Goal: Task Accomplishment & Management: Manage account settings

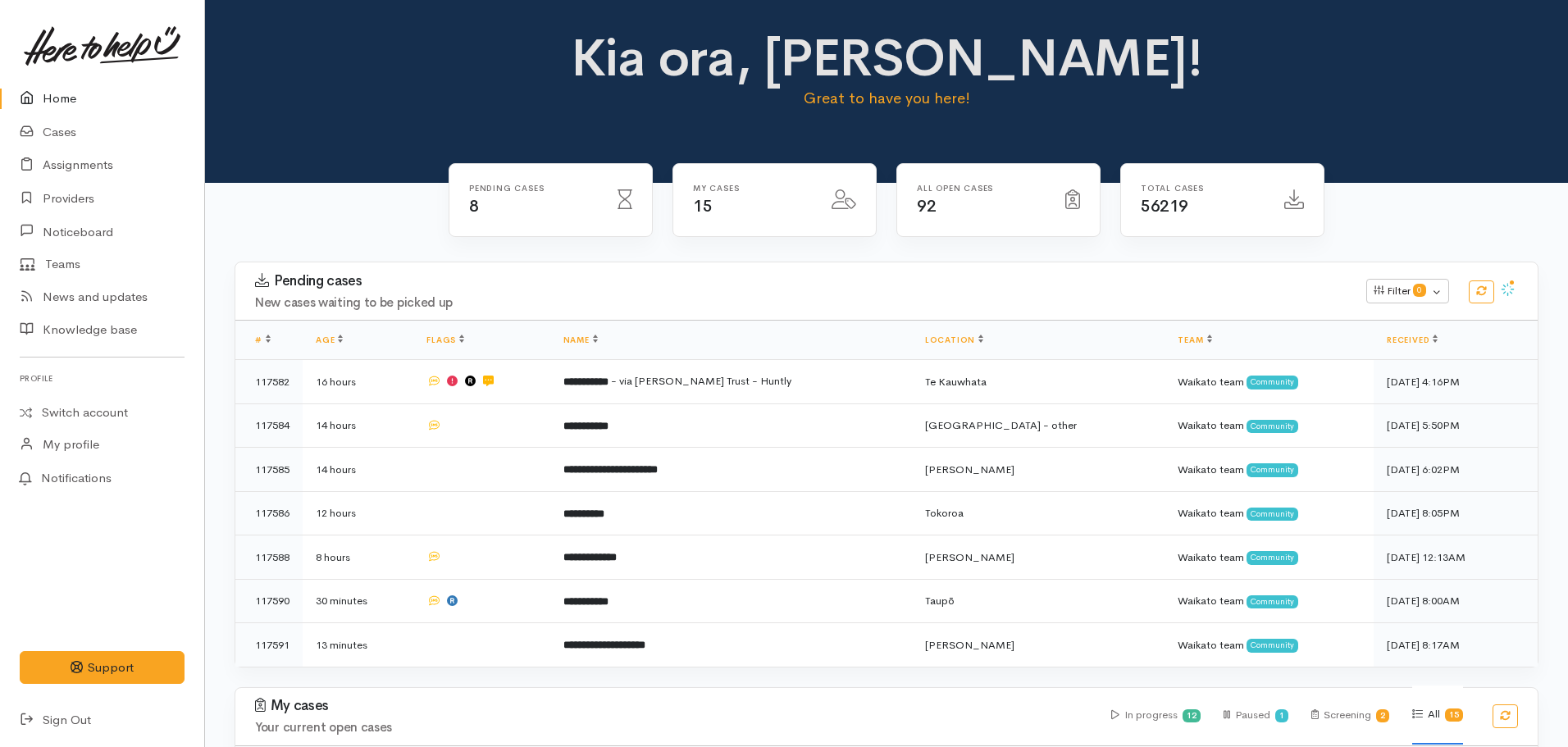
scroll to position [713, 0]
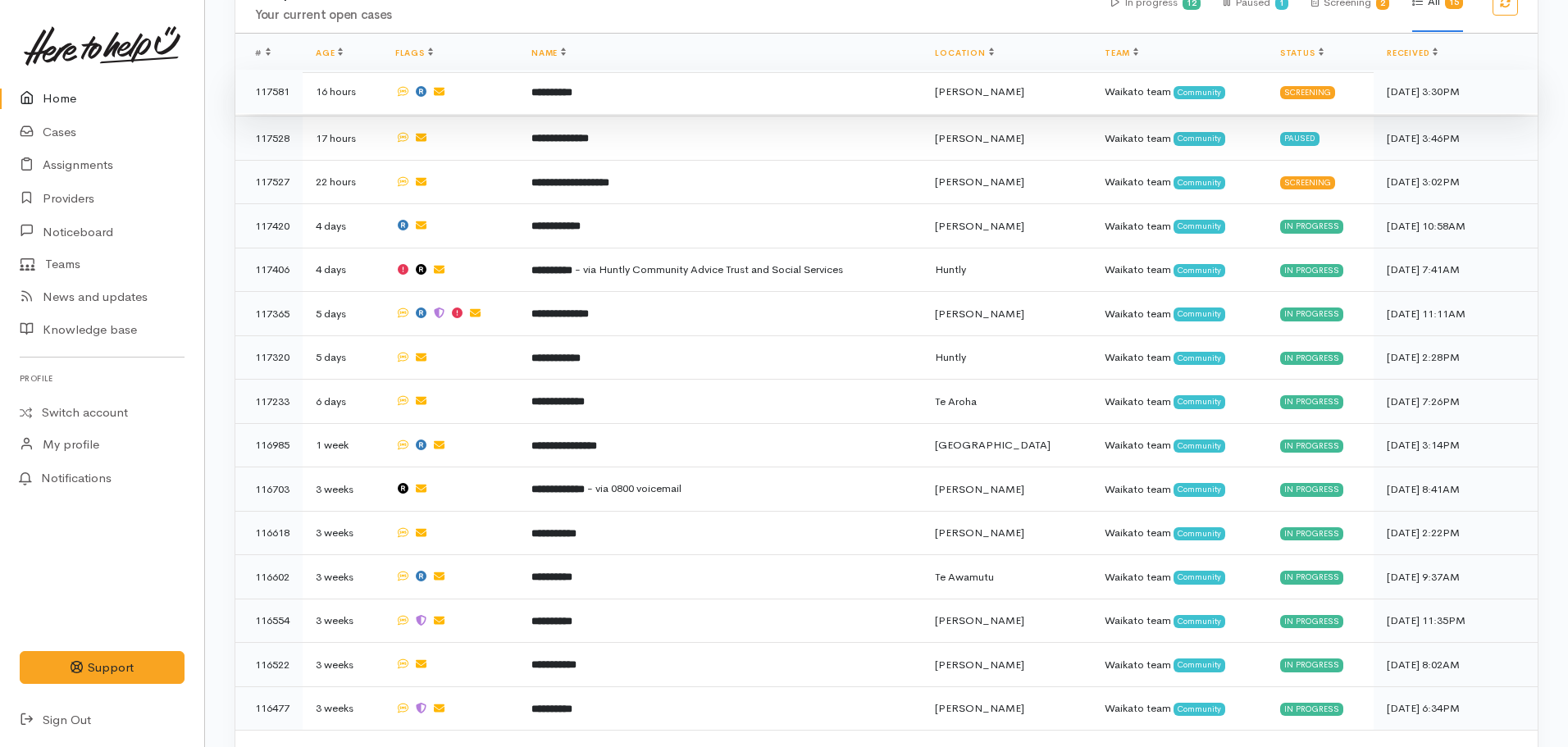
click at [578, 96] on td "**********" at bounding box center [720, 92] width 403 height 45
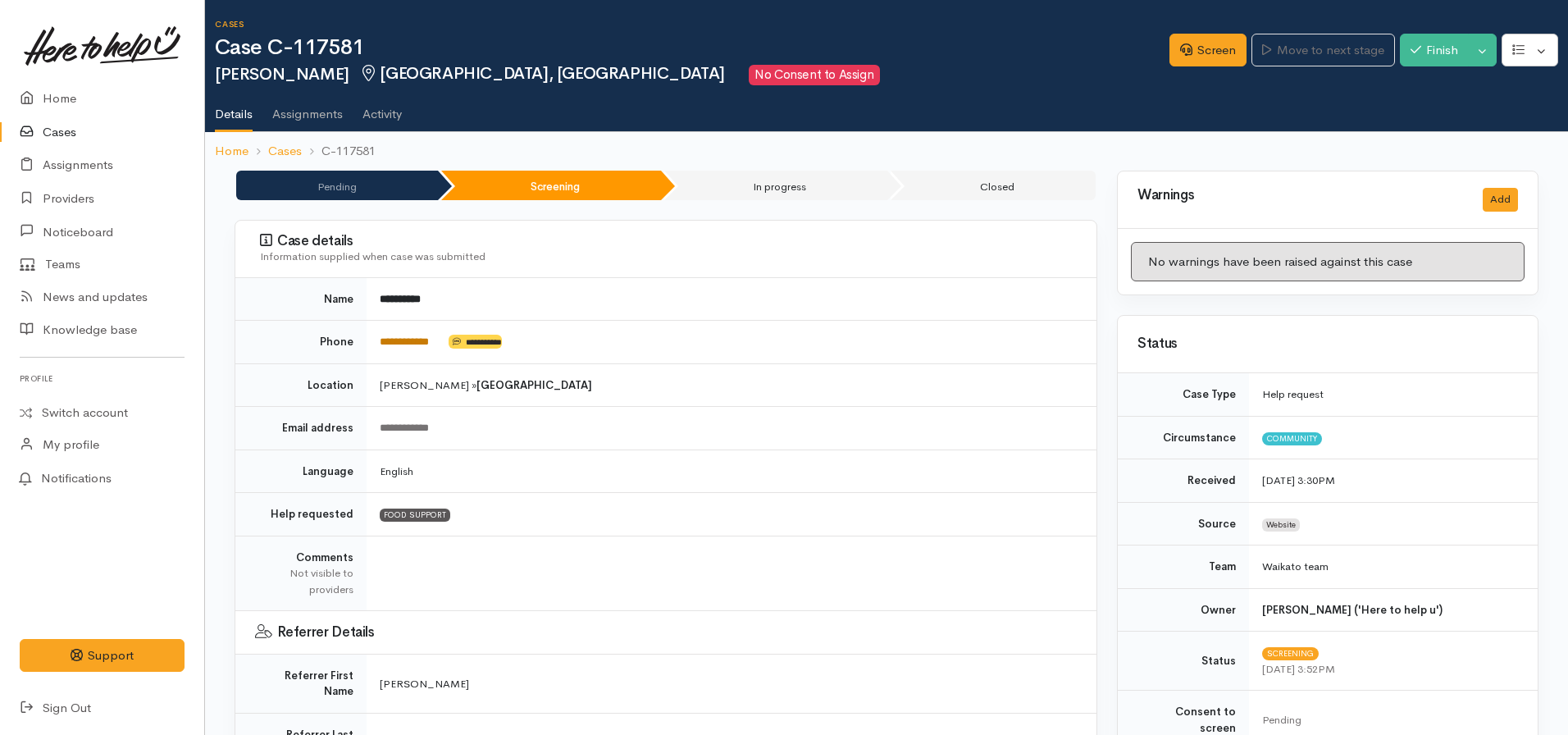
click at [406, 343] on link "**********" at bounding box center [404, 342] width 49 height 11
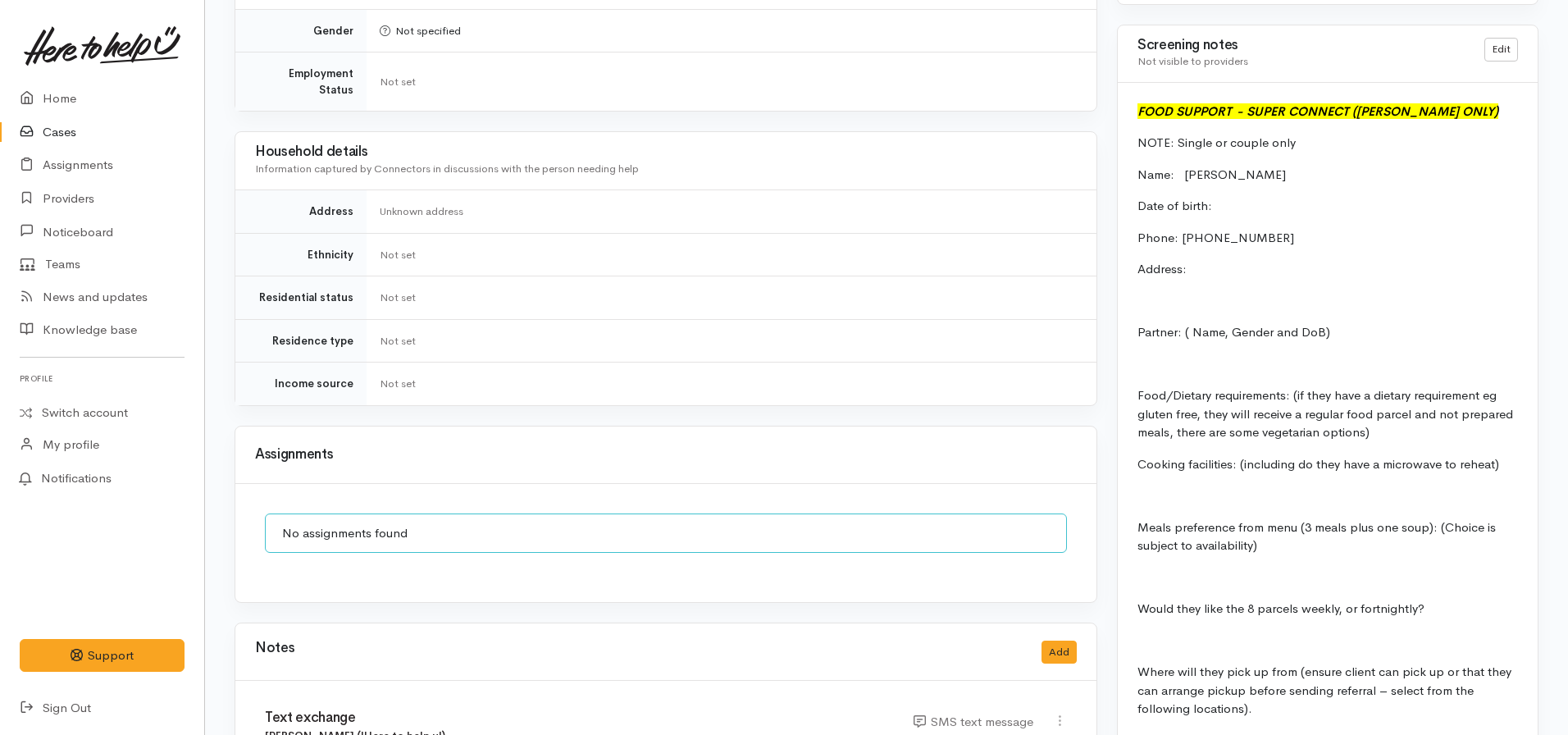
scroll to position [1243, 0]
click at [1498, 37] on link "Edit" at bounding box center [1501, 48] width 34 height 24
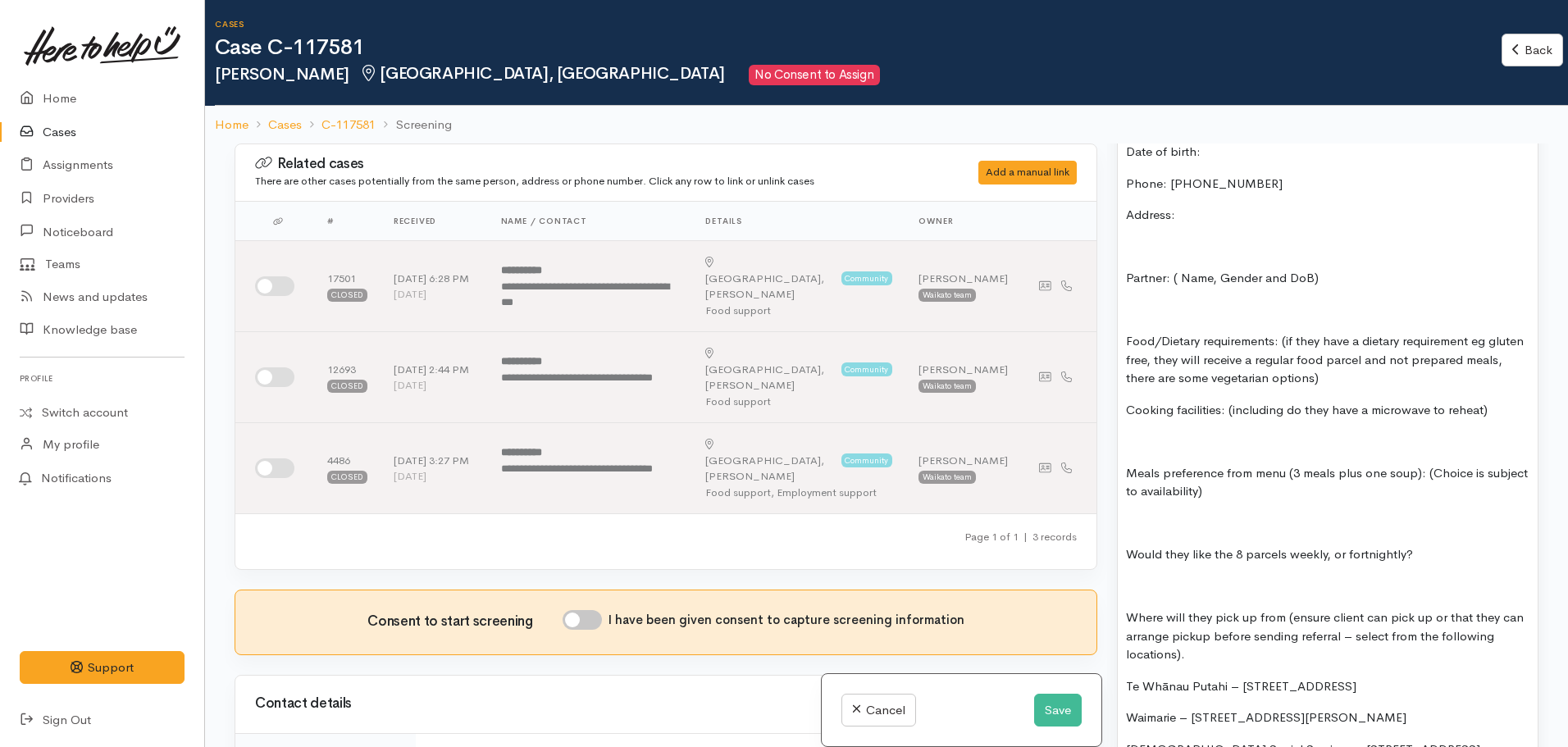
scroll to position [1116, 0]
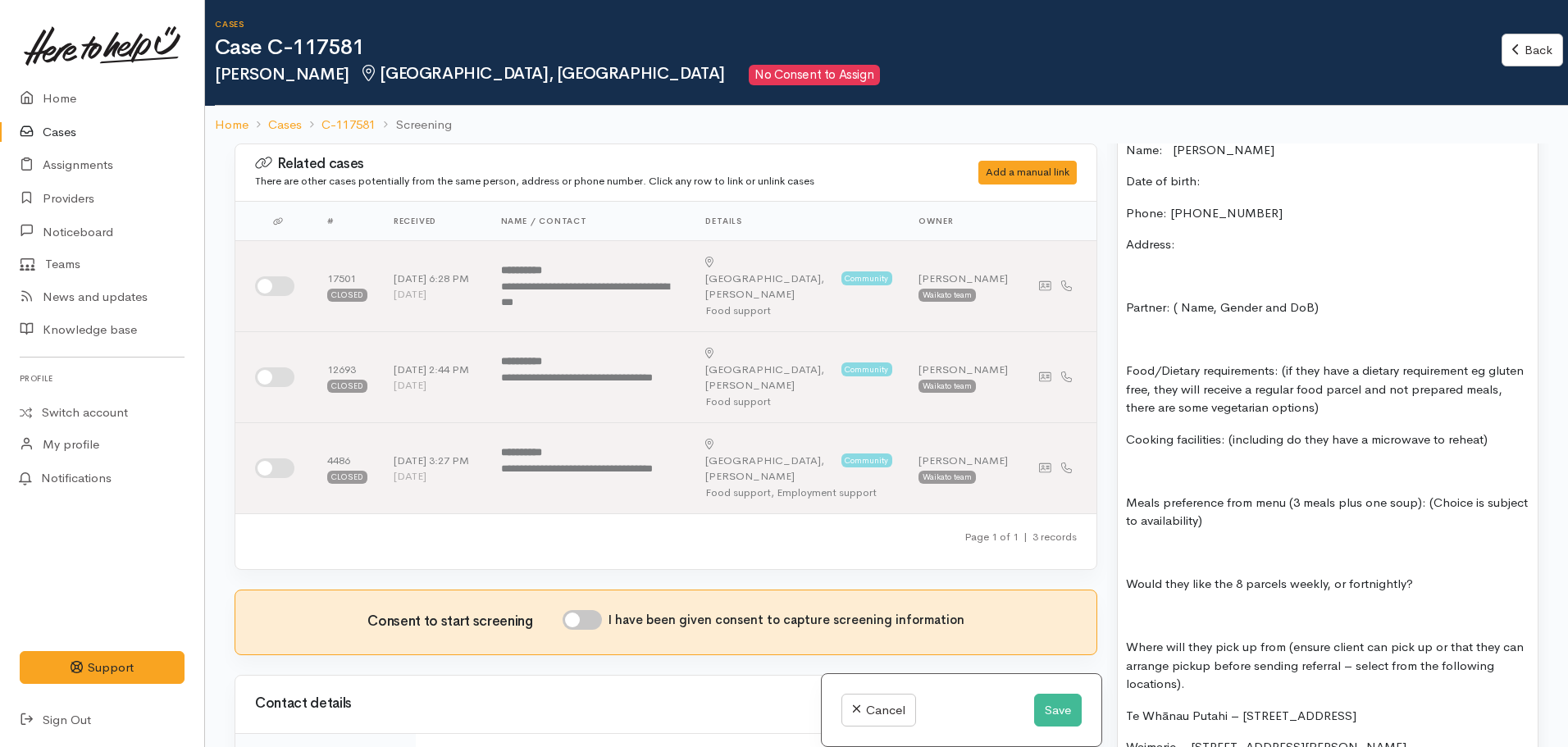
click at [1390, 385] on p "Food/Dietary requirements: (if they have a dietary requirement eg gluten free, …" at bounding box center [1327, 389] width 403 height 56
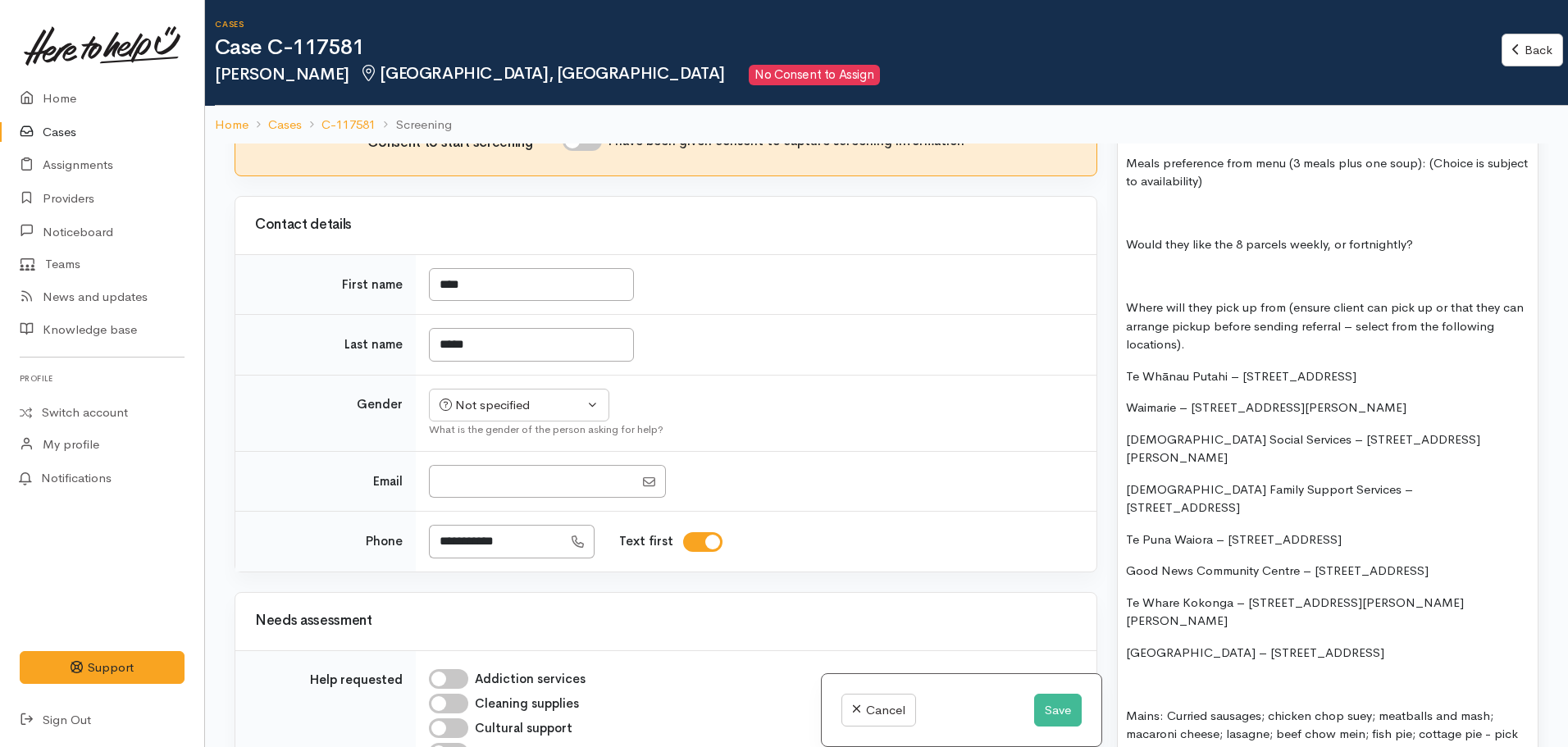
scroll to position [1438, 0]
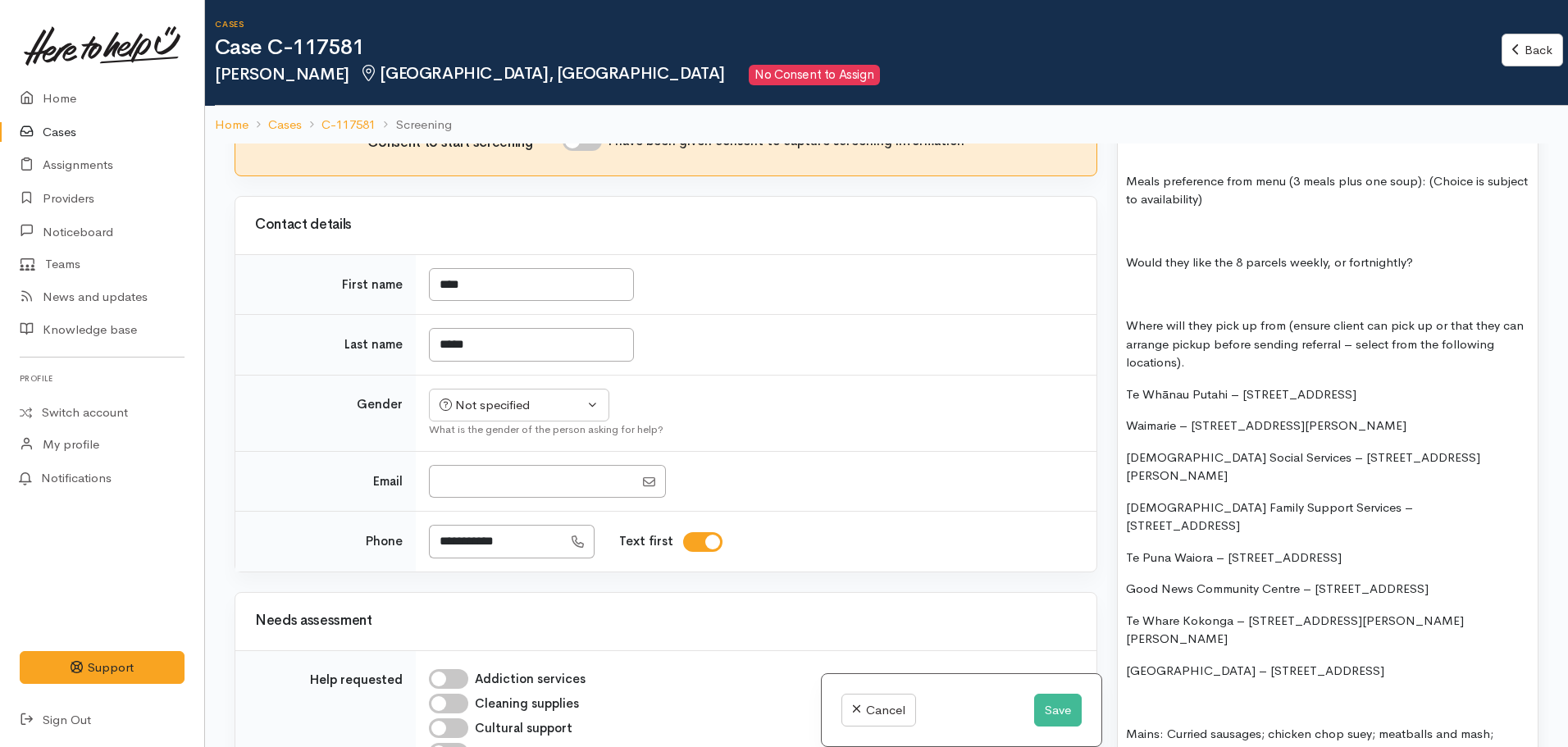
click at [1448, 612] on p "Te Whare Kokonga – [STREET_ADDRESS][PERSON_NAME][PERSON_NAME]" at bounding box center [1327, 630] width 403 height 37
drag, startPoint x: 1460, startPoint y: 543, endPoint x: 1105, endPoint y: 371, distance: 394.5
click at [1105, 371] on div "Related cases There are other cases potentially from the same person, address o…" at bounding box center [887, 517] width 1324 height 747
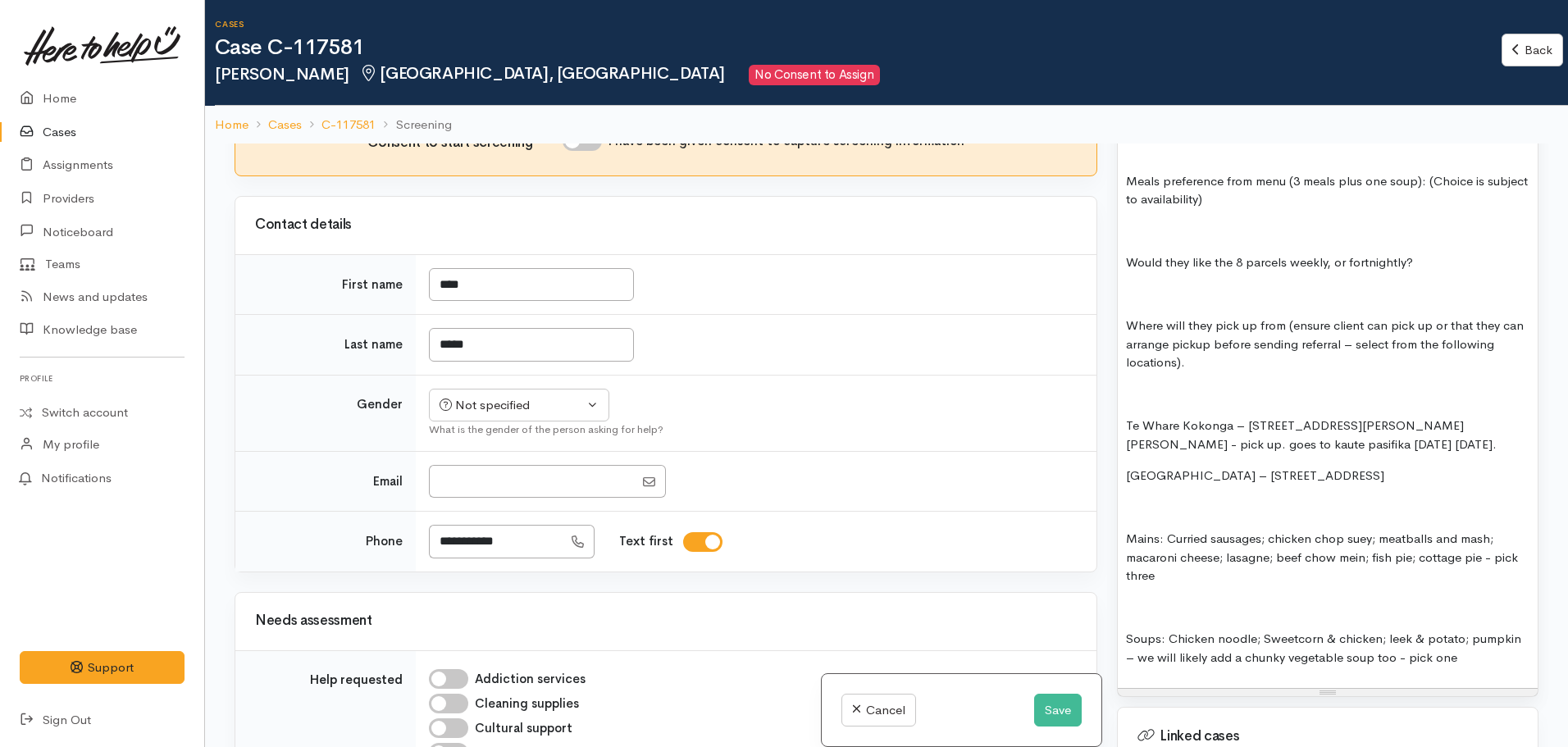
click at [1305, 434] on p "Te Whare Kokonga – 58 Bader Street, Bader - pick up. goes to kaute pasifika tue…" at bounding box center [1327, 435] width 403 height 37
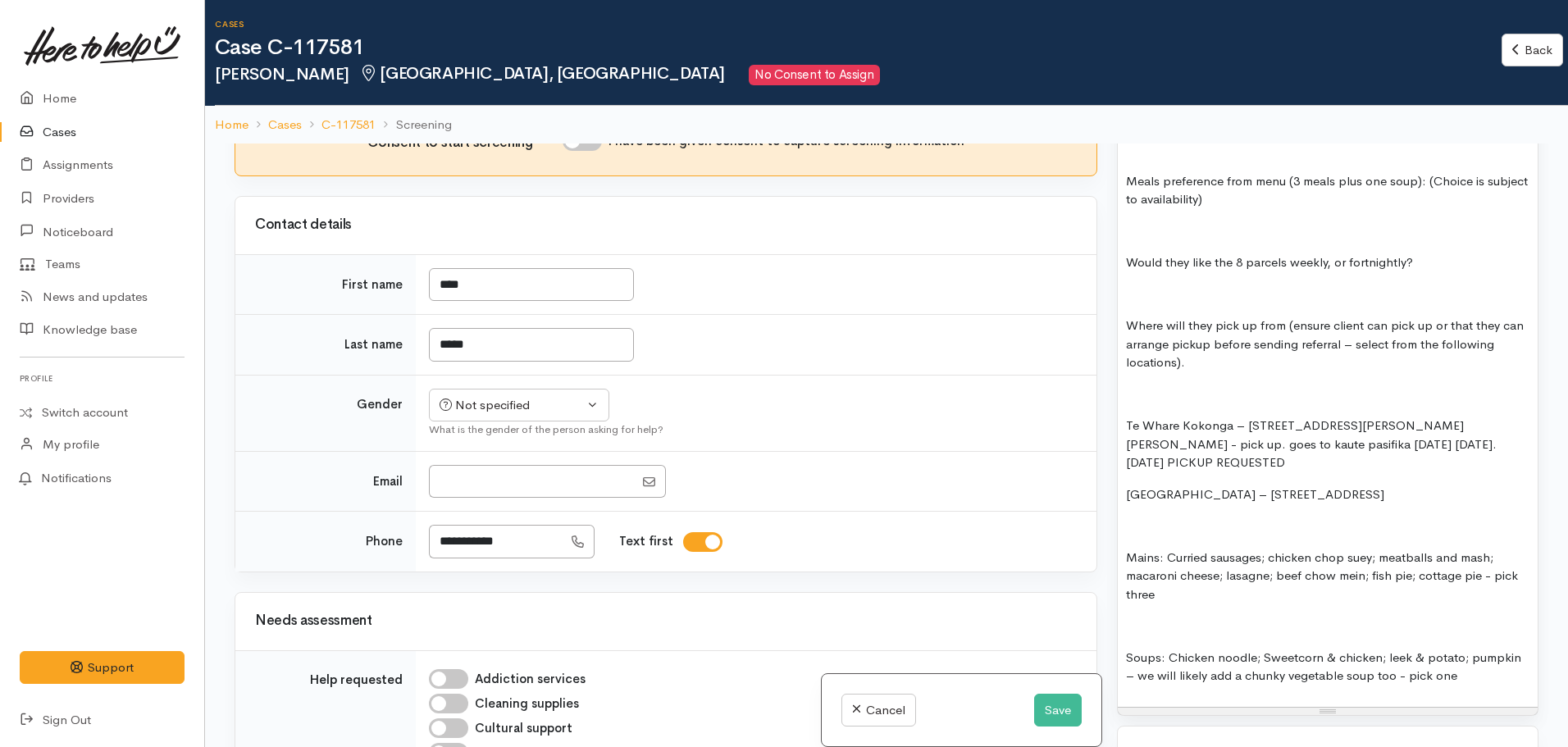
drag, startPoint x: 1461, startPoint y: 460, endPoint x: 1111, endPoint y: 463, distance: 350.0
click at [1111, 463] on div "Warnings Add No warnings have been raised against this case Add Warning Title ●…" at bounding box center [1327, 517] width 442 height 747
click at [1455, 425] on p "Te Whare Kokonga – 58 Bader Street, Bader - pick up. goes to kaute pasifika tue…" at bounding box center [1327, 444] width 403 height 56
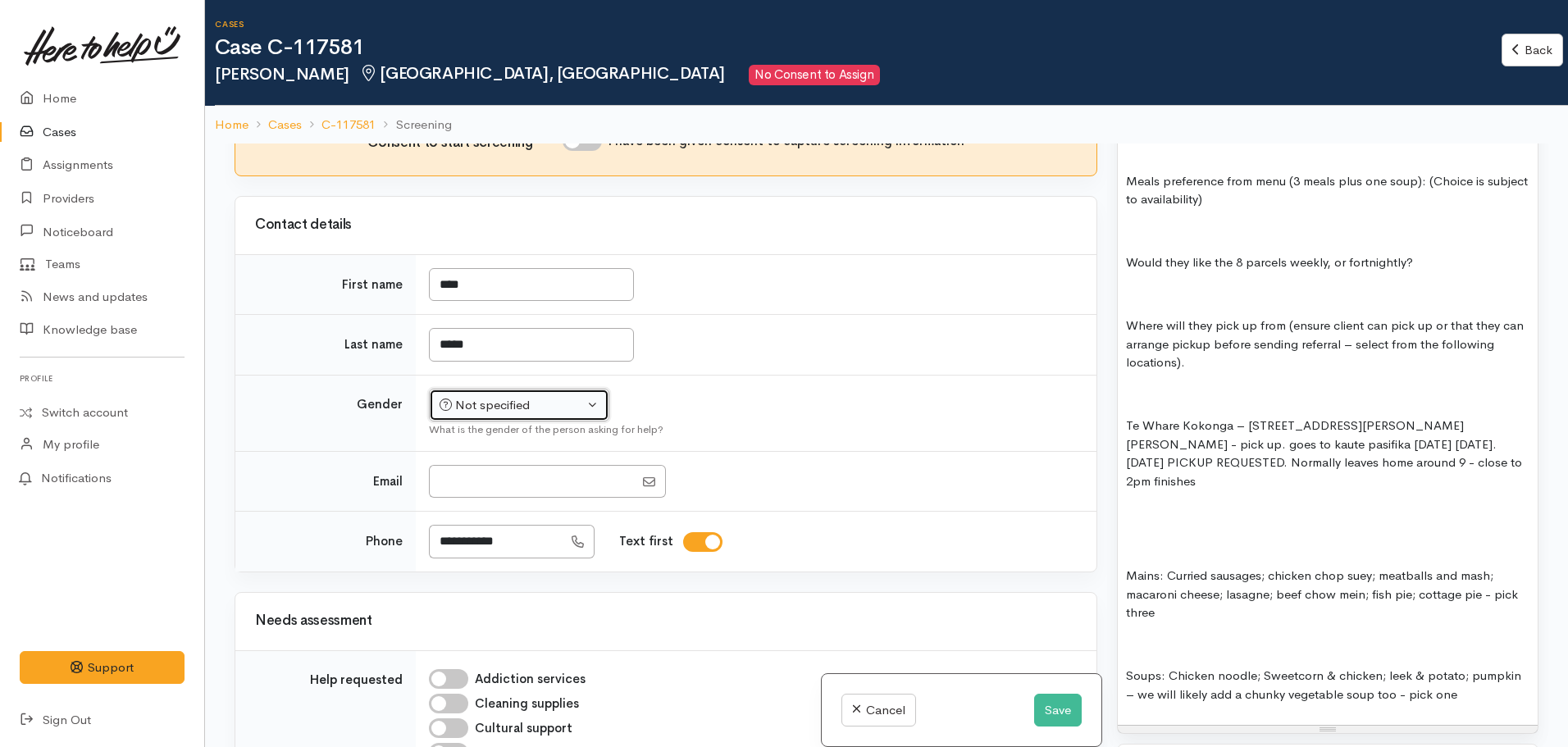
click at [495, 396] on div "Not specified" at bounding box center [512, 405] width 144 height 19
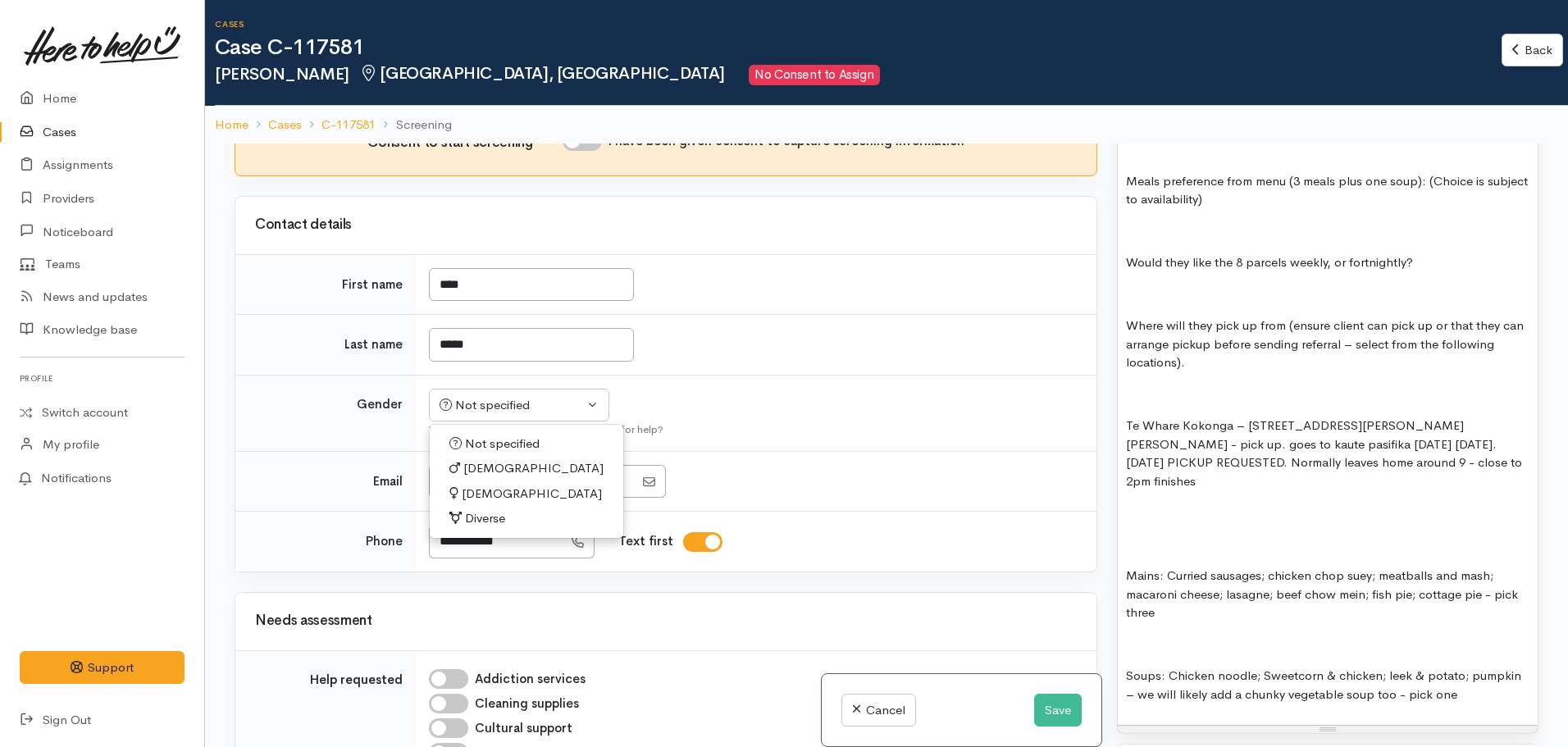
click at [492, 456] on link "Male" at bounding box center [526, 469] width 194 height 25
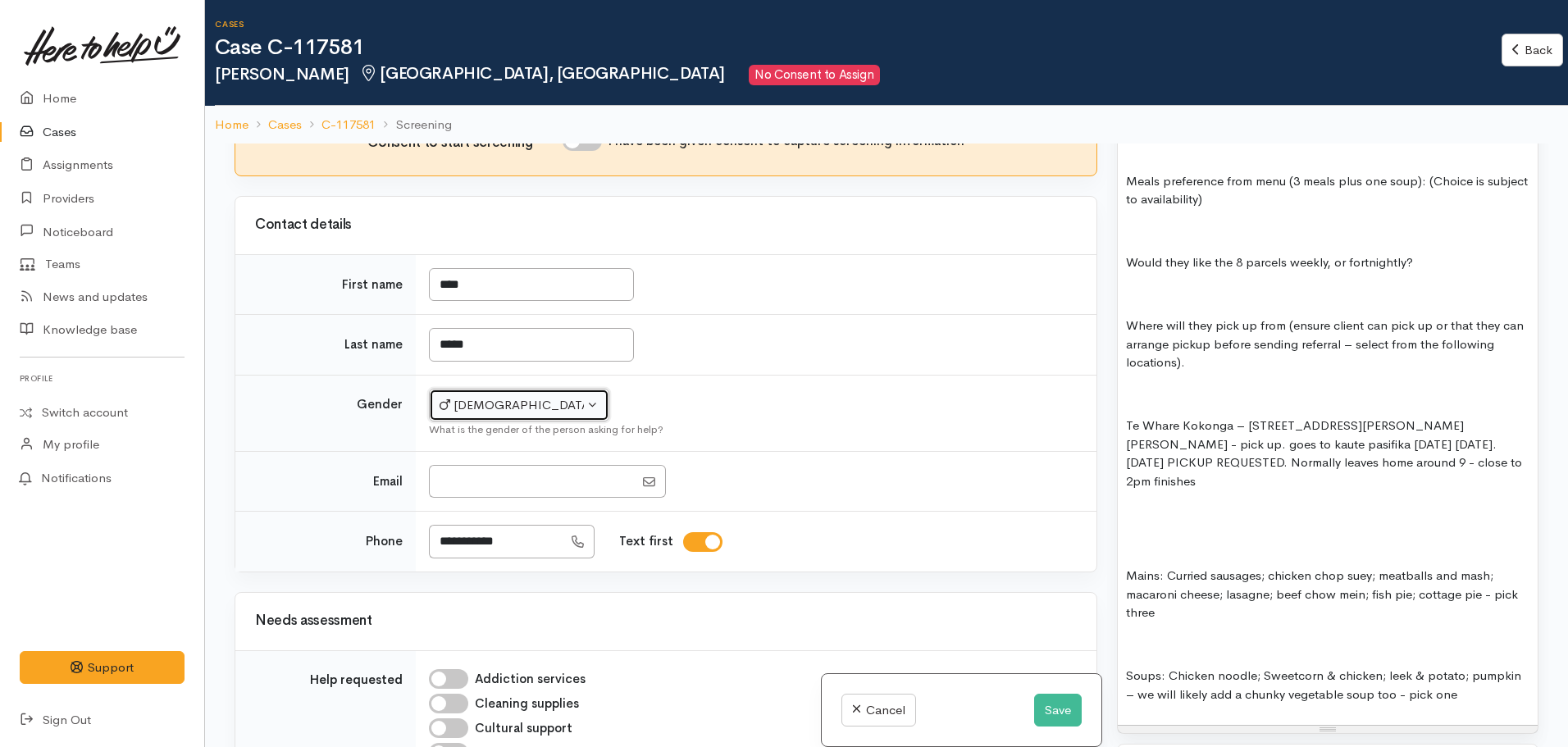
click at [455, 389] on button "Male" at bounding box center [519, 406] width 180 height 34
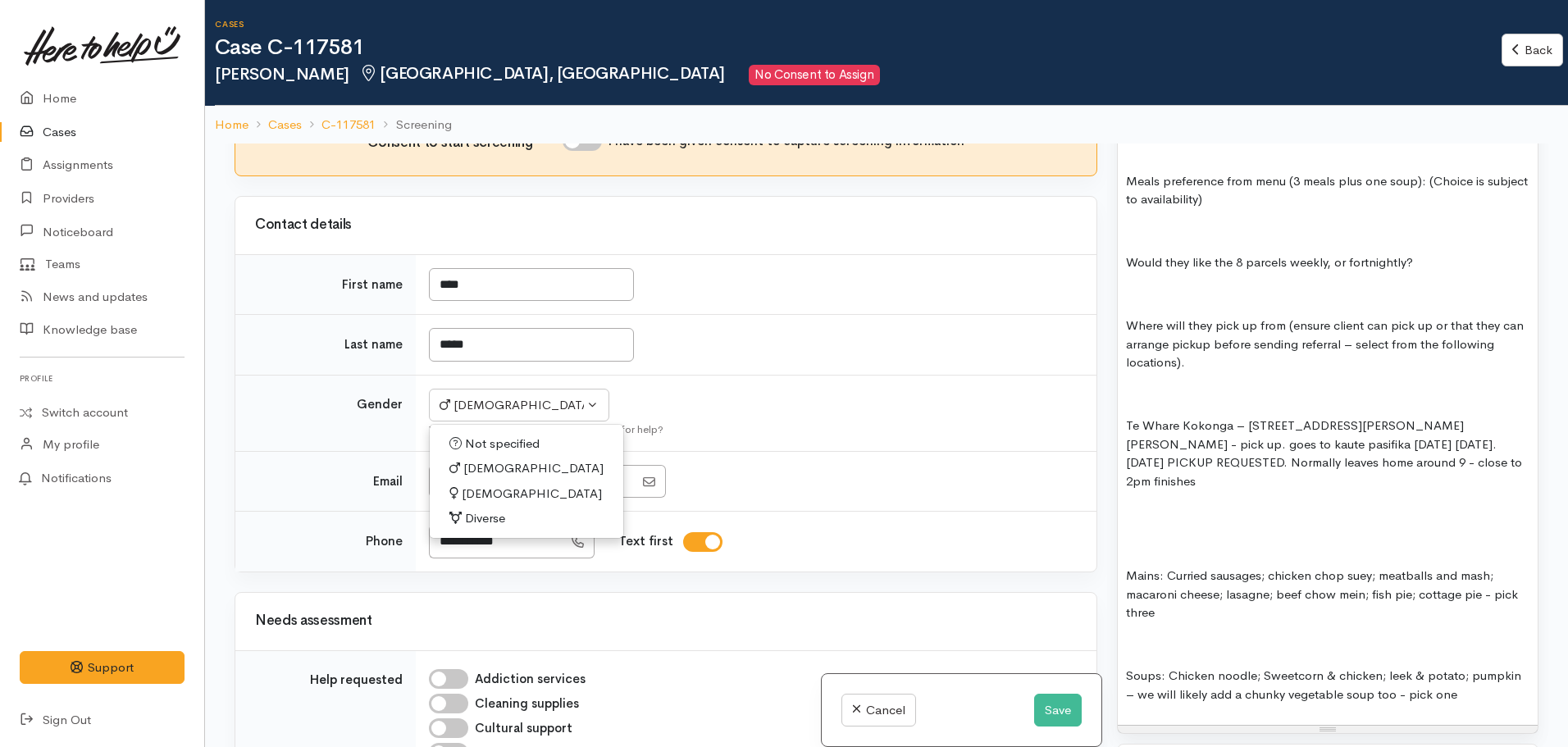
click at [493, 485] on span "Female" at bounding box center [532, 494] width 140 height 19
select select "Female"
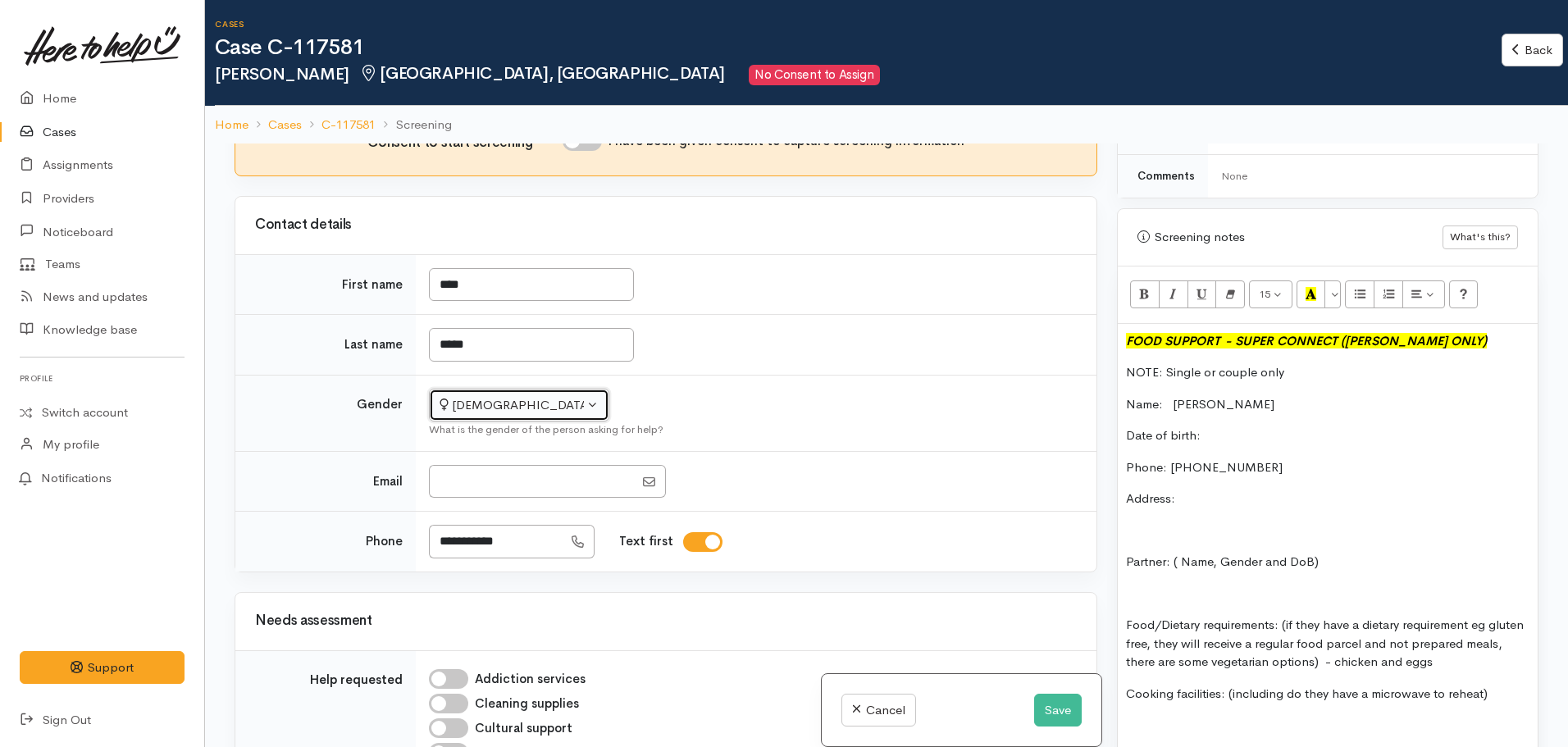
scroll to position [865, 0]
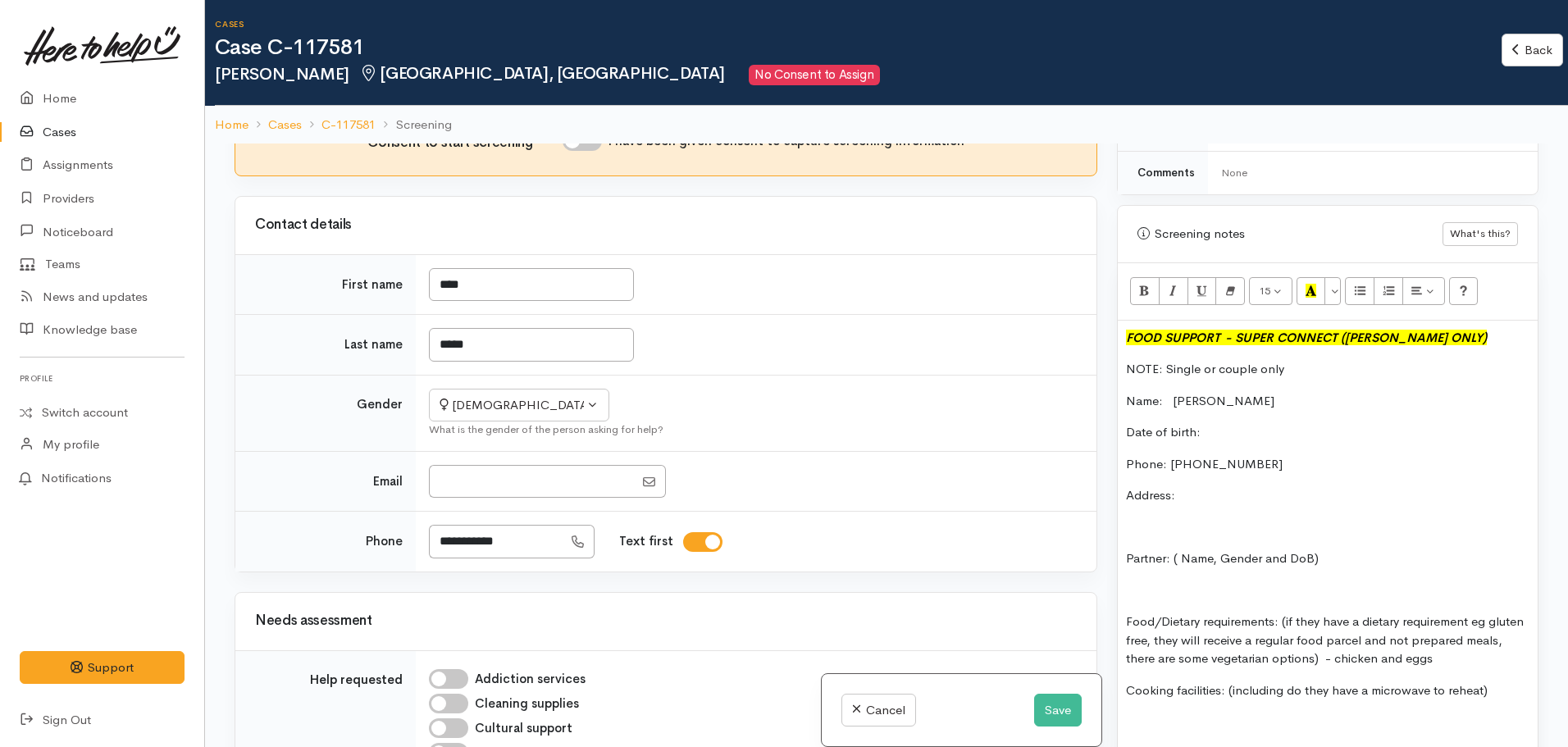
click at [1354, 552] on p "Partner: ( Name, Gender and DoB)" at bounding box center [1327, 559] width 403 height 19
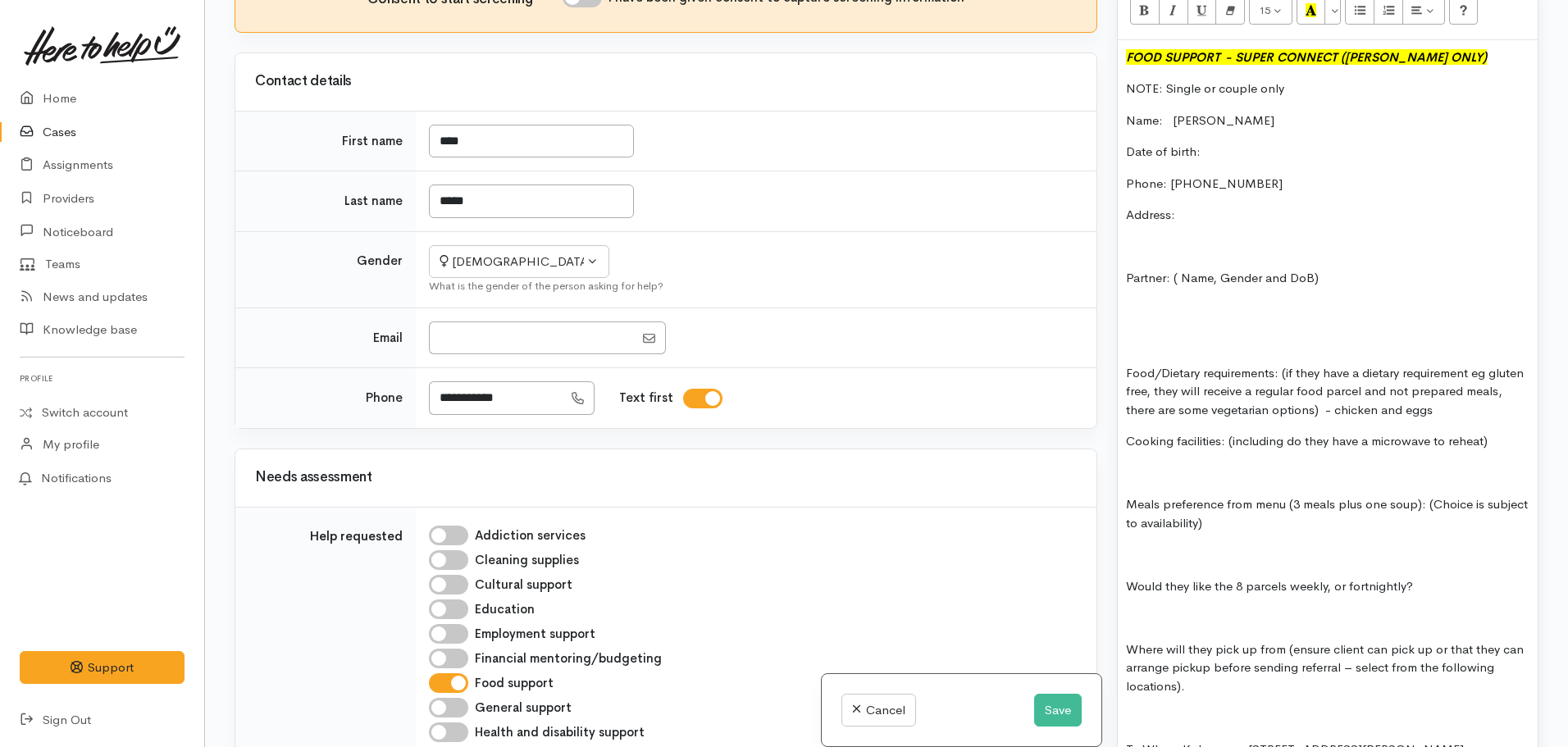
scroll to position [894, 0]
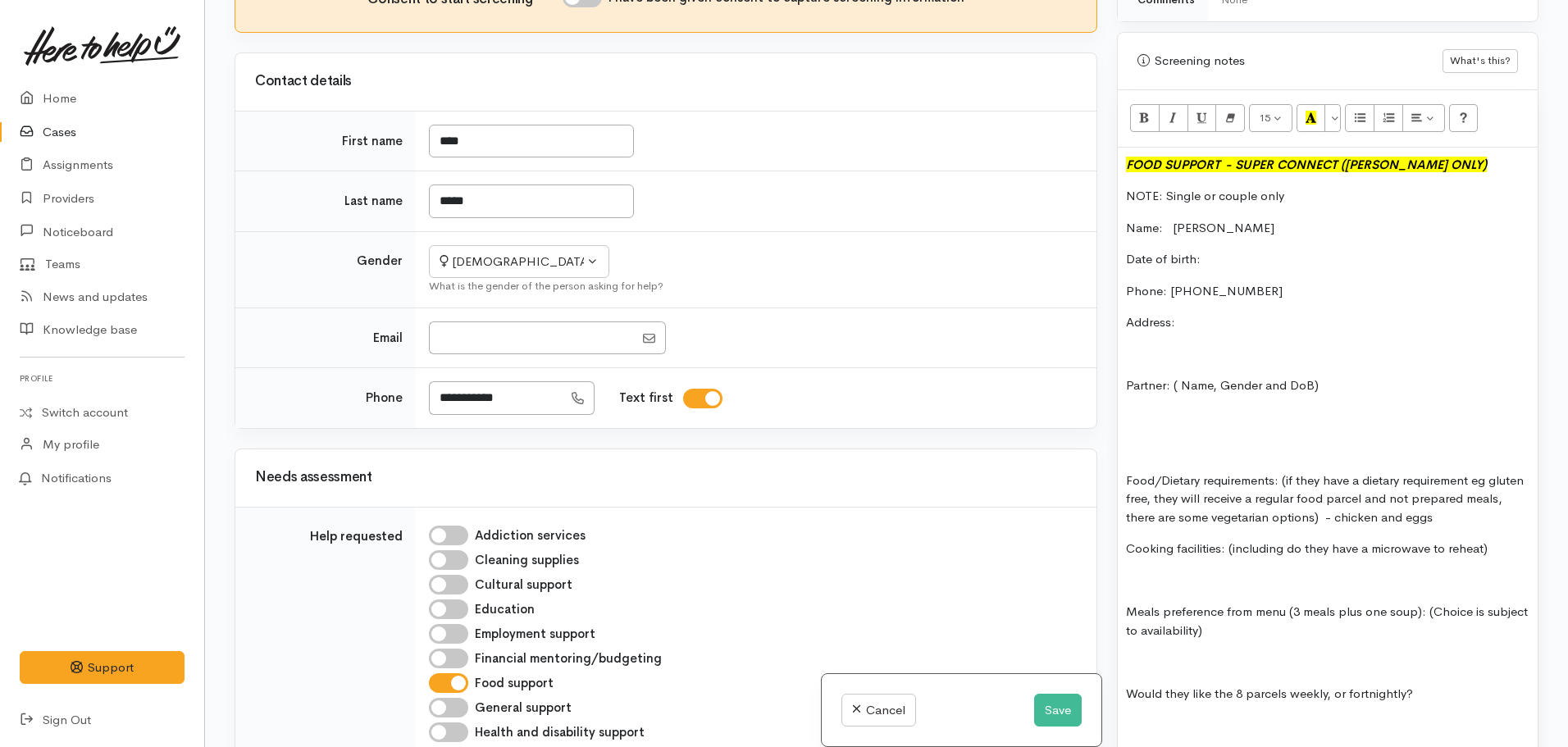
drag, startPoint x: 1360, startPoint y: 357, endPoint x: 1102, endPoint y: 376, distance: 258.7
click at [1102, 376] on div "Related cases There are other cases potentially from the same person, address o…" at bounding box center [887, 373] width 1324 height 747
click at [1210, 320] on div "FOOD SUPPORT  - SUPER CONNECT (HAMILTON ONLY) NOTE: Single or couple only Name:…" at bounding box center [1327, 652] width 420 height 1009
click at [1203, 313] on p "Address:" at bounding box center [1327, 322] width 403 height 19
click at [1254, 250] on p "Date of birth:" at bounding box center [1327, 259] width 403 height 19
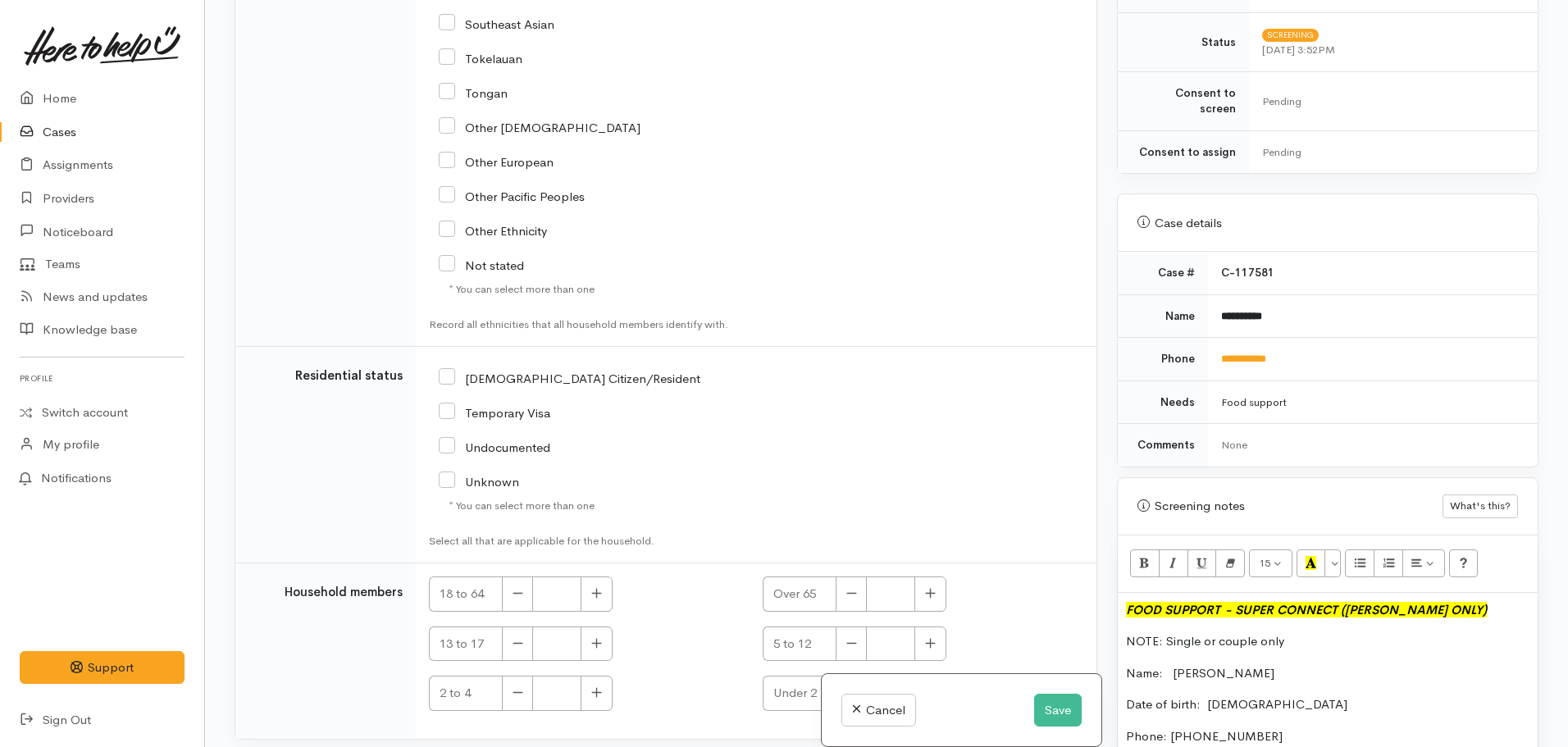
scroll to position [2758, 0]
click at [447, 368] on input "NZ Citizen/Resident" at bounding box center [569, 375] width 261 height 15
checkbox input "true"
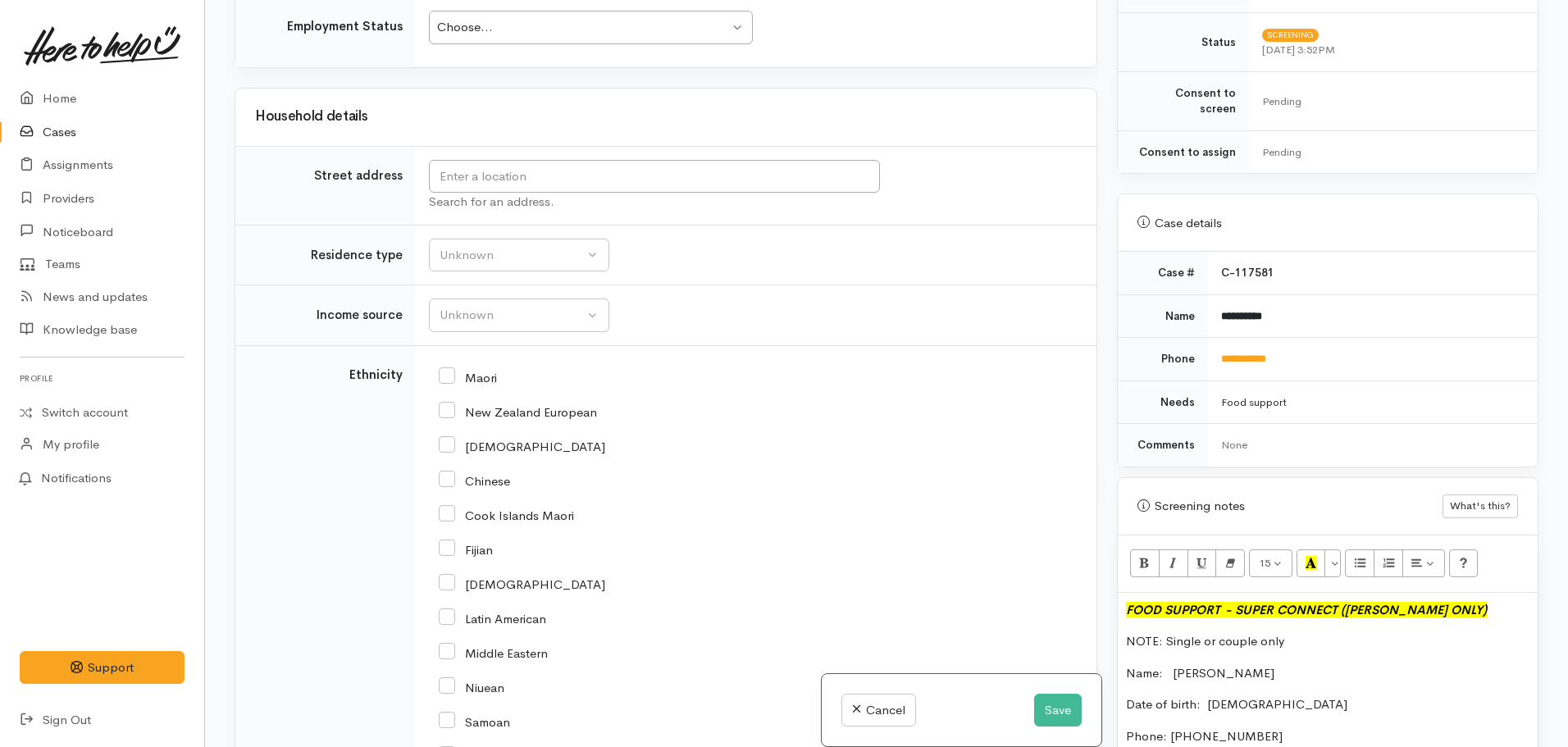
scroll to position [2021, 0]
click at [449, 370] on input "Maori" at bounding box center [467, 378] width 58 height 15
checkbox input "true"
click at [541, 307] on div "Unknown" at bounding box center [512, 316] width 144 height 19
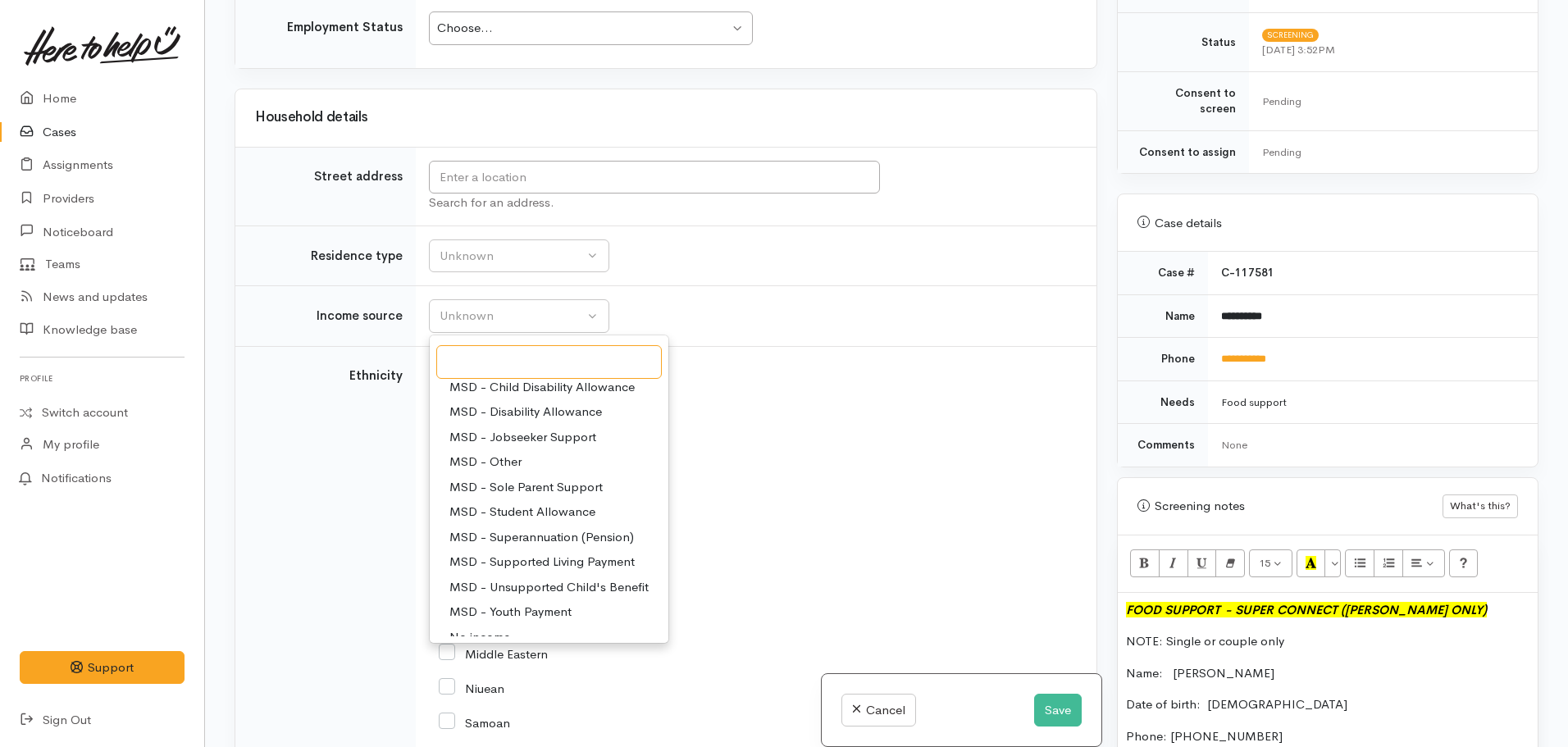
scroll to position [108, 0]
click at [563, 527] on span "MSD - Superannuation (Pension)" at bounding box center [541, 536] width 185 height 19
select select "2"
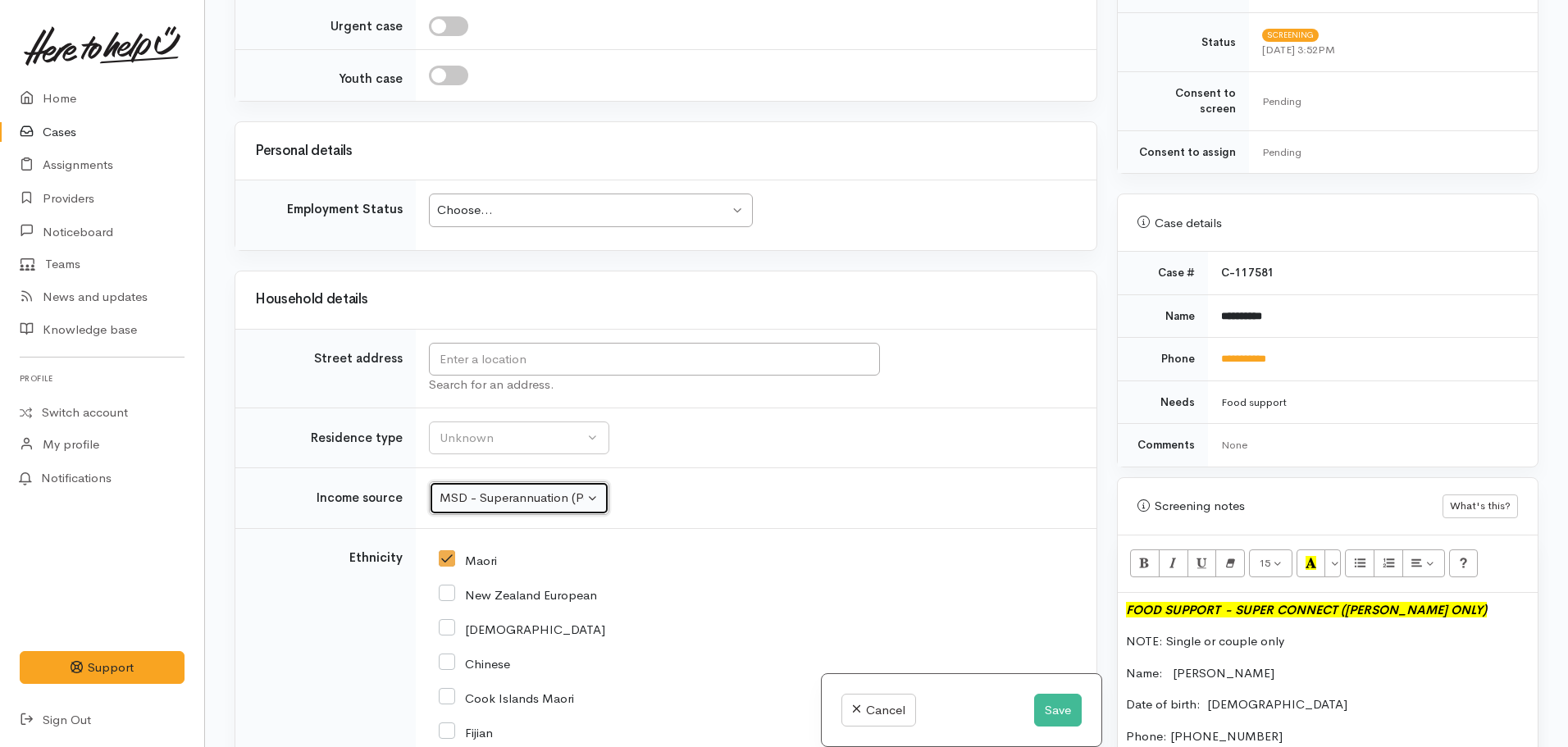
scroll to position [1835, 0]
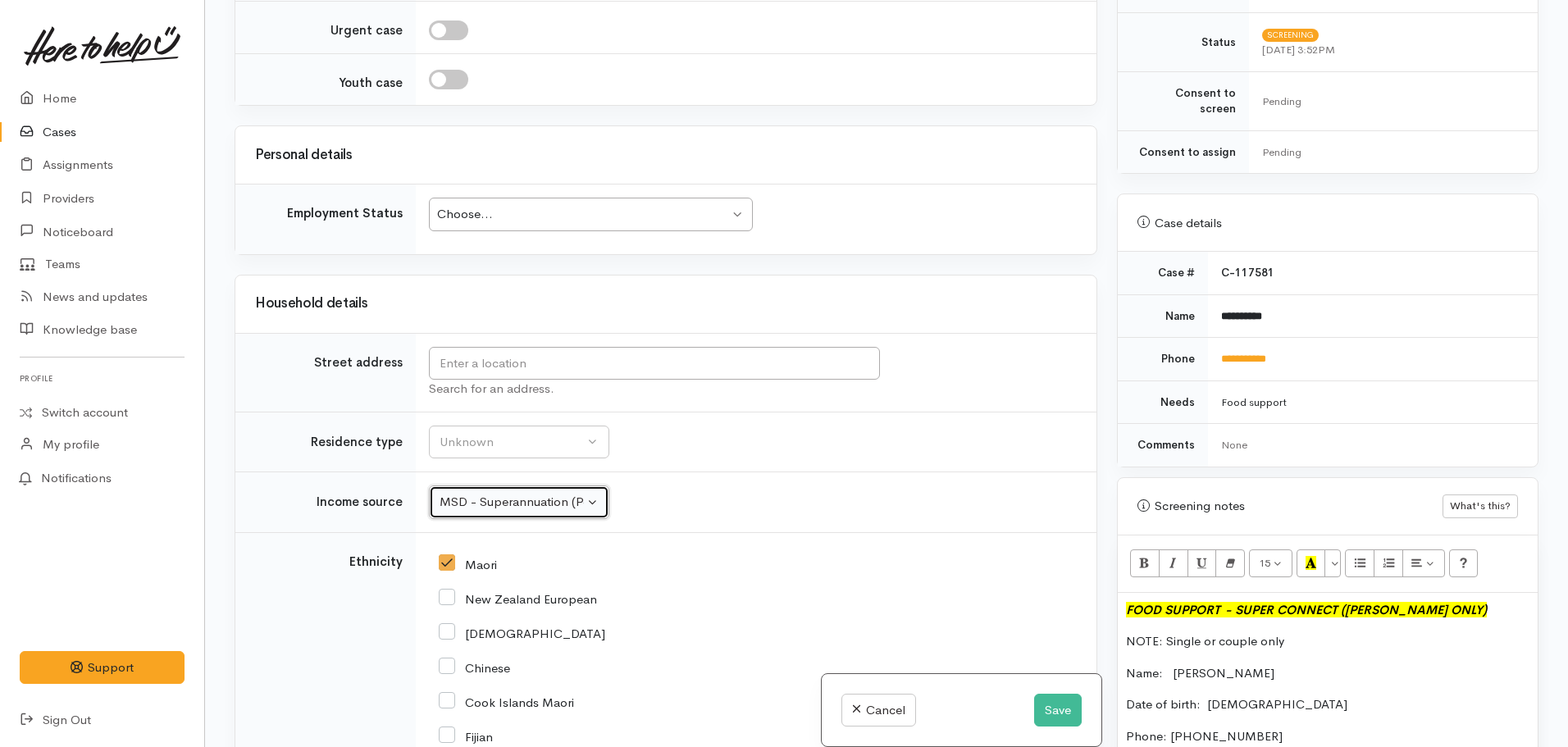
click at [614, 205] on div "Choose..." at bounding box center [582, 214] width 292 height 19
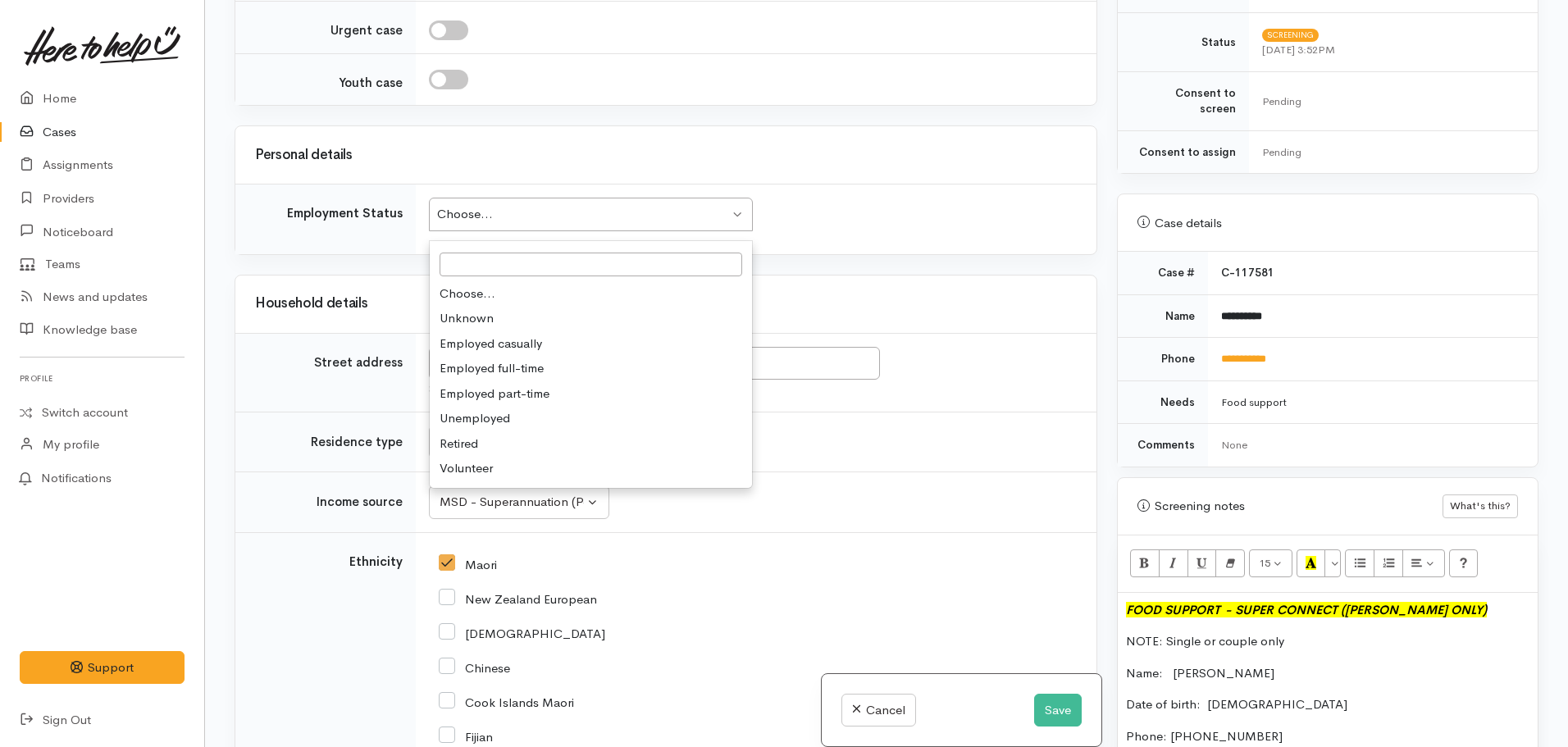
click at [770, 472] on td "Unknown ACC Maternity leave MSD - Away from Home Allowance MSD - Child Disabili…" at bounding box center [755, 502] width 681 height 61
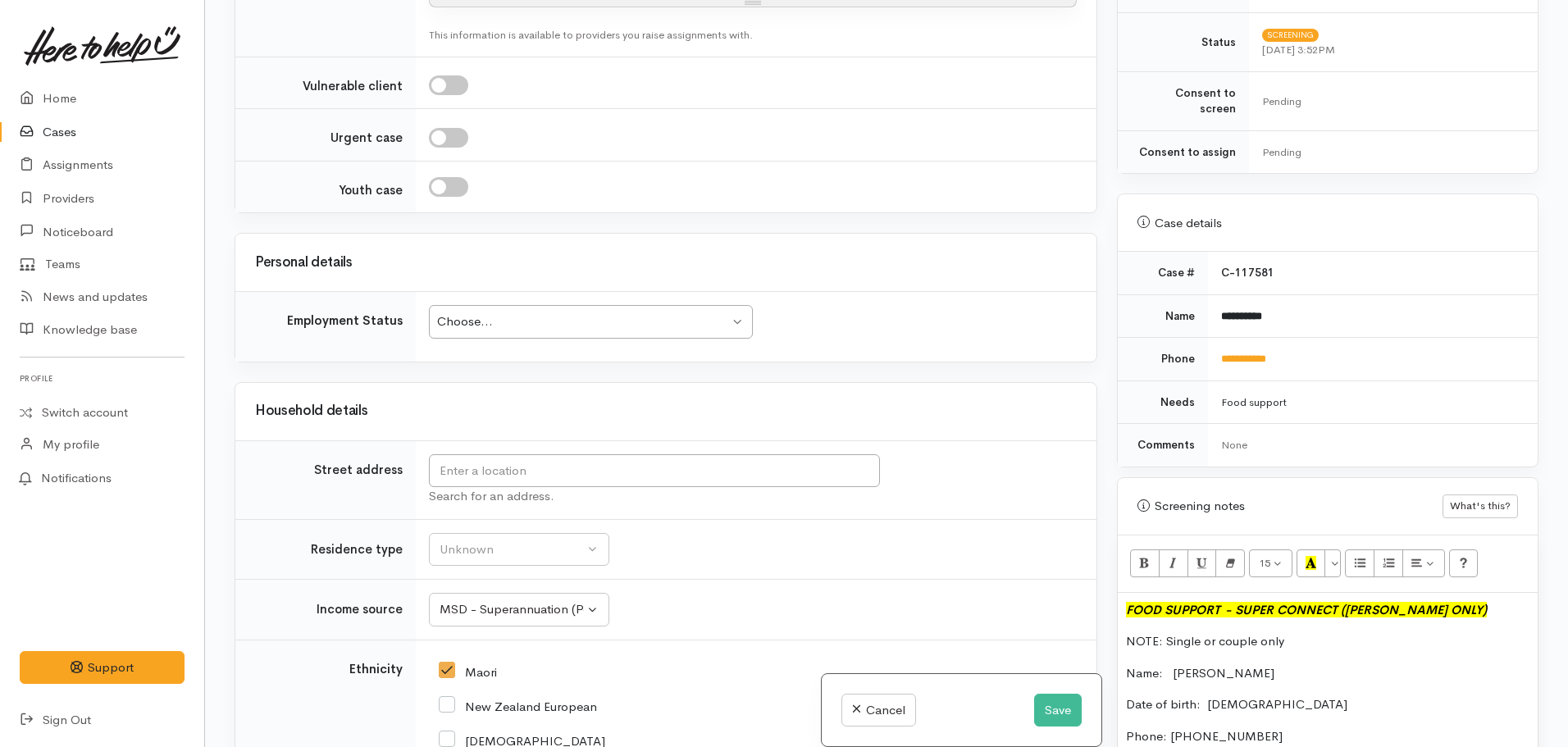
scroll to position [1727, 0]
click at [545, 534] on button "Unknown" at bounding box center [519, 551] width 180 height 34
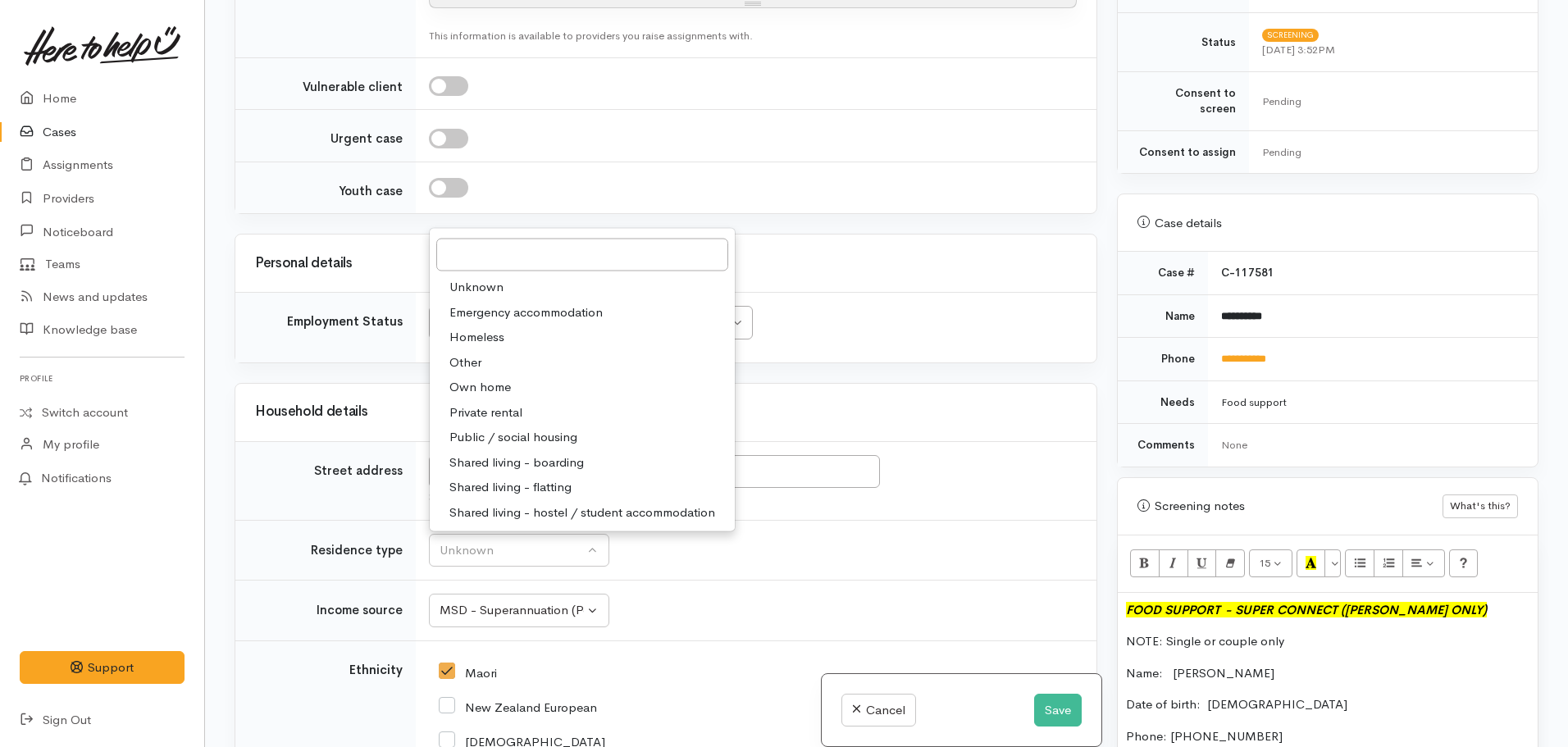
click at [541, 428] on span "Public / social housing" at bounding box center [513, 437] width 128 height 19
select select "3"
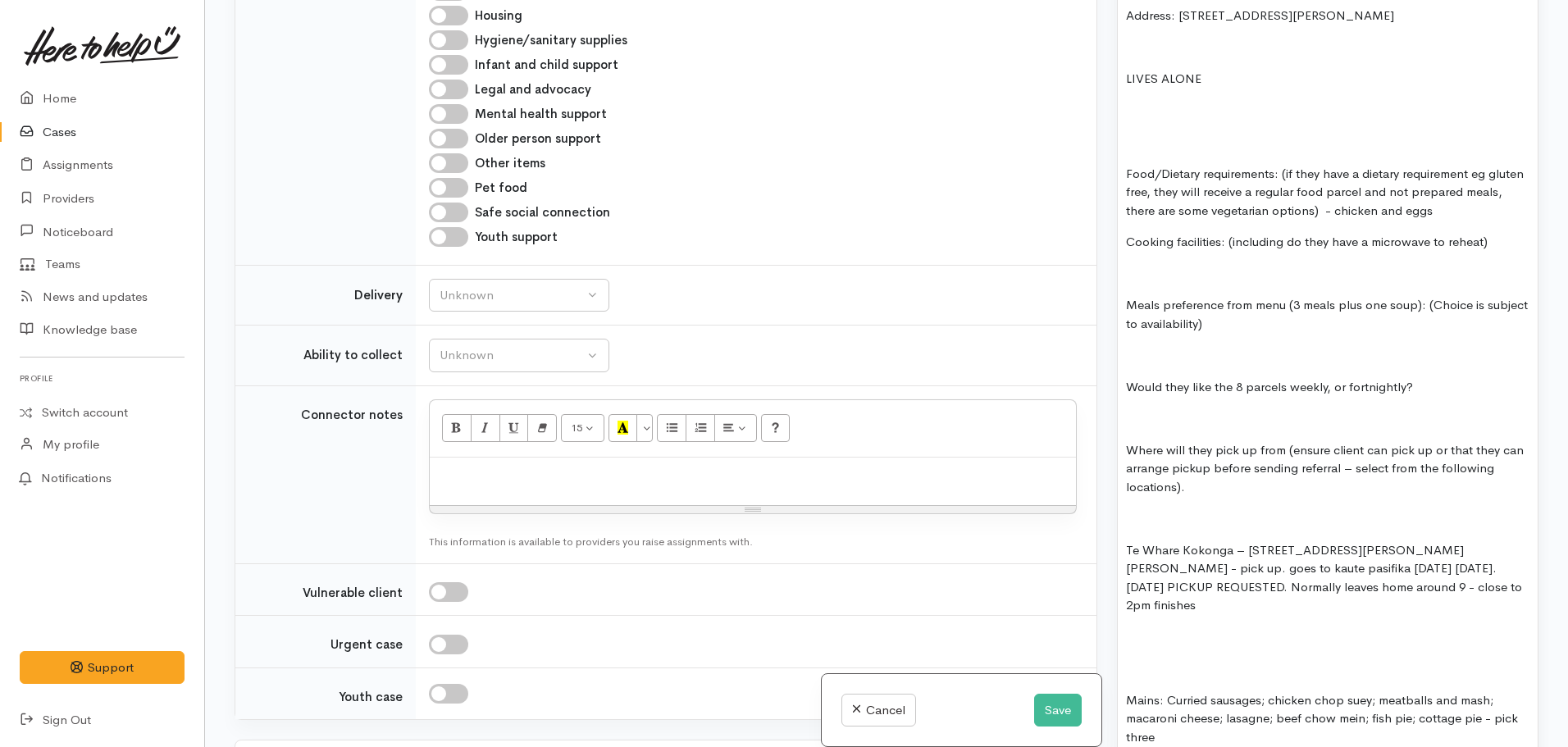
scroll to position [1202, 0]
click at [1490, 200] on p "Food/Dietary requirements: (if they have a dietary requirement eg gluten free, …" at bounding box center [1327, 192] width 403 height 56
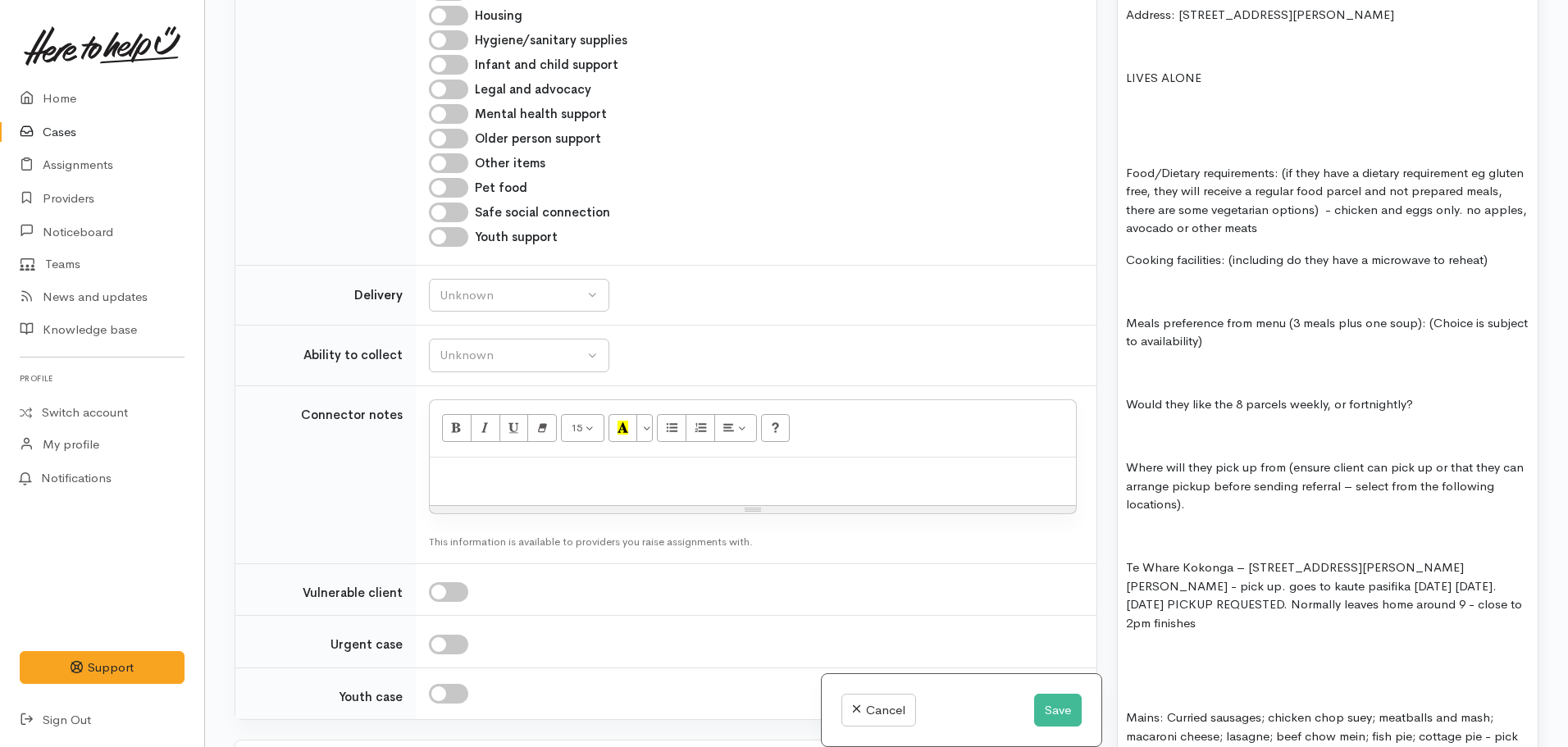
click at [1452, 400] on div "FOOD SUPPORT  - SUPER CONNECT (HAMILTON ONLY) NOTE: Single or couple only Name:…" at bounding box center [1327, 354] width 420 height 1028
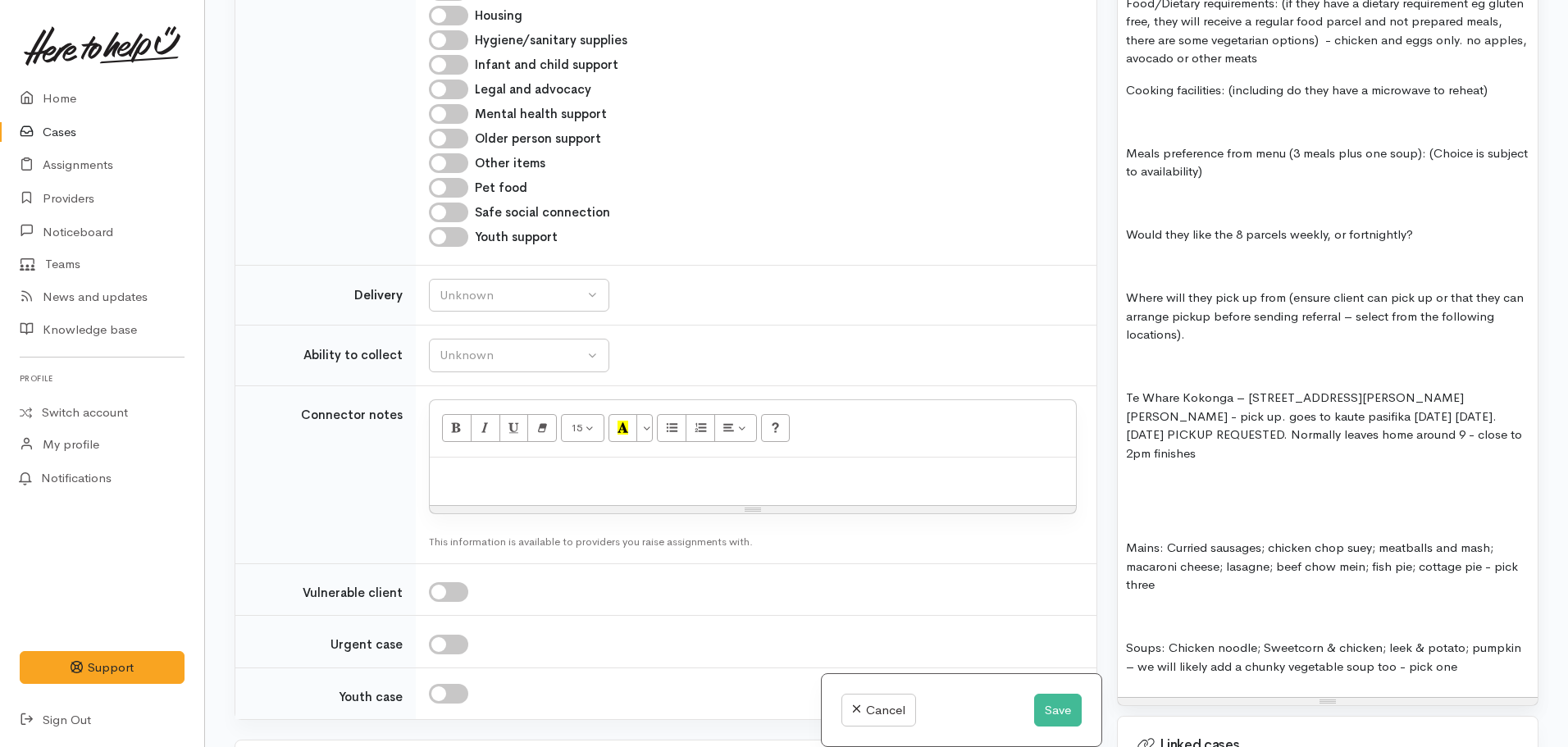
scroll to position [1373, 0]
click at [1419, 427] on p "Te Whare Kokonga – 58 Bader Street, Bader - pick up. goes to kaute pasifika tue…" at bounding box center [1327, 425] width 403 height 74
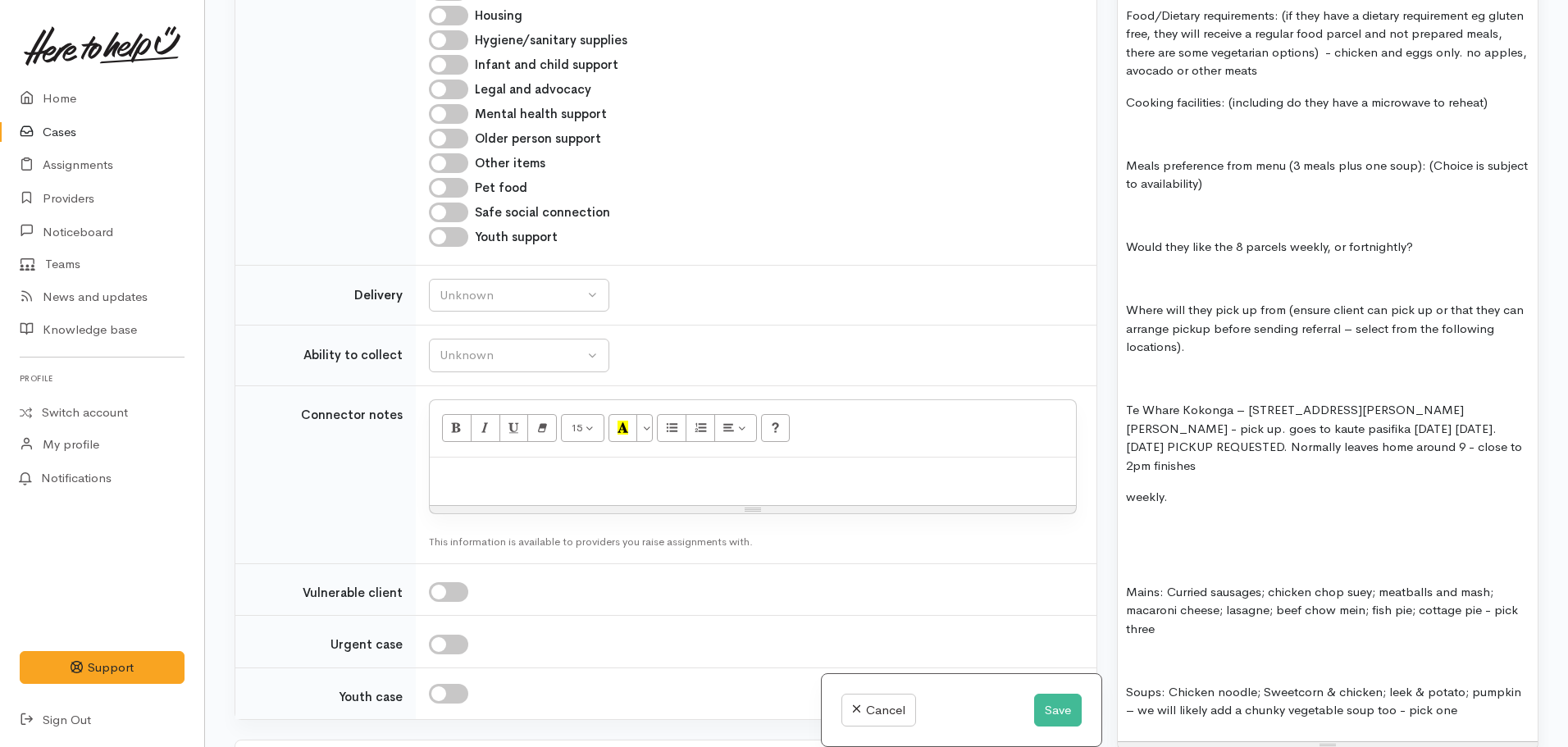
scroll to position [1357, 0]
click at [1498, 95] on p "Cooking facilities: (including do they have a microwave to reheat)" at bounding box center [1327, 104] width 403 height 19
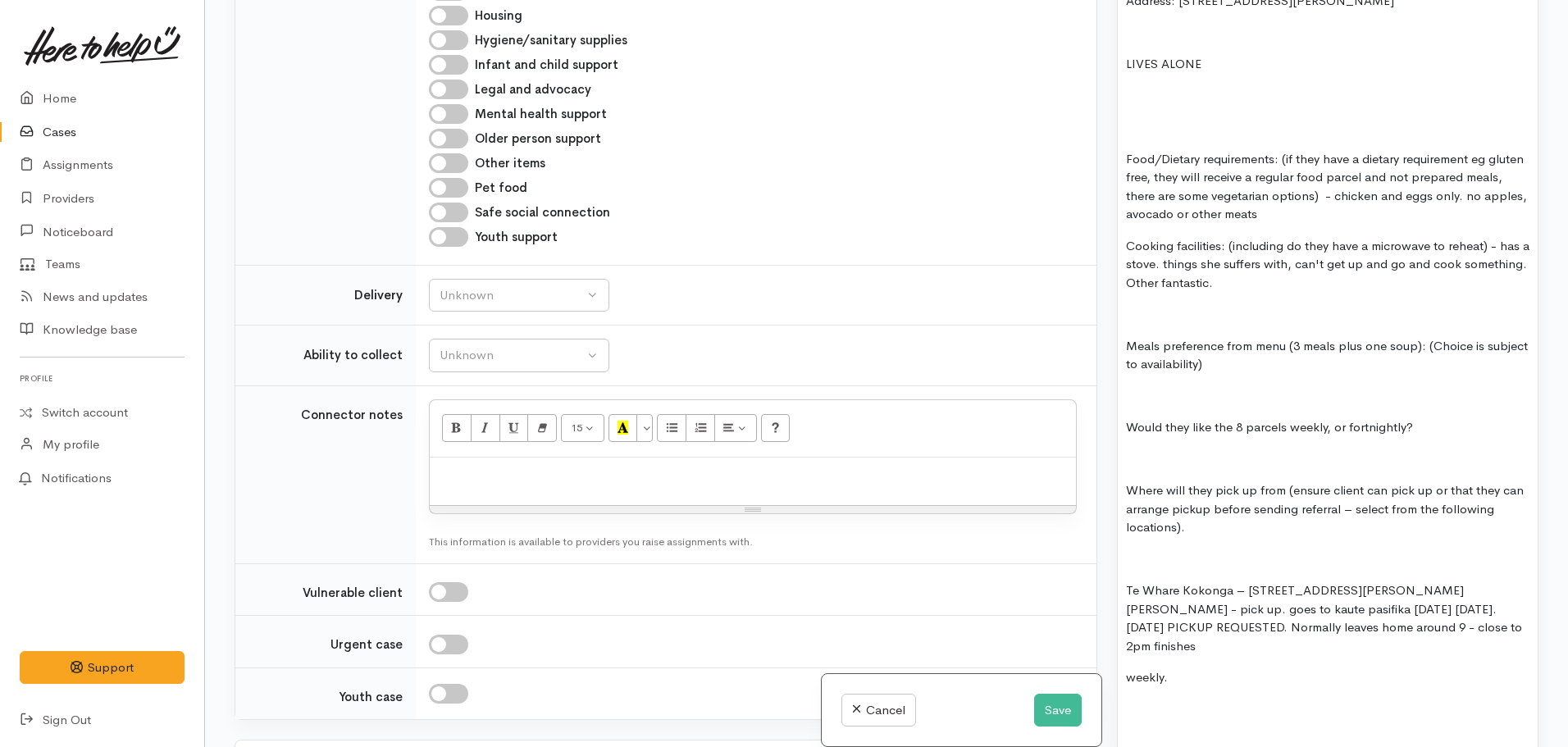
scroll to position [1215, 0]
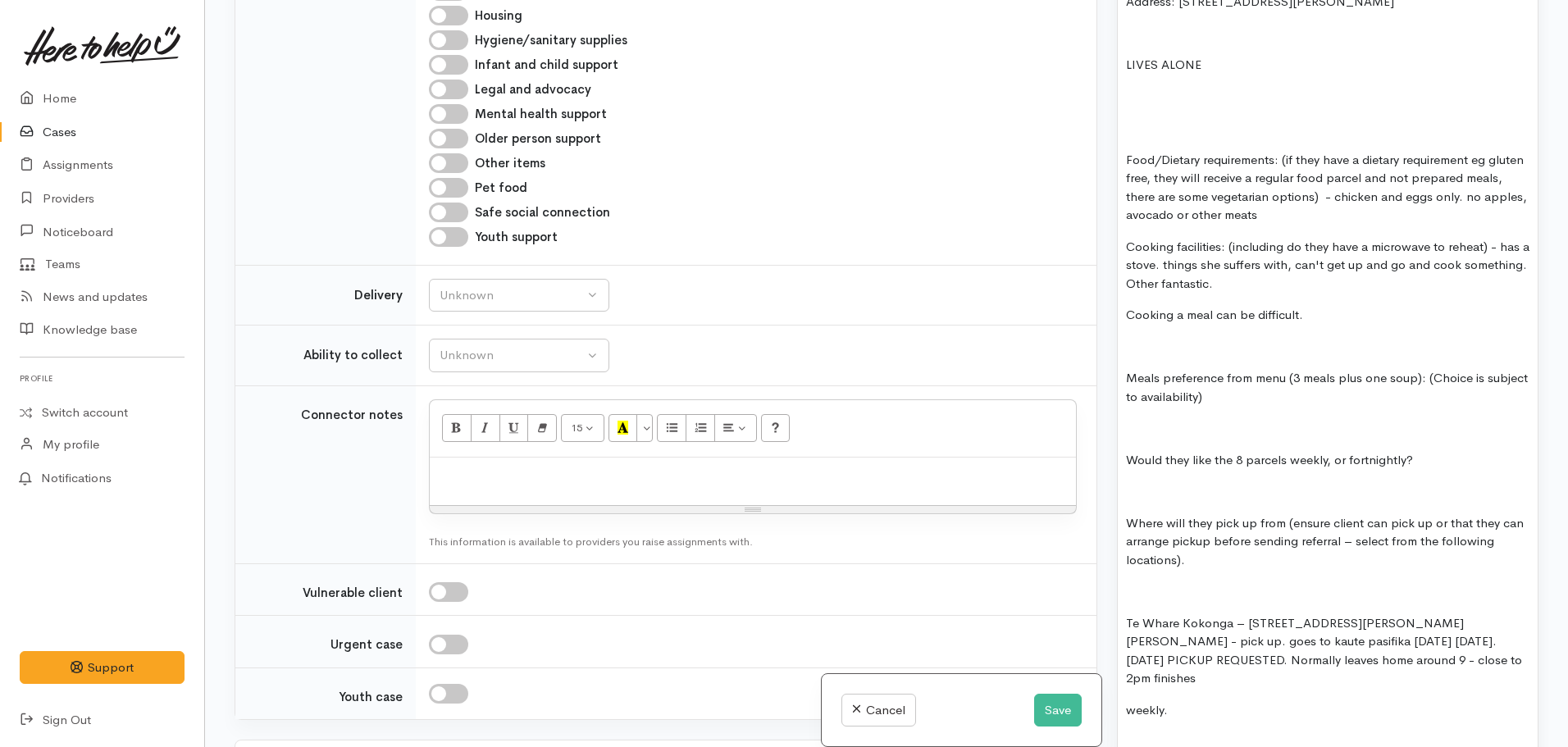
click at [1314, 307] on p "Cooking a meal can be difficult." at bounding box center [1327, 315] width 403 height 19
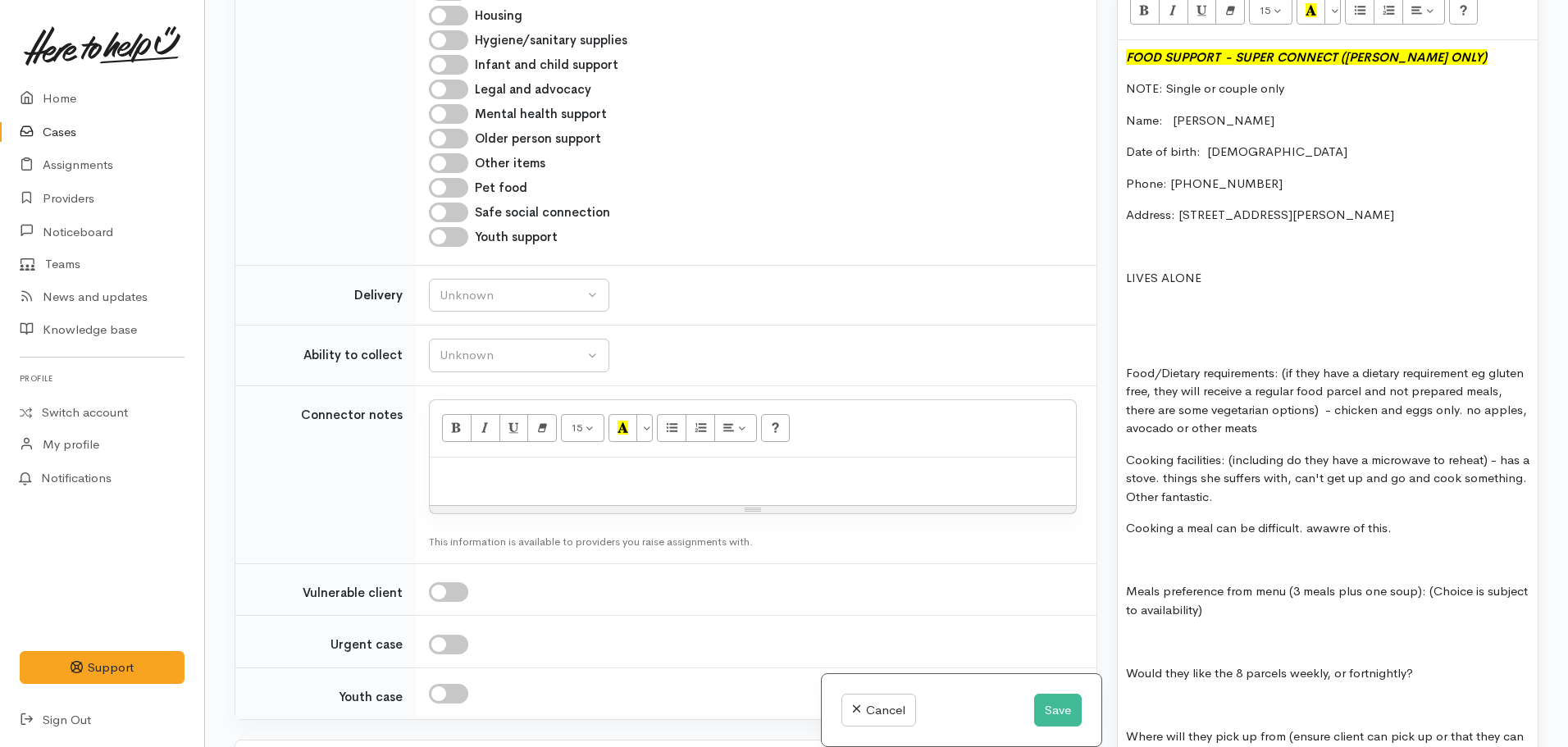
scroll to position [1316, 0]
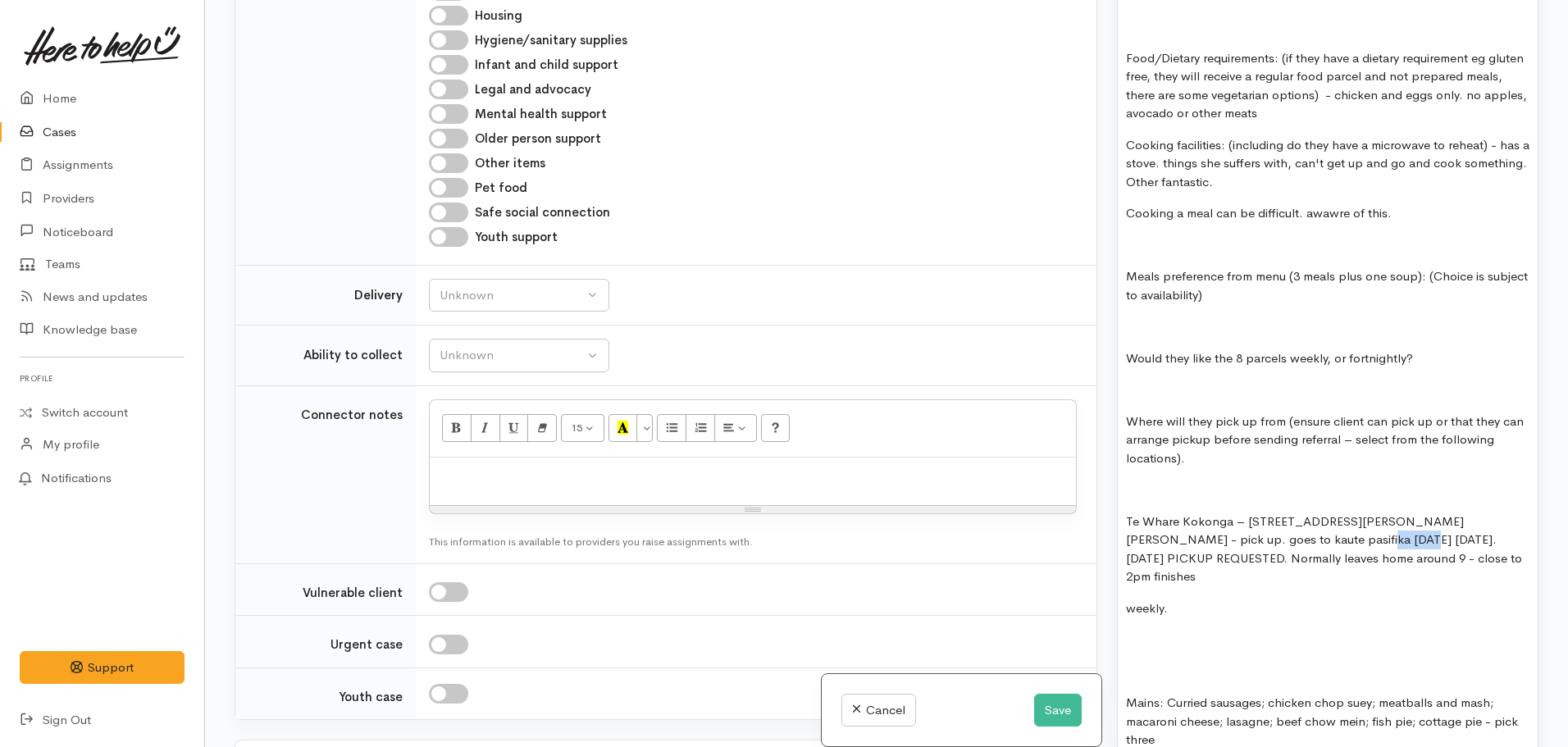
drag, startPoint x: 1311, startPoint y: 517, endPoint x: 1269, endPoint y: 527, distance: 43.2
click at [1269, 527] on p "Te Whare Kokonga – 58 Bader Street, Bader - pick up. goes to kaute pasifika tue…" at bounding box center [1327, 550] width 403 height 74
click at [1268, 522] on p "Te Whare Kokonga – 58 Bader Street, Bader - pick up. goes to kaute pasifika tue…" at bounding box center [1327, 550] width 403 height 74
click at [1398, 551] on p "Te Whare Kokonga – 58 Bader Street, Bader - pick up. goes to kaute pasifika tue…" at bounding box center [1327, 550] width 403 height 74
drag, startPoint x: 1329, startPoint y: 521, endPoint x: 1270, endPoint y: 529, distance: 59.5
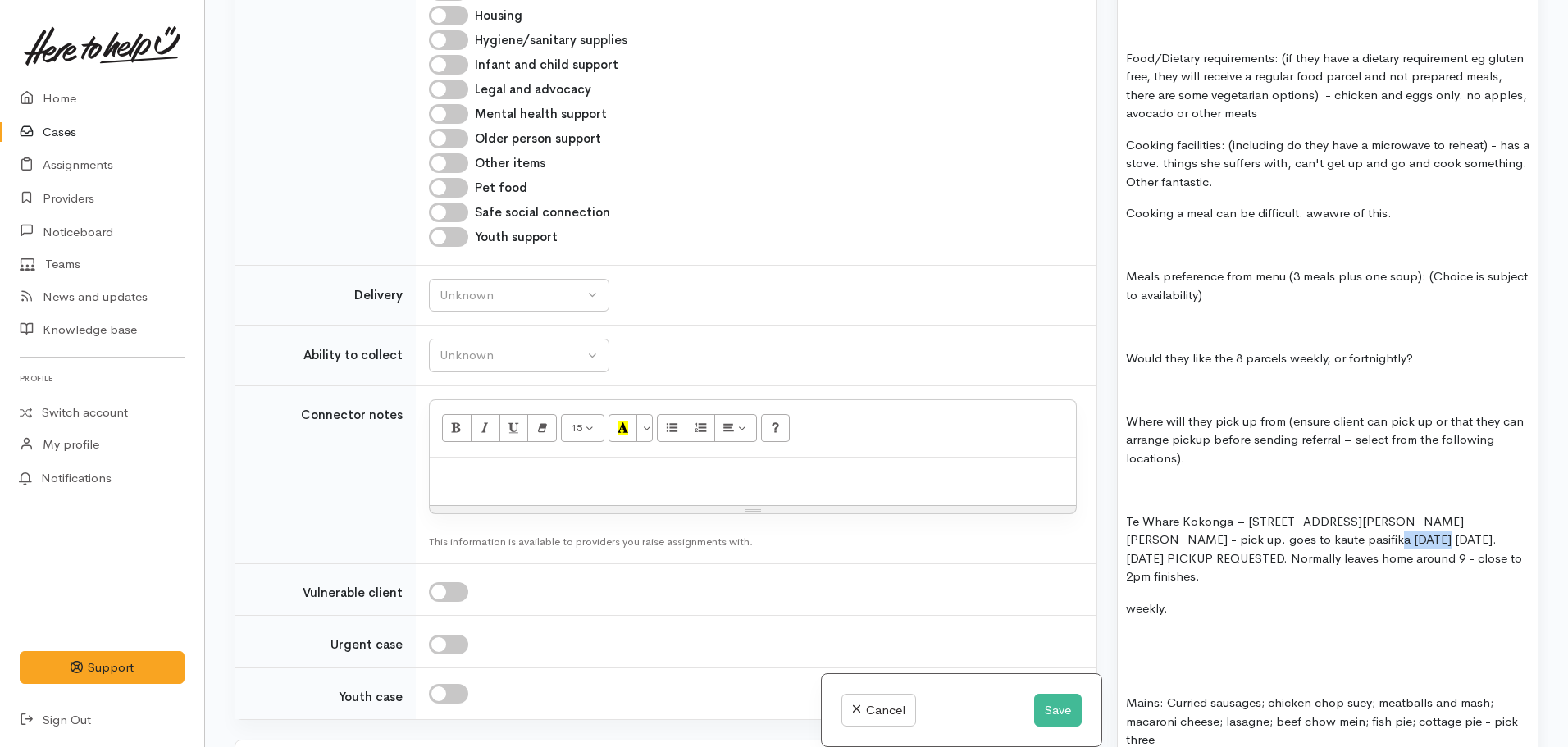
click at [1270, 529] on p "Te Whare Kokonga – 58 Bader Street, Bader - pick up. goes to kaute pasifika tue…" at bounding box center [1327, 550] width 403 height 74
click at [1395, 548] on p "Te Whare Kokonga – 58 Bader Street, Bader - pick up. goes to kaute pasifika tue…" at bounding box center [1327, 550] width 403 height 74
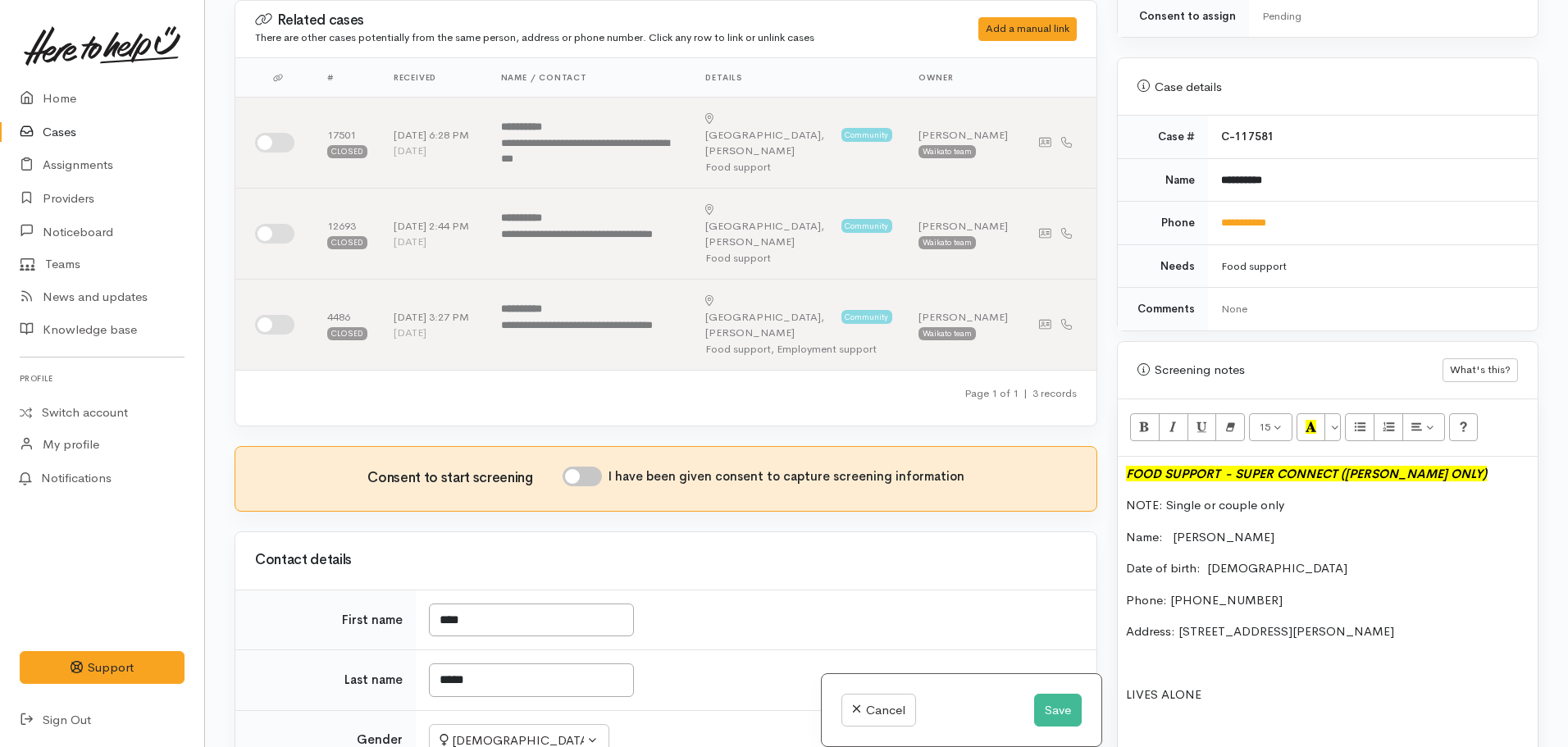
scroll to position [597, 0]
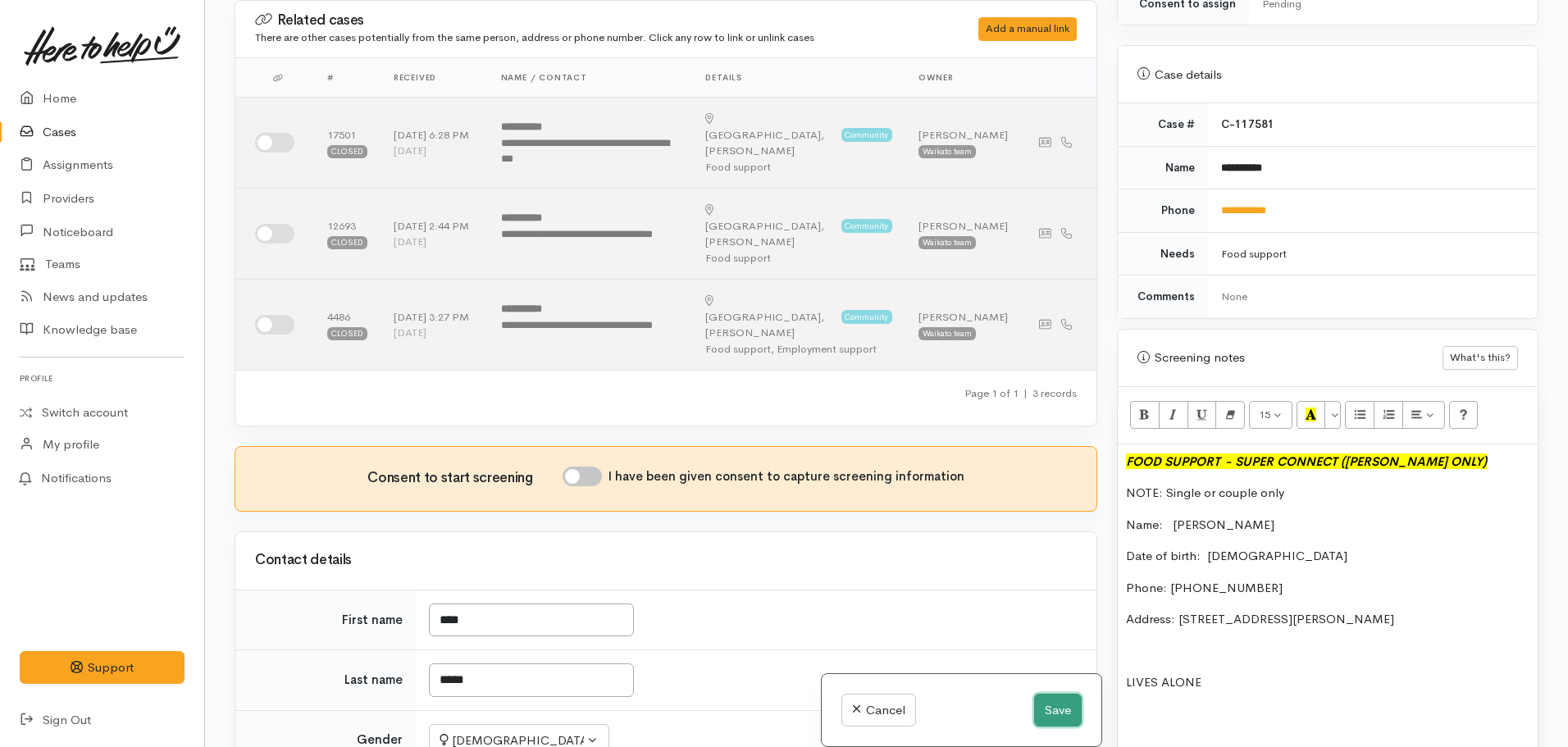
click at [1044, 711] on button "Save" at bounding box center [1057, 711] width 47 height 34
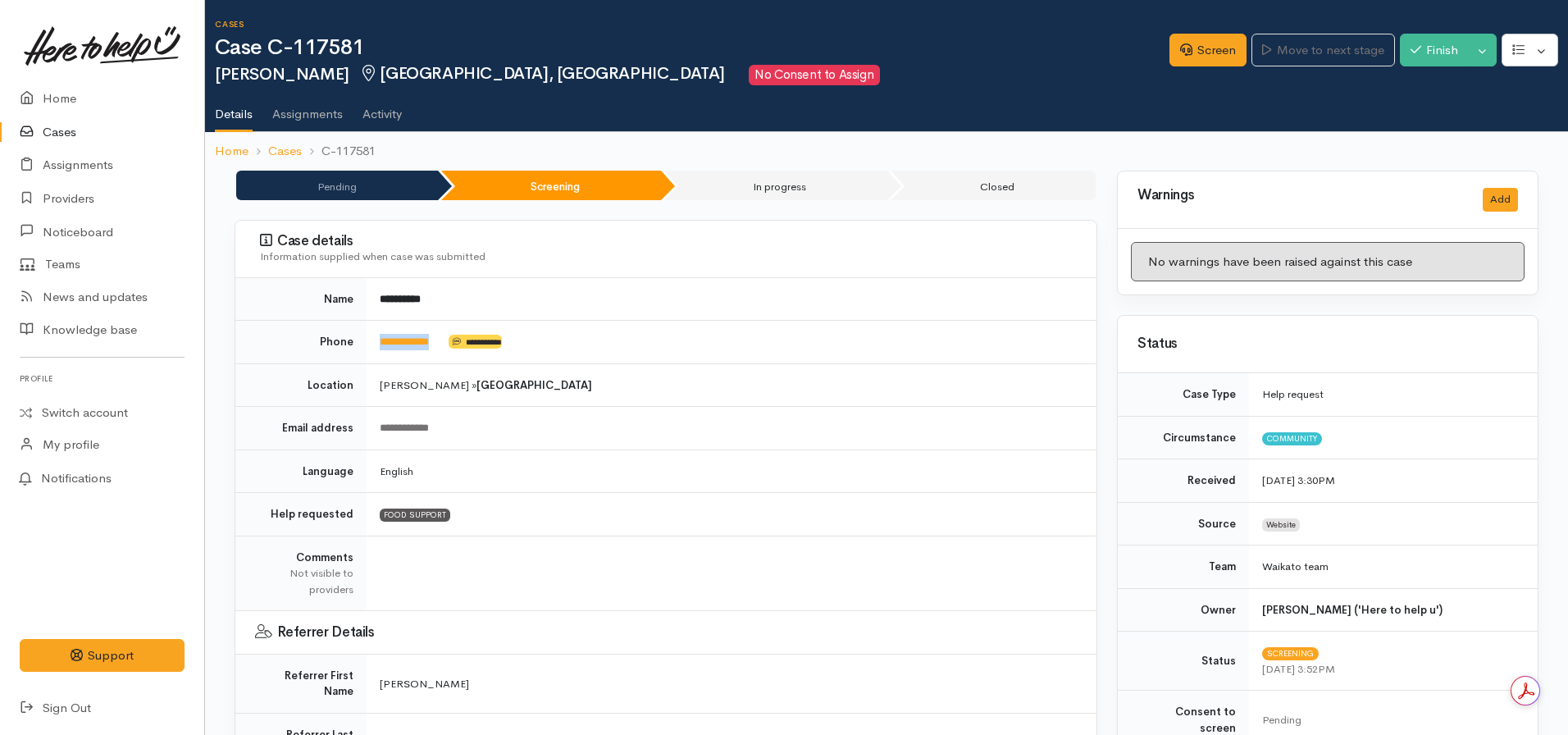
drag, startPoint x: 450, startPoint y: 342, endPoint x: 379, endPoint y: 337, distance: 71.2
click at [379, 337] on td "**********" at bounding box center [731, 342] width 730 height 44
copy td "**********"
click at [1001, 481] on td "English" at bounding box center [731, 471] width 730 height 44
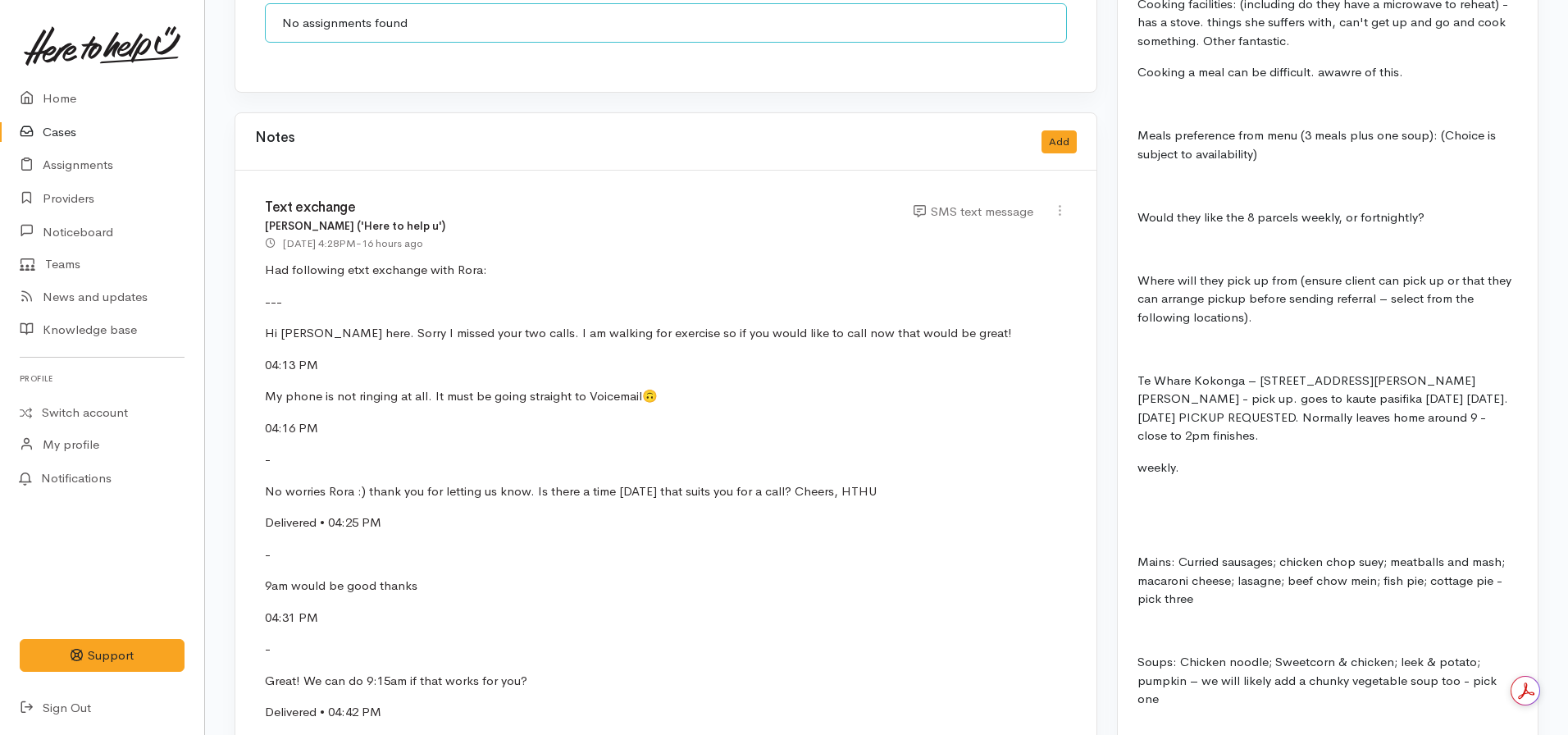
scroll to position [1763, 0]
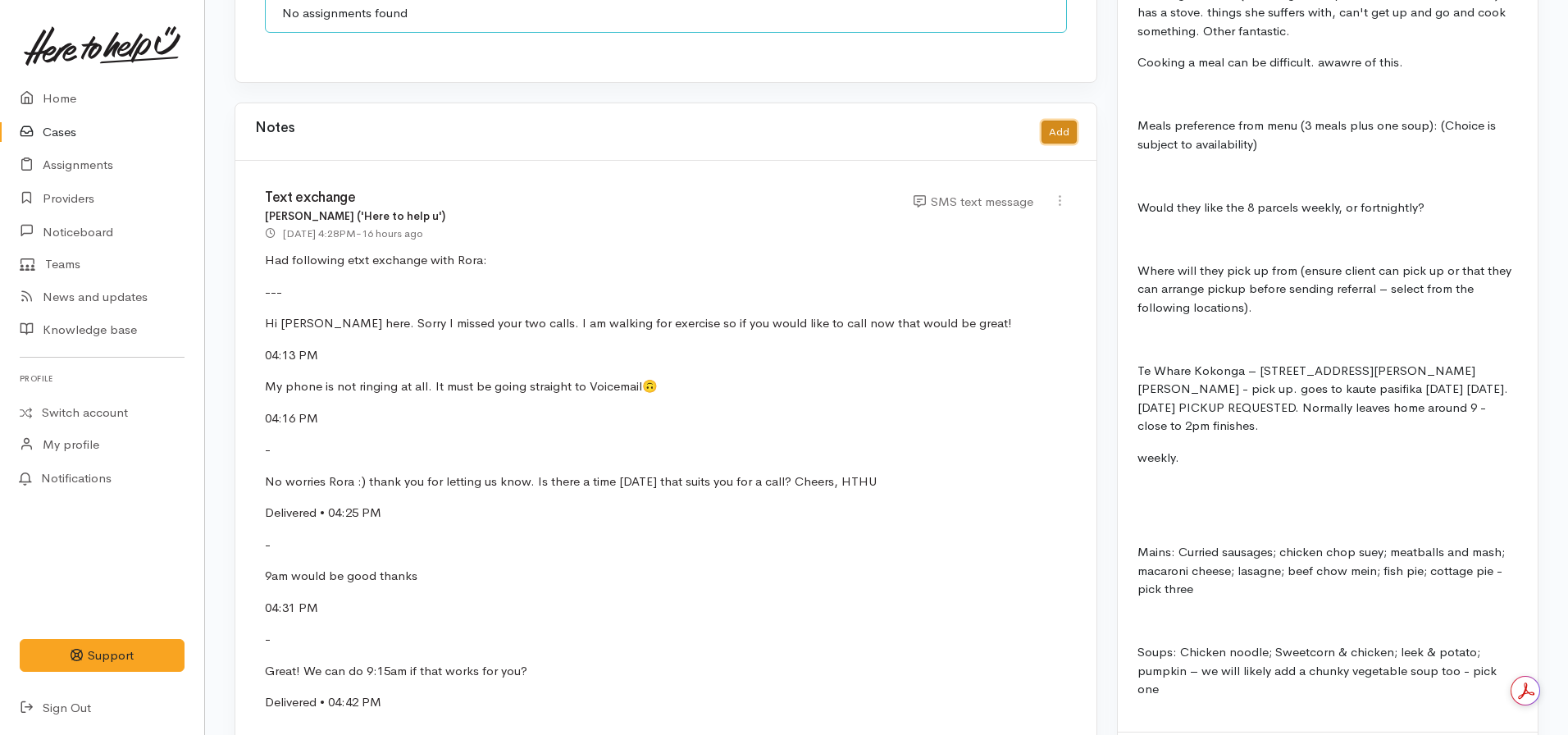
click at [1054, 120] on button "Add" at bounding box center [1059, 132] width 36 height 24
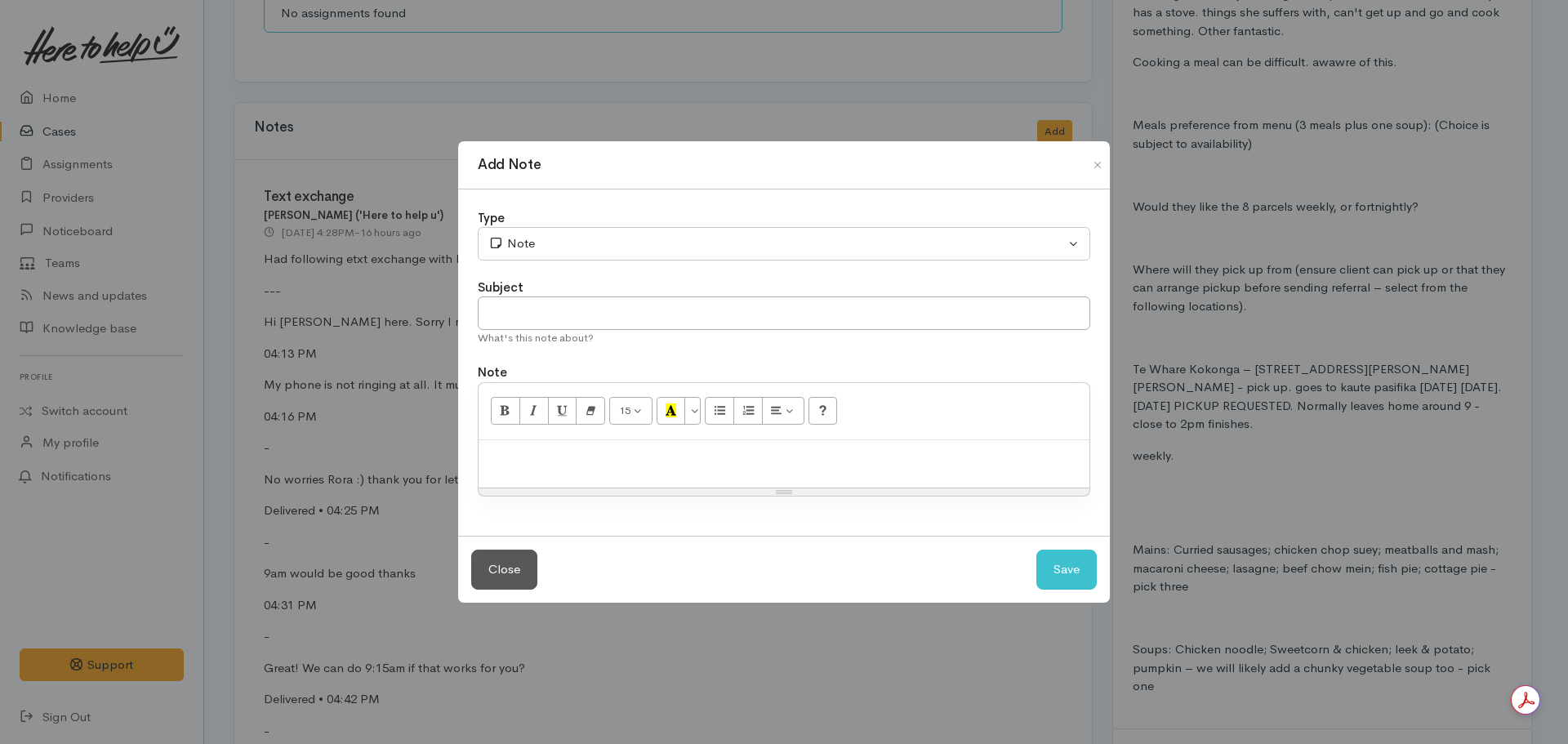
click at [640, 456] on p at bounding box center [784, 458] width 594 height 19
click at [678, 460] on p "Assigned to Super connect" at bounding box center [784, 458] width 594 height 19
click at [507, 557] on button "Close" at bounding box center [504, 570] width 66 height 40
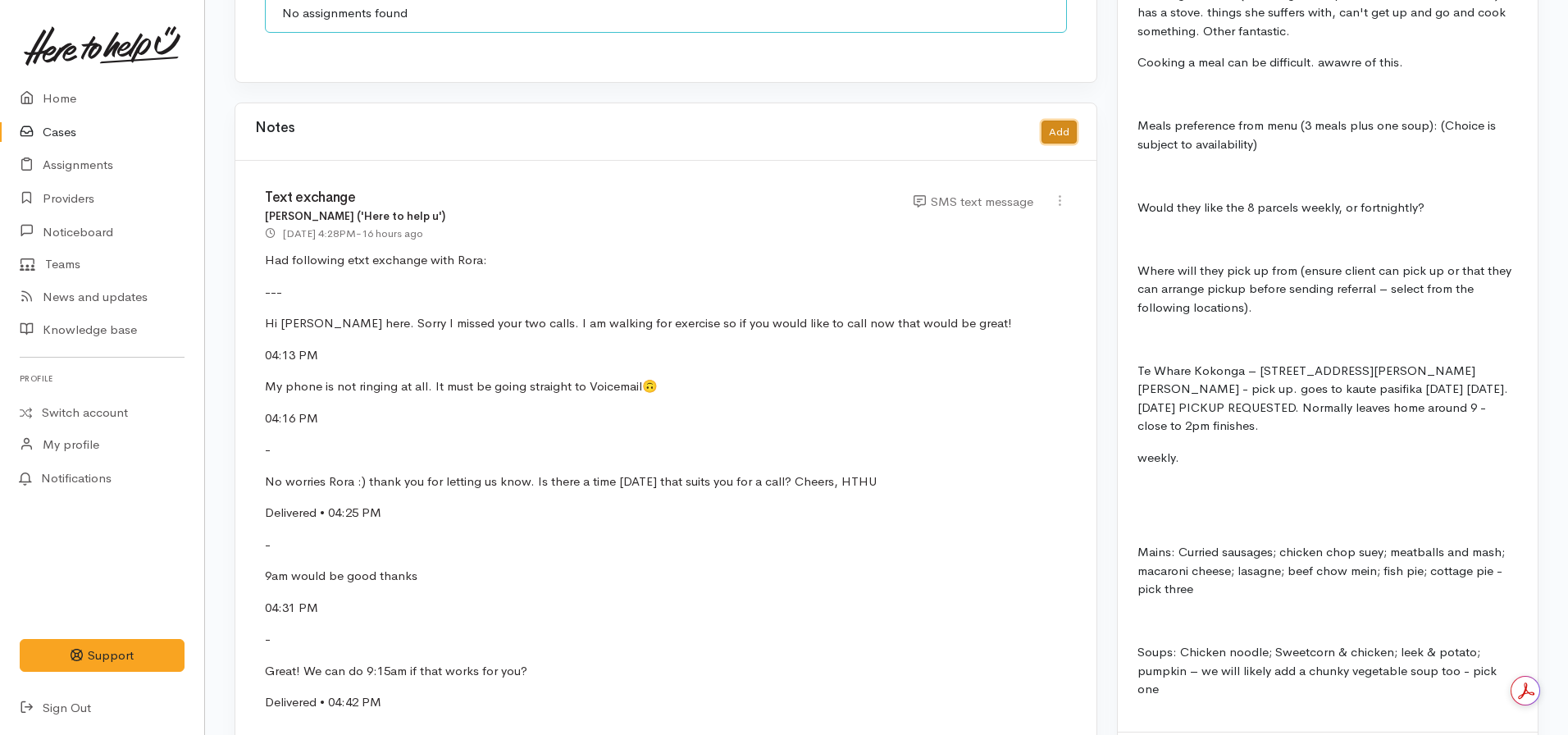
click at [1076, 120] on button "Add" at bounding box center [1059, 132] width 36 height 24
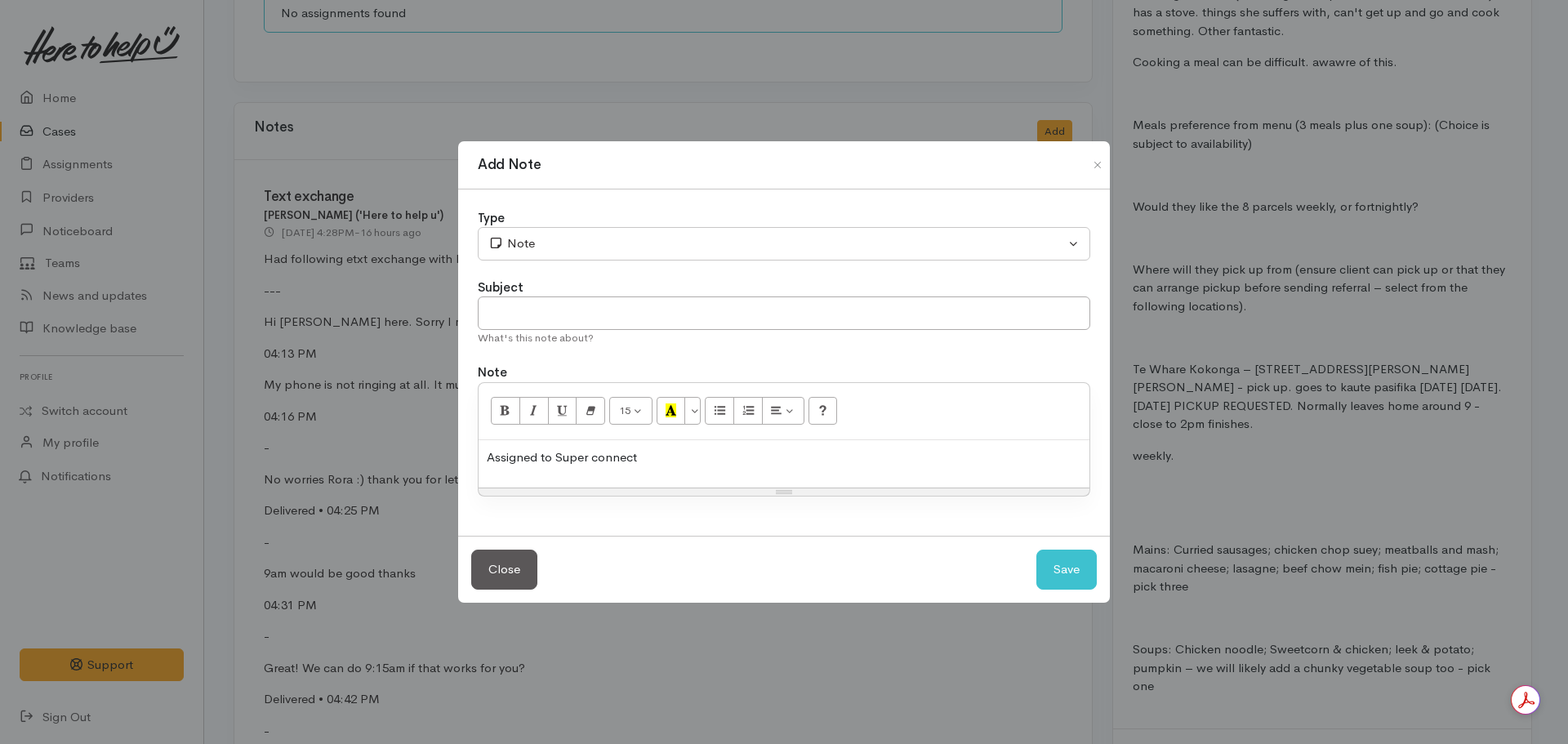
click at [666, 460] on p "Assigned to Super connect" at bounding box center [784, 458] width 594 height 19
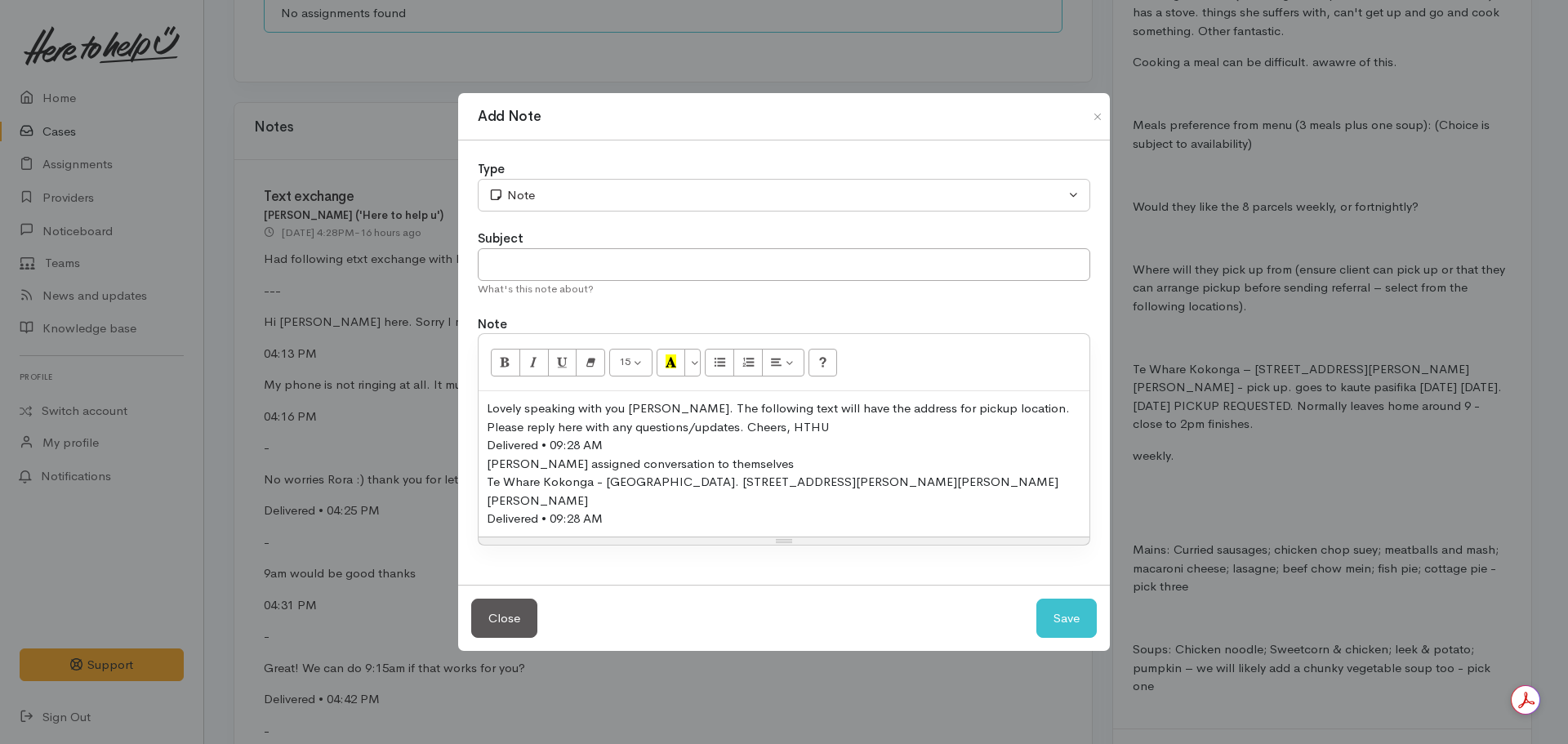
drag, startPoint x: 765, startPoint y: 461, endPoint x: 482, endPoint y: 473, distance: 283.3
click at [482, 473] on div "Lovely speaking with you Rora. The following text will have the address for pic…" at bounding box center [784, 464] width 611 height 146
drag, startPoint x: 761, startPoint y: 478, endPoint x: 481, endPoint y: 481, distance: 280.0
click at [481, 481] on div "Lovely speaking with you Rora. The following text will have the address for pic…" at bounding box center [784, 464] width 611 height 146
click at [485, 414] on div "Lovely speaking with you Rora. The following text will have the address for pic…" at bounding box center [784, 464] width 611 height 146
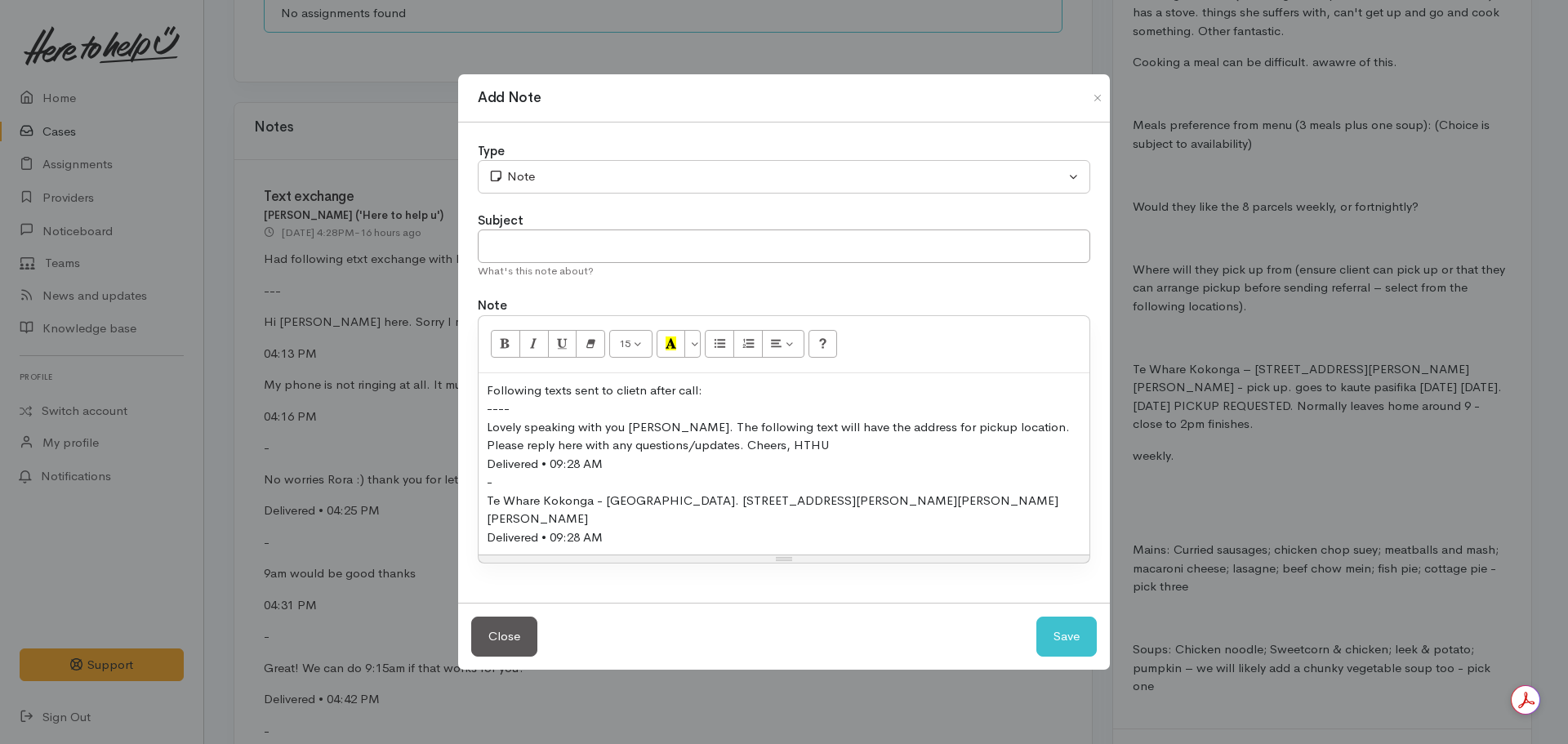
click at [636, 400] on div "Following texts sent to clietn after call:" at bounding box center [784, 390] width 594 height 19
click at [552, 161] on div "Type" at bounding box center [784, 151] width 612 height 19
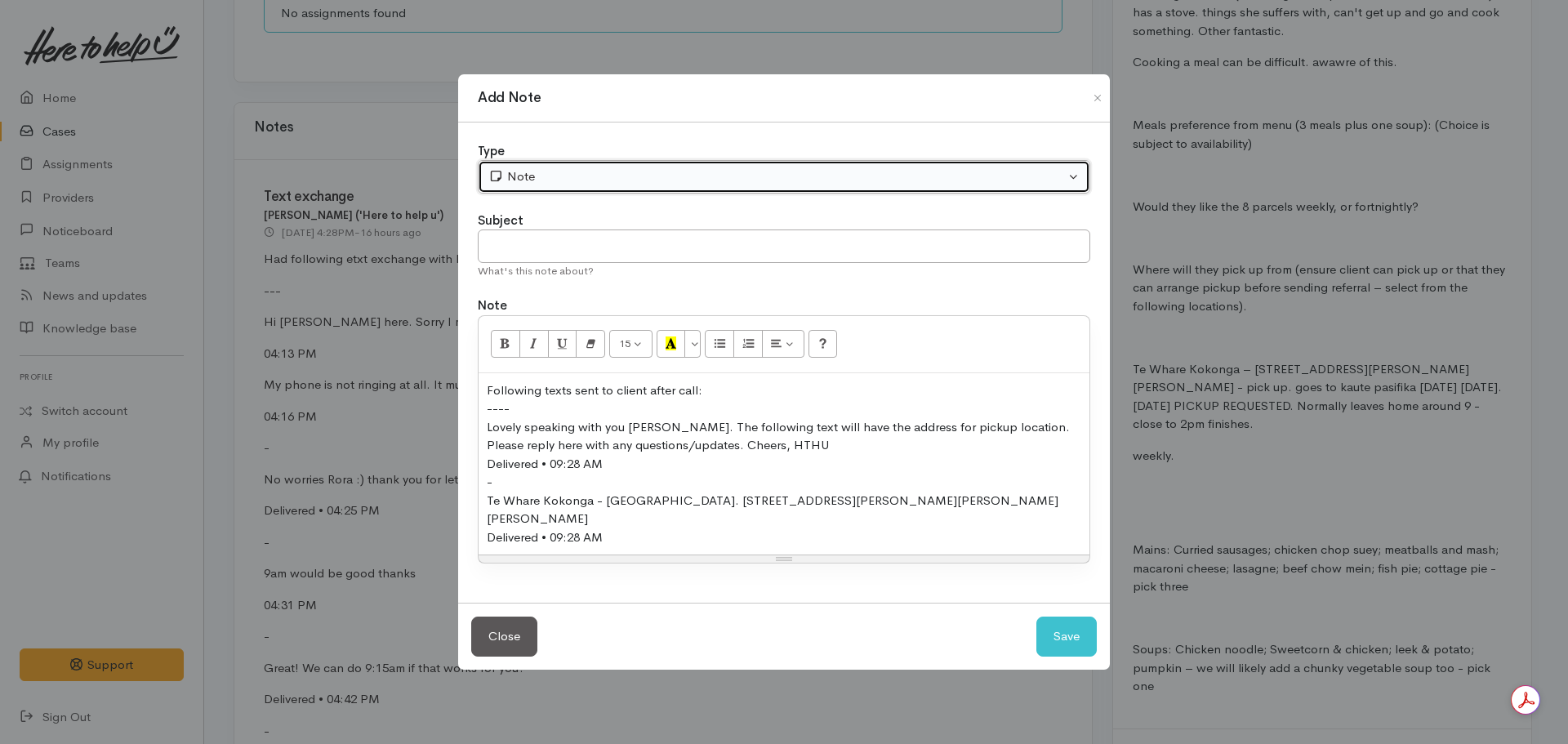
click at [552, 187] on div "Note" at bounding box center [776, 176] width 577 height 19
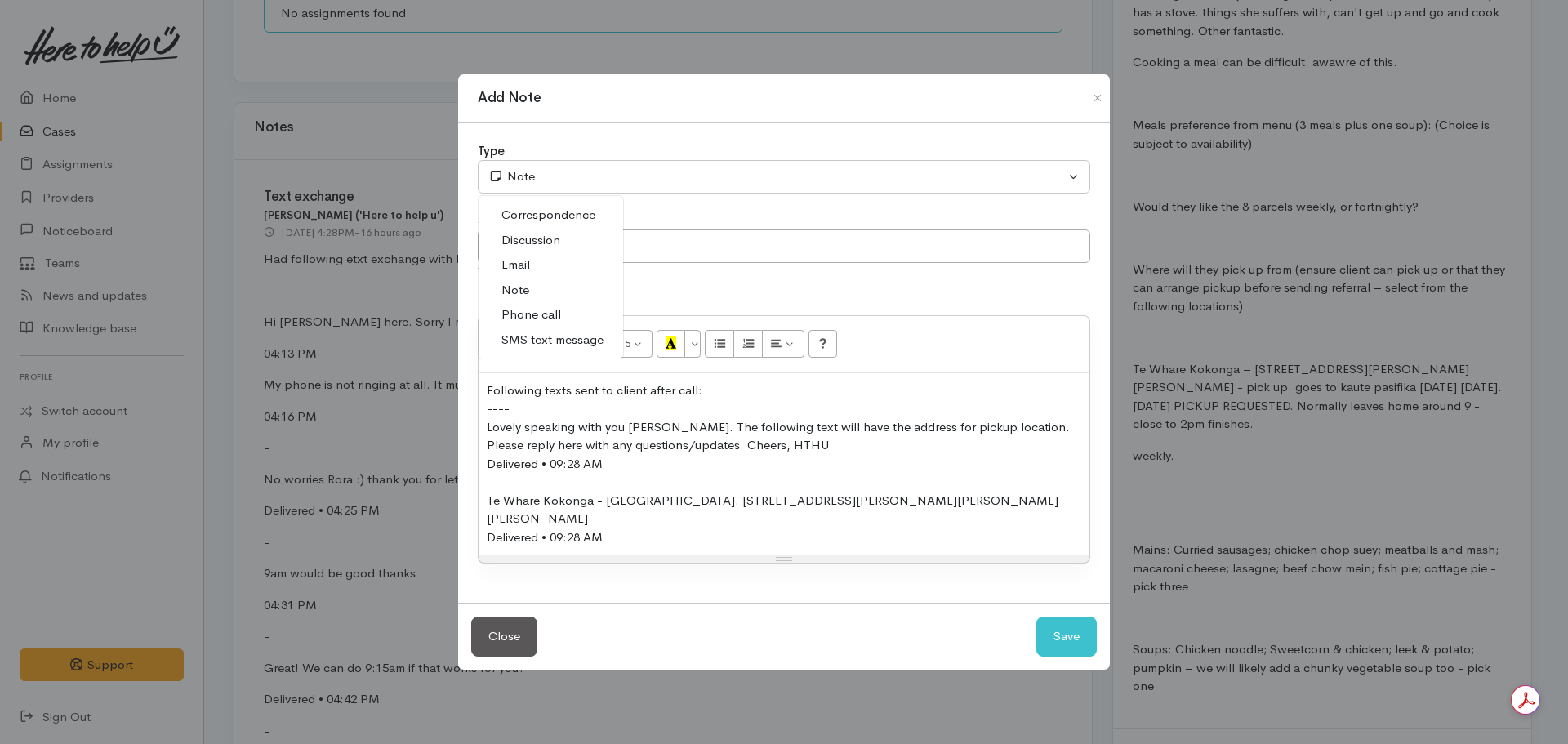
click at [561, 349] on span "SMS text message" at bounding box center [552, 340] width 102 height 19
click at [1071, 617] on button "Save" at bounding box center [1067, 636] width 60 height 40
select select "1"
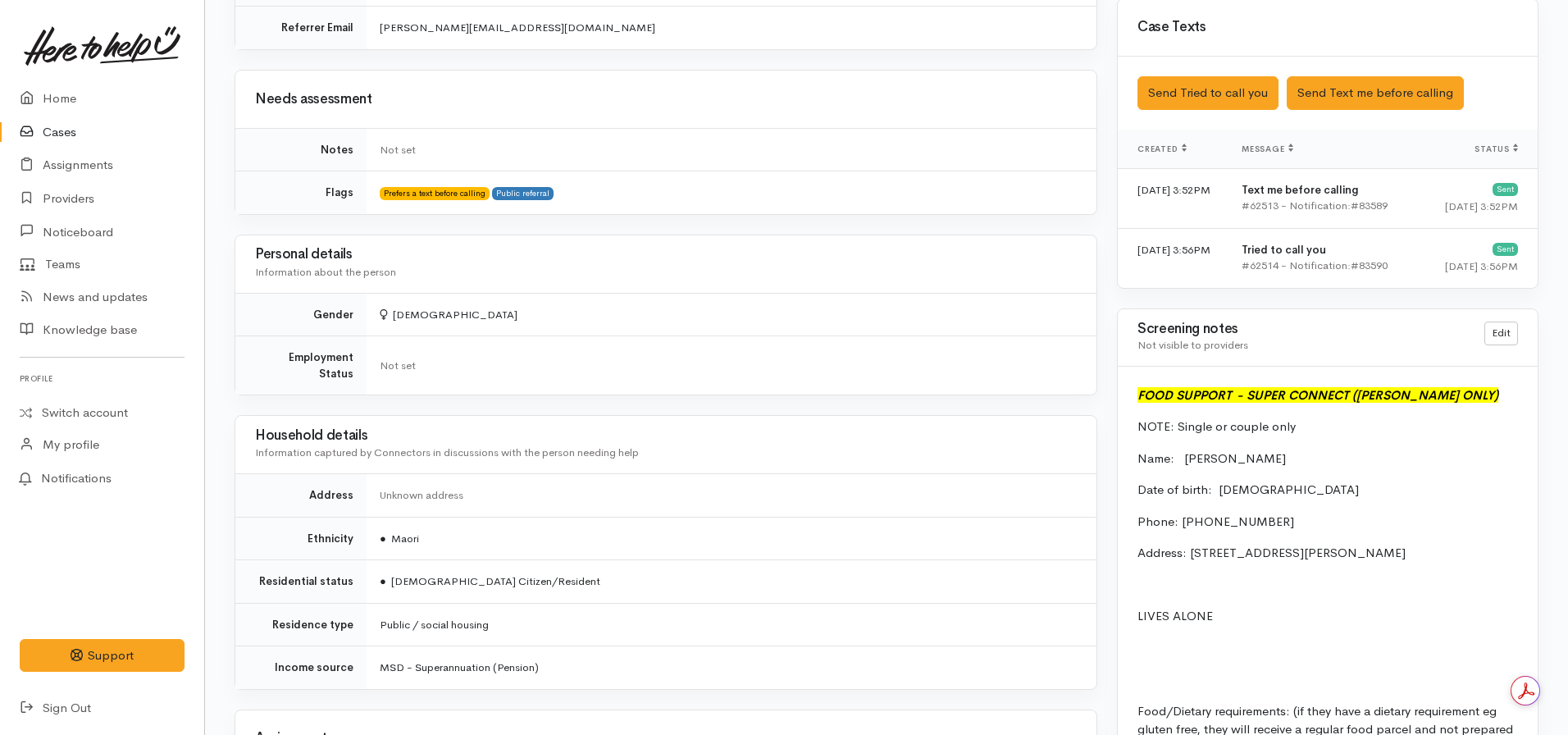
scroll to position [957, 0]
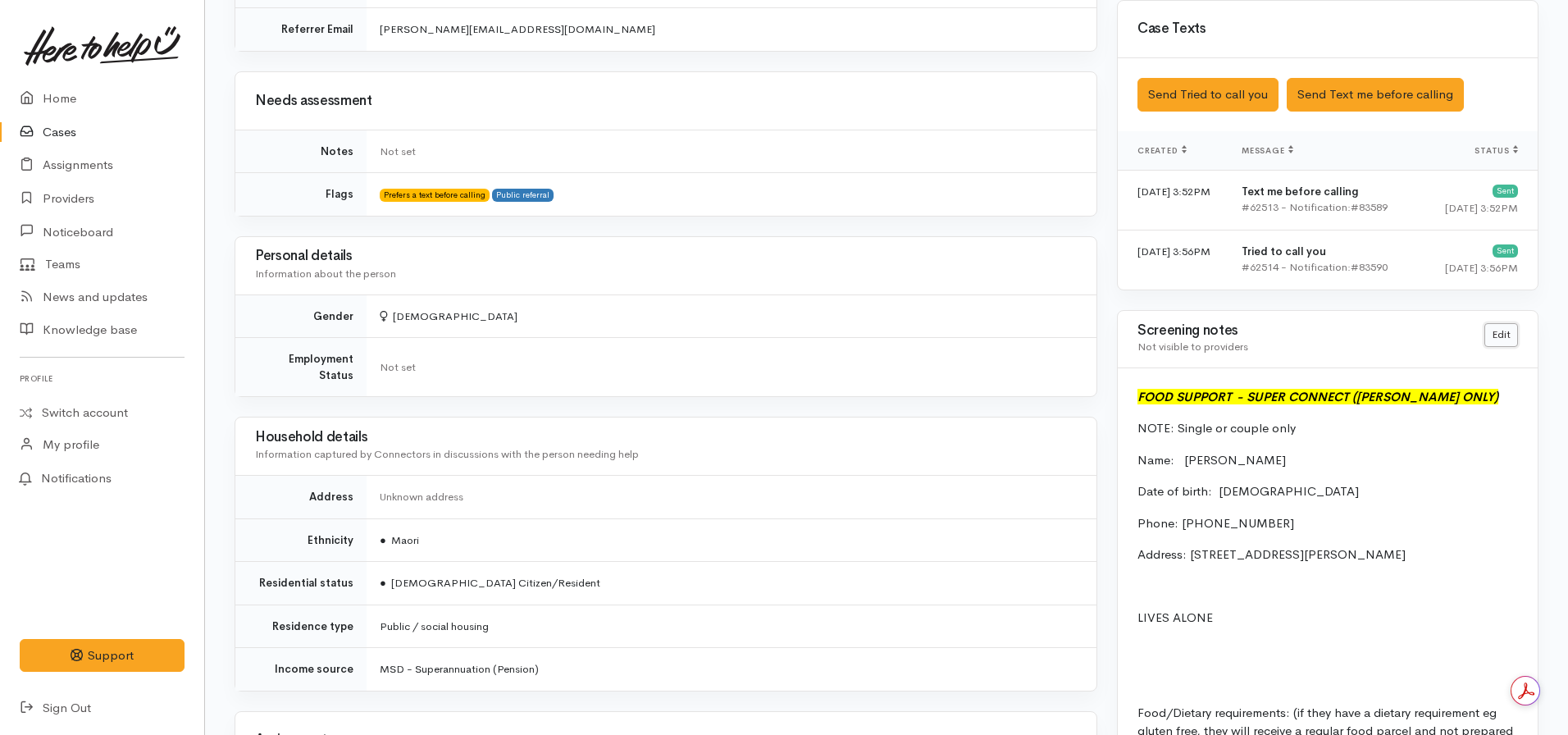
click at [1493, 323] on link "Edit" at bounding box center [1501, 334] width 34 height 24
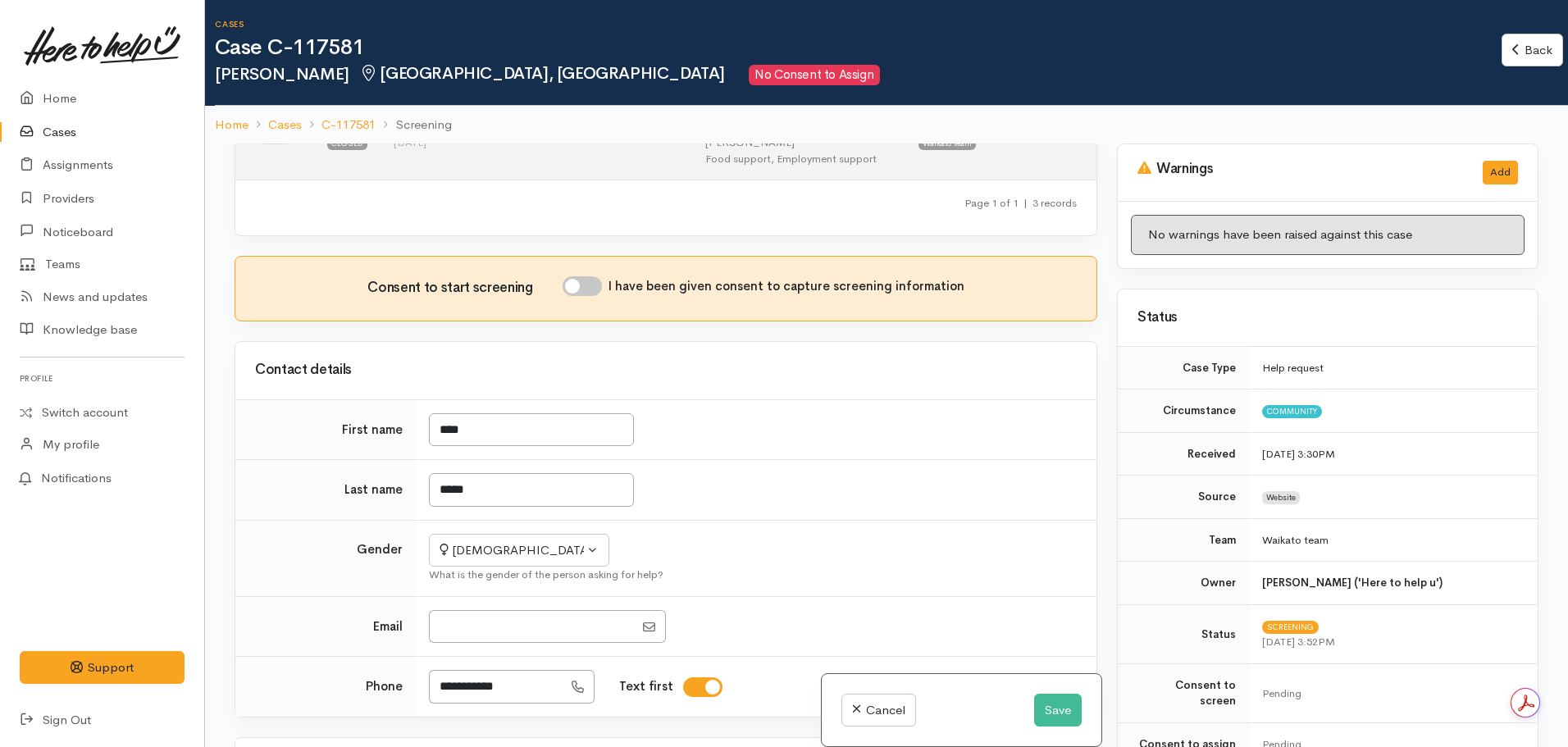
scroll to position [343, 0]
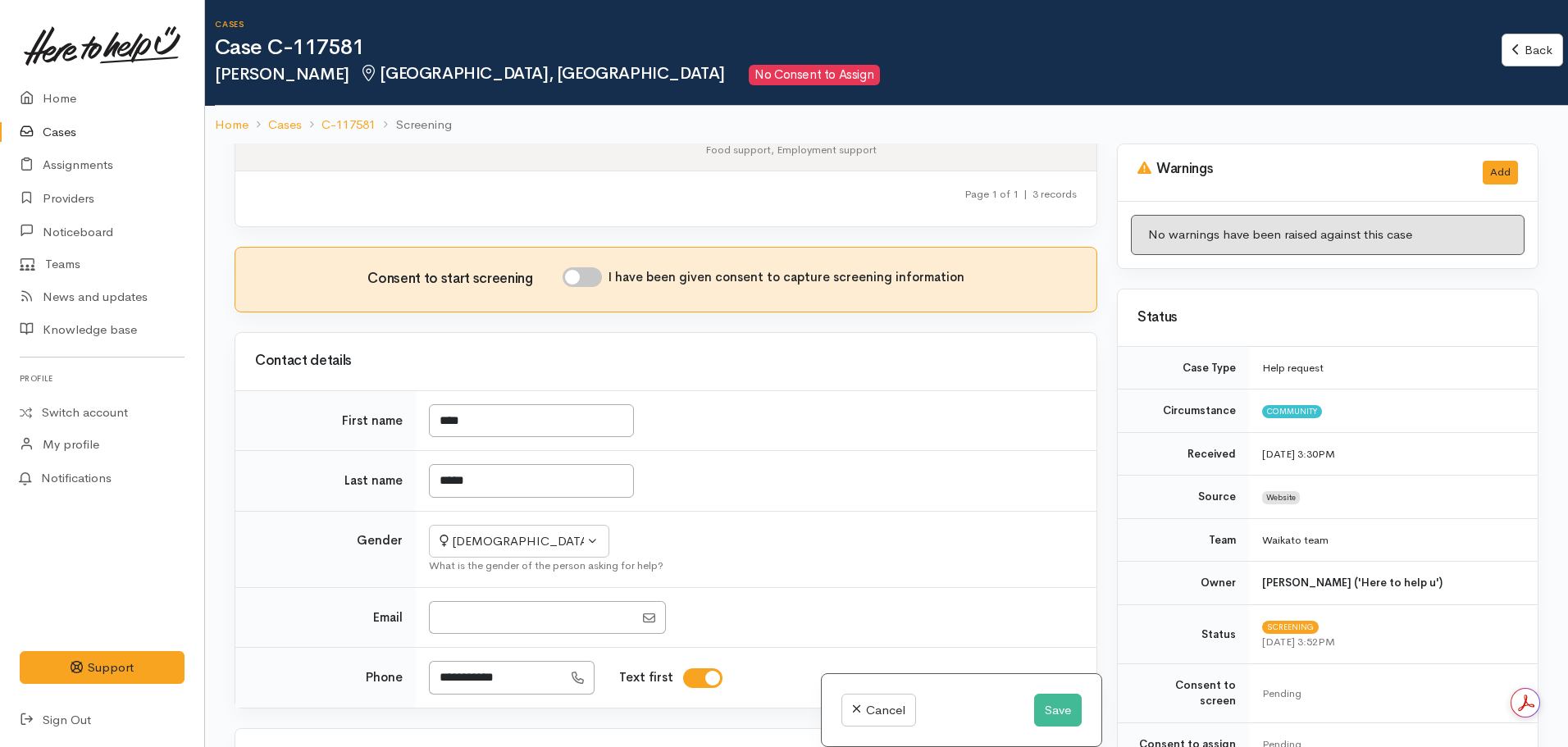
click at [602, 268] on input "I have been given consent to capture screening information" at bounding box center [582, 278] width 39 height 20
checkbox input "true"
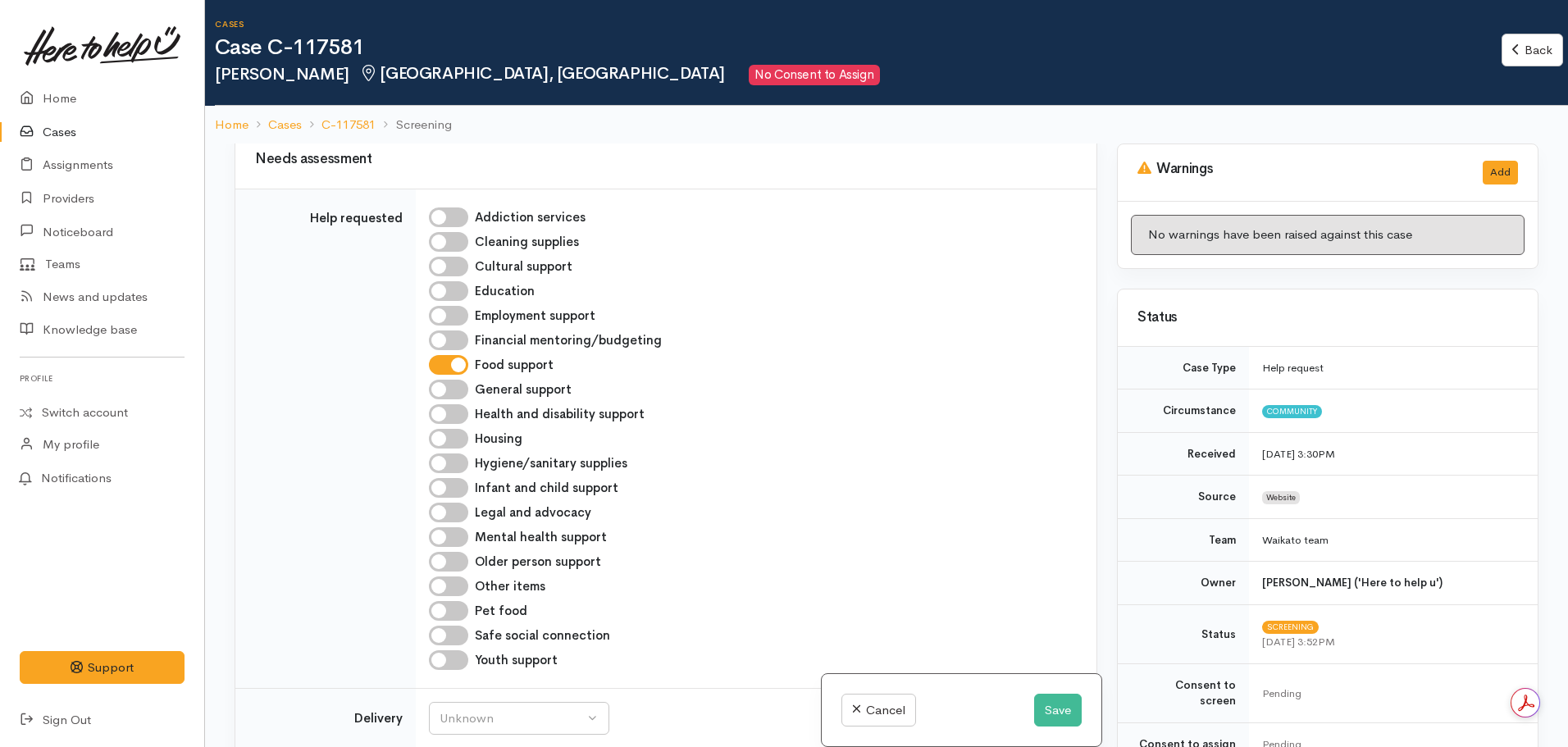
scroll to position [942, 0]
click at [450, 552] on input "Older person support" at bounding box center [449, 561] width 39 height 20
checkbox input "true"
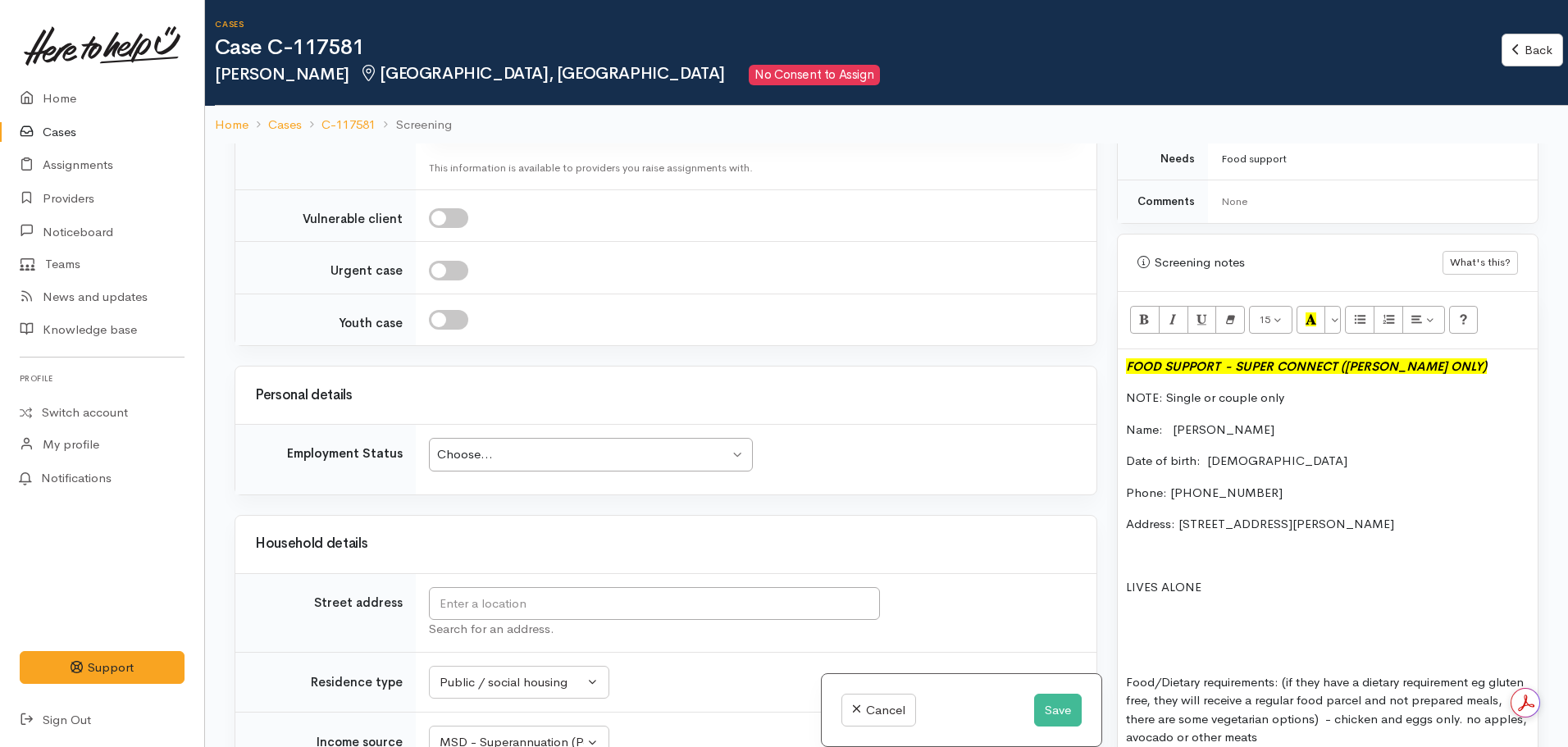
scroll to position [837, 0]
drag, startPoint x: 1292, startPoint y: 437, endPoint x: 1206, endPoint y: 442, distance: 86.1
click at [1206, 452] on p "Date of birth: 16.10.1957" at bounding box center [1327, 461] width 403 height 19
copy p "16.10.1957"
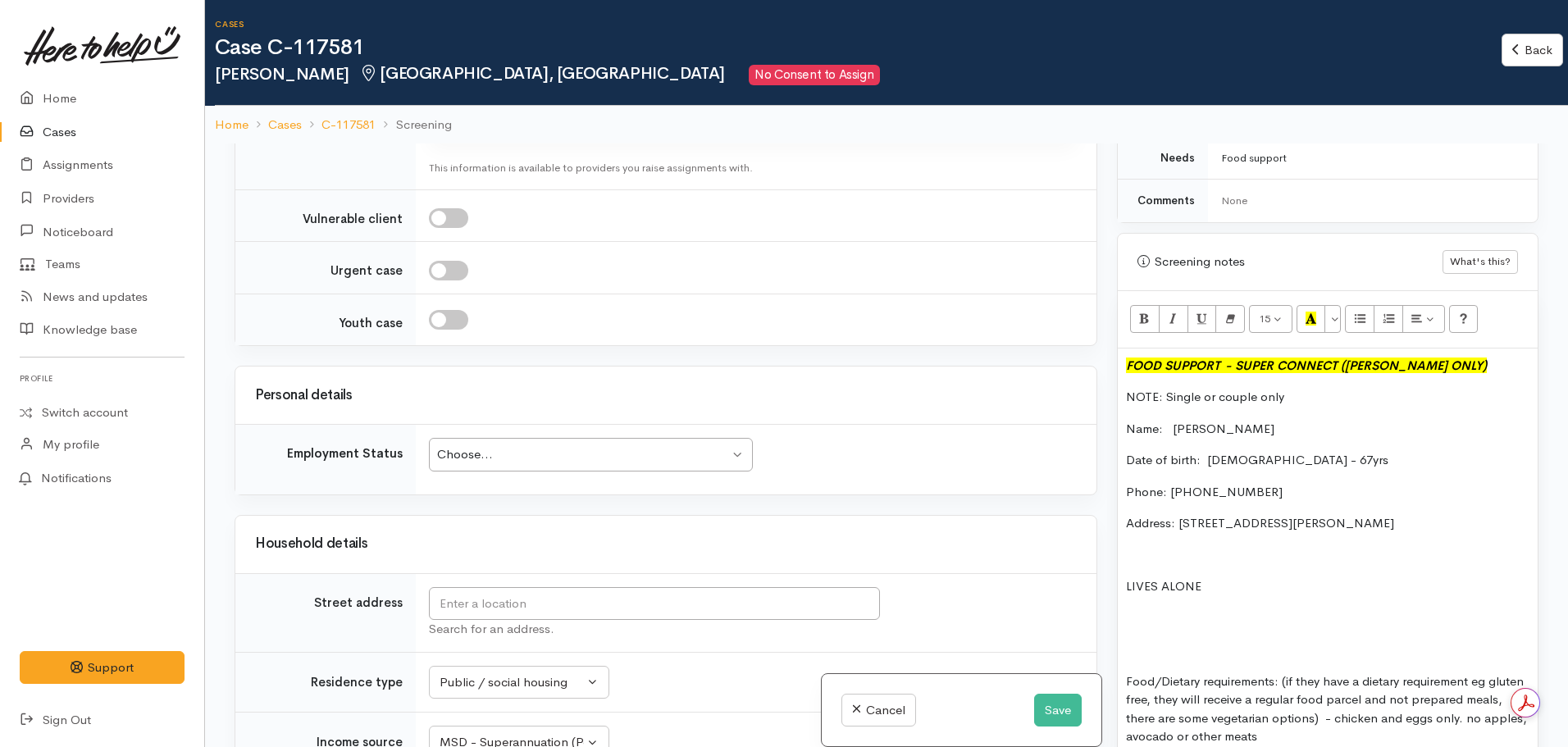
click at [666, 620] on div "Search for an address." at bounding box center [753, 629] width 648 height 19
click at [631, 587] on input "text" at bounding box center [655, 604] width 451 height 34
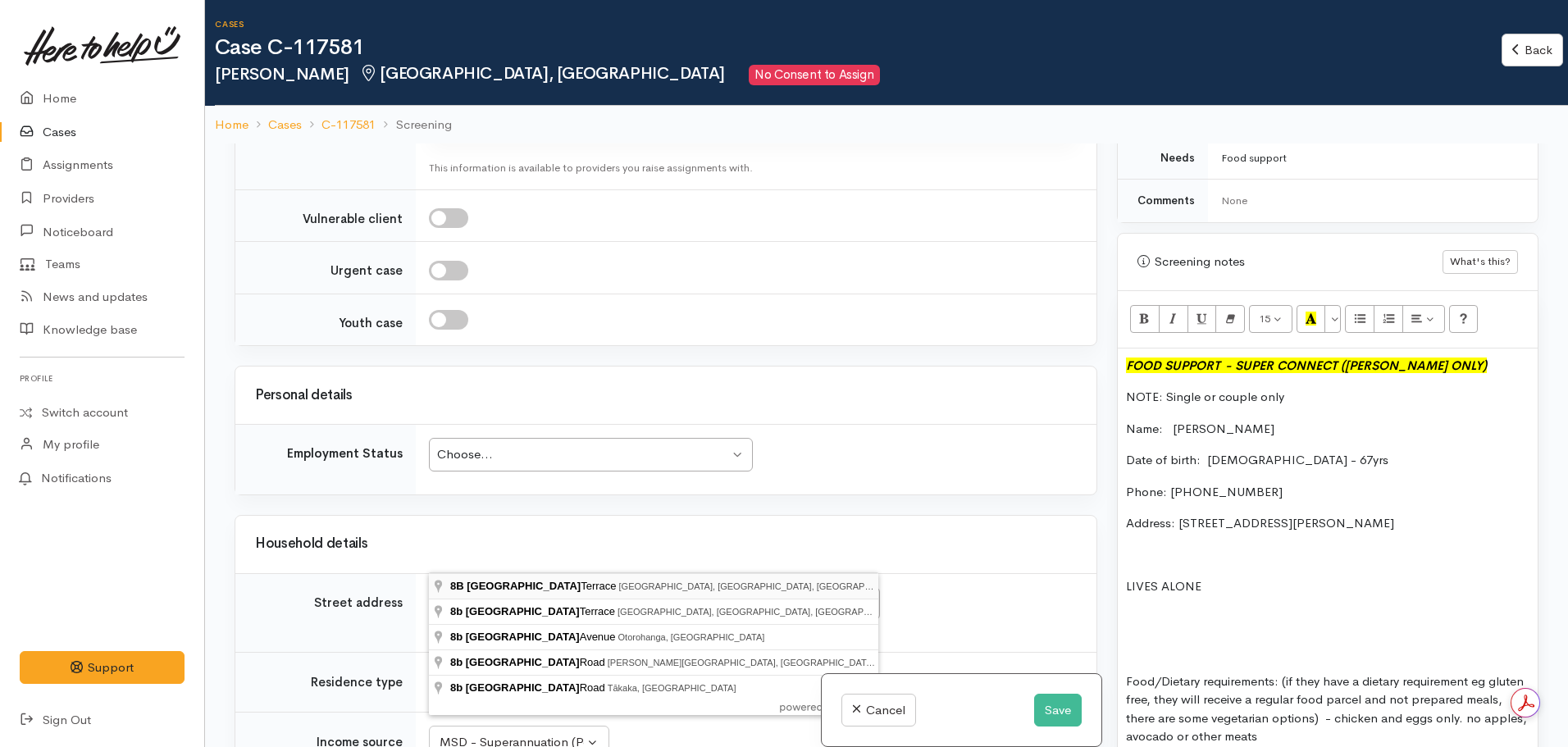
type input "8B Glenview Terrace, Glenview, Hamilton, New Zealand"
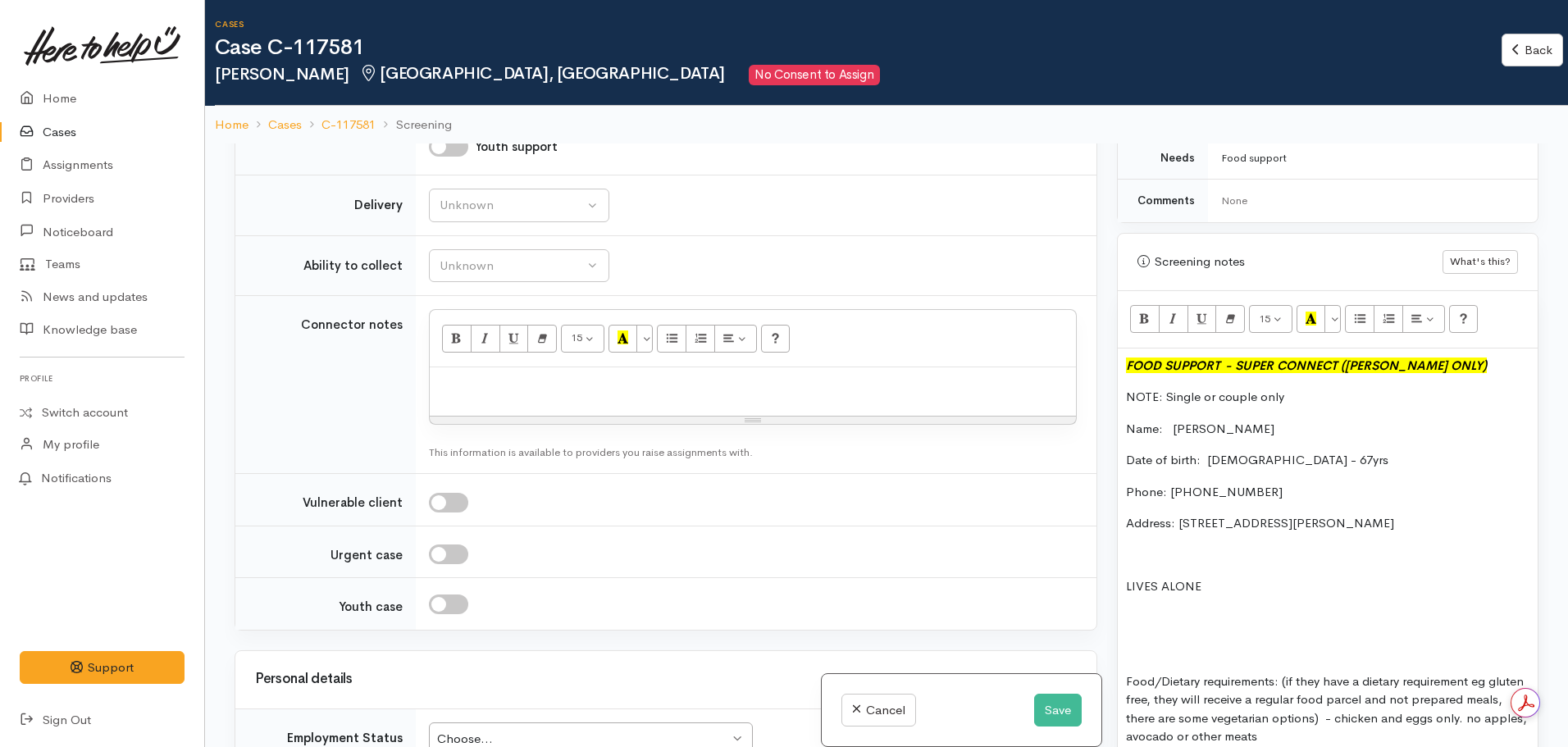
scroll to position [1739, 0]
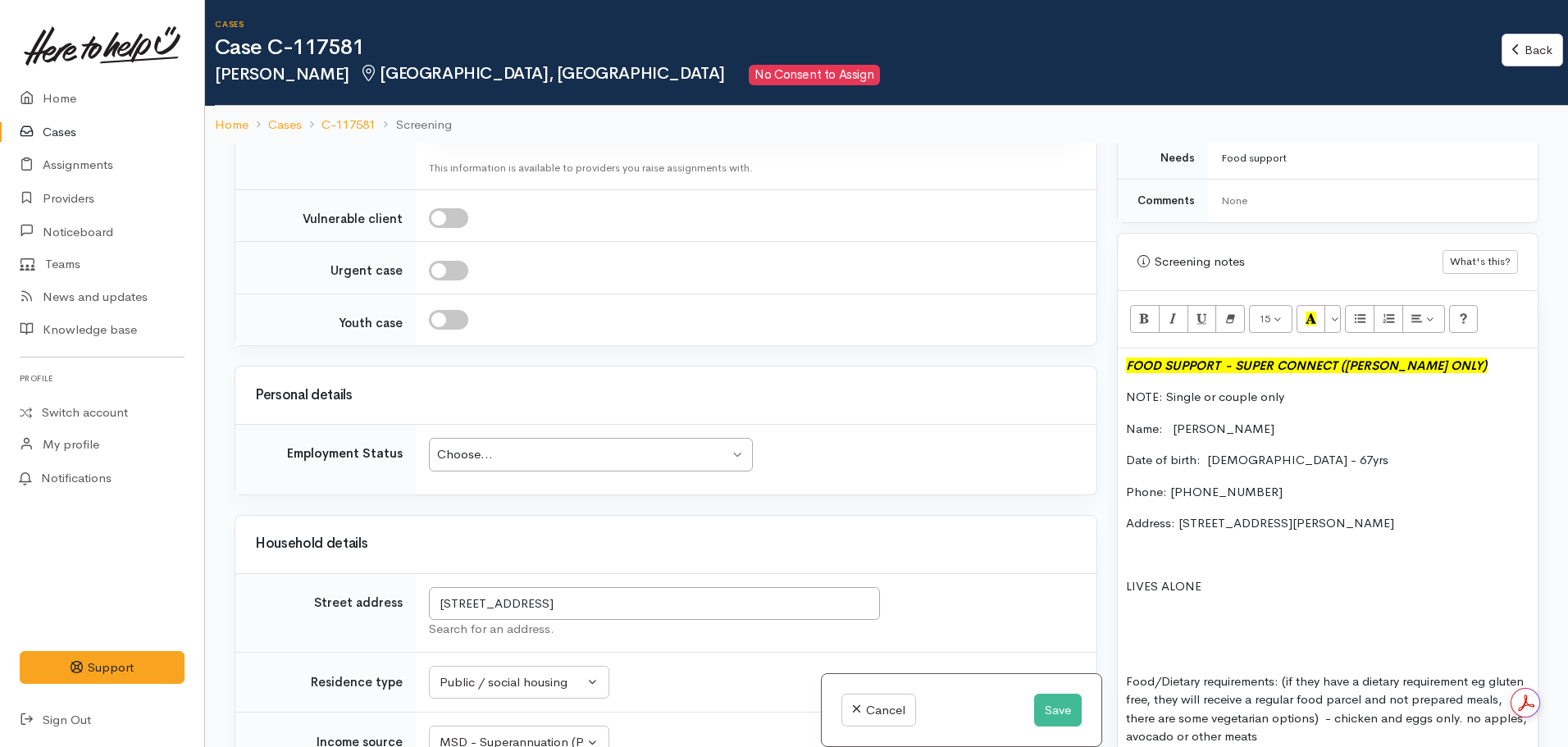
click at [582, 445] on div "Choose..." at bounding box center [582, 454] width 292 height 19
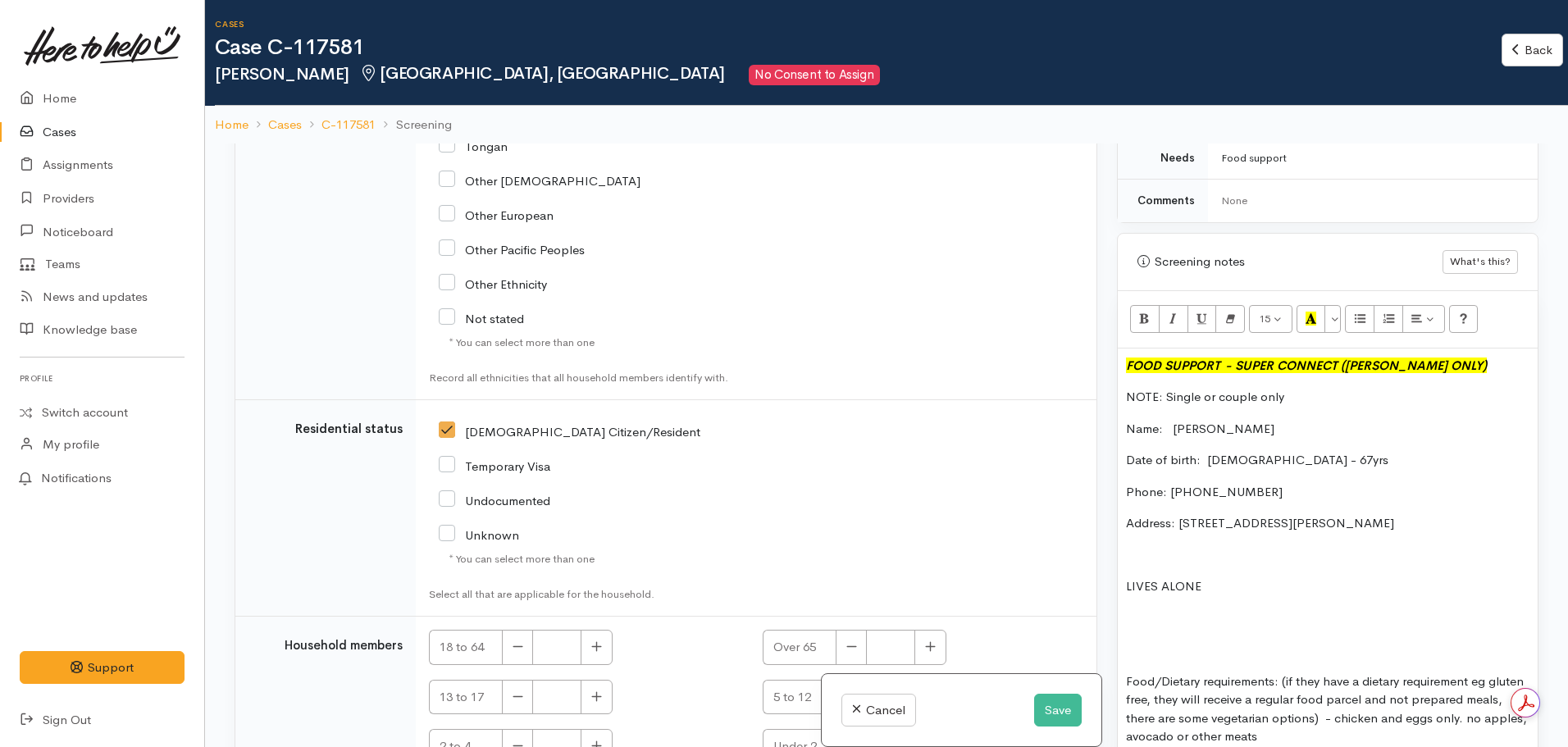
scroll to position [2886, 0]
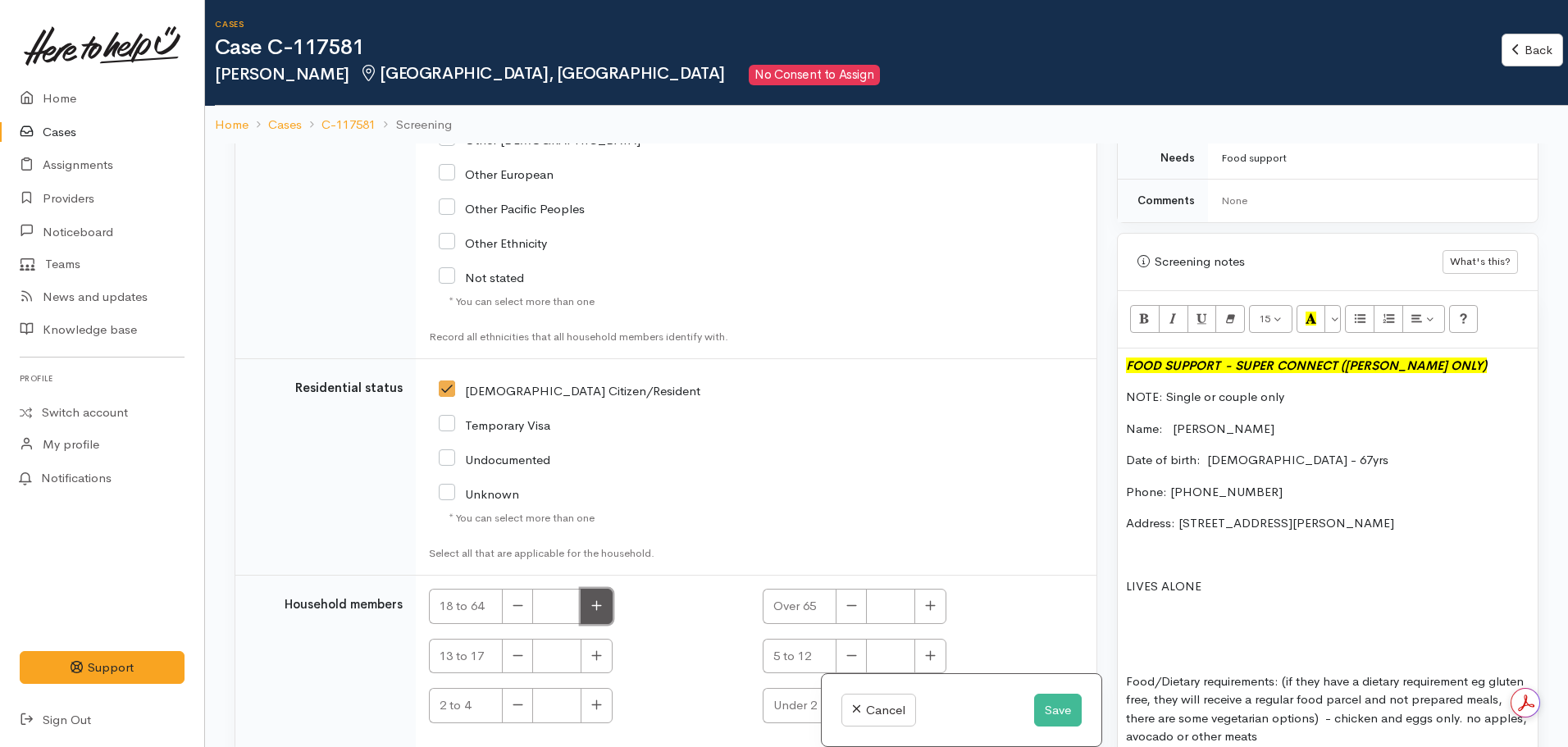
click at [600, 600] on icon "button" at bounding box center [597, 606] width 11 height 12
type input "1"
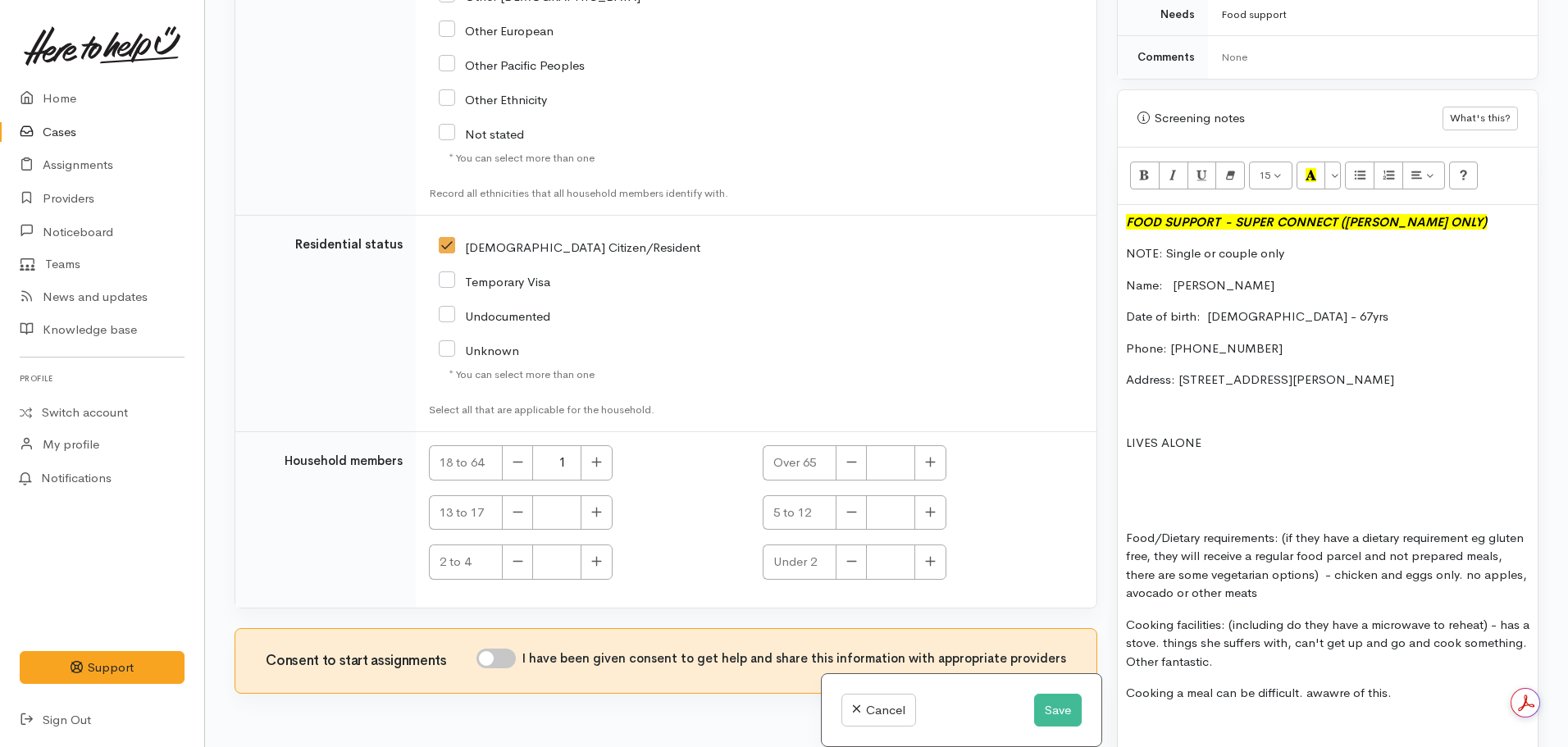
click at [505, 629] on div "Consent to start assignments I have been given consent to get help and share th…" at bounding box center [665, 661] width 861 height 64
click at [508, 649] on input "I have been given consent to get help and share this information with appropria…" at bounding box center [496, 659] width 39 height 20
checkbox input "true"
click at [1373, 558] on p "Food/Dietary requirements: (if they have a dietary requirement eg gluten free, …" at bounding box center [1327, 566] width 403 height 74
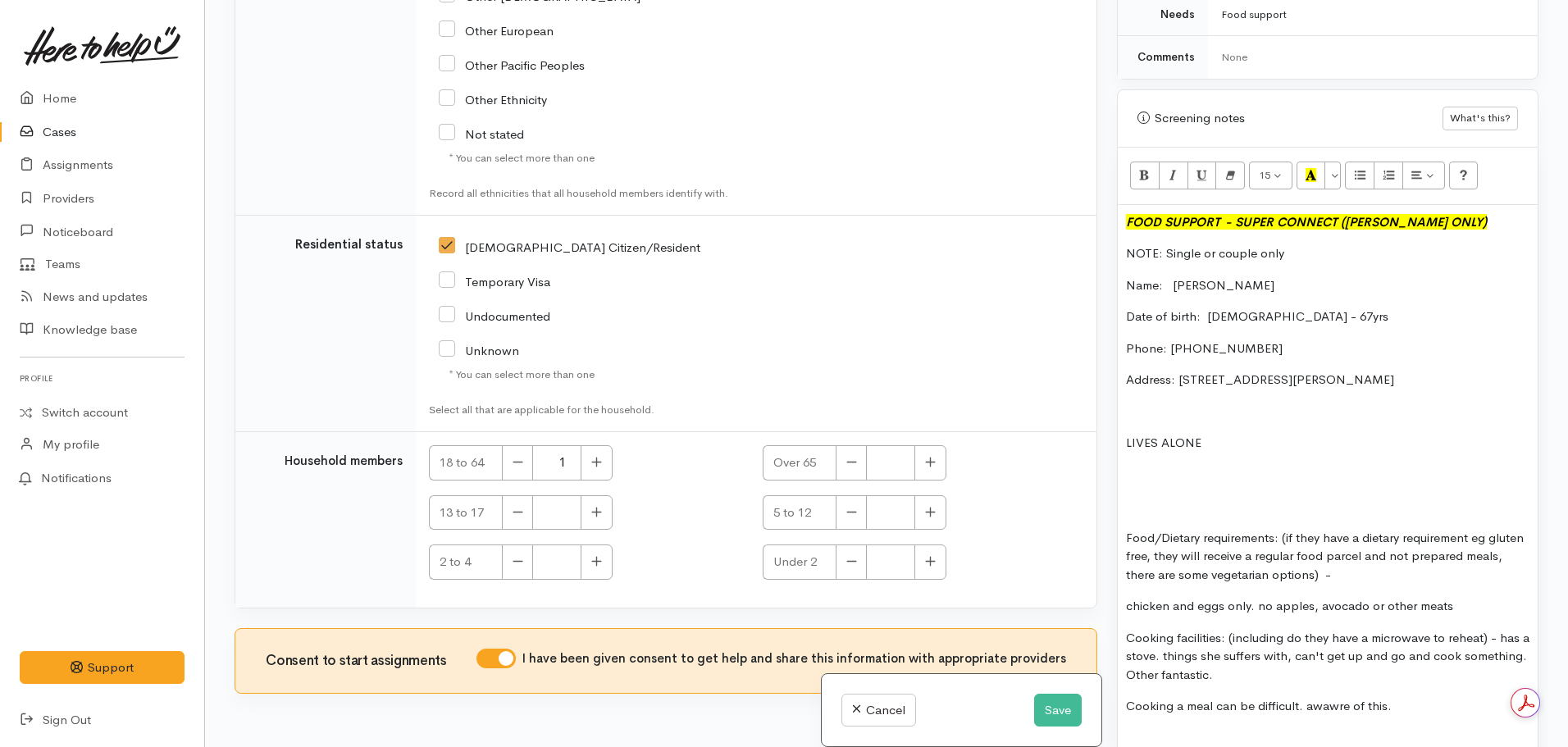
click at [1283, 529] on p "Food/Dietary requirements: (if they have a dietary requirement eg gluten free, …" at bounding box center [1327, 557] width 403 height 56
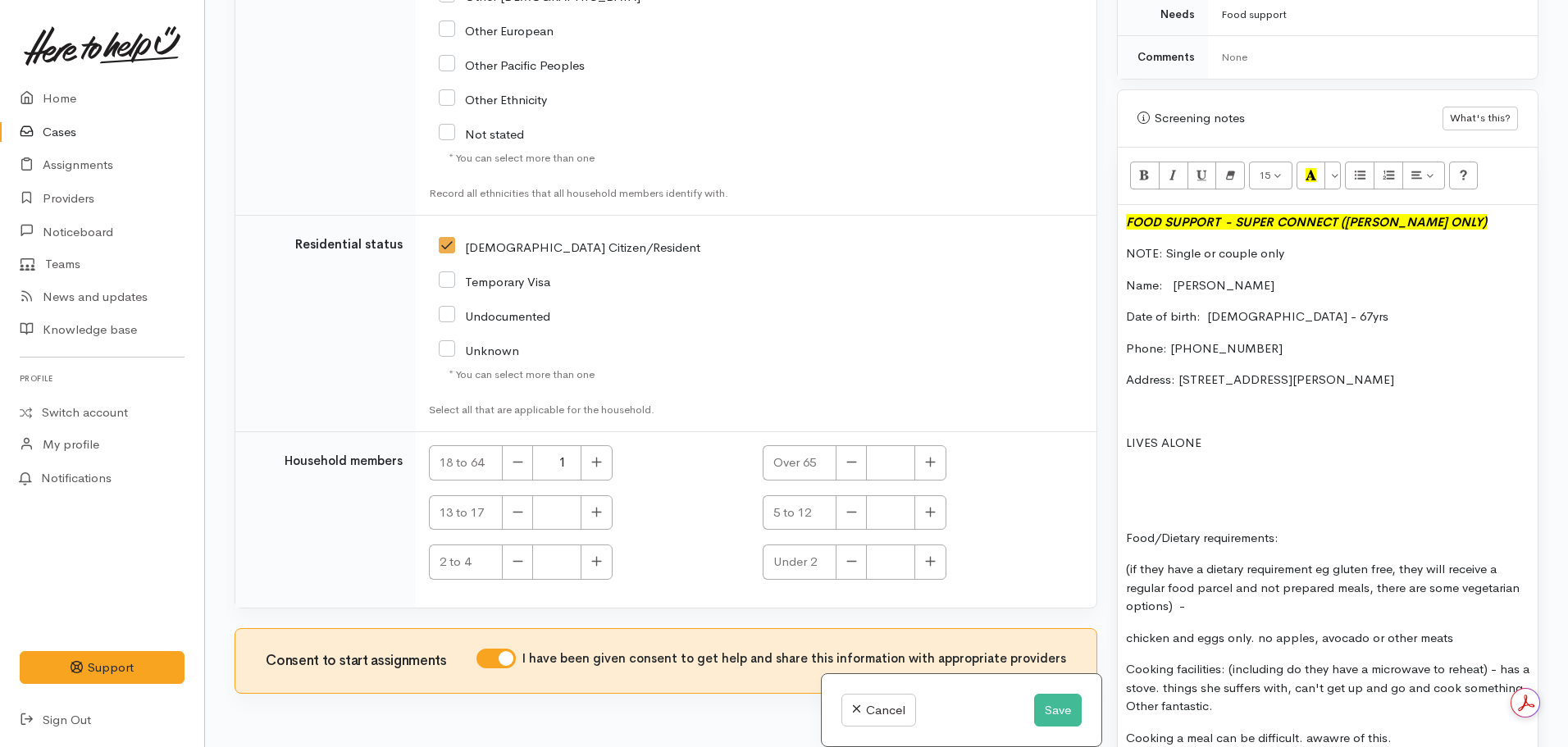
click at [1306, 529] on p "Food/Dietary requirements:" at bounding box center [1327, 538] width 403 height 19
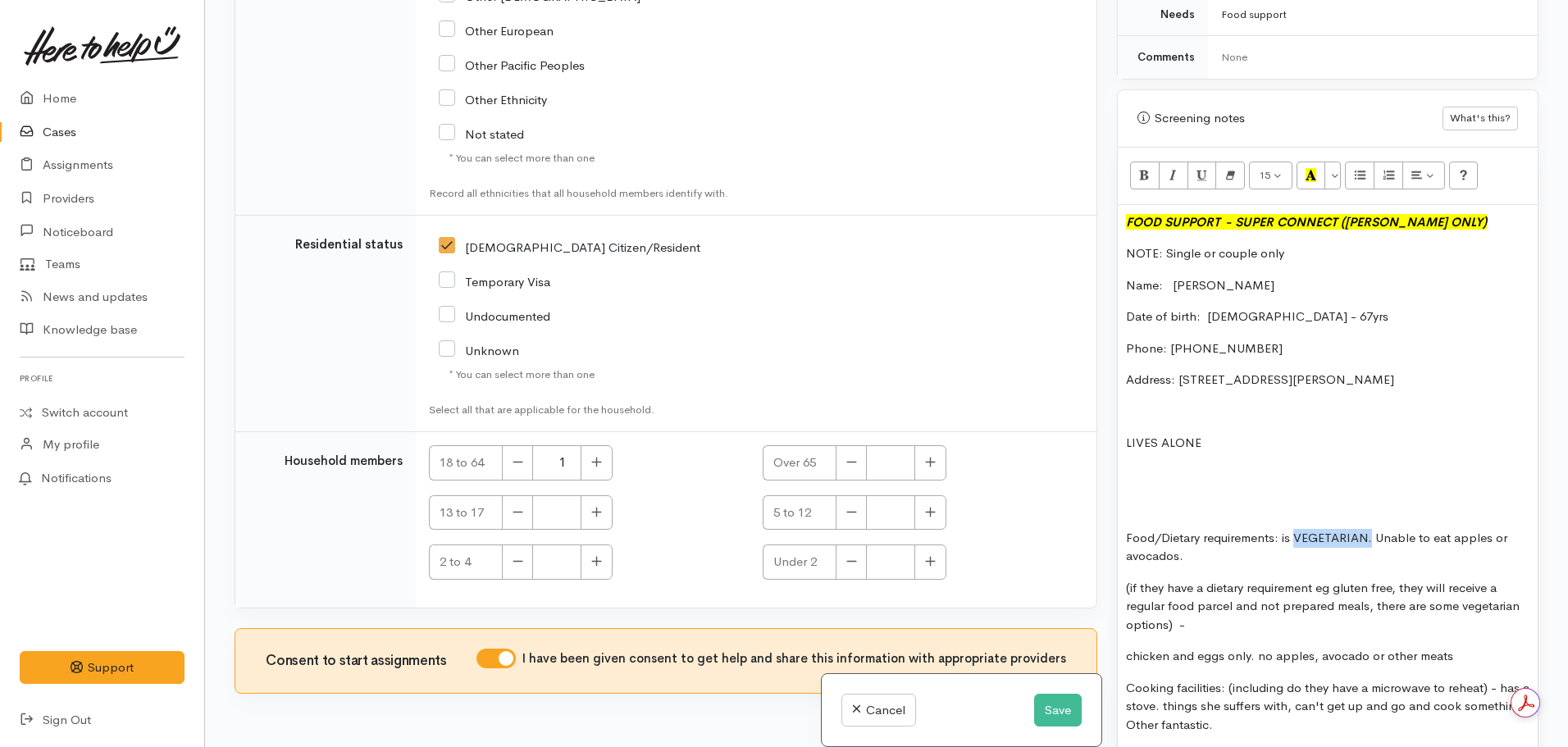
drag, startPoint x: 1370, startPoint y: 514, endPoint x: 1299, endPoint y: 522, distance: 71.4
click at [1299, 529] on p "Food/Dietary requirements: is VEGETARIAN. Unable to eat apples or avocados." at bounding box center [1327, 547] width 403 height 37
click at [1303, 162] on button "Recent Color" at bounding box center [1310, 175] width 29 height 28
click at [1274, 529] on p "Food/Dietary requirements: is VEGETARIAN. Unable to eat apples or avocados." at bounding box center [1327, 547] width 403 height 37
click at [1259, 579] on p "(if they have a dietary requirement eg gluten free, they will receive a regular…" at bounding box center [1327, 607] width 403 height 56
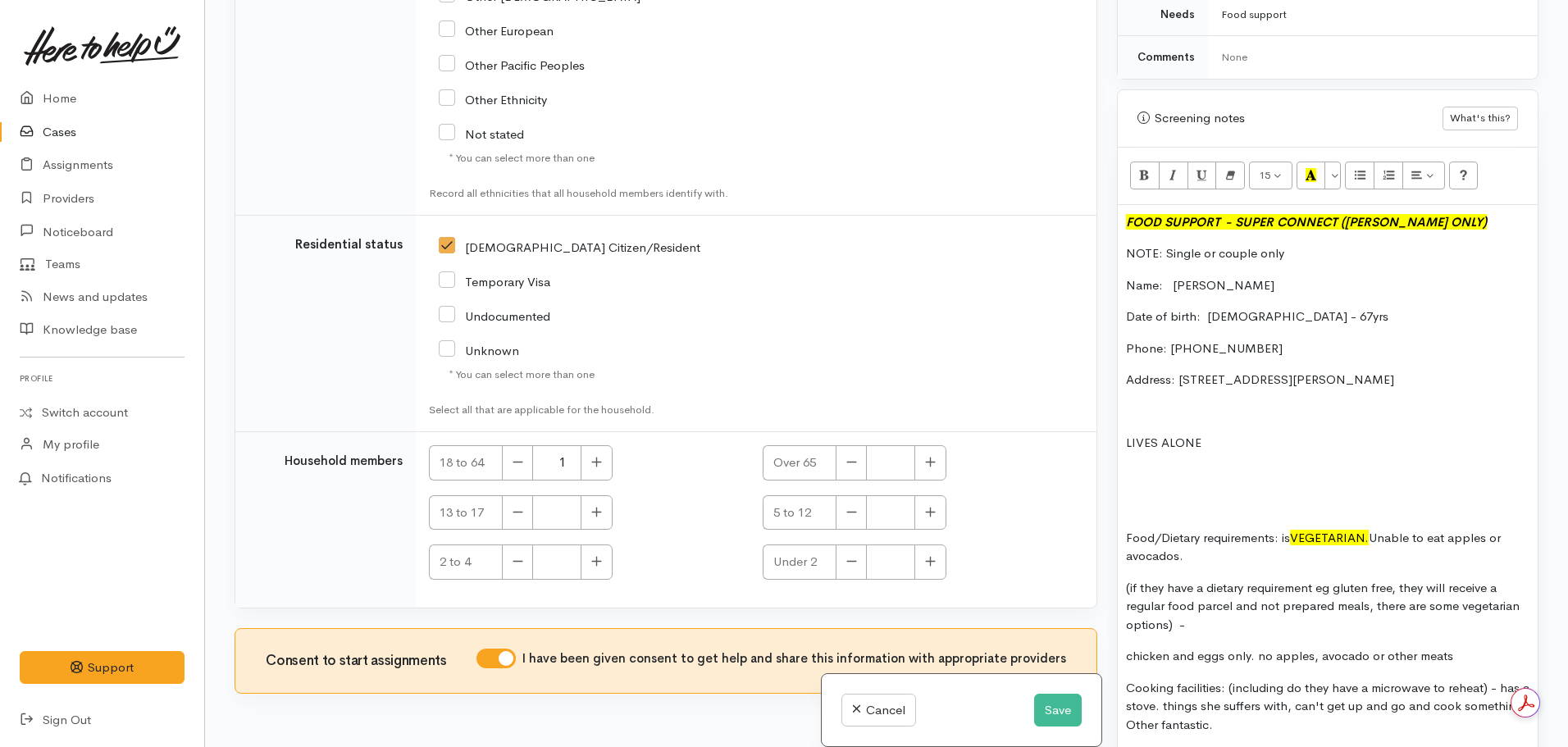
click at [1228, 537] on p "Food/Dietary requirements: is VEGETARIAN. Unable to eat apples or avocados." at bounding box center [1327, 547] width 403 height 37
drag, startPoint x: 1185, startPoint y: 542, endPoint x: 1350, endPoint y: 537, distance: 165.1
click at [1350, 537] on p "Food/Dietary requirements: is VEGETARIAN. Unable to eat apples or avocados. Can…" at bounding box center [1327, 547] width 403 height 37
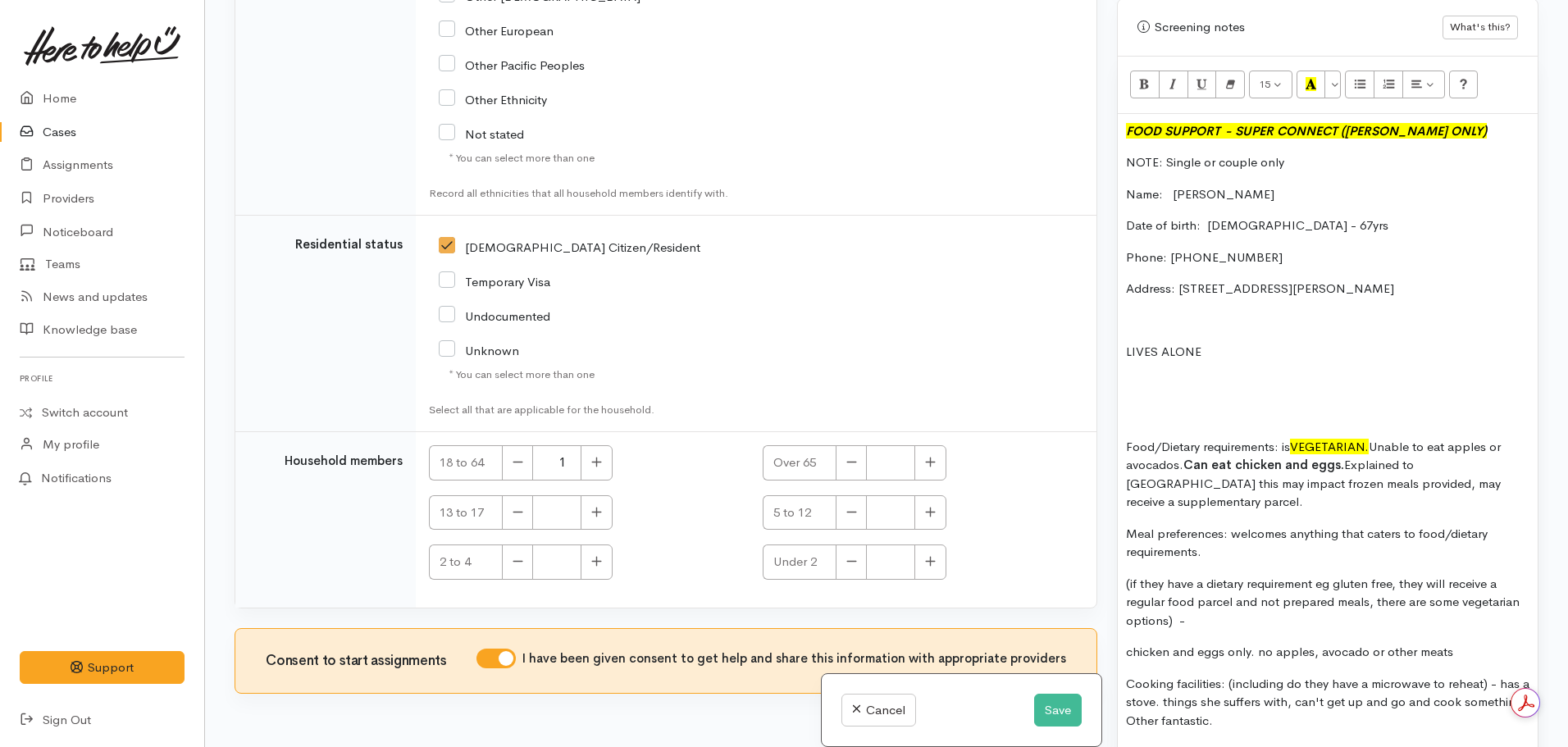
scroll to position [931, 0]
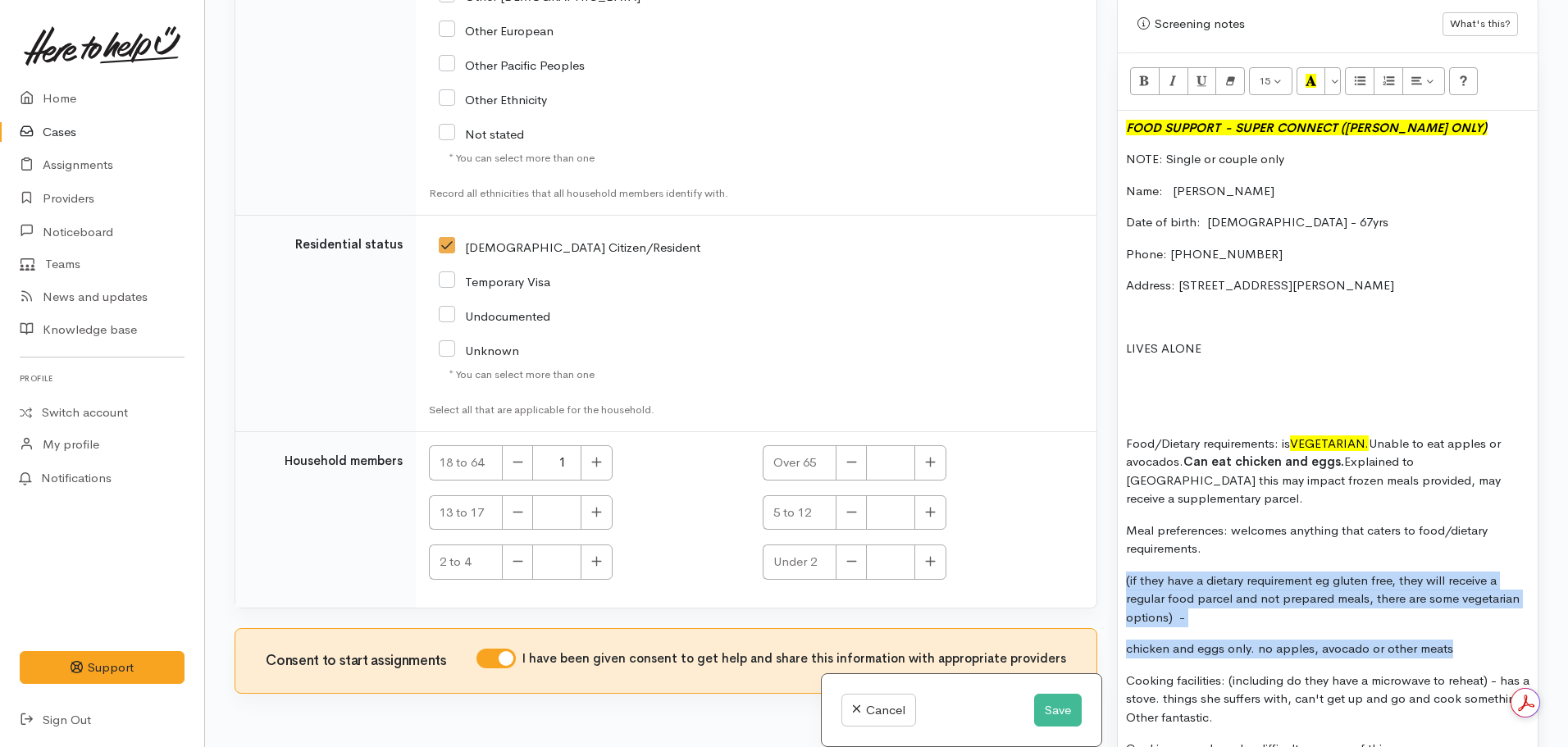
drag, startPoint x: 1451, startPoint y: 615, endPoint x: 1112, endPoint y: 546, distance: 346.0
click at [1112, 546] on div "Warnings Add No warnings have been raised against this case Add Warning Title ●…" at bounding box center [1327, 373] width 442 height 747
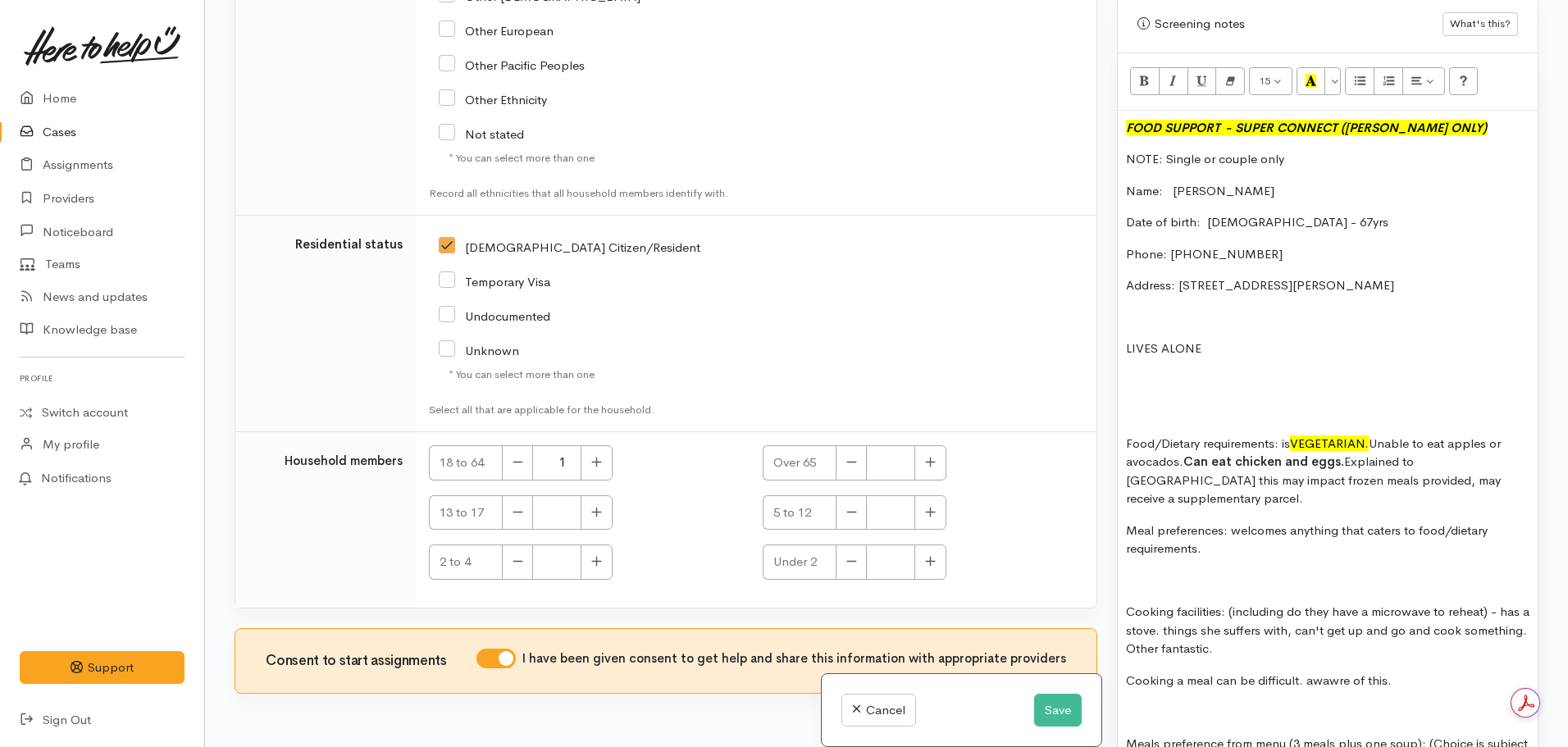
click at [1126, 603] on p "Cooking facilities: (including do they have a microwave to reheat) - has a stov…" at bounding box center [1327, 631] width 403 height 56
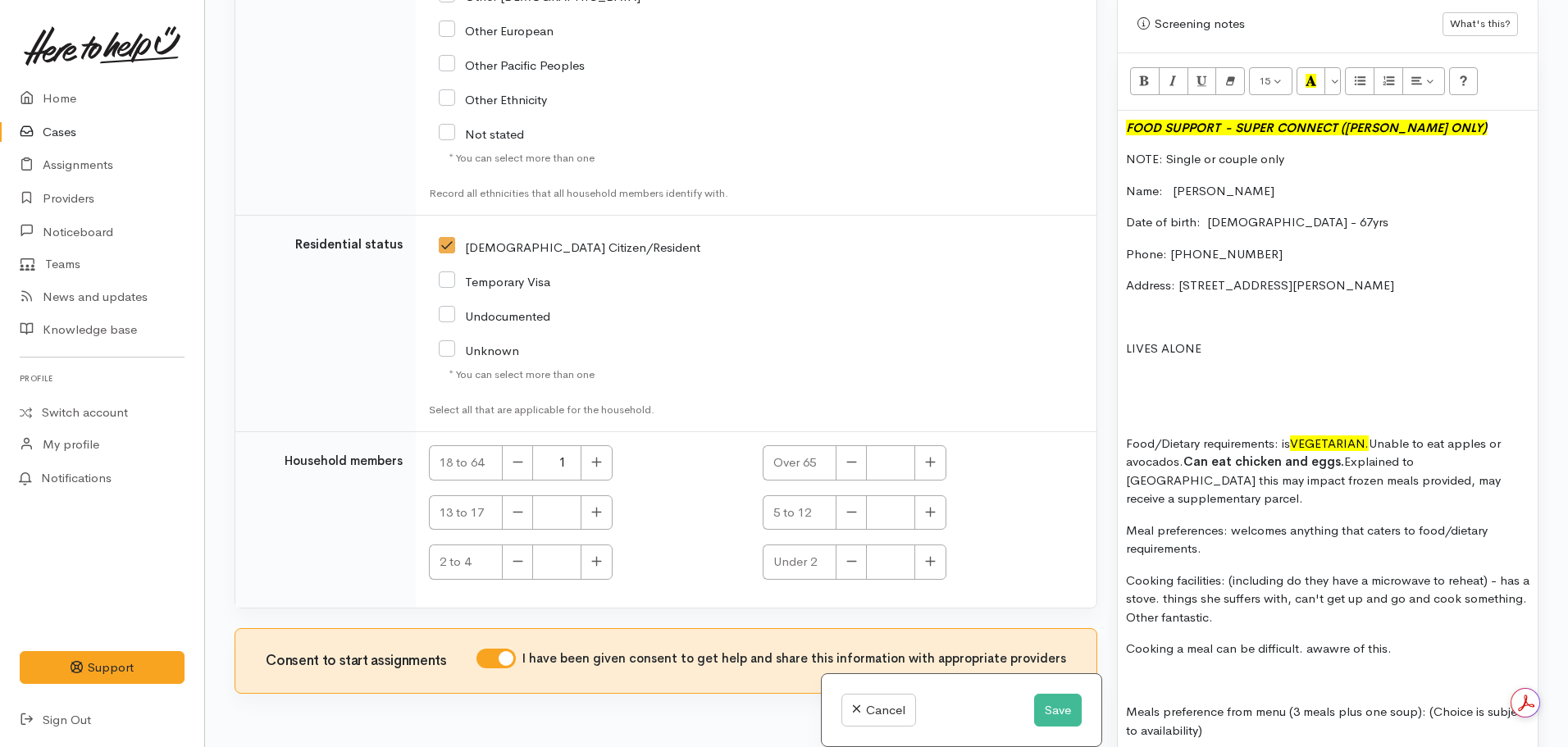
drag, startPoint x: 1234, startPoint y: 544, endPoint x: 1296, endPoint y: 585, distance: 74.3
click at [1296, 585] on p "Cooking facilities: (including do they have a microwave to reheat) - has a stov…" at bounding box center [1327, 600] width 403 height 56
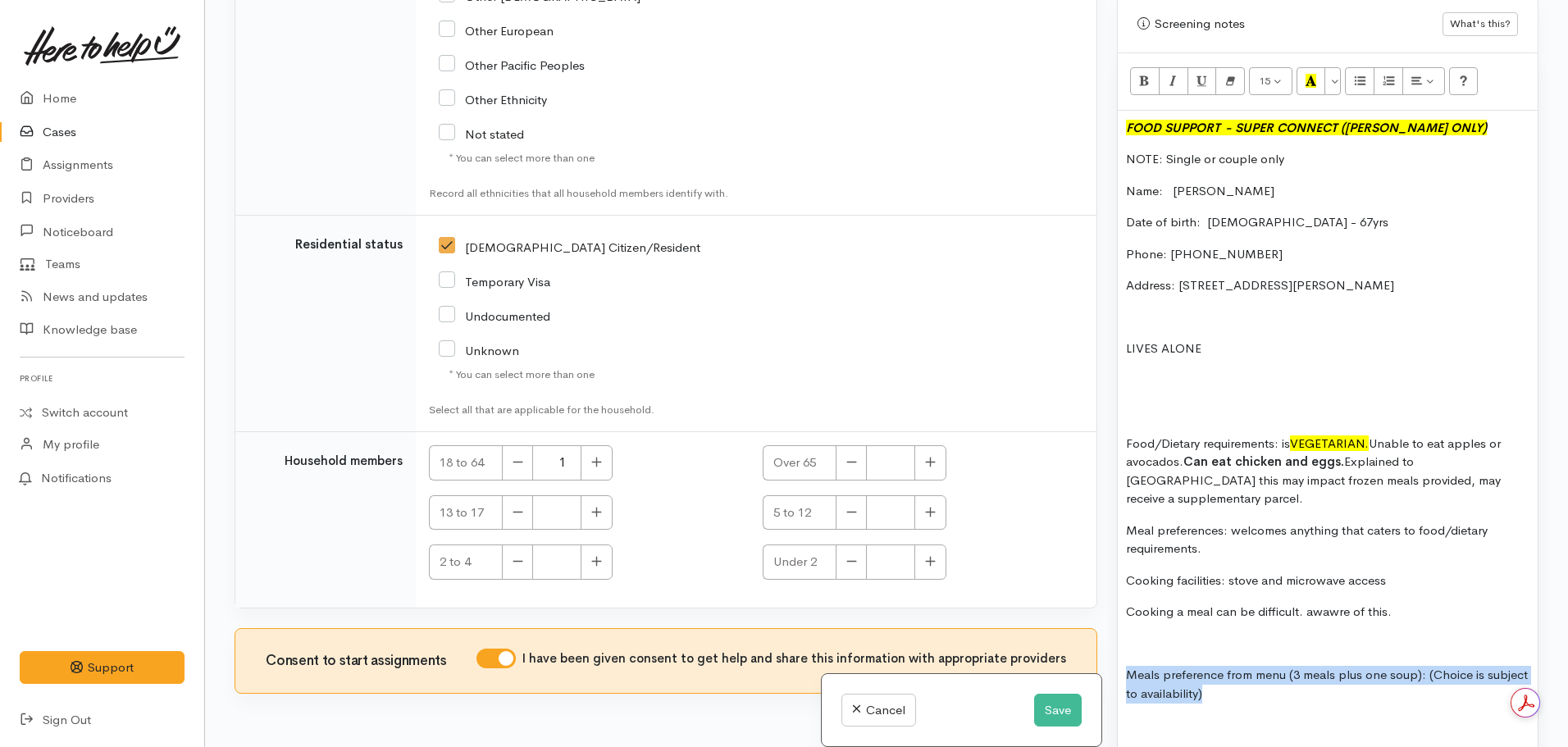
drag, startPoint x: 1295, startPoint y: 663, endPoint x: 1128, endPoint y: 627, distance: 170.8
click at [1128, 627] on div "FOOD SUPPORT  - SUPER CONNECT (HAMILTON ONLY) NOTE: Single or couple only Name:…" at bounding box center [1327, 681] width 420 height 1141
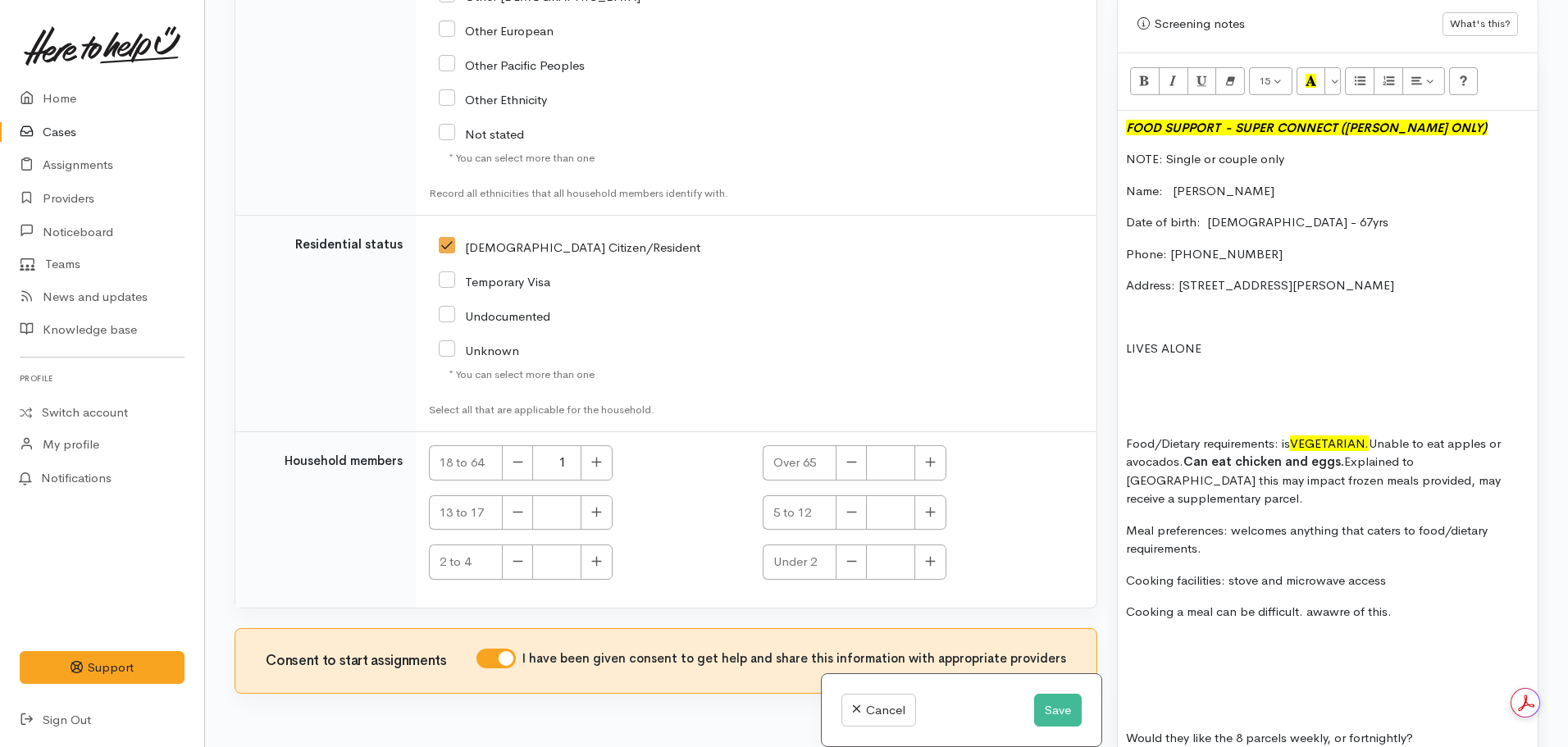
click at [1406, 572] on p "Cooking facilities: stove and microwave access" at bounding box center [1327, 581] width 403 height 19
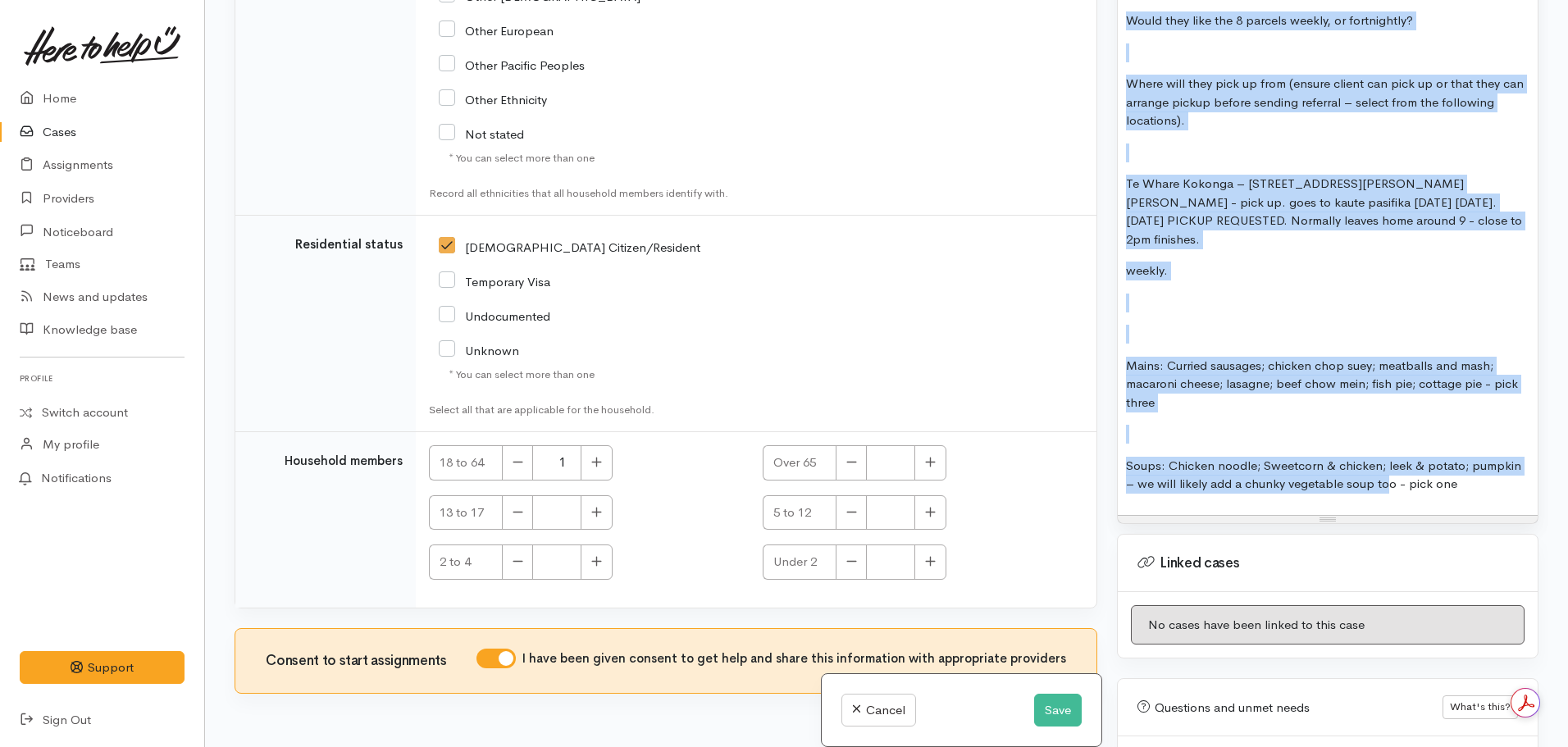
scroll to position [1882, 0]
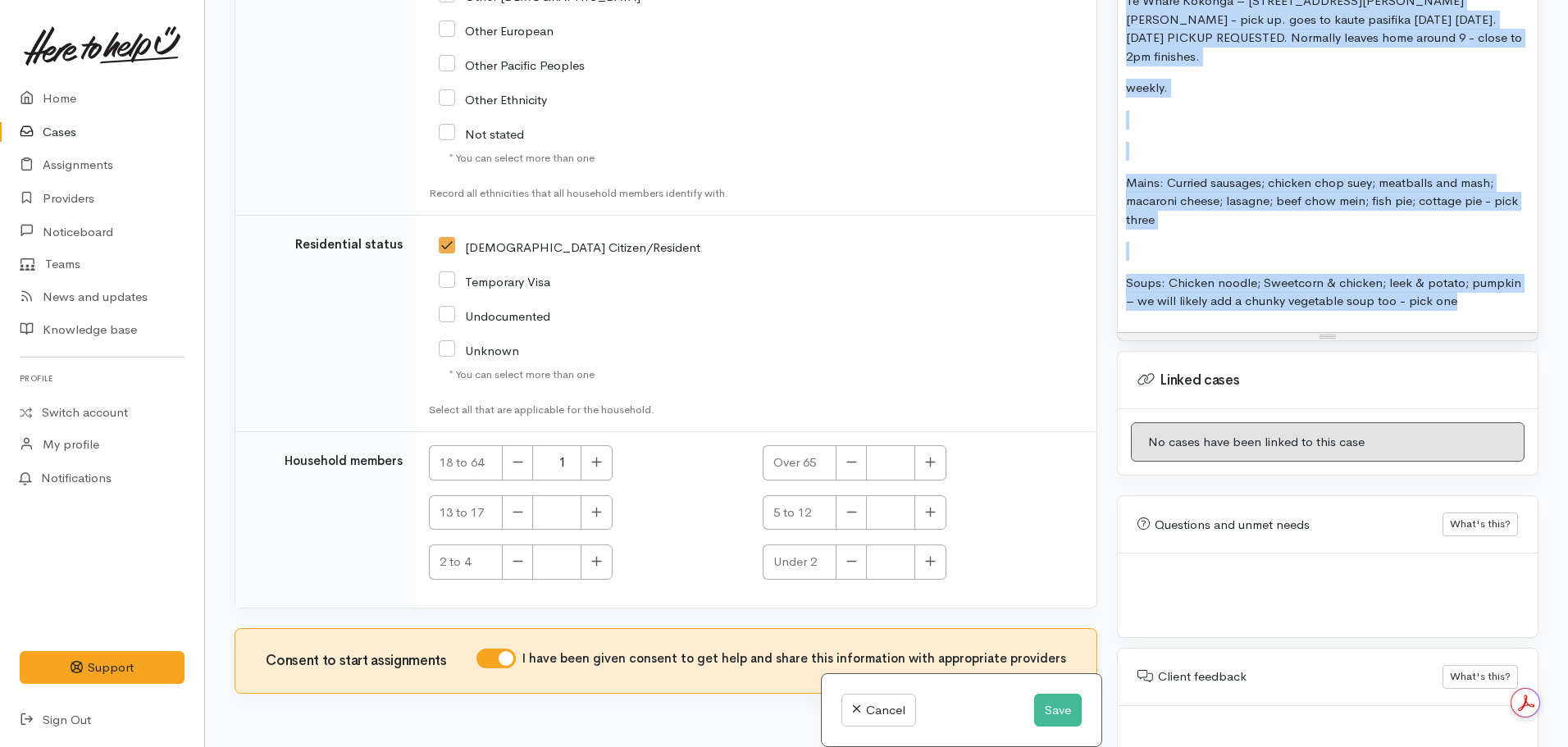
drag, startPoint x: 1123, startPoint y: 369, endPoint x: 1567, endPoint y: 313, distance: 447.5
click at [1567, 313] on div "**********" at bounding box center [887, 373] width 1363 height 747
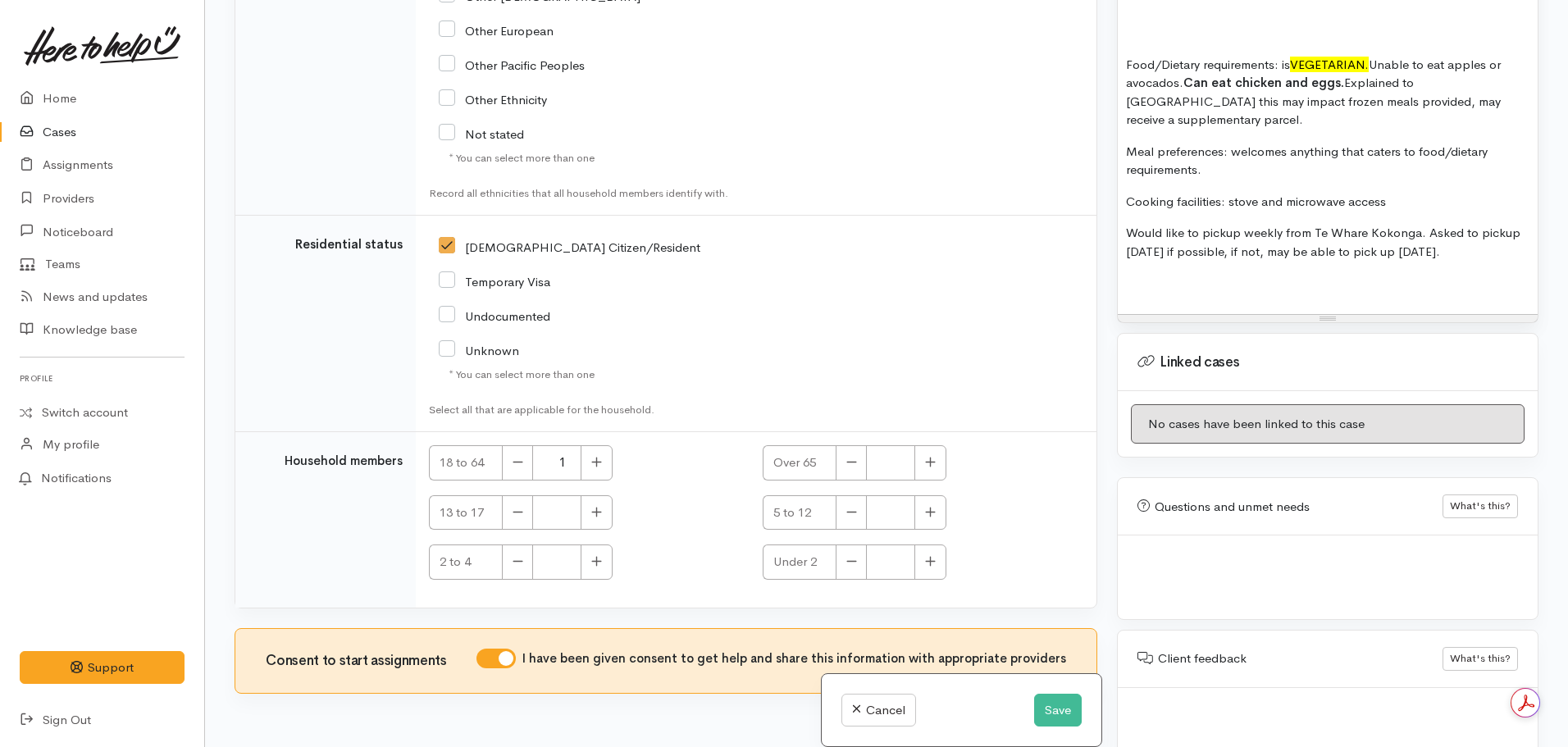
scroll to position [1279, 0]
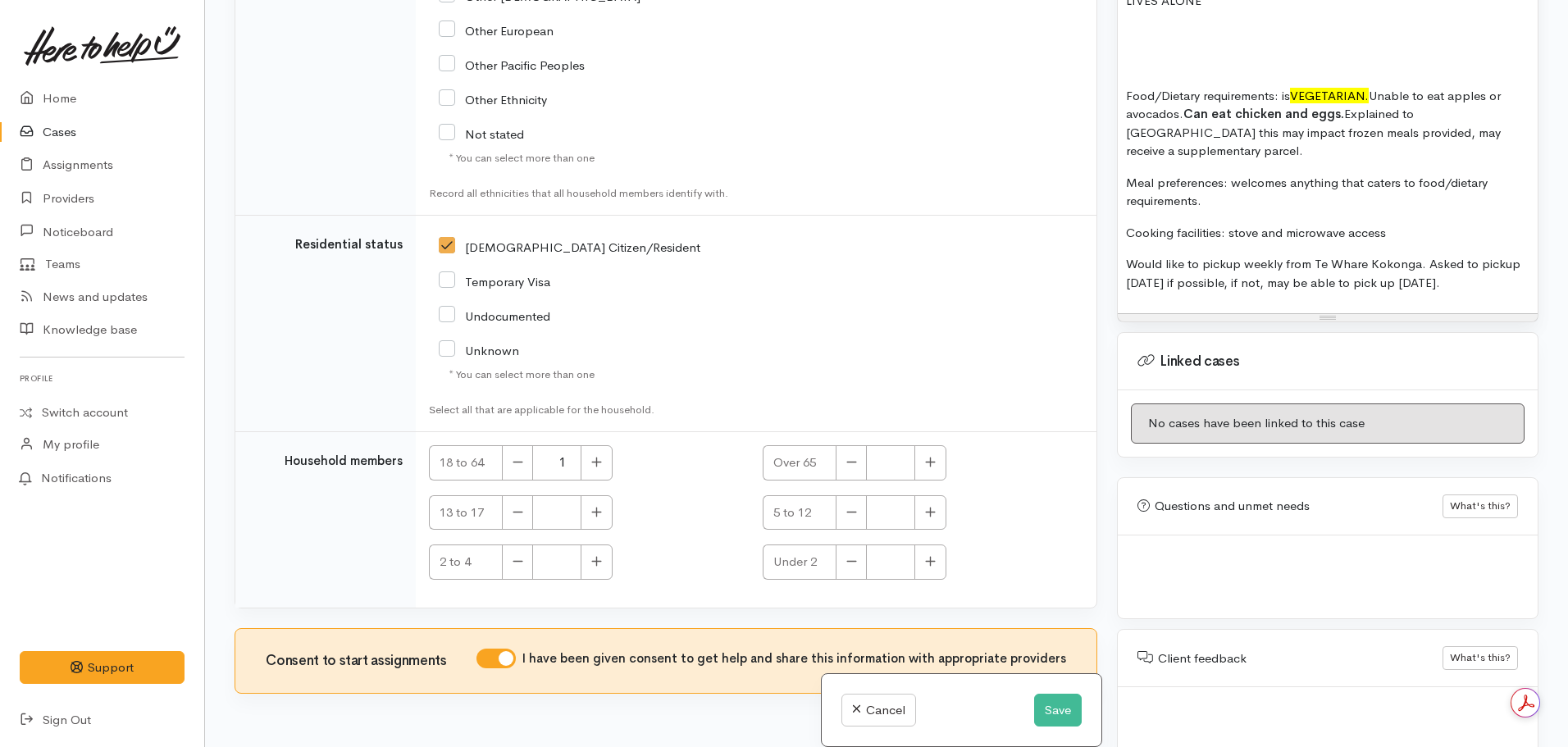
click at [1235, 255] on p "Would like to pickup weekly from Te Whare Kokonga. Asked to pickup on Thursday …" at bounding box center [1327, 273] width 403 height 37
drag, startPoint x: 1241, startPoint y: 231, endPoint x: 1284, endPoint y: 234, distance: 43.1
click at [1284, 255] on p "Would like to pickup weekly from Te Whare Kokonga. Asked to pickup on Thursday …" at bounding box center [1327, 273] width 403 height 37
drag, startPoint x: 1314, startPoint y: 231, endPoint x: 1422, endPoint y: 236, distance: 108.1
click at [1422, 255] on p "Would like to pickup weekly from Te Whare Kokonga. Asked to pickup on Thursday …" at bounding box center [1327, 273] width 403 height 37
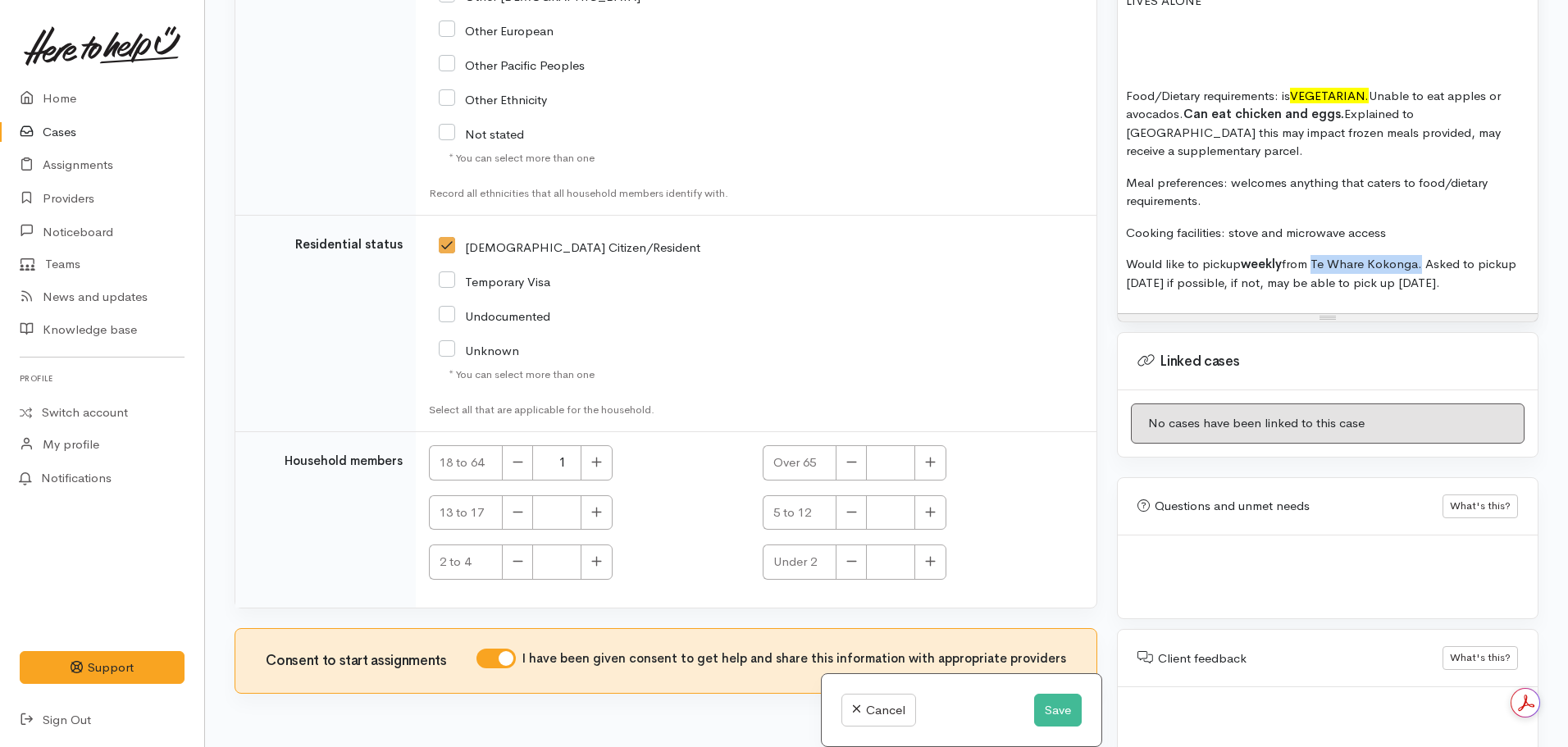
click at [1422, 255] on p "Would like to pickup weekly from Te Whare Kokonga. Asked to pickup on Thursday …" at bounding box center [1327, 273] width 403 height 37
drag, startPoint x: 1422, startPoint y: 236, endPoint x: 1284, endPoint y: 236, distance: 138.0
click at [1284, 255] on p "Would like to pickup weekly from Te Whare Kokonga. Asked to pickup on Thursday …" at bounding box center [1327, 273] width 403 height 37
click at [1335, 255] on p "Would like to pickup weekly from Te Whare Kokonga. Asked to pickup on Thursday …" at bounding box center [1327, 273] width 403 height 37
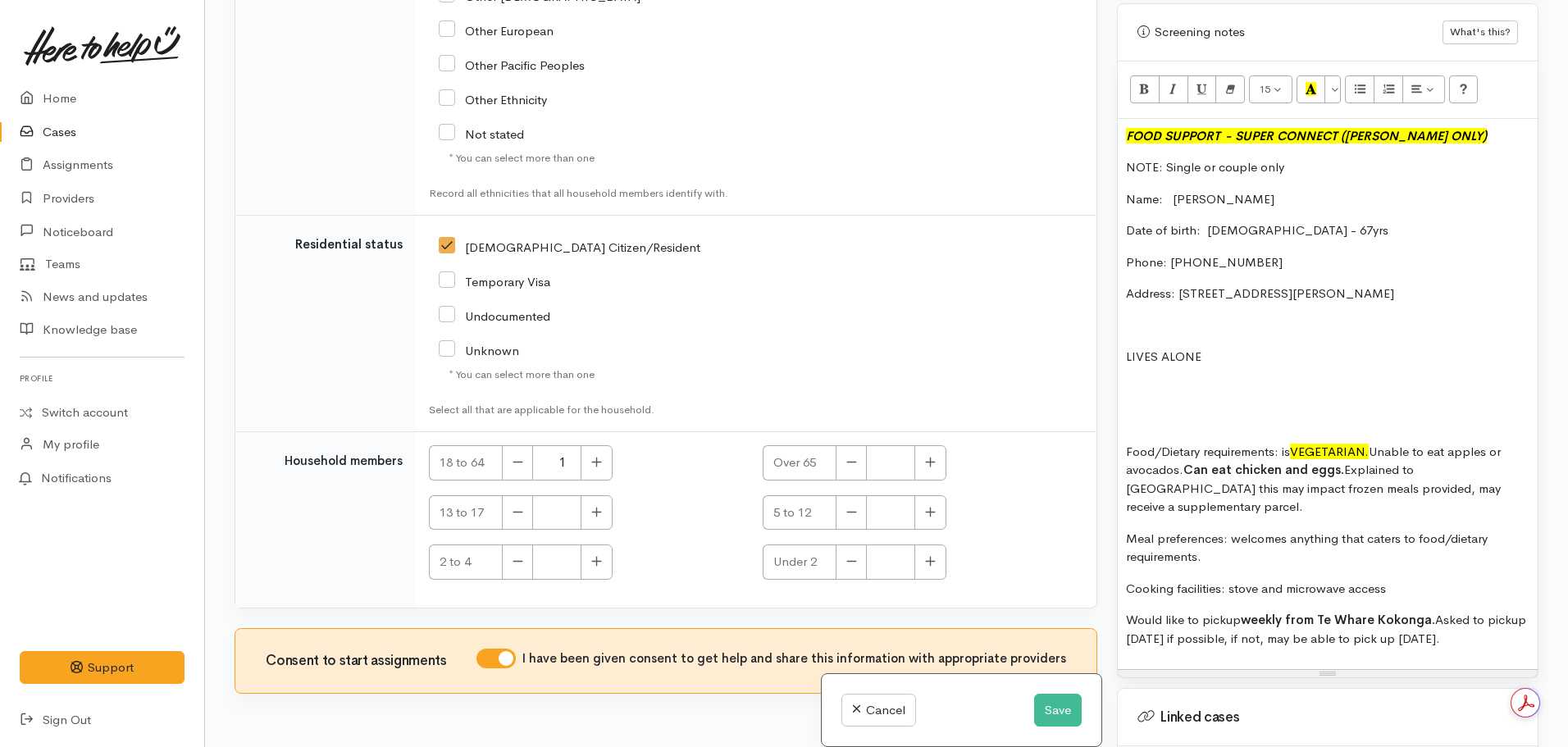
scroll to position [920, 0]
drag, startPoint x: 1279, startPoint y: 149, endPoint x: 1094, endPoint y: 167, distance: 185.9
click at [1094, 167] on div "Related cases There are other cases potentially from the same person, address o…" at bounding box center [887, 373] width 1324 height 747
click at [1285, 161] on p "NOTE: Single or couple only" at bounding box center [1327, 170] width 403 height 19
click at [1285, 161] on p "NOTE: Single or" at bounding box center [1327, 170] width 403 height 19
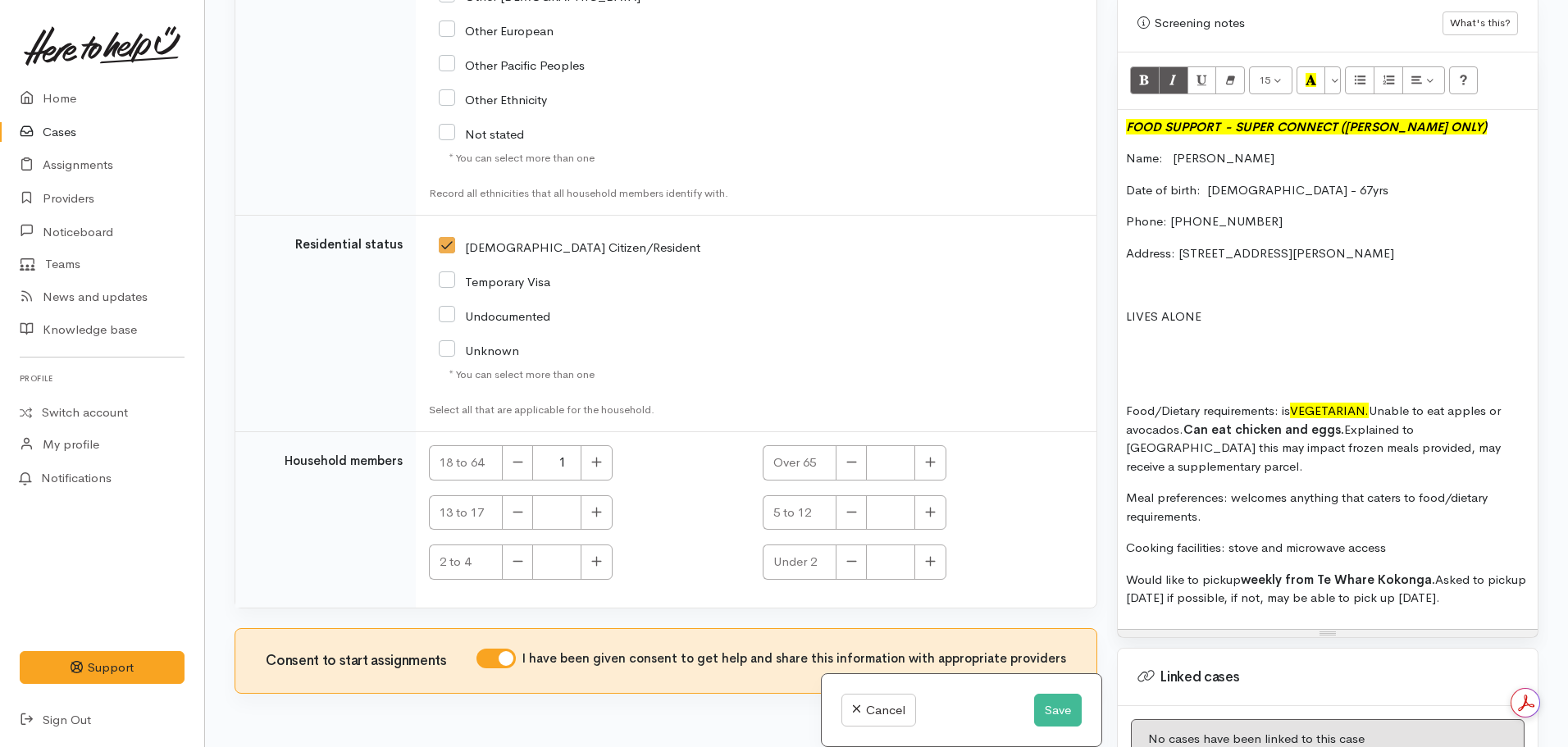
scroll to position [934, 0]
click at [1398, 537] on p "Cooking facilities: stove and microwave access" at bounding box center [1327, 546] width 403 height 19
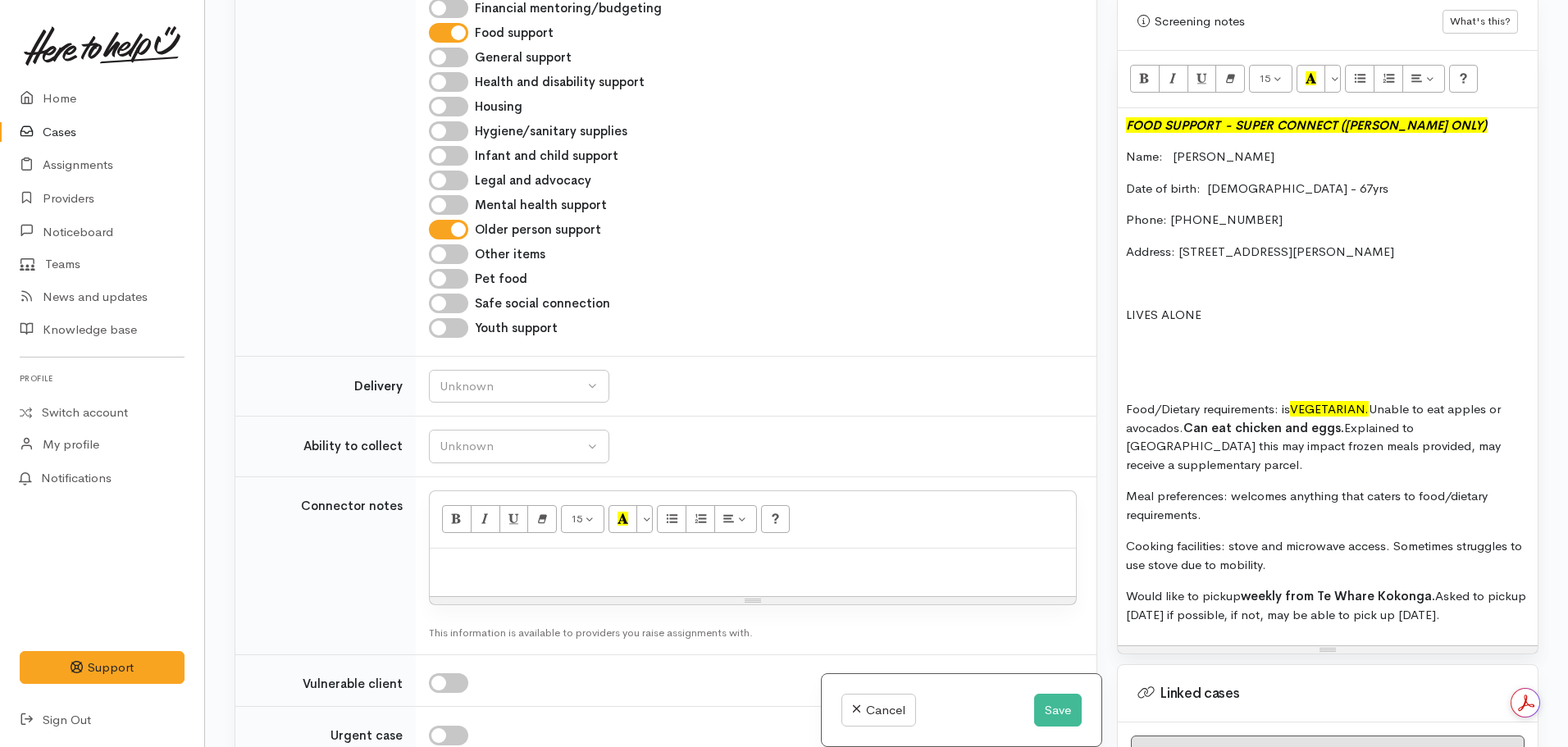
scroll to position [1128, 0]
click at [442, 439] on div "Unknown" at bounding box center [512, 448] width 144 height 19
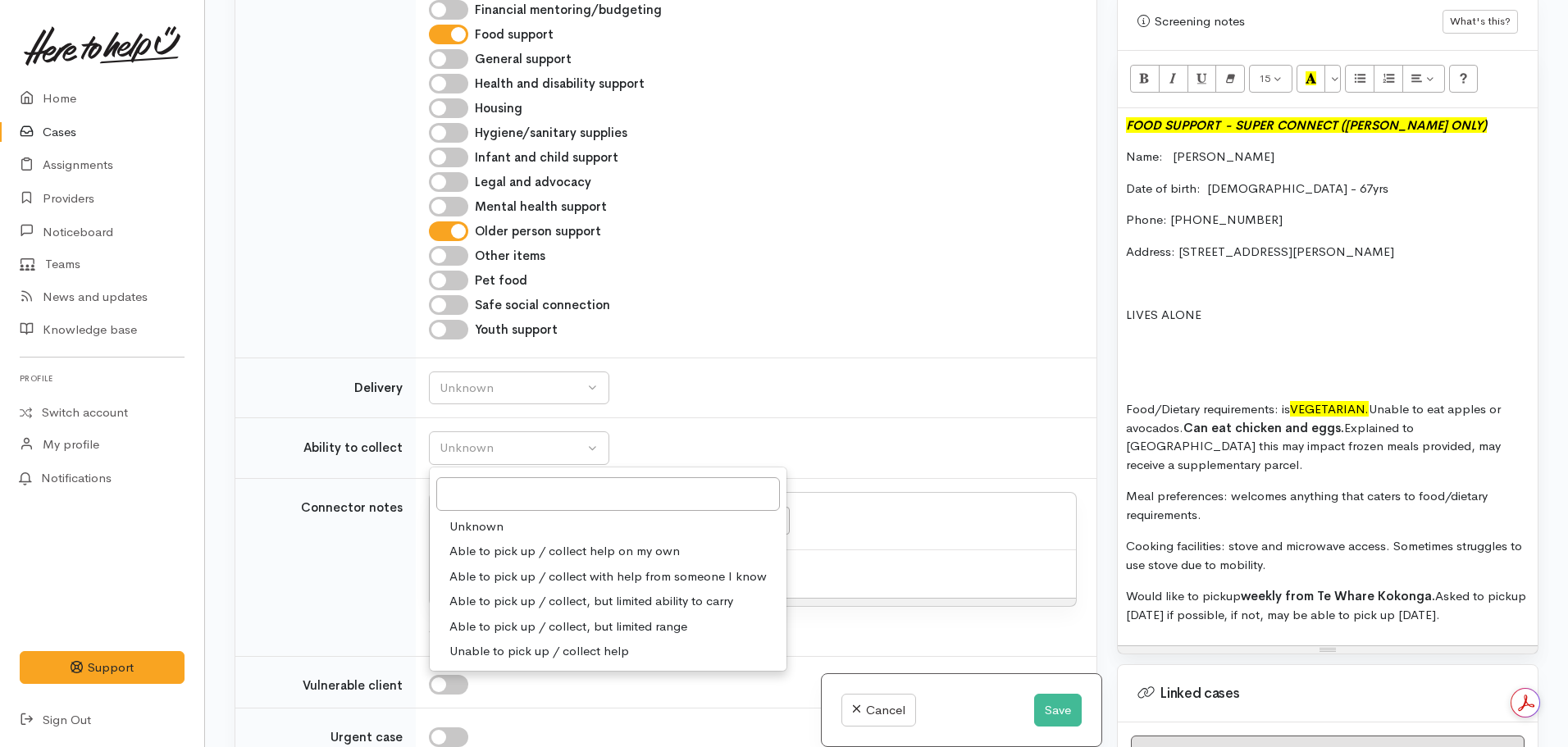
click at [506, 543] on span "Able to pick up / collect help on my own" at bounding box center [565, 552] width 230 height 19
select select "2"
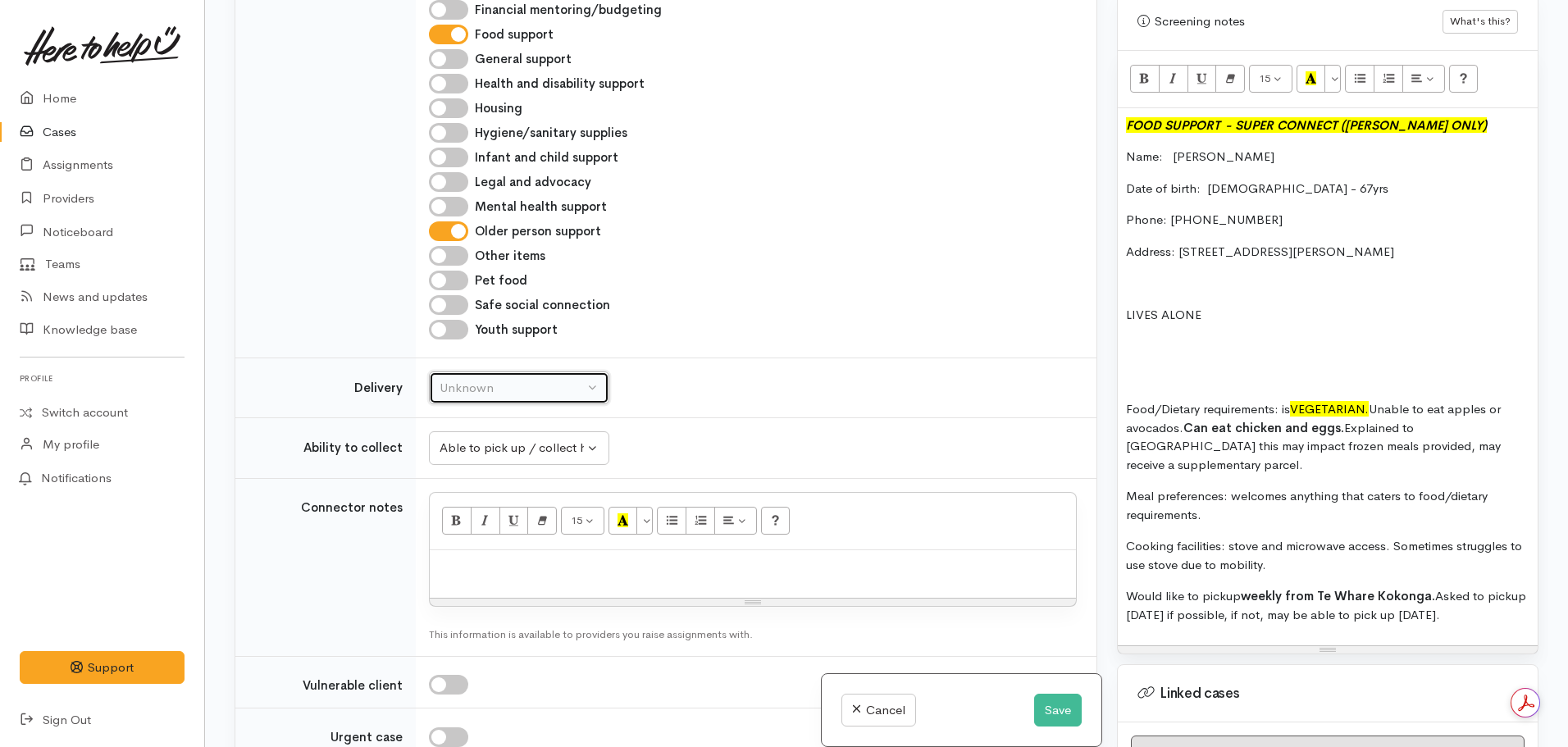
click at [545, 379] on div "Unknown" at bounding box center [512, 388] width 144 height 19
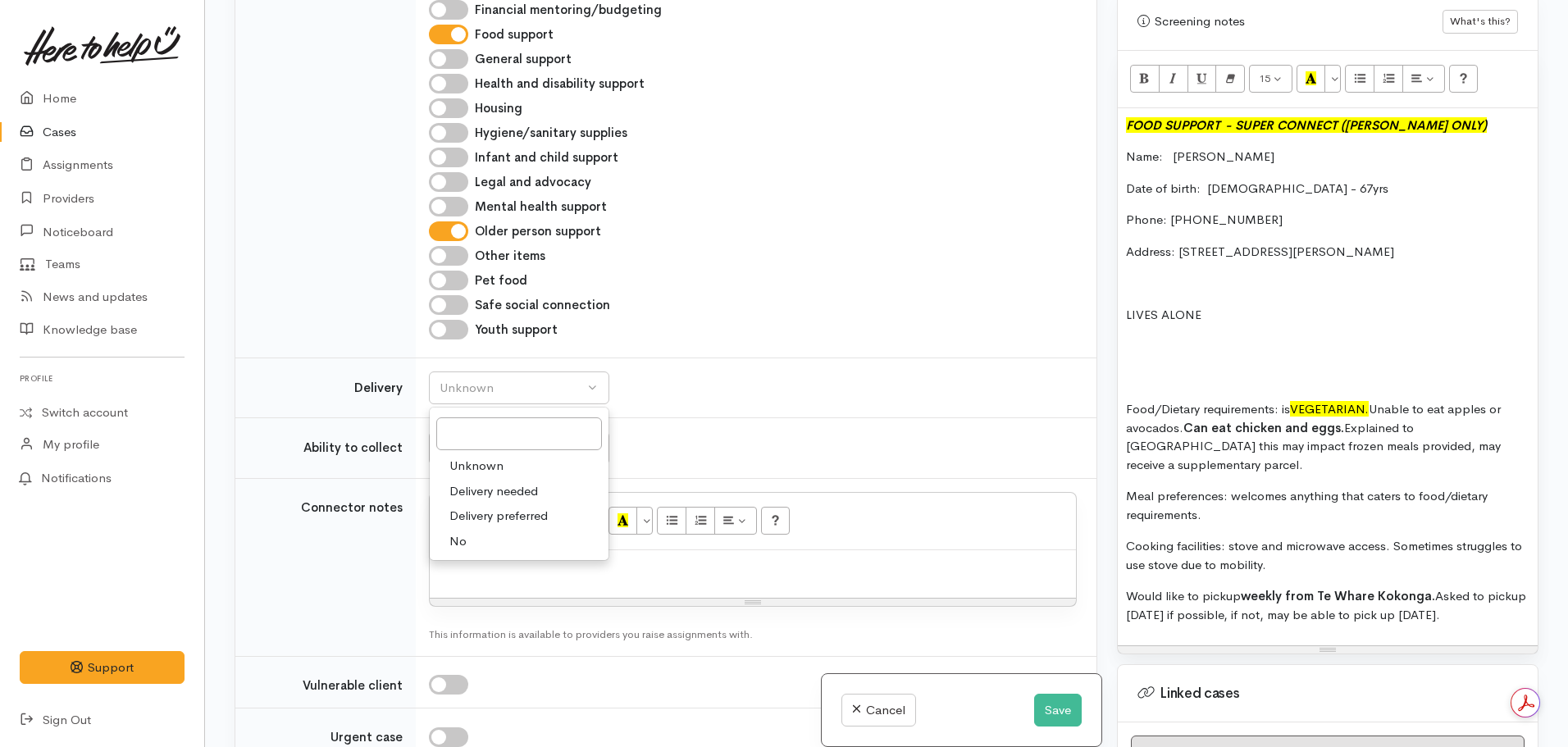
click at [487, 529] on link "No" at bounding box center [519, 542] width 178 height 25
select select "1"
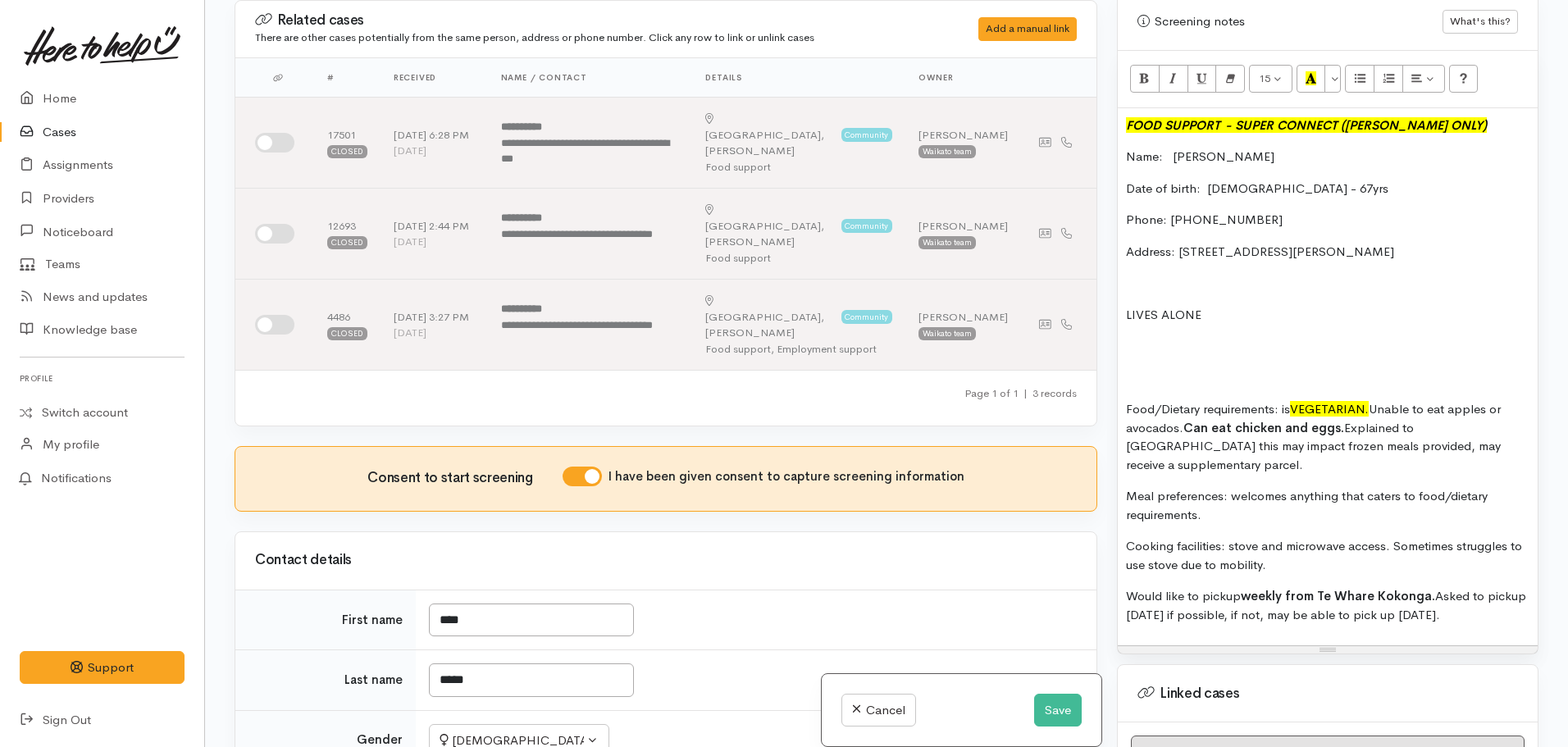
scroll to position [105, 0]
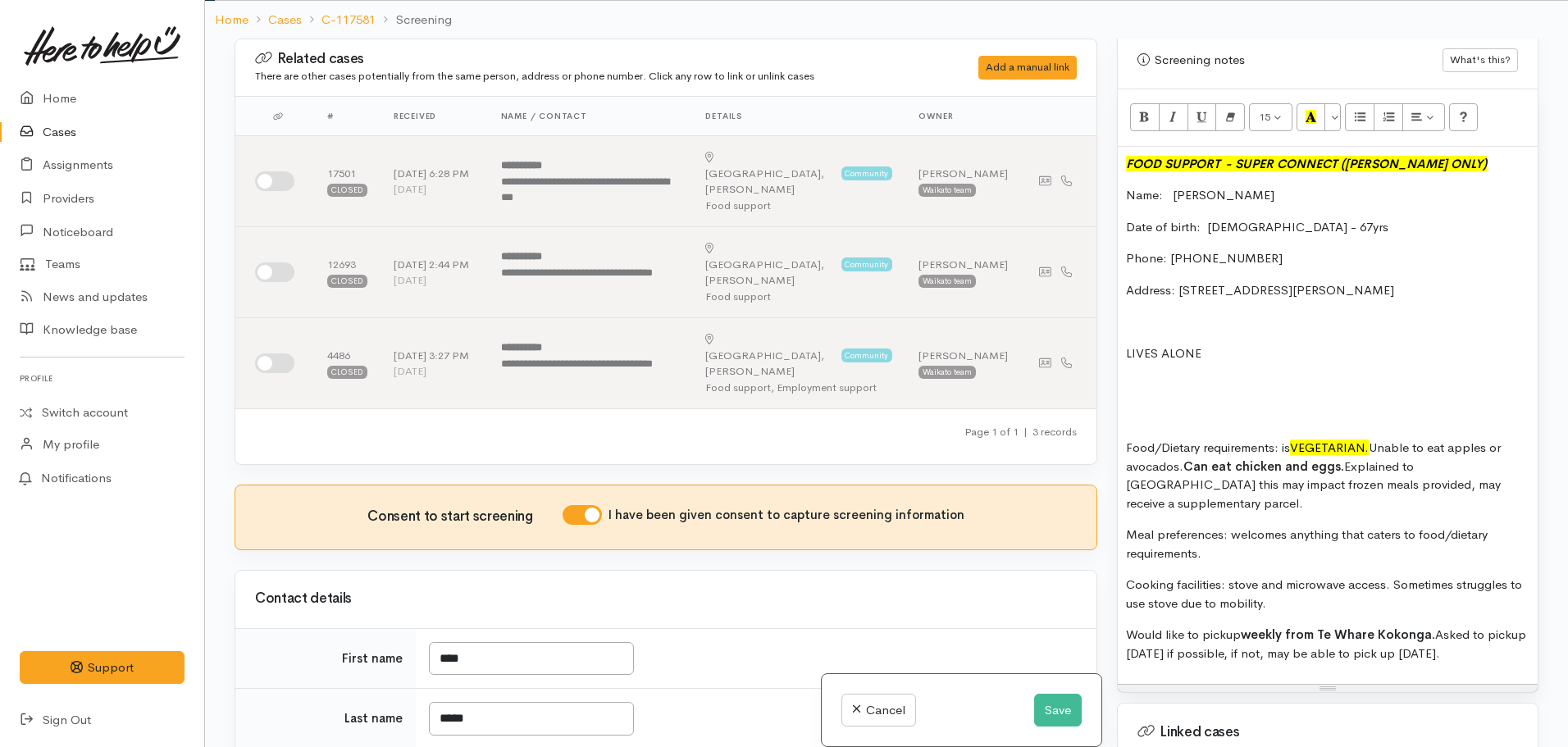
click at [1356, 408] on p at bounding box center [1327, 417] width 403 height 19
copy div "FOOD SUPPORT  - SUPER CONNECT (HAMILTON ONLY) Name: Rora Brown Date of birth: 1…"
click at [1054, 710] on button "Save" at bounding box center [1057, 711] width 47 height 34
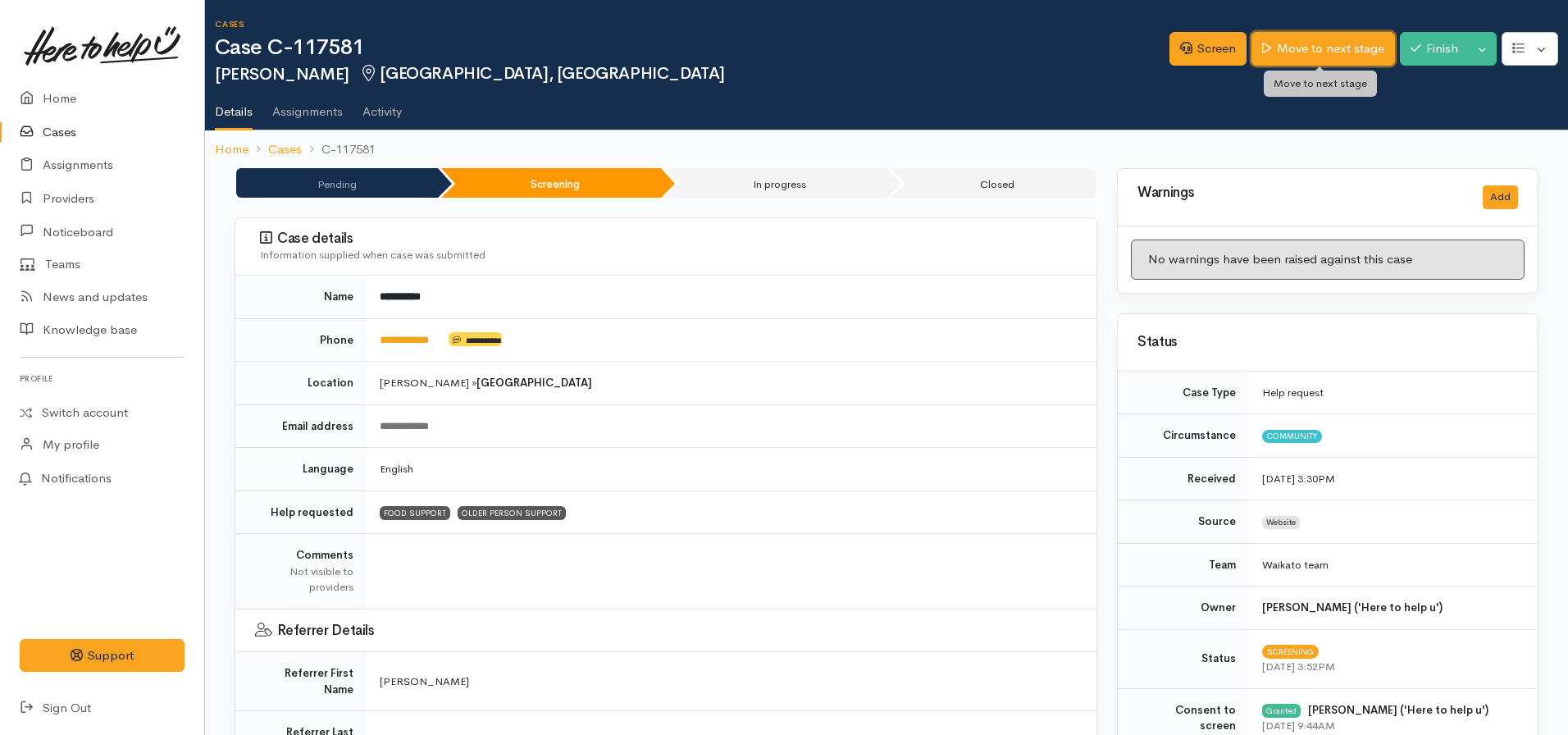
click at [1317, 37] on link "Move to next stage" at bounding box center [1323, 49] width 143 height 34
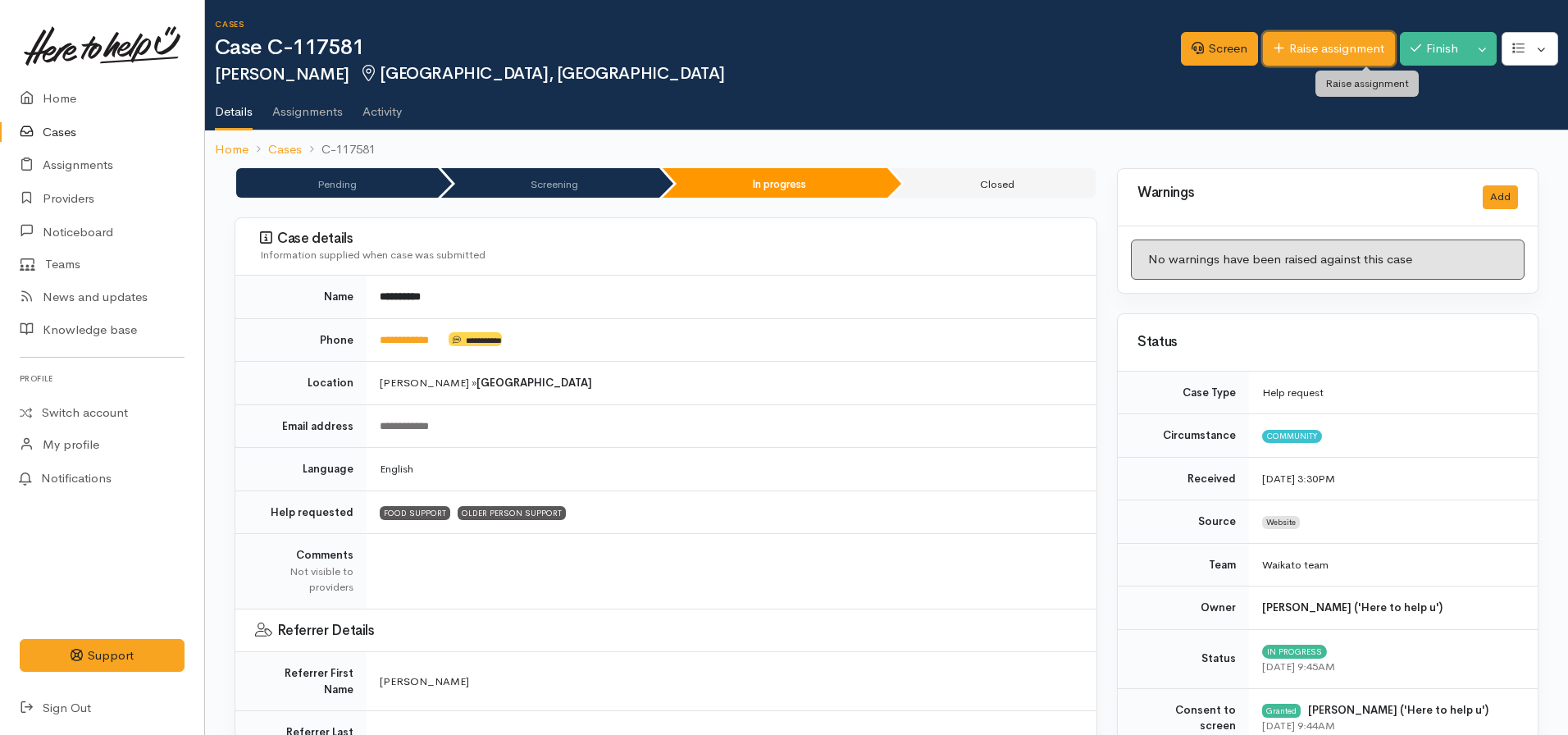
click at [1295, 62] on link "Raise assignment" at bounding box center [1329, 49] width 132 height 34
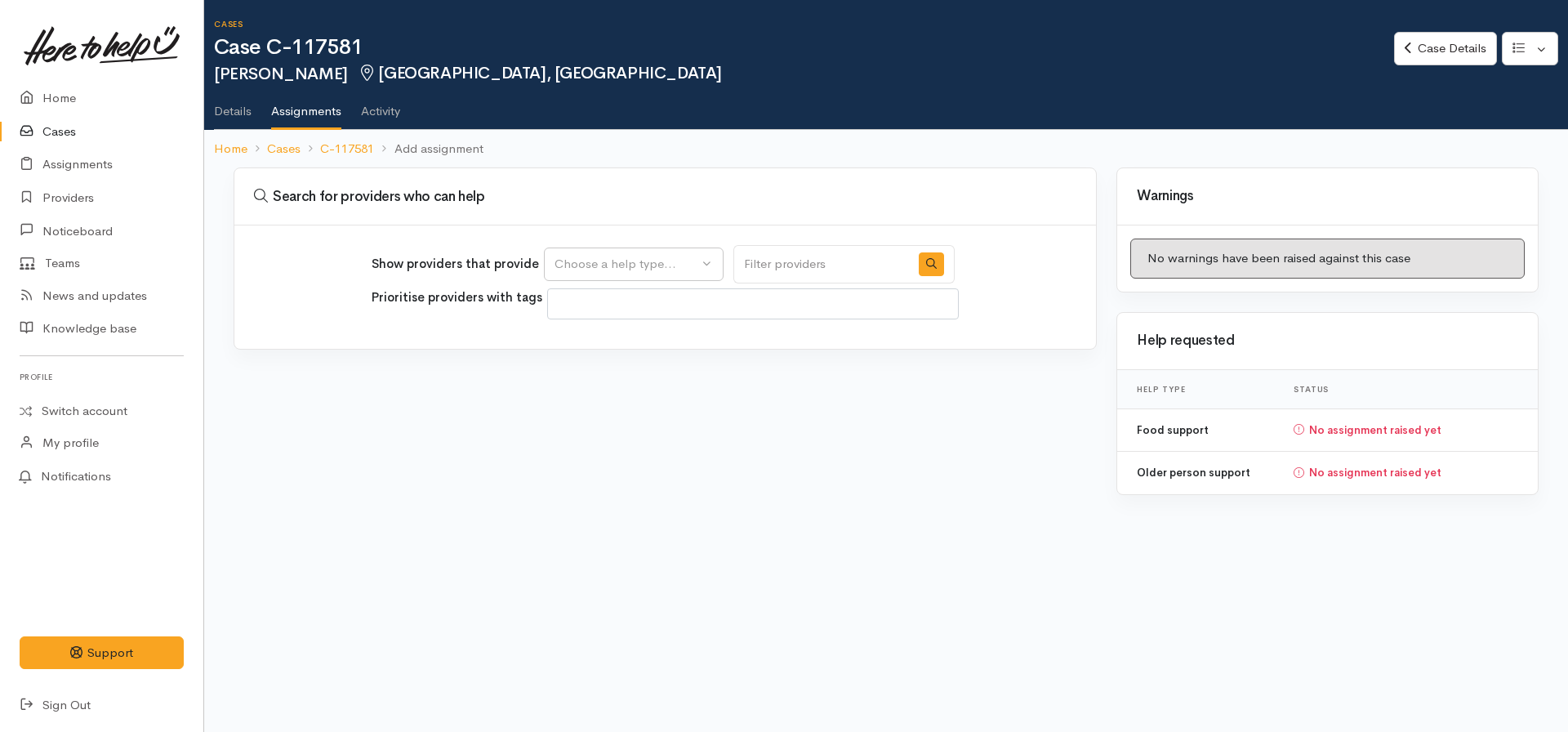
select select
click at [673, 274] on button "Choose a help type..." at bounding box center [633, 265] width 179 height 34
click at [635, 346] on span "Food support" at bounding box center [601, 342] width 76 height 19
select select "3"
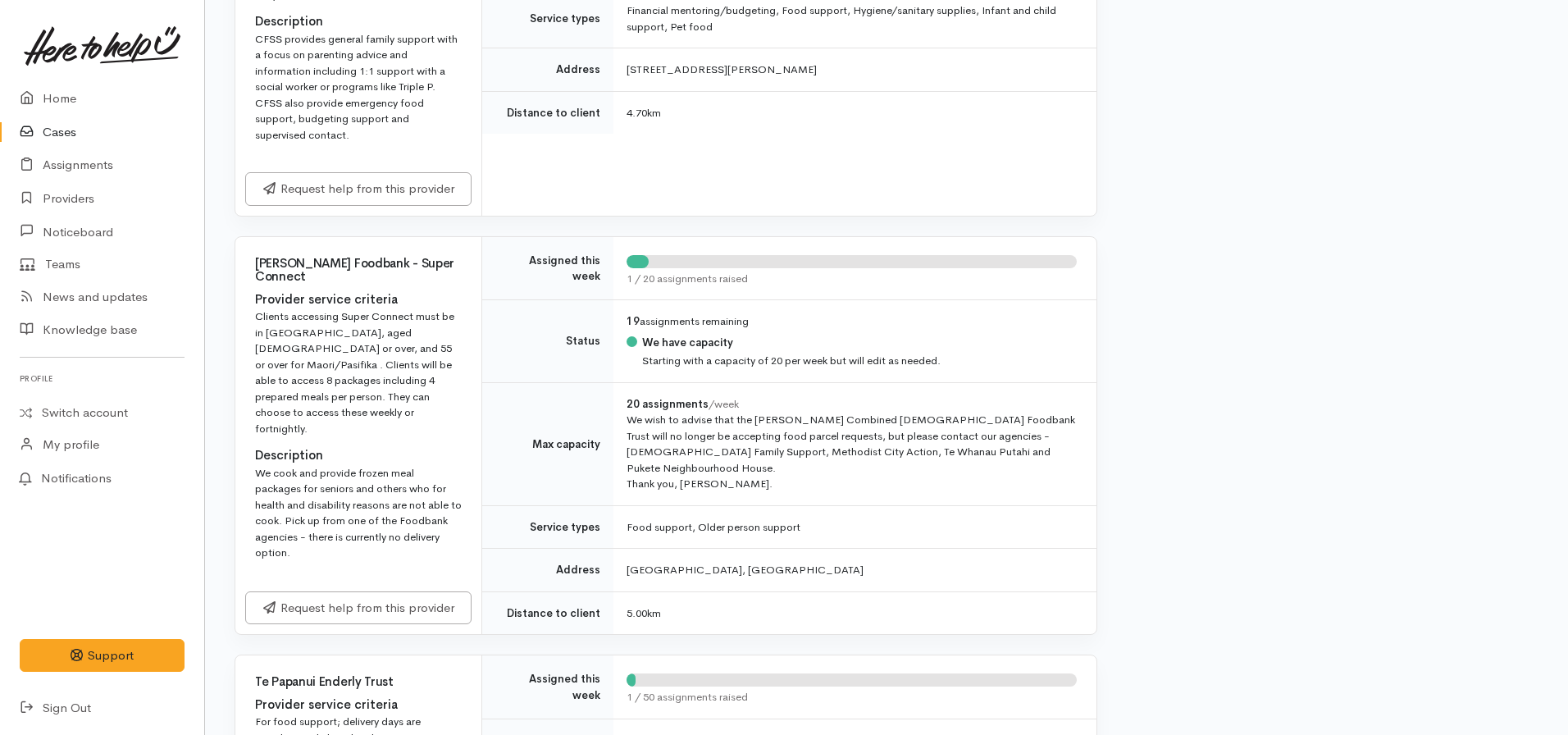
scroll to position [2354, 0]
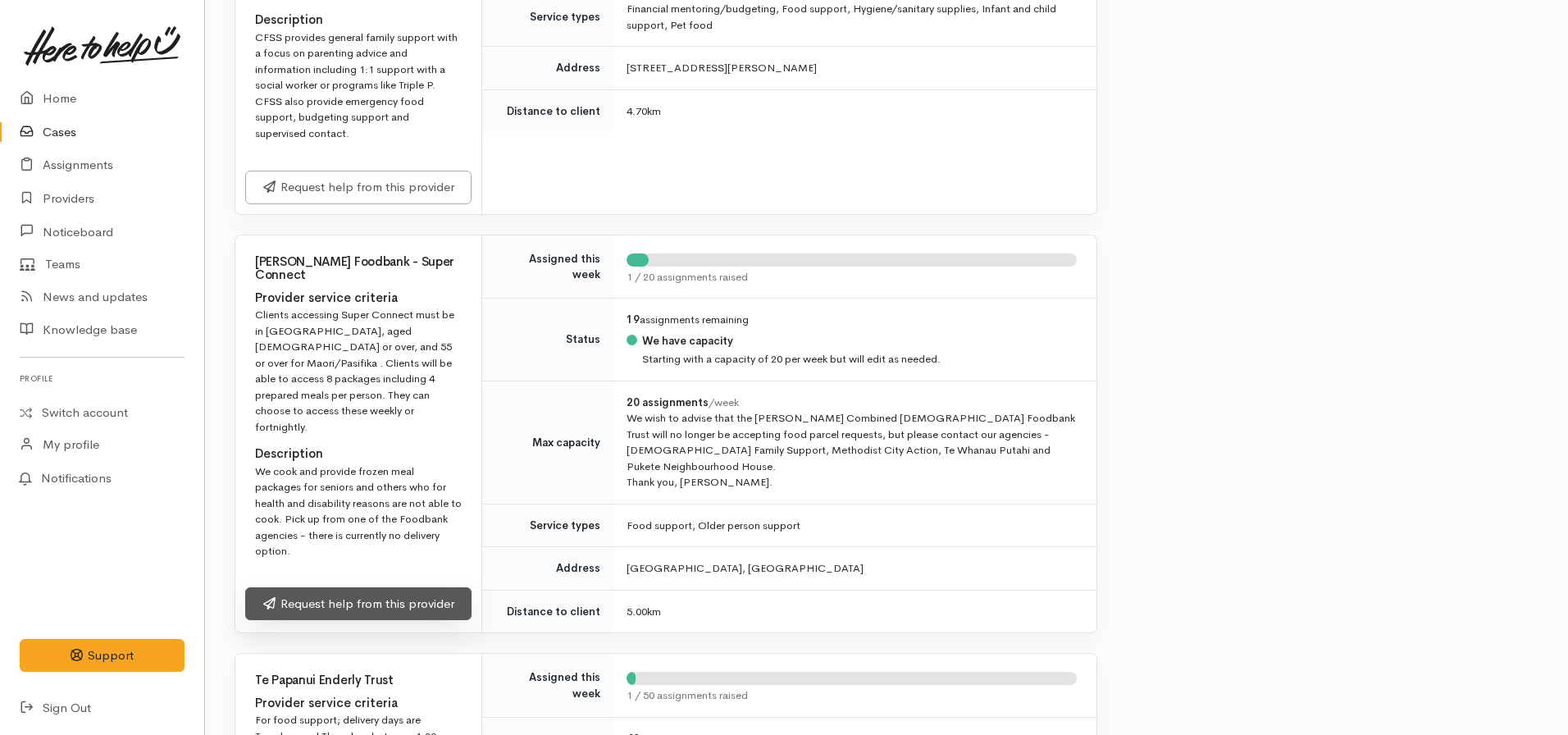
click at [410, 587] on link "Request help from this provider" at bounding box center [359, 604] width 227 height 34
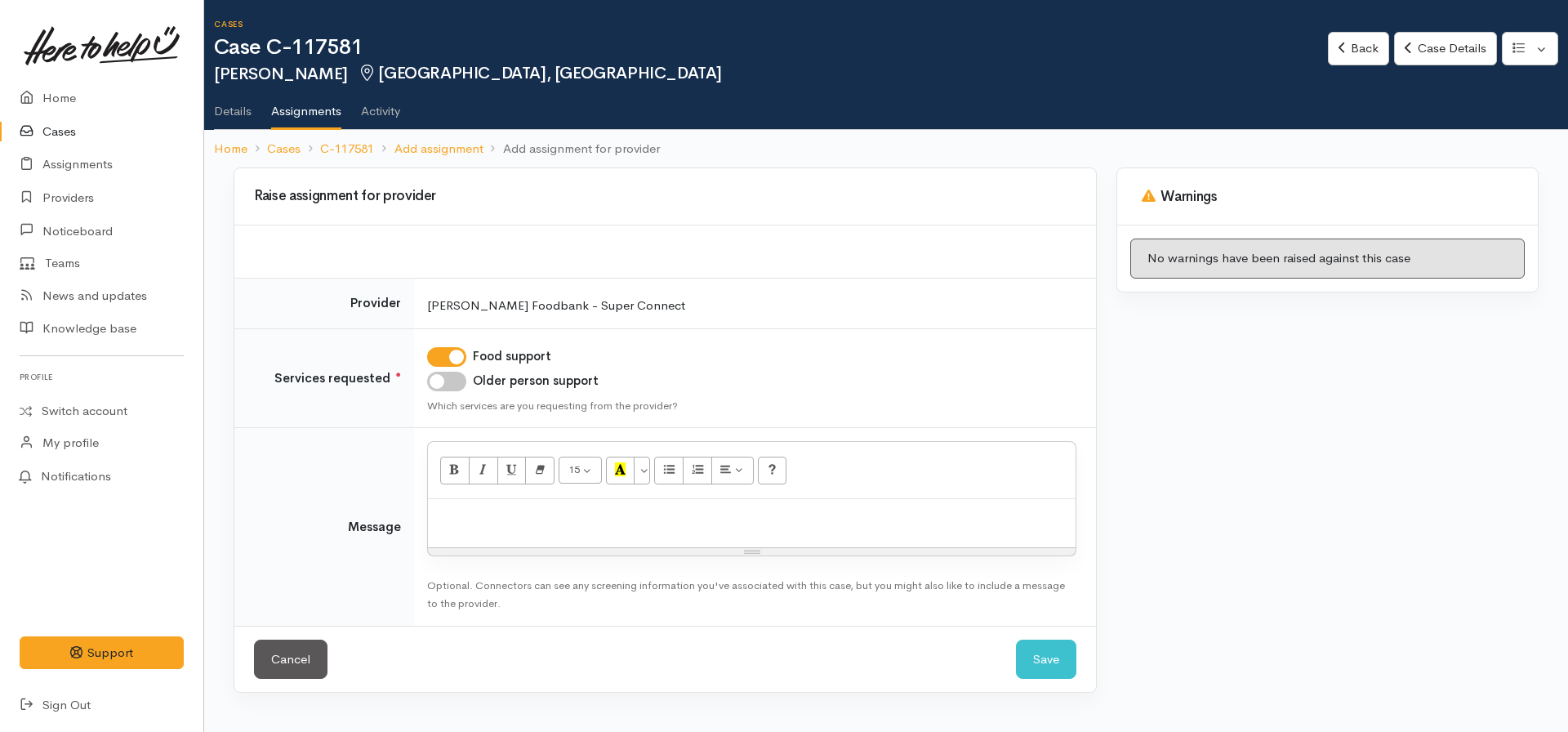
click at [450, 391] on td "Food support Older person support Which services are you requesting from the pr…" at bounding box center [755, 378] width 682 height 99
click at [448, 385] on input "Older person support" at bounding box center [447, 381] width 39 height 20
checkbox input "true"
click at [505, 521] on p at bounding box center [752, 516] width 632 height 19
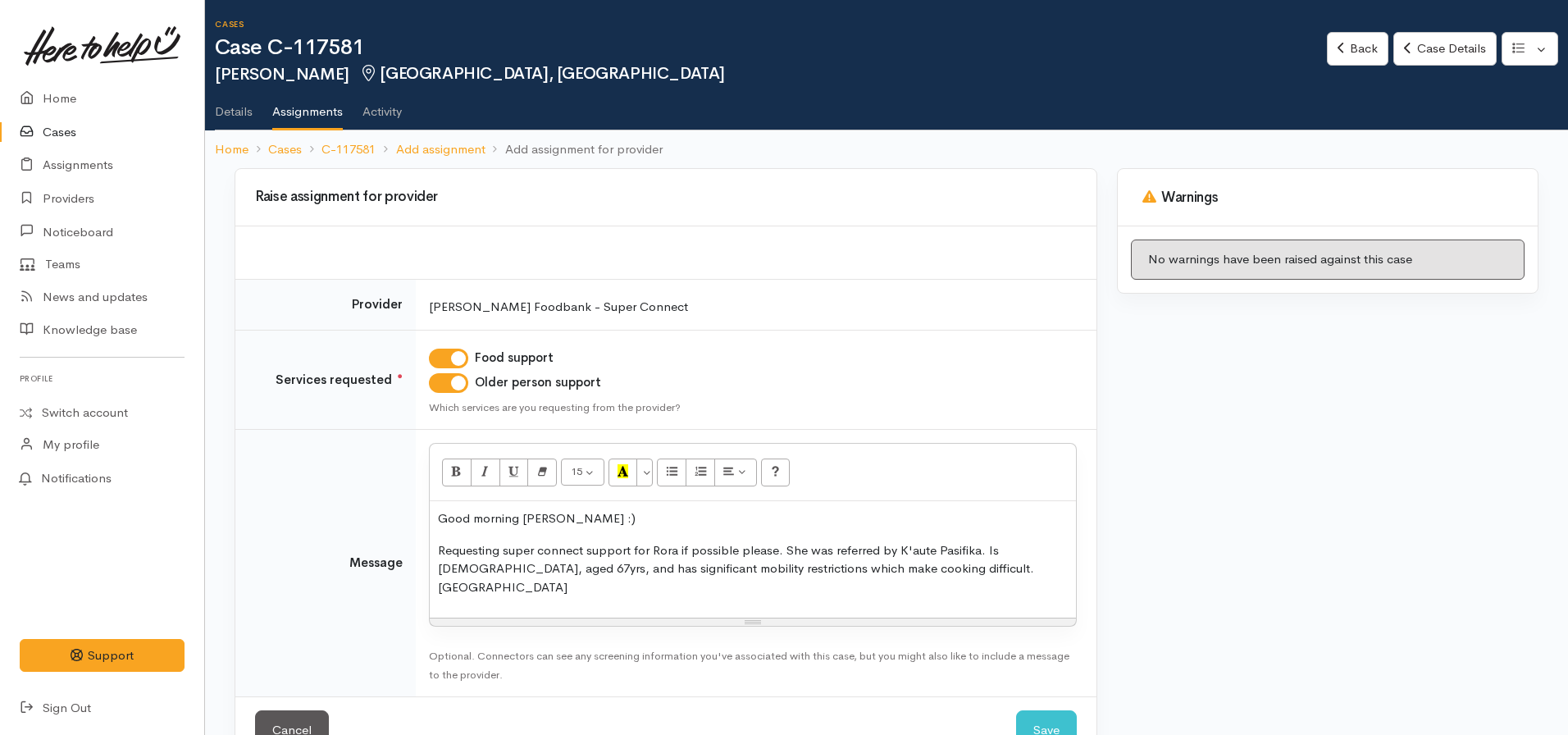
click at [433, 524] on div "Good morning [PERSON_NAME] :) Requesting super connect support for Rora if poss…" at bounding box center [753, 559] width 646 height 117
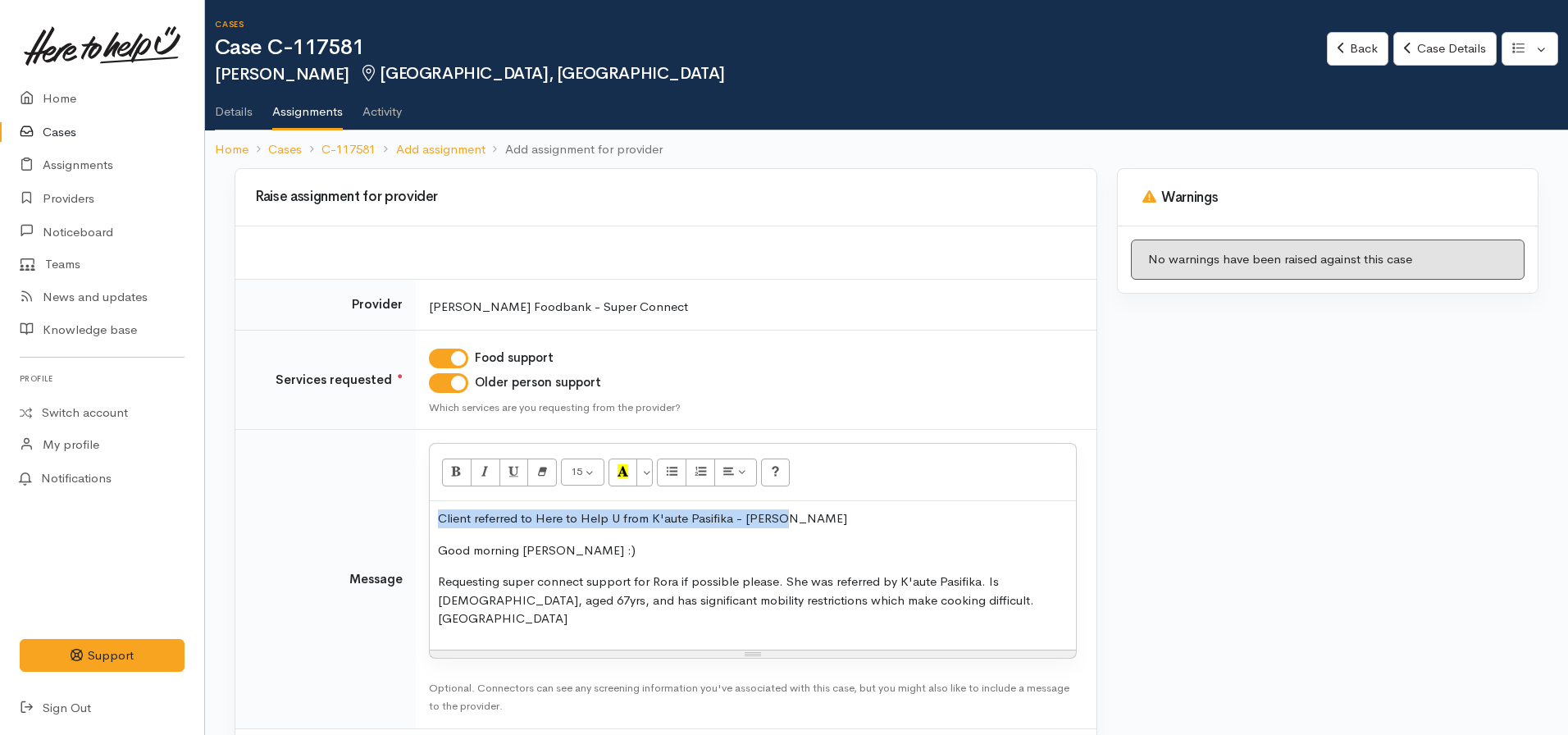
drag, startPoint x: 803, startPoint y: 523, endPoint x: 404, endPoint y: 502, distance: 399.6
click at [401, 503] on tr "Message <p>Client referred to Here to Help U from K'aute Pasifika - [PERSON_NAM…" at bounding box center [665, 579] width 861 height 299
click at [485, 478] on icon "Italic (CTRL+I)" at bounding box center [485, 471] width 11 height 14
click at [622, 474] on icon "Recent Color" at bounding box center [623, 471] width 11 height 14
click at [835, 582] on p "Requesting super connect support for Rora if possible please. She was referred …" at bounding box center [753, 600] width 630 height 56
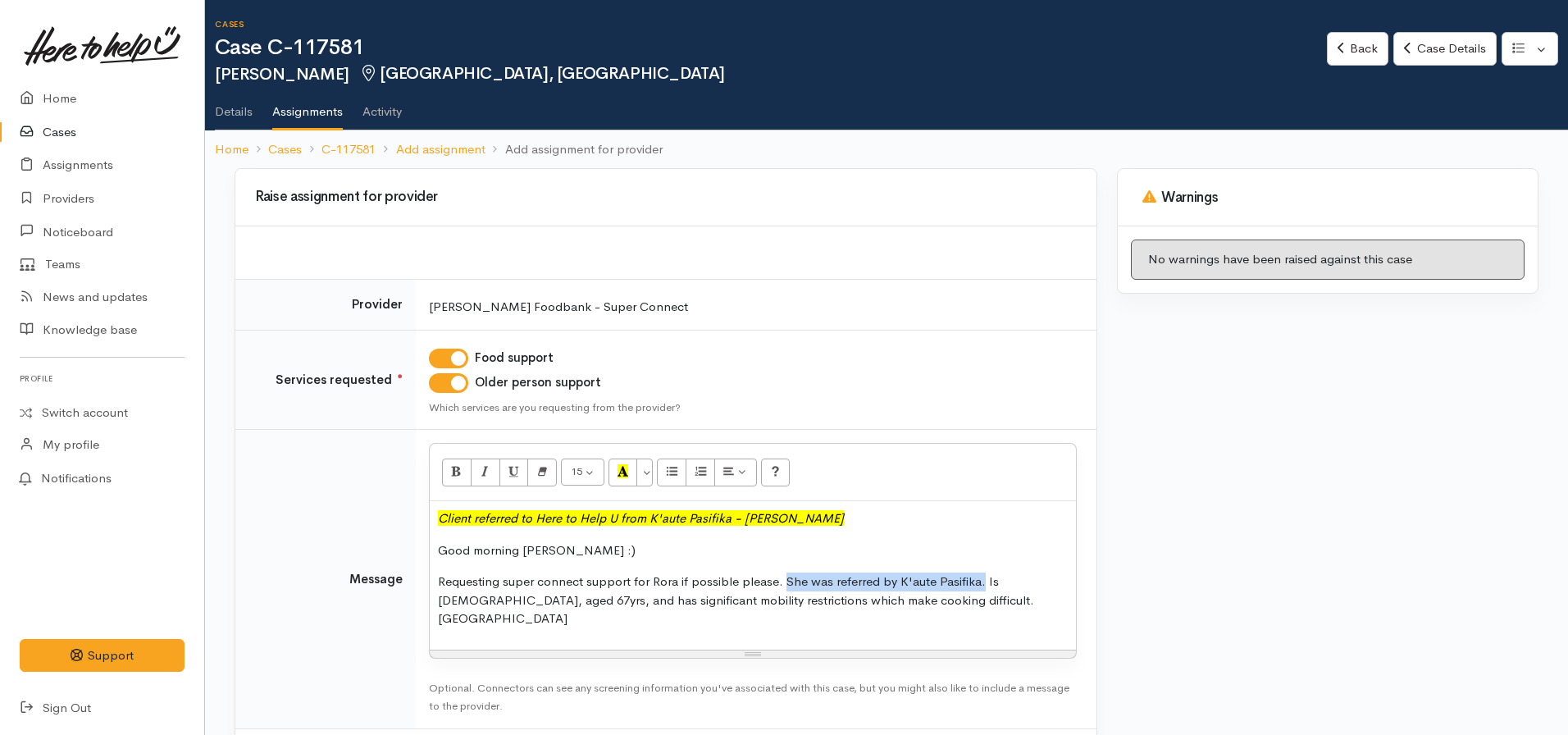
drag, startPoint x: 980, startPoint y: 579, endPoint x: 785, endPoint y: 574, distance: 195.1
click at [785, 574] on p "Requesting super connect support for Rora if possible please. She was referred …" at bounding box center [753, 600] width 630 height 56
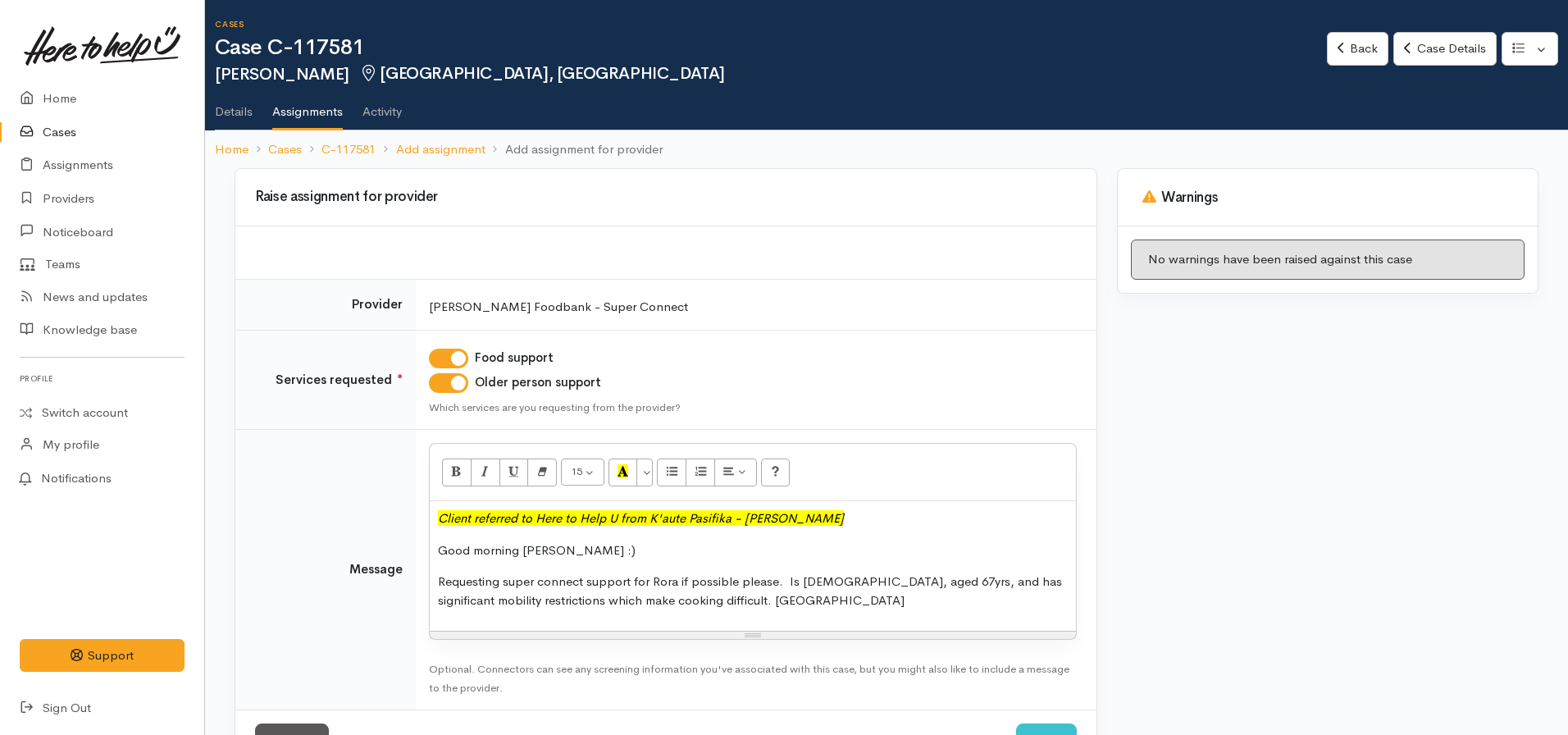
click at [789, 583] on p "Requesting super connect support for Rora if possible please. Is Maori, aged 67…" at bounding box center [753, 590] width 630 height 37
click at [779, 602] on p "Requesting super connect support for Rora if possible please. She's Maori, aged…" at bounding box center [753, 590] width 630 height 37
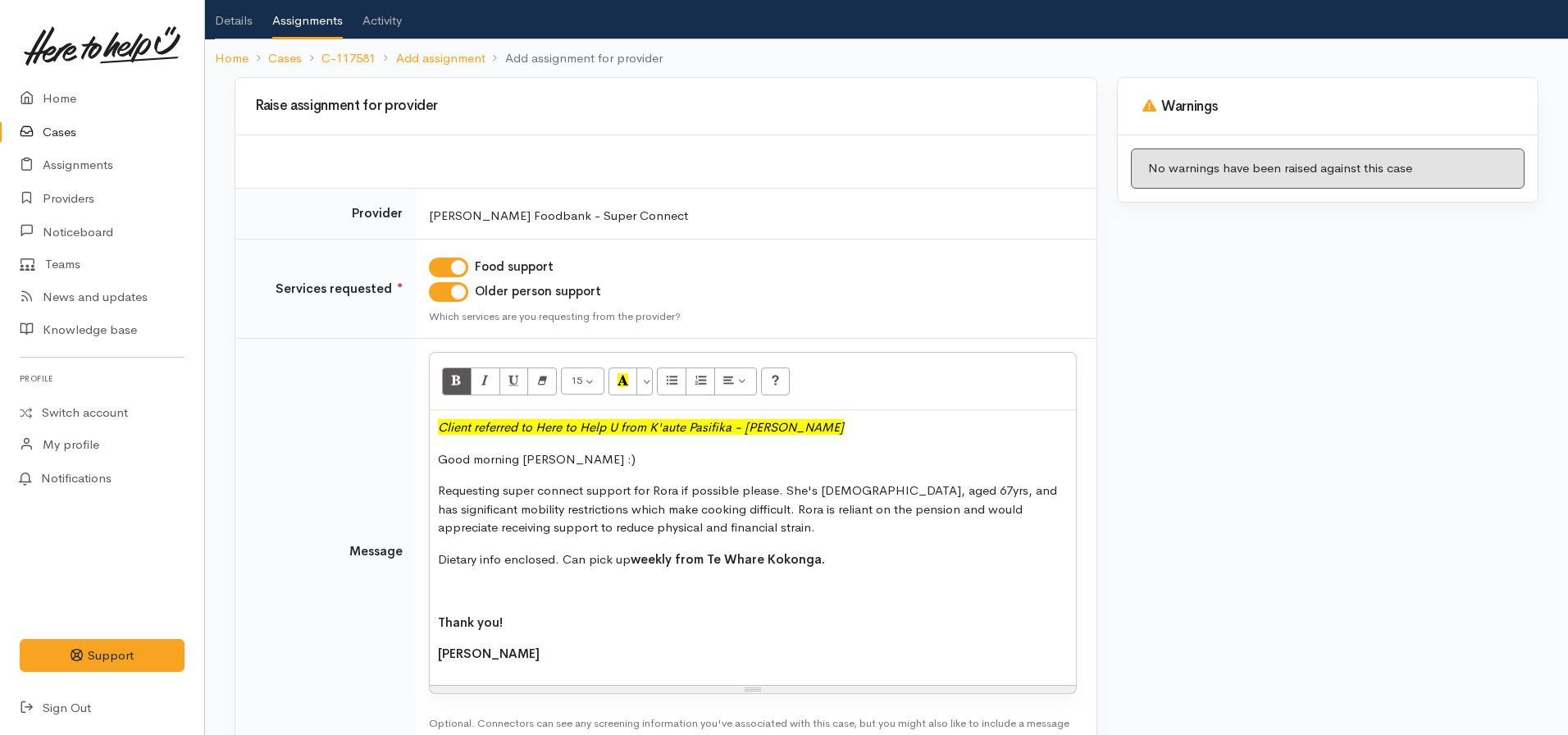
scroll to position [96, 0]
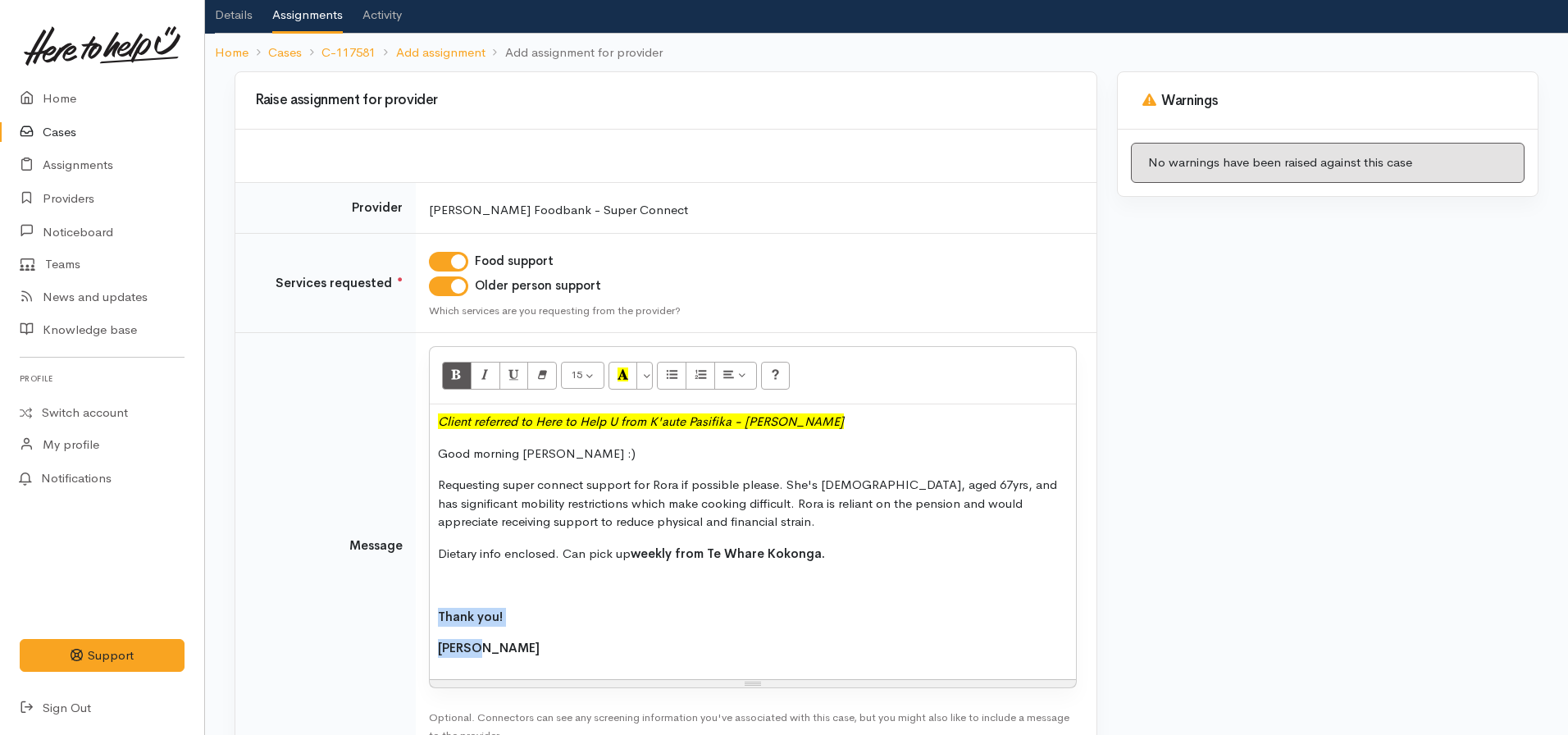
drag, startPoint x: 499, startPoint y: 665, endPoint x: 432, endPoint y: 599, distance: 94.0
click at [432, 599] on div "Client referred to Here to Help U from K'aute Pasifika - Tavita Good morning De…" at bounding box center [753, 541] width 646 height 275
click at [574, 645] on p "[PERSON_NAME]" at bounding box center [753, 648] width 630 height 19
click at [802, 488] on p "Requesting super connect support for Rora if possible please. She's Maori, aged…" at bounding box center [753, 503] width 630 height 56
click at [925, 485] on p "Requesting super connect support for Rora if possible please. She's Maori, aged…" at bounding box center [753, 503] width 630 height 56
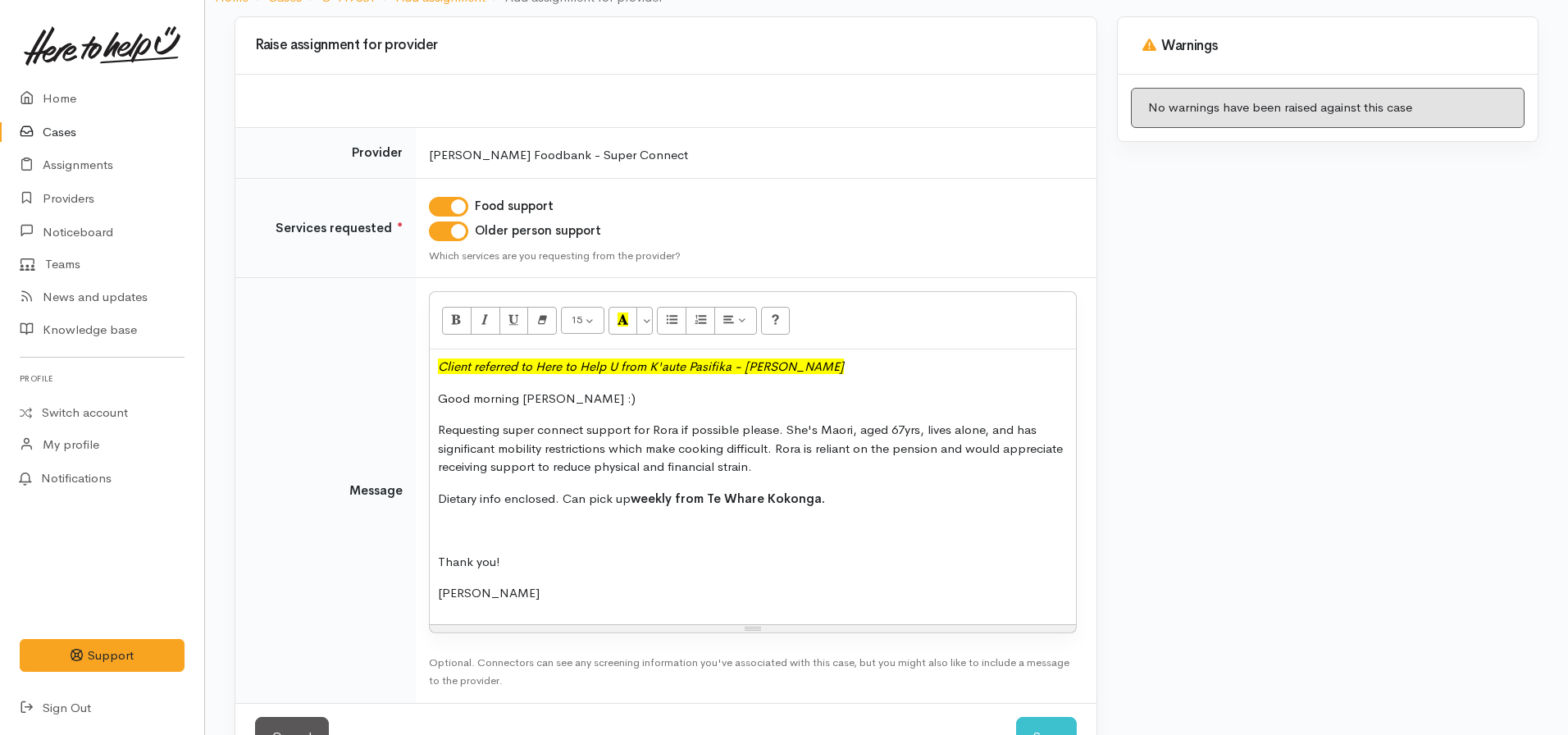
scroll to position [207, 0]
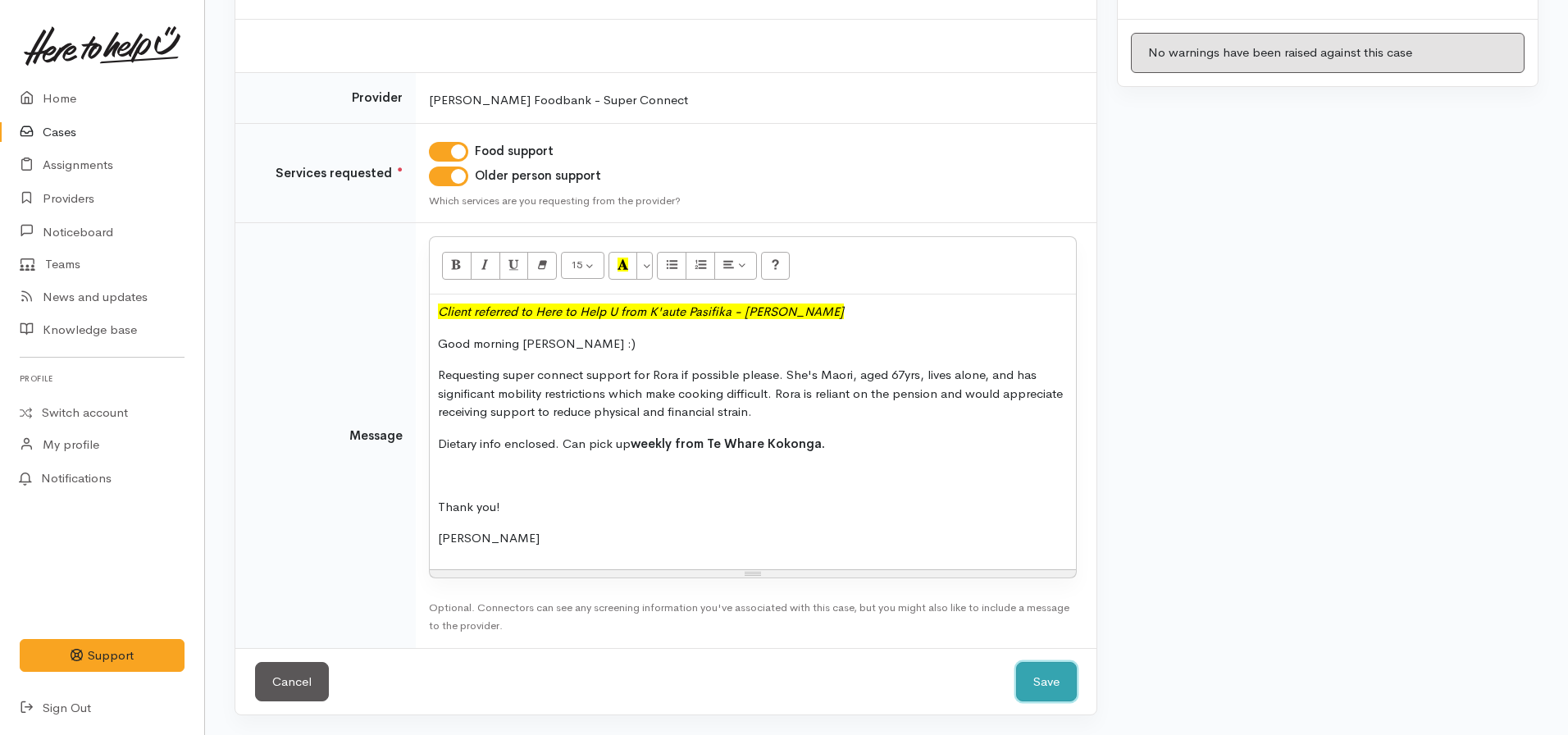
click at [1052, 679] on button "Save" at bounding box center [1046, 681] width 61 height 40
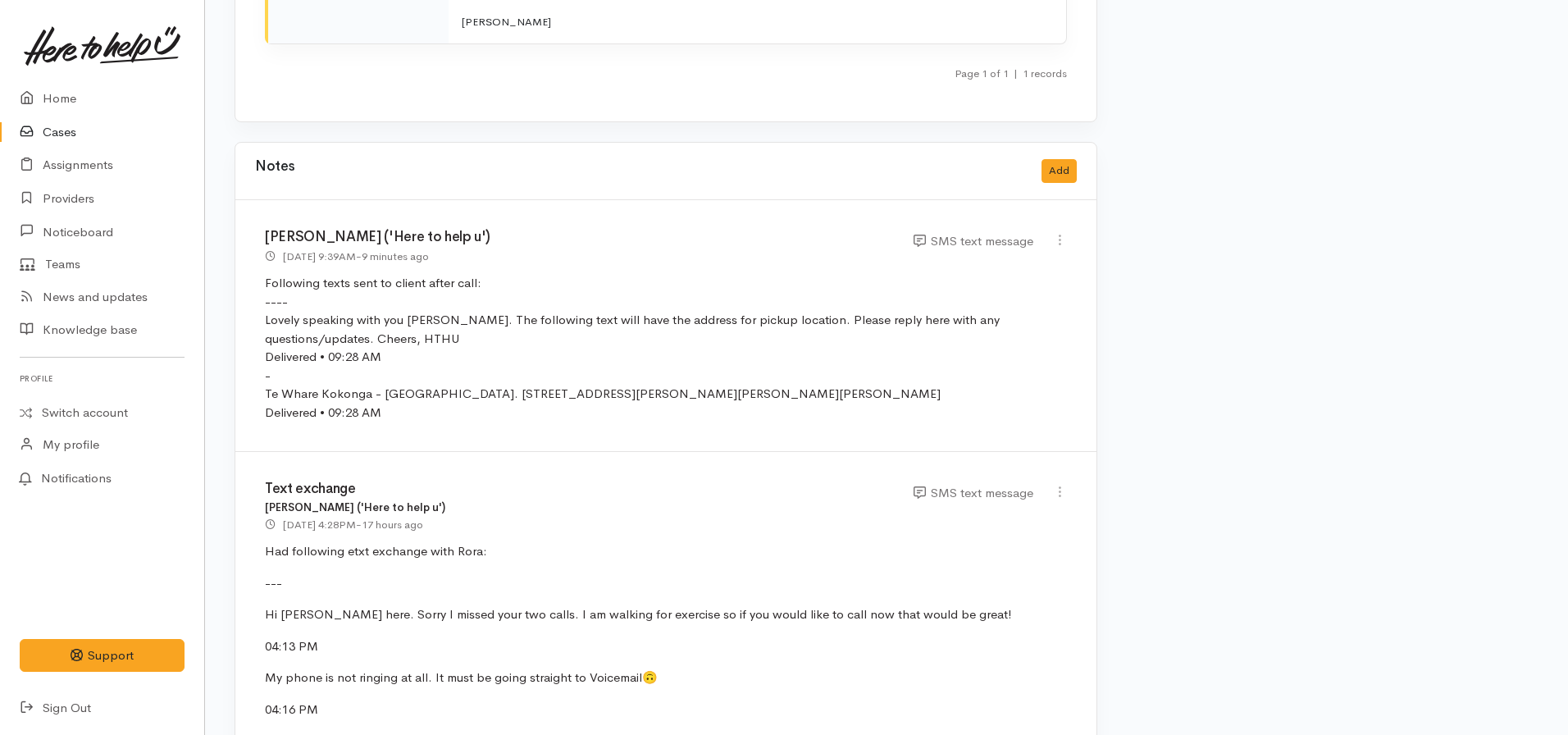
scroll to position [2339, 0]
click at [1062, 234] on icon at bounding box center [1060, 241] width 14 height 14
click at [990, 260] on link "Edit" at bounding box center [1001, 272] width 129 height 25
select select "5"
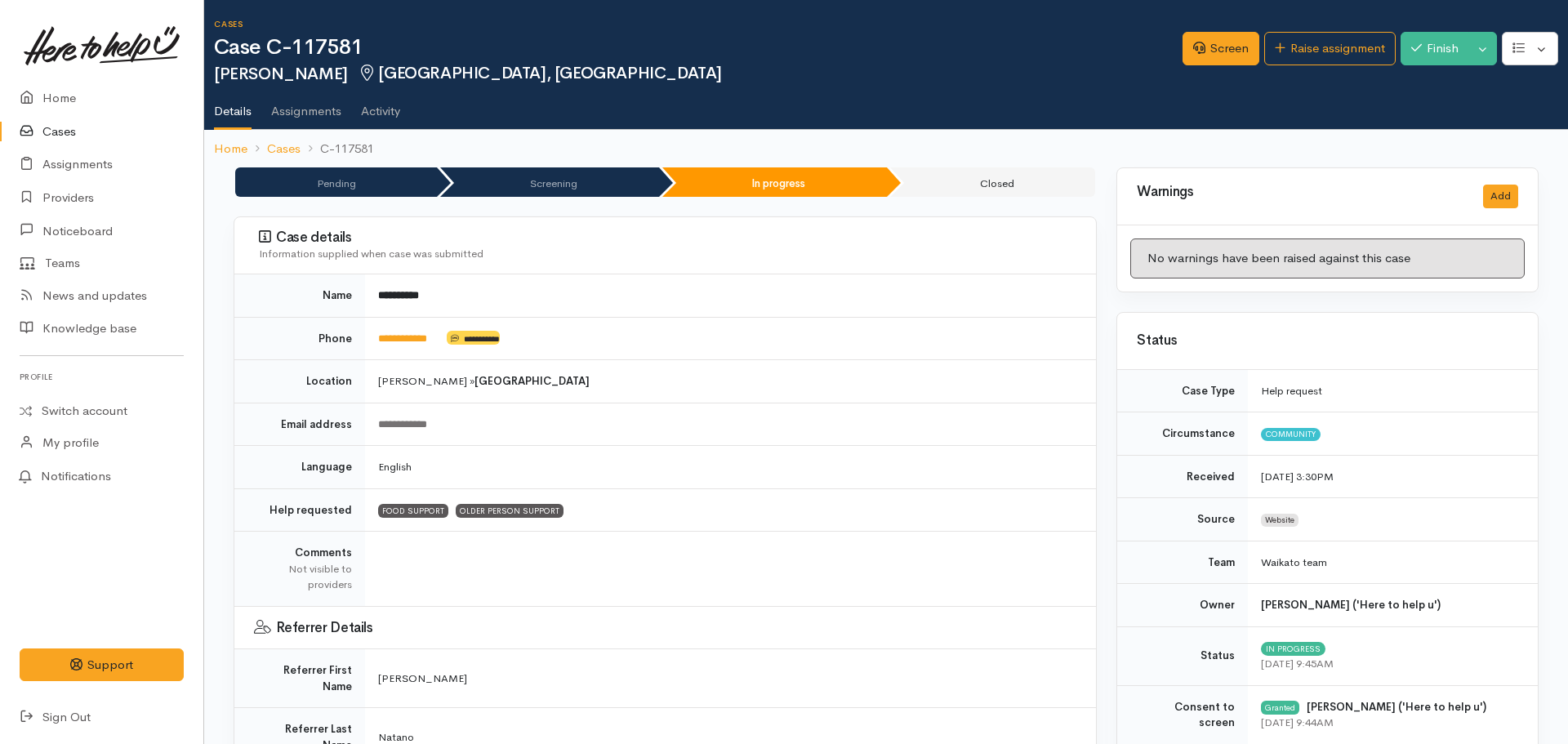
select select "5"
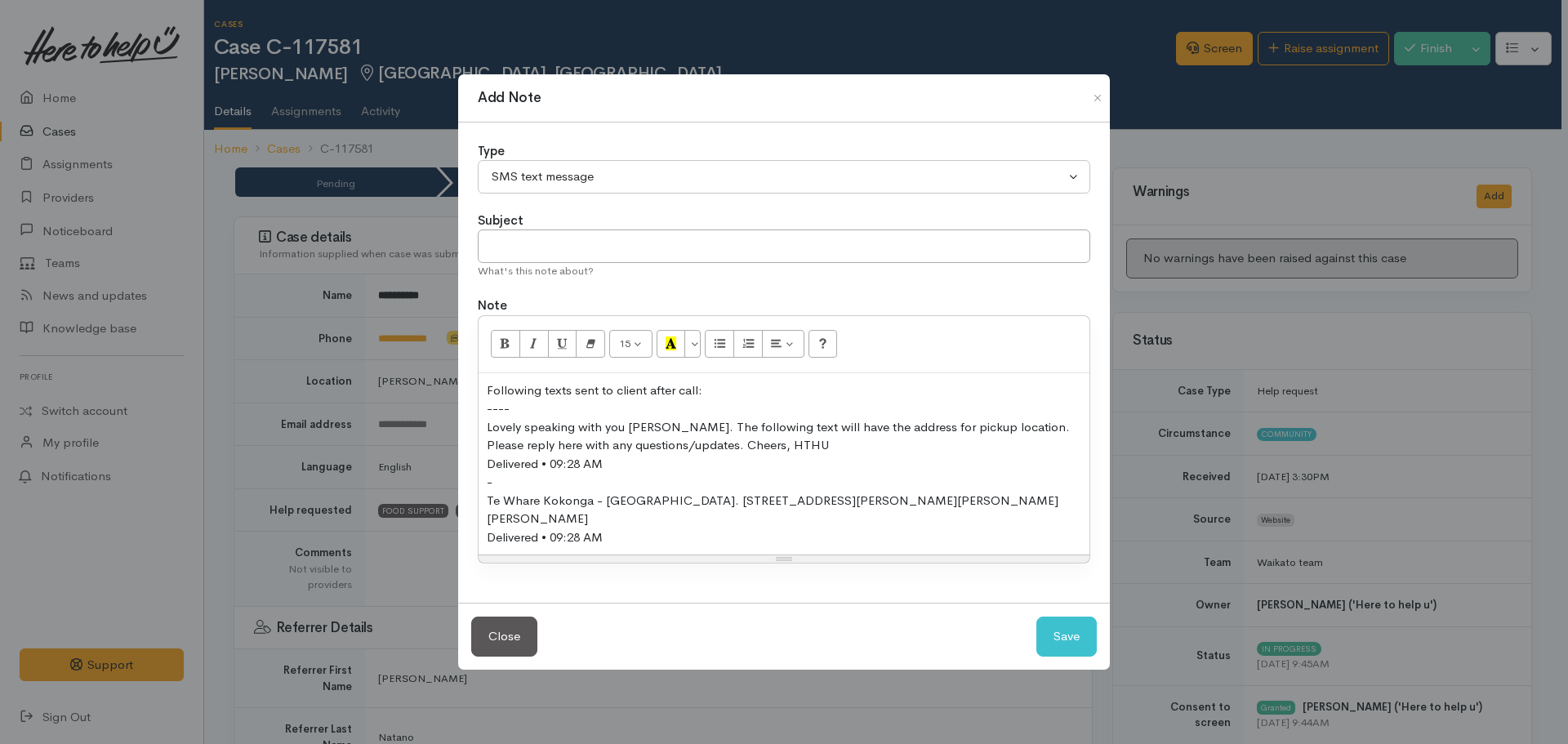
click at [642, 529] on div "Delivered • 09:28 AM" at bounding box center [784, 538] width 594 height 19
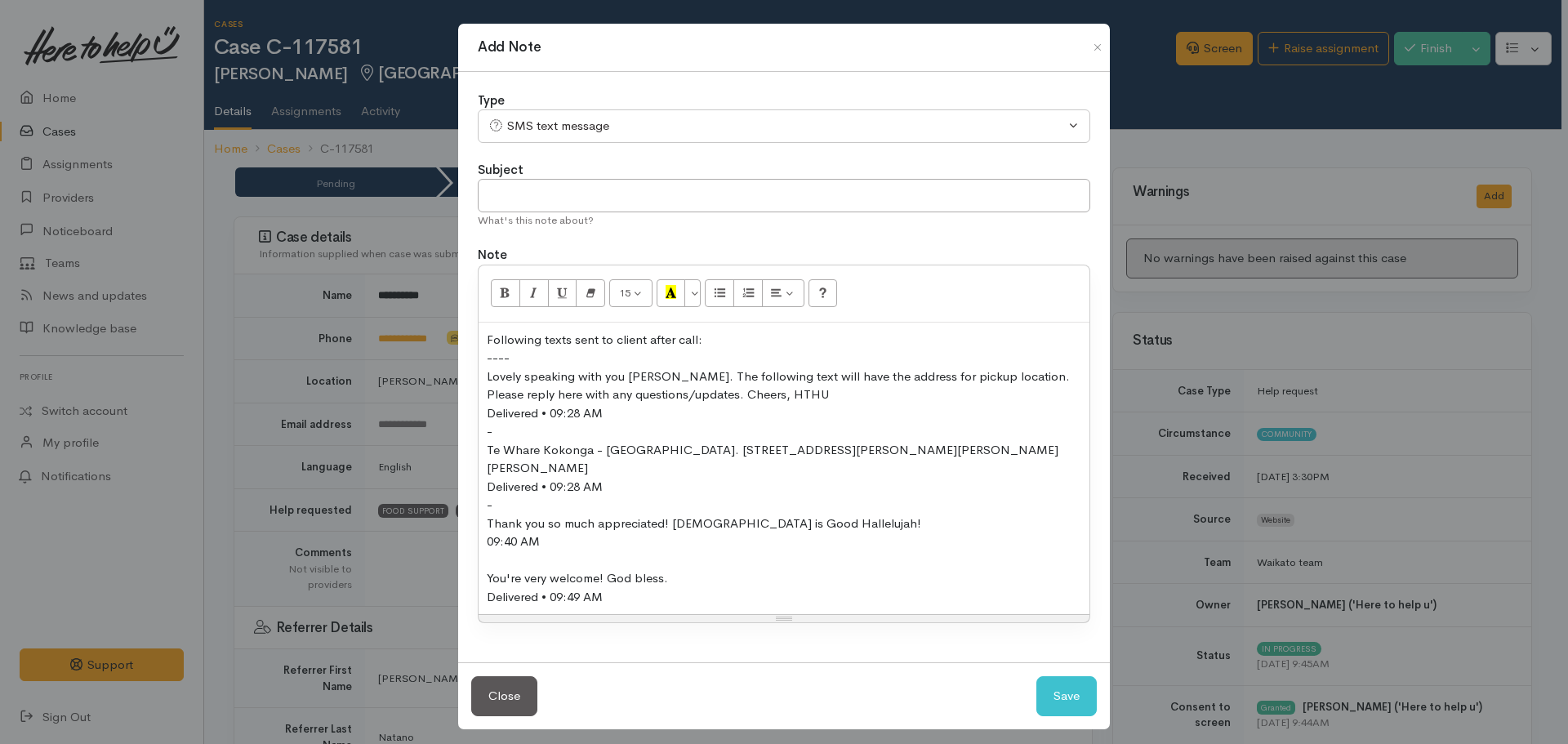
click at [487, 552] on div at bounding box center [784, 561] width 594 height 19
click at [1067, 683] on button "Save" at bounding box center [1067, 696] width 60 height 40
select select "1"
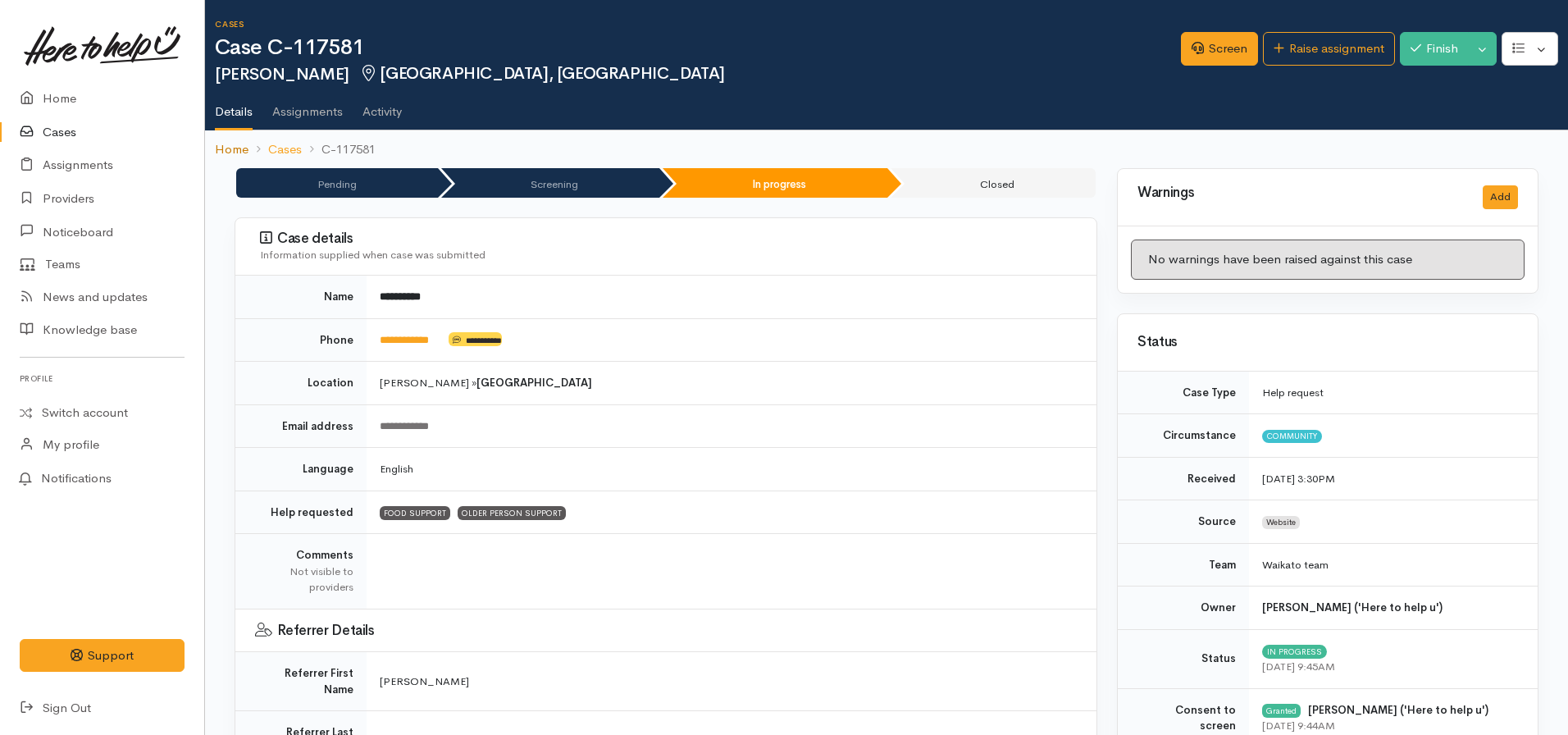
click at [227, 143] on link "Home" at bounding box center [232, 149] width 34 height 19
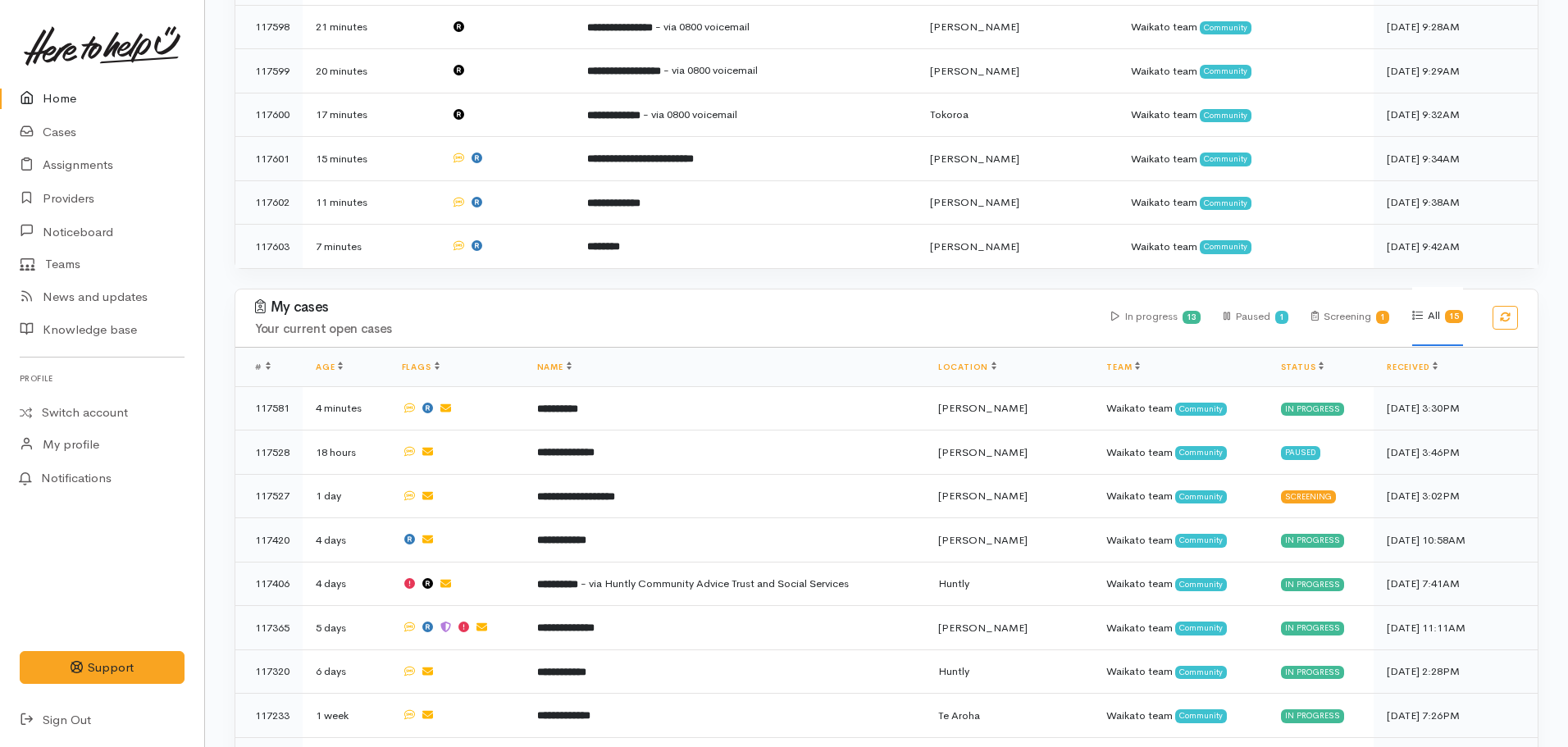
scroll to position [575, 0]
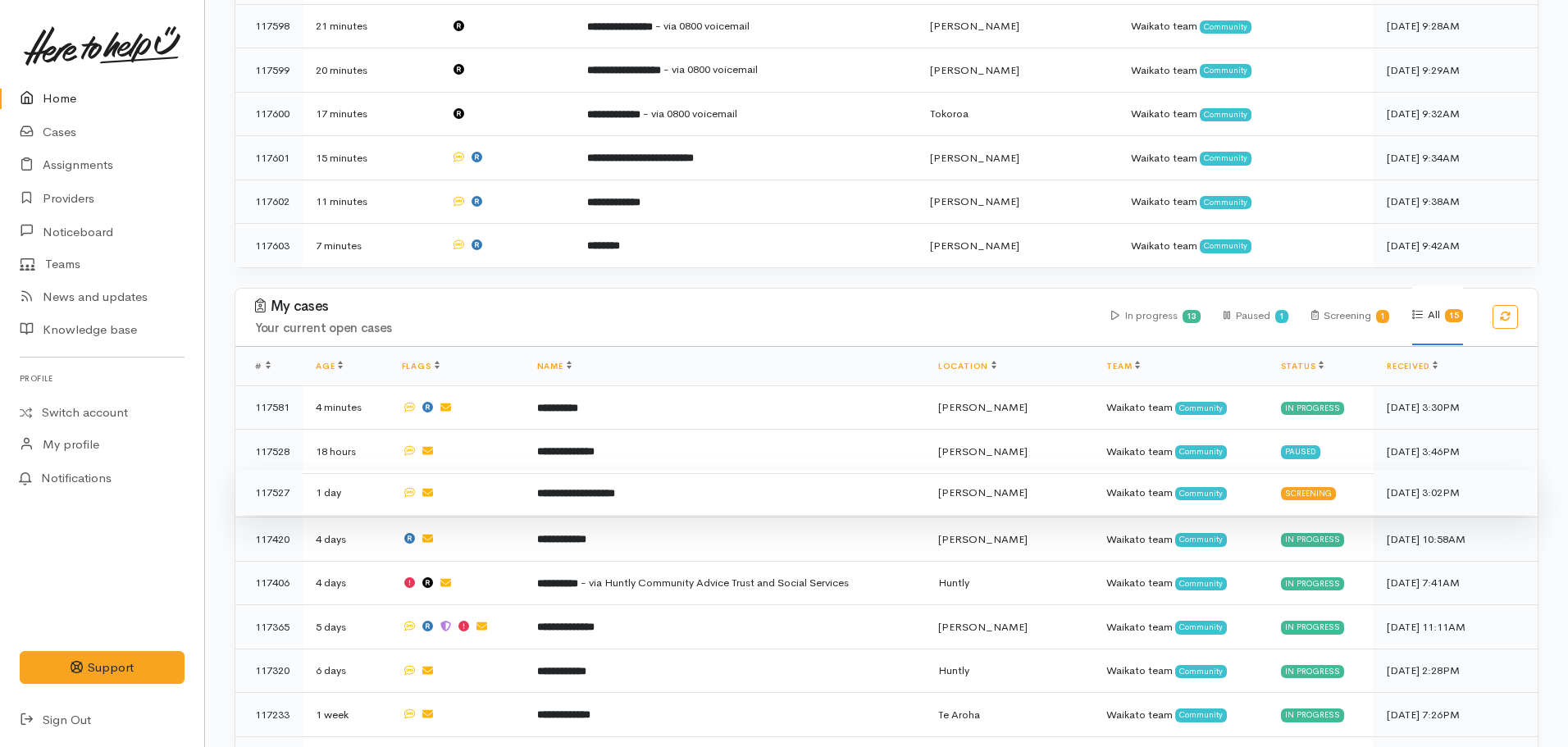
click at [611, 488] on b "**********" at bounding box center [575, 494] width 78 height 11
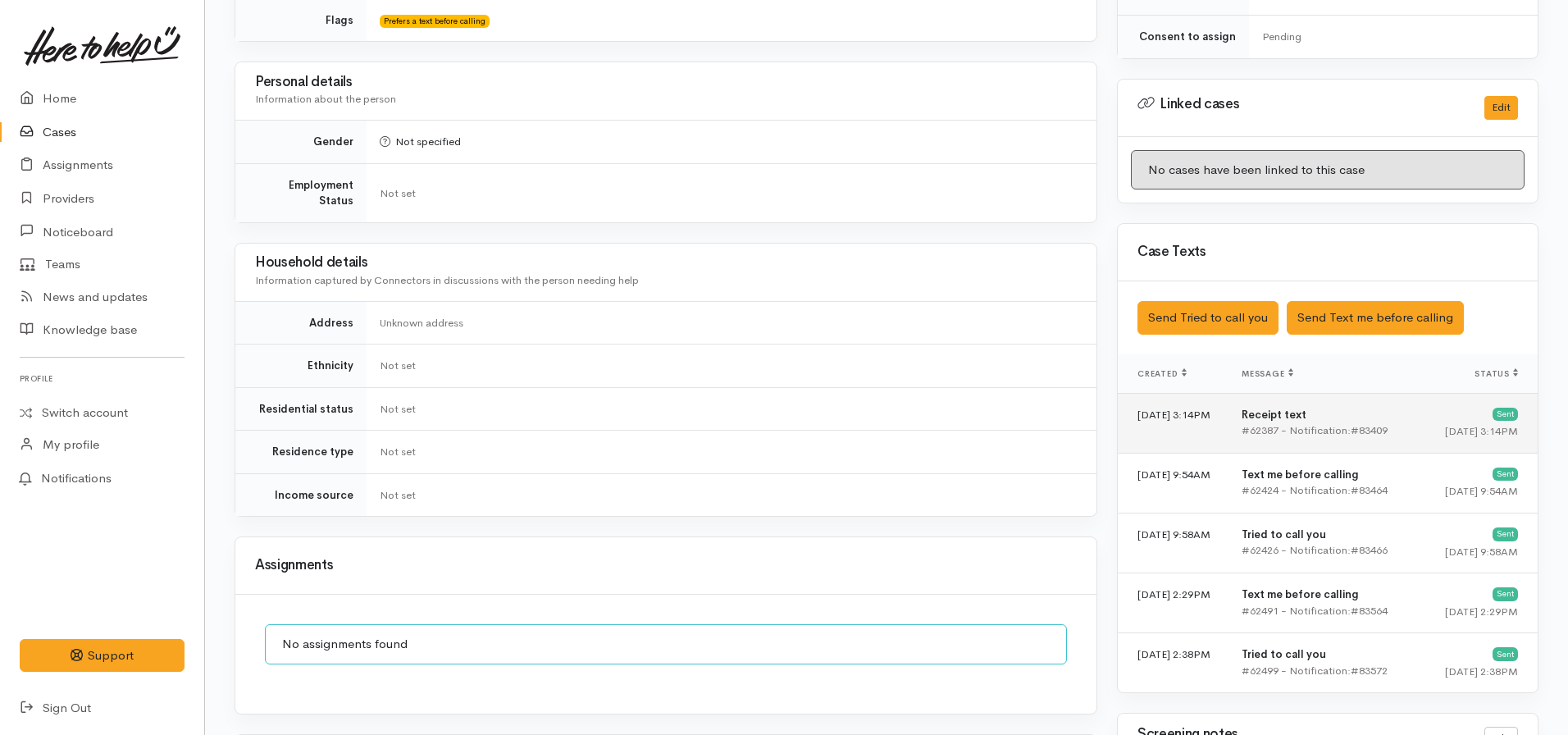
scroll to position [735, 0]
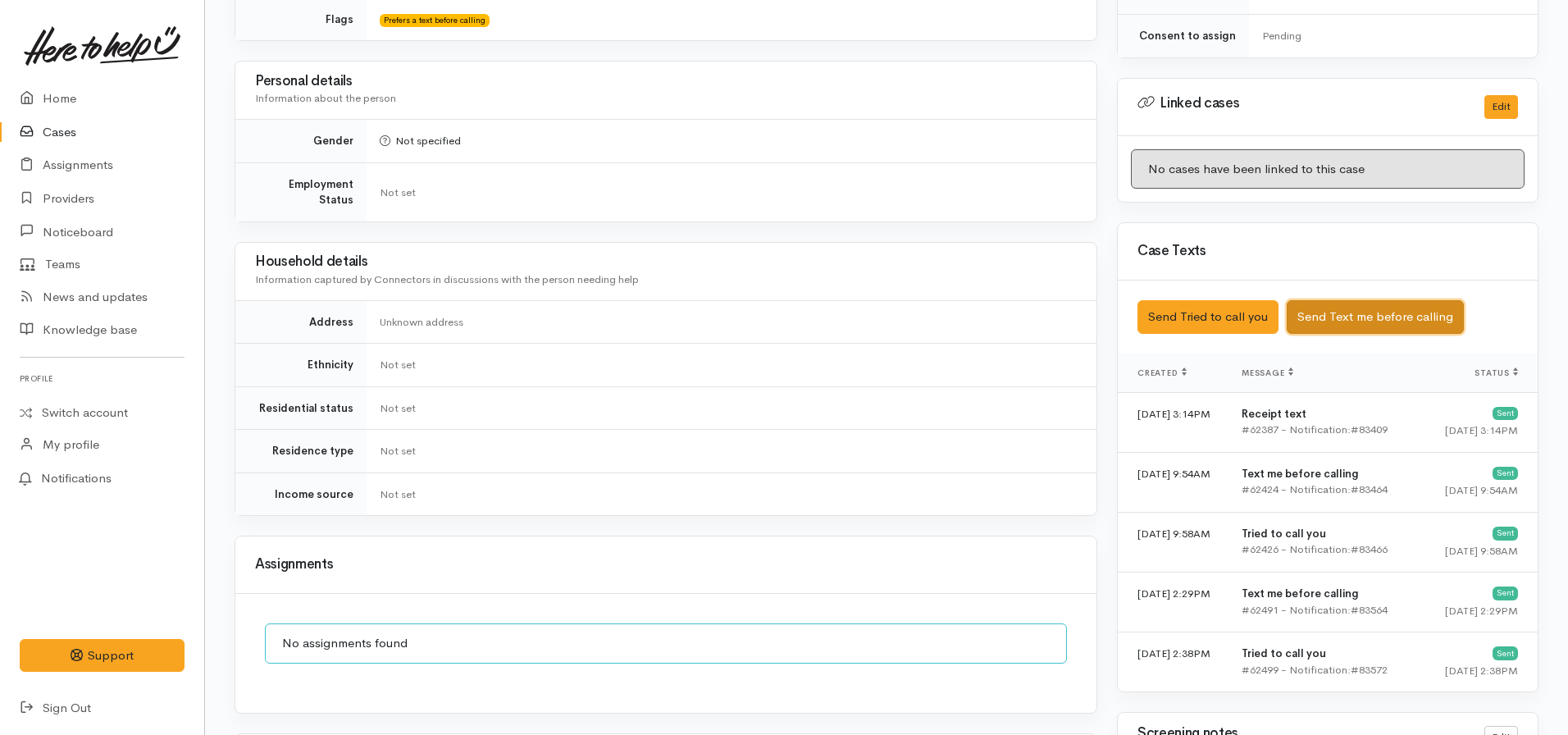
click at [1356, 300] on button "Send Text me before calling" at bounding box center [1374, 317] width 177 height 34
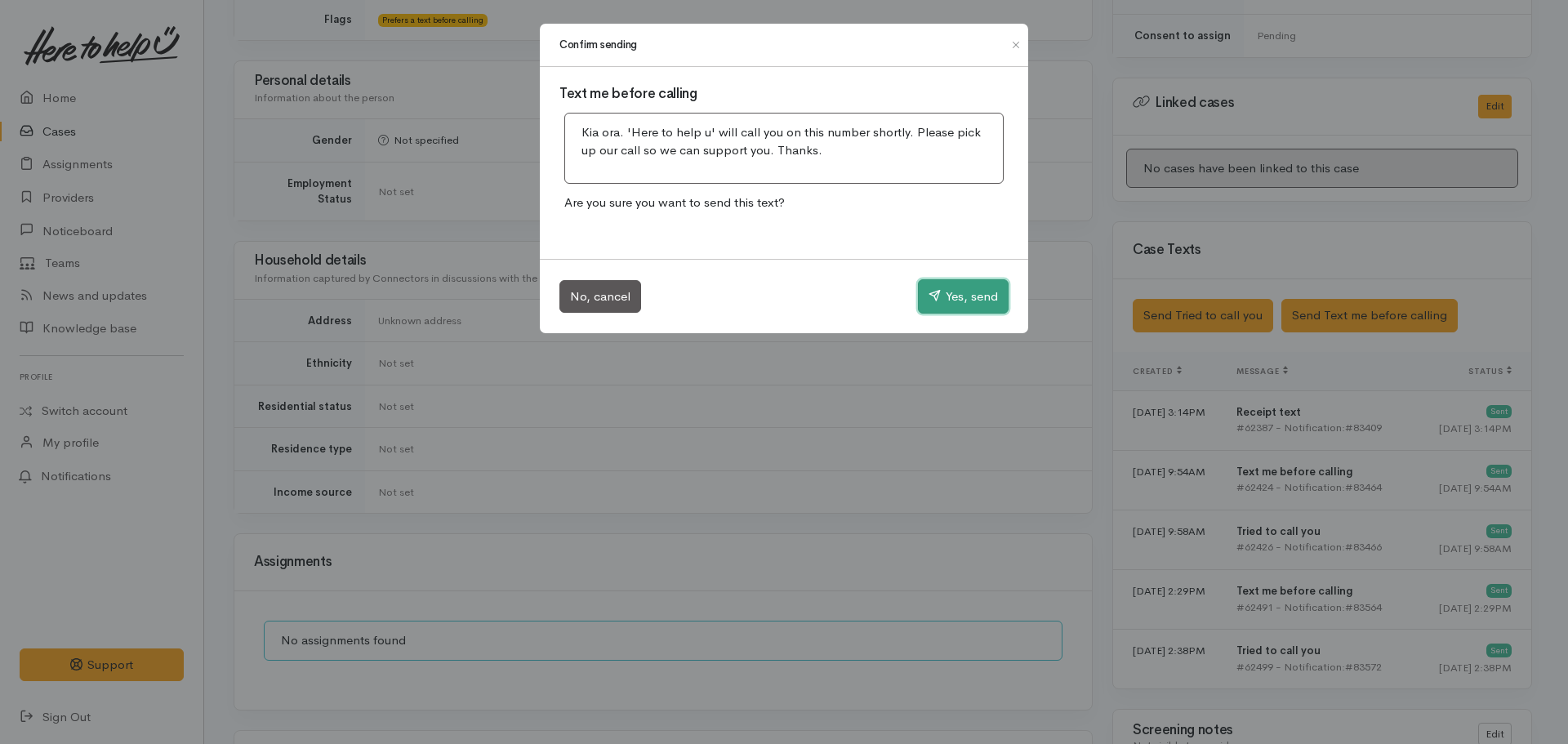
click at [977, 291] on button "Yes, send" at bounding box center [963, 296] width 91 height 35
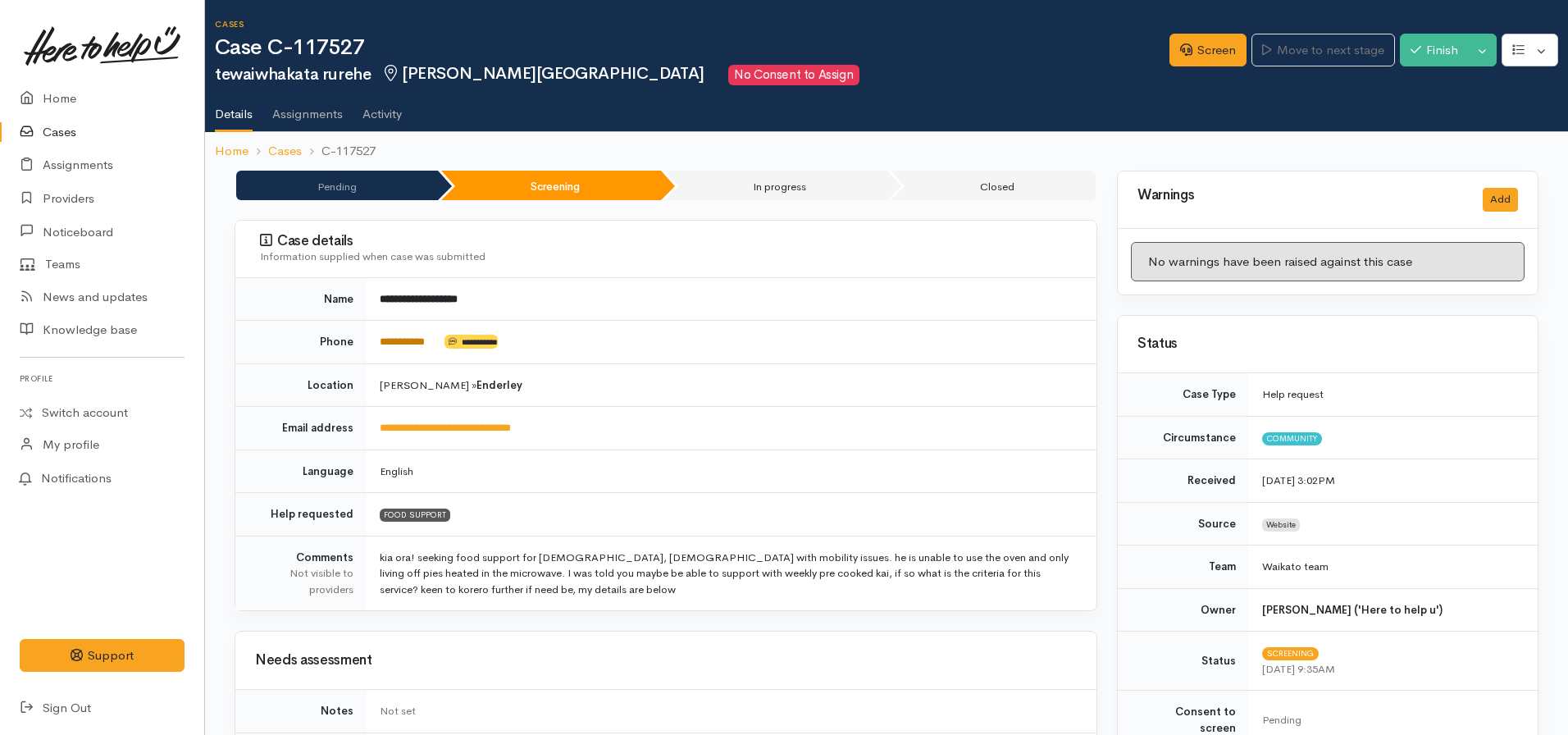
click at [401, 337] on link "**********" at bounding box center [402, 342] width 45 height 11
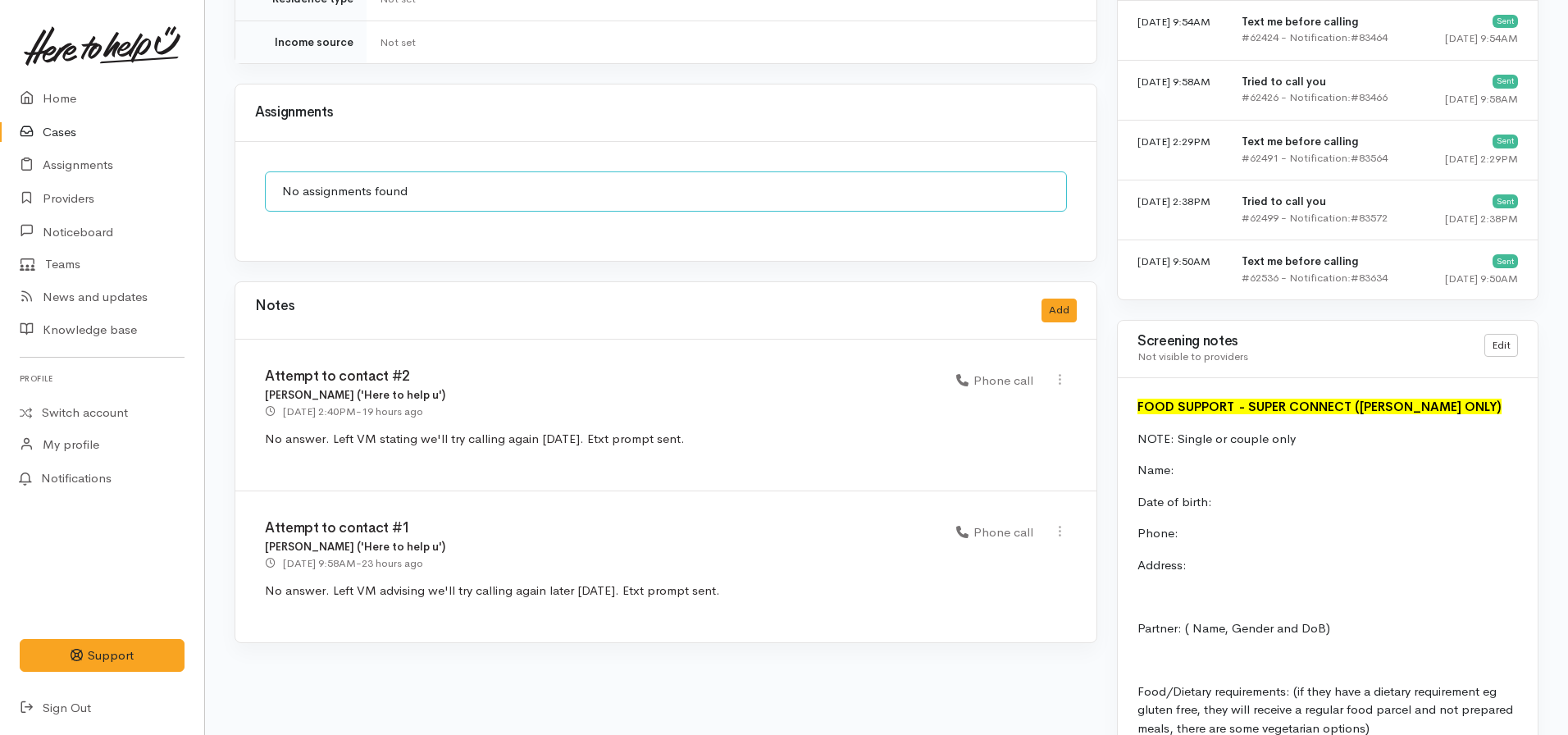
scroll to position [1187, 0]
click at [1067, 298] on button "Add" at bounding box center [1059, 310] width 36 height 24
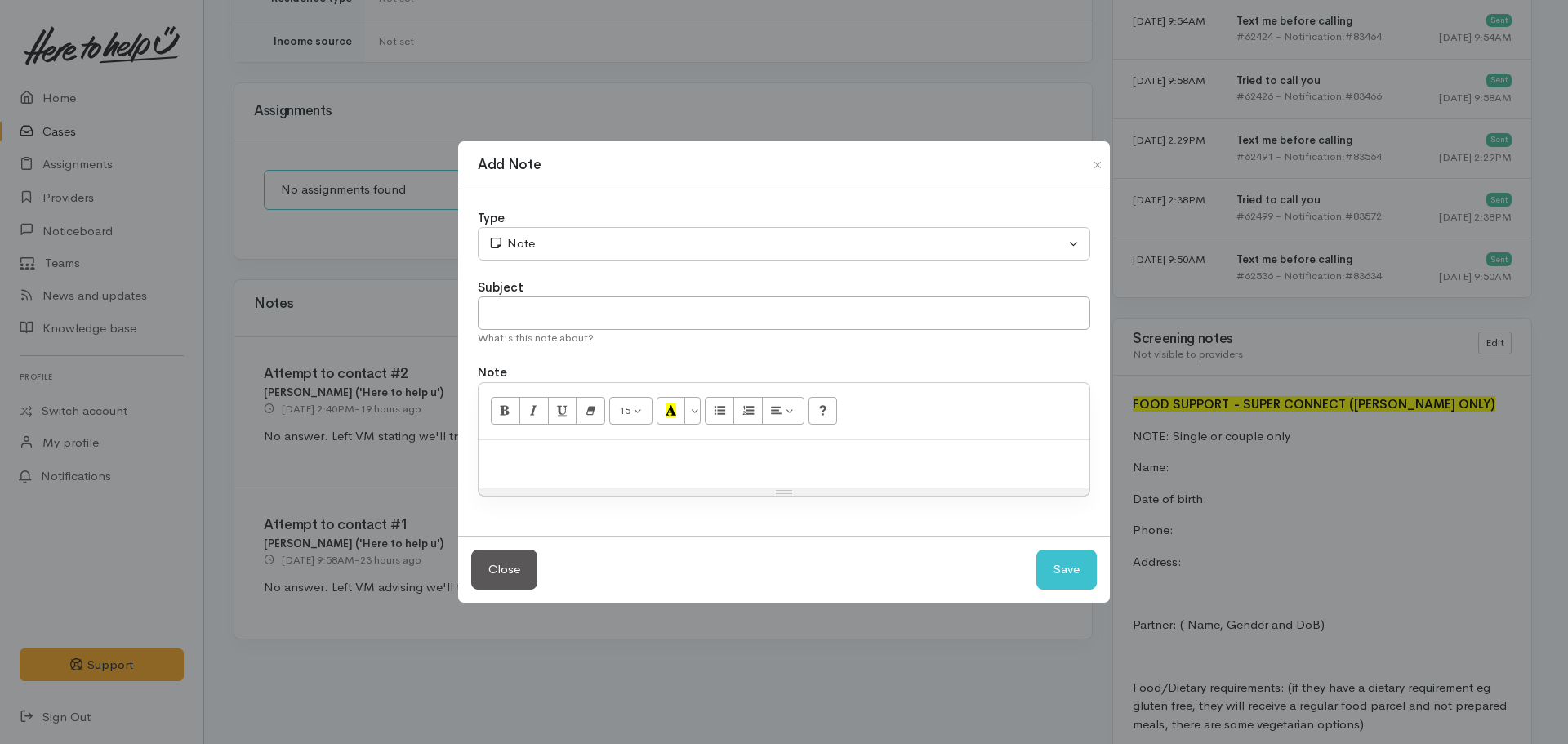
click at [681, 478] on div at bounding box center [784, 464] width 611 height 48
copy p "Attempt to cont"
click at [583, 324] on input "text" at bounding box center [784, 314] width 612 height 34
paste input "Attempt to cont"
type input "Attempt to contact #3"
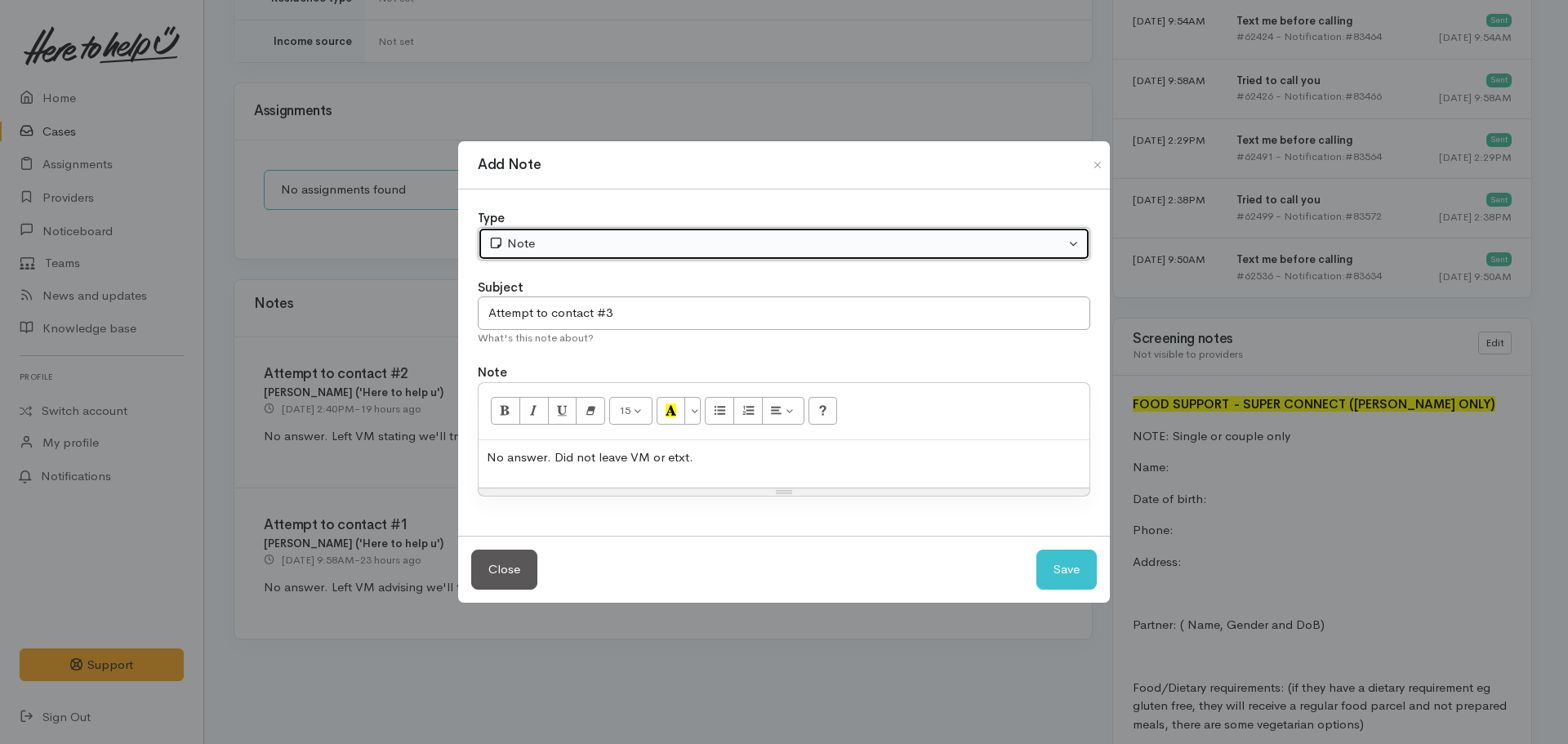
click at [577, 236] on div "Note" at bounding box center [776, 244] width 577 height 19
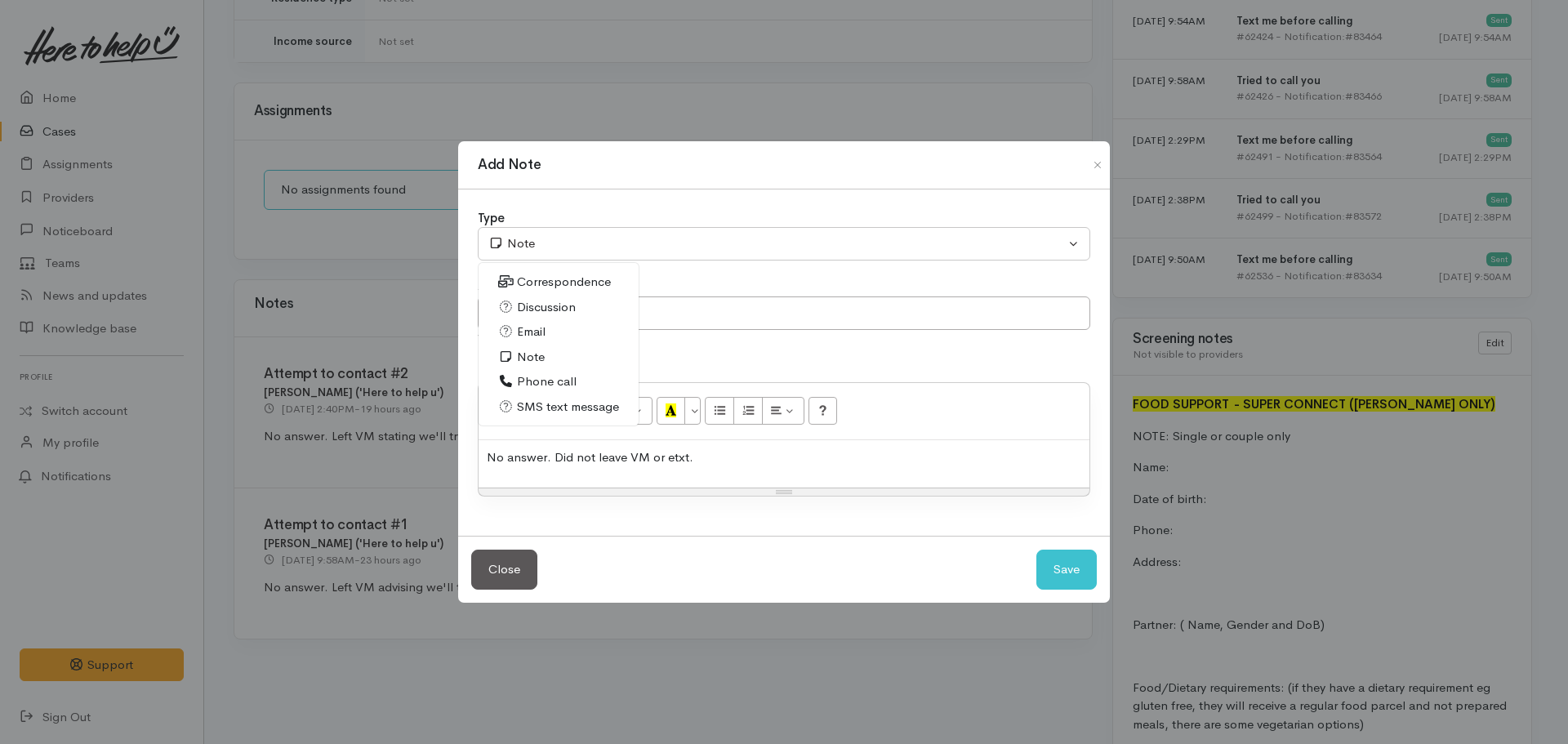
click at [553, 380] on span "Phone call" at bounding box center [546, 381] width 60 height 19
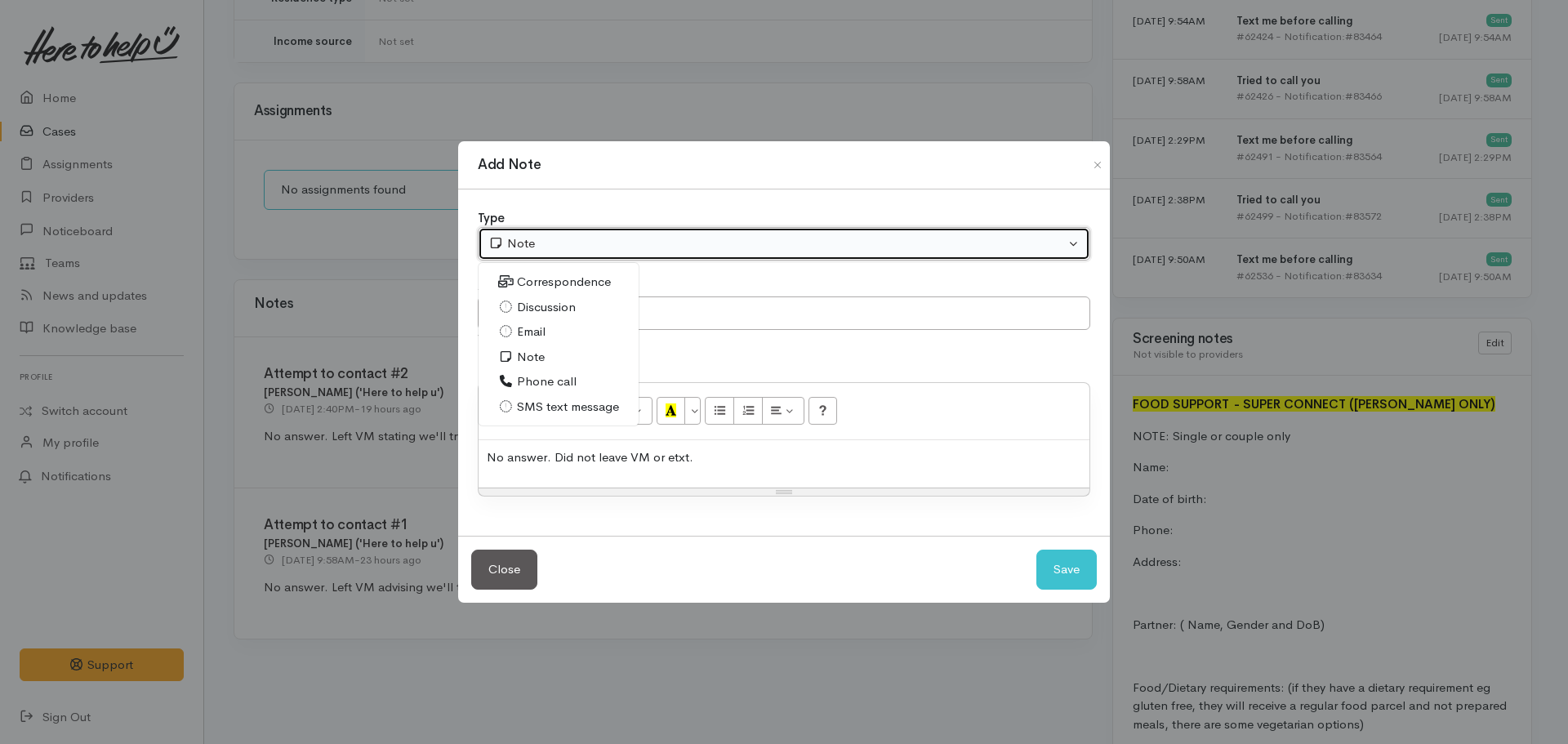
select select "3"
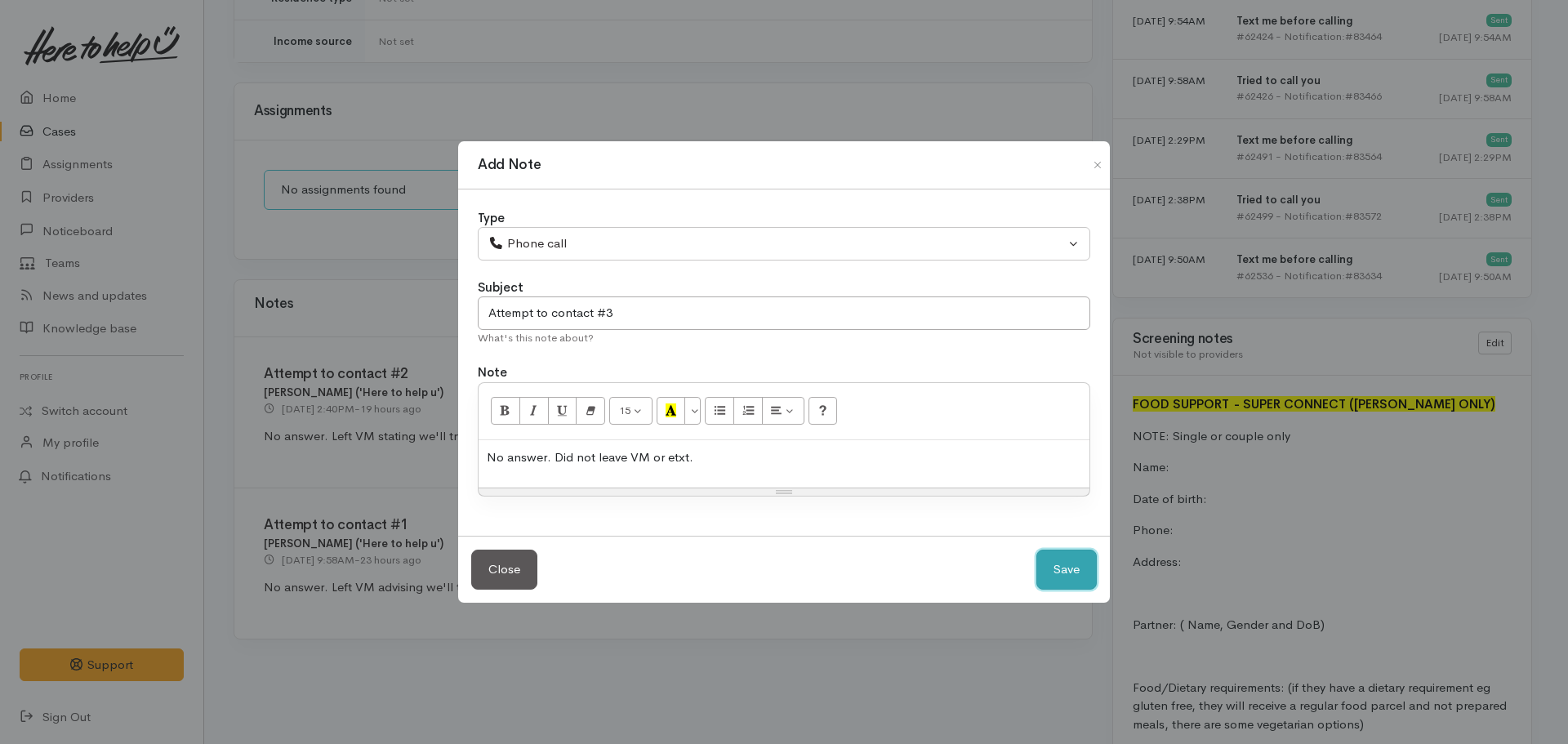
click at [1070, 555] on button "Save" at bounding box center [1067, 570] width 60 height 40
select select "1"
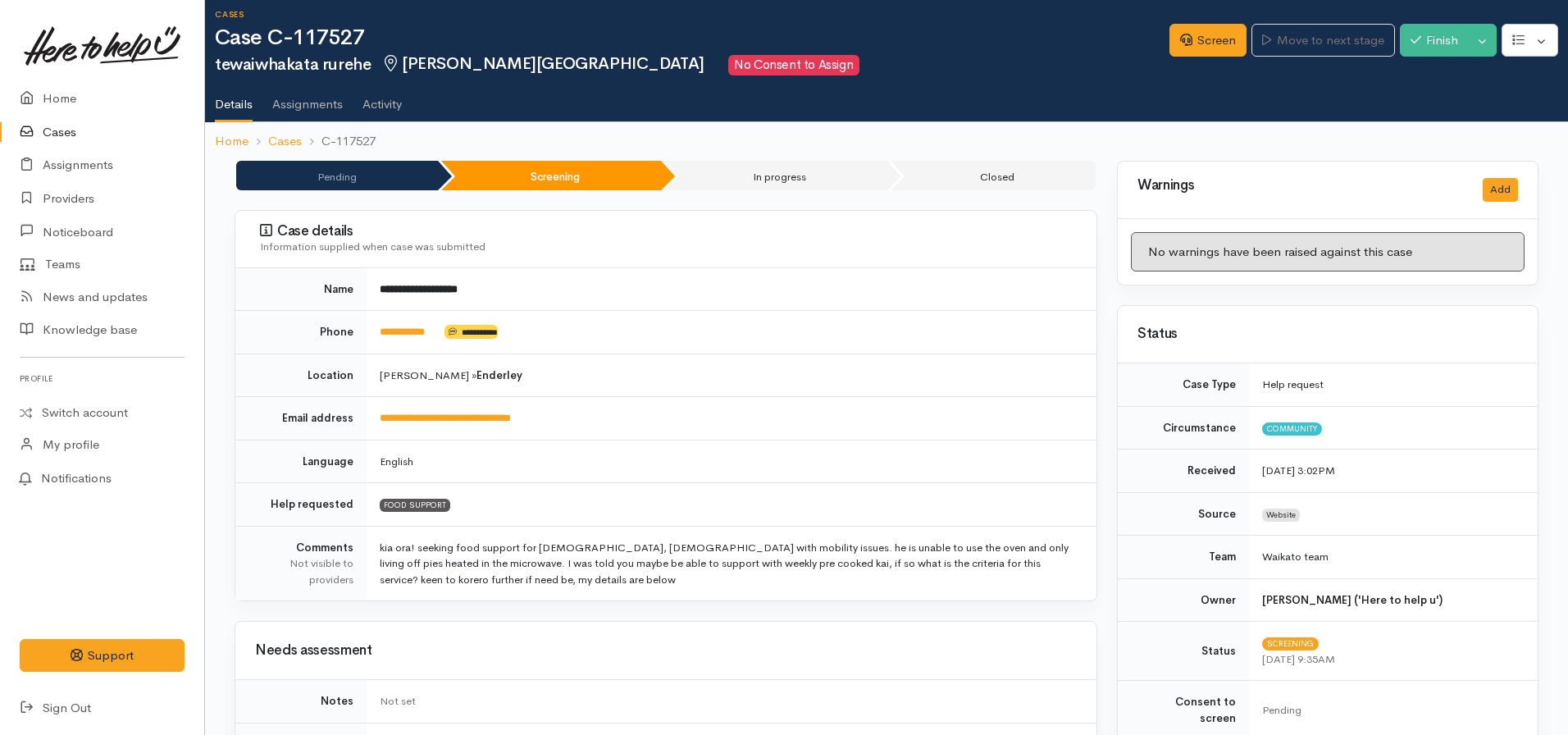
scroll to position [0, 0]
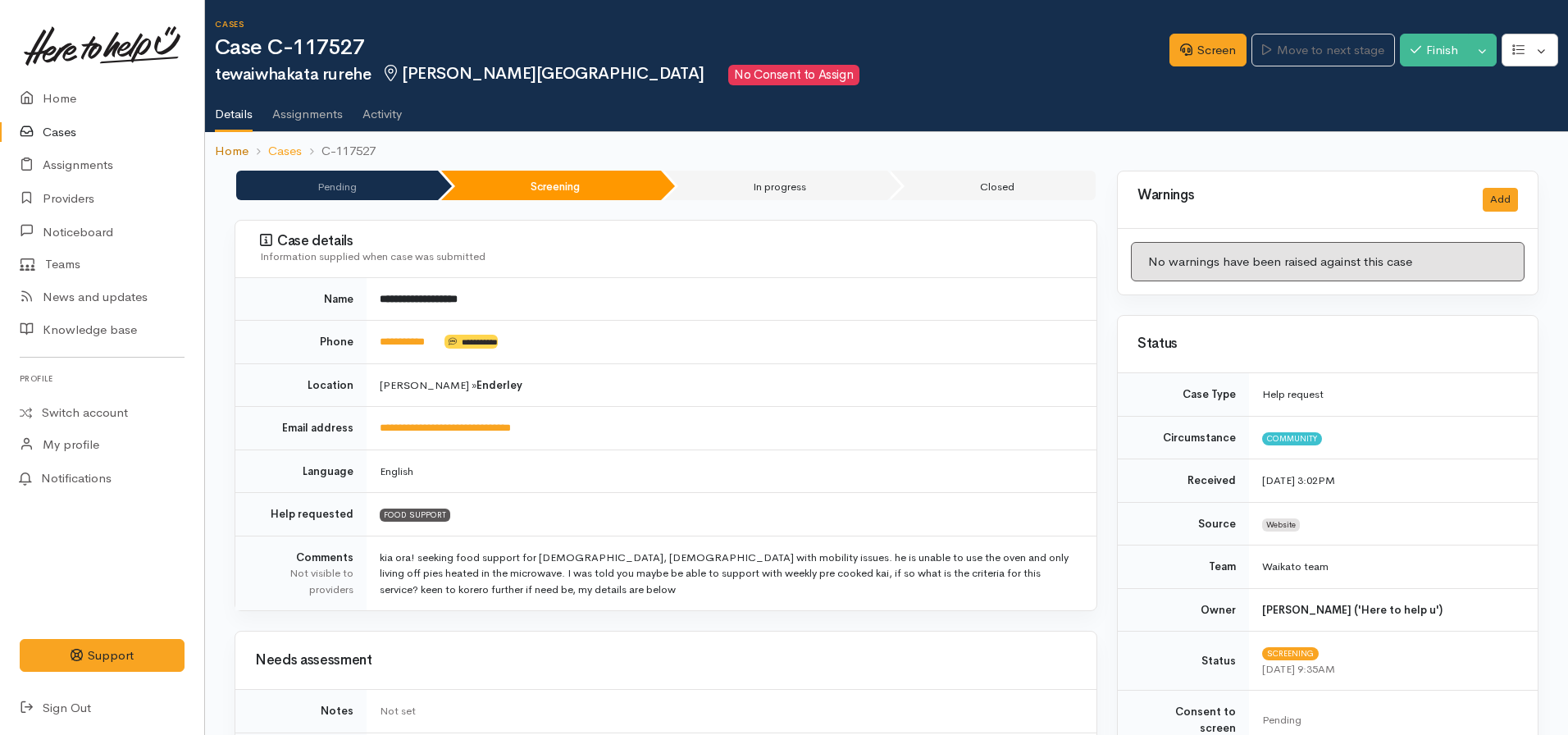
click at [228, 159] on link "Home" at bounding box center [232, 151] width 34 height 19
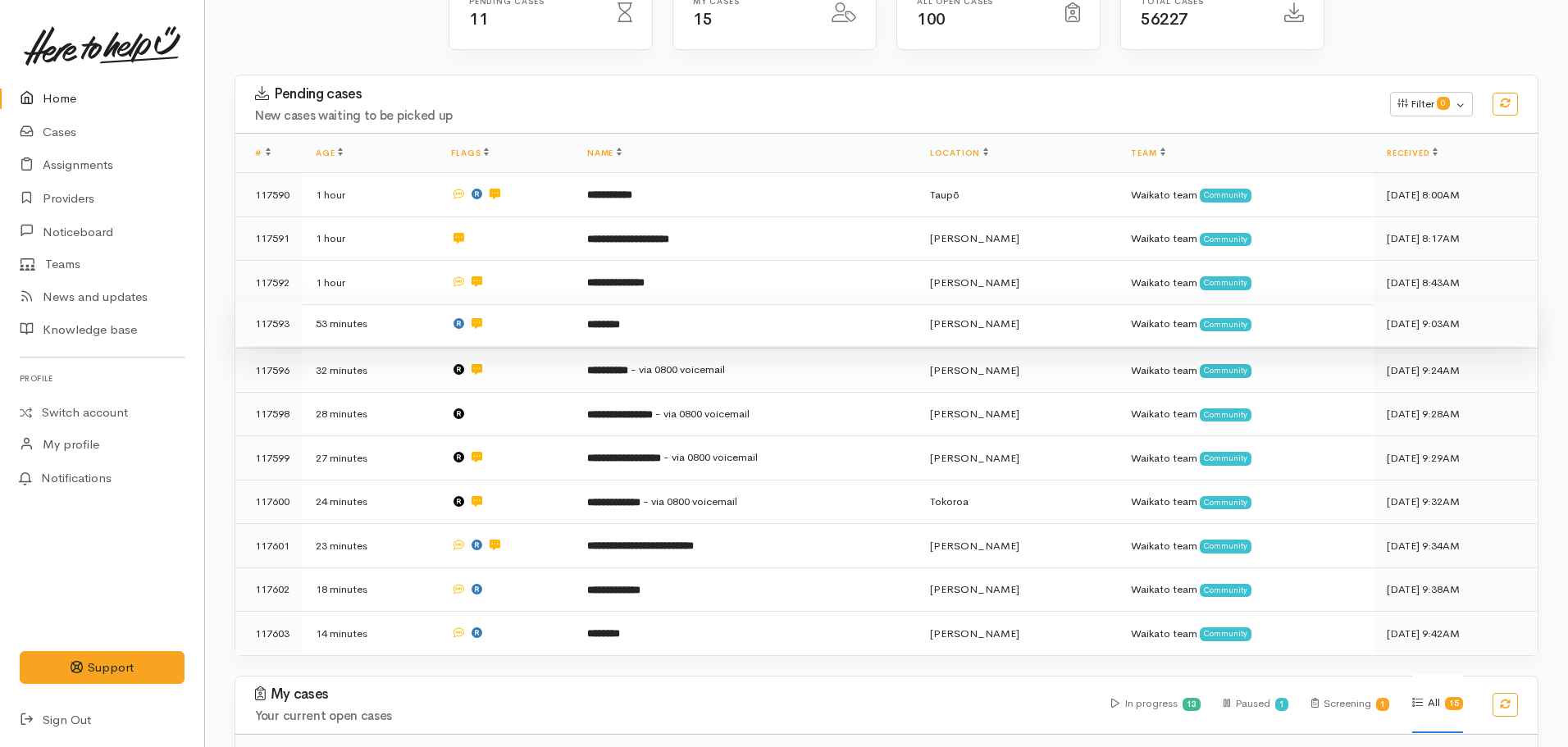
scroll to position [188, 0]
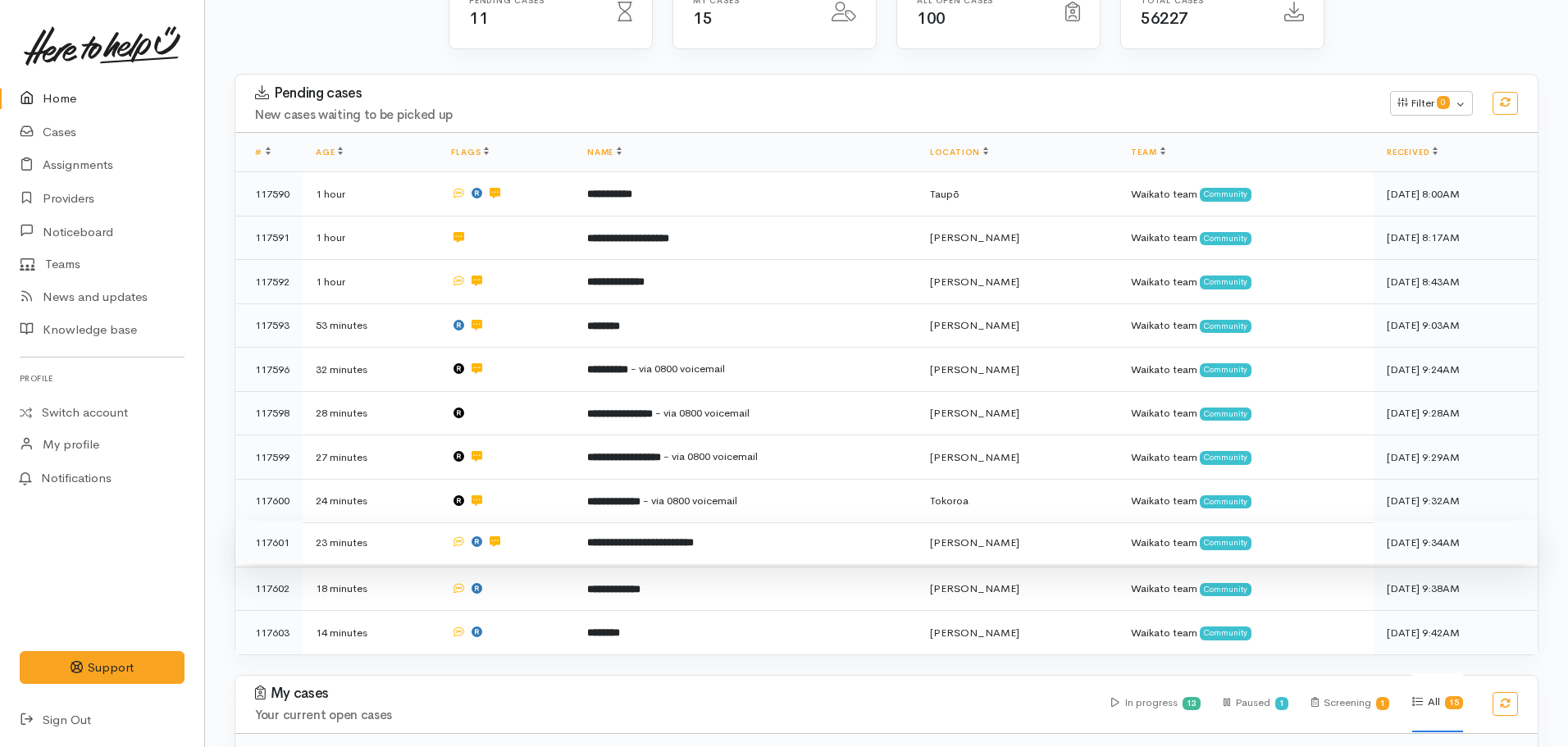
click at [655, 537] on b "**********" at bounding box center [640, 543] width 107 height 11
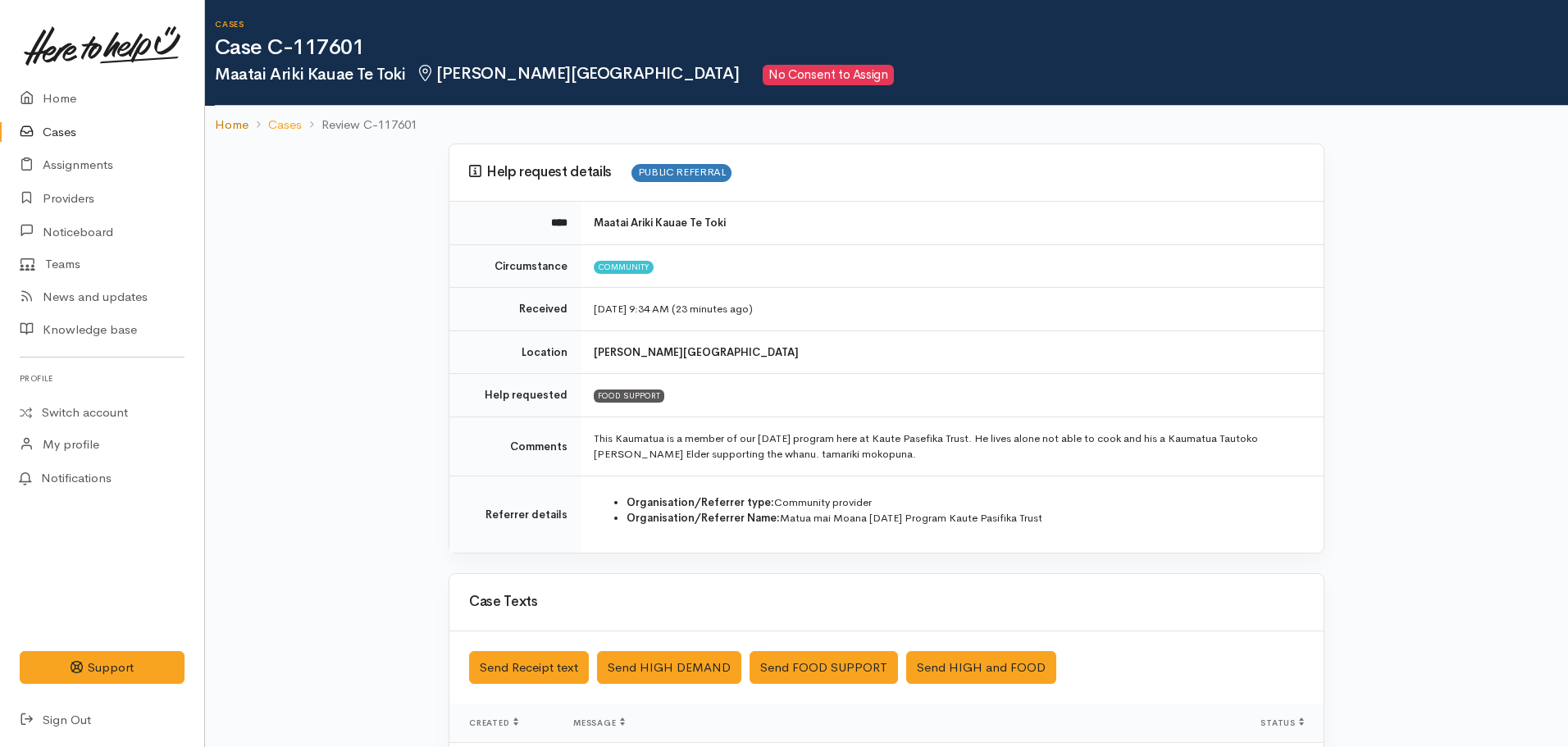
click at [237, 123] on link "Home" at bounding box center [232, 125] width 34 height 19
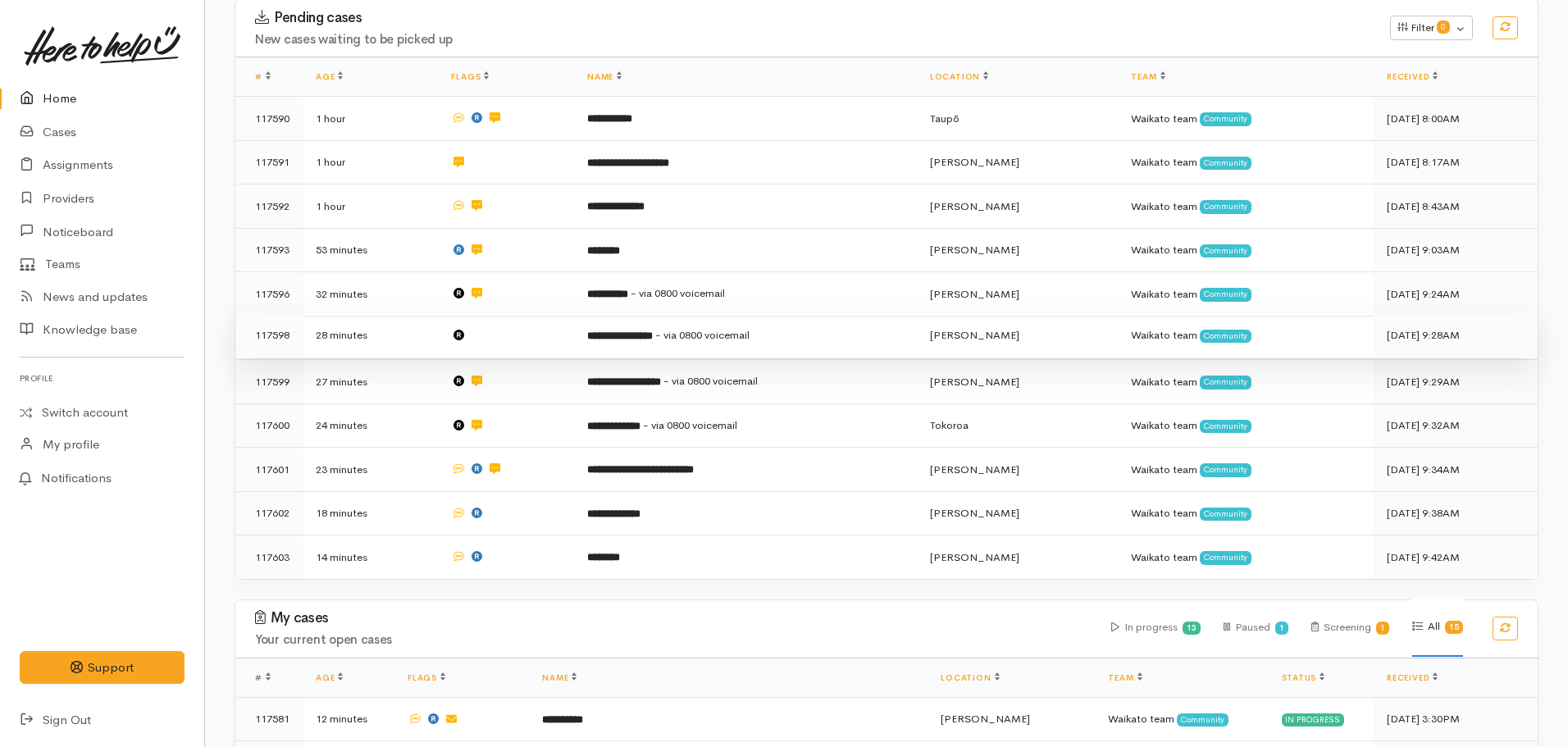
scroll to position [264, 0]
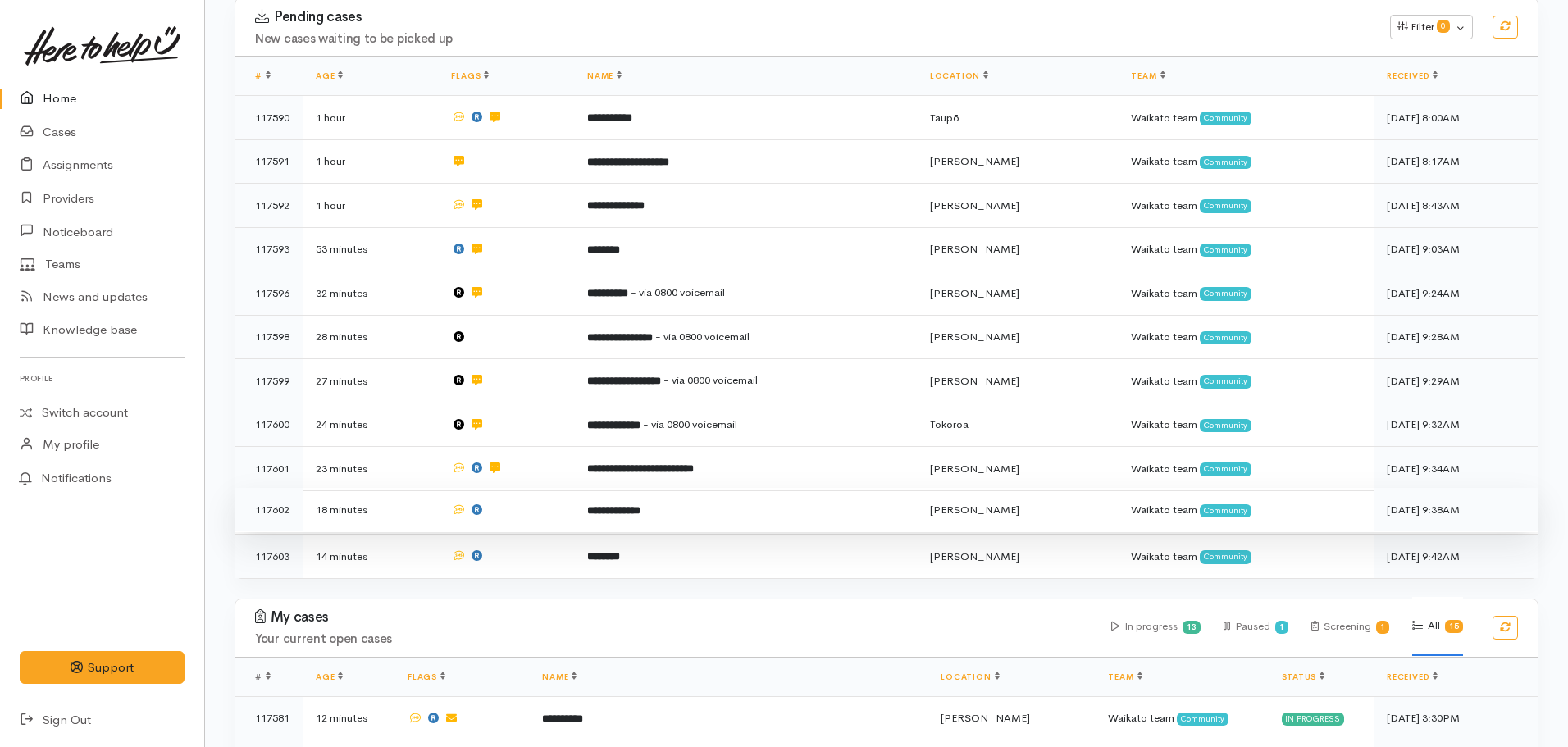
click at [638, 508] on b "**********" at bounding box center [614, 510] width 54 height 11
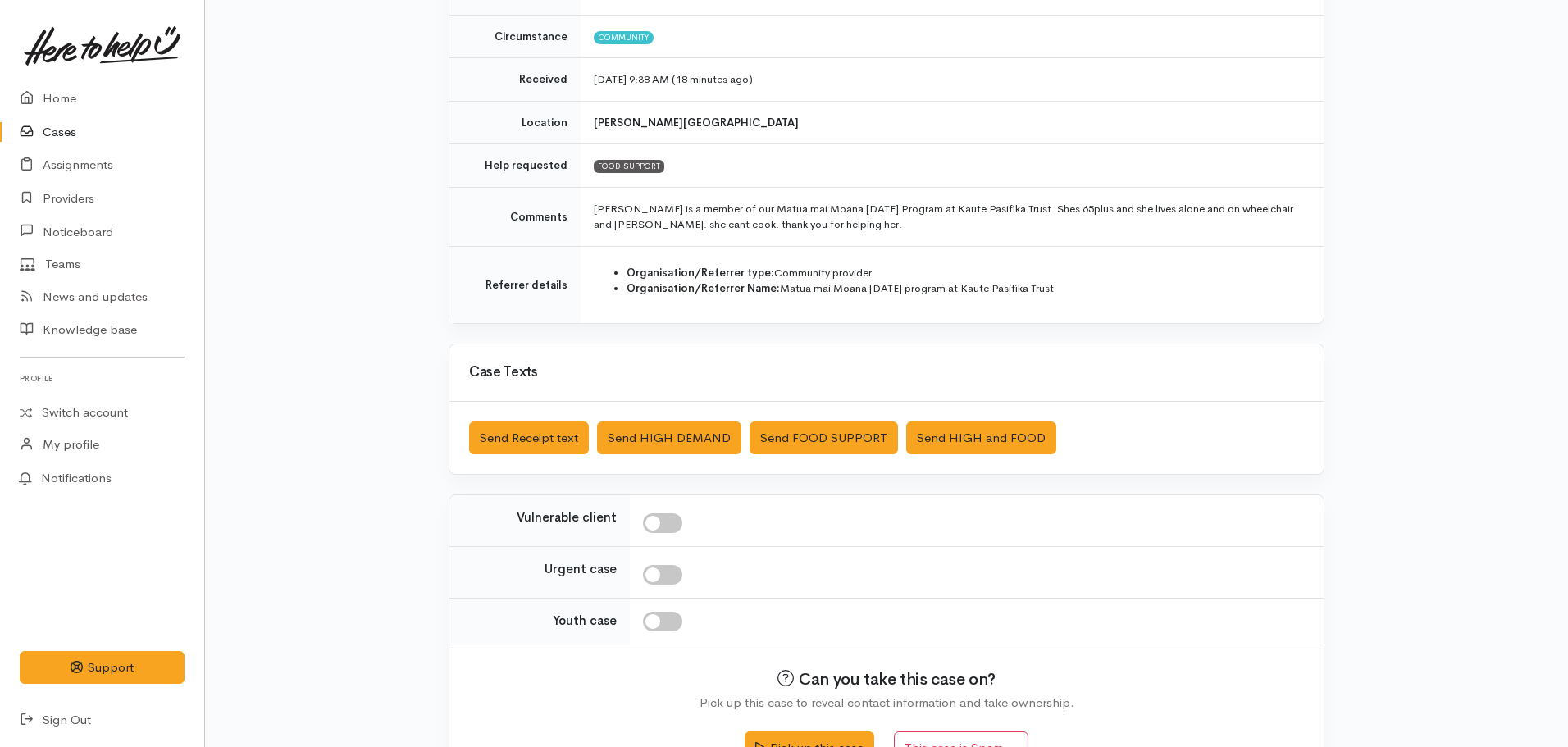
scroll to position [278, 0]
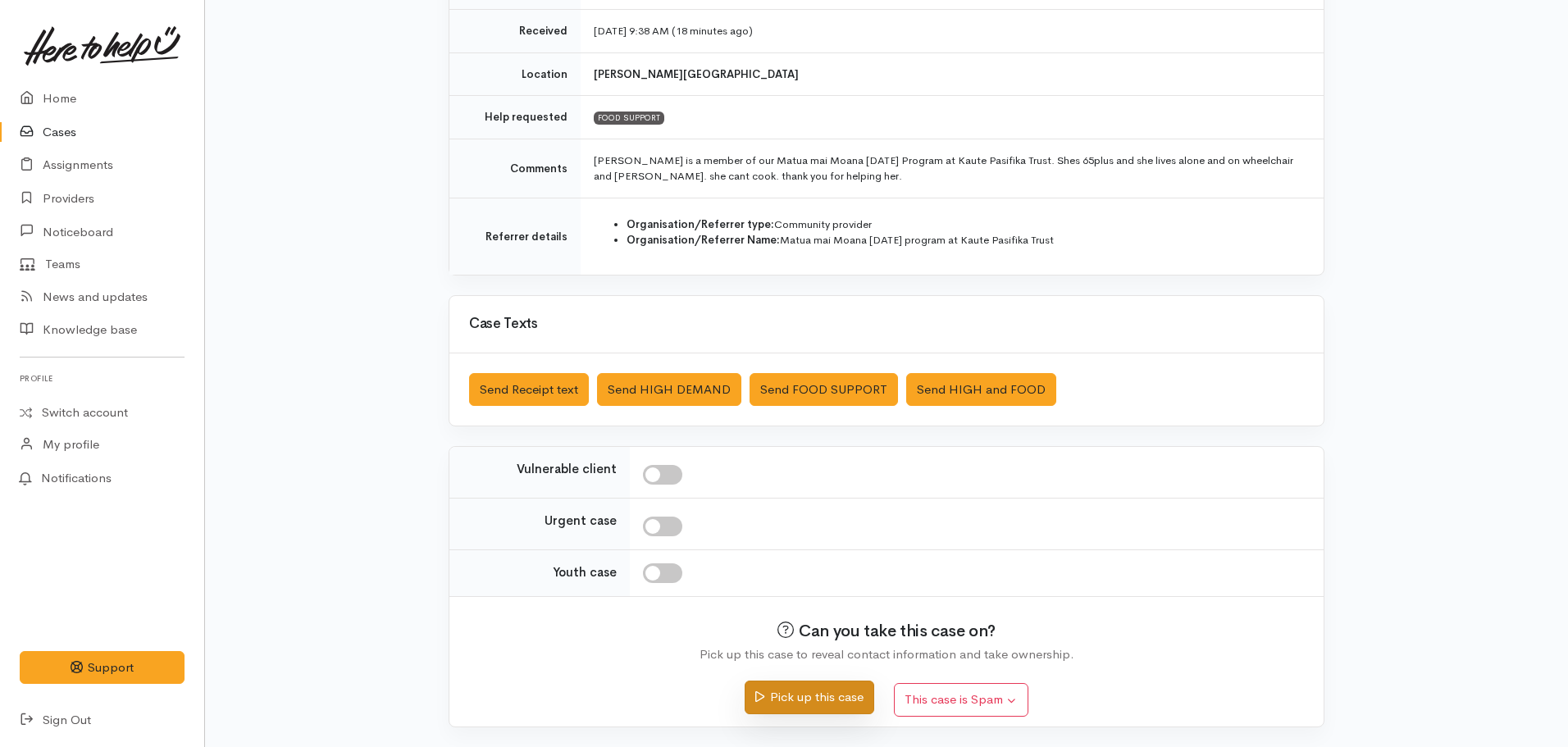
click at [801, 697] on button "Pick up this case" at bounding box center [809, 698] width 128 height 34
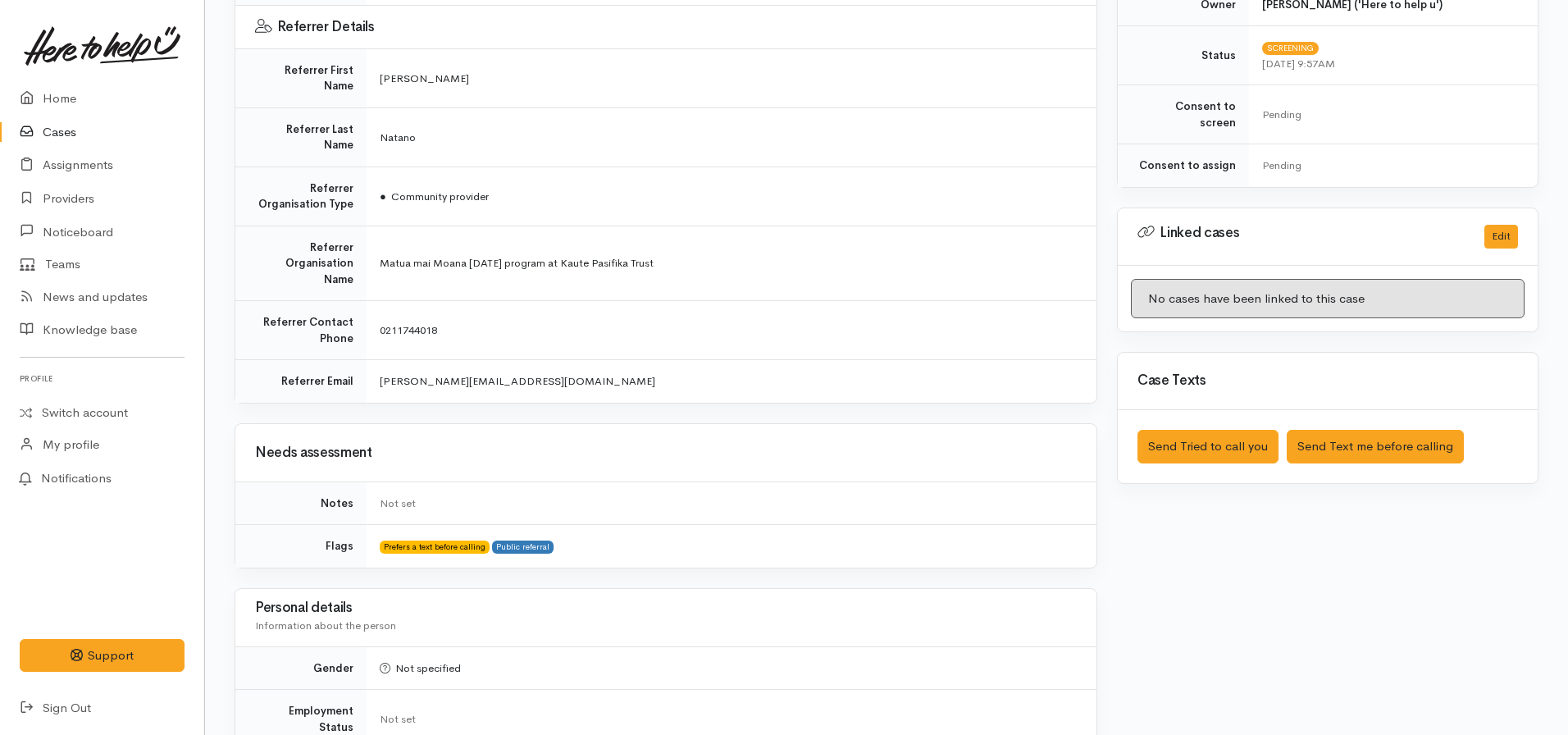
scroll to position [610, 0]
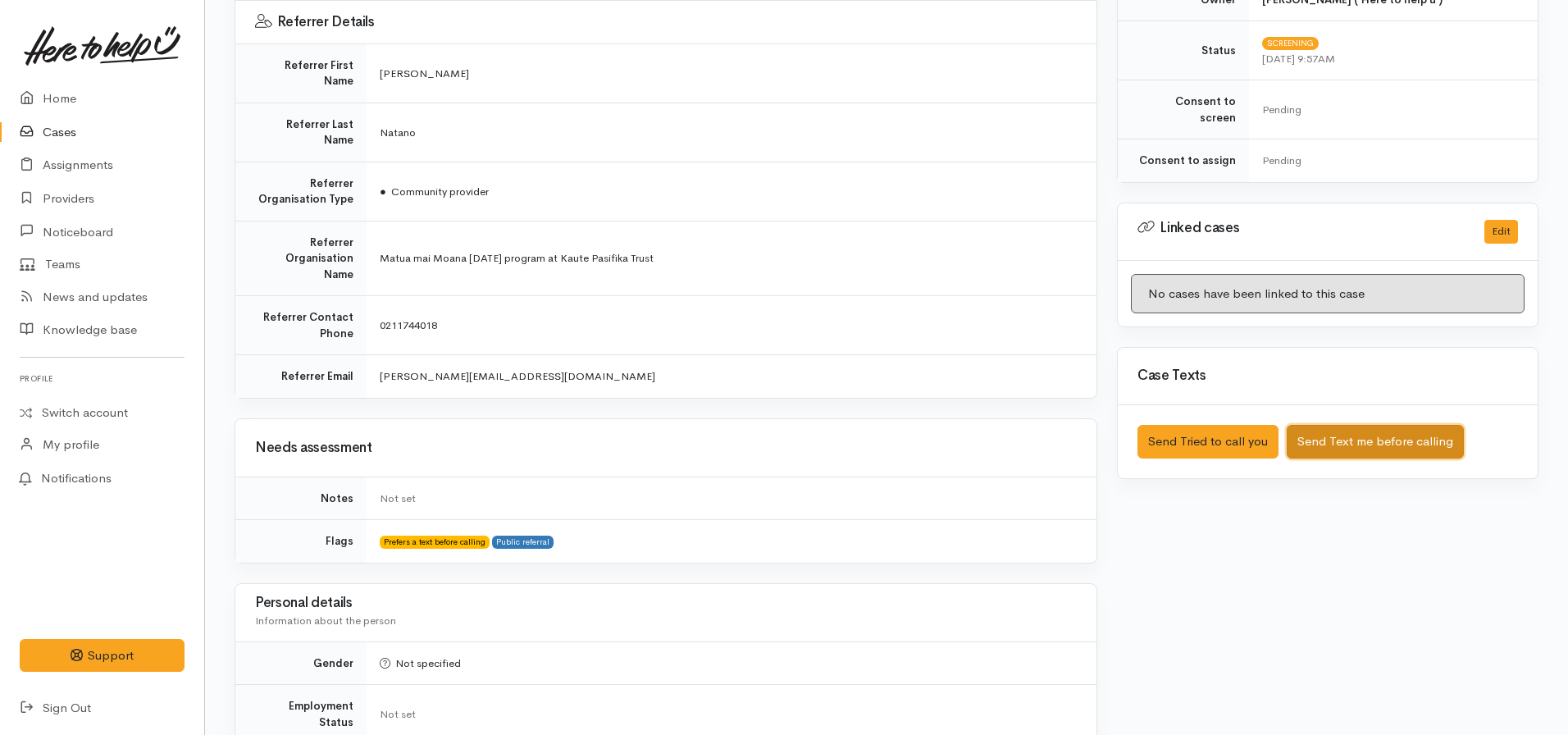
click at [1344, 428] on button "Send Text me before calling" at bounding box center [1374, 442] width 177 height 34
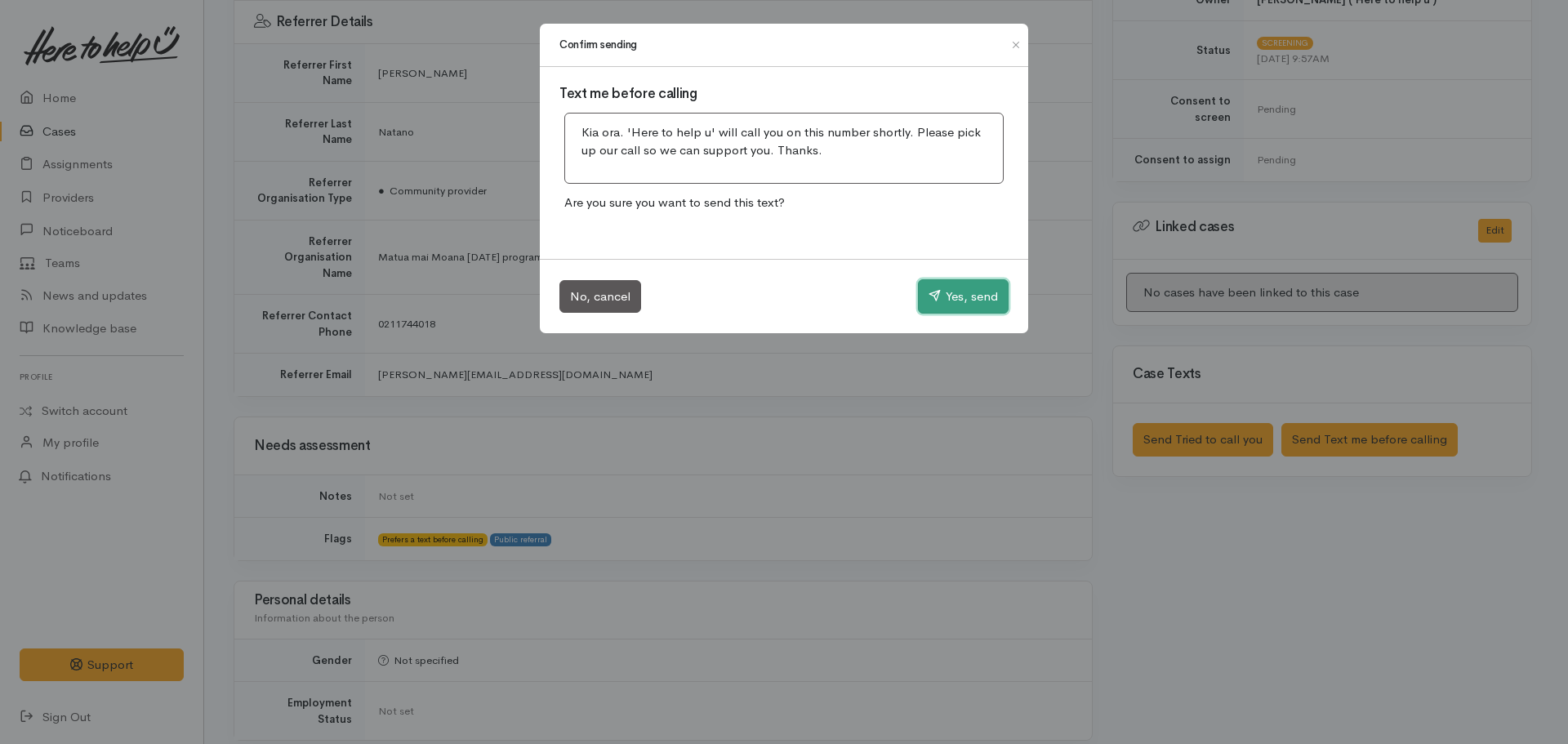
click at [947, 289] on button "Yes, send" at bounding box center [963, 296] width 91 height 35
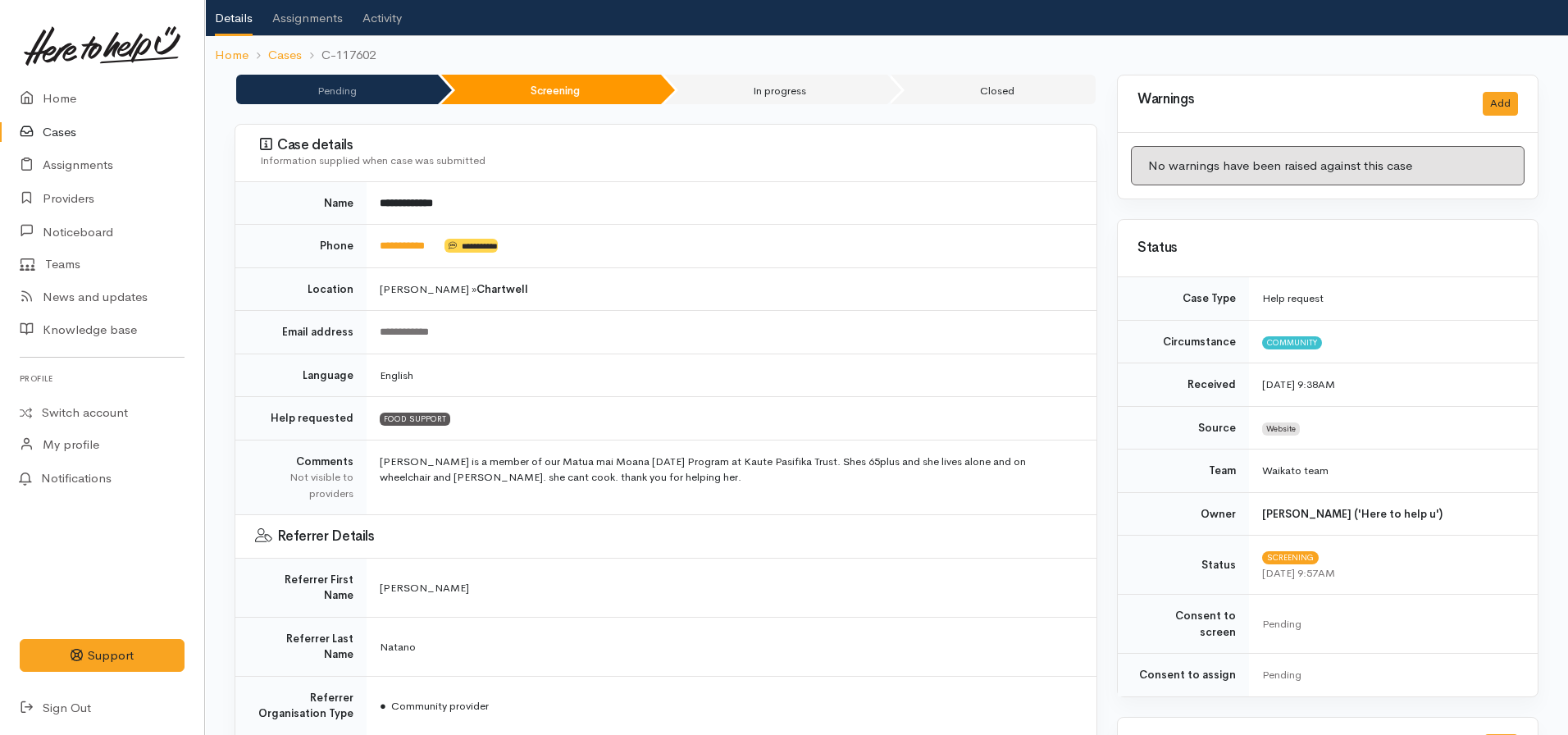
scroll to position [0, 0]
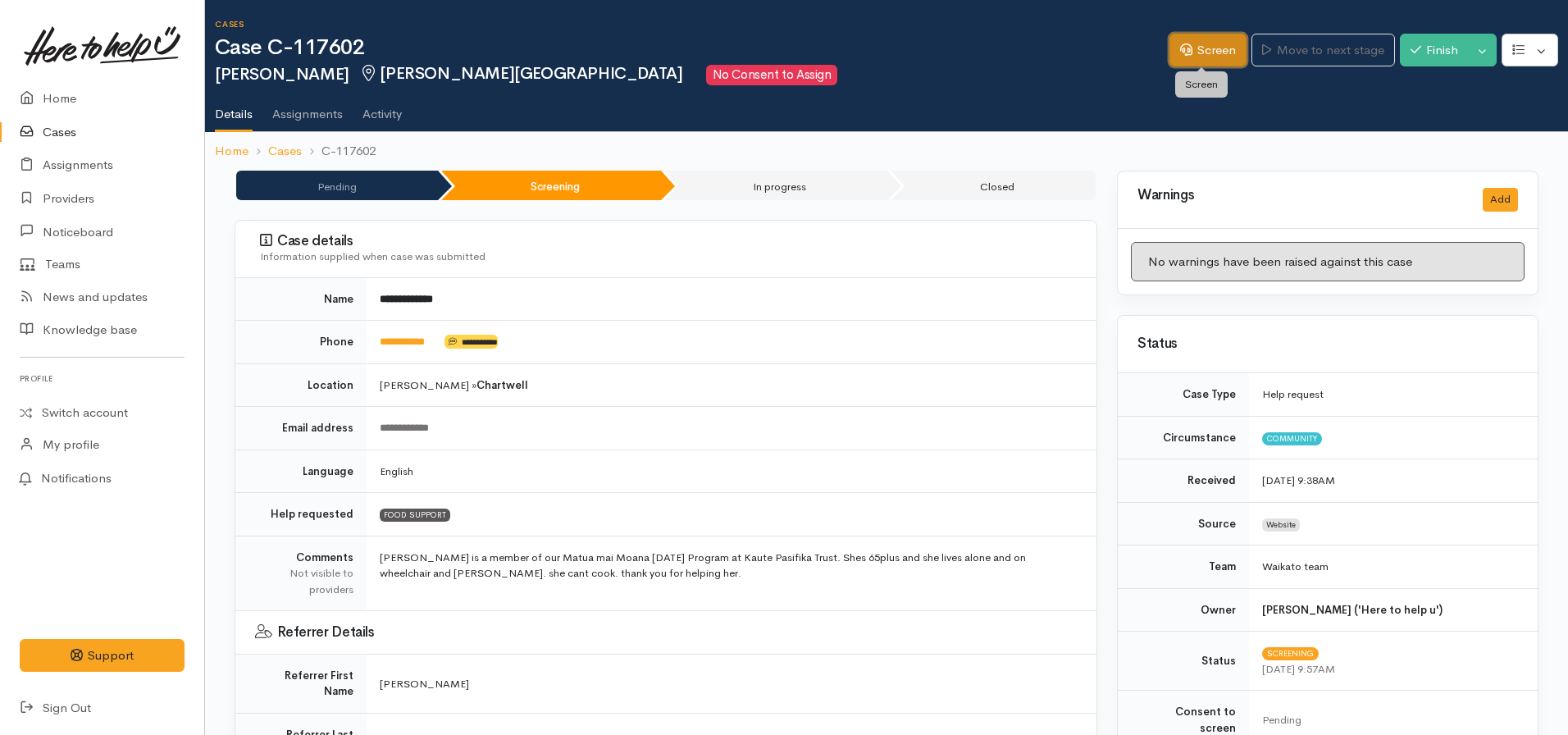
click at [1187, 52] on link "Screen" at bounding box center [1208, 51] width 77 height 34
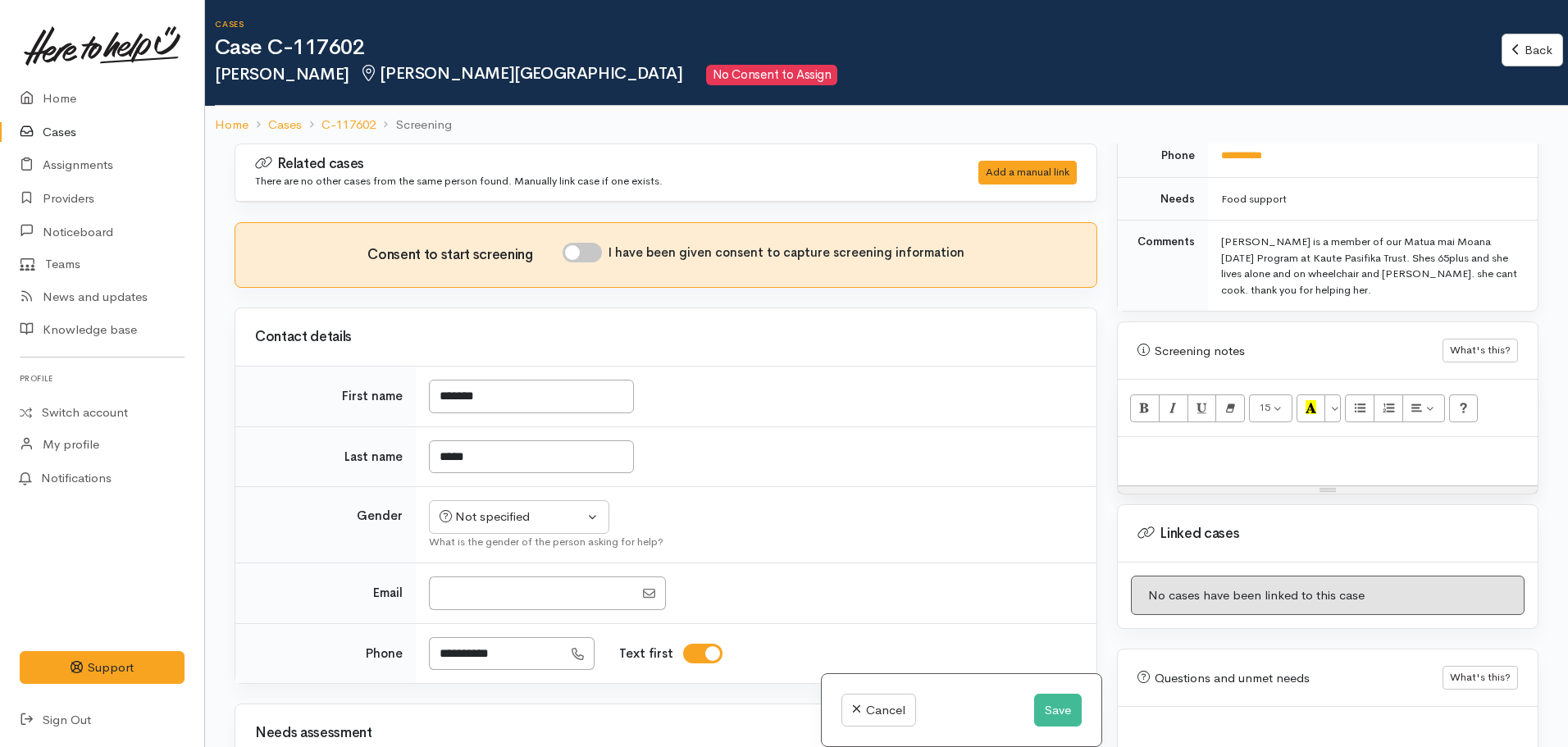
scroll to position [842, 0]
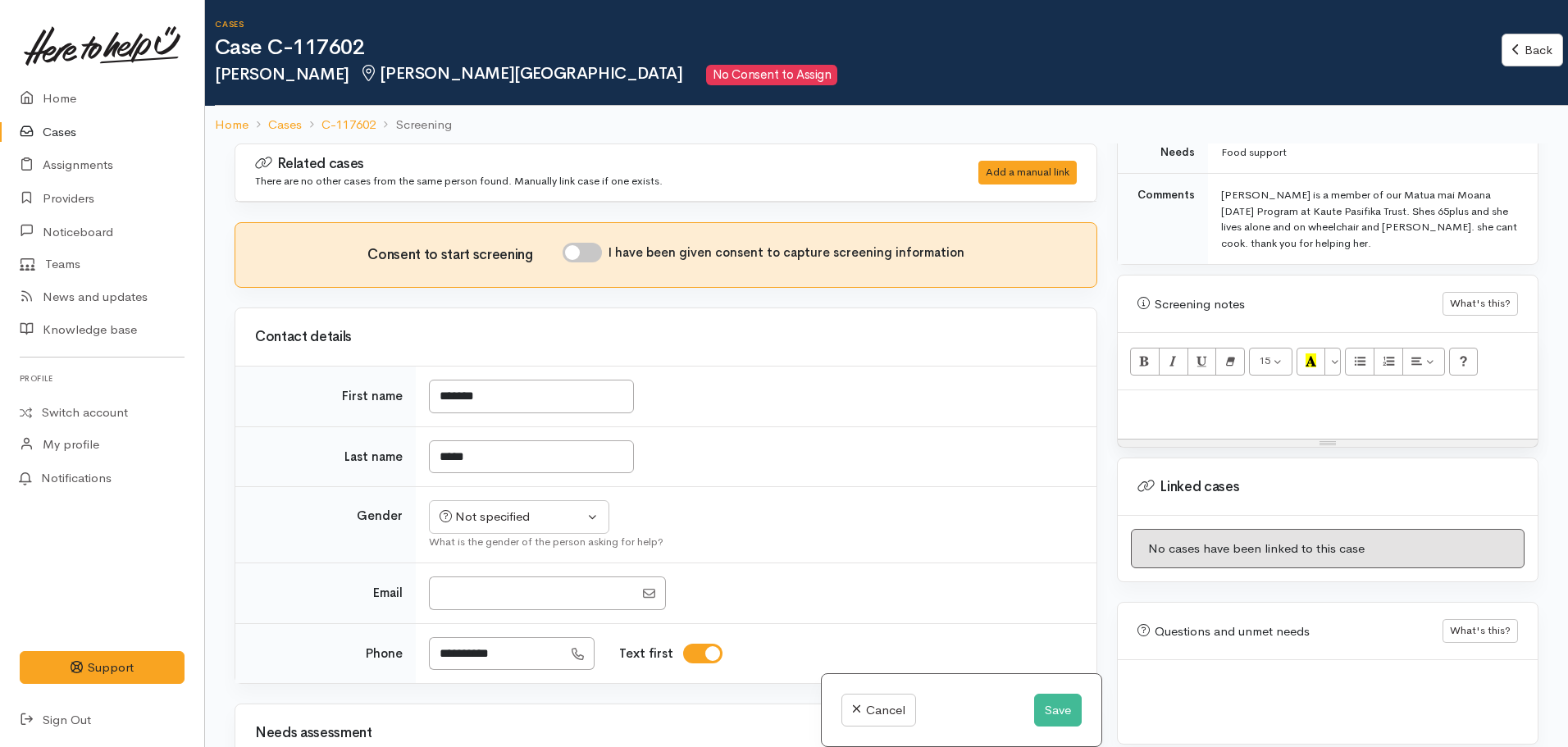
click at [1283, 399] on p at bounding box center [1327, 408] width 403 height 19
click at [1221, 402] on p at bounding box center [1327, 408] width 403 height 19
paste div
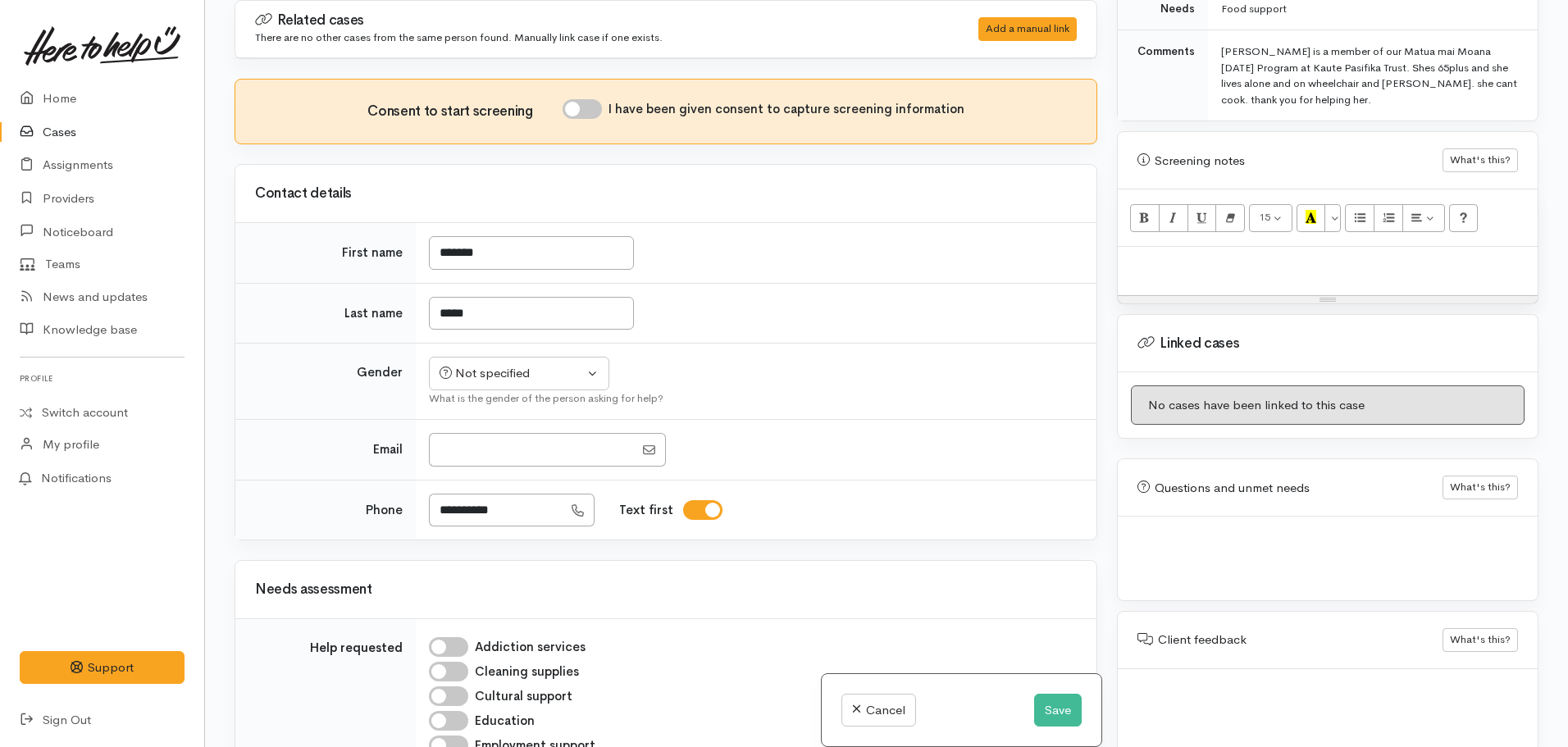
scroll to position [1415, 0]
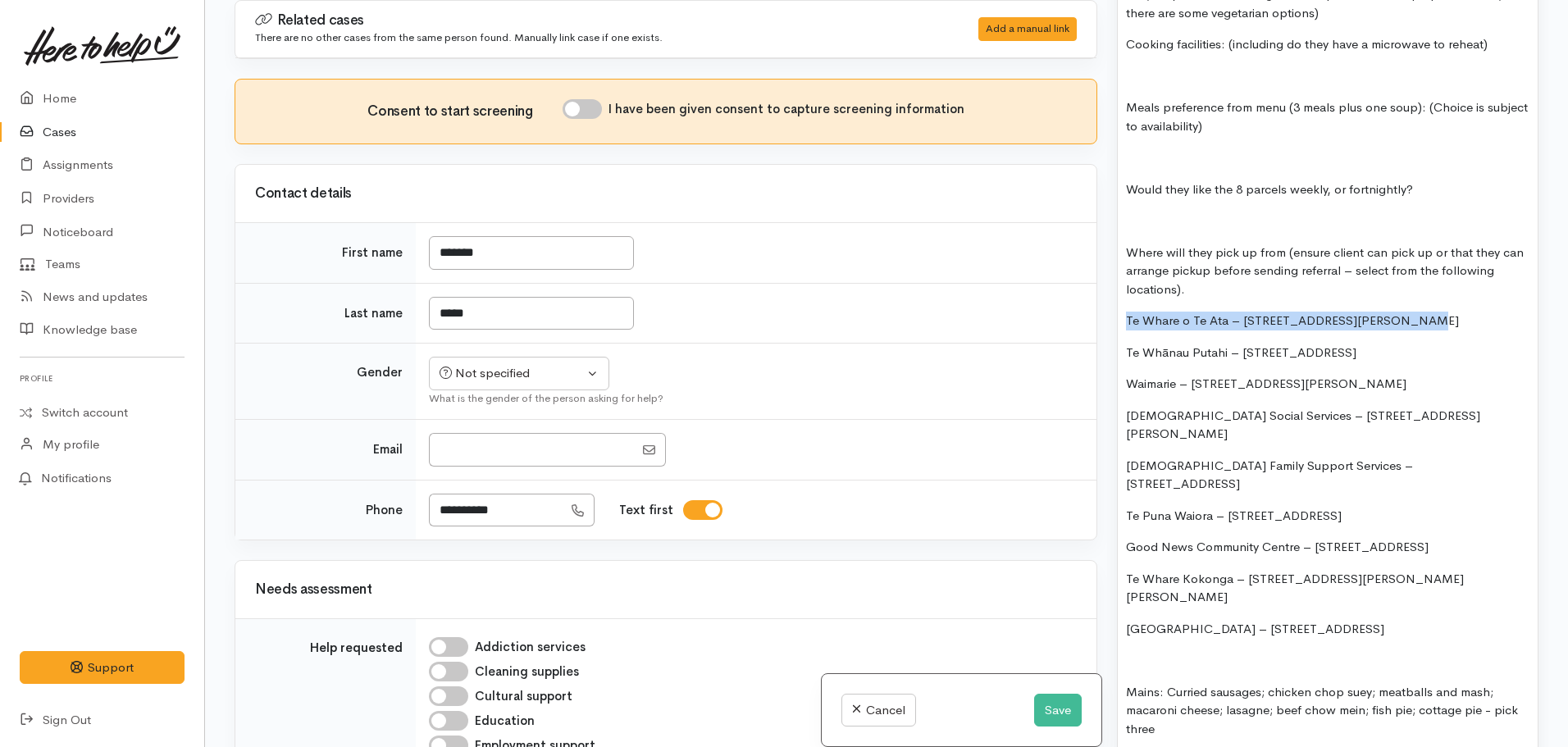
drag, startPoint x: 1385, startPoint y: 298, endPoint x: 1111, endPoint y: 298, distance: 274.0
click at [1111, 298] on div "Warnings Add No warnings have been raised against this case Add Warning Title ●…" at bounding box center [1327, 373] width 442 height 747
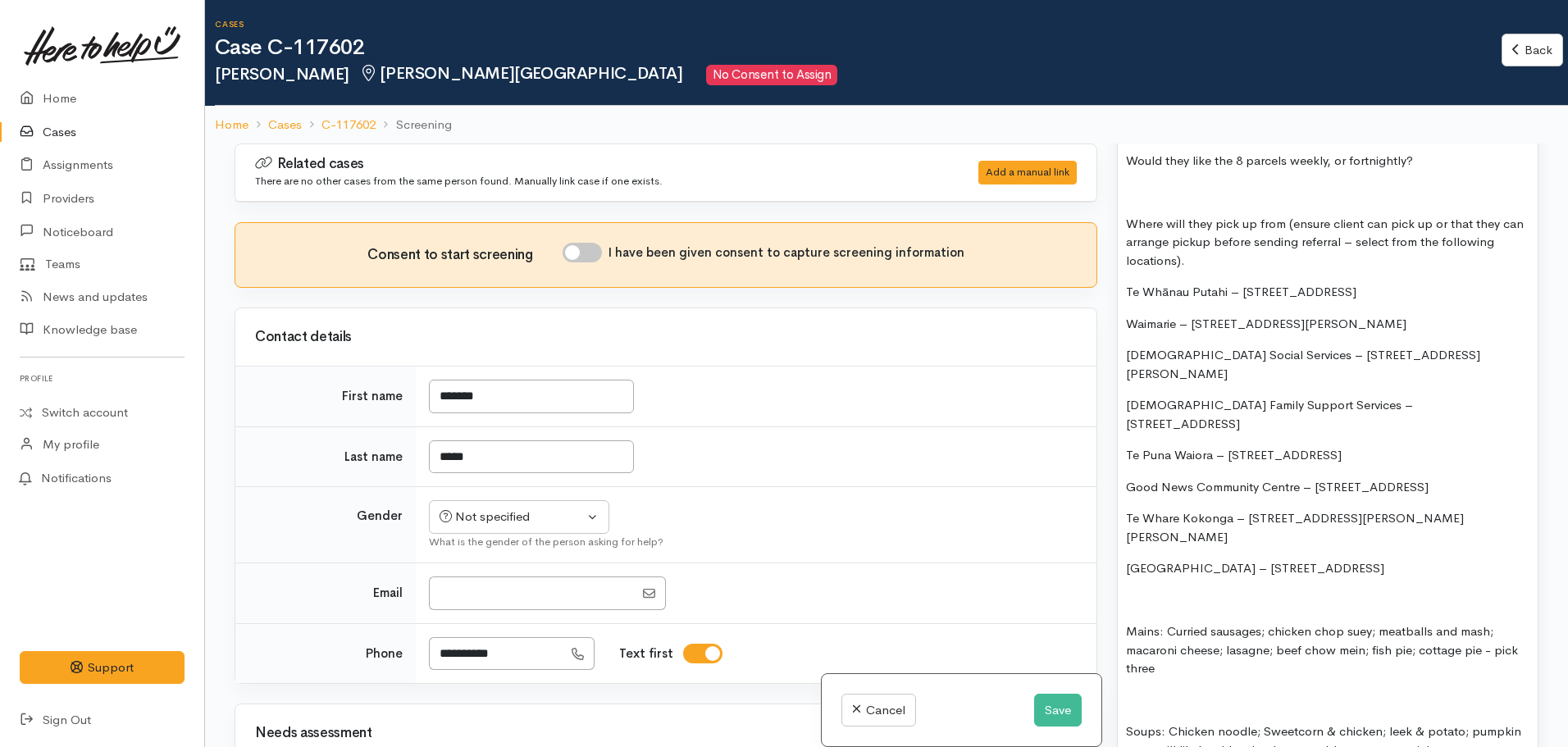
scroll to position [1589, 0]
drag, startPoint x: 1417, startPoint y: 400, endPoint x: 1111, endPoint y: 396, distance: 306.0
click at [1111, 396] on div "Warnings Add No warnings have been raised against this case Add Warning Title ●…" at bounding box center [1327, 517] width 442 height 747
click at [1275, 446] on div "FOOD SUPPORT  - SUPER CONNECT (HAMILTON ONLY) NOTE: Single or couple only Name:…" at bounding box center [1327, 212] width 420 height 1135
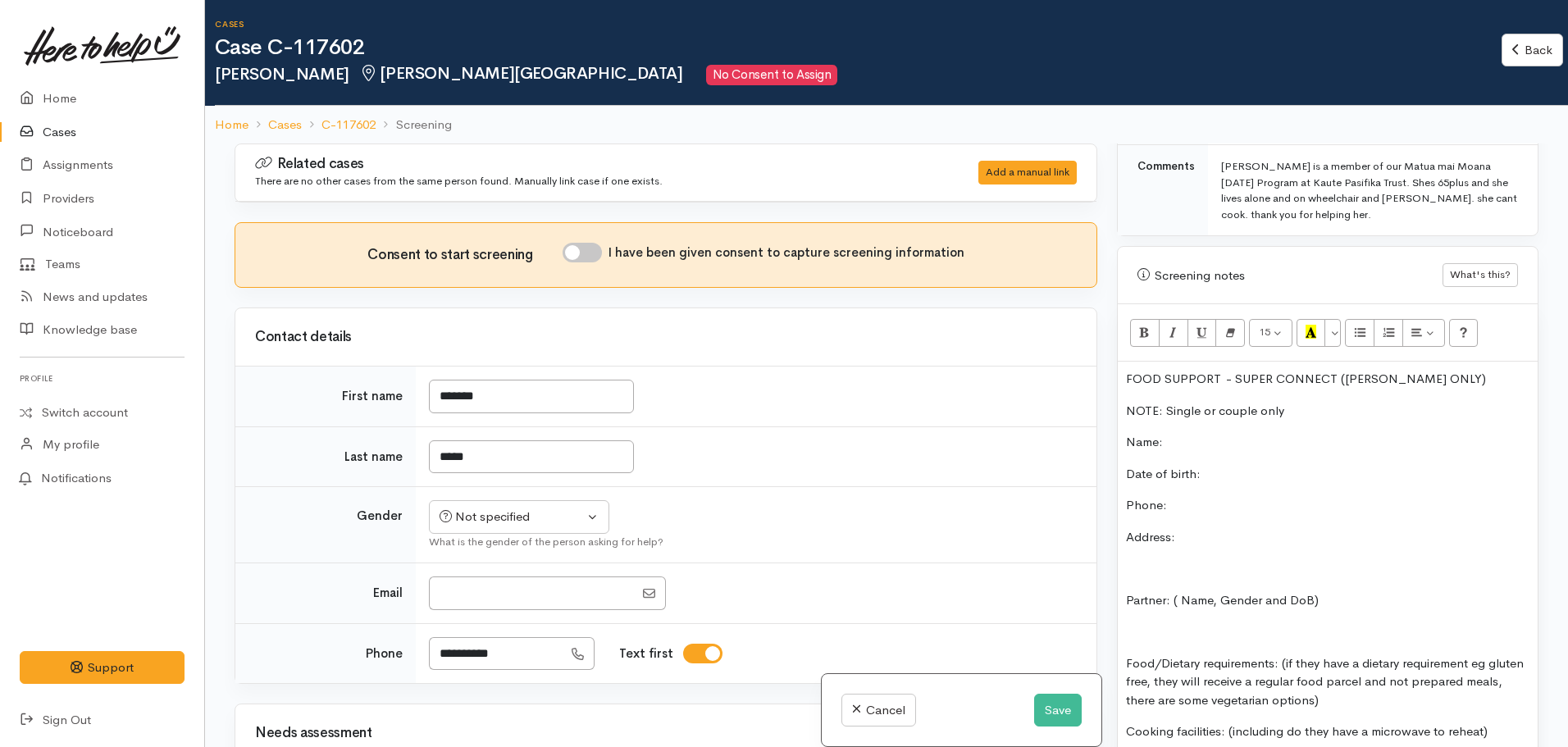
scroll to position [868, 0]
drag, startPoint x: 1457, startPoint y: 370, endPoint x: 1115, endPoint y: 359, distance: 342.2
click at [1115, 359] on div "Warnings Add No warnings have been raised against this case Add Warning Title ●…" at bounding box center [1327, 517] width 442 height 747
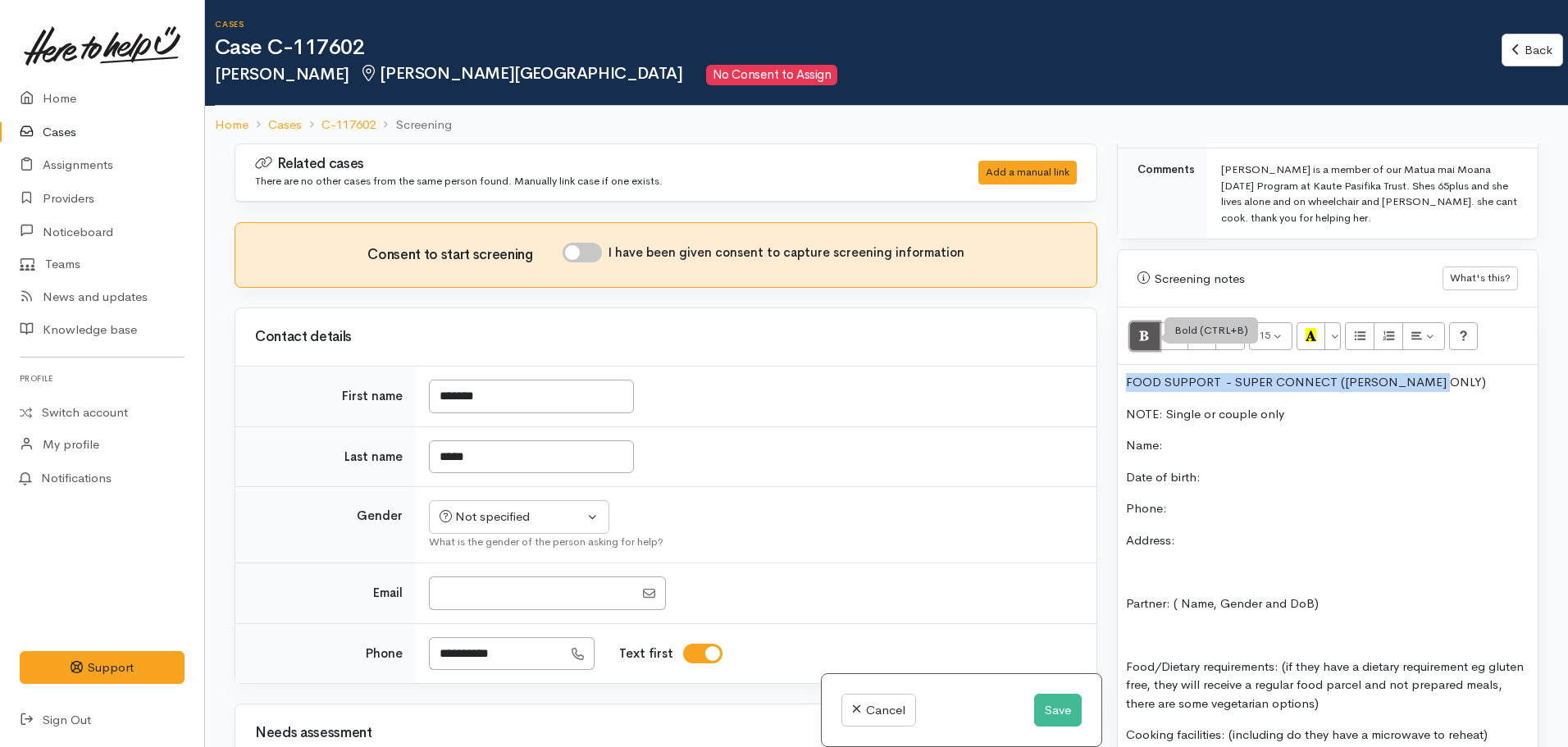
click at [1144, 328] on icon "Bold (CTRL+B)" at bounding box center [1144, 336] width 11 height 14
click at [1323, 322] on button "Recent Color" at bounding box center [1310, 336] width 29 height 28
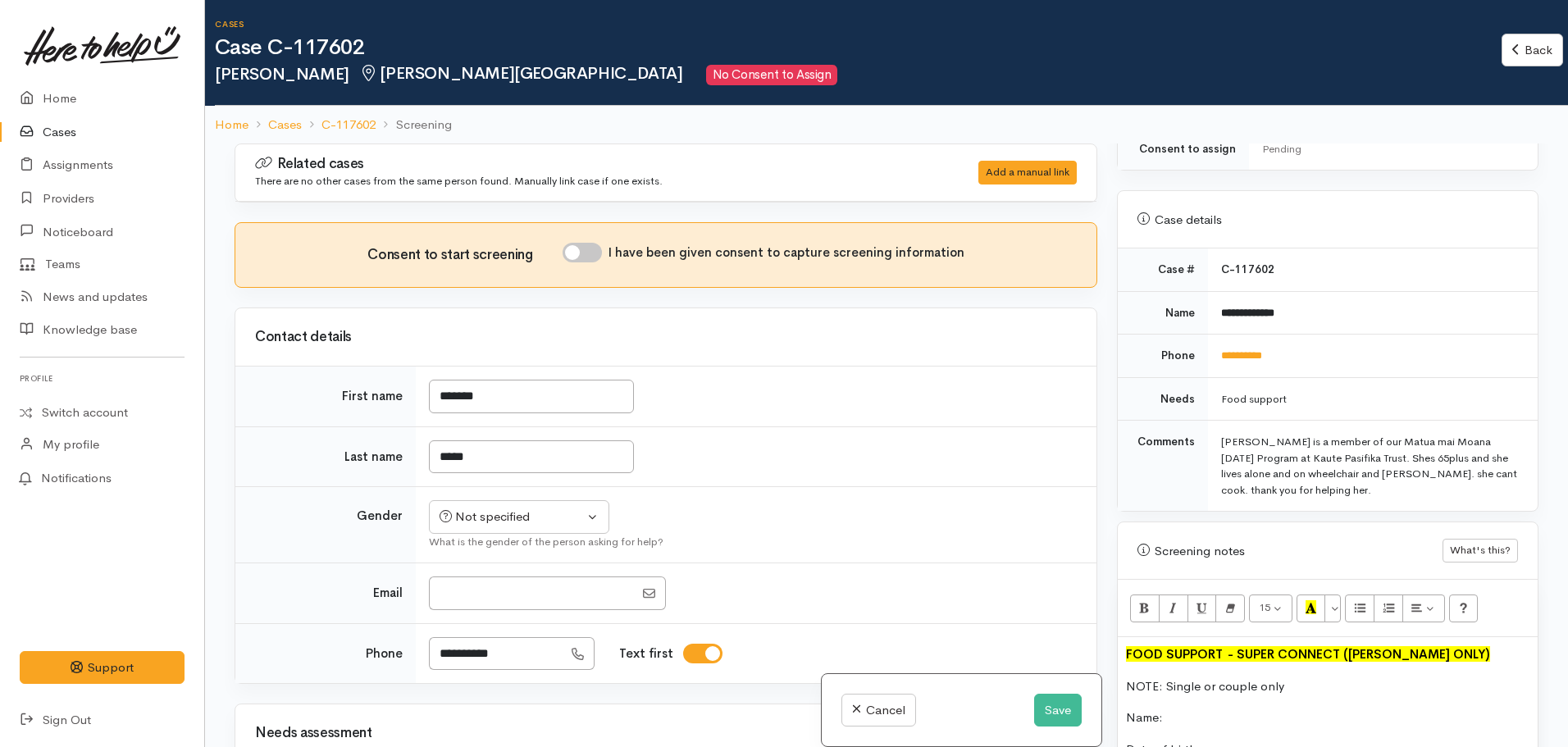
scroll to position [594, 0]
drag, startPoint x: 1296, startPoint y: 288, endPoint x: 1209, endPoint y: 294, distance: 87.2
click at [1209, 294] on td "**********" at bounding box center [1373, 313] width 330 height 44
copy b "**********"
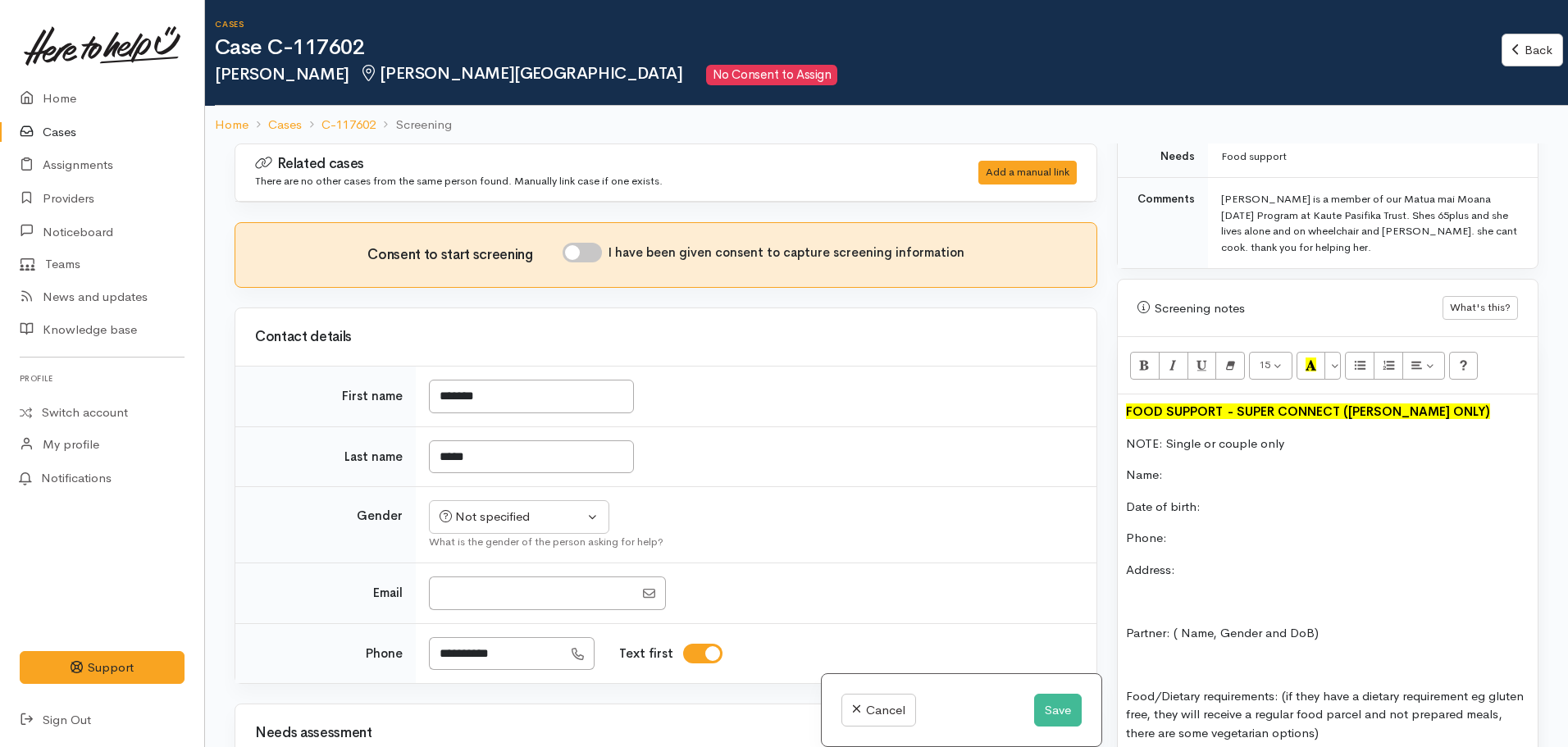
scroll to position [839, 0]
click at [1174, 465] on p "Name:" at bounding box center [1327, 474] width 403 height 19
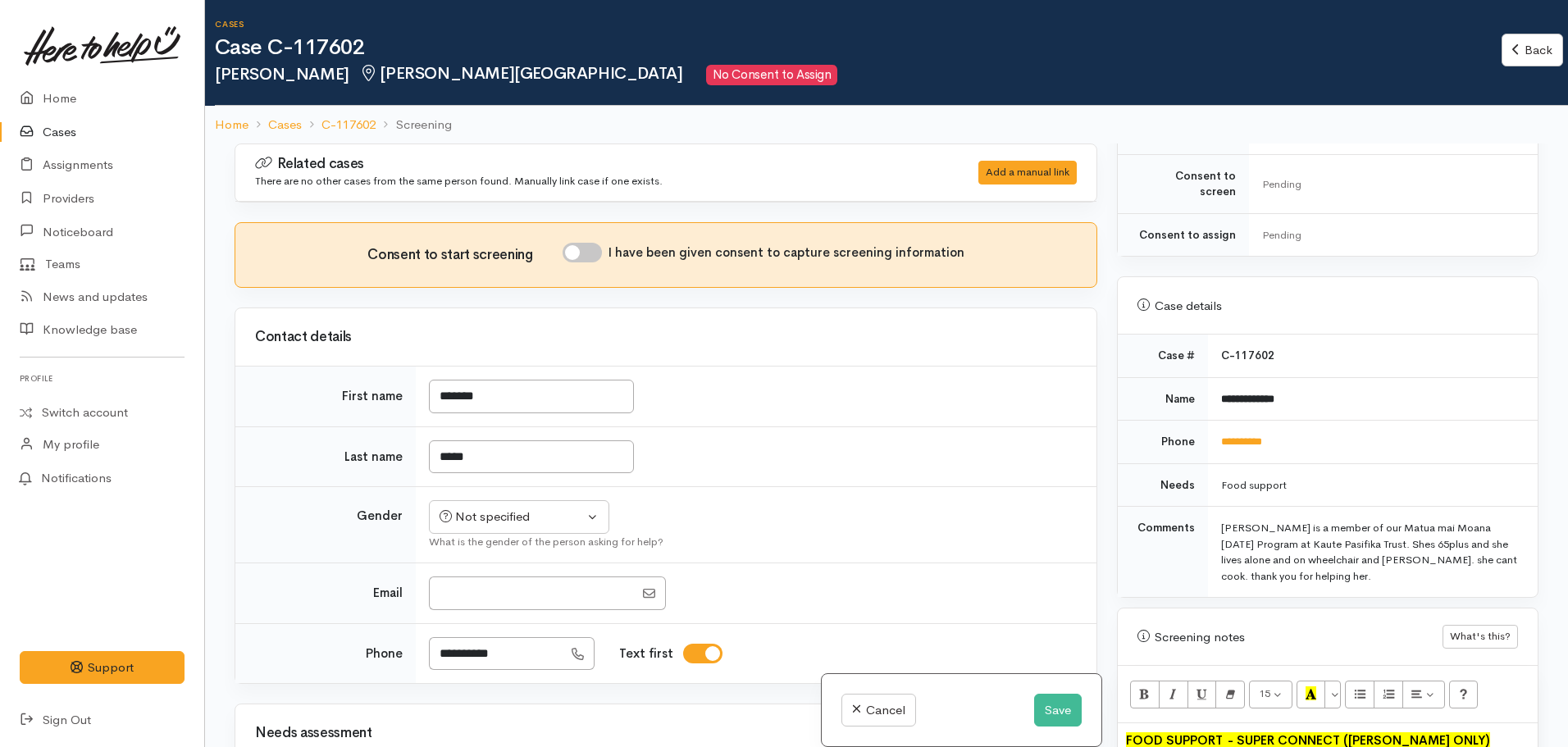
scroll to position [481, 0]
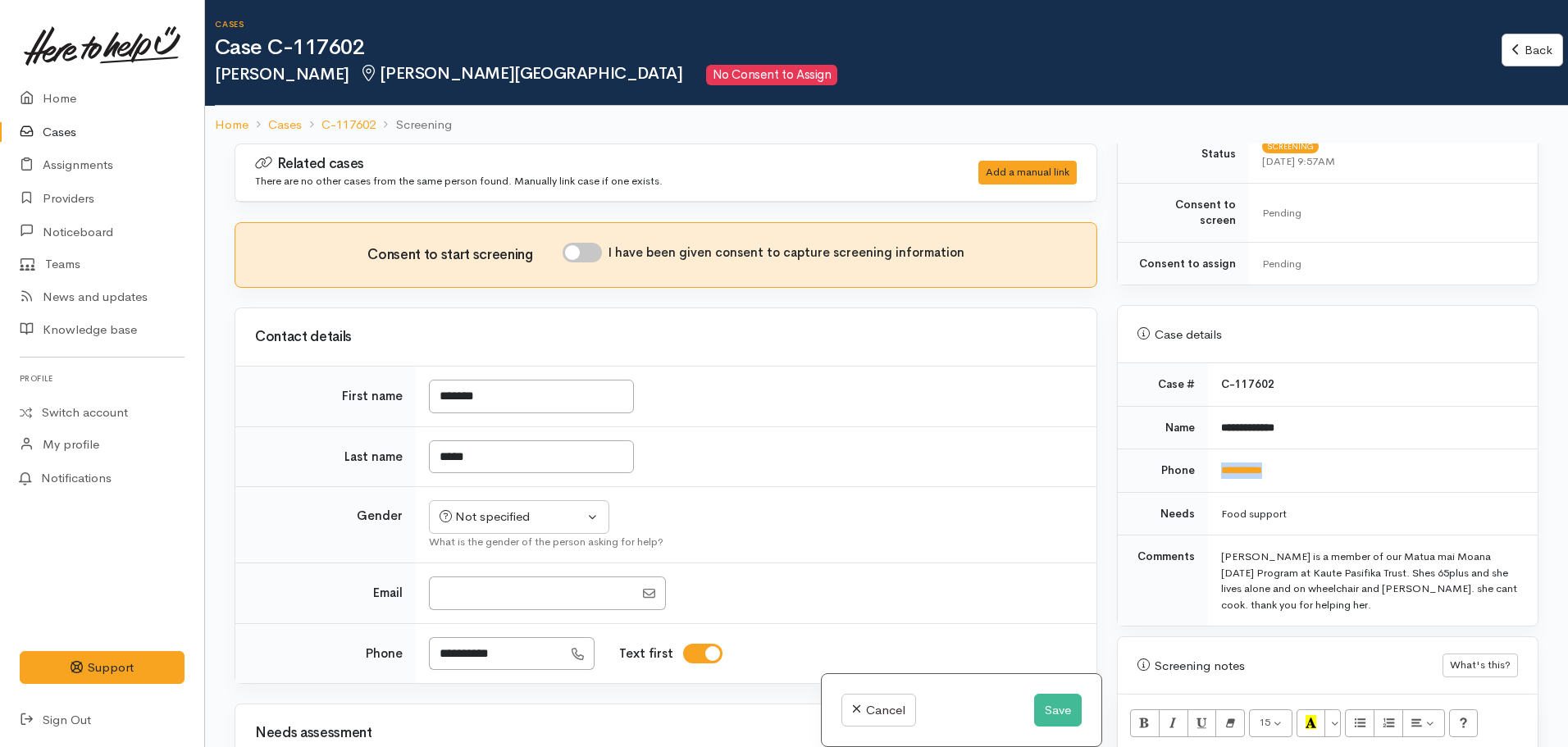
drag, startPoint x: 1304, startPoint y: 449, endPoint x: 1203, endPoint y: 450, distance: 101.0
click at [1203, 450] on tr "**********" at bounding box center [1327, 471] width 420 height 44
copy tr "**********"
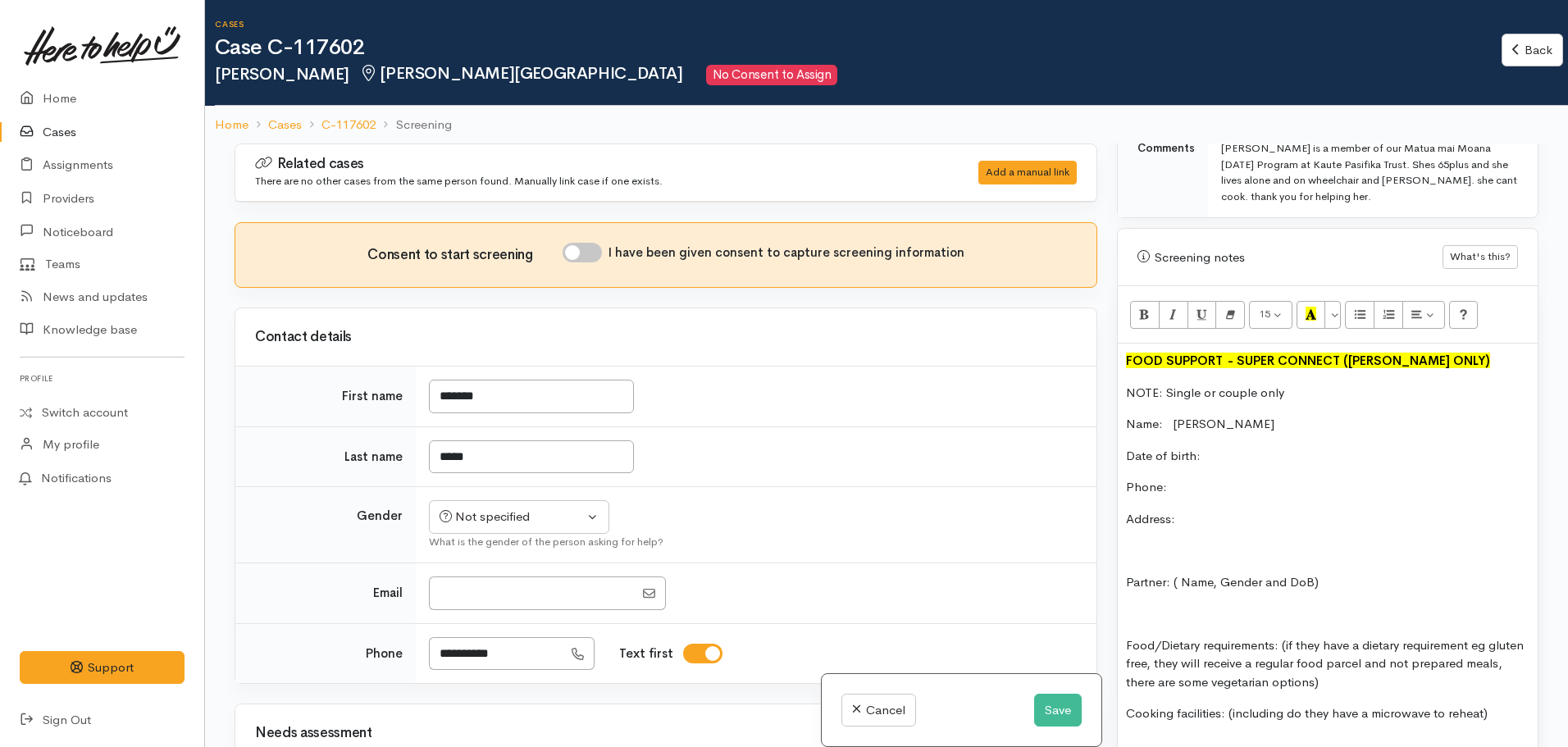
scroll to position [922, 0]
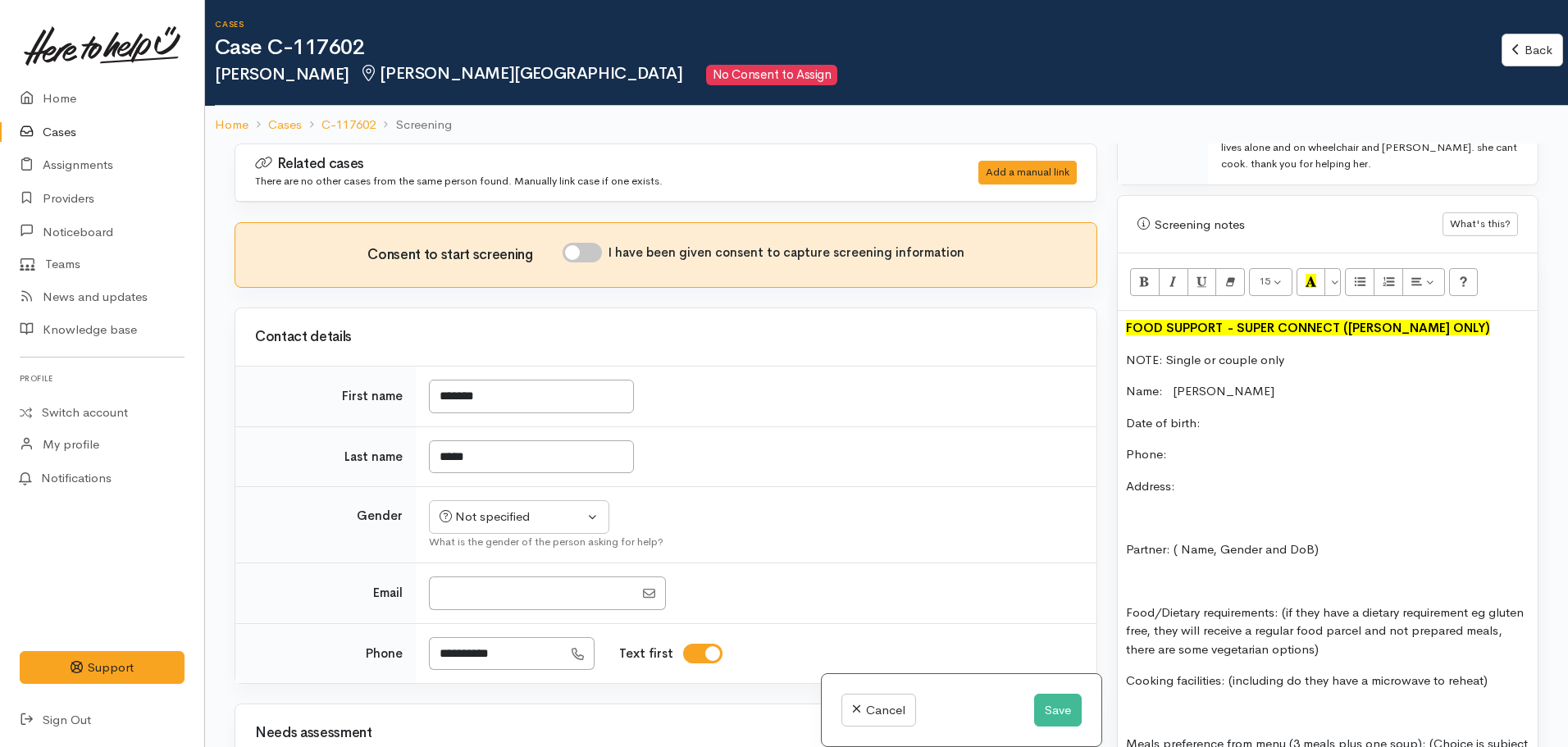
click at [1193, 445] on p "Phone:" at bounding box center [1327, 454] width 403 height 19
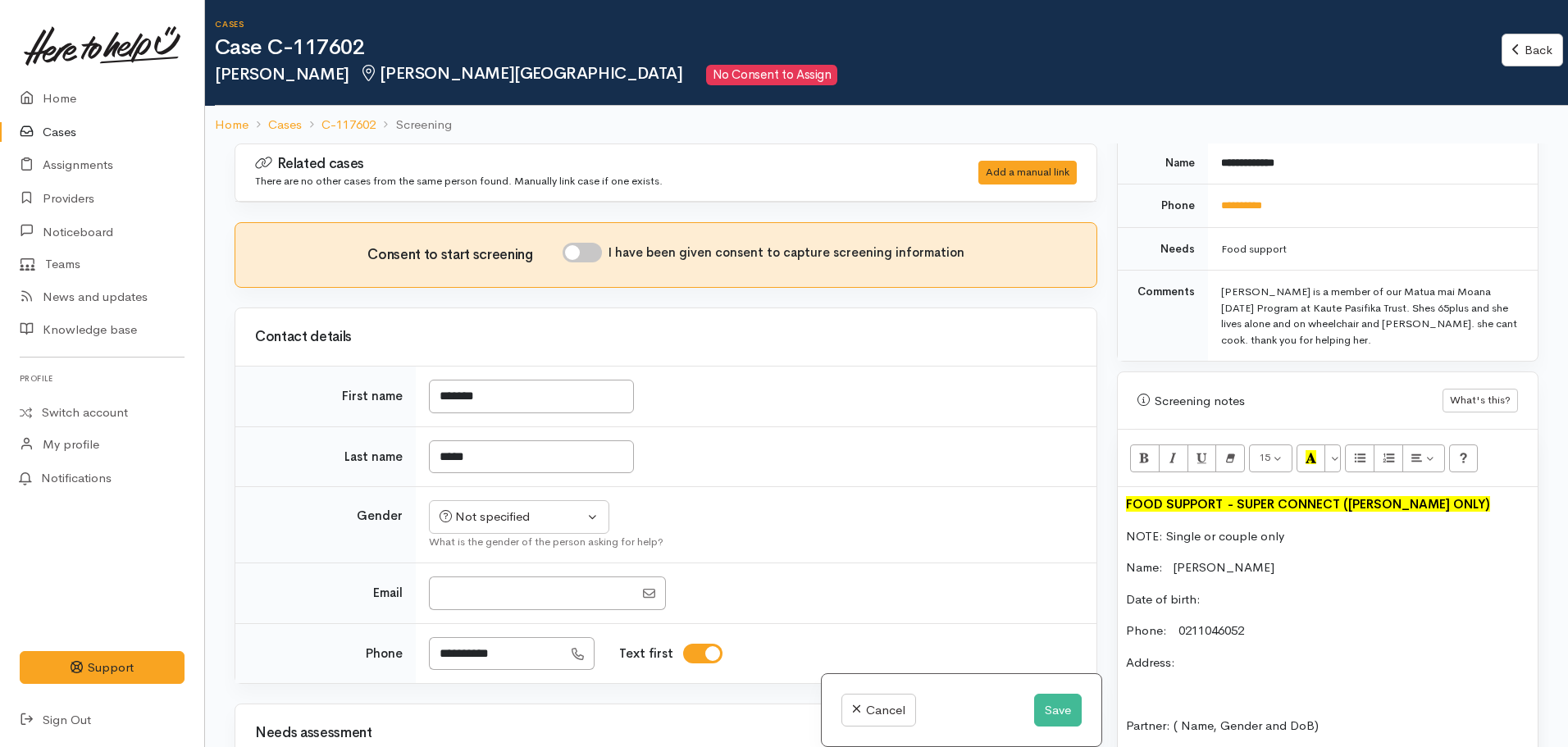
scroll to position [751, 0]
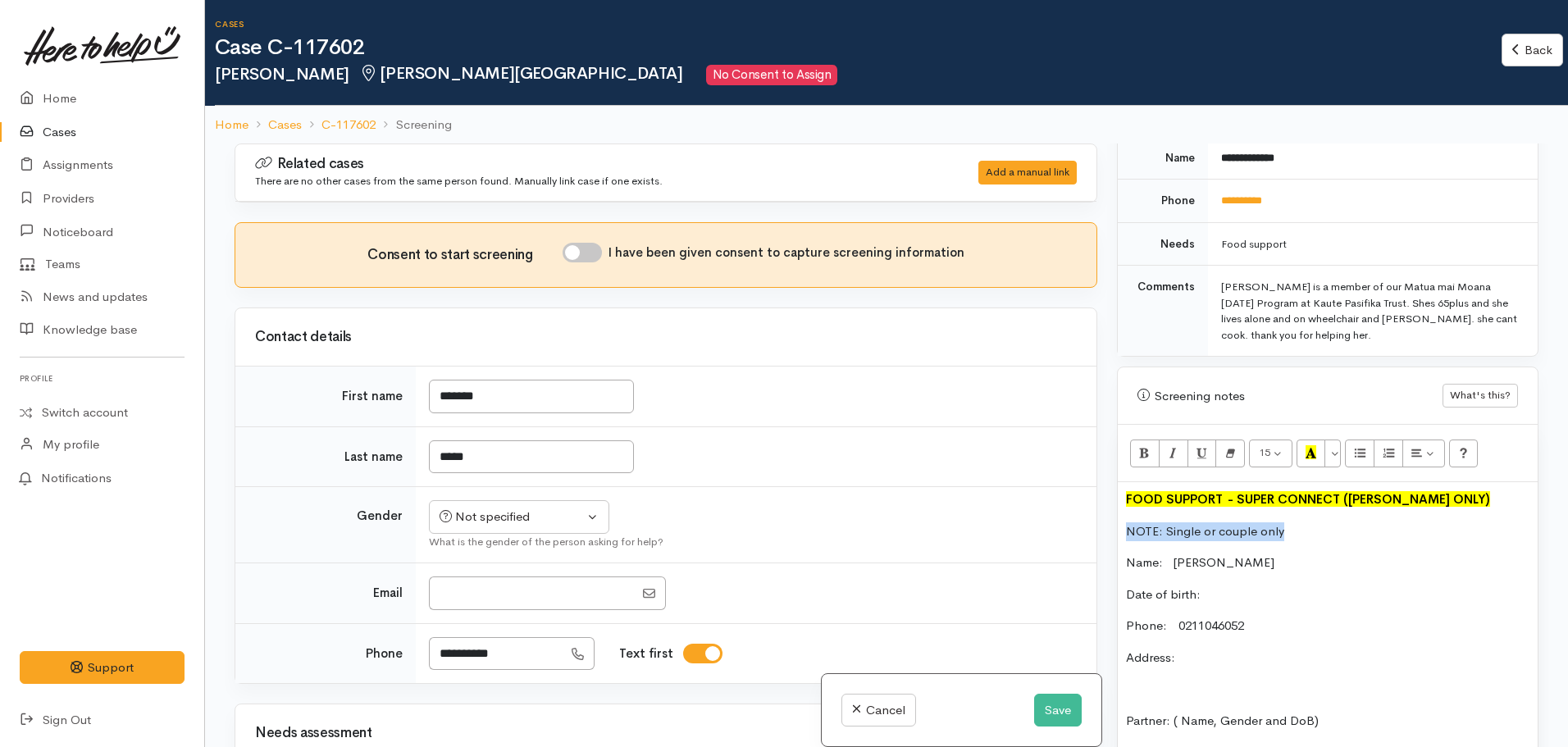
drag, startPoint x: 1288, startPoint y: 513, endPoint x: 1094, endPoint y: 502, distance: 194.3
click at [1094, 502] on div "Related cases There are no other cases from the same person found. Manually lin…" at bounding box center [887, 517] width 1324 height 747
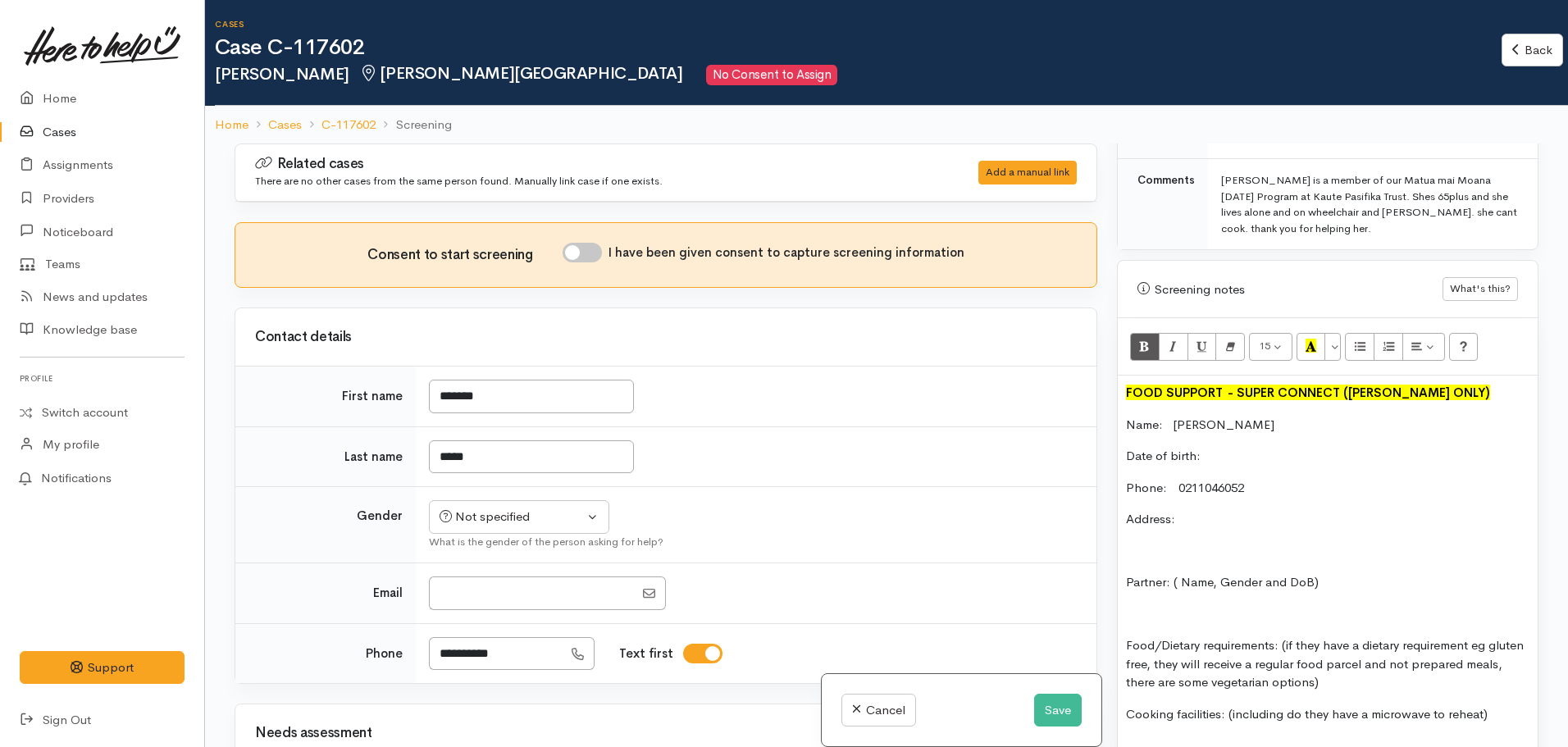
scroll to position [859, 0]
drag, startPoint x: 1333, startPoint y: 549, endPoint x: 1095, endPoint y: 548, distance: 238.0
click at [1095, 548] on div "Related cases There are no other cases from the same person found. Manually lin…" at bounding box center [887, 517] width 1324 height 747
click at [1063, 701] on button "Save" at bounding box center [1057, 711] width 47 height 34
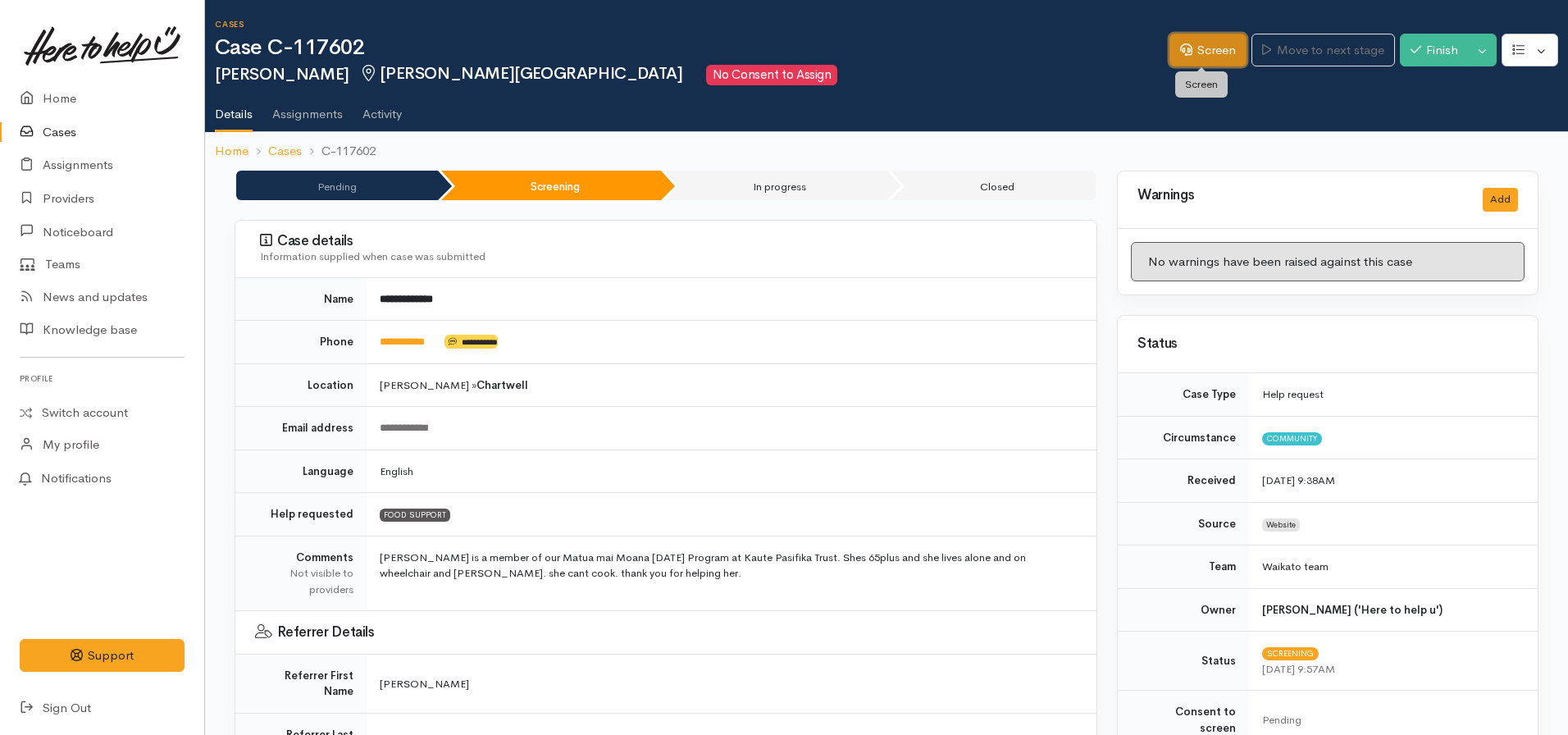
click at [1184, 42] on link "Screen" at bounding box center [1208, 51] width 77 height 34
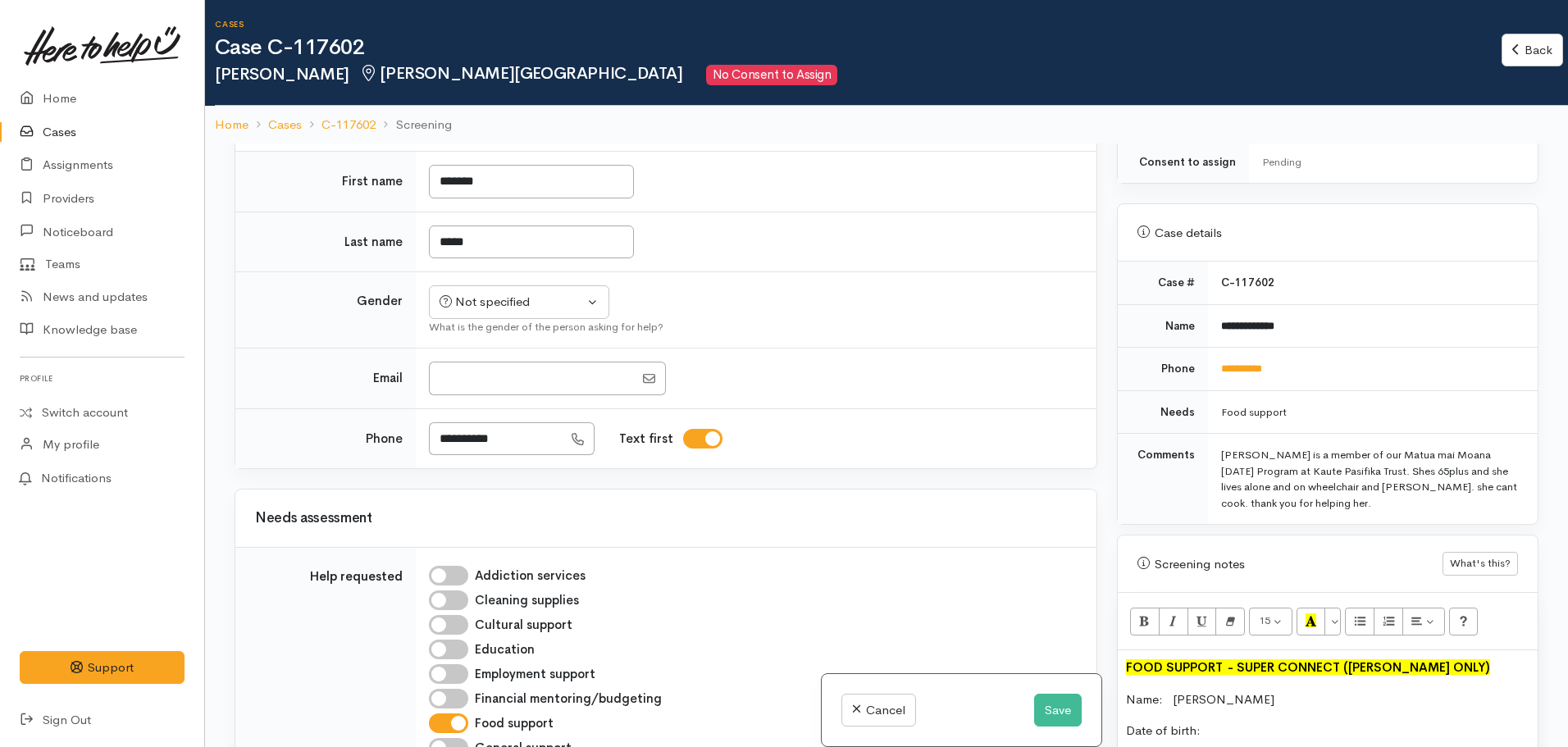
scroll to position [577, 0]
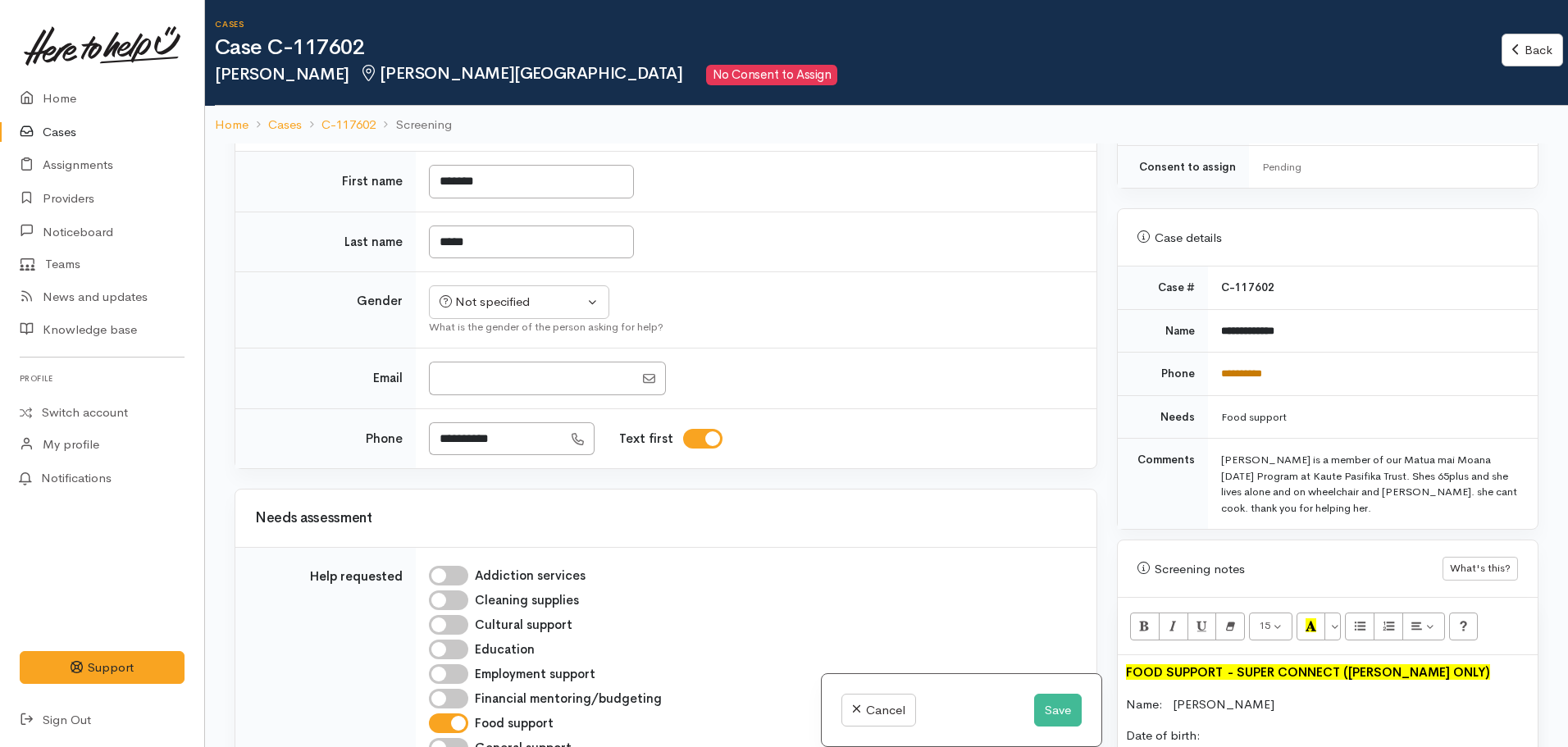
click at [1256, 369] on link "**********" at bounding box center [1242, 374] width 41 height 11
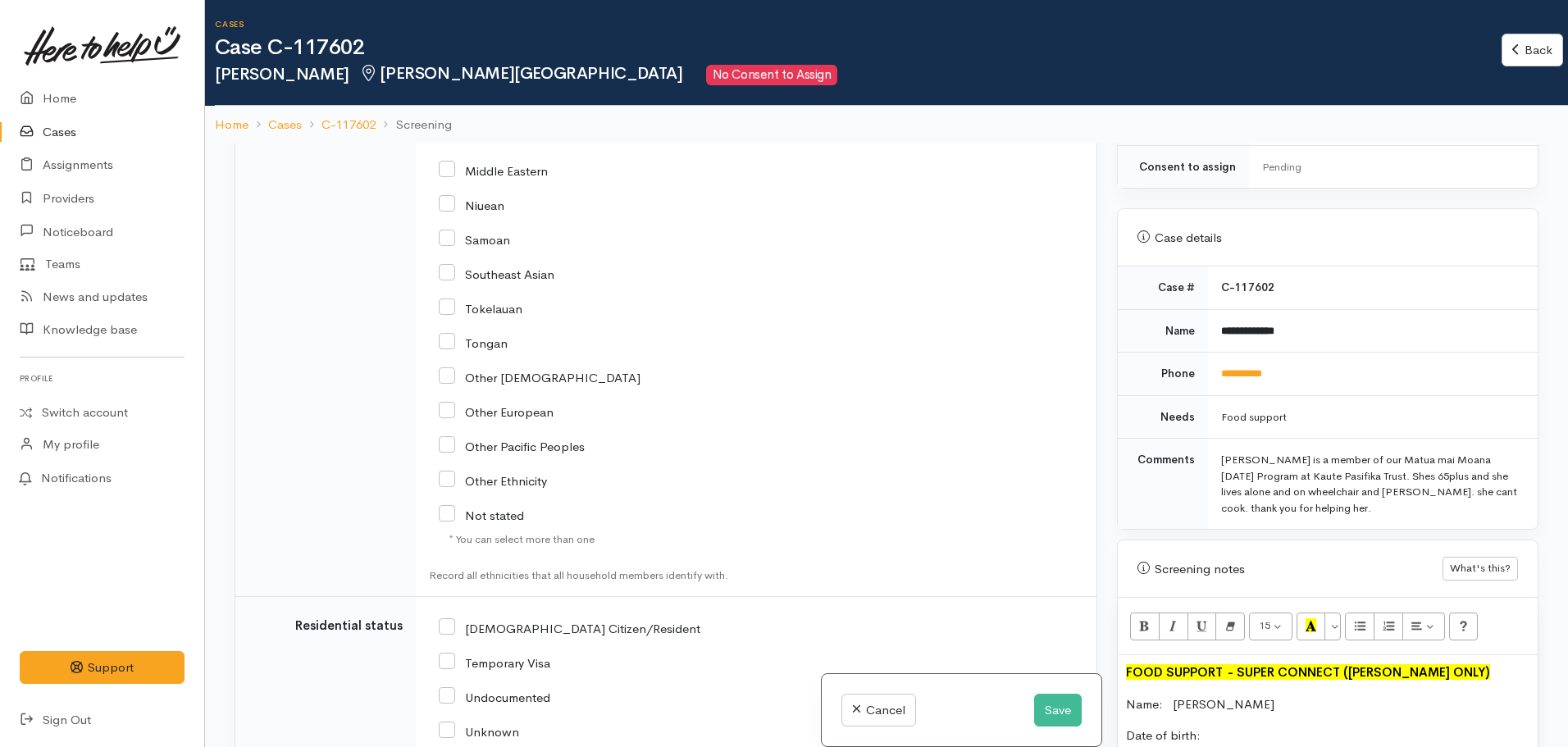
scroll to position [2567, 0]
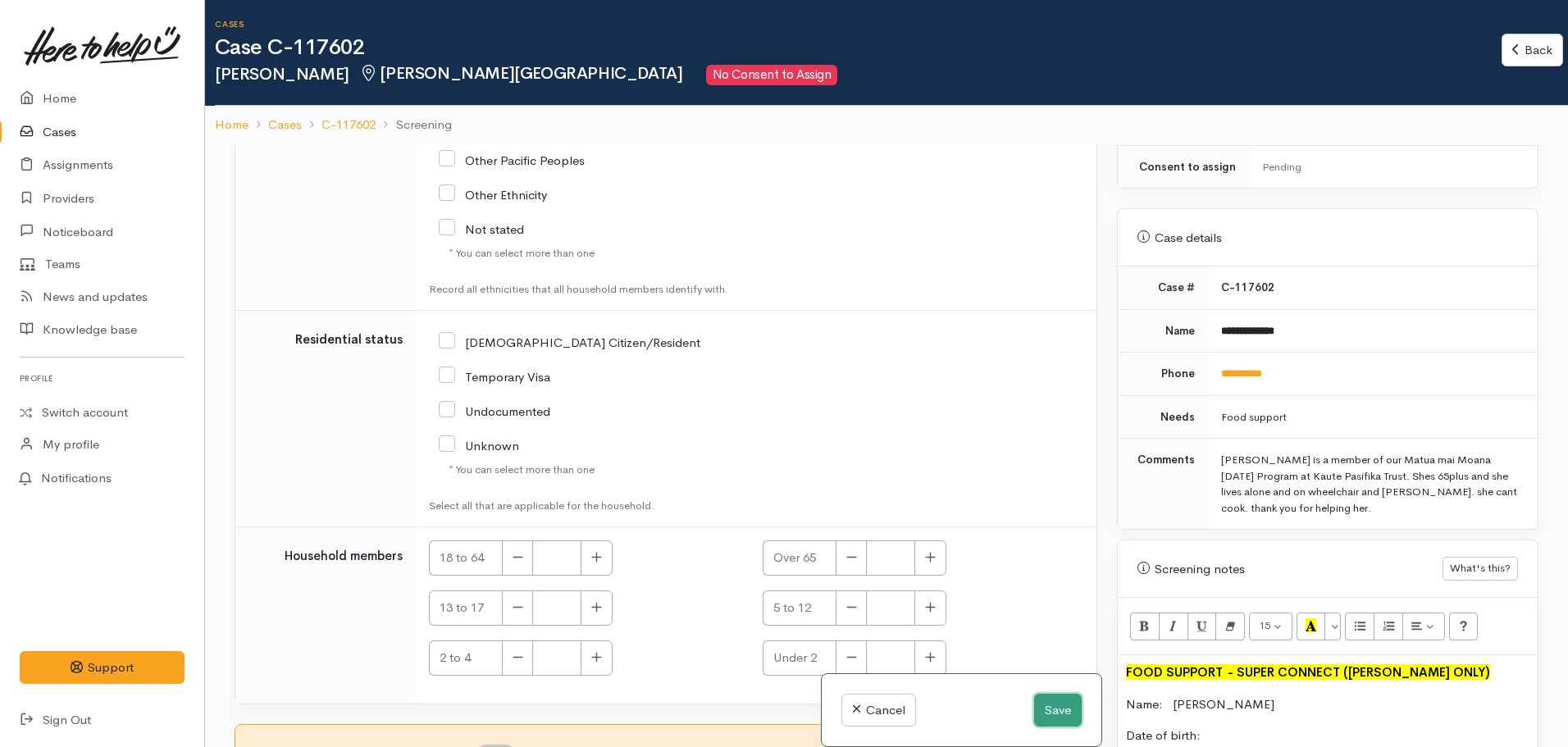
click at [1052, 708] on button "Save" at bounding box center [1057, 711] width 47 height 34
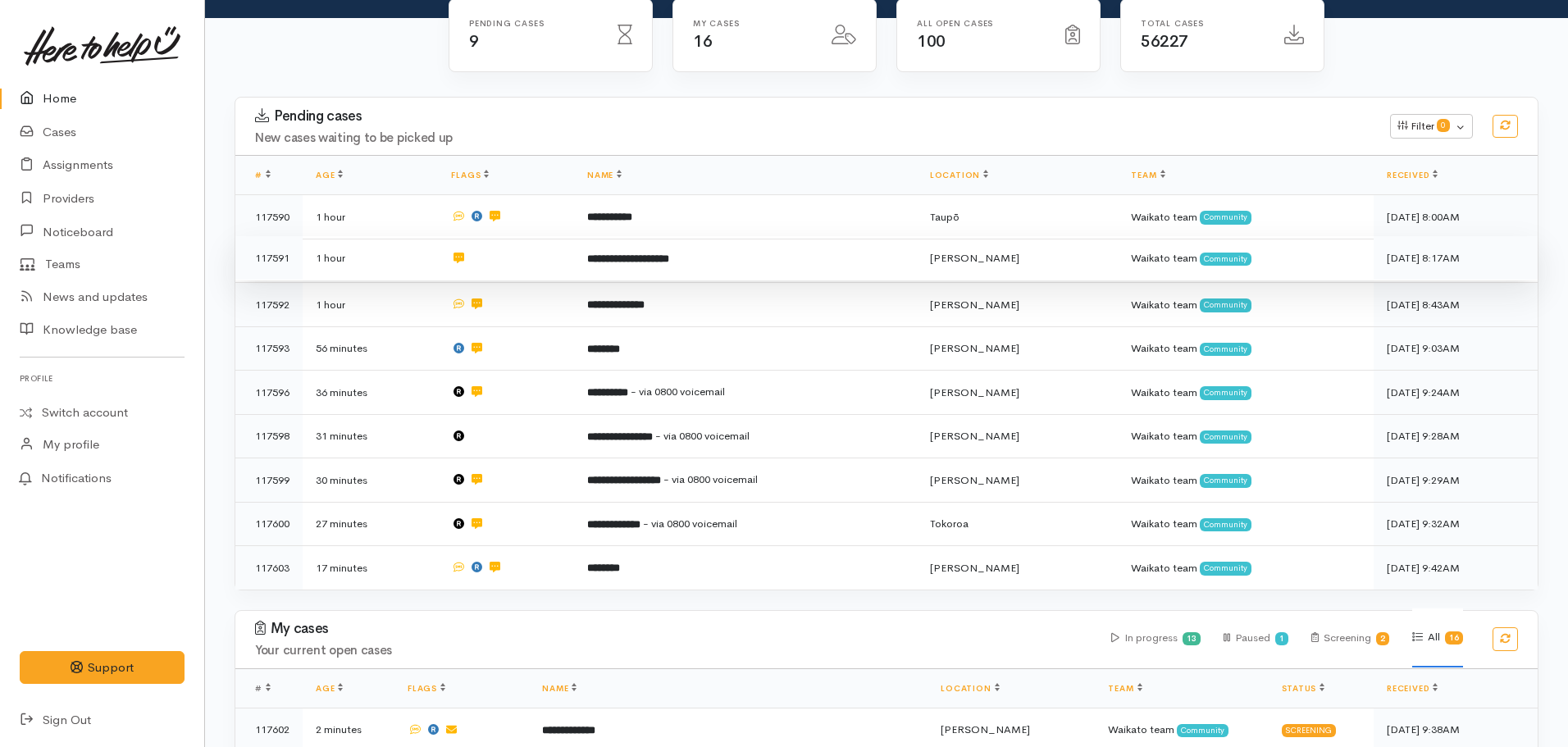
scroll to position [166, 0]
click at [917, 434] on td "**********" at bounding box center [745, 436] width 342 height 45
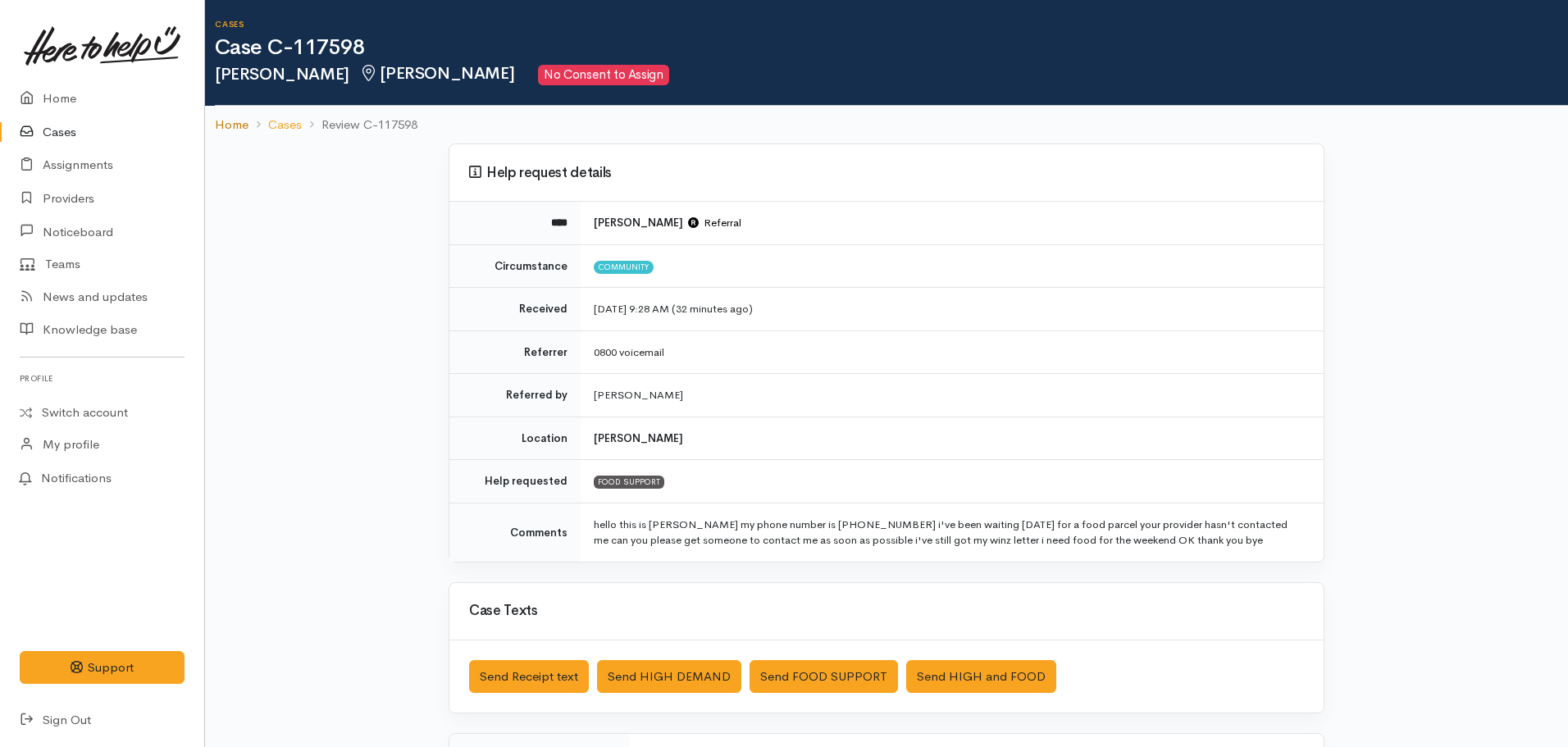
click at [238, 125] on link "Home" at bounding box center [232, 125] width 34 height 19
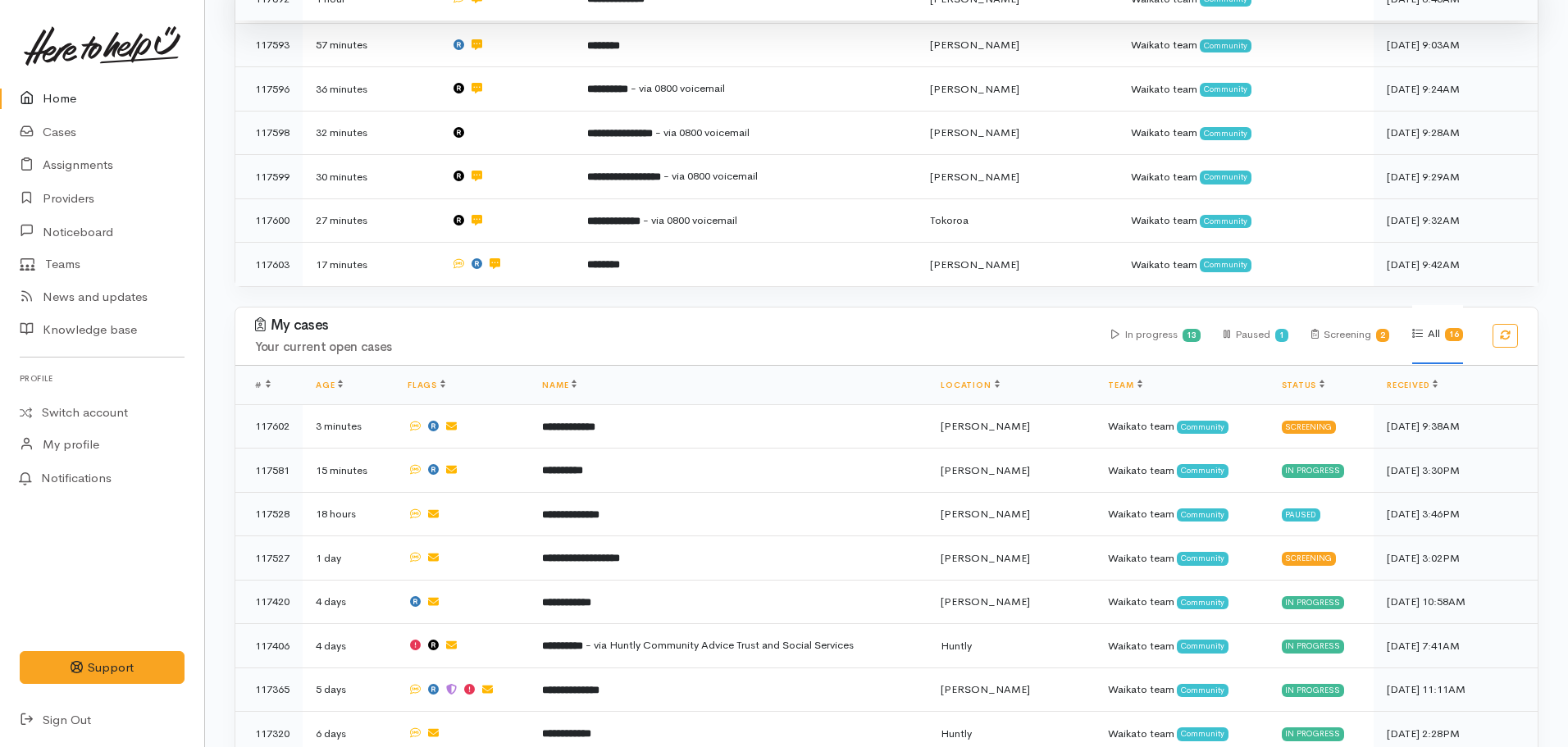
scroll to position [469, 0]
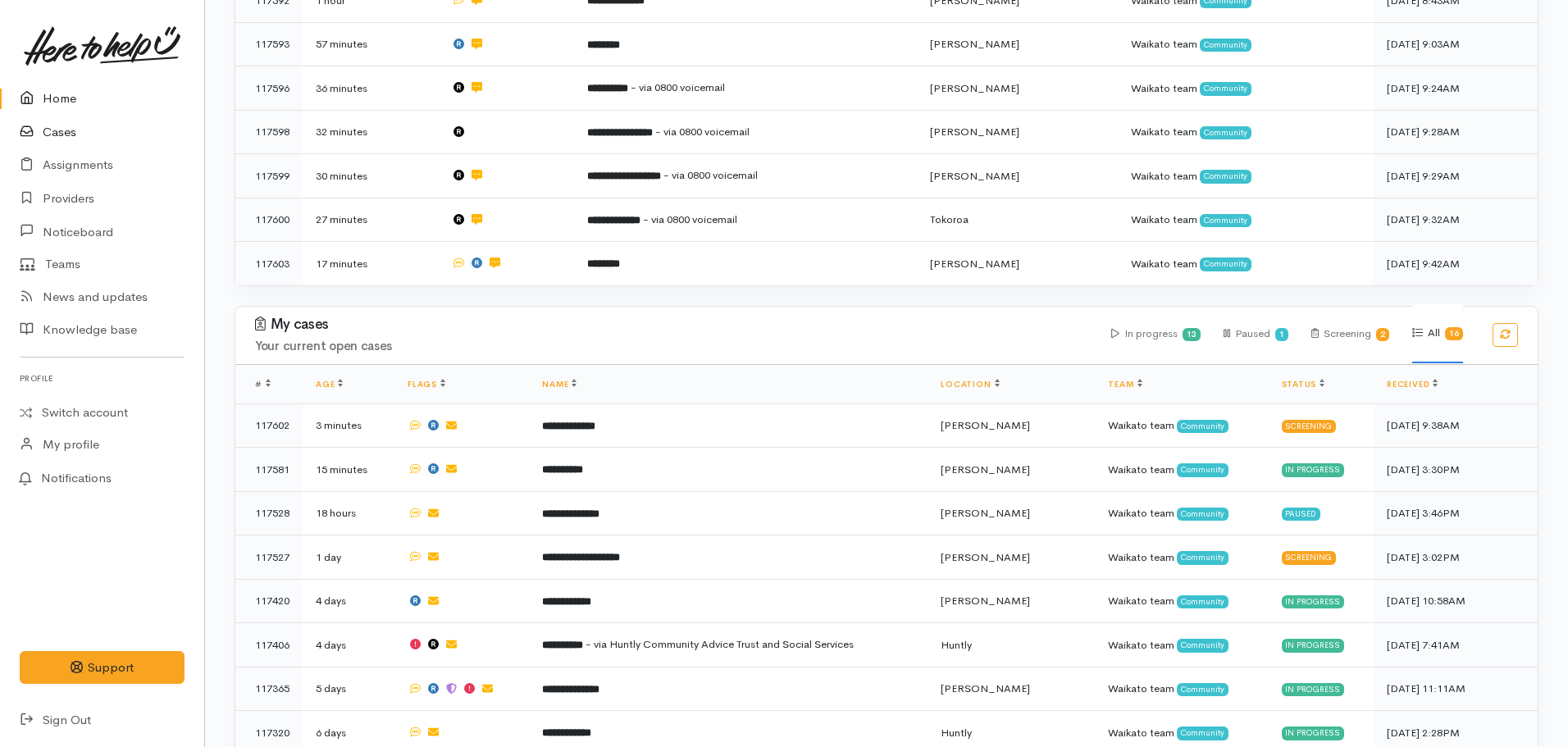
click at [71, 138] on link "Cases" at bounding box center [102, 133] width 204 height 34
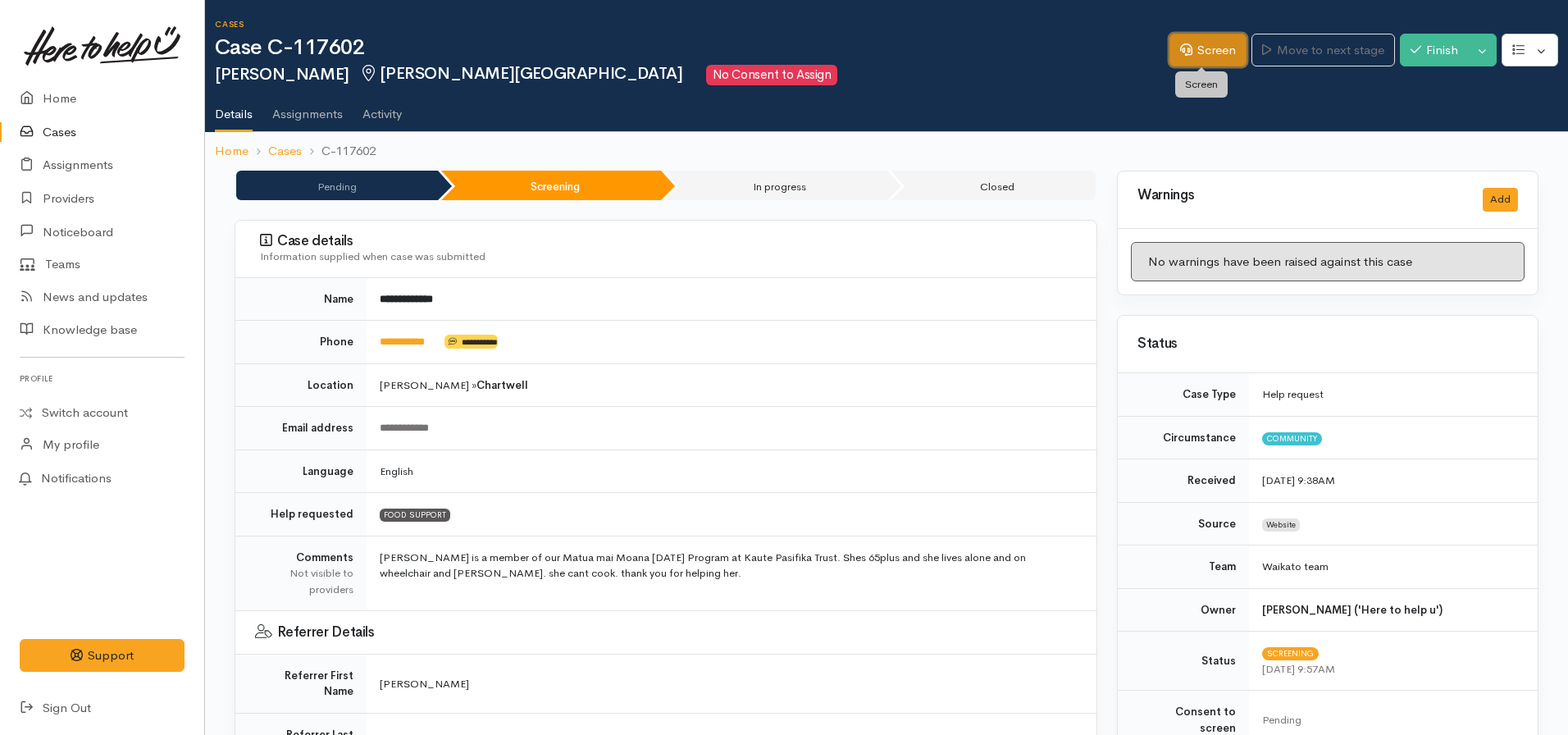
click at [1193, 49] on link "Screen" at bounding box center [1208, 51] width 77 height 34
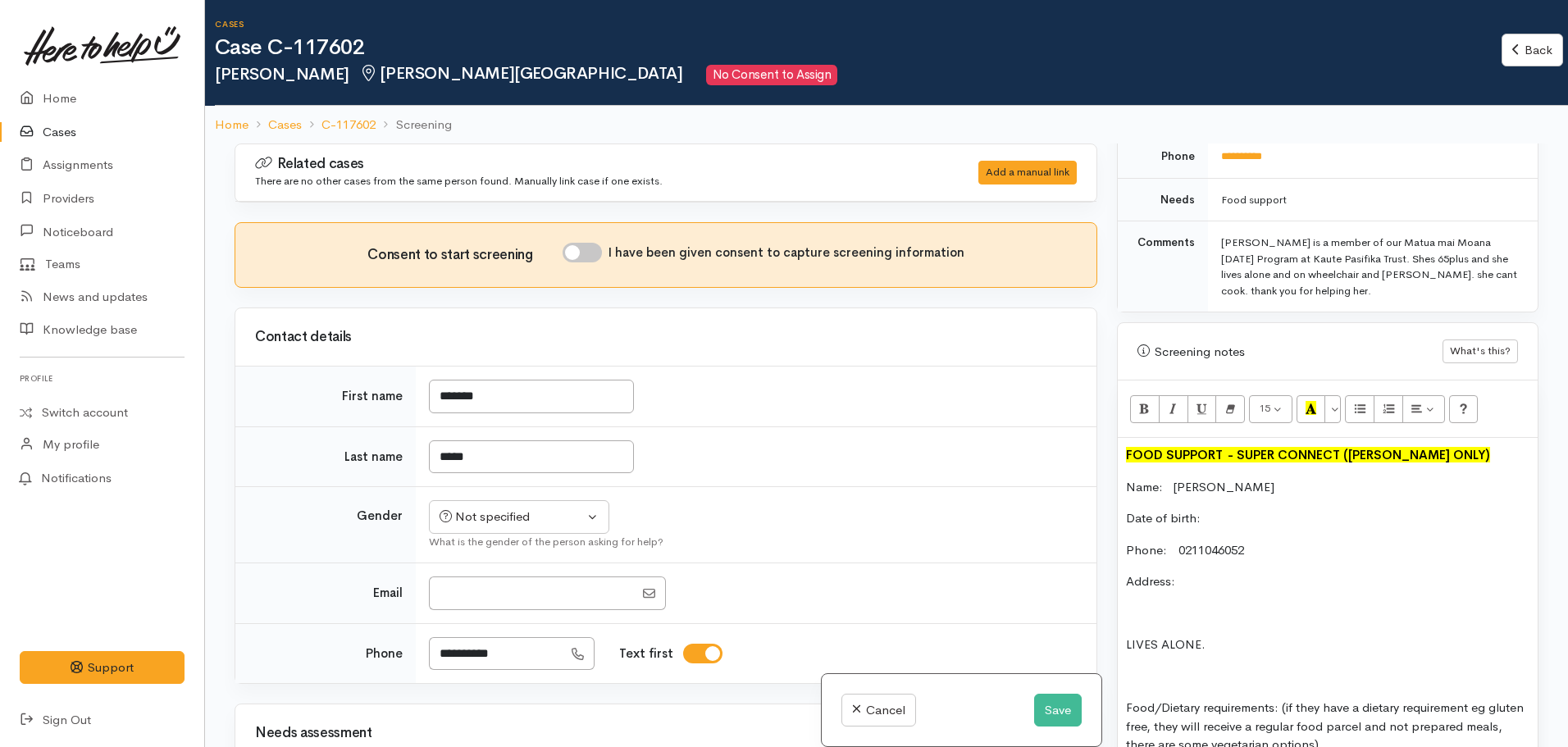
scroll to position [801, 0]
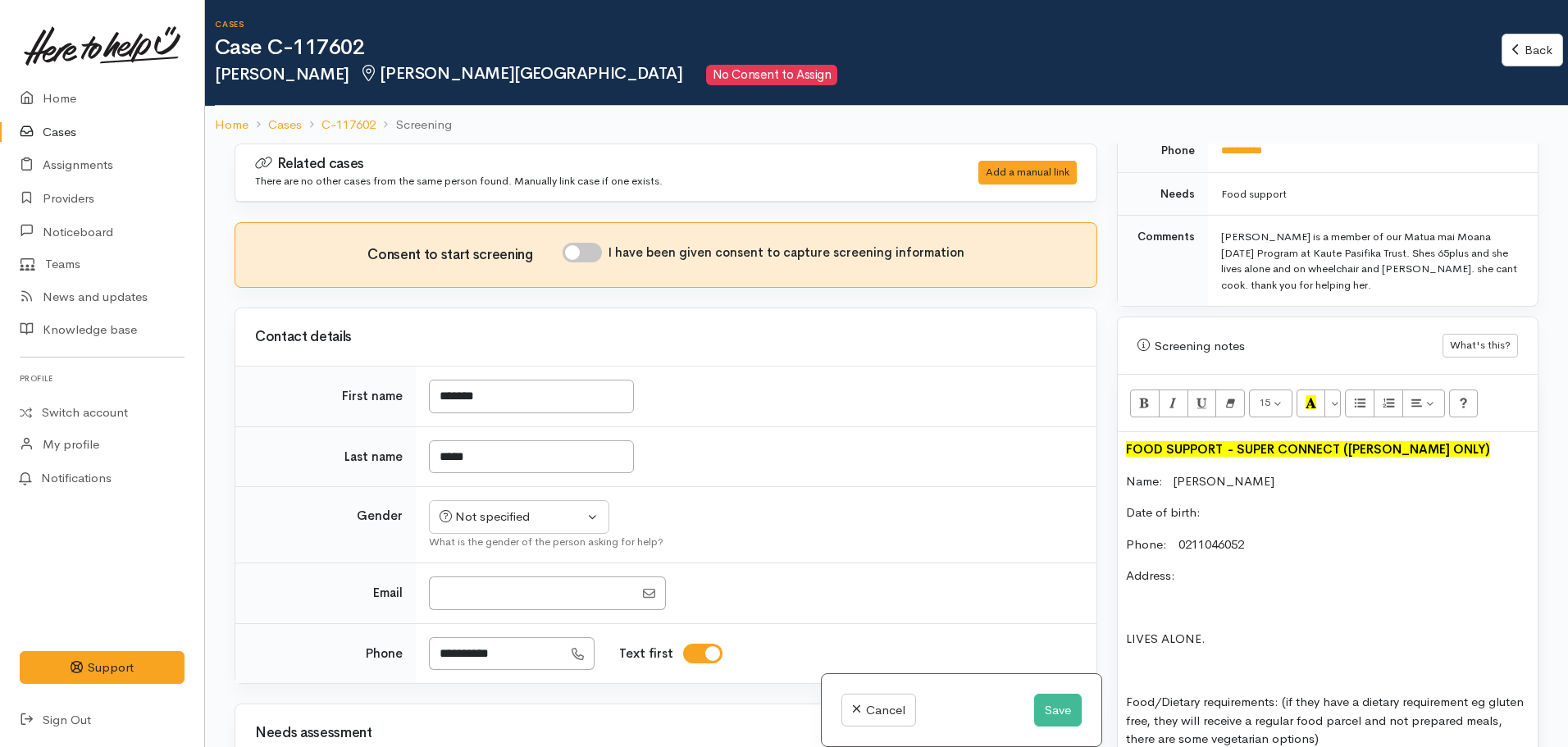
click at [1199, 567] on p "Address:" at bounding box center [1327, 576] width 403 height 19
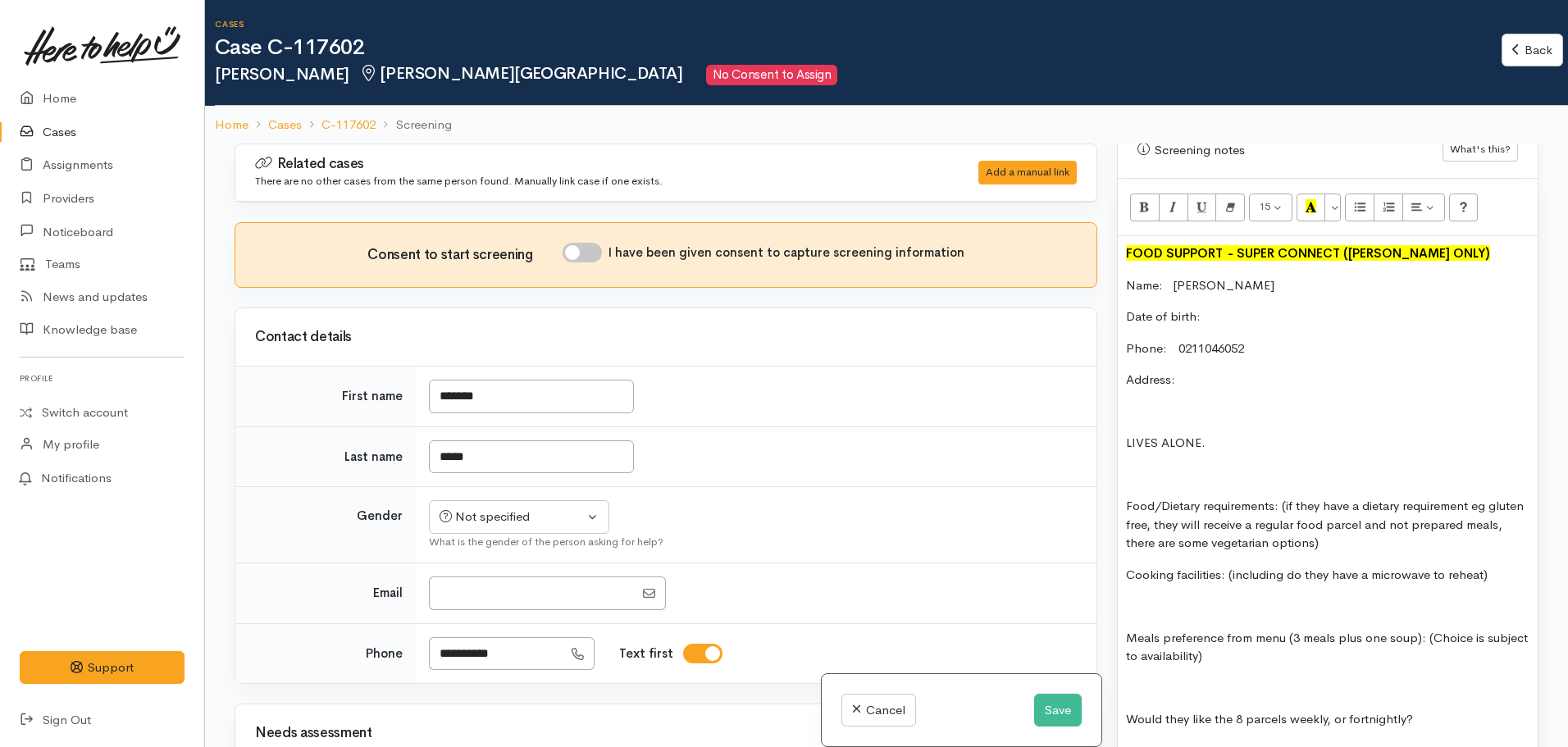
scroll to position [1000, 0]
drag, startPoint x: 1193, startPoint y: 361, endPoint x: 1176, endPoint y: 365, distance: 17.5
click at [1176, 369] on p "Address: 78" at bounding box center [1327, 378] width 403 height 19
copy p "78"
click at [1217, 305] on p "Date of birth:" at bounding box center [1327, 314] width 403 height 19
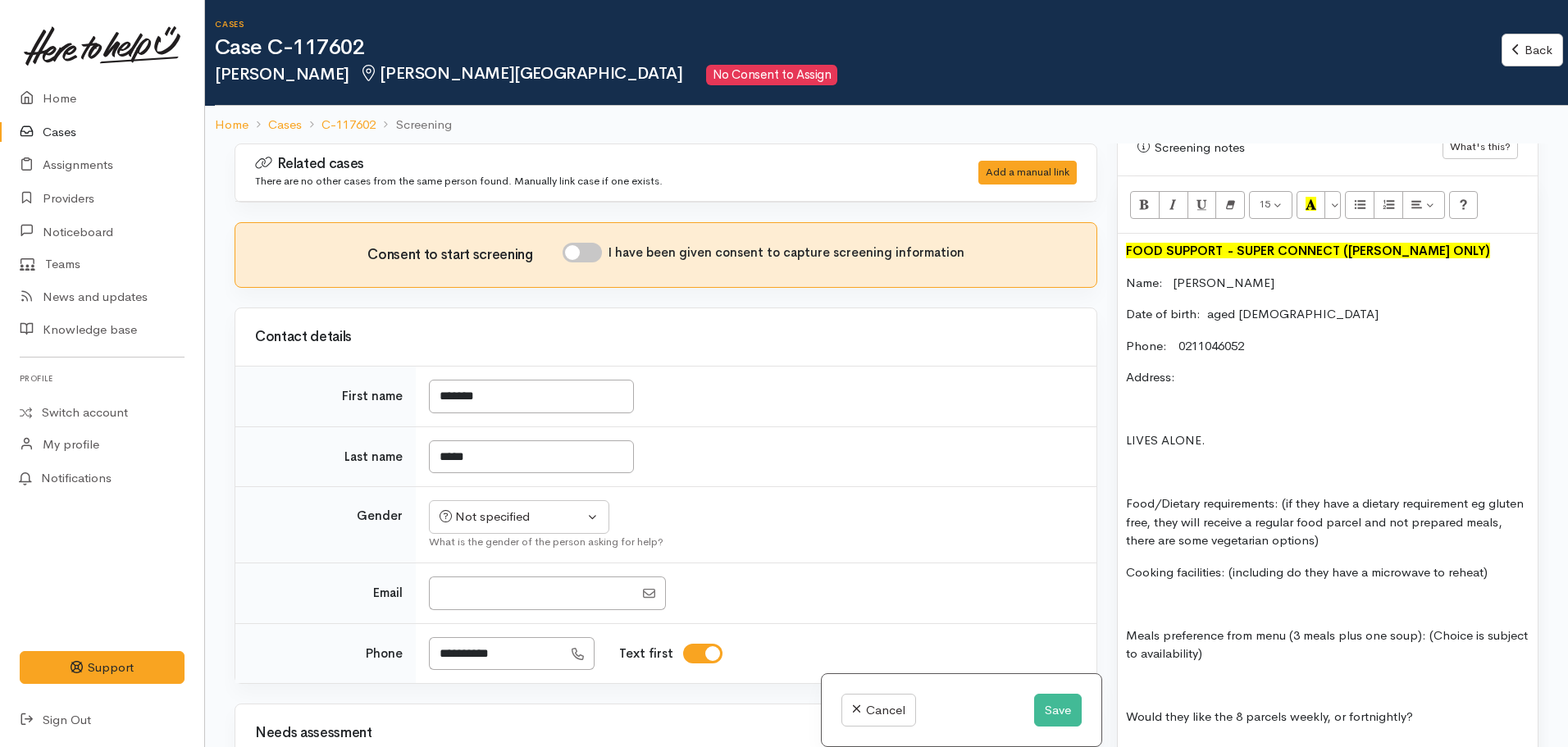
click at [1214, 305] on p "Date of birth: aged [DEMOGRAPHIC_DATA]" at bounding box center [1327, 314] width 403 height 19
click at [1207, 305] on p "Date of birth: aged [DEMOGRAPHIC_DATA]" at bounding box center [1327, 314] width 403 height 19
click at [1114, 554] on div "Warnings Add No warnings have been raised against this case Add Warning Title ●…" at bounding box center [1327, 517] width 442 height 747
click at [1254, 369] on p "Address:" at bounding box center [1327, 378] width 403 height 19
click at [1231, 432] on p "LIVES ALONE." at bounding box center [1327, 441] width 403 height 19
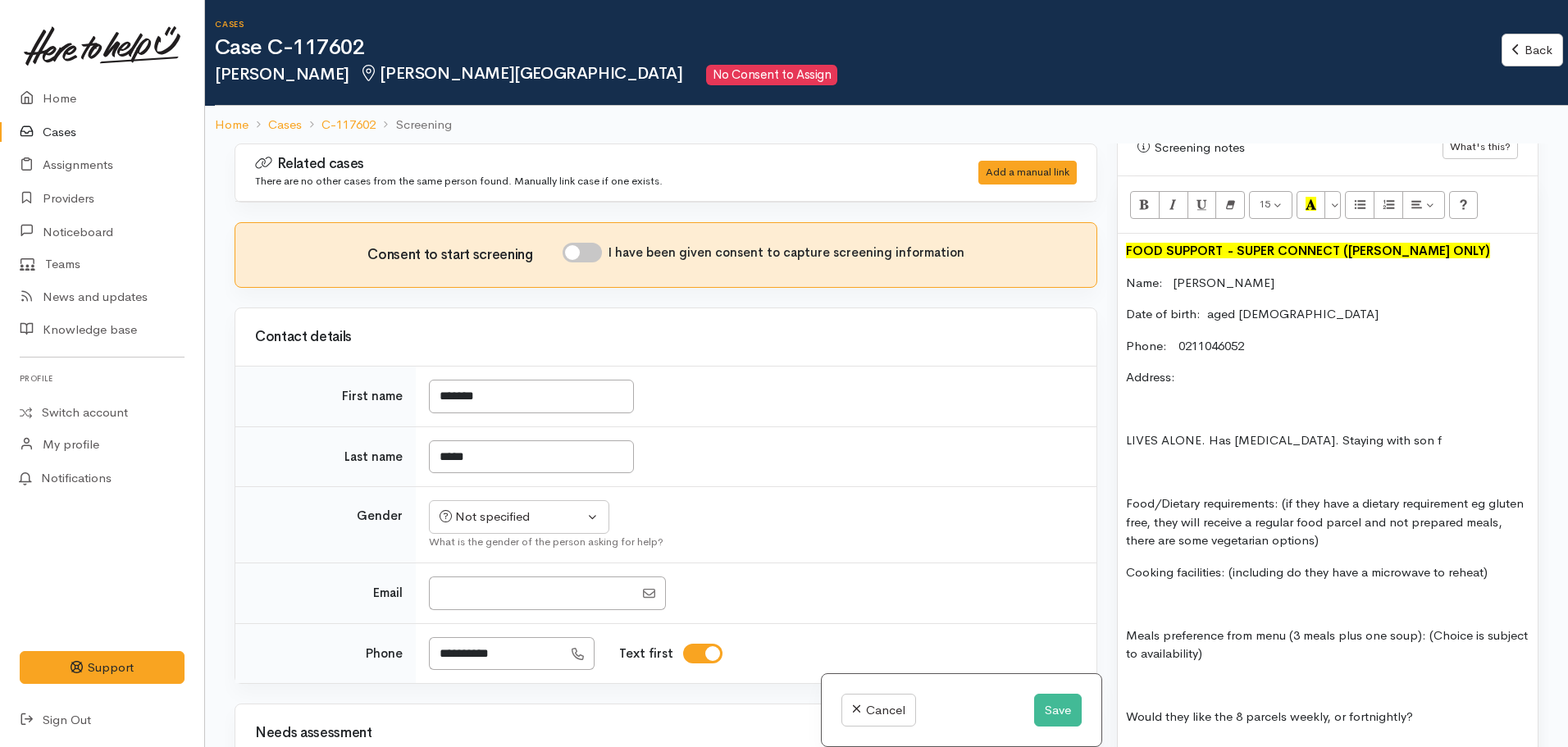
click at [1279, 305] on p "Date of birth: aged 79" at bounding box center [1327, 314] width 403 height 19
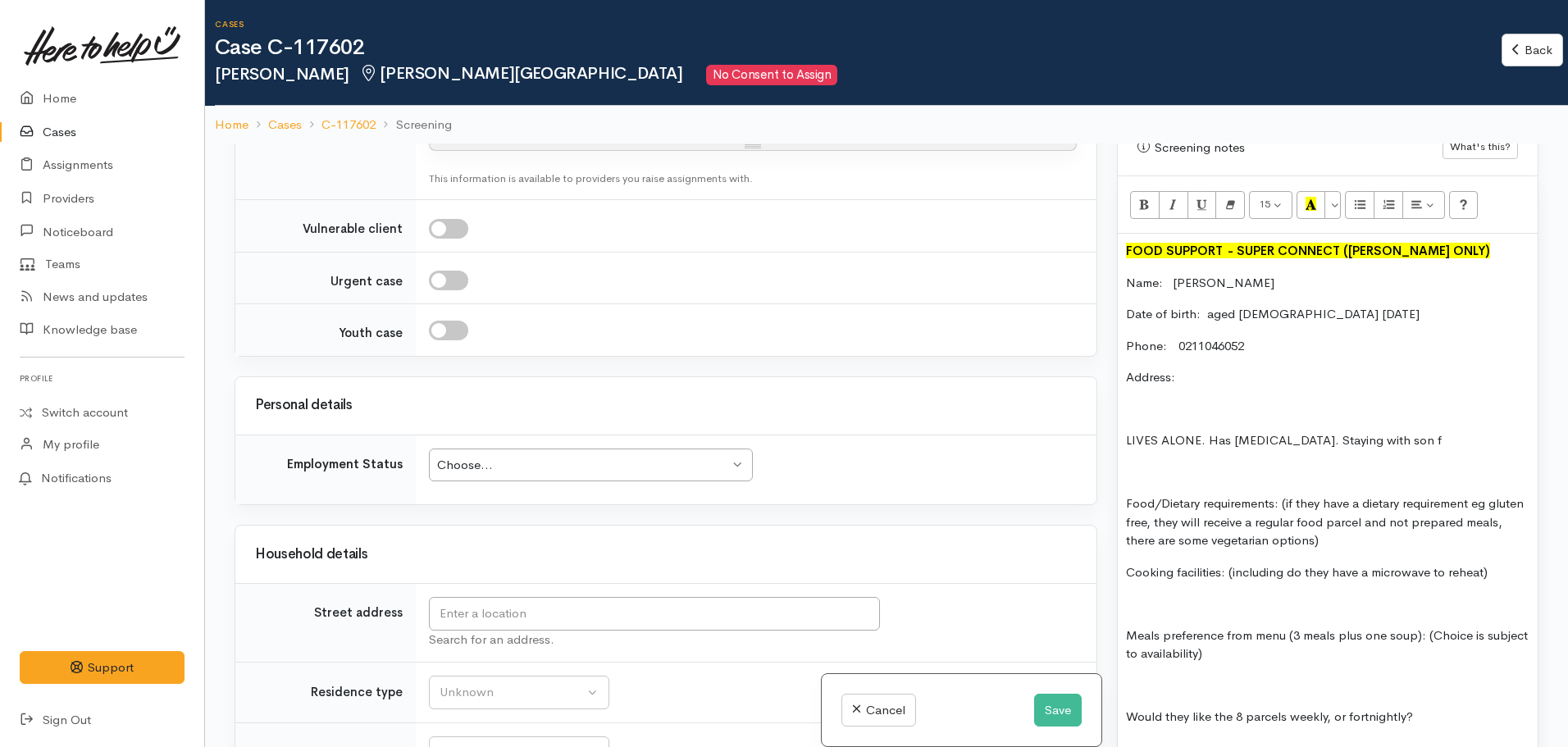
scroll to position [1362, 0]
click at [573, 604] on input "text" at bounding box center [655, 613] width 451 height 34
click at [483, 611] on input "6 Megan Rod" at bounding box center [655, 613] width 451 height 34
drag, startPoint x: 557, startPoint y: 618, endPoint x: 468, endPoint y: 613, distance: 89.1
click at [396, 607] on tr "Street address 6 McDairmaid Rod Search for an address." at bounding box center [665, 623] width 861 height 79
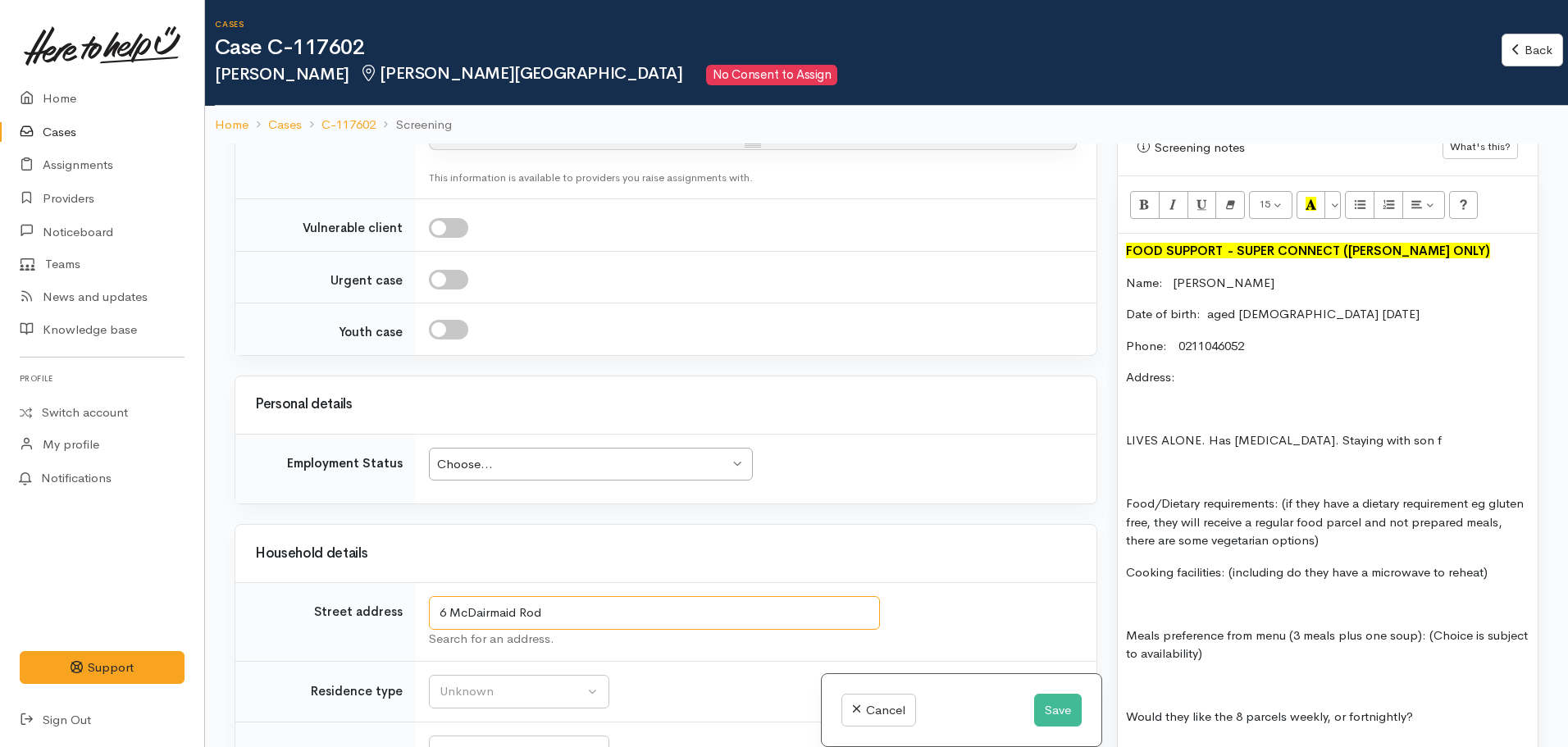
click at [574, 610] on input "6 McDairmaid Rod" at bounding box center [655, 613] width 451 height 34
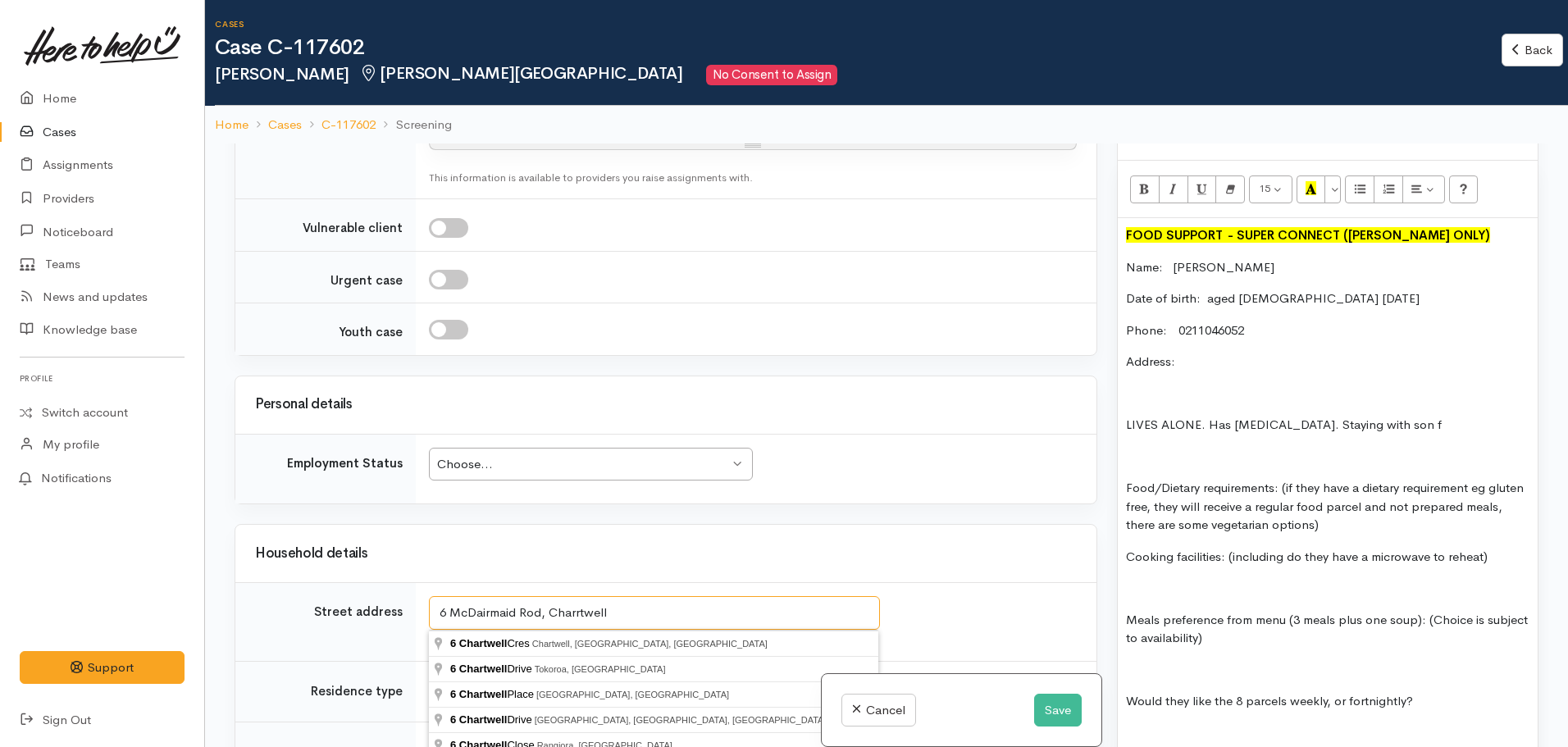
scroll to position [1016, 0]
drag, startPoint x: 635, startPoint y: 606, endPoint x: 478, endPoint y: 615, distance: 157.3
click at [478, 615] on input "6 McDairmaid Rod, Charrtwell" at bounding box center [655, 613] width 451 height 34
click at [661, 605] on input "6 McDairmaid Rod, Charrtwell" at bounding box center [655, 613] width 451 height 34
type input "6 McDairmaid Rod, Charrtwell"
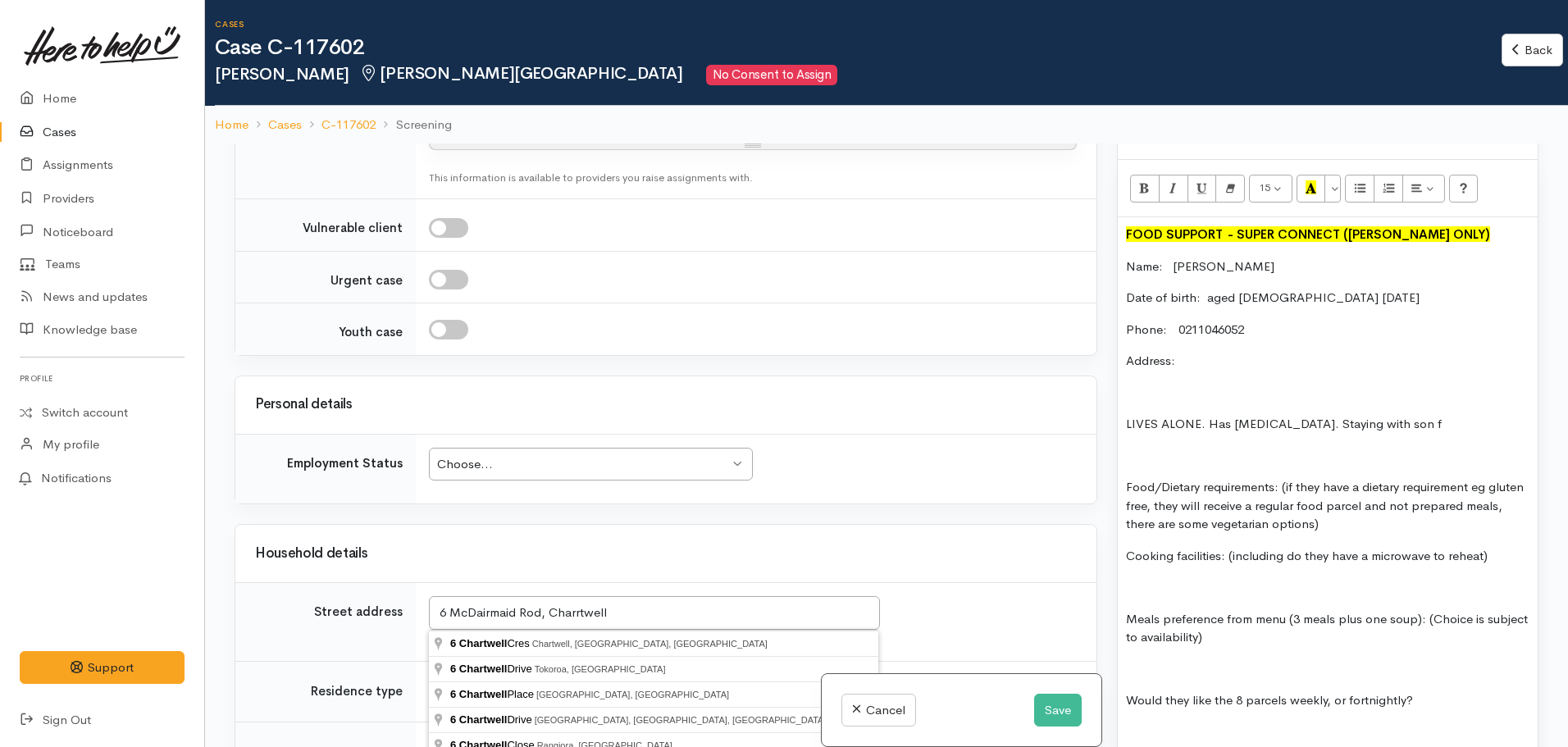
click at [1353, 507] on p "Food/Dietary requirements: (if they have a dietary requirement eg gluten free, …" at bounding box center [1327, 506] width 403 height 56
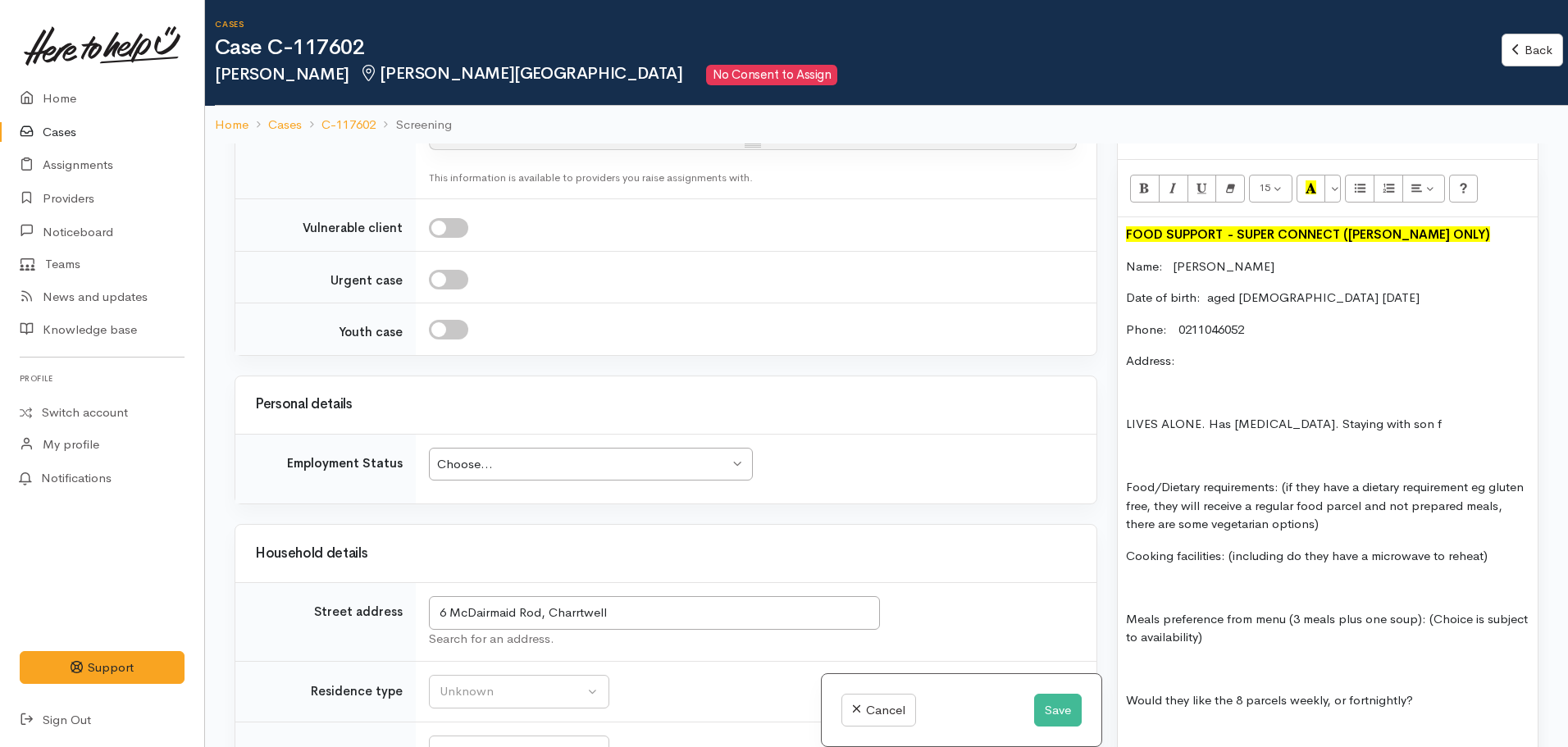
click at [1126, 610] on p "Meals preference from menu (3 meals plus one soup): (Choice is subject to avail…" at bounding box center [1327, 628] width 403 height 37
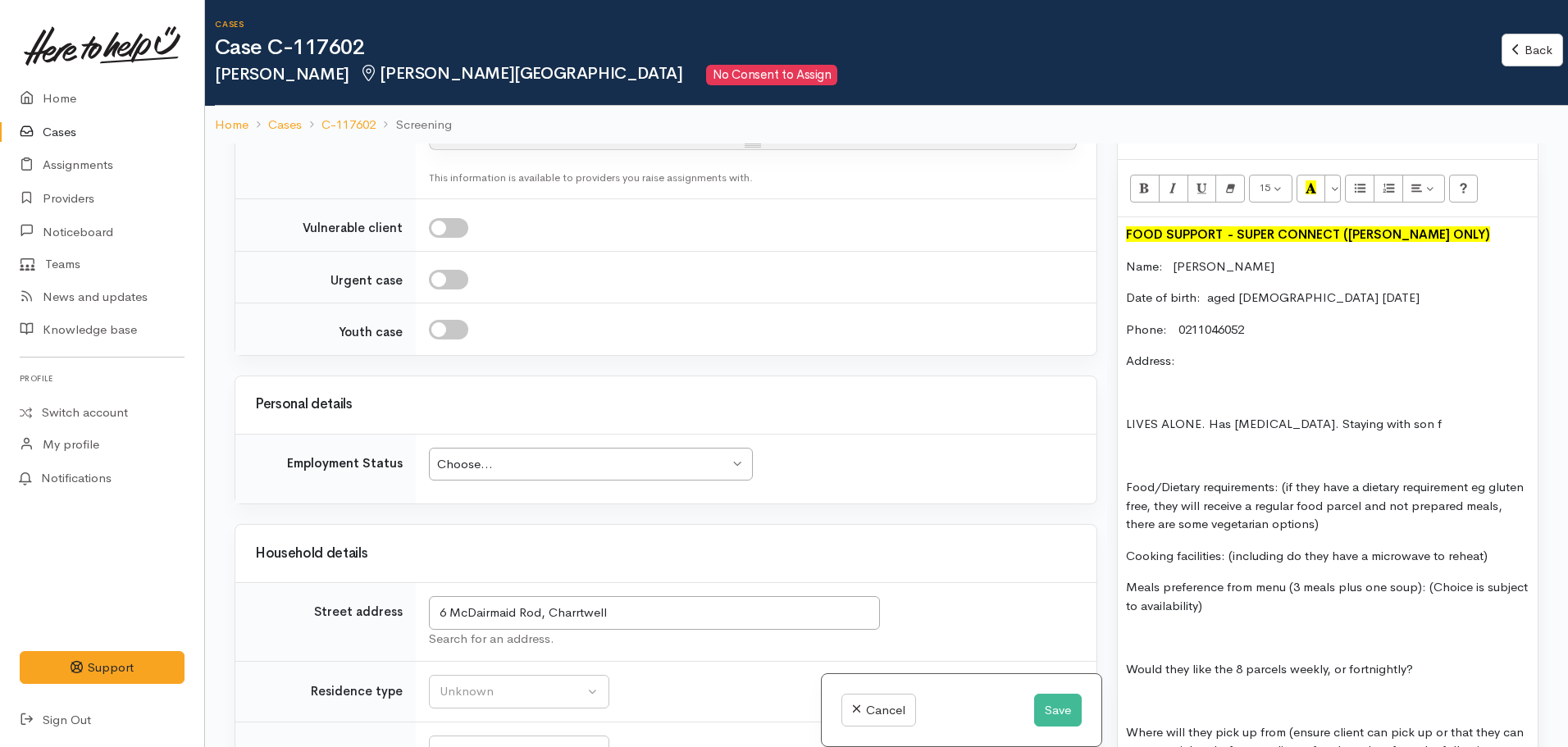
click at [1282, 600] on div "FOOD SUPPORT  - SUPER CONNECT (HAMILTON ONLY) Name: Sushila Singh Date of birth…" at bounding box center [1327, 753] width 420 height 1072
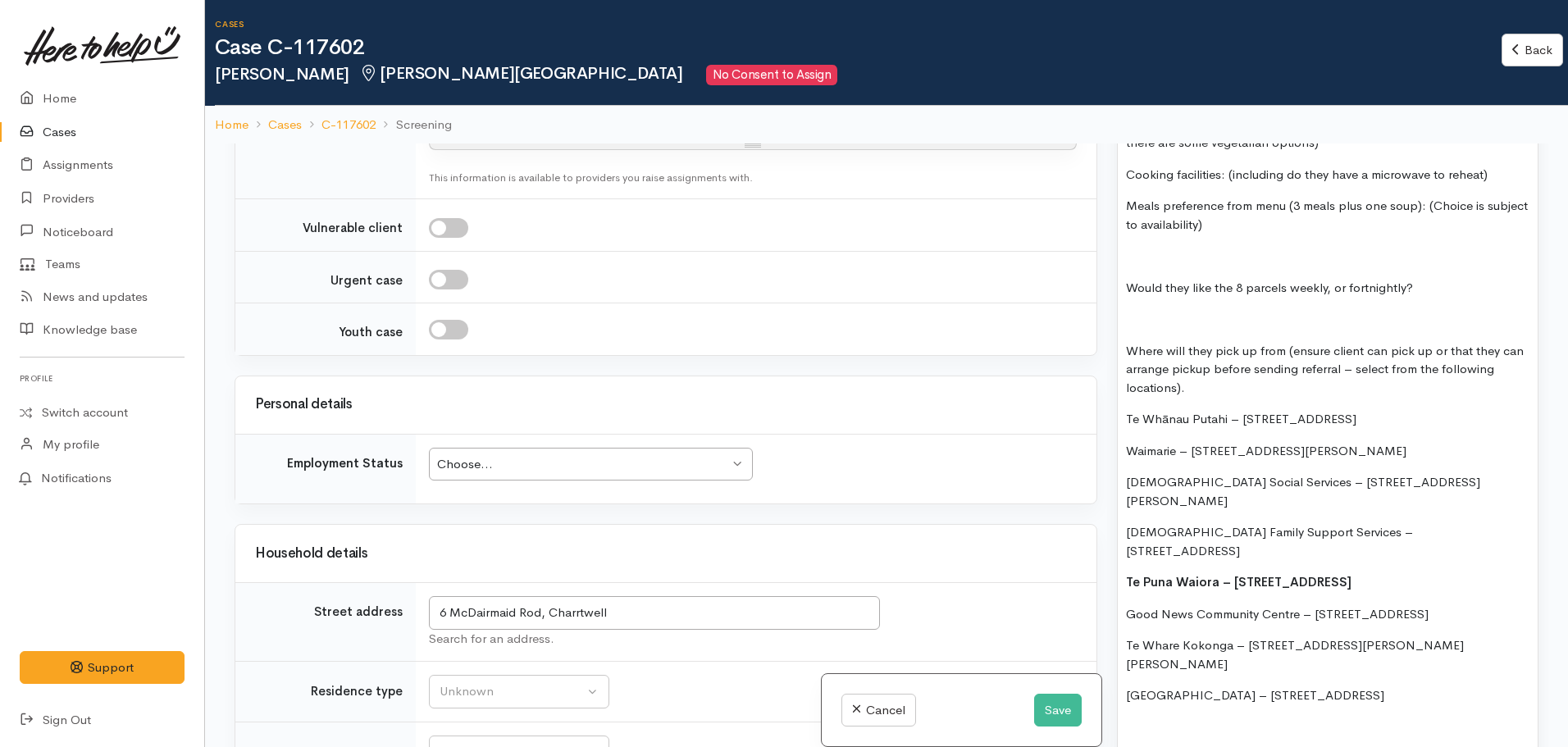
scroll to position [1398, 0]
click at [1469, 573] on p "Te Puna Waiora – 408 Peachgrove Road, Fairfield" at bounding box center [1327, 582] width 403 height 19
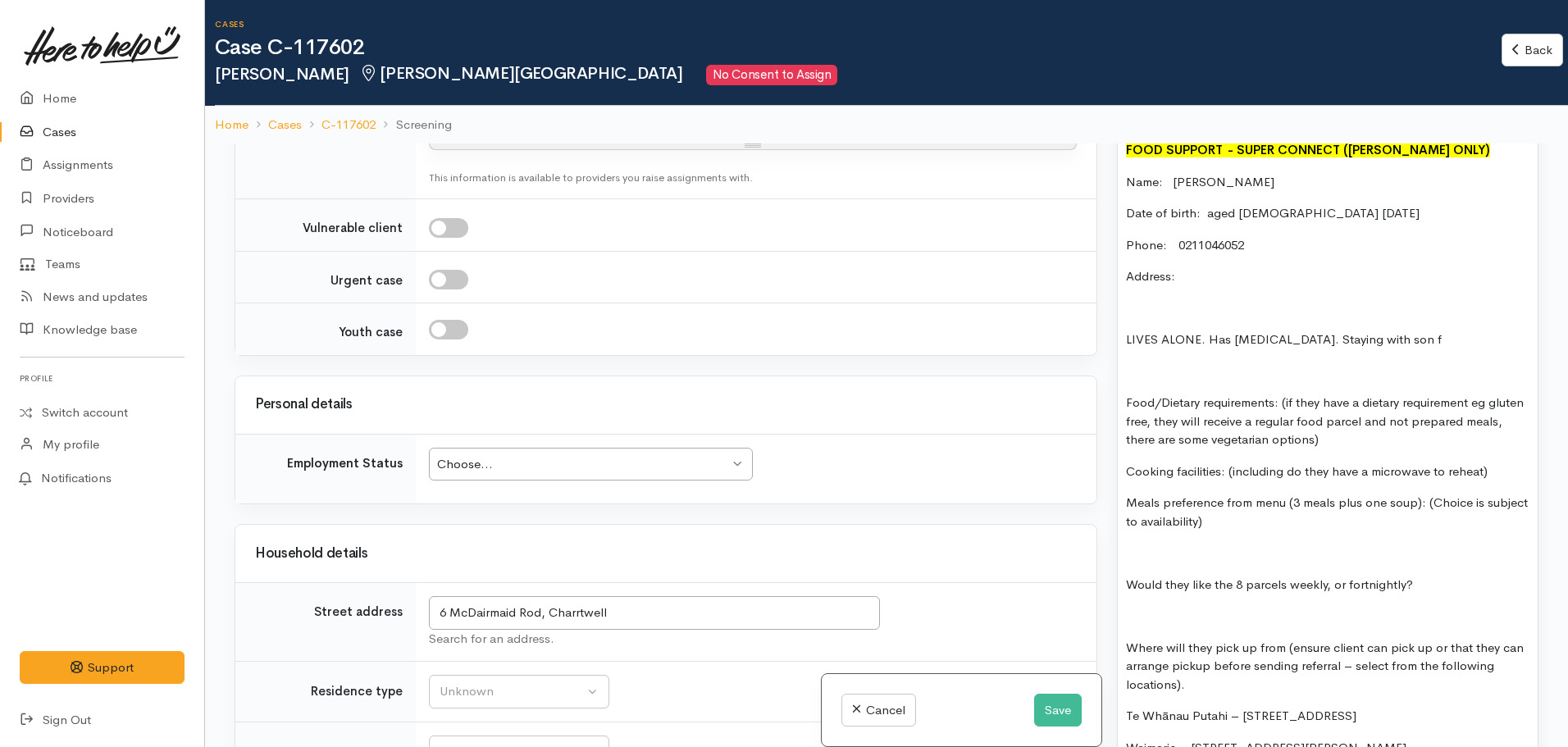
scroll to position [1100, 0]
click at [1391, 428] on p "Food/Dietary requirements: (if they have a dietary requirement eg gluten free, …" at bounding box center [1327, 422] width 403 height 56
drag, startPoint x: 1489, startPoint y: 458, endPoint x: 1230, endPoint y: 462, distance: 259.0
click at [1230, 463] on p "Cooking facilities: (including do they have a microwave to reheat)" at bounding box center [1327, 472] width 403 height 19
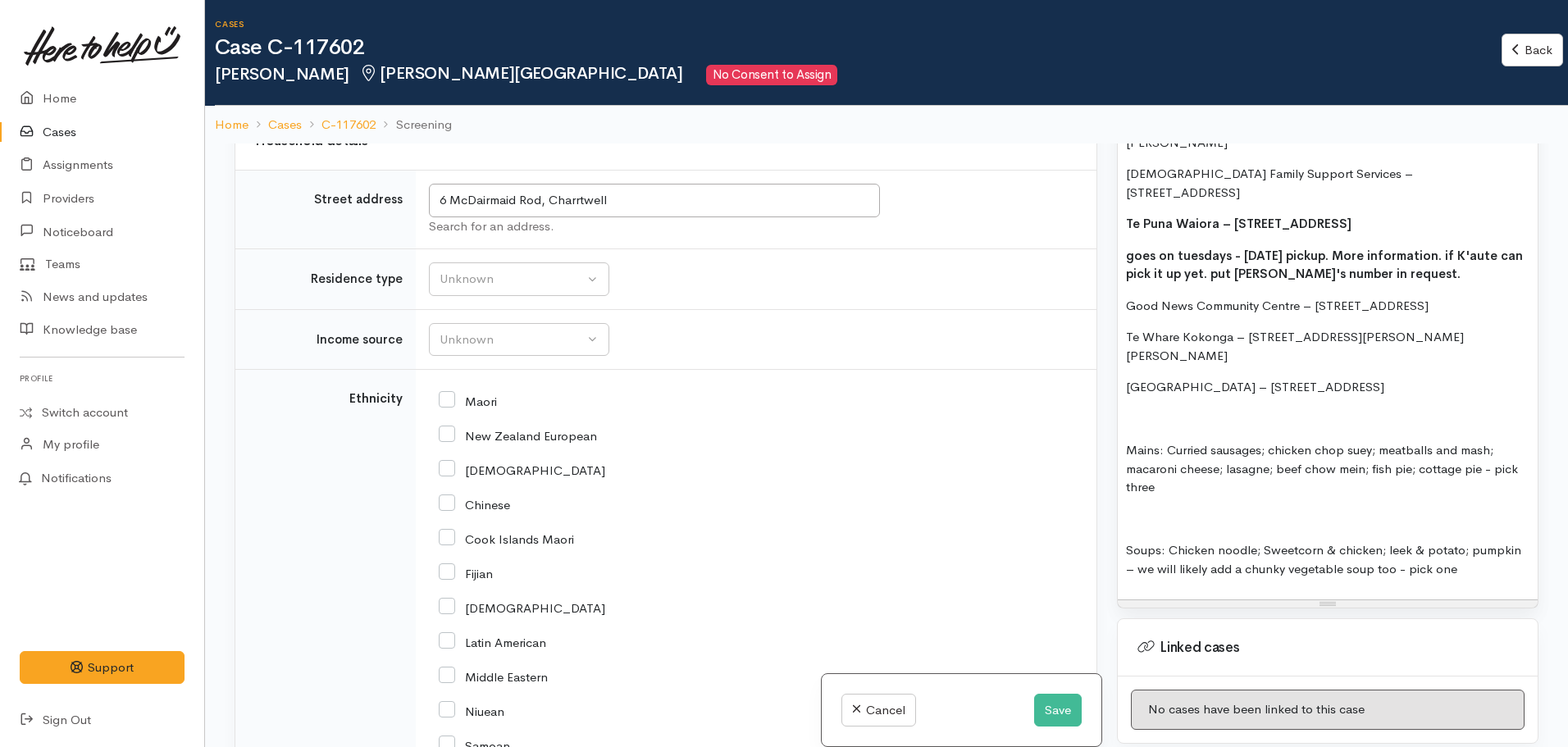
scroll to position [1759, 0]
drag, startPoint x: 1260, startPoint y: 476, endPoint x: 1363, endPoint y: 479, distance: 103.0
click at [1363, 538] on p "Soups: Chicken noodle; Sweetcorn & chicken; leek & potato; pumpkin – we will li…" at bounding box center [1327, 556] width 403 height 37
click at [1251, 538] on p "Soups: Chicken noodle; Sweetcorn & chicken; leek & potato; pumpkin – we will li…" at bounding box center [1327, 556] width 403 height 37
click at [1250, 538] on p "Soups: Chicken noodle; Sweetcorn & chicken; leek & potato; pumpkin – we will li…" at bounding box center [1327, 556] width 403 height 37
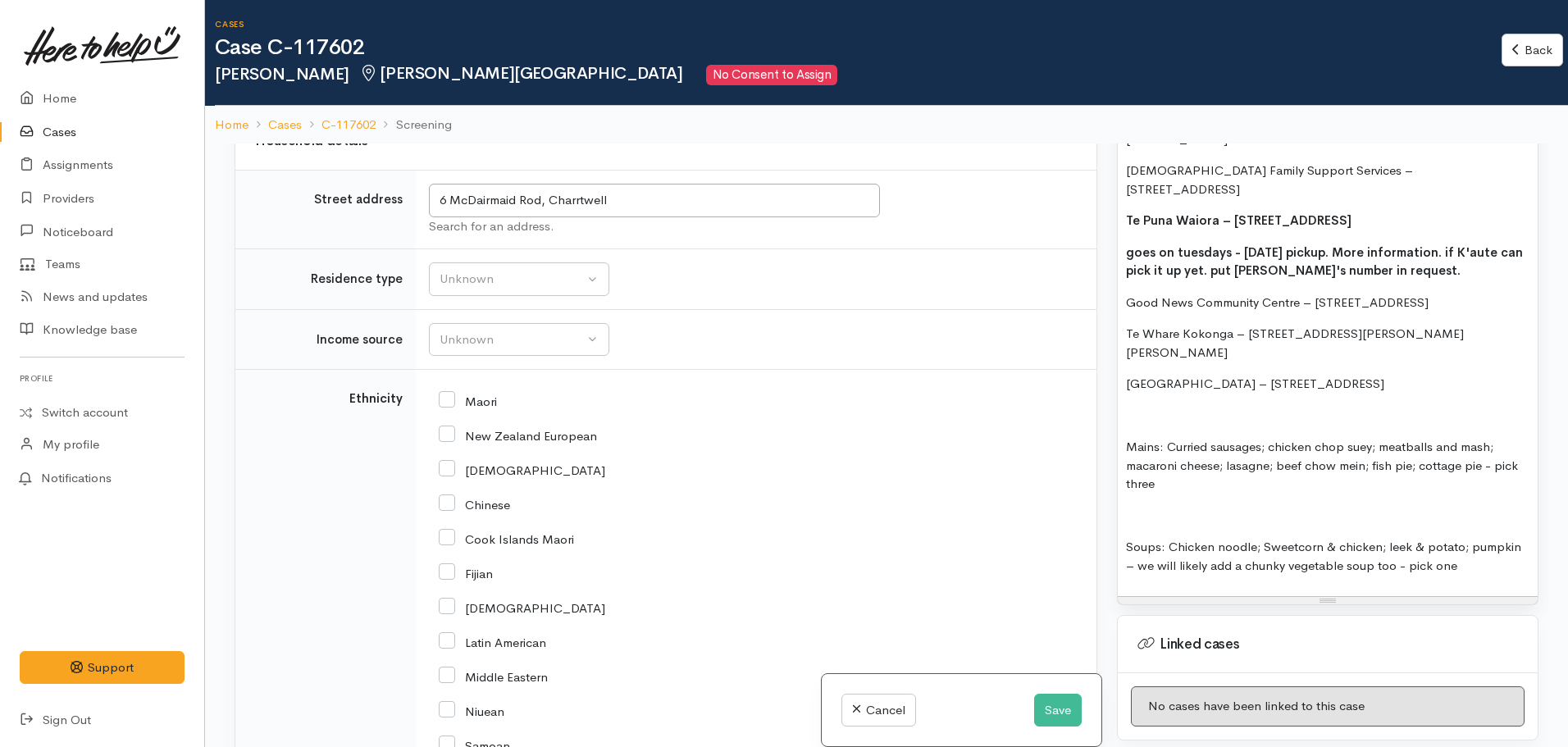
click at [1422, 538] on p "Soups: Chicken noodle; Sweetcorn & chicken; leek & potato; pumpkin – we will li…" at bounding box center [1327, 556] width 403 height 37
drag, startPoint x: 1262, startPoint y: 472, endPoint x: 1385, endPoint y: 481, distance: 123.3
click at [1385, 538] on p "Soups: Chicken noodle; Sweetcorn & chicken; leek & potato; pumpkin – we will li…" at bounding box center [1327, 556] width 403 height 37
click at [1172, 438] on p "Mains: Curried sausages; chicken chop suey; meatballs and mash; macaroni cheese…" at bounding box center [1327, 466] width 403 height 56
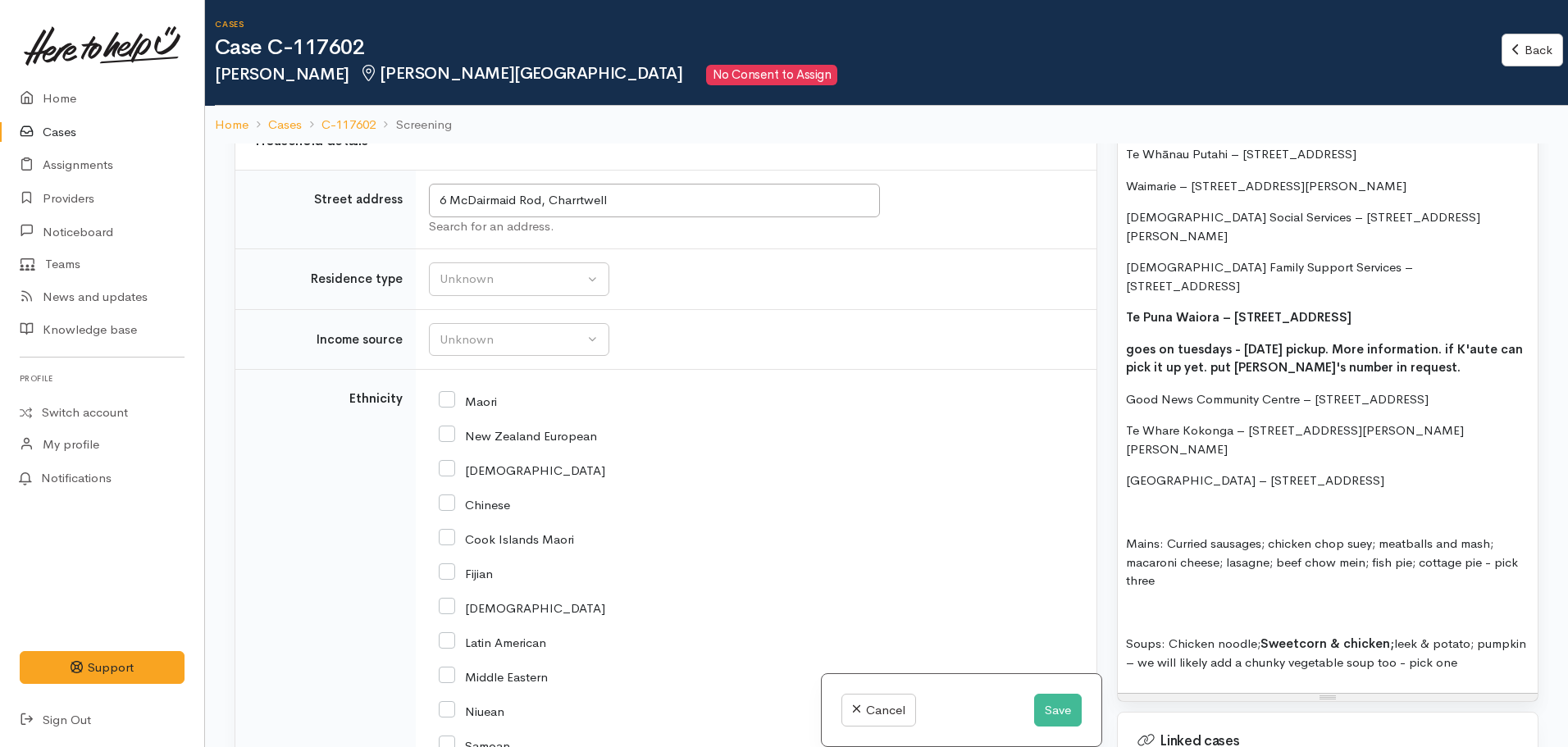
scroll to position [1656, 0]
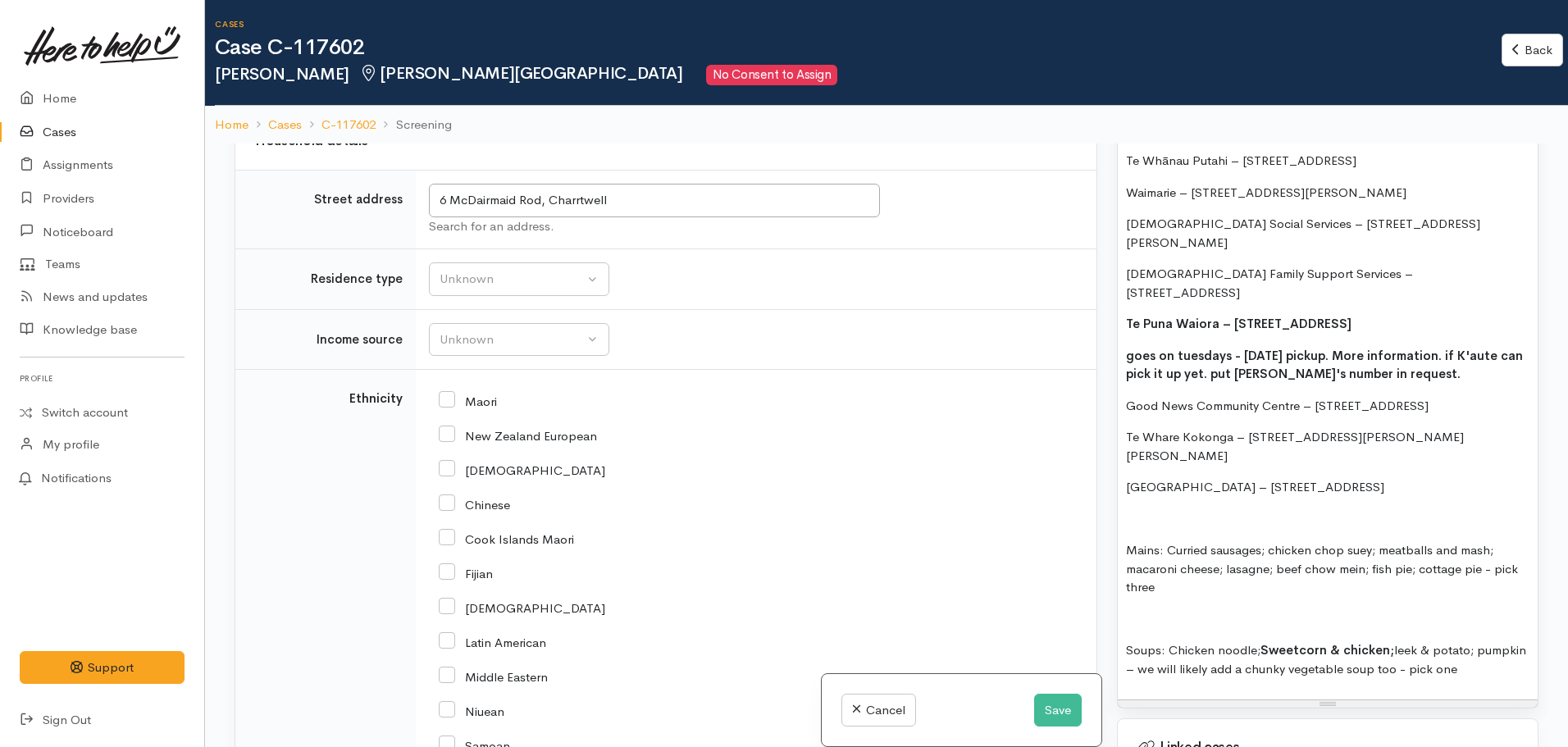
click at [1176, 526] on div "FOOD SUPPORT  - SUPER CONNECT (HAMILTON ONLY) Name: Sushila Singh Date of birth…" at bounding box center [1327, 139] width 420 height 1123
drag, startPoint x: 1267, startPoint y: 500, endPoint x: 1227, endPoint y: 498, distance: 40.0
click at [1227, 542] on p "Mains: Curried sausages; chicken chop suey; meatballs and mash; macaroni cheese…" at bounding box center [1327, 569] width 403 height 56
click at [1361, 542] on p "Mains: Curried sausages; chicken chop suey; meatballs and mash; macaroni cheese…" at bounding box center [1327, 569] width 403 height 56
drag, startPoint x: 1373, startPoint y: 505, endPoint x: 1416, endPoint y: 504, distance: 43.0
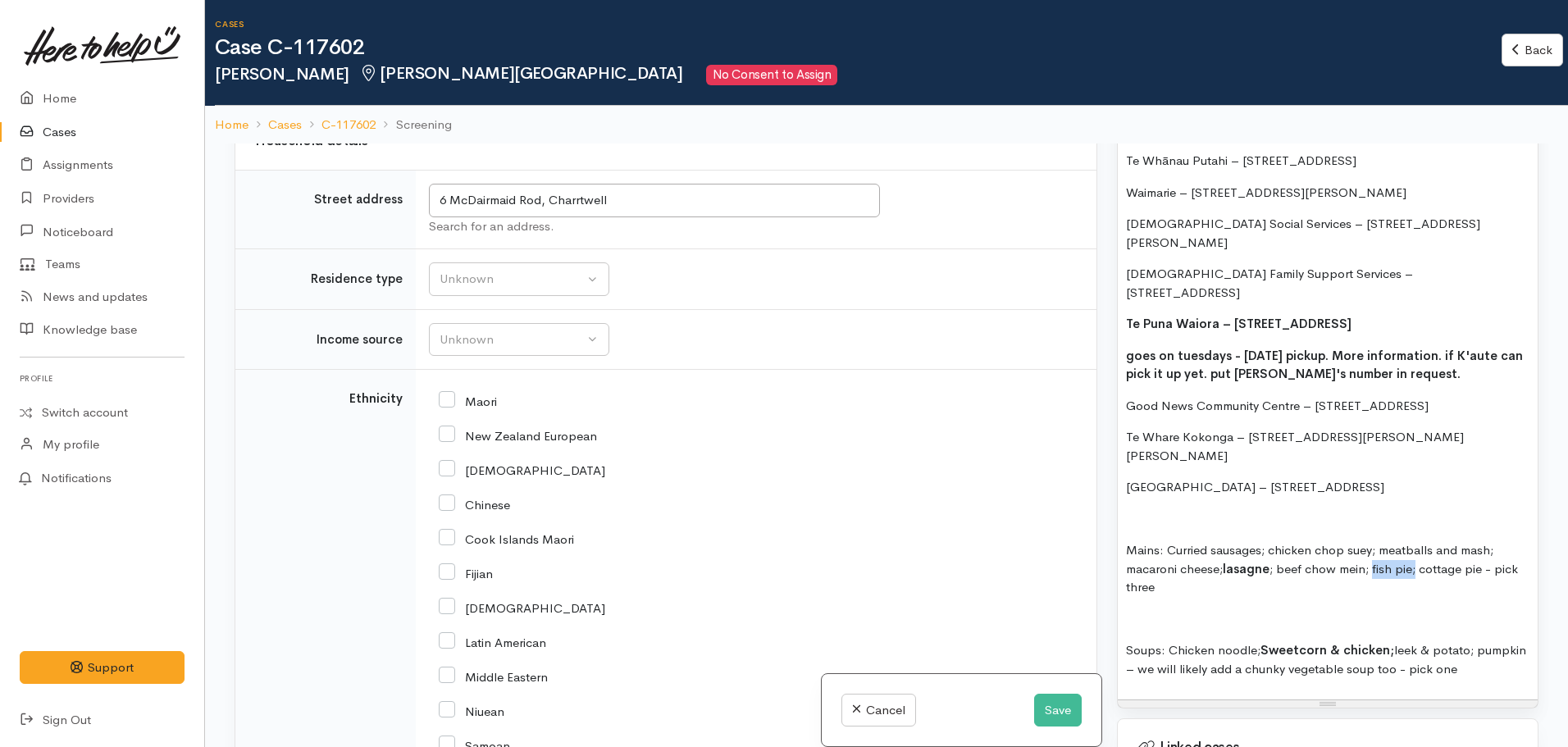
click at [1416, 542] on p "Mains: Curried sausages; chicken chop suey; meatballs and mash; macaroni cheese…" at bounding box center [1327, 569] width 403 height 56
click at [1434, 542] on p "Mains: Curried sausages; chicken chop suey; meatballs and mash; macaroni cheese…" at bounding box center [1327, 569] width 403 height 56
drag, startPoint x: 1418, startPoint y: 499, endPoint x: 1488, endPoint y: 502, distance: 70.1
click at [1488, 542] on p "Mains: Curried sausages; chicken chop suey; meatballs and mash; macaroni cheese…" at bounding box center [1327, 569] width 403 height 56
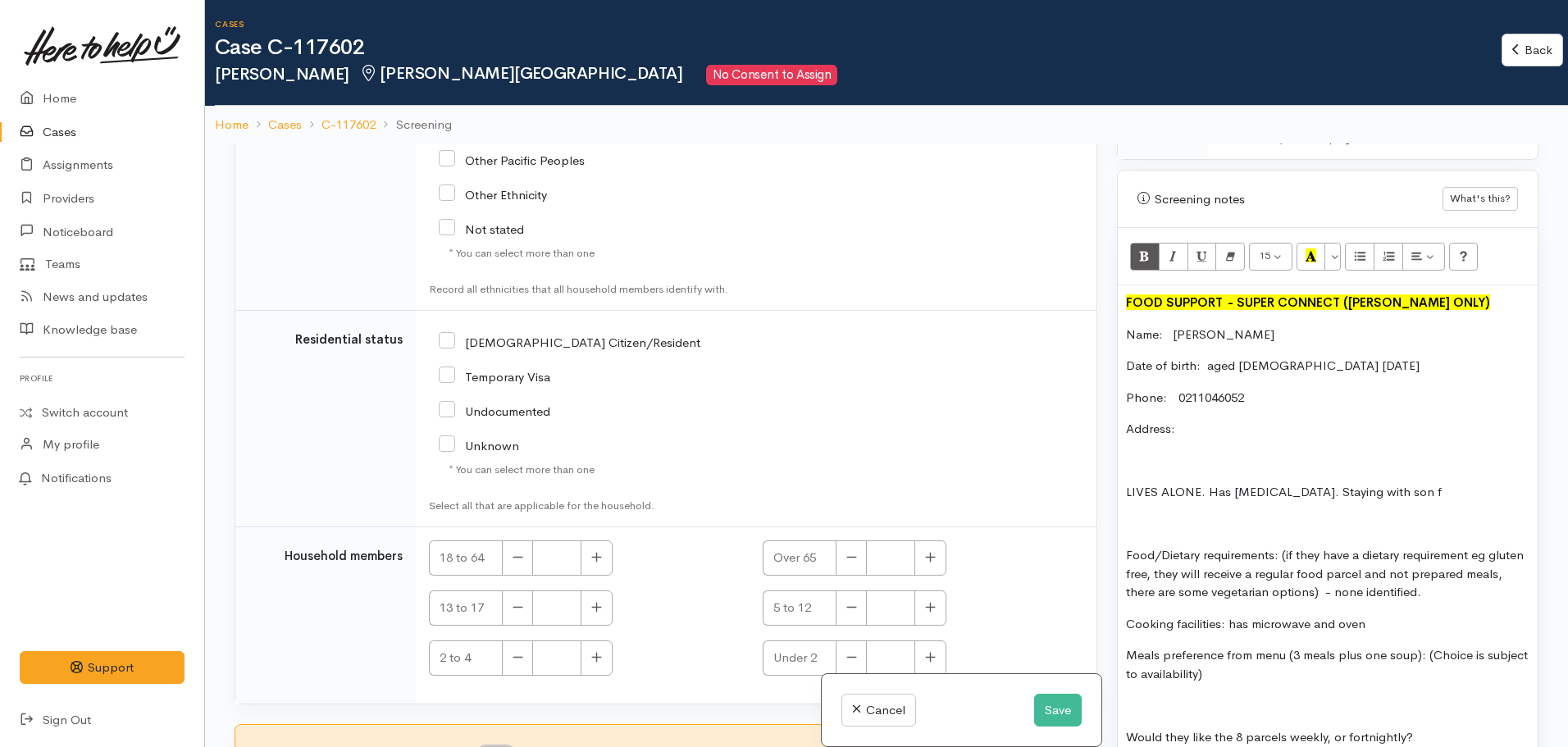
scroll to position [1098, 0]
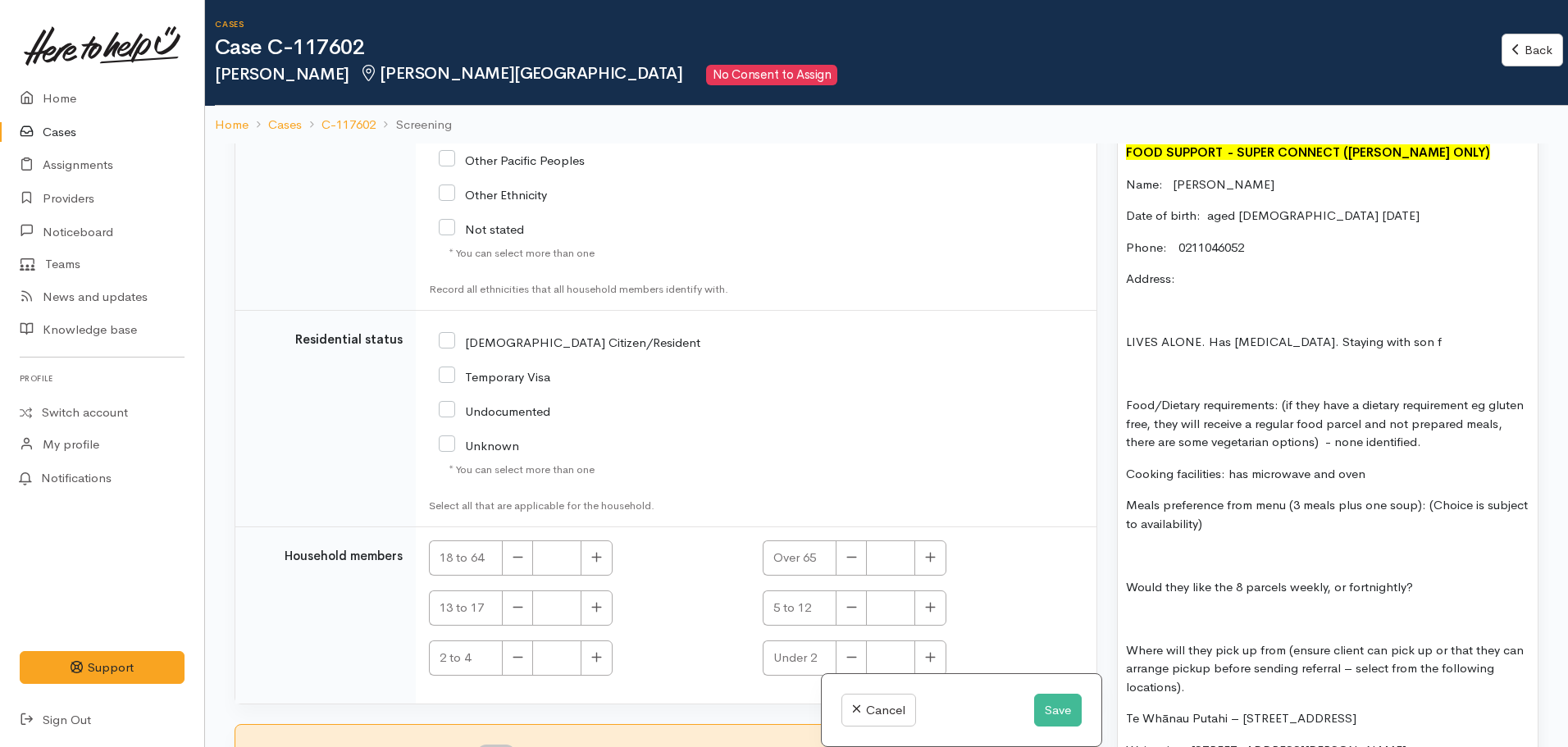
click at [450, 338] on input "NZ Citizen/Resident" at bounding box center [569, 341] width 261 height 15
checkbox input "true"
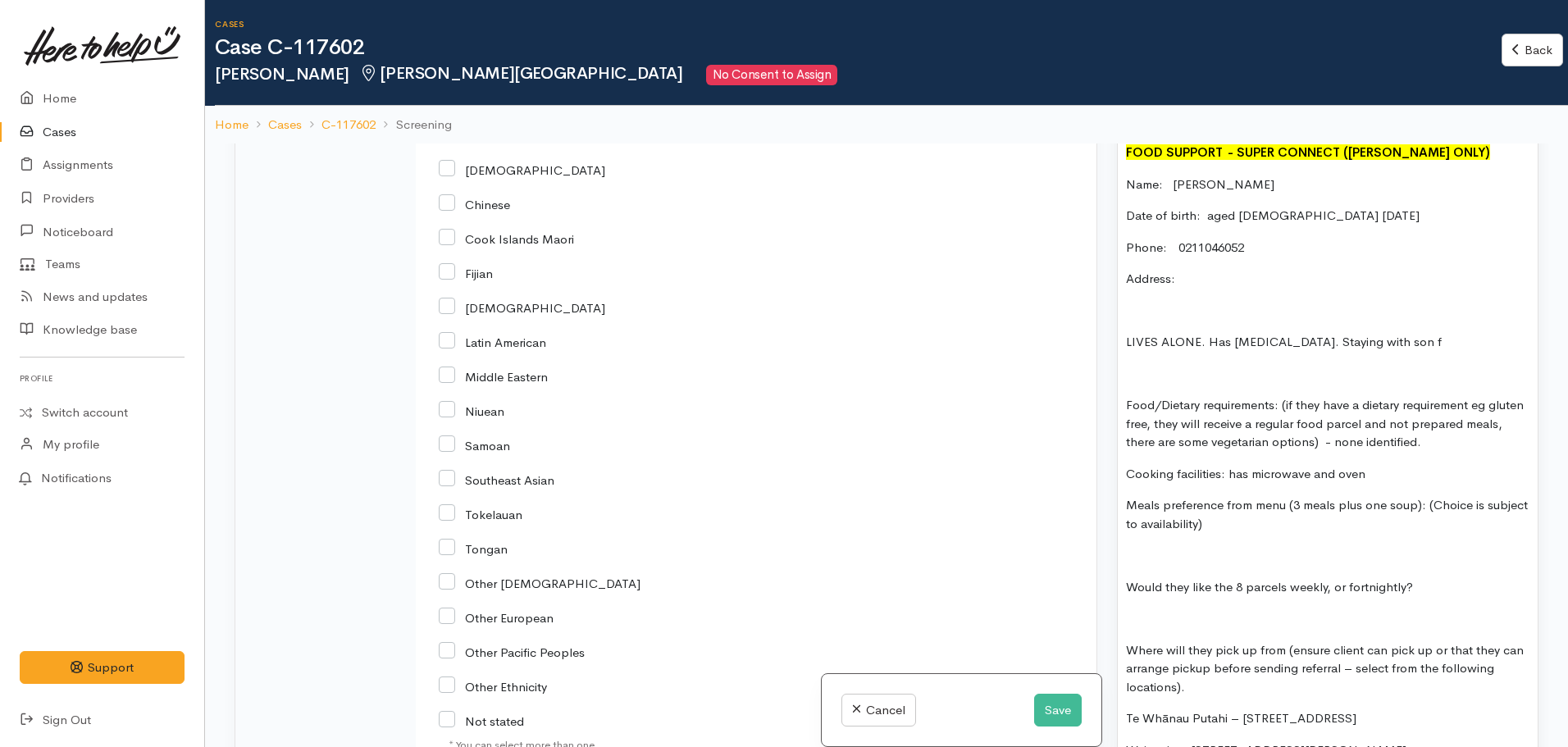
scroll to position [2076, 0]
click at [442, 306] on input "Indian" at bounding box center [522, 306] width 167 height 15
checkbox input "true"
click at [451, 270] on input "Fijian" at bounding box center [466, 271] width 54 height 15
checkbox input "true"
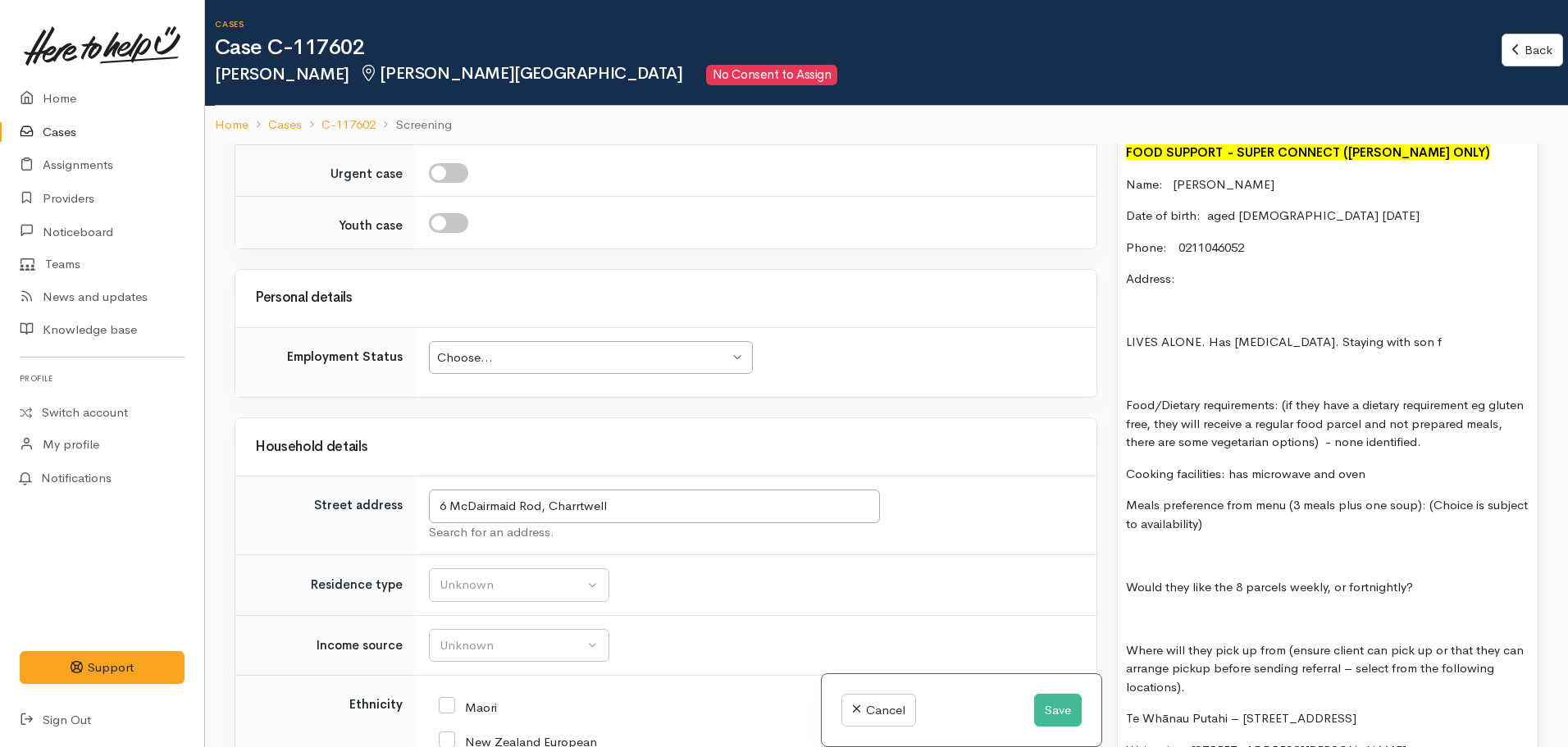
scroll to position [1465, 0]
click at [541, 640] on div "Unknown" at bounding box center [512, 649] width 144 height 19
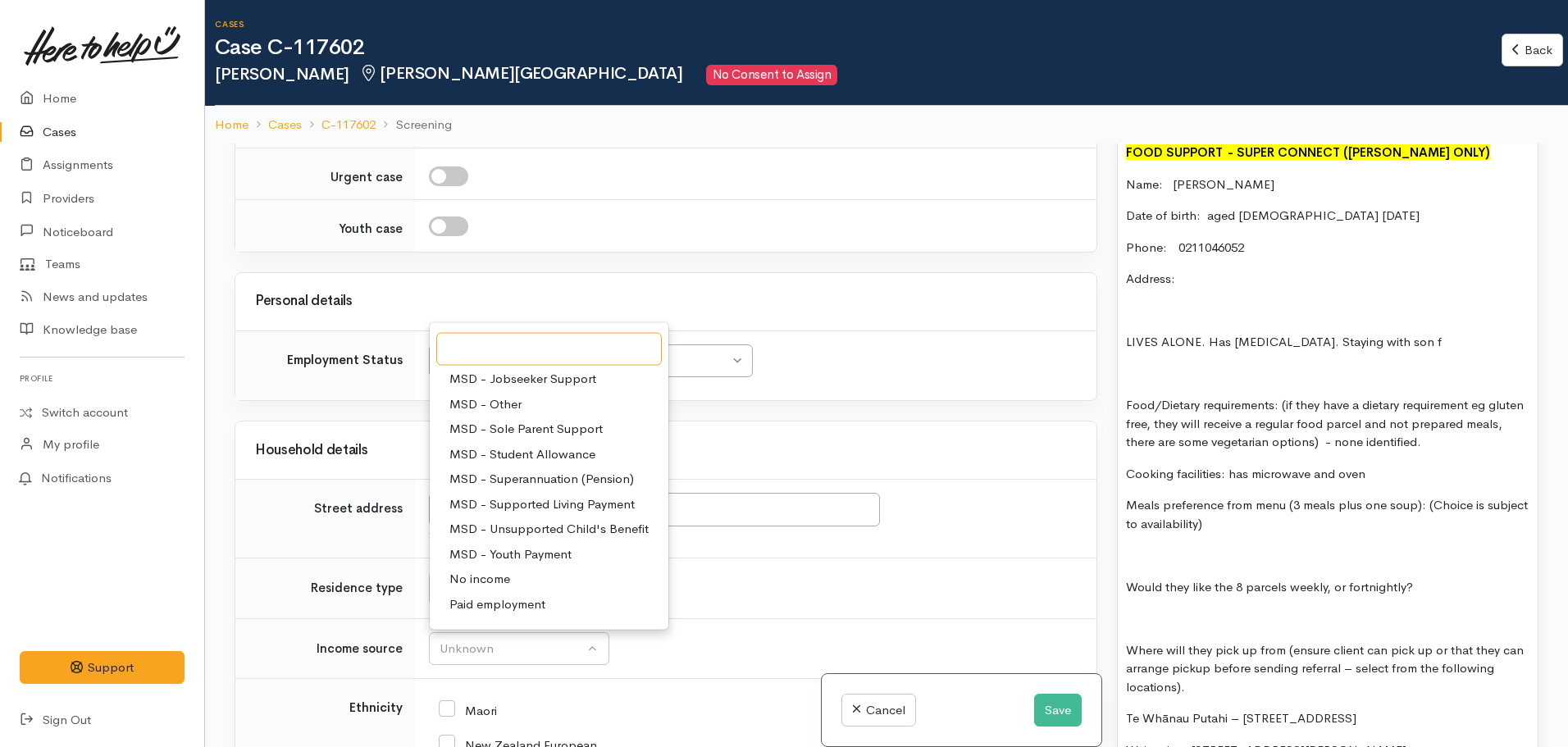
scroll to position [154, 0]
click at [578, 476] on span "MSD - Superannuation (Pension)" at bounding box center [541, 478] width 185 height 19
select select "2"
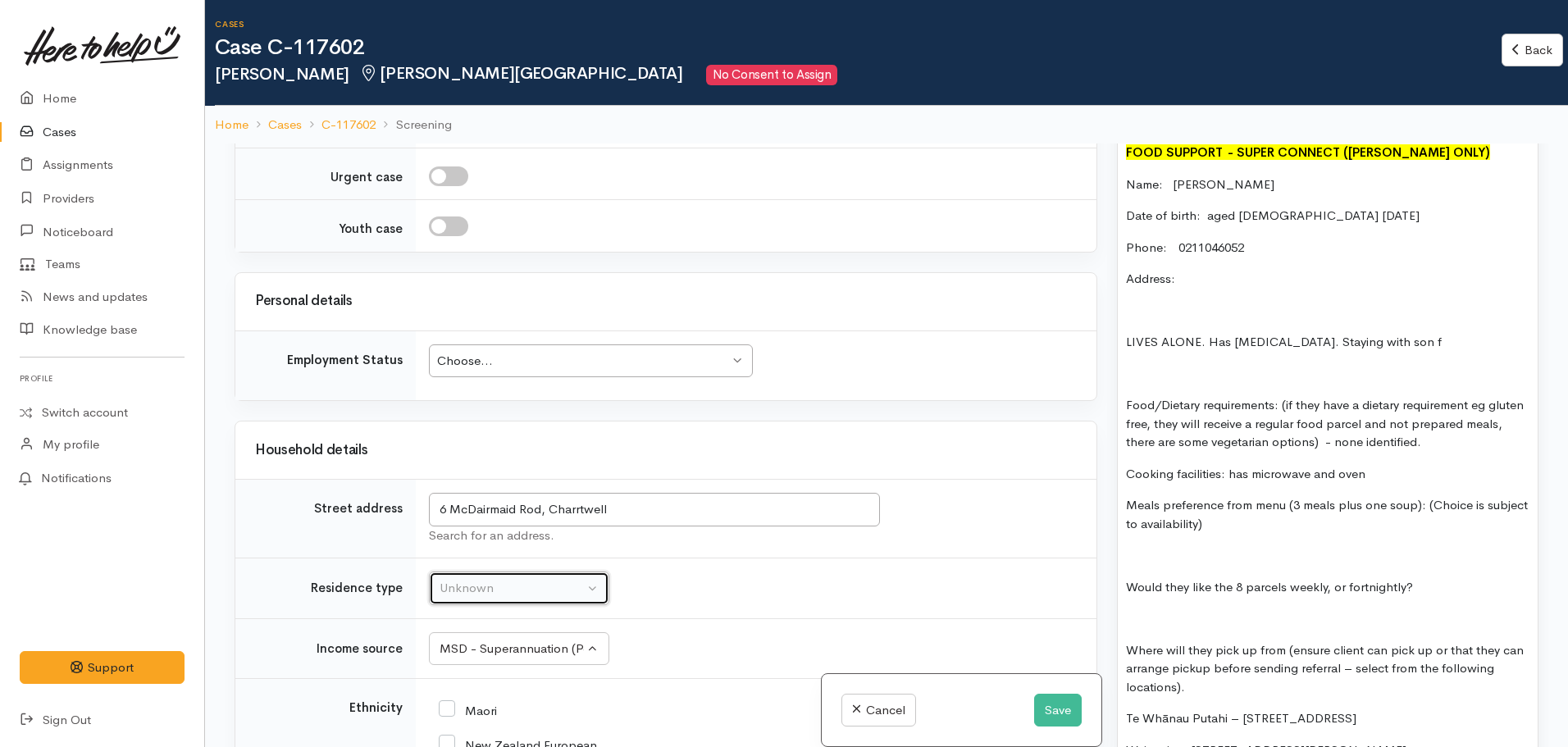
click at [523, 599] on button "Unknown" at bounding box center [519, 589] width 180 height 34
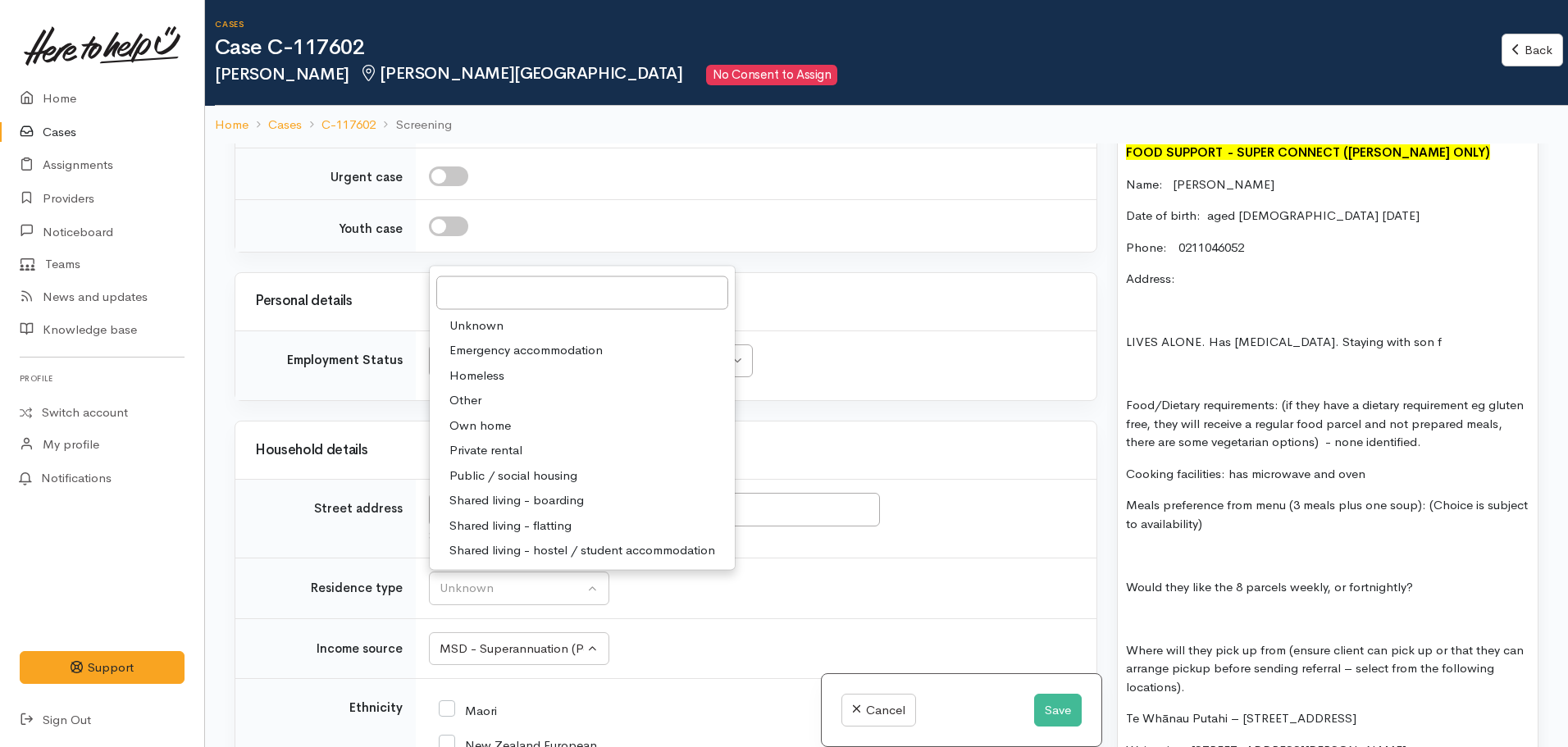
click at [859, 582] on td "Unknown Emergency accommodation Homeless Other Own home Private rental Public /…" at bounding box center [755, 589] width 681 height 61
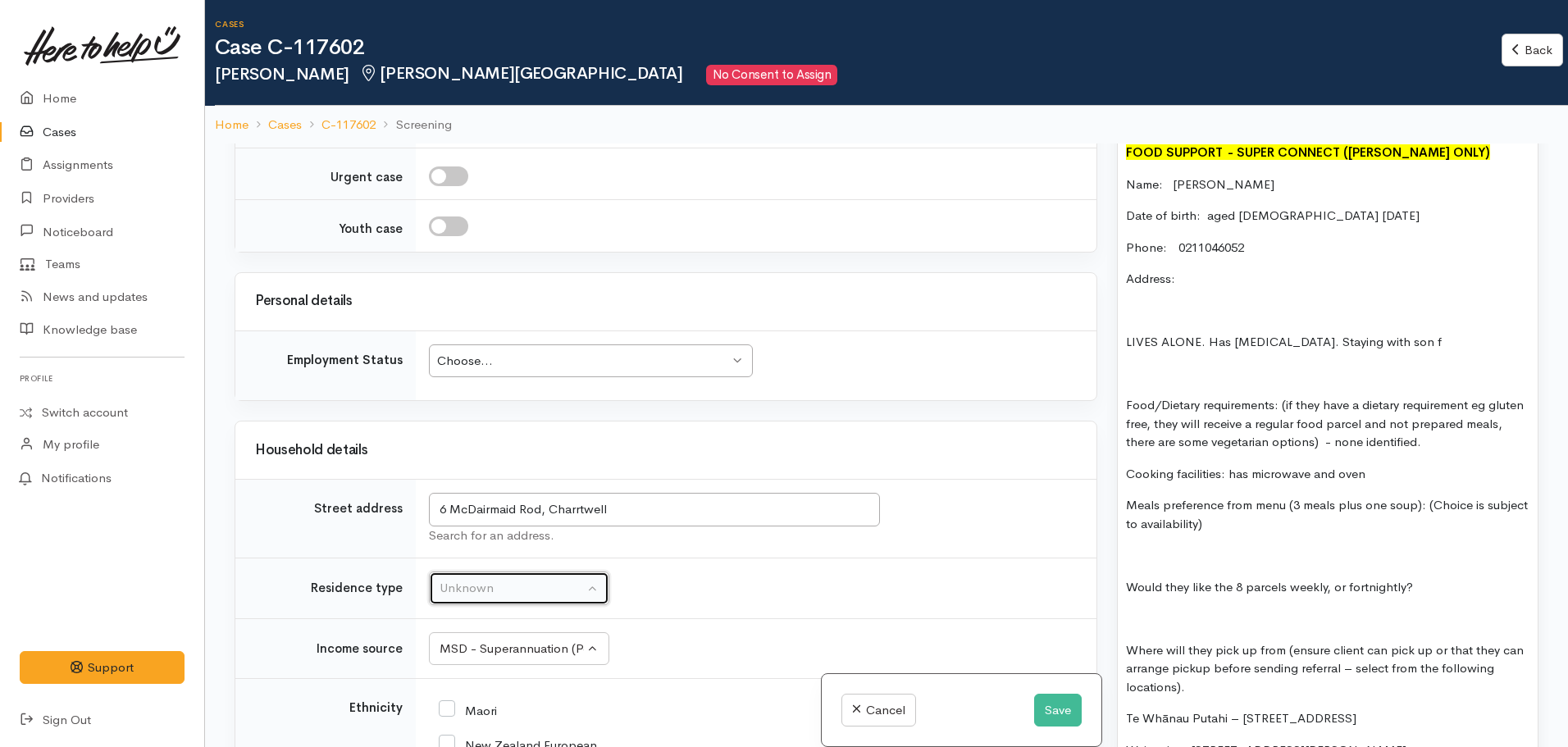
click at [582, 594] on div "Unknown" at bounding box center [512, 588] width 144 height 19
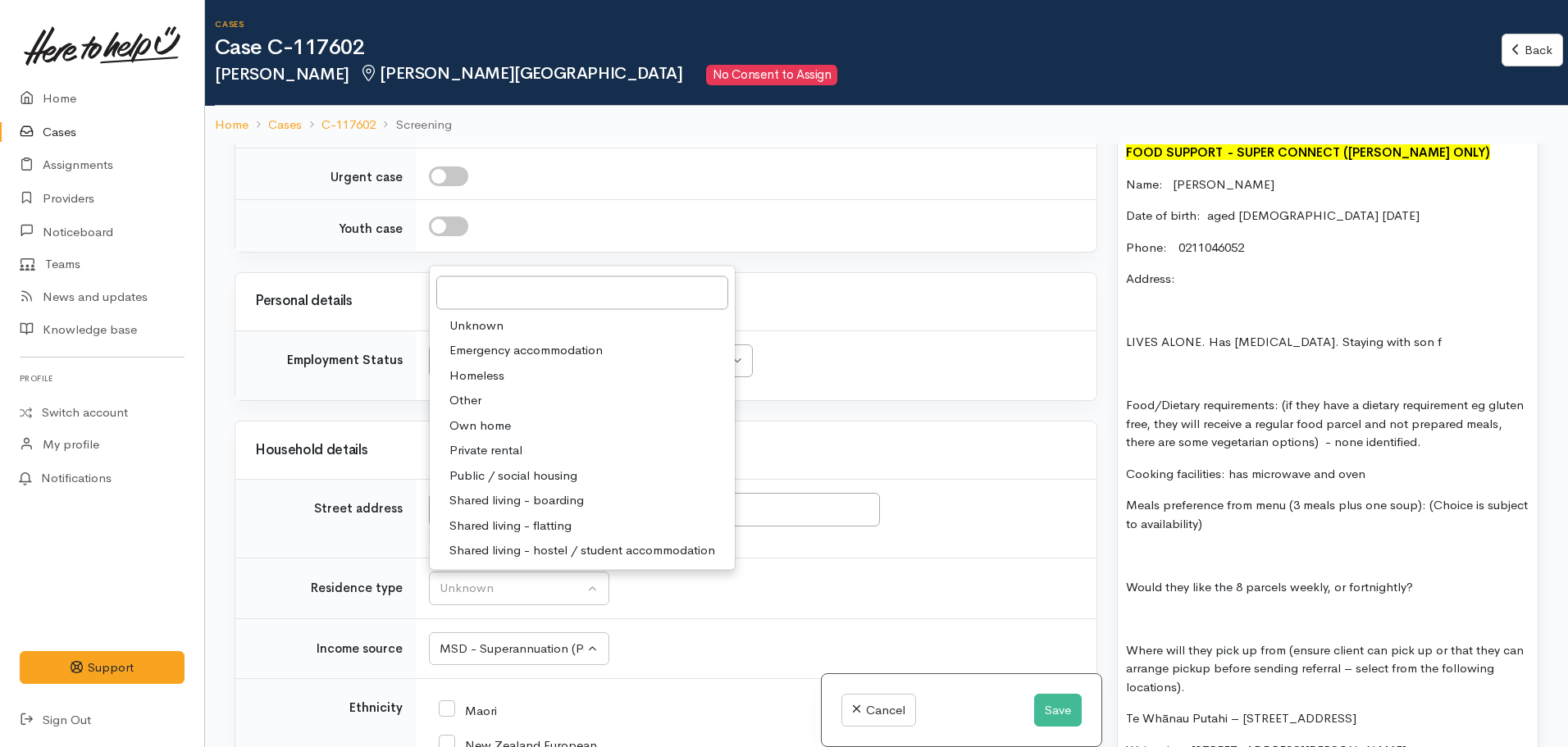
click at [584, 501] on span "Shared living - boarding" at bounding box center [516, 501] width 135 height 19
select select "4"
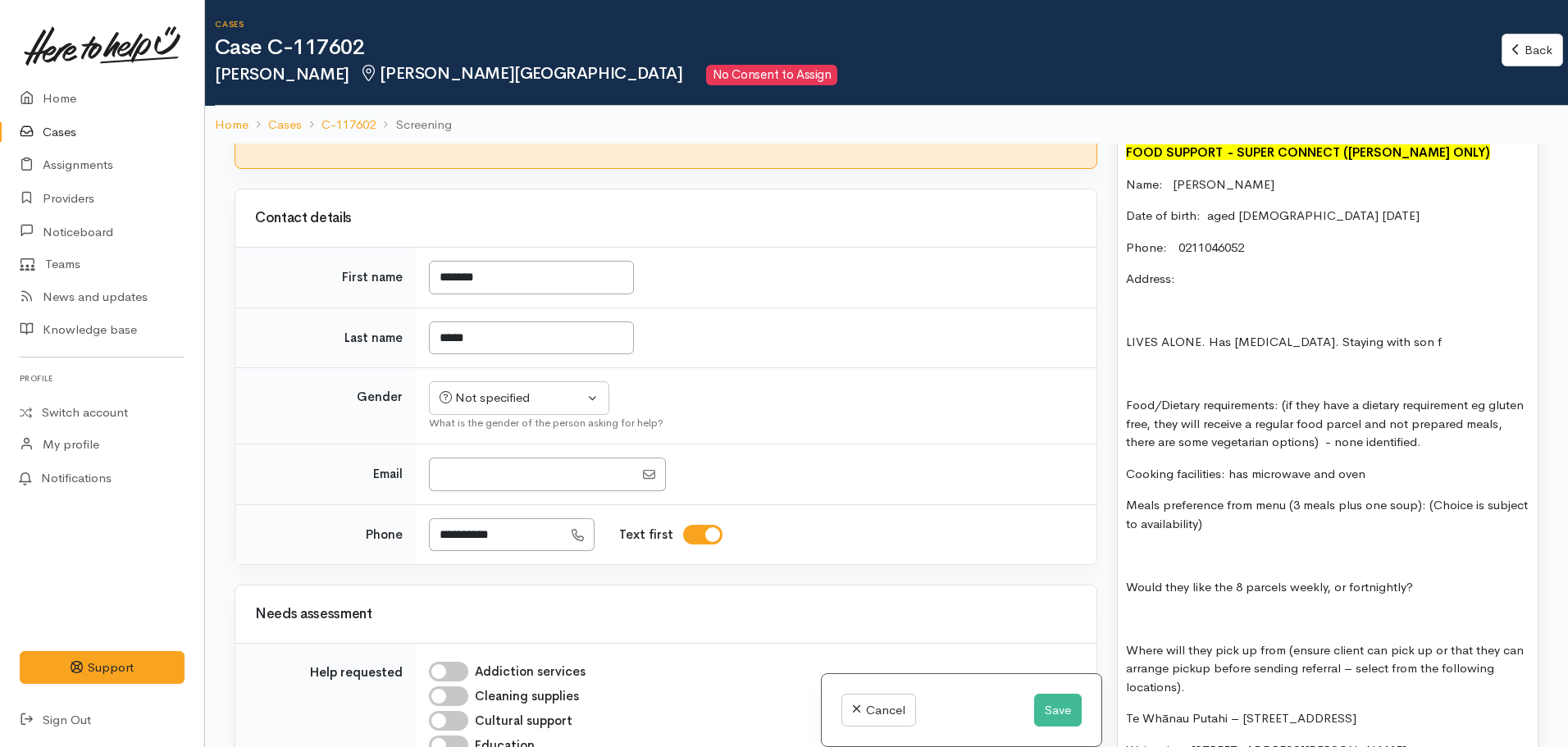
scroll to position [105, 0]
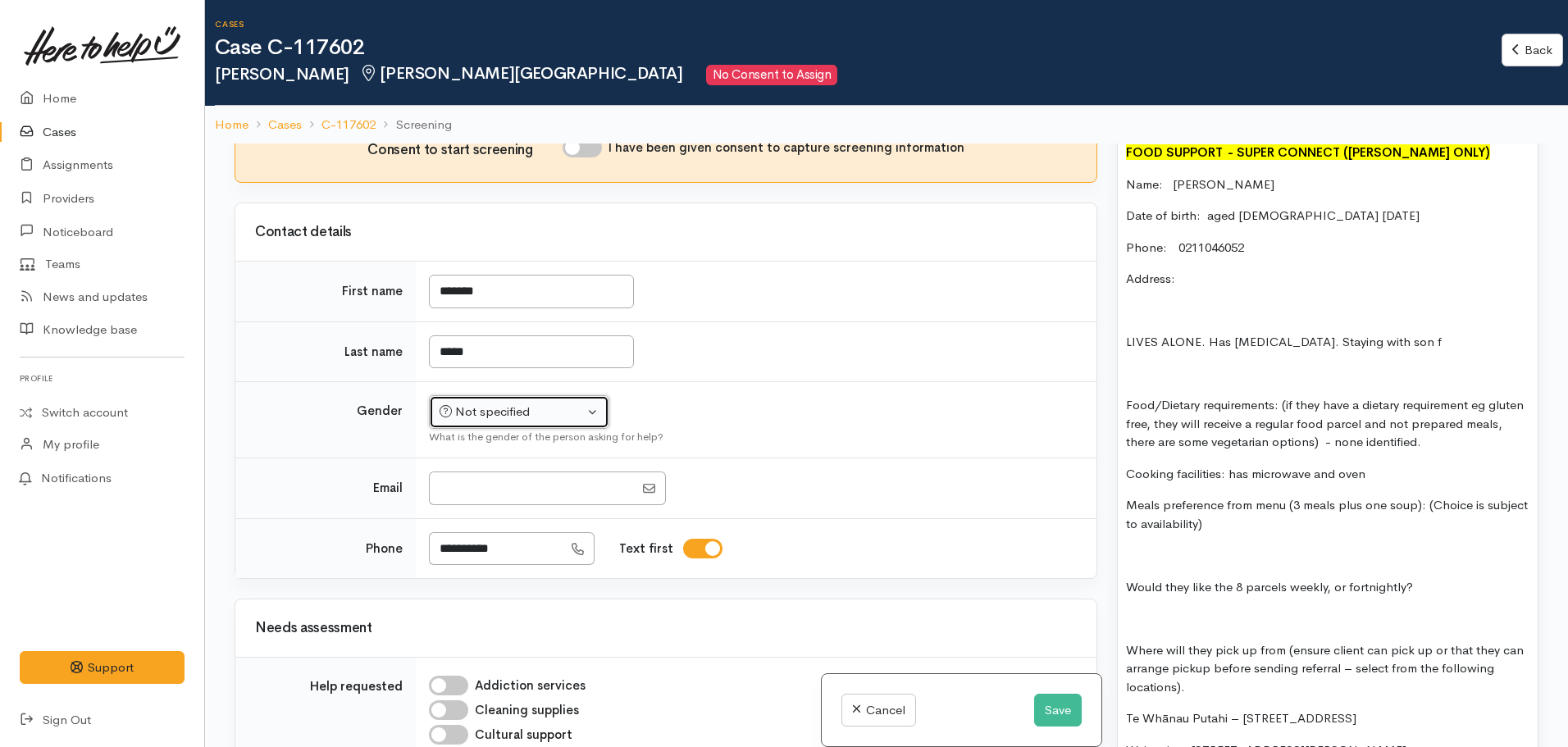
click at [575, 414] on div "Not specified" at bounding box center [512, 411] width 144 height 19
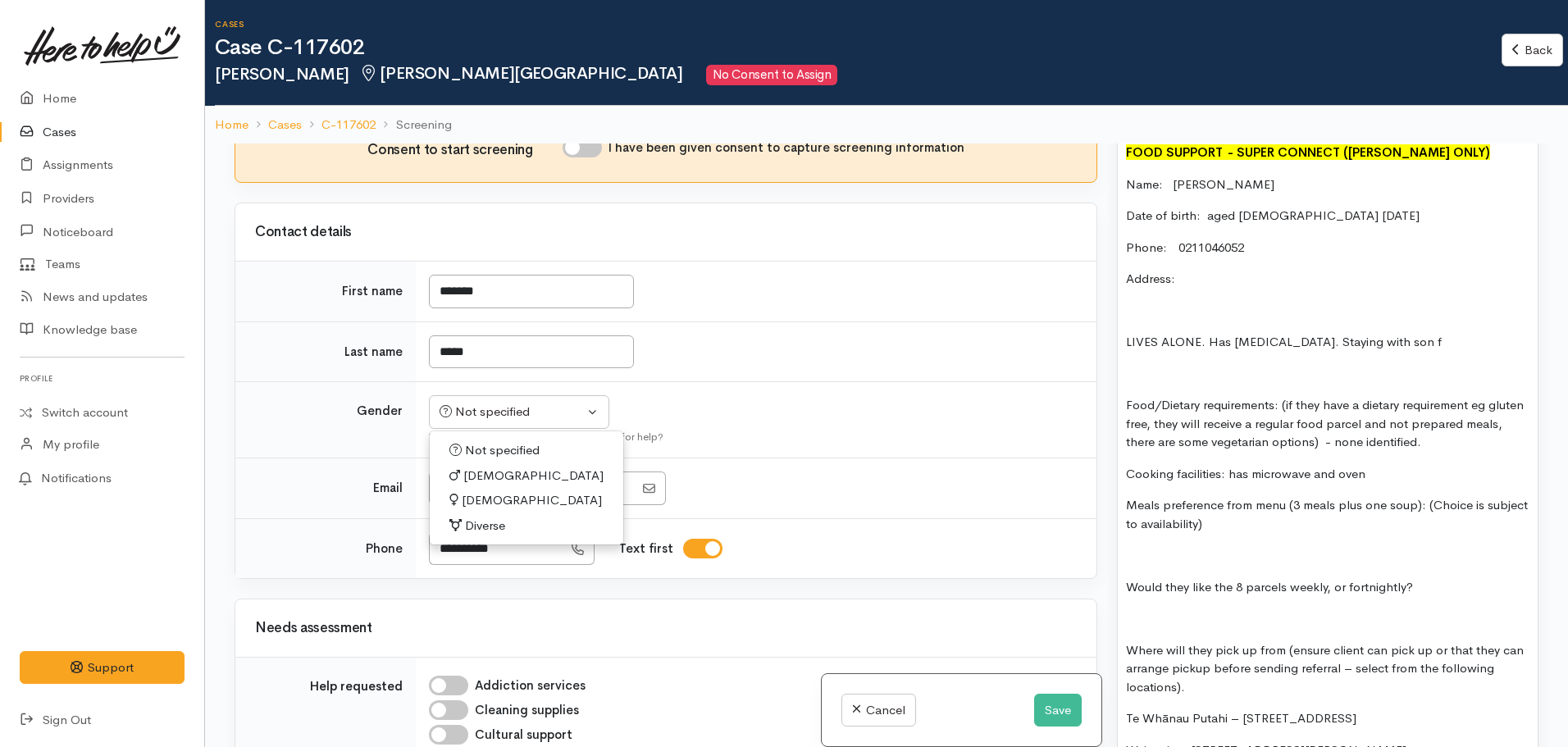
click at [483, 502] on span "Female" at bounding box center [532, 501] width 140 height 19
select select "Female"
click at [590, 144] on input "I have been given consent to capture screening information" at bounding box center [582, 147] width 39 height 20
checkbox input "true"
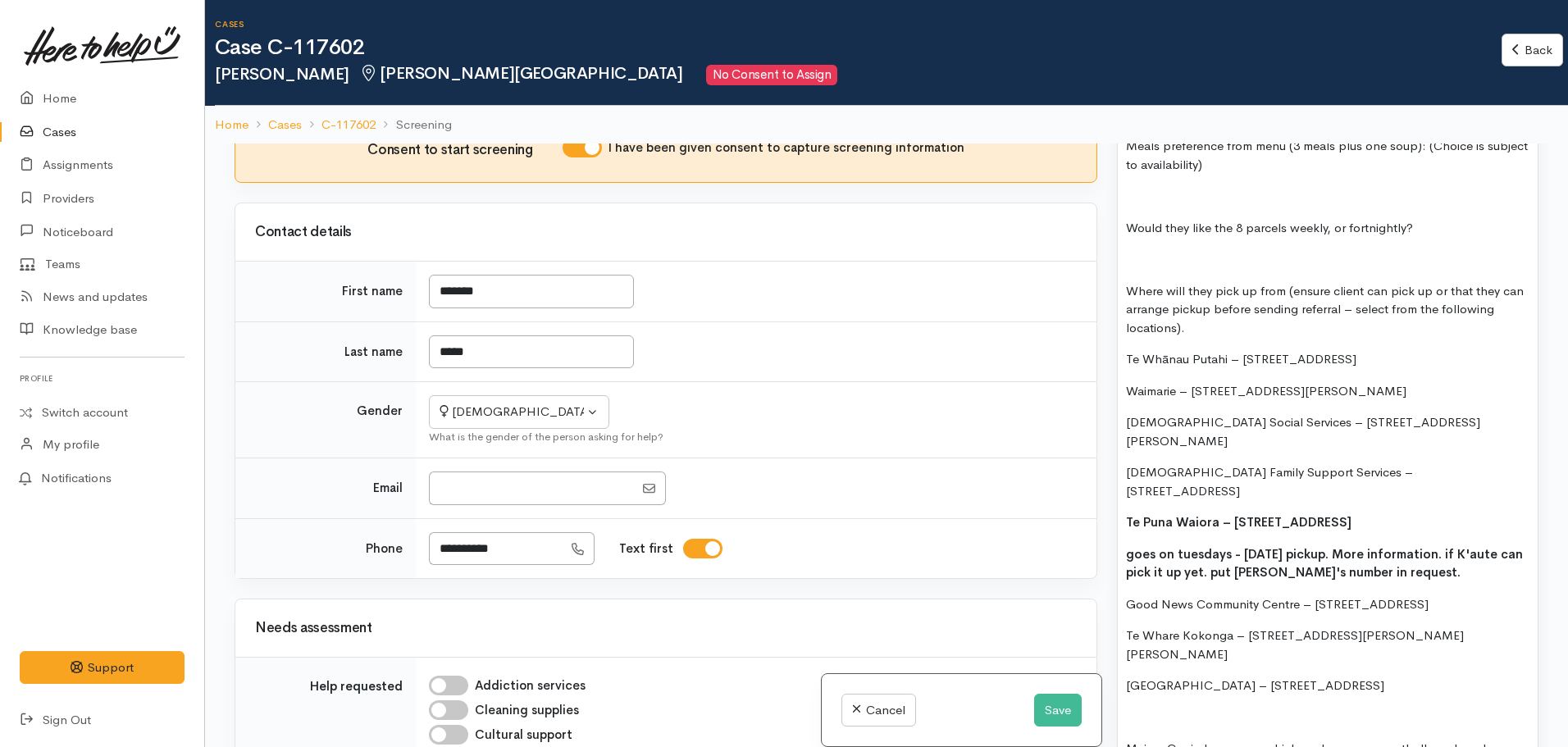
scroll to position [1457, 0]
click at [1428, 514] on p "Te Puna Waiora – 408 Peachgrove Road, Fairfield" at bounding box center [1327, 523] width 403 height 19
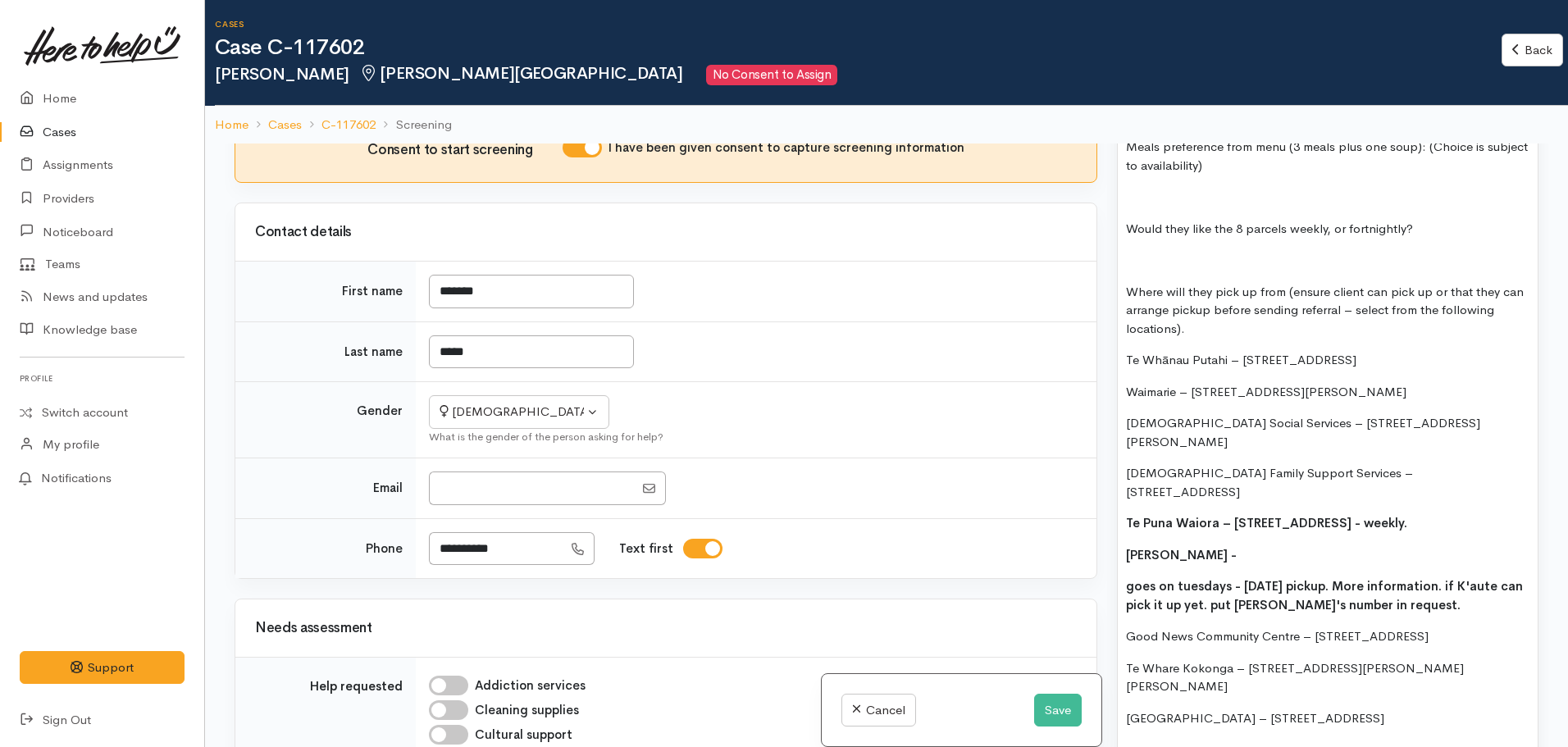
click at [1508, 514] on p "Te Puna Waiora – 408 Peachgrove Road, Fairfield - weekly." at bounding box center [1327, 523] width 403 height 19
drag, startPoint x: 1189, startPoint y: 503, endPoint x: 1082, endPoint y: 501, distance: 107.0
click at [1082, 501] on div "Related cases There are no other cases from the same person found. Manually lin…" at bounding box center [887, 517] width 1324 height 747
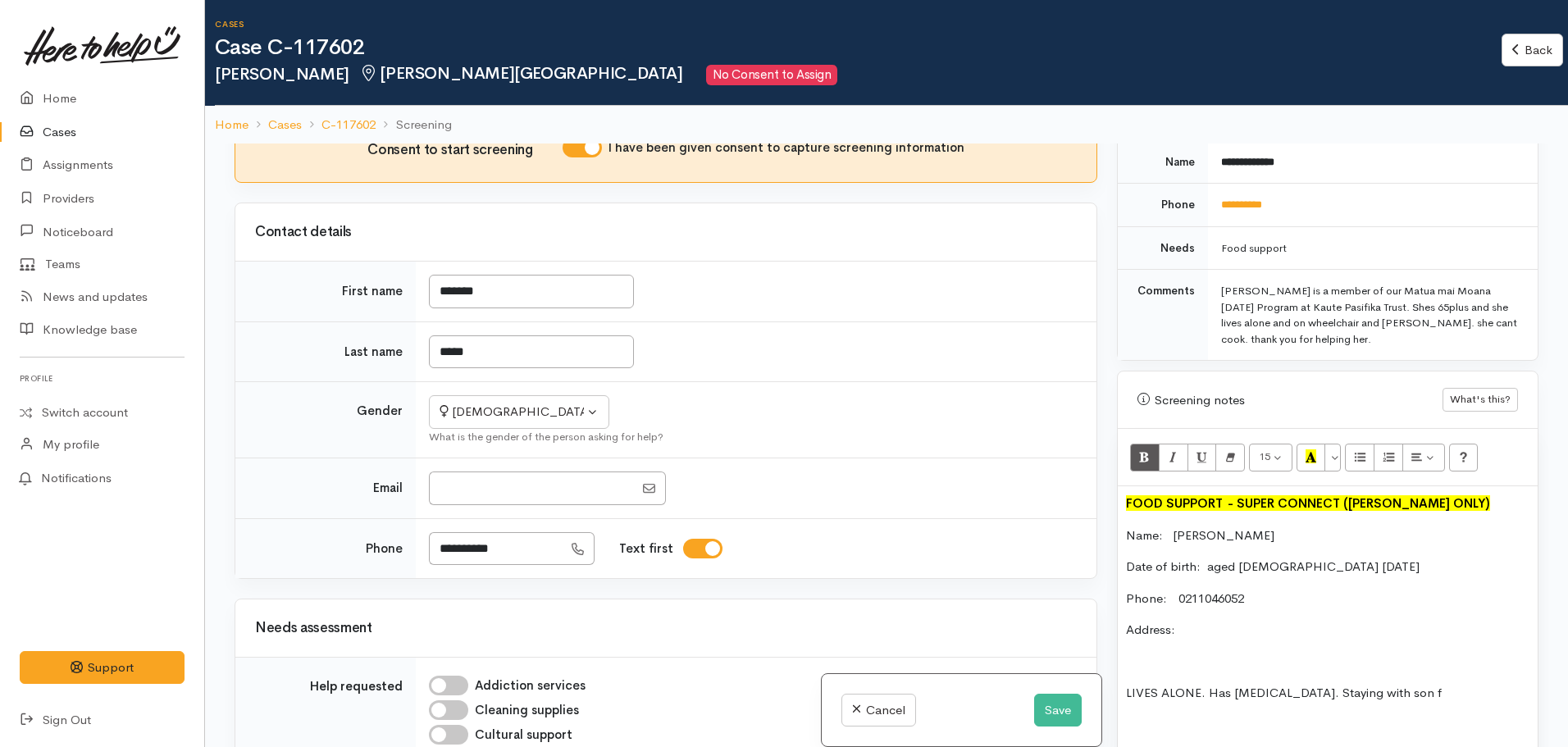
scroll to position [743, 0]
click at [1216, 625] on p "Address:" at bounding box center [1327, 634] width 403 height 19
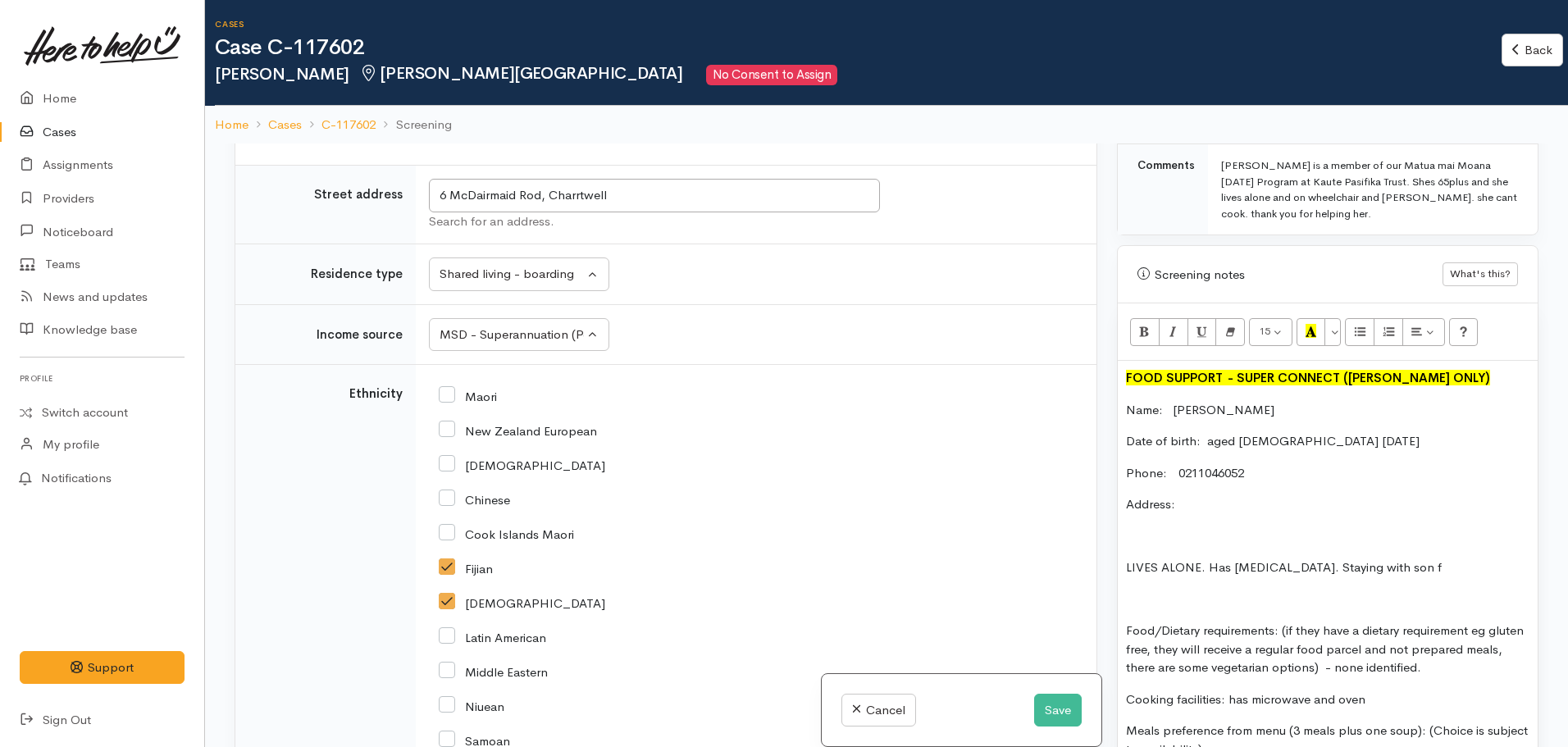
scroll to position [874, 0]
drag, startPoint x: 1440, startPoint y: 556, endPoint x: 1205, endPoint y: 556, distance: 235.0
click at [1205, 557] on p "LIVES ALONE. Has difficulty walking. Staying with son f" at bounding box center [1327, 566] width 403 height 19
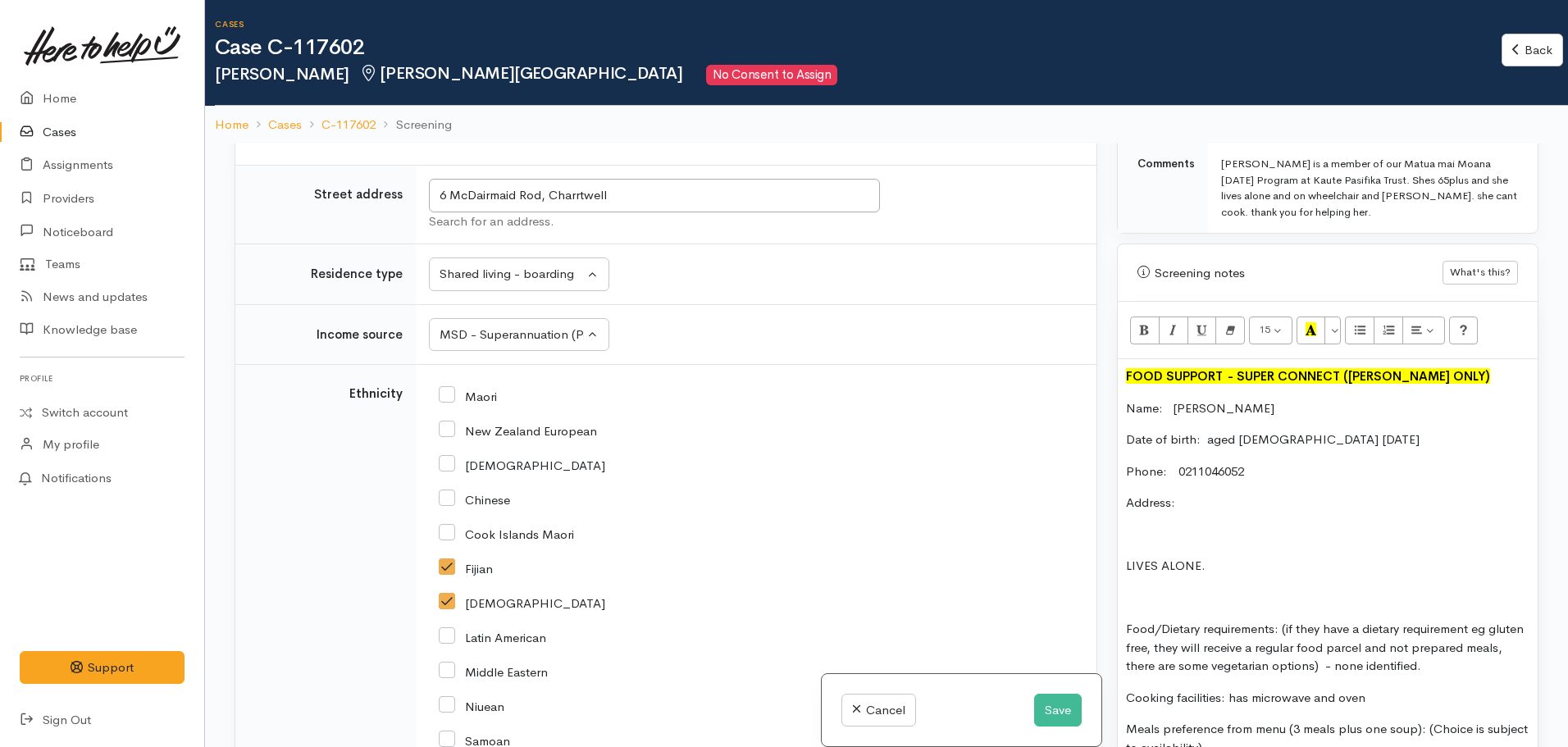
click at [1199, 494] on p "Address:" at bounding box center [1327, 502] width 403 height 19
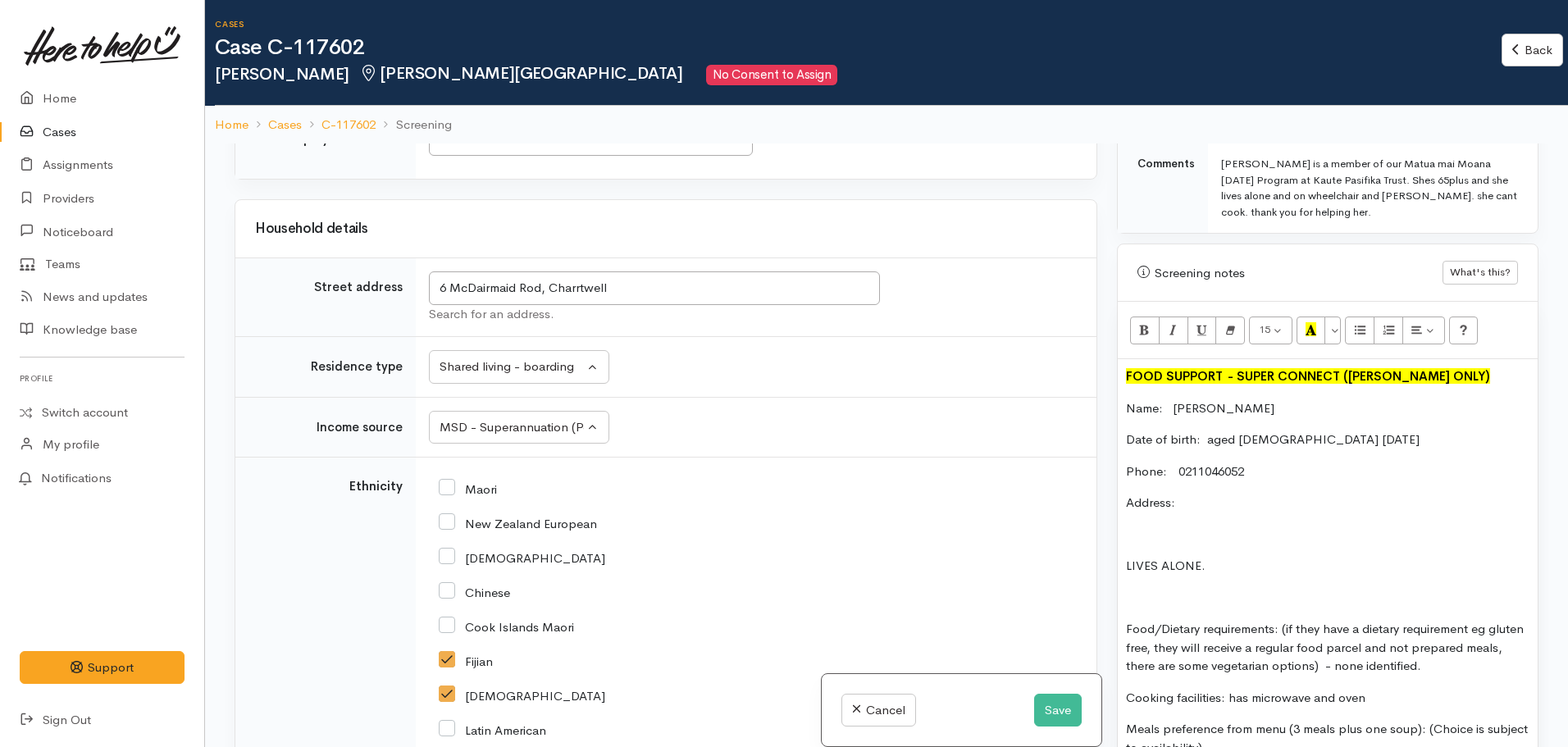
scroll to position [1681, 0]
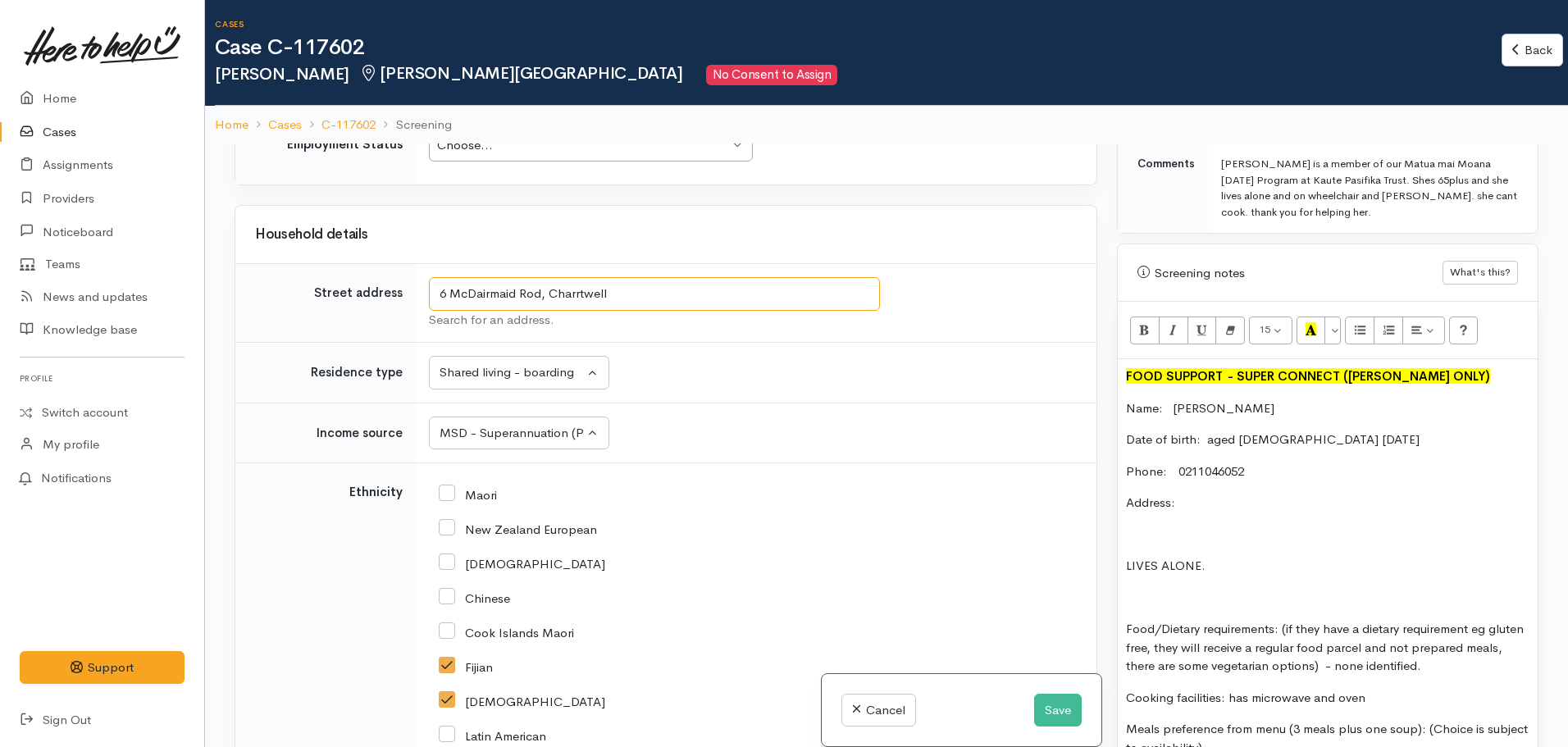
click at [472, 291] on input "6 McDairmaid Rod, Charrtwell" at bounding box center [655, 295] width 451 height 34
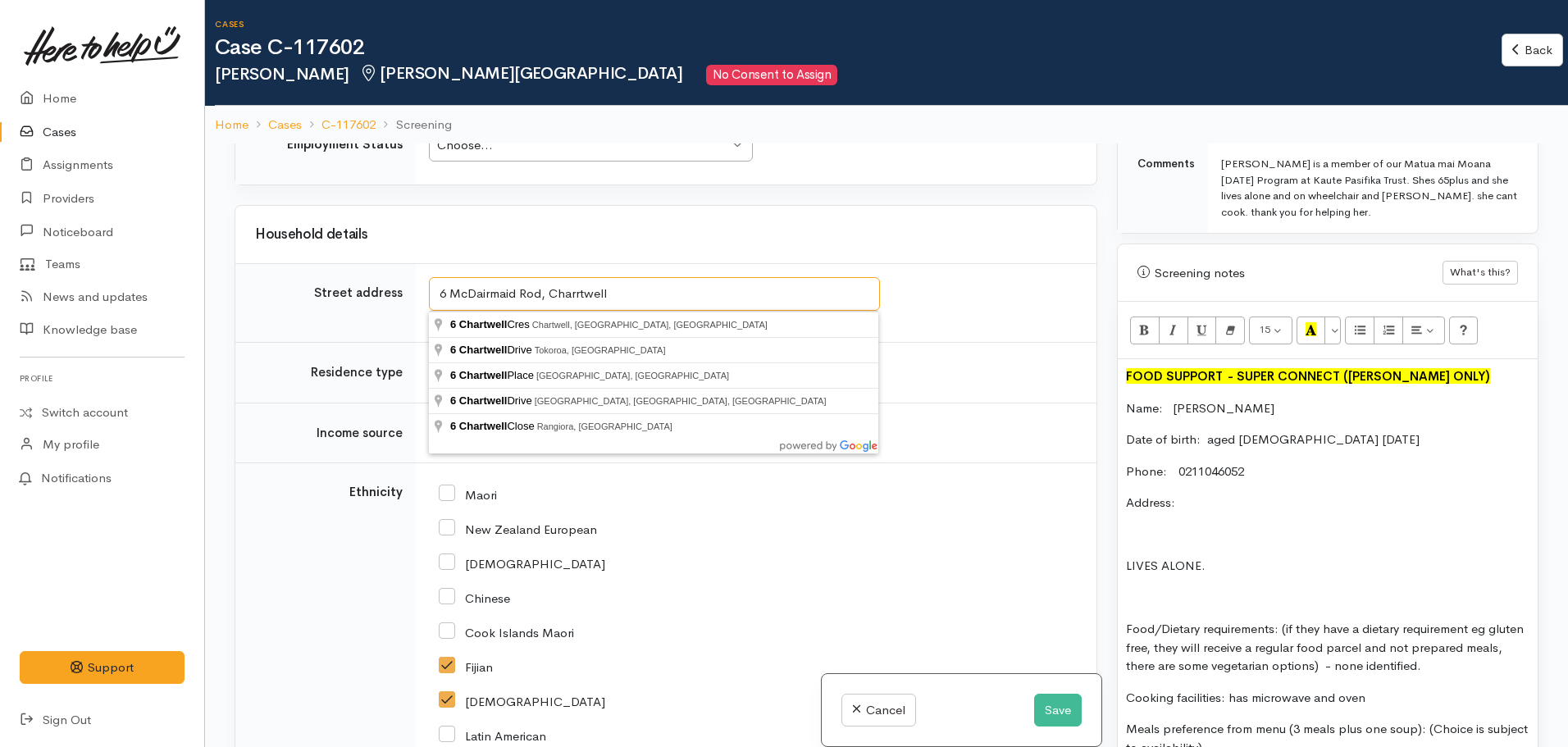
drag, startPoint x: 651, startPoint y: 279, endPoint x: 466, endPoint y: 297, distance: 185.9
click at [466, 297] on input "6 McDairmaid Rod, Charrtwell" at bounding box center [655, 295] width 451 height 34
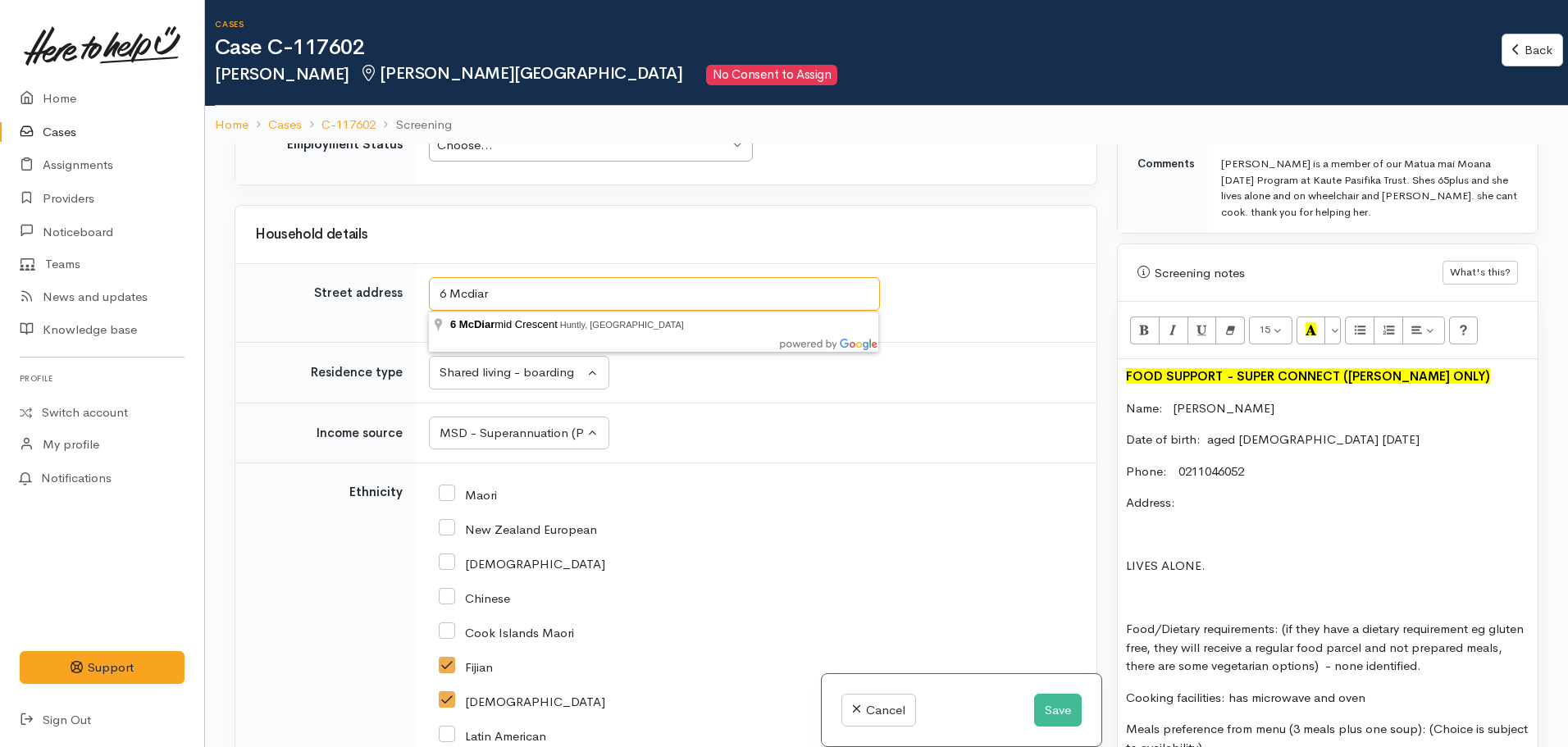
type input "6 Mcdiar"
drag, startPoint x: 561, startPoint y: 289, endPoint x: 393, endPoint y: 290, distance: 168.0
click at [393, 290] on tr "Street address 6 Mcdiar Search for an address." at bounding box center [665, 303] width 861 height 79
paste input "6 macdiarmid road chartwell"
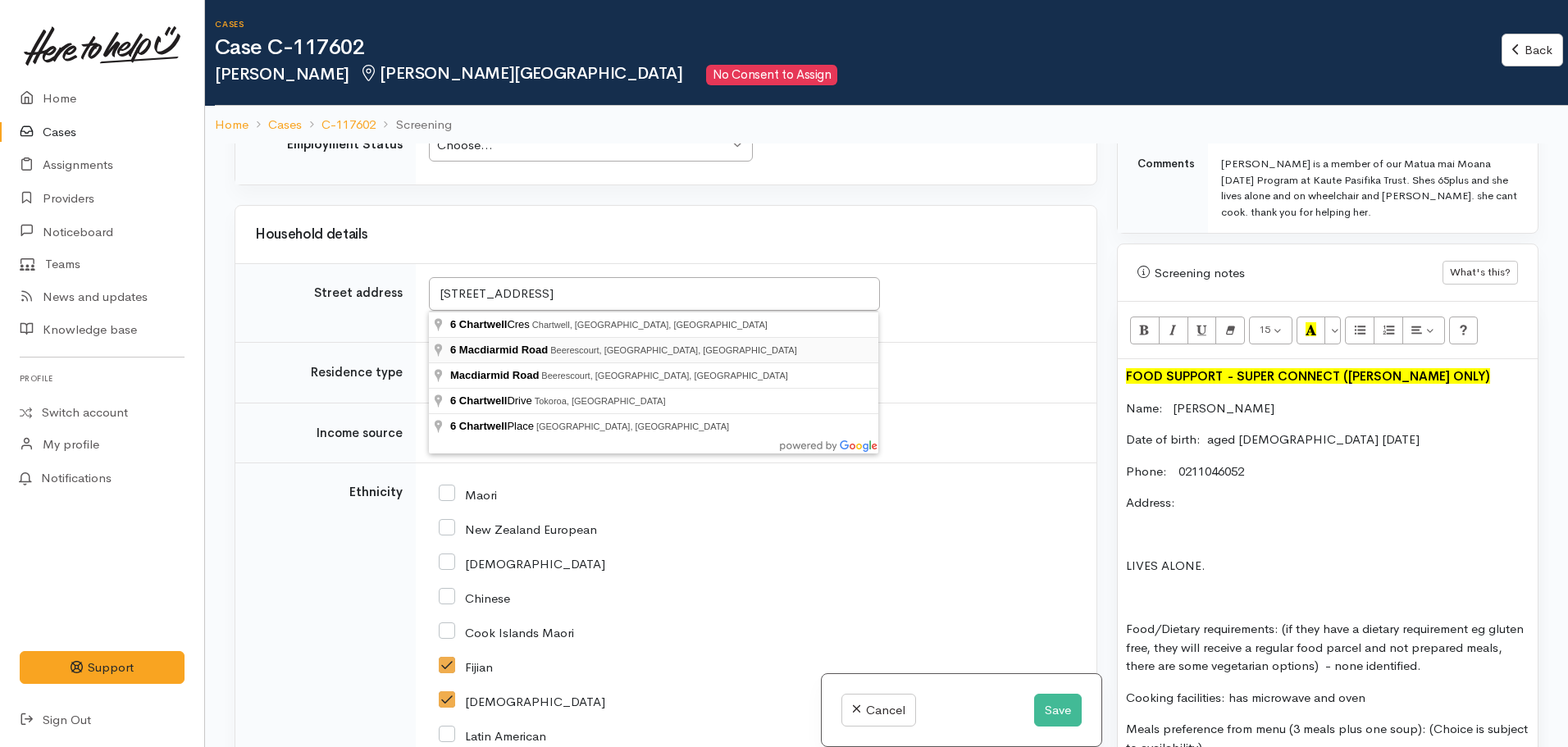
type input "6 Macdiarmid Road, Beerescourt, Hamilton, New Zealand"
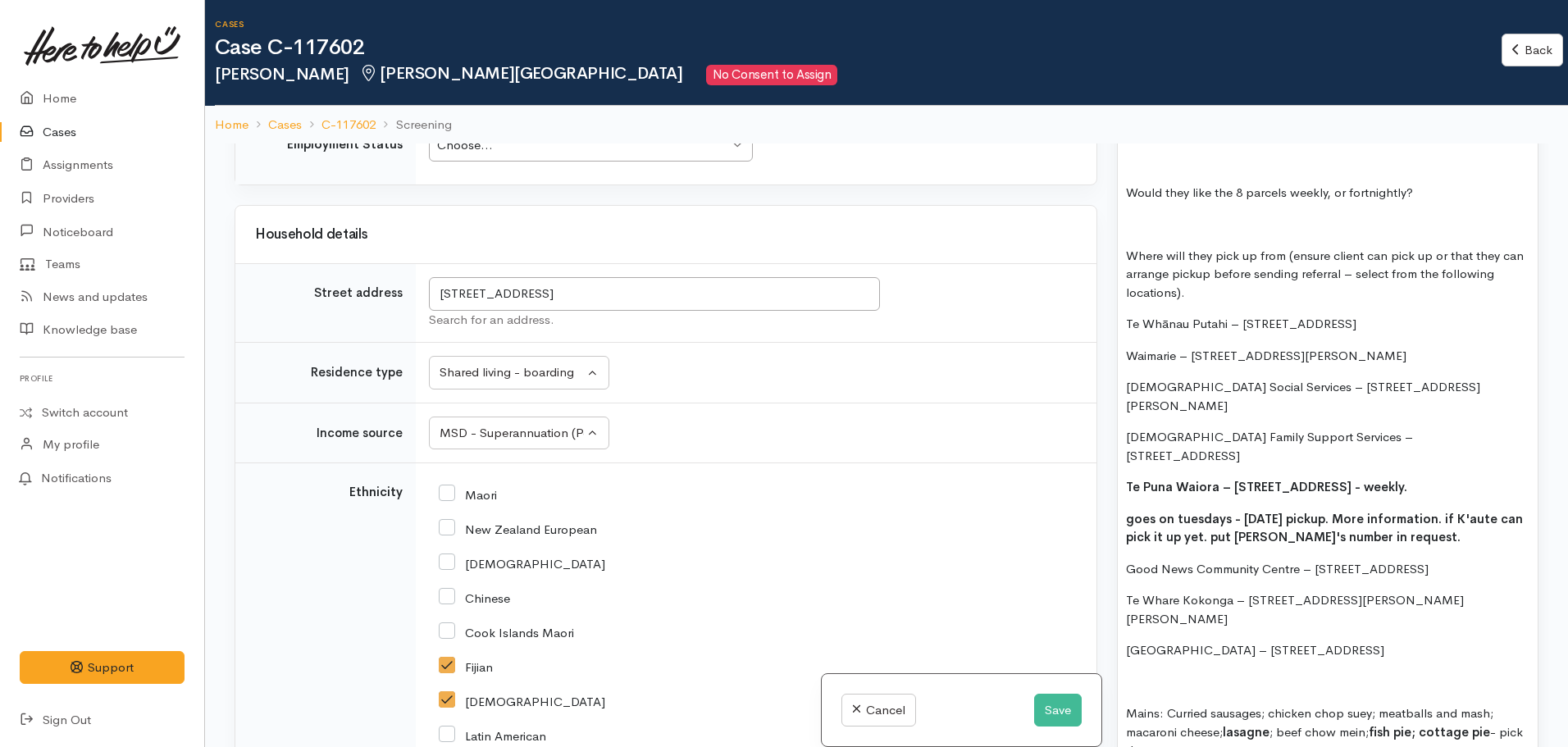
scroll to position [1513, 0]
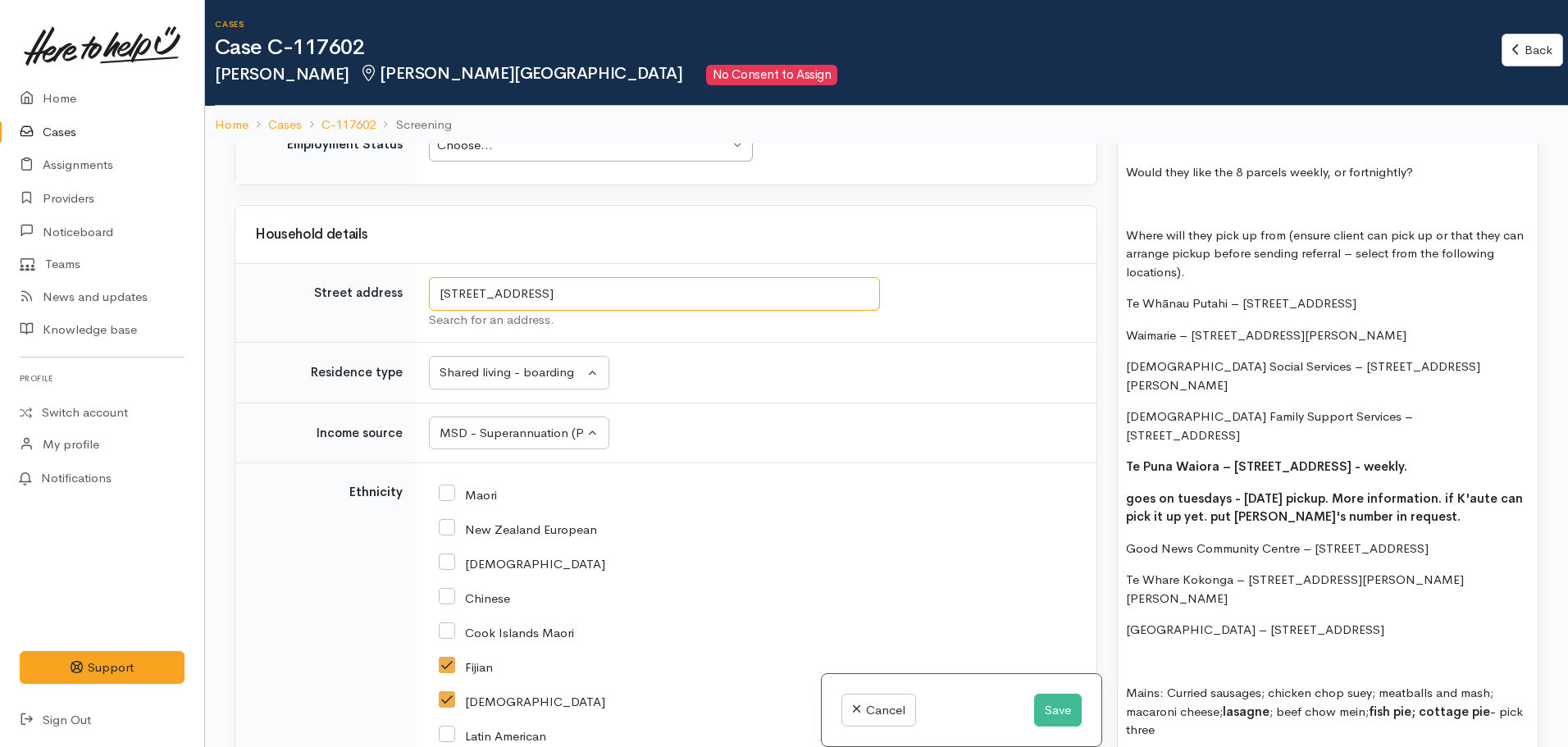
click at [804, 296] on input "6 Macdiarmid Road, Beerescourt, Hamilton, New Zealand" at bounding box center [655, 295] width 451 height 34
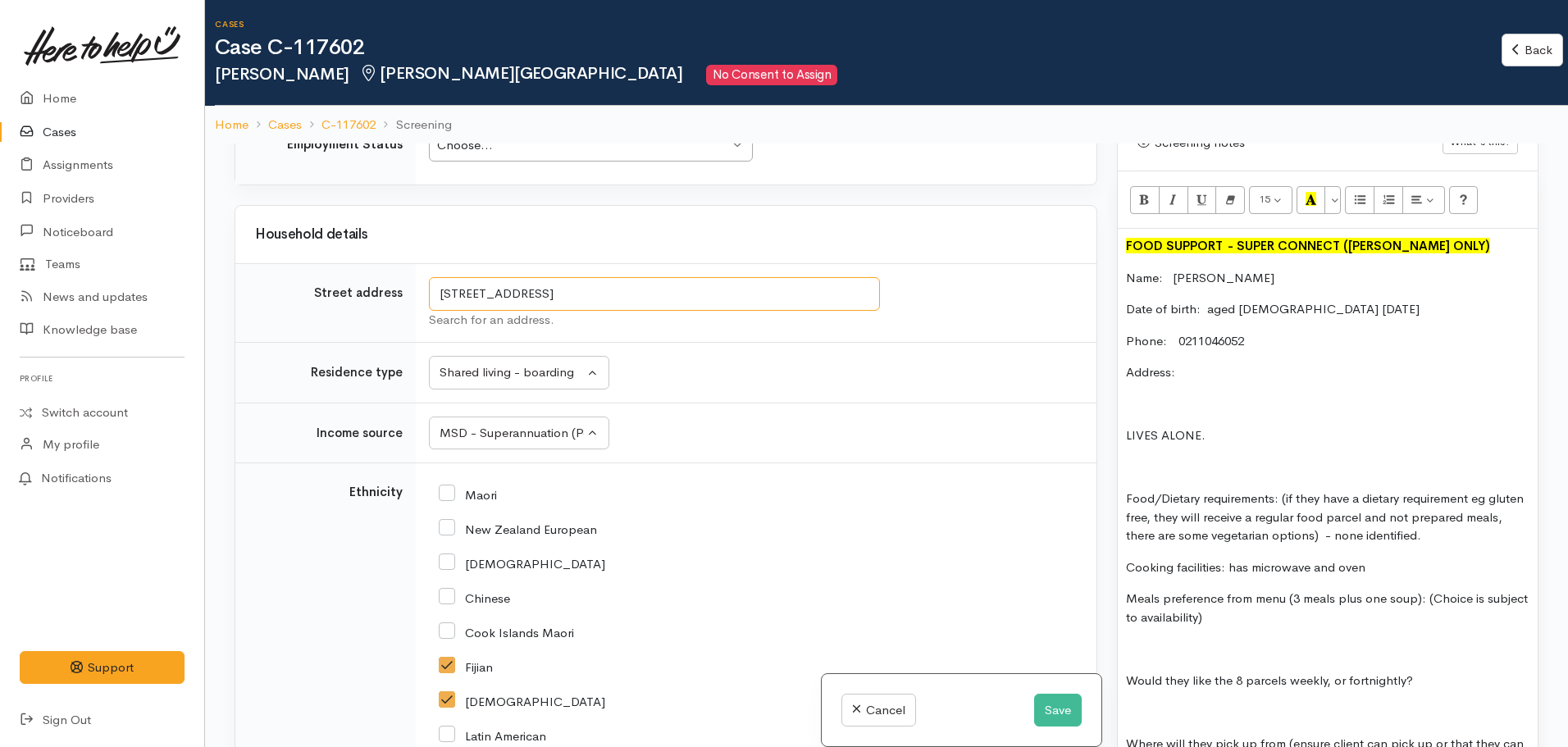
scroll to position [1000, 0]
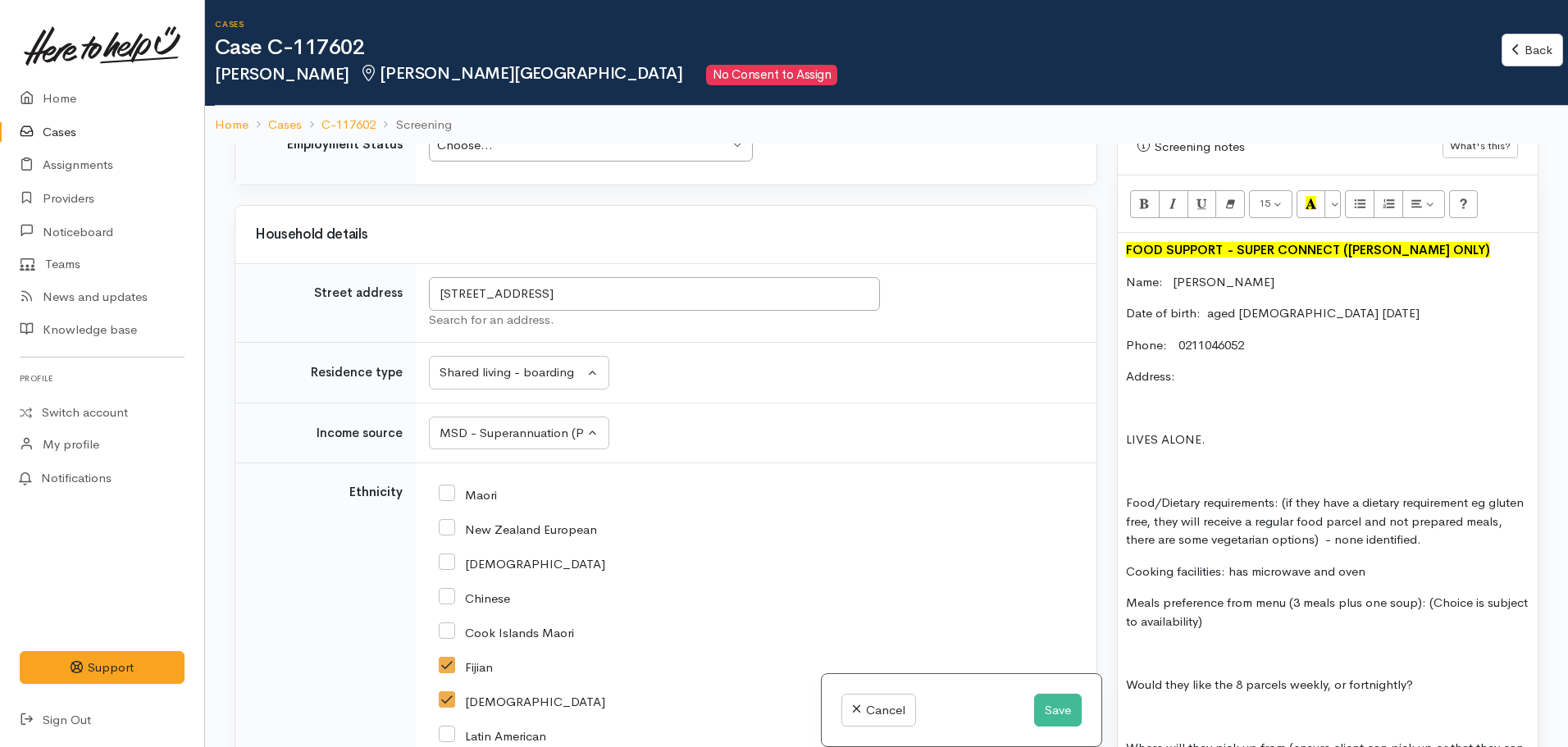
click at [1211, 370] on p "Address:" at bounding box center [1327, 377] width 403 height 19
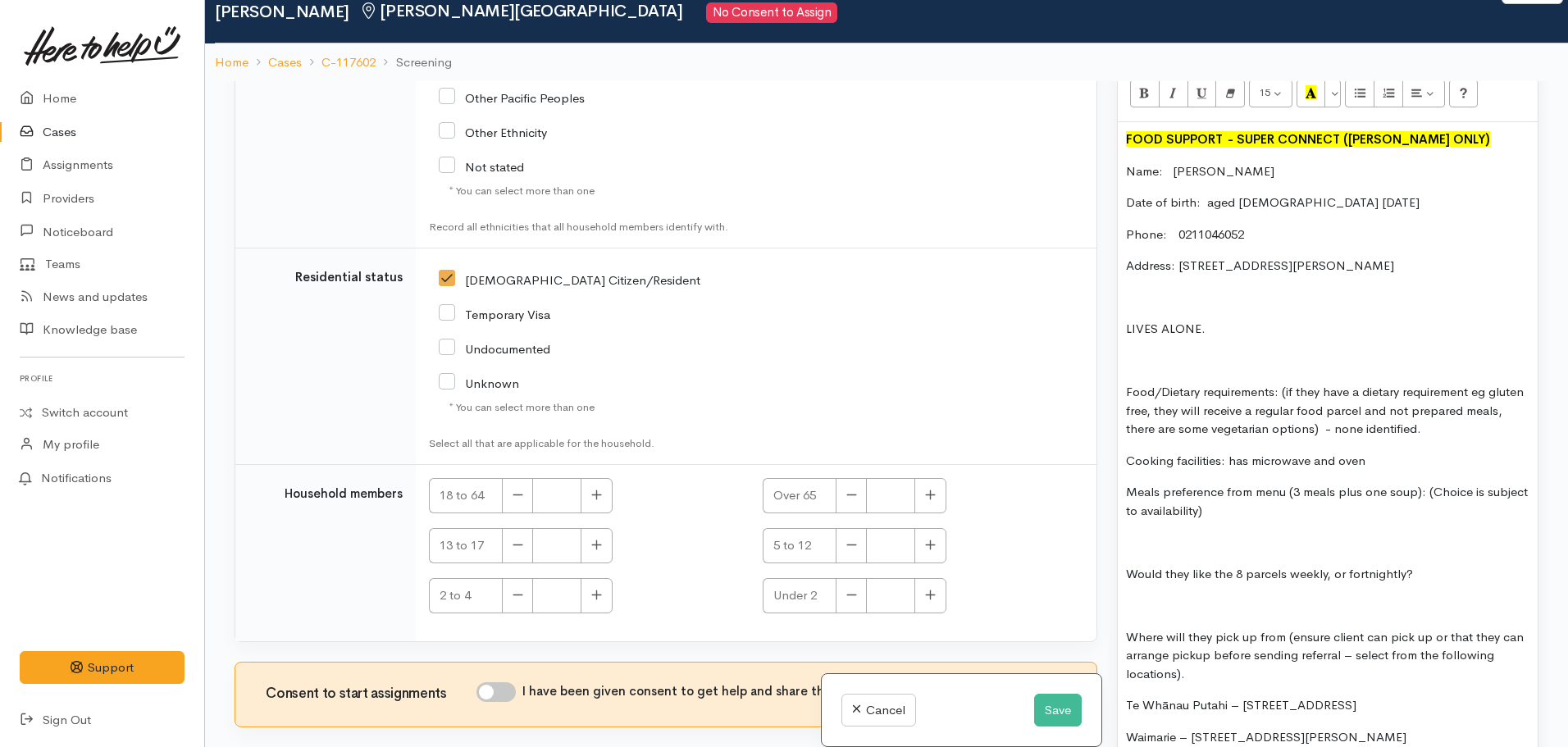
scroll to position [63, 0]
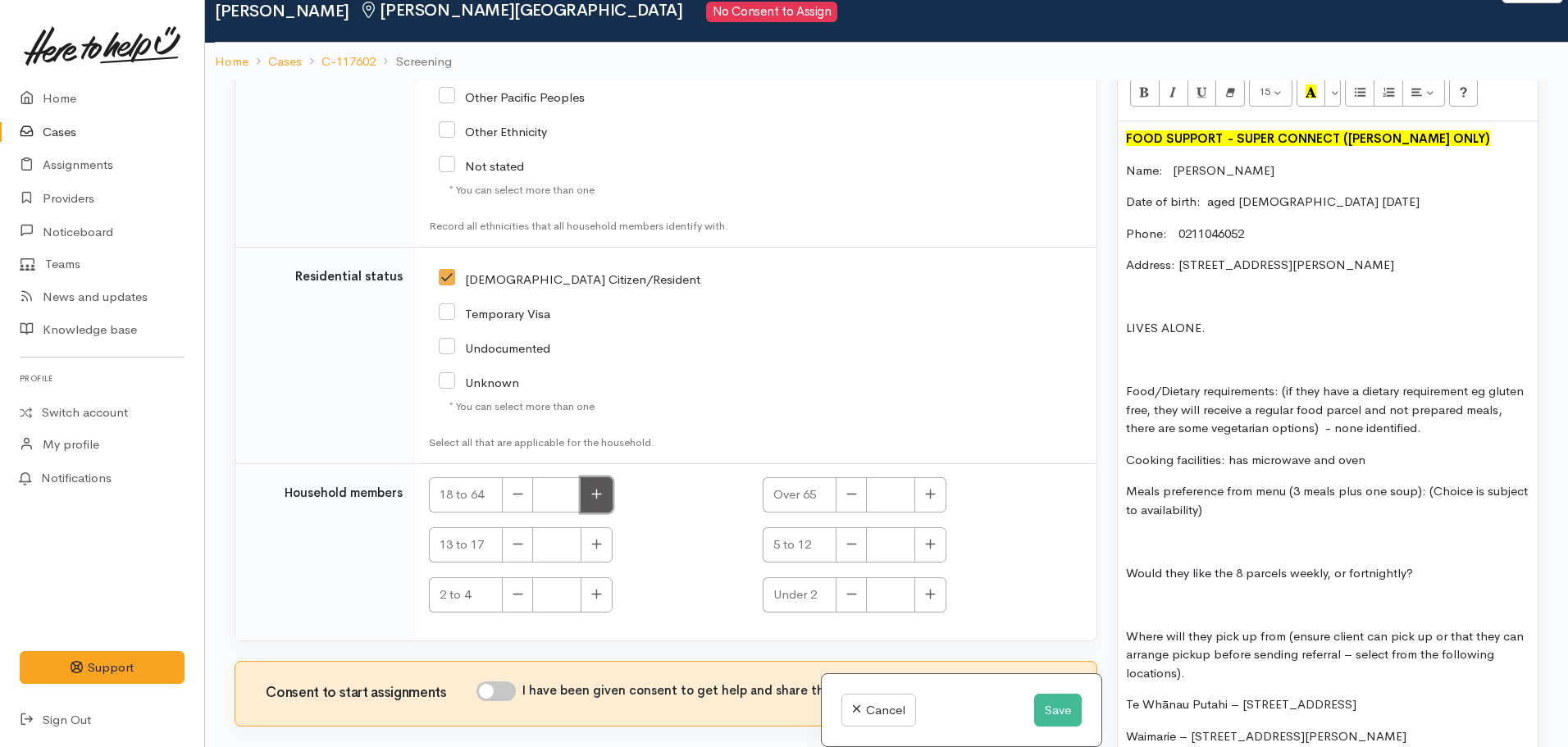
click at [588, 502] on button "button" at bounding box center [597, 495] width 32 height 36
type input "1"
click at [502, 690] on input "I have been given consent to get help and share this information with appropria…" at bounding box center [496, 692] width 39 height 20
checkbox input "true"
drag, startPoint x: 1280, startPoint y: 374, endPoint x: 1510, endPoint y: 417, distance: 234.0
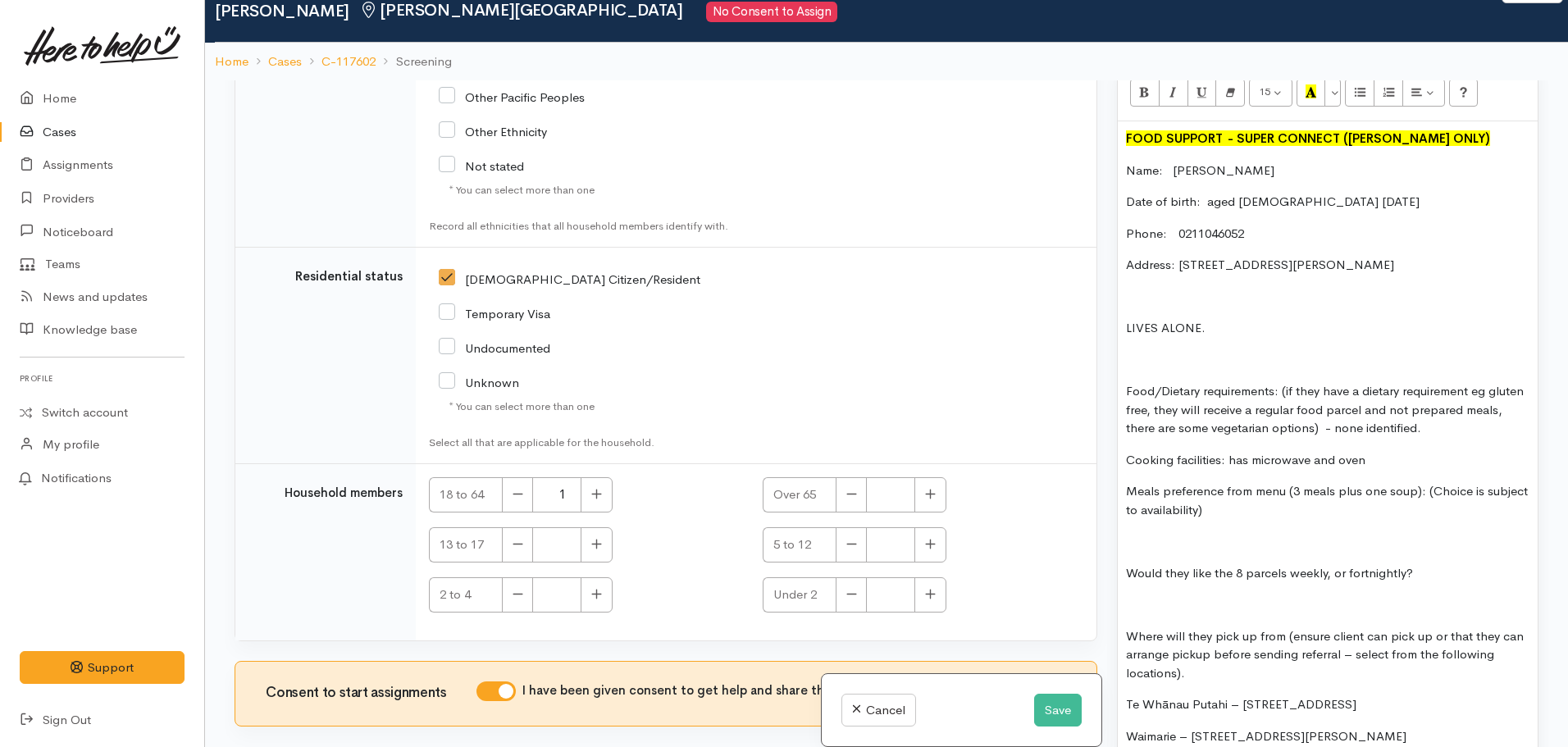
click at [1510, 417] on p "Food/Dietary requirements: (if they have a dietary requirement eg gluten free, …" at bounding box center [1327, 410] width 403 height 56
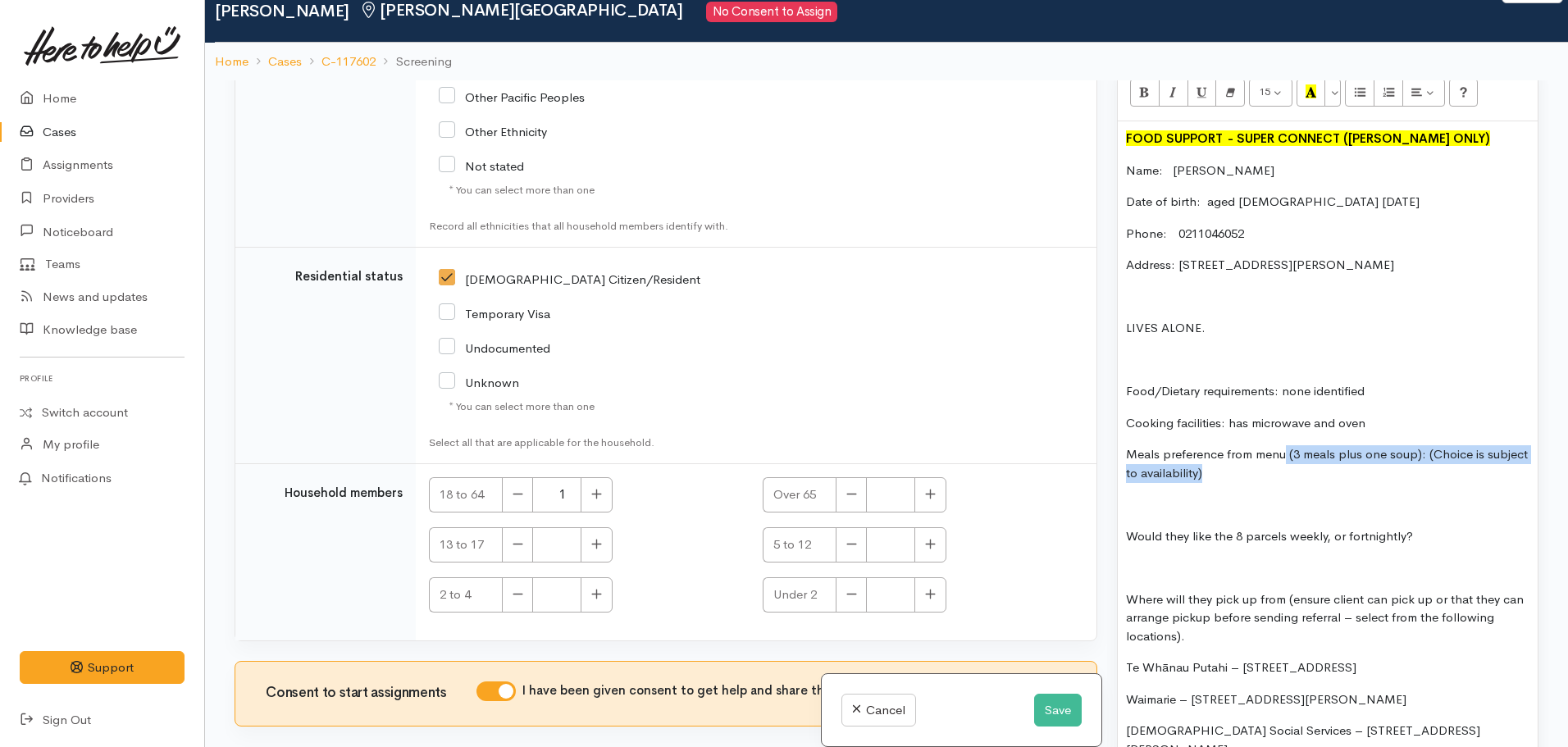
drag, startPoint x: 1285, startPoint y: 443, endPoint x: 1371, endPoint y: 451, distance: 86.4
click at [1371, 451] on p "Meals preference from menu (3 meals plus one soup): (Choice is subject to avail…" at bounding box center [1327, 463] width 403 height 37
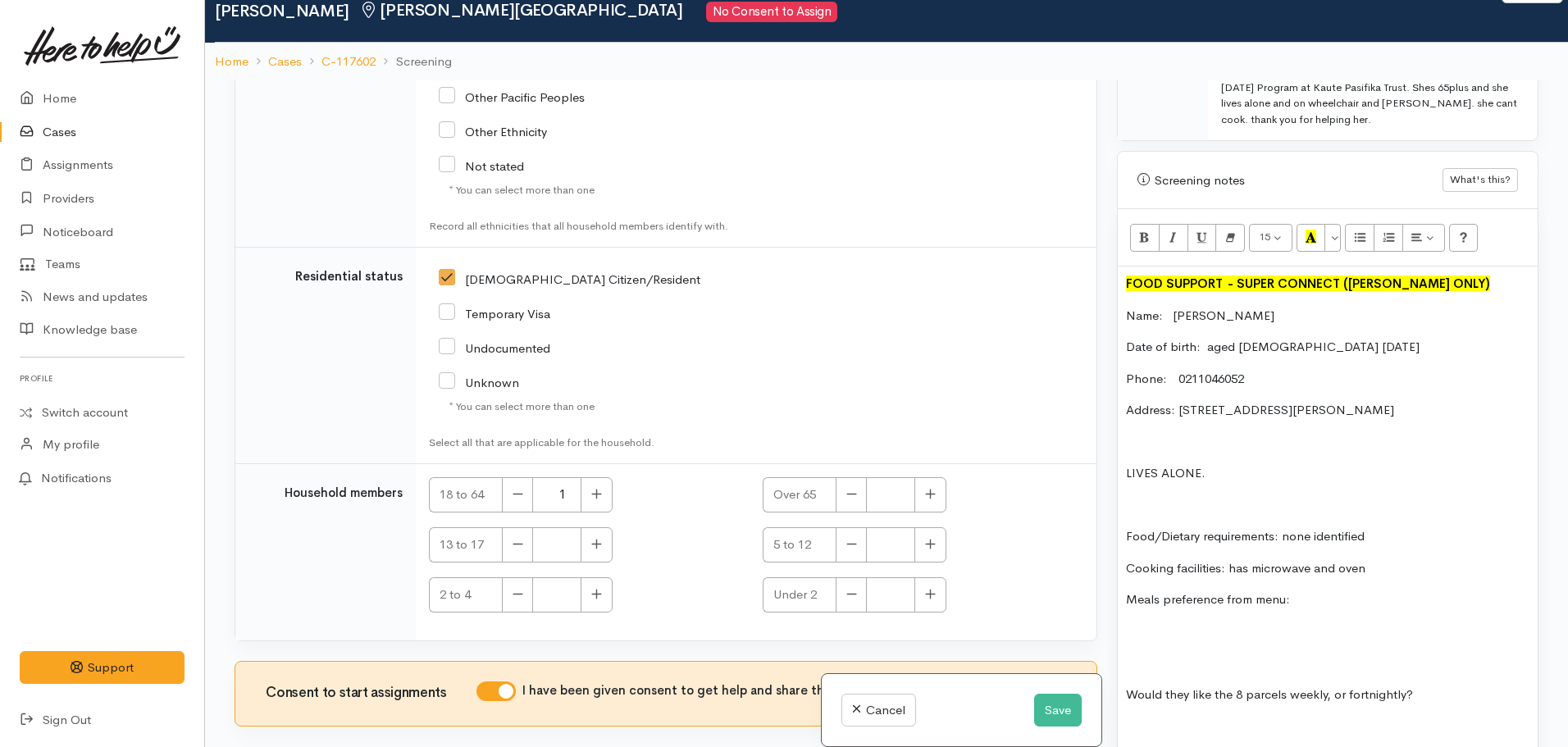
scroll to position [902, 0]
click at [1360, 230] on icon "Unordered list (CTRL+SHIFT+NUM7)" at bounding box center [1360, 237] width 11 height 14
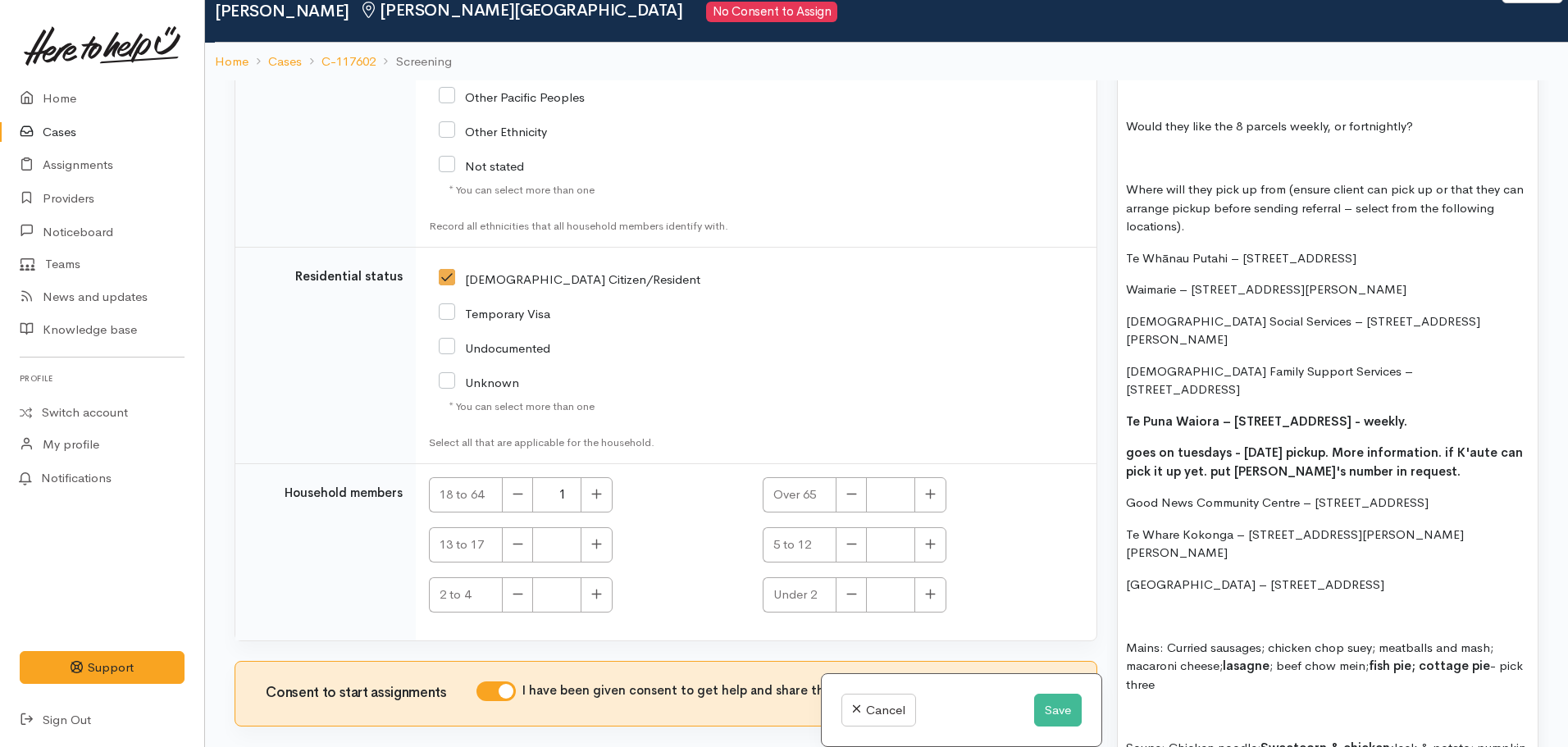
scroll to position [1528, 0]
drag, startPoint x: 1518, startPoint y: 694, endPoint x: 1119, endPoint y: 478, distance: 453.7
click at [1119, 478] on div "FOOD SUPPORT  - SUPER CONNECT (HAMILTON ONLY) Name: Sushila Singh Date of birth…" at bounding box center [1327, 219] width 420 height 1154
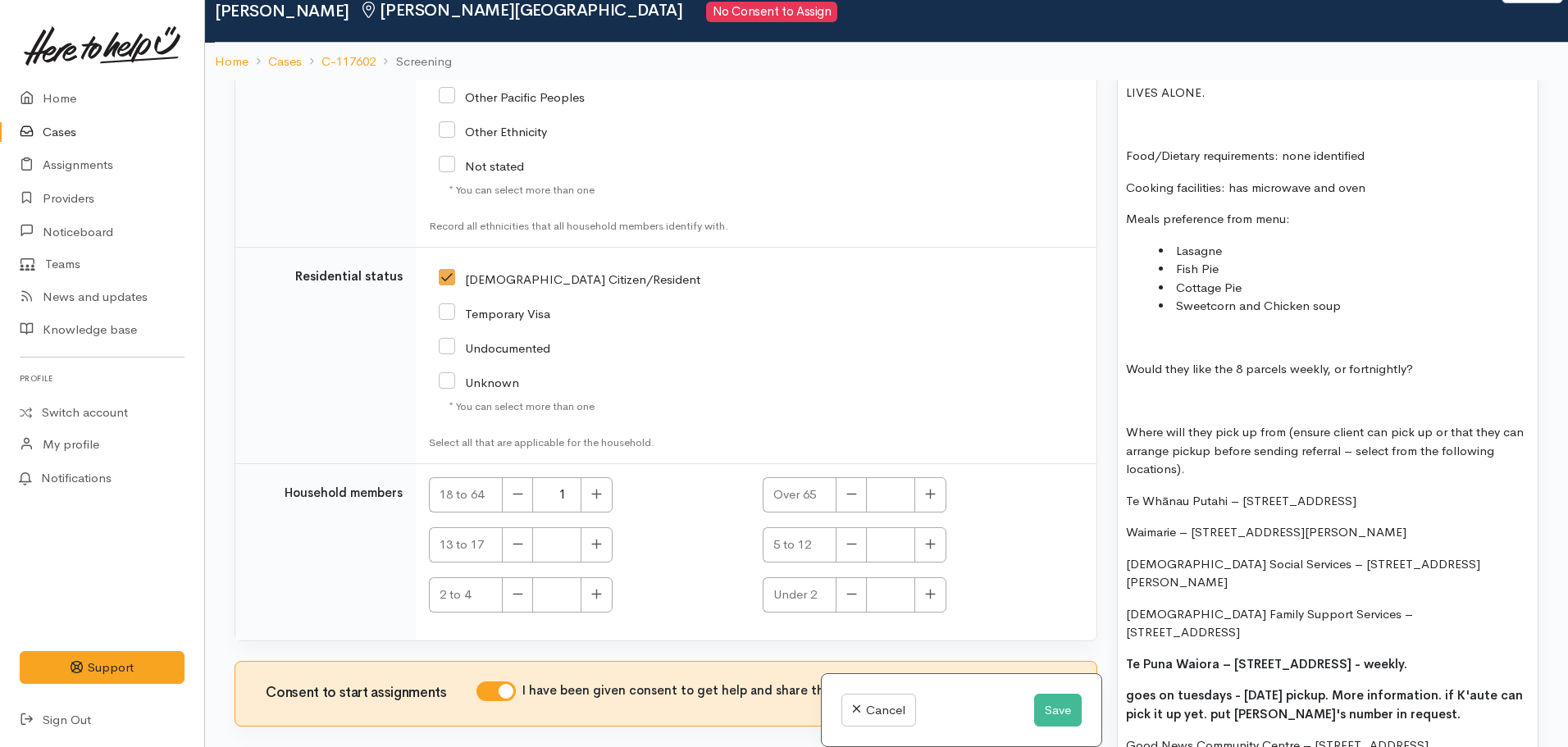
scroll to position [1235, 0]
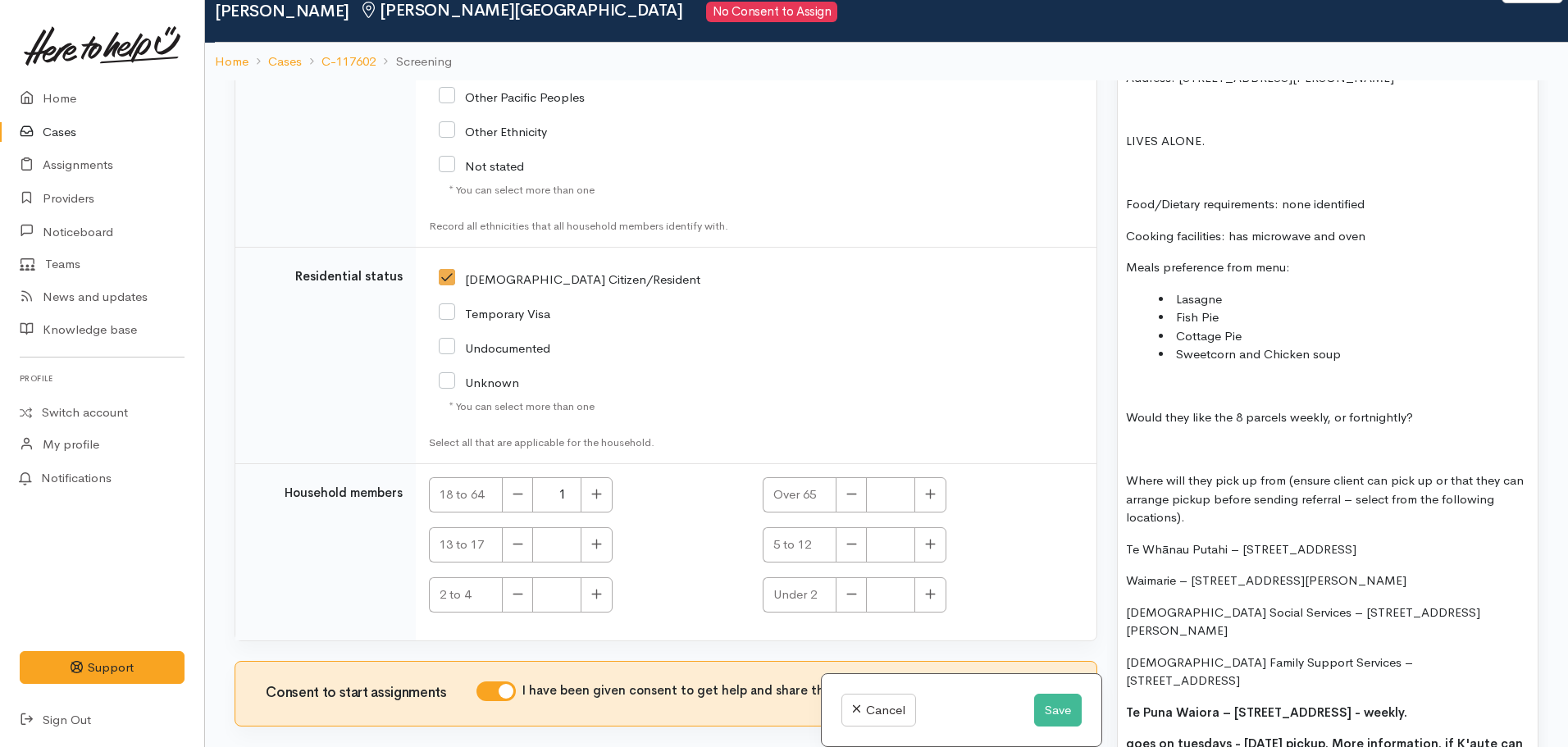
click at [1367, 346] on li "Sweetcorn and Chicken soup" at bounding box center [1344, 354] width 371 height 19
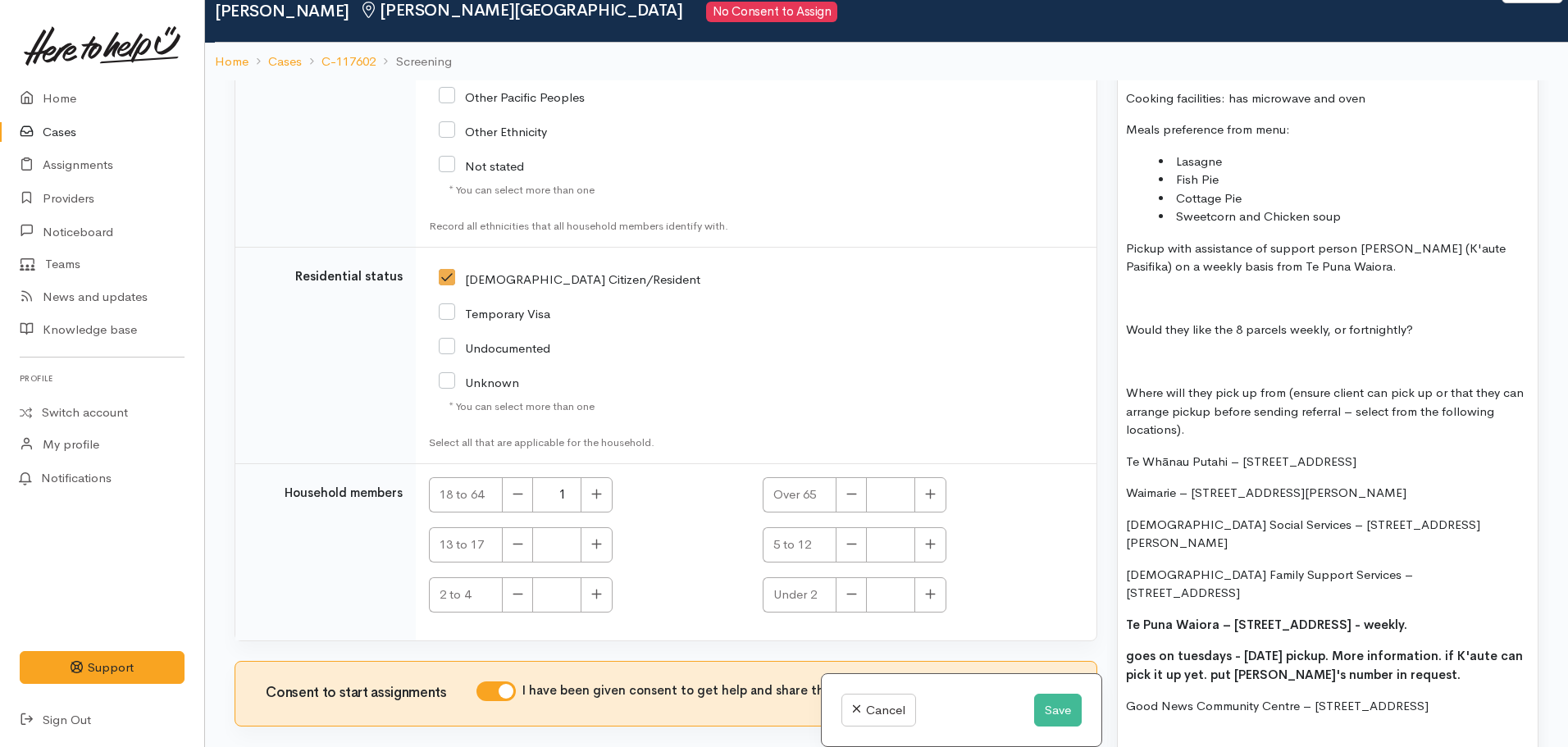
scroll to position [1374, 0]
drag, startPoint x: 1483, startPoint y: 655, endPoint x: 1386, endPoint y: 632, distance: 99.7
drag, startPoint x: 1386, startPoint y: 632, endPoint x: 1501, endPoint y: 605, distance: 118.1
click at [1501, 647] on b "goes on tuesdays - Thursday pickup. More information. if K'aute can pick it up …" at bounding box center [1324, 664] width 397 height 35
click at [1358, 252] on p "Pickup with assistance of support person Tavita (K'aute Pasifika) on a weekly b…" at bounding box center [1327, 257] width 403 height 37
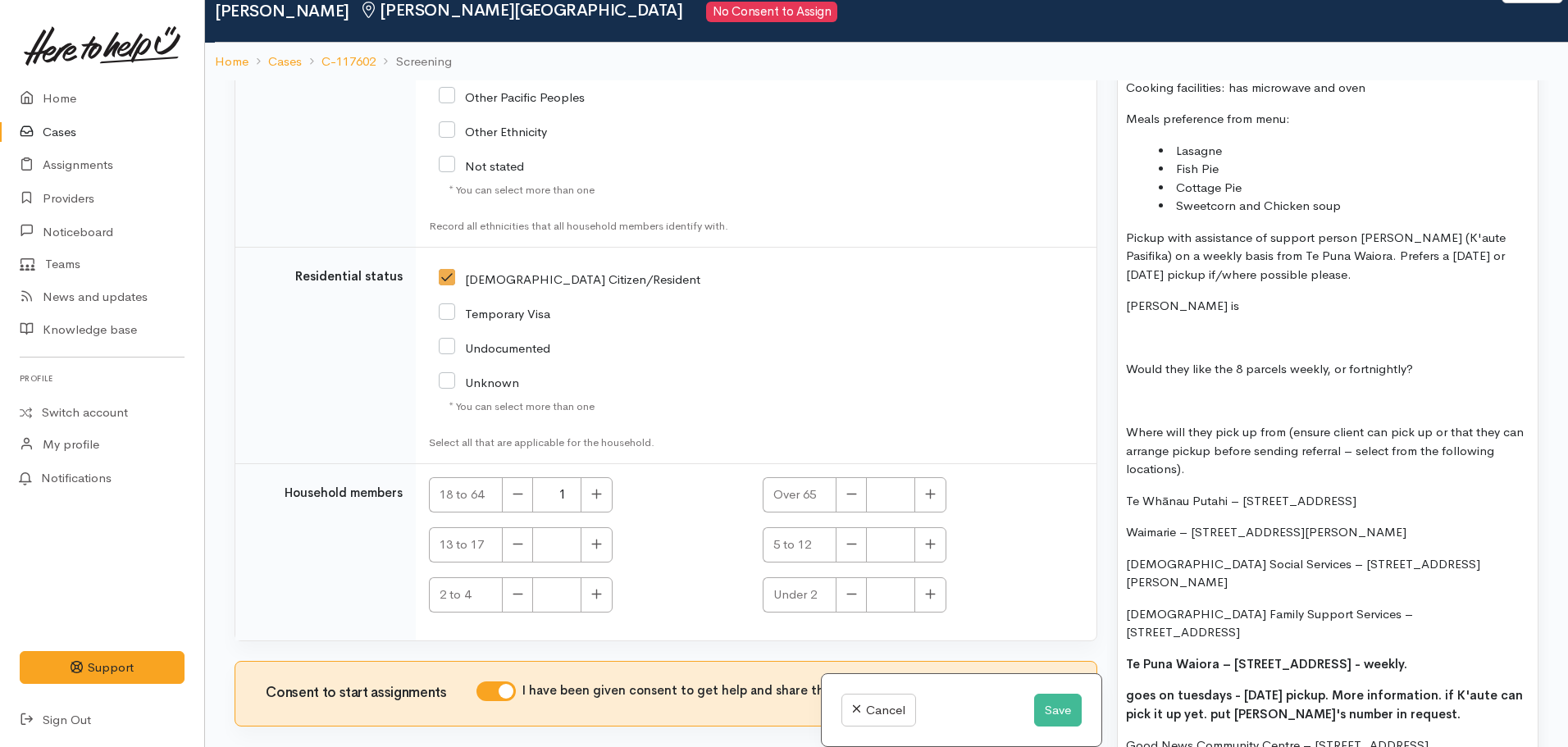
scroll to position [1385, 0]
drag, startPoint x: 1466, startPoint y: 698, endPoint x: 1120, endPoint y: 283, distance: 540.3
click at [1120, 283] on div "FOOD SUPPORT  - SUPER CONNECT (HAMILTON ONLY) Name: Sushila Singh Date of birth…" at bounding box center [1327, 295] width 420 height 1022
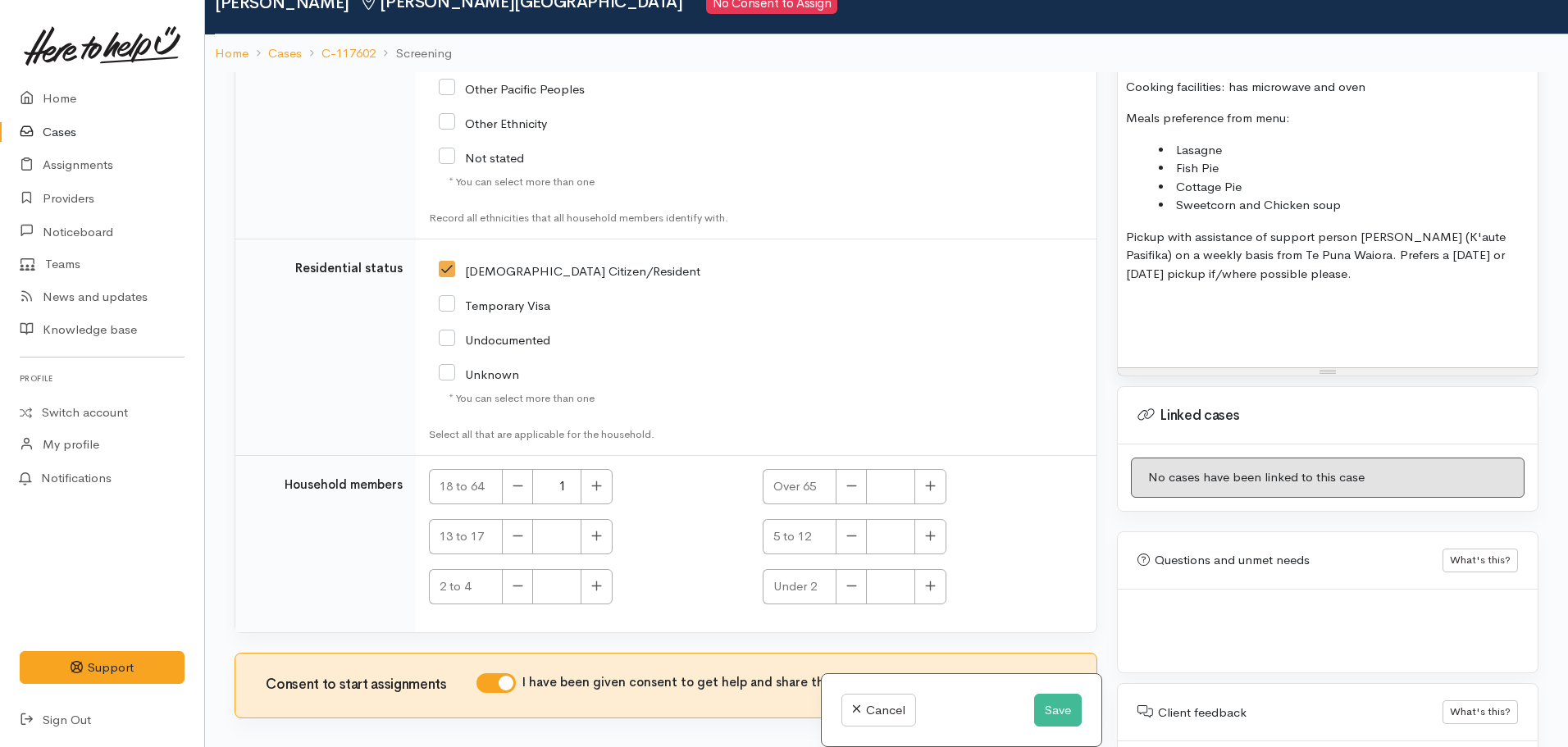
scroll to position [103, 0]
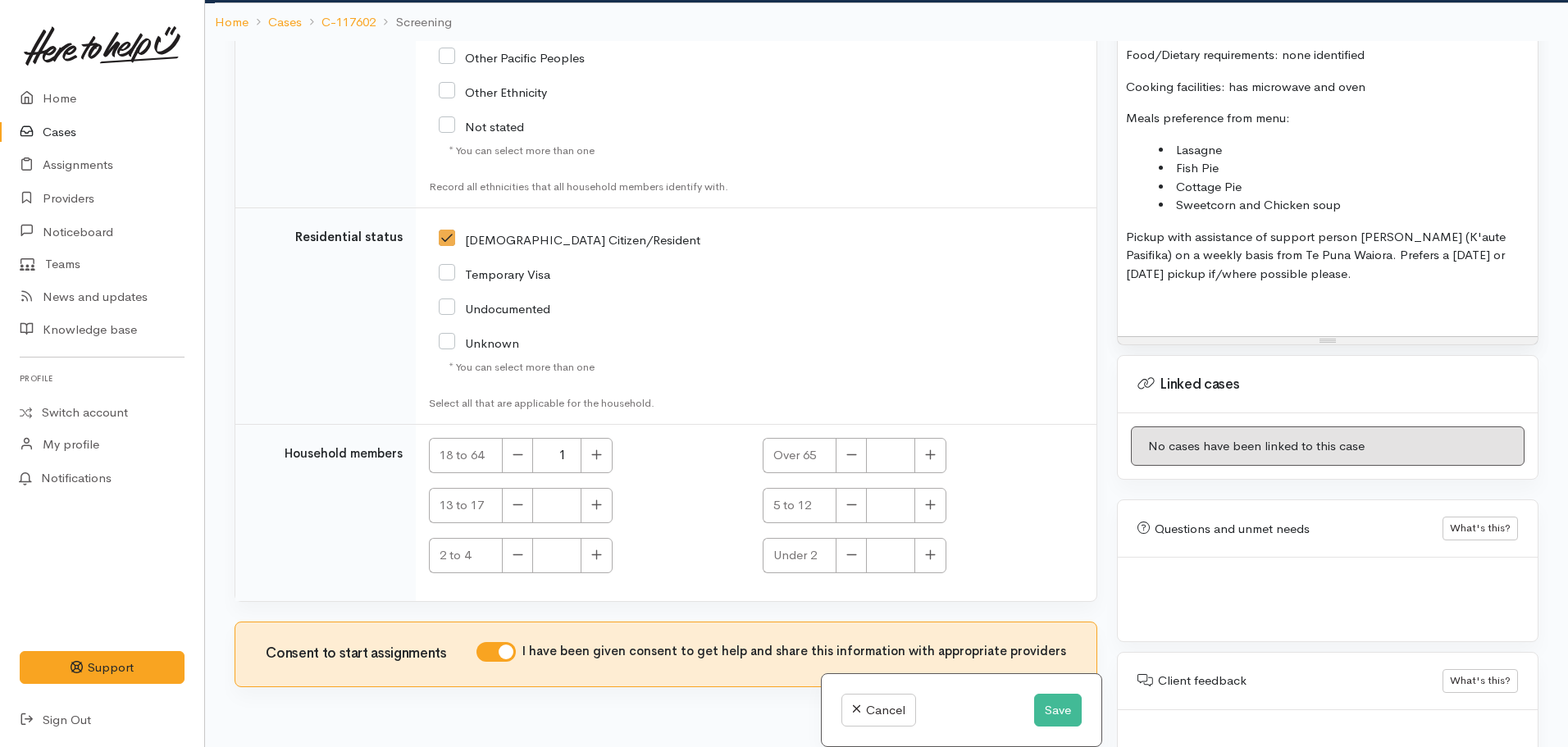
click at [1140, 296] on p at bounding box center [1327, 305] width 403 height 19
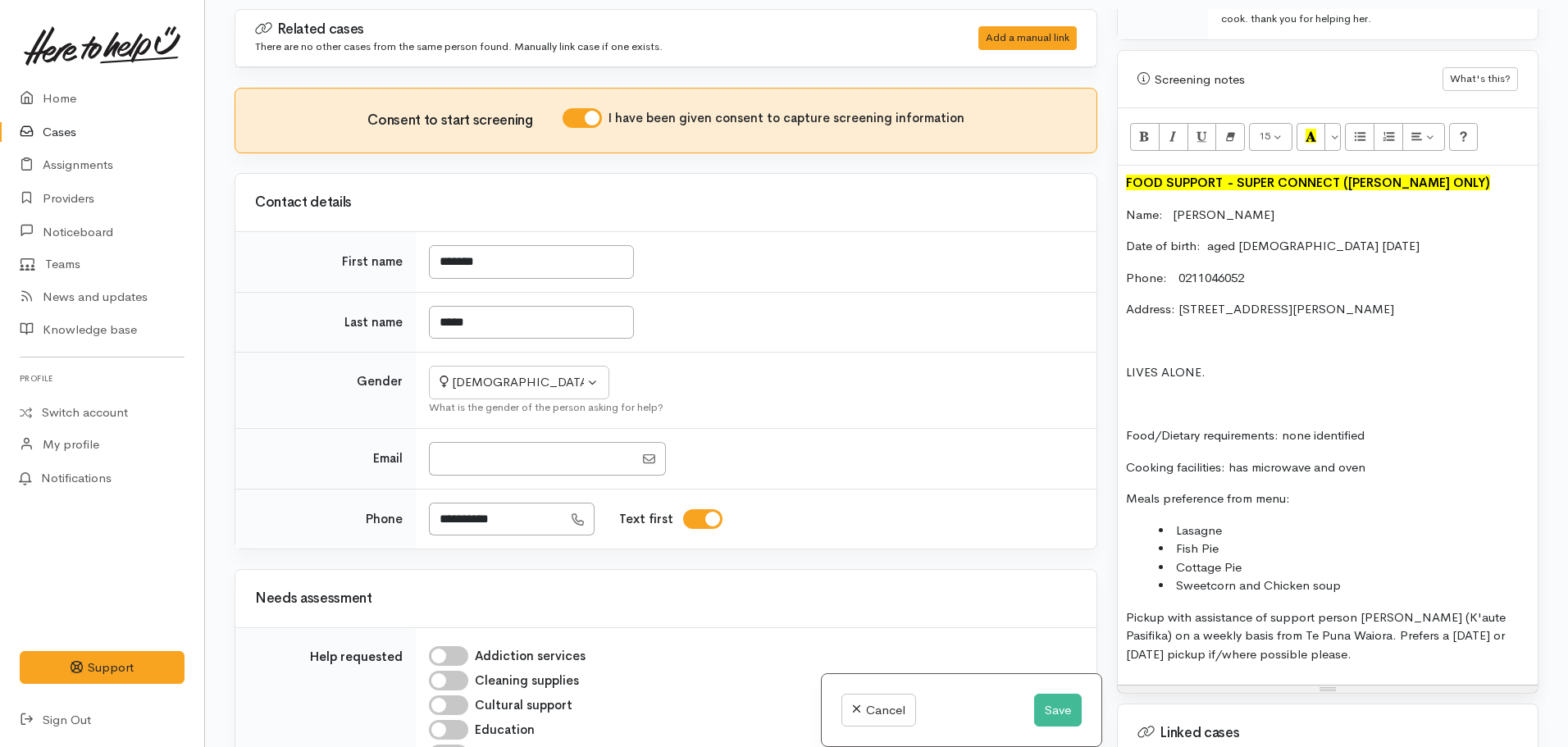
scroll to position [0, 0]
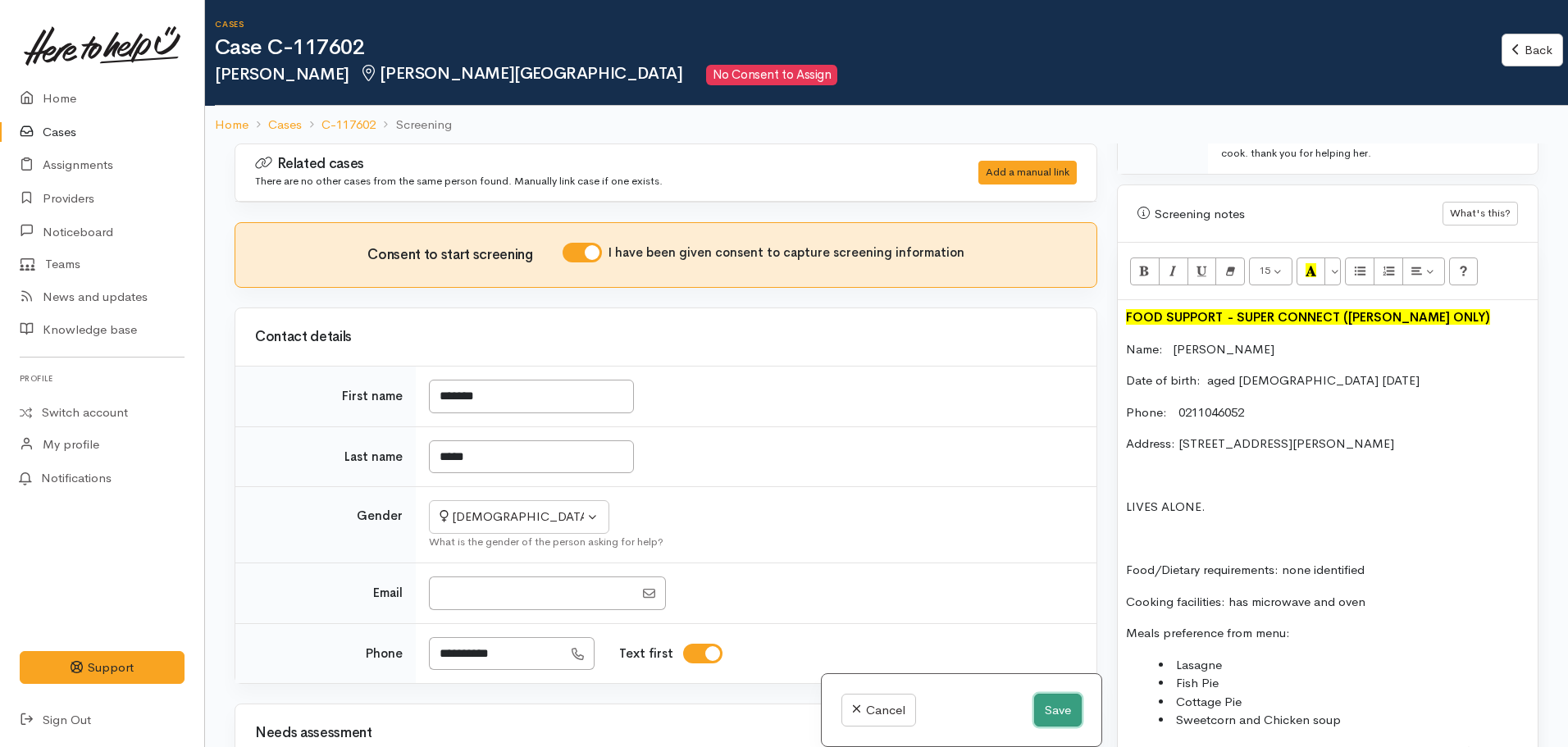
click at [1059, 722] on button "Save" at bounding box center [1057, 711] width 47 height 34
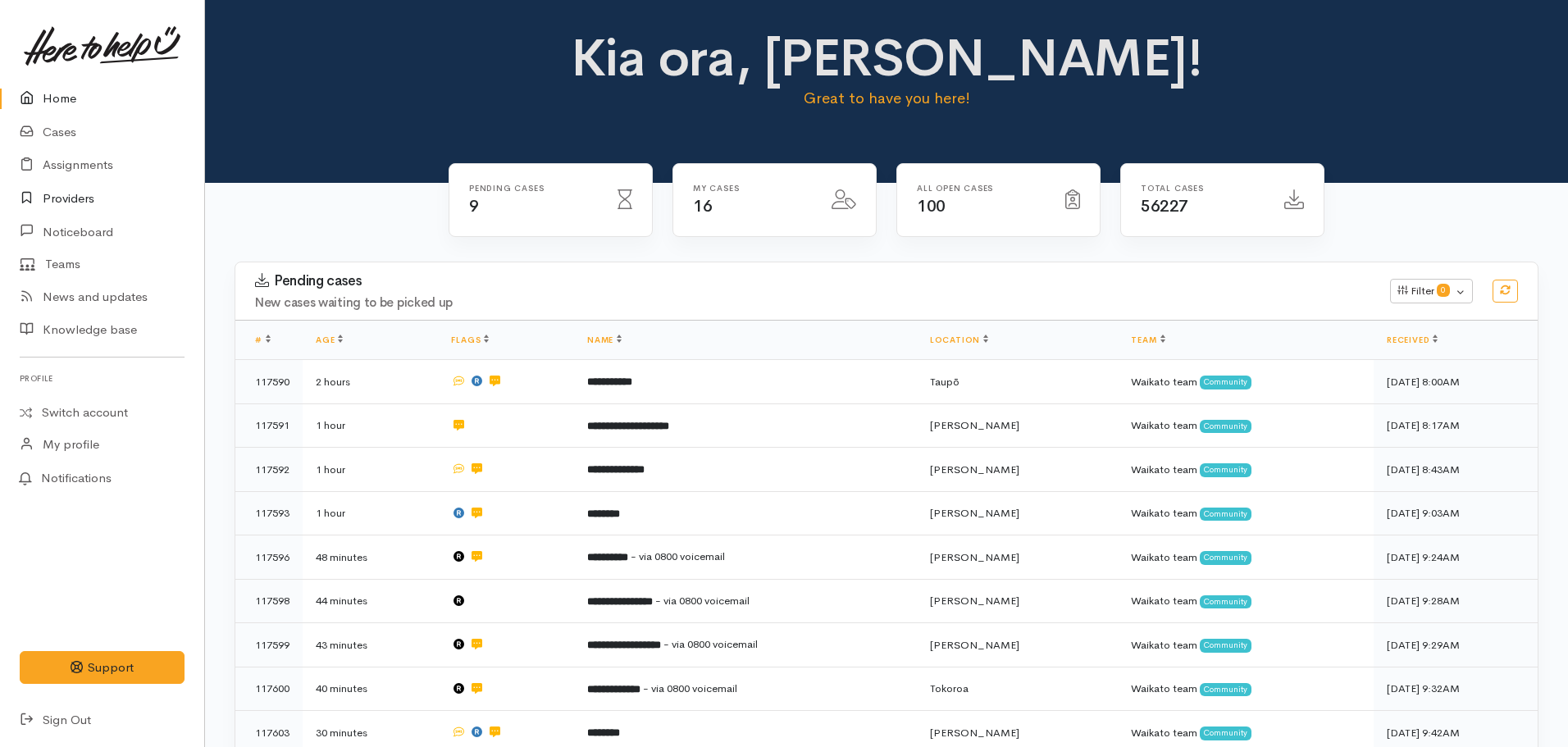
click link "Providers"
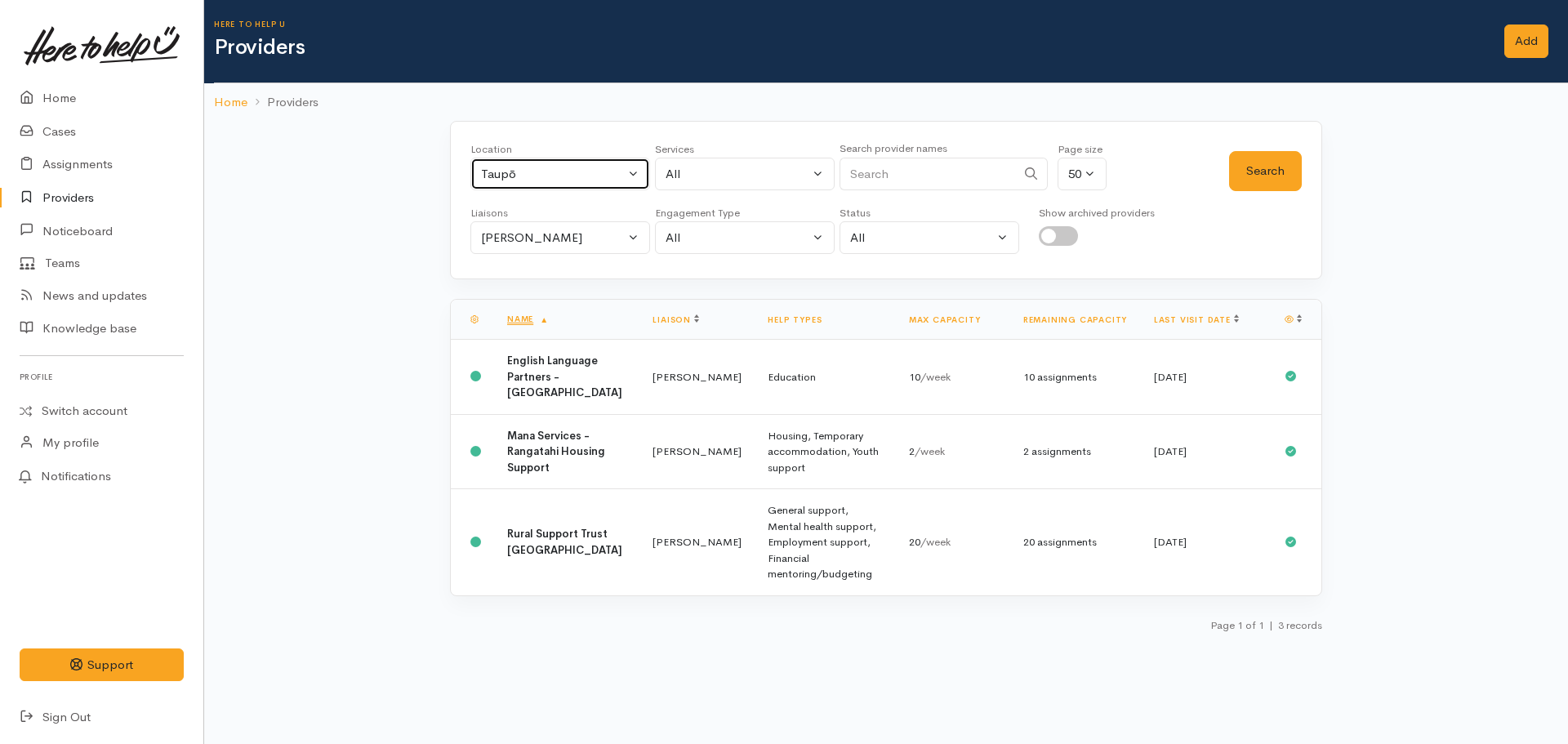
click at [517, 178] on div "Taupō" at bounding box center [553, 174] width 144 height 19
type input "[PERSON_NAME]"
click at [569, 282] on link "[PERSON_NAME]" at bounding box center [560, 281] width 178 height 25
select select "1"
click at [531, 221] on button "[PERSON_NAME]" at bounding box center [560, 238] width 179 height 34
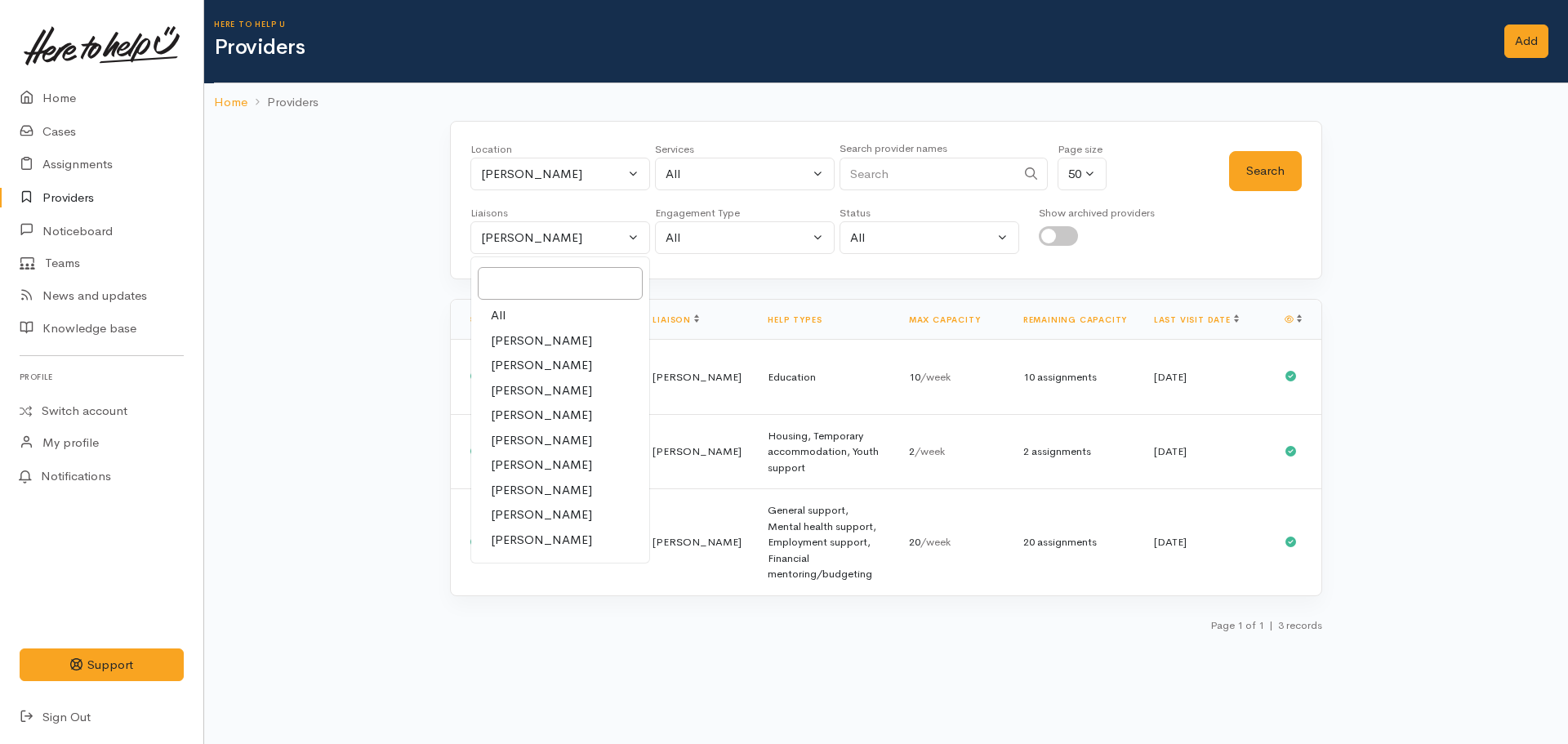
click at [514, 316] on link "All" at bounding box center [560, 316] width 178 height 25
select select "null"
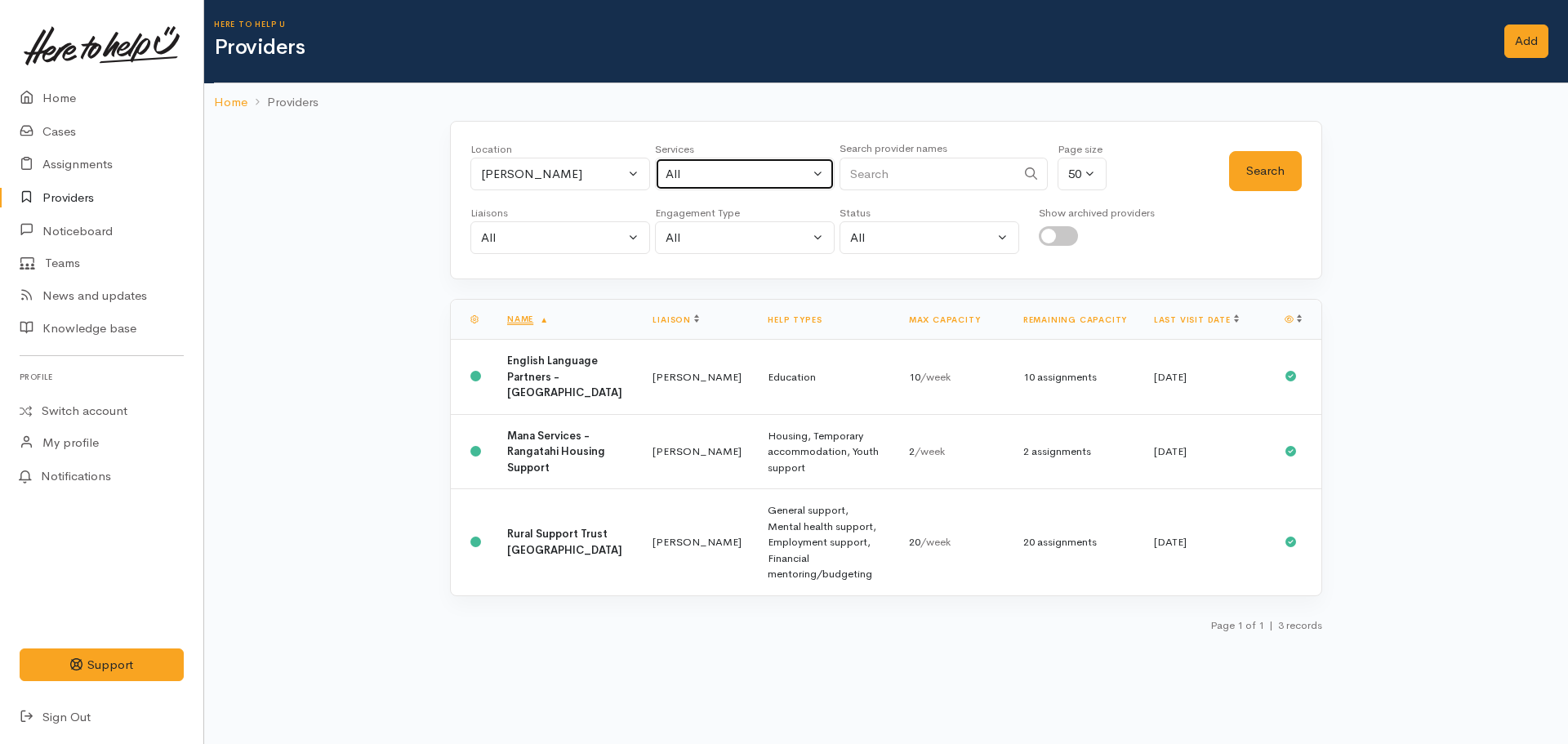
click at [714, 180] on div "All" at bounding box center [737, 174] width 144 height 19
type input "food"
click at [753, 278] on span "Food support" at bounding box center [720, 281] width 76 height 19
select select "3"
click at [1253, 182] on button "Search" at bounding box center [1266, 171] width 73 height 40
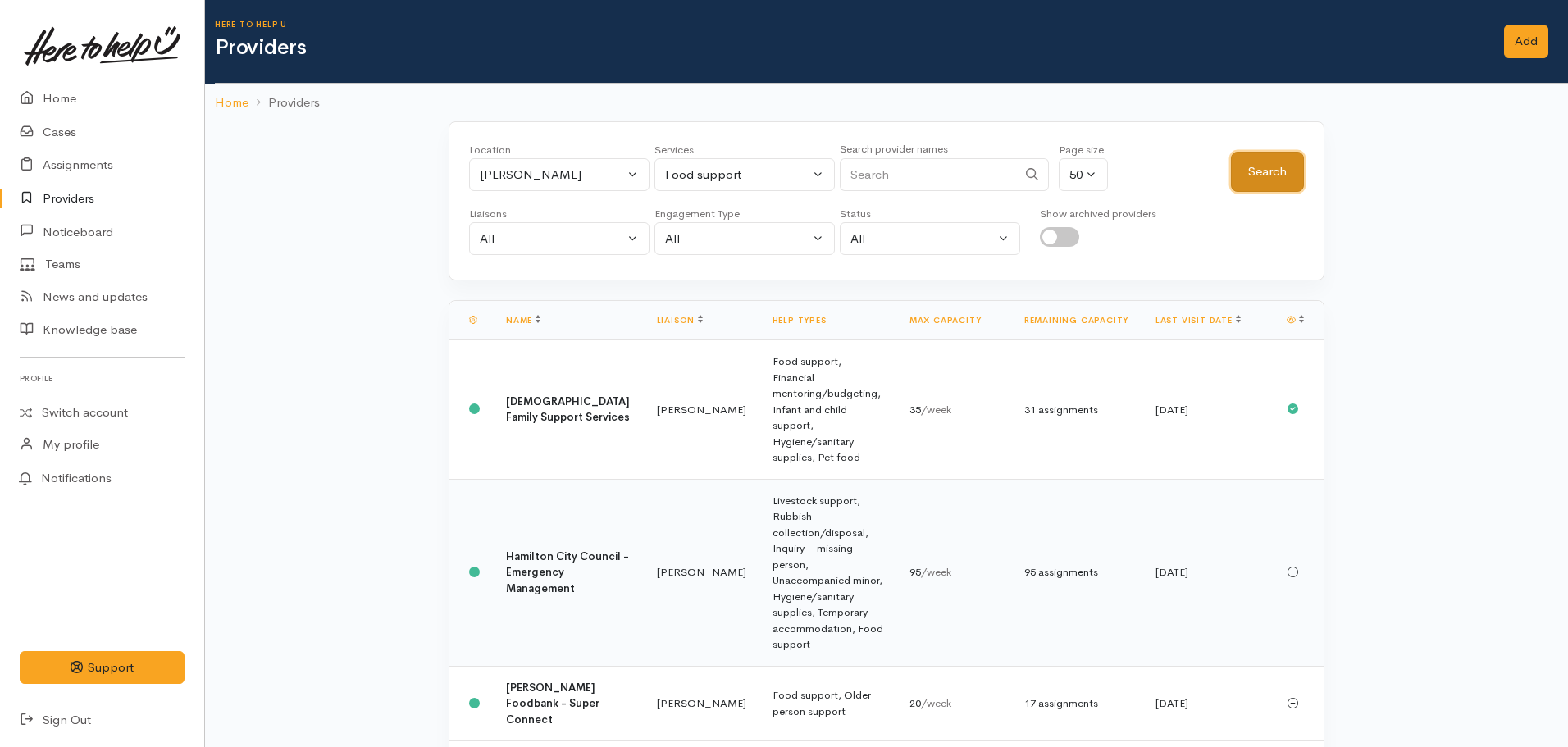
scroll to position [129, 0]
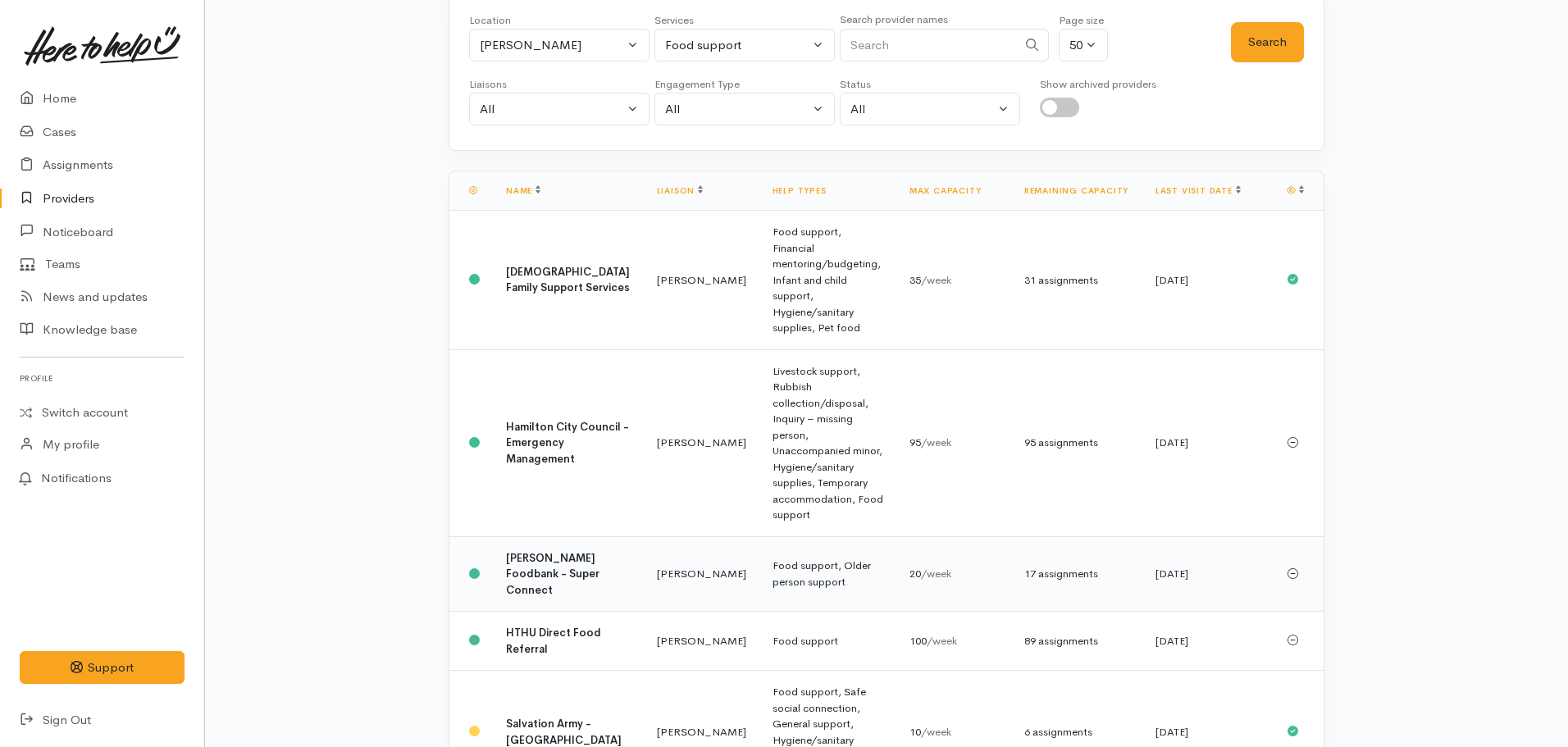
click at [554, 552] on b "[PERSON_NAME] Foodbank - Super Connect" at bounding box center [552, 574] width 94 height 46
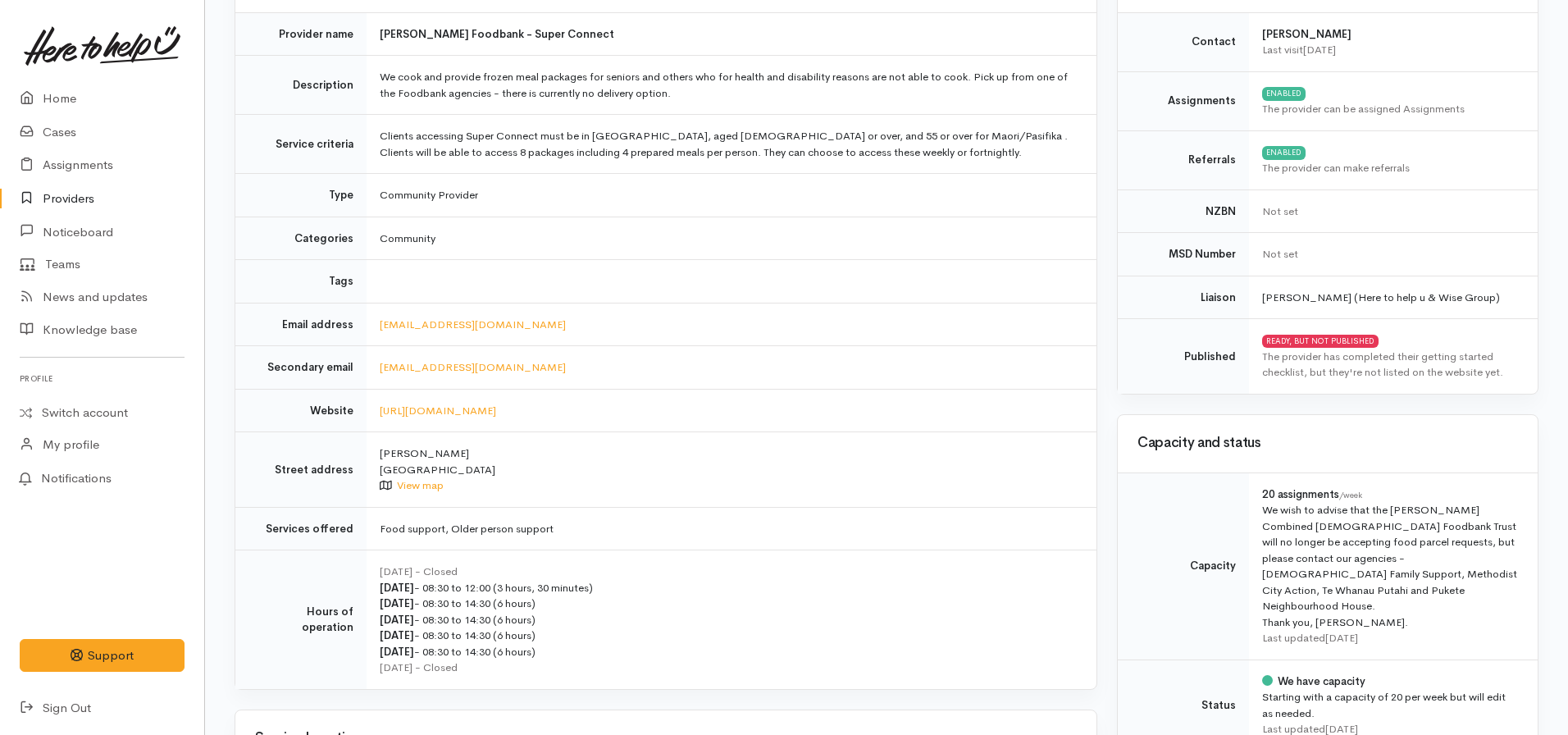
scroll to position [191, 0]
click at [470, 409] on link "[URL][DOMAIN_NAME]" at bounding box center [438, 414] width 117 height 14
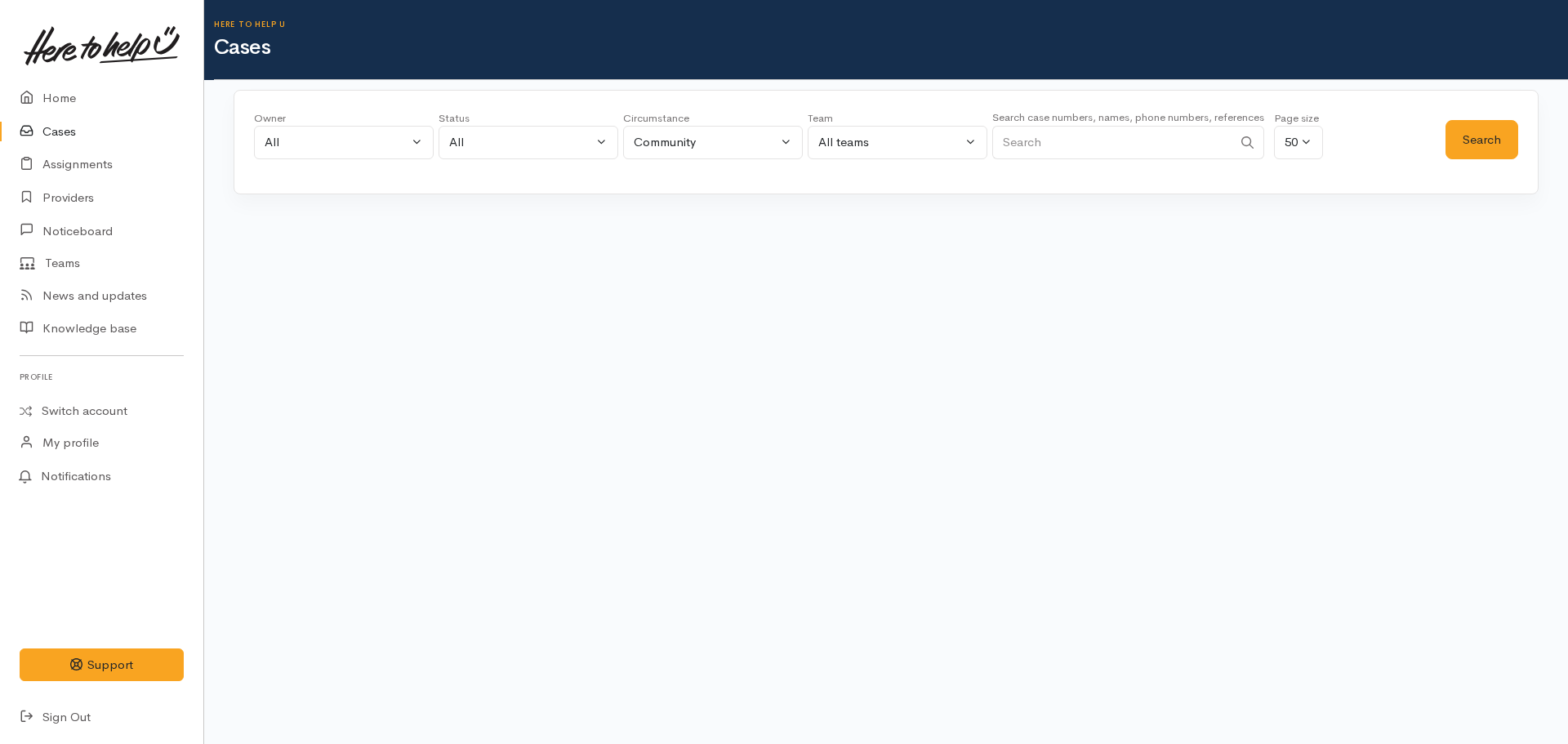
click at [1045, 133] on input "Search" at bounding box center [1112, 143] width 240 height 34
click at [1039, 140] on input "Search" at bounding box center [1112, 143] width 240 height 34
paste input "117581"
type input "117581"
click at [1476, 153] on button "Search" at bounding box center [1482, 140] width 73 height 40
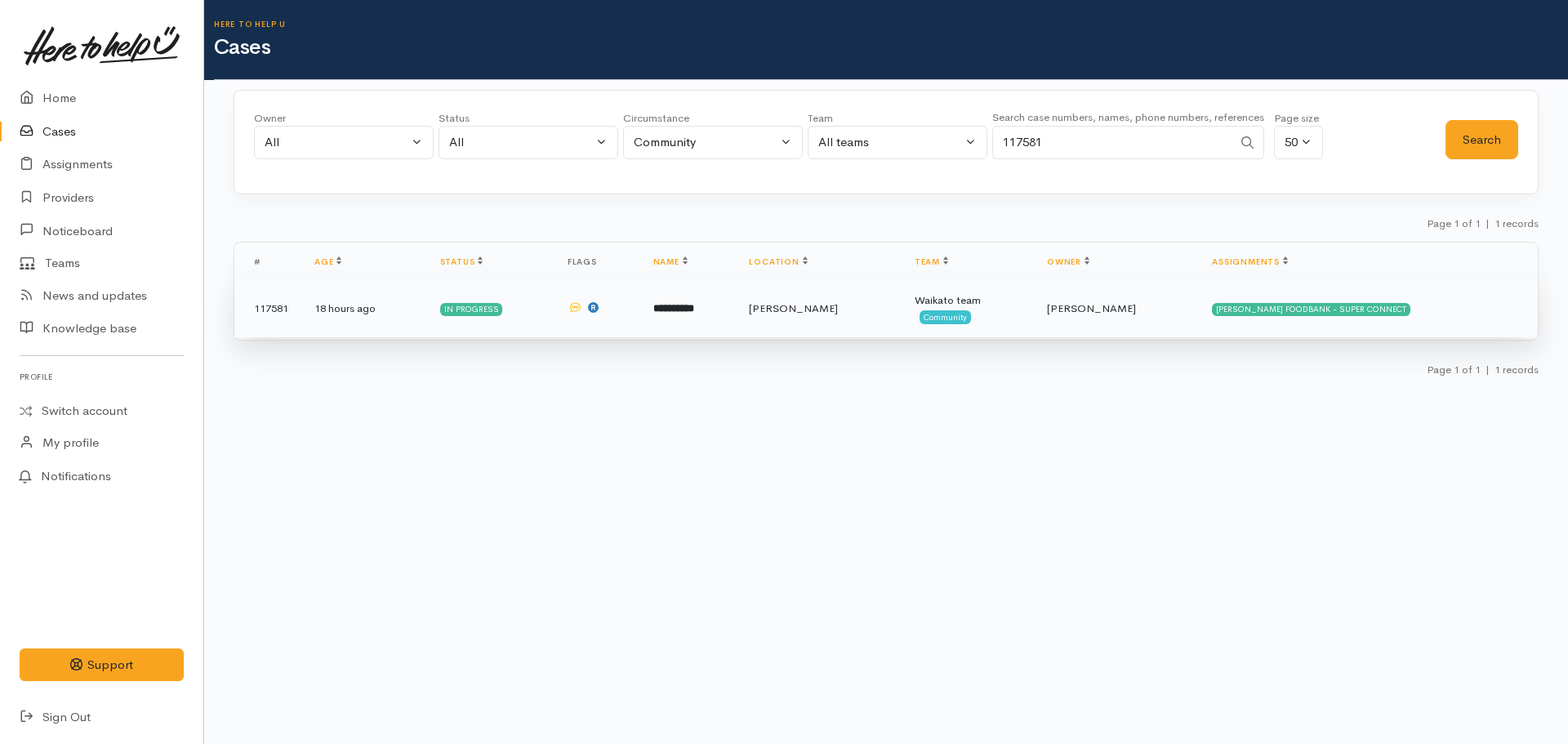
click at [736, 316] on td "**********" at bounding box center [688, 308] width 96 height 59
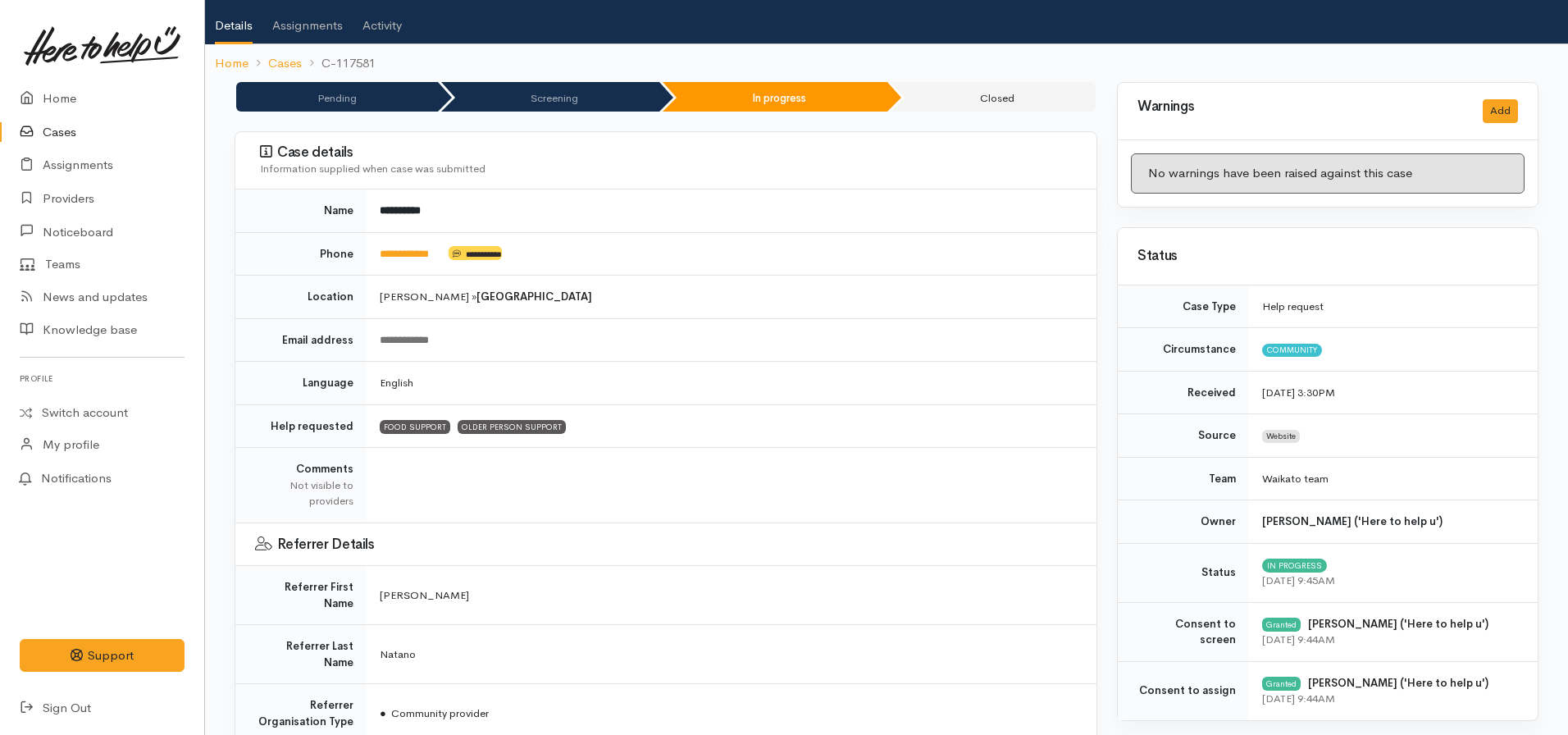
scroll to position [37, 0]
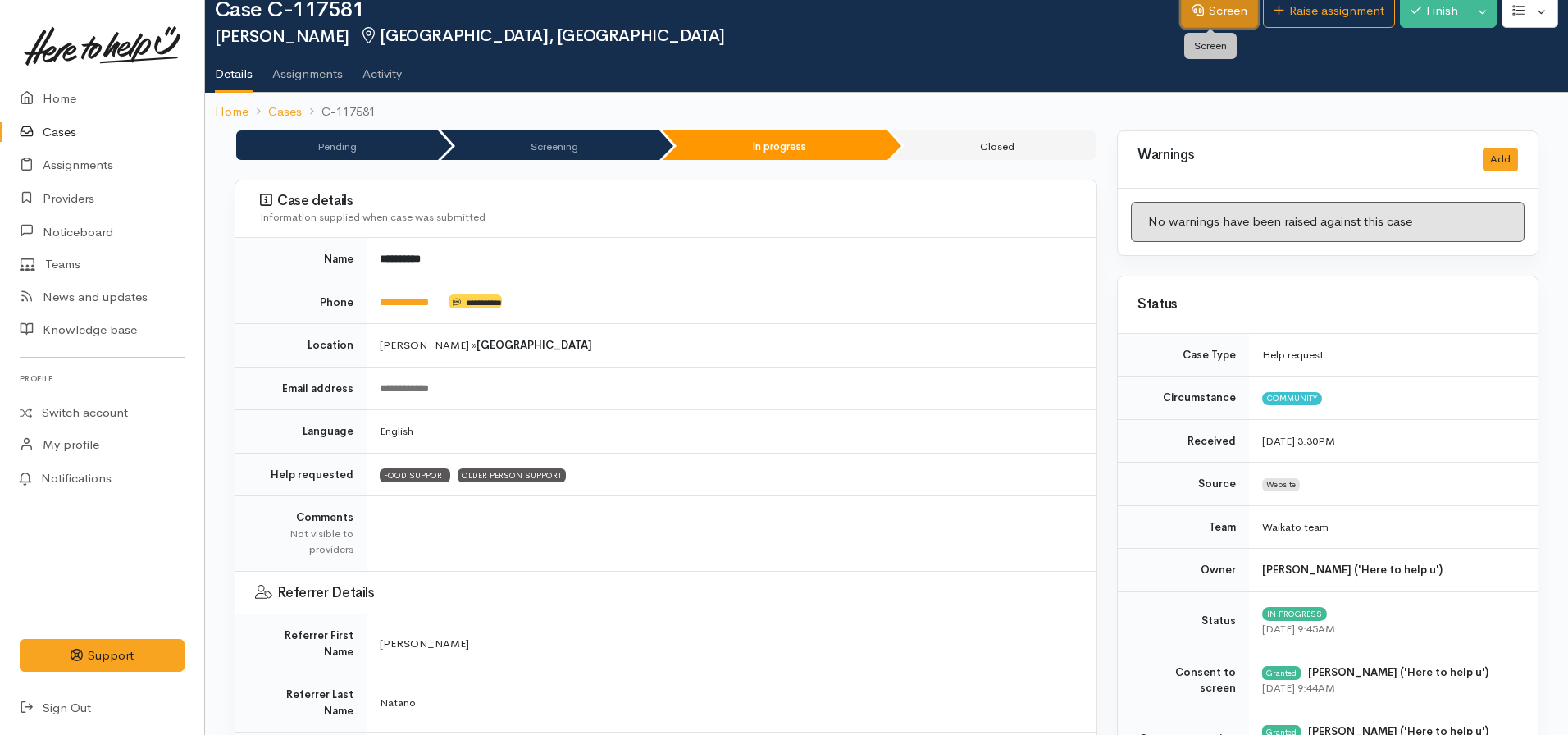
click at [1212, 15] on link "Screen" at bounding box center [1219, 12] width 77 height 34
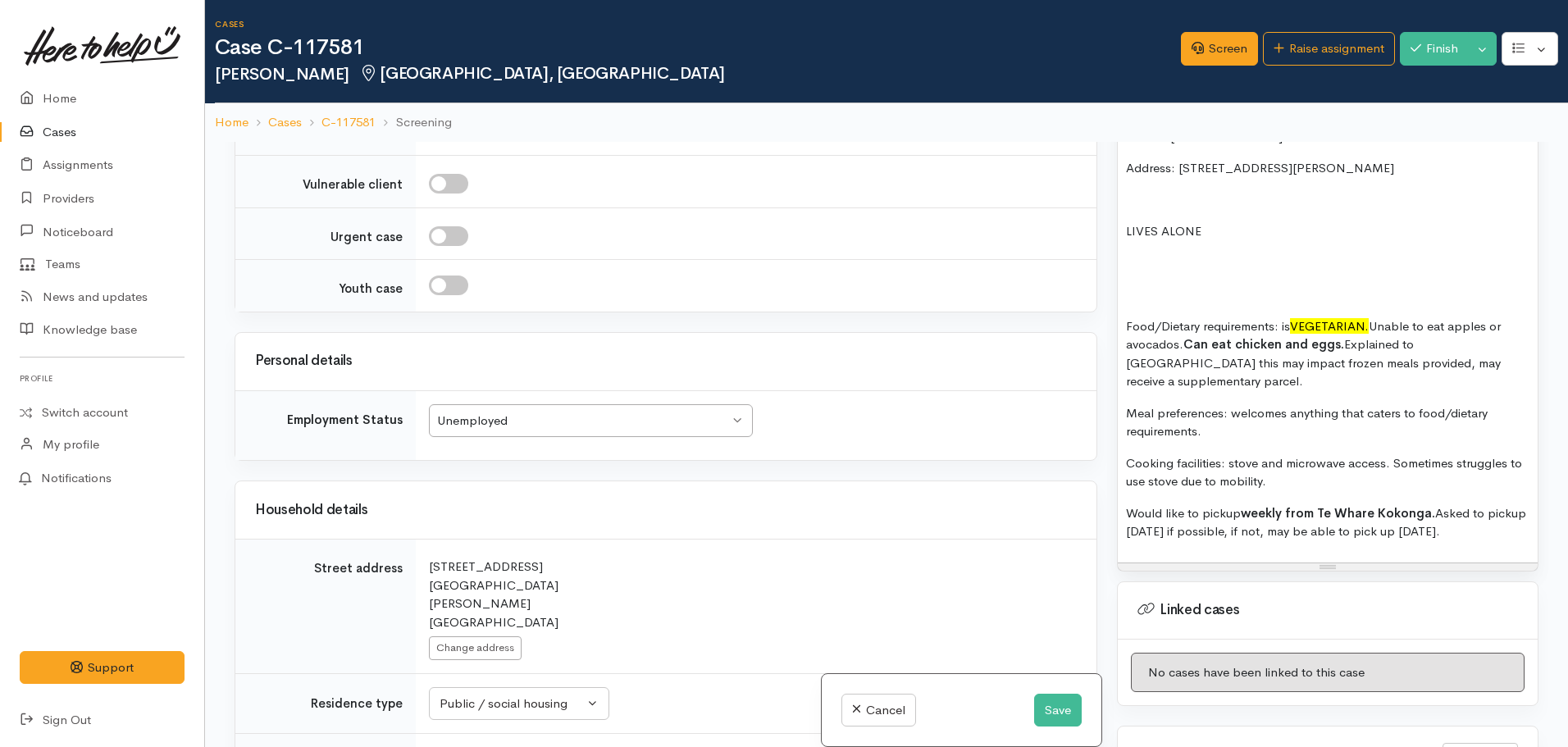
scroll to position [1190, 0]
click at [1391, 455] on p "Cooking facilities: stove and microwave access. Sometimes struggles to use stov…" at bounding box center [1327, 473] width 403 height 37
copy div "FOOD SUPPORT  - SUPER CONNECT ([PERSON_NAME] ONLY) Name: [PERSON_NAME] Date of …"
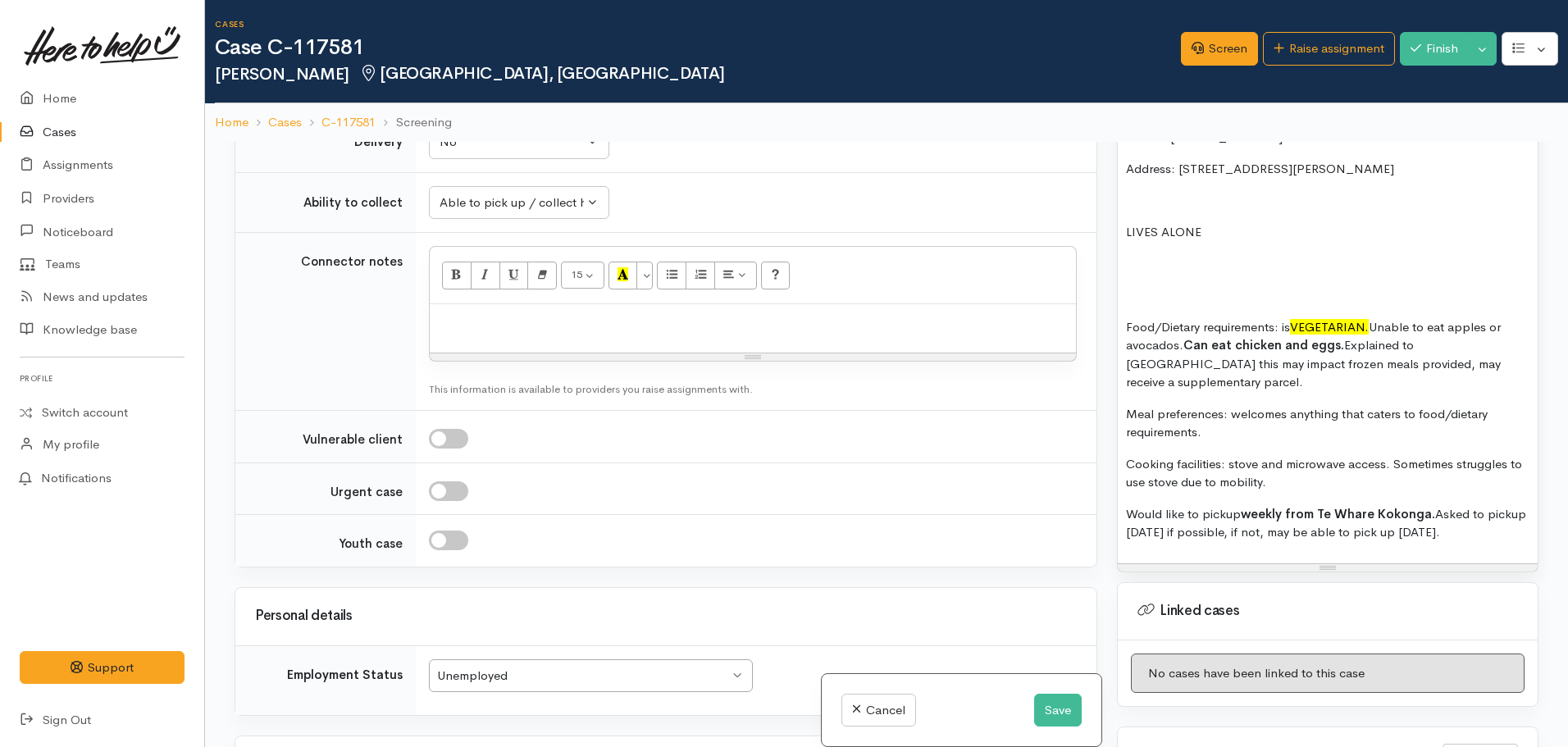
scroll to position [1526, 0]
click at [536, 303] on div at bounding box center [753, 328] width 646 height 48
paste div
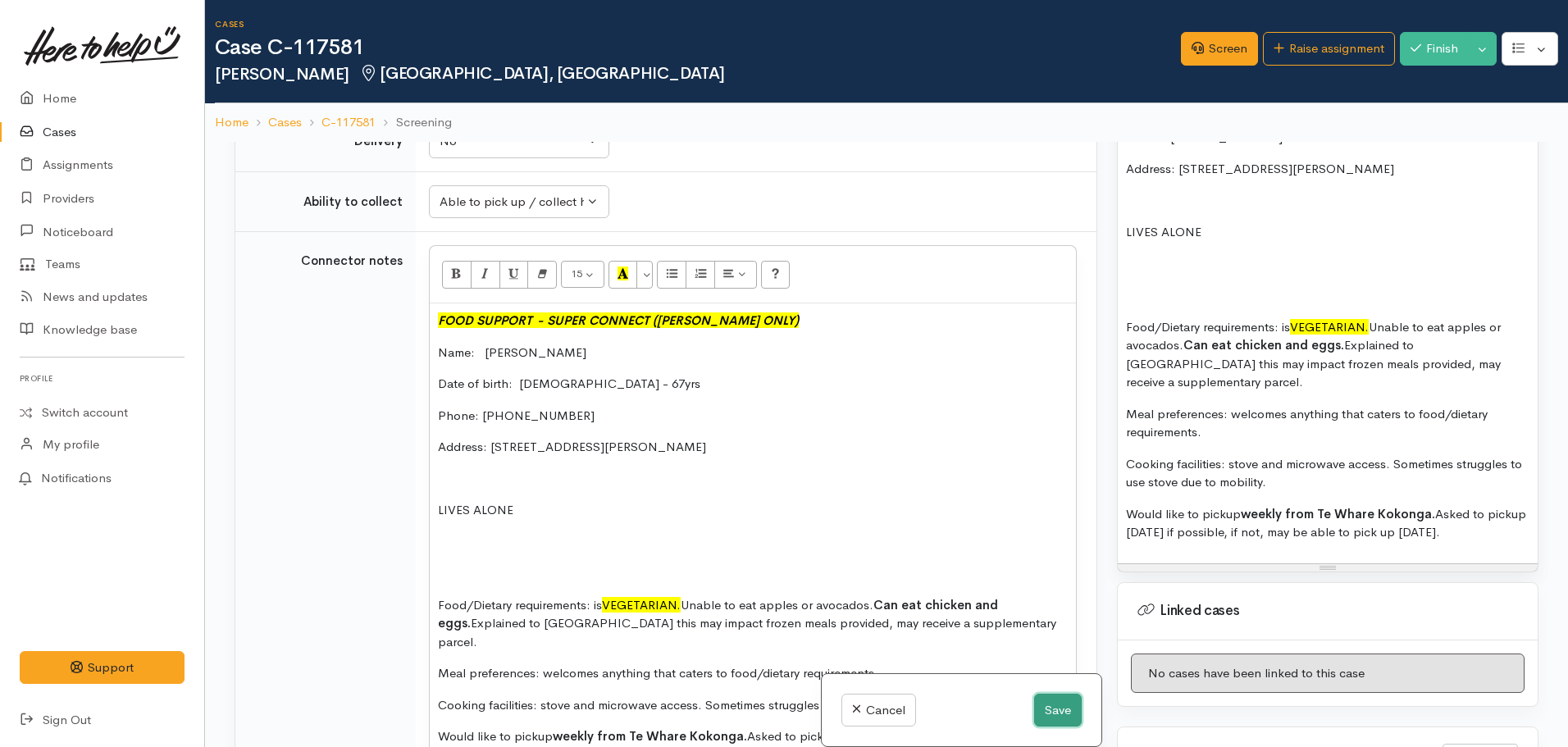
click at [1034, 702] on button "Save" at bounding box center [1057, 711] width 47 height 34
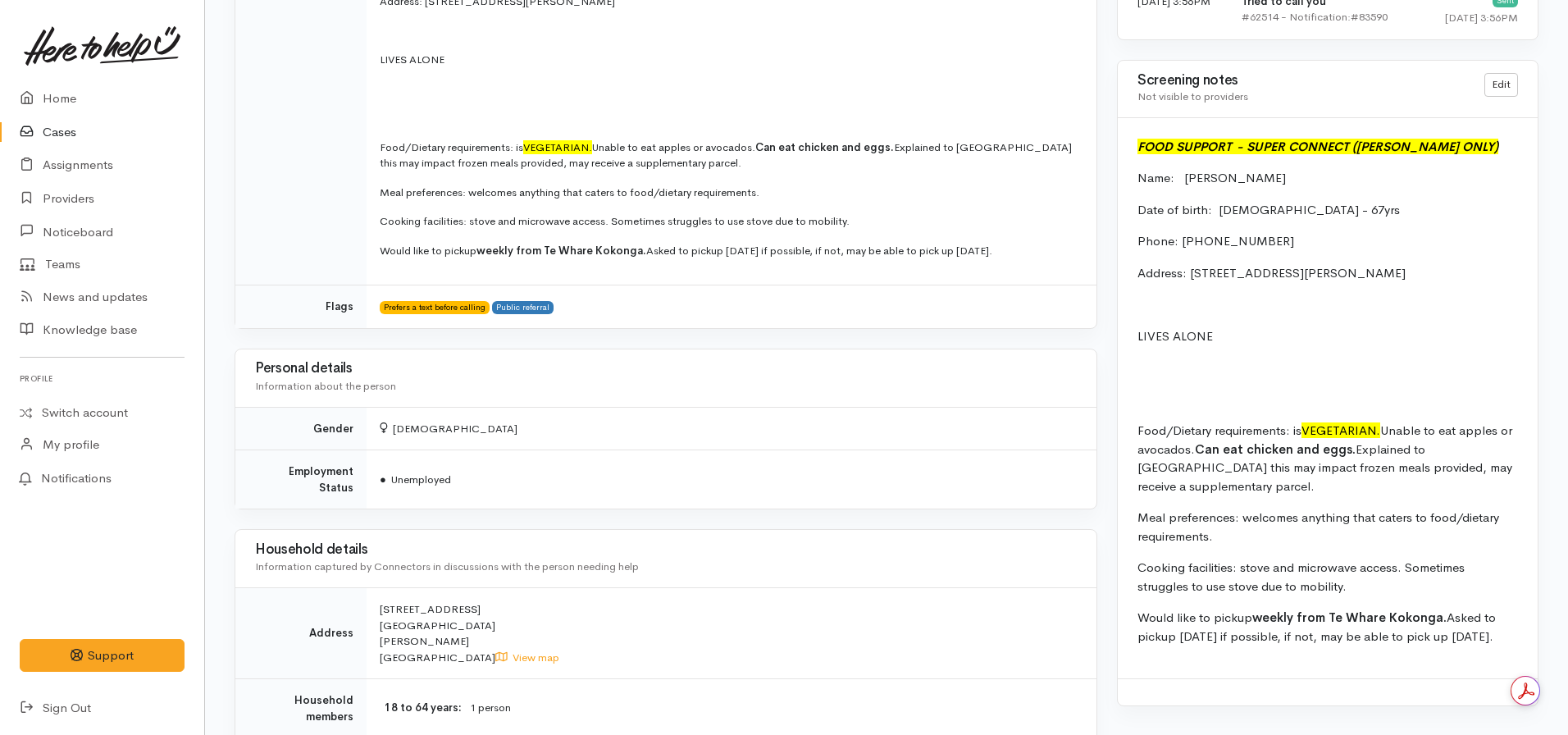
scroll to position [1223, 0]
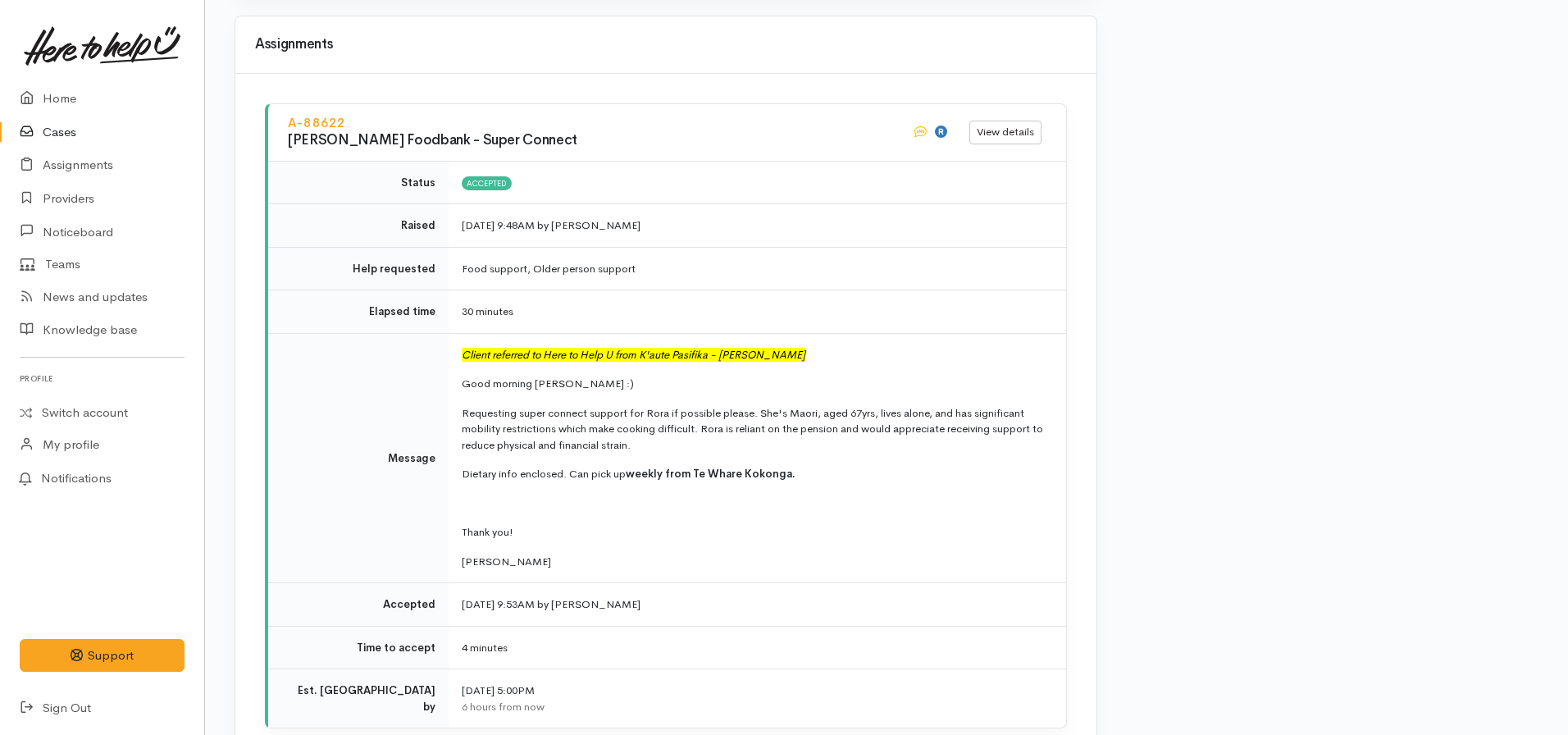
scroll to position [2178, 0]
click at [71, 96] on link "Home" at bounding box center [102, 99] width 204 height 34
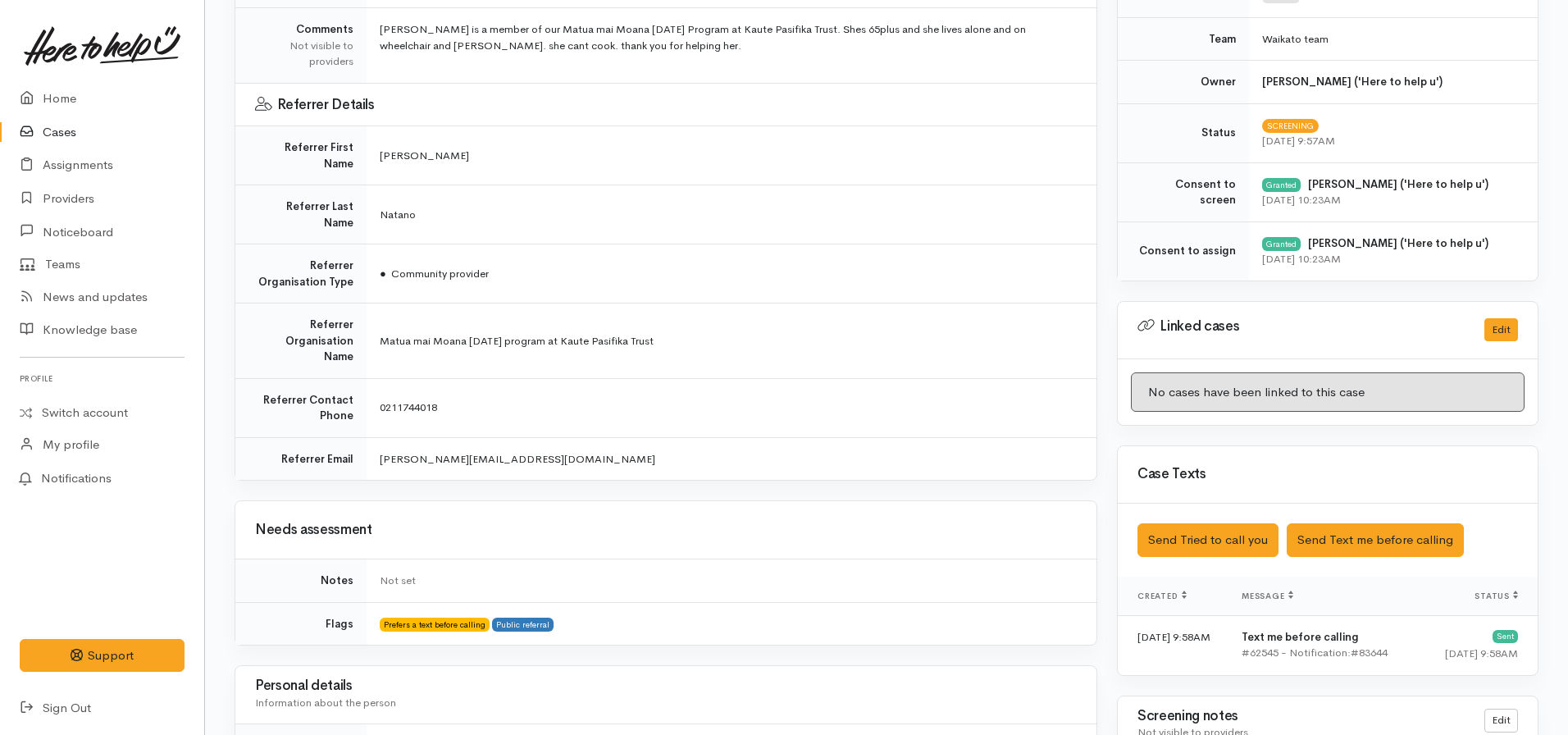
scroll to position [524, 0]
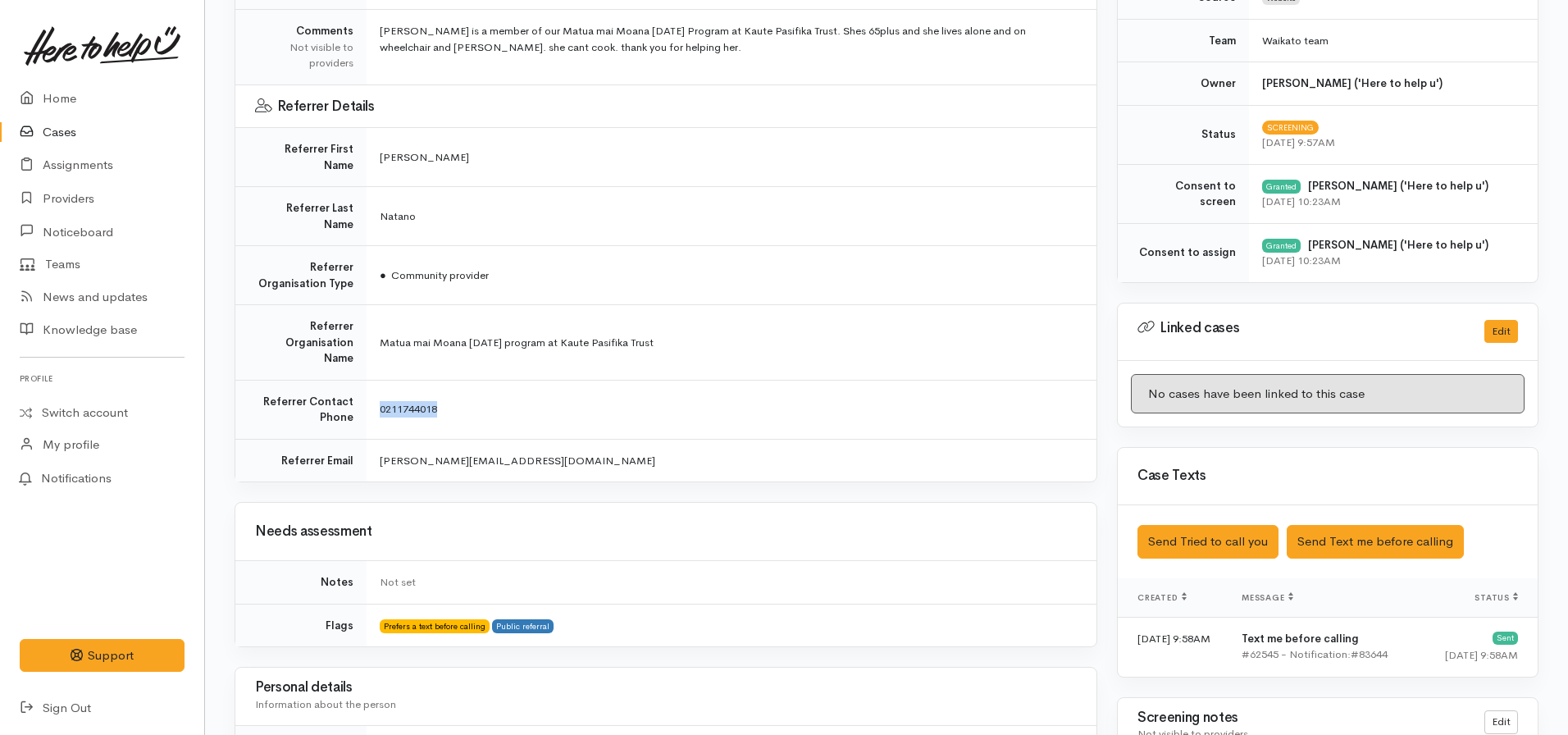
drag, startPoint x: 471, startPoint y: 365, endPoint x: 362, endPoint y: 369, distance: 109.1
click at [362, 380] on tr "Referrer Contact Phone 0211744018" at bounding box center [665, 409] width 861 height 59
copy tr "0211744018"
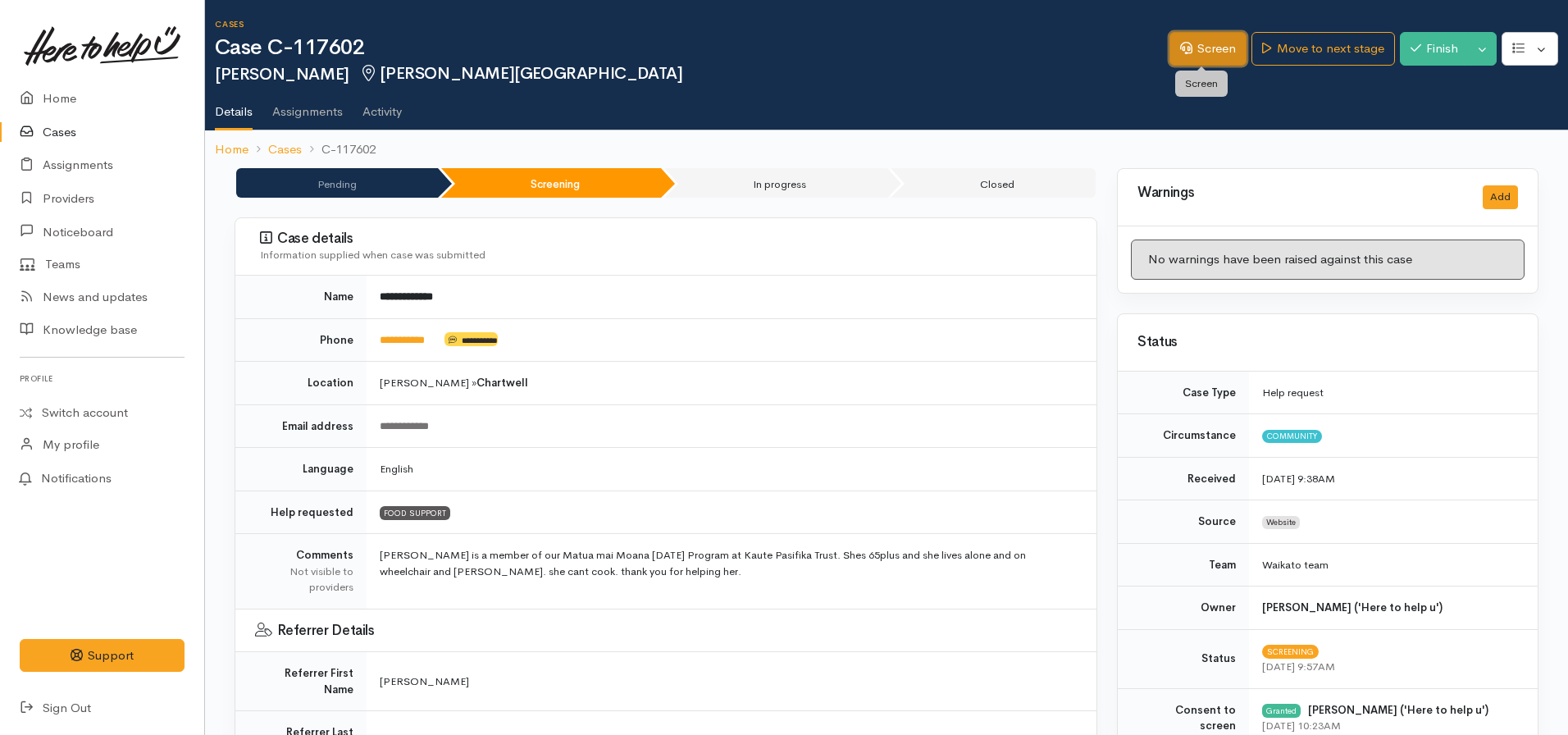
click at [1215, 39] on link "Screen" at bounding box center [1208, 49] width 77 height 34
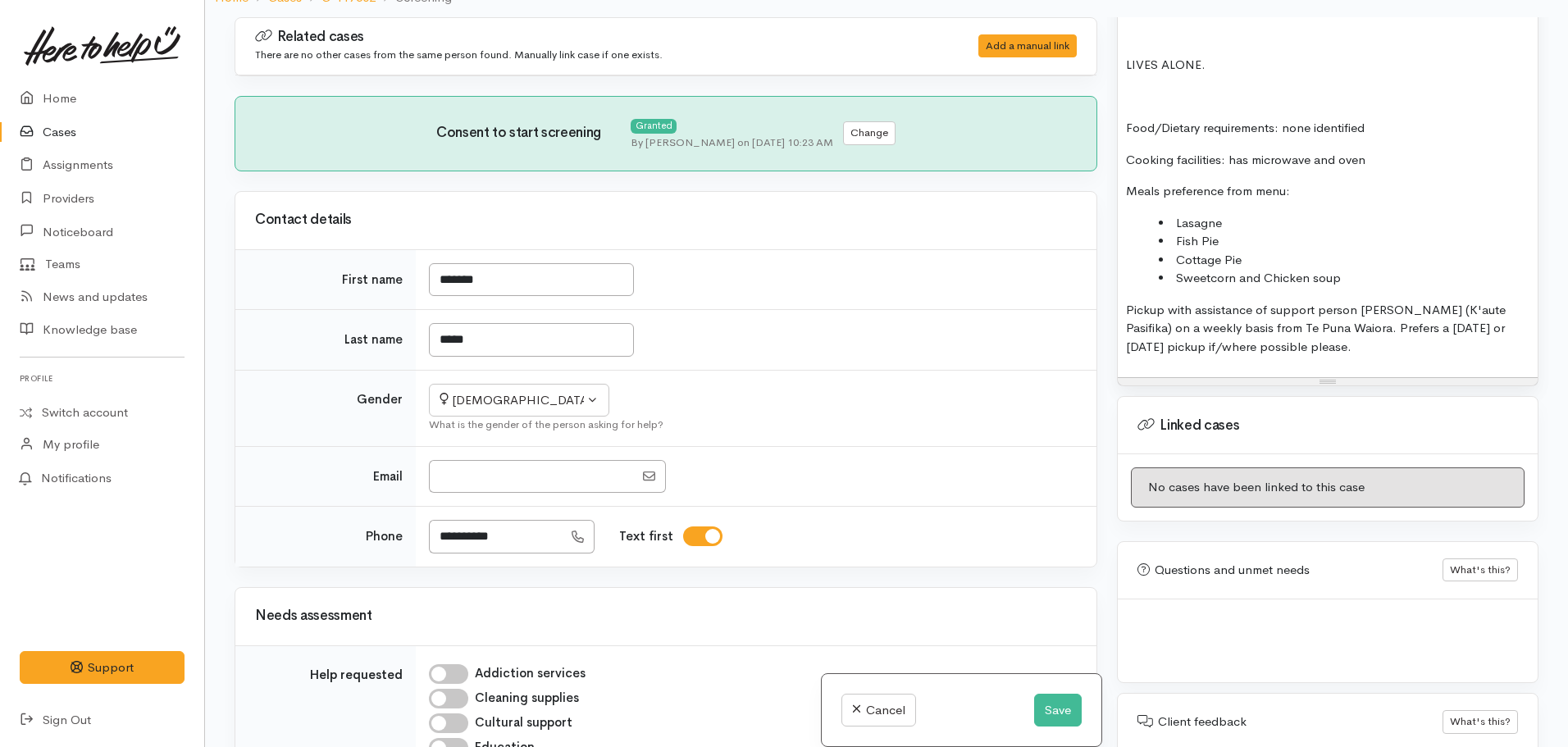
scroll to position [1264, 0]
click at [1387, 314] on p "Pickup with assistance of support person Tavita (K'aute Pasifika) on a weekly b…" at bounding box center [1327, 329] width 403 height 56
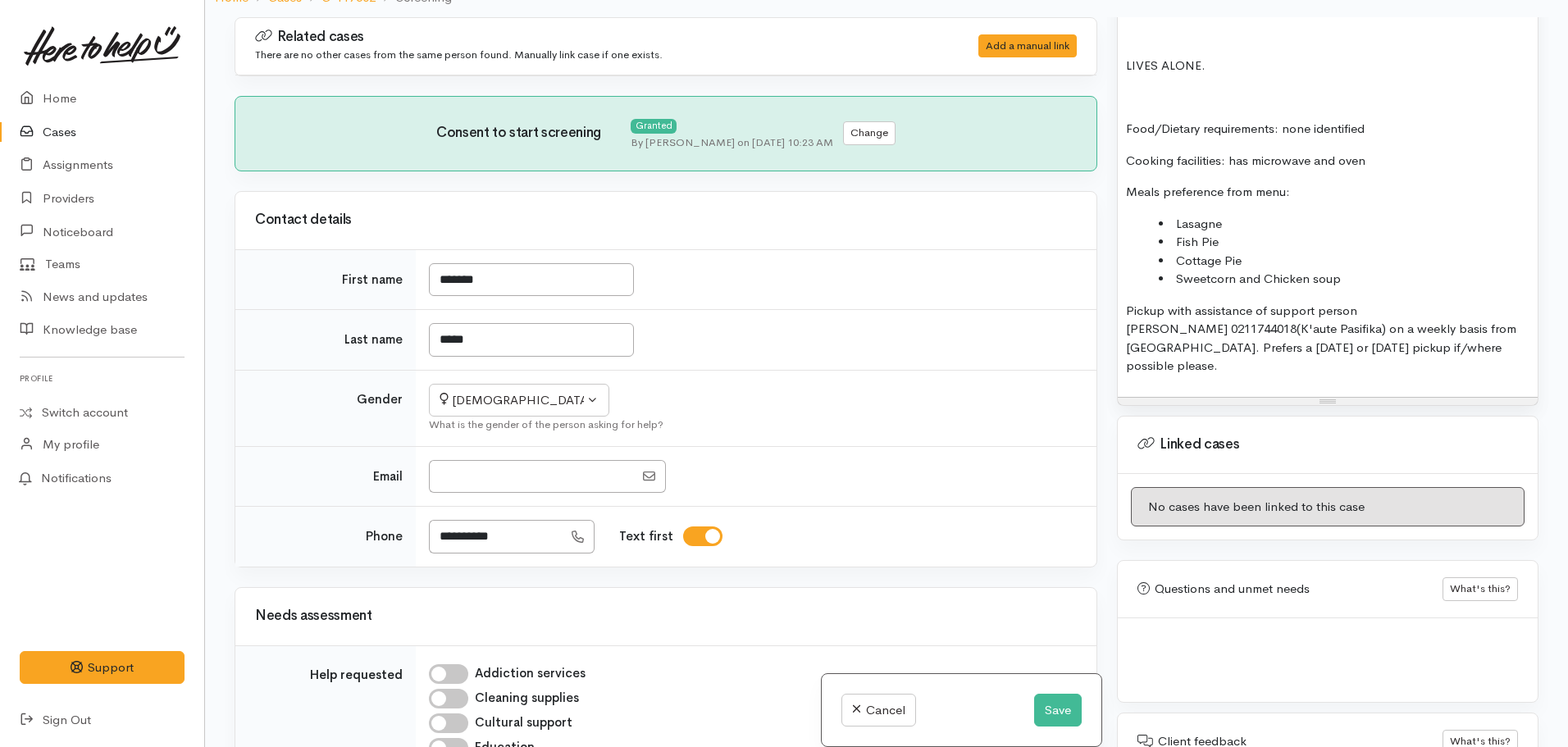
click at [1227, 330] on span "0211744018" at bounding box center [1261, 328] width 69 height 15
click at [1242, 328] on p "Pickup with assistance of support person Tavita Natano 0211744018 (K'aute Pasif…" at bounding box center [1327, 338] width 403 height 74
drag, startPoint x: 1235, startPoint y: 329, endPoint x: 1169, endPoint y: 330, distance: 66.0
click at [1227, 330] on span "0211744018" at bounding box center [1260, 328] width 66 height 15
click at [1267, 386] on div "FOOD SUPPORT  - SUPER CONNECT (HAMILTON ONLY) Name: Sushila Singh Date of birth…" at bounding box center [1327, 128] width 420 height 538
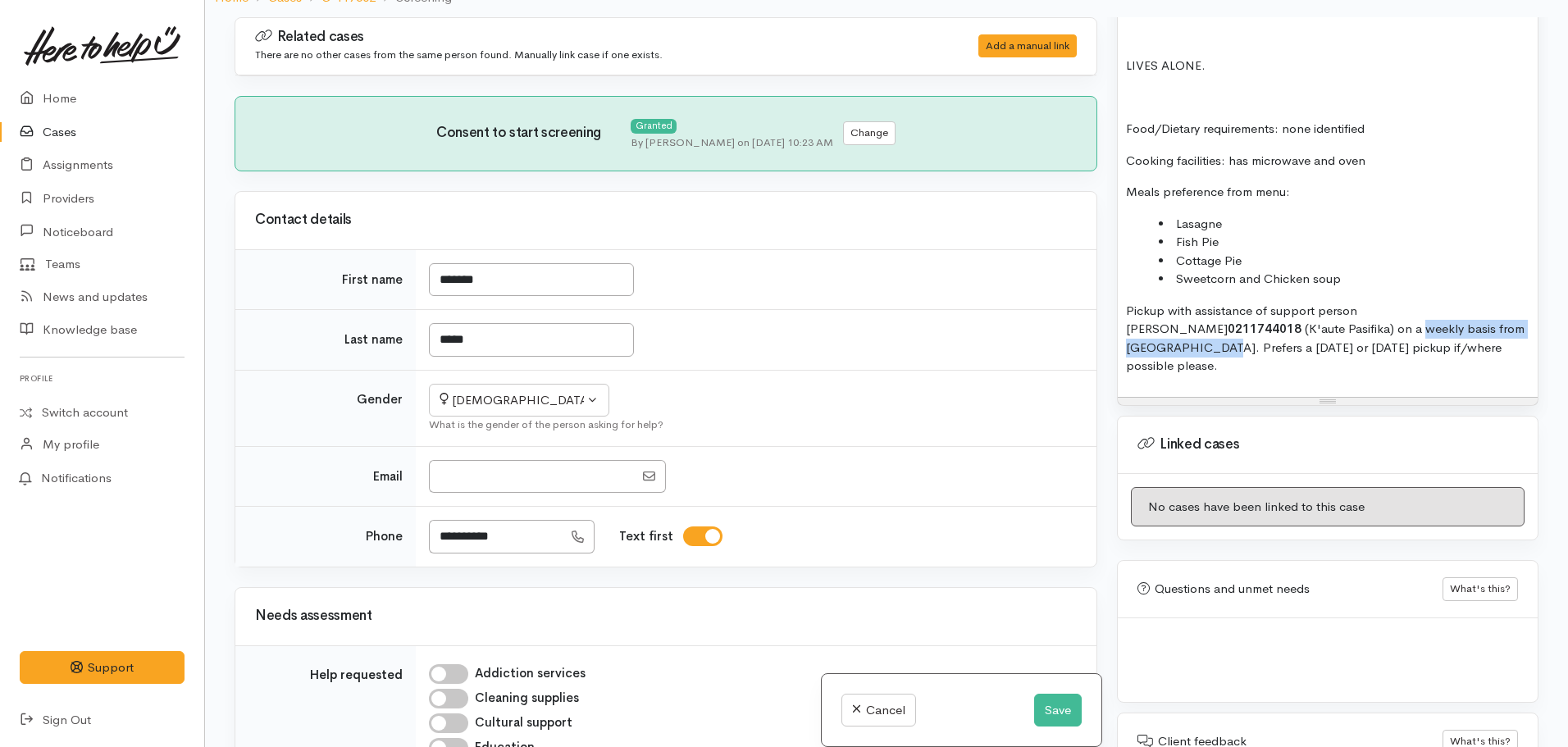
drag, startPoint x: 1366, startPoint y: 329, endPoint x: 1168, endPoint y: 352, distance: 199.3
click at [1168, 352] on p "Pickup with assistance of support person Tavita Natano 0211744018 (K'aute Pasif…" at bounding box center [1327, 338] width 403 height 74
click at [1180, 370] on p "Pickup with assistance of support person Tavita Natano 0211744018 (K'aute Pasif…" at bounding box center [1327, 338] width 403 height 74
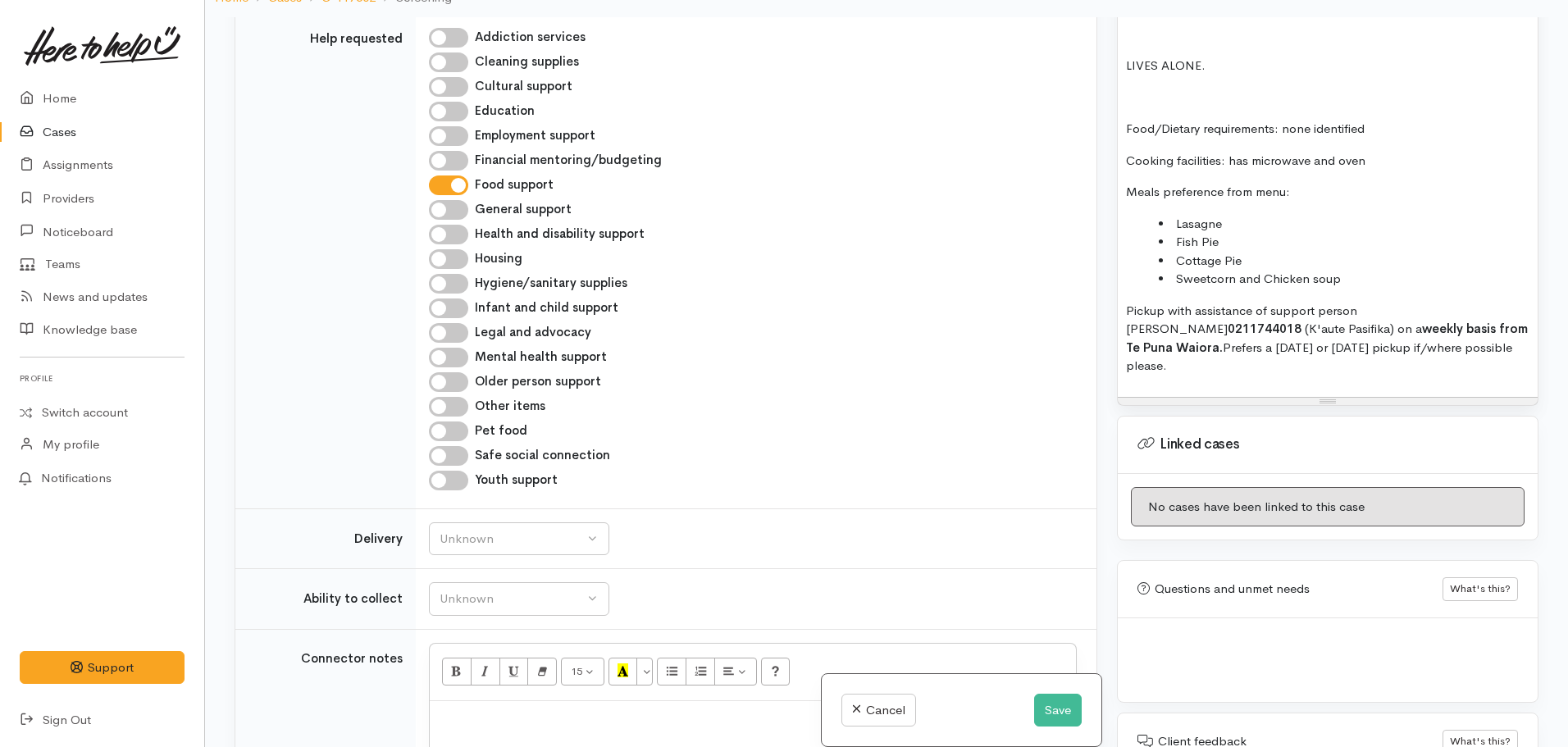
scroll to position [634, 0]
click at [450, 382] on input "Older person support" at bounding box center [449, 386] width 39 height 20
checkbox input "true"
click at [472, 598] on div "Unknown" at bounding box center [512, 602] width 144 height 19
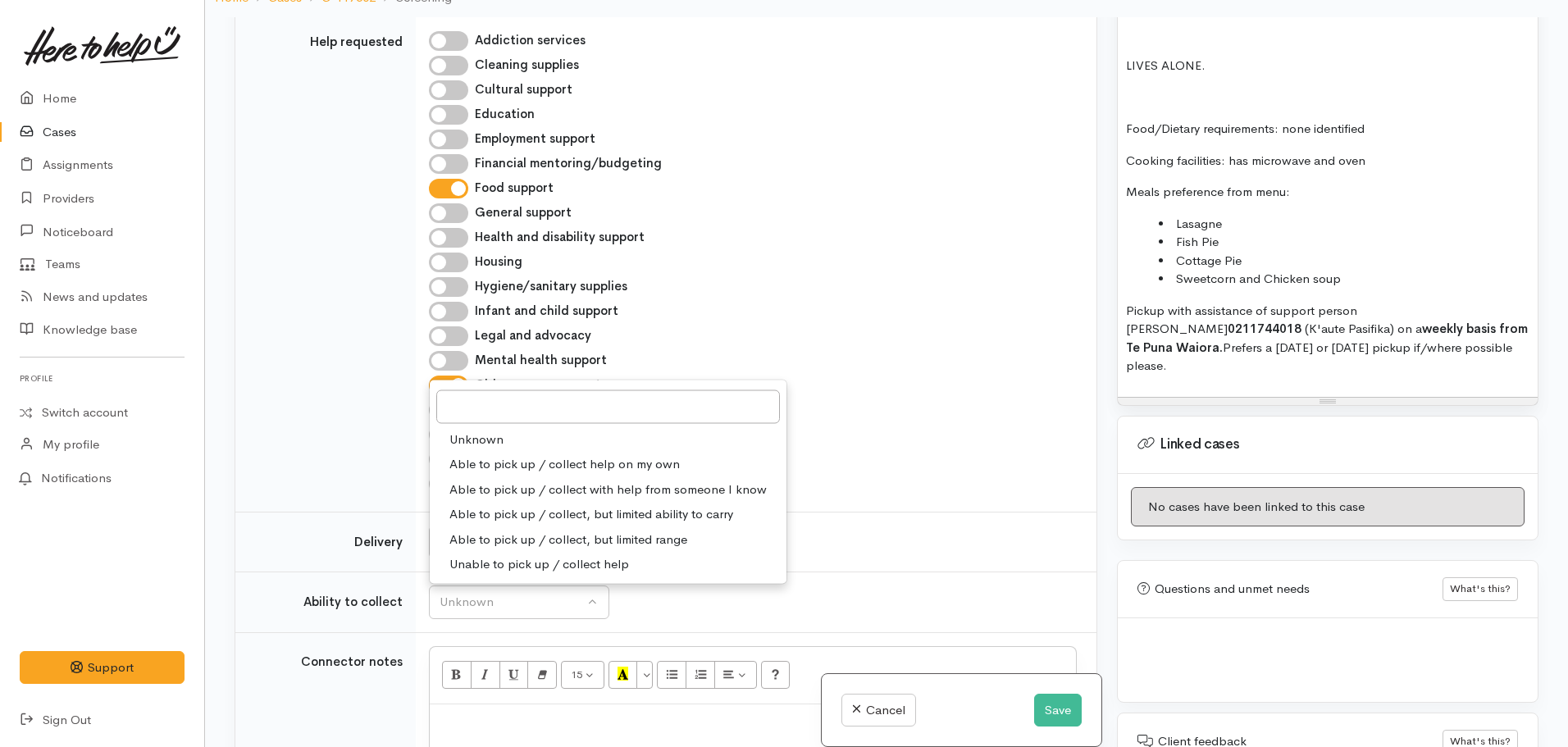
click at [545, 493] on span "Able to pick up / collect with help from someone I know" at bounding box center [608, 489] width 318 height 19
select select "5"
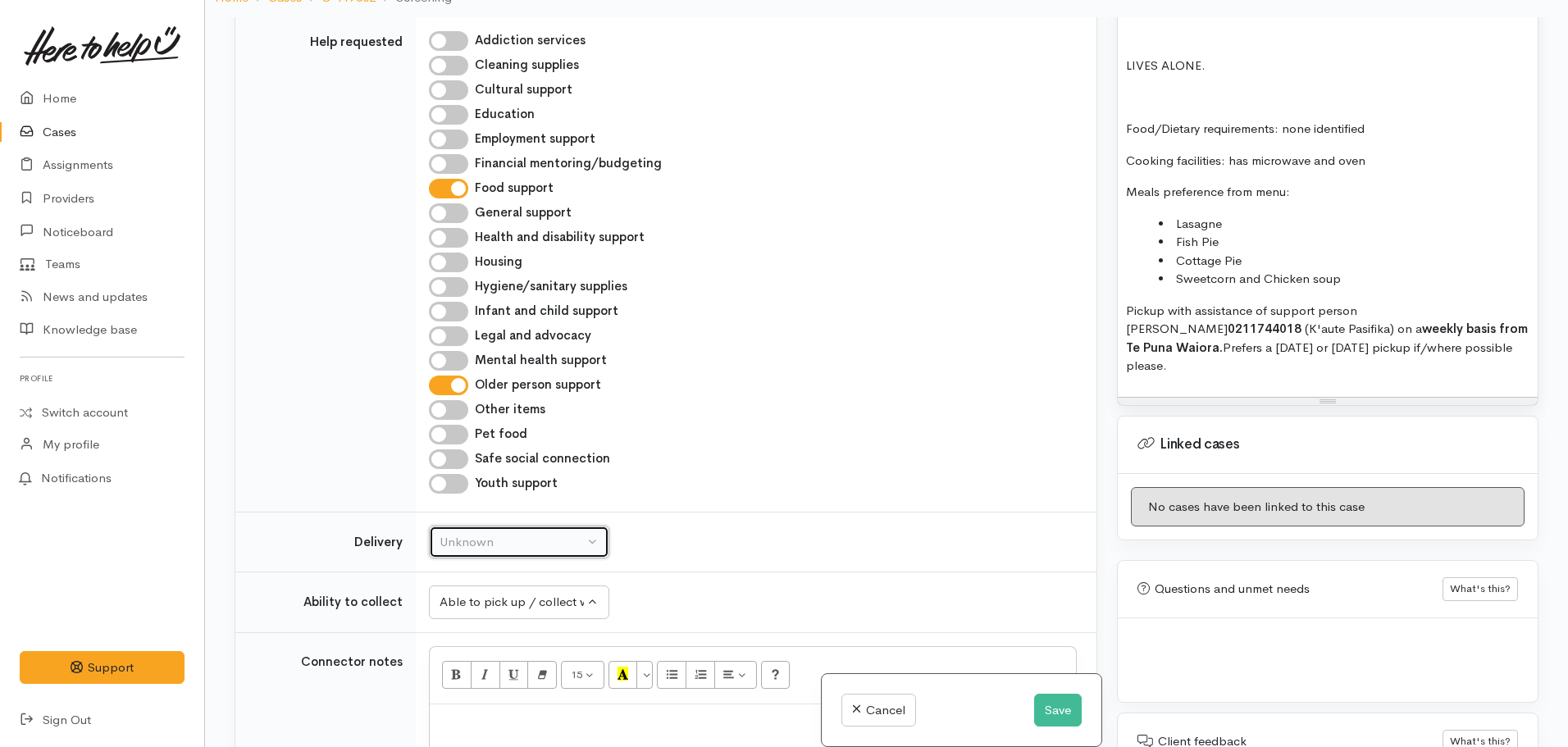
click at [493, 535] on div "Unknown" at bounding box center [512, 543] width 144 height 19
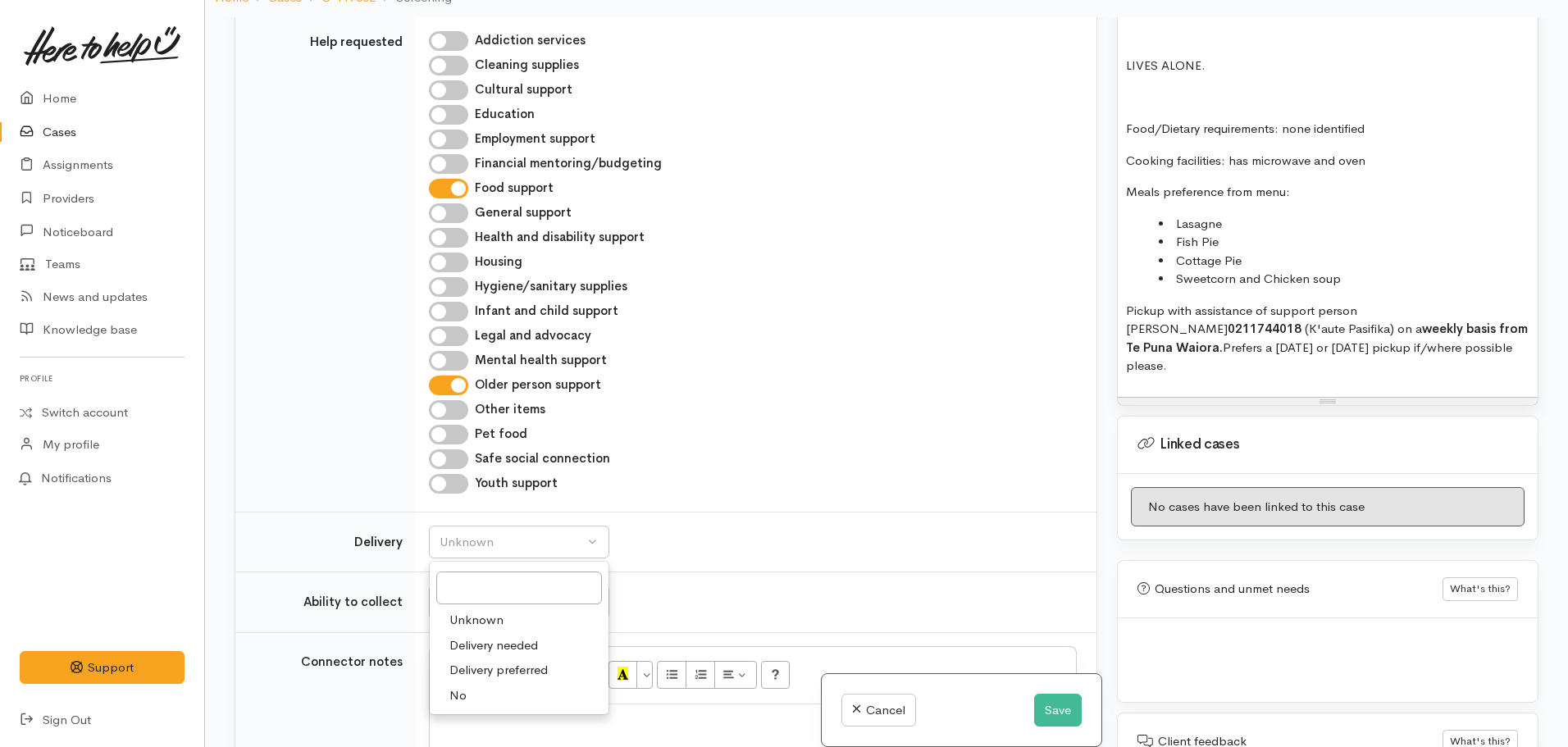
click at [471, 692] on link "No" at bounding box center [519, 696] width 178 height 25
select select "1"
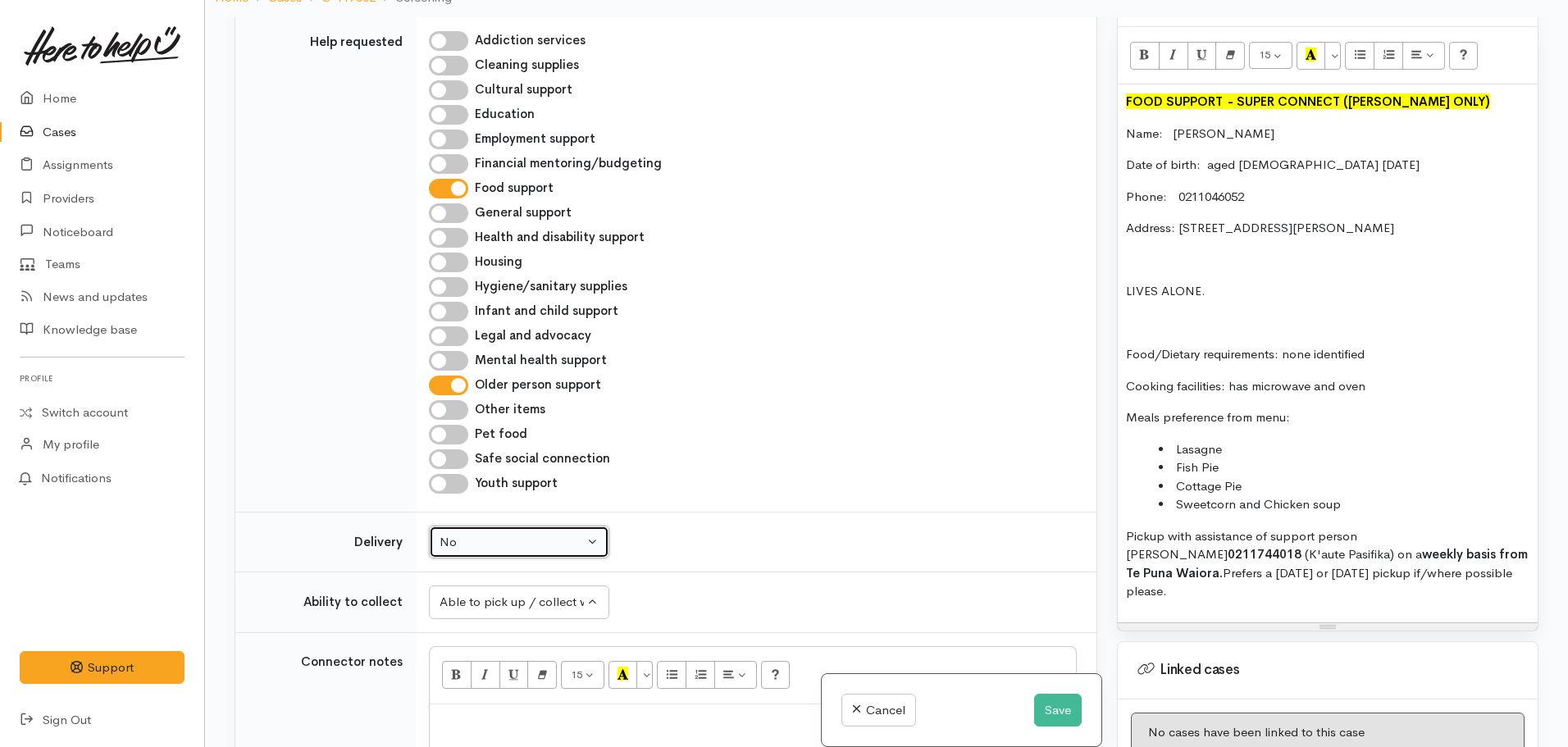
scroll to position [1037, 0]
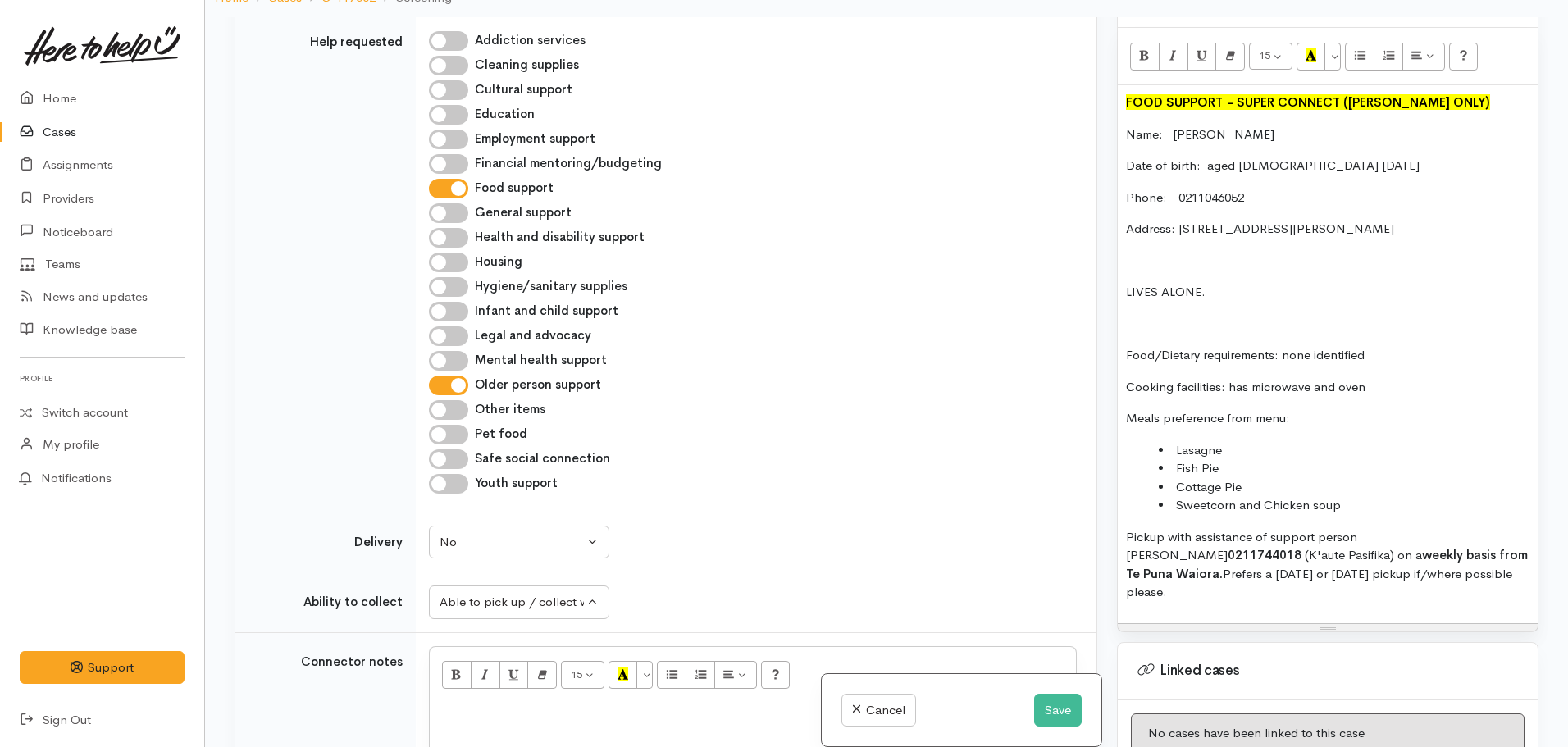
click at [1201, 306] on div "FOOD SUPPORT  - SUPER CONNECT (HAMILTON ONLY) Name: Sushila Singh Date of birth…" at bounding box center [1327, 354] width 420 height 538
copy div "FOOD SUPPORT  - SUPER CONNECT (HAMILTON ONLY) Name: Sushila Singh Date of birth…"
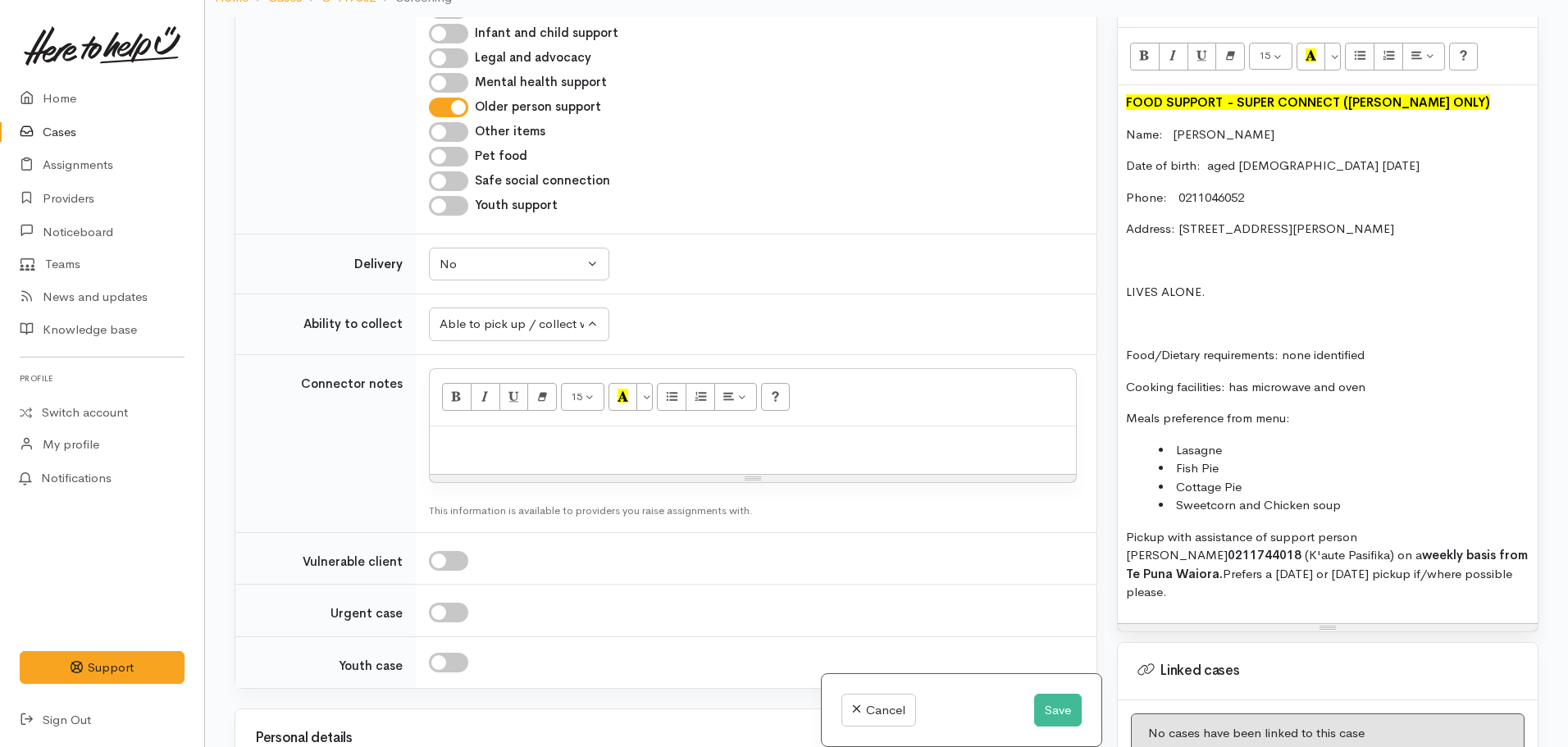
scroll to position [914, 0]
click at [535, 447] on p at bounding box center [753, 441] width 630 height 19
paste div
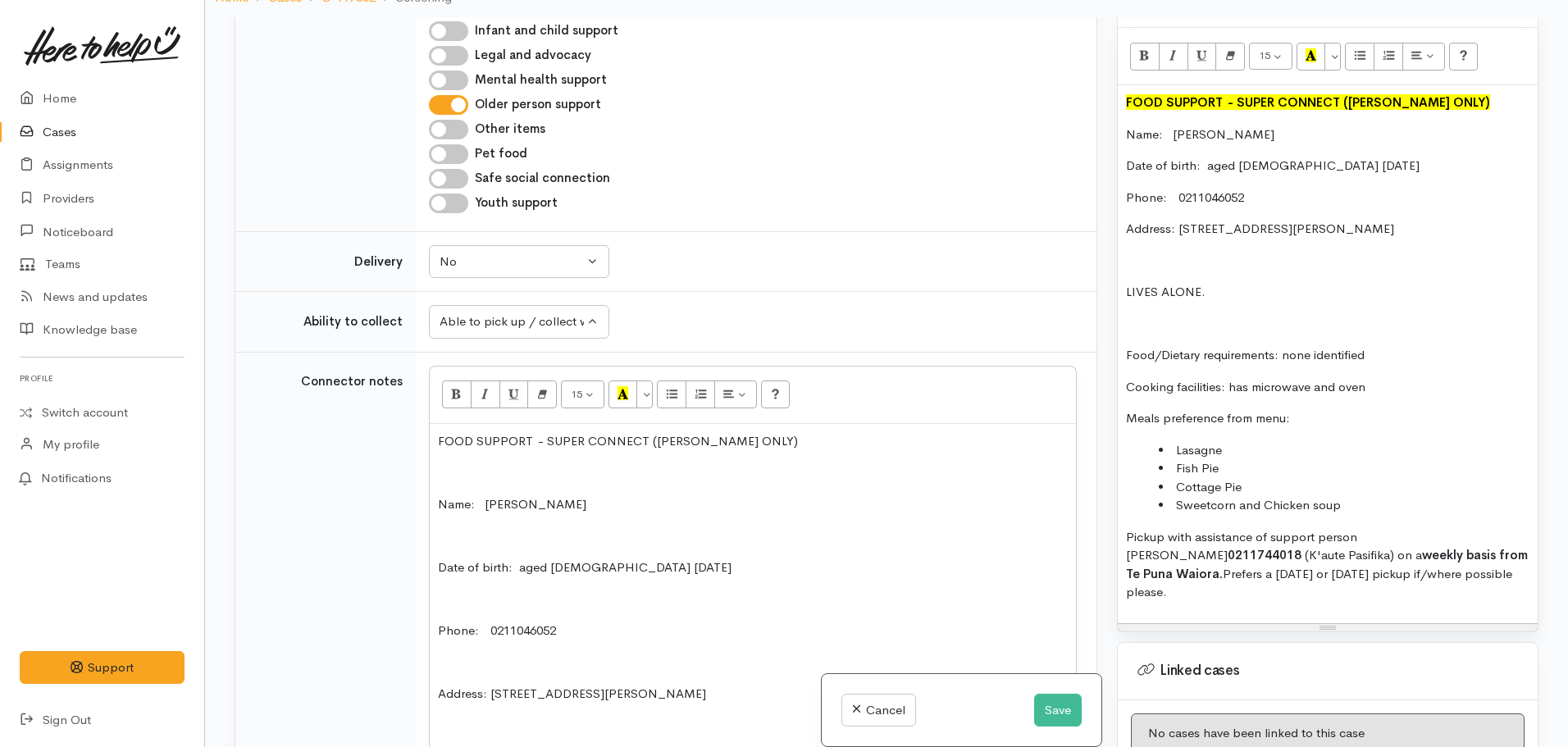
scroll to position [1438, 0]
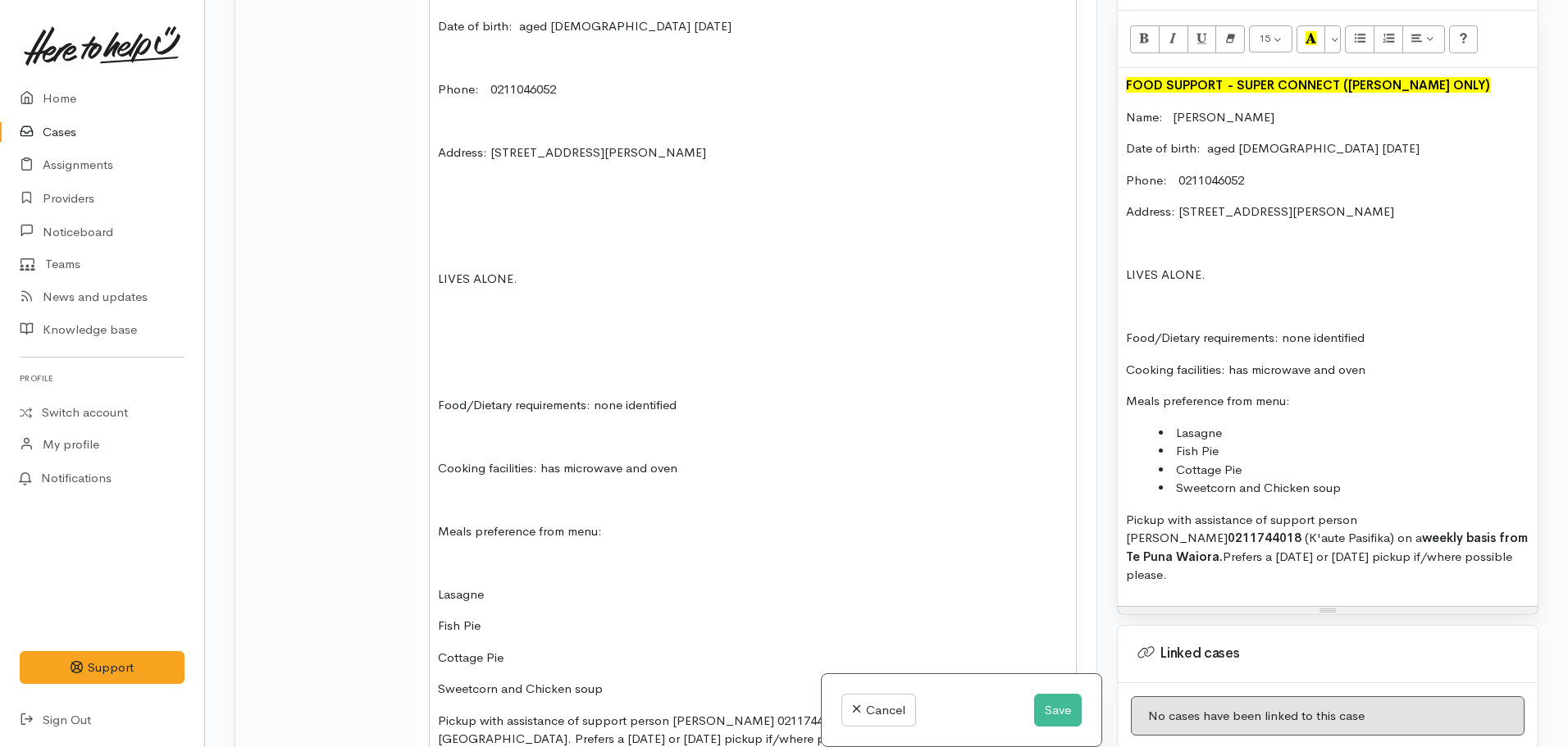
click at [631, 288] on p "LIVES ALONE." at bounding box center [753, 278] width 630 height 19
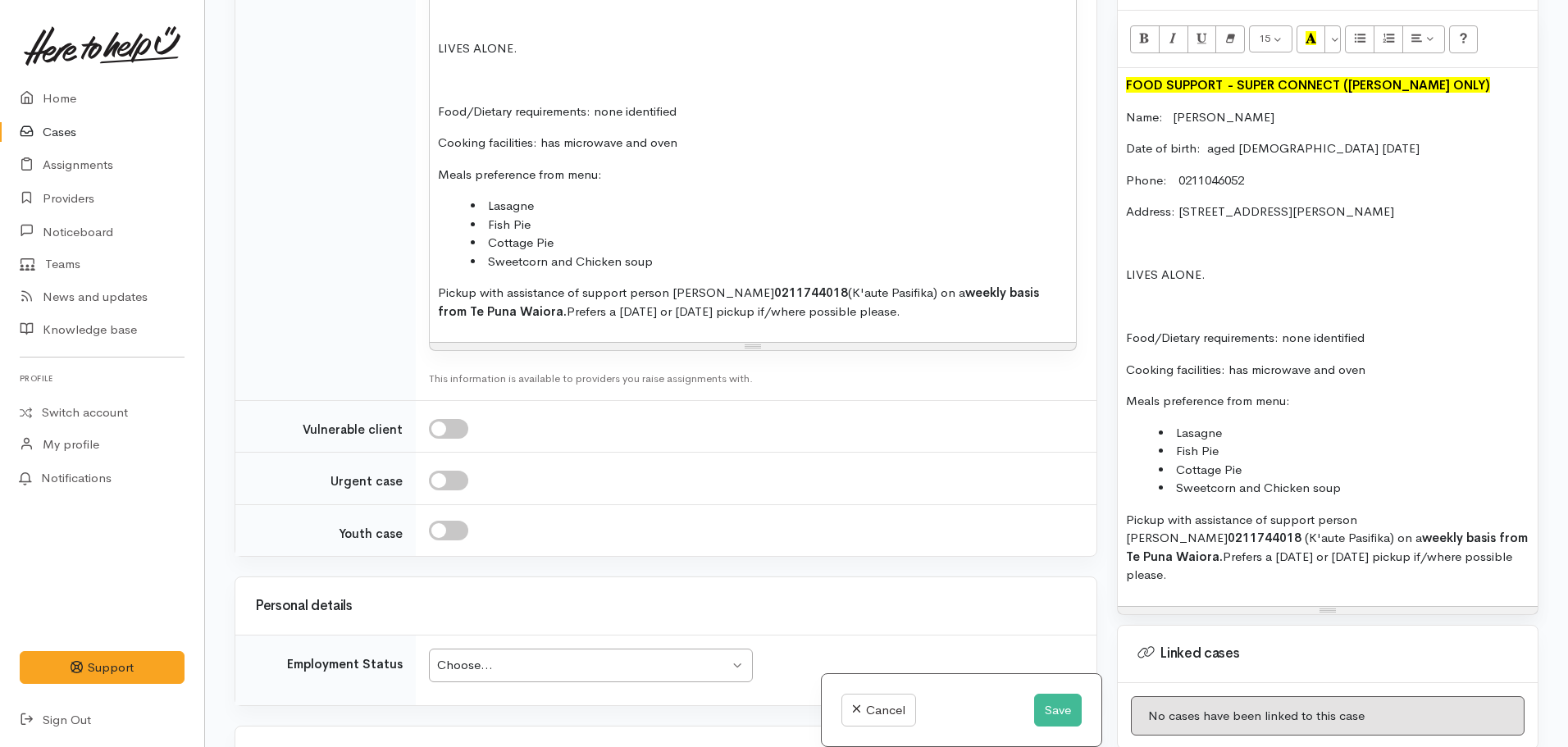
scroll to position [1837, 0]
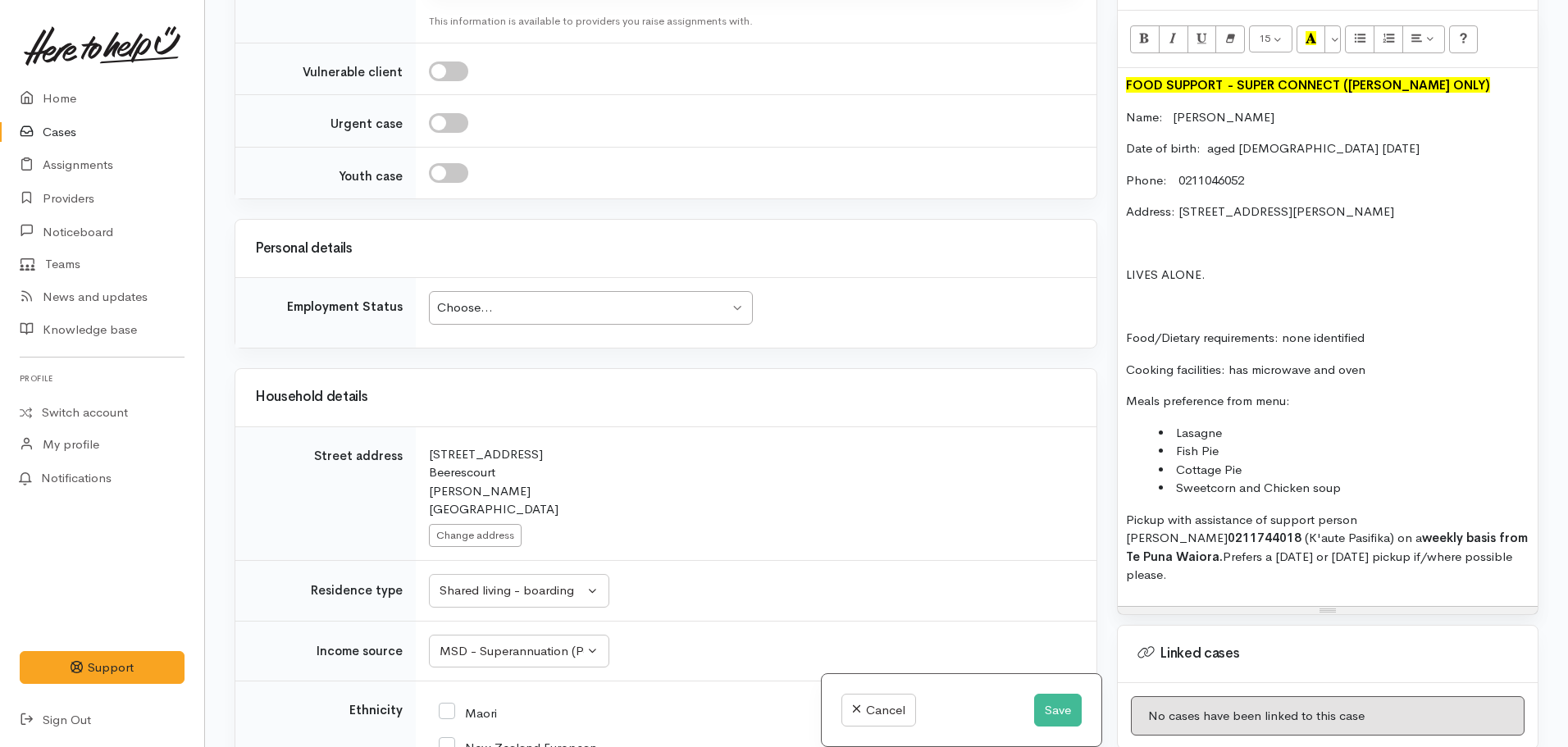
click at [493, 301] on div "Choose..." at bounding box center [582, 308] width 292 height 19
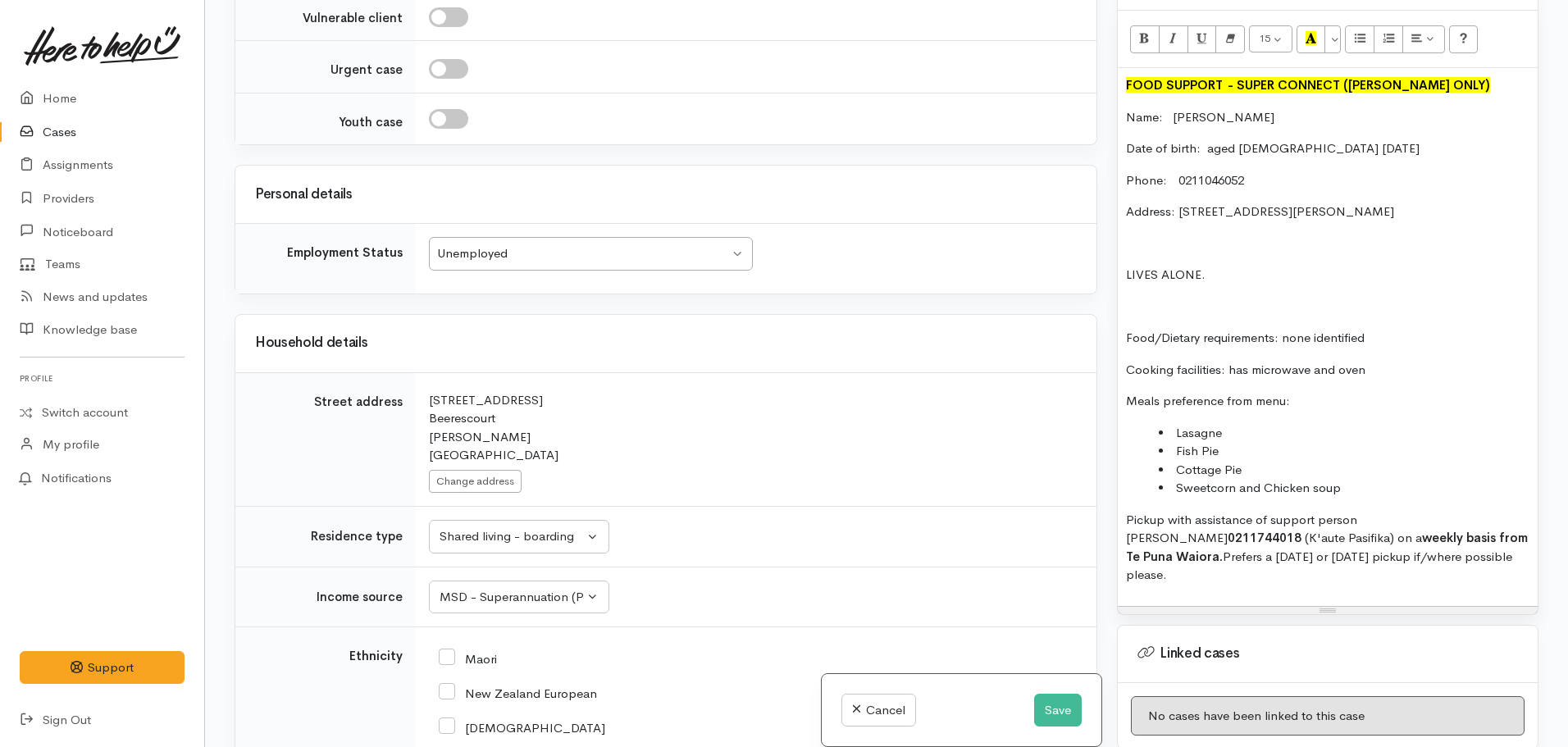
scroll to position [1890, 0]
drag, startPoint x: 1254, startPoint y: 147, endPoint x: 1209, endPoint y: 150, distance: 45.1
click at [1209, 150] on p "Date of birth: aged 79 20.06.1947" at bounding box center [1327, 148] width 403 height 19
click at [1285, 154] on p "Date of birth: 20.06.1947" at bounding box center [1327, 148] width 403 height 19
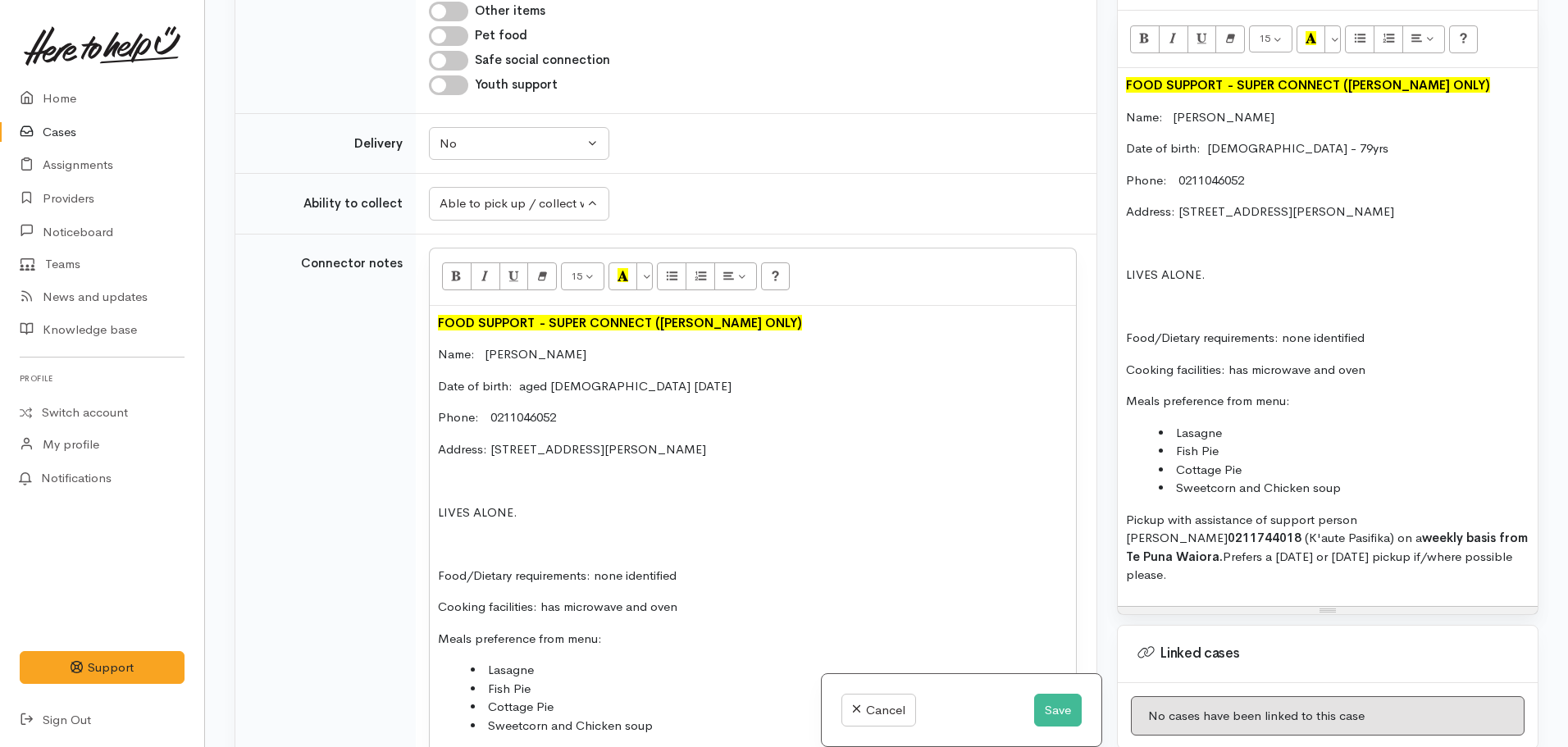
scroll to position [924, 0]
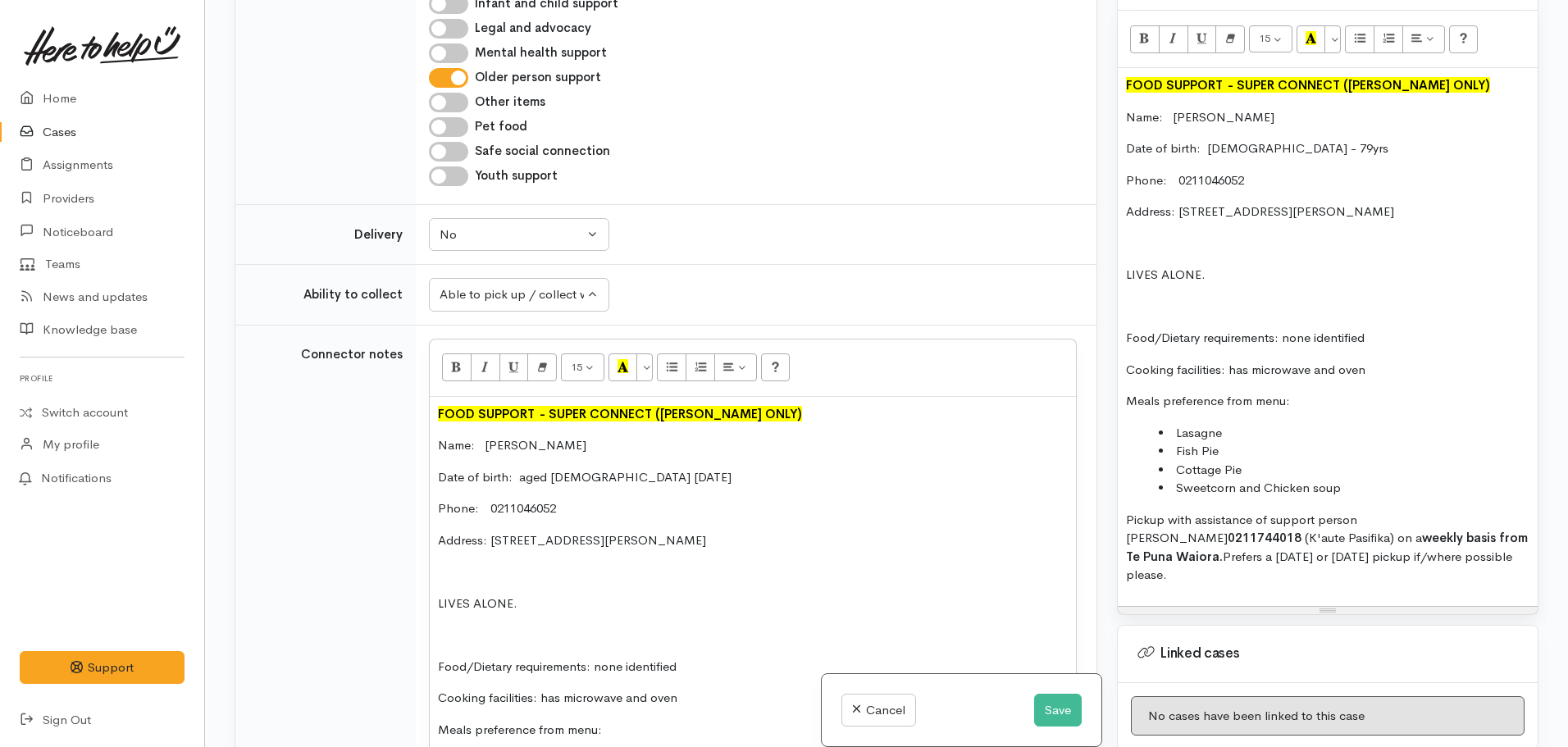
click at [564, 477] on p "Date of birth: aged 79 20.06.1947" at bounding box center [753, 477] width 630 height 19
click at [610, 479] on p "Date of birth: 20.06.1947" at bounding box center [753, 477] width 630 height 19
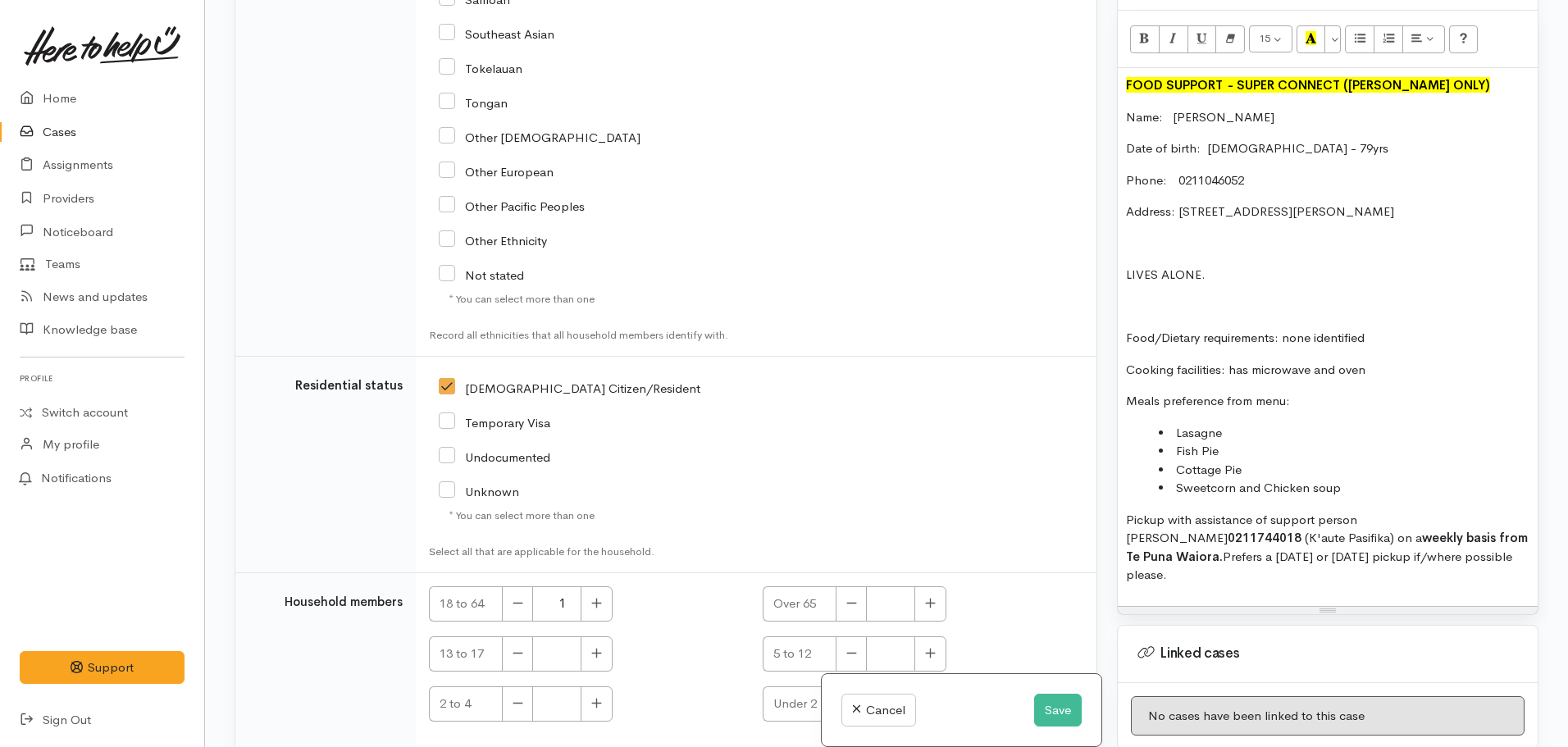
scroll to position [3095, 0]
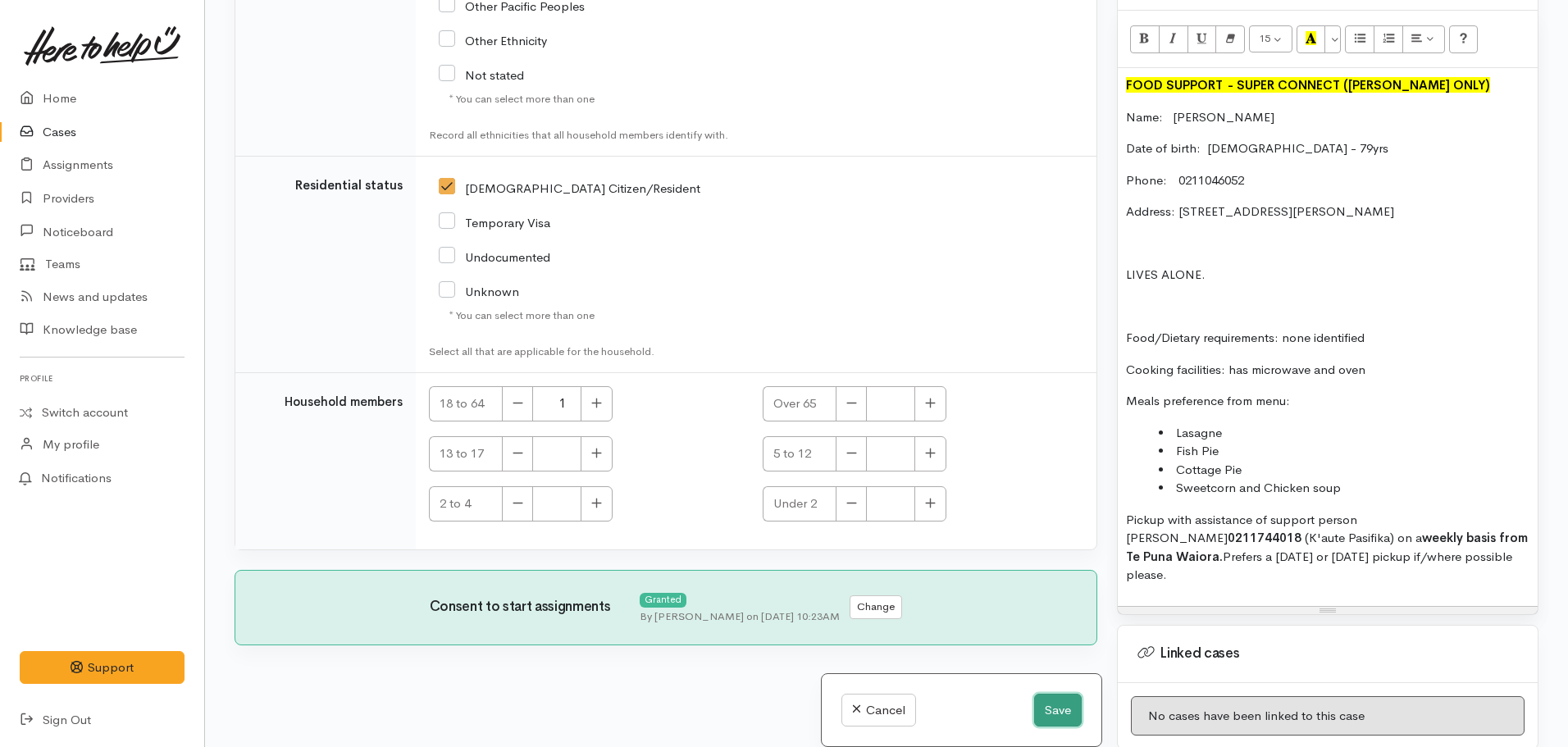
click at [1066, 706] on button "Save" at bounding box center [1057, 711] width 47 height 34
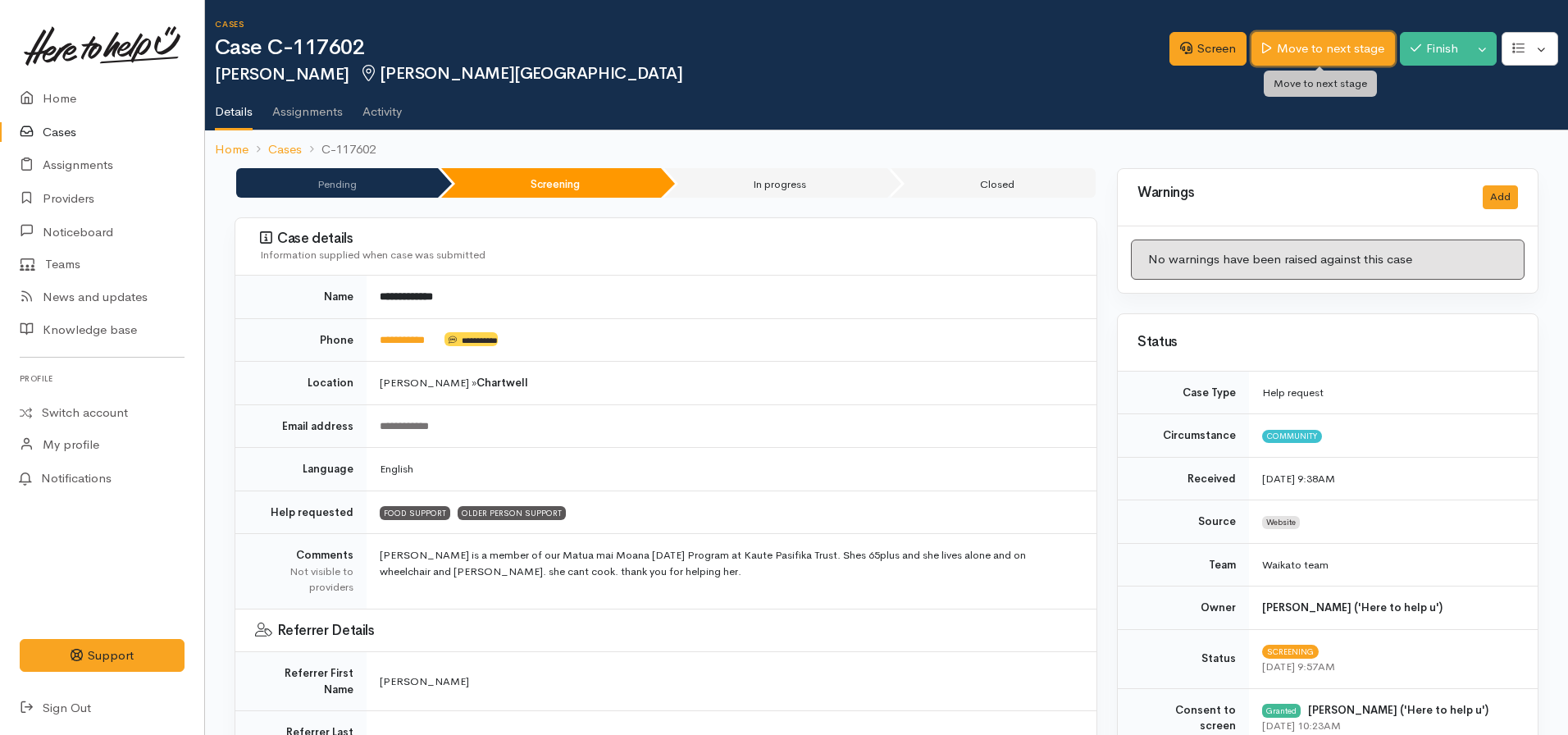
click at [1316, 47] on link "Move to next stage" at bounding box center [1323, 49] width 143 height 34
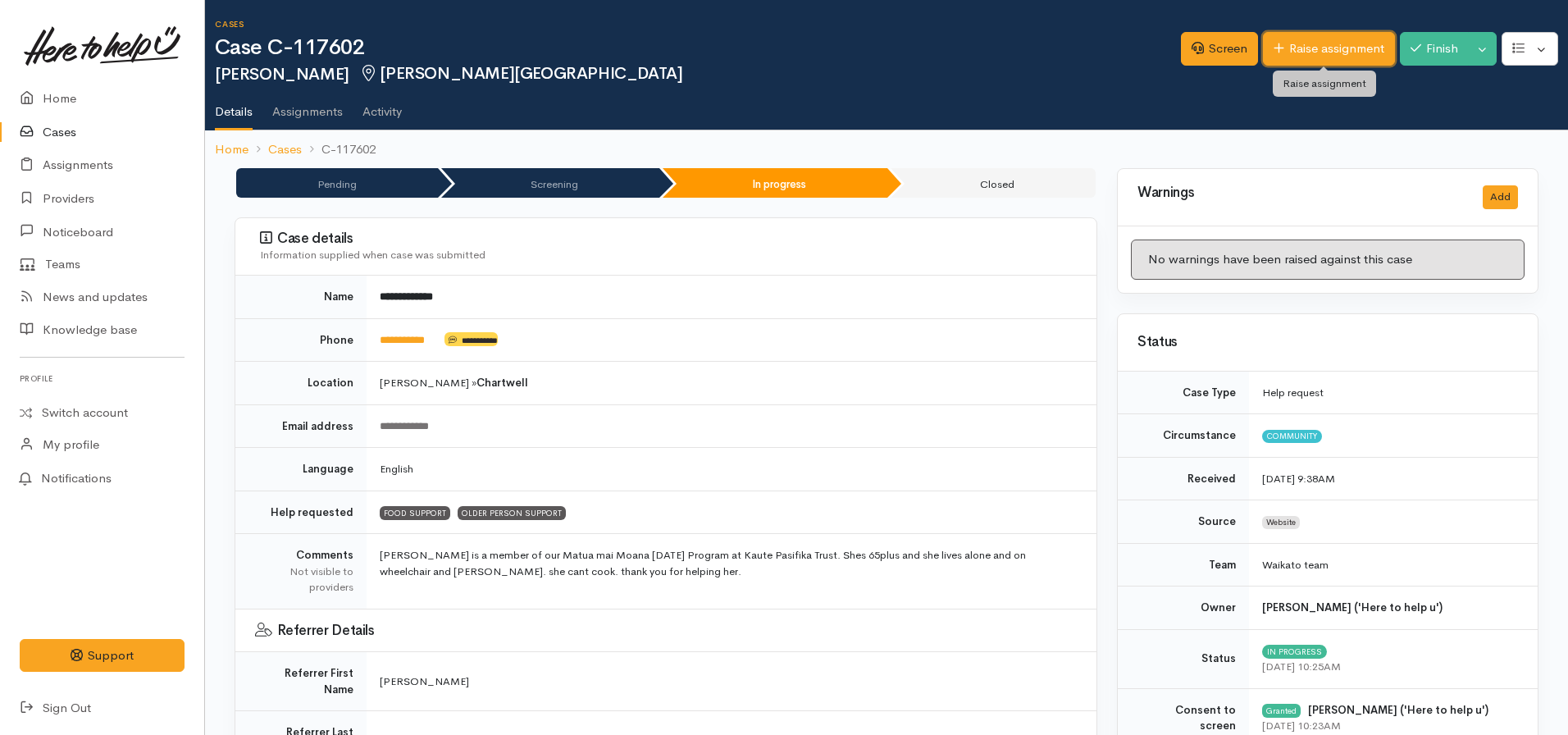
click at [1313, 45] on link "Raise assignment" at bounding box center [1329, 49] width 132 height 34
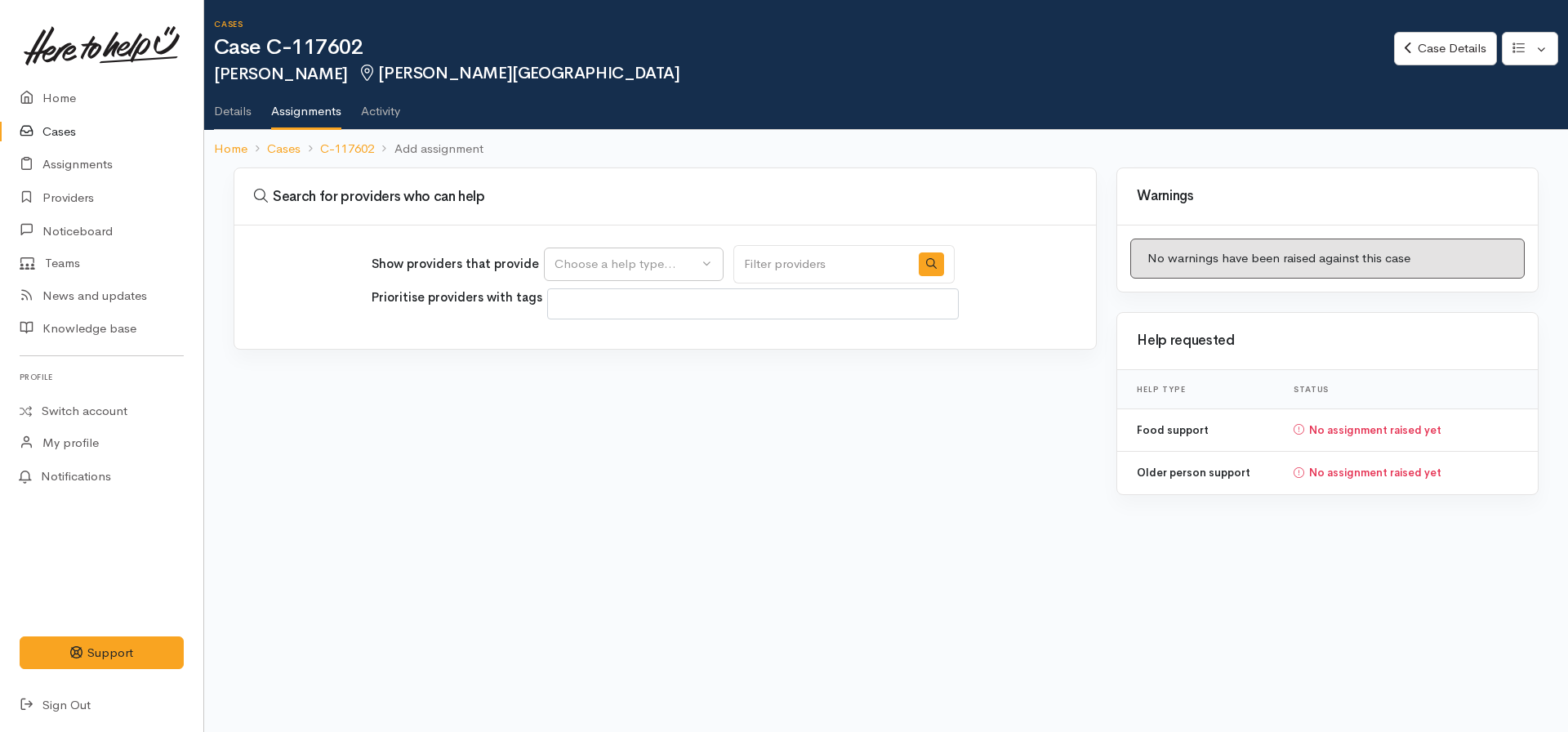
select select
click at [609, 275] on button "Choose a help type..." at bounding box center [633, 265] width 179 height 34
click at [590, 349] on span "Food support" at bounding box center [601, 342] width 76 height 19
select select "3"
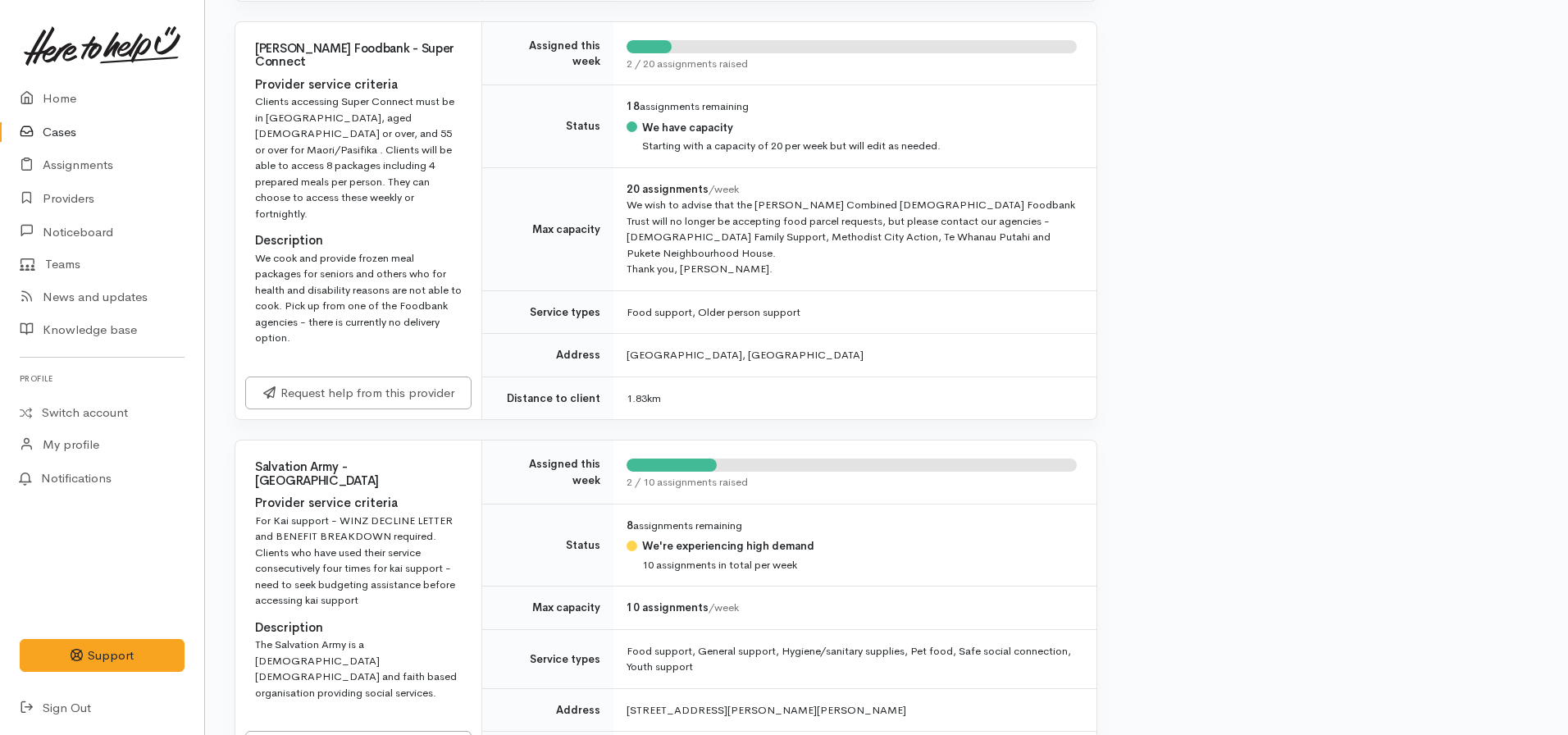
scroll to position [1086, 0]
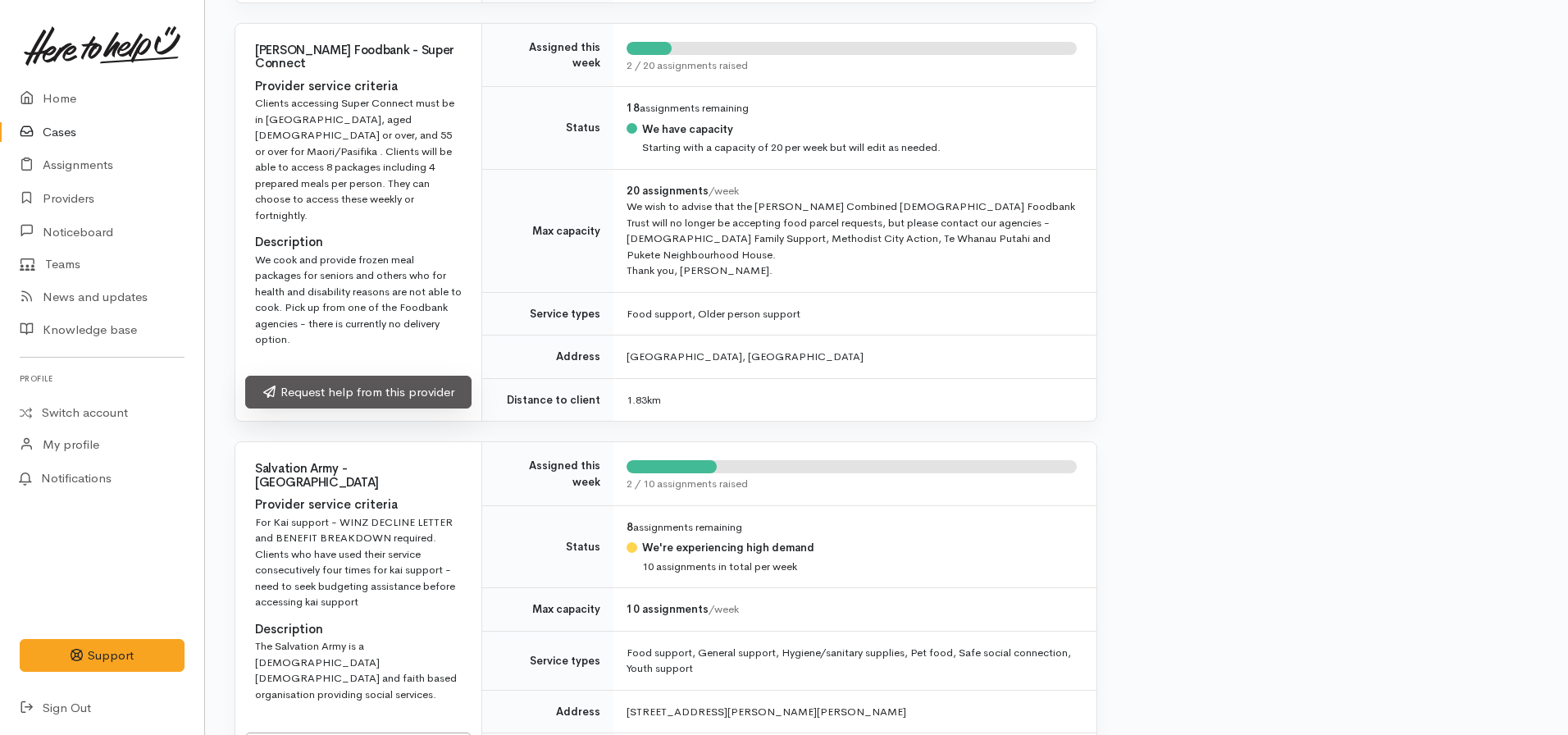
click at [371, 376] on link "Request help from this provider" at bounding box center [359, 392] width 227 height 34
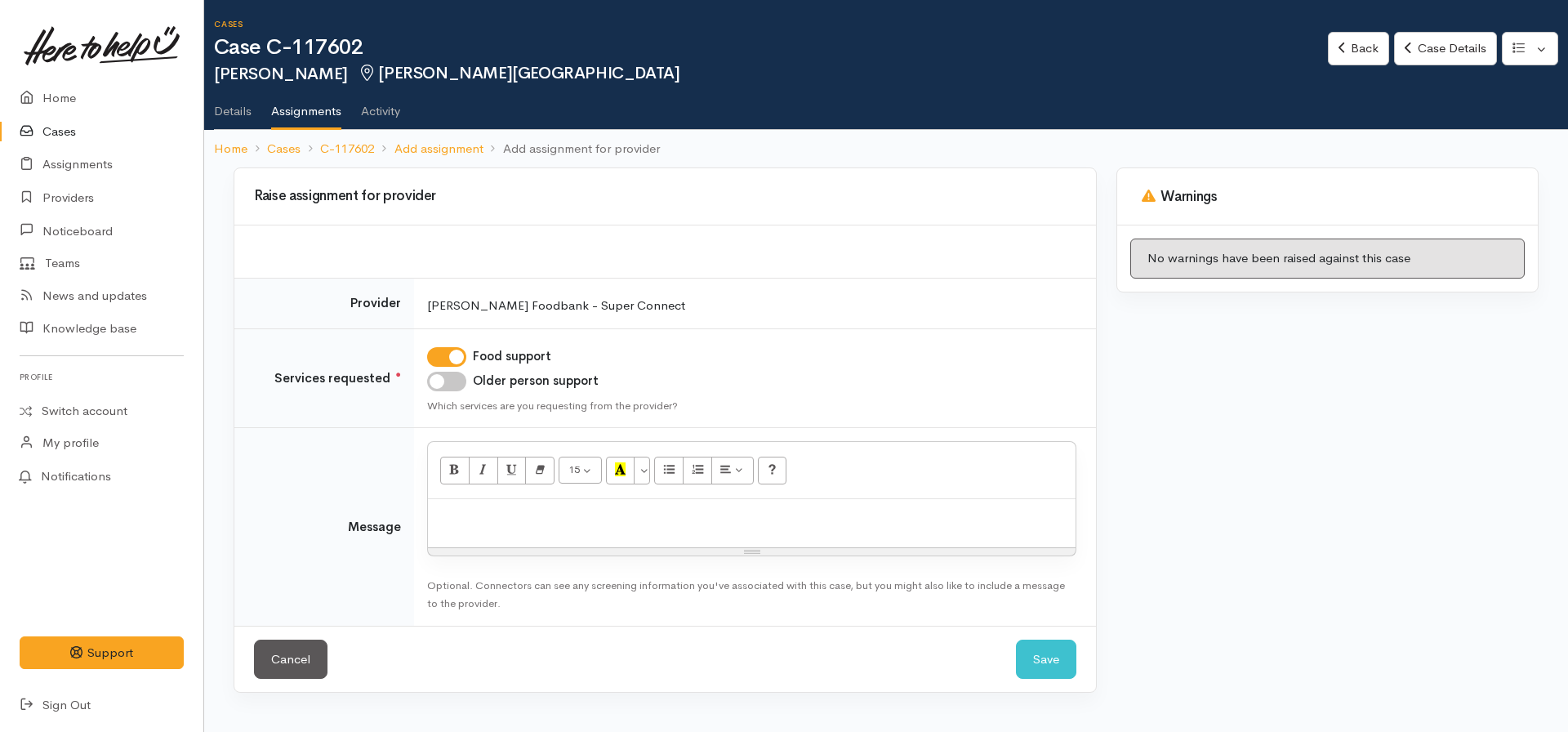
click at [455, 386] on input "Older person support" at bounding box center [447, 381] width 39 height 20
checkbox input "true"
click at [480, 533] on div at bounding box center [752, 523] width 648 height 48
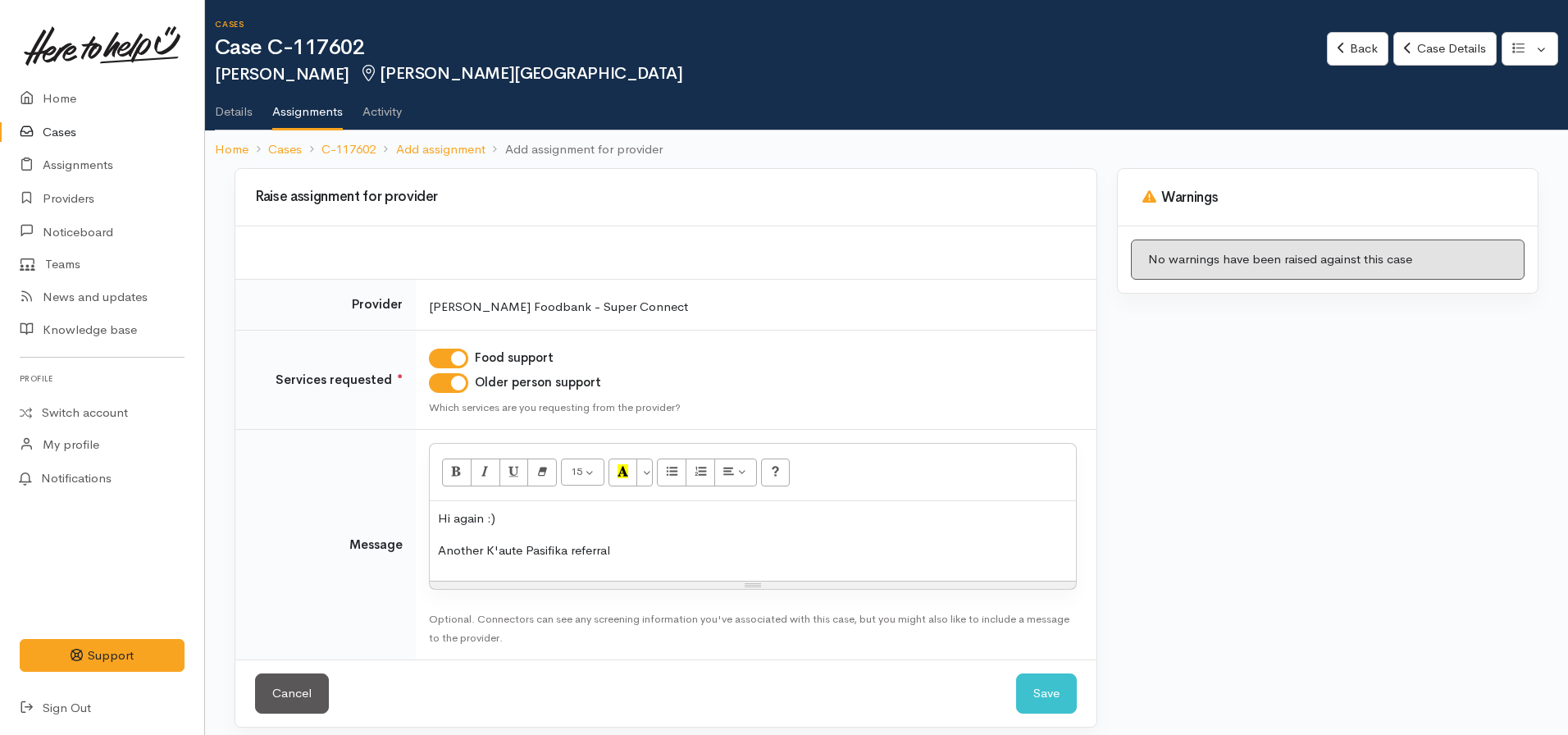
click at [444, 554] on p "Another K'aute Pasifika referral" at bounding box center [753, 550] width 630 height 19
drag, startPoint x: 705, startPoint y: 549, endPoint x: 663, endPoint y: 549, distance: 42.0
click at [663, 549] on p "Popping through another K'aute Pasifika referral" at bounding box center [753, 550] width 630 height 19
click at [580, 542] on p "Popping through another K'aute Pasifika" at bounding box center [753, 550] width 630 height 19
click at [757, 547] on p "Popping through another referral from K'aute Pasifika" at bounding box center [753, 550] width 630 height 19
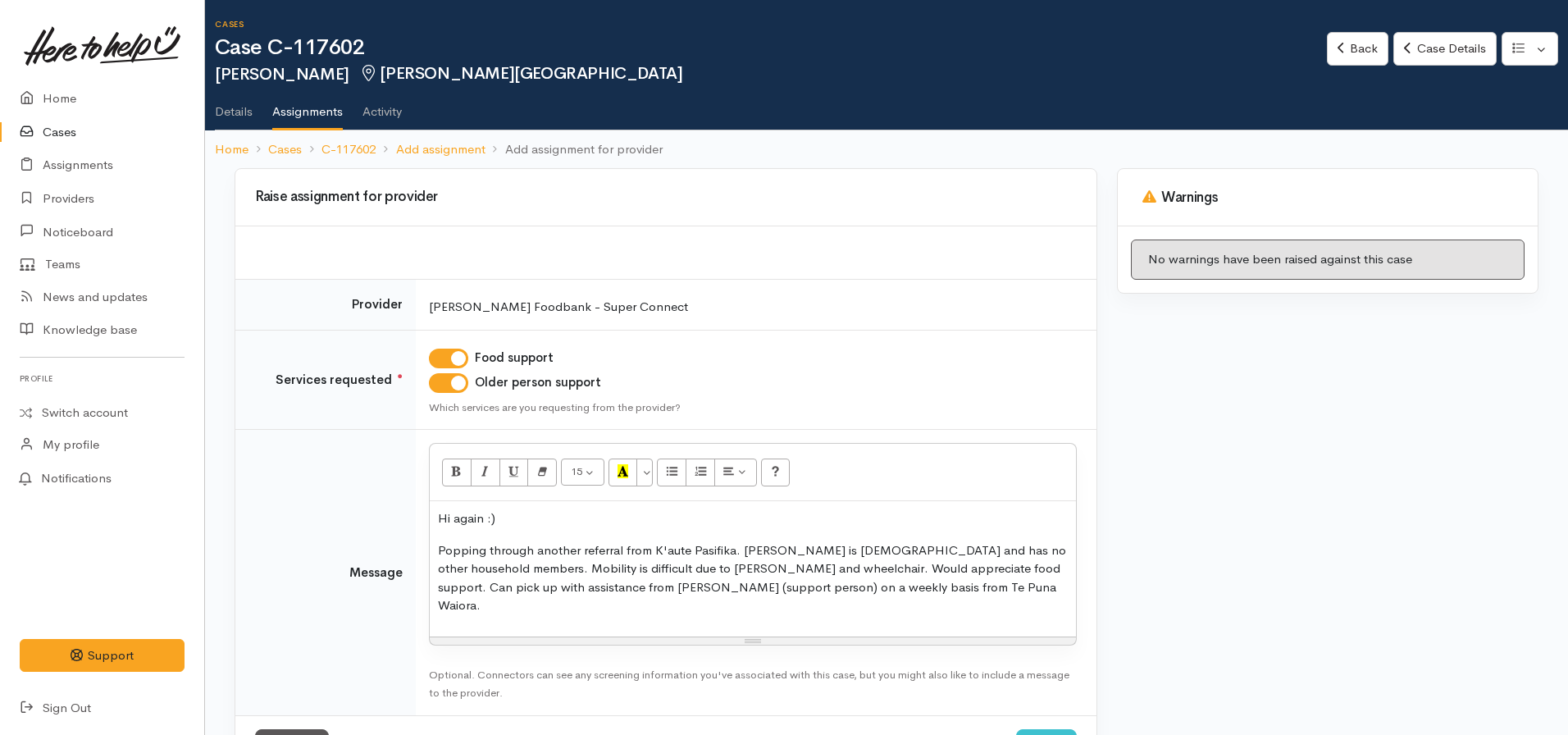
click at [846, 594] on p "Popping through another referral from K'aute Pasifika. [PERSON_NAME] is [DEMOGR…" at bounding box center [753, 578] width 630 height 74
drag, startPoint x: 624, startPoint y: 585, endPoint x: 807, endPoint y: 589, distance: 183.0
click at [807, 589] on p "Popping through another referral from K'aute Pasifika. [PERSON_NAME] is [DEMOGR…" at bounding box center [753, 578] width 630 height 74
click at [855, 596] on p "Popping through another referral from K'aute Pasifika. [PERSON_NAME] is [DEMOGR…" at bounding box center [753, 578] width 630 height 74
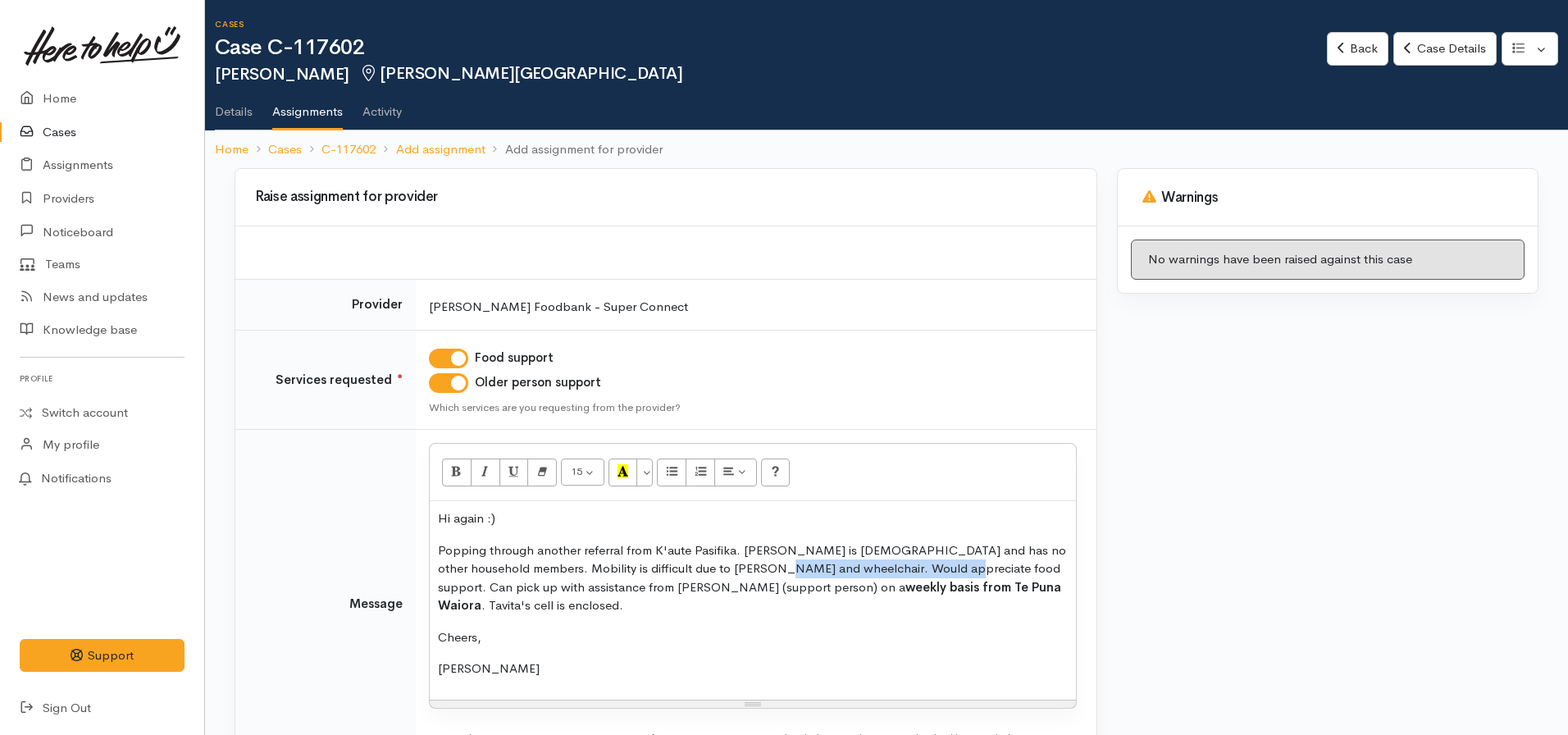
drag, startPoint x: 891, startPoint y: 568, endPoint x: 716, endPoint y: 571, distance: 175.0
click at [716, 571] on p "Popping through another referral from K'aute Pasifika. [PERSON_NAME] is [DEMOGR…" at bounding box center [753, 578] width 630 height 74
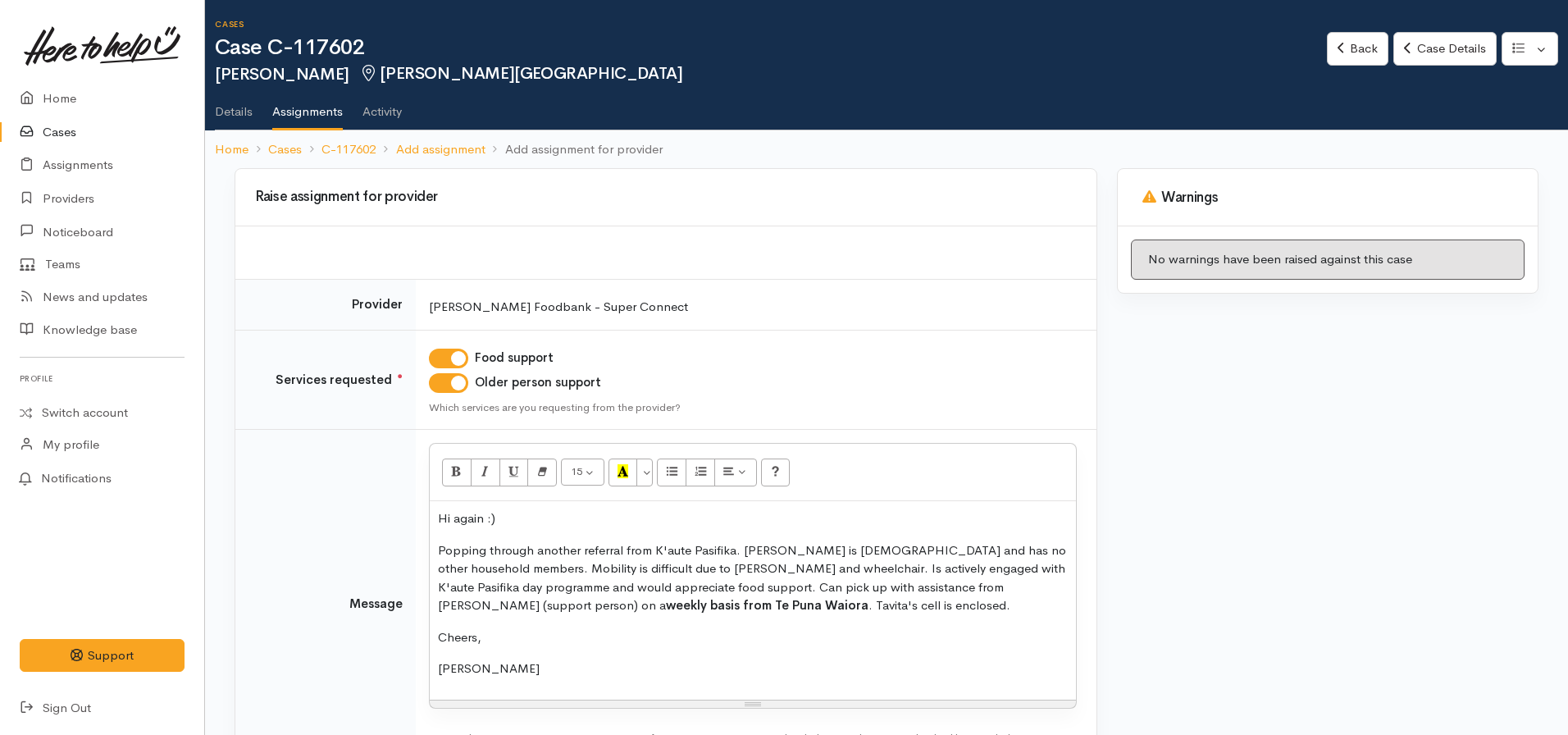
scroll to position [130, 0]
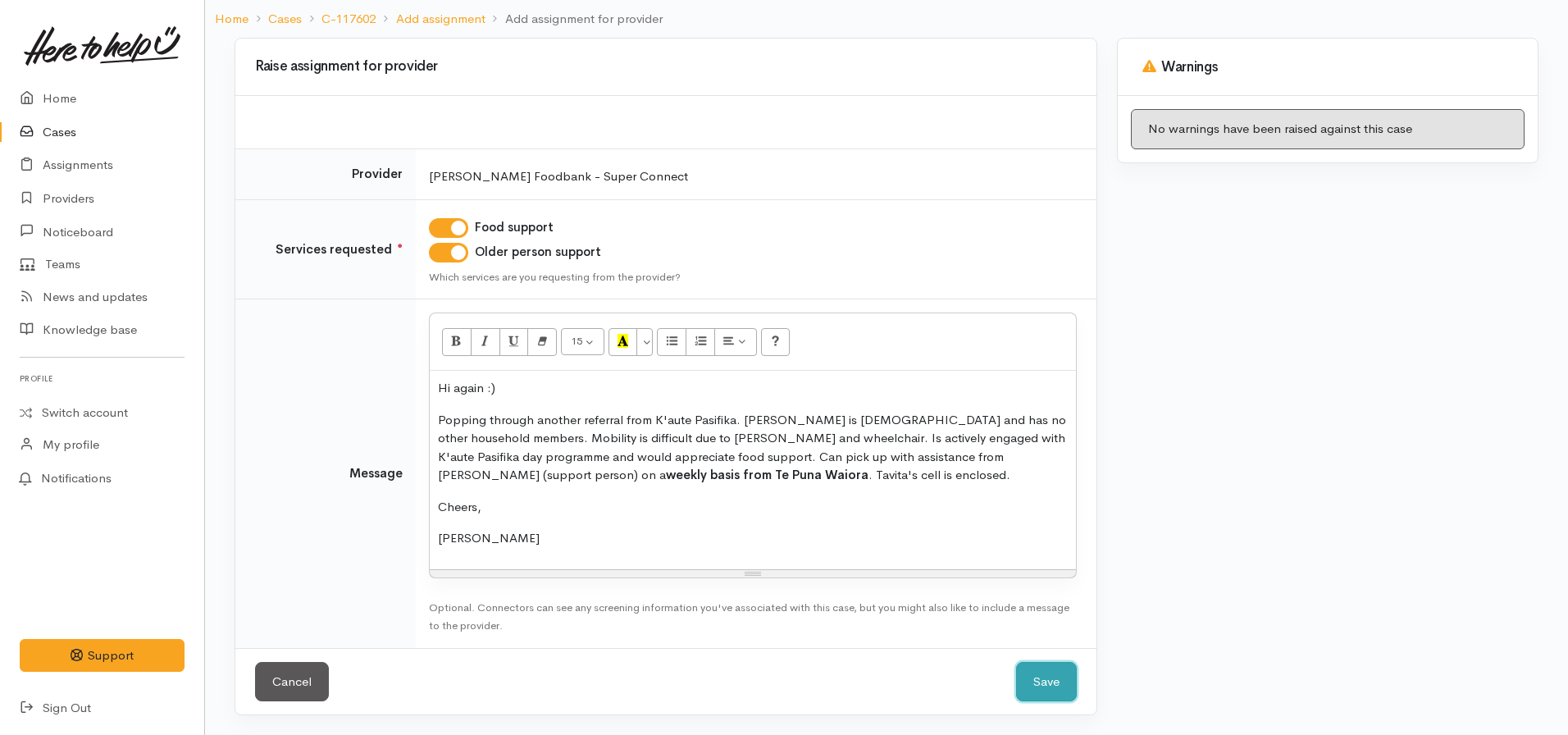
drag, startPoint x: 1052, startPoint y: 671, endPoint x: 1036, endPoint y: 687, distance: 22.6
click at [1036, 687] on button "Save" at bounding box center [1046, 681] width 61 height 40
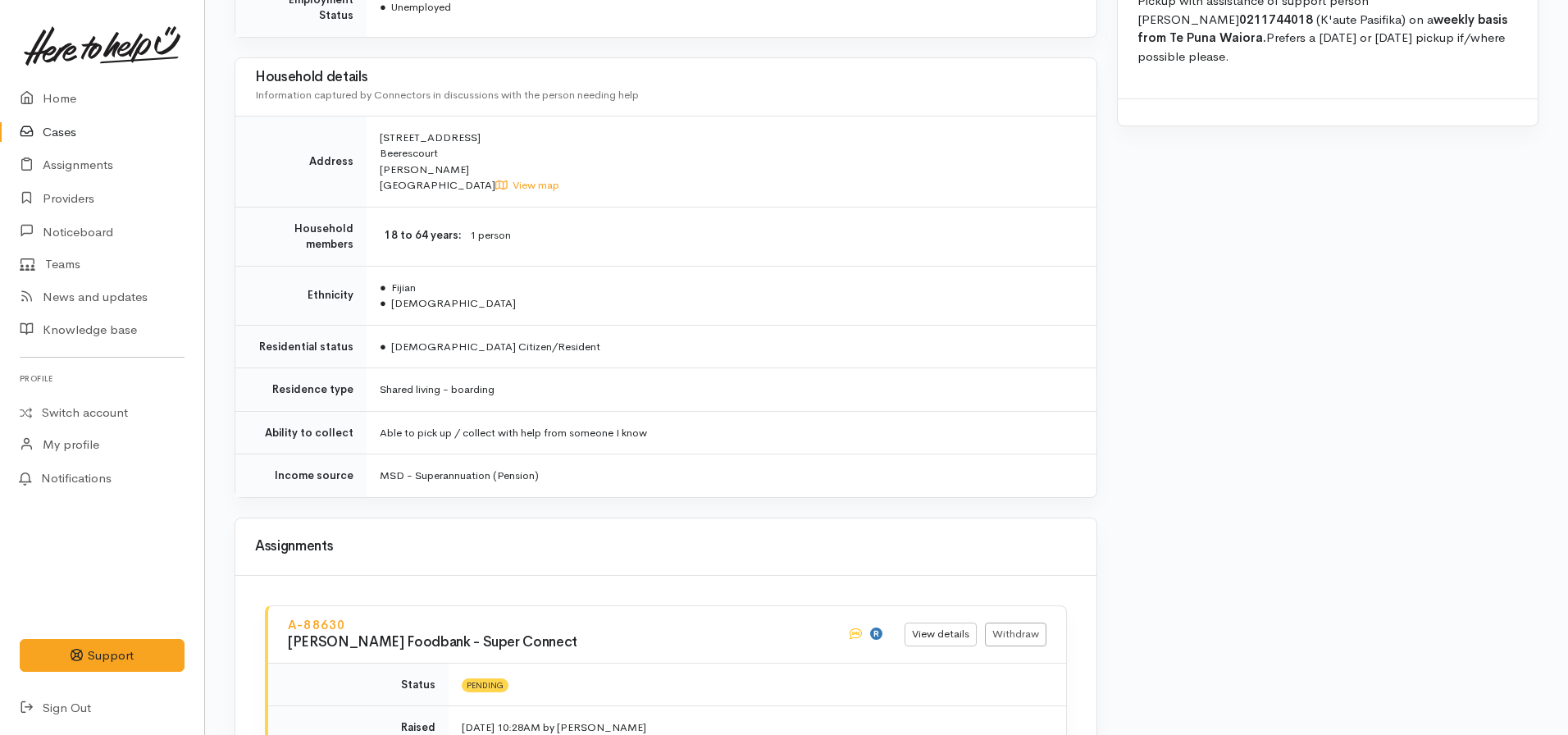
scroll to position [1802, 0]
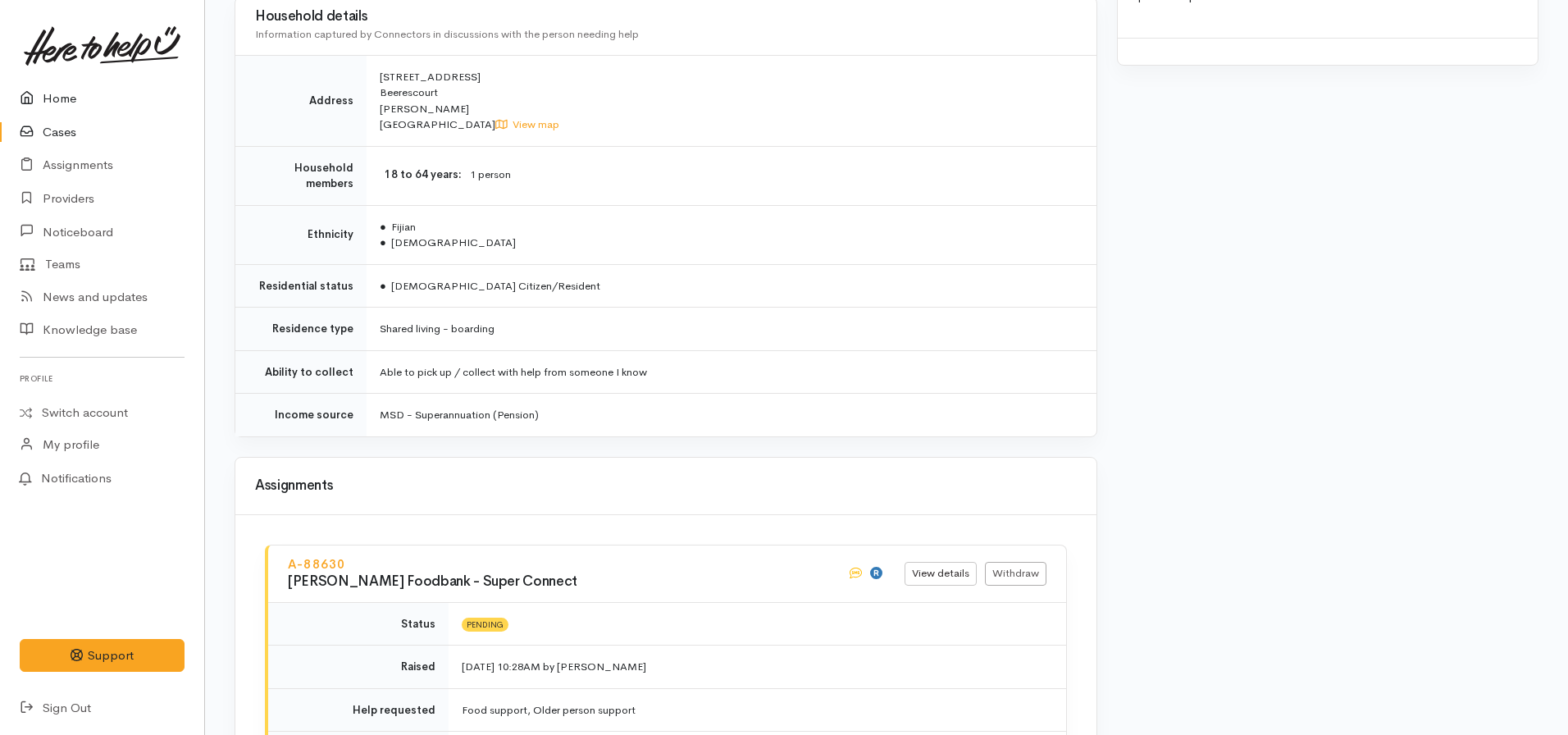
click at [87, 113] on link "Home" at bounding box center [102, 99] width 204 height 34
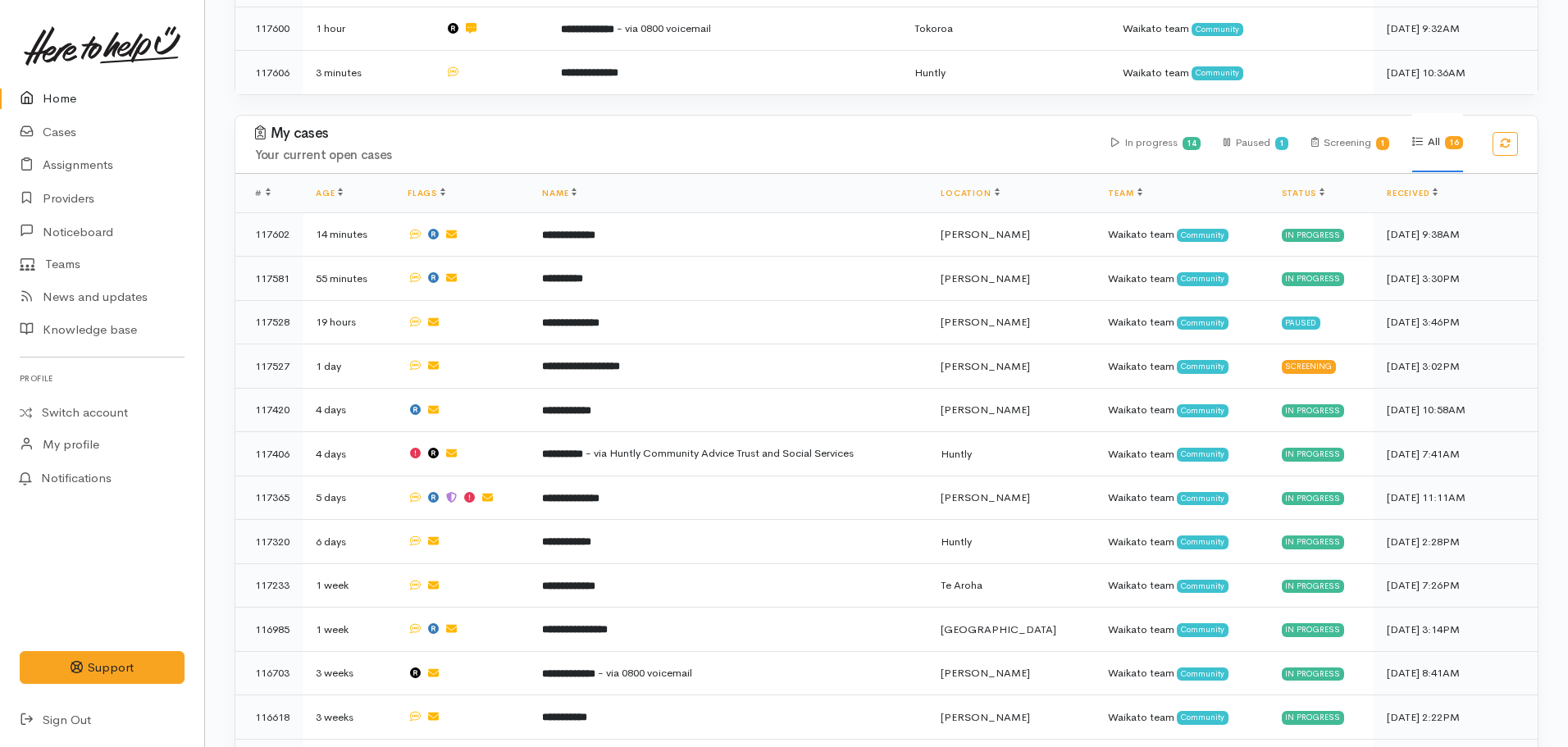
scroll to position [574, 0]
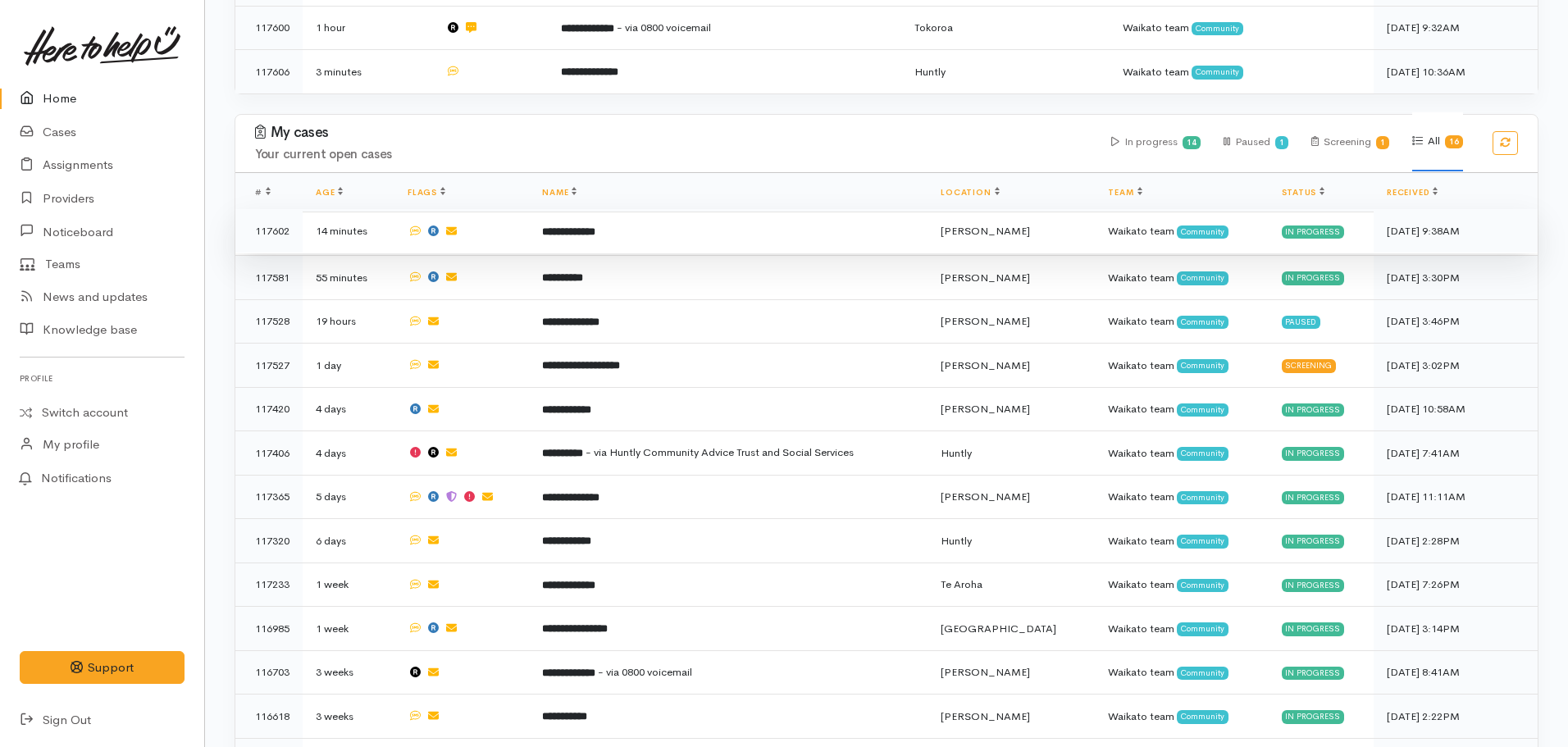
click at [595, 227] on b "**********" at bounding box center [569, 232] width 54 height 11
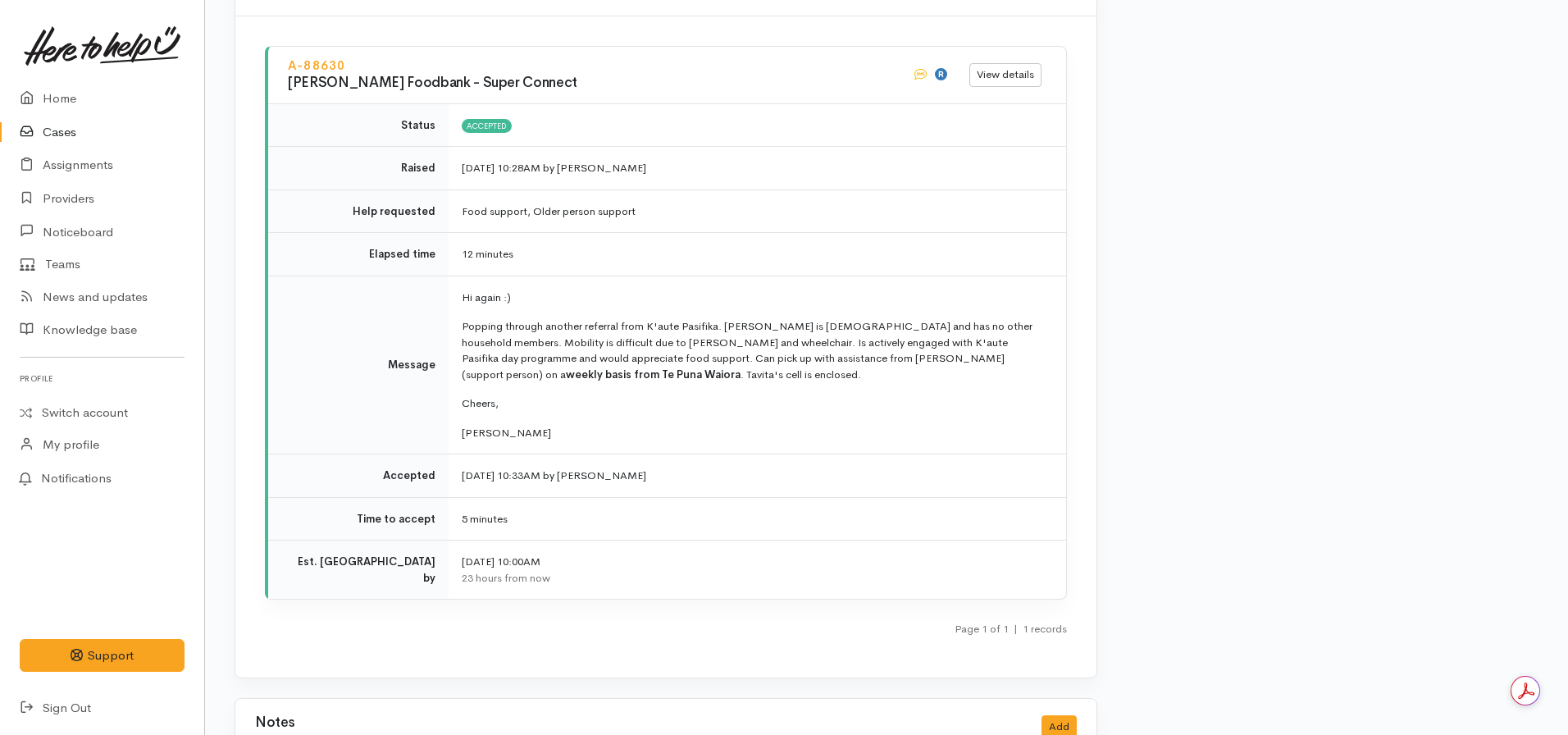
scroll to position [2345, 0]
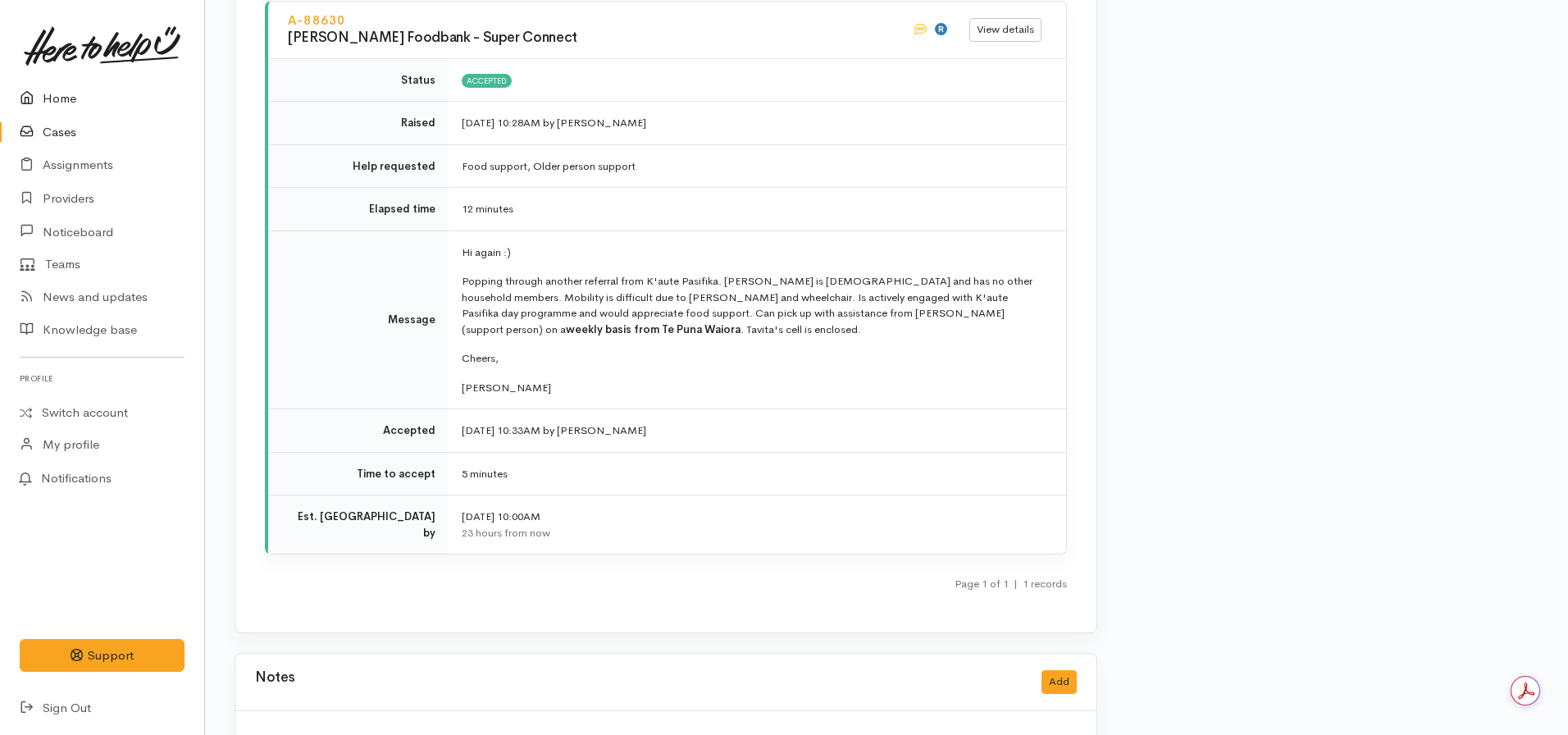
click at [78, 107] on link "Home" at bounding box center [102, 99] width 204 height 34
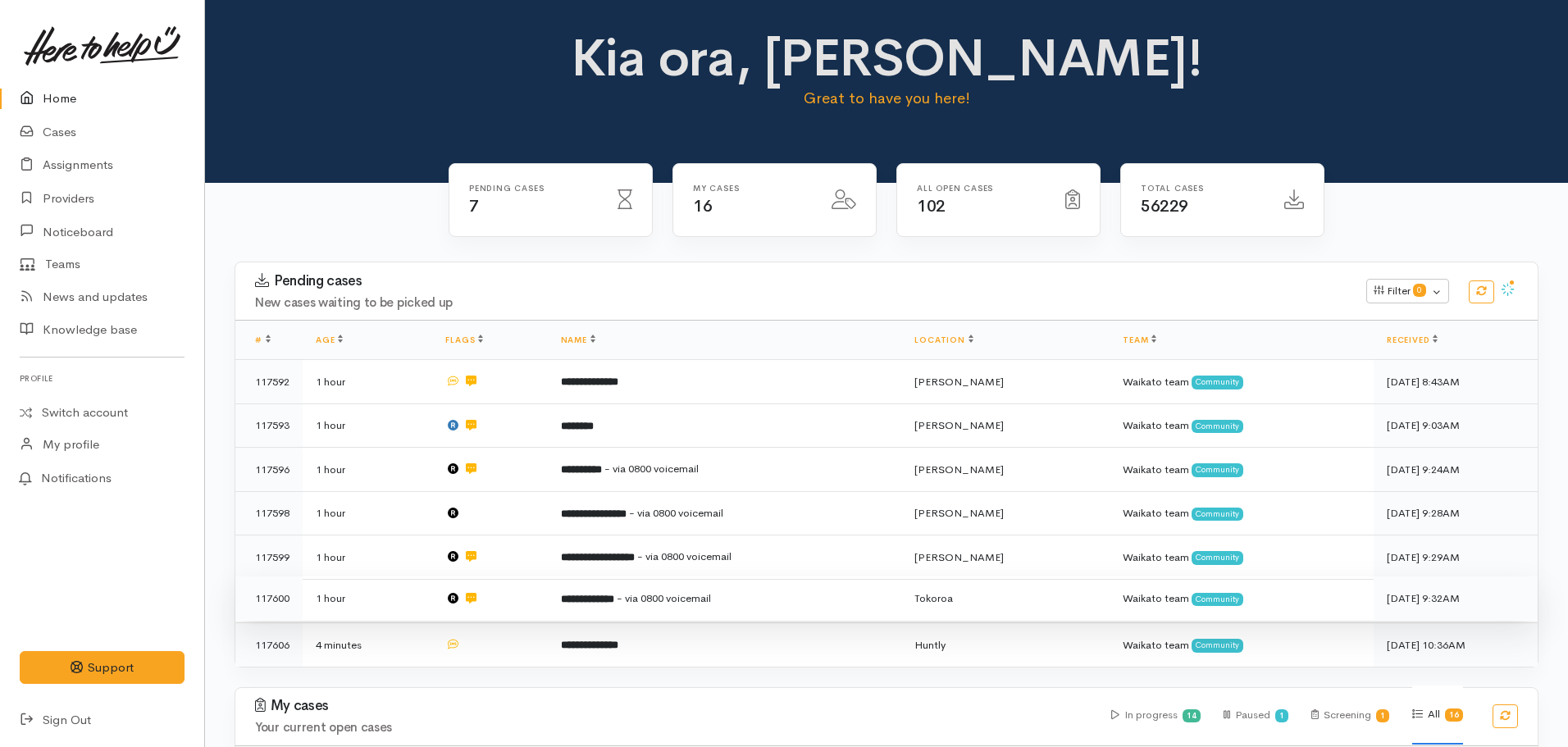
click at [584, 605] on td "**********" at bounding box center [724, 599] width 354 height 45
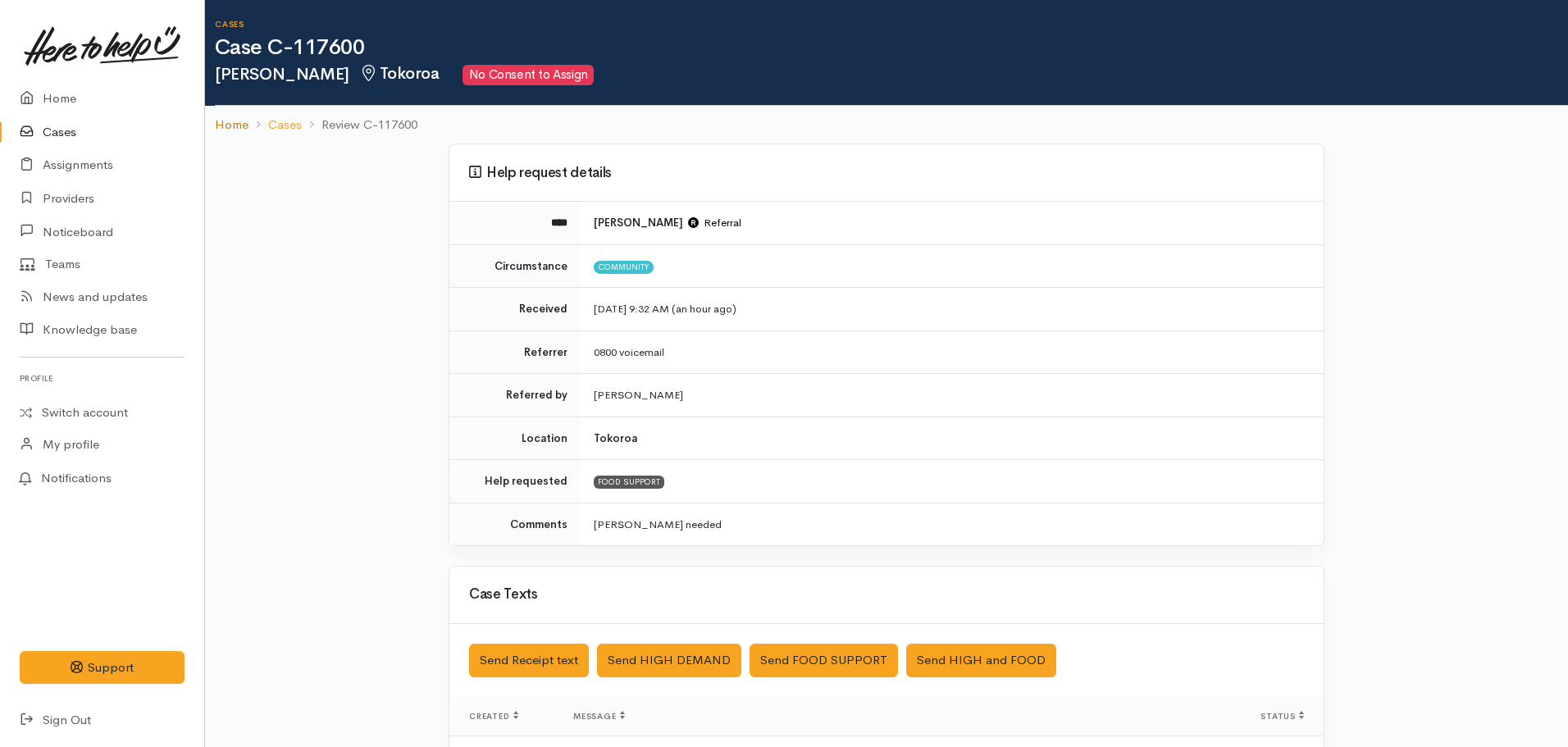
click at [232, 117] on link "Home" at bounding box center [232, 125] width 34 height 19
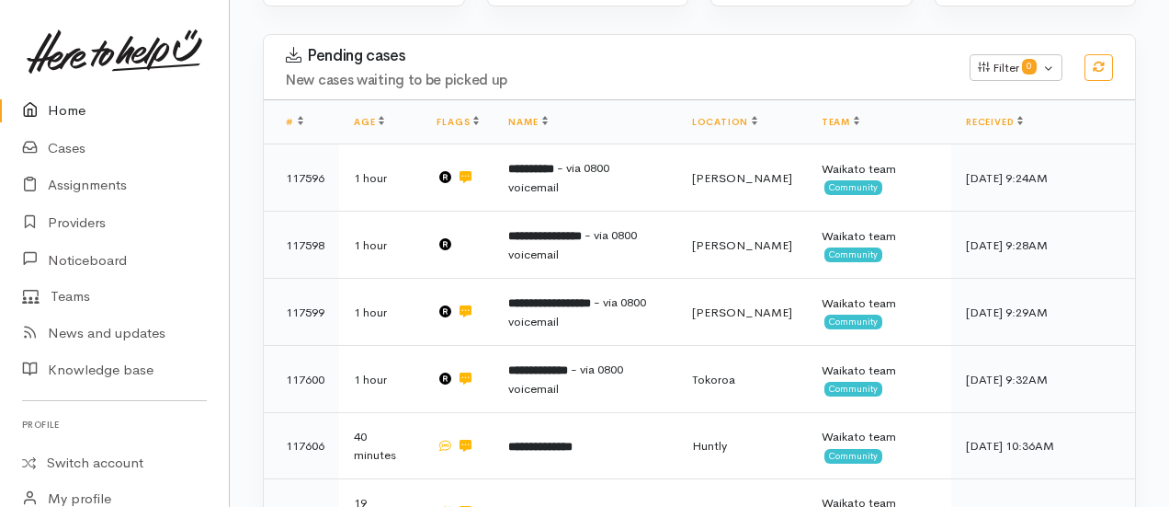
scroll to position [322, 0]
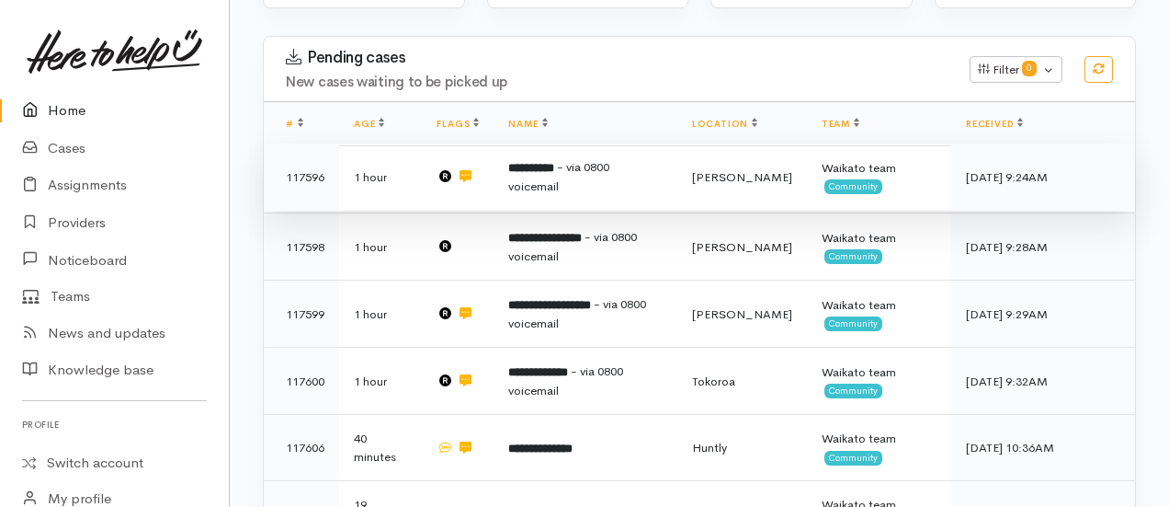
click at [609, 159] on span "- via 0800 voicemail" at bounding box center [558, 176] width 101 height 35
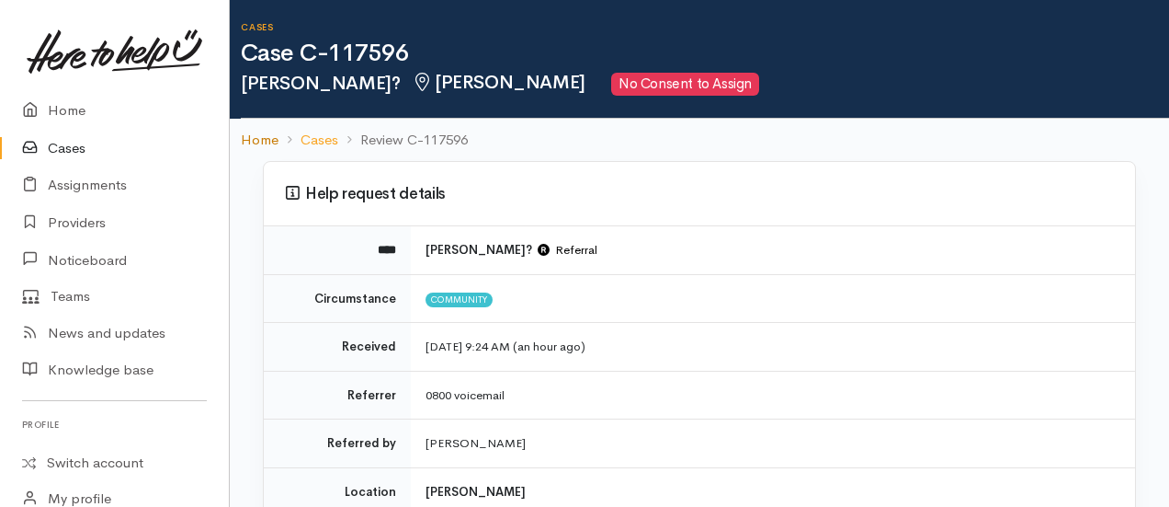
click at [256, 135] on link "Home" at bounding box center [260, 140] width 38 height 21
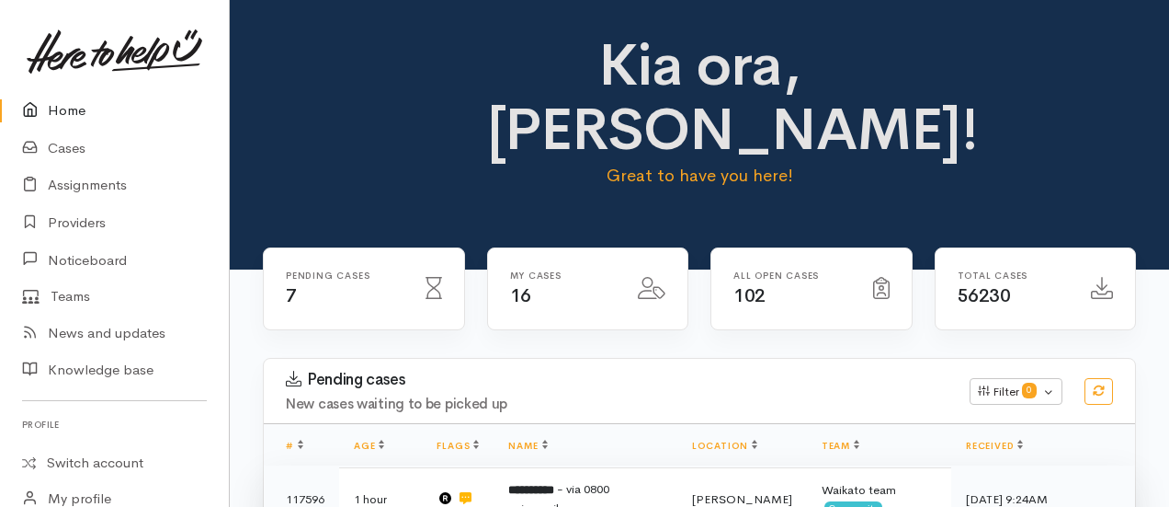
scroll to position [123, 0]
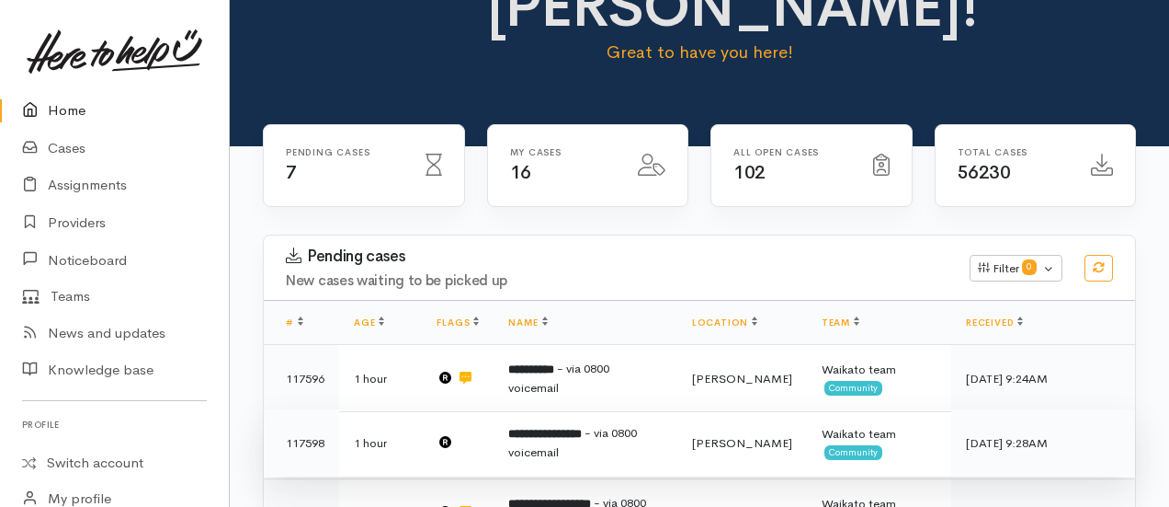
click at [546, 425] on span "- via 0800 voicemail" at bounding box center [572, 442] width 129 height 35
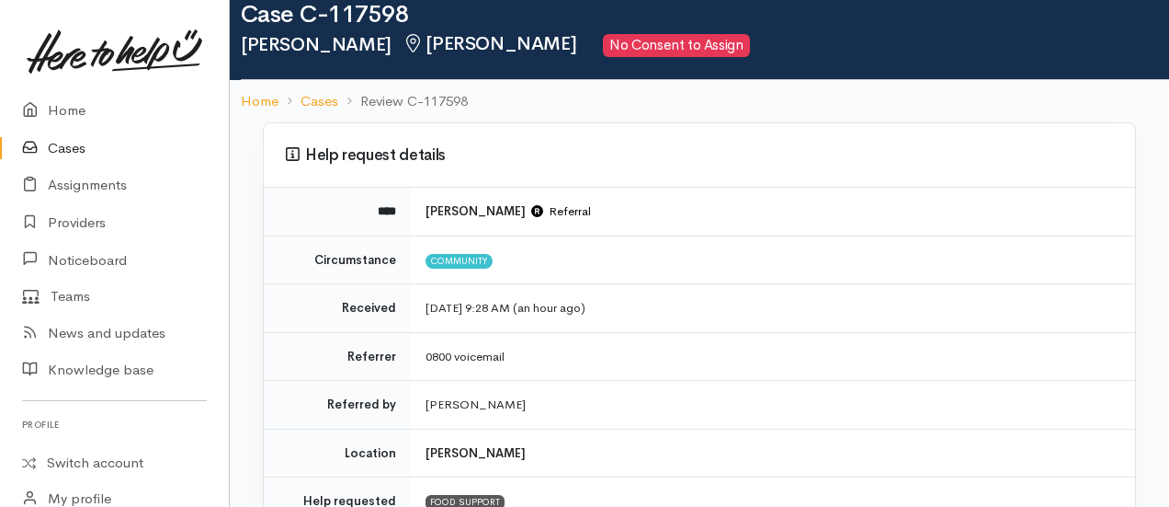
scroll to position [38, 0]
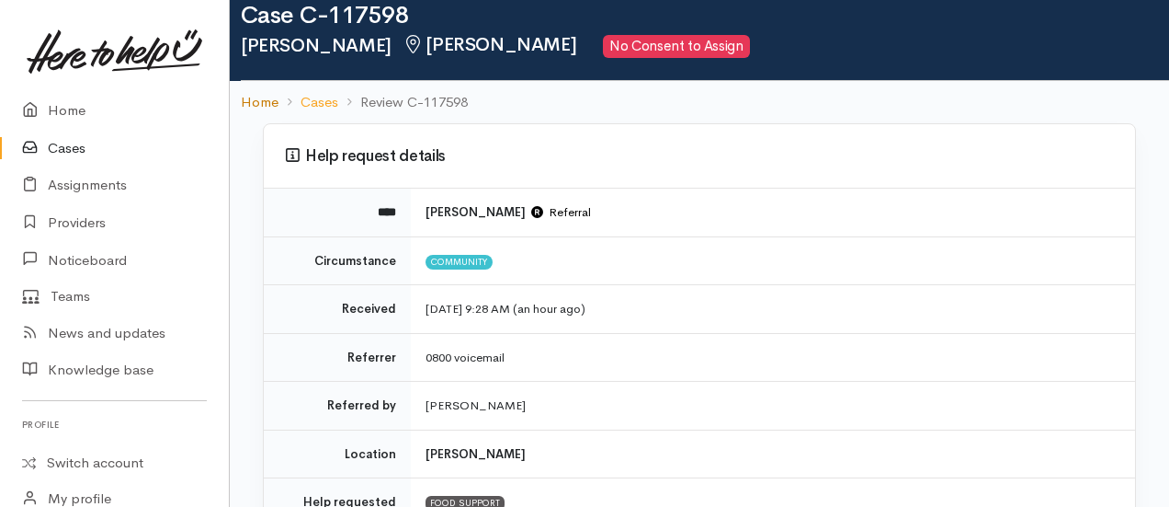
click at [249, 95] on link "Home" at bounding box center [260, 102] width 38 height 21
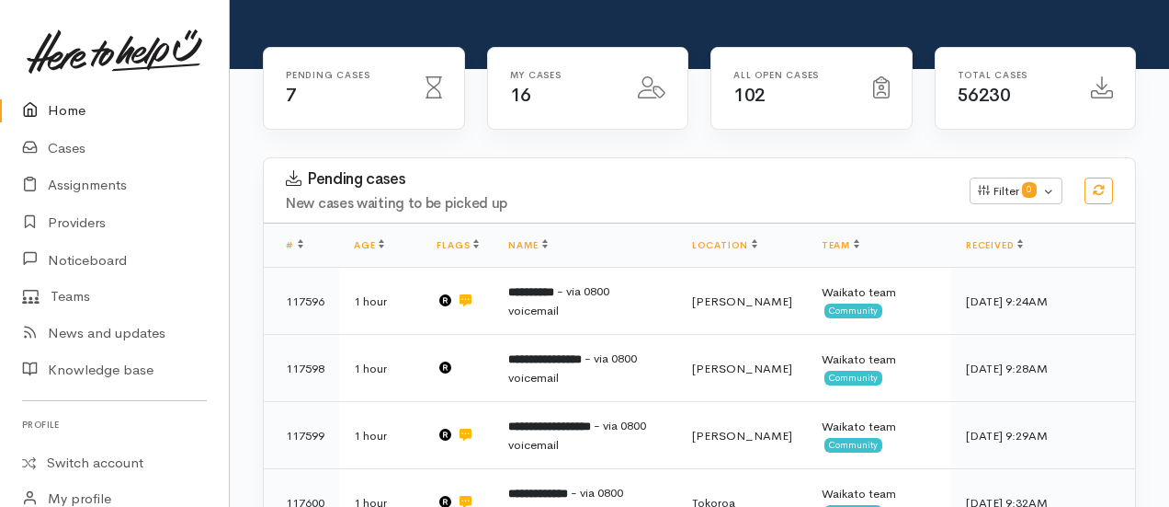
scroll to position [219, 0]
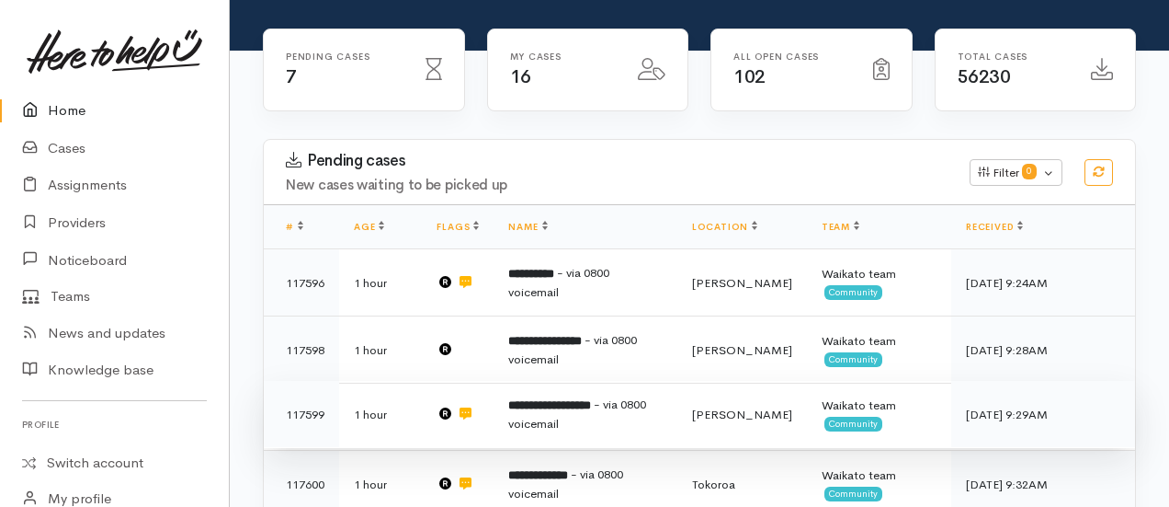
click at [553, 396] on span "- via 0800 voicemail" at bounding box center [577, 413] width 138 height 35
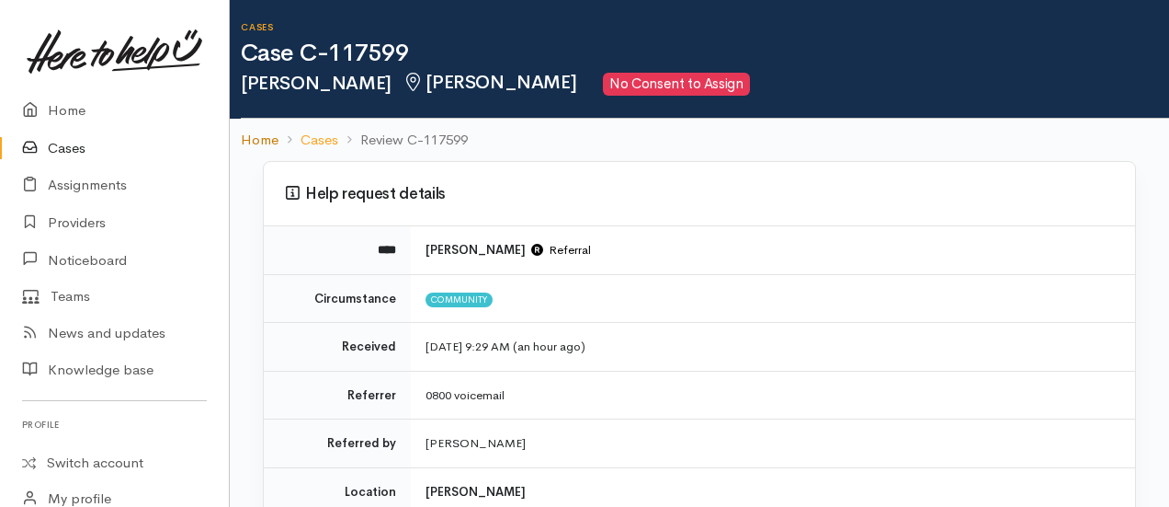
click at [255, 131] on link "Home" at bounding box center [260, 140] width 38 height 21
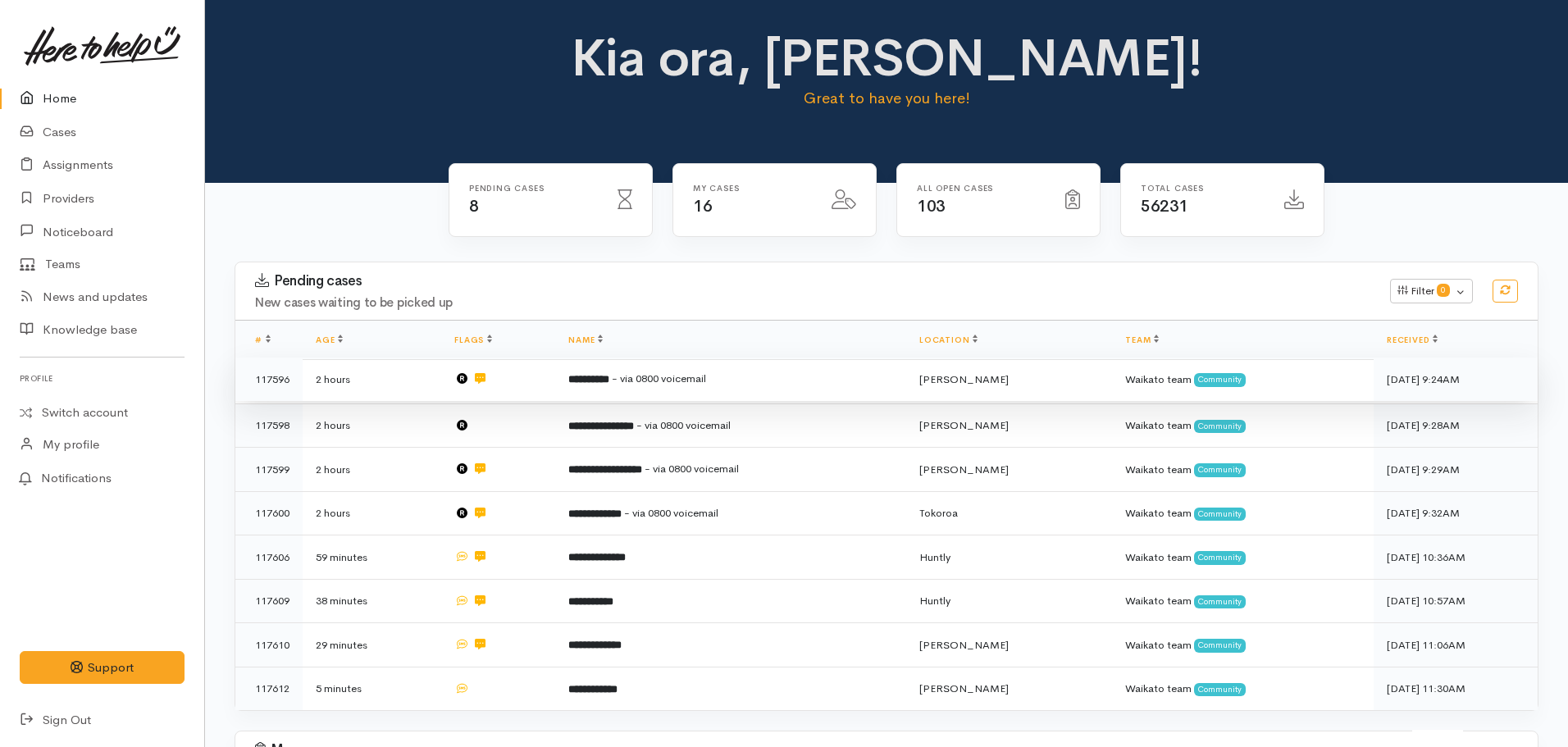
click at [662, 376] on span "- via 0800 voicemail" at bounding box center [659, 378] width 95 height 14
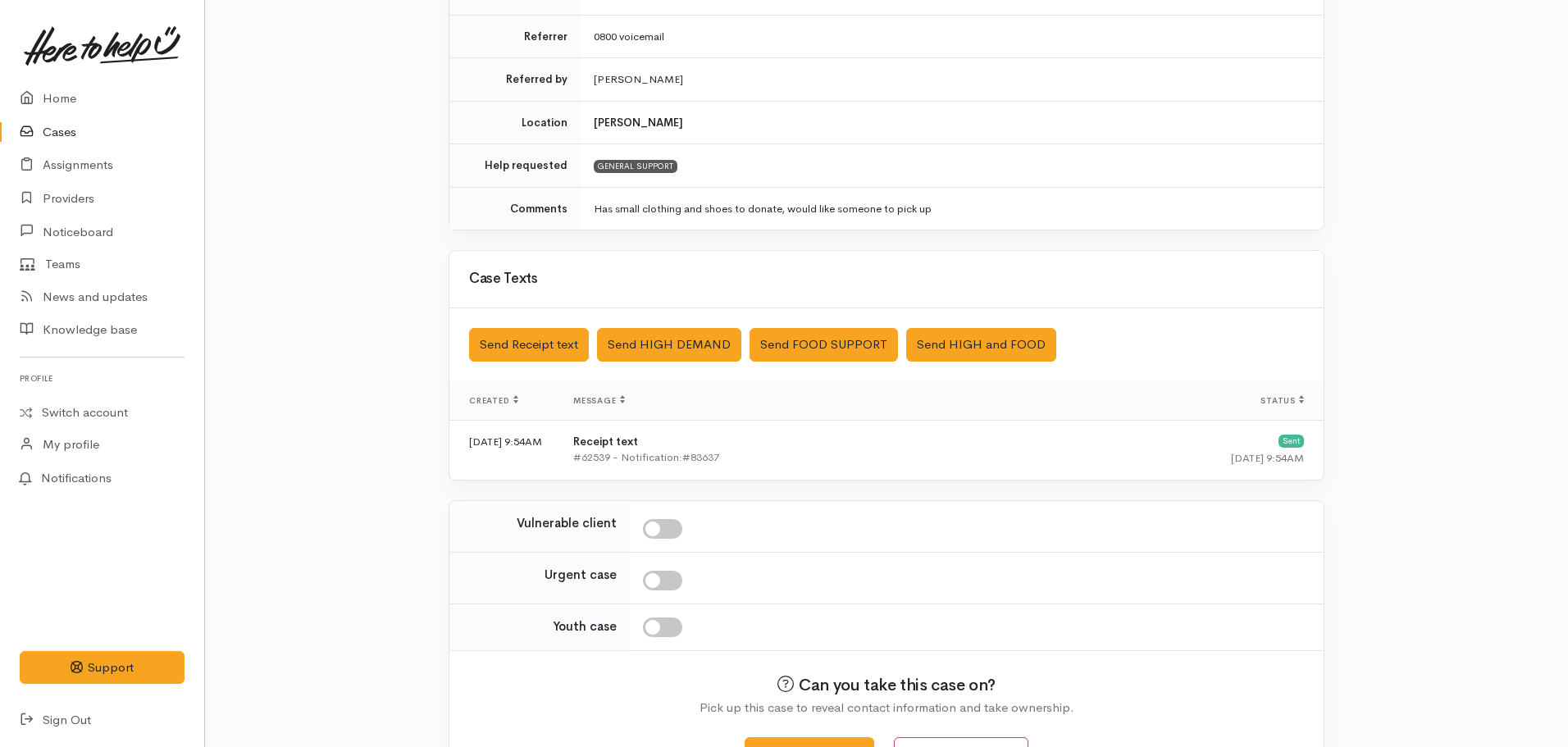
scroll to position [369, 0]
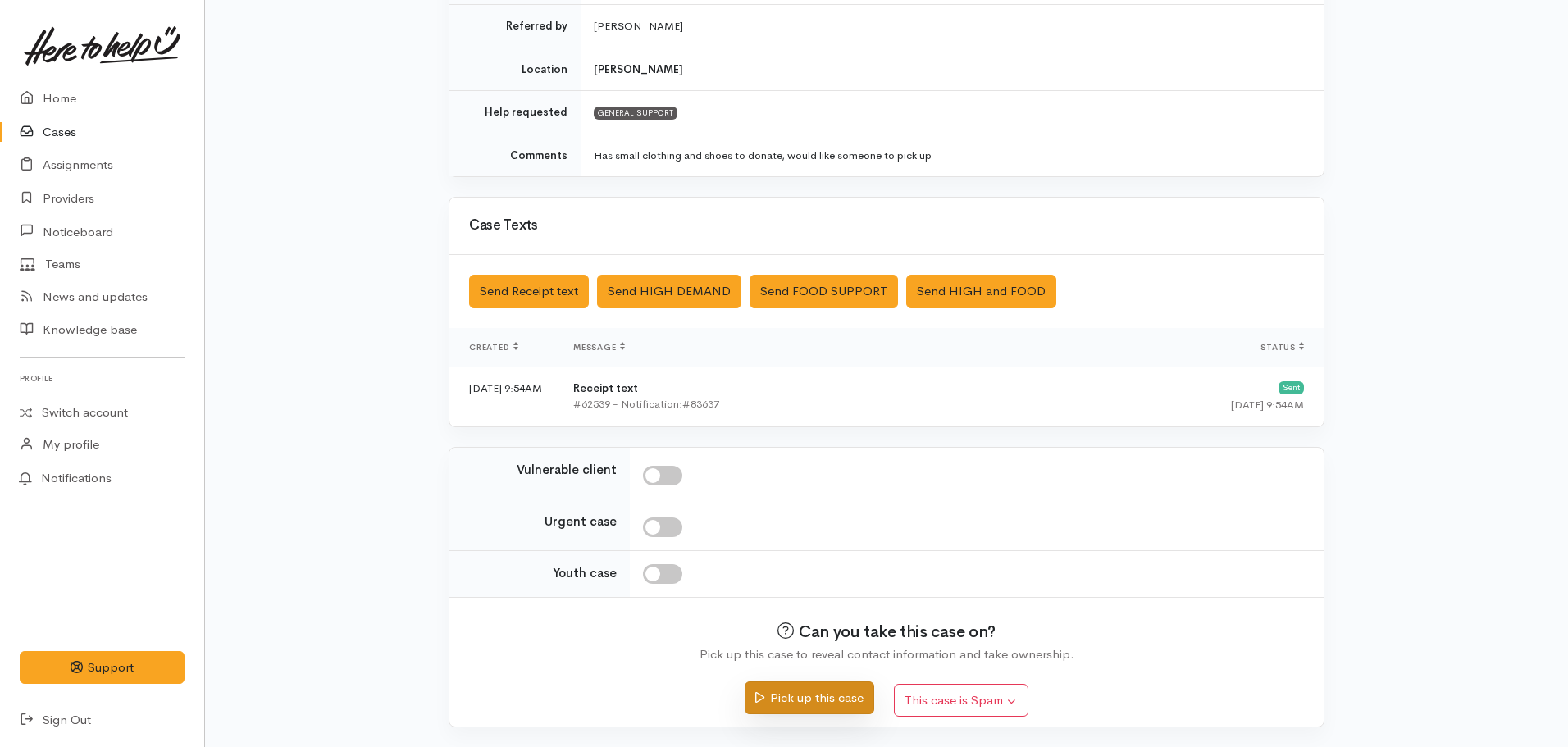
click at [804, 702] on button "Pick up this case" at bounding box center [809, 699] width 128 height 34
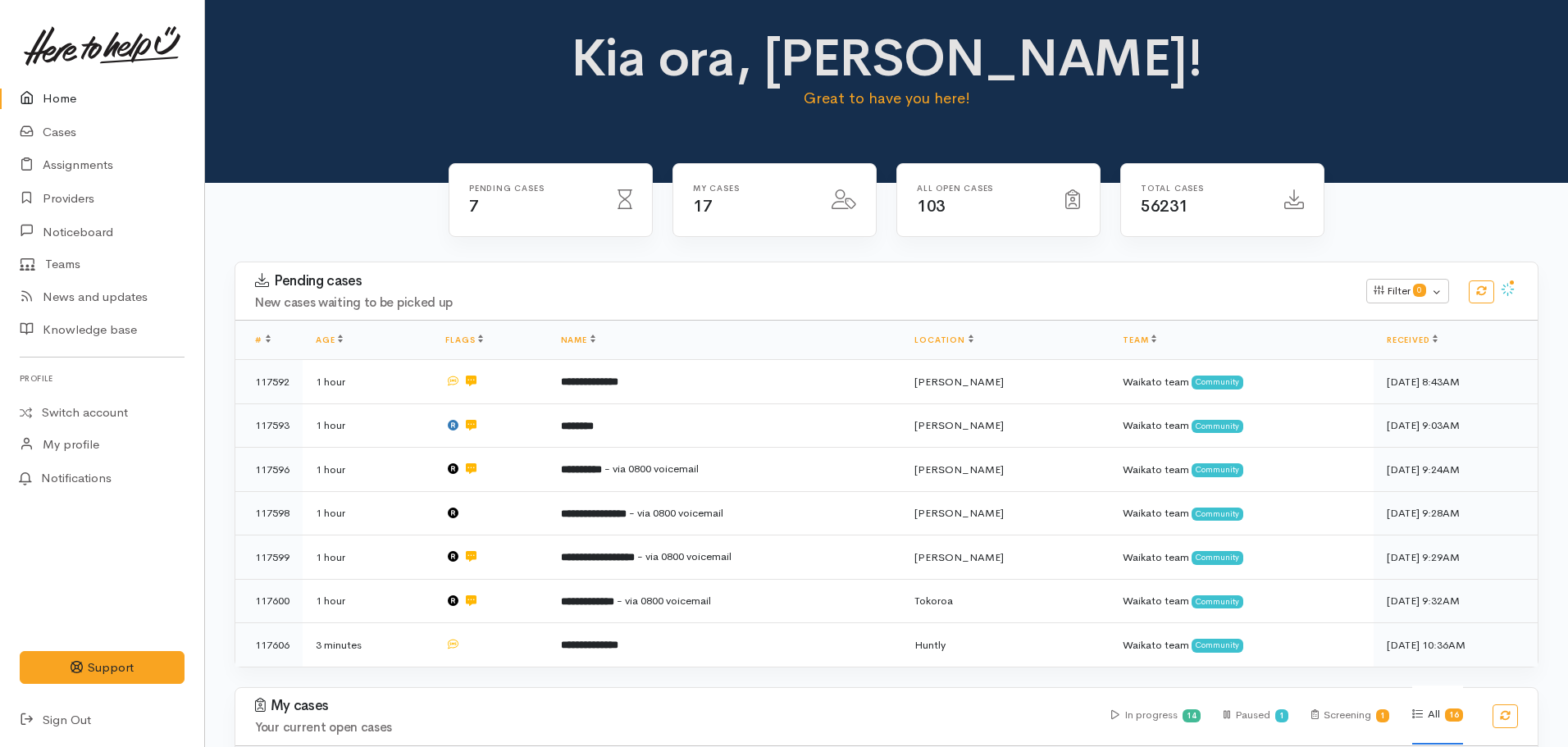
click at [85, 104] on link "Home" at bounding box center [102, 99] width 204 height 34
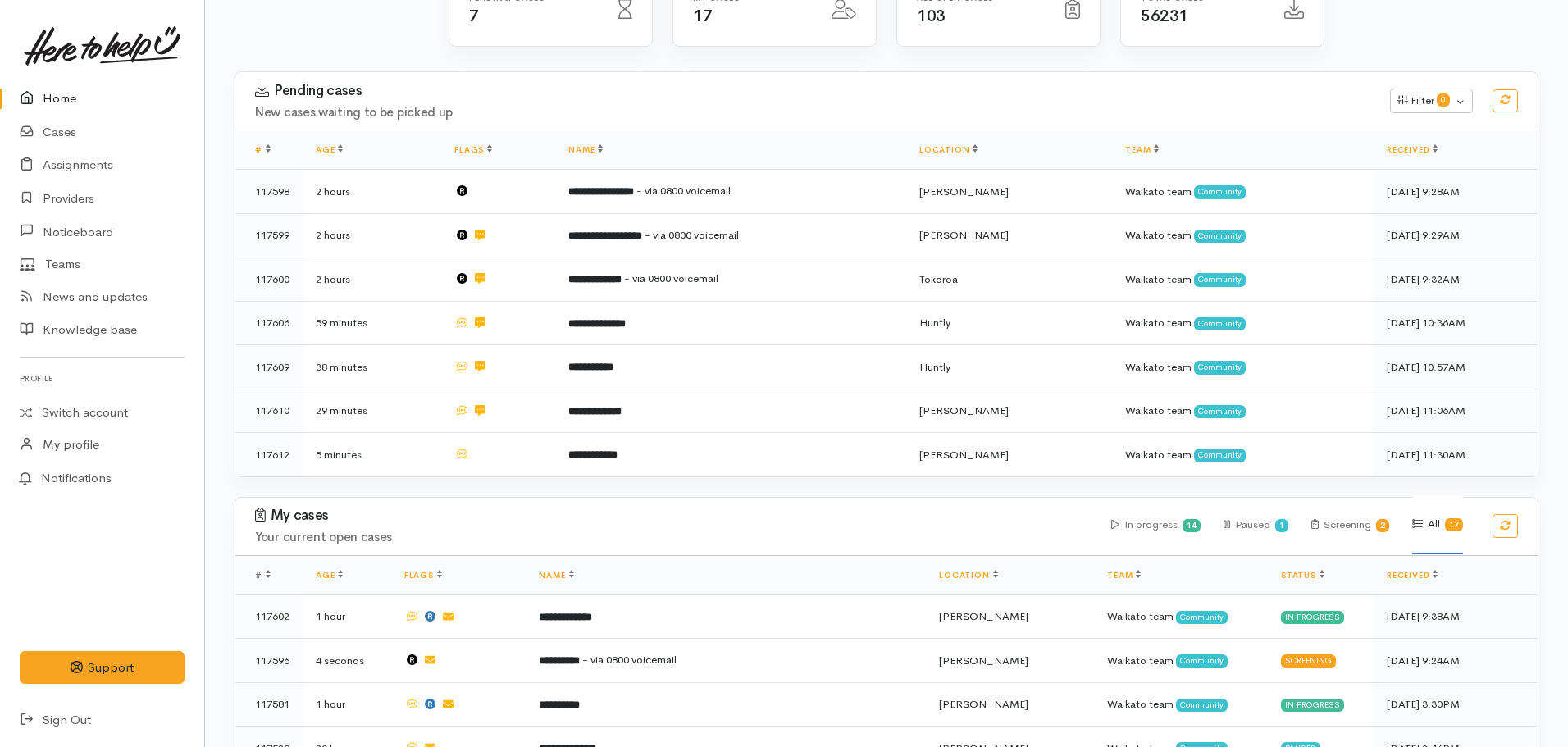
scroll to position [189, 0]
click at [82, 130] on link "Cases" at bounding box center [102, 133] width 204 height 34
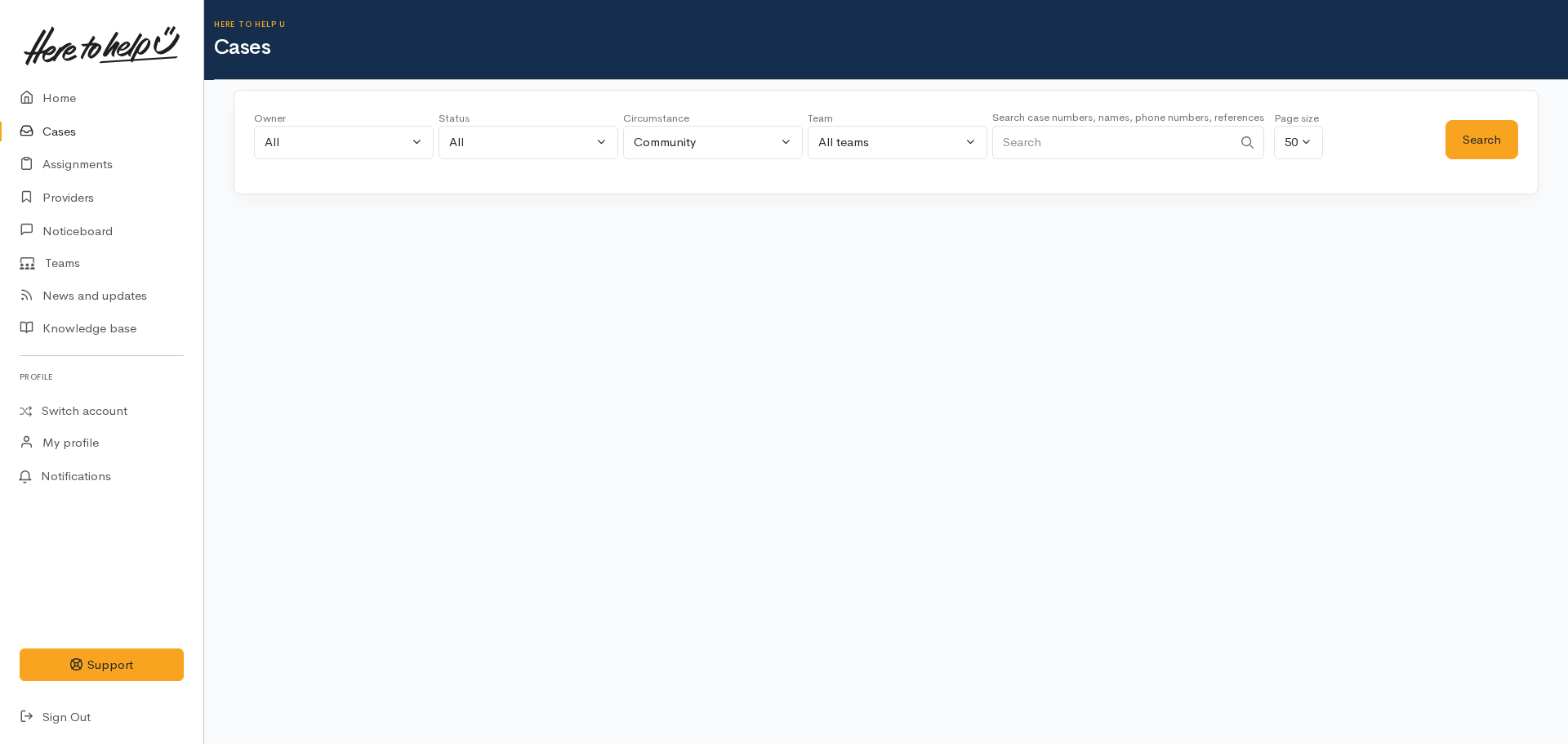
click at [1026, 140] on input "Search" at bounding box center [1112, 143] width 240 height 34
type input "[PERSON_NAME]"
click at [1496, 148] on button "Search" at bounding box center [1482, 140] width 73 height 40
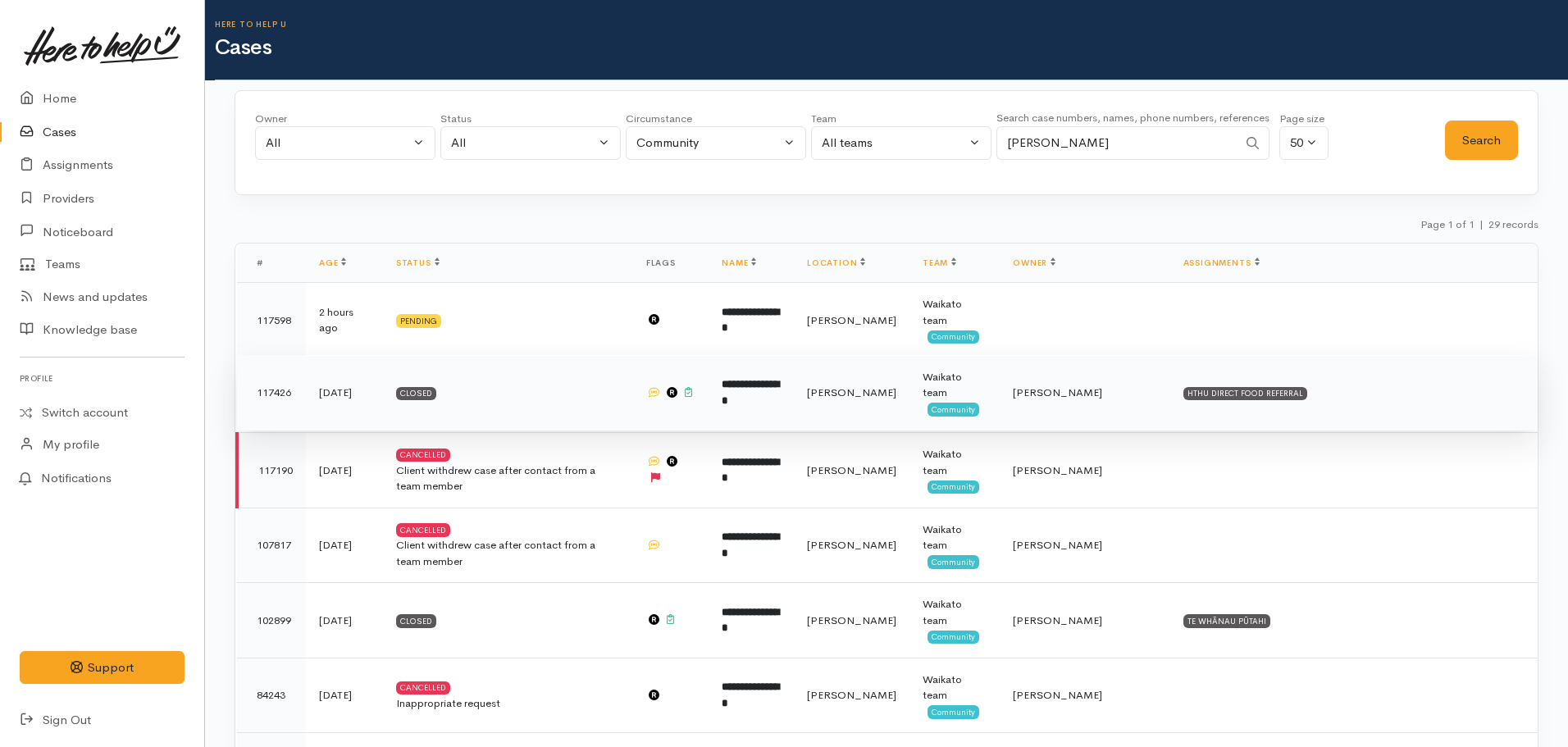
click at [779, 391] on b "**********" at bounding box center [750, 393] width 57 height 27
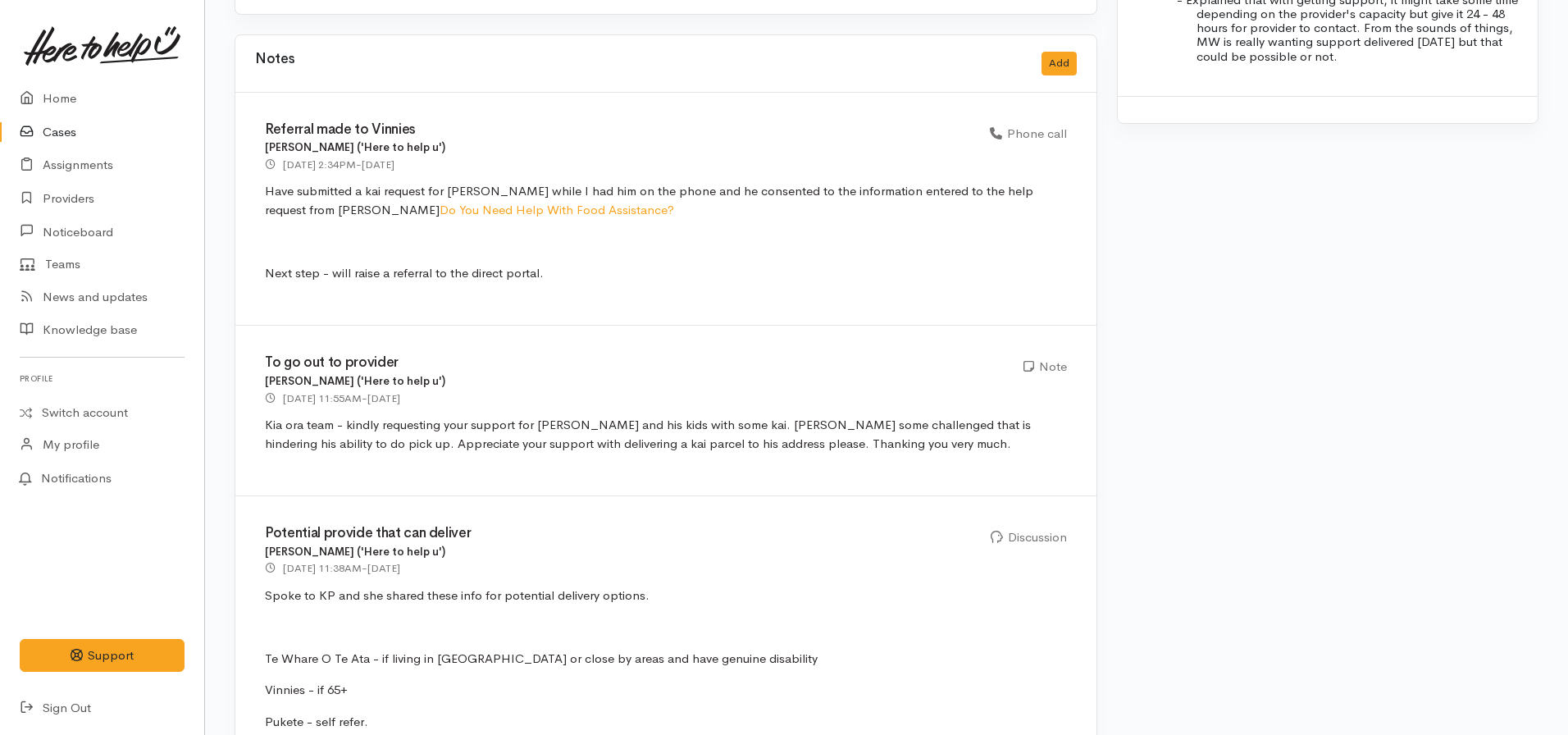
scroll to position [2410, 0]
click at [59, 98] on link "Home" at bounding box center [102, 99] width 204 height 34
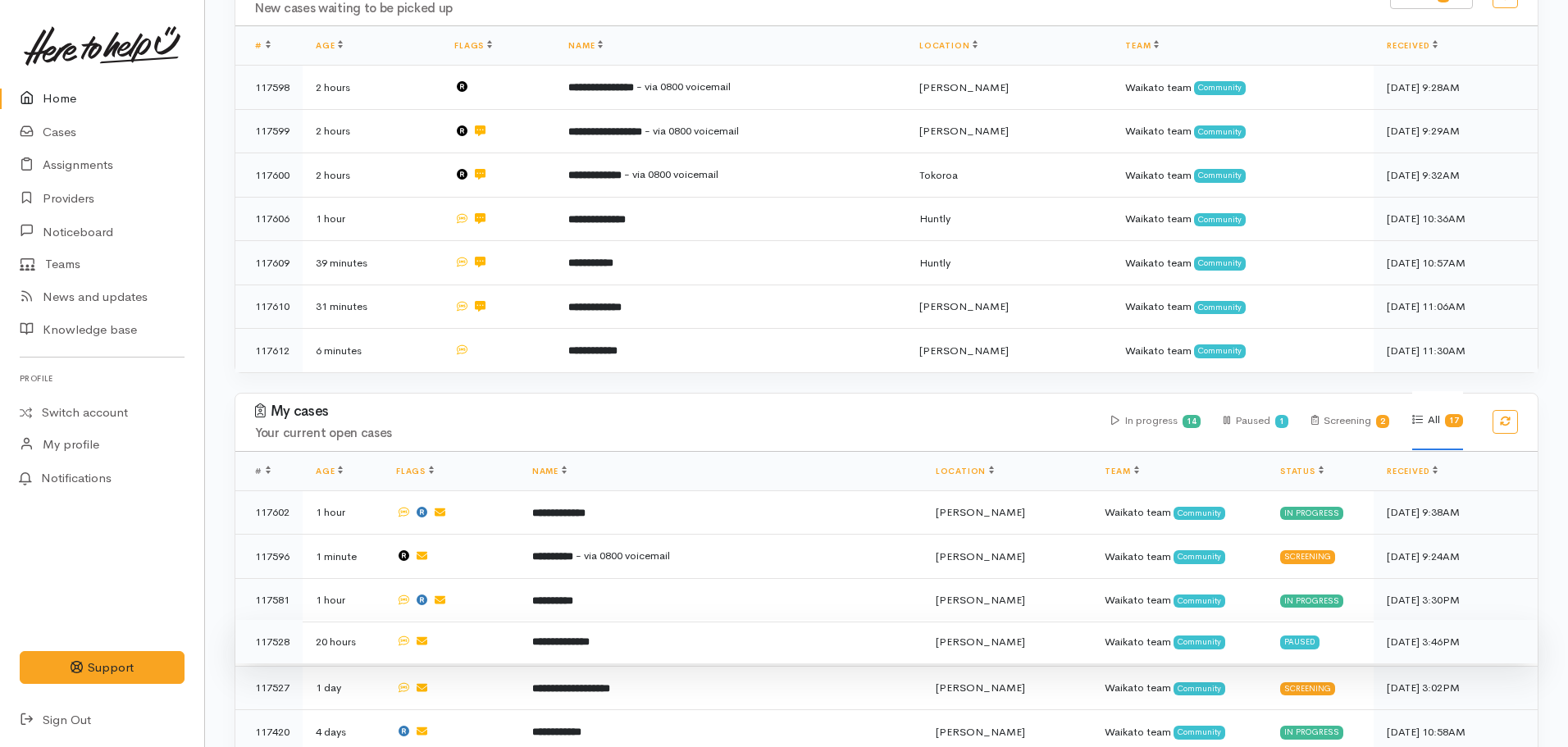
scroll to position [375, 0]
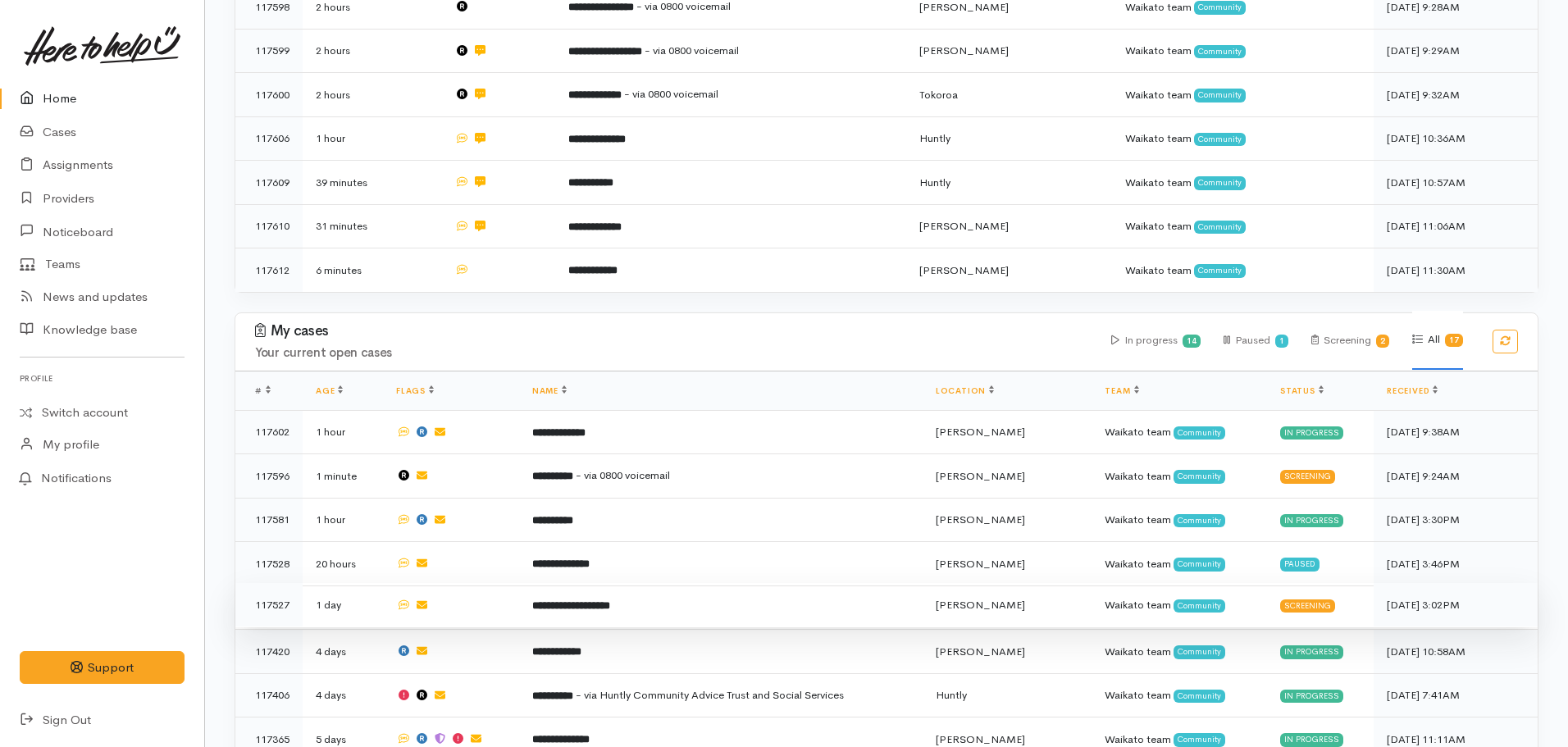
click at [610, 602] on b "**********" at bounding box center [571, 606] width 78 height 11
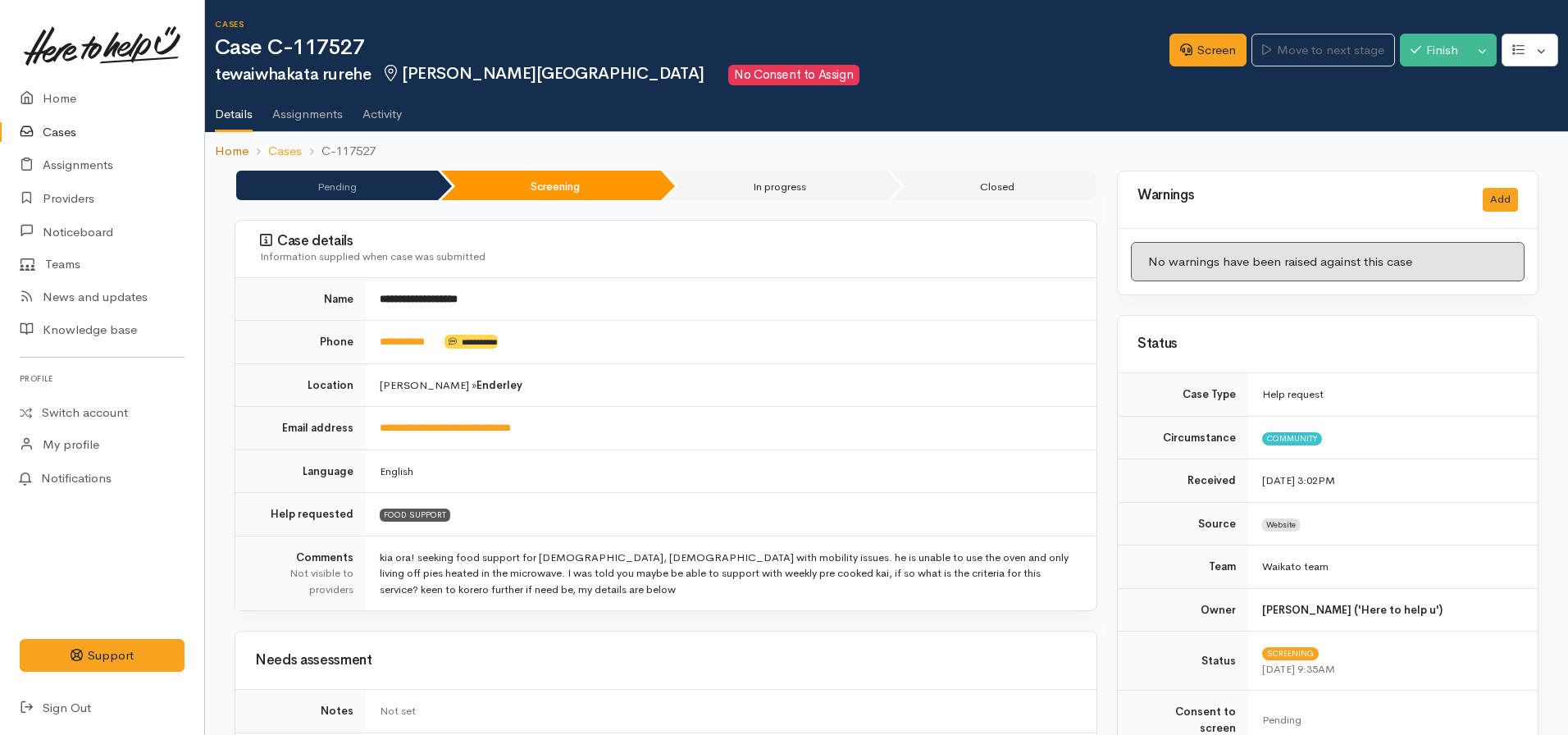
click at [220, 149] on link "Home" at bounding box center [232, 151] width 34 height 19
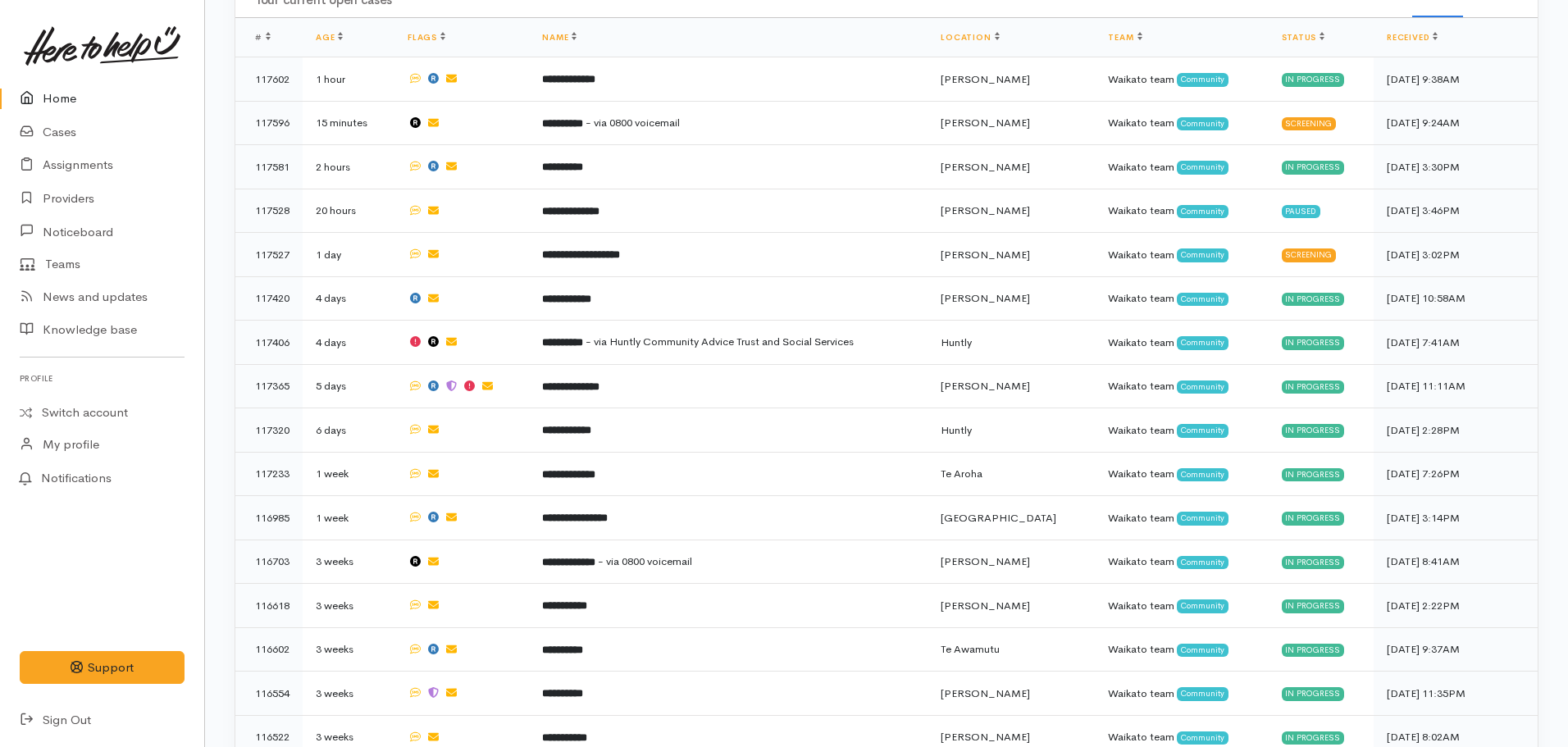
scroll to position [784, 0]
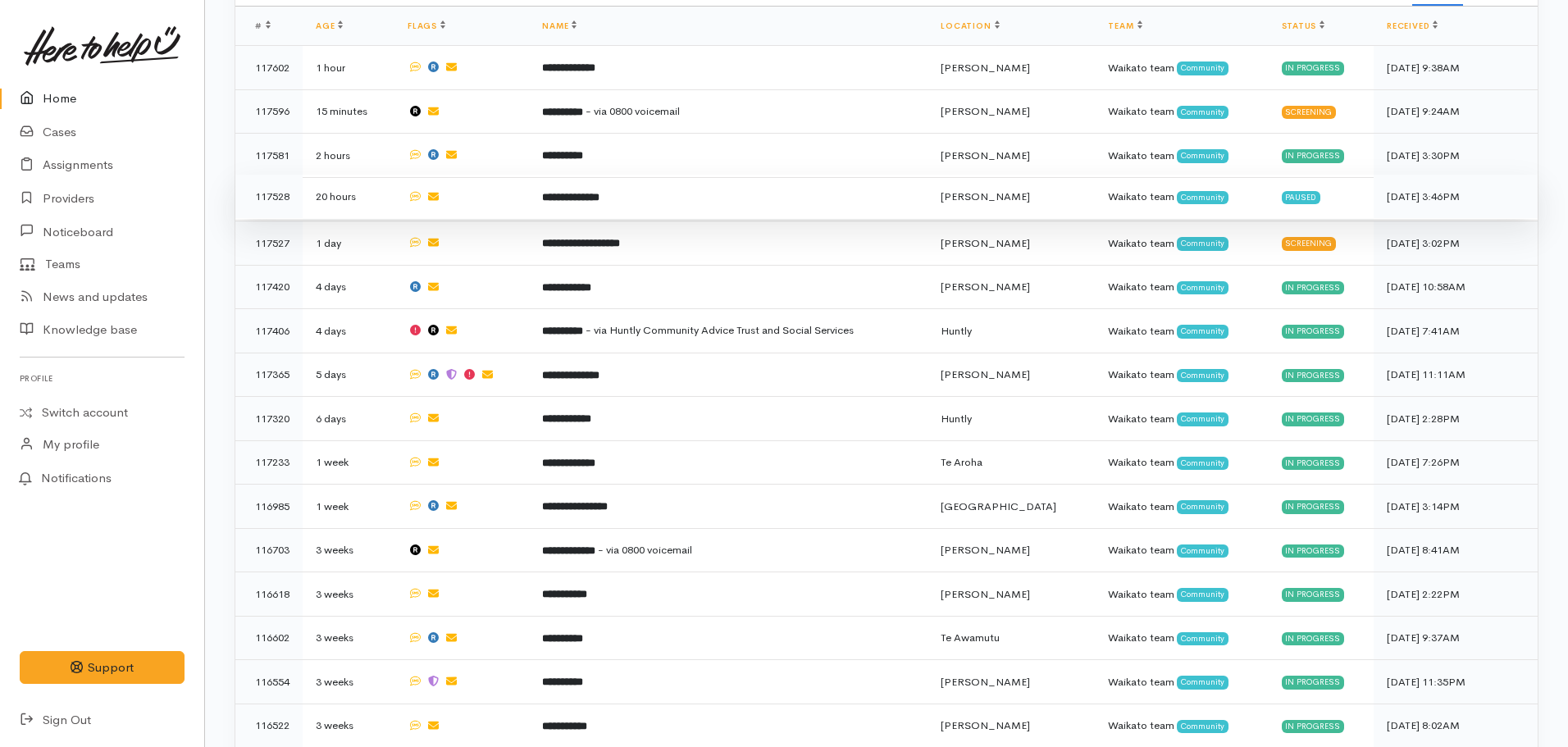
click at [579, 202] on td "**********" at bounding box center [728, 197] width 399 height 45
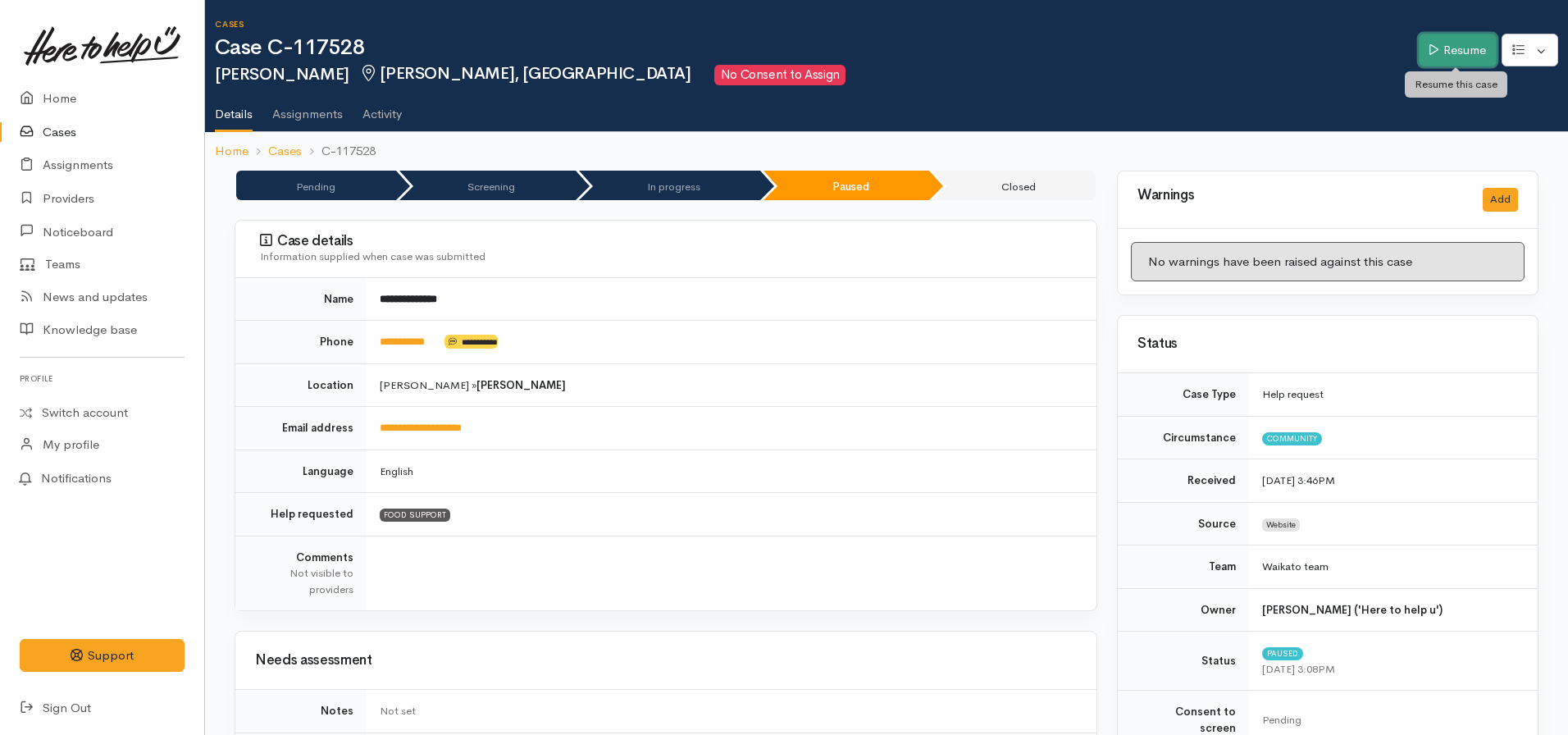
click at [1448, 57] on link "Resume" at bounding box center [1457, 51] width 78 height 34
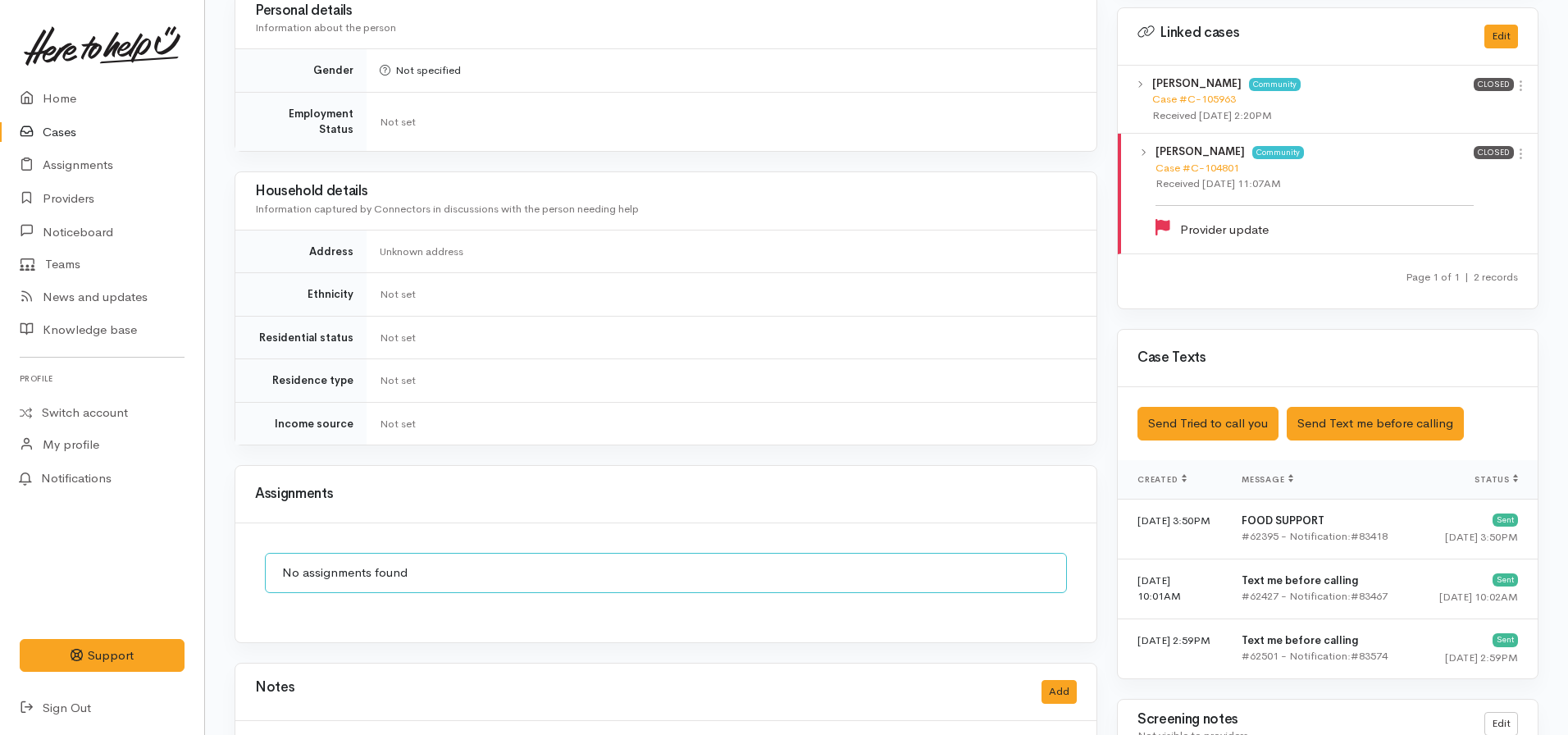
scroll to position [807, 0]
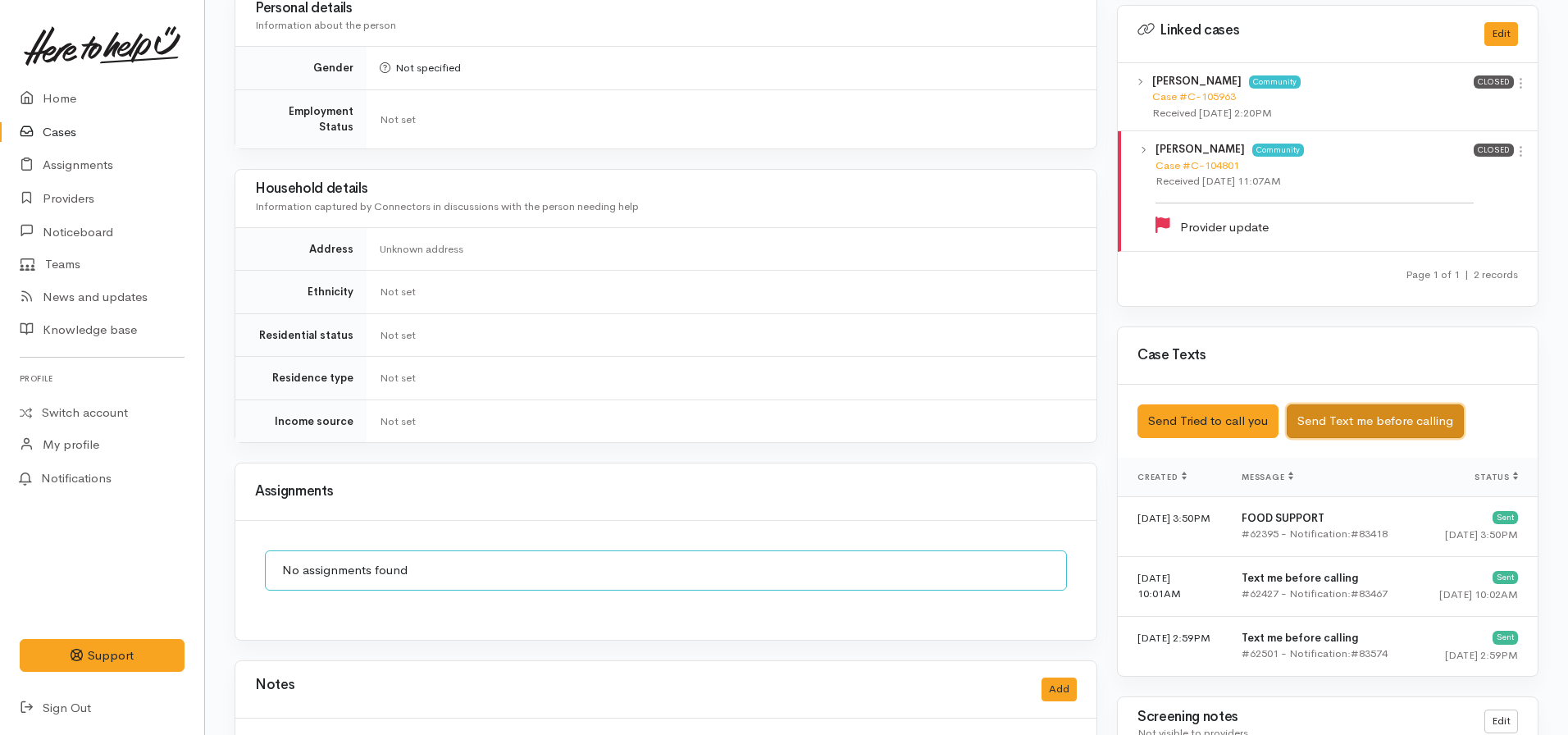
click at [1365, 404] on button "Send Text me before calling" at bounding box center [1374, 421] width 177 height 34
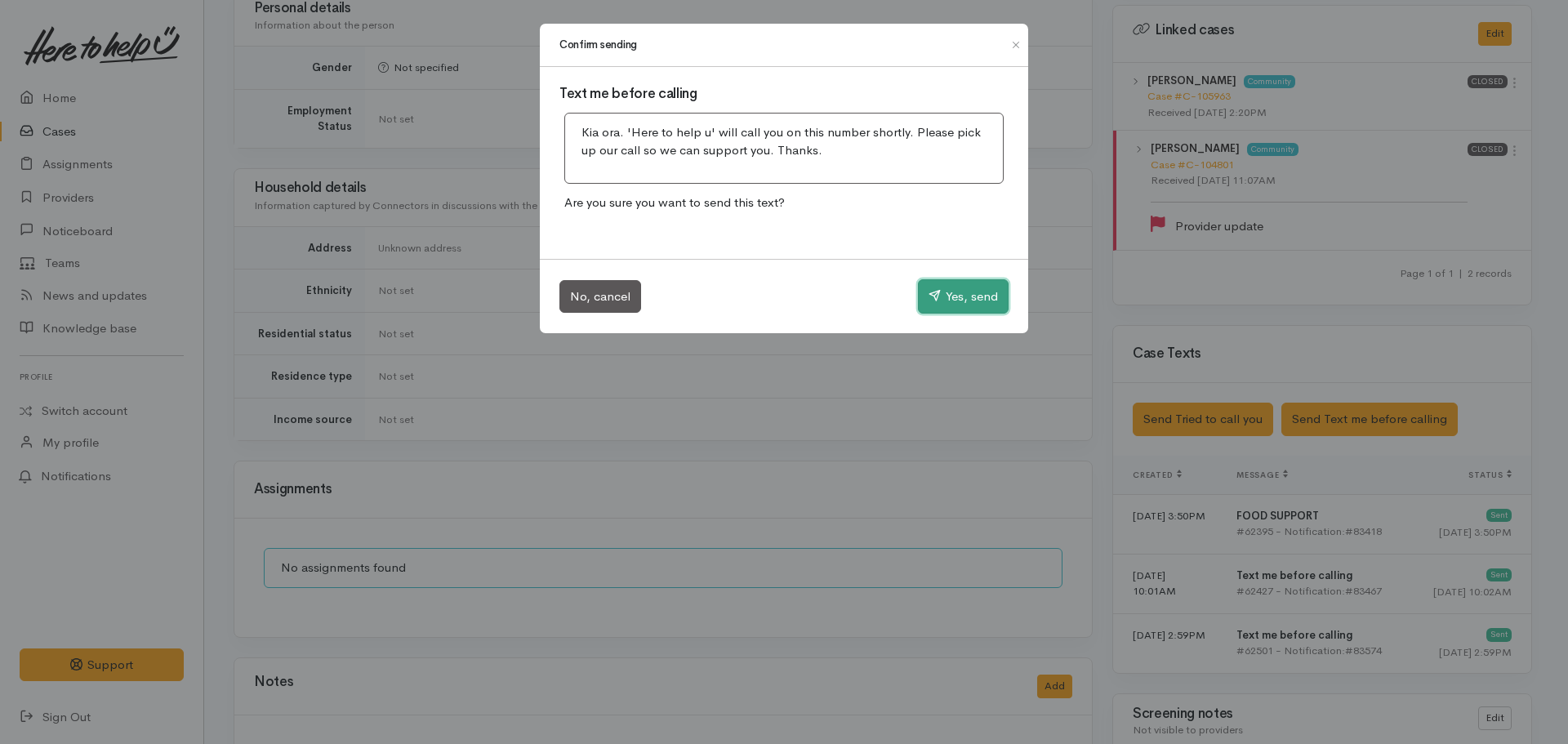
click at [952, 292] on button "Yes, send" at bounding box center [963, 296] width 91 height 35
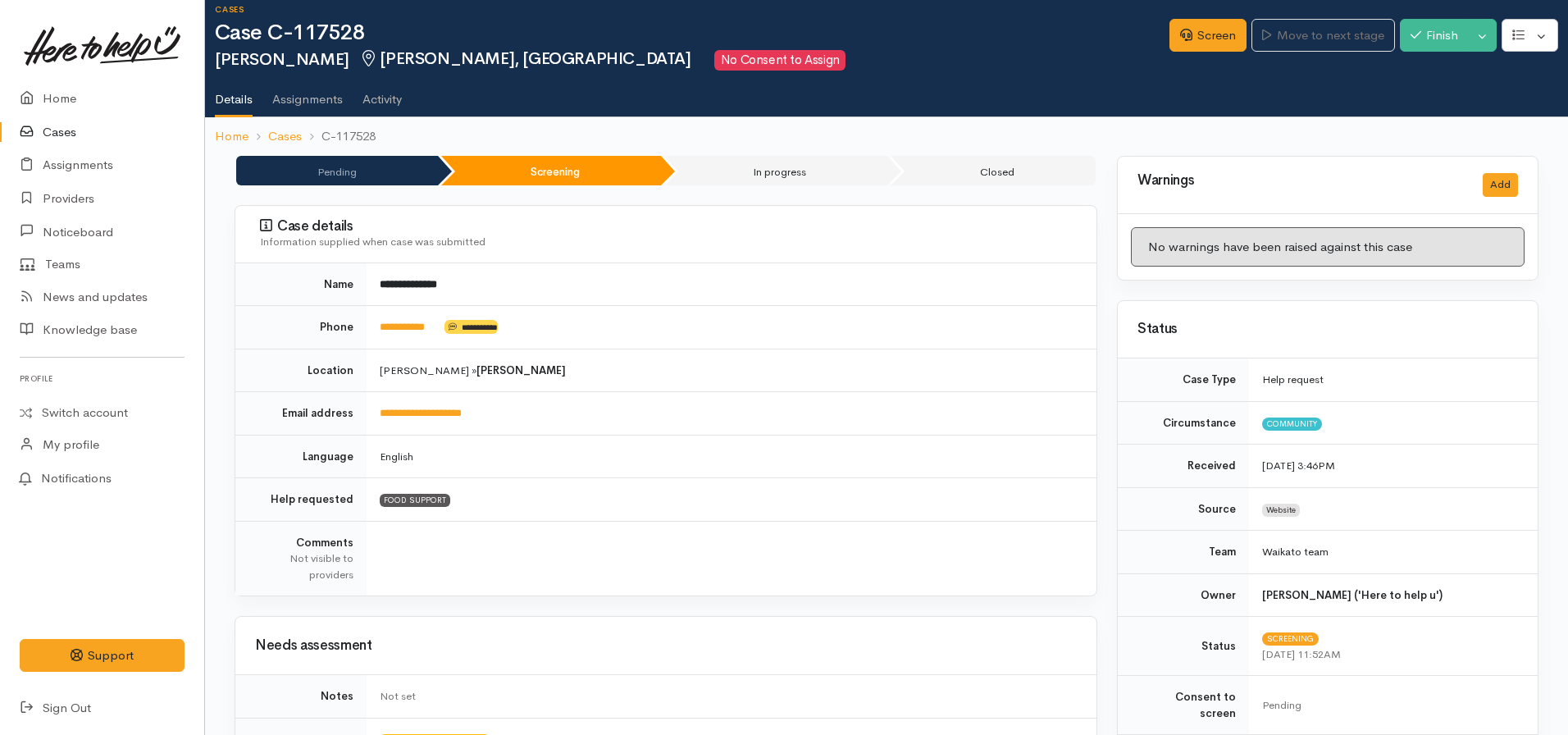
scroll to position [21, 0]
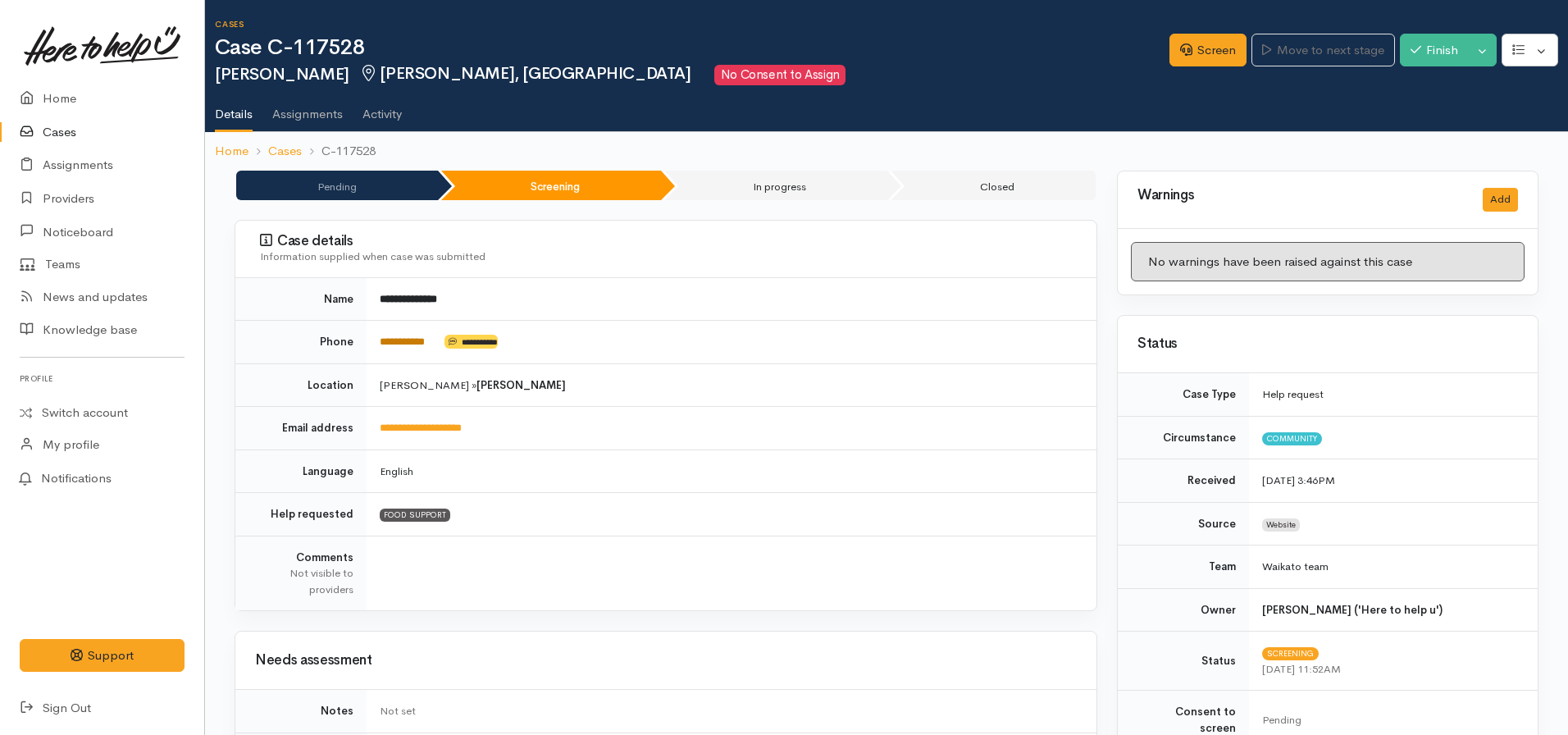
click at [405, 337] on link "**********" at bounding box center [402, 342] width 45 height 11
drag, startPoint x: 447, startPoint y: 340, endPoint x: 371, endPoint y: 336, distance: 76.1
click at [371, 336] on td "**********" at bounding box center [731, 342] width 730 height 44
copy td "**********"
click at [778, 472] on td "English" at bounding box center [731, 471] width 730 height 44
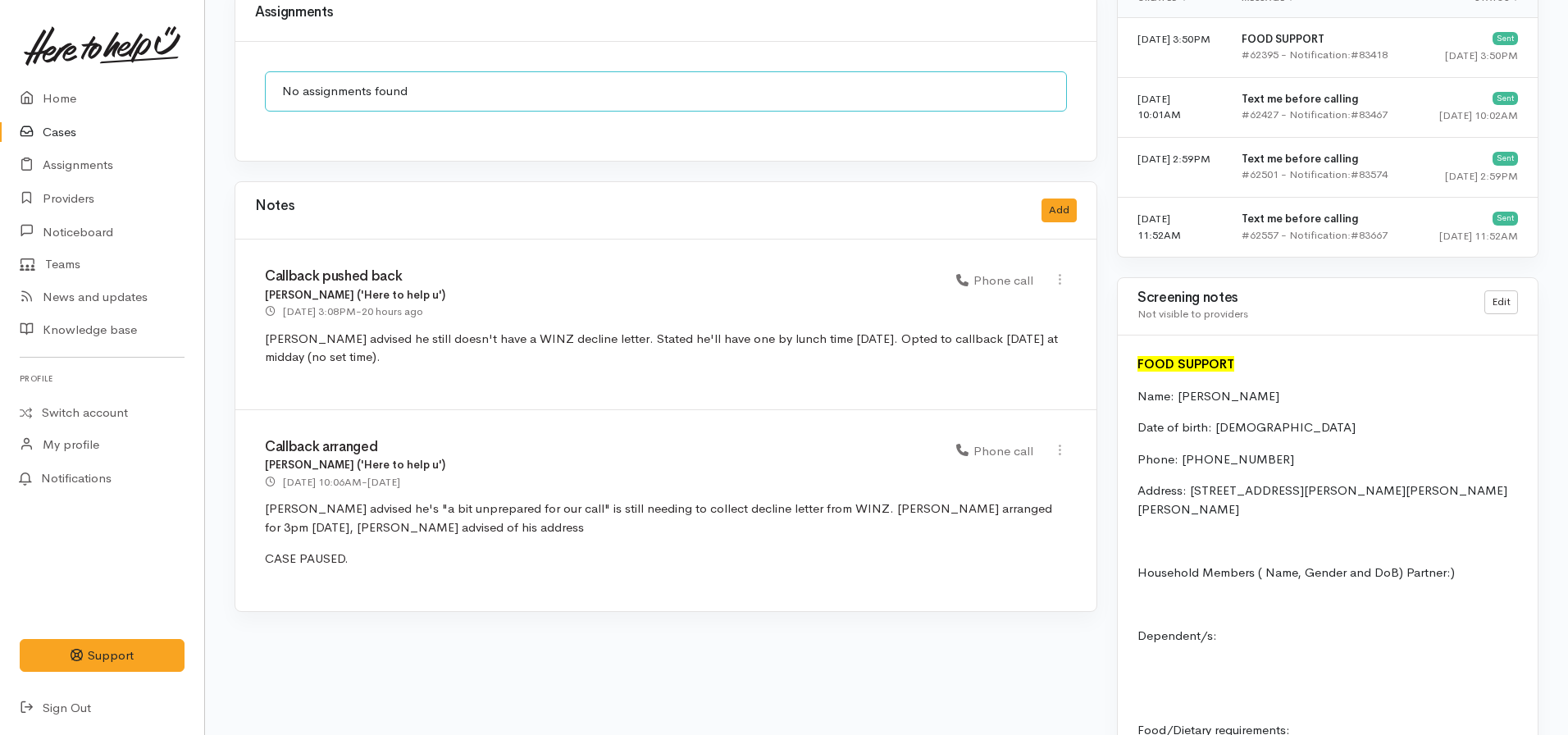
scroll to position [1287, 0]
click at [1071, 202] on button "Add" at bounding box center [1059, 210] width 36 height 24
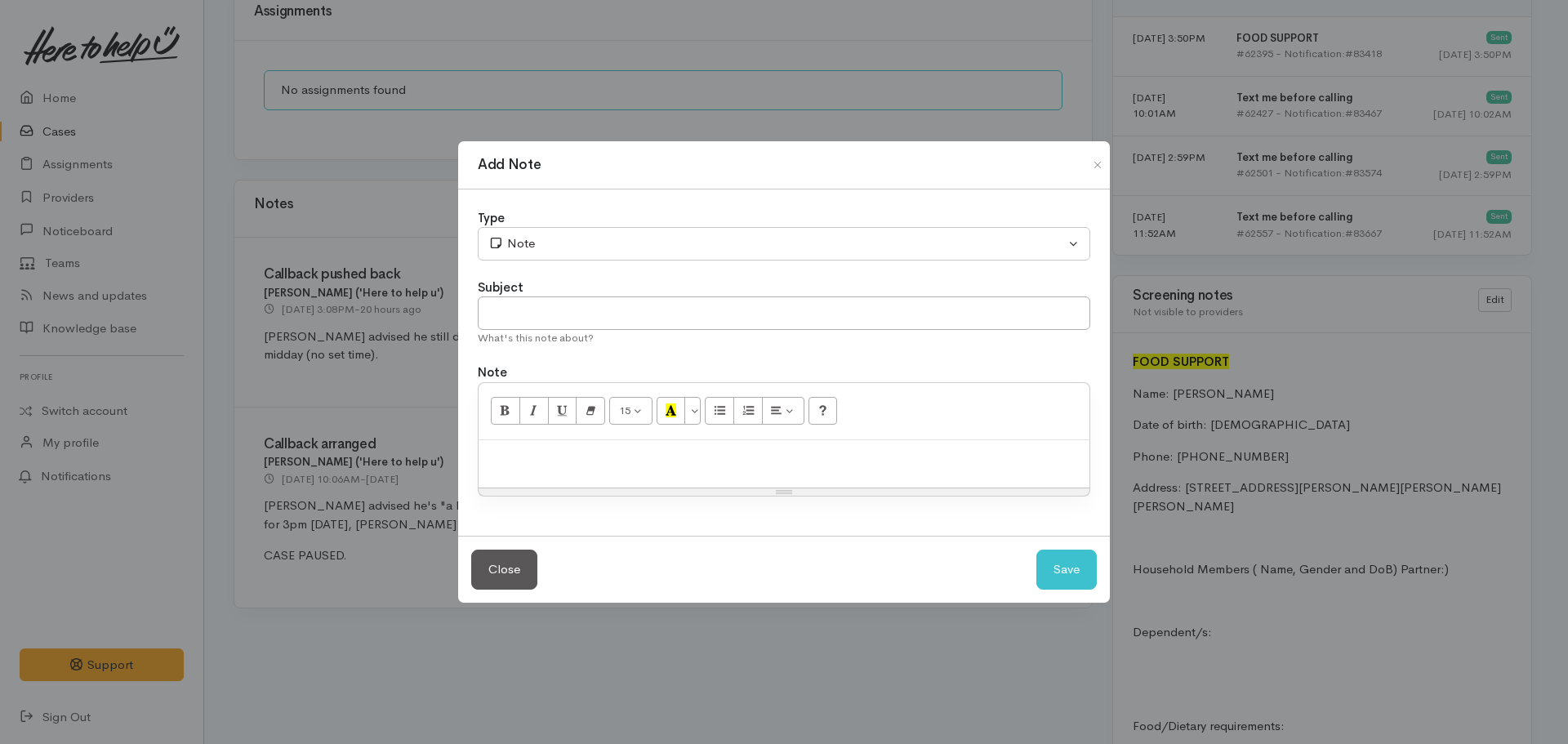
click at [681, 441] on div at bounding box center [784, 464] width 611 height 48
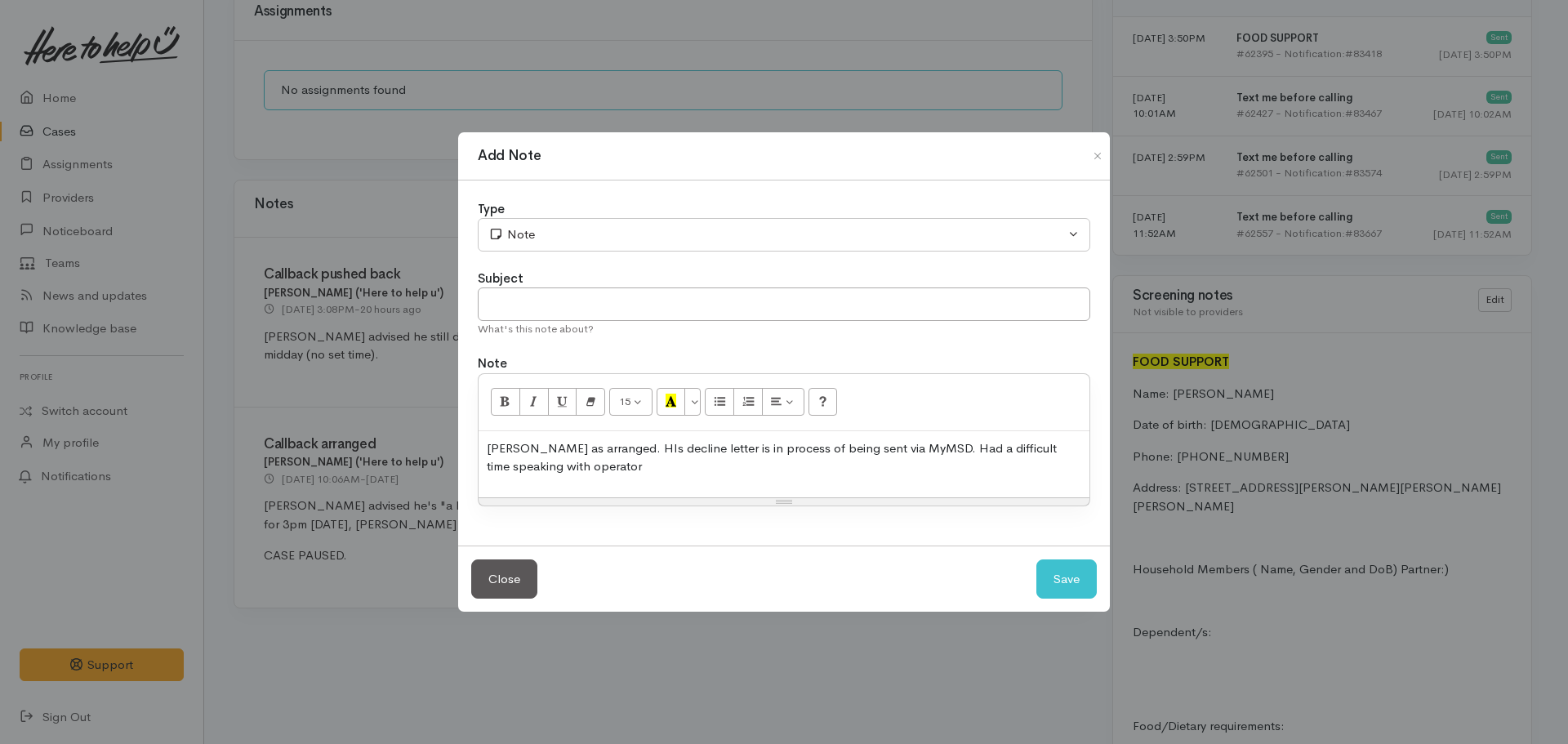
click at [655, 460] on p "[PERSON_NAME] as arranged. HIs decline letter is in process of being sent via M…" at bounding box center [784, 458] width 594 height 36
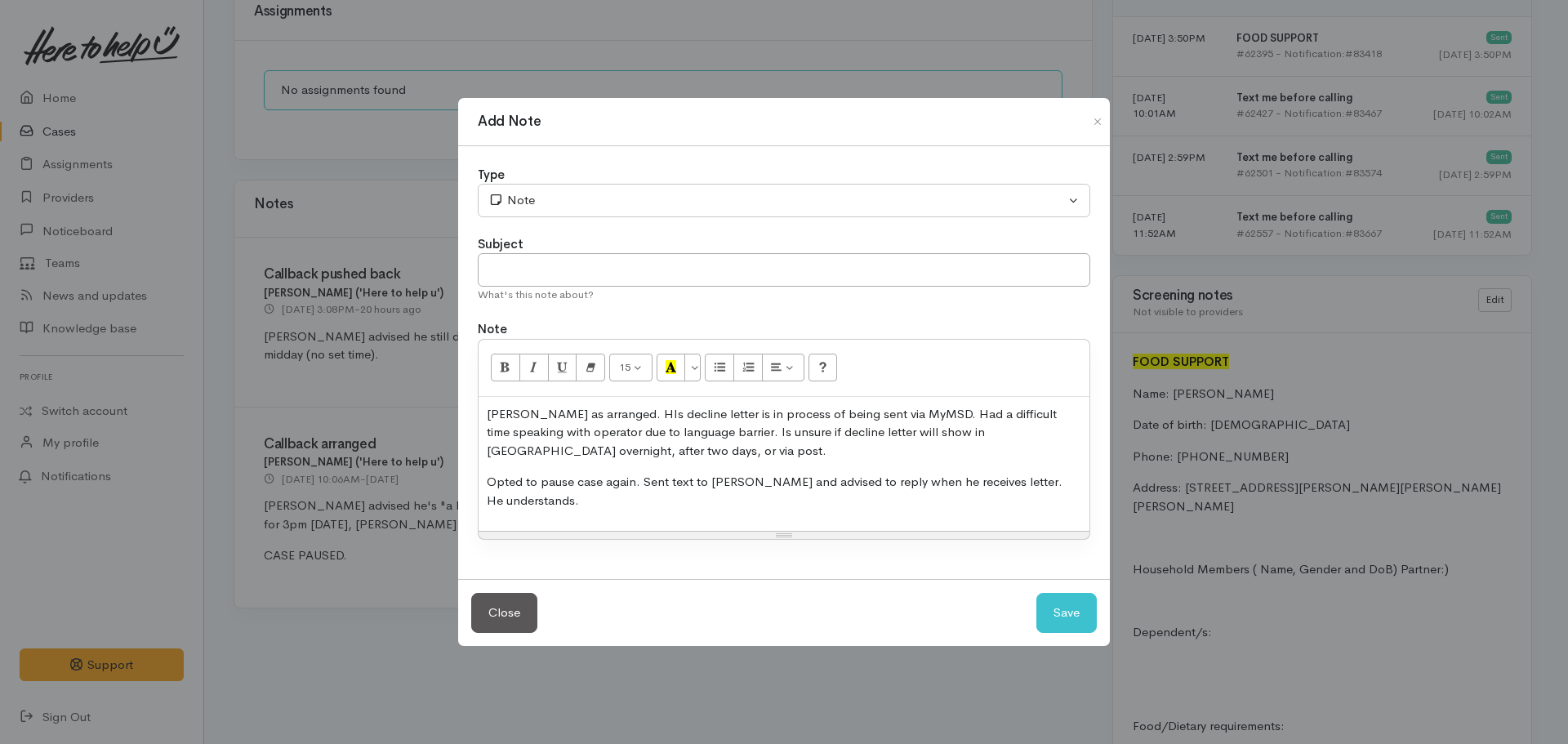
click at [566, 252] on div "Subject" at bounding box center [784, 244] width 612 height 19
click at [538, 278] on input "text" at bounding box center [784, 270] width 612 height 34
type input "CASE PAUSED - PENDNG DECLINE LETTER TEXT"
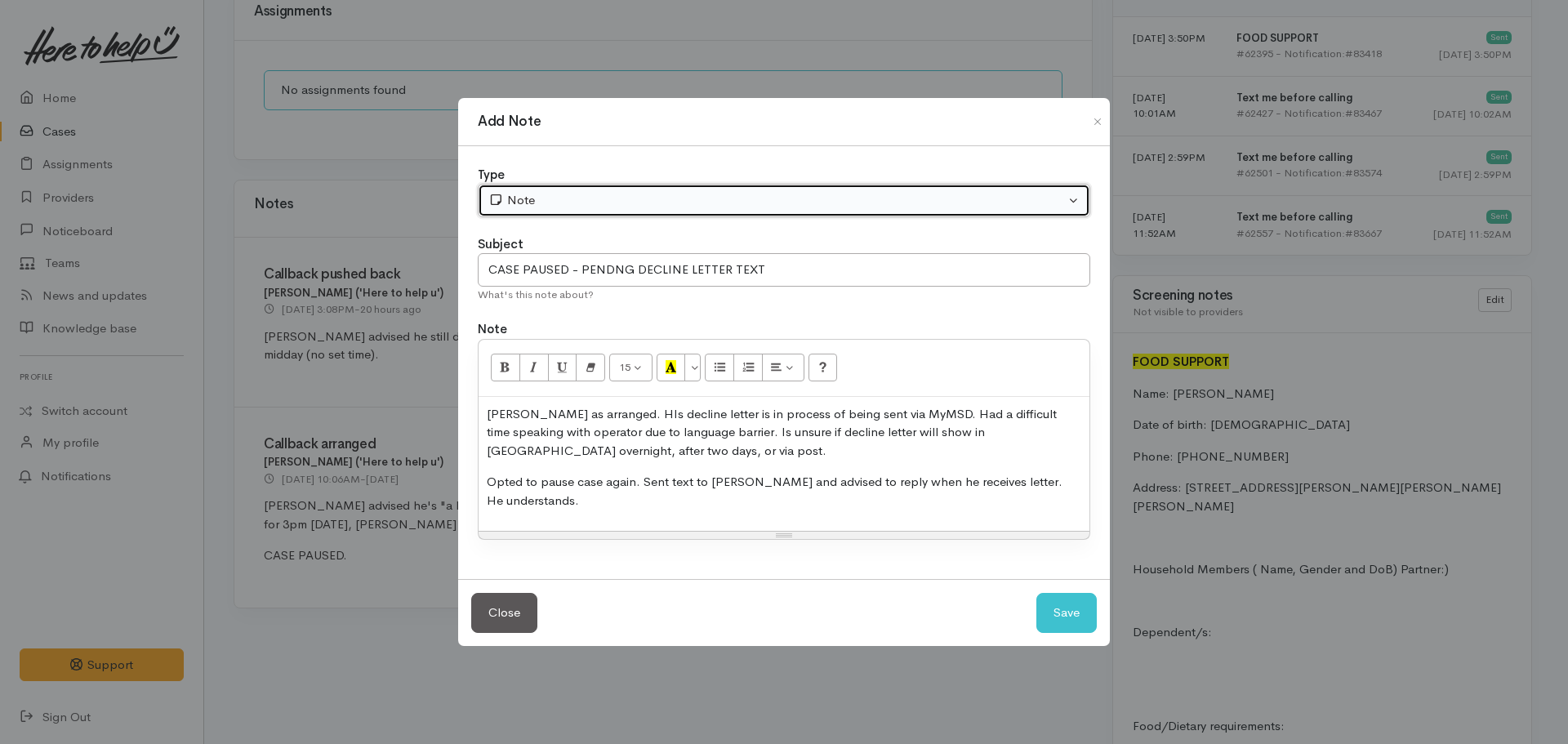
click at [561, 205] on div "Note" at bounding box center [776, 200] width 577 height 19
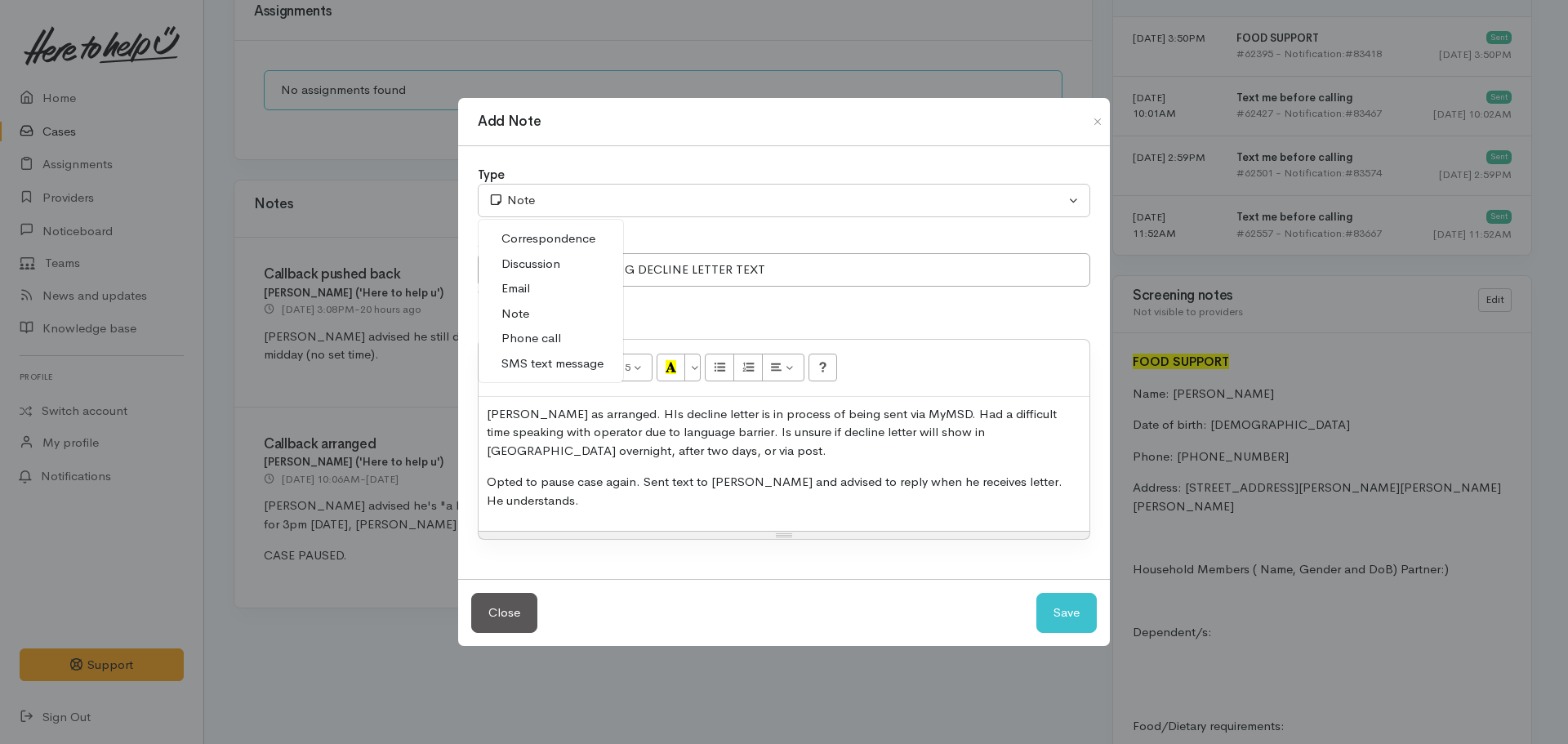
click at [545, 340] on span "Phone call" at bounding box center [530, 338] width 60 height 19
select select "3"
click at [1045, 609] on button "Save" at bounding box center [1067, 612] width 60 height 40
select select "1"
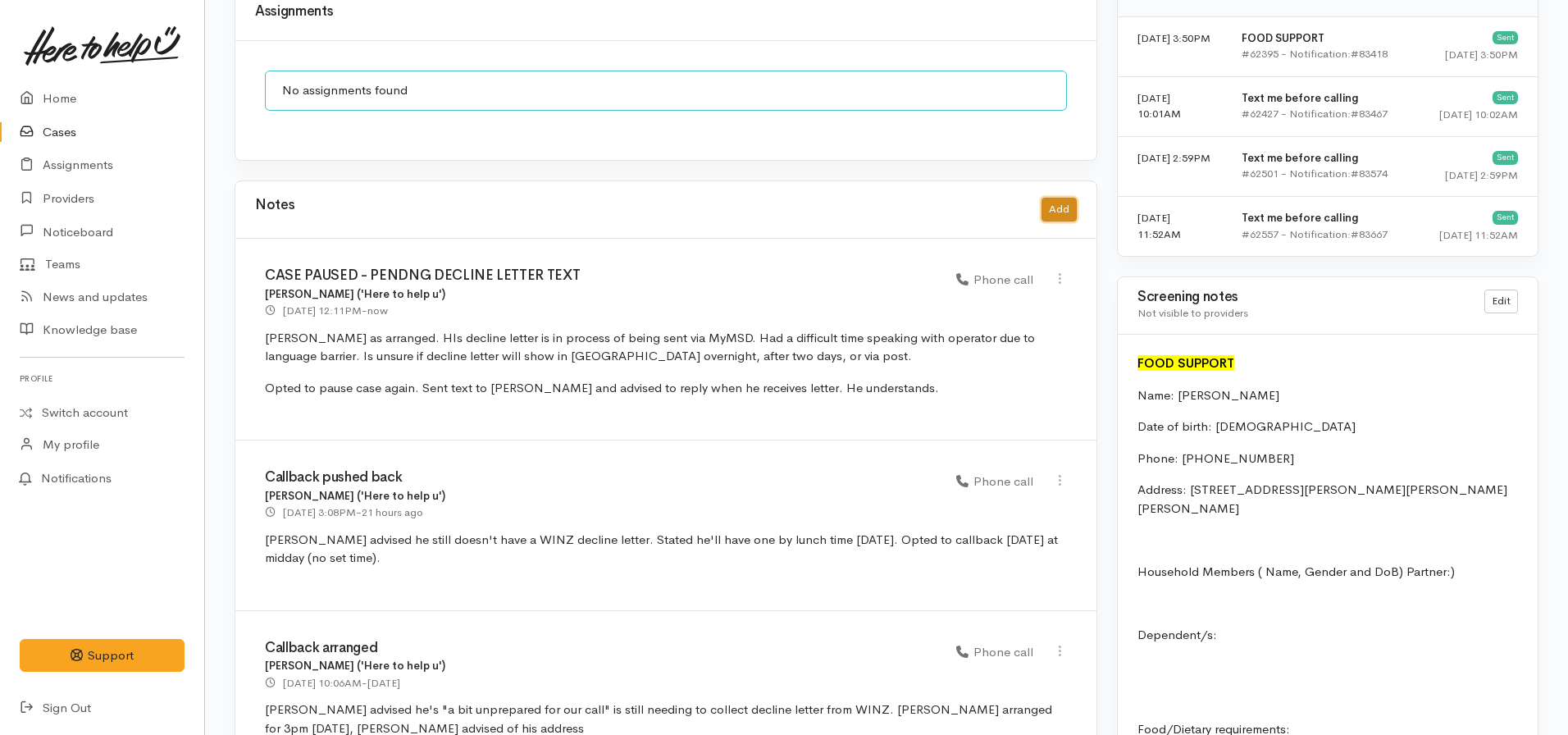
click at [1060, 198] on button "Add" at bounding box center [1059, 210] width 36 height 24
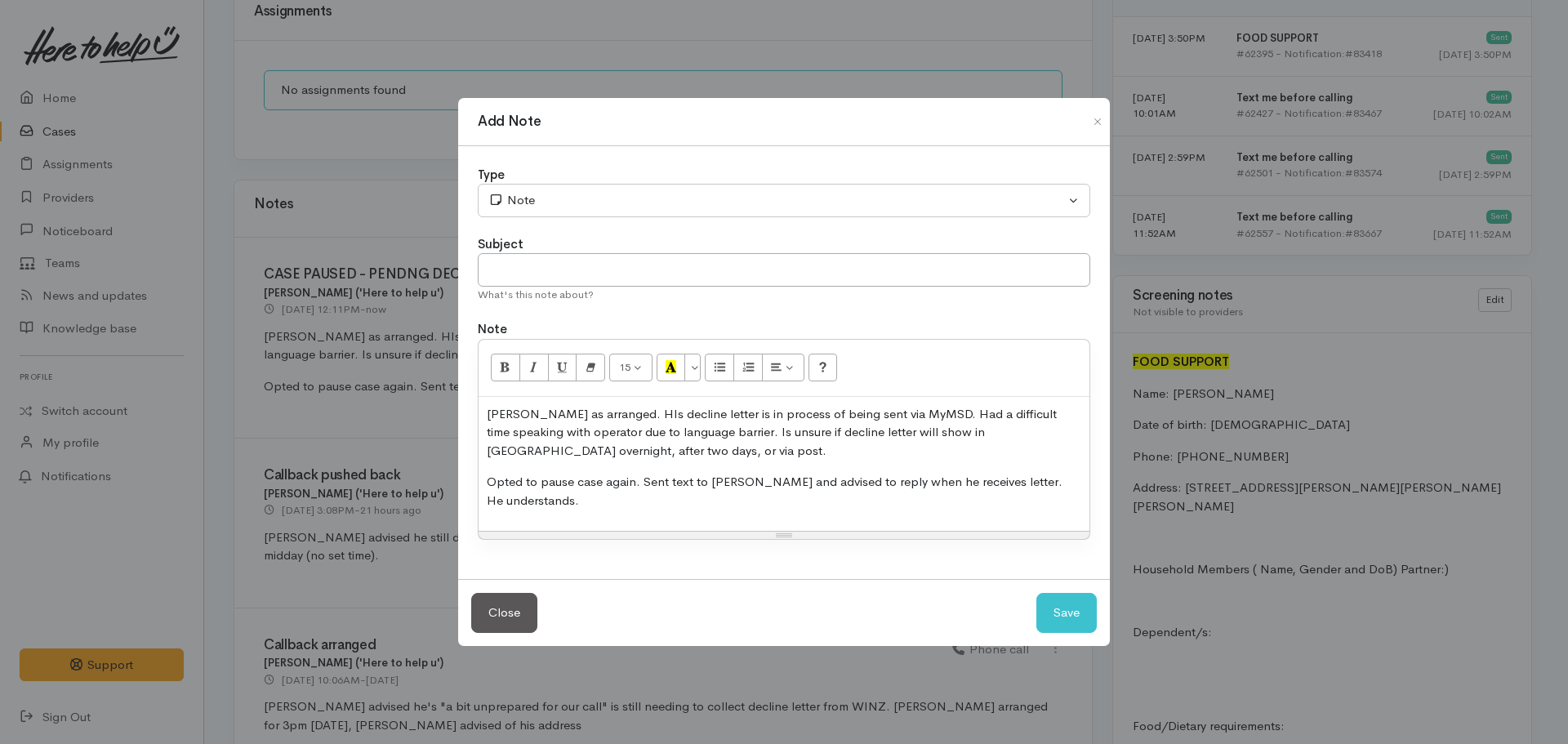
click at [838, 455] on p "[PERSON_NAME] as arranged. HIs decline letter is in process of being sent via M…" at bounding box center [784, 433] width 594 height 56
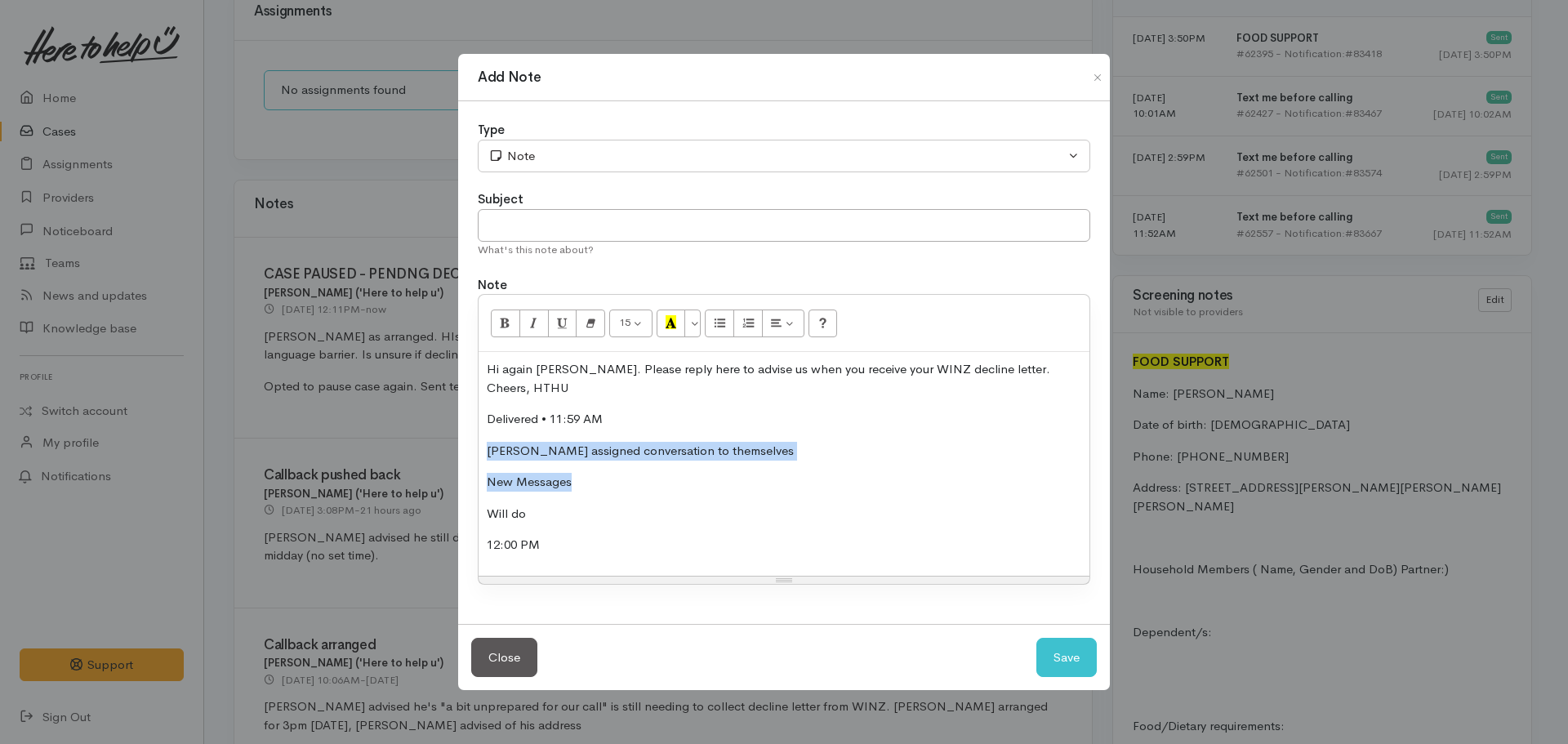
drag, startPoint x: 571, startPoint y: 470, endPoint x: 472, endPoint y: 436, distance: 104.7
click at [472, 436] on div "Type Correspondence Discussion Email Note Phone call SMS text message Note Subj…" at bounding box center [784, 363] width 652 height 523
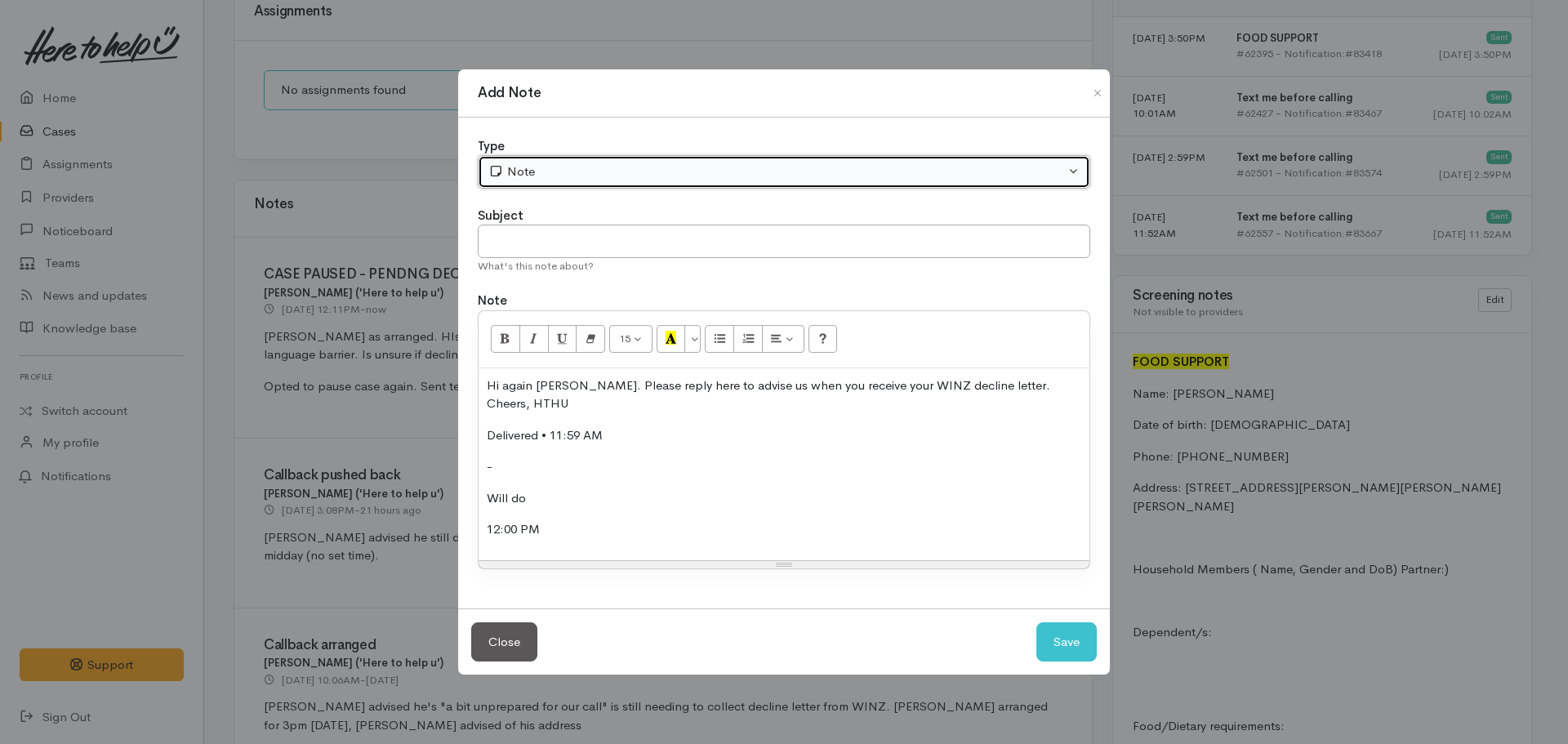
click at [601, 172] on div "Note" at bounding box center [776, 172] width 577 height 19
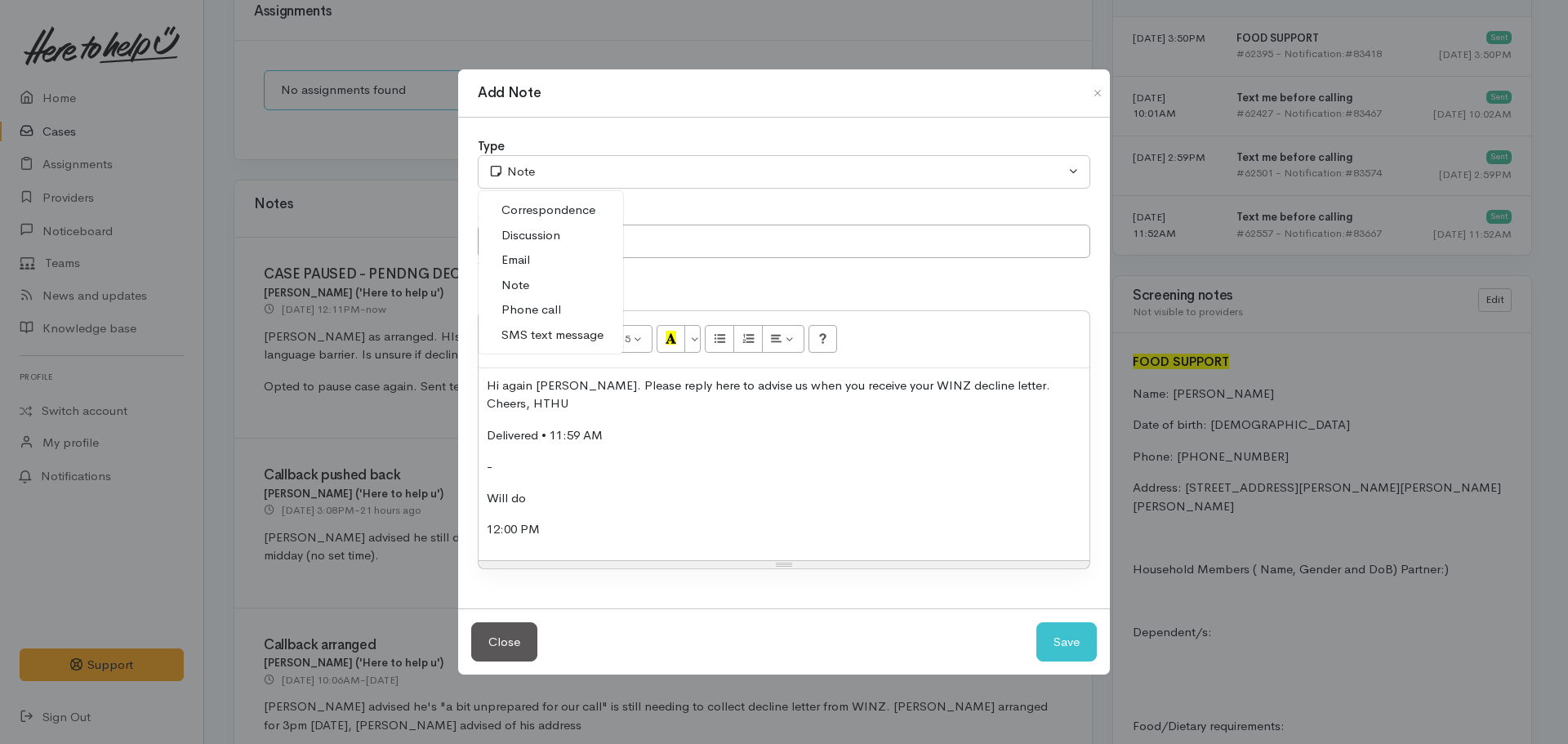
click at [564, 345] on span "SMS text message" at bounding box center [552, 335] width 102 height 19
click at [1051, 626] on button "Save" at bounding box center [1067, 642] width 60 height 40
select select "1"
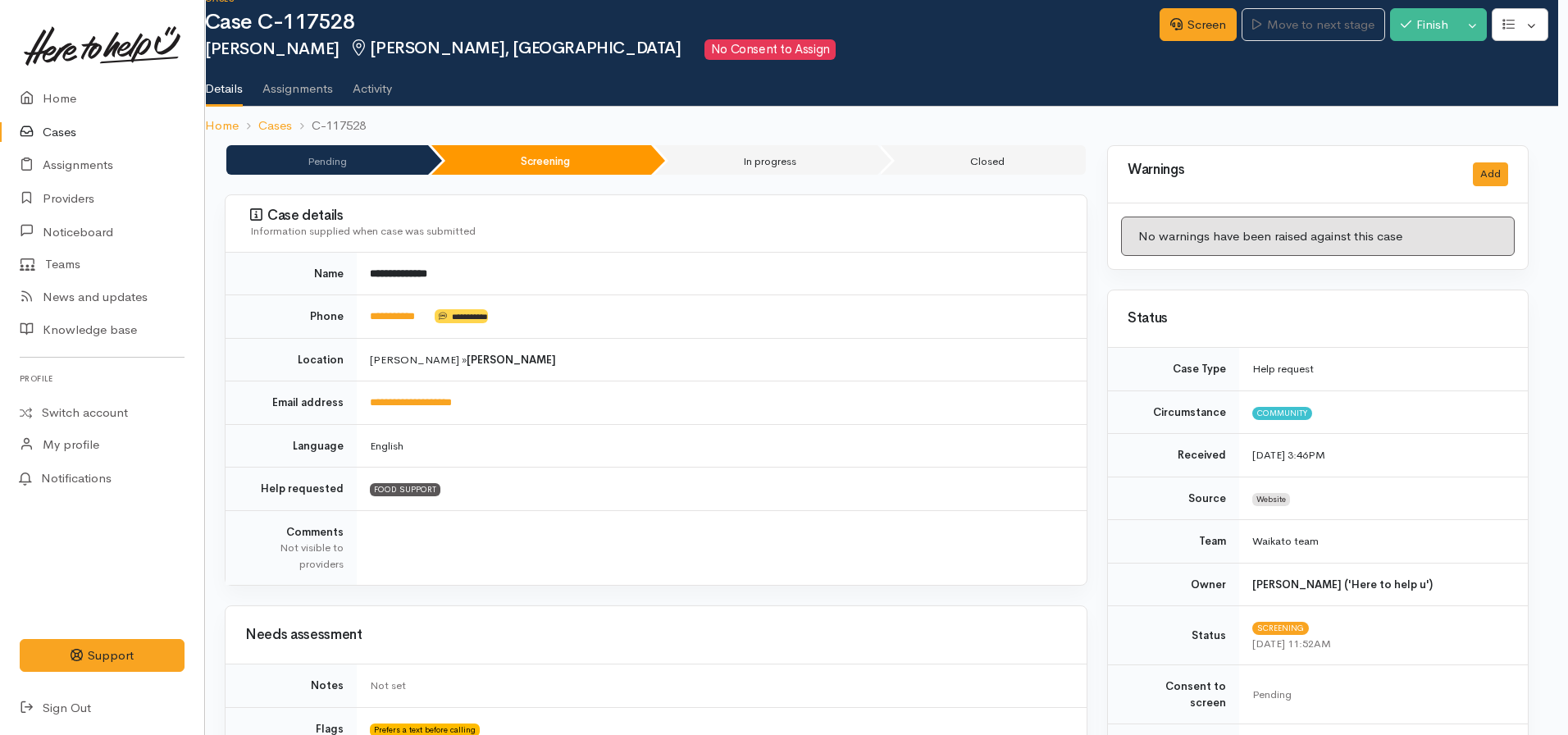
scroll to position [0, 10]
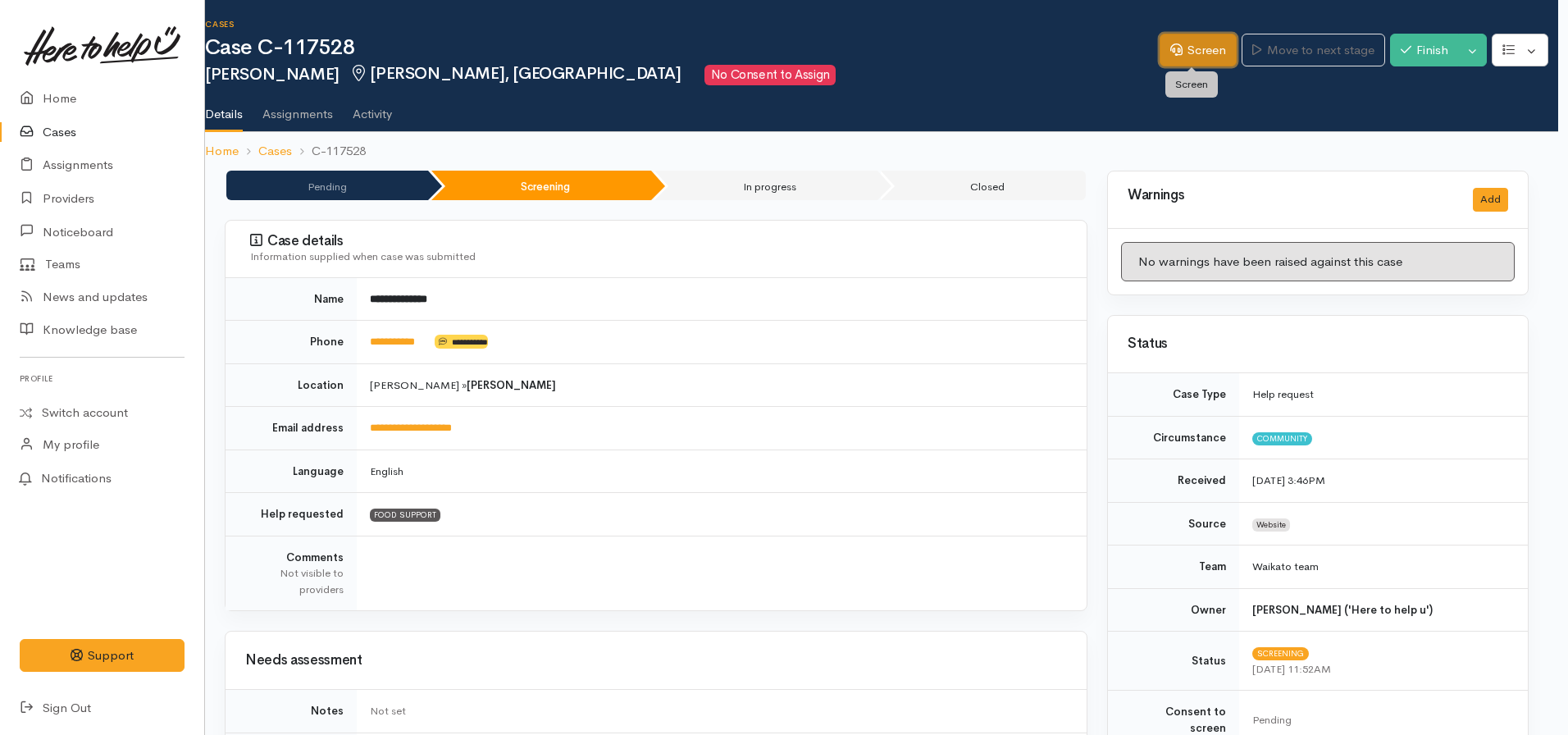
click at [1184, 44] on link "Screen" at bounding box center [1198, 51] width 77 height 34
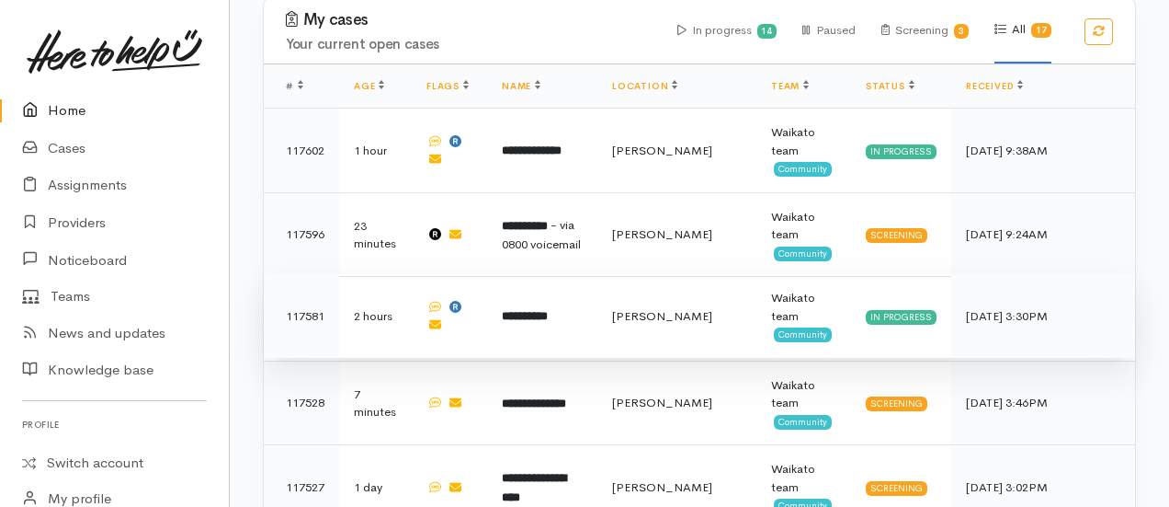
scroll to position [1029, 0]
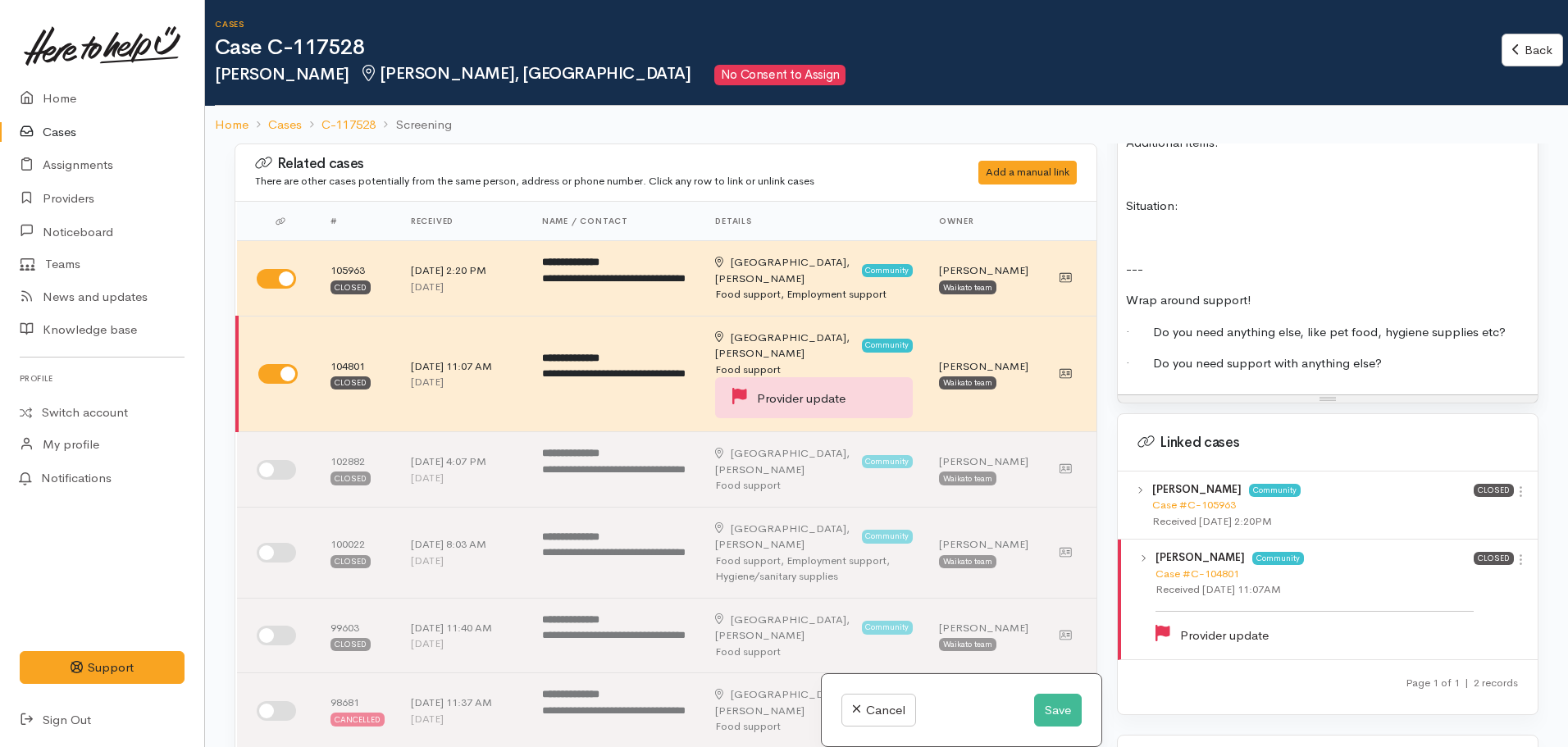
scroll to position [1678, 0]
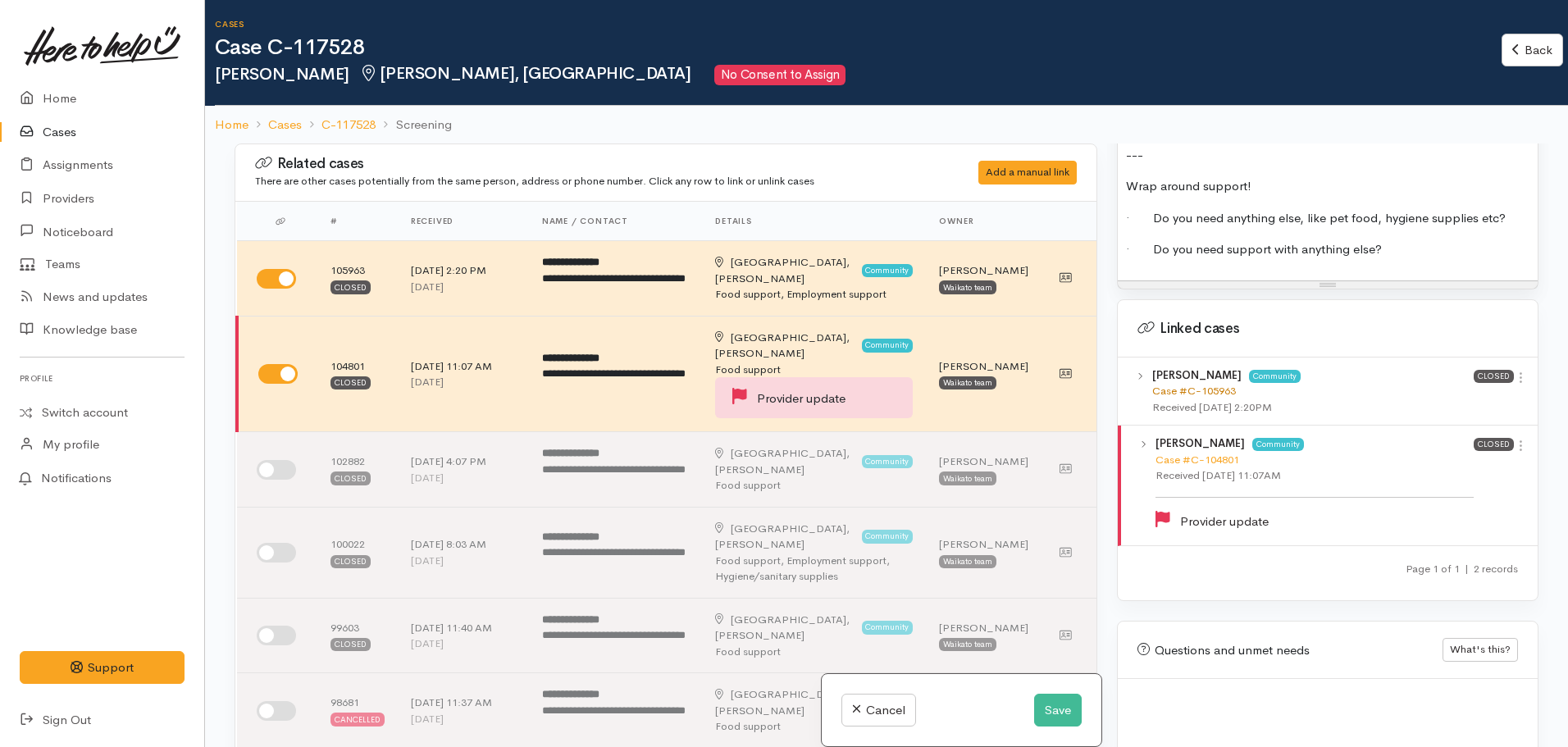
click at [1201, 384] on link "Case #C-105963" at bounding box center [1194, 391] width 84 height 14
click at [1199, 452] on link "Case #C-104801" at bounding box center [1197, 460] width 84 height 14
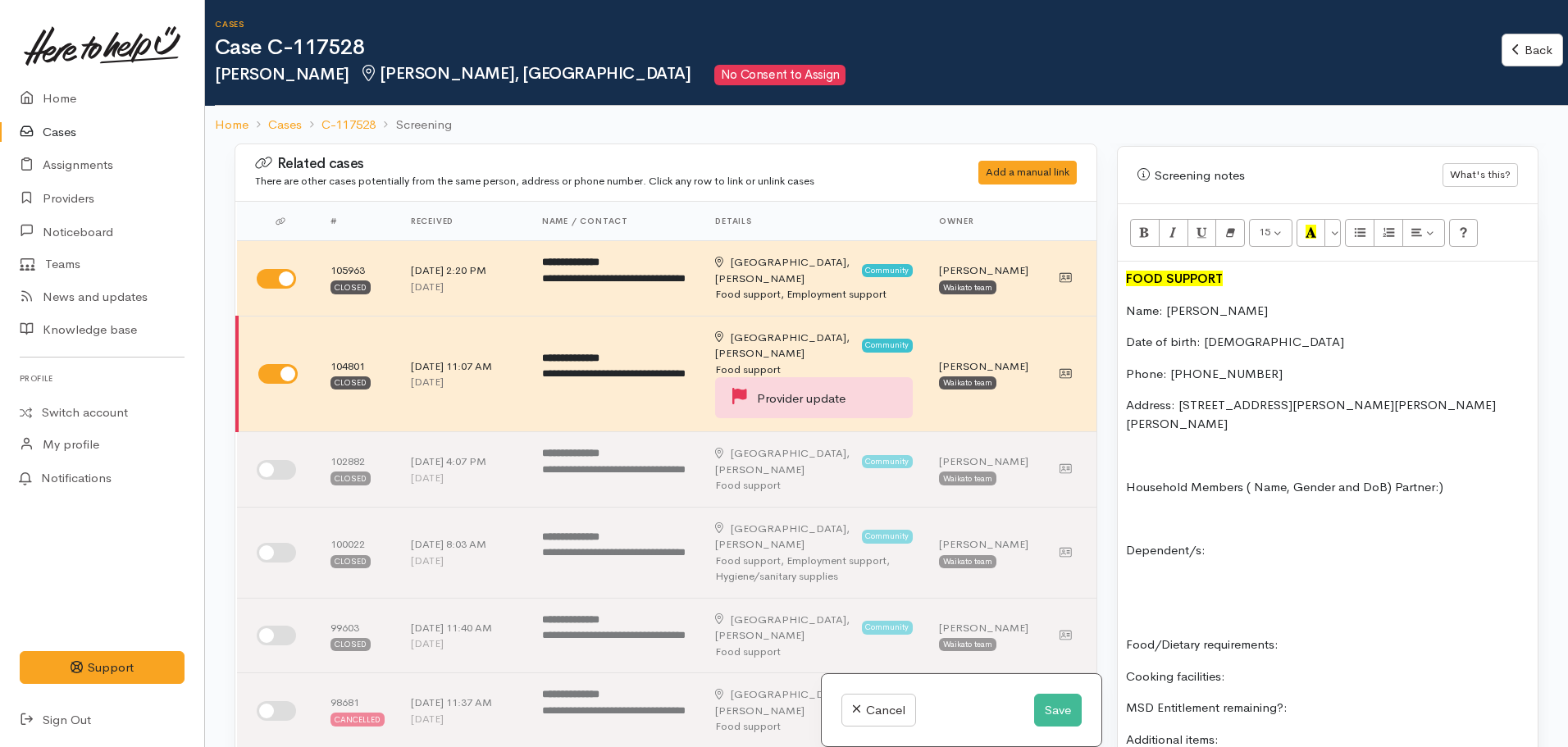
scroll to position [906, 0]
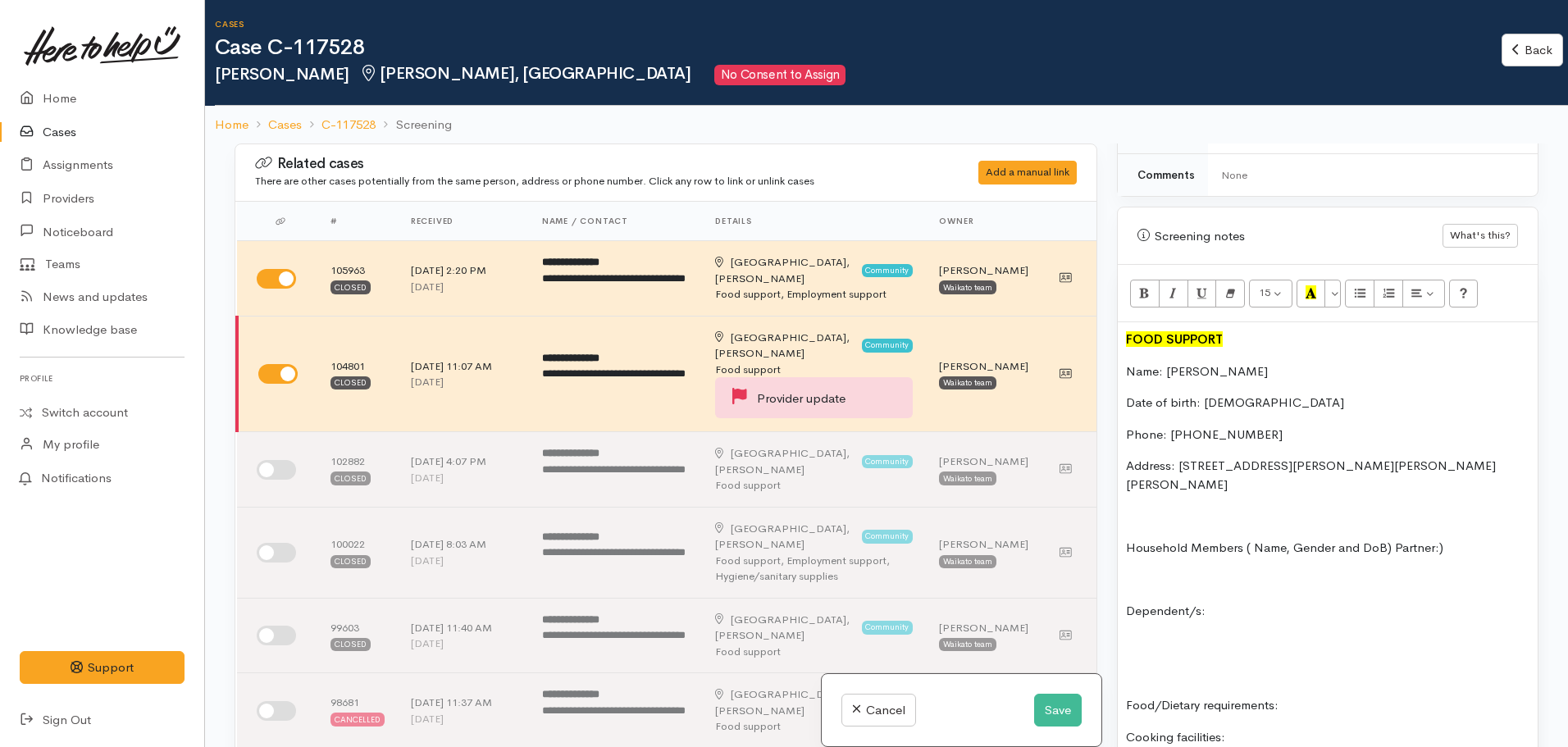
click at [1323, 696] on p "Food/Dietary requirements:" at bounding box center [1327, 705] width 403 height 19
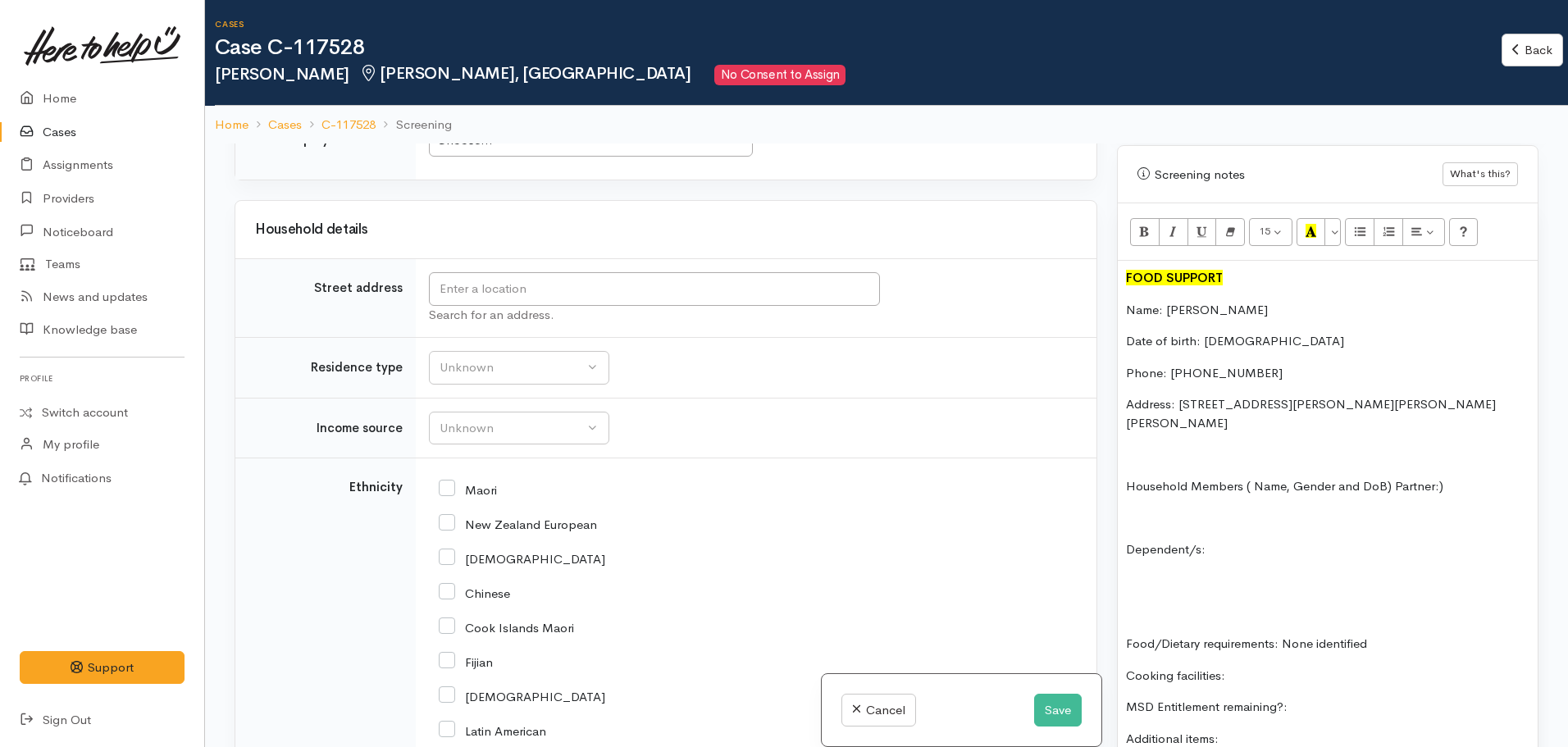
scroll to position [2587, 0]
click at [454, 481] on input "Maori" at bounding box center [467, 488] width 58 height 15
checkbox input "true"
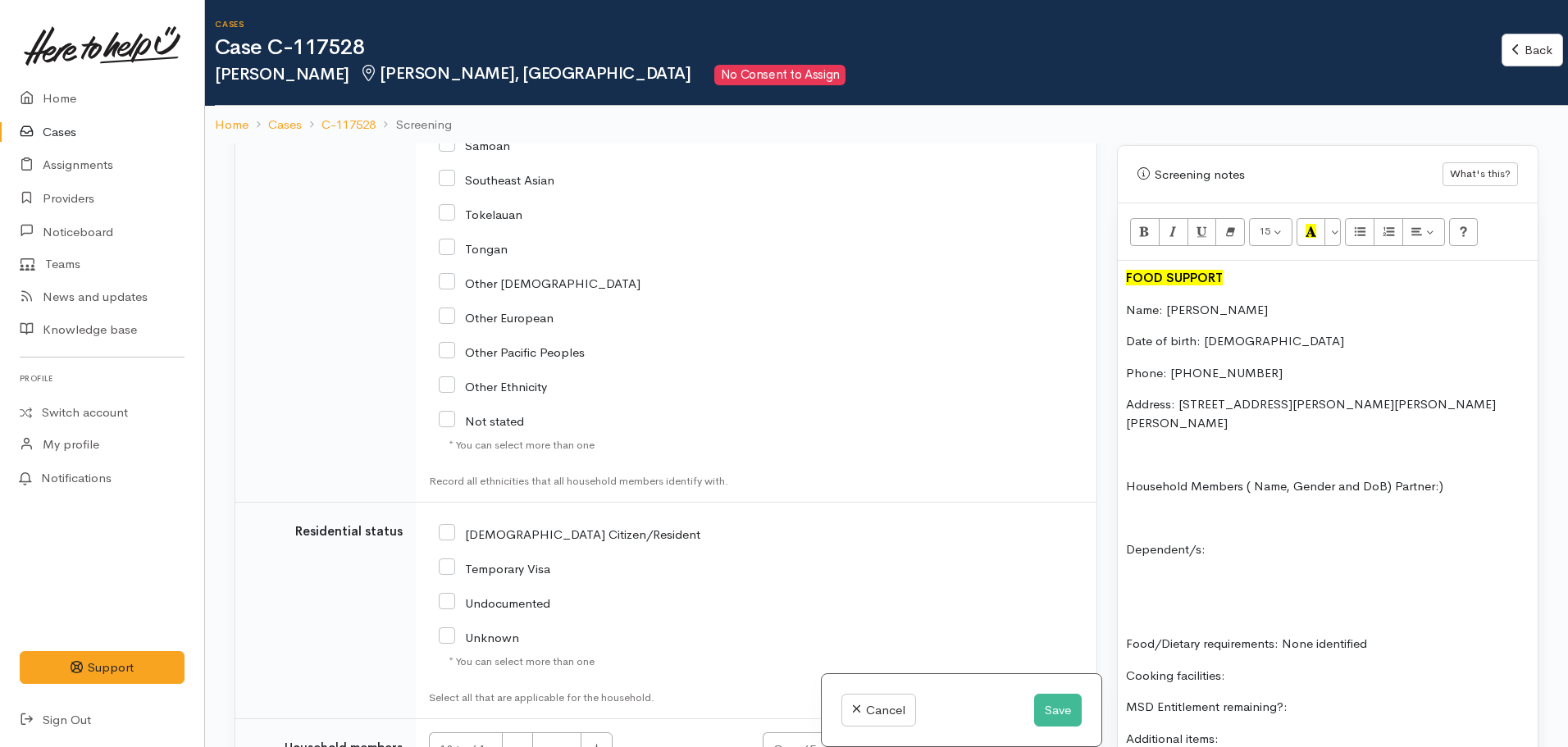
scroll to position [3277, 0]
click at [442, 525] on input "[DEMOGRAPHIC_DATA] Citizen/Resident" at bounding box center [569, 532] width 261 height 15
checkbox input "true"
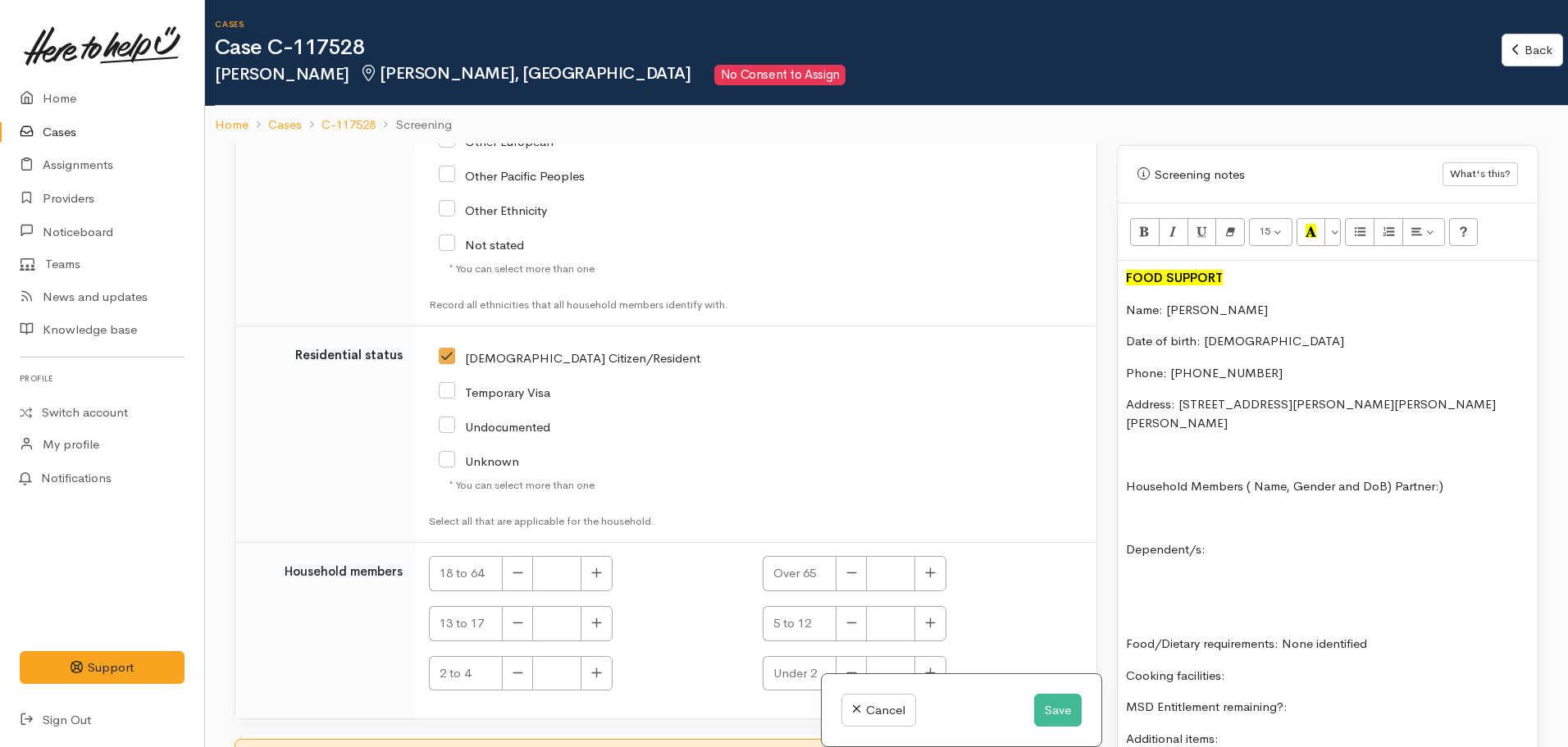
scroll to position [144, 0]
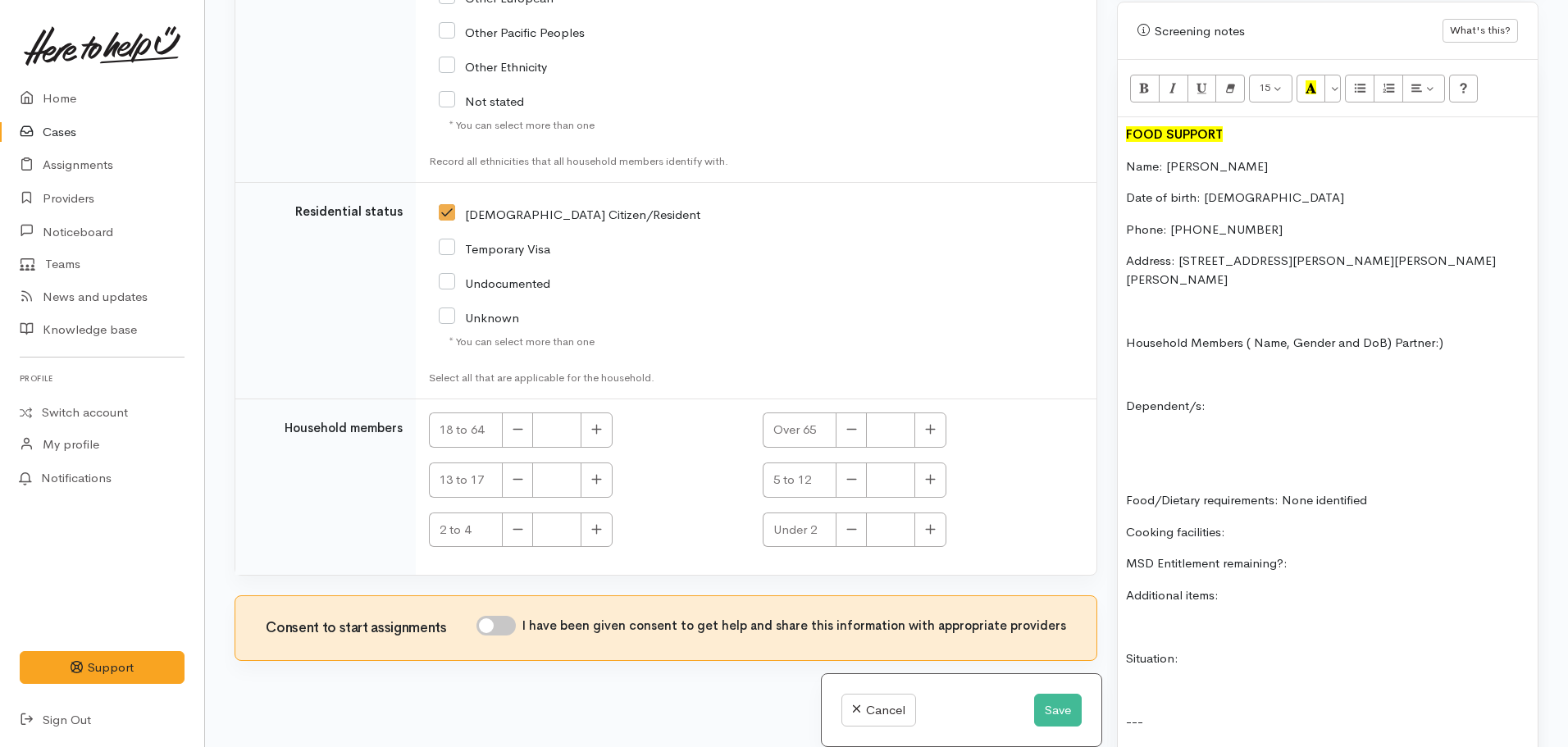
click at [515, 616] on input "I have been given consent to get help and share this information with appropria…" at bounding box center [496, 626] width 39 height 20
checkbox input "true"
click at [605, 415] on button "button" at bounding box center [597, 430] width 32 height 36
type input "1"
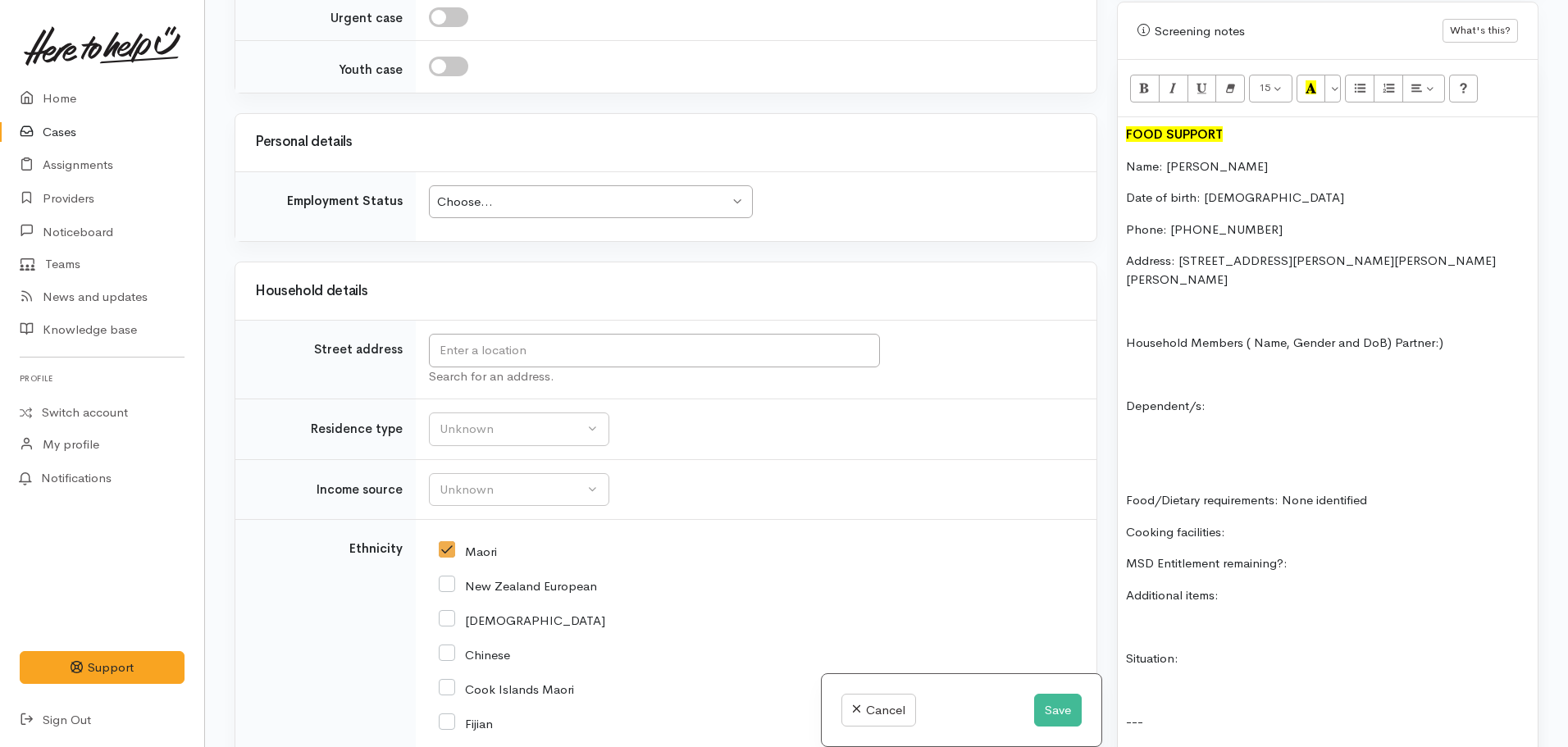
scroll to position [2381, 0]
click at [557, 474] on button "Unknown" at bounding box center [519, 491] width 180 height 34
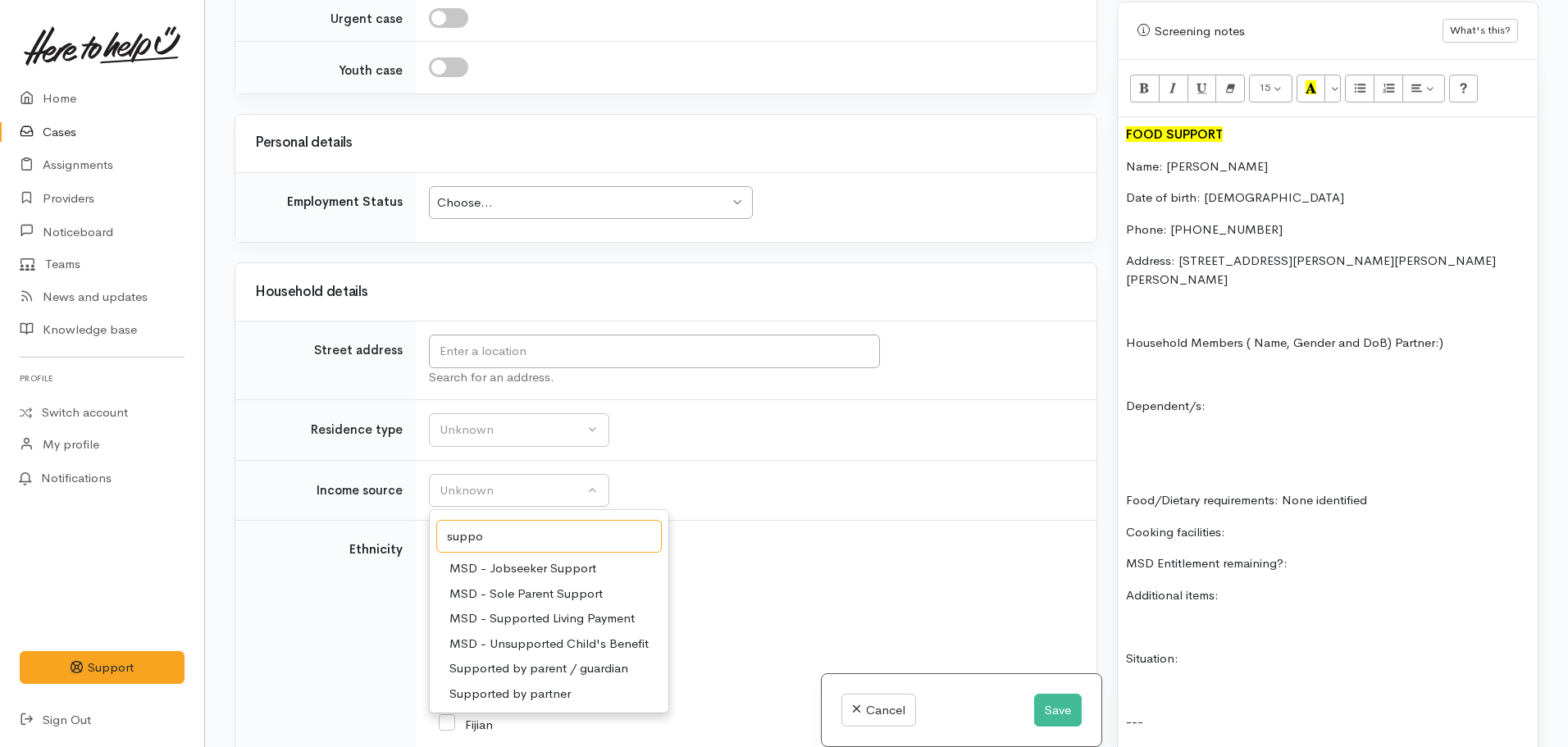
type input "suppo"
click at [589, 610] on span "MSD - Supported Living Payment" at bounding box center [542, 618] width 186 height 19
select select "3"
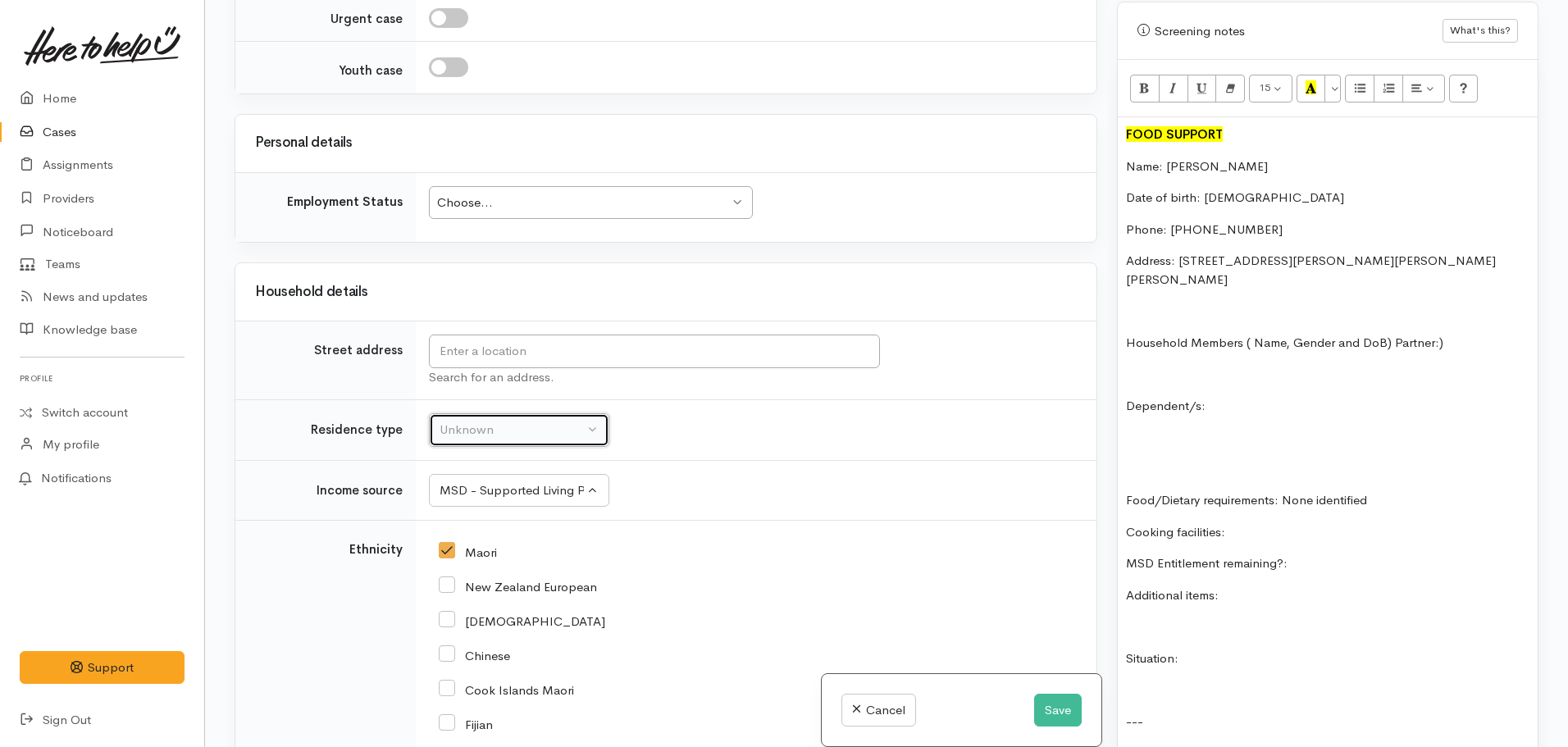
click at [515, 413] on button "Unknown" at bounding box center [519, 430] width 180 height 34
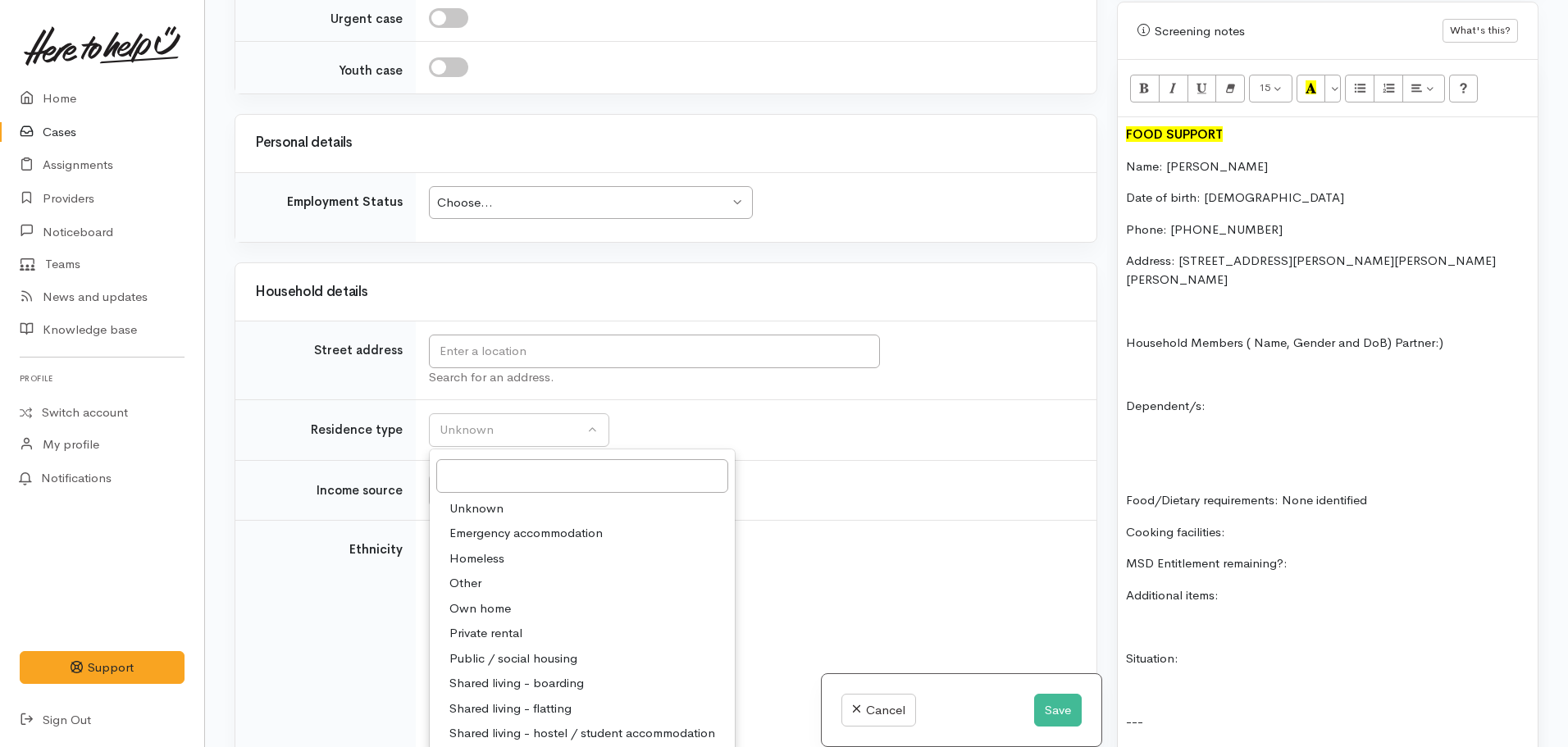
click at [508, 625] on span "Private rental" at bounding box center [486, 634] width 73 height 19
select select "2"
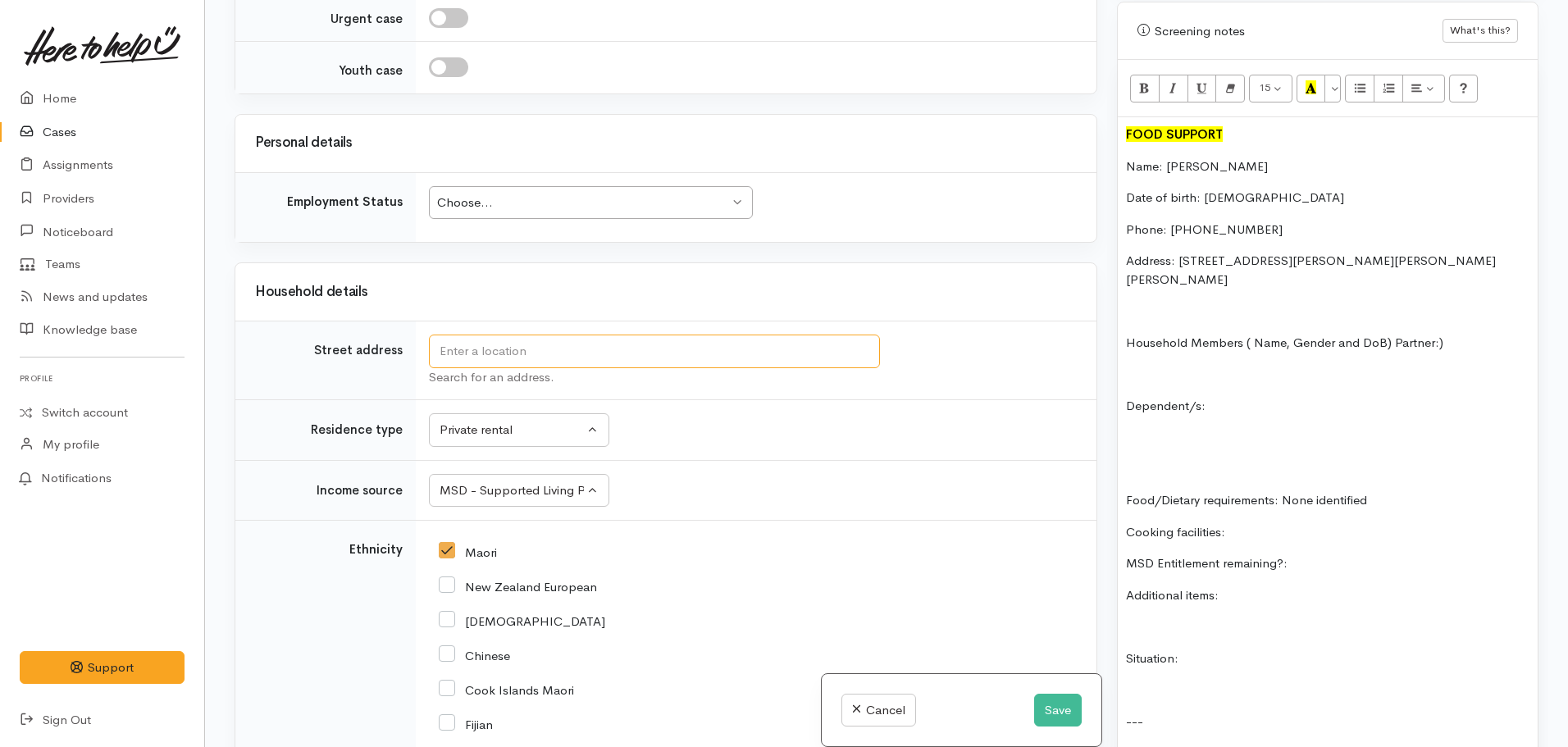
click at [536, 350] on input "text" at bounding box center [655, 352] width 451 height 34
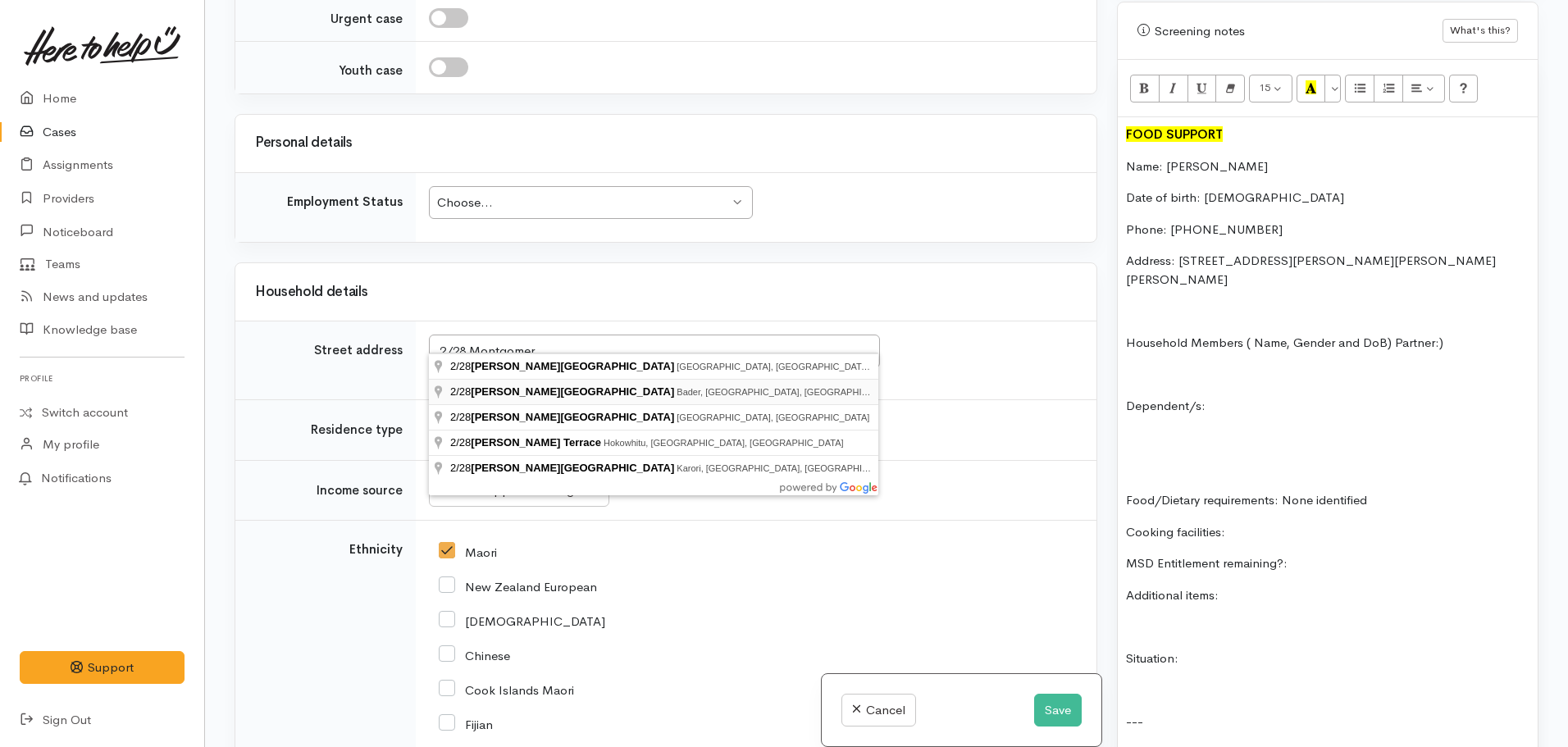
type input "2/28 Montgomery Crescent, Bader, Hamilton, New Zealand"
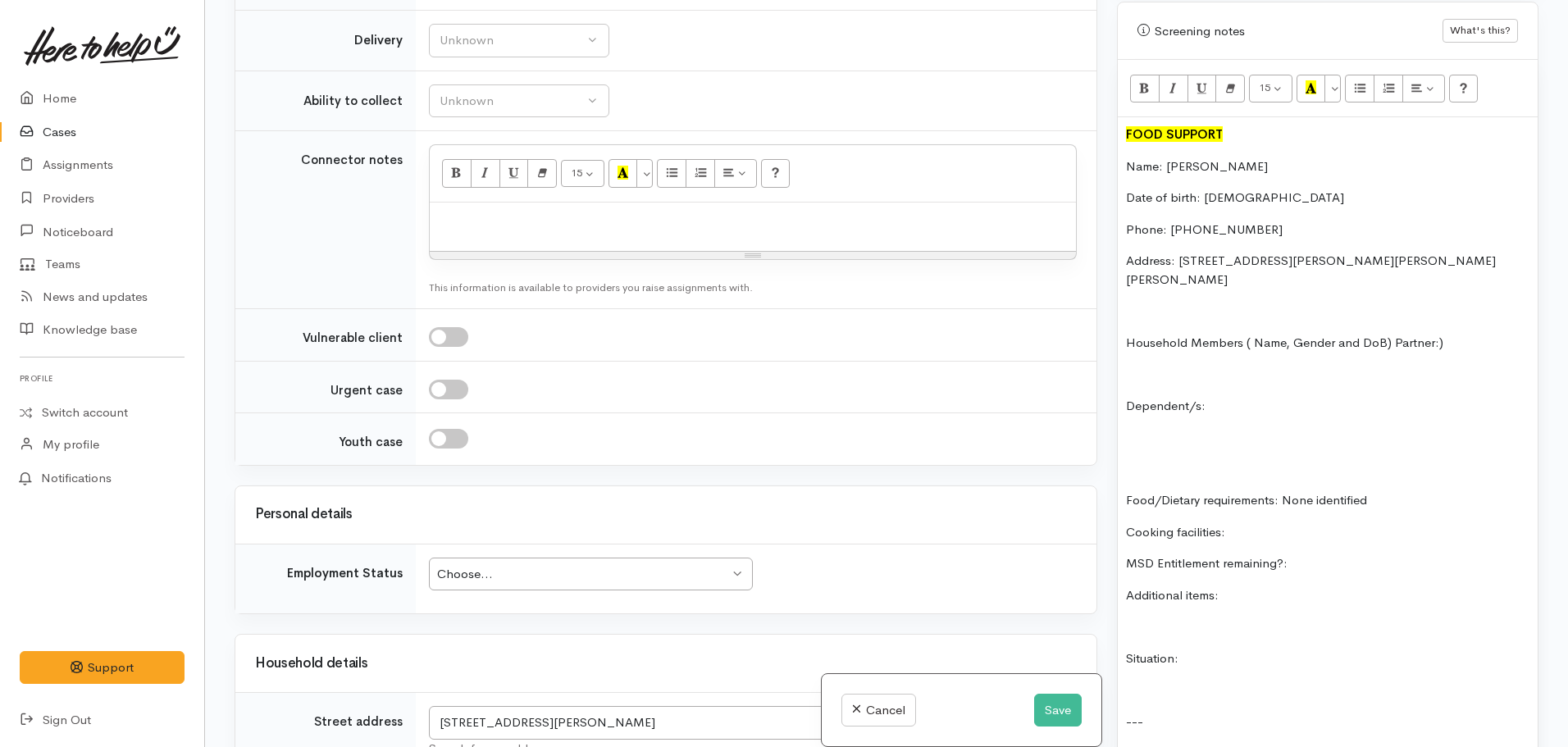
scroll to position [2136, 0]
click at [578, 567] on div "Choose..." at bounding box center [582, 576] width 292 height 19
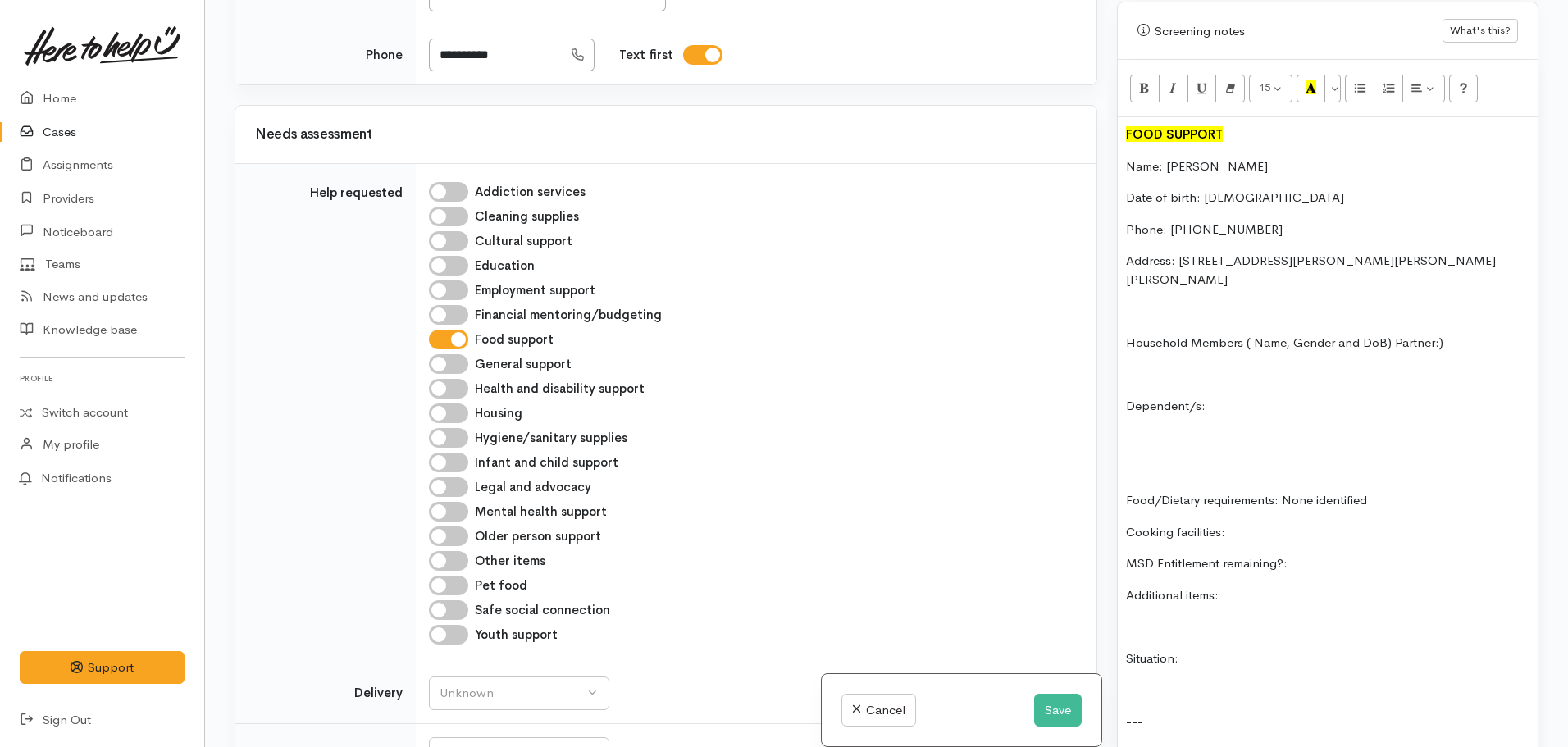
scroll to position [1438, 0]
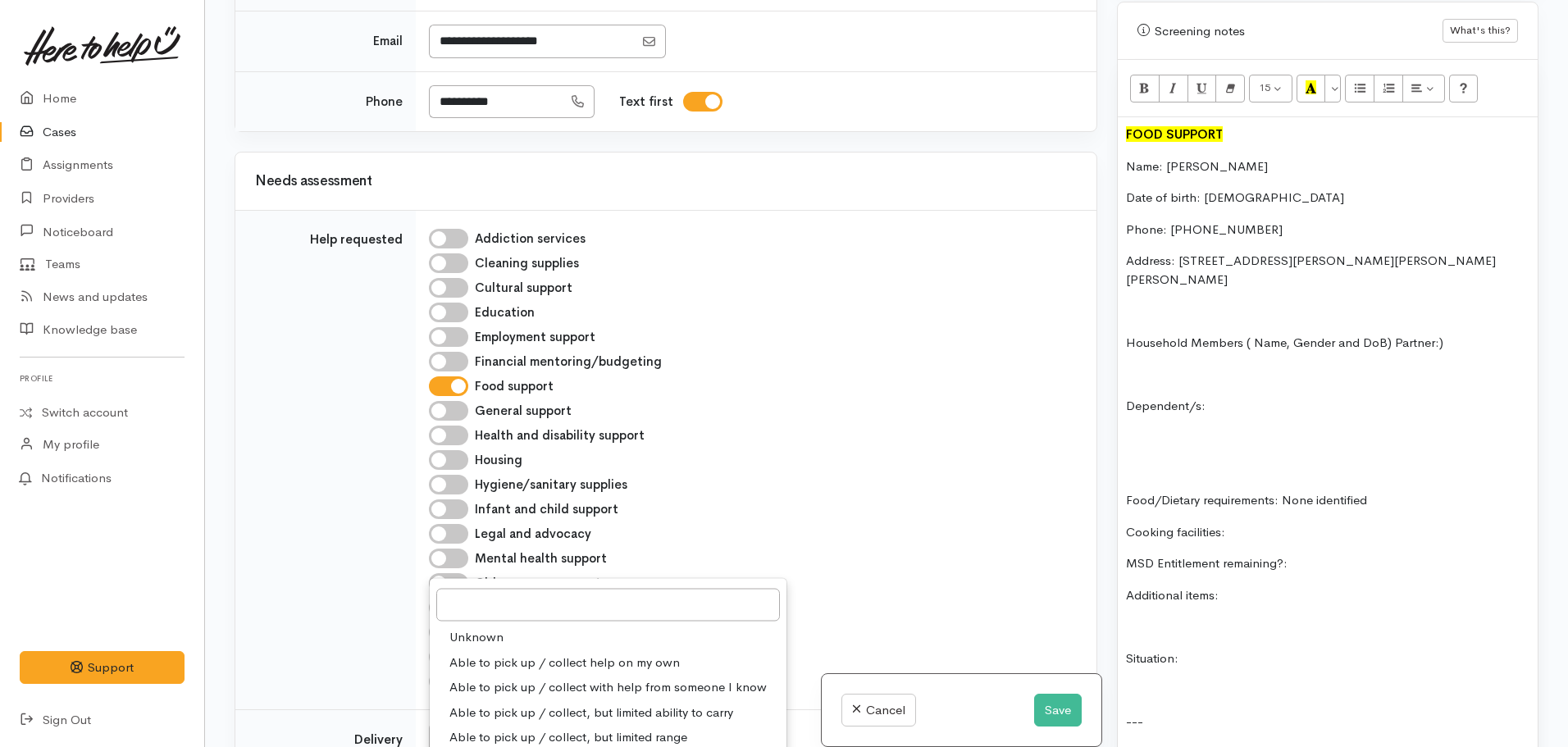
click at [549, 653] on span "Able to pick up / collect help on my own" at bounding box center [565, 662] width 230 height 19
select select "2"
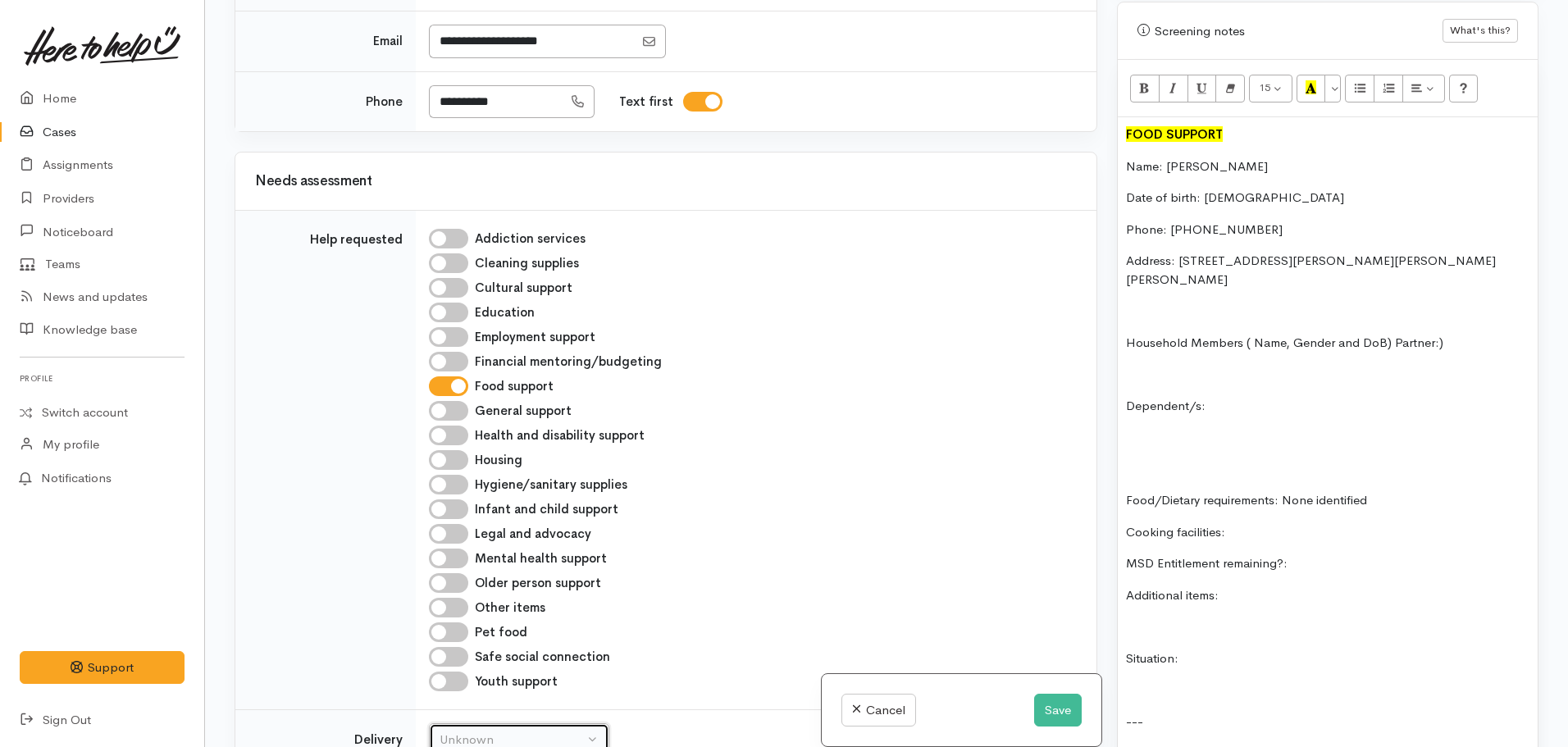
click at [501, 731] on div "Unknown" at bounding box center [512, 740] width 144 height 19
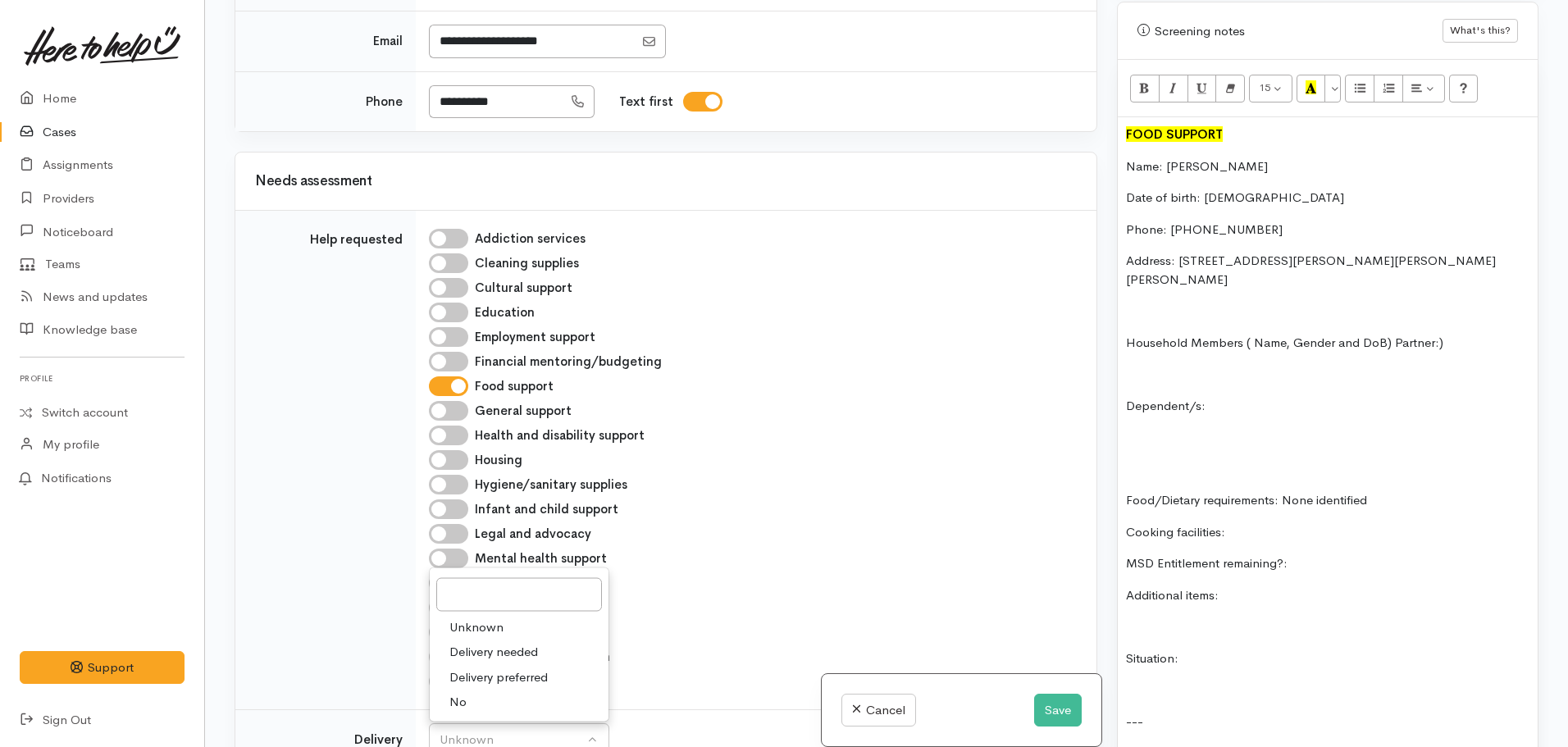
click at [491, 690] on link "No" at bounding box center [519, 702] width 178 height 25
select select "1"
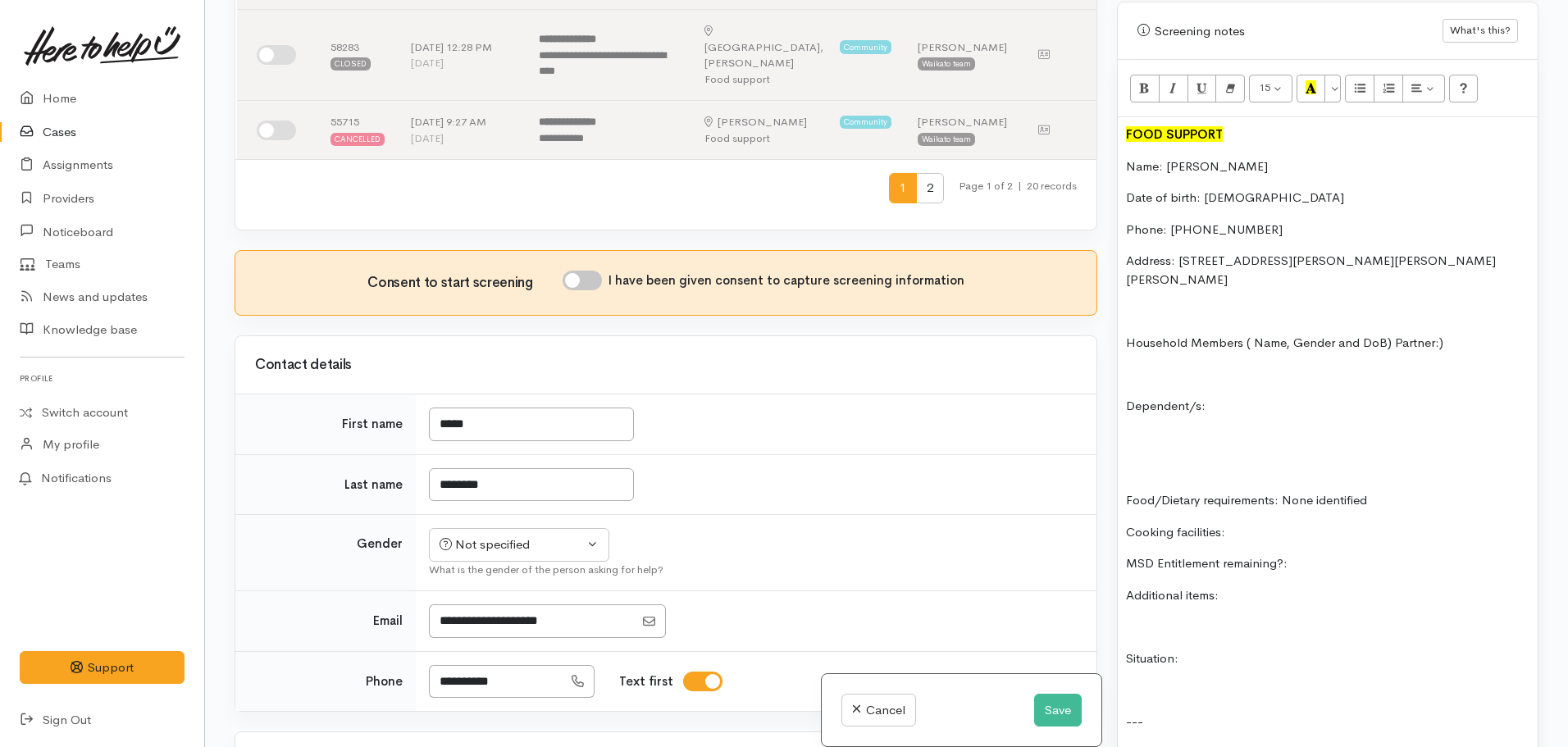
scroll to position [853, 0]
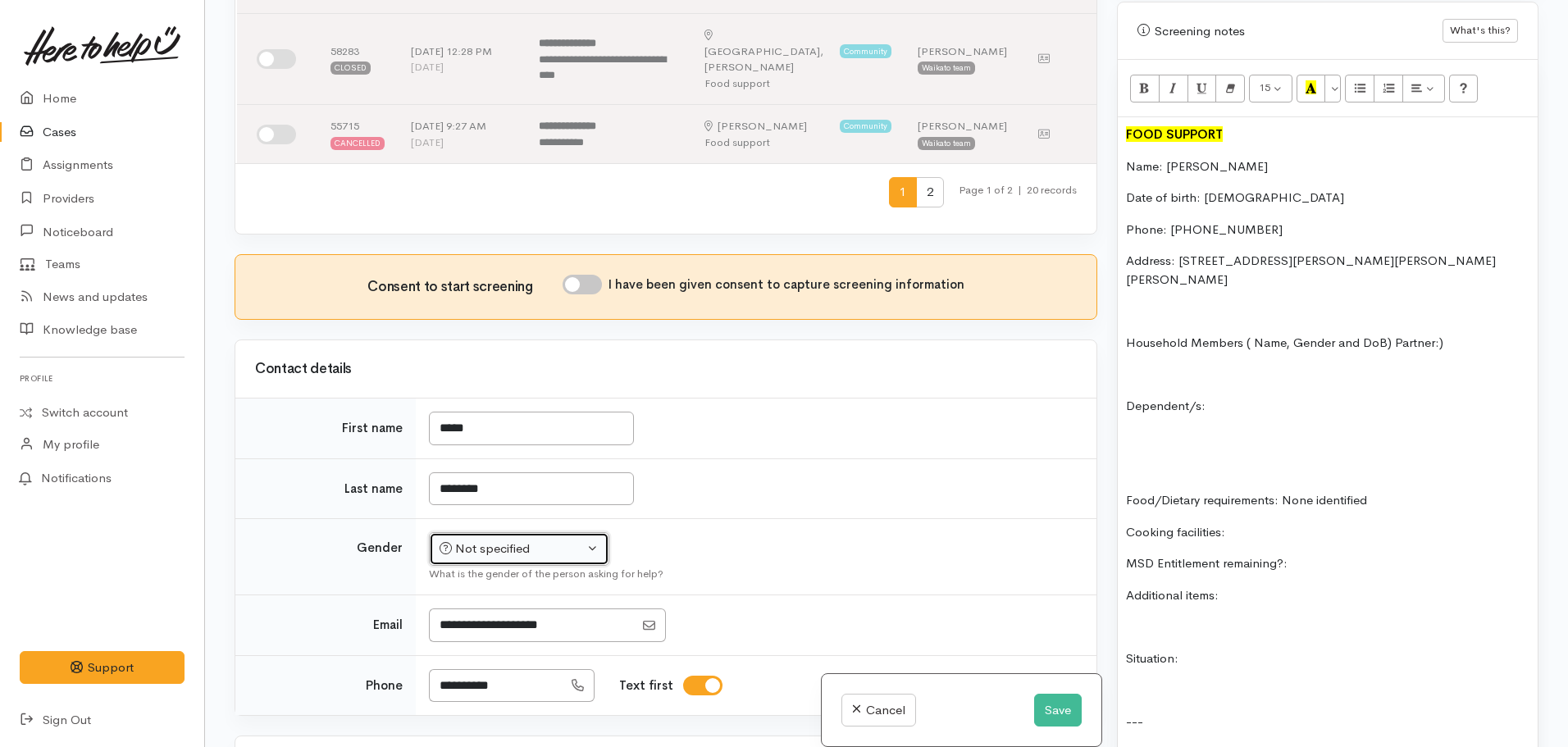
click at [554, 540] on div "Not specified" at bounding box center [512, 549] width 144 height 19
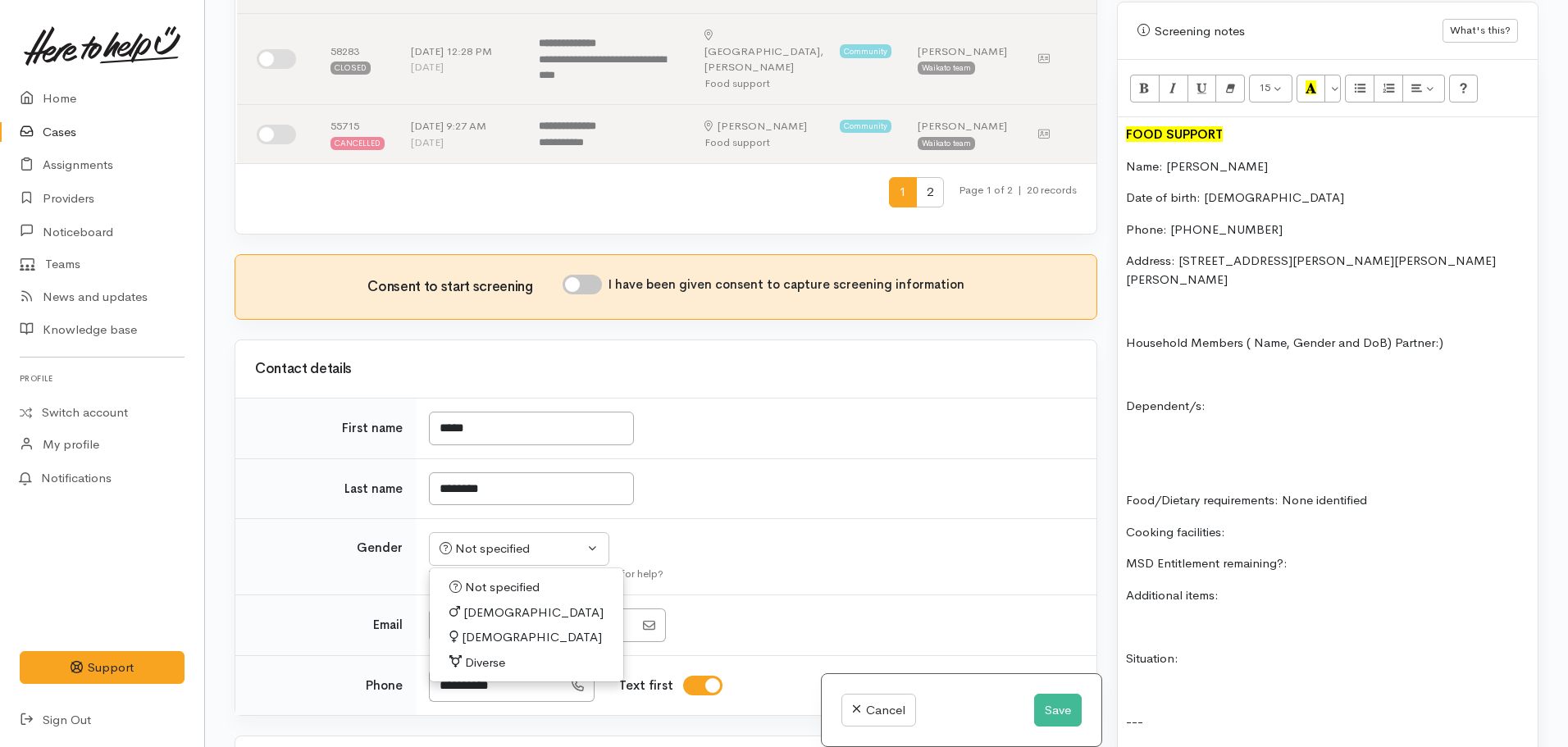
click at [476, 604] on span "[DEMOGRAPHIC_DATA]" at bounding box center [532, 613] width 140 height 19
select select "[DEMOGRAPHIC_DATA]"
click at [591, 275] on input "I have been given consent to capture screening information" at bounding box center [582, 285] width 39 height 20
checkbox input "true"
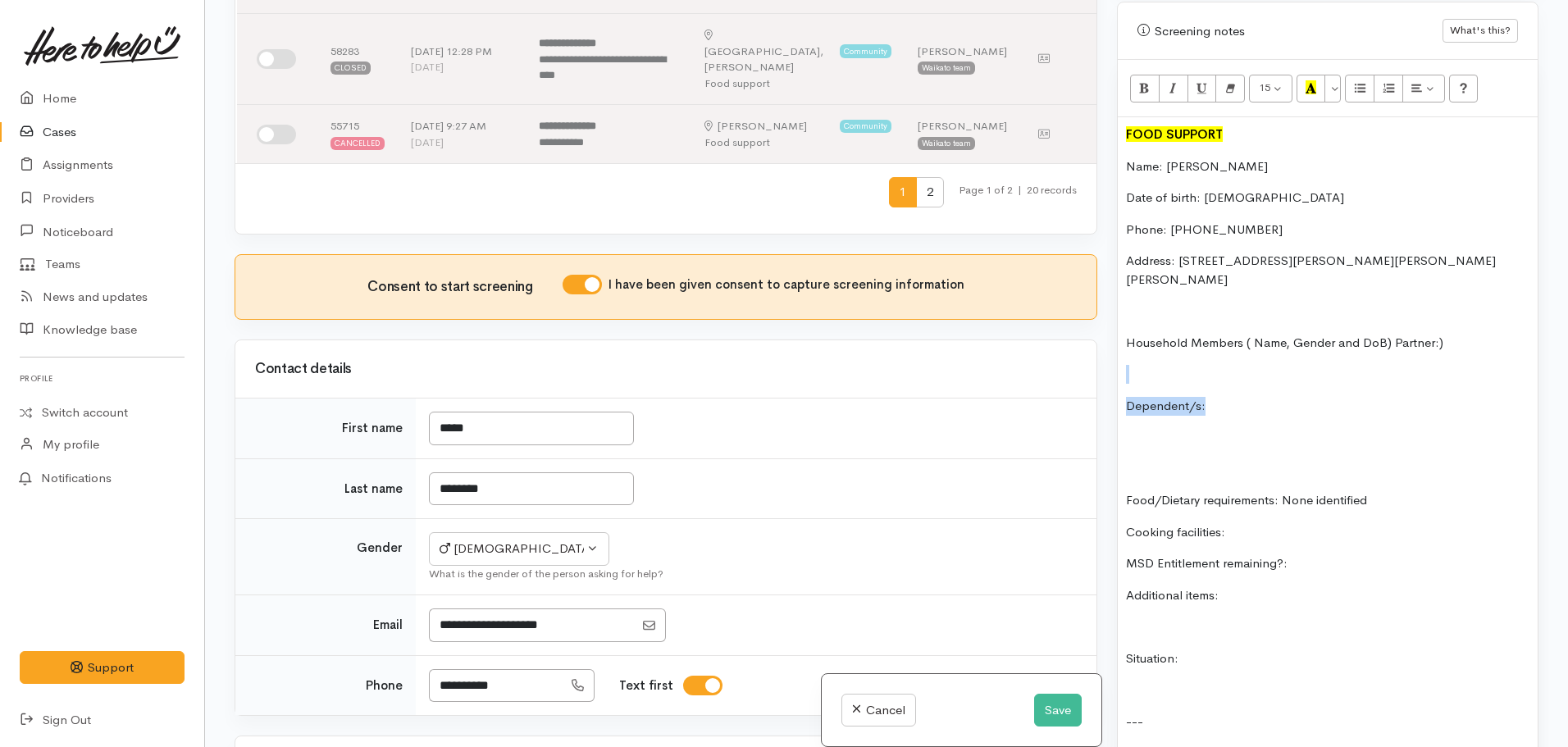
drag, startPoint x: 1244, startPoint y: 378, endPoint x: 1112, endPoint y: 317, distance: 145.4
click at [1112, 317] on div "Warnings Add No warnings have been raised against this case Add Warning Title ●…" at bounding box center [1327, 373] width 442 height 747
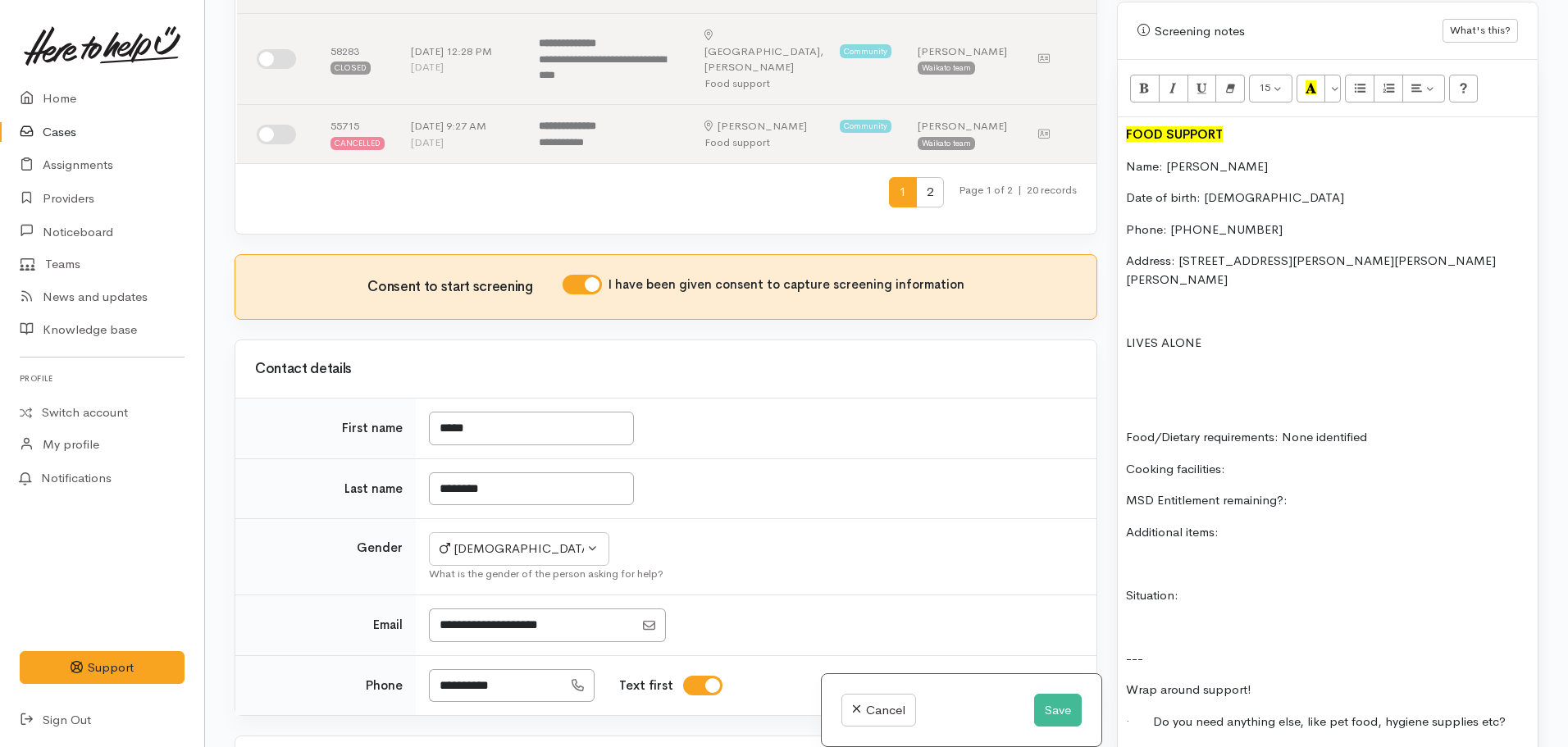
click at [1299, 492] on p "MSD Entitlement remaining?:" at bounding box center [1327, 501] width 403 height 19
drag, startPoint x: 1211, startPoint y: 567, endPoint x: 1110, endPoint y: 525, distance: 109.4
click at [1110, 525] on div "Warnings Add No warnings have been raised against this case Add Warning Title ●…" at bounding box center [1327, 373] width 442 height 747
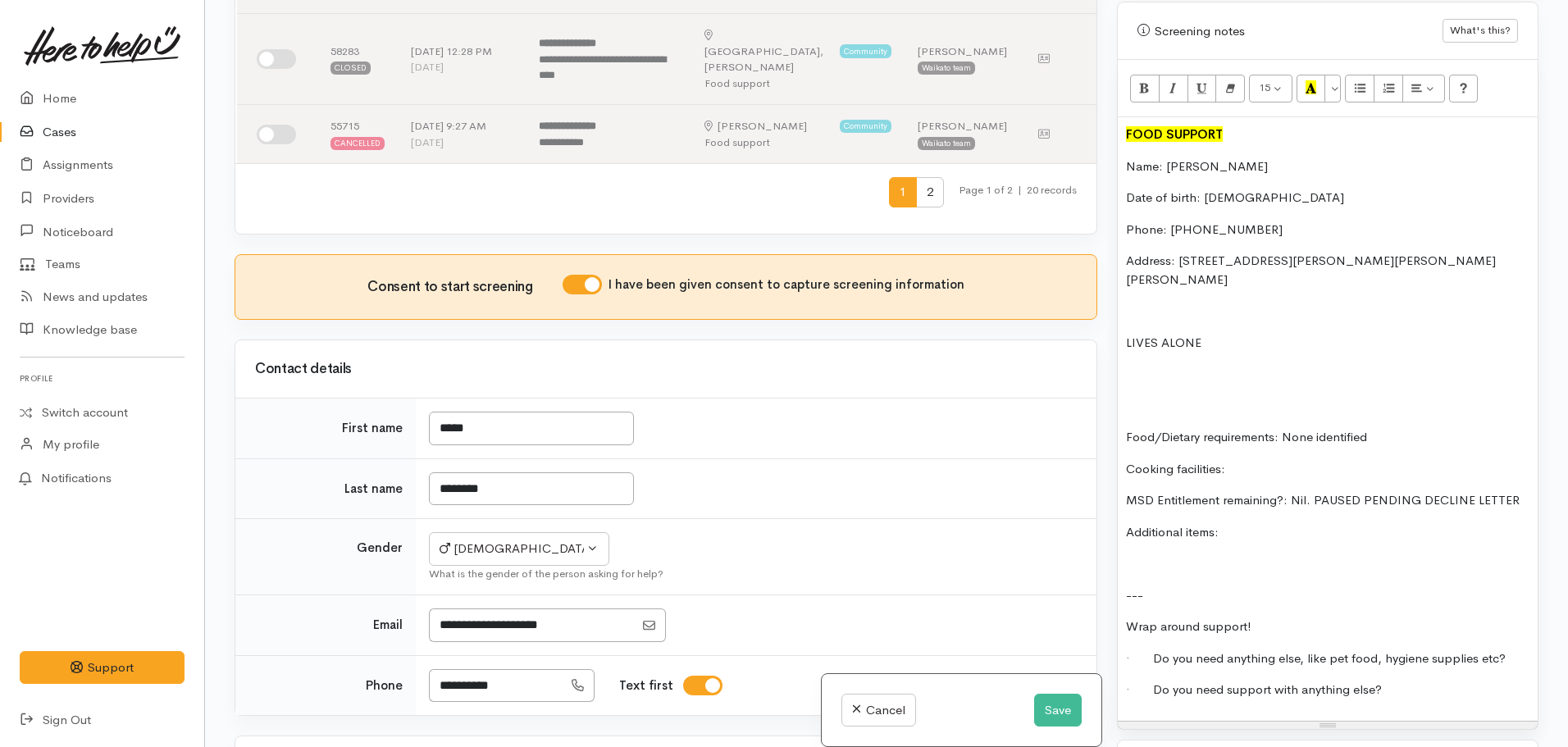
click at [1141, 544] on div "FOOD SUPPORT Name: Casey Roretana Date of birth: 09.12.1982 Phone: 0210560710 A…" at bounding box center [1327, 419] width 420 height 604
click at [1133, 554] on p at bounding box center [1327, 563] width 403 height 19
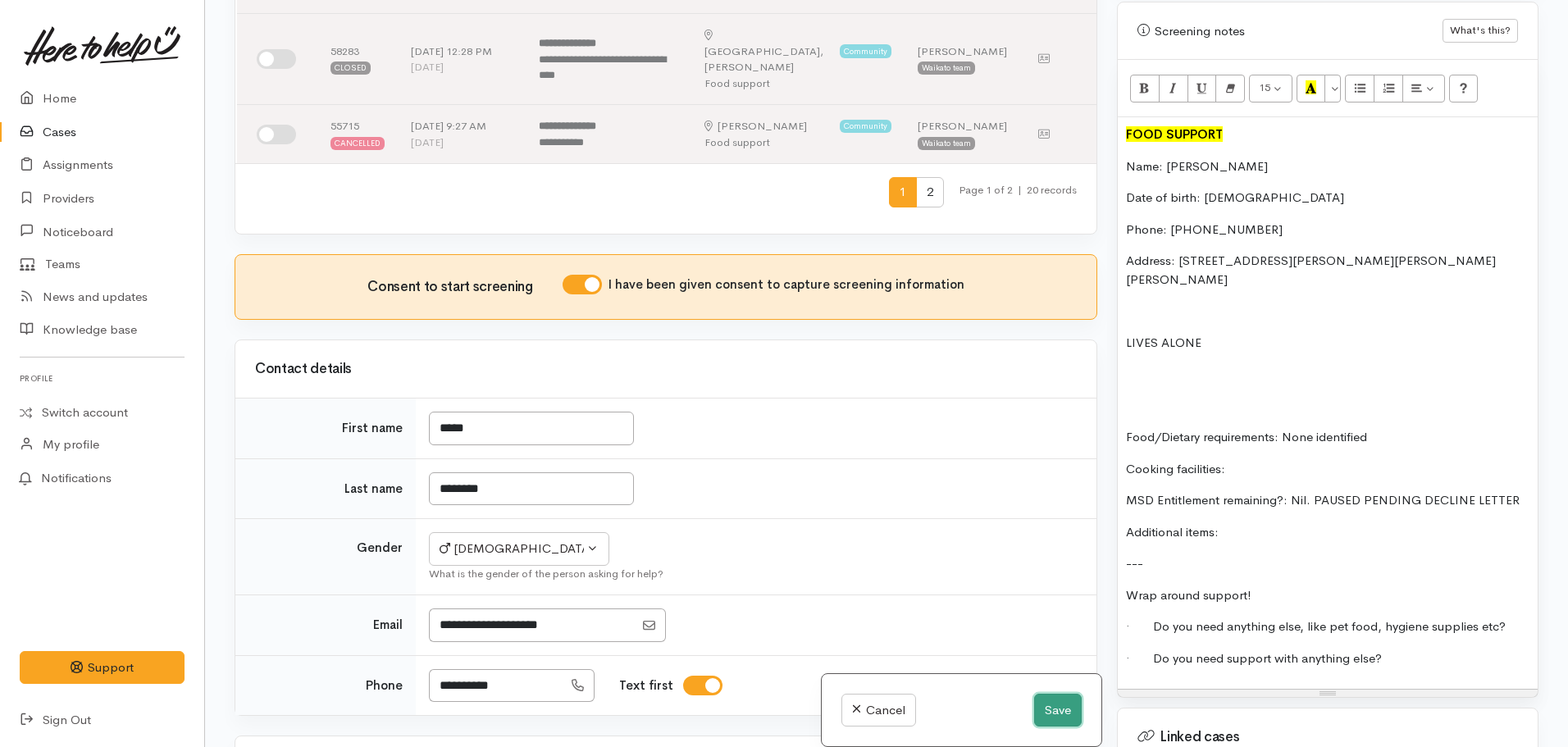
click at [1047, 710] on button "Save" at bounding box center [1057, 711] width 47 height 34
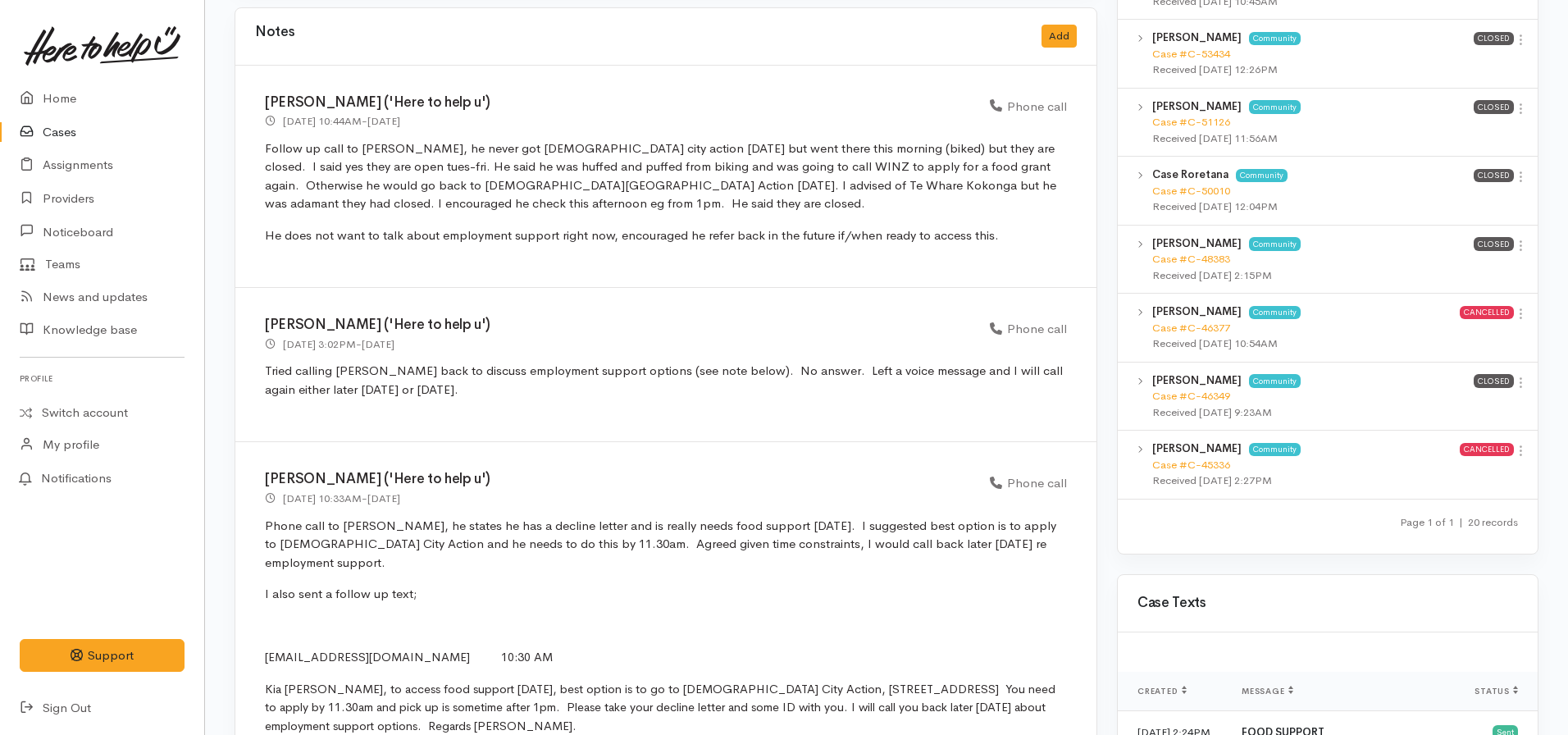
scroll to position [1805, 0]
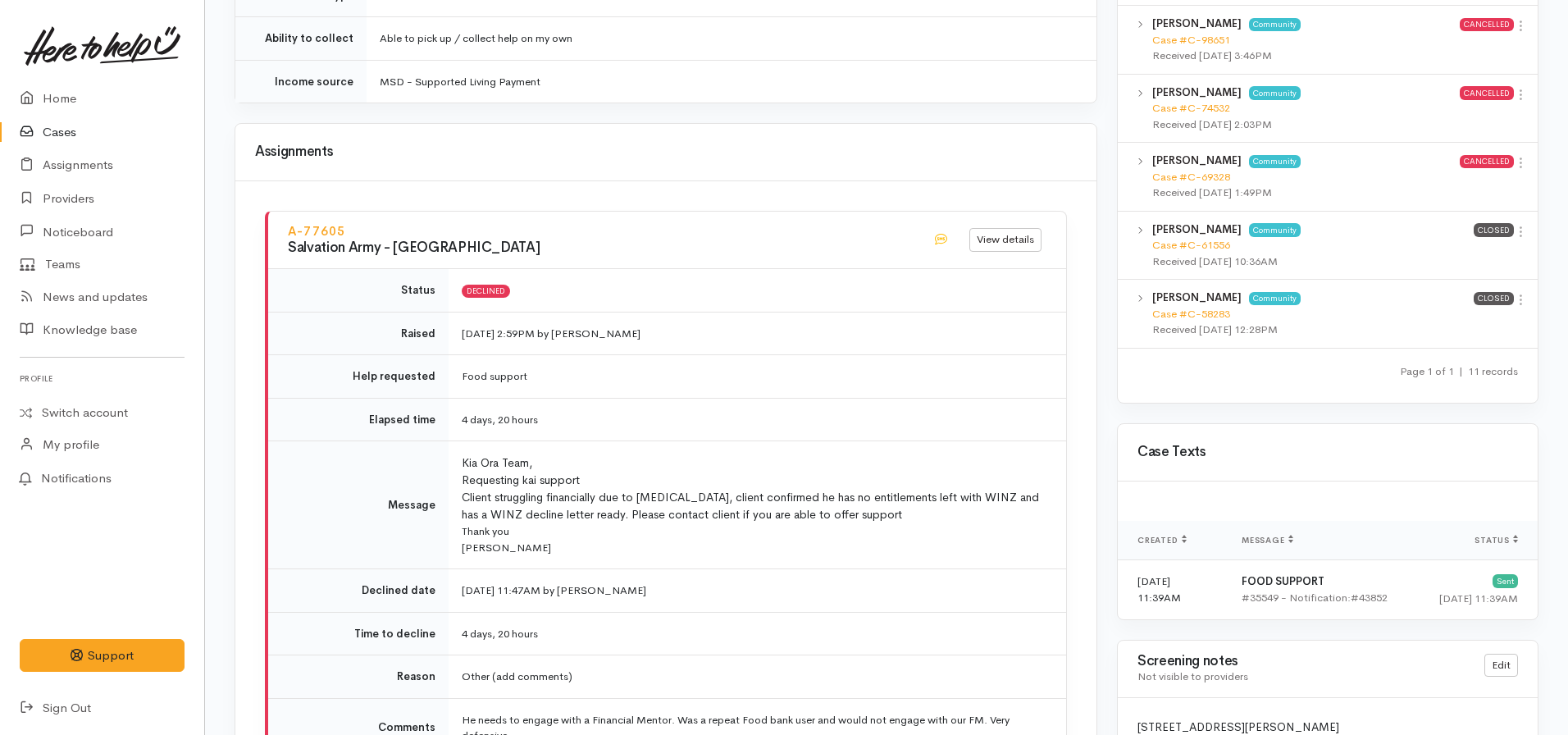
scroll to position [1618, 0]
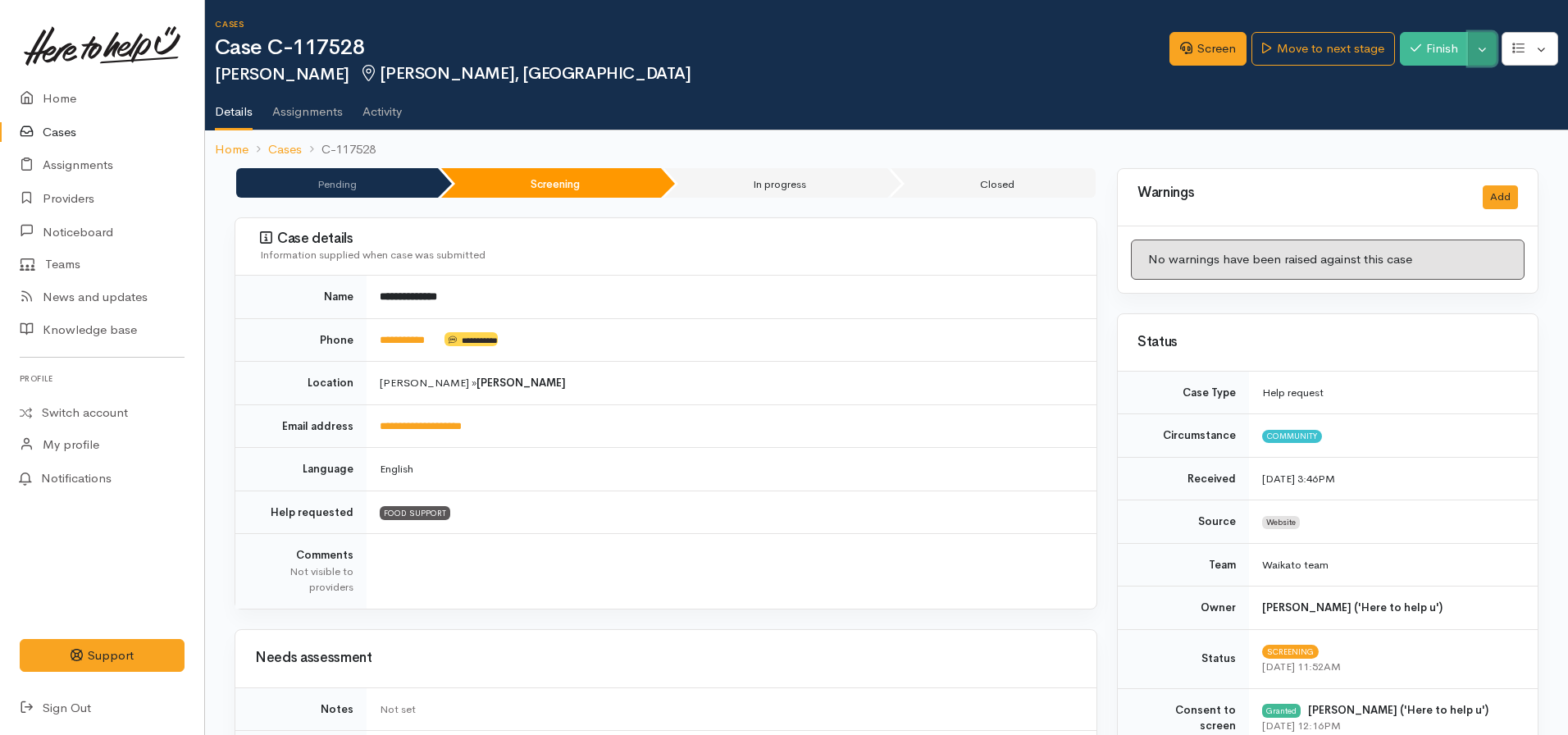
click at [1482, 45] on button "Toggle Dropdown" at bounding box center [1481, 49] width 29 height 34
click at [1425, 87] on link "Pause" at bounding box center [1431, 87] width 129 height 25
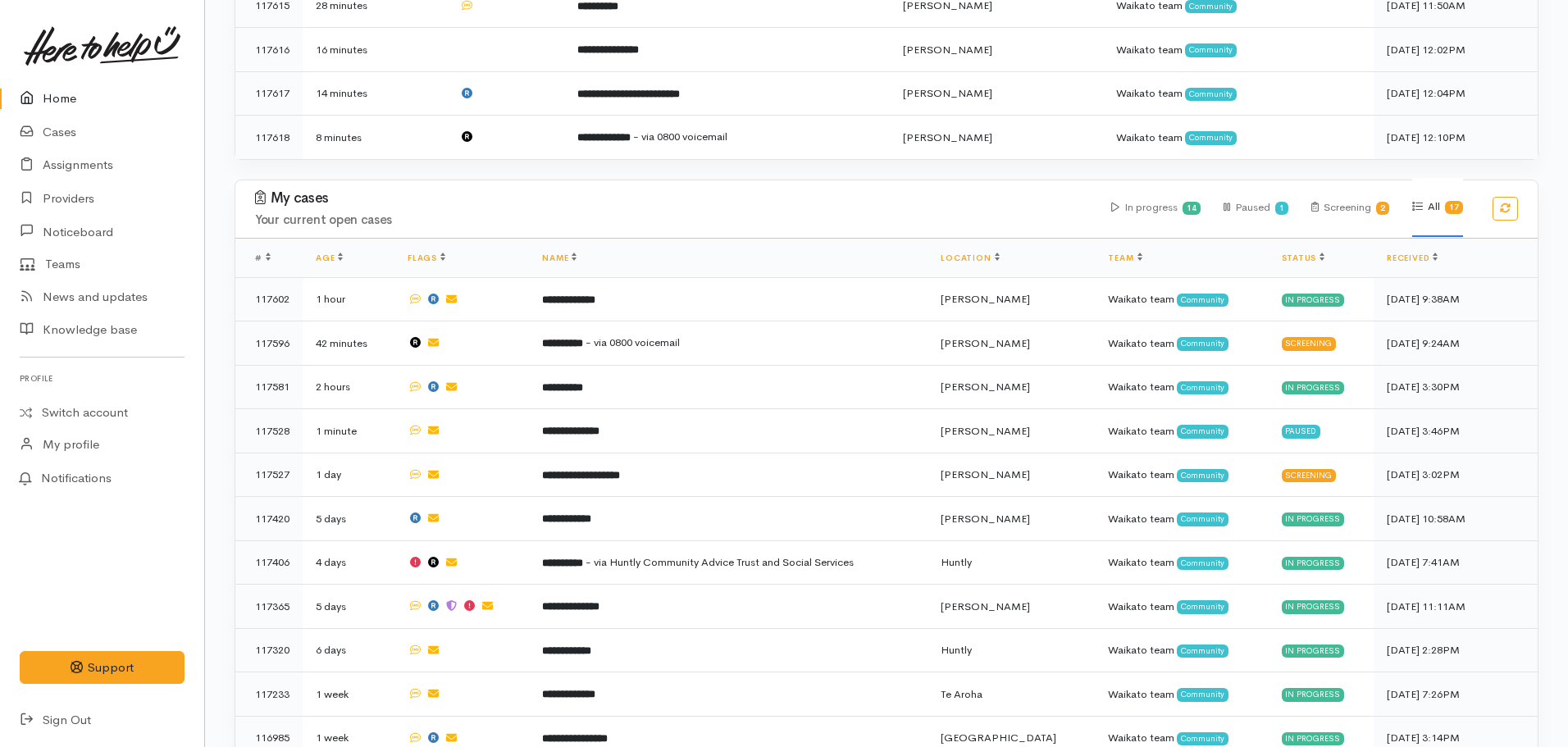
scroll to position [596, 0]
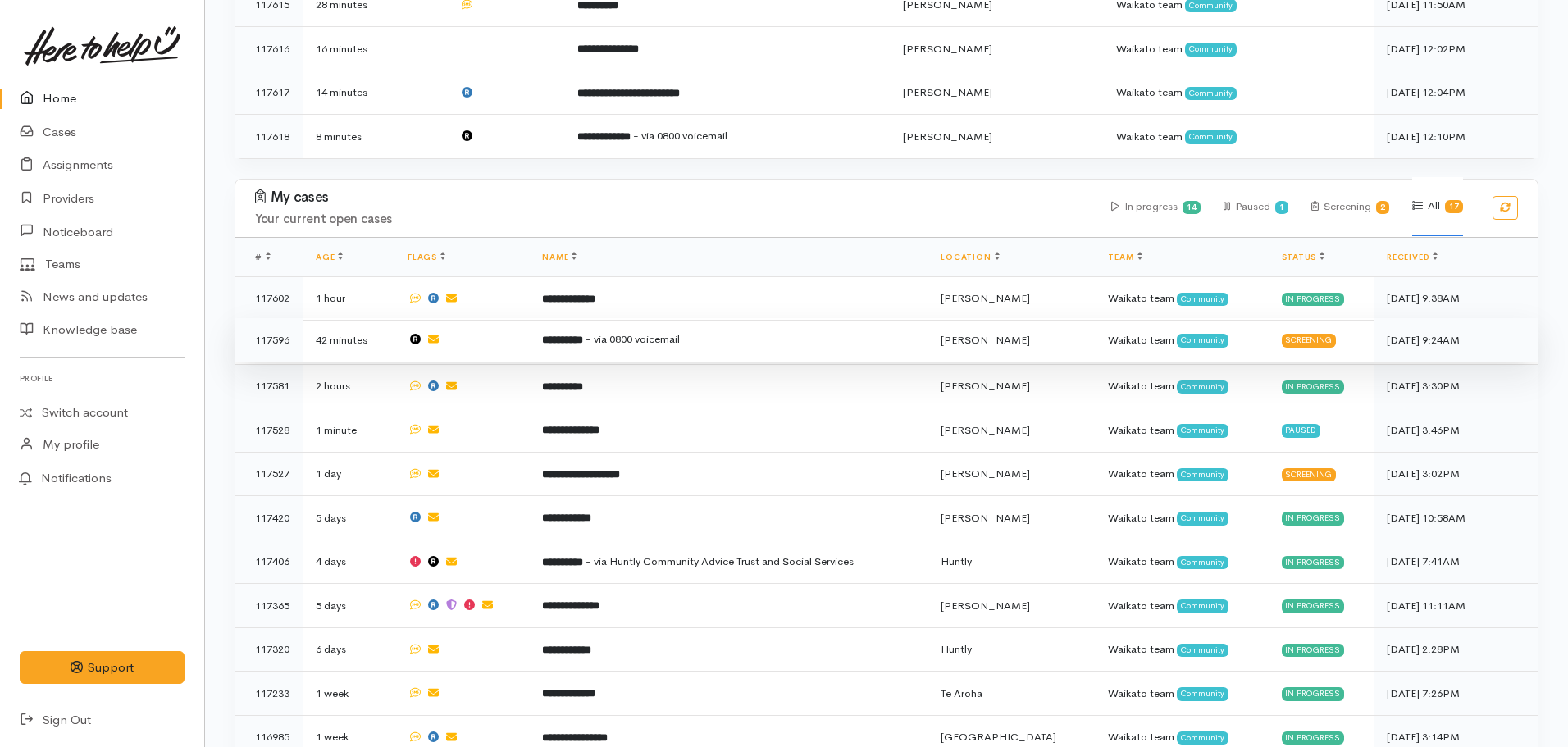
click at [645, 340] on td "**********" at bounding box center [728, 341] width 399 height 45
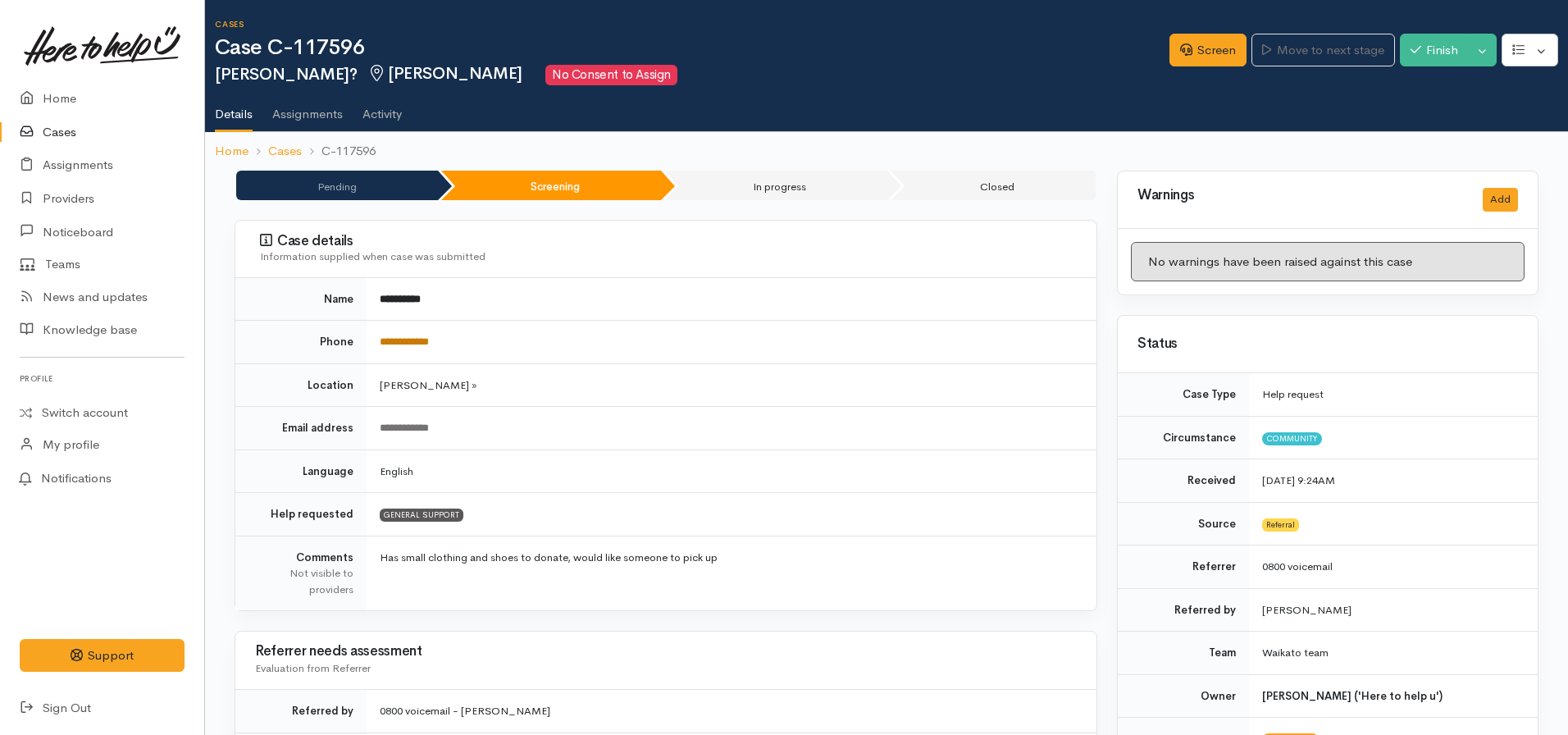
click at [419, 346] on link "**********" at bounding box center [404, 342] width 49 height 11
click at [1200, 54] on link "Screen" at bounding box center [1208, 51] width 77 height 34
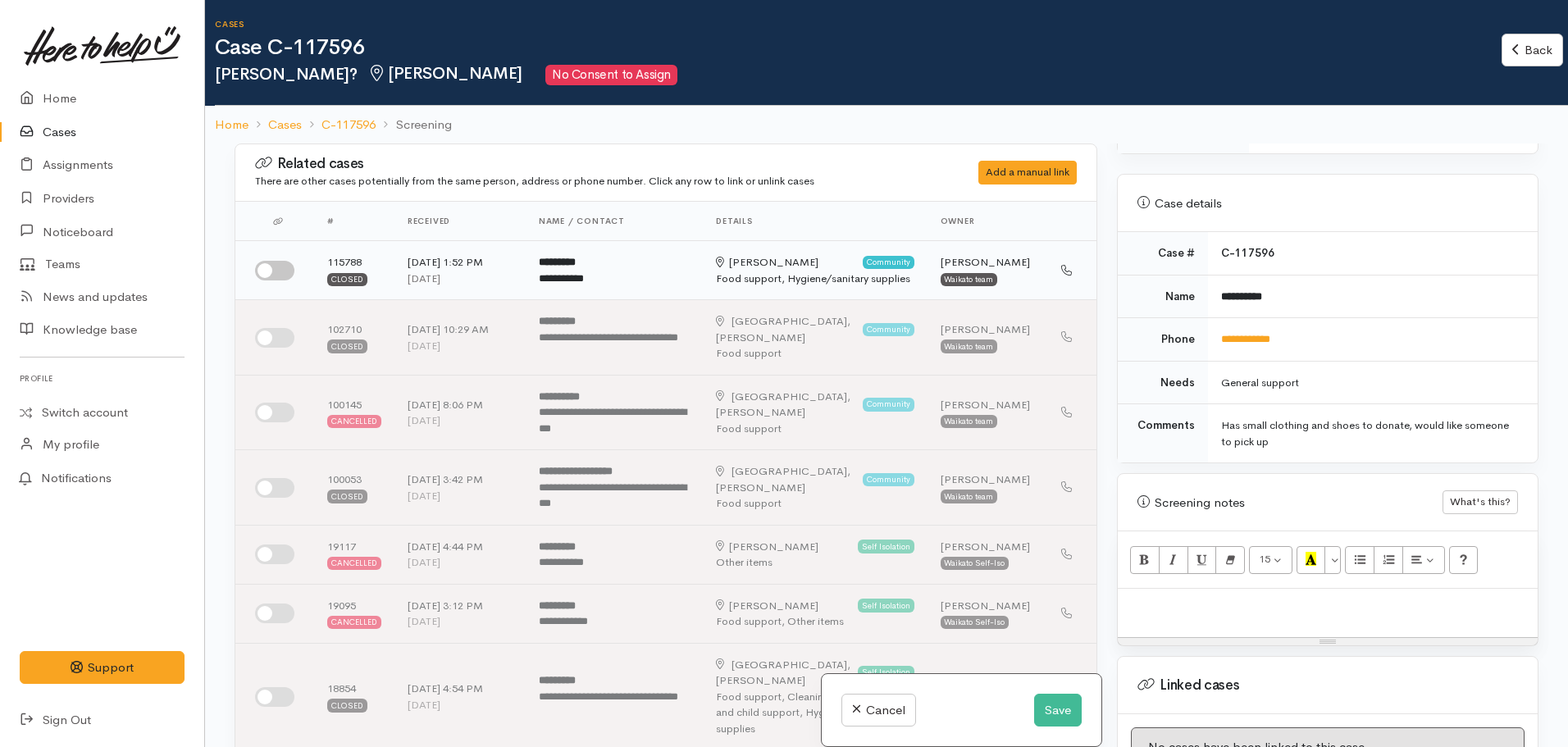
click at [269, 270] on input "checkbox" at bounding box center [275, 270] width 39 height 20
checkbox input "true"
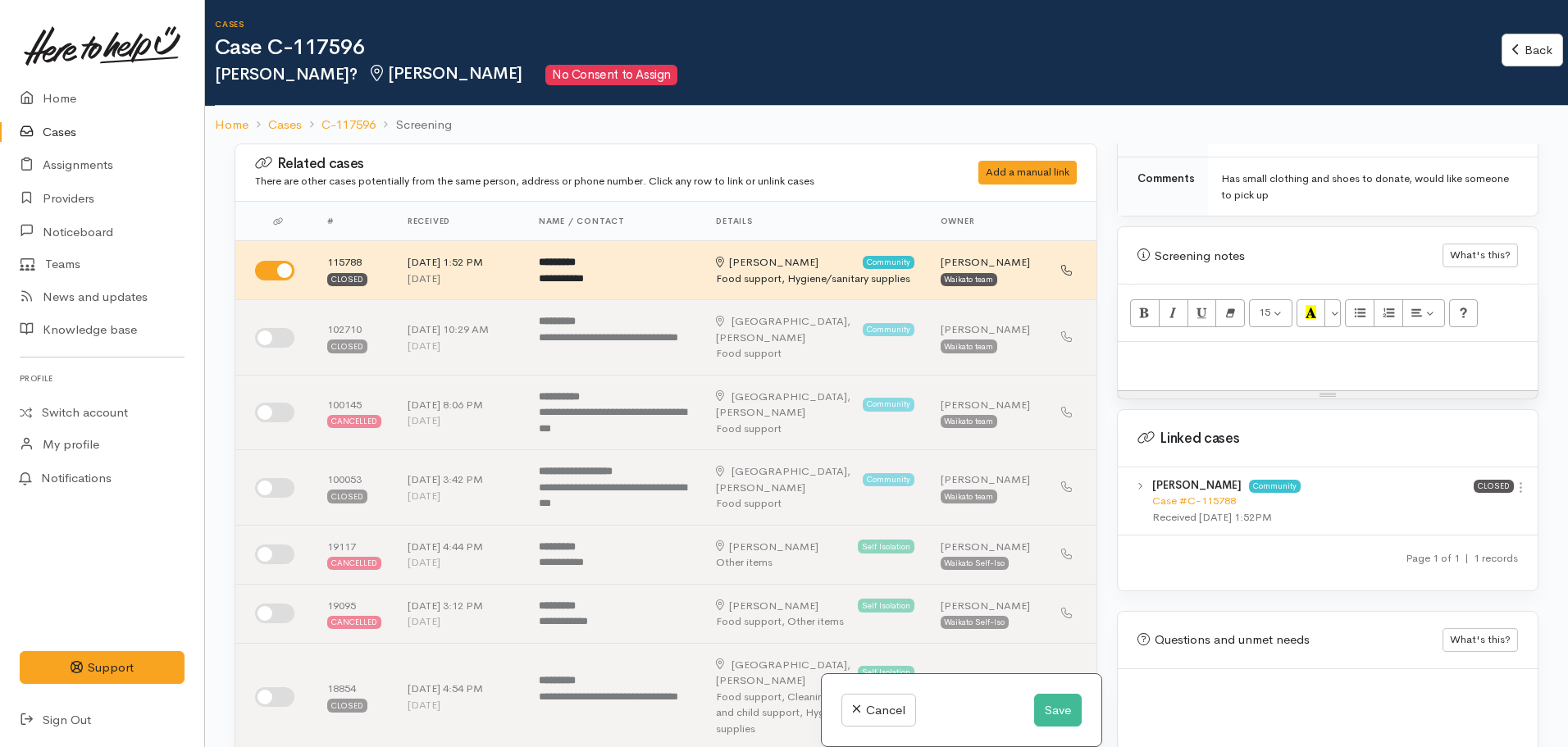
scroll to position [947, 0]
click at [1195, 493] on link "Case #C-115788" at bounding box center [1194, 500] width 84 height 14
click at [1168, 357] on div at bounding box center [1327, 364] width 420 height 48
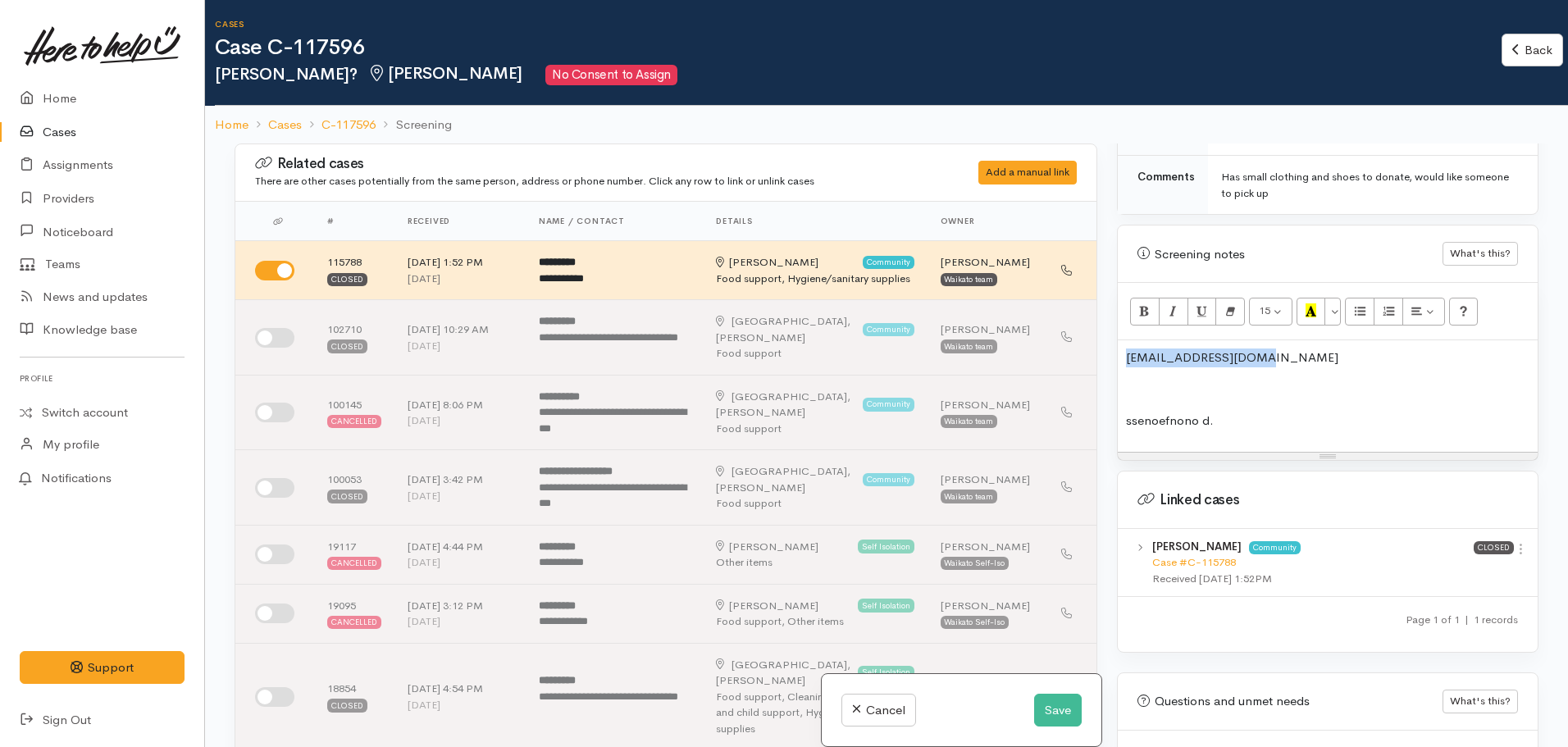
drag, startPoint x: 1283, startPoint y: 340, endPoint x: 1109, endPoint y: 337, distance: 174.0
click at [1109, 337] on div "Warnings Add No warnings have been raised against this case Add Warning Title ●…" at bounding box center [1327, 517] width 442 height 747
copy p "carolwaa86@gmail.com"
drag, startPoint x: 1217, startPoint y: 417, endPoint x: 1107, endPoint y: 385, distance: 114.6
click at [1107, 385] on div "Warnings Add No warnings have been raised against this case Add Warning Title ●…" at bounding box center [1327, 517] width 442 height 747
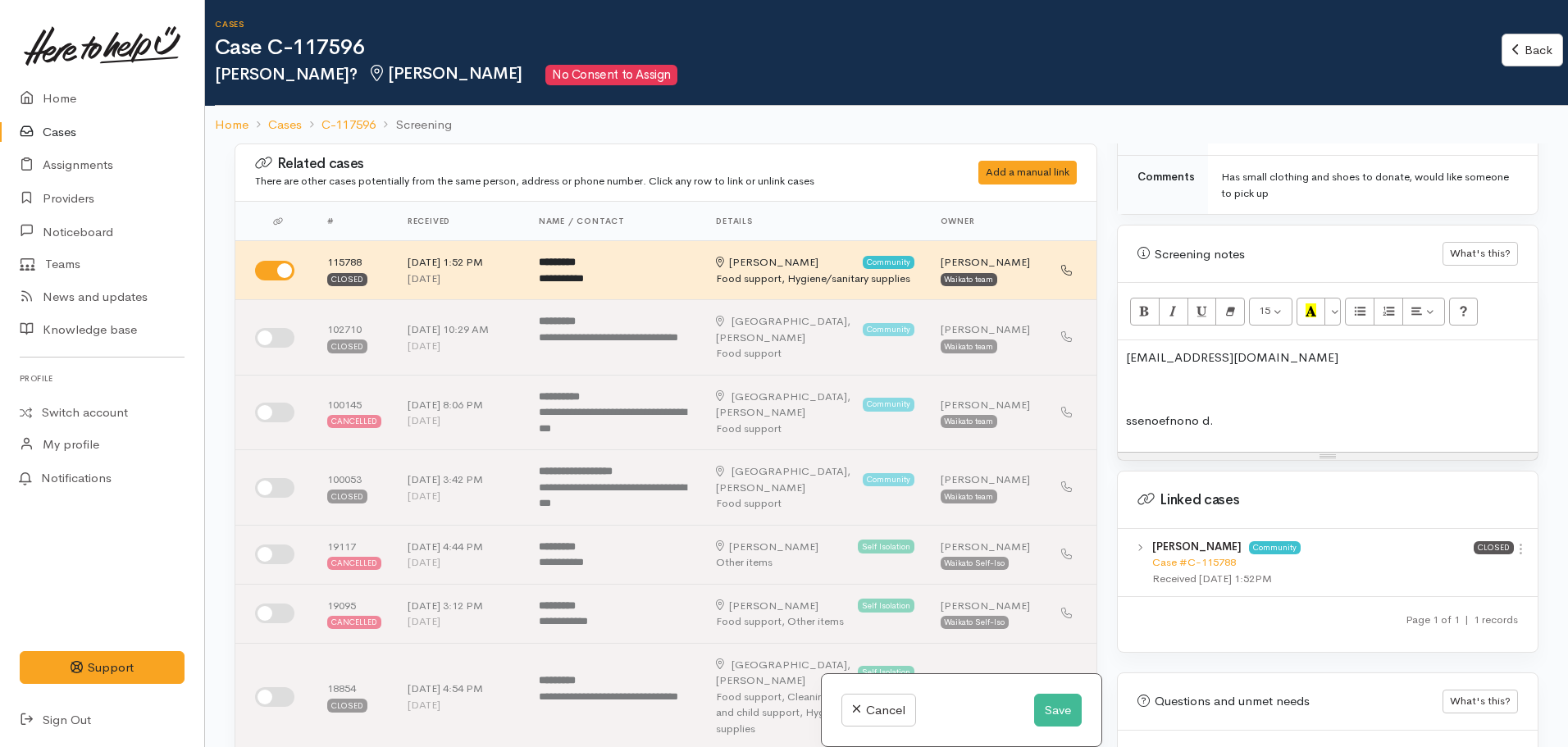
drag, startPoint x: 1169, startPoint y: 393, endPoint x: 1127, endPoint y: 371, distance: 47.4
click at [1127, 381] on p at bounding box center [1327, 390] width 403 height 19
drag, startPoint x: 1276, startPoint y: 341, endPoint x: 1126, endPoint y: 333, distance: 150.2
click at [1126, 349] on p "carolwaa86@gmail.com" at bounding box center [1327, 358] width 403 height 19
copy p "carolwaa86@gmail.com"
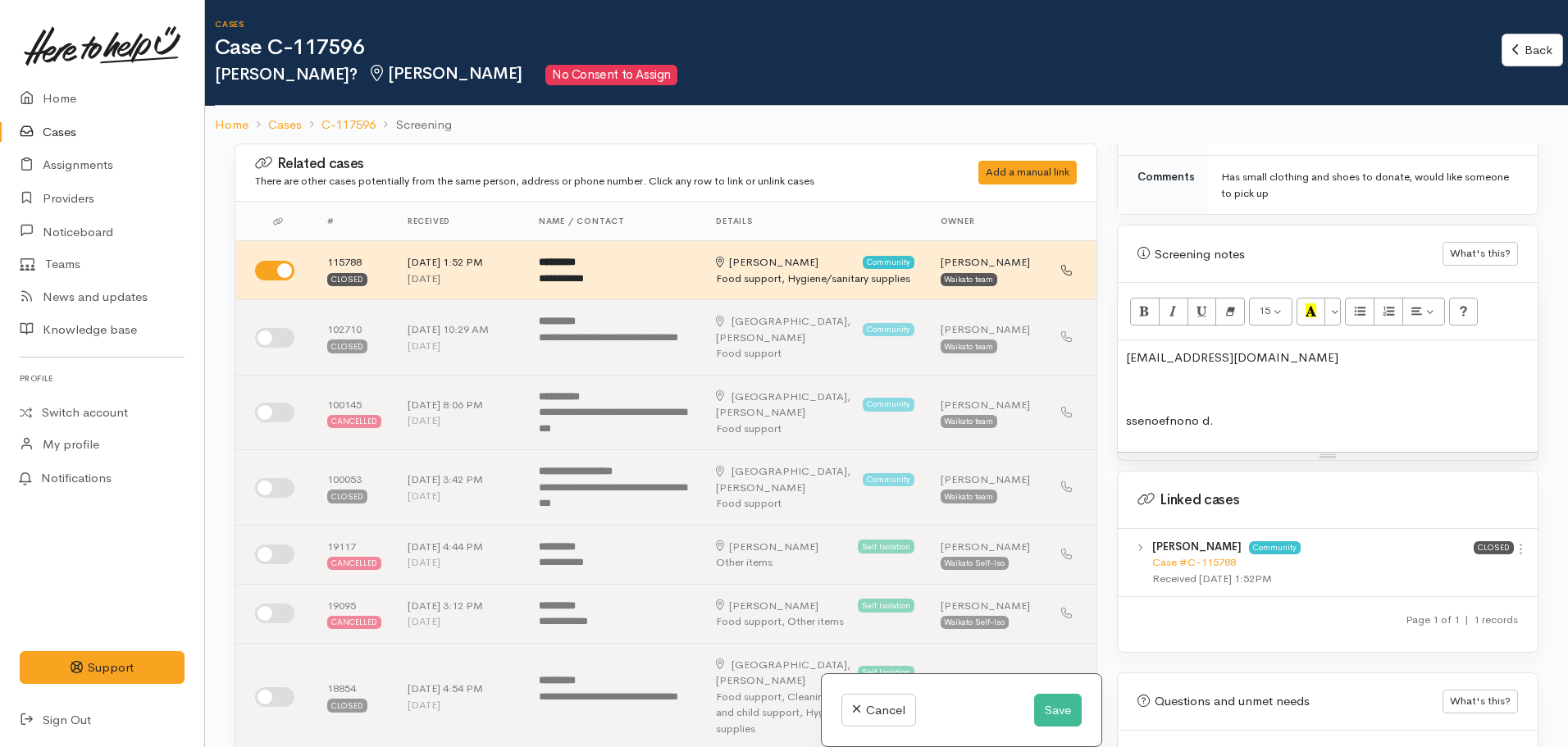
click at [1189, 385] on div "carolwaa86@gmail.com ssenoefnono d." at bounding box center [1327, 395] width 420 height 112
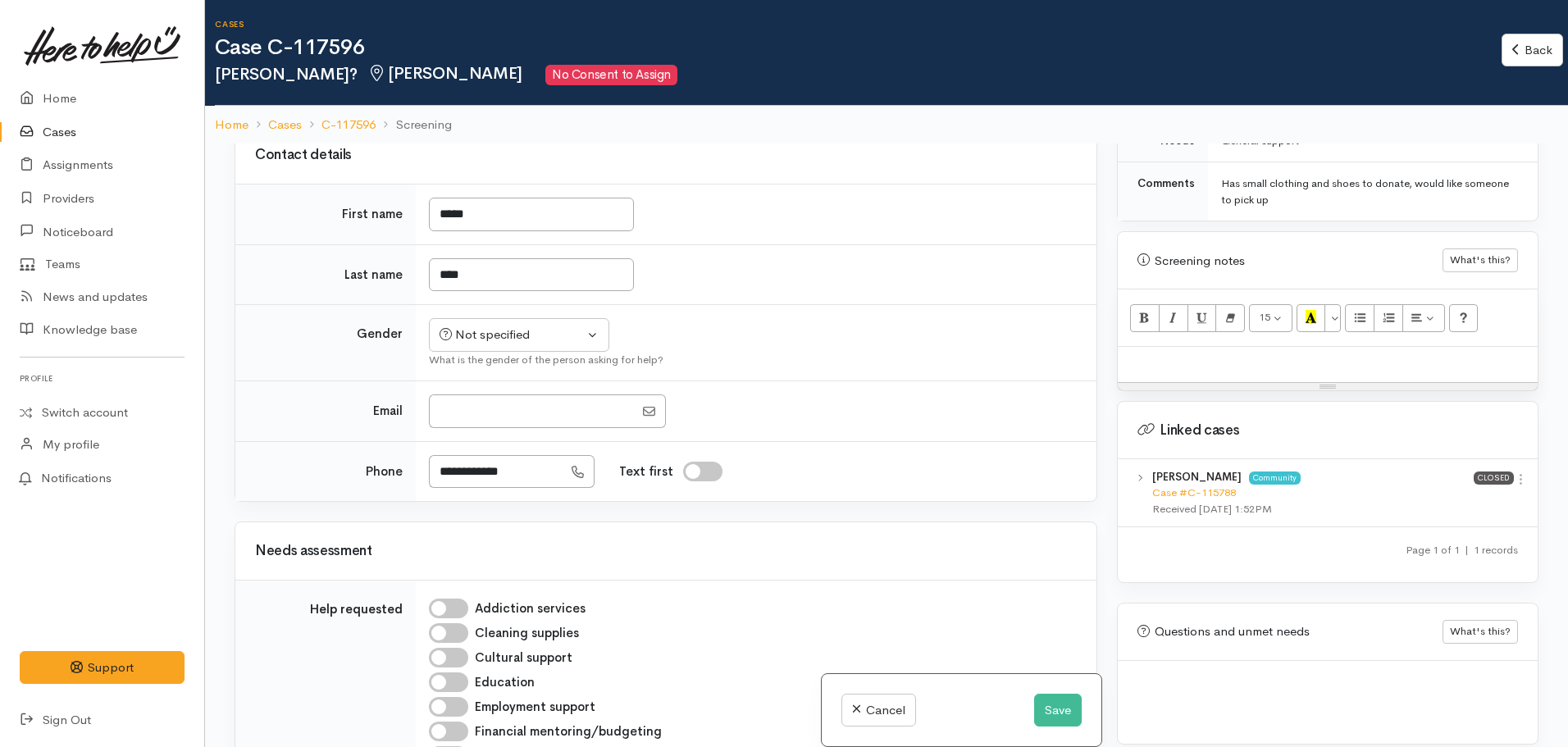
scroll to position [855, 0]
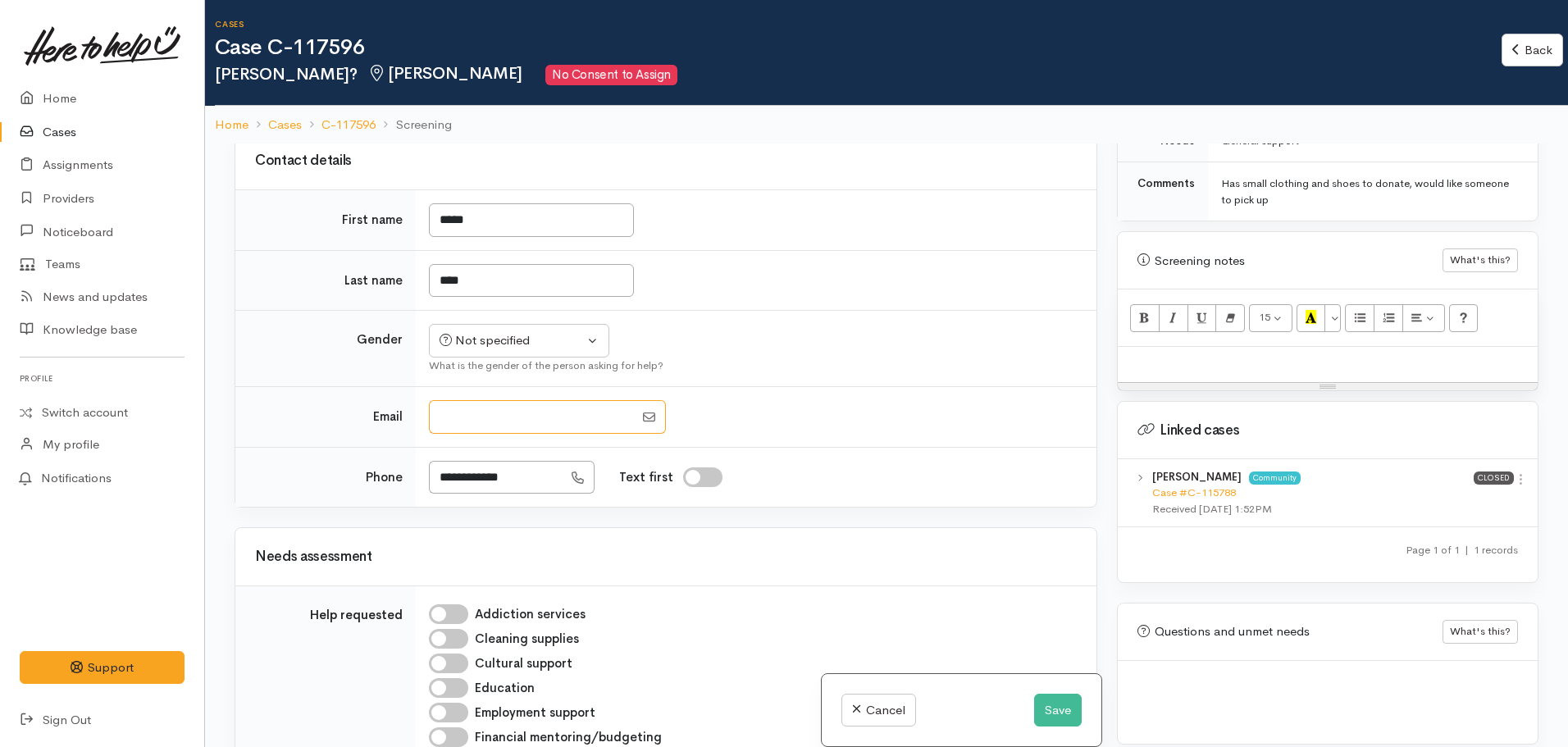
click at [534, 432] on input "Email" at bounding box center [532, 418] width 205 height 34
paste input "**********"
type input "**********"
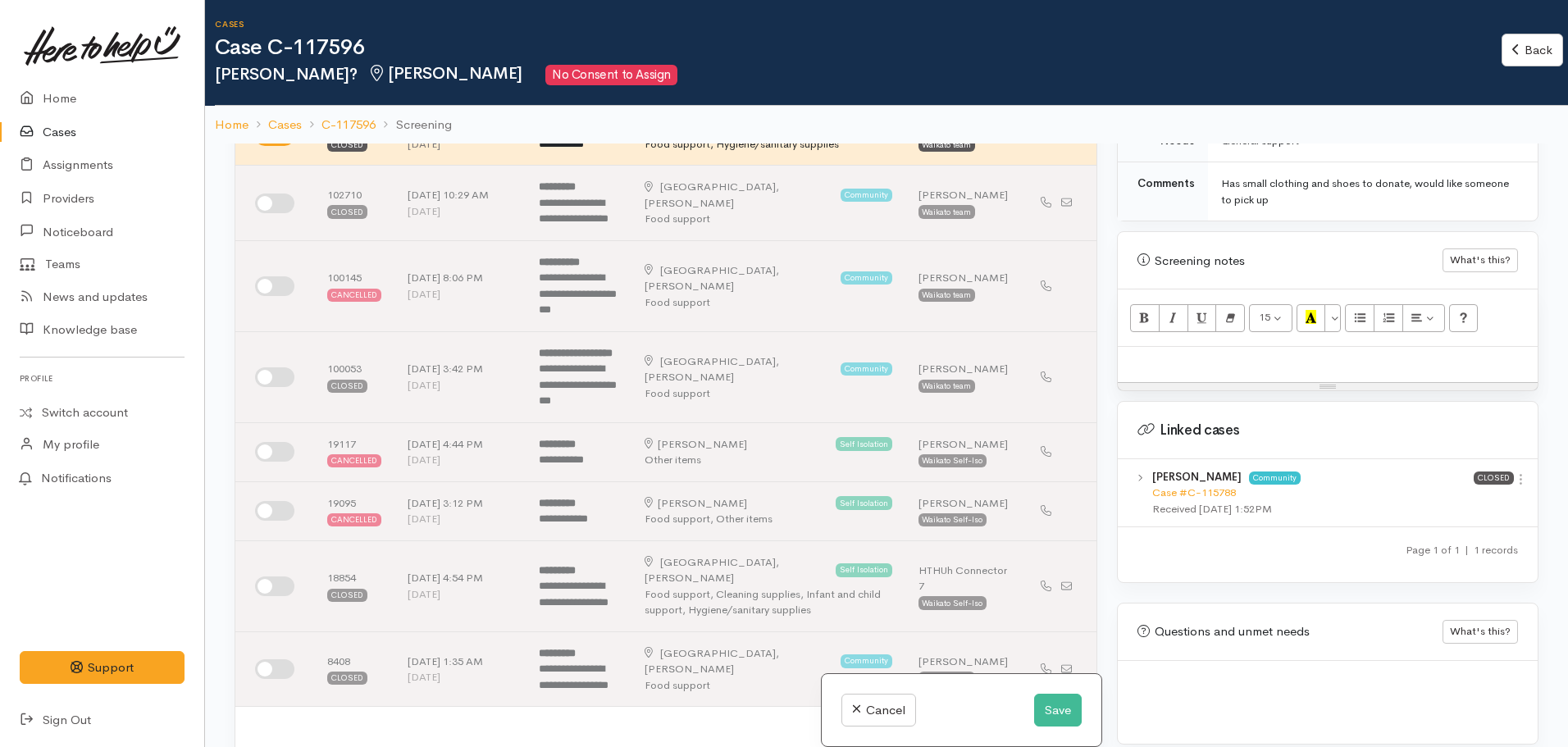
select select "Female"
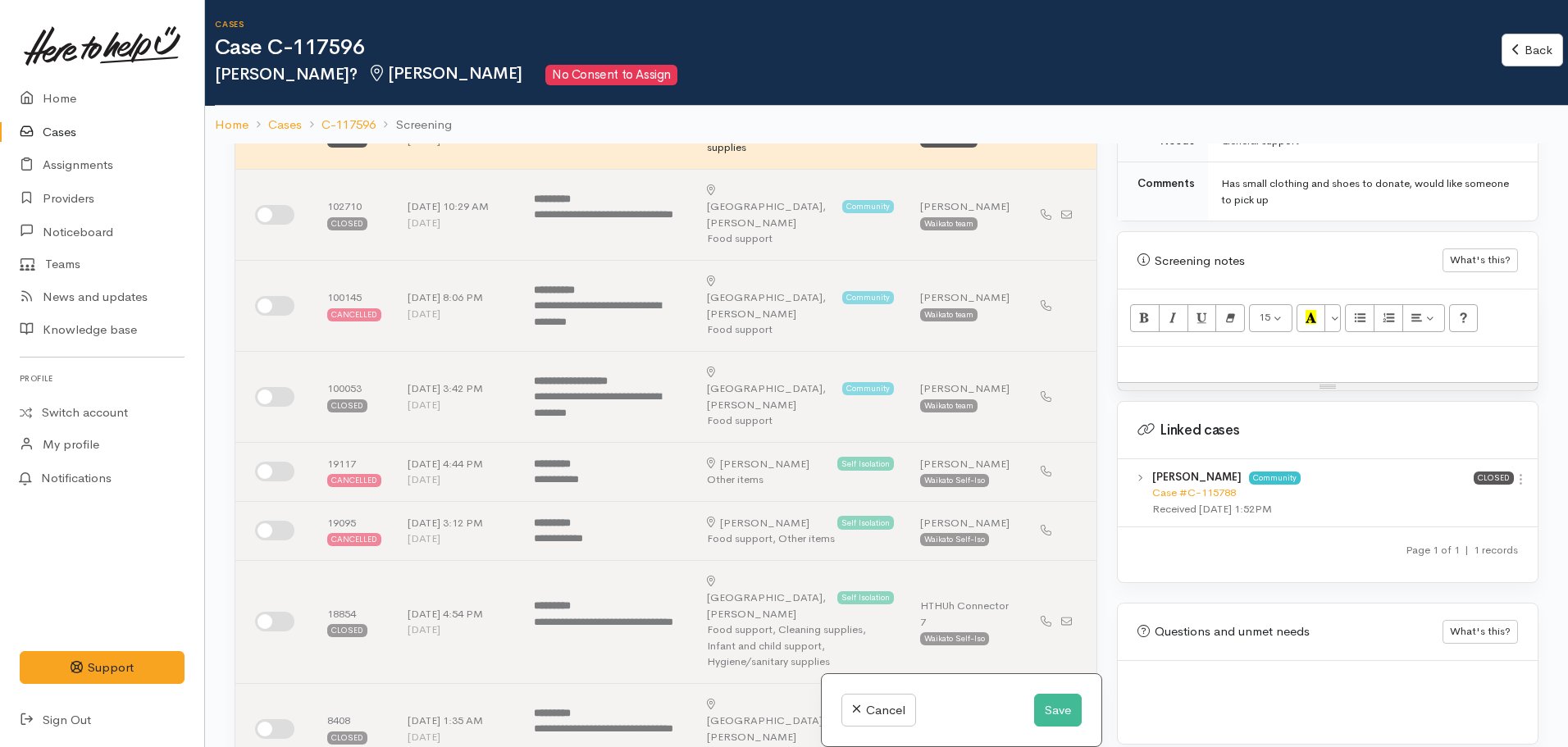
scroll to position [870, 0]
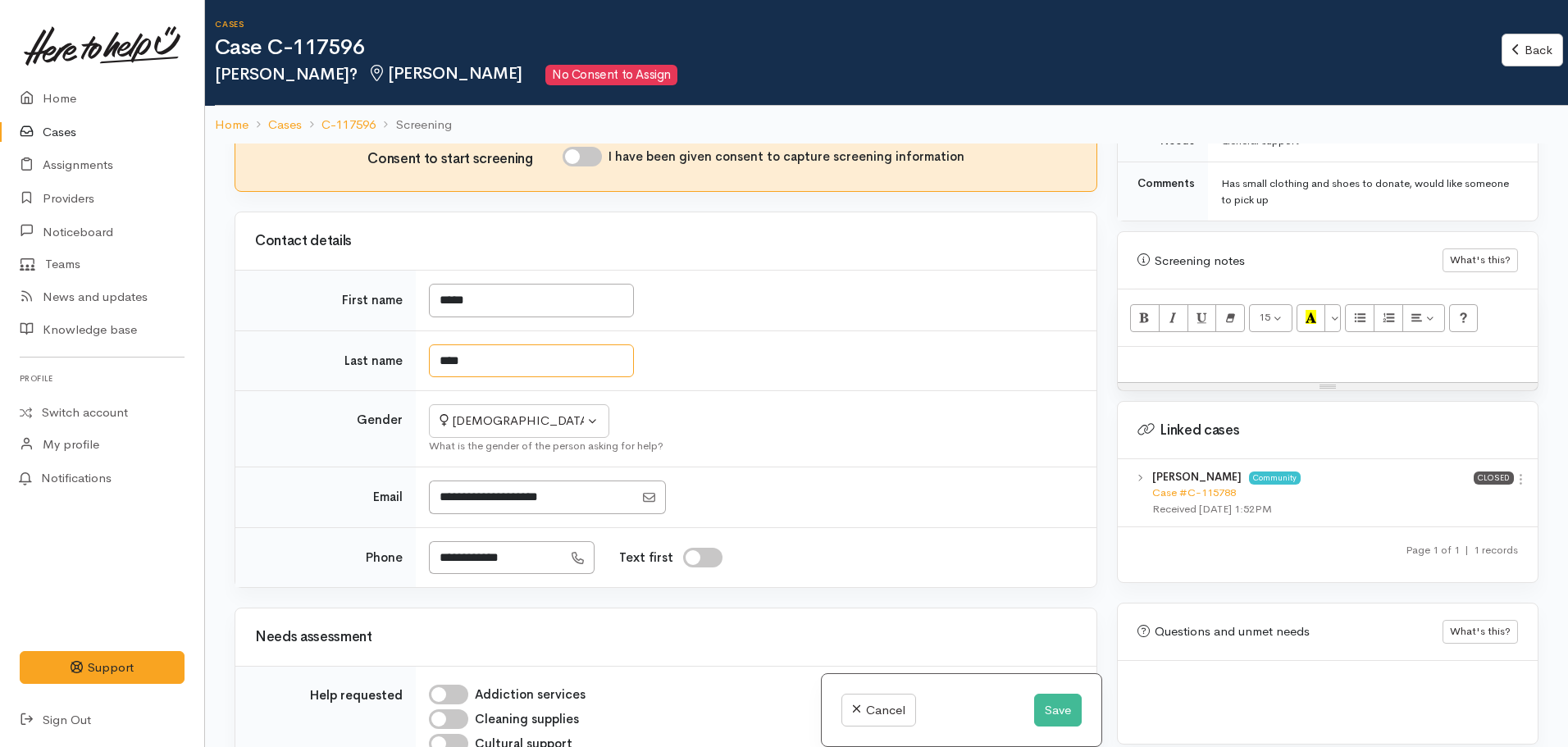
click at [496, 344] on input "****" at bounding box center [532, 361] width 205 height 34
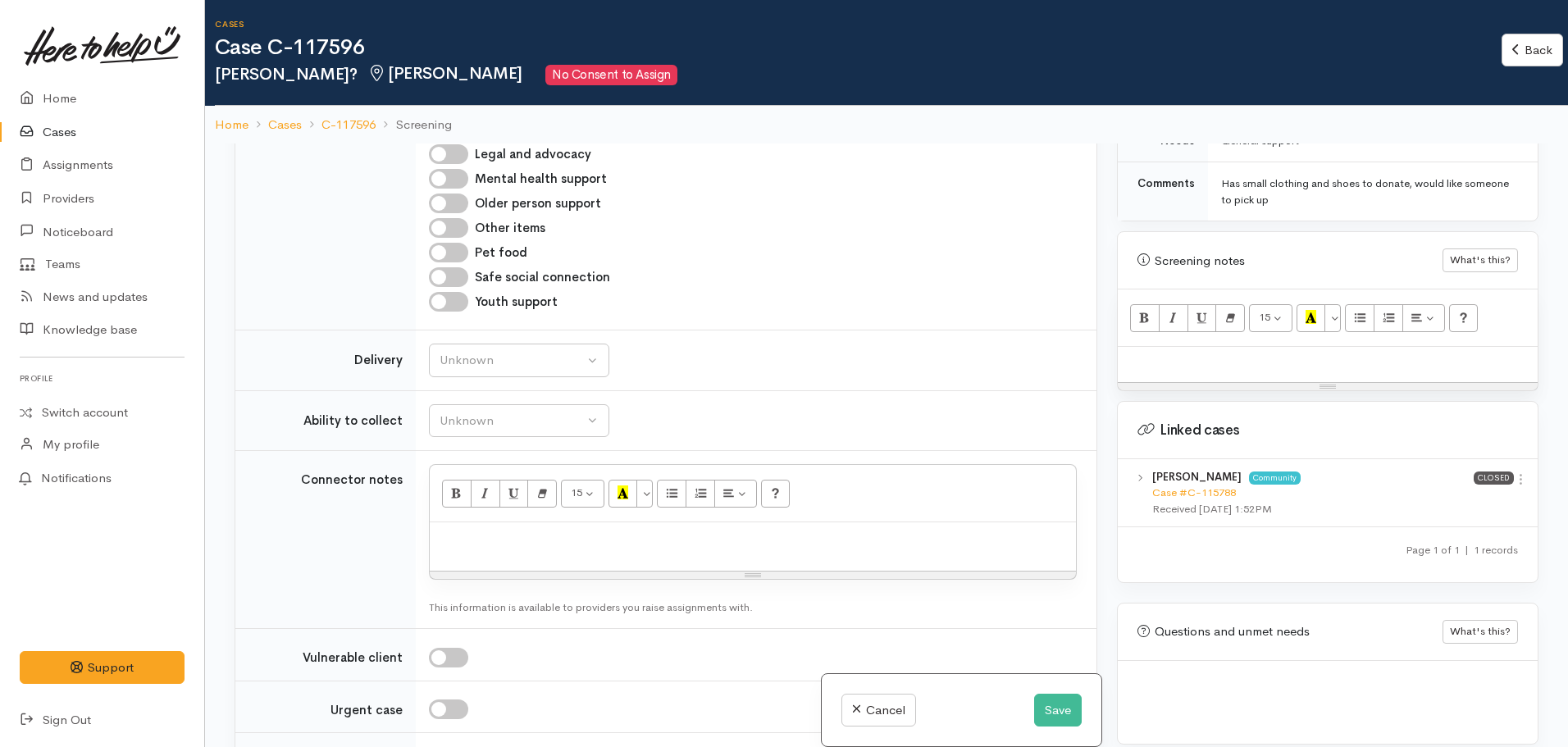
scroll to position [1711, 0]
type input "***"
click at [1056, 705] on button "Save" at bounding box center [1057, 711] width 47 height 34
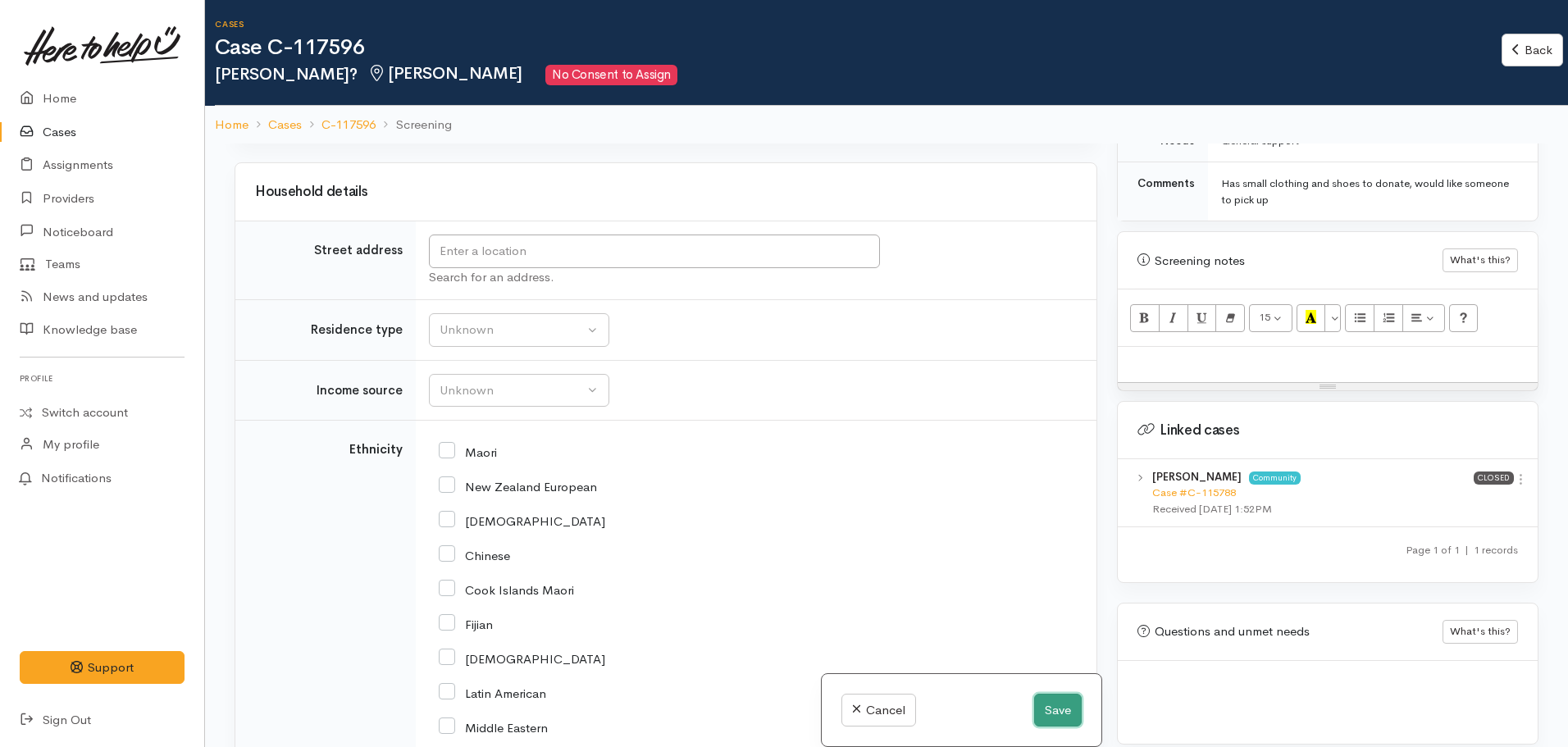
scroll to position [987, 0]
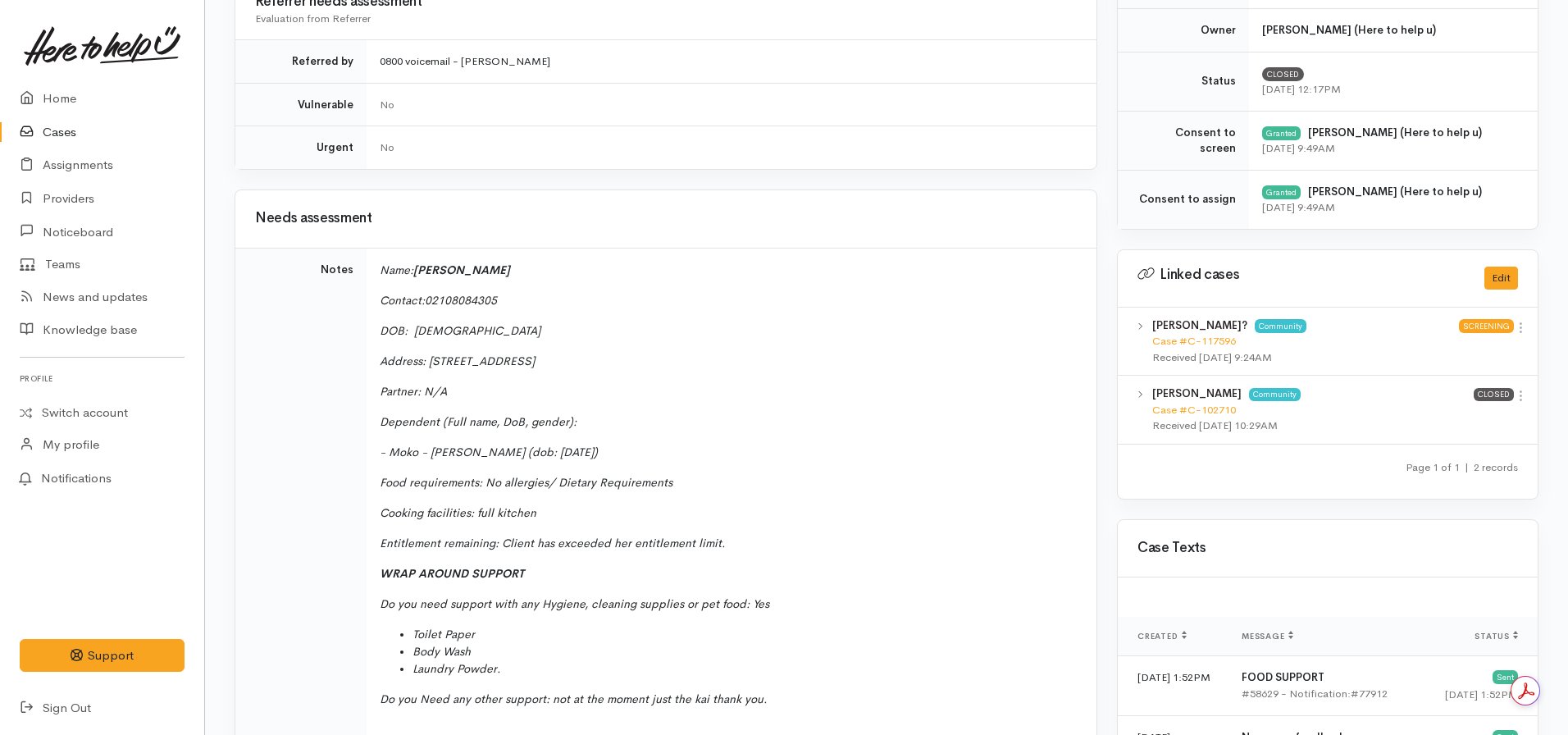
scroll to position [677, 0]
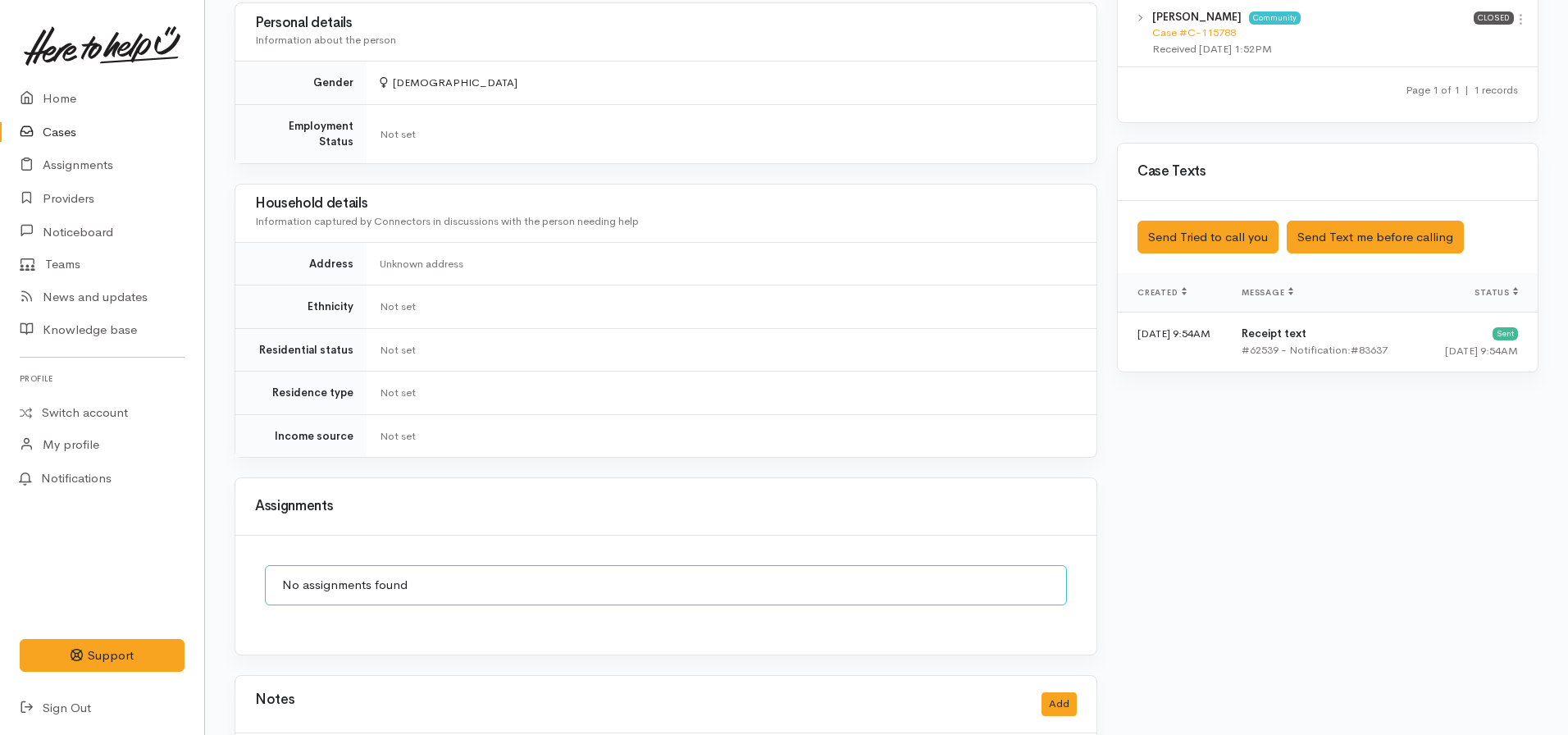
scroll to position [1028, 0]
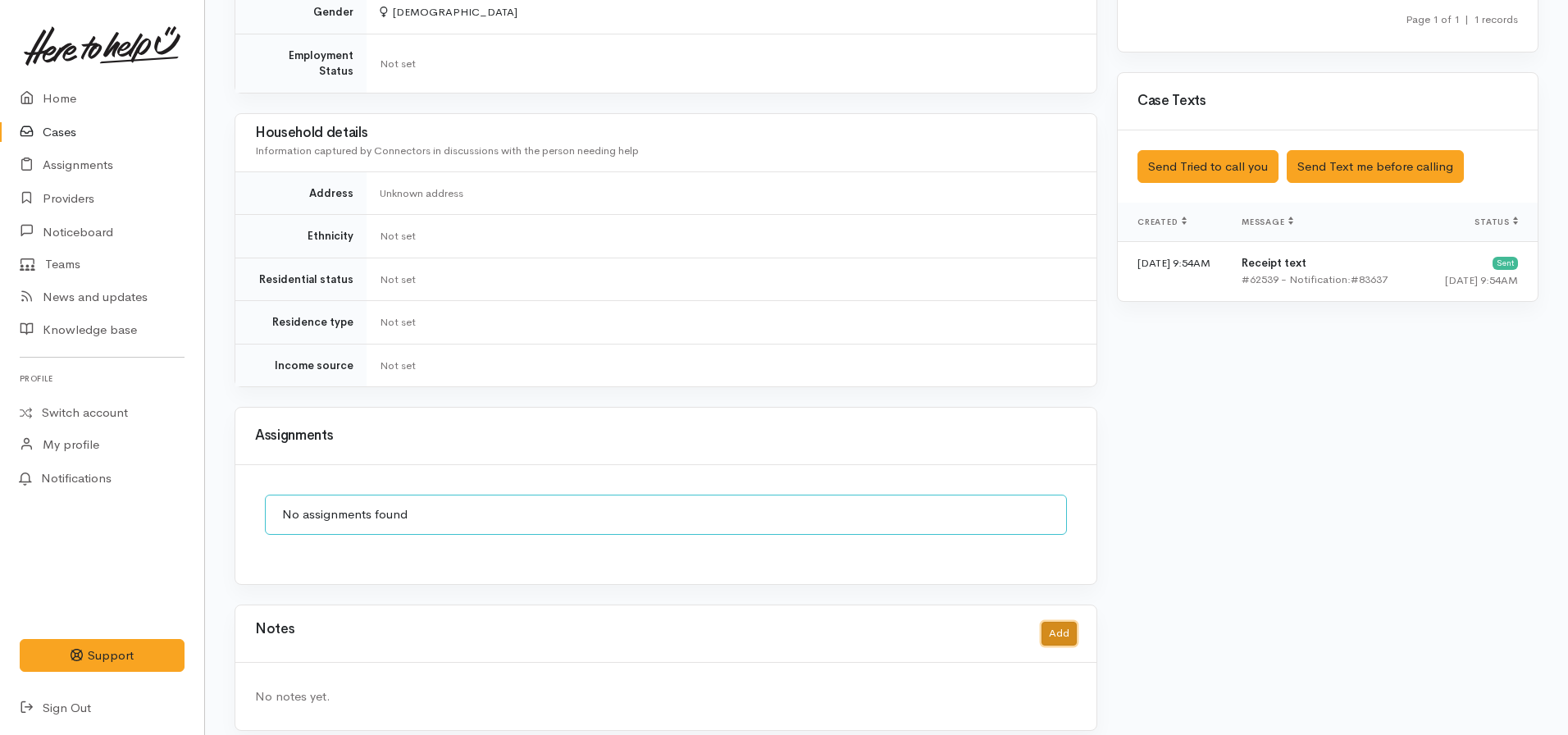
click at [1063, 622] on button "Add" at bounding box center [1059, 633] width 36 height 24
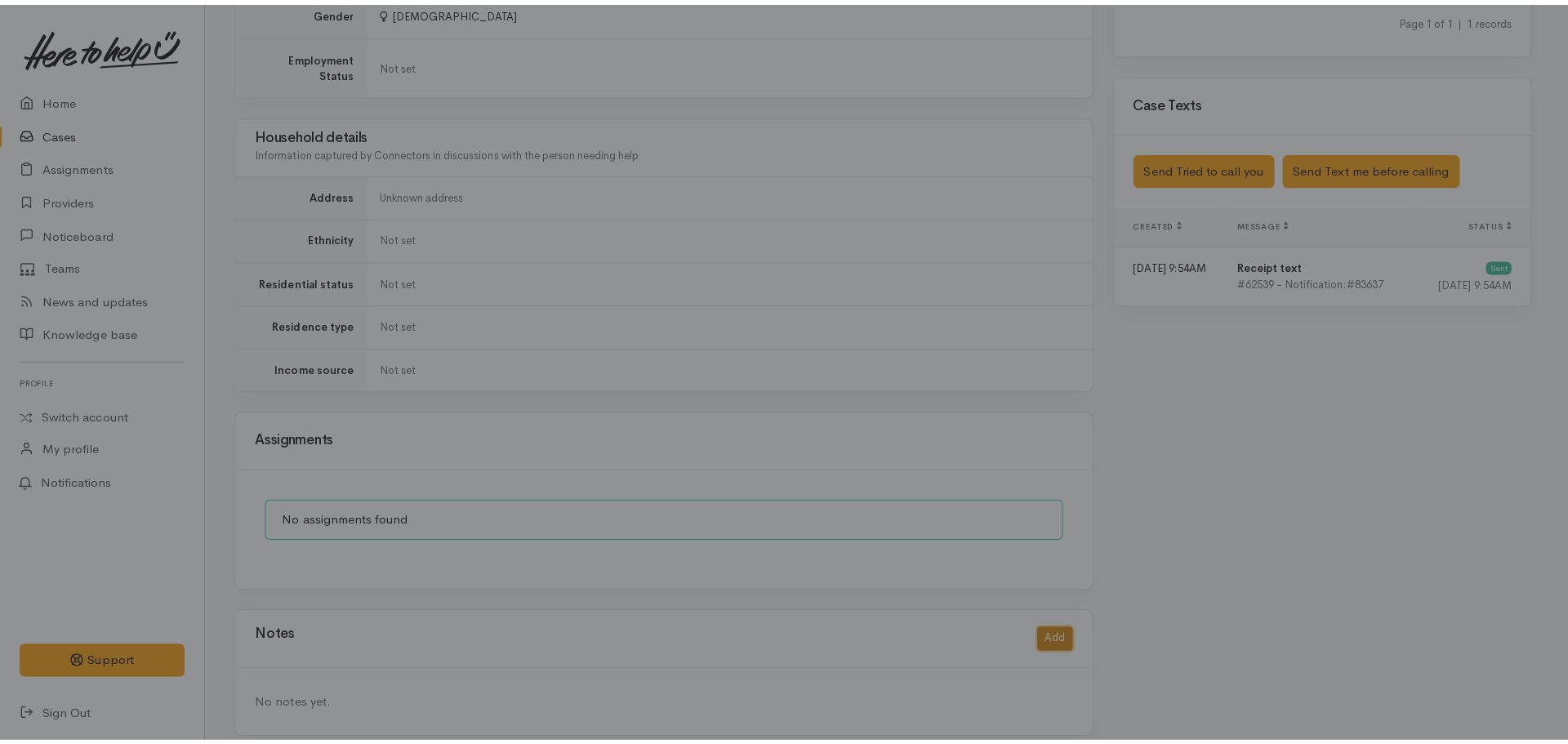
scroll to position [1012, 0]
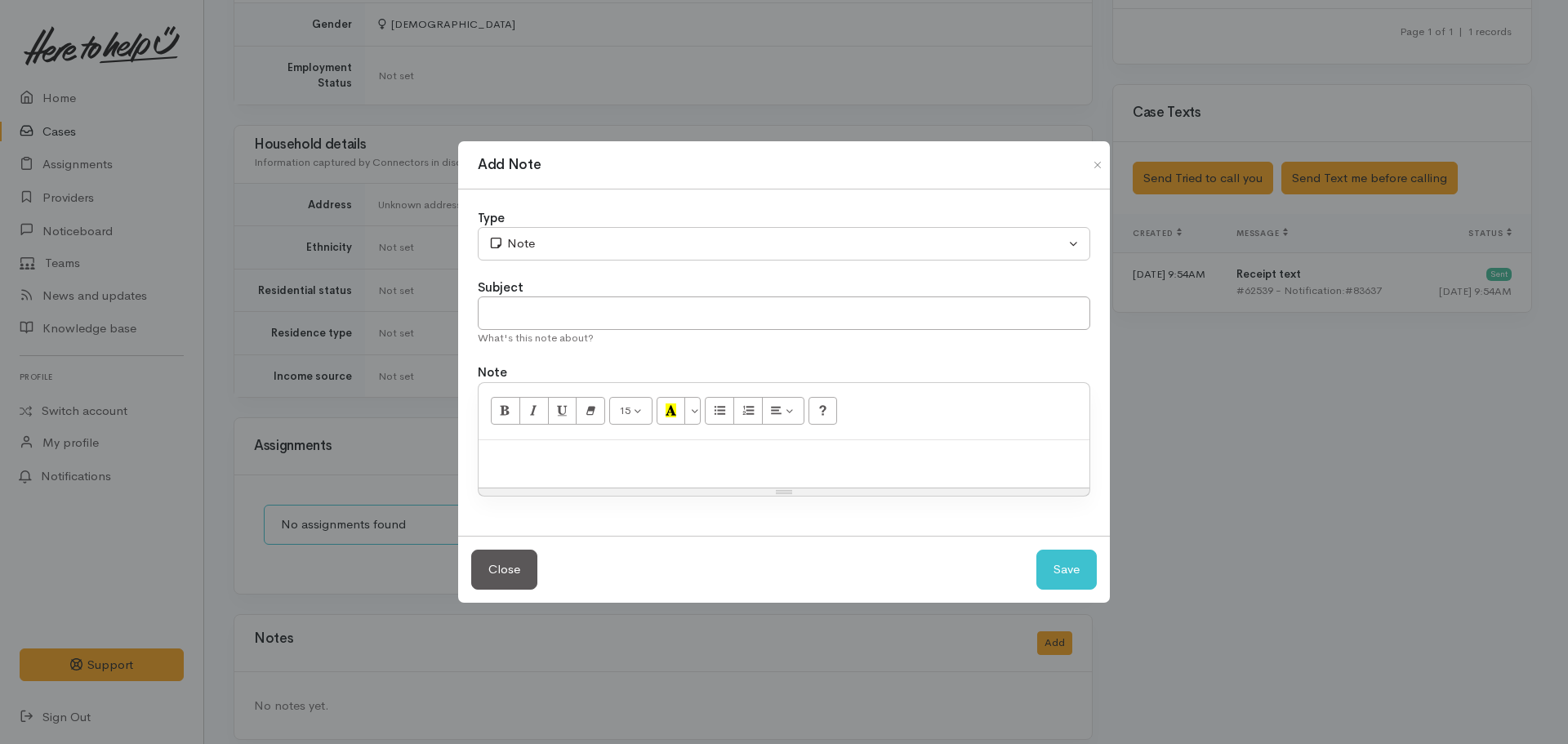
click at [601, 465] on p at bounding box center [784, 458] width 594 height 19
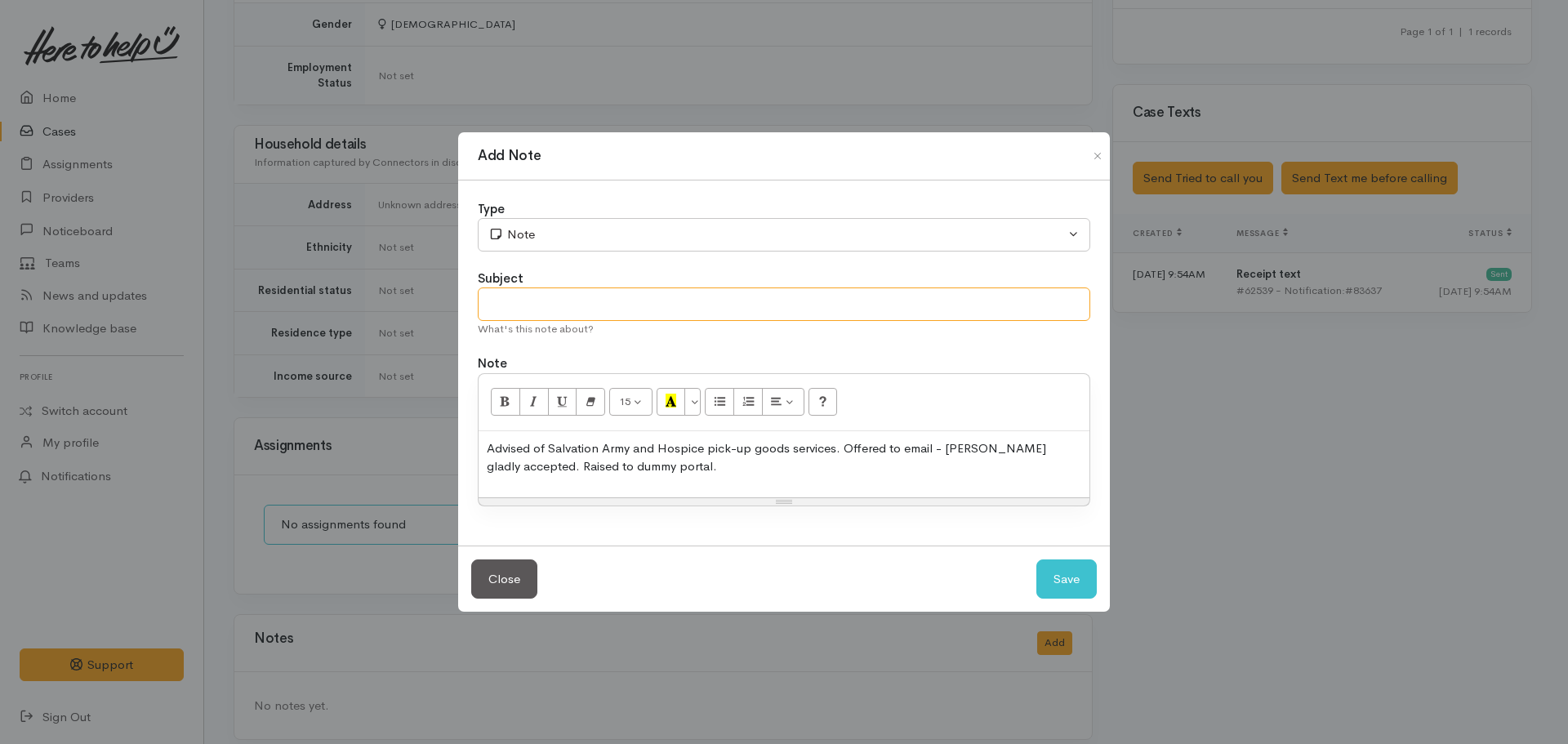
click at [518, 308] on input "text" at bounding box center [784, 305] width 612 height 34
type input "Dummy portal - advice given"
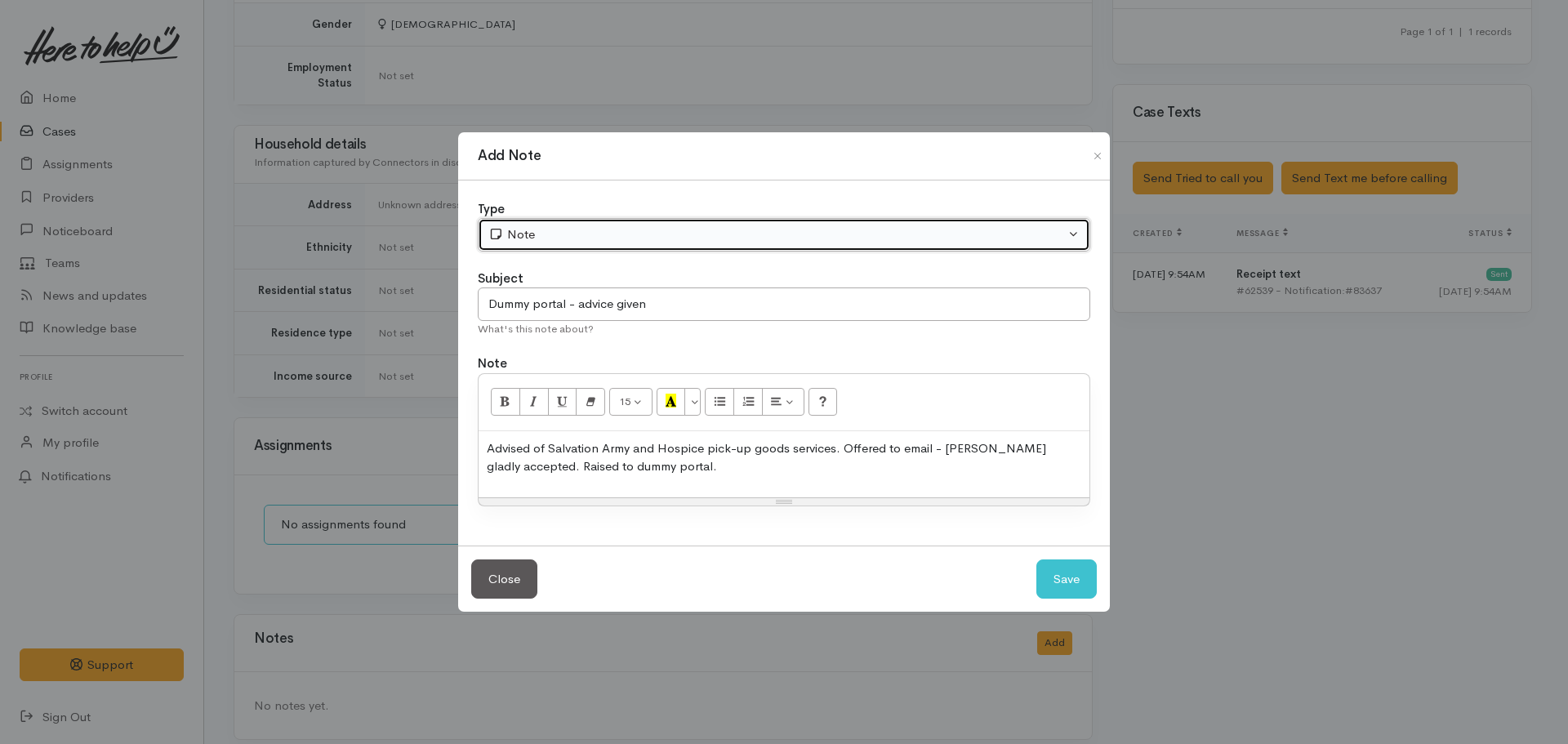
click at [566, 232] on div "Note" at bounding box center [776, 235] width 577 height 19
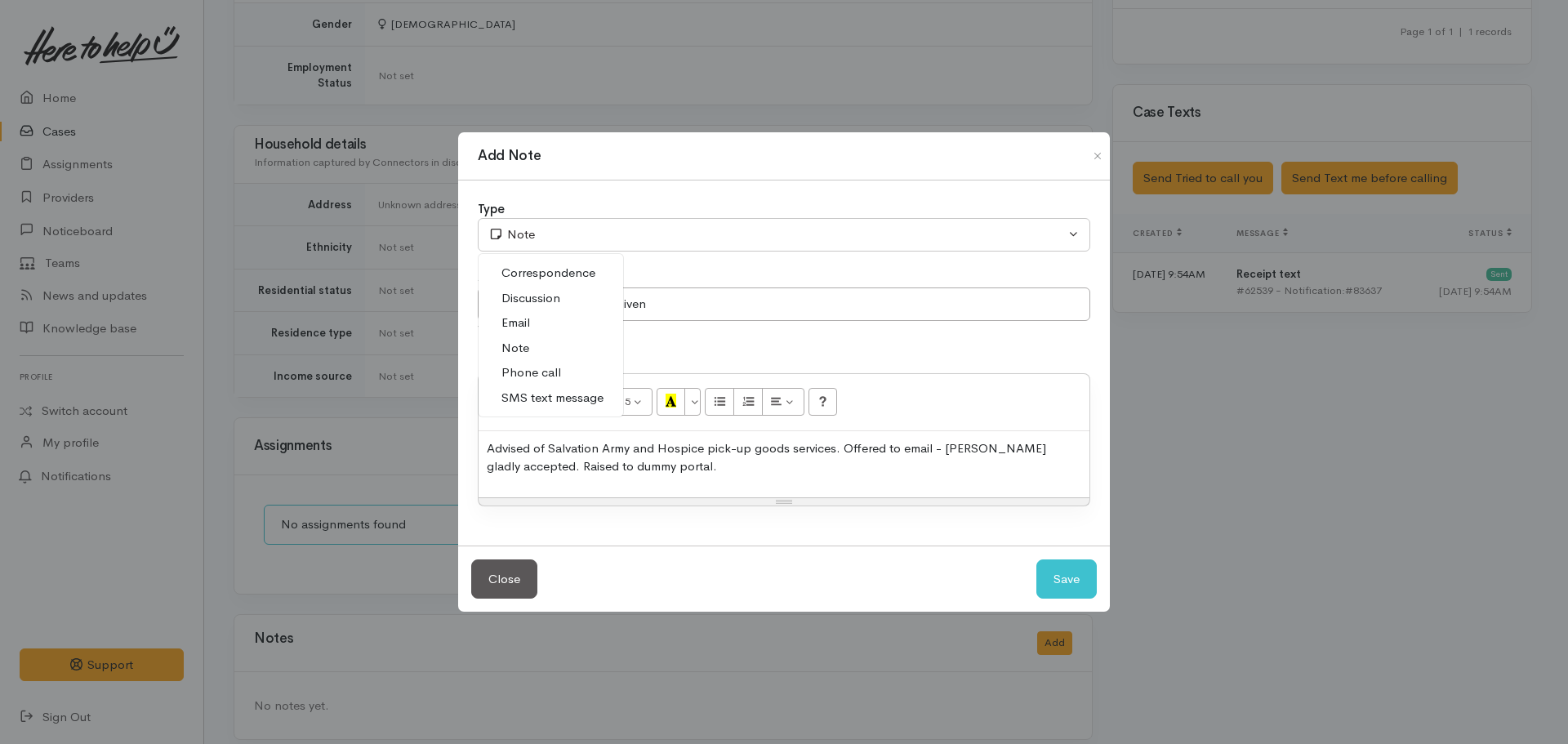
click at [546, 361] on link "Phone call" at bounding box center [551, 372] width 145 height 25
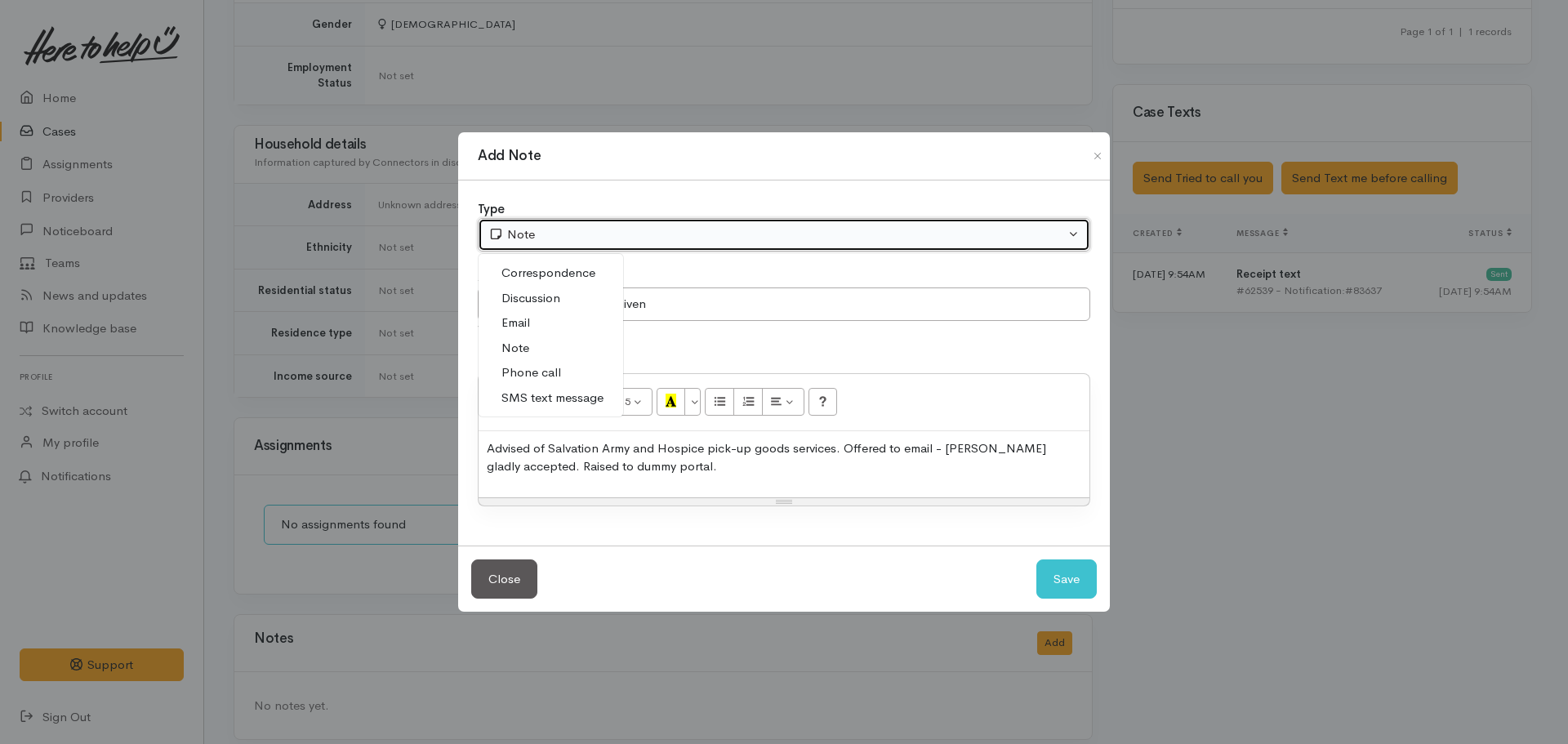
select select "3"
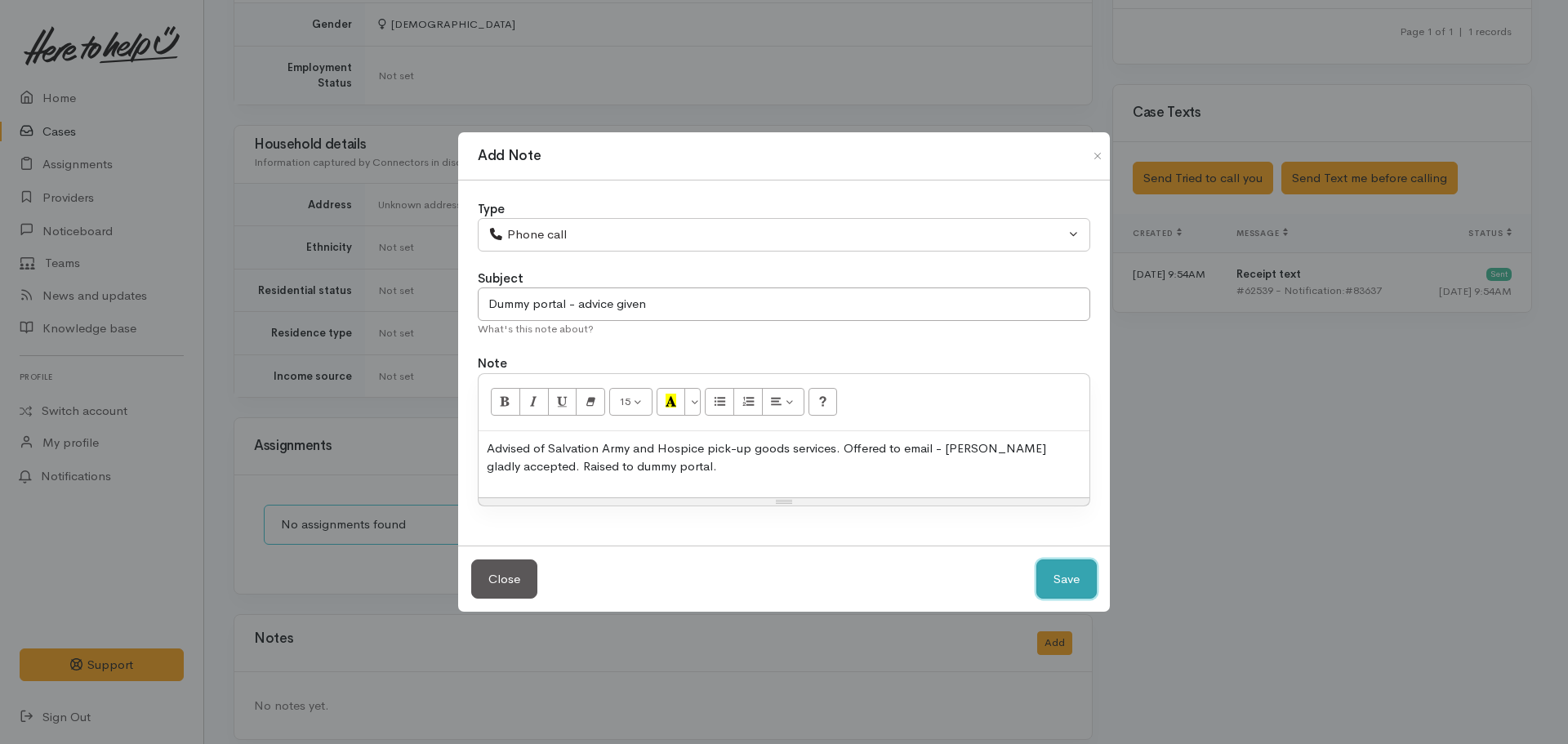
click at [1063, 572] on button "Save" at bounding box center [1067, 580] width 60 height 40
select select "1"
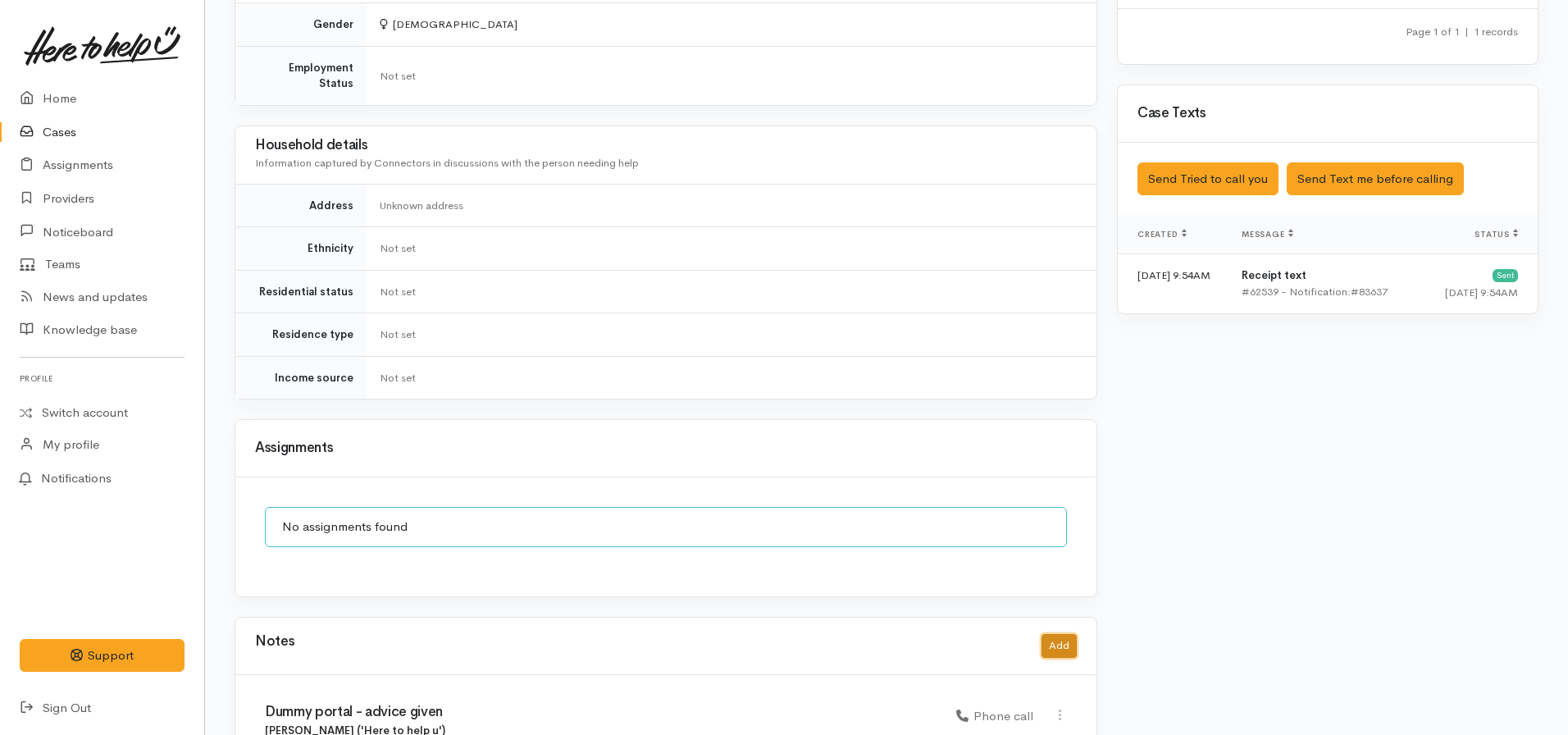
click at [1061, 637] on button "Add" at bounding box center [1059, 646] width 36 height 24
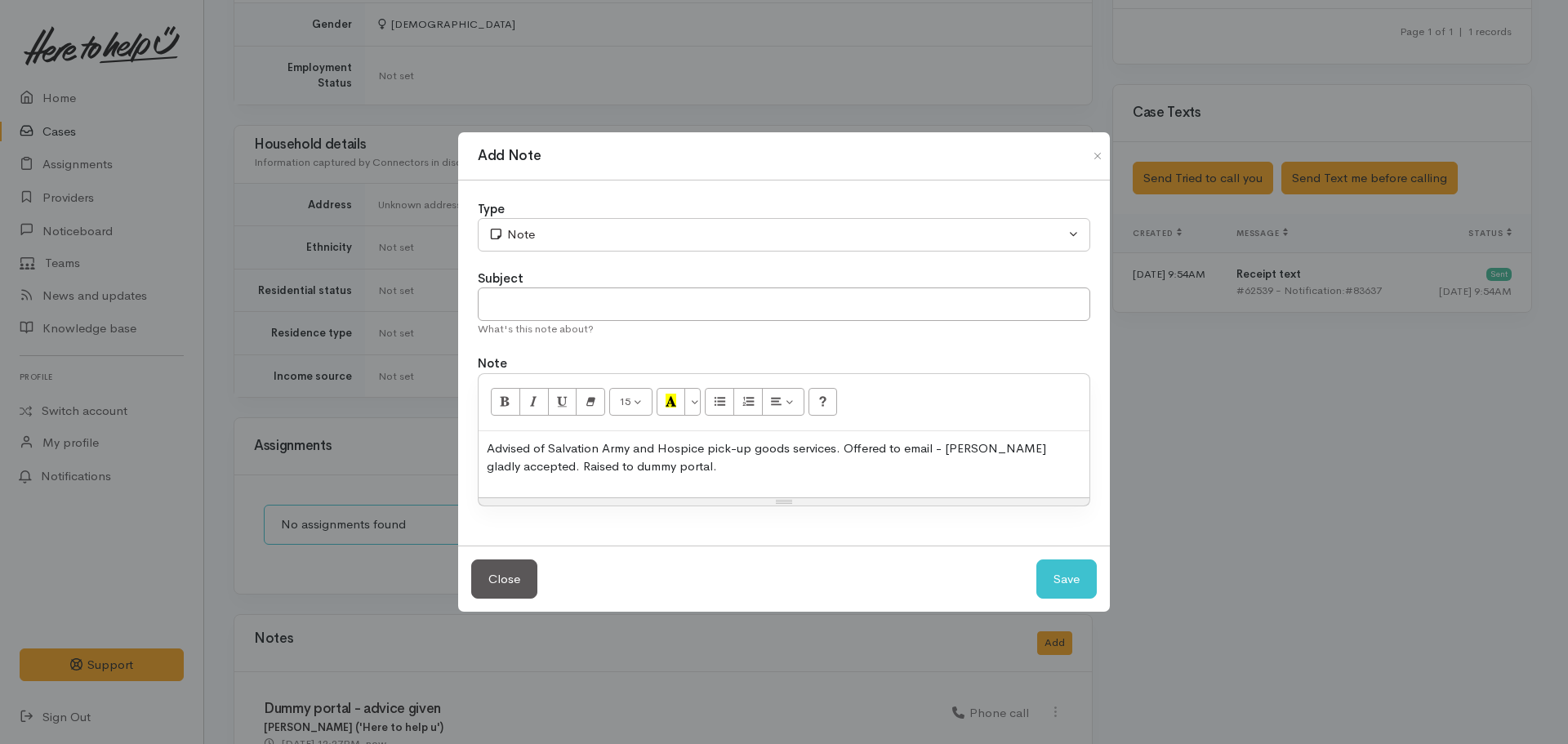
click at [697, 483] on div "Advised of Salvation Army and Hospice pick-up goods services. Offered to email …" at bounding box center [784, 464] width 611 height 66
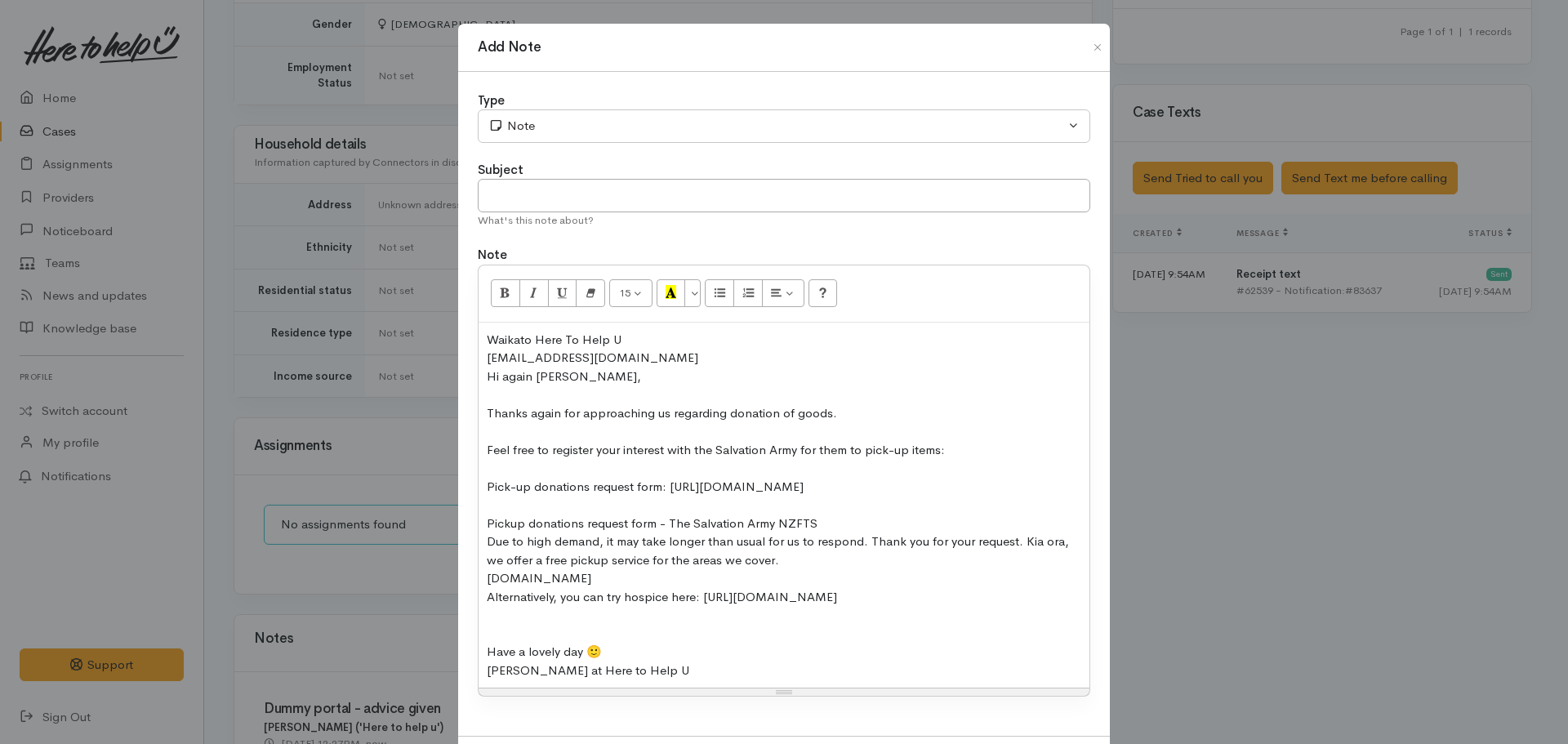
click at [662, 497] on div "Pick-up donations request form: [URL][DOMAIN_NAME]" at bounding box center [784, 487] width 594 height 19
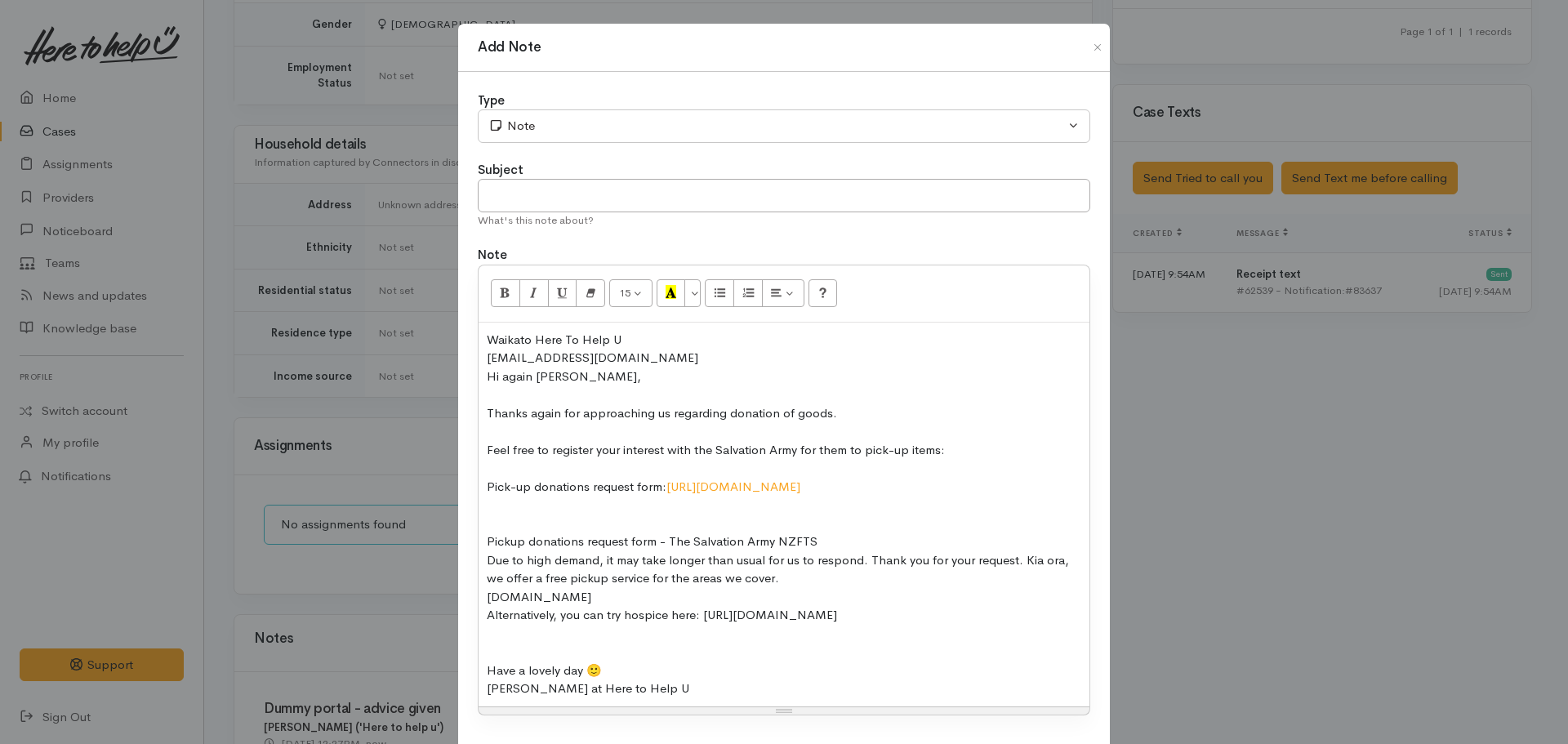
drag, startPoint x: 637, startPoint y: 612, endPoint x: 460, endPoint y: 533, distance: 193.8
click at [460, 533] on div "Type Correspondence Discussion Email Note Phone call SMS text message Note Subj…" at bounding box center [784, 413] width 652 height 684
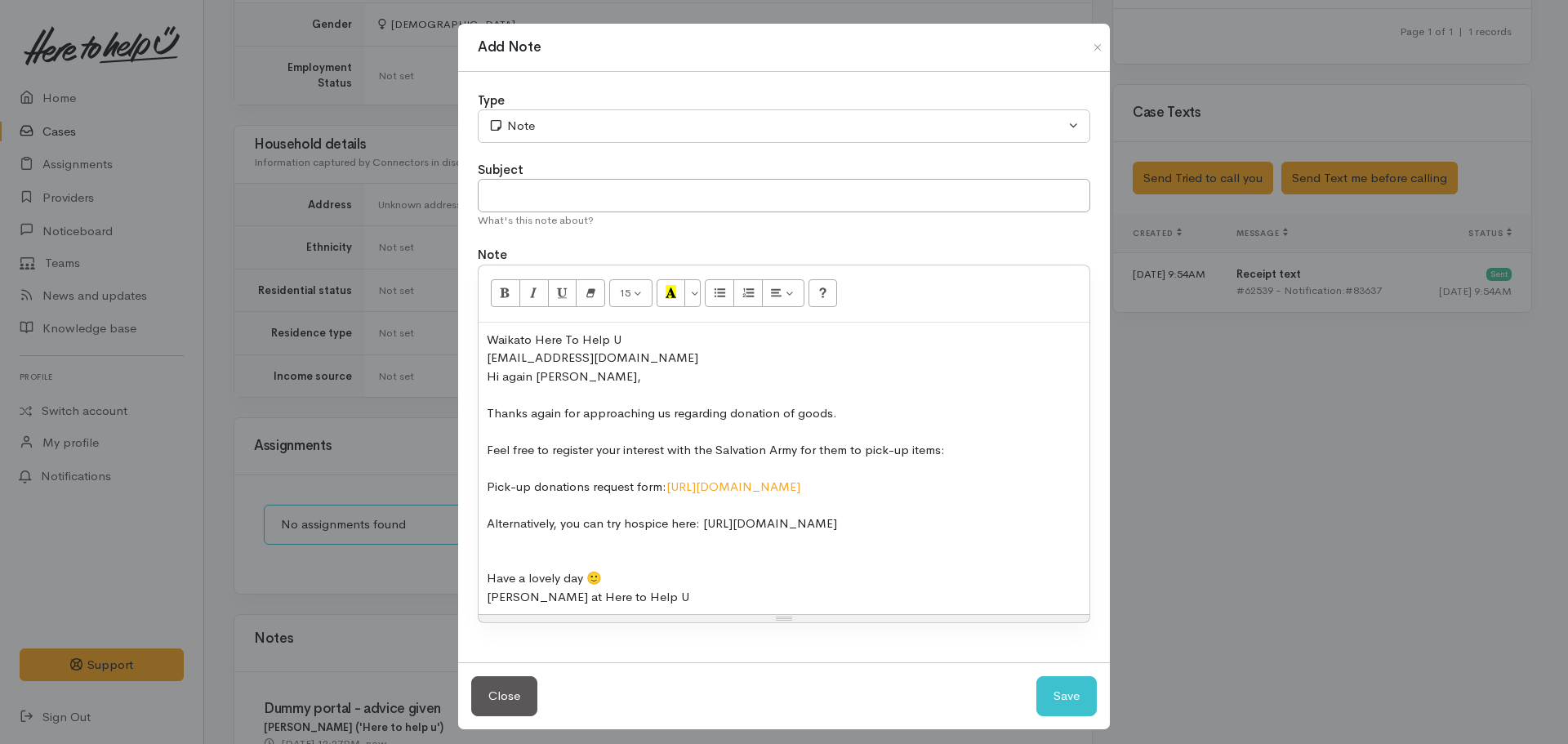
click at [1020, 533] on div "Alternatively, you can try hospice here: [URL][DOMAIN_NAME]" at bounding box center [784, 524] width 594 height 19
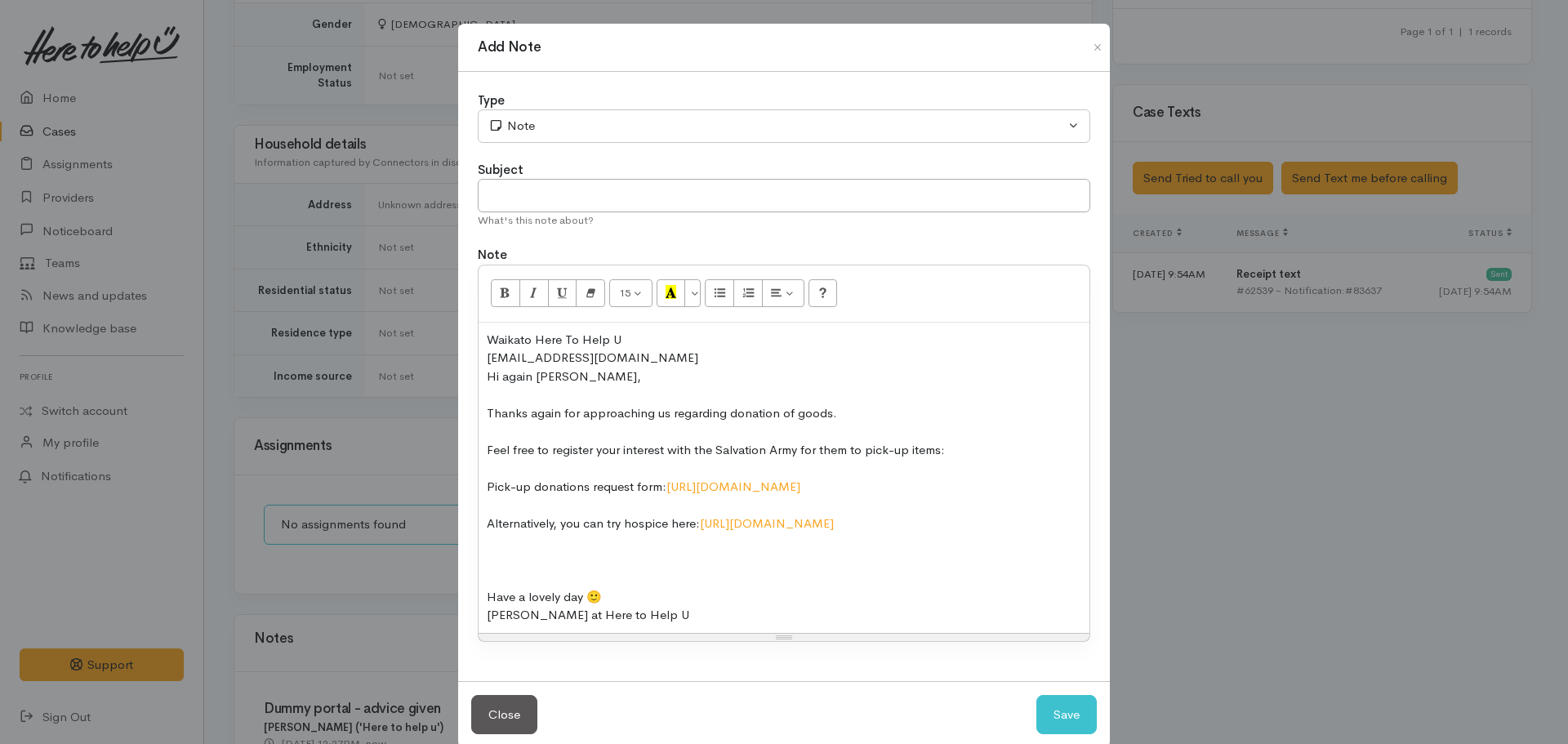
click at [506, 481] on div "Pick-up donations request form: [URL][DOMAIN_NAME]" at bounding box center [784, 487] width 594 height 19
click at [620, 357] on div "​[EMAIL_ADDRESS][DOMAIN_NAME]​" at bounding box center [784, 358] width 594 height 19
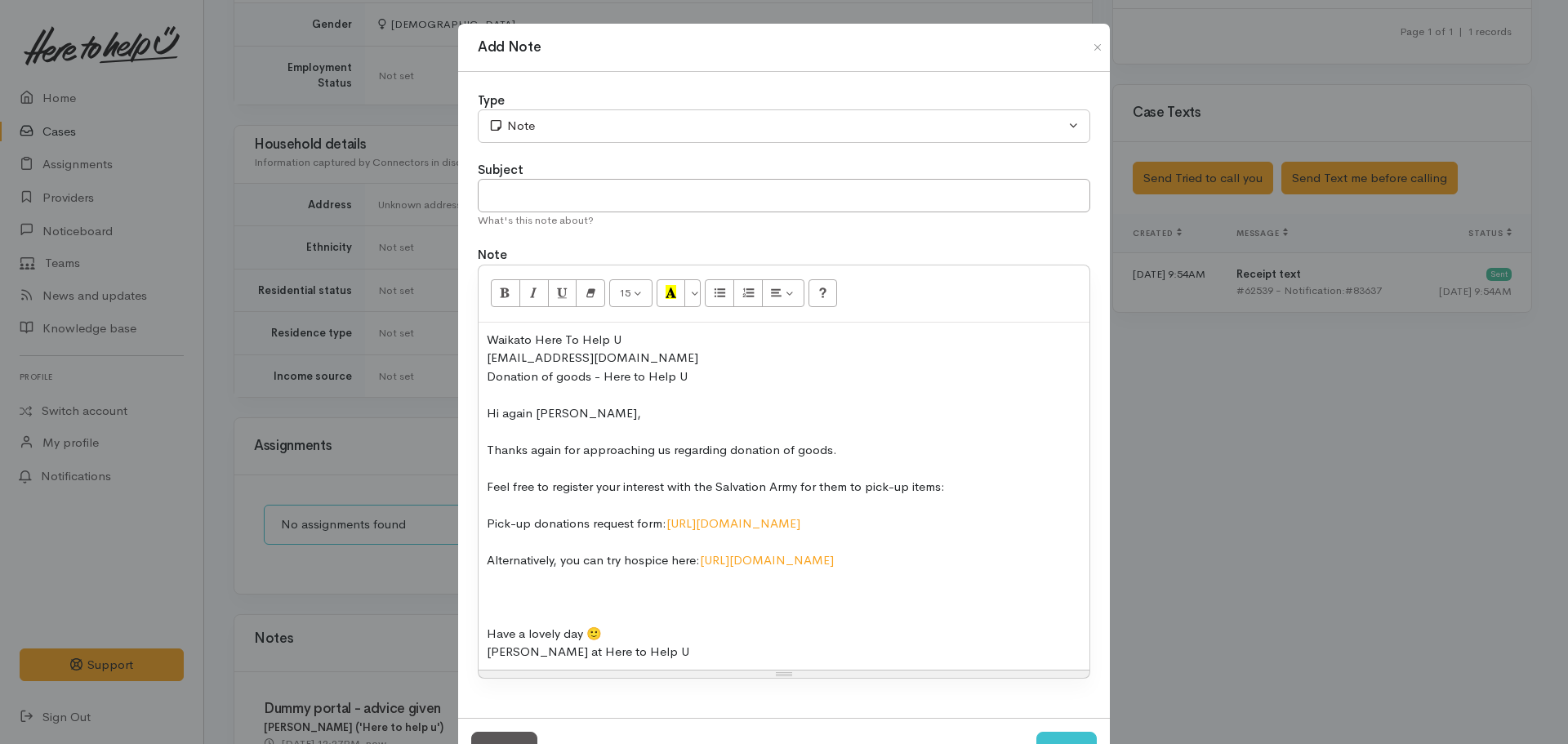
drag, startPoint x: 706, startPoint y: 369, endPoint x: 459, endPoint y: 375, distance: 247.1
drag, startPoint x: 459, startPoint y: 375, endPoint x: 720, endPoint y: 389, distance: 261.4
click at [720, 389] on div at bounding box center [784, 395] width 594 height 19
drag, startPoint x: 688, startPoint y: 368, endPoint x: 473, endPoint y: 378, distance: 215.2
click at [473, 378] on div "Type Correspondence Discussion Email Note Phone call SMS text message Note Subj…" at bounding box center [784, 395] width 652 height 646
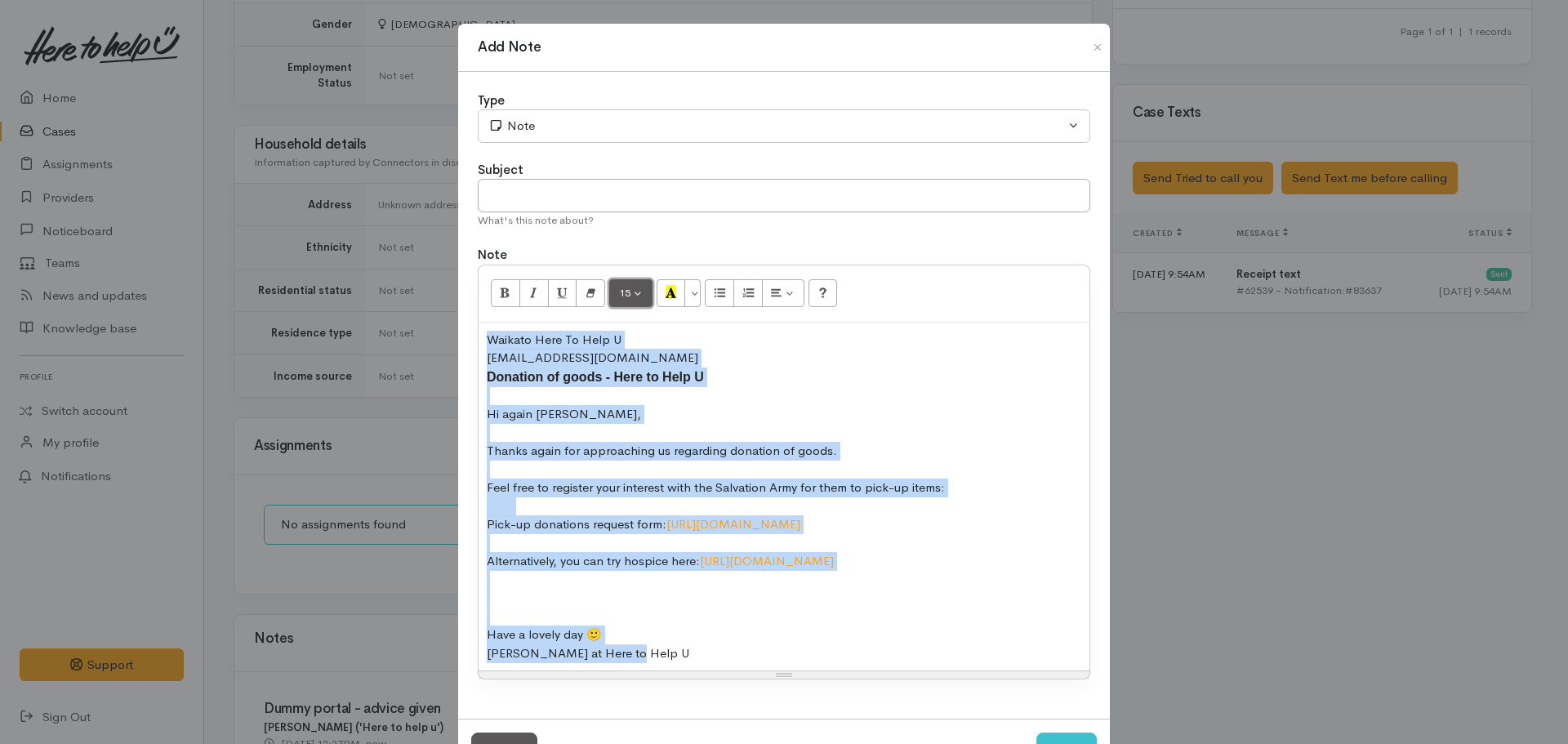
click at [627, 300] on button "15" at bounding box center [631, 292] width 44 height 28
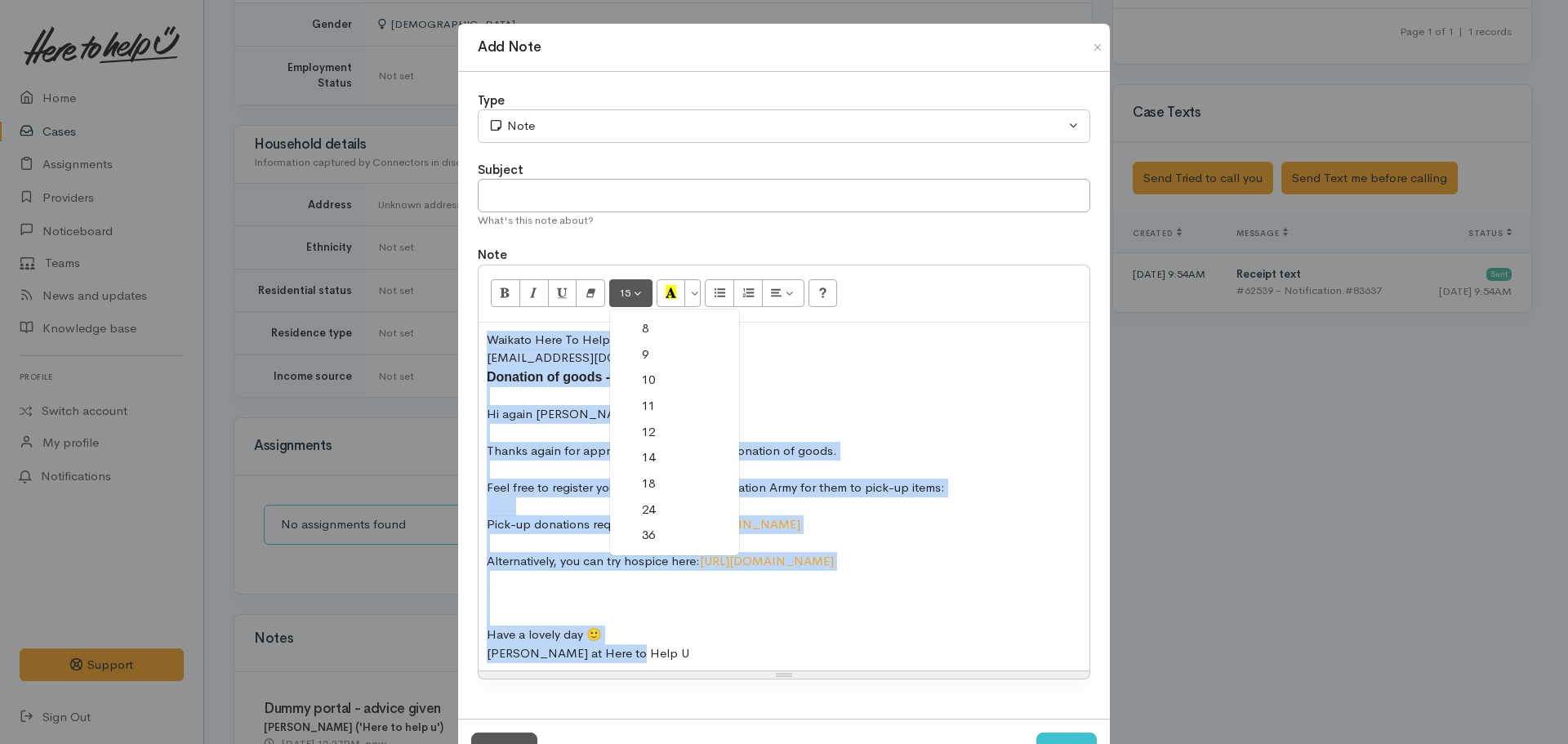
click at [667, 454] on link "14" at bounding box center [674, 458] width 129 height 26
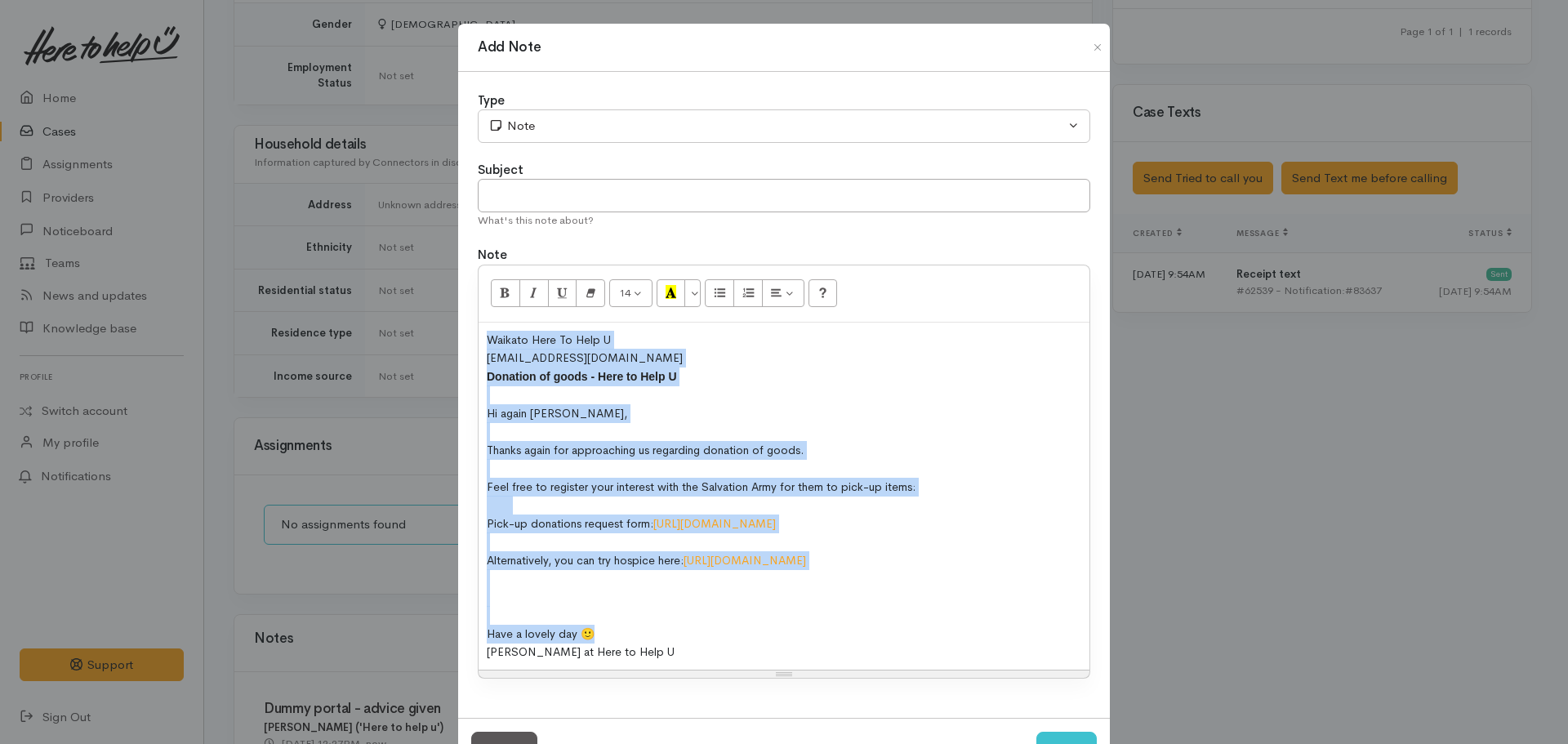
click at [674, 421] on div "Hi again [PERSON_NAME]," at bounding box center [784, 413] width 594 height 19
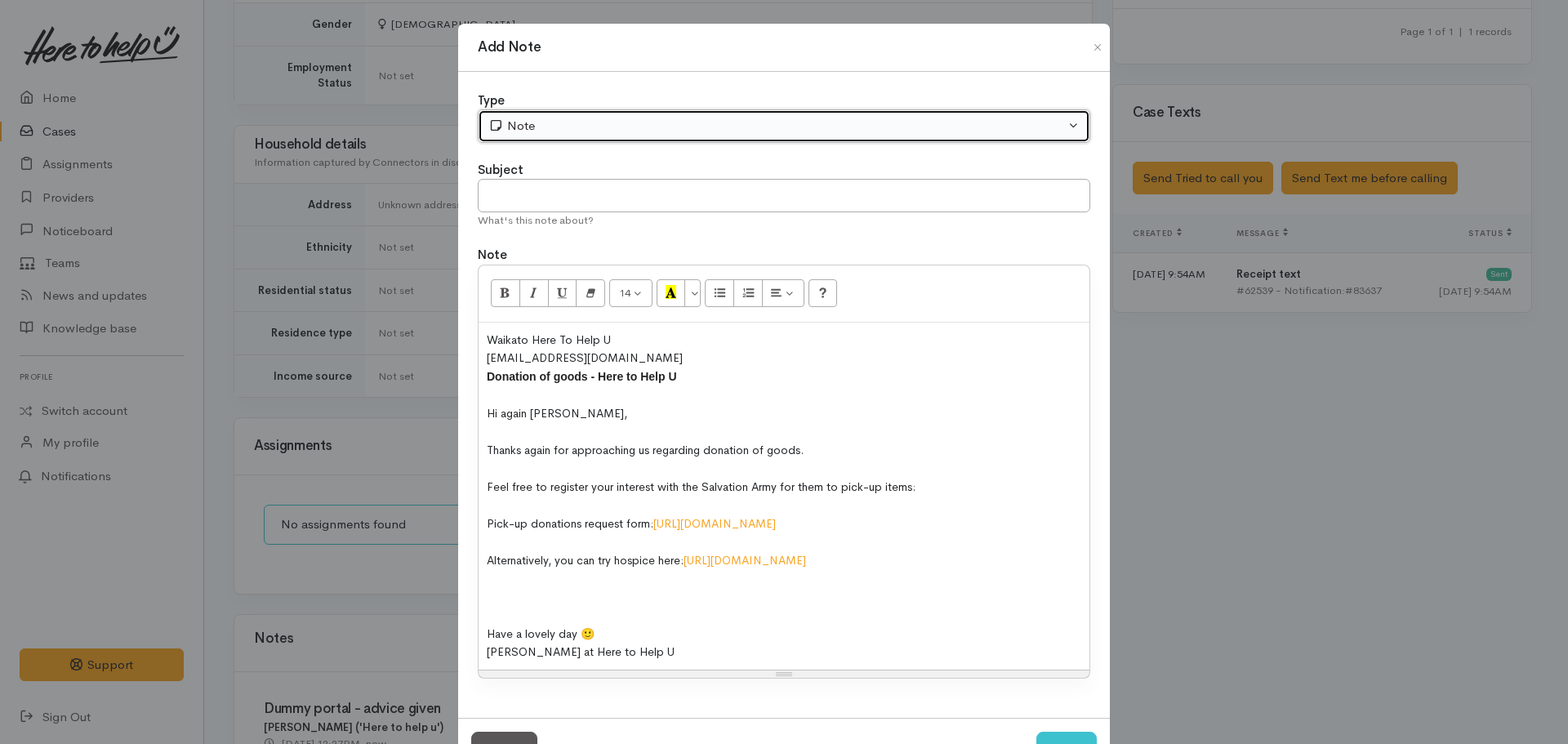
click at [579, 114] on button "Note" at bounding box center [784, 126] width 612 height 34
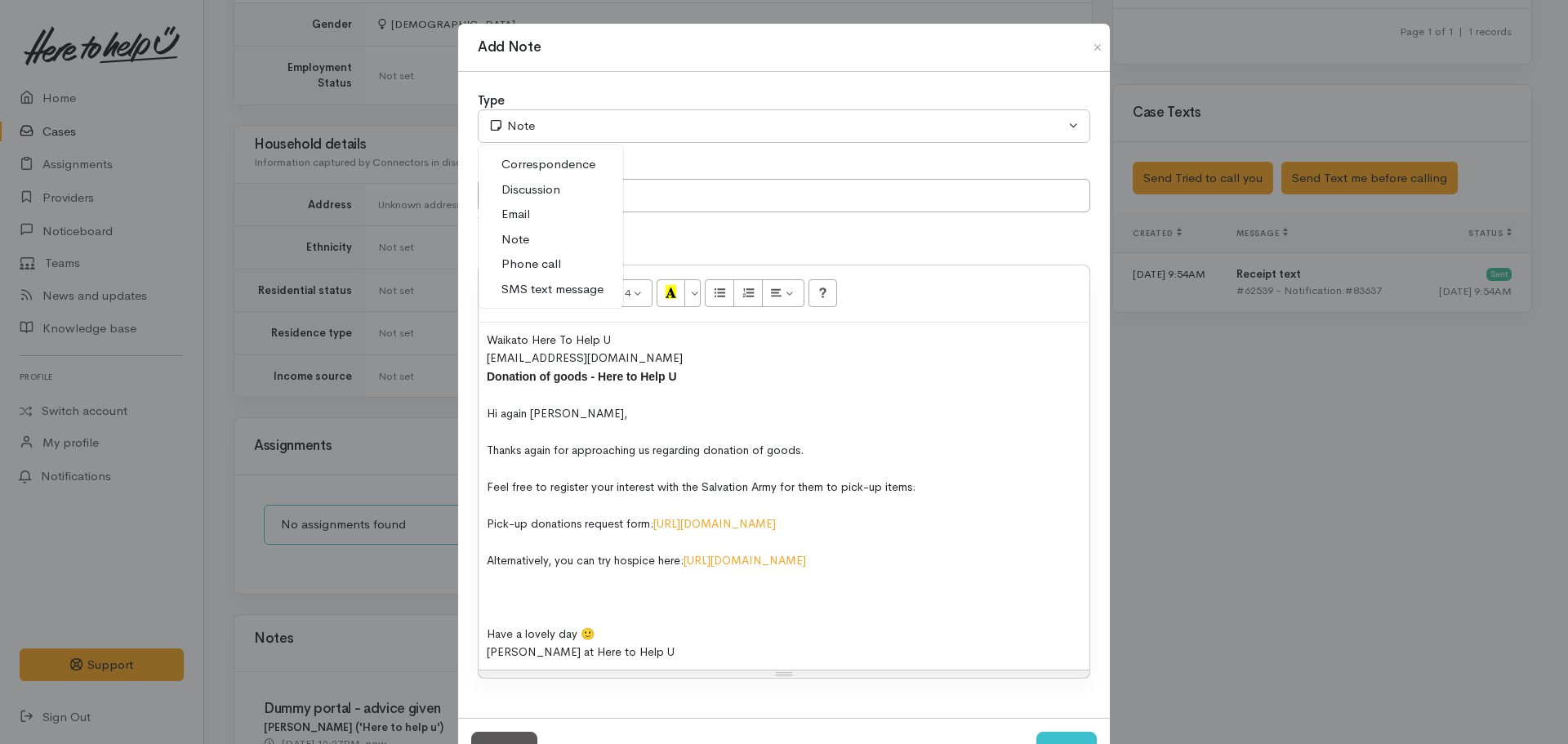
click at [528, 217] on link "Email" at bounding box center [551, 214] width 145 height 25
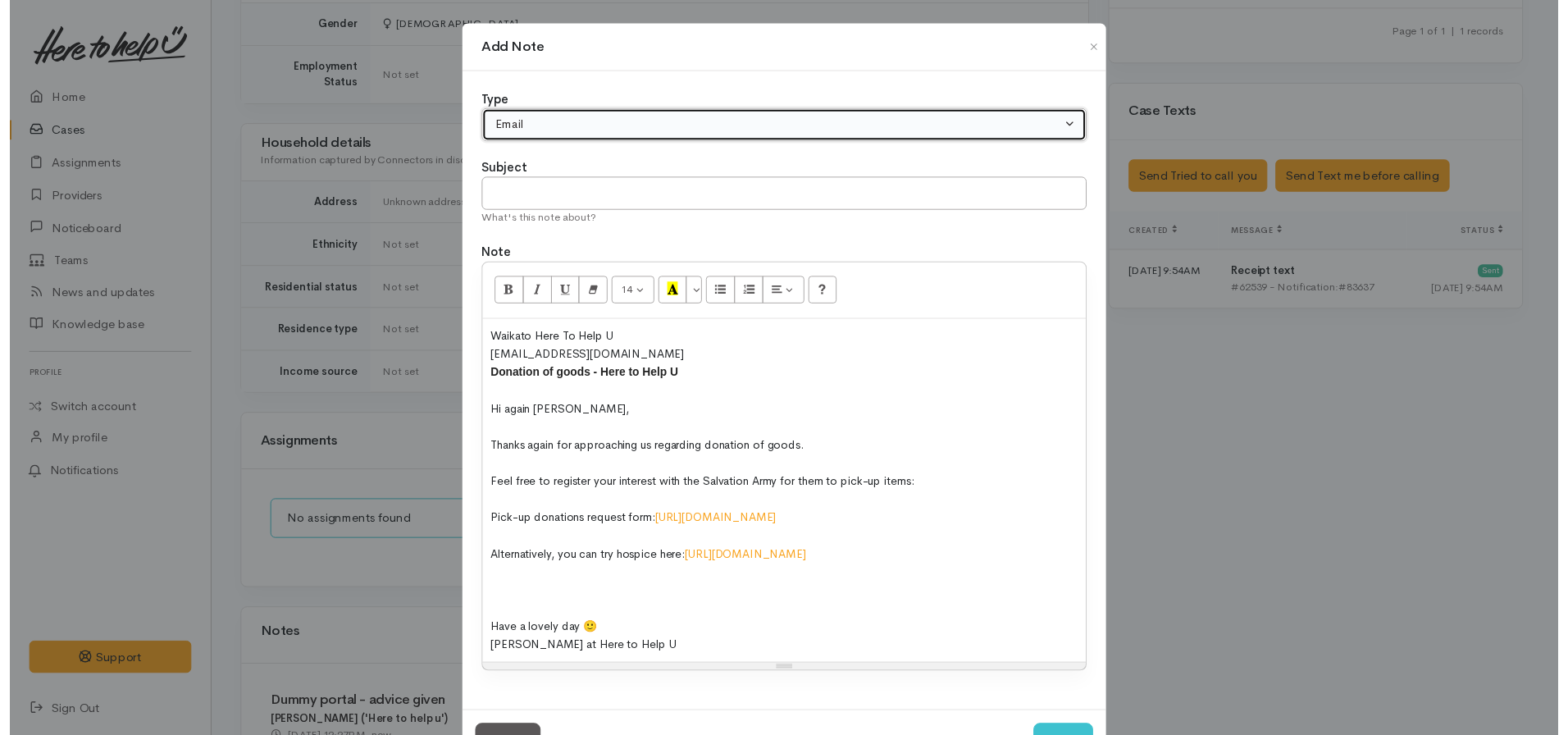
scroll to position [83, 0]
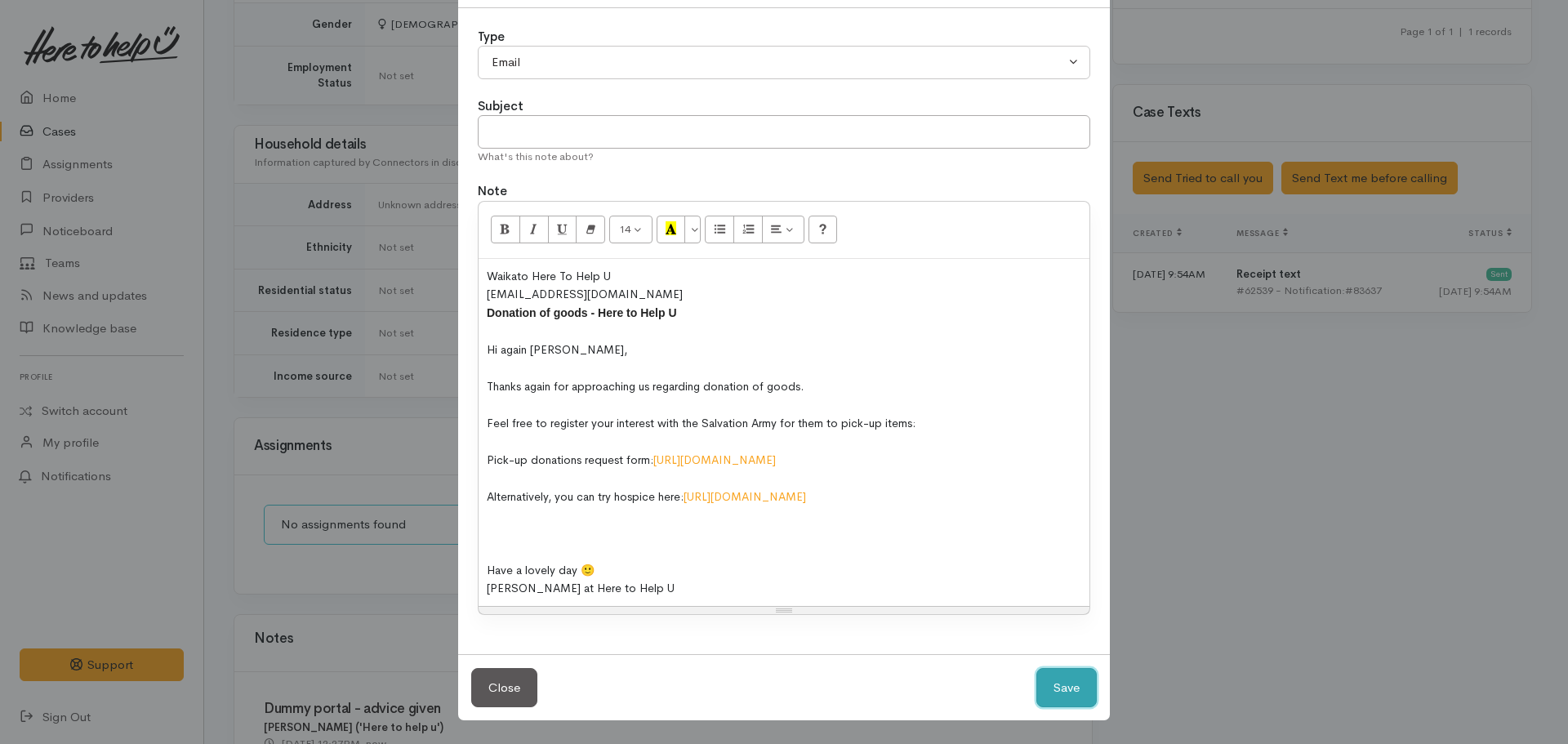
click at [1075, 685] on button "Save" at bounding box center [1067, 688] width 60 height 40
select select "1"
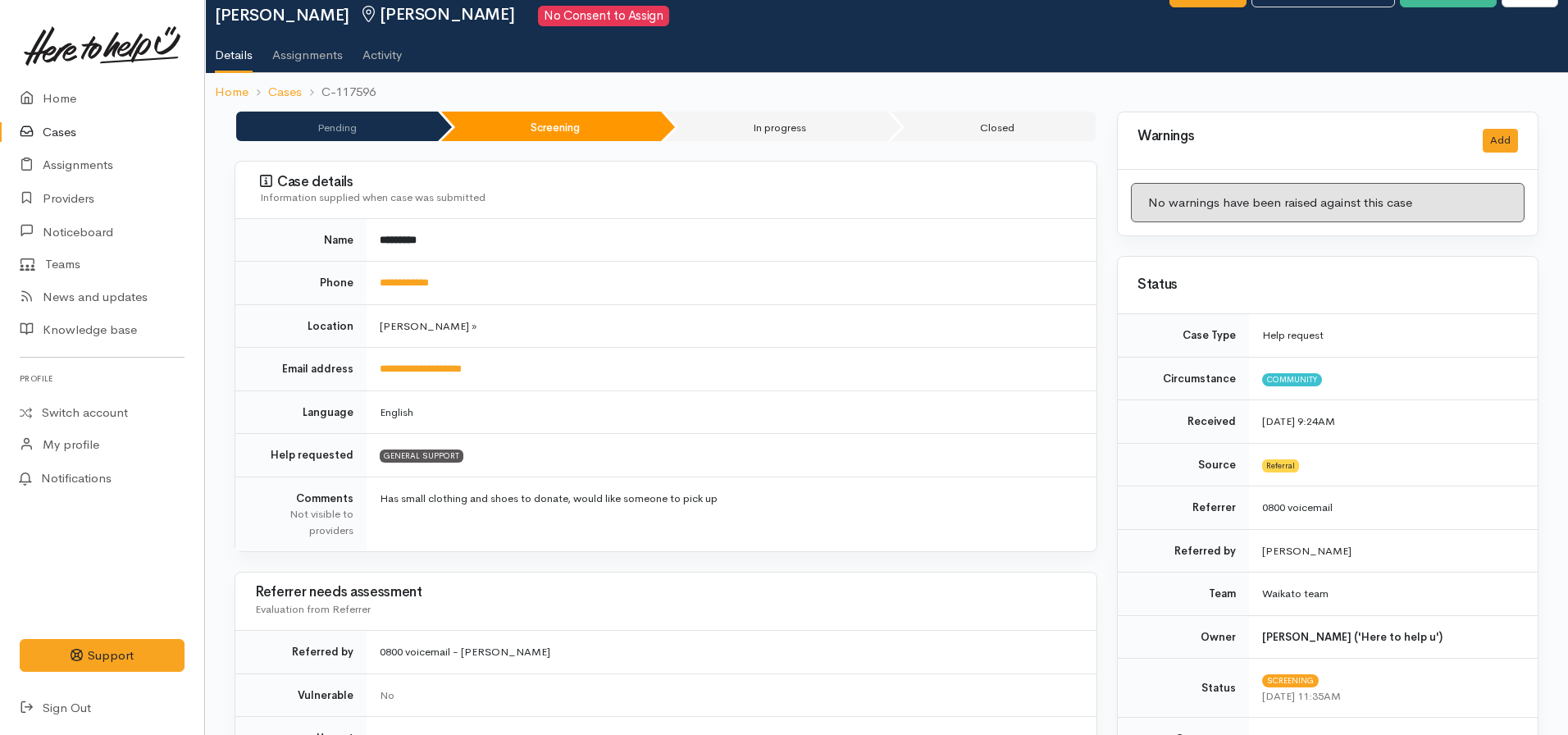
scroll to position [0, 0]
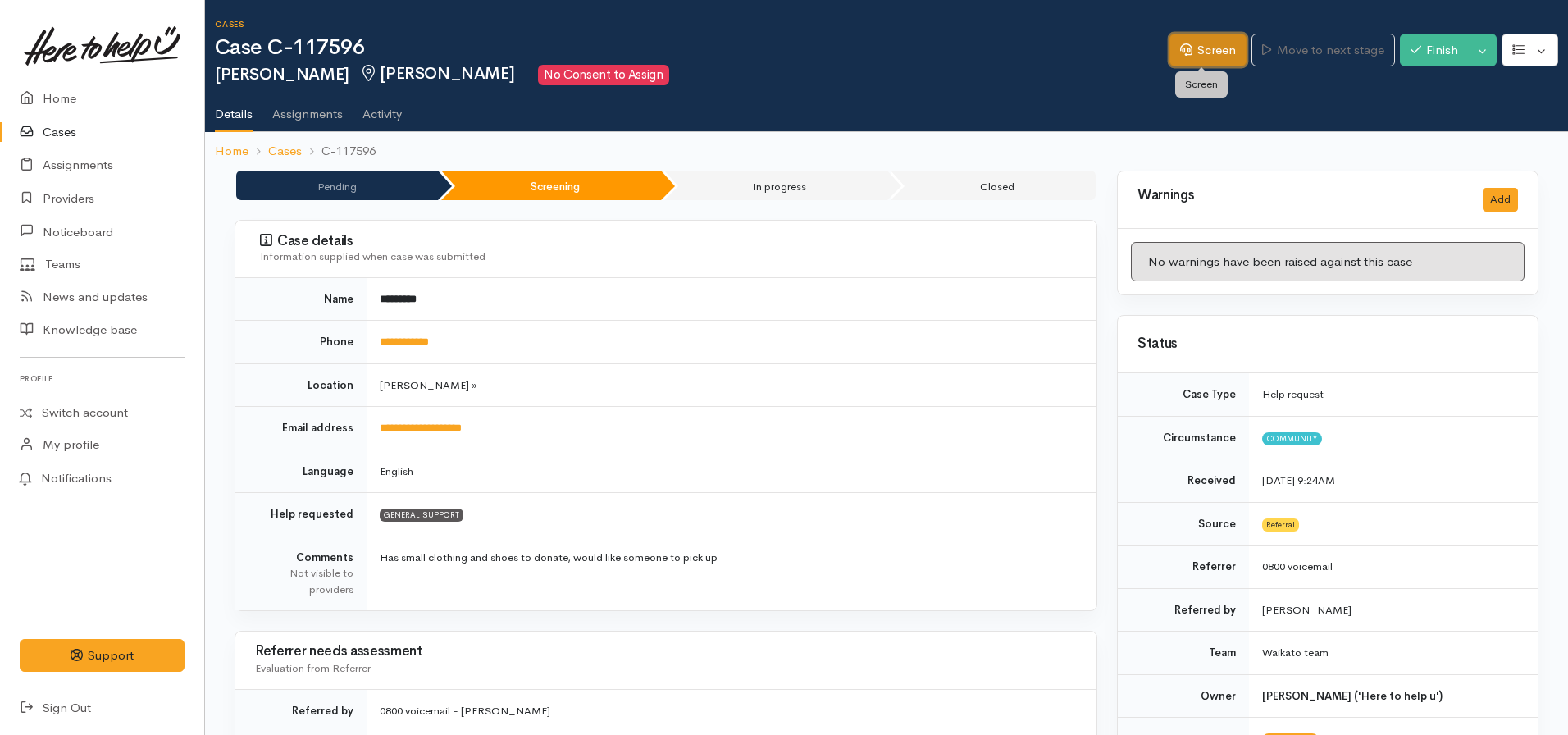
click at [1218, 47] on link "Screen" at bounding box center [1208, 51] width 77 height 34
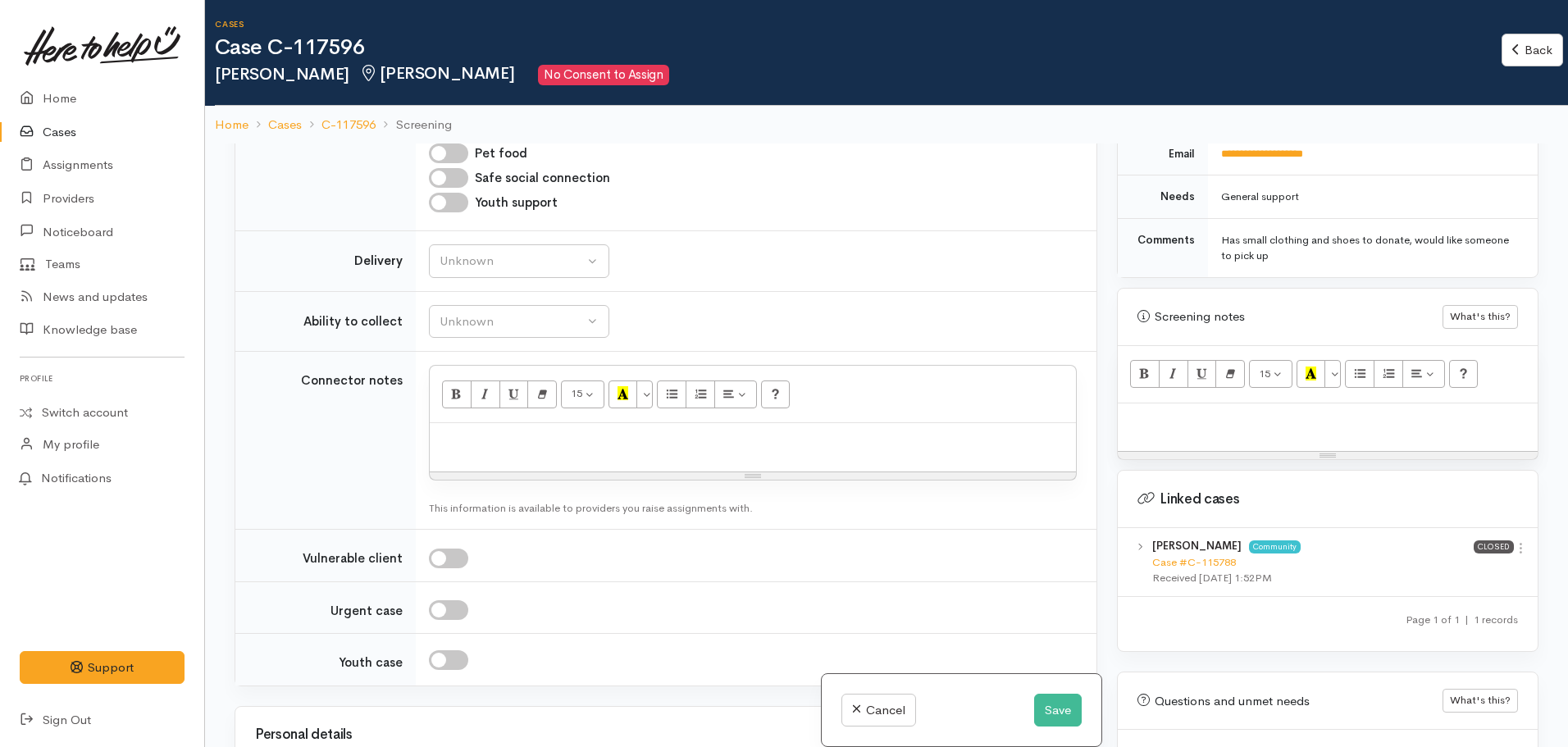
scroll to position [1808, 0]
click at [1190, 555] on link "Case #C-115788" at bounding box center [1194, 562] width 84 height 14
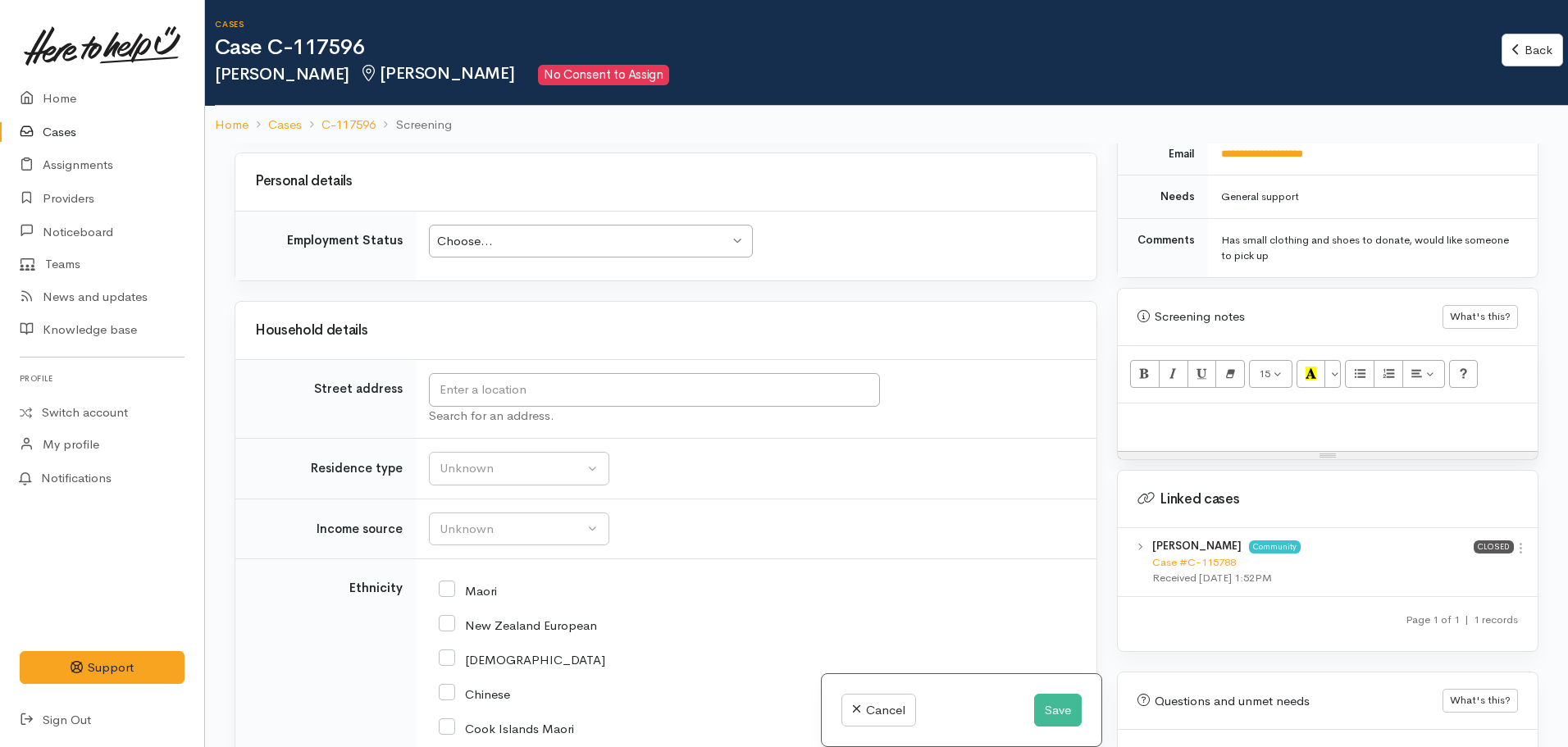
scroll to position [2361, 0]
click at [445, 582] on input "Maori" at bounding box center [467, 589] width 58 height 15
checkbox input "true"
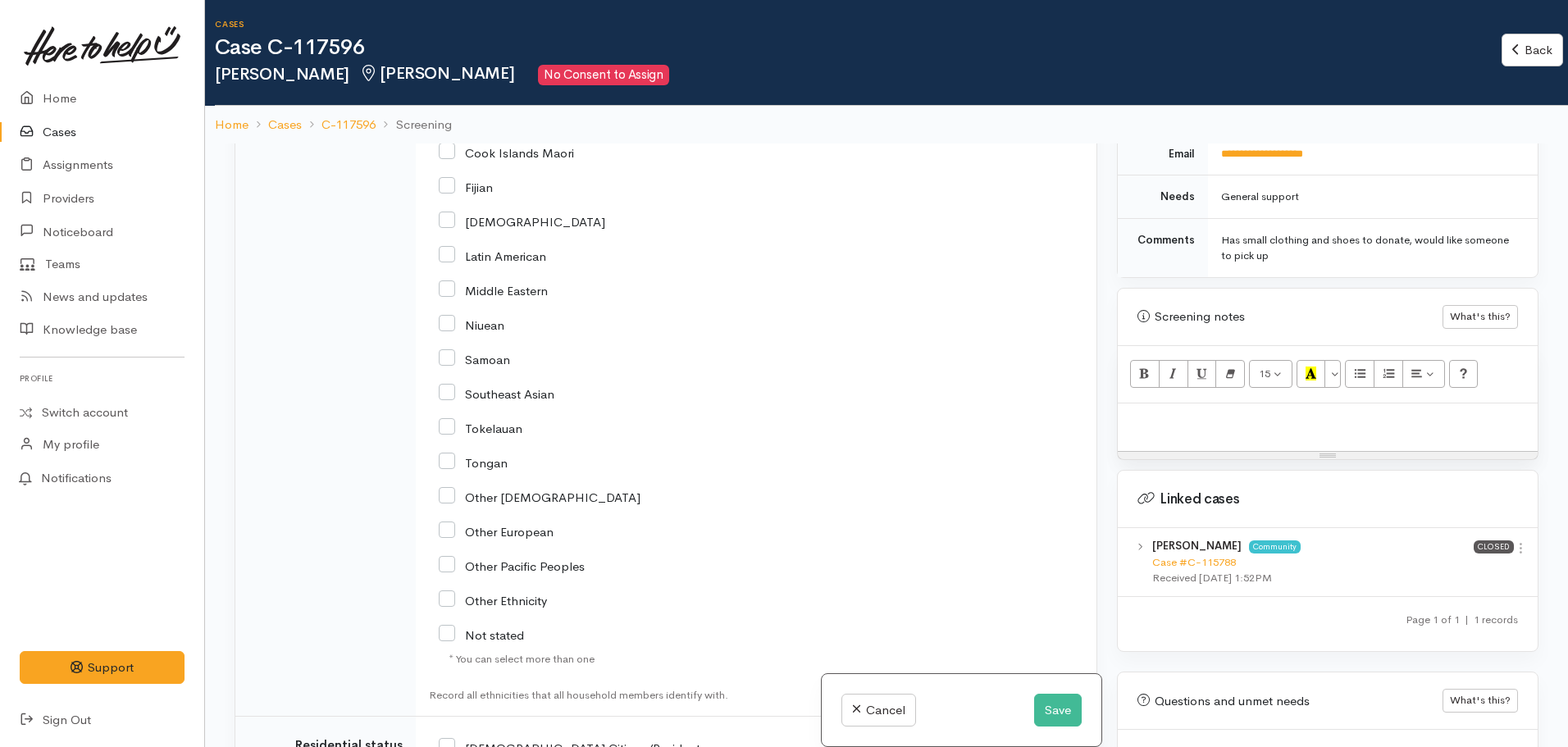
scroll to position [3277, 0]
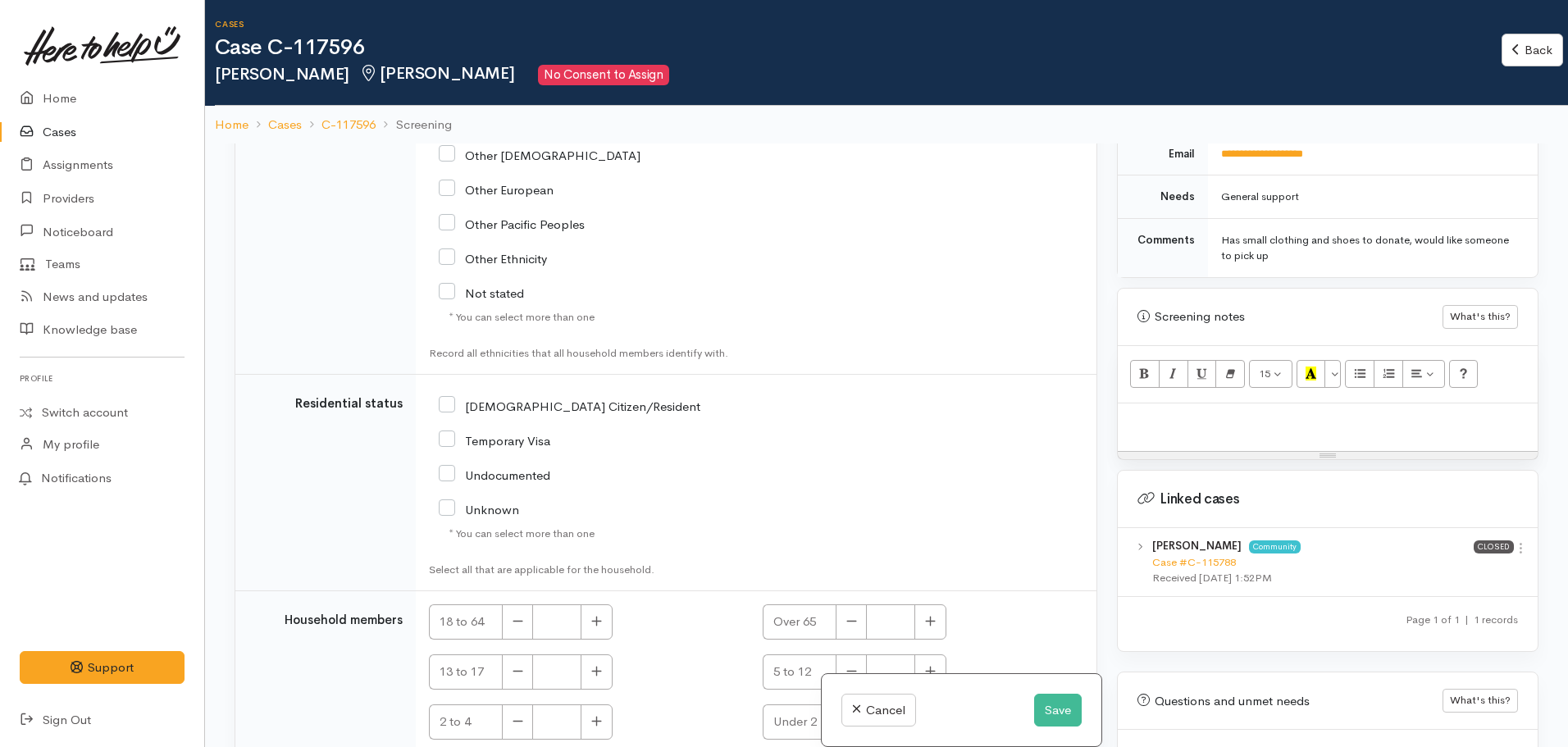
click at [450, 398] on input "[DEMOGRAPHIC_DATA] Citizen/Resident" at bounding box center [569, 405] width 261 height 15
checkbox input "true"
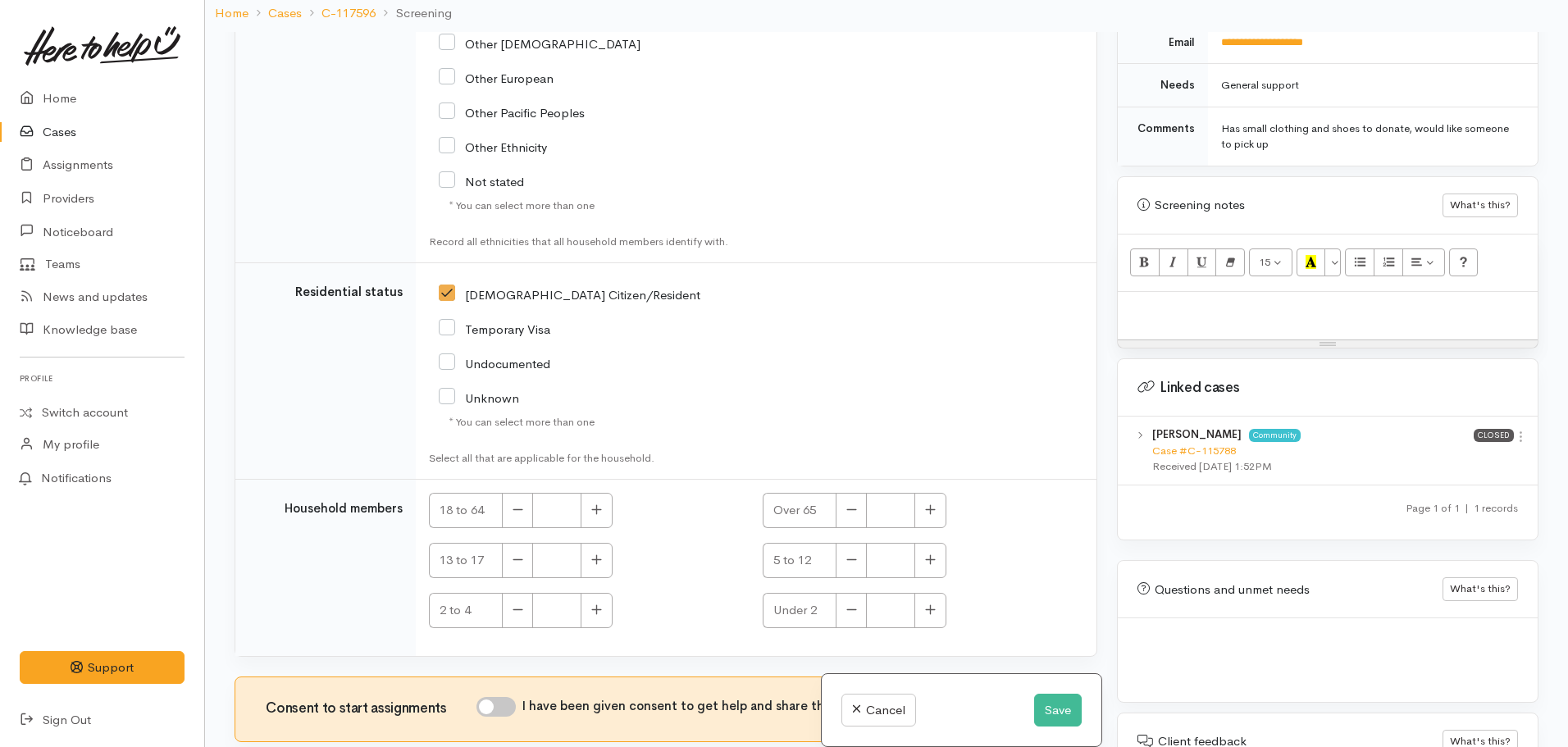
scroll to position [144, 0]
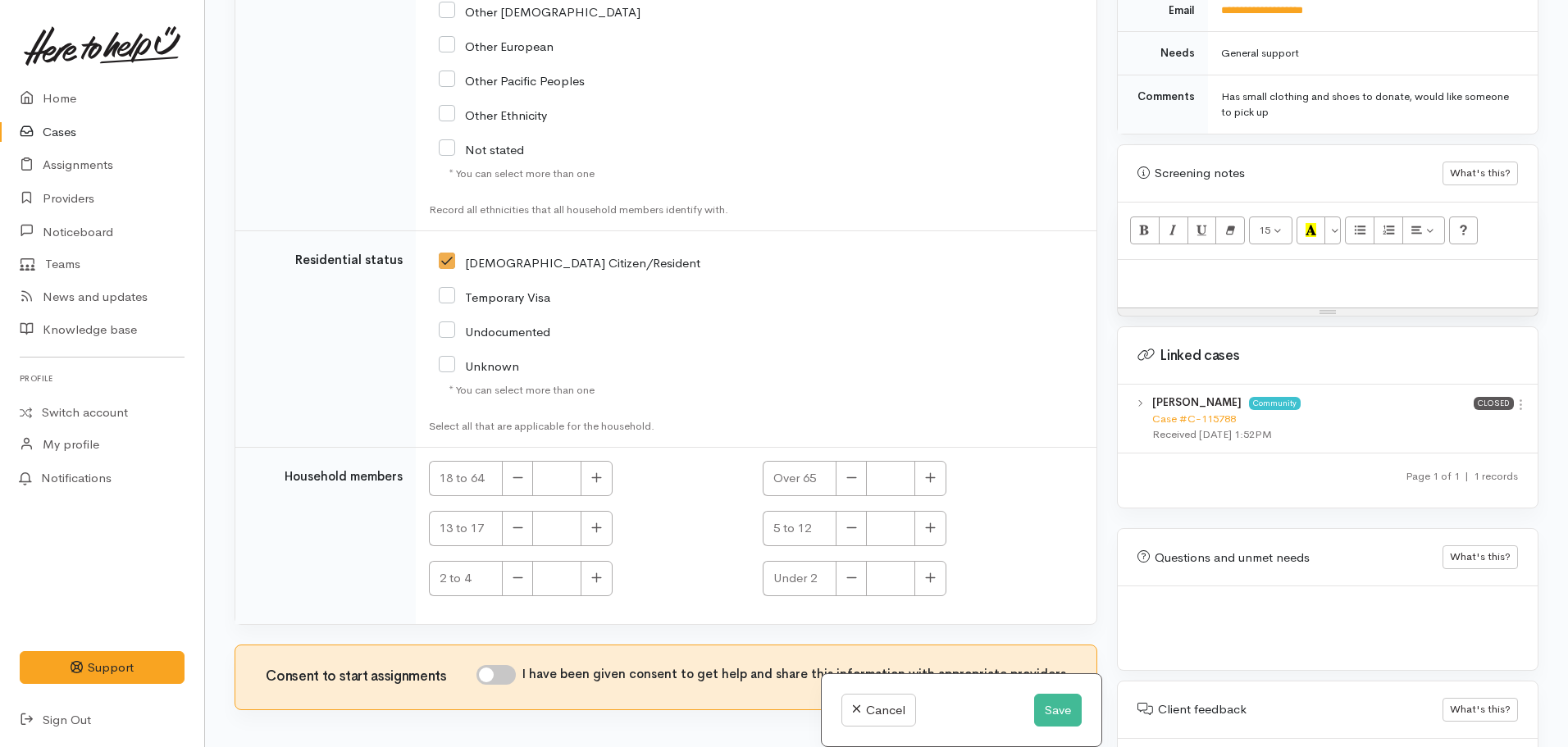
click at [516, 666] on input "I have been given consent to get help and share this information with appropria…" at bounding box center [496, 676] width 39 height 20
checkbox input "true"
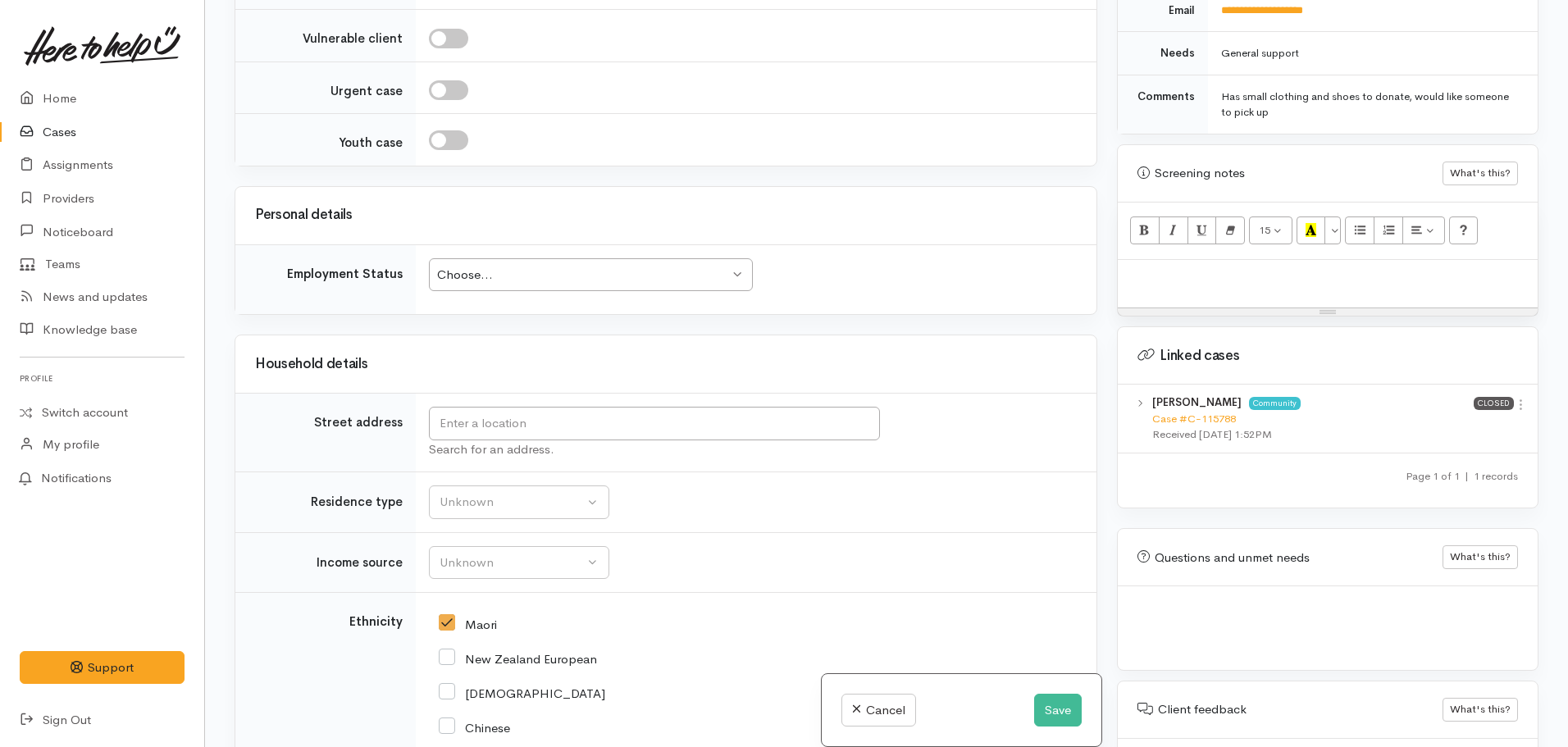
scroll to position [2179, 0]
click at [516, 550] on button "Unknown" at bounding box center [519, 567] width 180 height 34
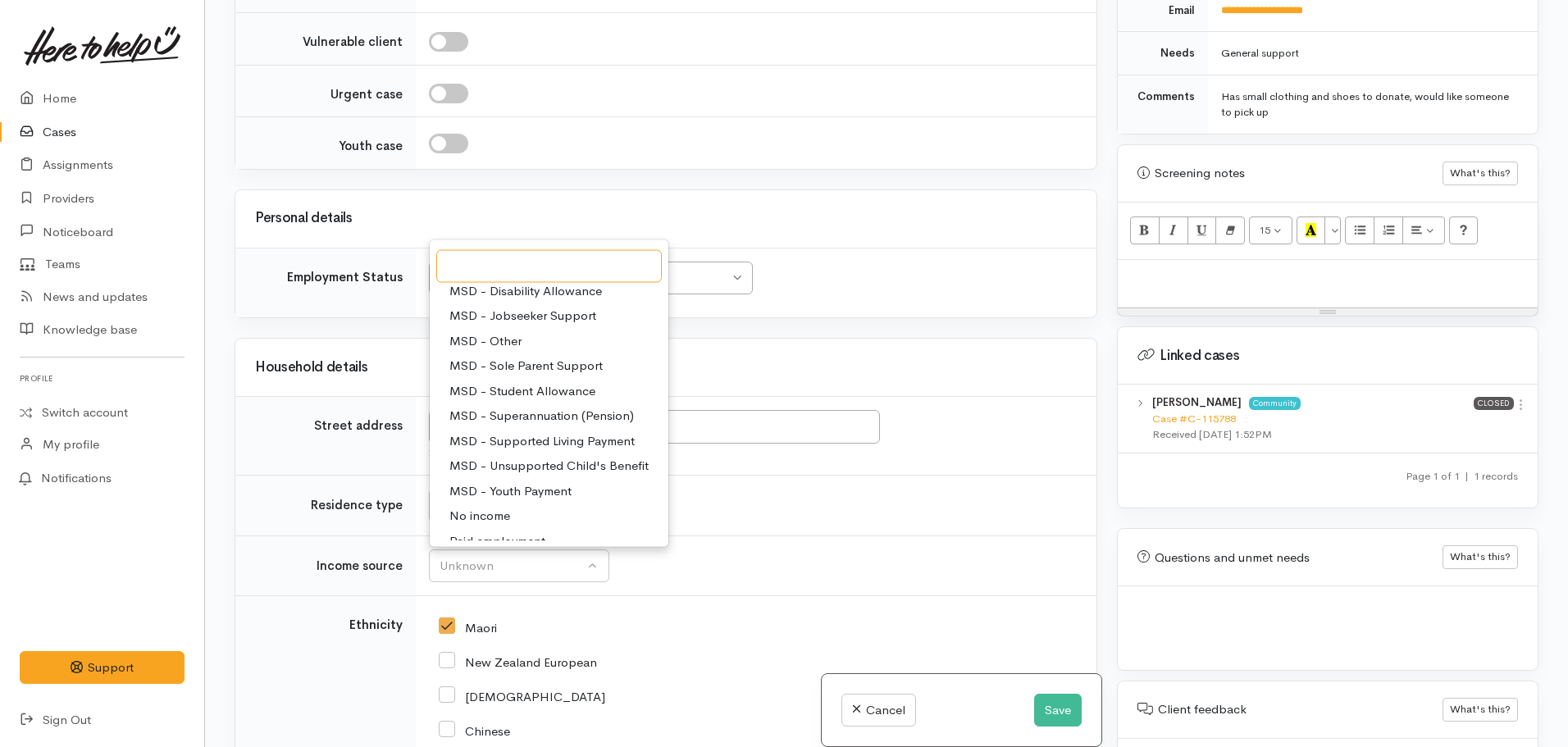
scroll to position [136, 0]
click at [580, 404] on span "MSD - Superannuation (Pension)" at bounding box center [541, 413] width 185 height 19
select select "2"
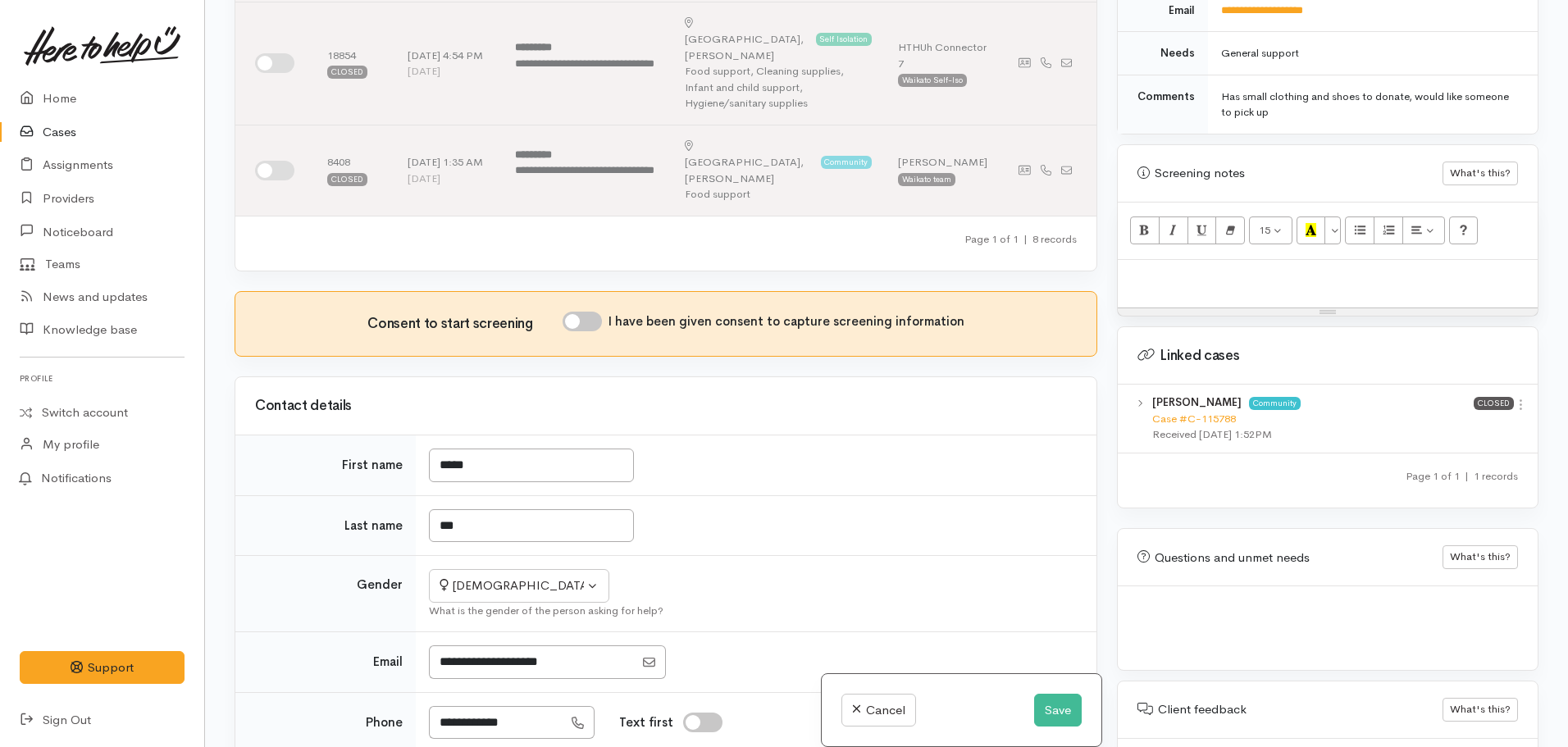
click at [602, 311] on input "I have been given consent to capture screening information" at bounding box center [582, 321] width 39 height 20
checkbox input "true"
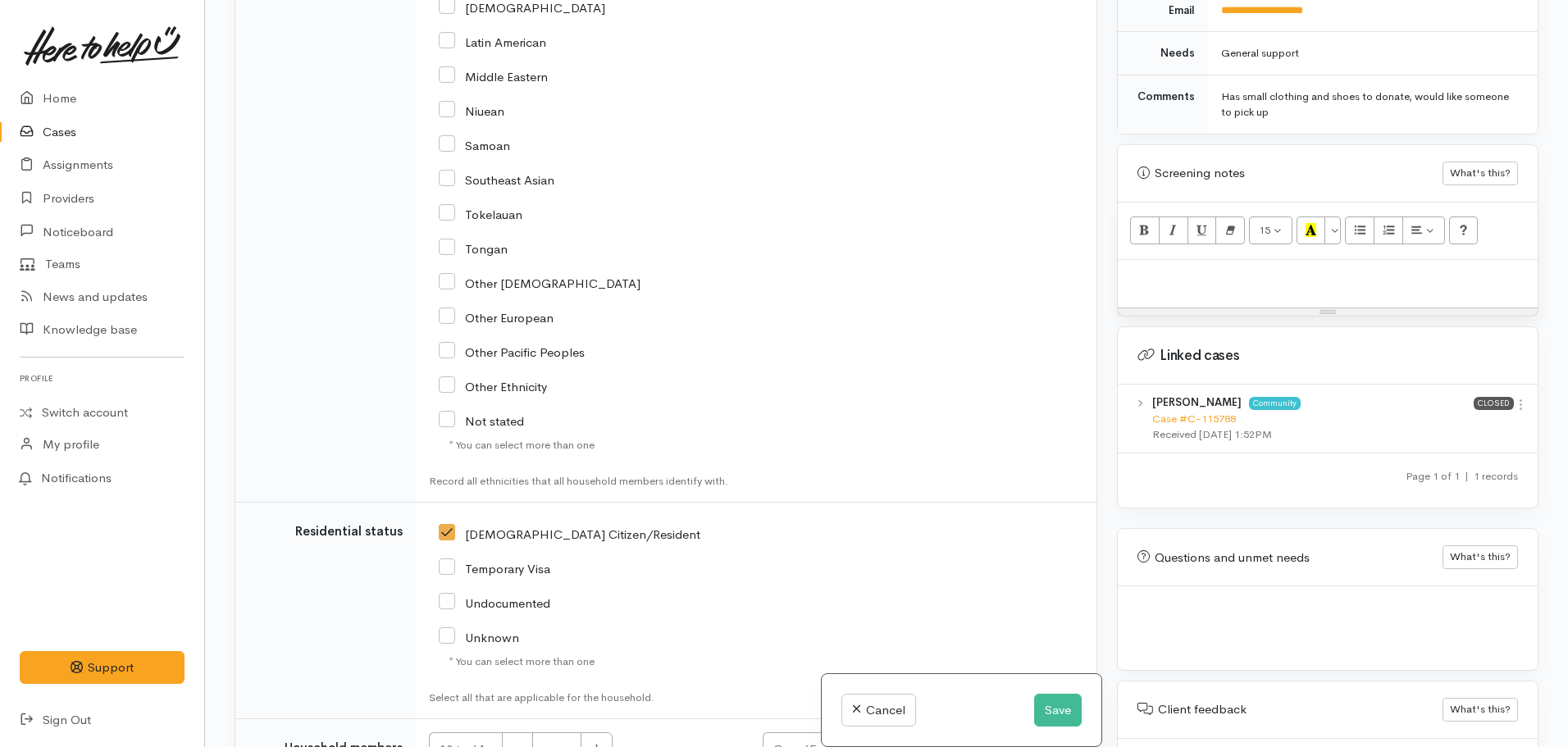
scroll to position [3277, 0]
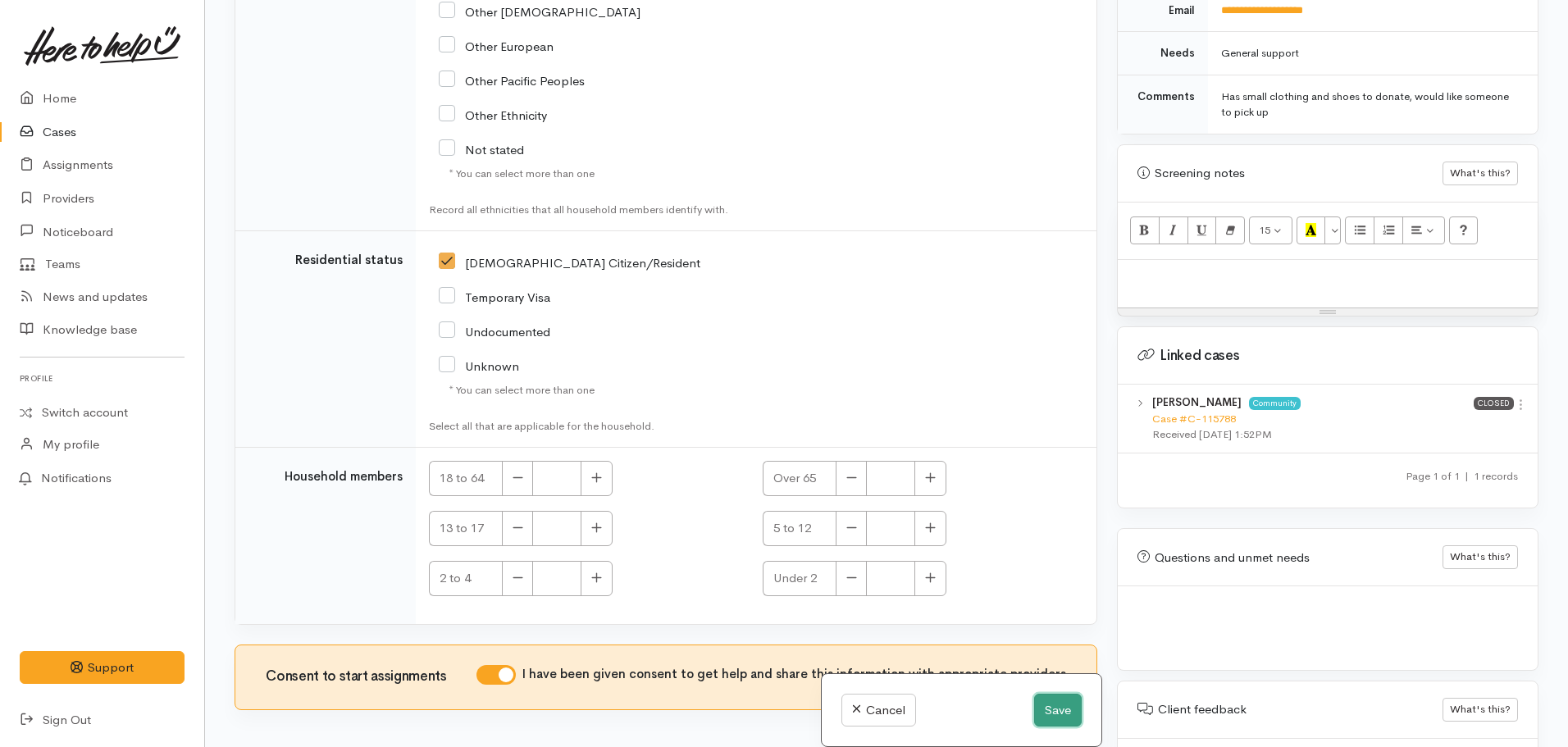
click at [1051, 707] on button "Save" at bounding box center [1057, 711] width 47 height 34
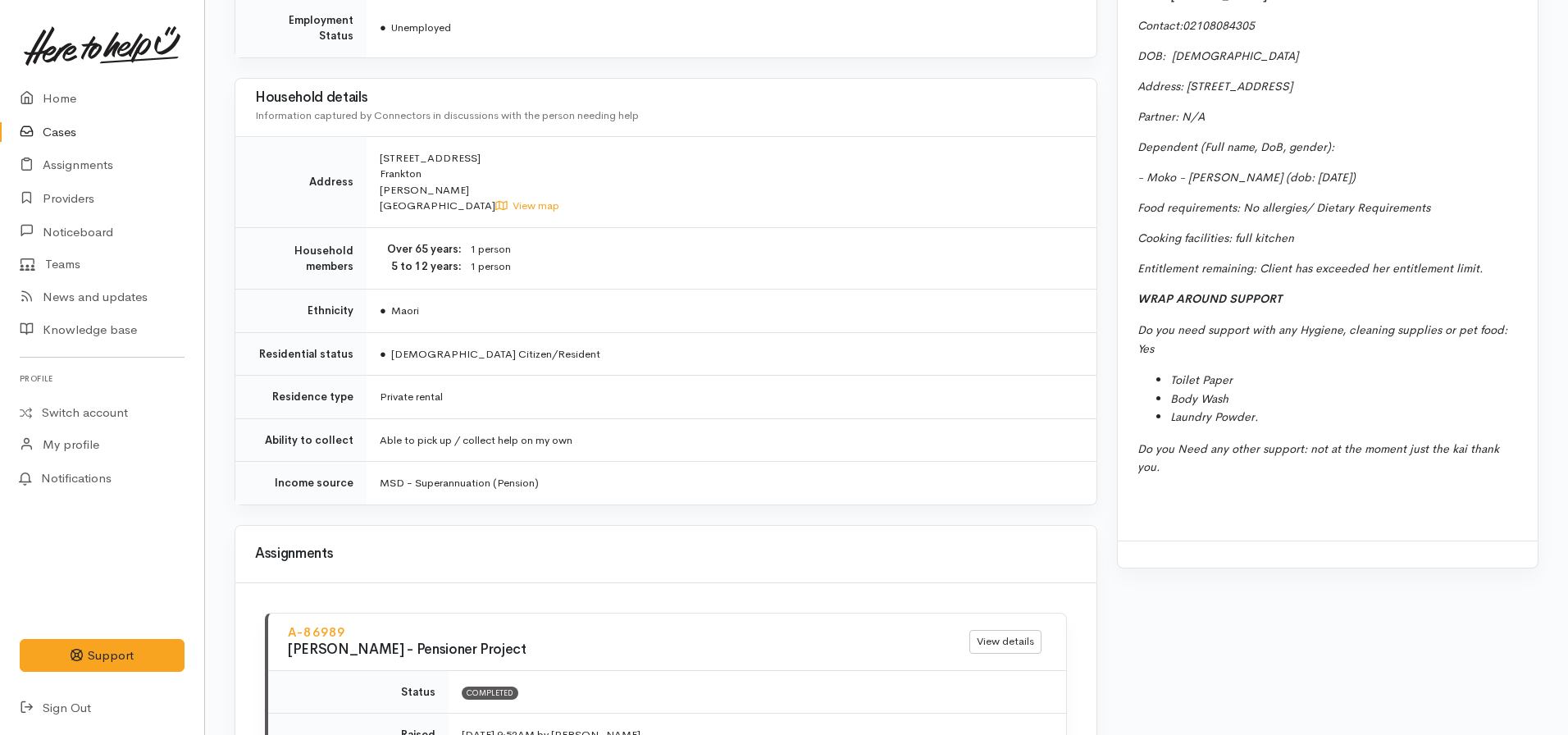
scroll to position [1550, 0]
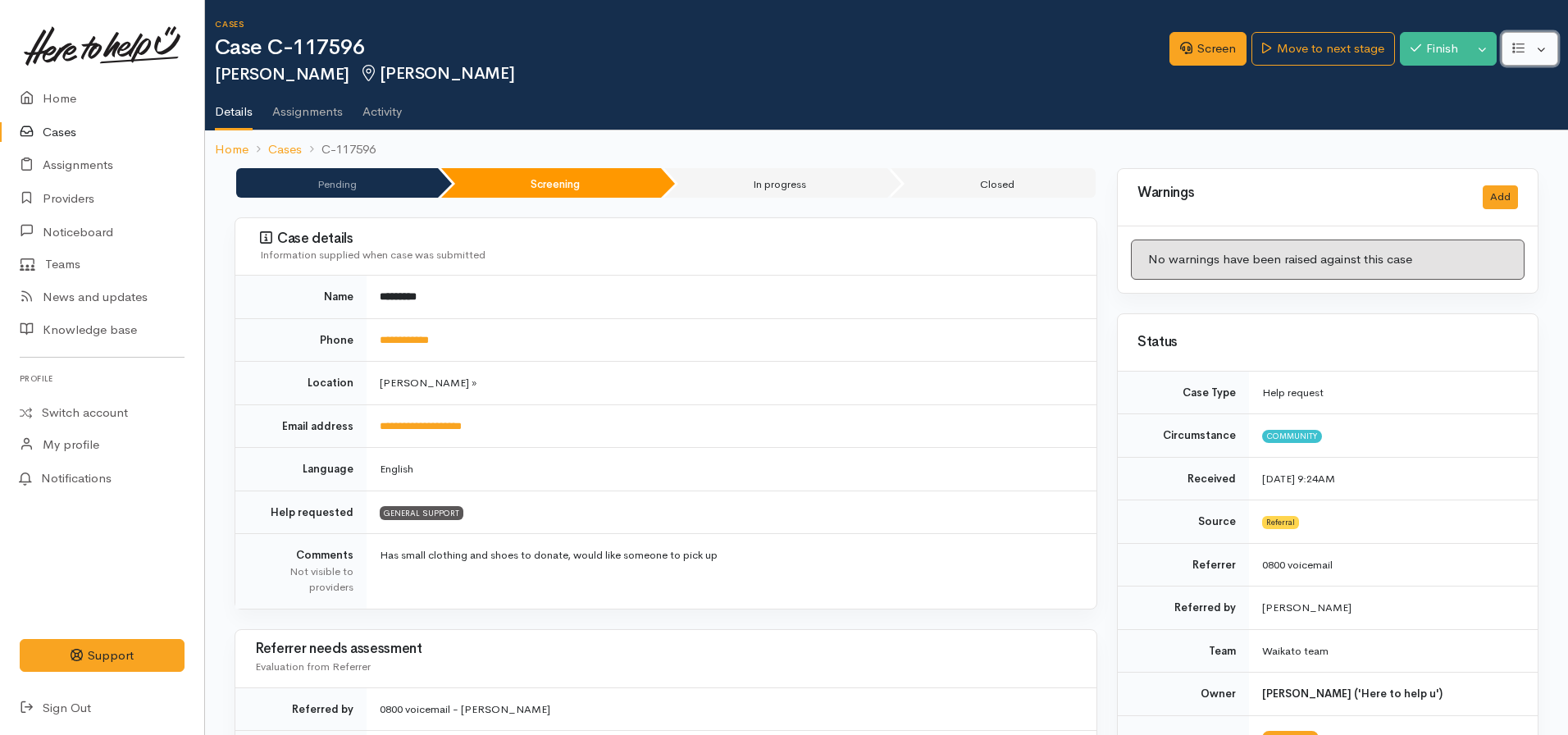
click at [1524, 54] on button "button" at bounding box center [1529, 49] width 56 height 34
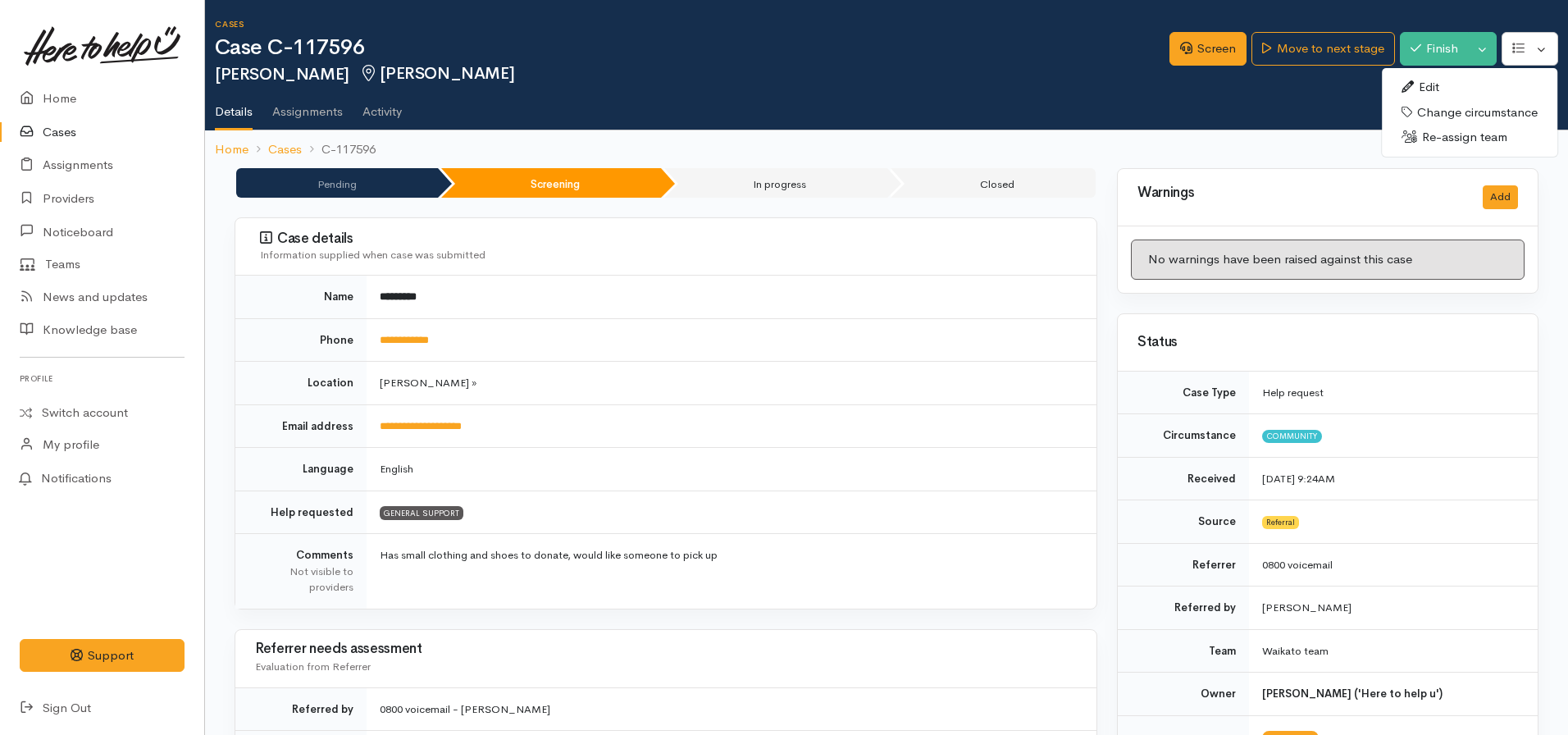
click at [1415, 85] on link "Edit" at bounding box center [1469, 87] width 176 height 25
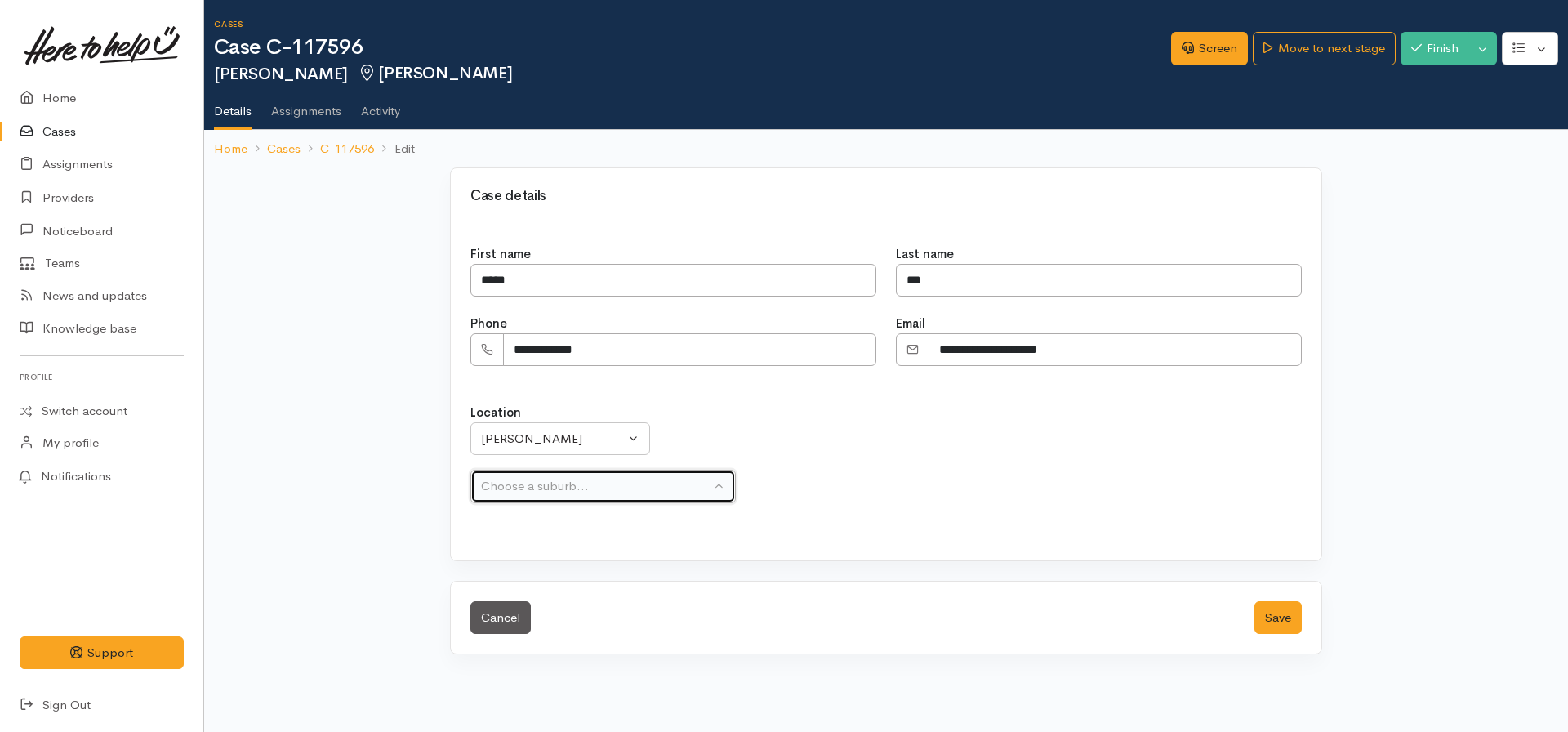
click at [675, 484] on div "Choose a suburb..." at bounding box center [595, 486] width 229 height 19
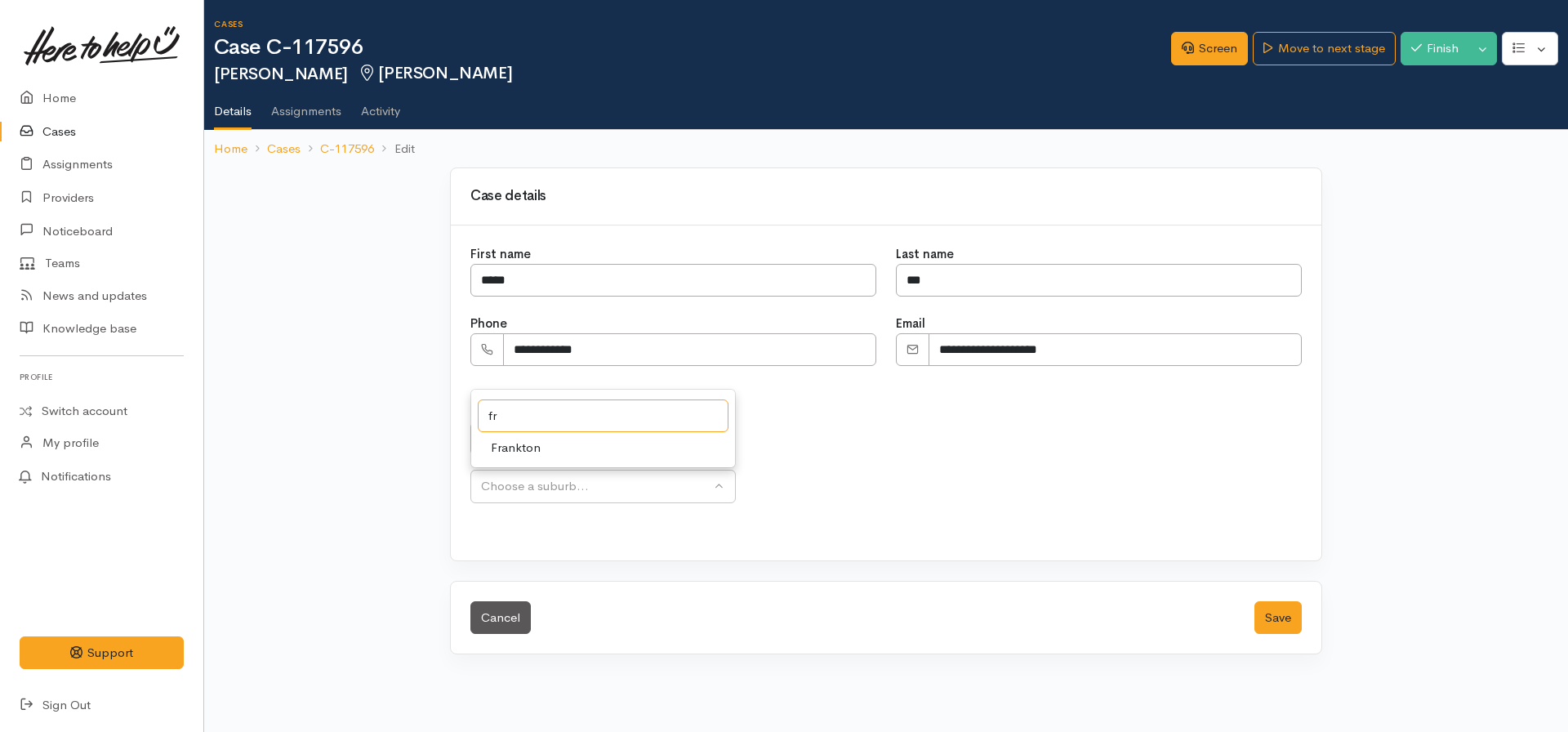
type input "fr"
click at [582, 439] on link "Frankton" at bounding box center [602, 448] width 264 height 25
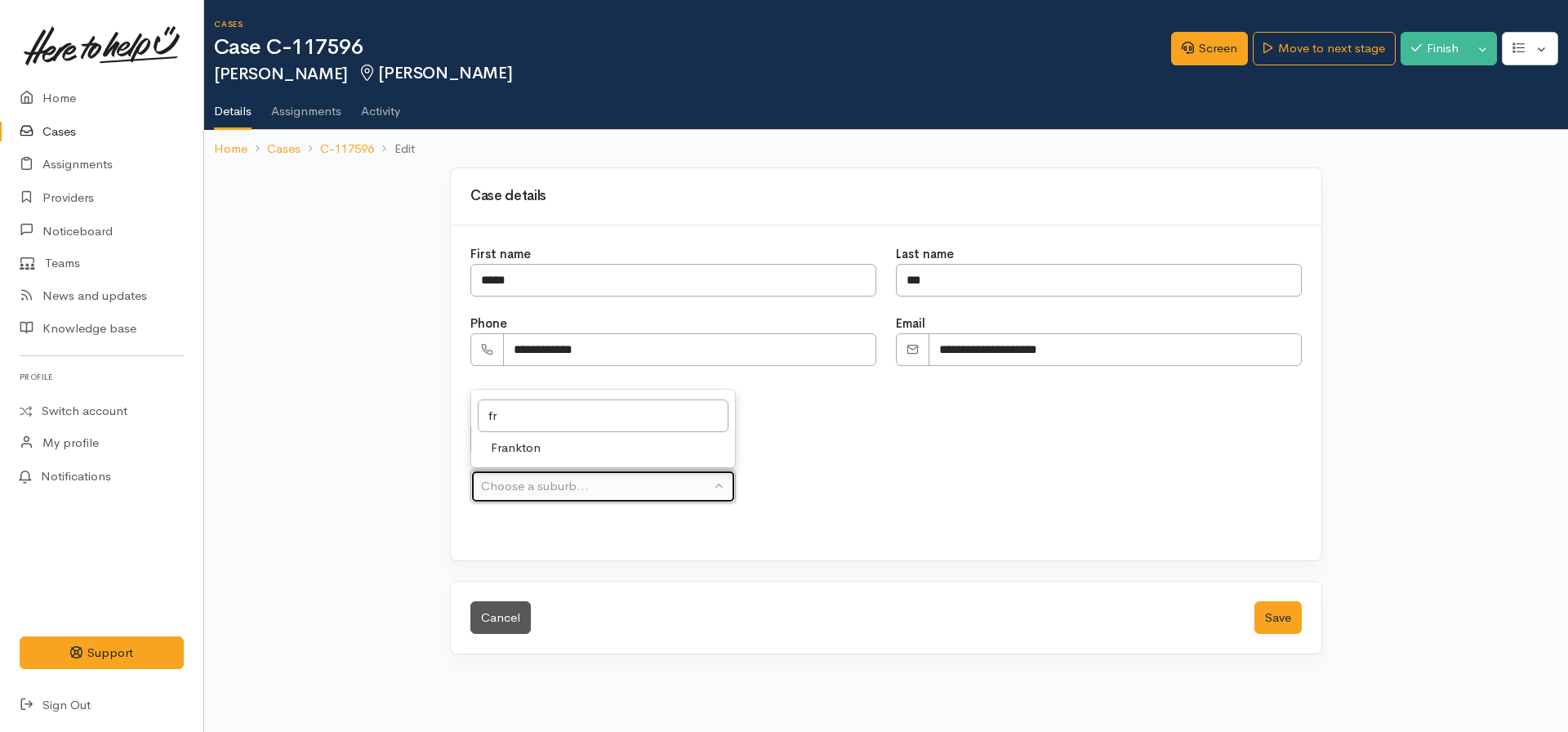
select select "17"
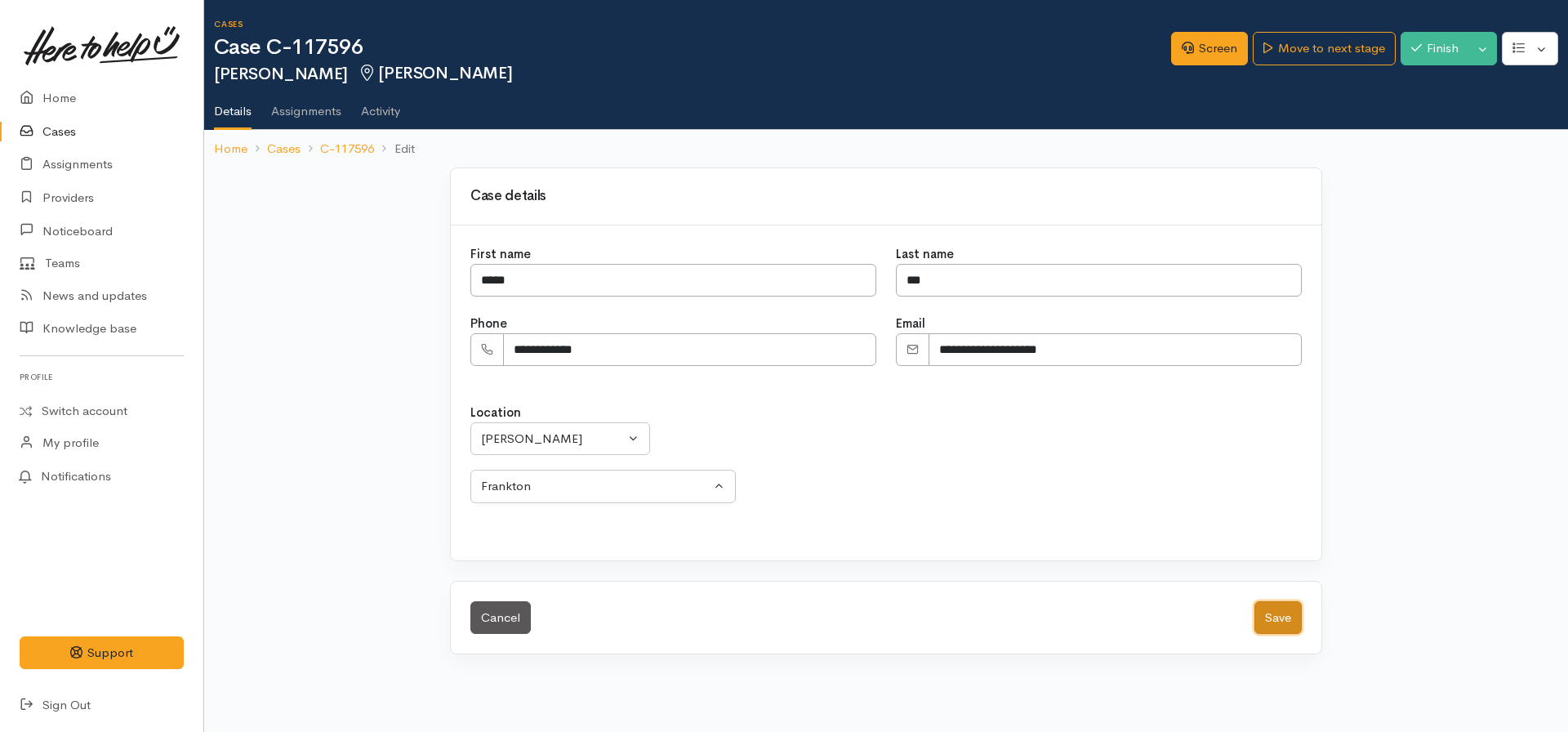
click at [1267, 615] on button "Save" at bounding box center [1277, 618] width 47 height 34
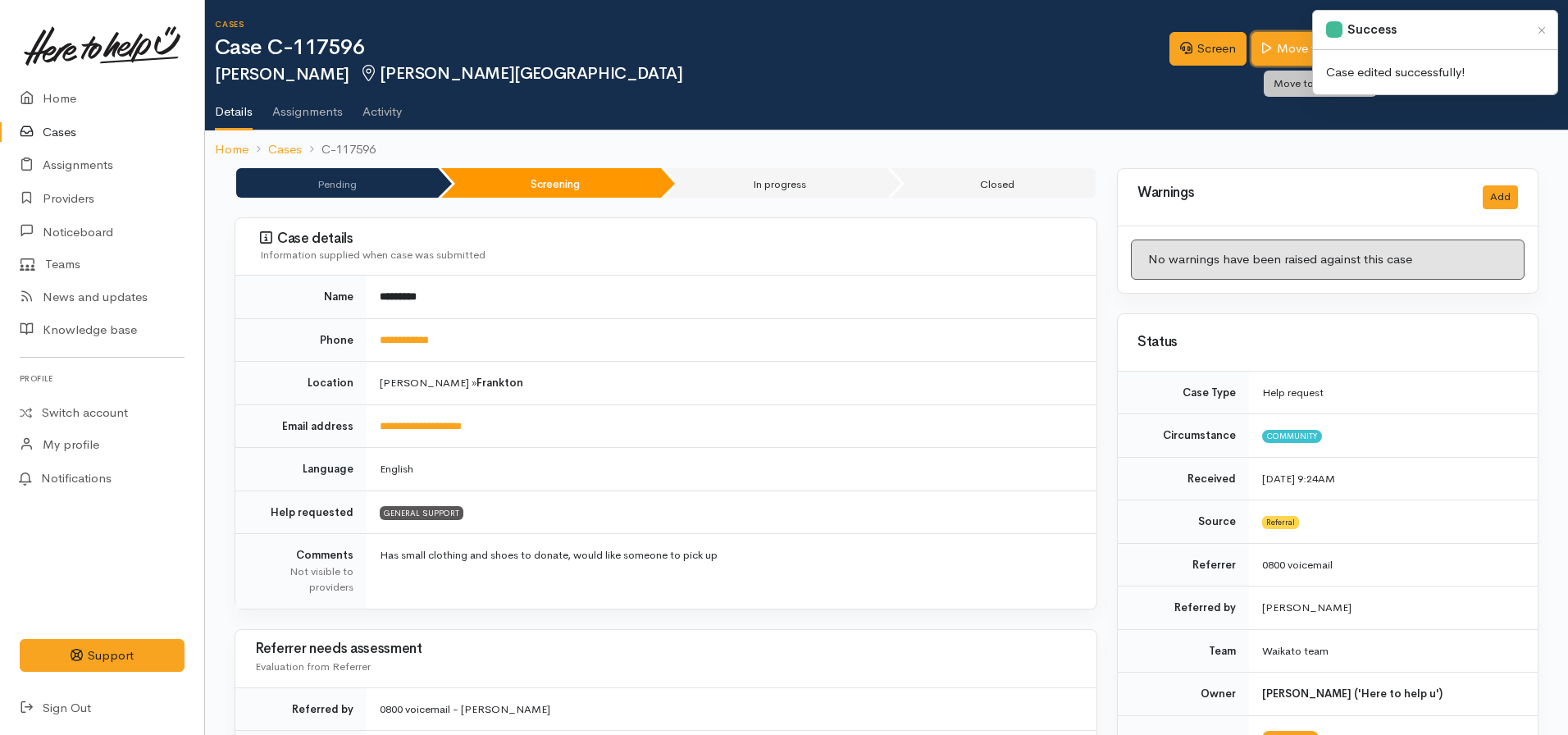
click at [1267, 39] on link "Move to next stage" at bounding box center [1323, 49] width 143 height 34
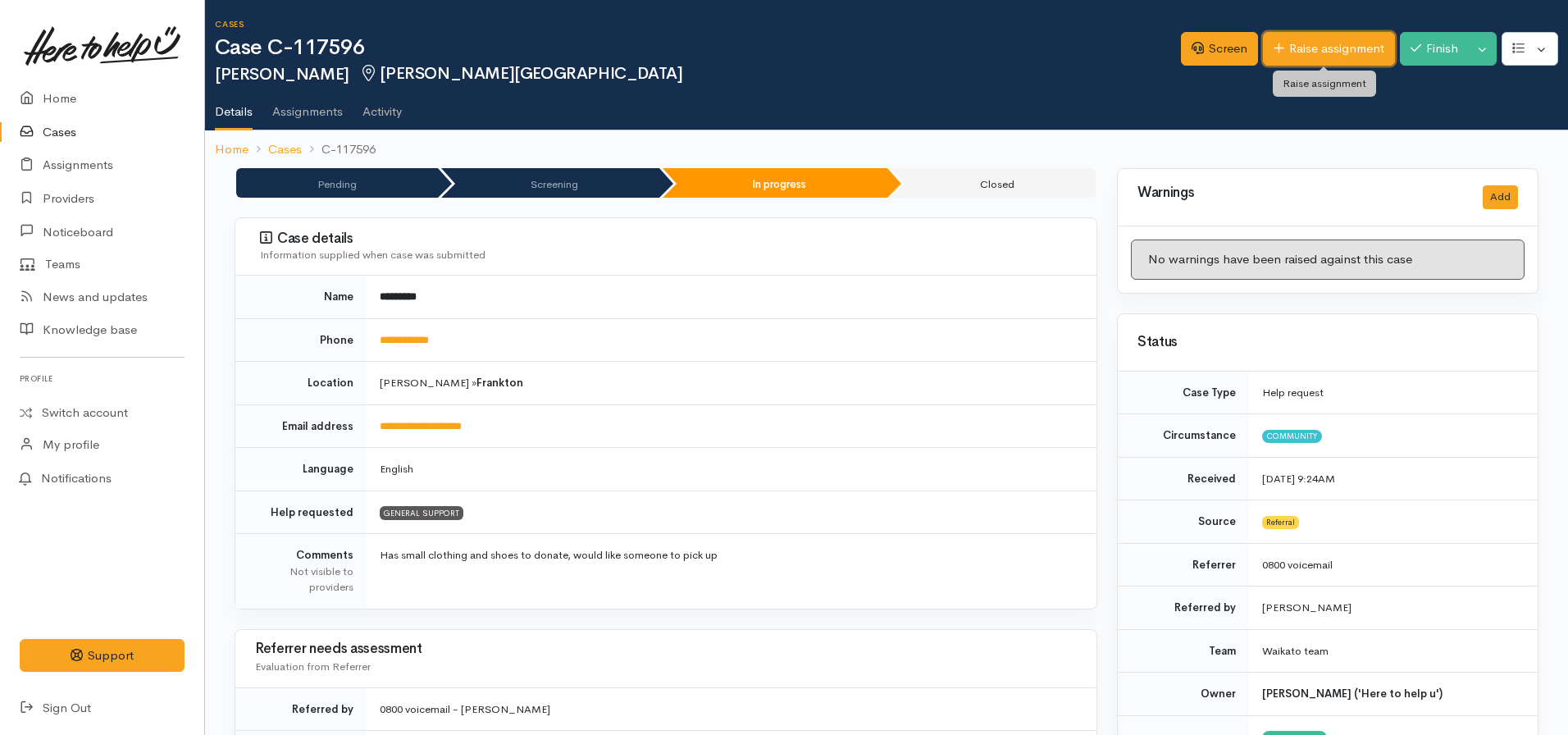
click at [1294, 52] on link "Raise assignment" at bounding box center [1329, 49] width 132 height 34
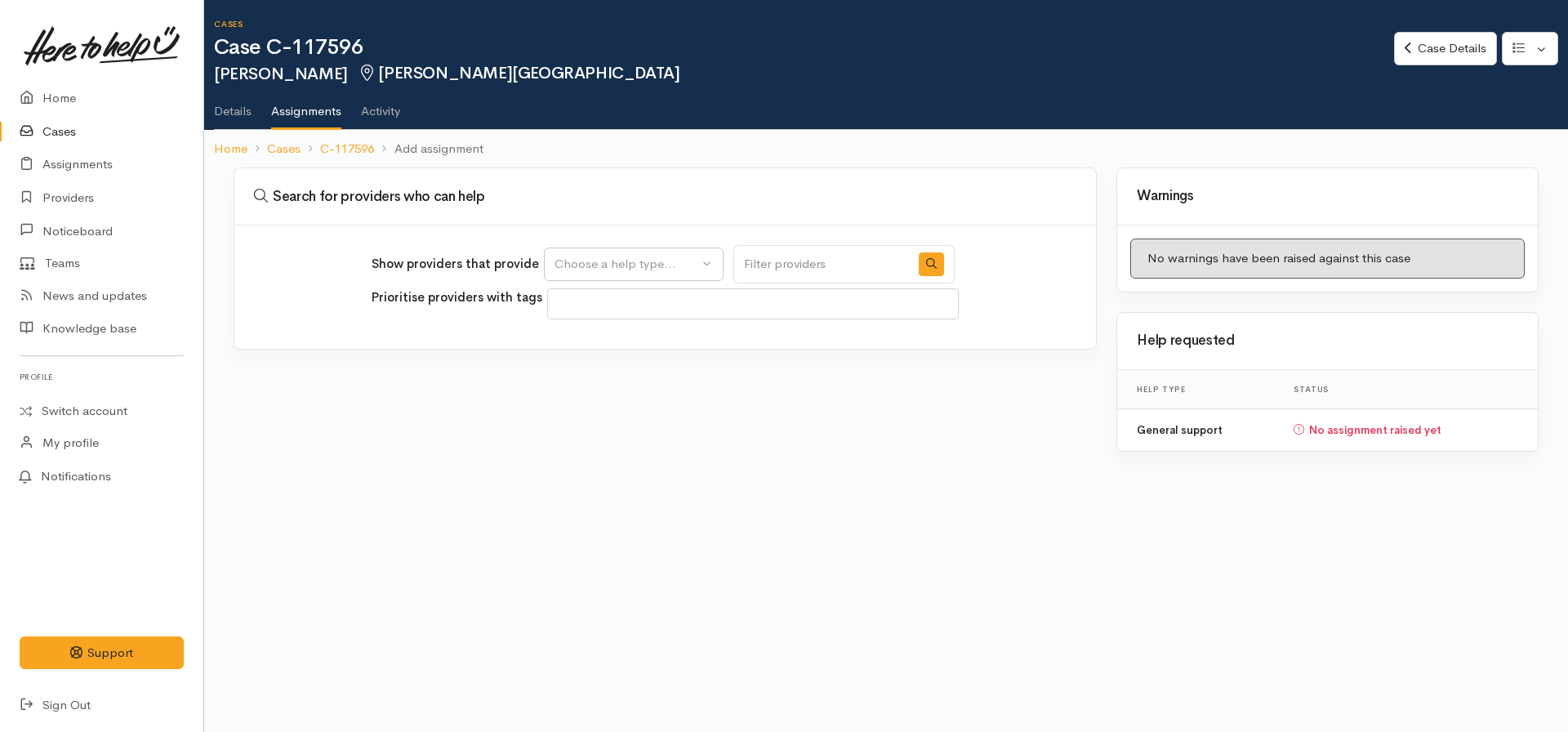
select select
click at [631, 267] on div "Choose a help type..." at bounding box center [626, 264] width 144 height 19
click at [632, 341] on span "General support" at bounding box center [609, 342] width 92 height 19
select select "4"
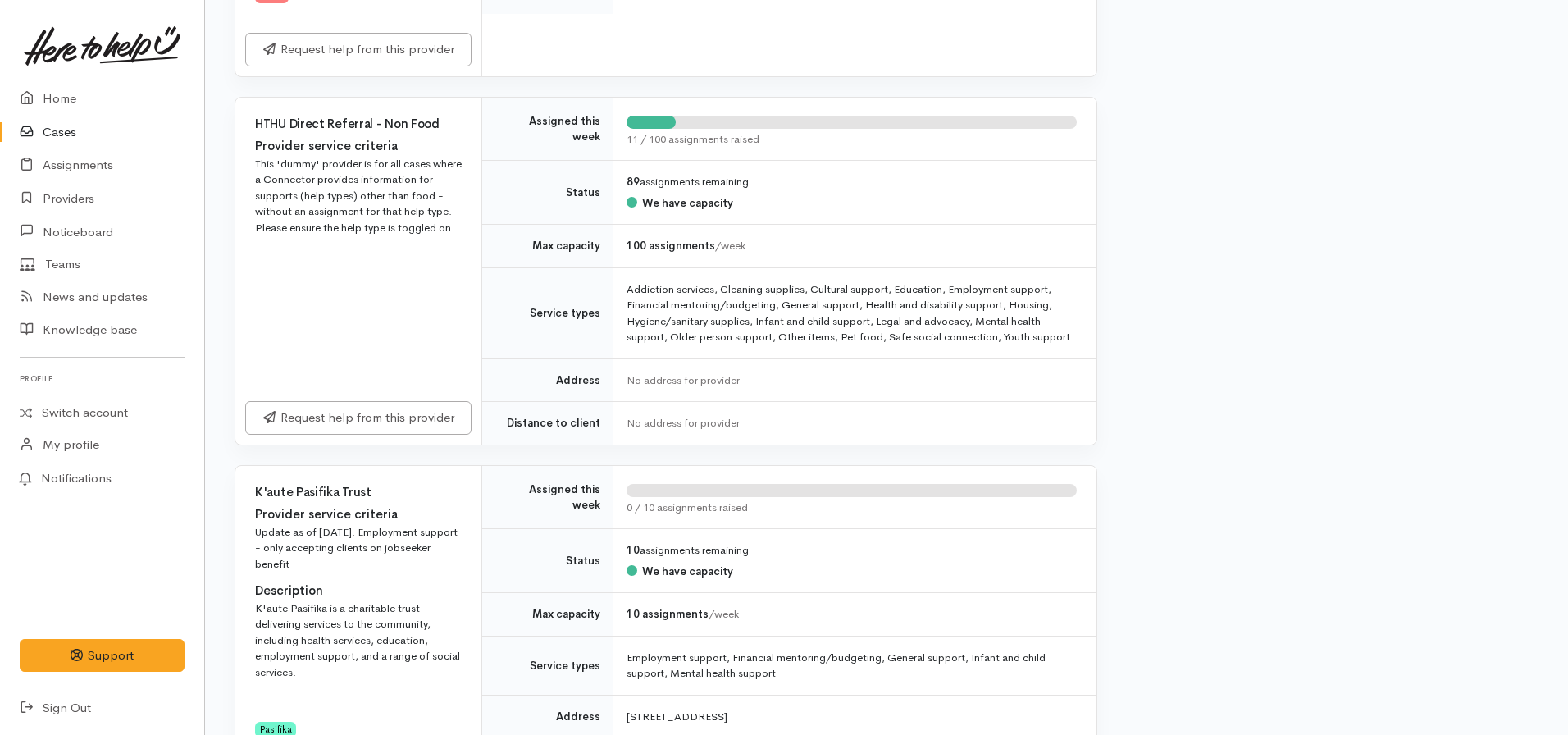
scroll to position [3628, 0]
click at [381, 398] on link "Request help from this provider" at bounding box center [359, 415] width 227 height 34
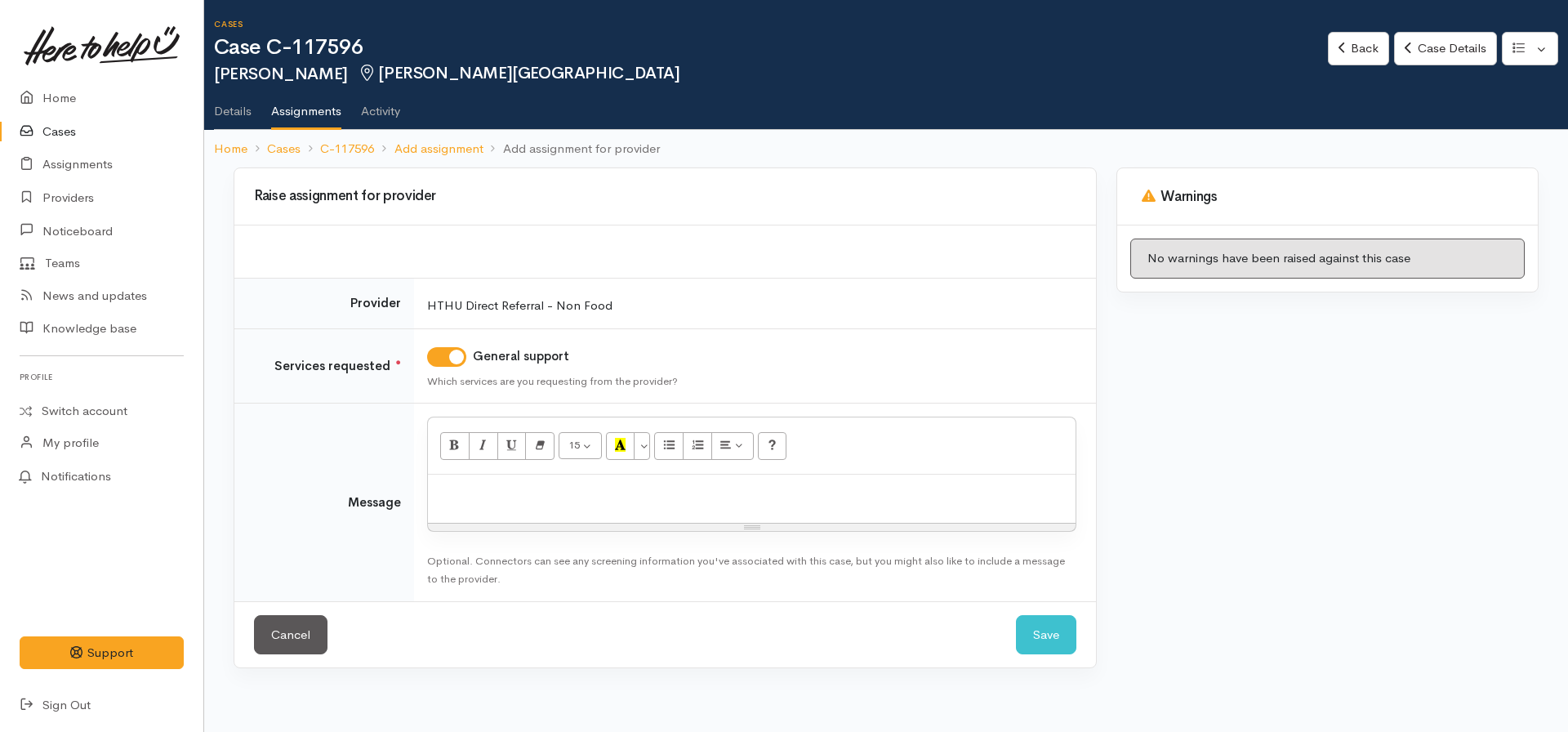
click at [610, 493] on p at bounding box center [752, 491] width 632 height 19
click button "Save" at bounding box center [1047, 634] width 60 height 40
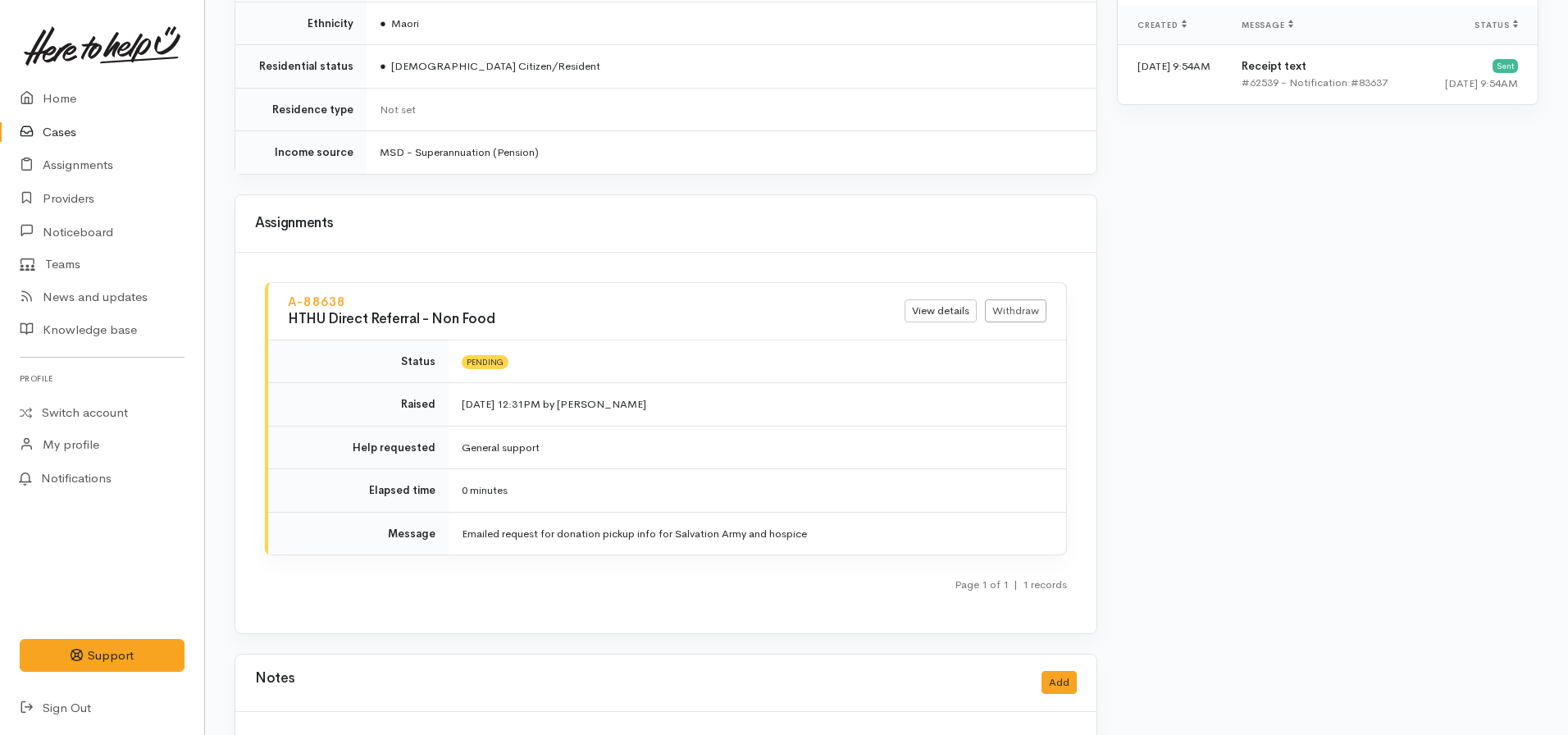
scroll to position [1241, 0]
click at [91, 99] on link "Home" at bounding box center [102, 99] width 204 height 34
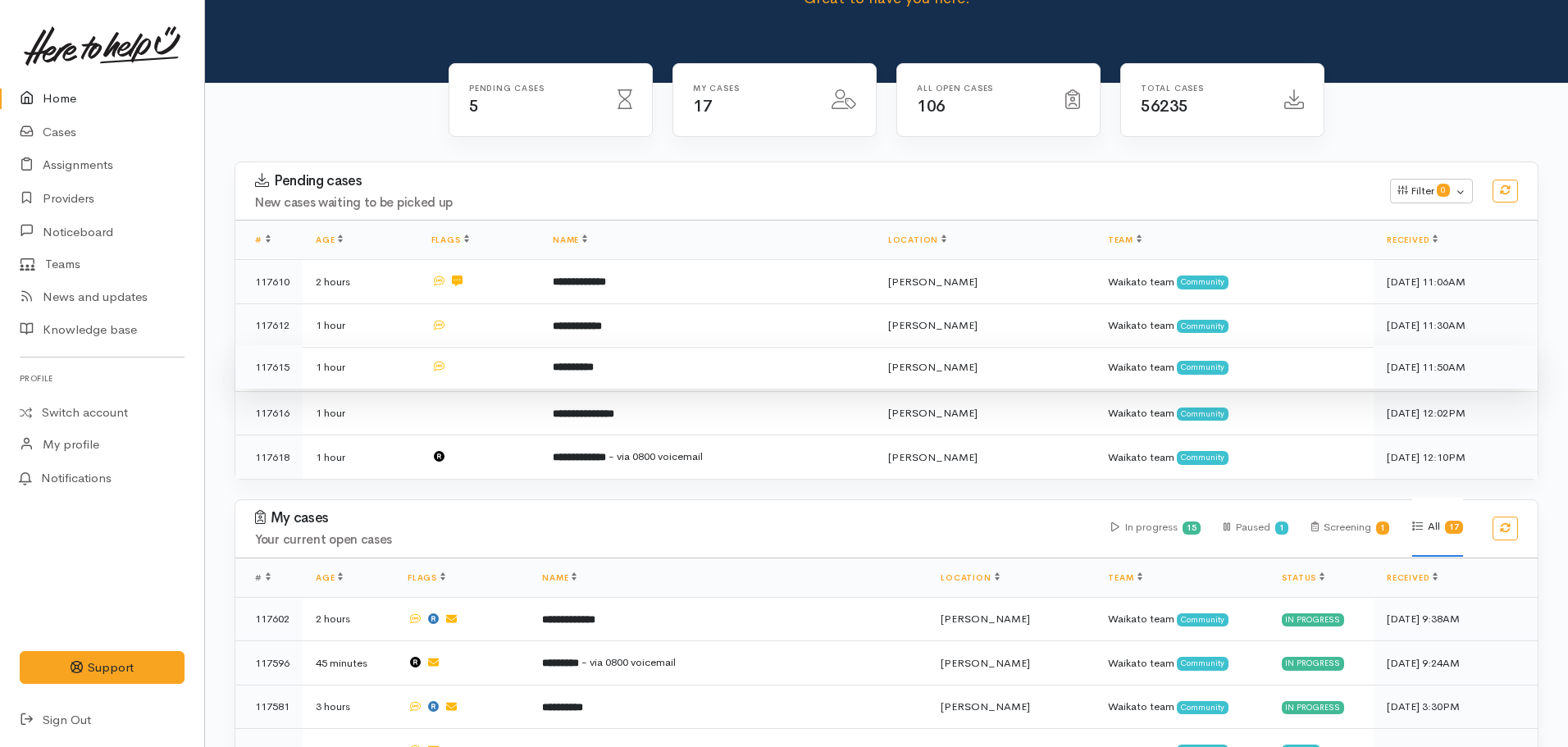
scroll to position [99, 0]
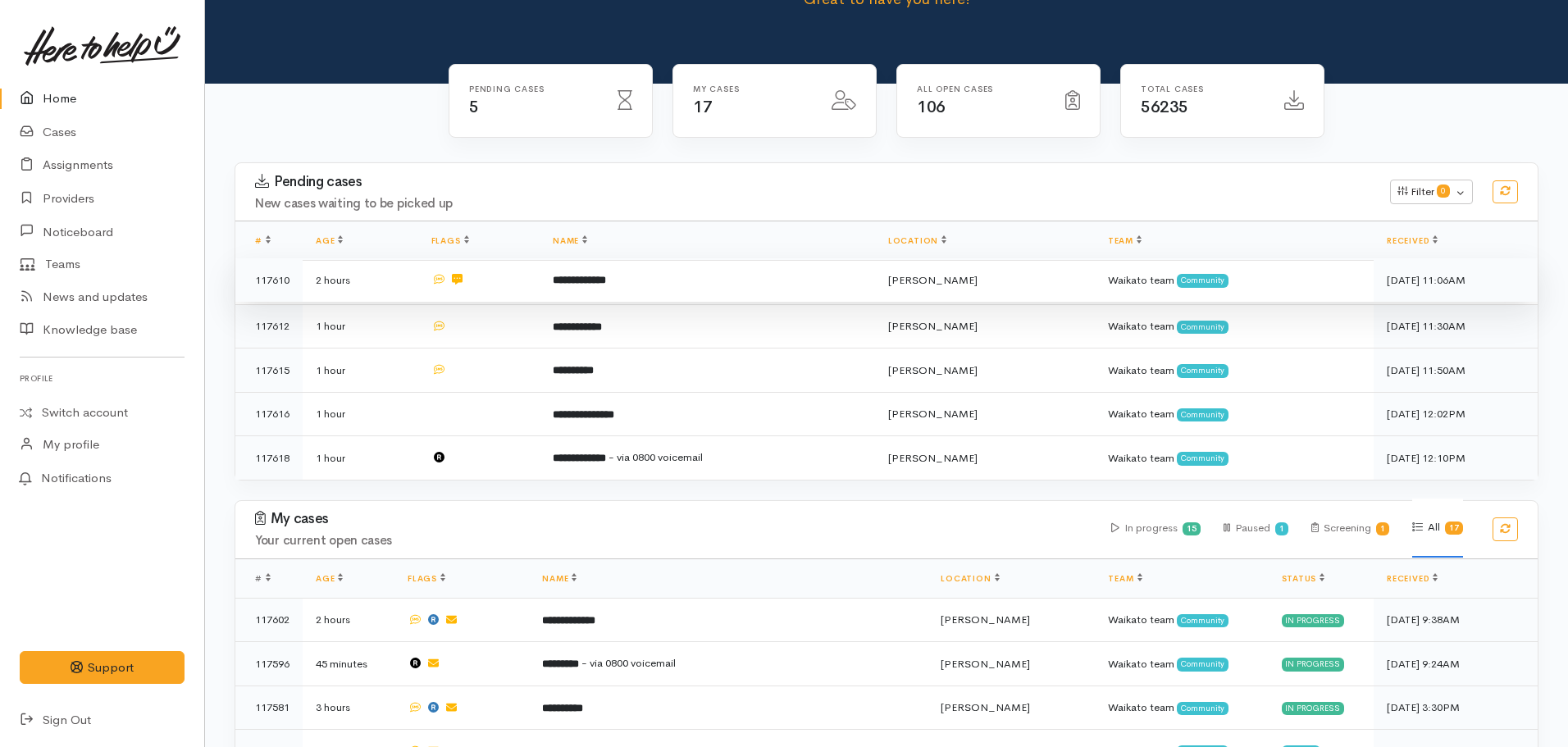
click at [647, 285] on td "**********" at bounding box center [707, 281] width 335 height 45
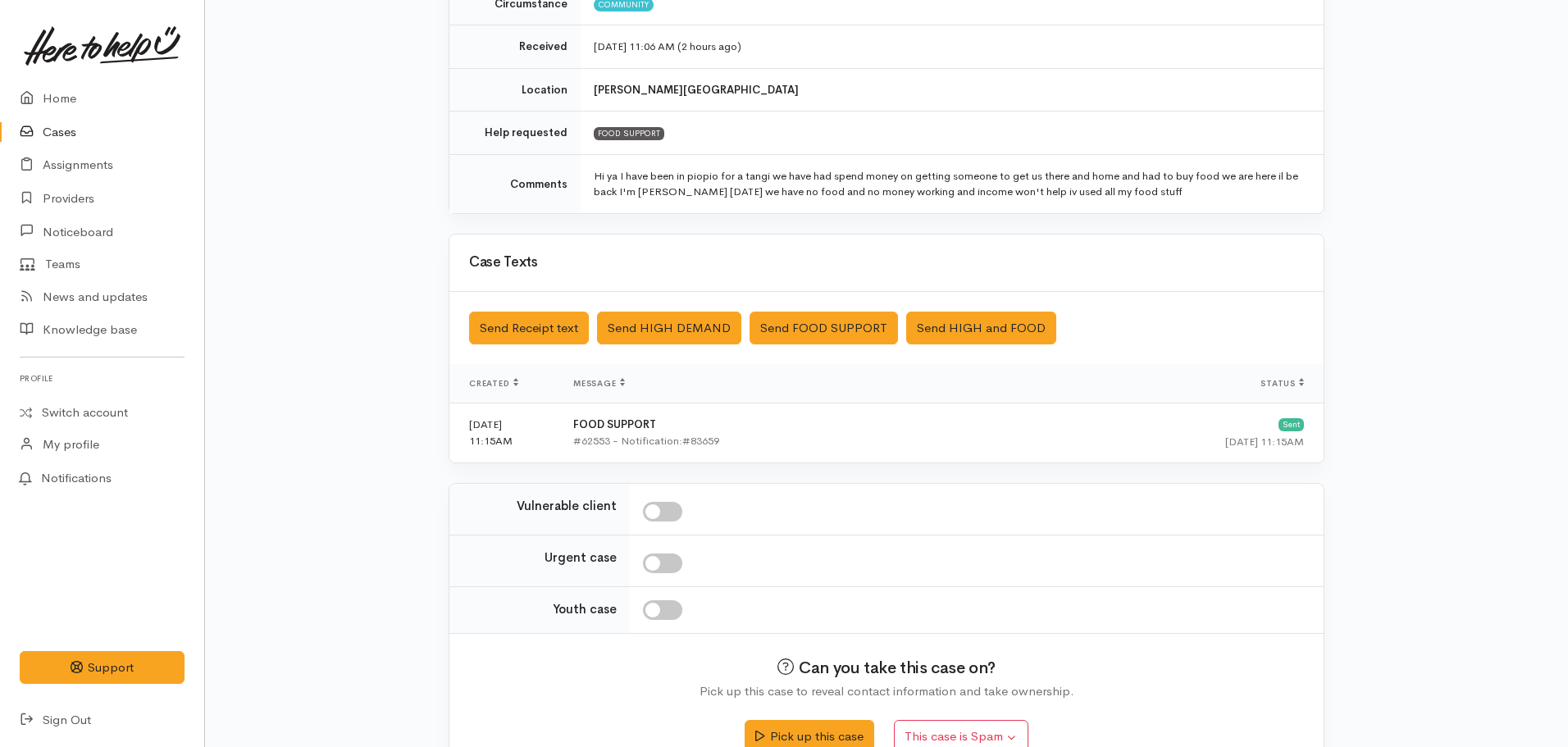
scroll to position [270, 0]
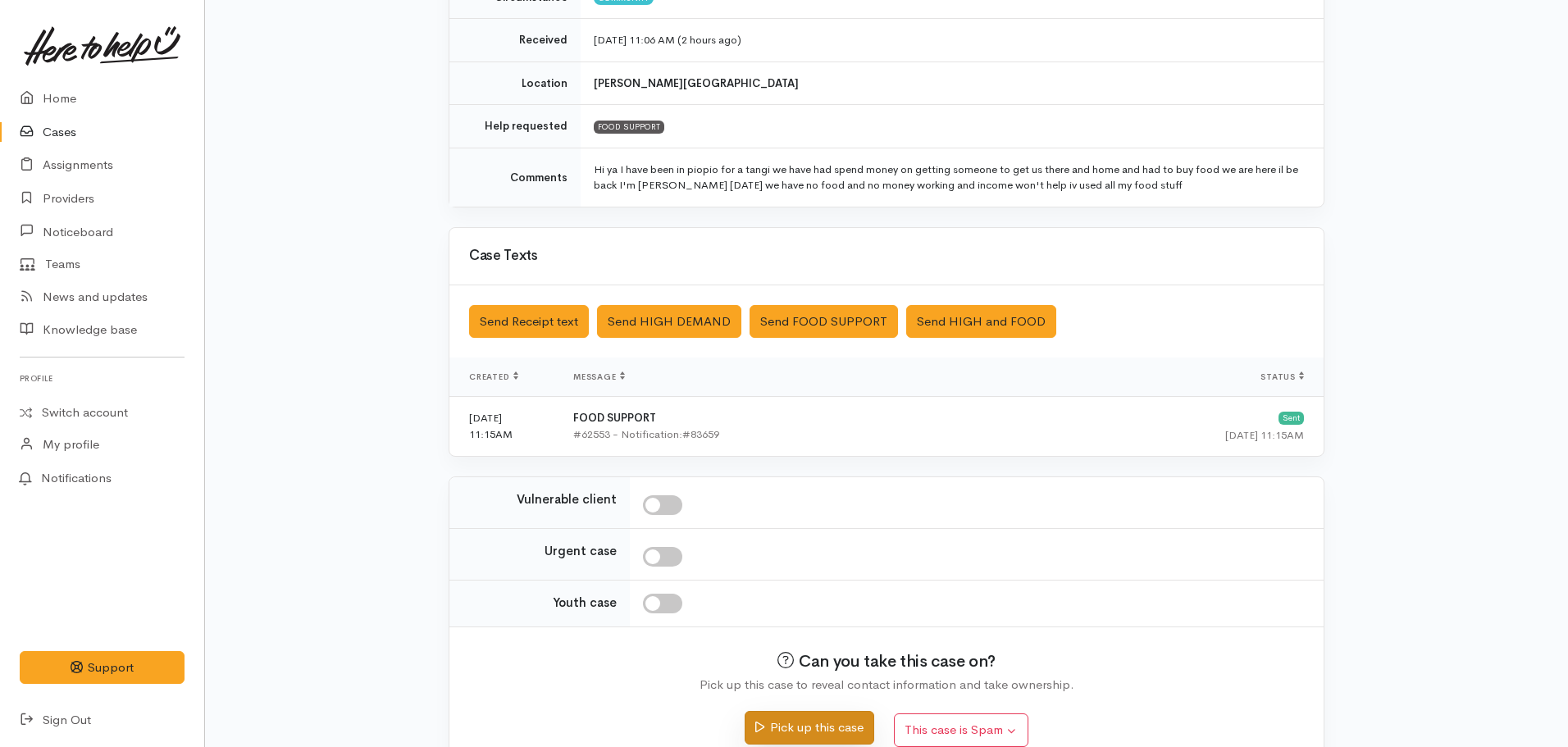
click at [814, 731] on button "Pick up this case" at bounding box center [809, 728] width 128 height 34
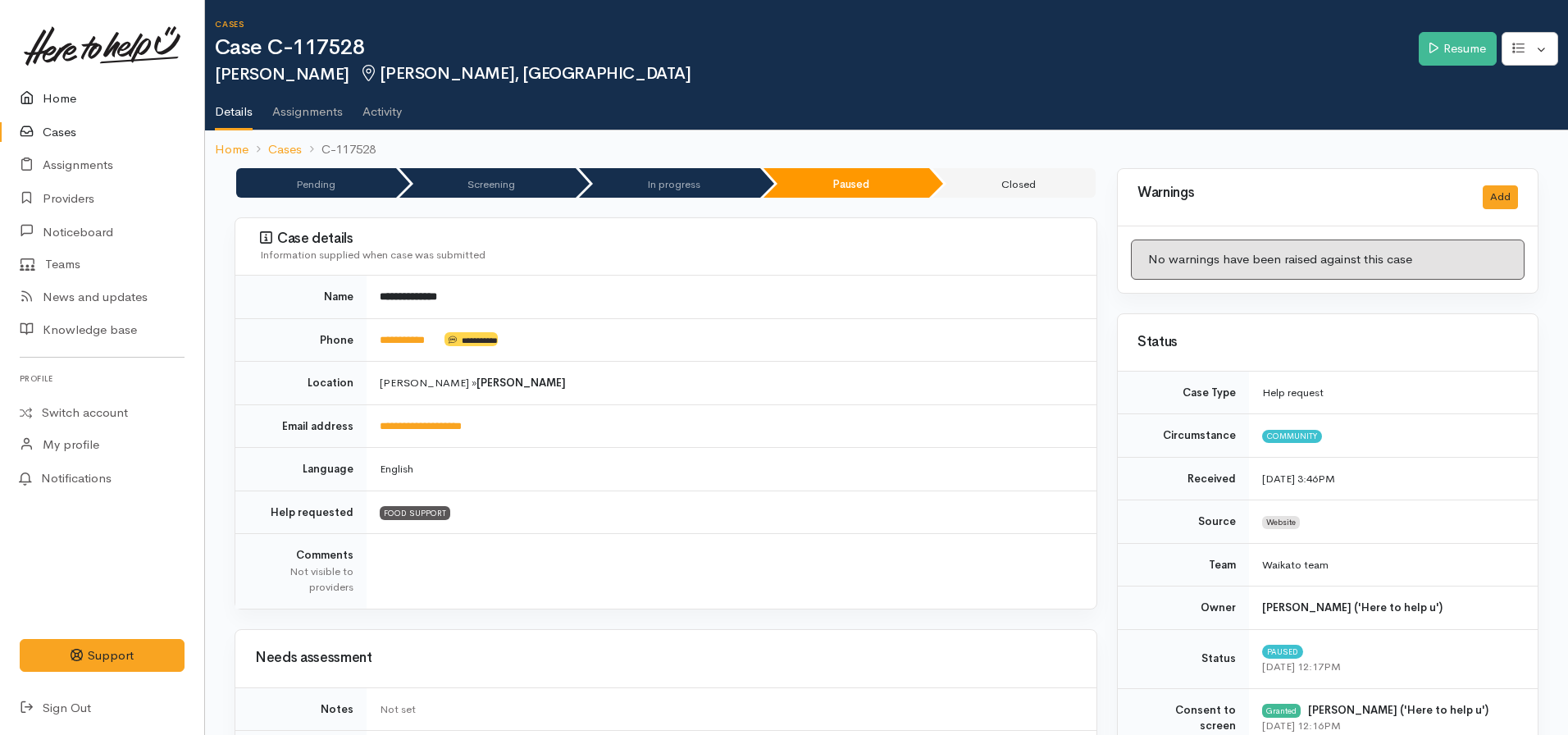
click at [70, 104] on link "Home" at bounding box center [102, 99] width 204 height 34
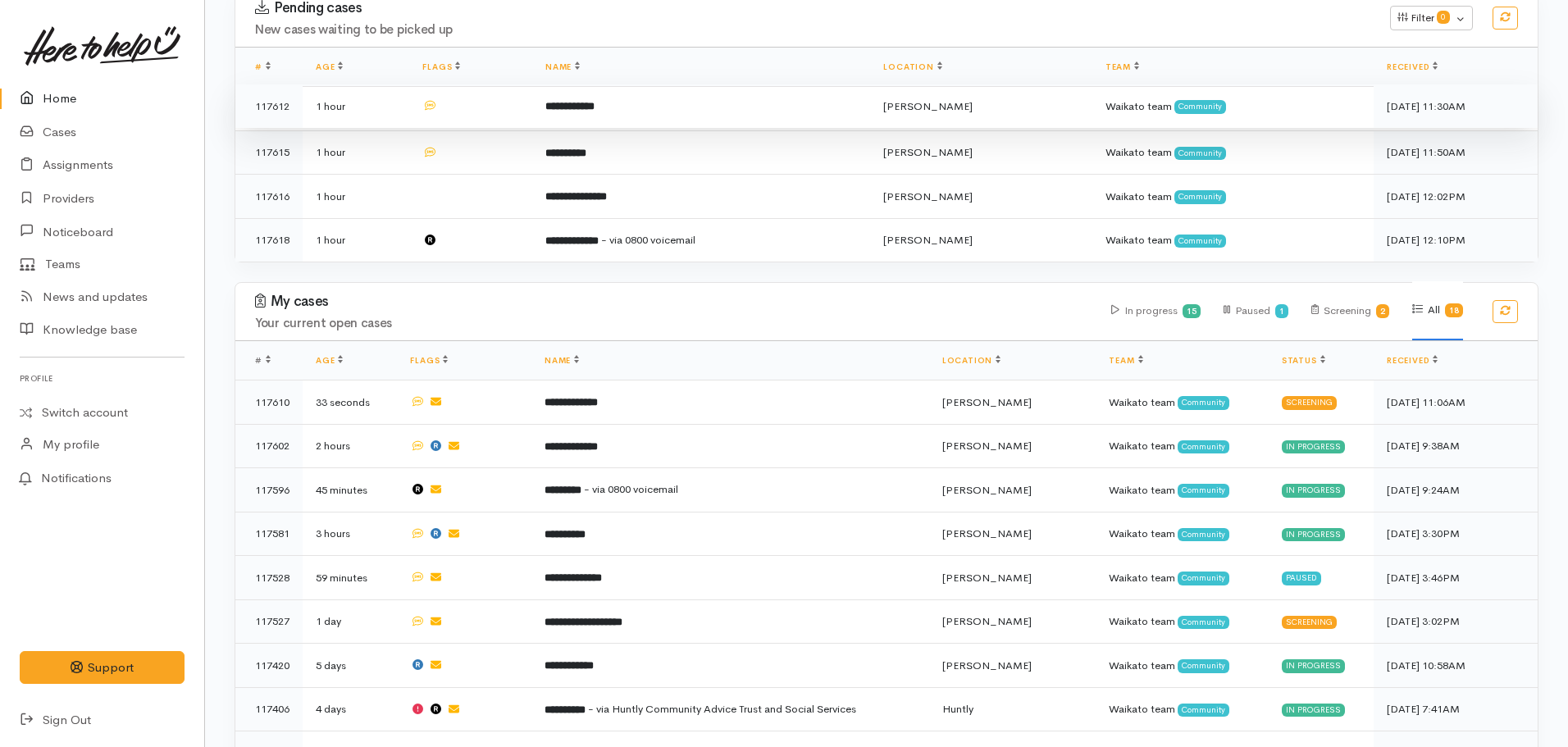
scroll to position [282, 0]
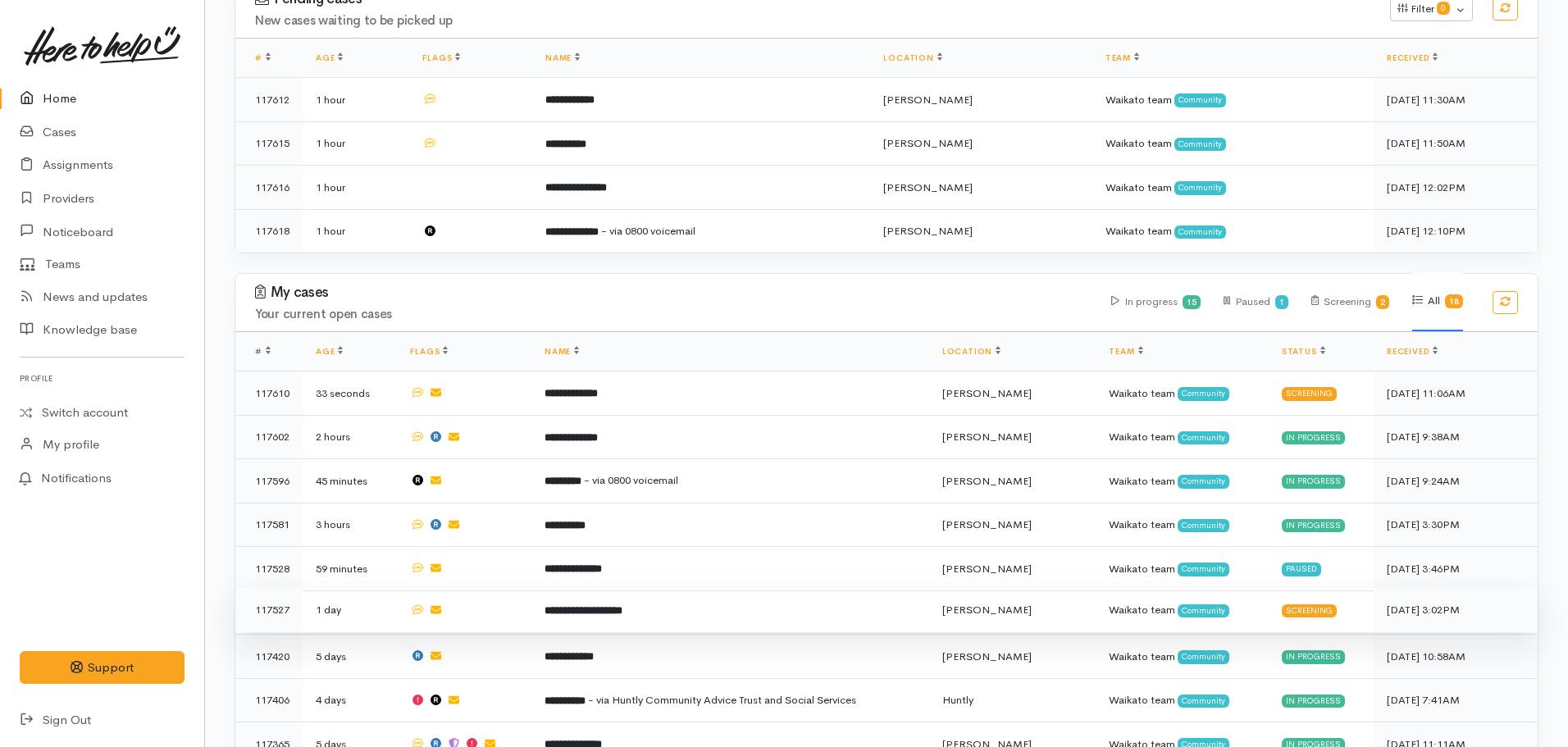
click at [616, 615] on td "**********" at bounding box center [730, 610] width 398 height 45
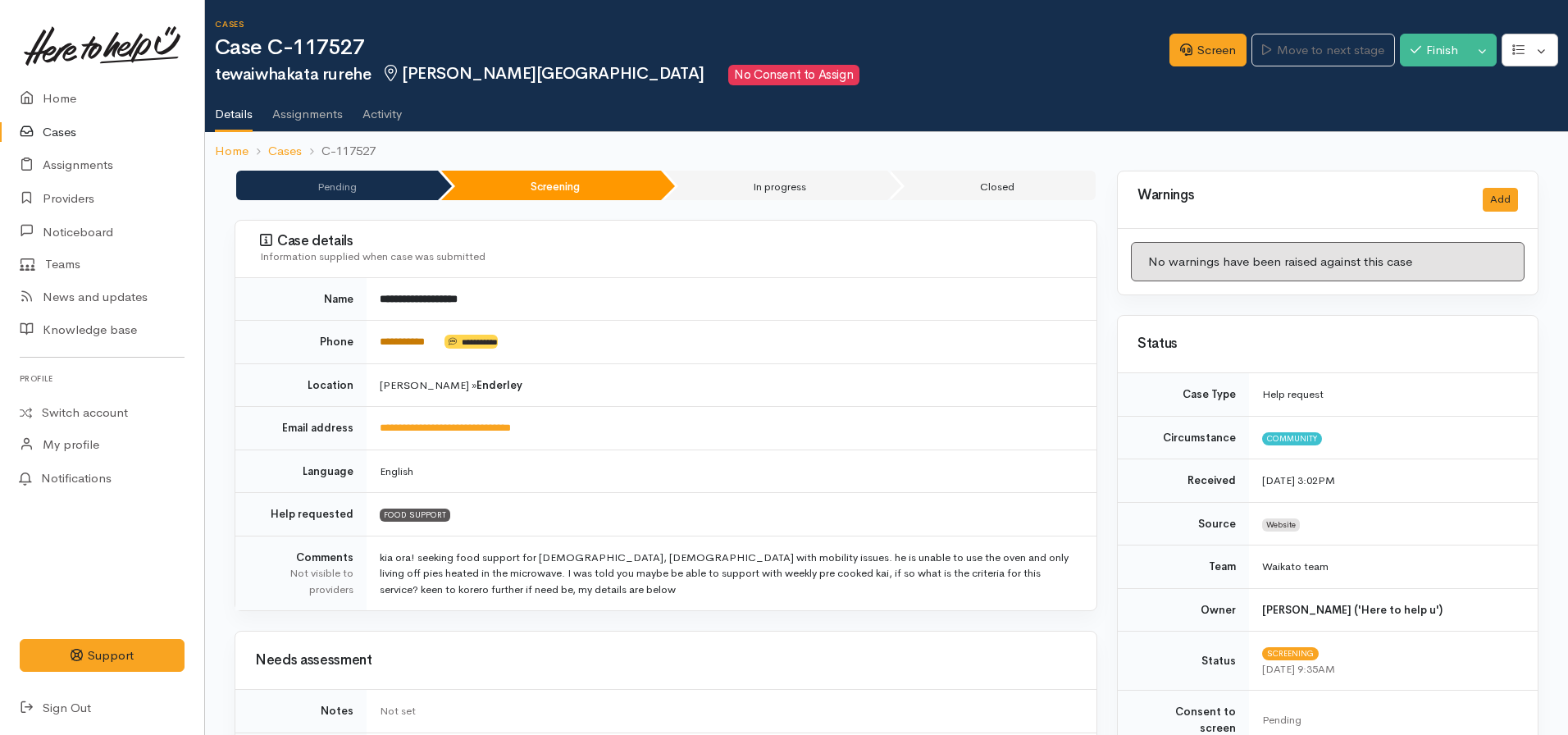
click at [425, 344] on link "**********" at bounding box center [402, 342] width 45 height 11
drag, startPoint x: 445, startPoint y: 343, endPoint x: 375, endPoint y: 340, distance: 70.1
click at [375, 340] on td "**********" at bounding box center [731, 342] width 730 height 44
copy td "**********"
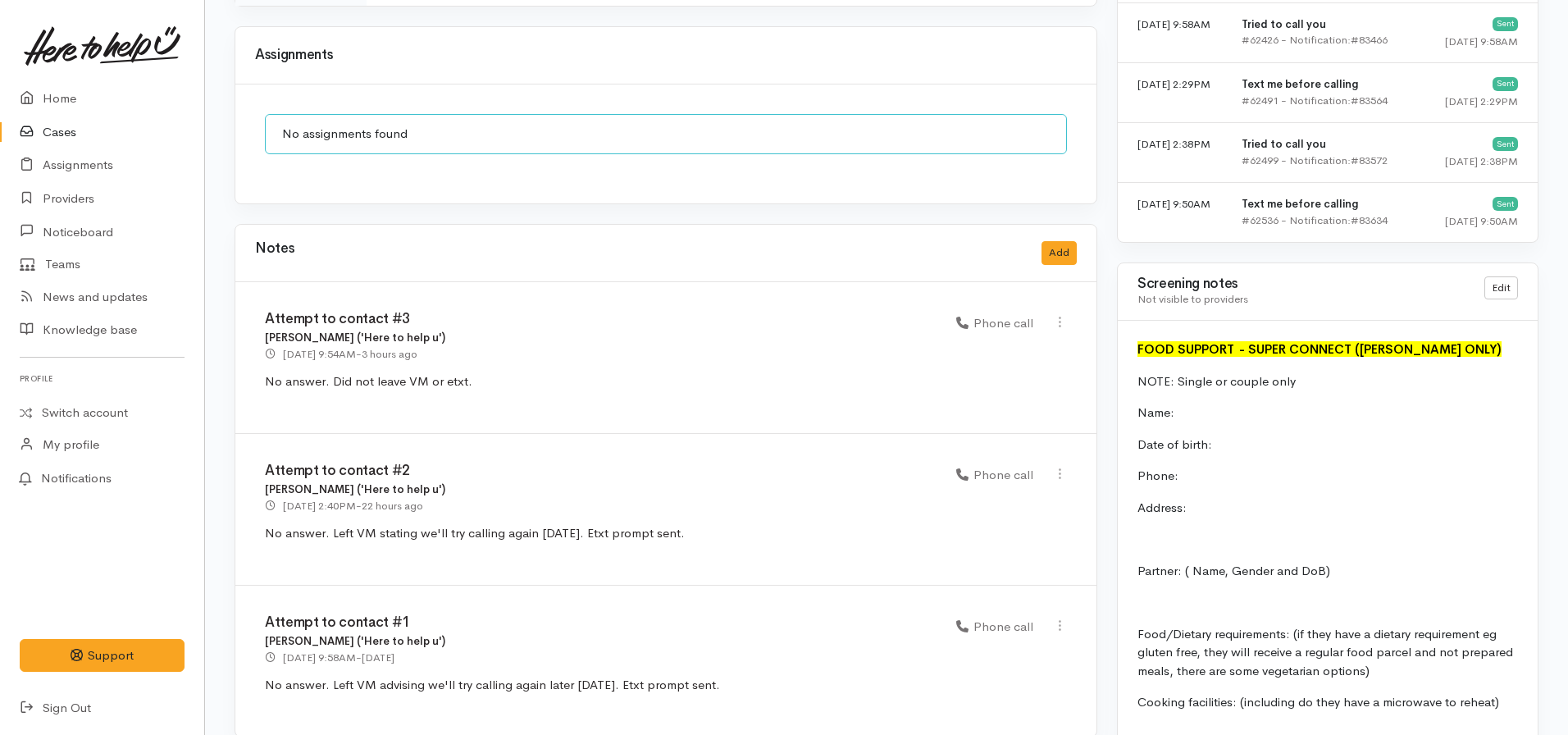
scroll to position [1244, 0]
click at [1067, 240] on button "Add" at bounding box center [1059, 252] width 36 height 24
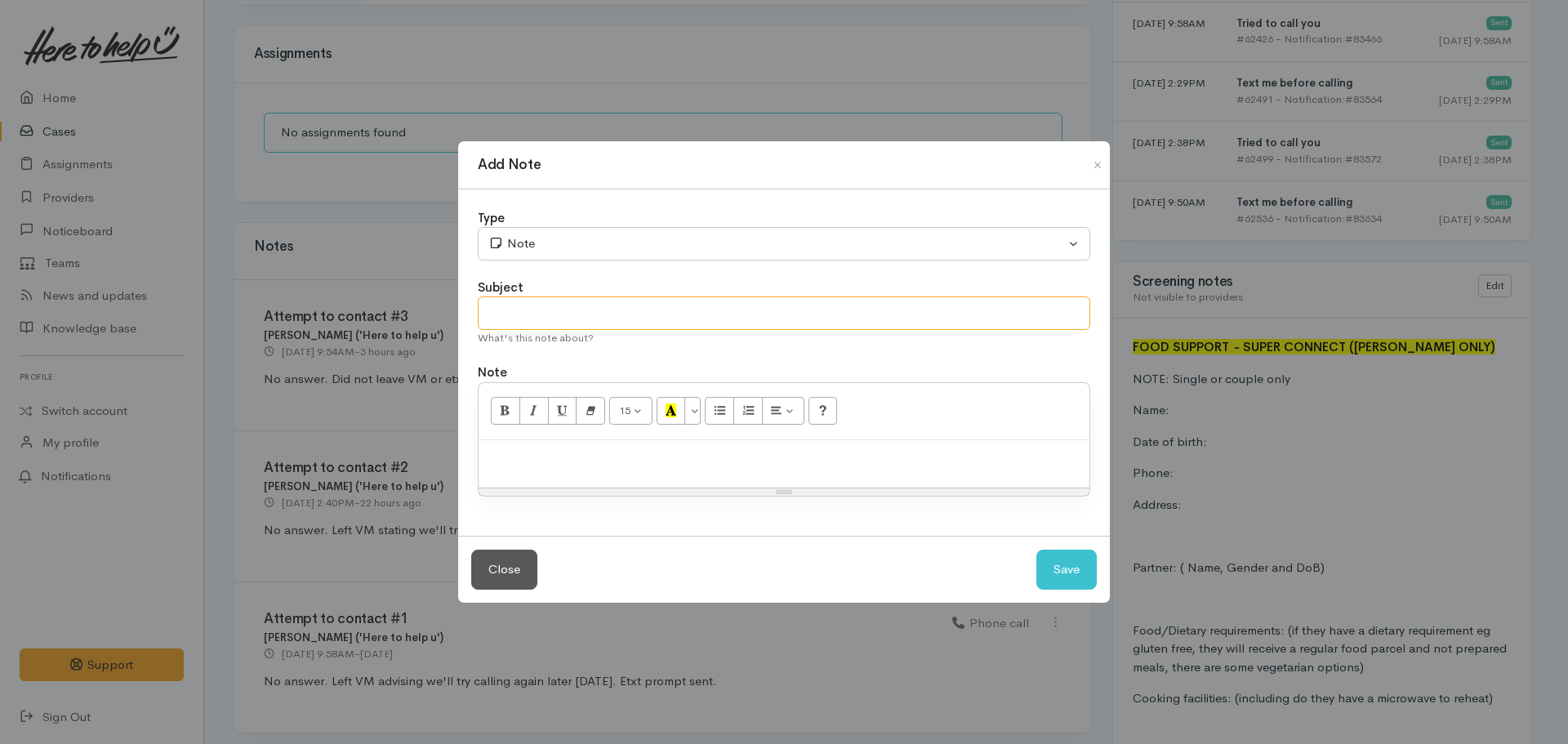
click at [652, 306] on input "text" at bounding box center [784, 314] width 612 height 34
type input "Attempt to contact #4"
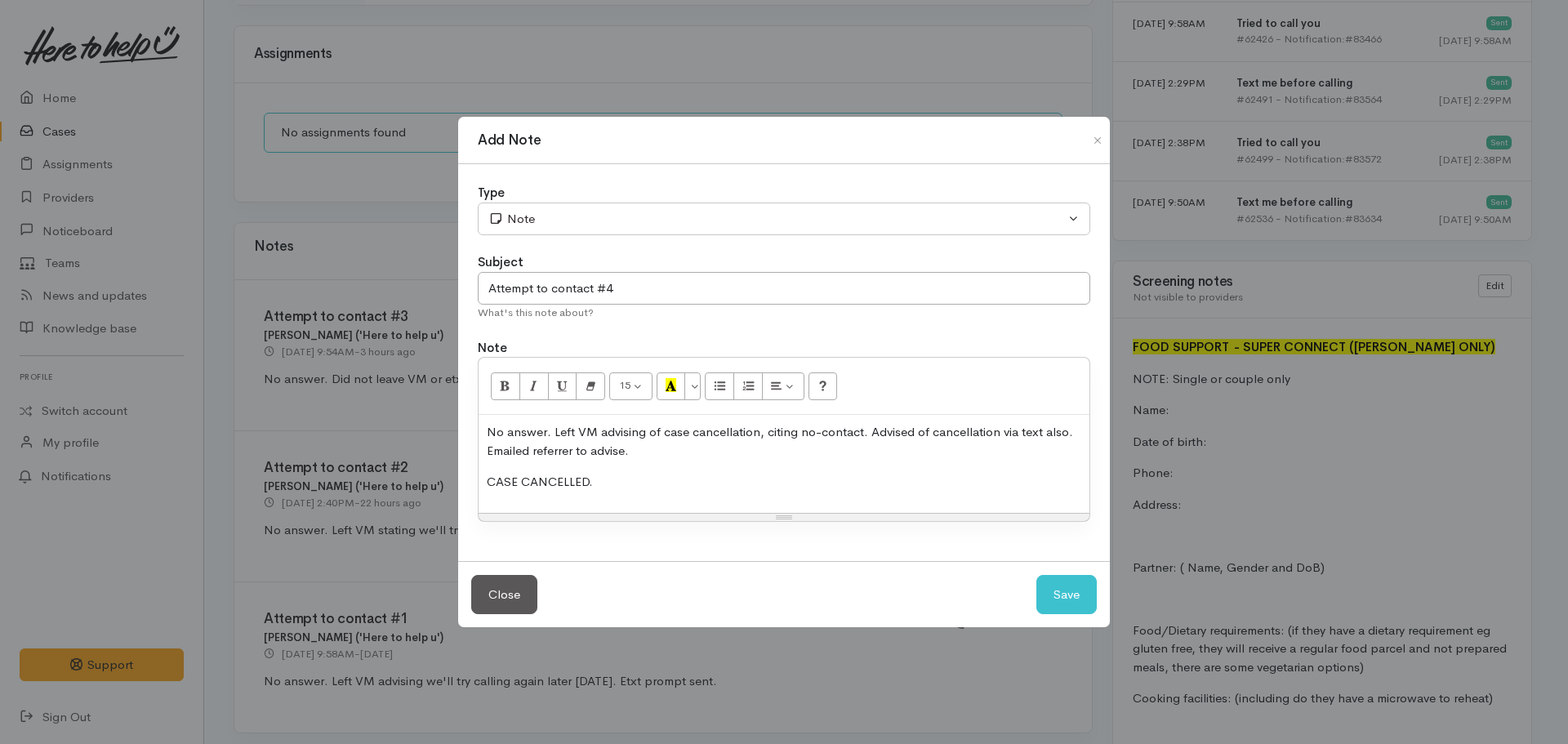
click at [610, 198] on div "Type" at bounding box center [784, 193] width 612 height 19
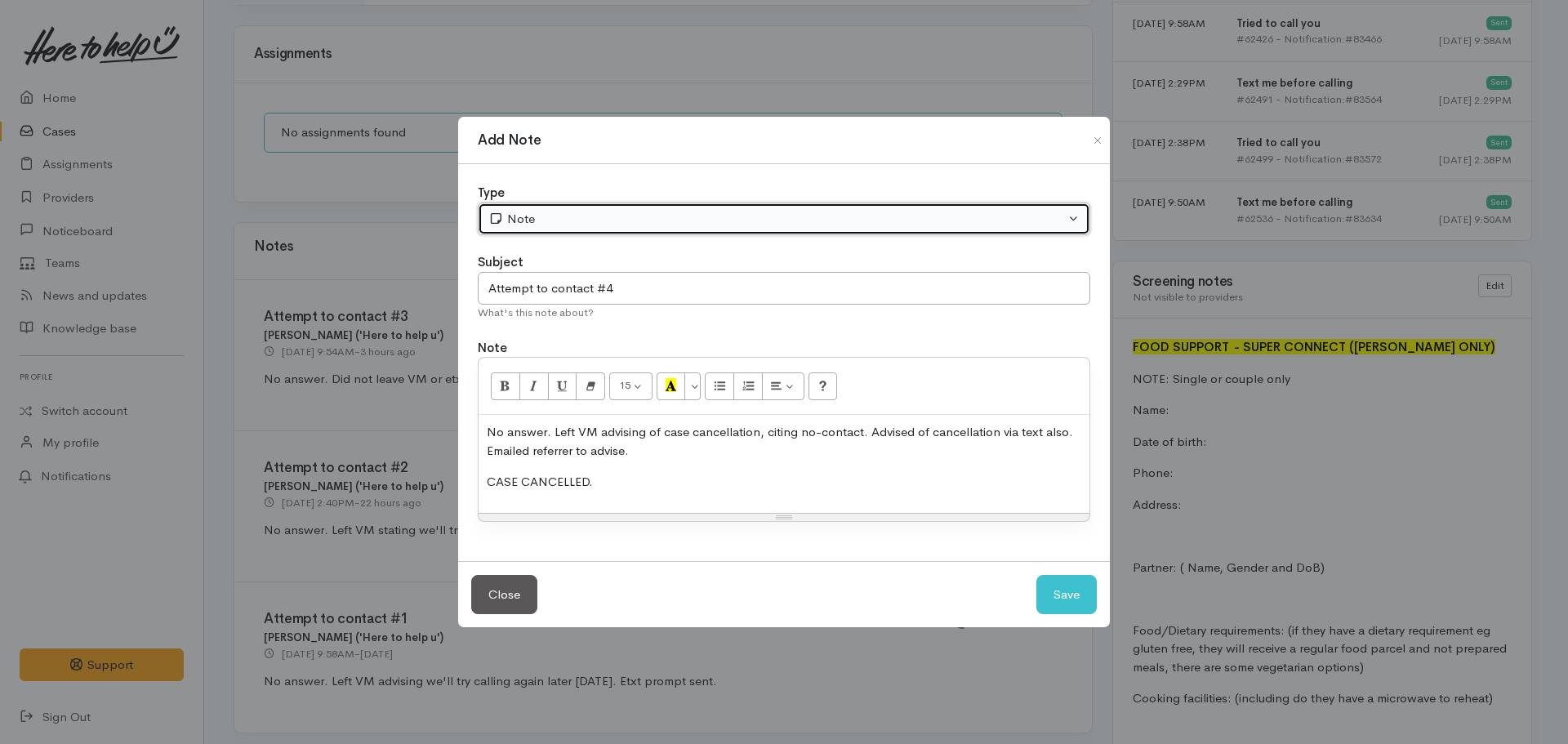
click at [592, 219] on div "Note" at bounding box center [776, 219] width 577 height 19
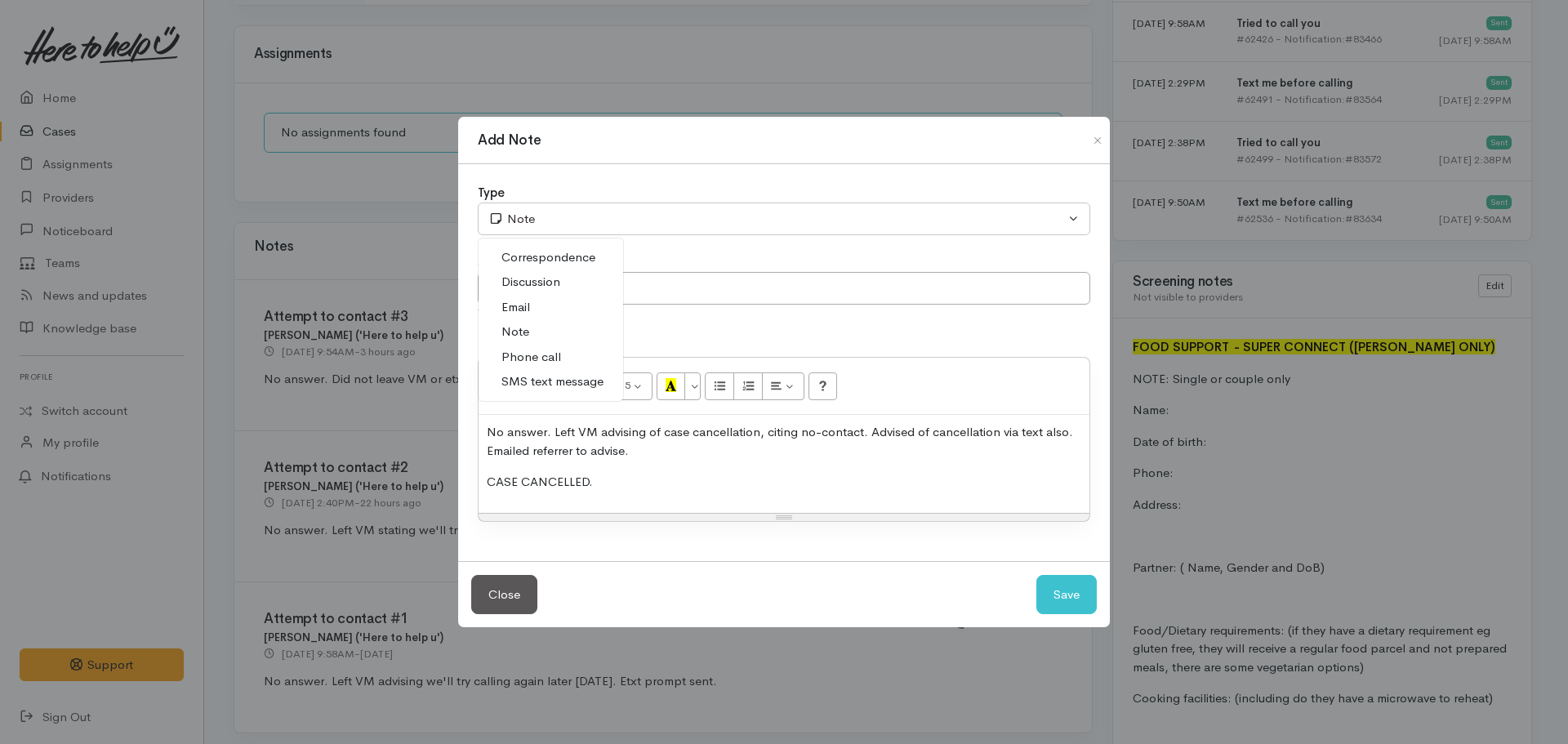
click at [554, 357] on span "Phone call" at bounding box center [530, 357] width 60 height 19
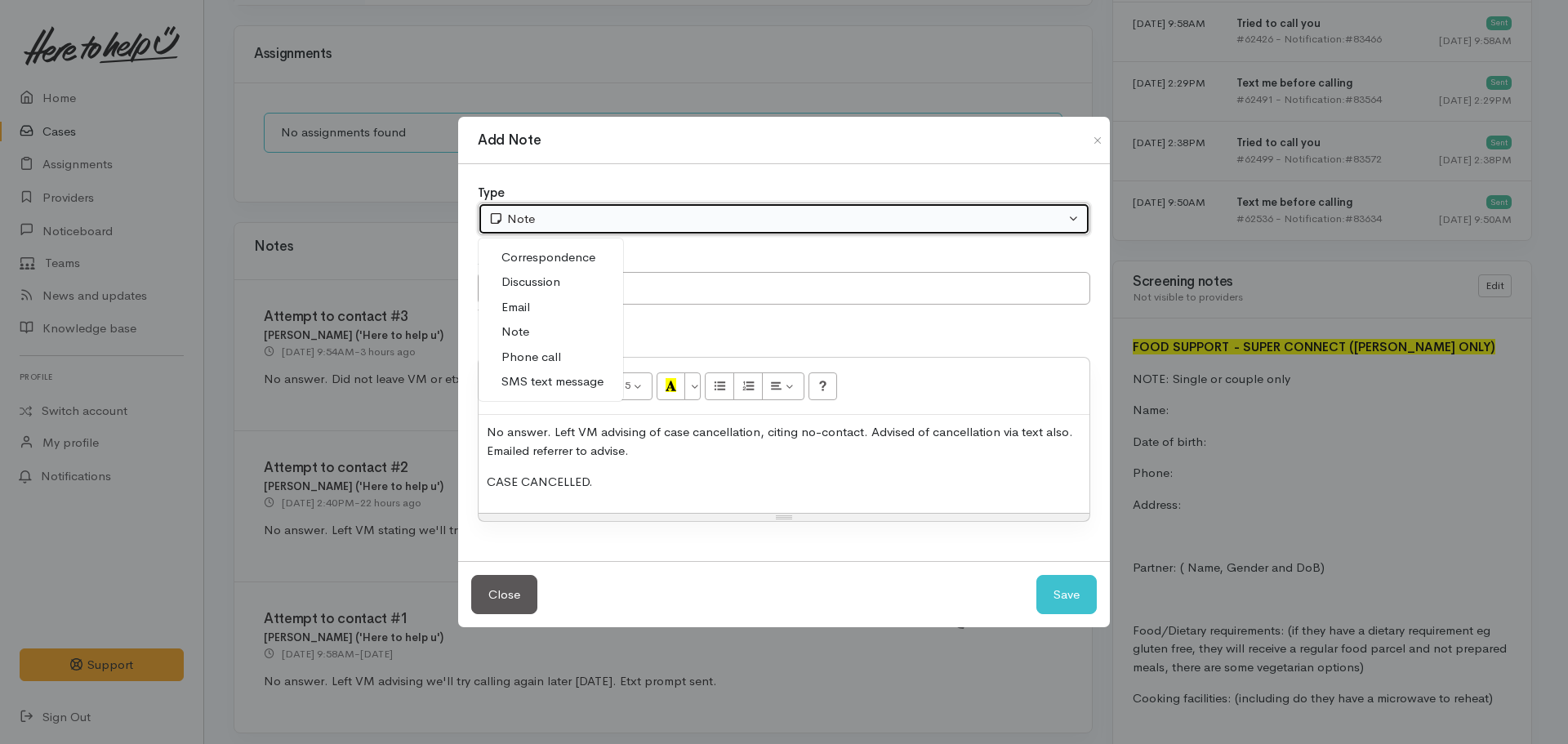
select select "3"
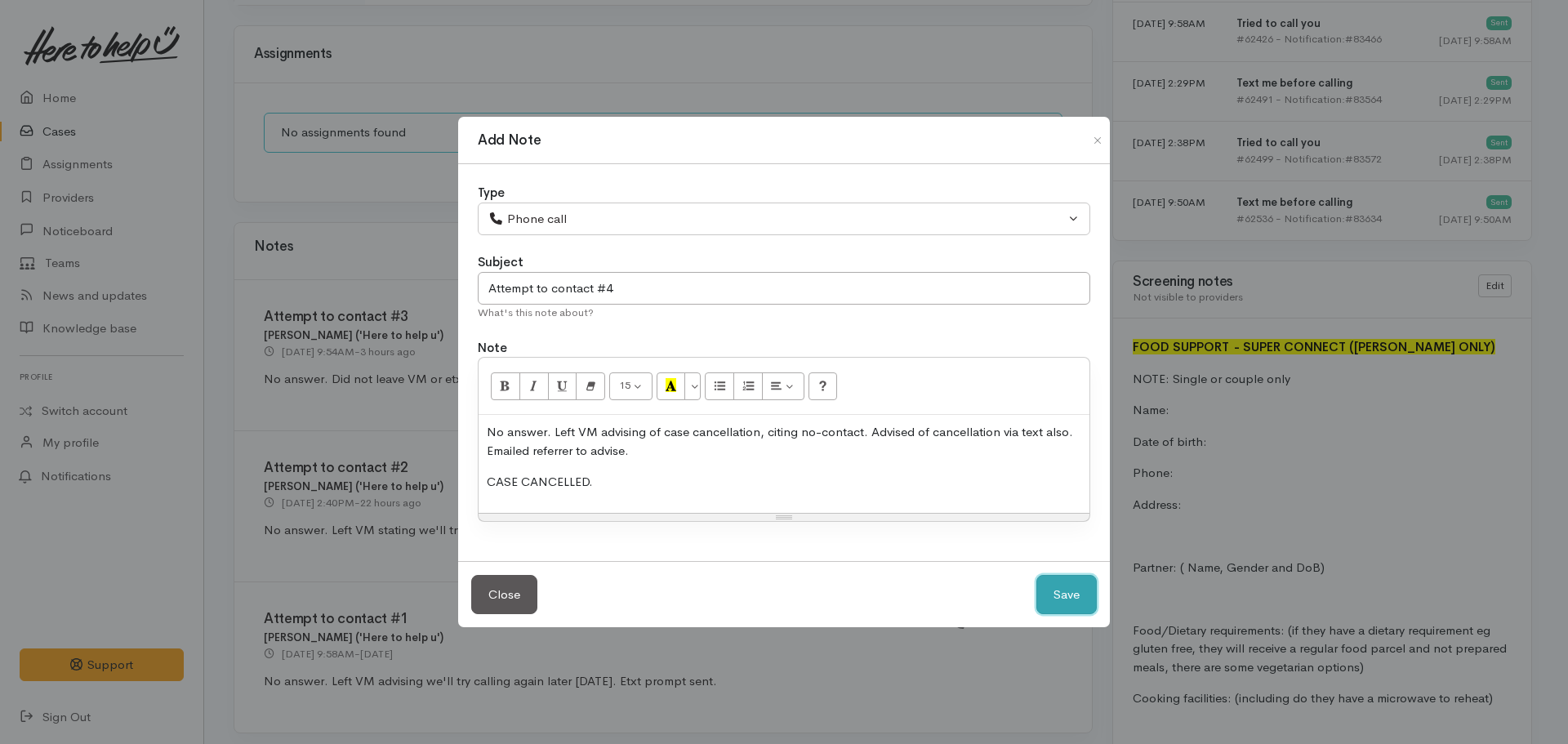
click at [1082, 591] on button "Save" at bounding box center [1067, 595] width 60 height 40
select select "1"
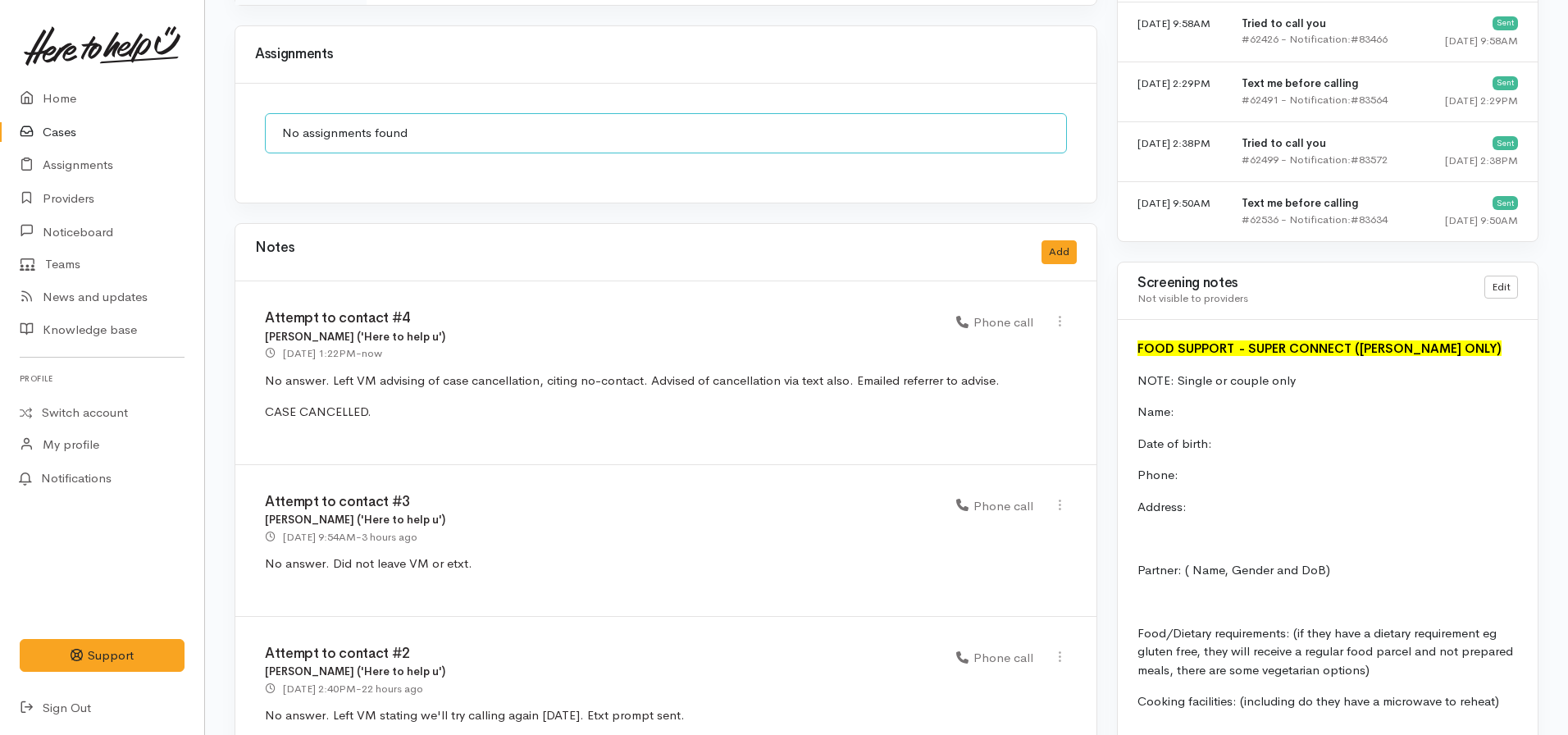
click at [1058, 249] on div "Notes Add" at bounding box center [665, 252] width 821 height 34
click at [1048, 240] on button "Add" at bounding box center [1059, 252] width 36 height 24
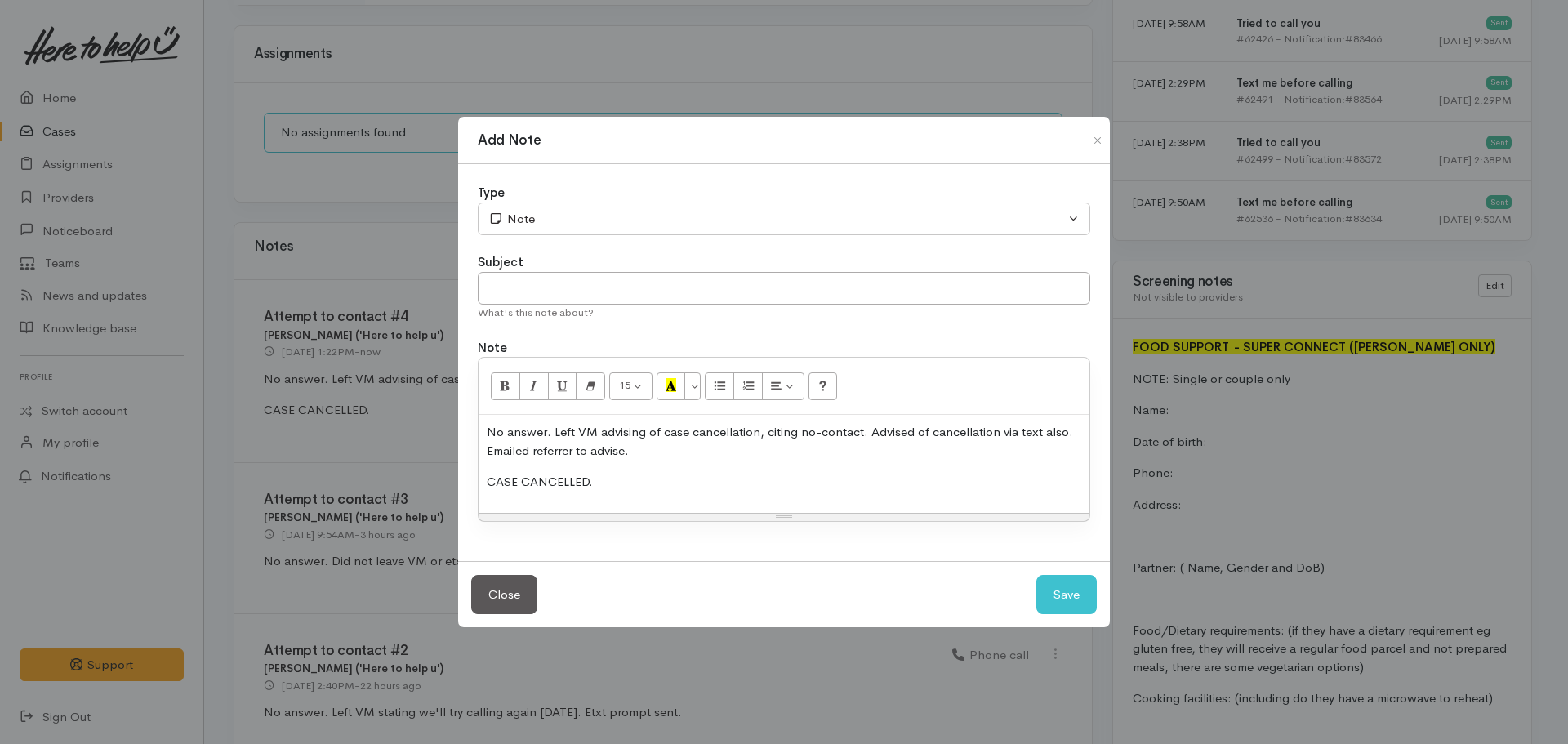
click at [708, 455] on p "No answer. Left VM advising of case cancellation, citing no-contact. Advised of…" at bounding box center [784, 441] width 594 height 36
drag, startPoint x: 617, startPoint y: 546, endPoint x: 616, endPoint y: 537, distance: 9.1
click at [616, 537] on div "Type Correspondence Discussion Email Note Phone call SMS text message Note Subj…" at bounding box center [784, 363] width 652 height 397
click at [598, 468] on p "​[EMAIL_ADDRESS][DOMAIN_NAME]​" at bounding box center [784, 464] width 594 height 19
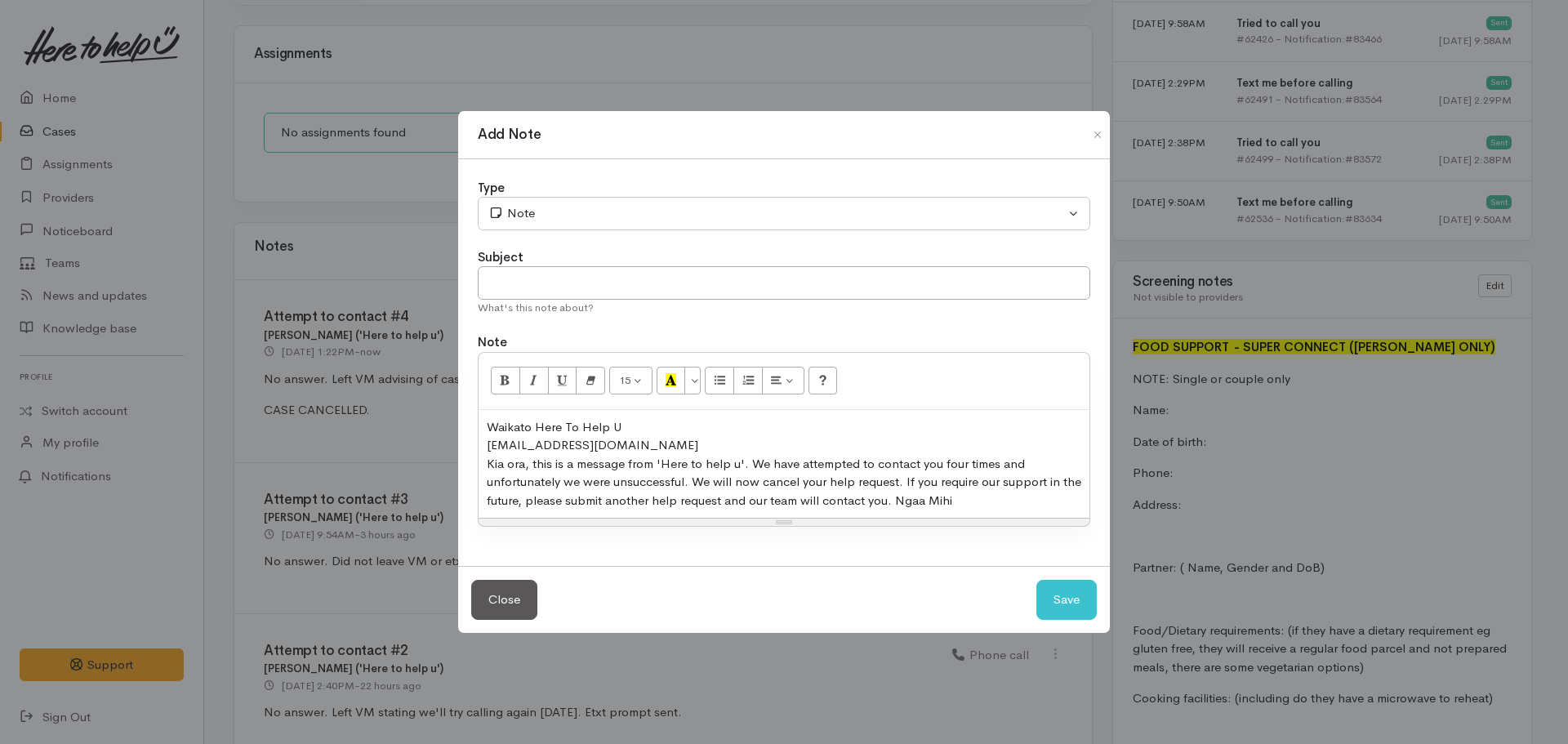
click at [628, 451] on div "​[EMAIL_ADDRESS][DOMAIN_NAME]​" at bounding box center [784, 445] width 594 height 19
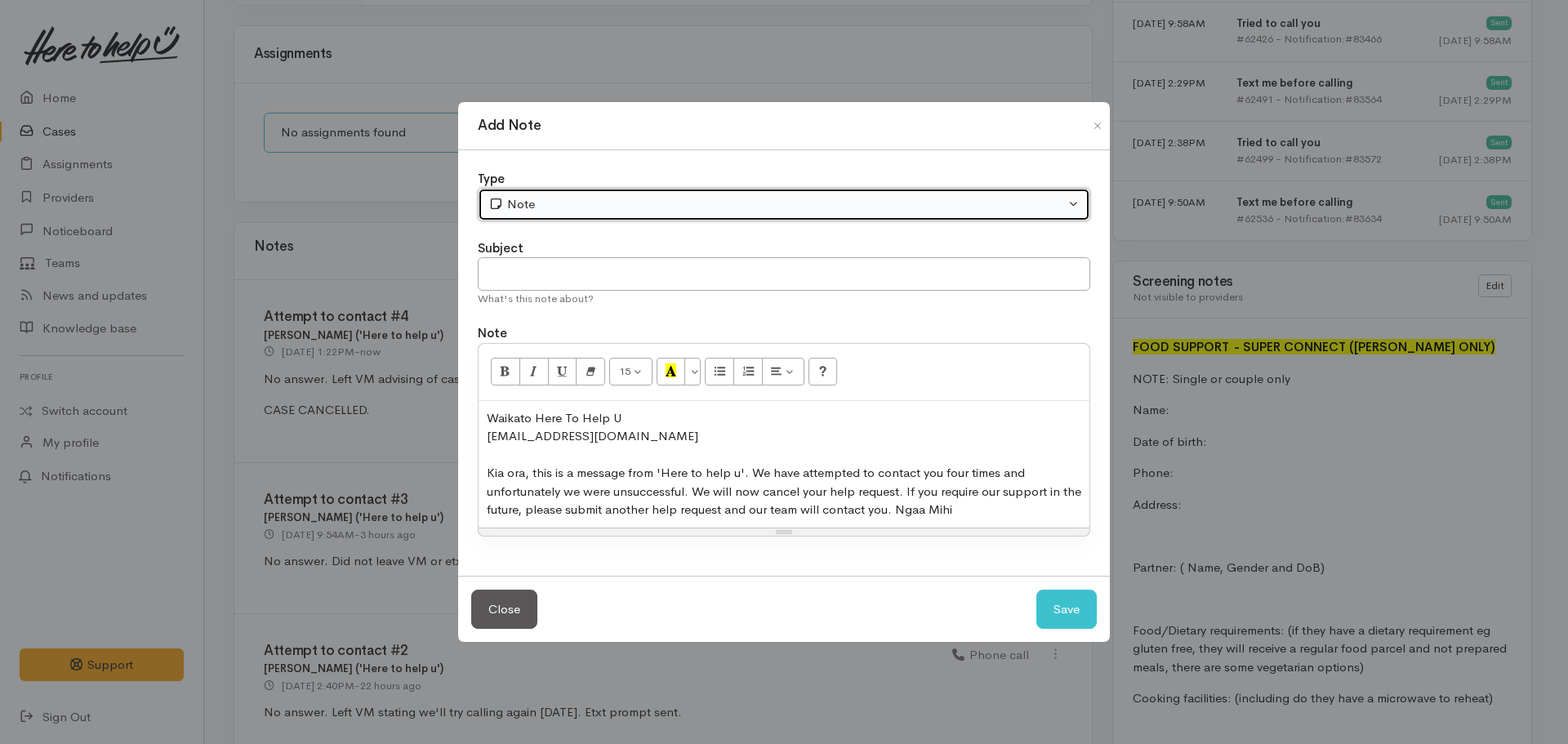
click at [571, 204] on div "Note" at bounding box center [776, 204] width 577 height 19
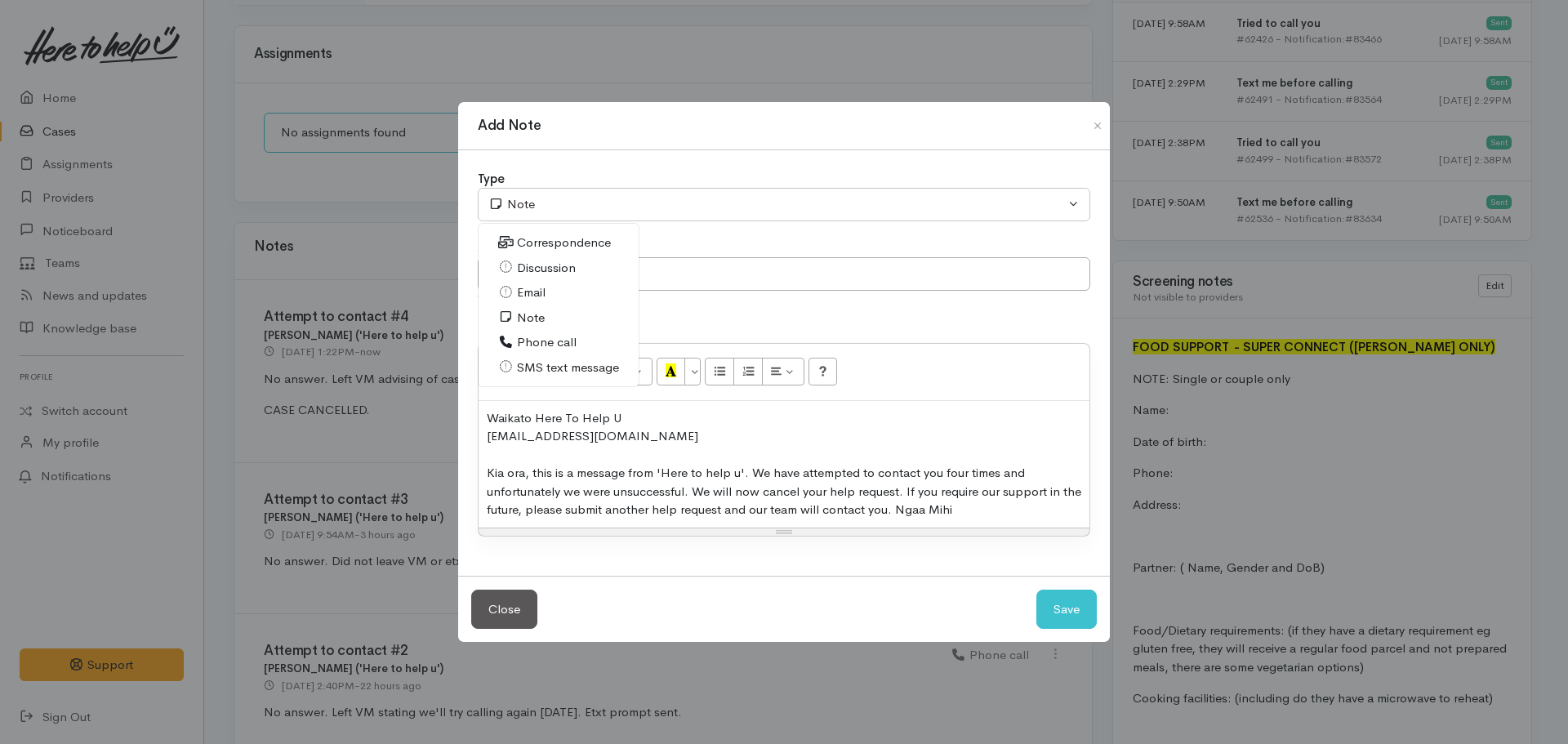
click at [567, 364] on span "SMS text message" at bounding box center [568, 368] width 102 height 19
click at [1051, 605] on button "Save" at bounding box center [1067, 610] width 60 height 40
select select "1"
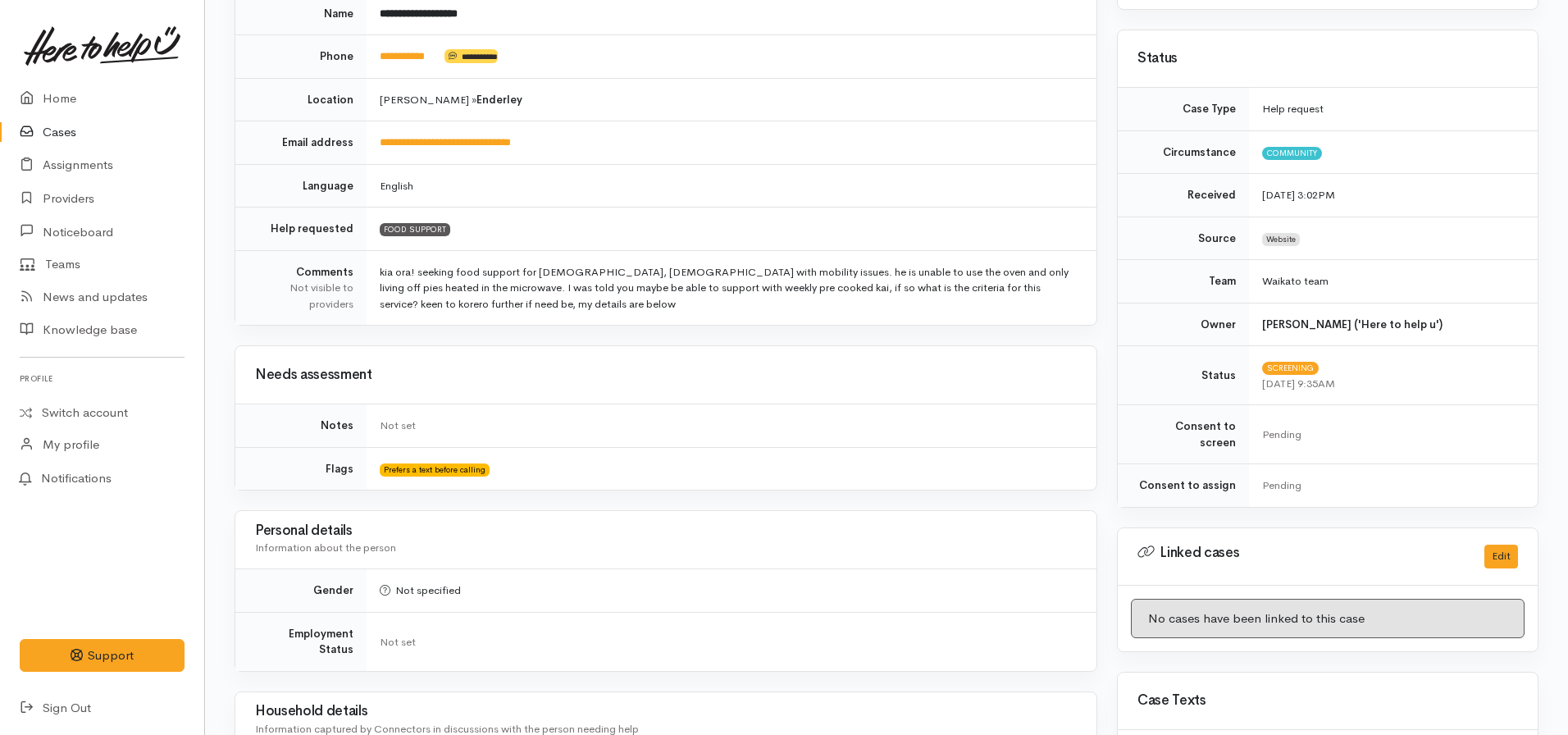
scroll to position [285, 0]
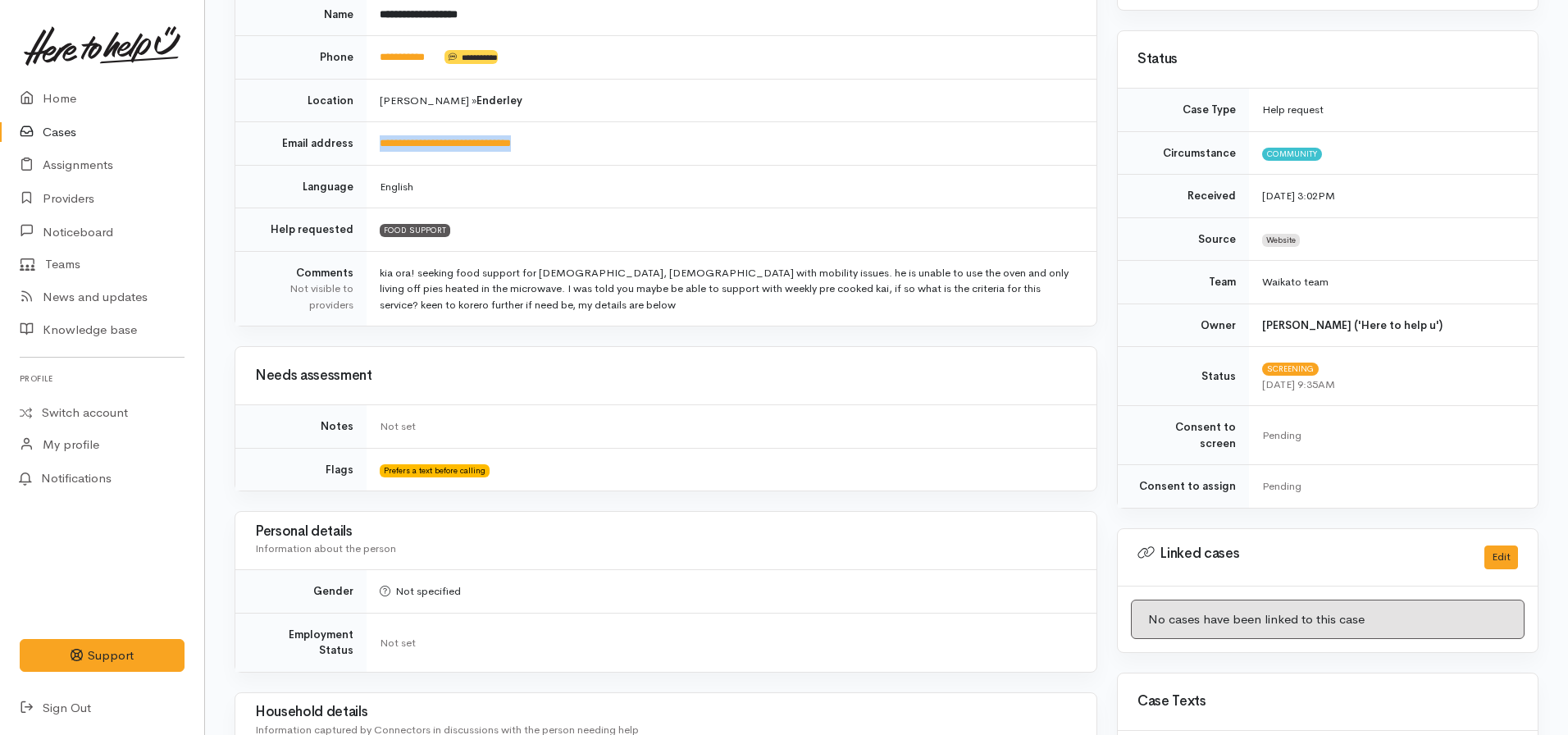
drag, startPoint x: 564, startPoint y: 145, endPoint x: 372, endPoint y: 157, distance: 192.4
click at [372, 157] on td "**********" at bounding box center [731, 144] width 730 height 44
copy link "**********"
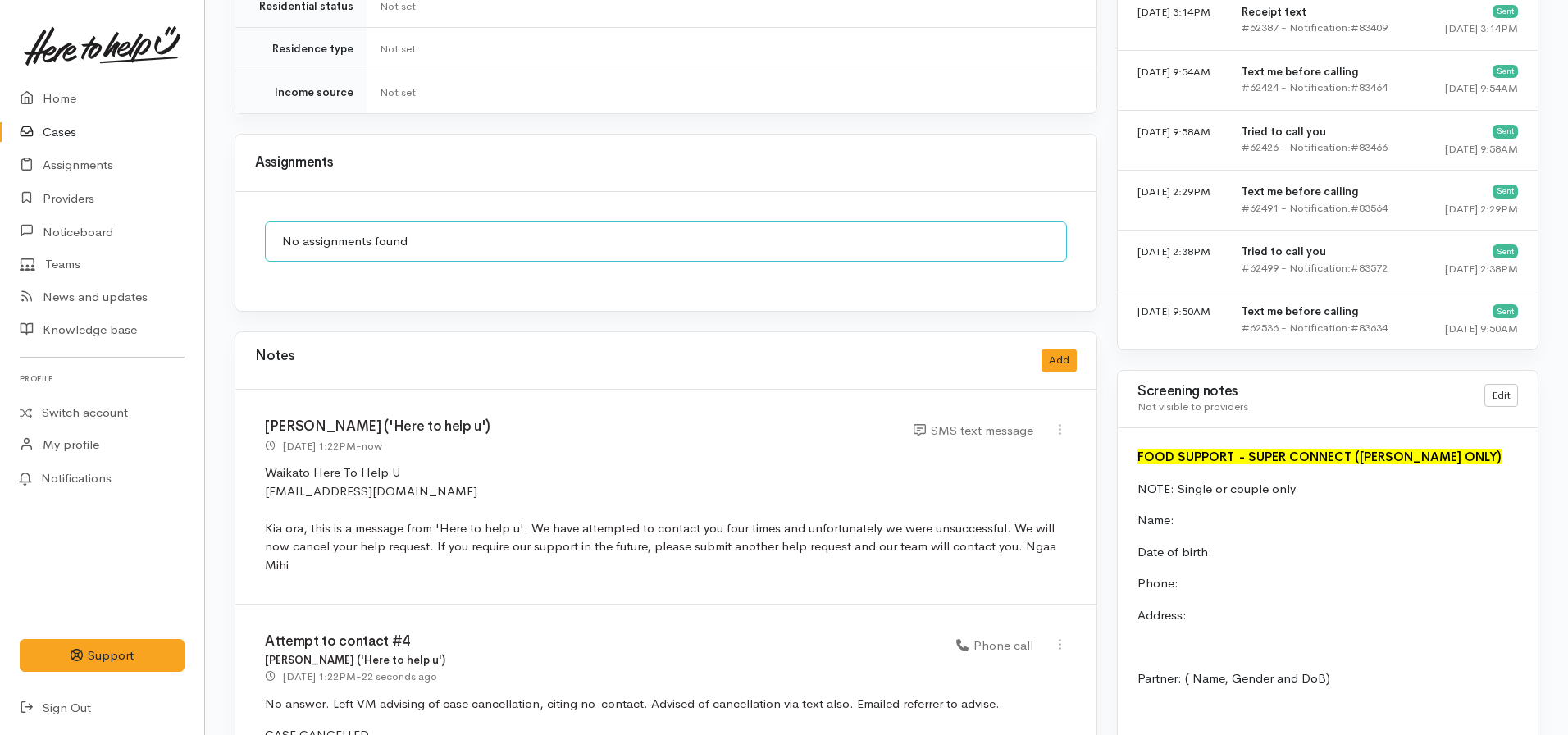
scroll to position [1078, 0]
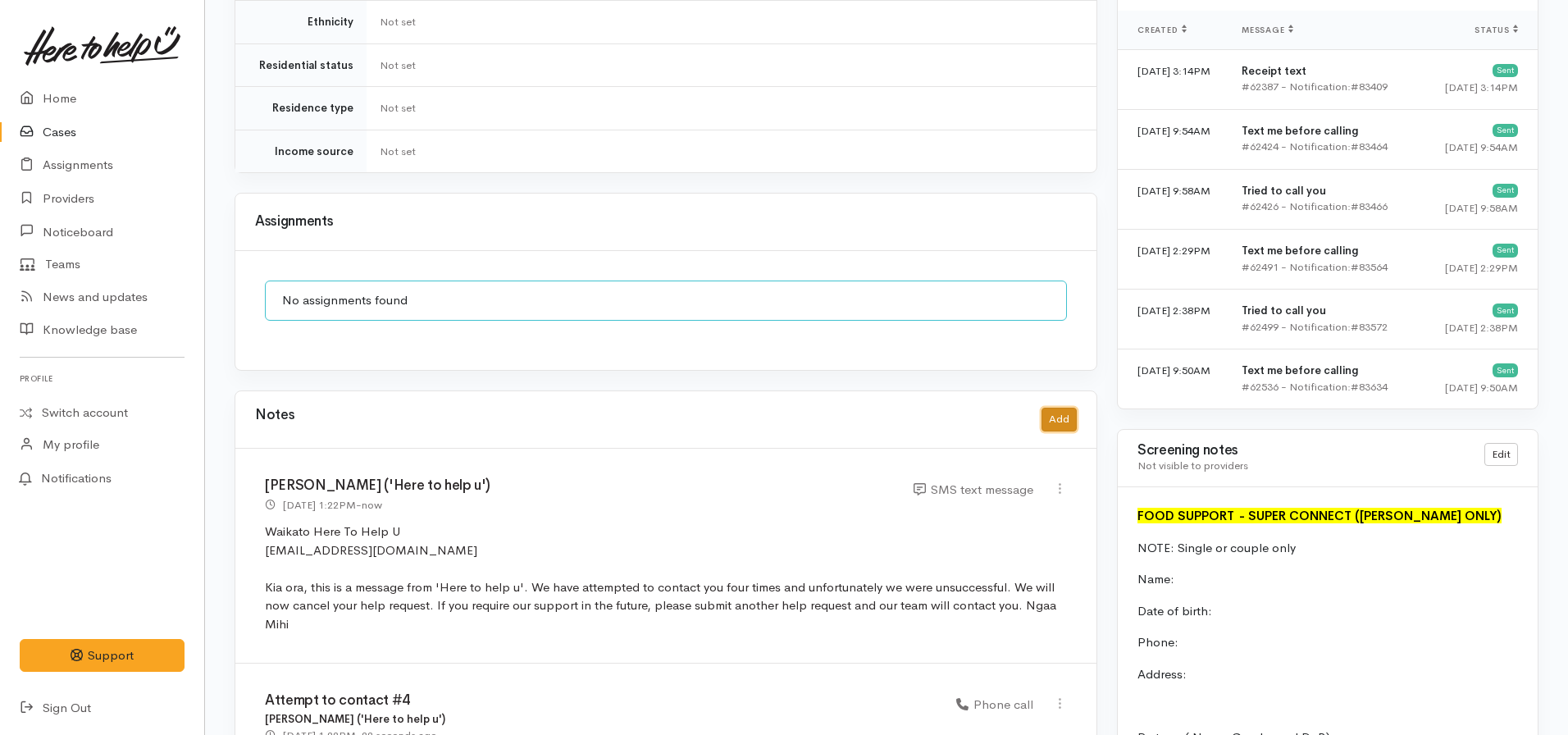
click at [1052, 408] on button "Add" at bounding box center [1059, 419] width 36 height 24
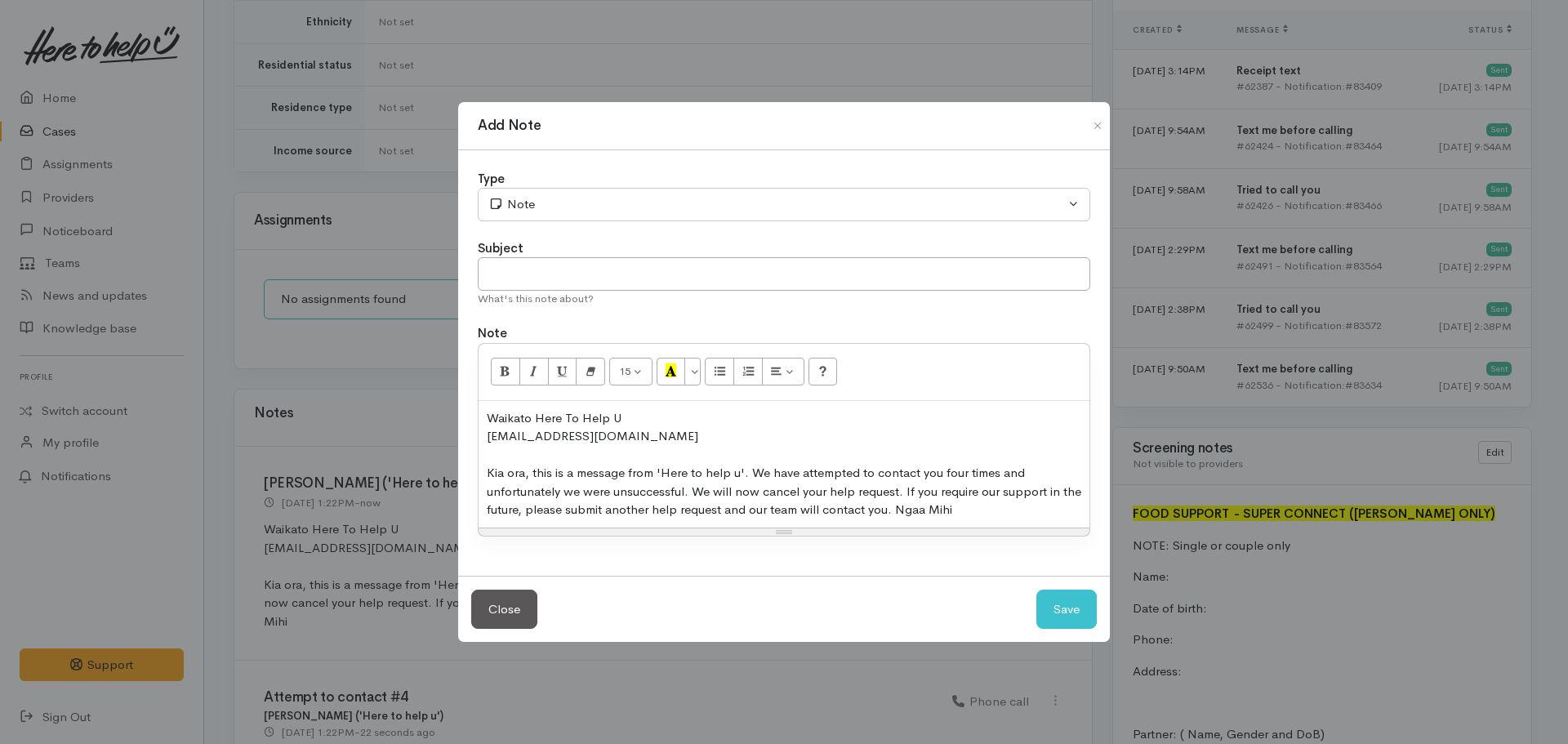
click at [638, 460] on div at bounding box center [784, 455] width 594 height 19
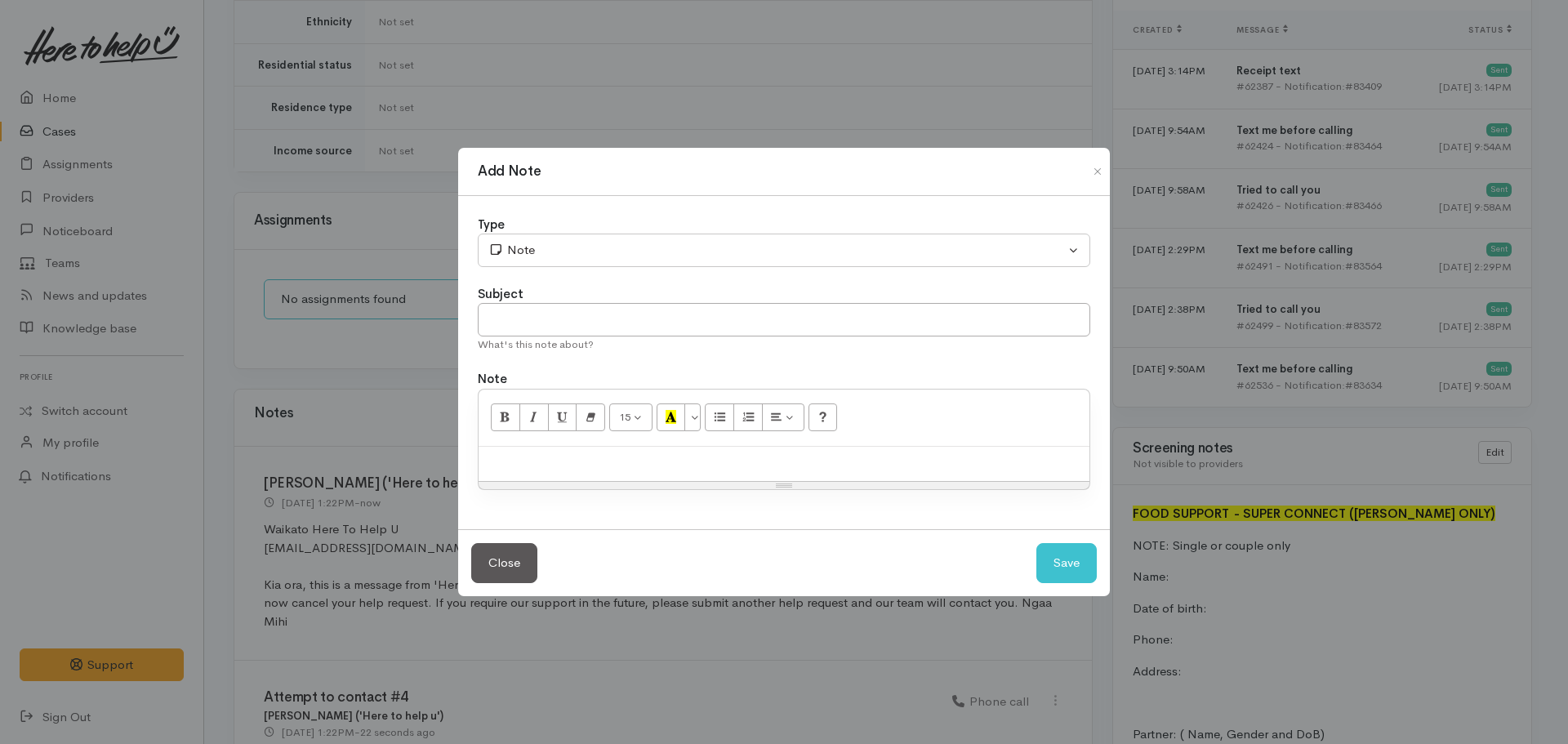
click at [638, 460] on div at bounding box center [784, 465] width 611 height 36
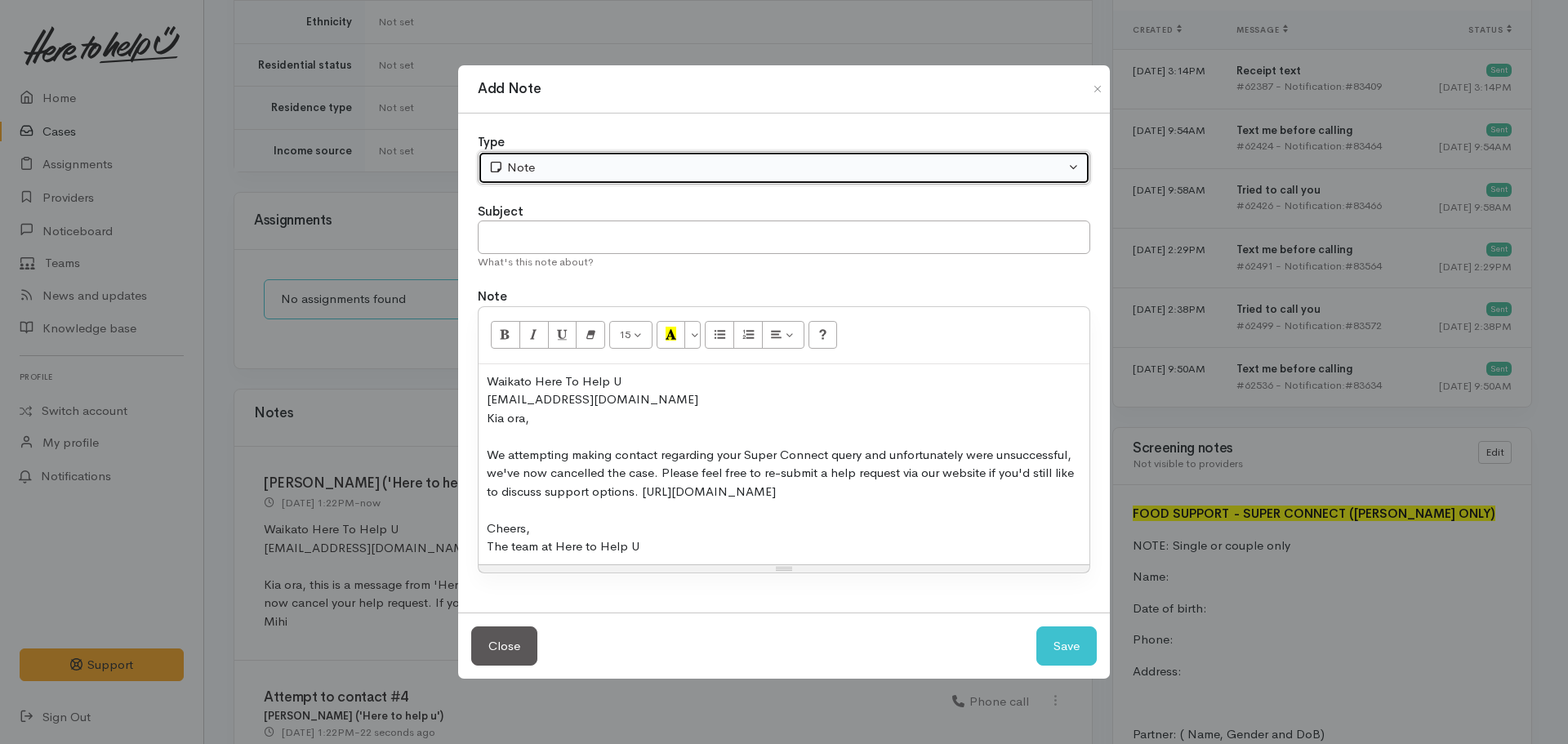
click at [554, 161] on div "Note" at bounding box center [776, 167] width 577 height 19
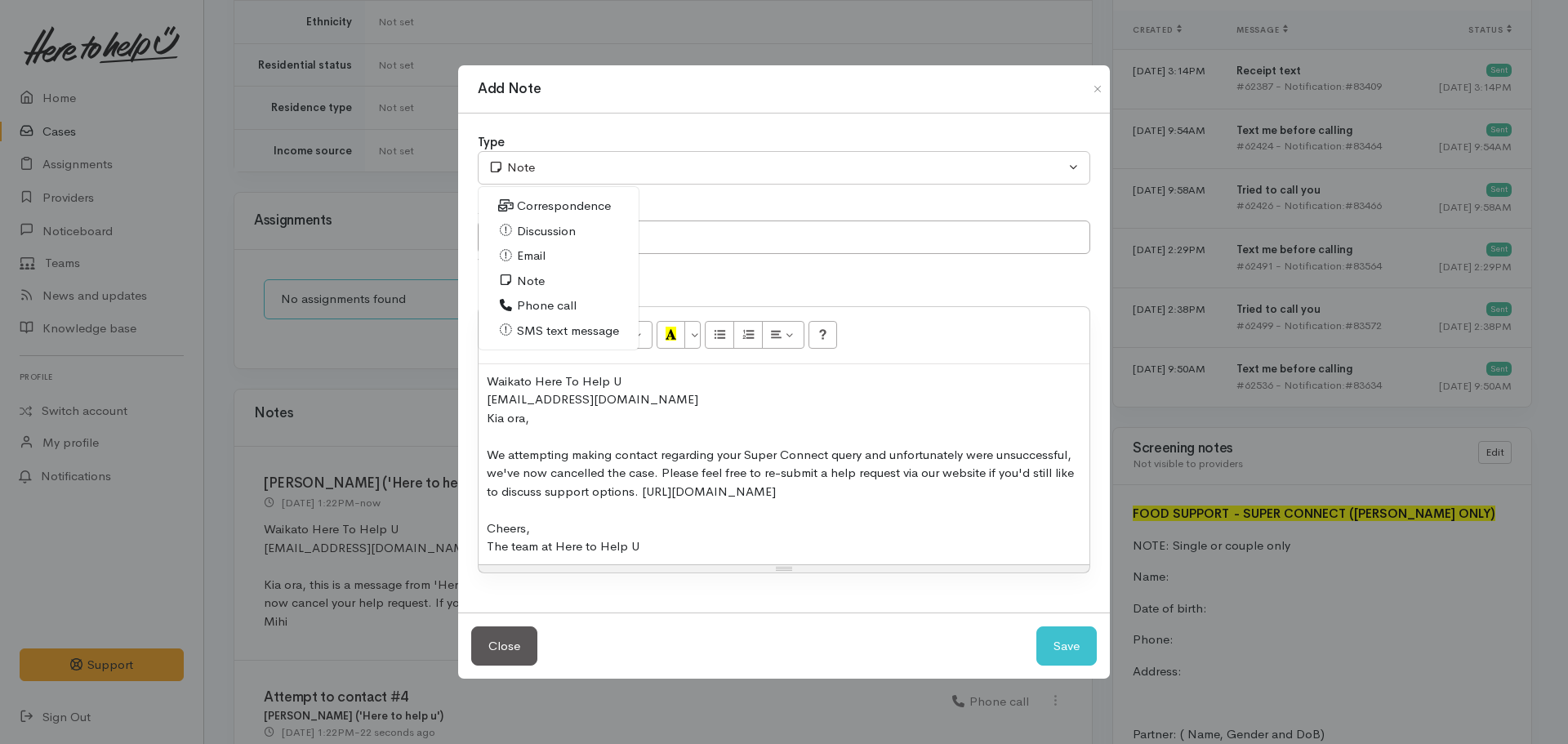
click at [550, 252] on link "Email" at bounding box center [559, 256] width 160 height 25
click at [1056, 627] on button "Save" at bounding box center [1067, 646] width 60 height 40
select select "1"
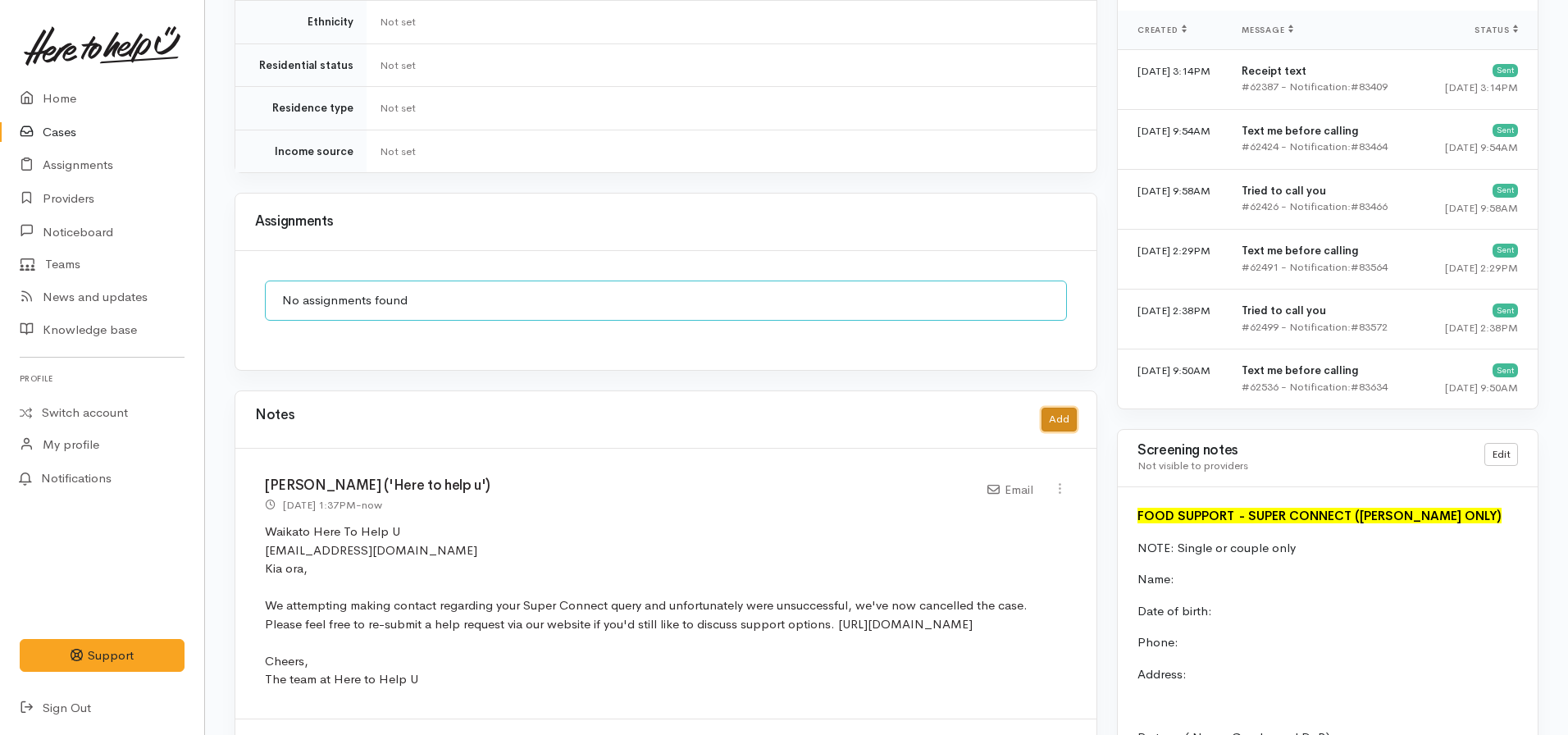
click at [1052, 408] on button "Add" at bounding box center [1059, 419] width 36 height 24
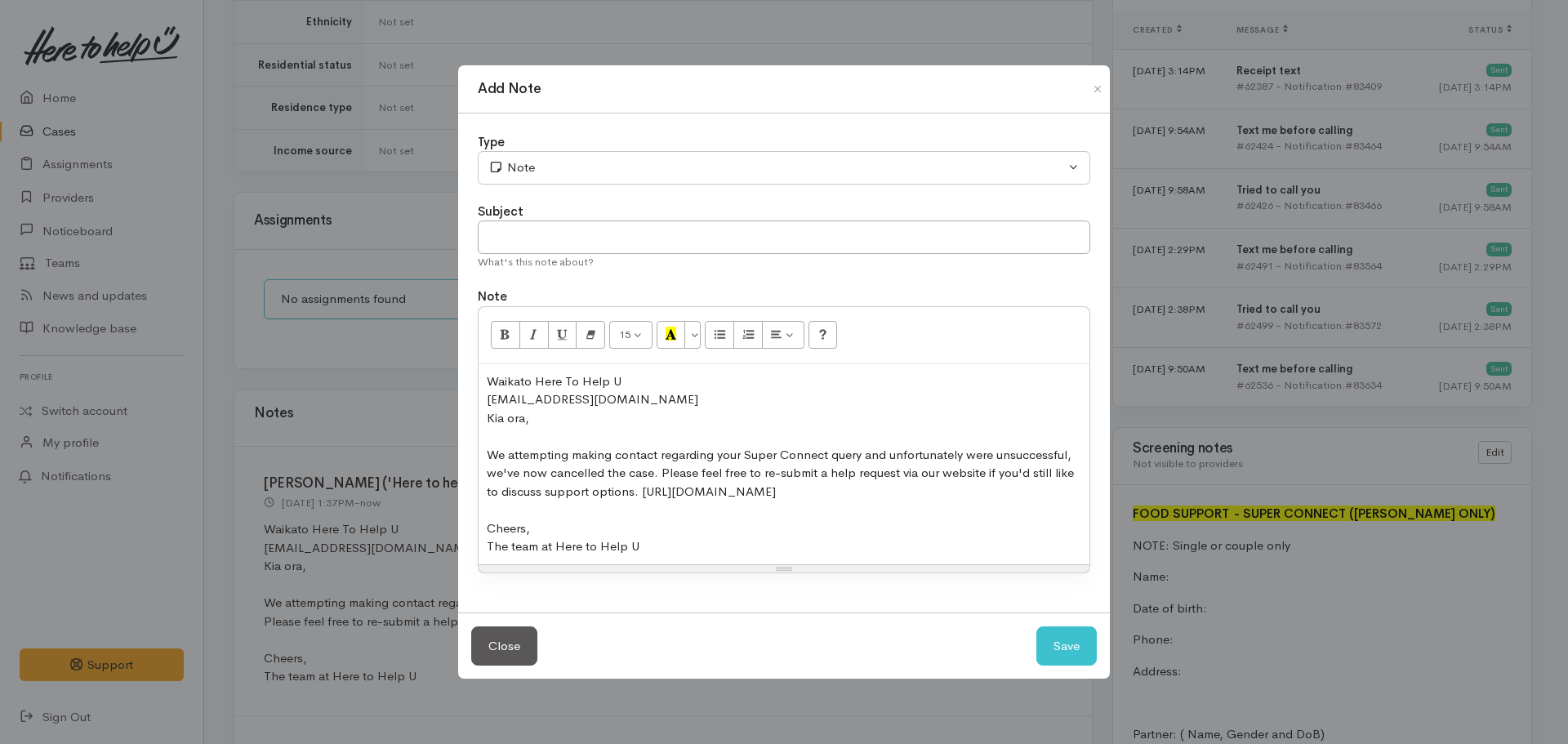
click at [693, 524] on div "Cheers," at bounding box center [784, 529] width 594 height 19
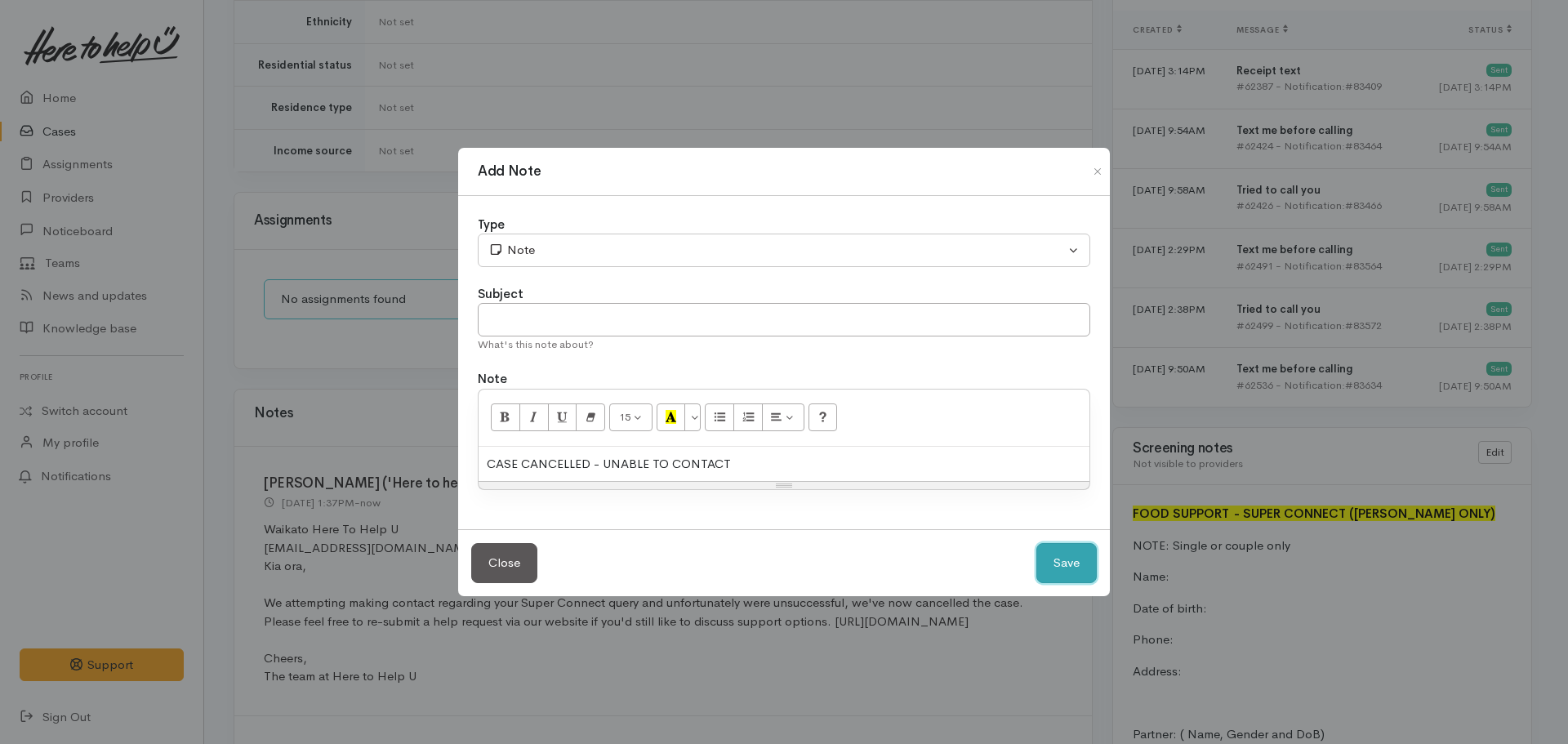
click at [1078, 570] on button "Save" at bounding box center [1067, 563] width 60 height 40
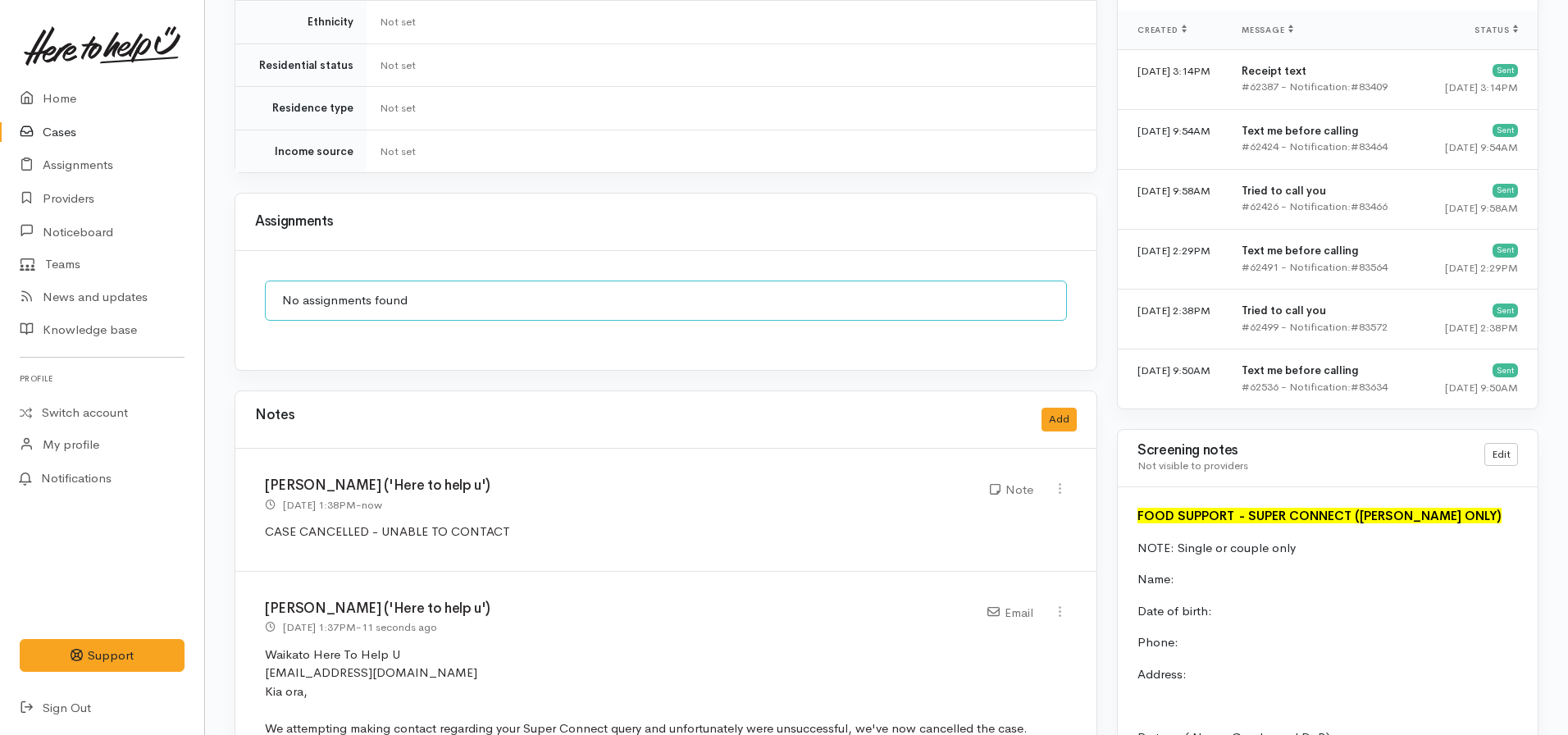
scroll to position [0, 0]
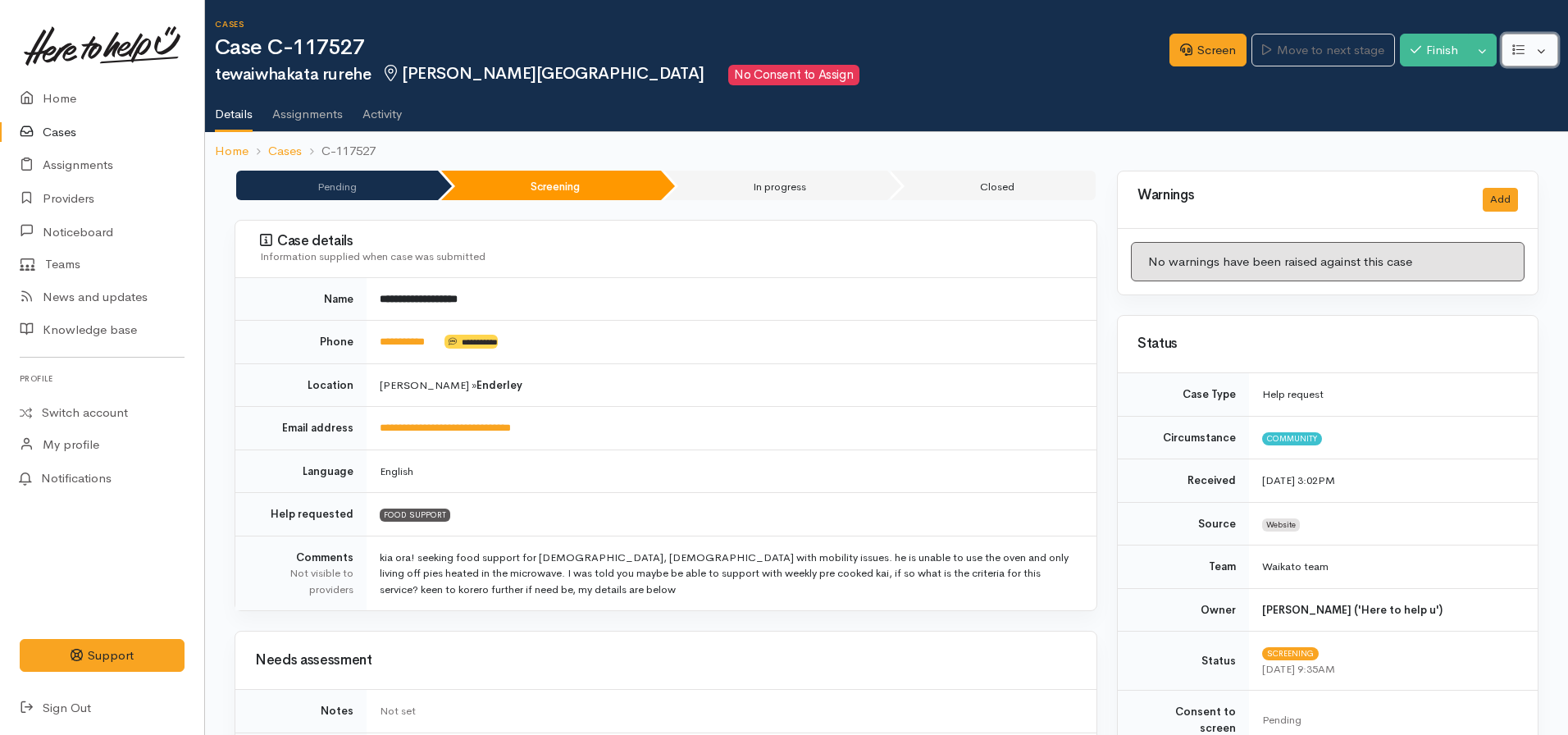
click at [1518, 50] on icon "button" at bounding box center [1518, 50] width 12 height 12
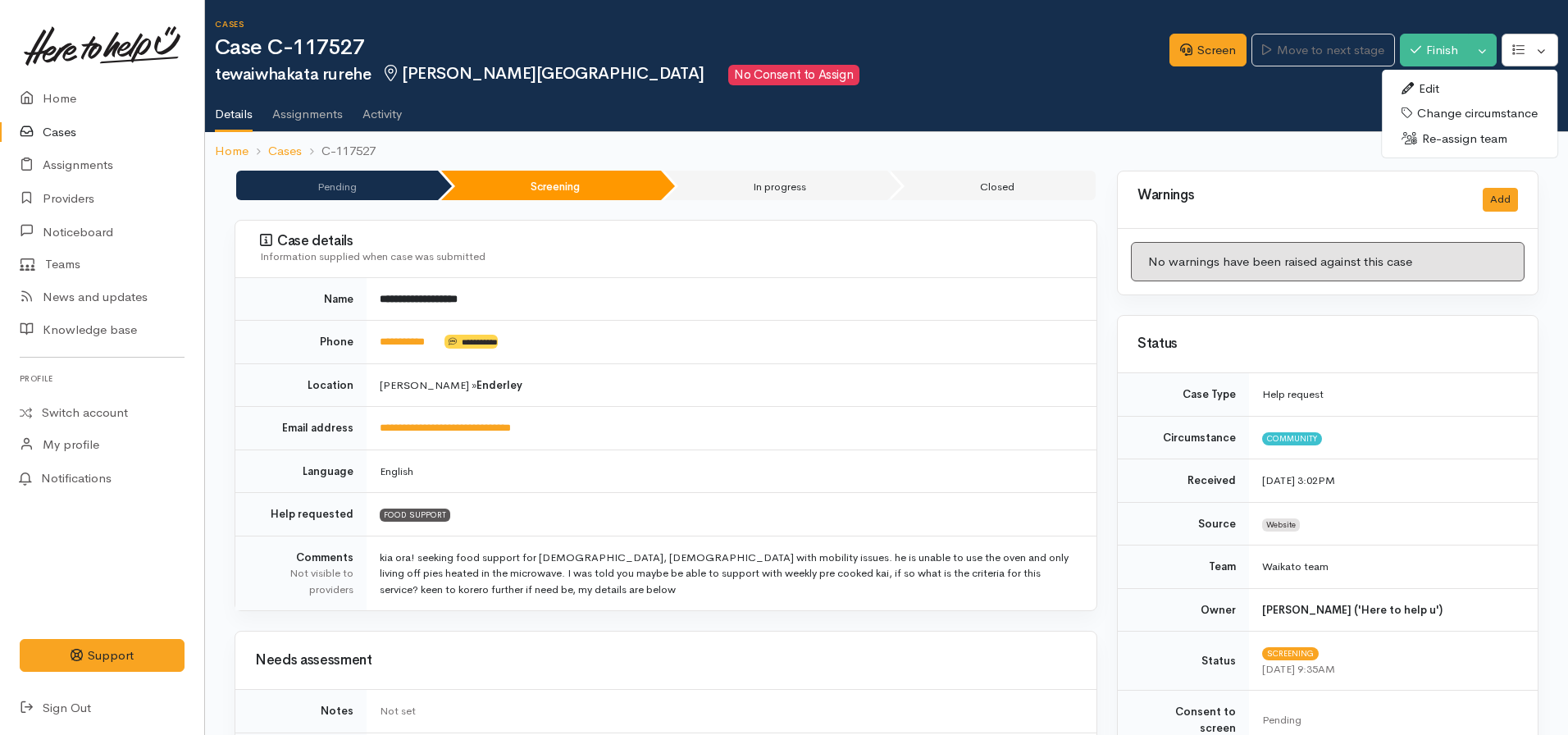
click at [1417, 86] on link "Edit" at bounding box center [1469, 88] width 176 height 25
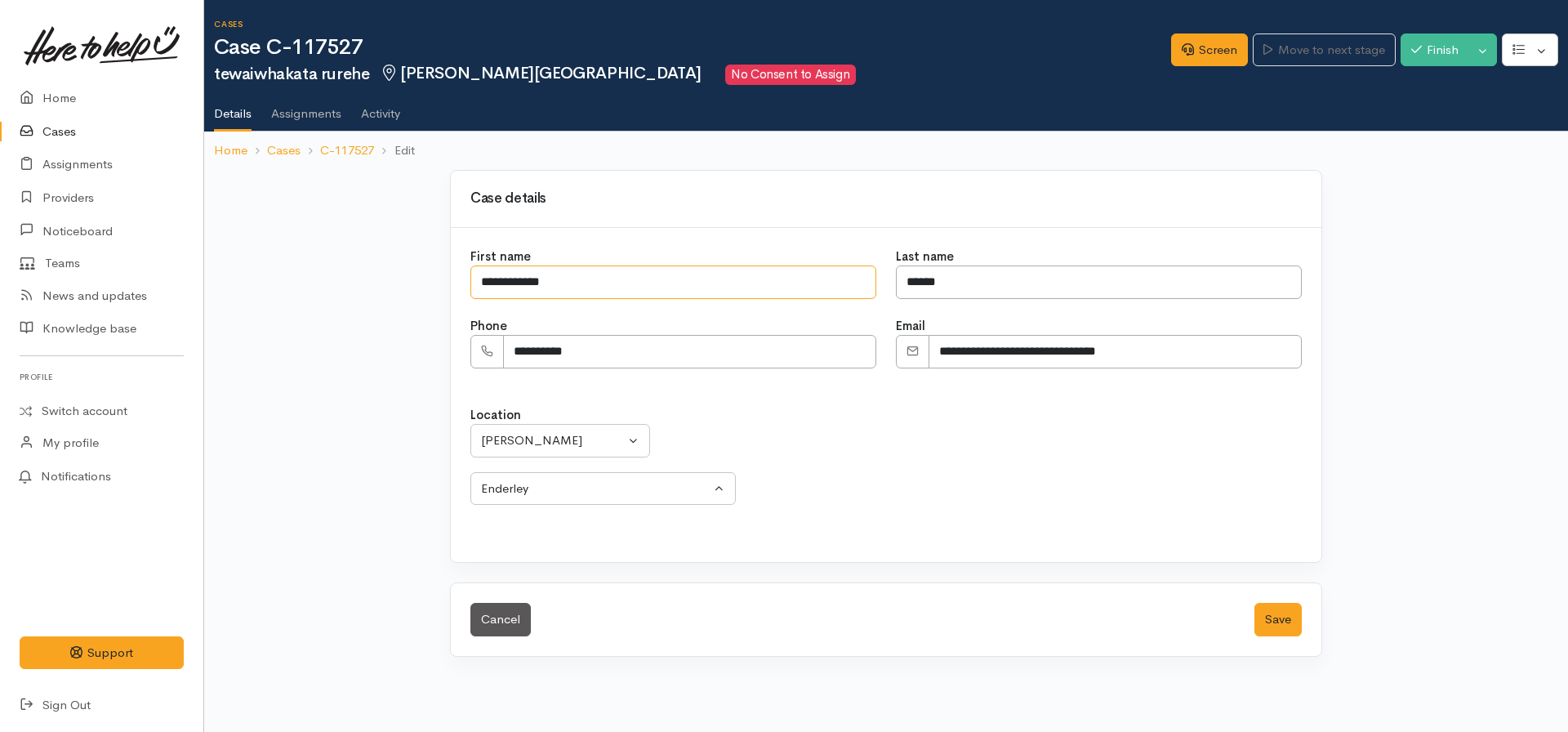
click at [483, 278] on input "**********" at bounding box center [673, 282] width 406 height 34
type input "**********"
click at [913, 276] on input "******" at bounding box center [1098, 282] width 406 height 34
type input "******"
click at [1280, 624] on button "Save" at bounding box center [1277, 619] width 47 height 34
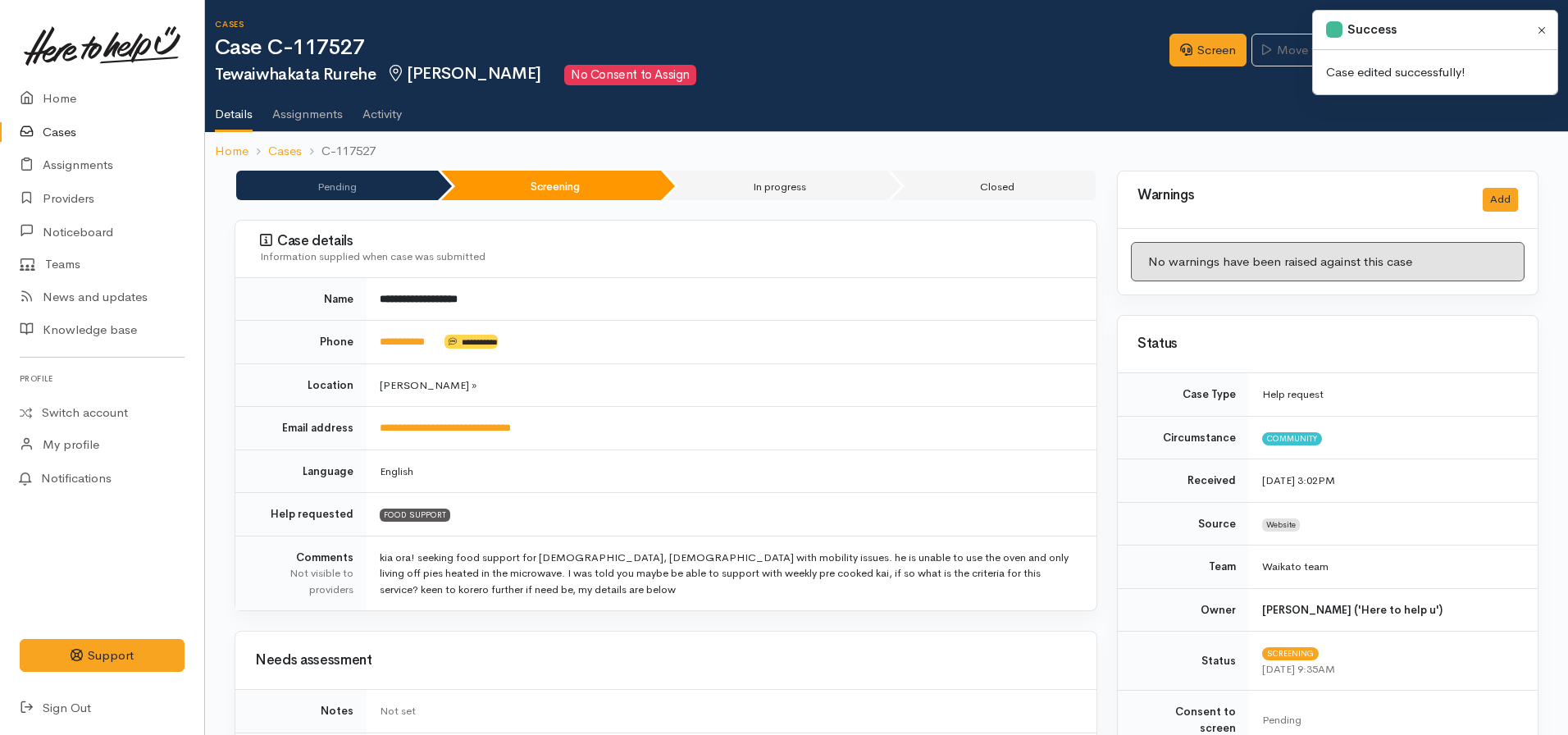
click at [1542, 31] on button "Close" at bounding box center [1541, 29] width 19 height 19
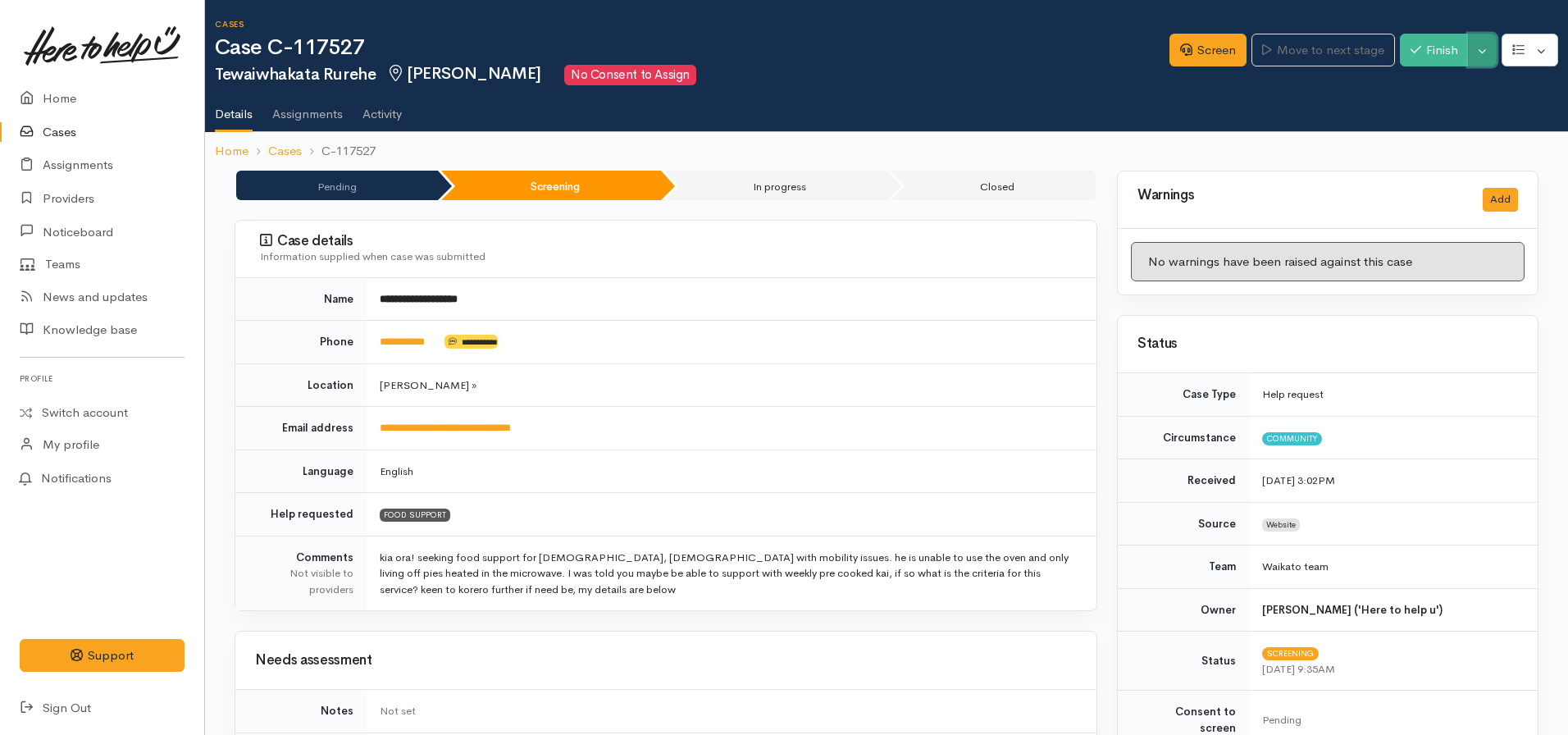
click at [1487, 48] on button "Toggle Dropdown" at bounding box center [1481, 51] width 29 height 34
click at [1403, 116] on link "Cancel" at bounding box center [1431, 113] width 129 height 25
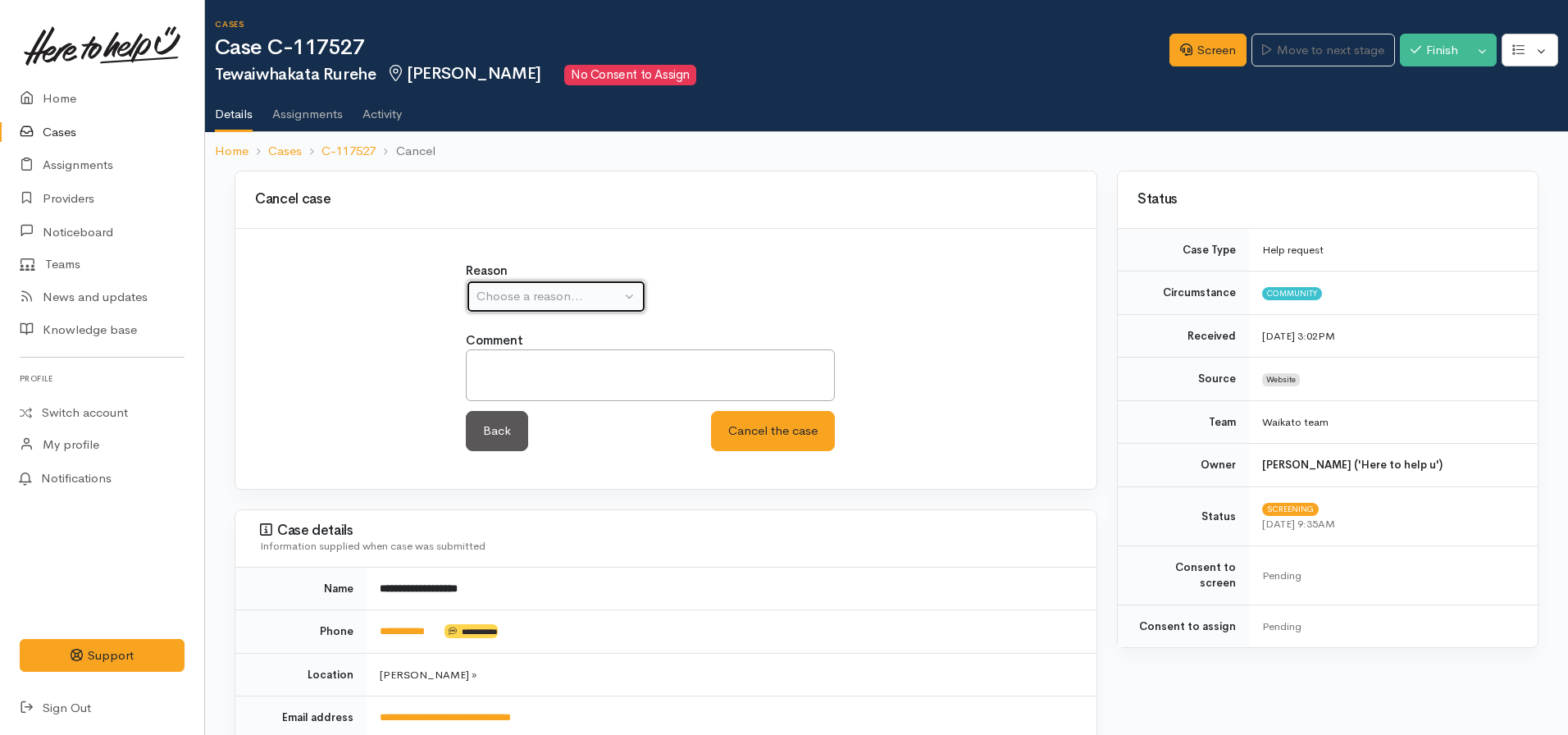
click at [611, 308] on button "Choose a reason..." at bounding box center [556, 296] width 180 height 34
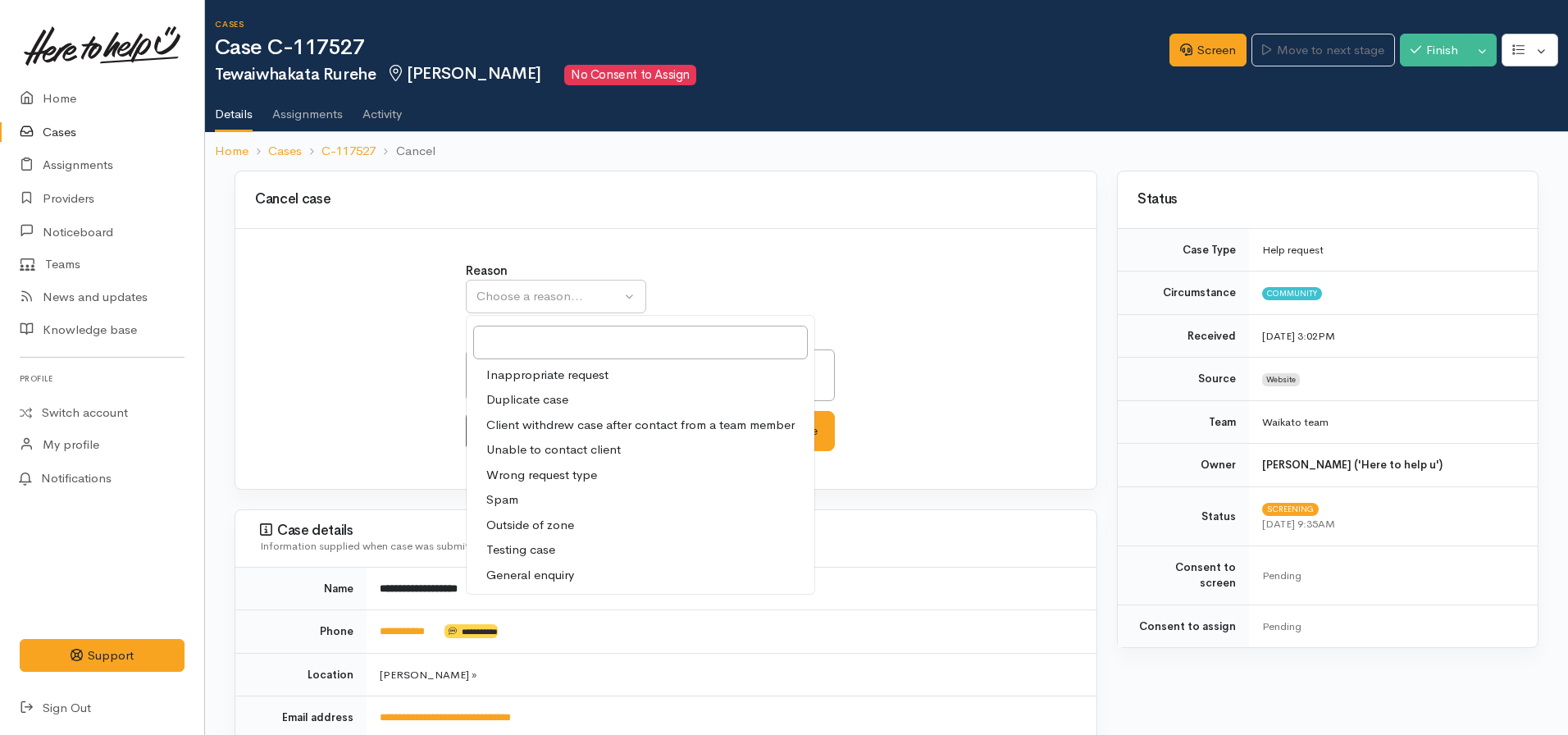
click at [560, 452] on span "Unable to contact client" at bounding box center [553, 450] width 135 height 19
select select "4"
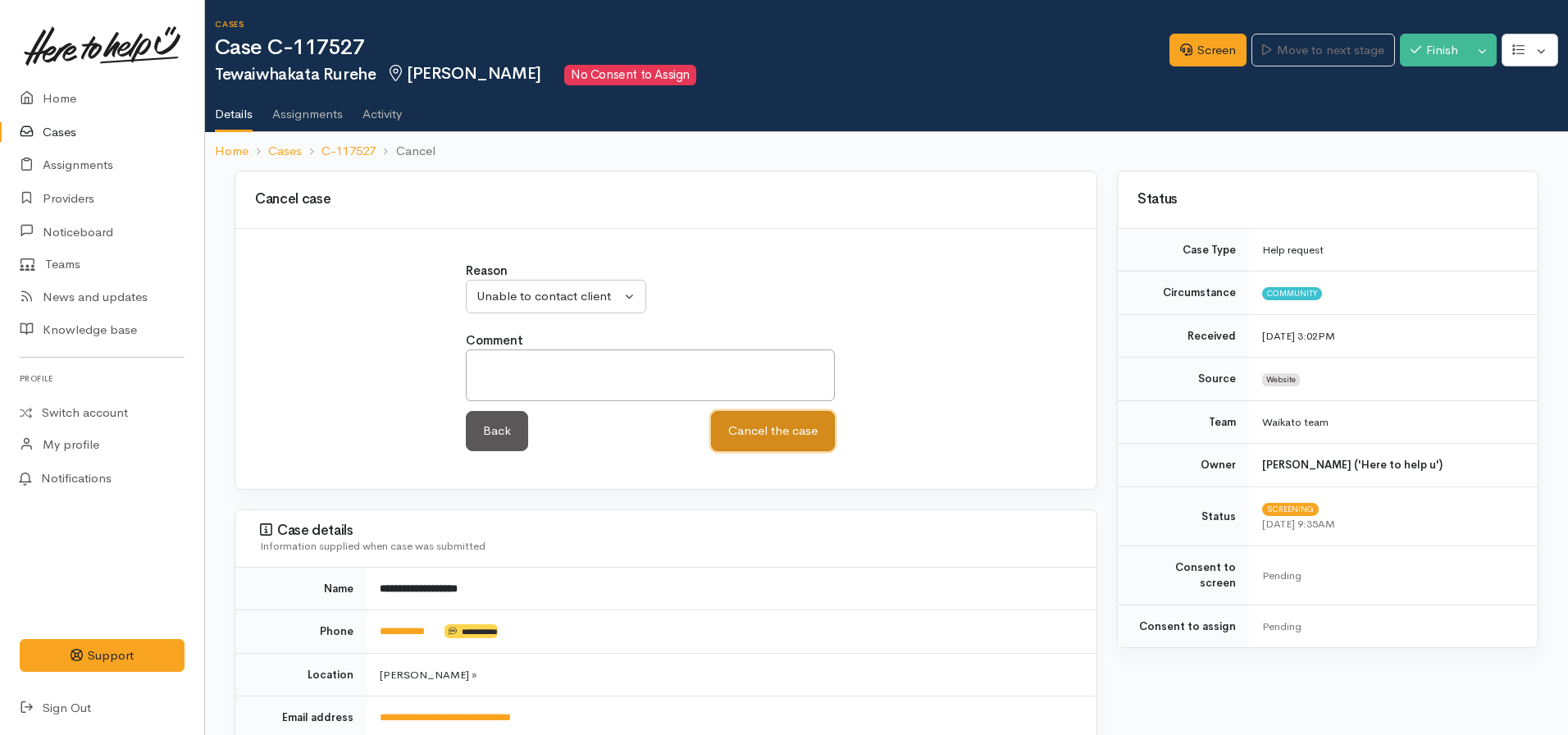
click at [759, 440] on button "Cancel the case" at bounding box center [772, 431] width 124 height 40
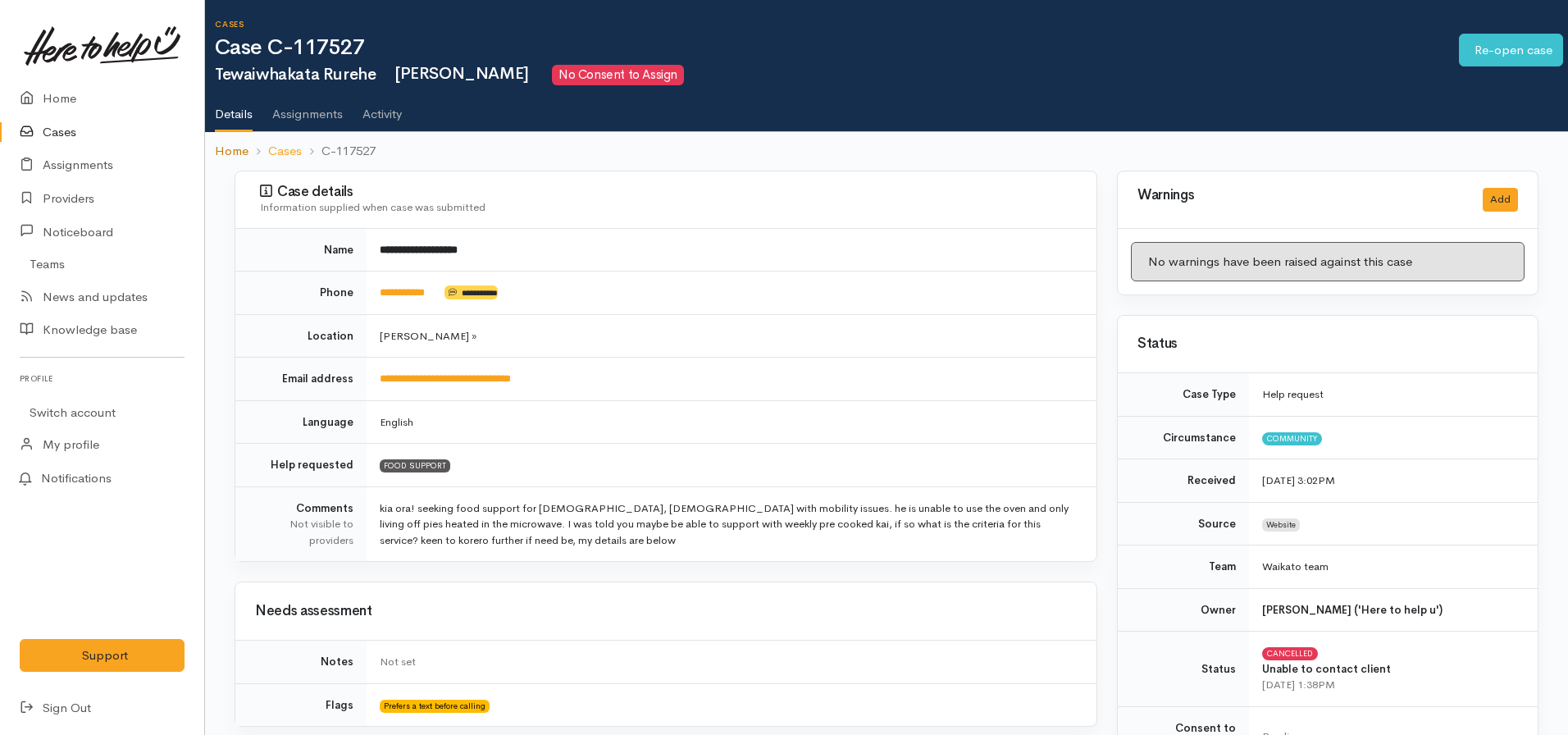
click at [231, 148] on link "Home" at bounding box center [232, 151] width 34 height 19
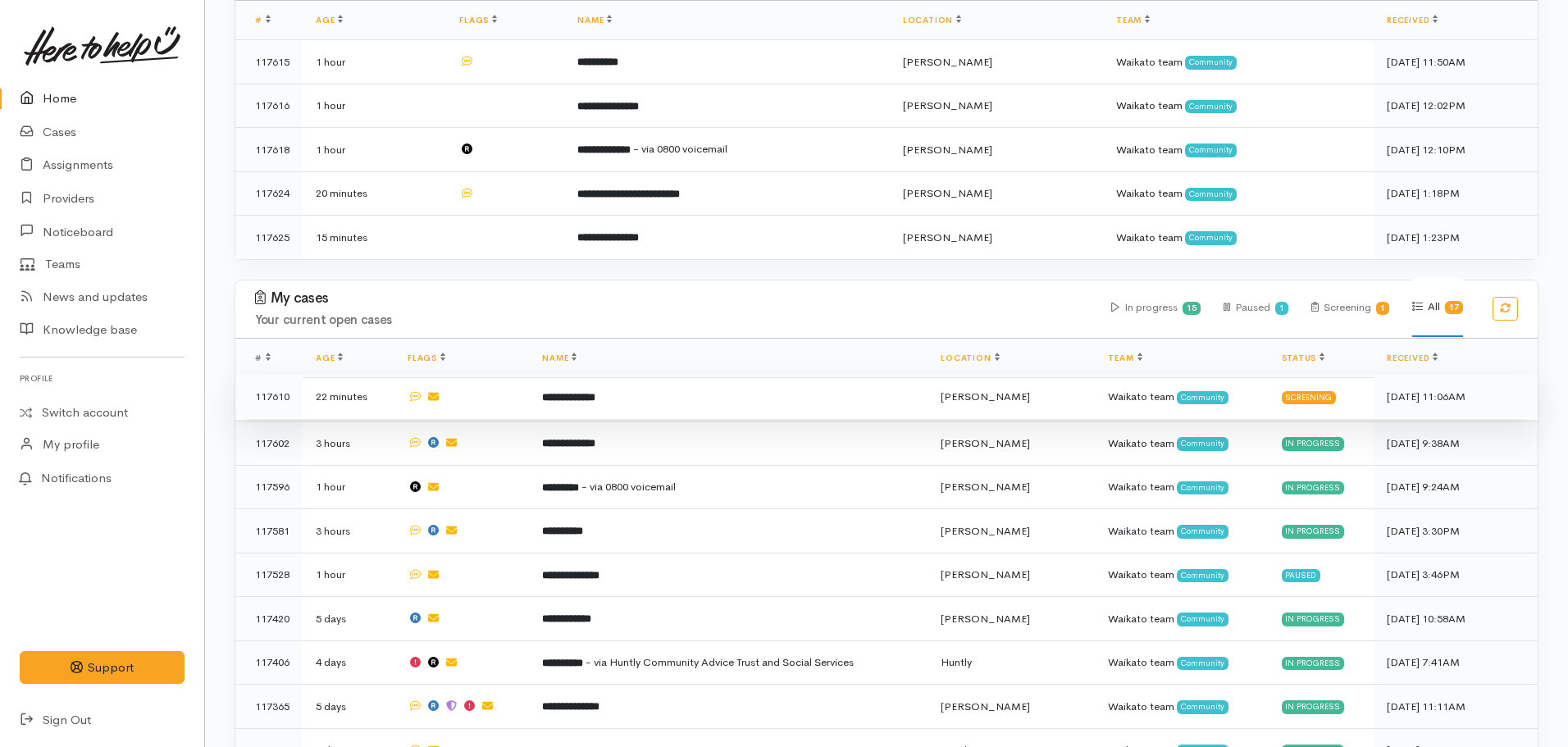
scroll to position [320, 0]
click at [656, 399] on td "**********" at bounding box center [728, 396] width 399 height 45
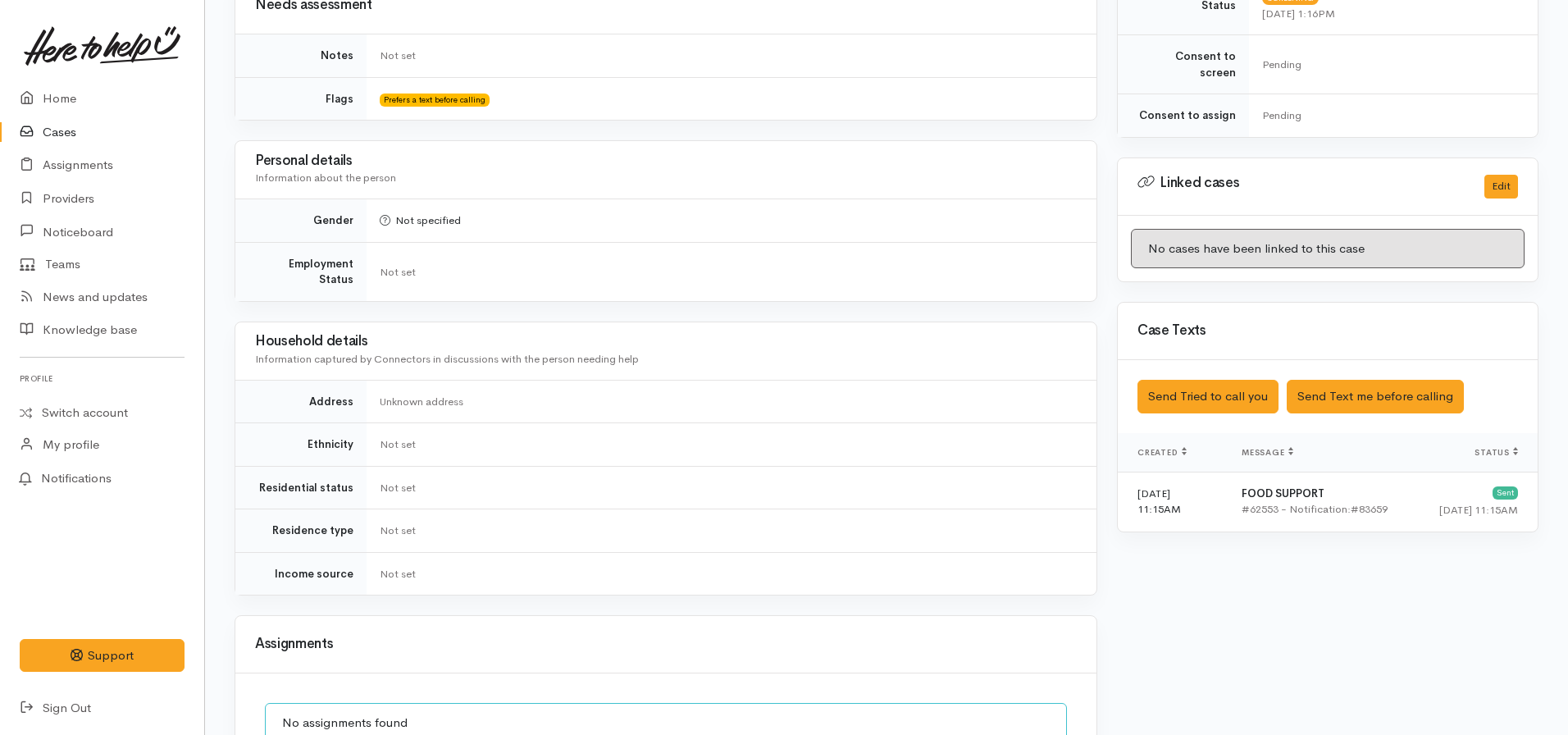
scroll to position [656, 0]
click at [1364, 379] on button "Send Text me before calling" at bounding box center [1374, 396] width 177 height 34
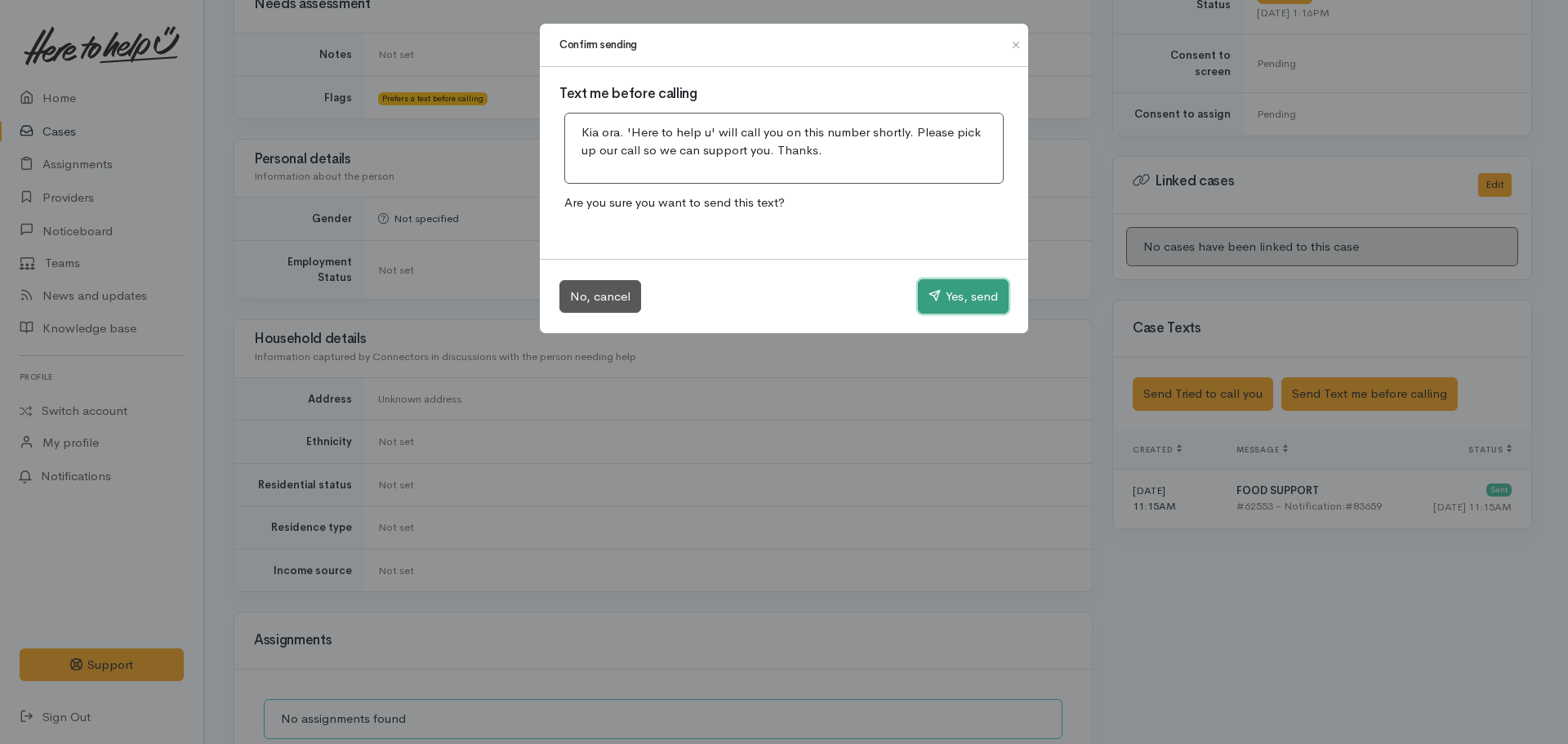
click at [969, 293] on button "Yes, send" at bounding box center [963, 296] width 91 height 35
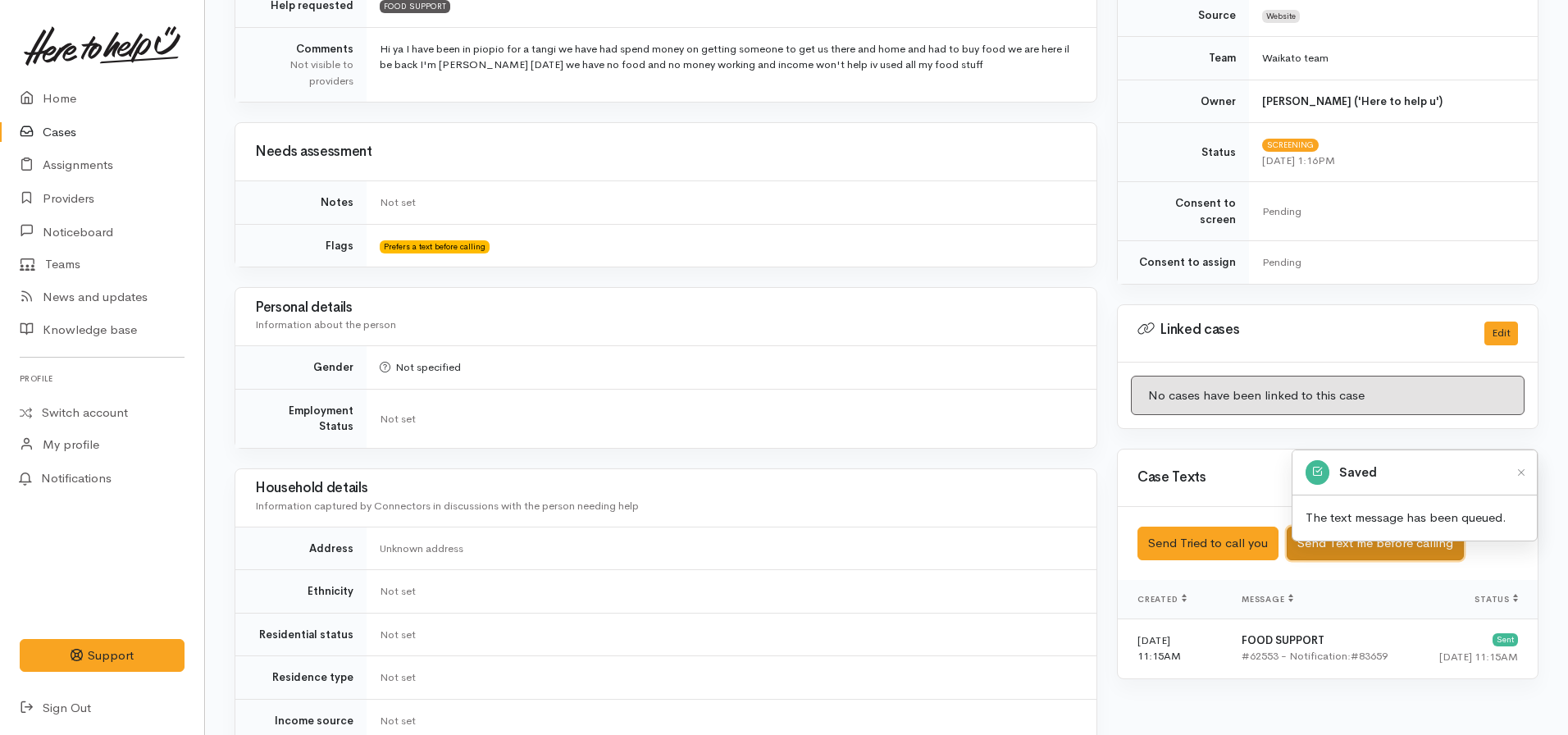
scroll to position [0, 0]
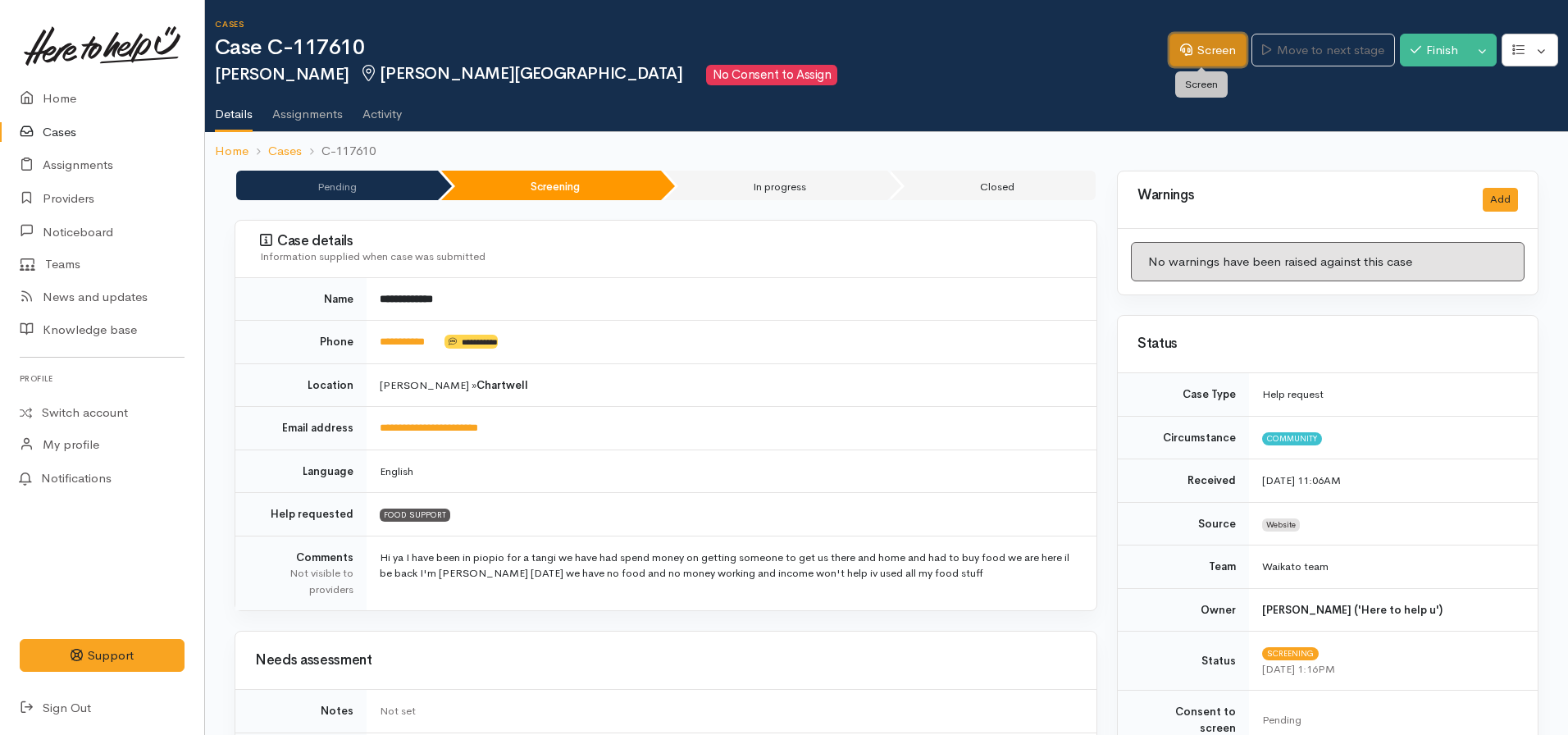
click at [1184, 54] on link "Screen" at bounding box center [1208, 51] width 77 height 34
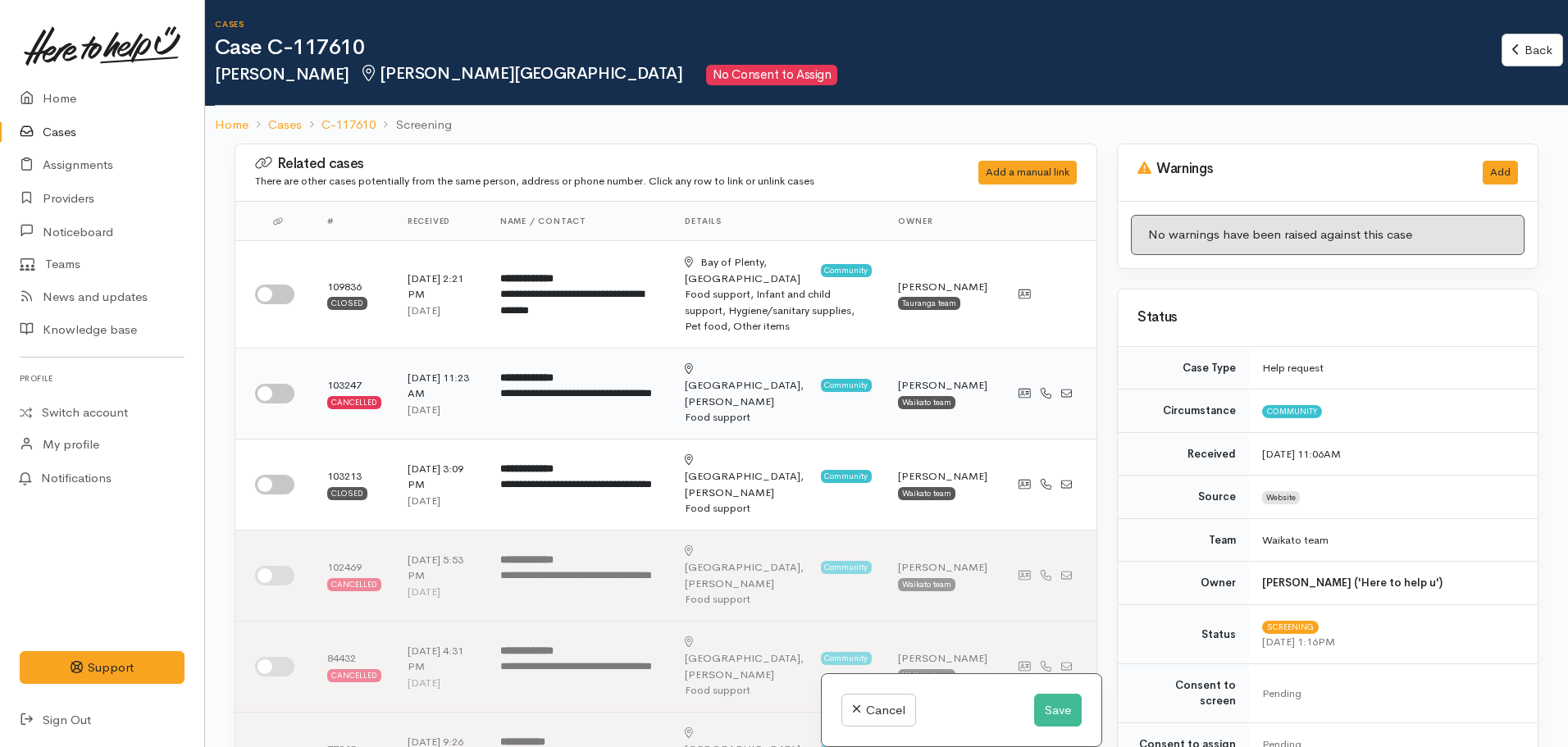
click at [272, 384] on input "checkbox" at bounding box center [275, 394] width 39 height 20
checkbox input "true"
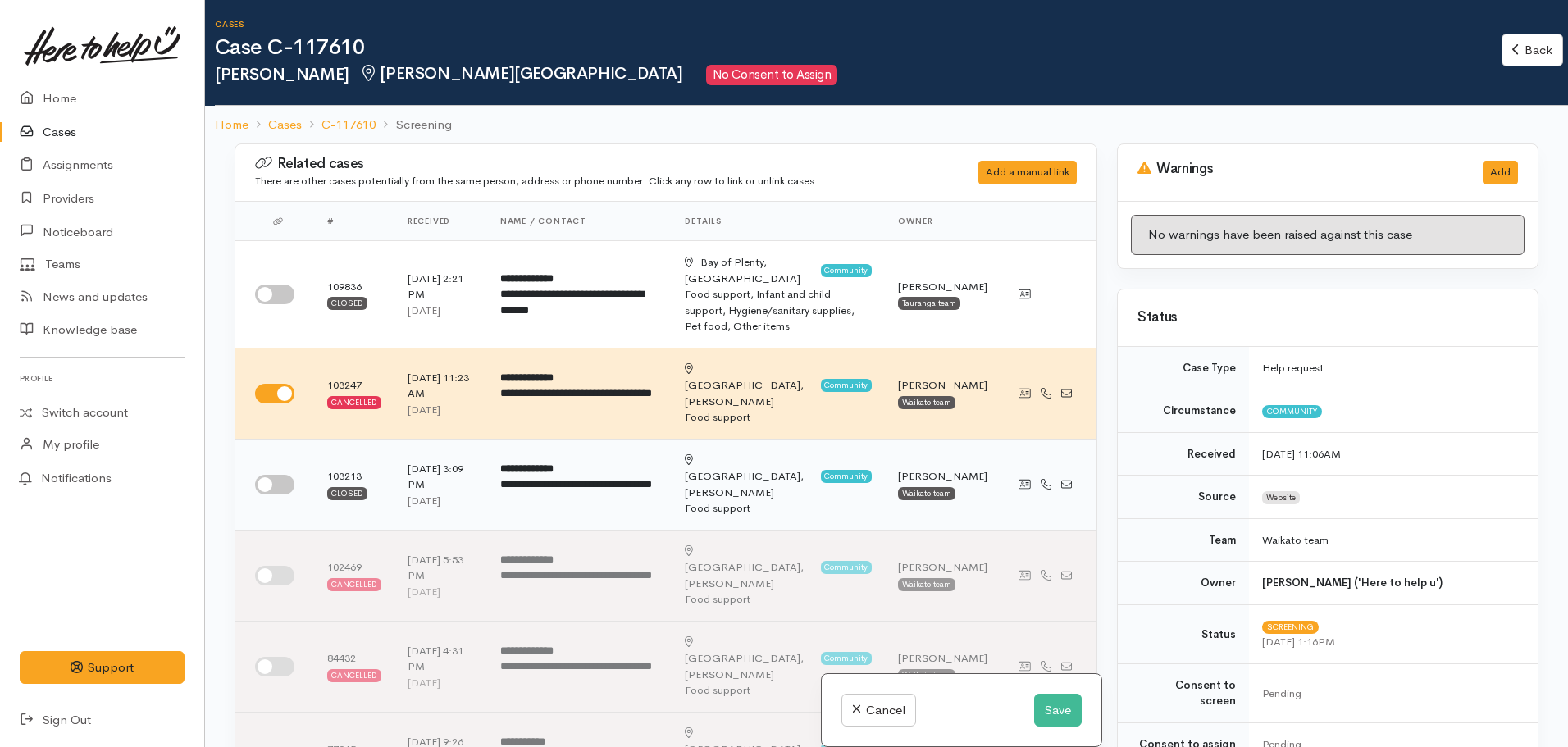
click at [265, 475] on input "checkbox" at bounding box center [275, 485] width 39 height 20
checkbox input "true"
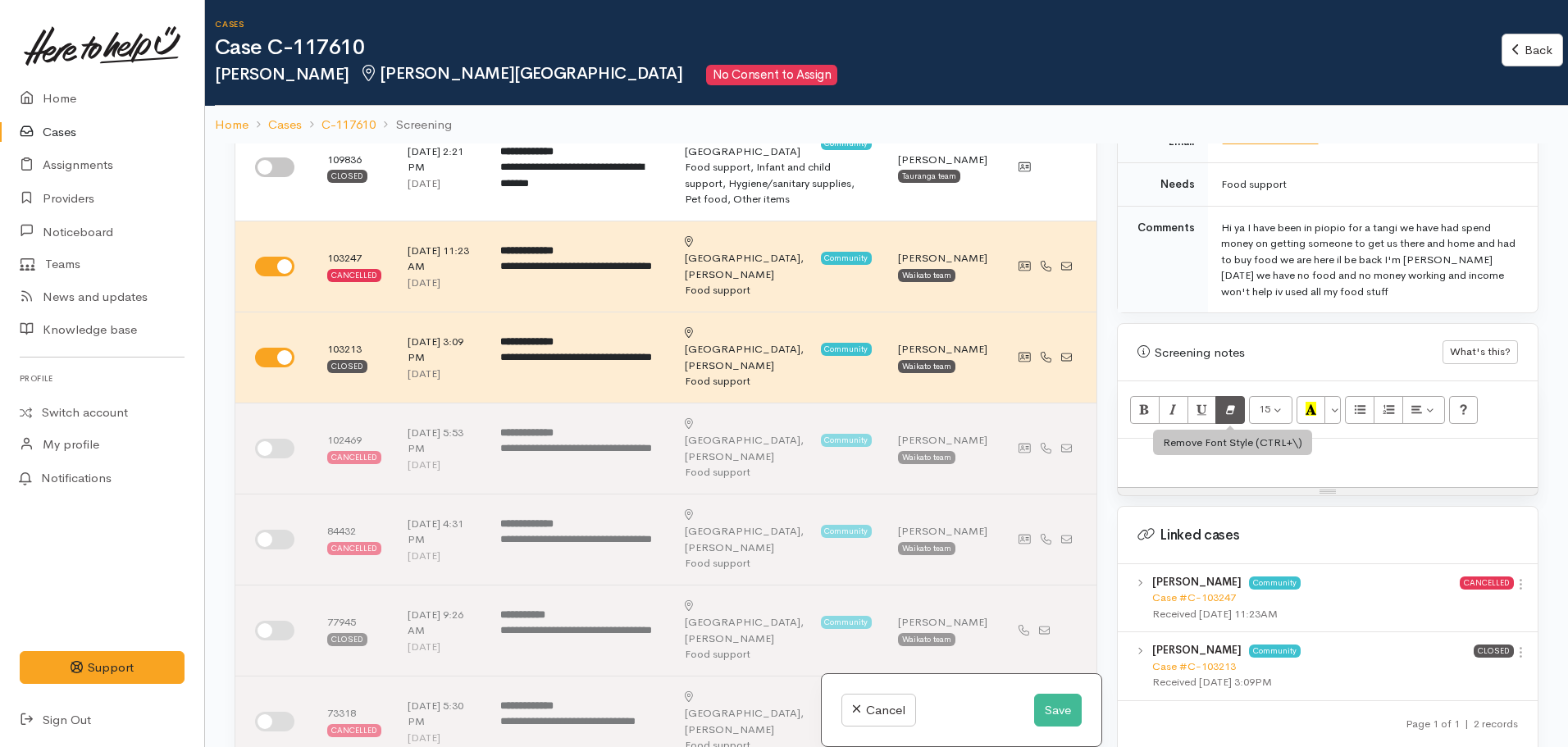
scroll to position [911, 0]
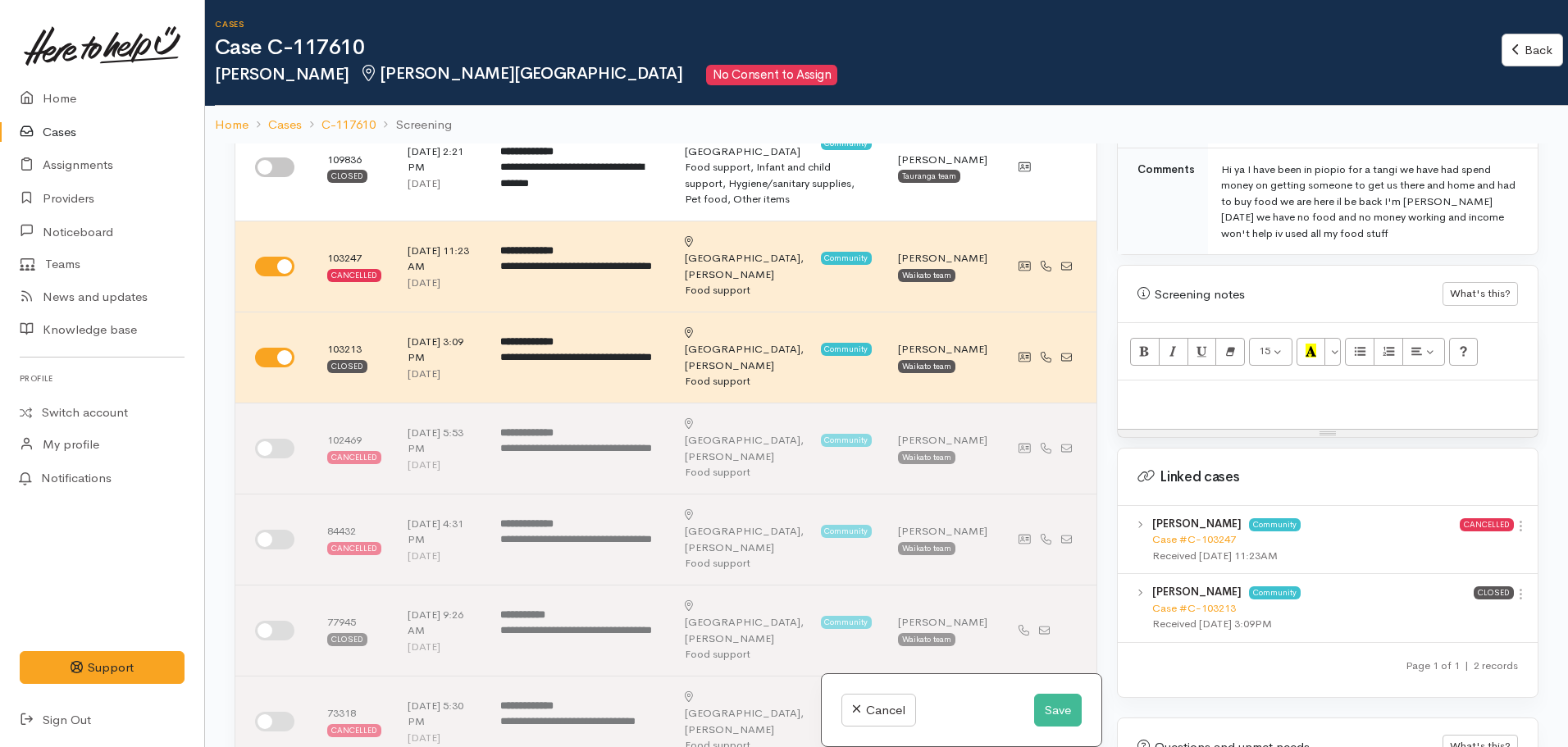
click at [1202, 601] on div "Case #C-103213" at bounding box center [1313, 609] width 321 height 16
click at [1206, 602] on link "Case #C-103213" at bounding box center [1194, 609] width 84 height 14
click link "Case #C-103247"
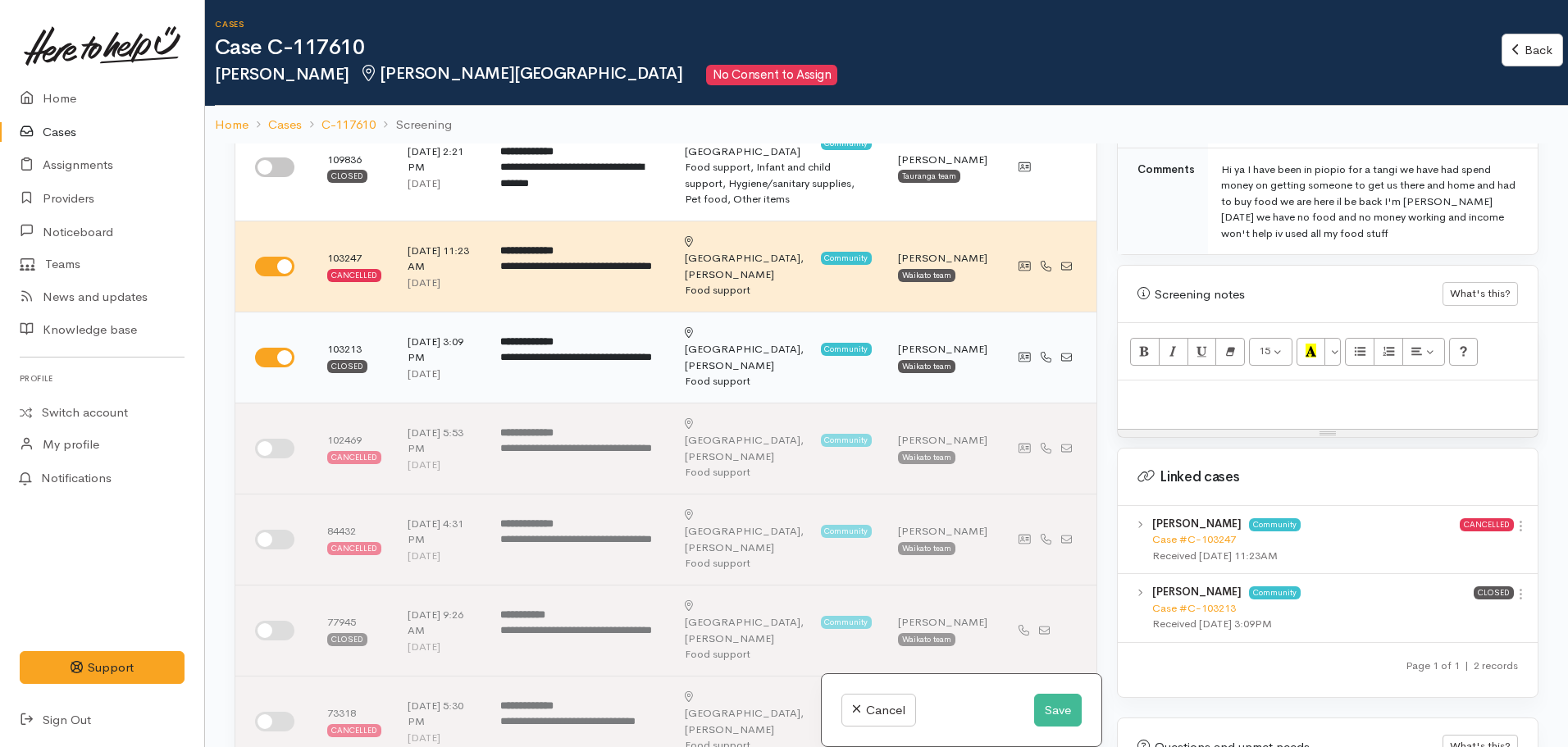
scroll to position [0, 0]
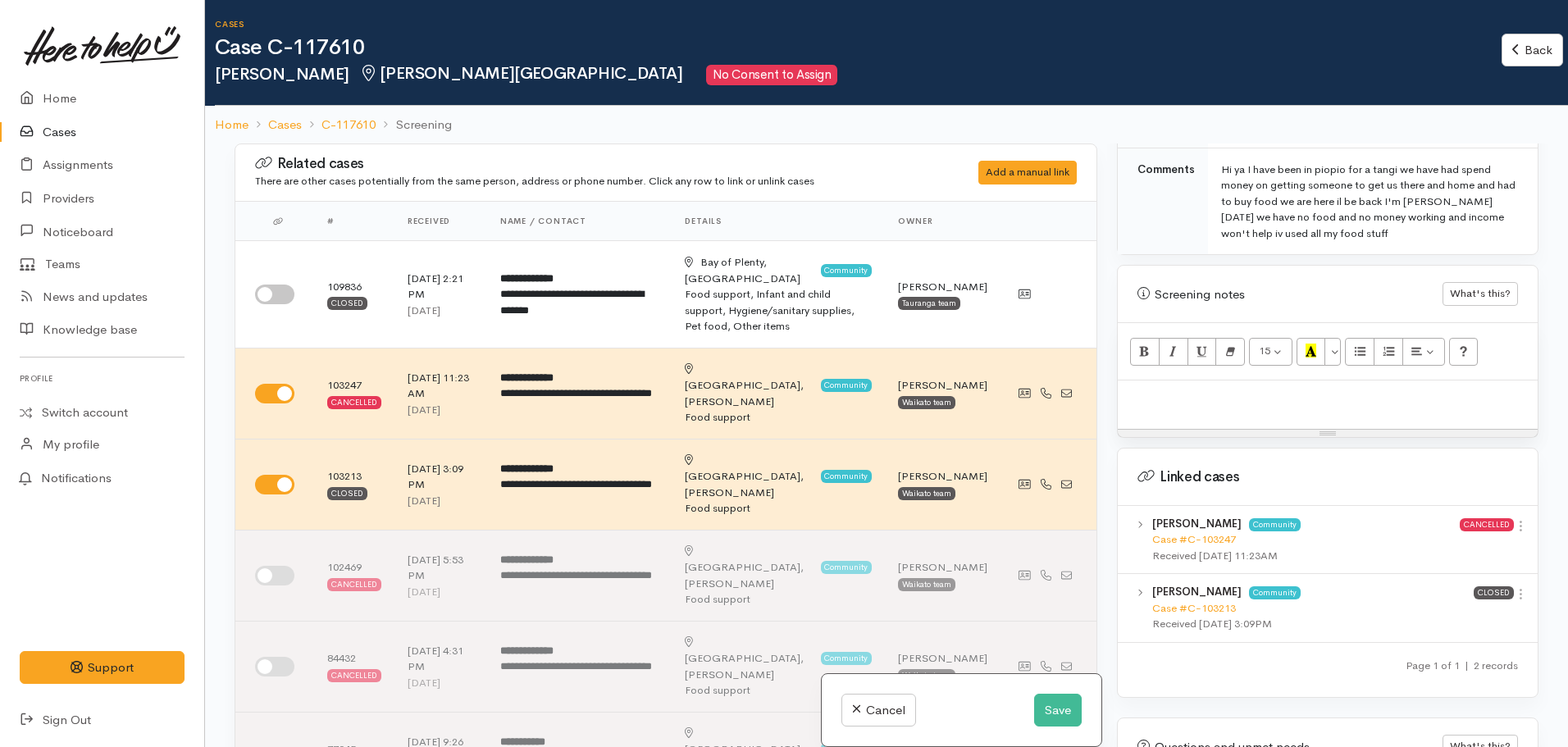
click p
click div
paste div
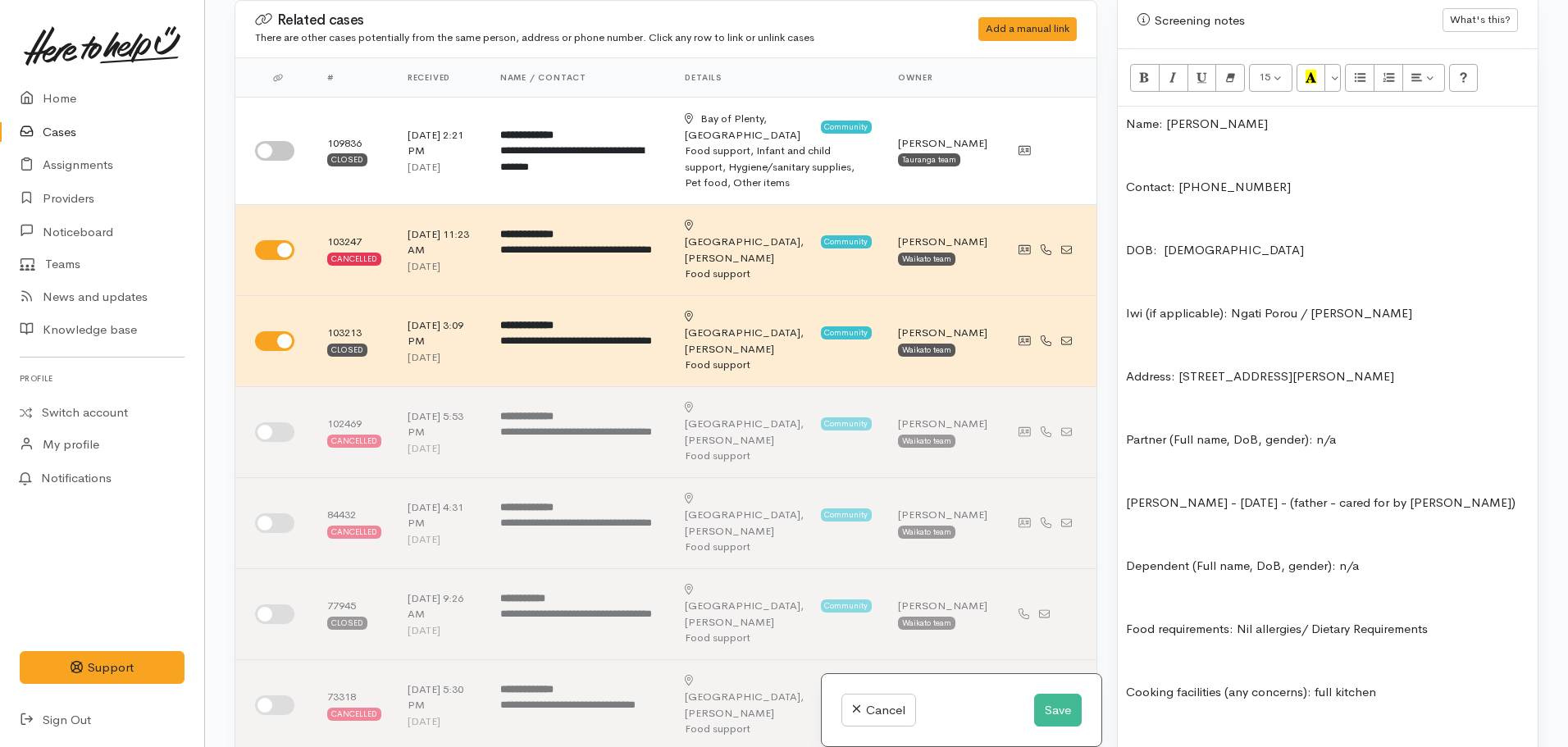
click div "Name: Nicole Walker Contact: 0226788567 DOB: 16.01.1988 Iwi (if applicable): Ng…"
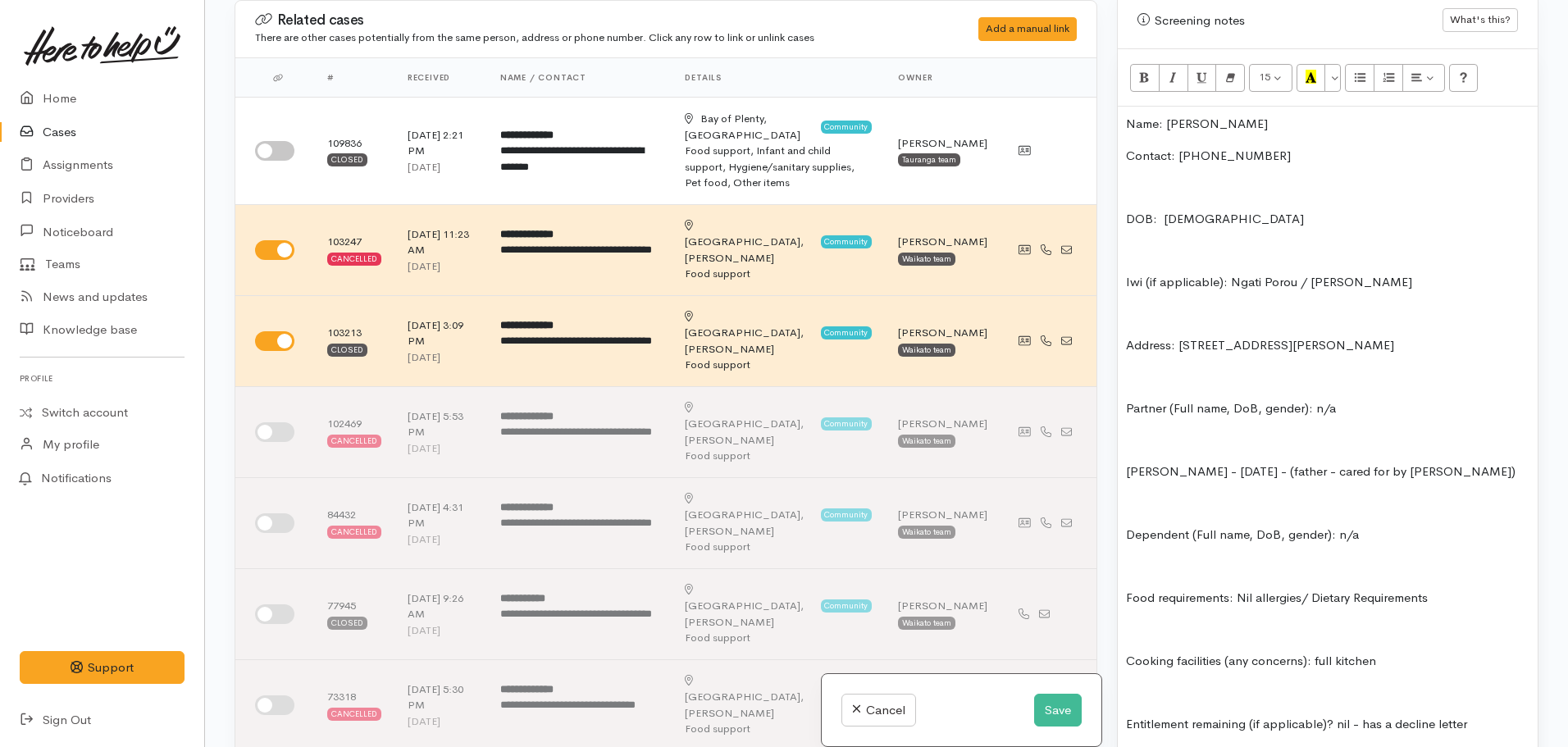
click p "DOB: 16.01.1988"
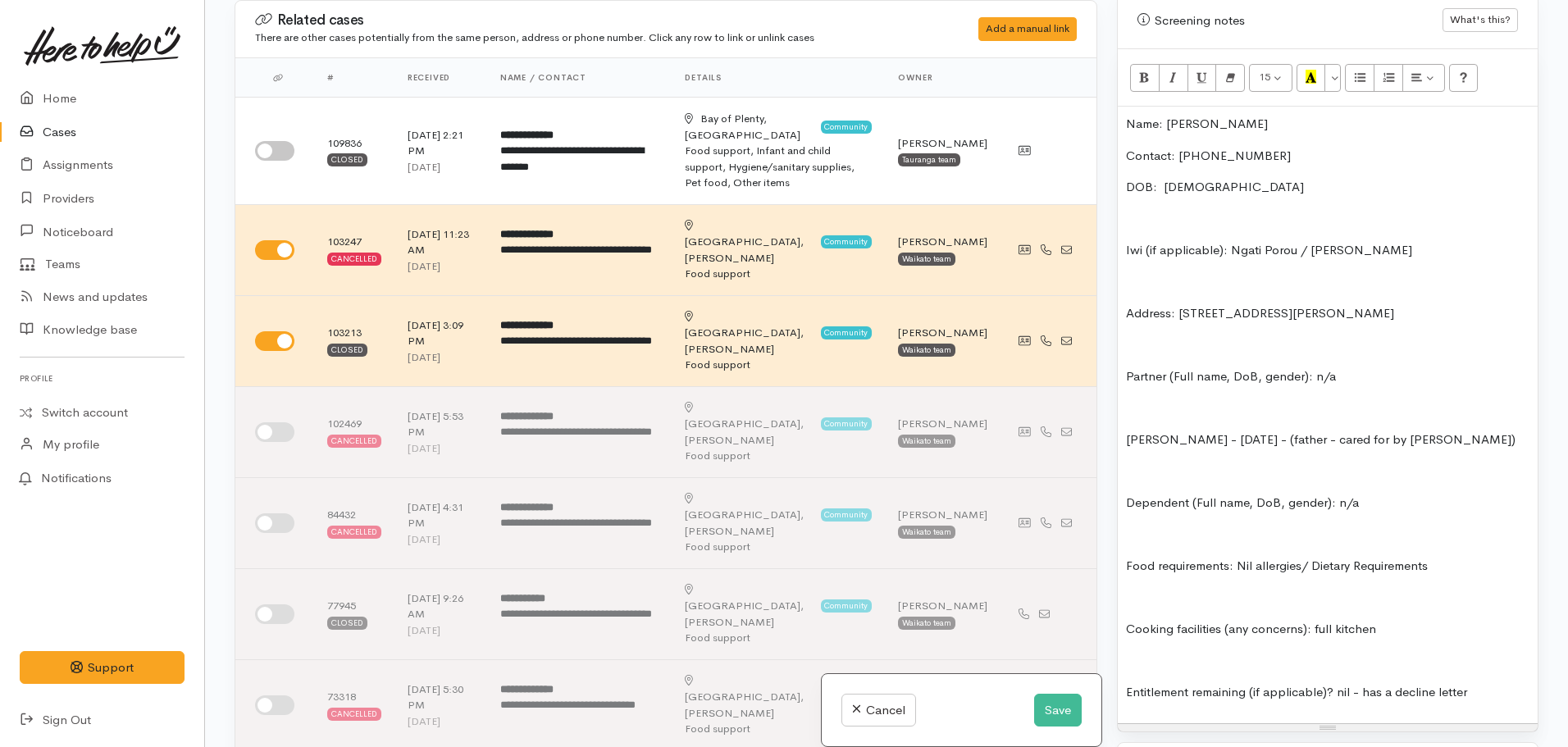
click p "Iwi (if applicable): Ngati Porou / Nga Puhi"
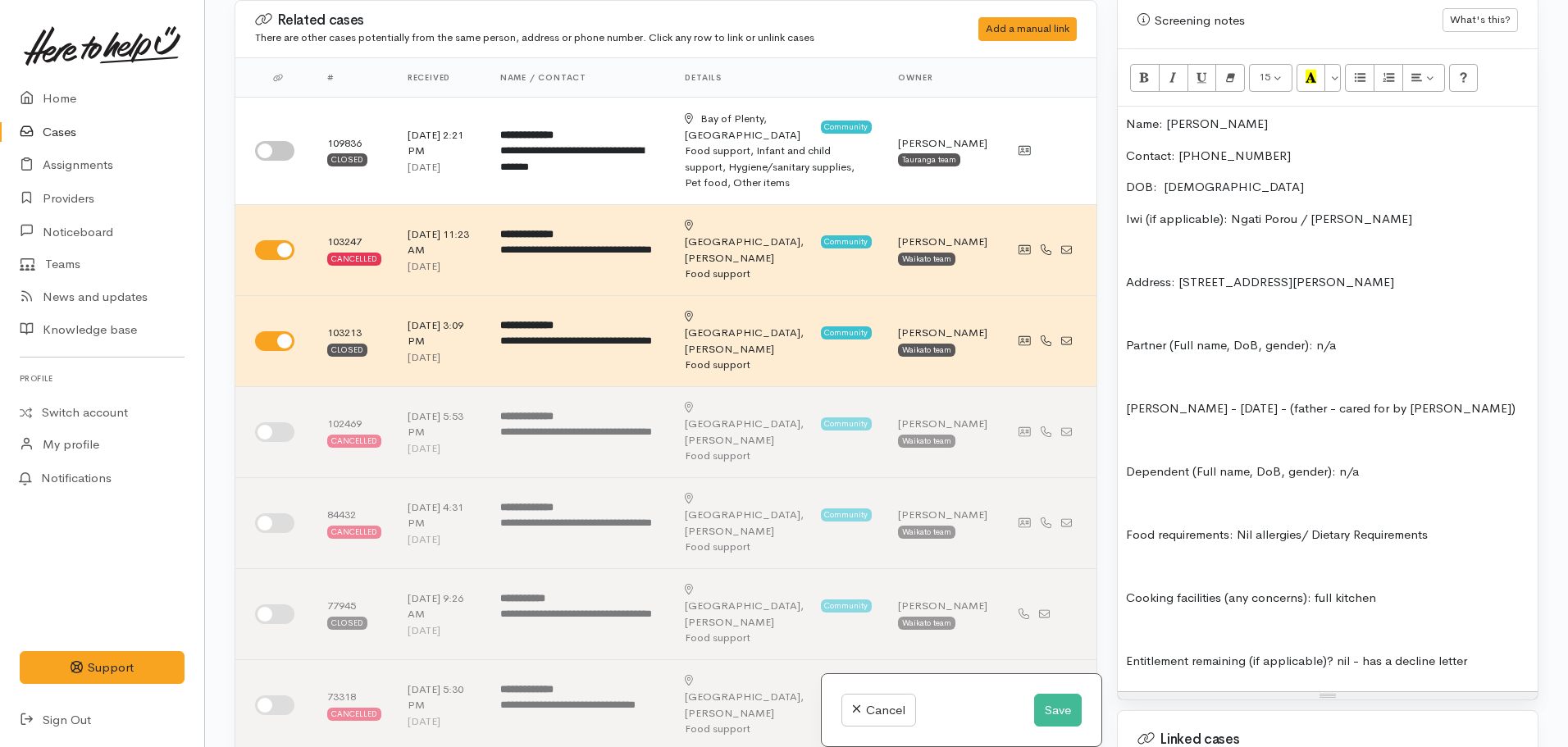
click p "Address: 10 Swart Lane, Chartwell, Hamilton, New Zealand"
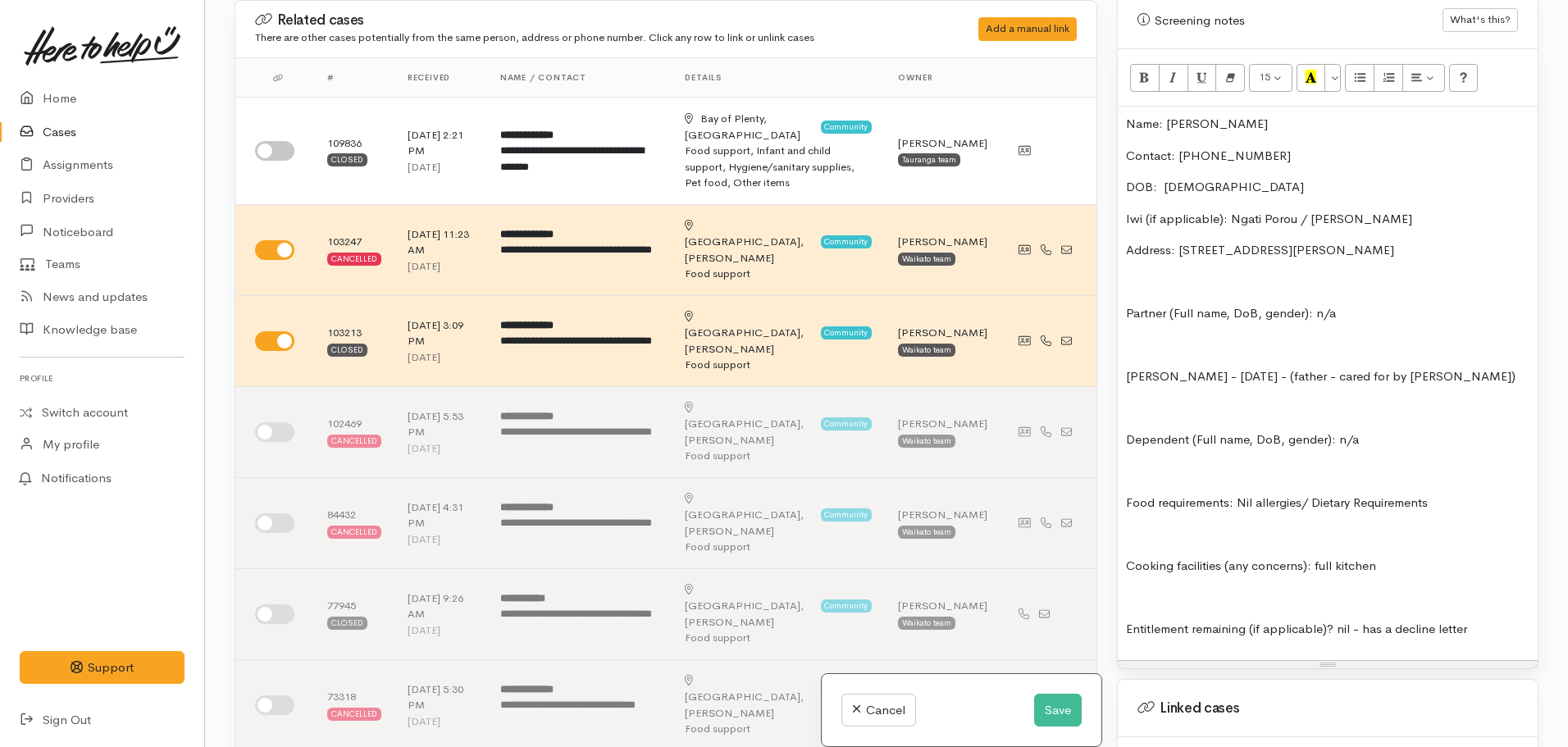
click div "Name: Nicole Walker Contact: 0226788567 DOB: 16.01.1988 Iwi (if applicable): Ng…"
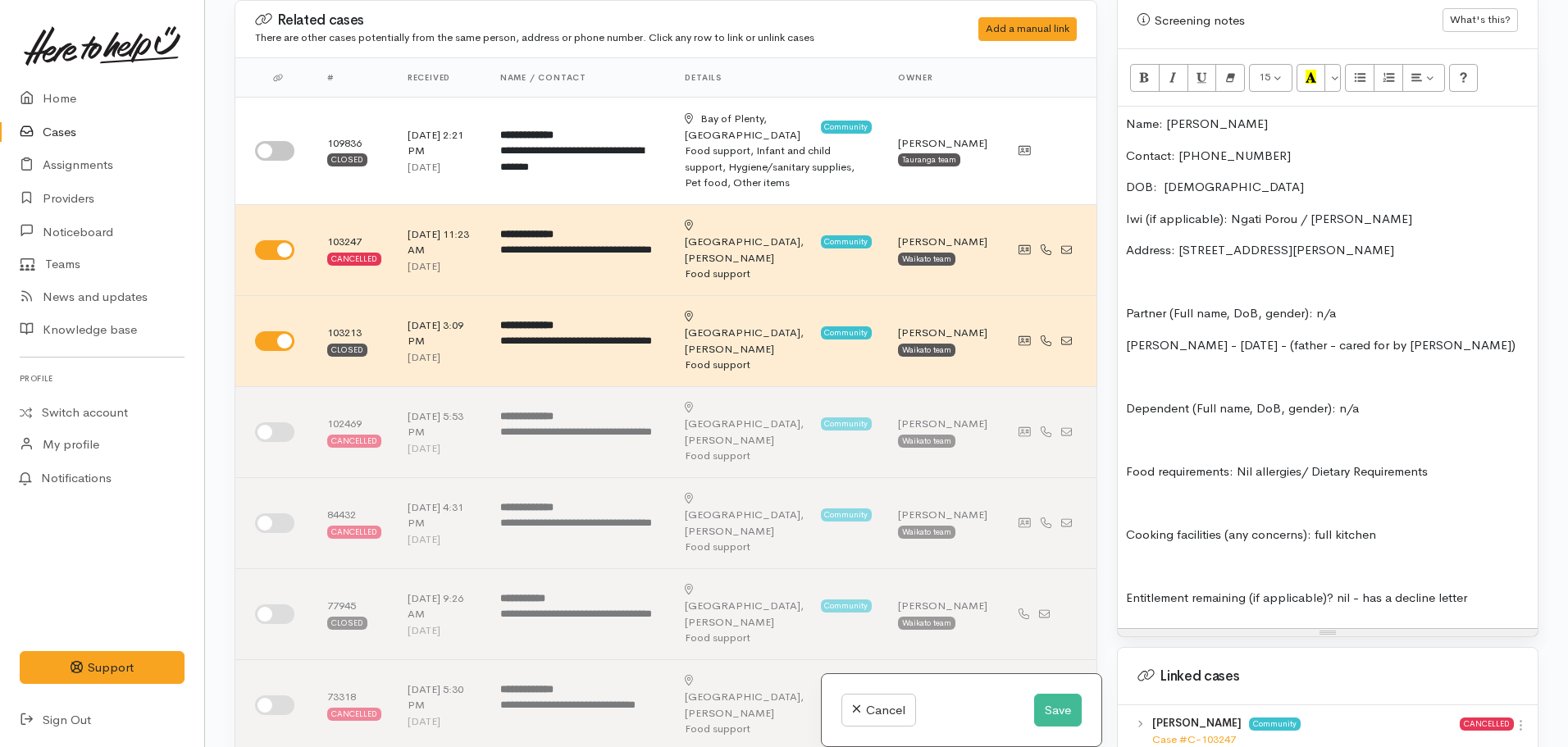
click div "Name: Nicole Walker Contact: 0226788567 DOB: 16.01.1988 Iwi (if applicable): Ng…"
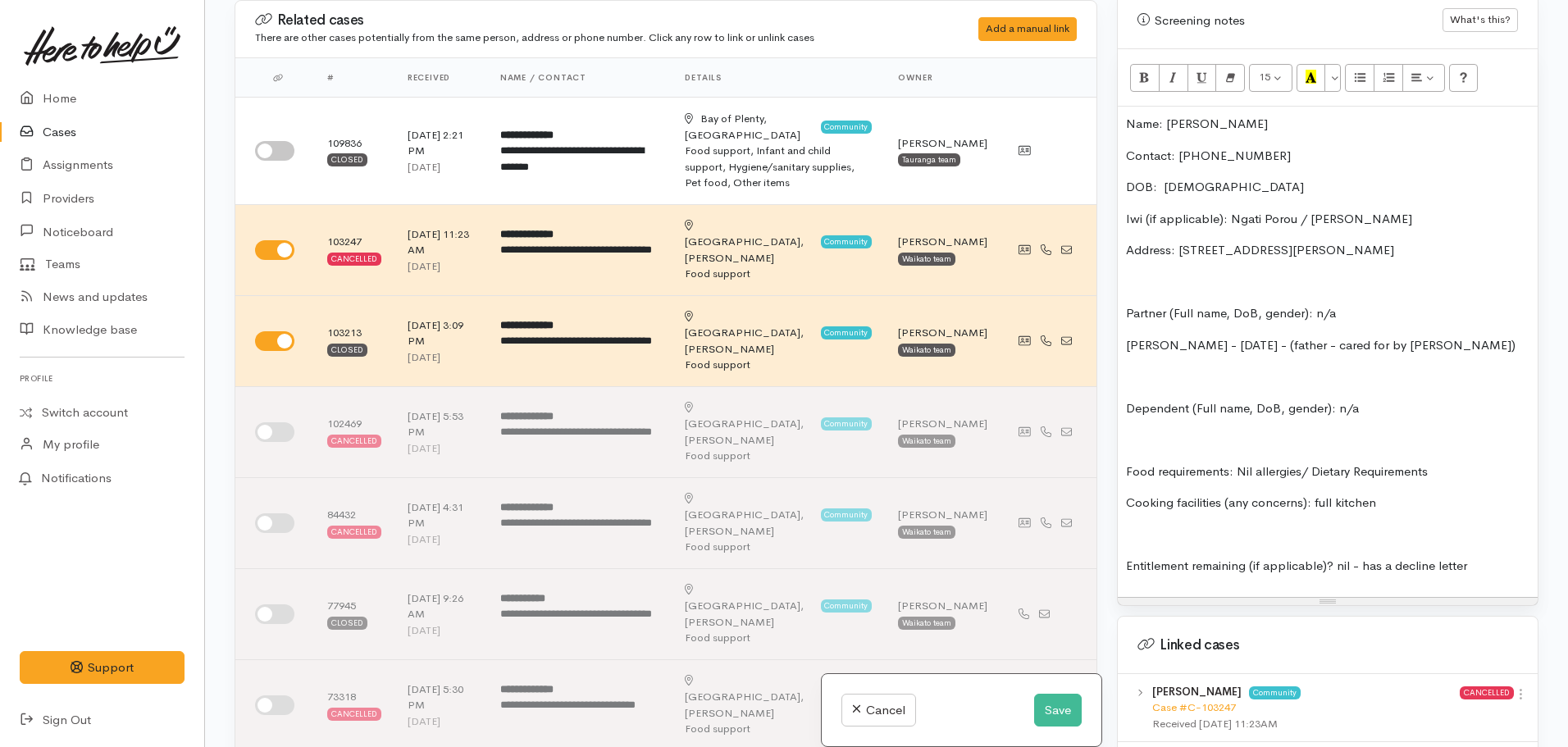
click div "Name: Nicole Walker Contact: 0226788567 DOB: 16.01.1988 Iwi (if applicable): Ng…"
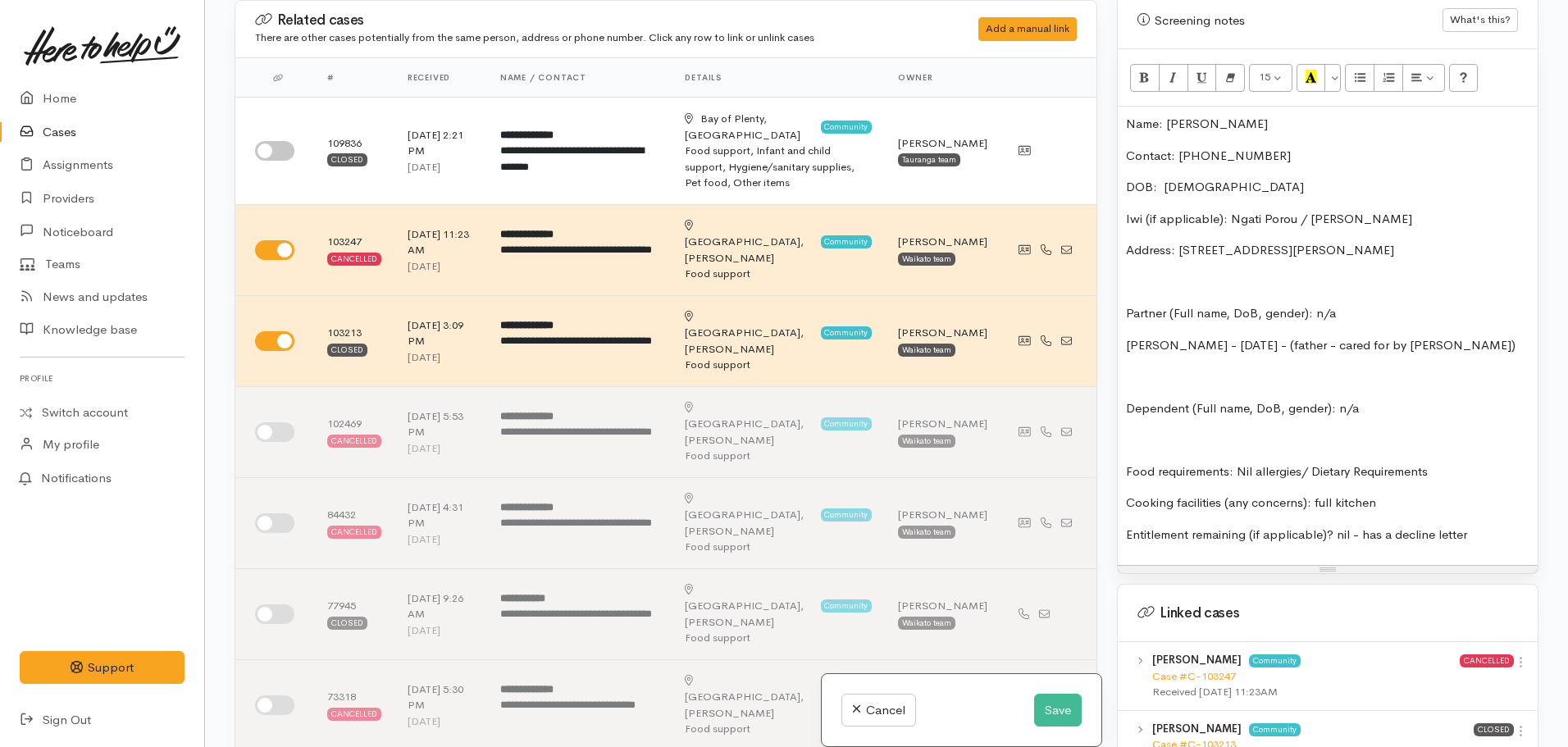
click p "Entitlement remaining (if applicable)? nil - has a decline letter"
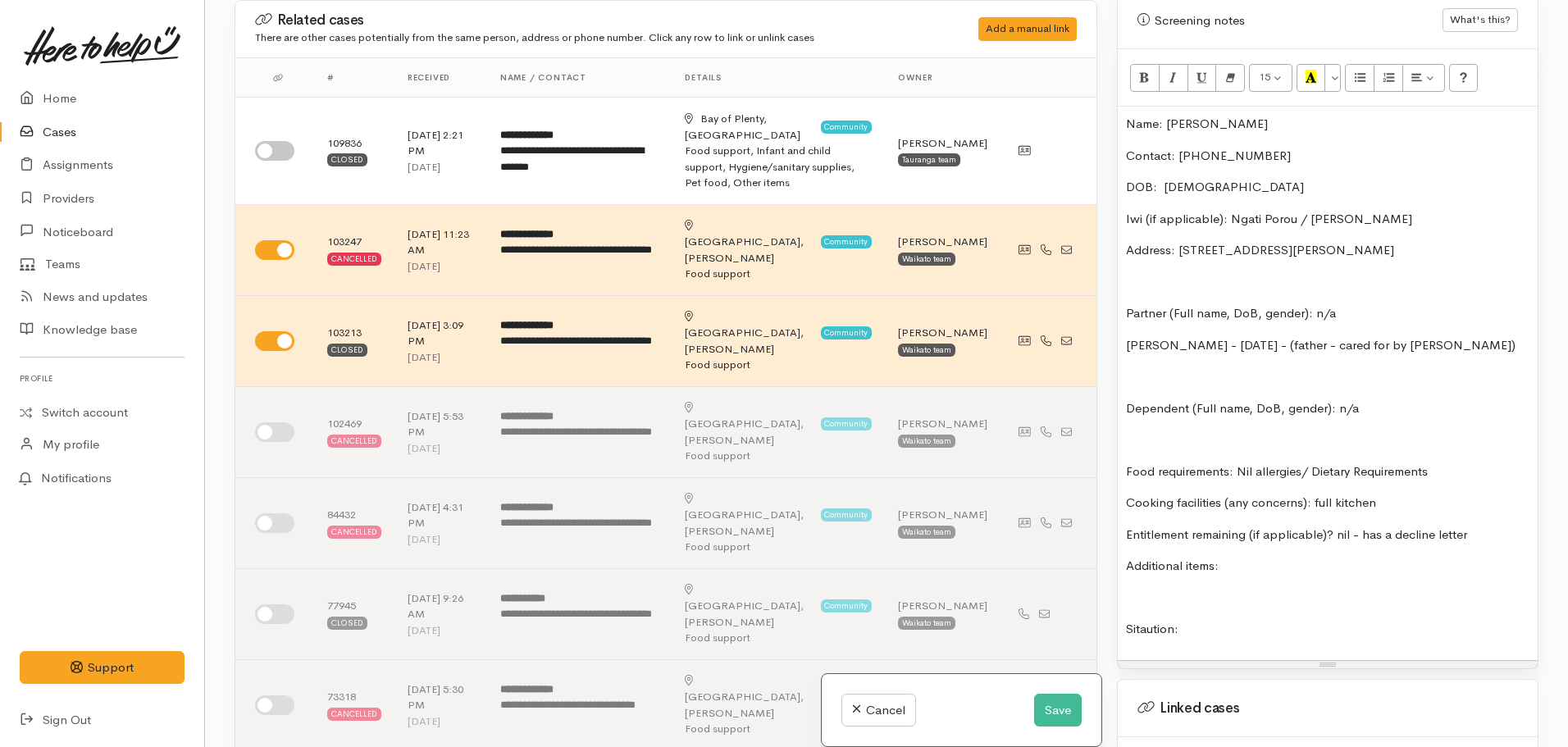
click div "Name: Nicole Walker Contact: 0226788567 DOB: 16.01.1988 Iwi (if applicable): Ng…"
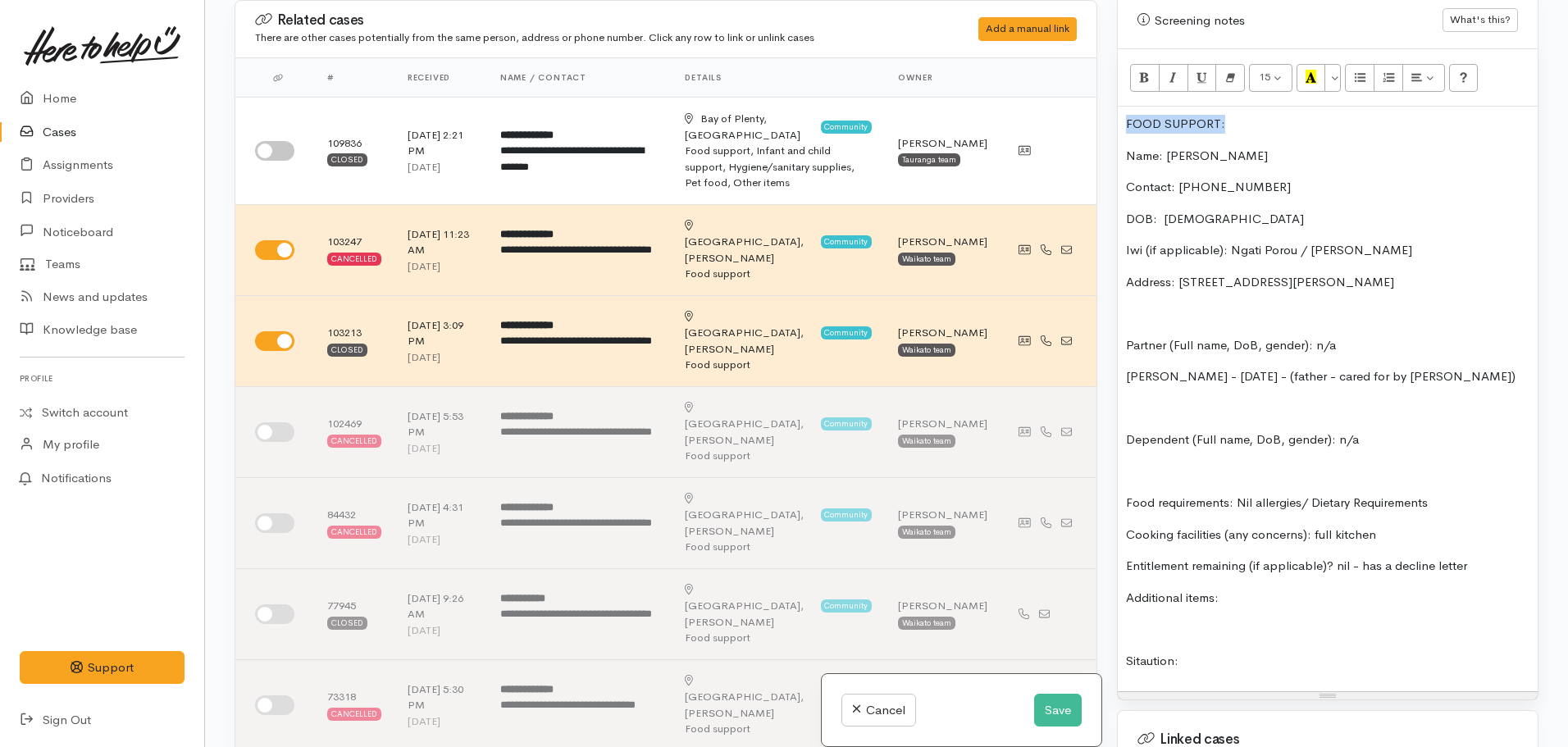
drag, startPoint x: 1242, startPoint y: 117, endPoint x: 1114, endPoint y: 97, distance: 129.6
click div "Warnings Add No warnings have been raised against this case Add Warning Title ●…"
click button "Bold (CTRL+B)"
click button "Recent Color"
click p "Iwi (if applicable): Ngati Porou / Nga Puhi"
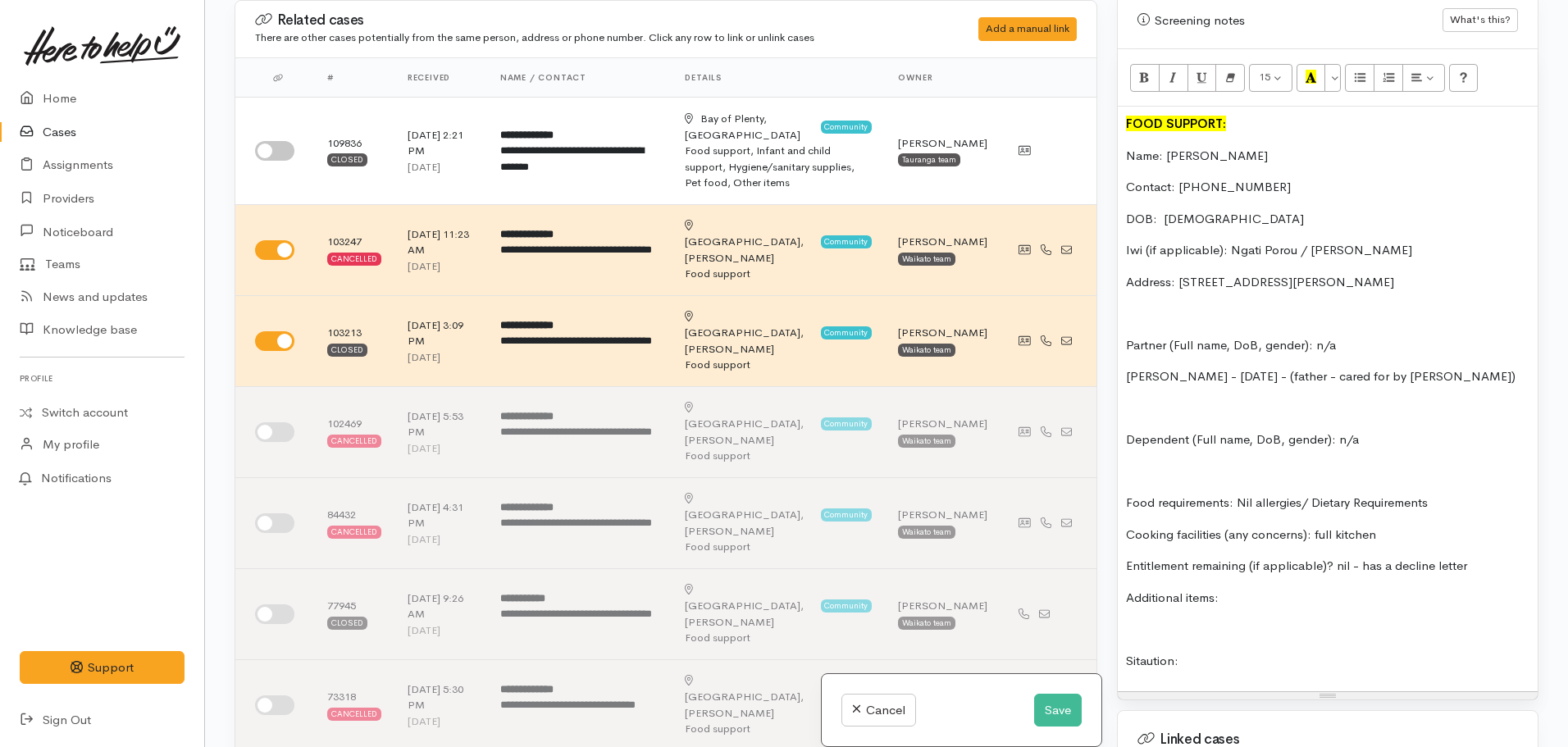
click p "DOB: 16.01.1988"
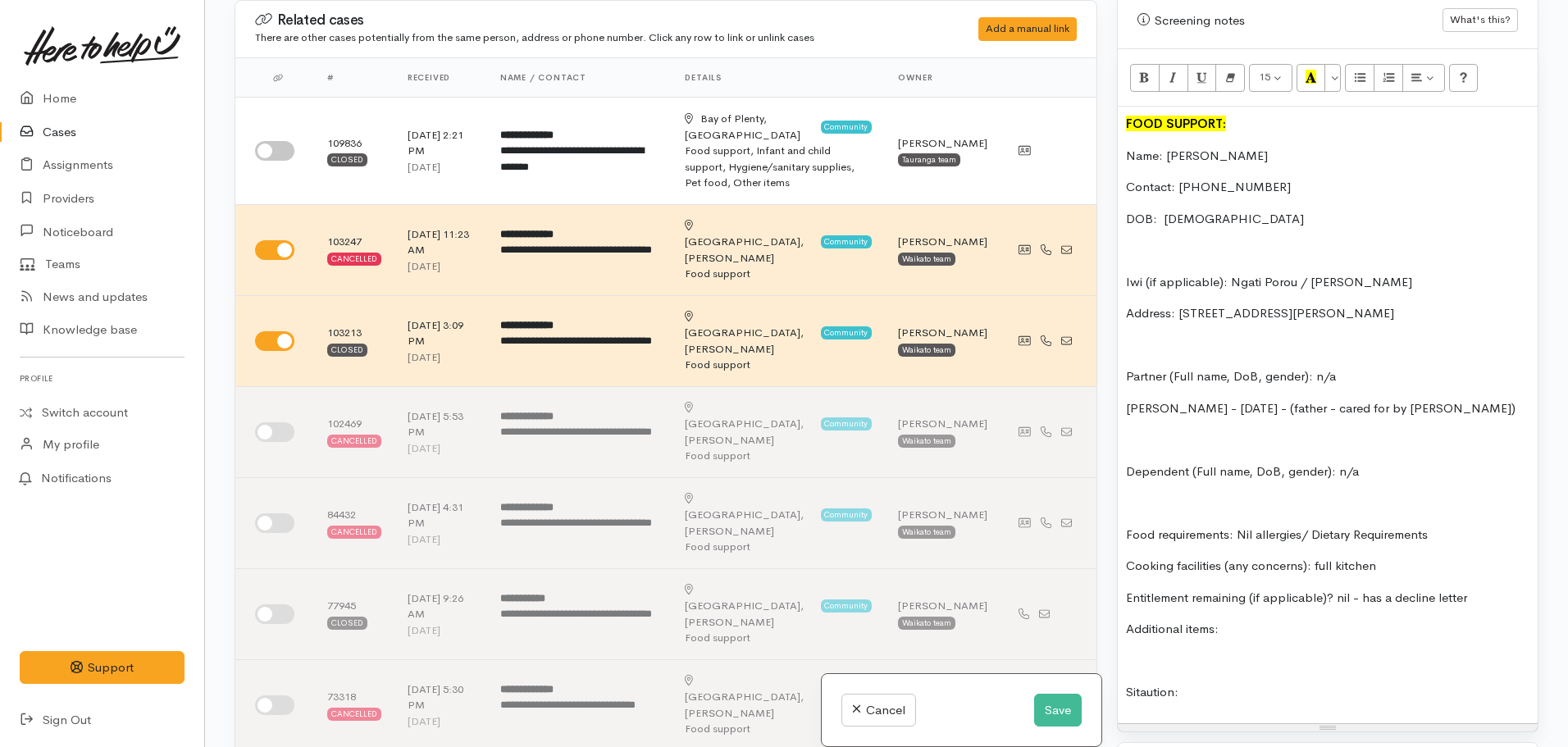
click p "Sitaution:"
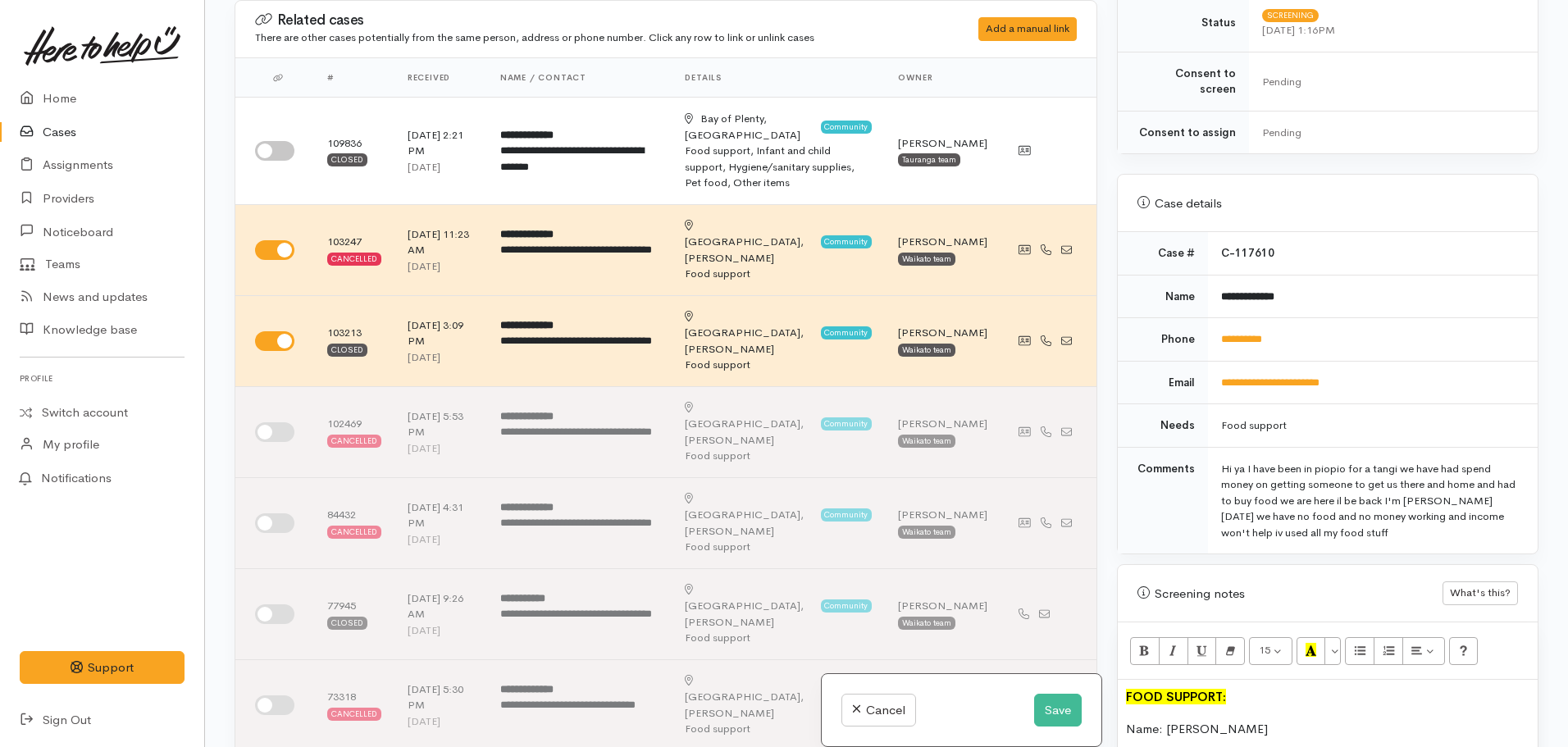
scroll to position [459, 0]
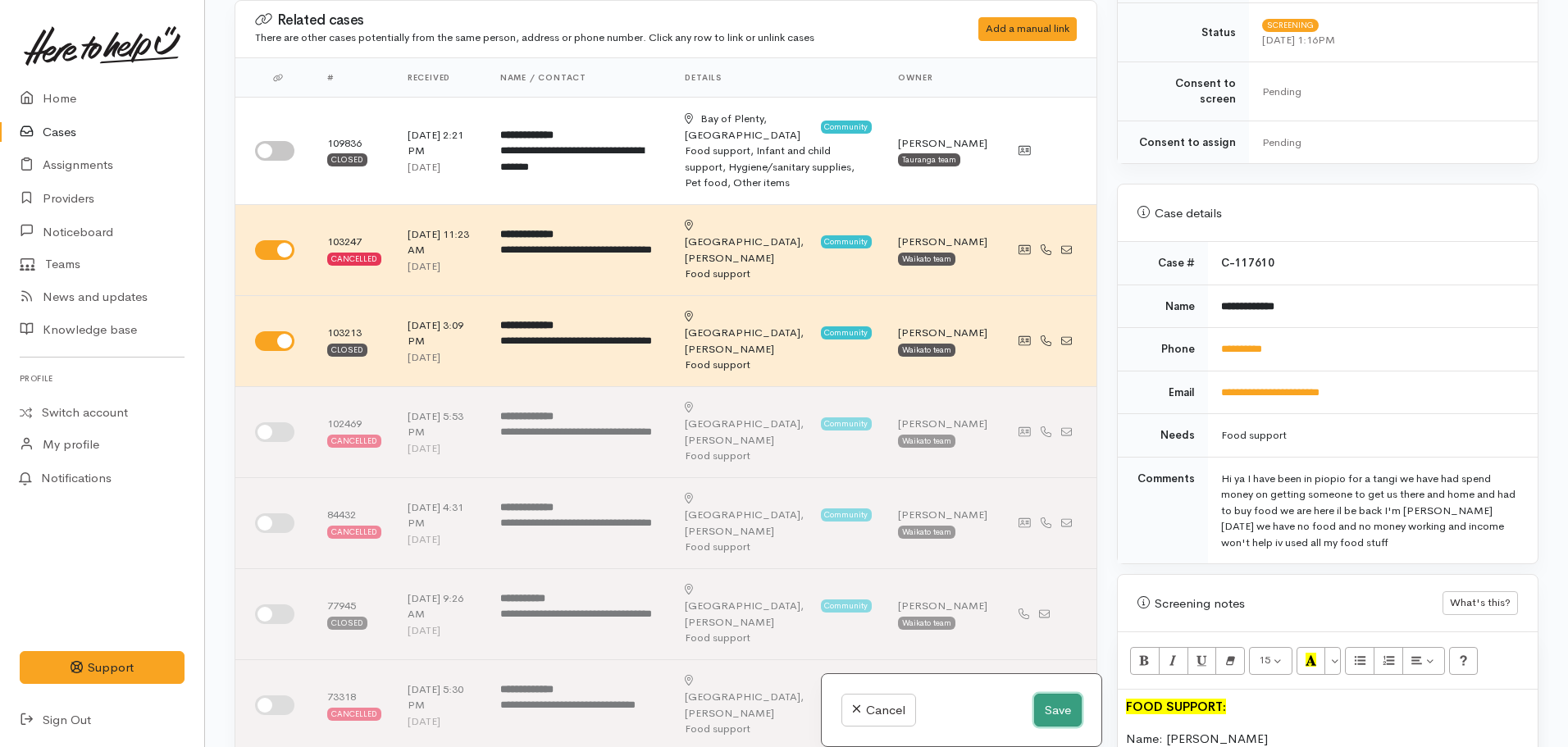
click button "Save"
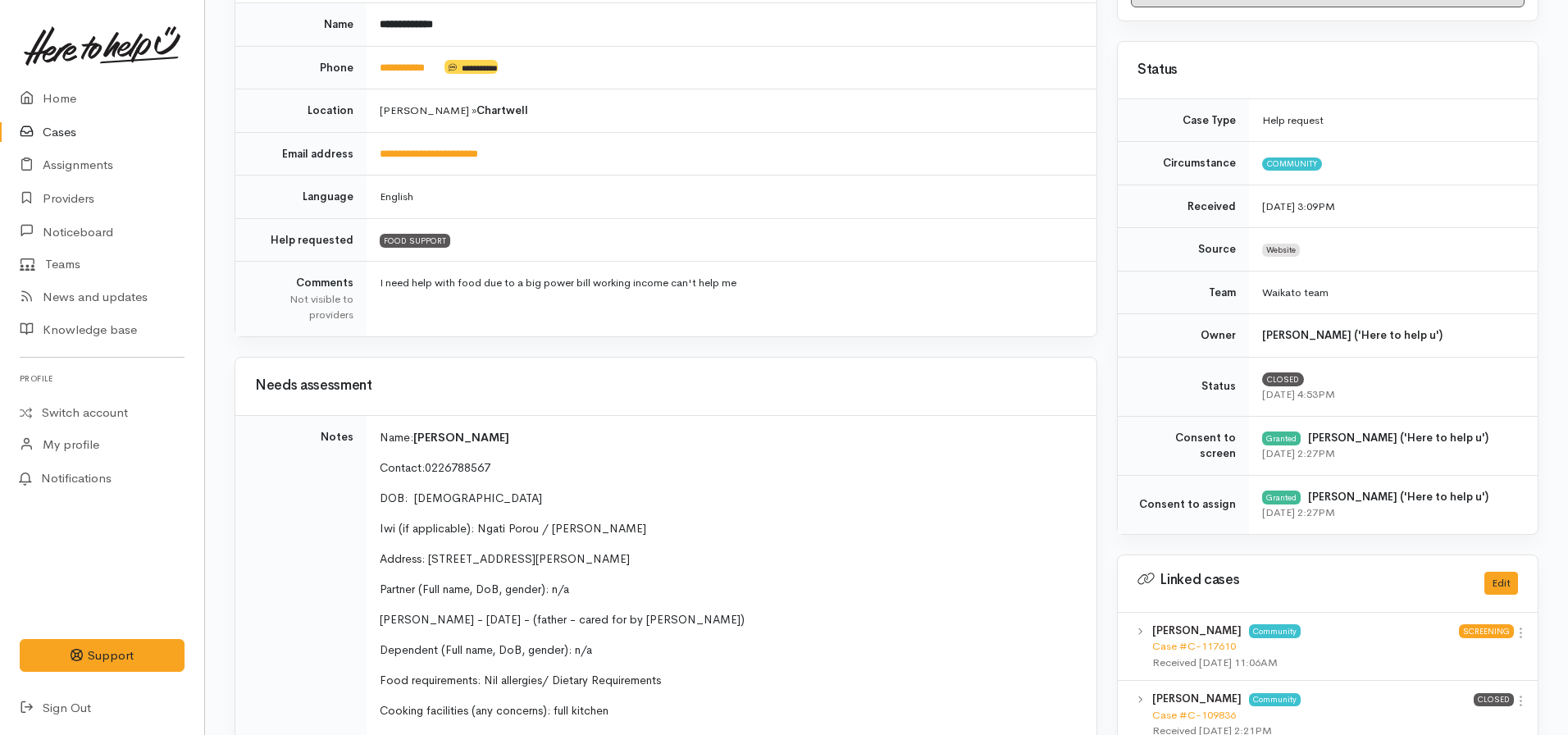
scroll to position [271, 0]
drag, startPoint x: 715, startPoint y: 559, endPoint x: 427, endPoint y: 565, distance: 288.1
click at [427, 565] on p "Address: [STREET_ADDRESS][PERSON_NAME]" at bounding box center [728, 559] width 697 height 17
click at [846, 515] on td "Name: [PERSON_NAME] Contact: [PHONE_NUMBER] DOB: [DEMOGRAPHIC_DATA] Iwi (if app…" at bounding box center [731, 596] width 730 height 360
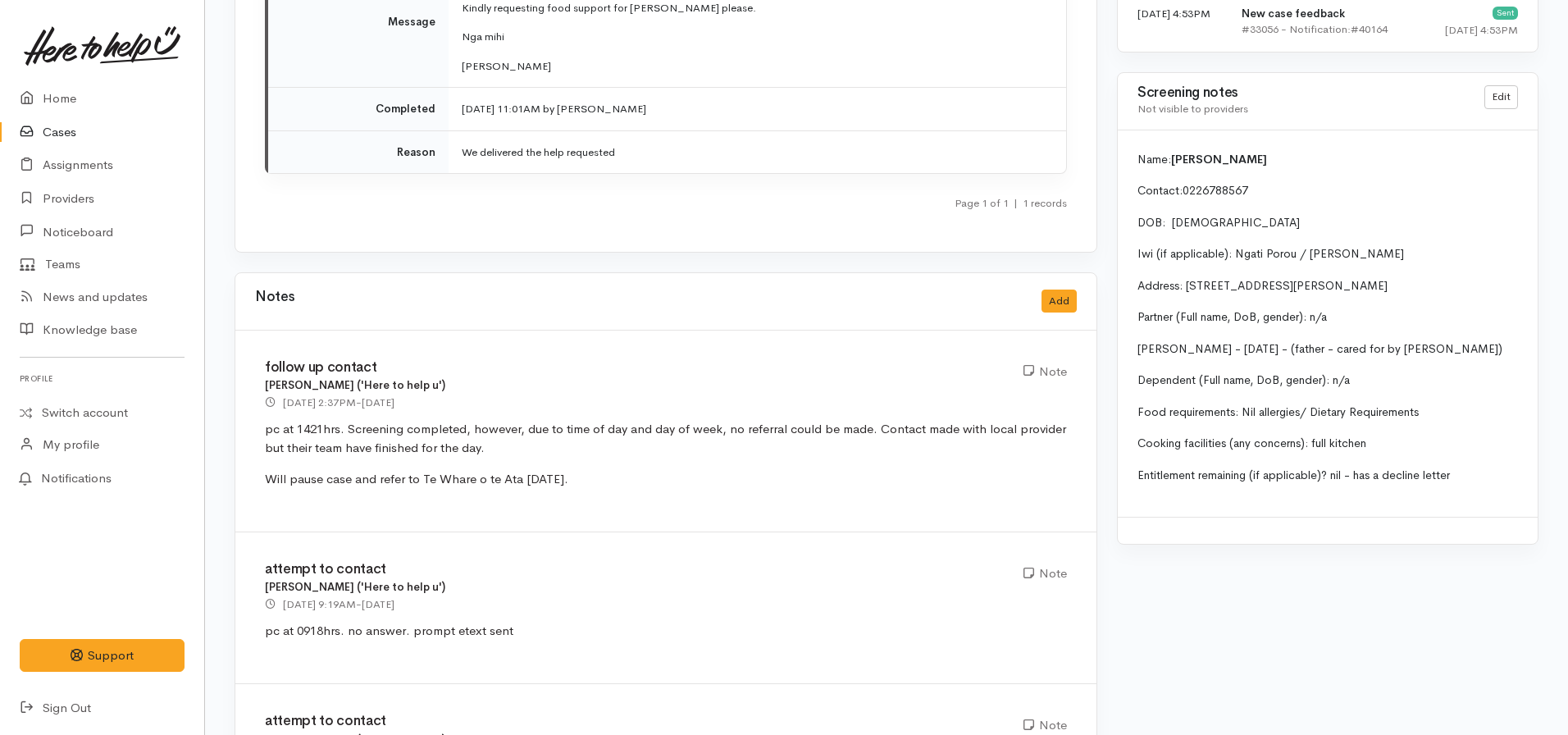
scroll to position [2097, 0]
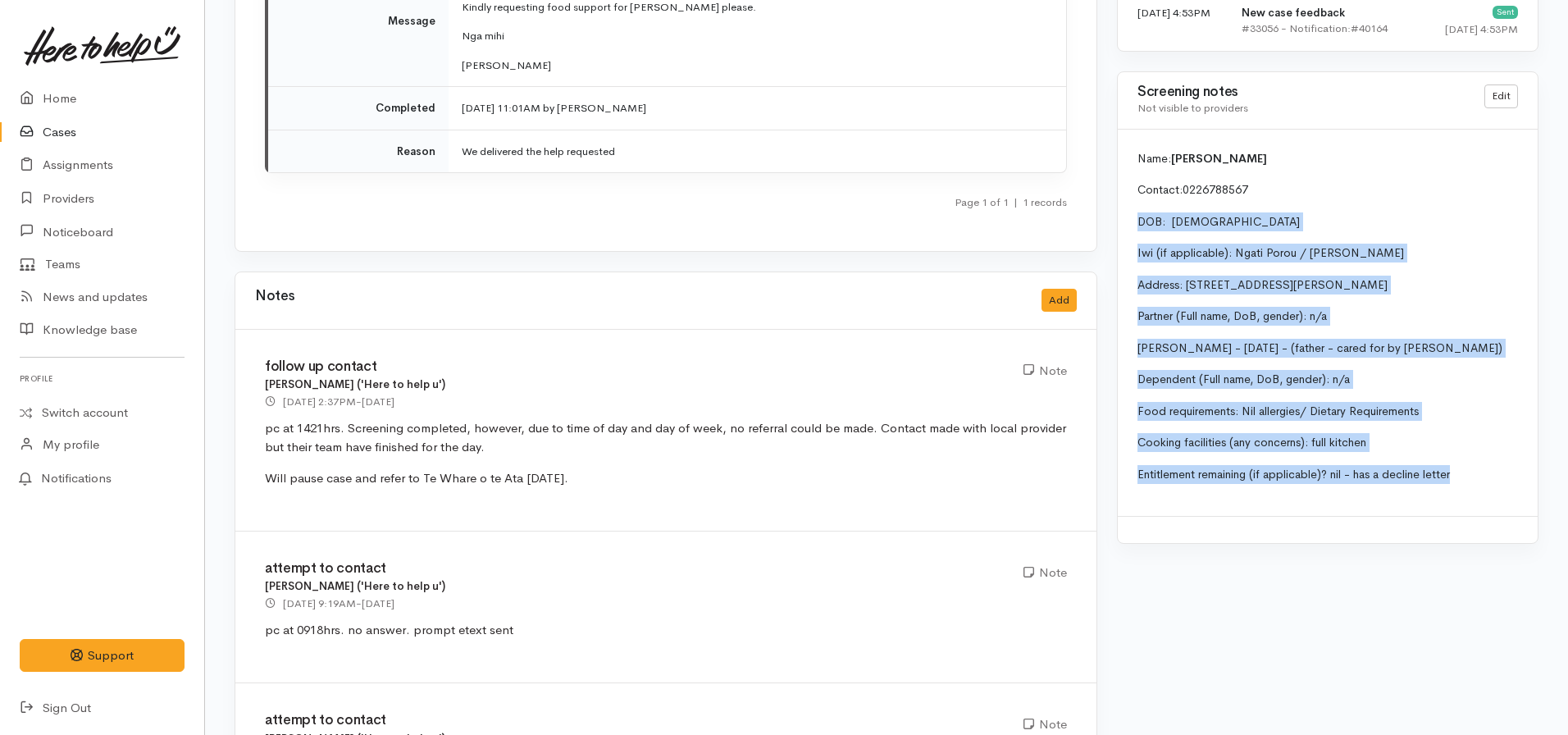
drag, startPoint x: 1397, startPoint y: 442, endPoint x: 1123, endPoint y: 200, distance: 365.6
click at [1123, 200] on div "Name: [PERSON_NAME] Contact: [PHONE_NUMBER] DOB: [DEMOGRAPHIC_DATA] Iwi (if app…" at bounding box center [1327, 323] width 420 height 387
click at [1345, 368] on div "Name: [PERSON_NAME] Contact: [PHONE_NUMBER] DOB: [DEMOGRAPHIC_DATA] Iwi (if app…" at bounding box center [1327, 323] width 420 height 387
drag, startPoint x: 1473, startPoint y: 469, endPoint x: 1136, endPoint y: 137, distance: 473.1
click at [1136, 137] on div "Name: [PERSON_NAME] Contact: [PHONE_NUMBER] DOB: [DEMOGRAPHIC_DATA] Iwi (if app…" at bounding box center [1327, 323] width 420 height 387
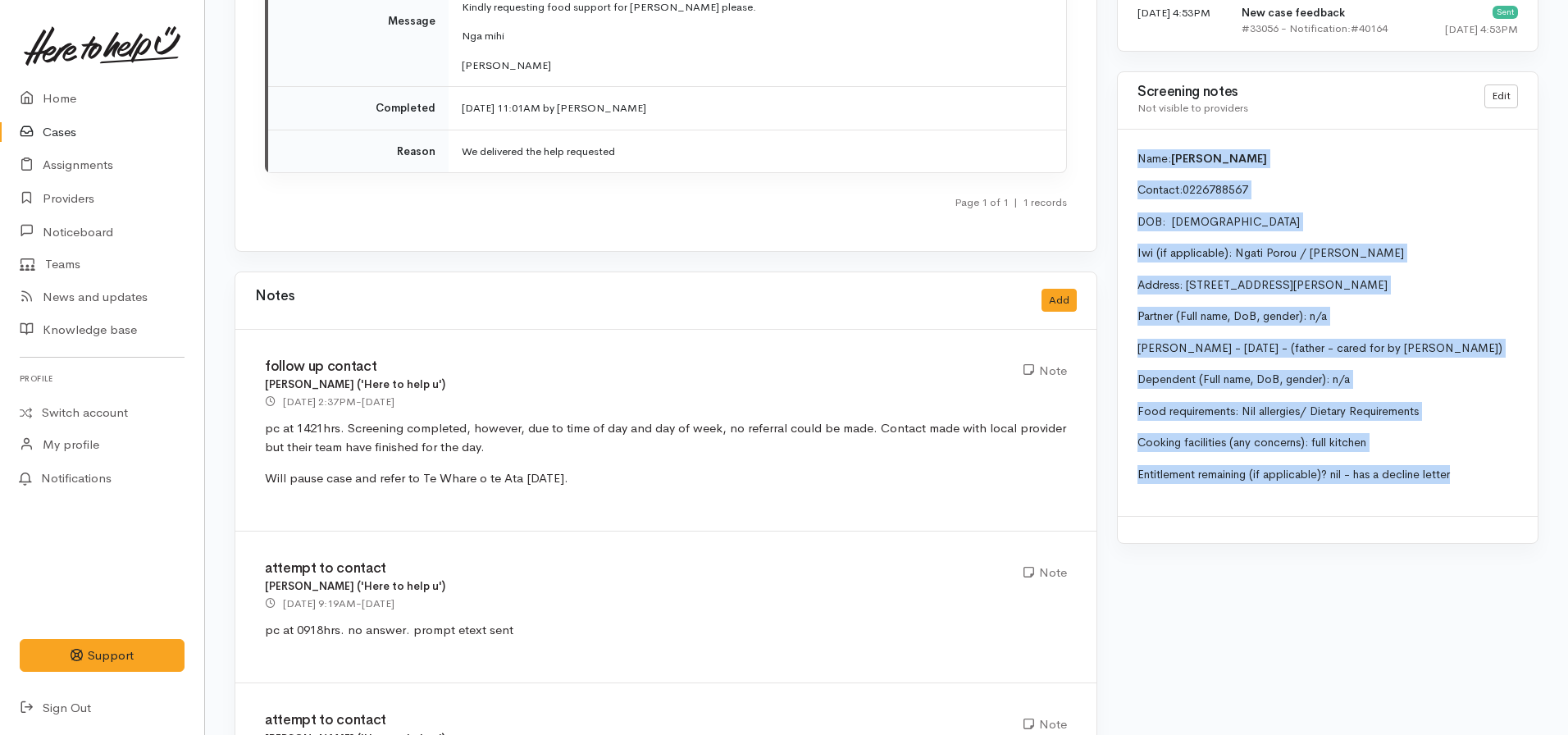
copy div "Name: [PERSON_NAME] Contact: [PHONE_NUMBER] DOB: [DEMOGRAPHIC_DATA] Iwi (if app…"
click at [56, 104] on link "Home" at bounding box center [102, 99] width 204 height 34
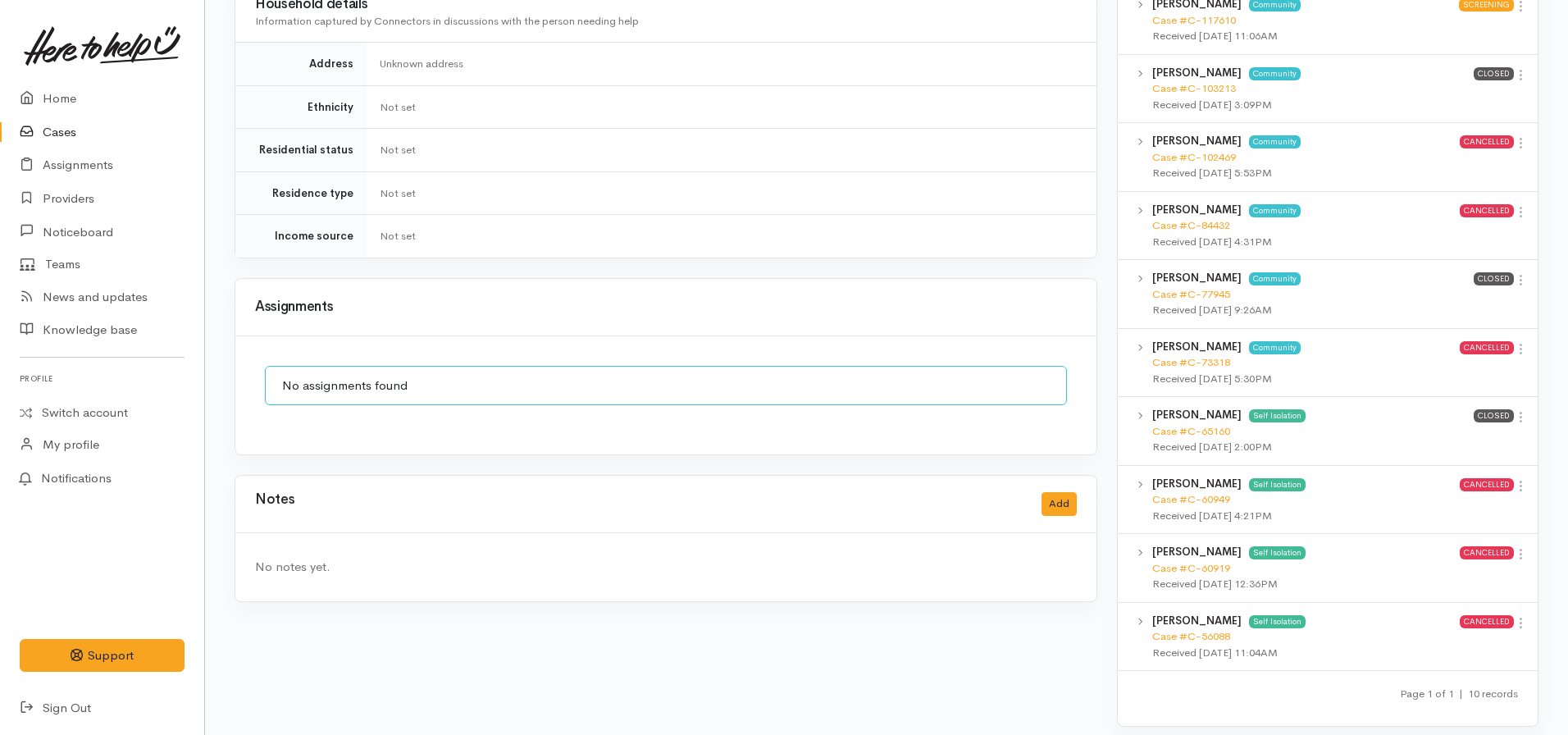
scroll to position [902, 0]
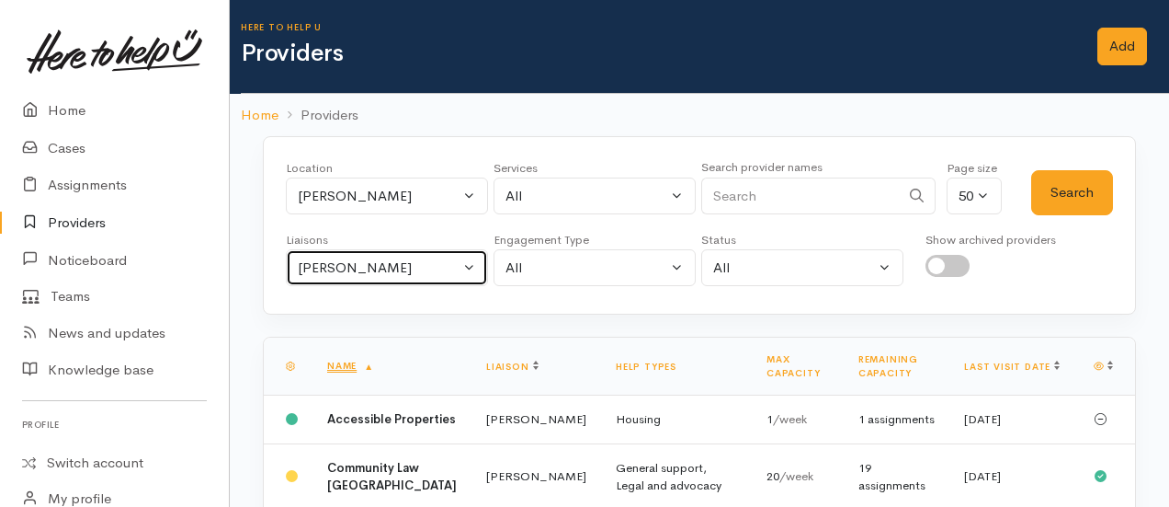
click at [340, 257] on div "Nicole Rusk" at bounding box center [379, 267] width 162 height 21
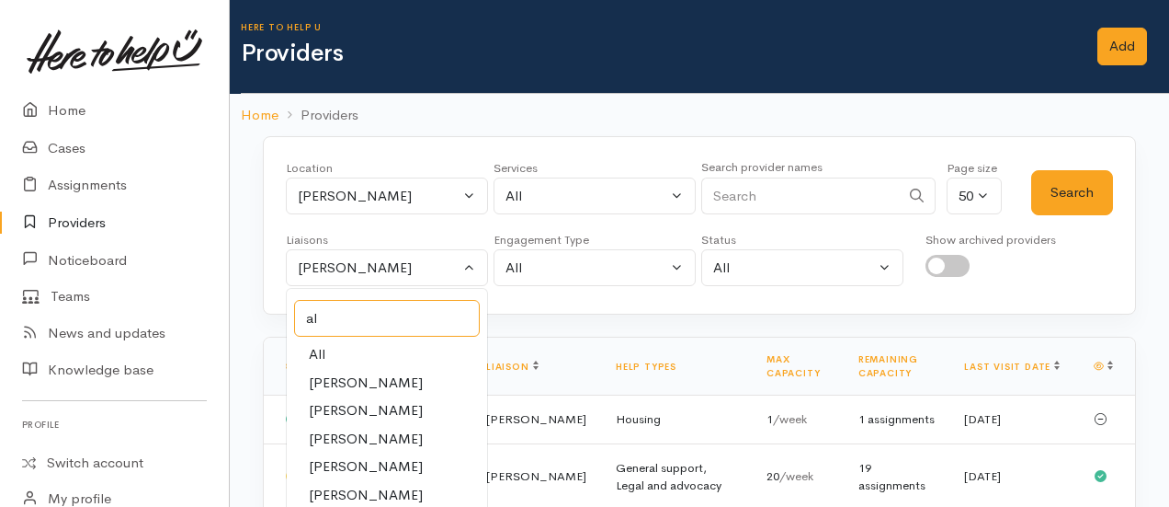
type input "all"
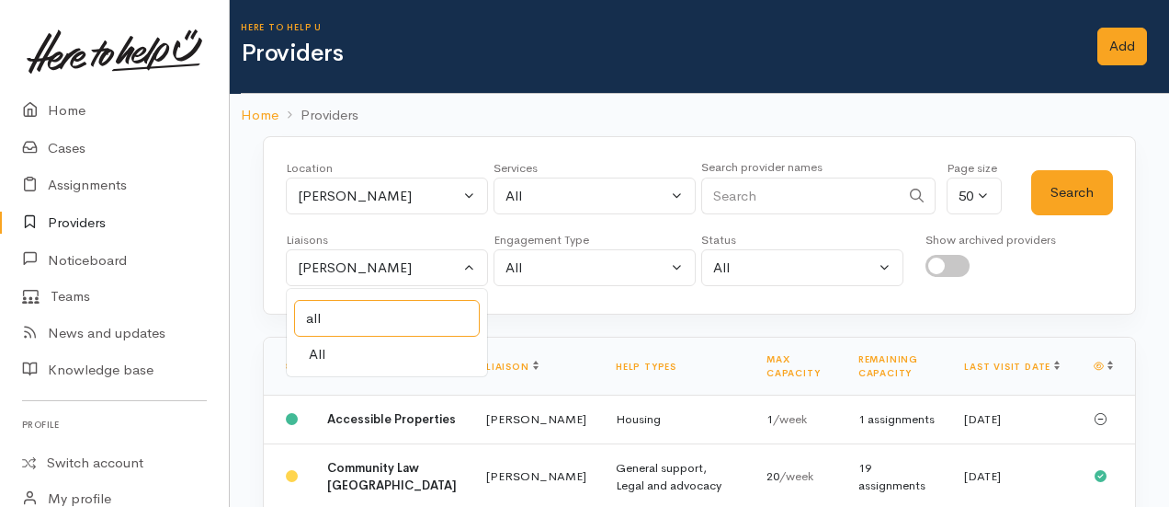
click at [325, 331] on input "all" at bounding box center [387, 319] width 186 height 38
click at [344, 349] on link "All" at bounding box center [387, 354] width 200 height 28
select select "null"
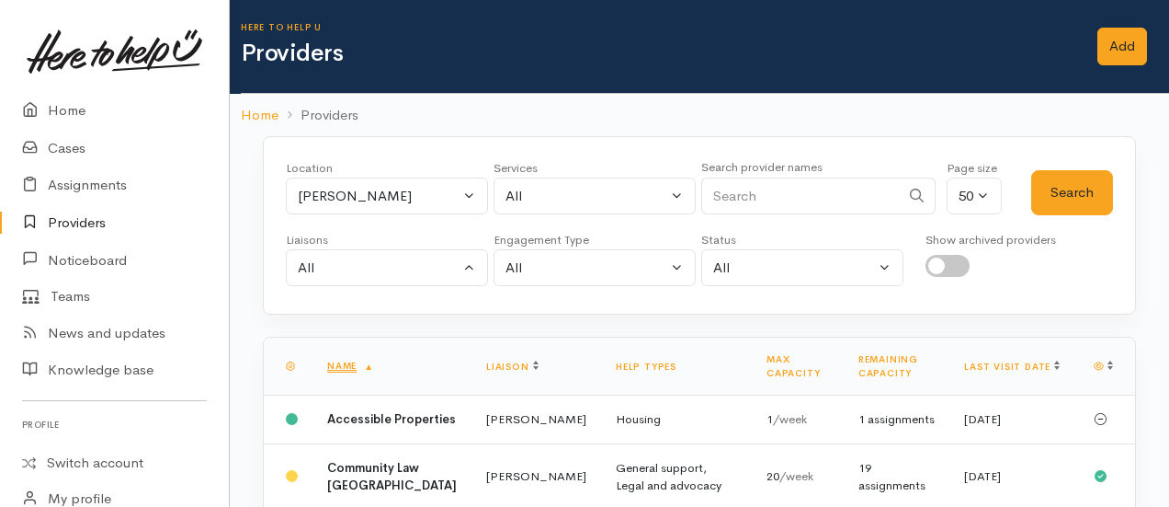
click at [566, 202] on div "All" at bounding box center [587, 196] width 162 height 21
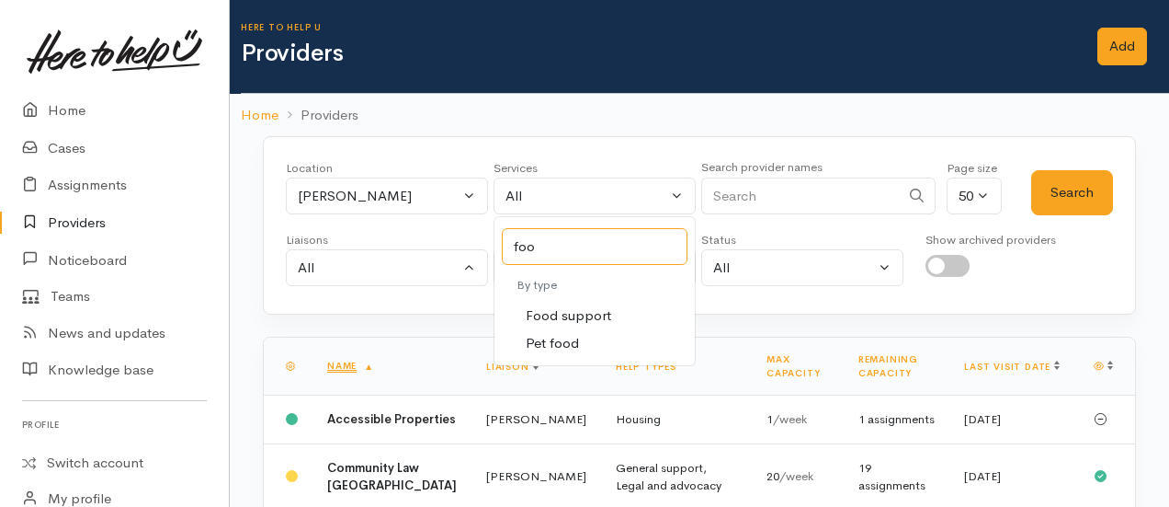
type input "food"
click at [565, 305] on span "Food support" at bounding box center [568, 315] width 85 height 21
select select "3"
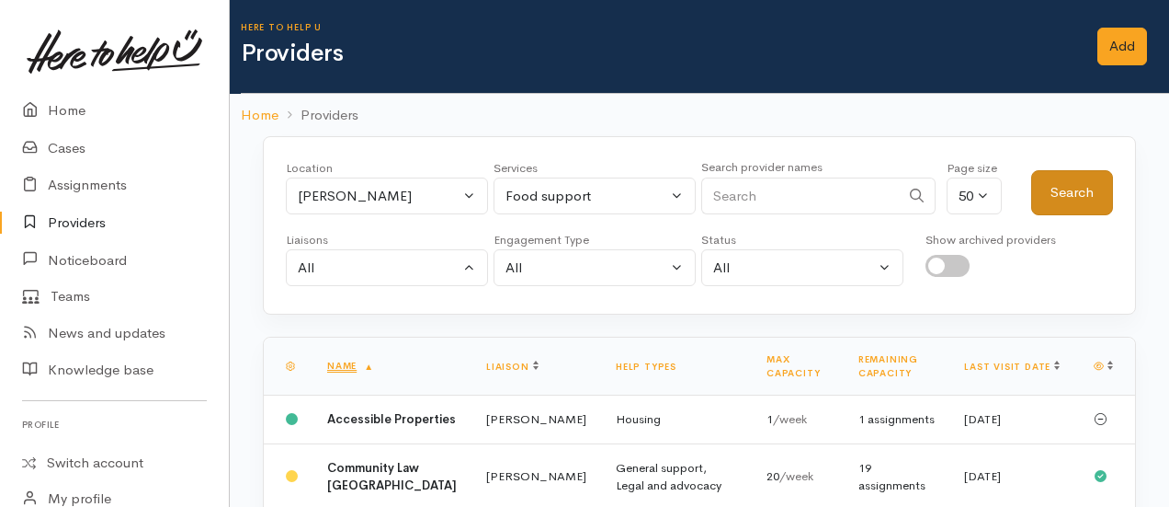
click at [1053, 191] on button "Search" at bounding box center [1072, 192] width 82 height 45
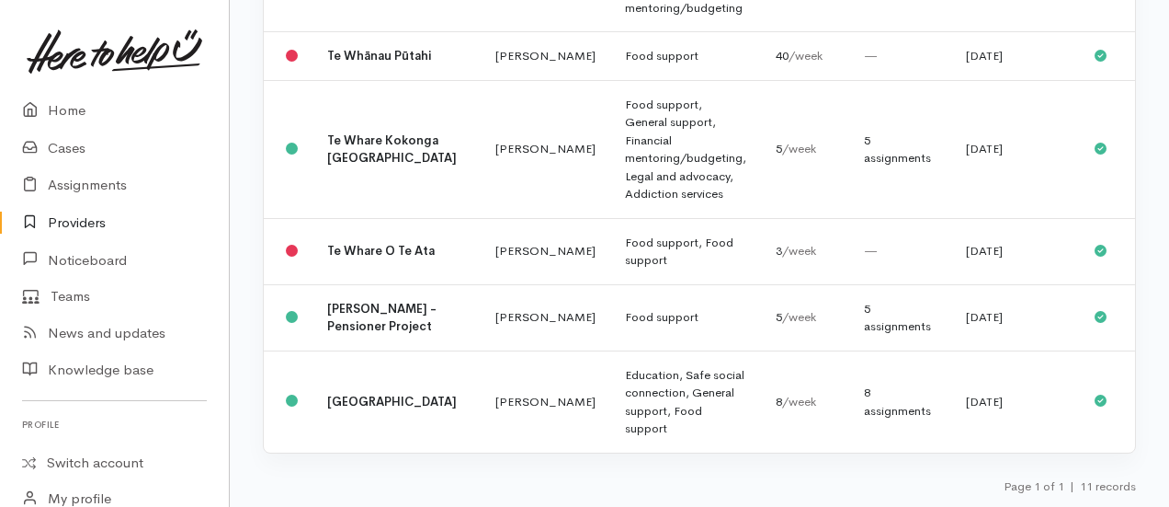
scroll to position [1291, 0]
click at [652, 222] on td "Food support, Food support" at bounding box center [685, 251] width 151 height 66
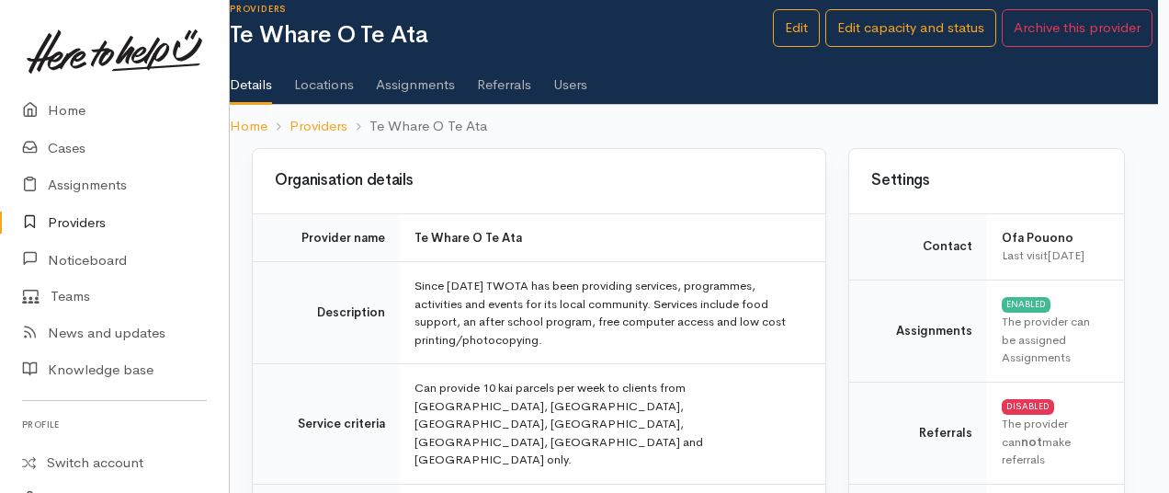
scroll to position [0, 11]
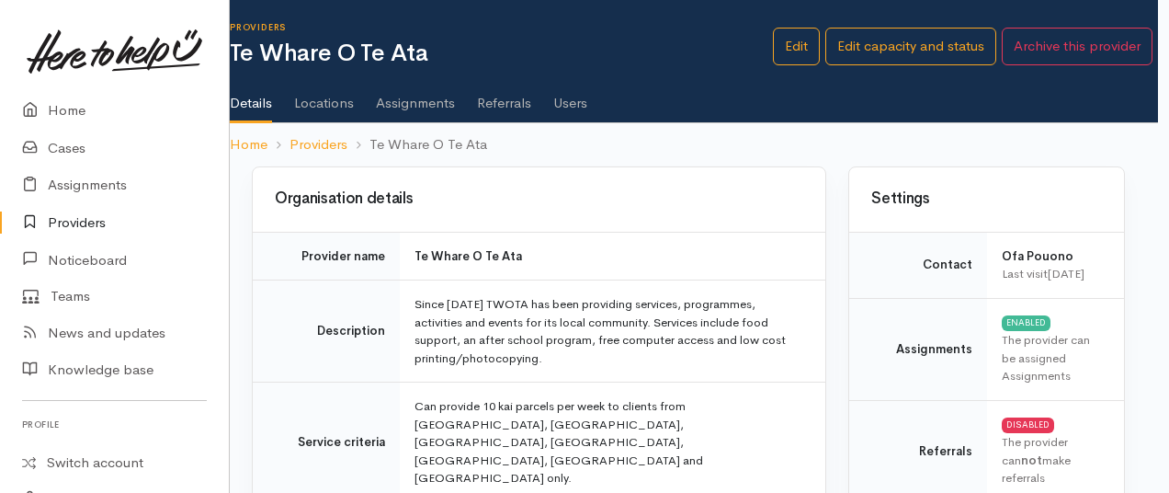
click at [108, 211] on link "Providers" at bounding box center [114, 223] width 229 height 38
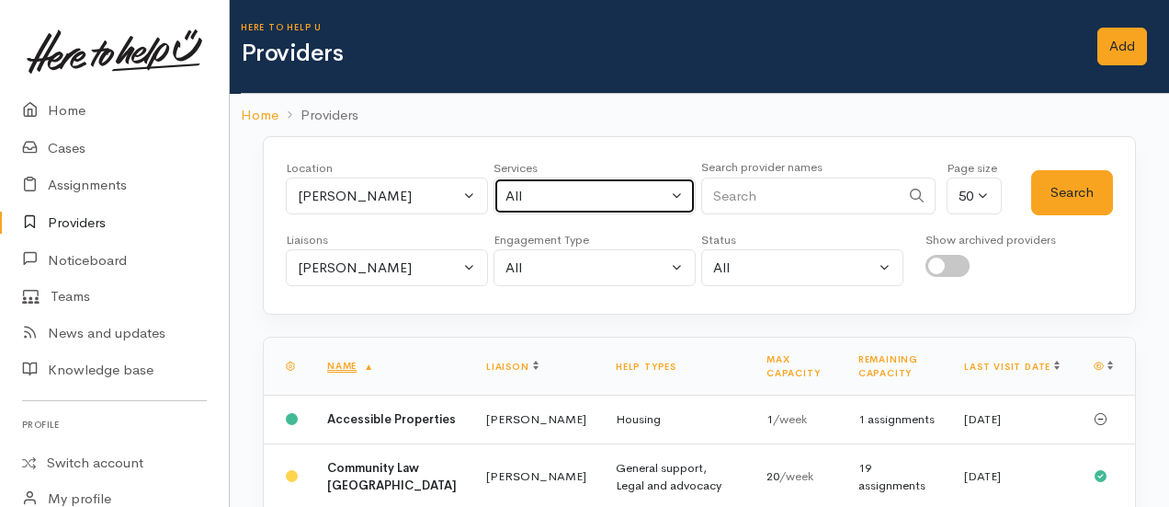
click at [607, 189] on div "All" at bounding box center [587, 196] width 162 height 21
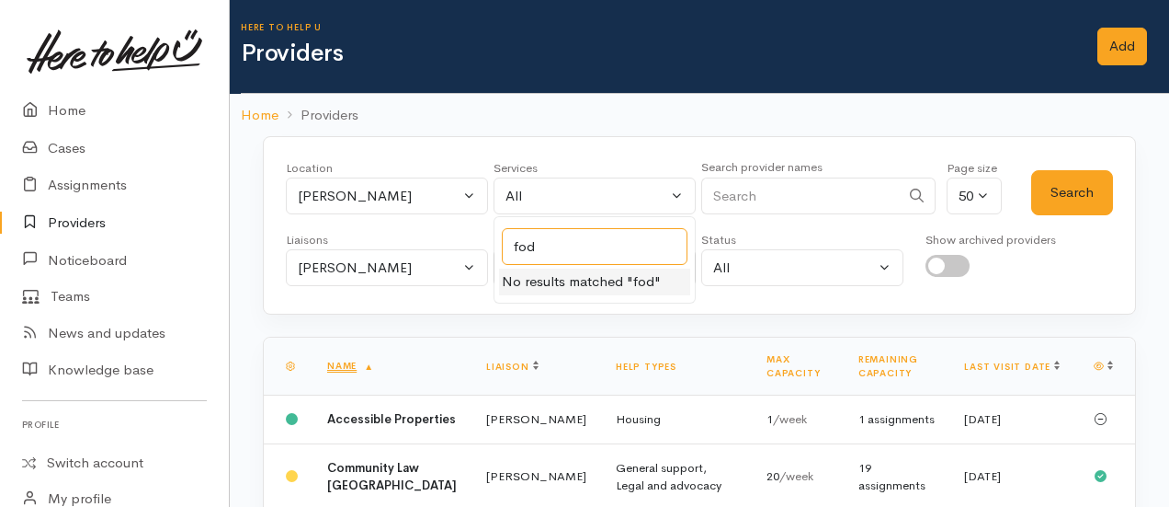
type input "fo"
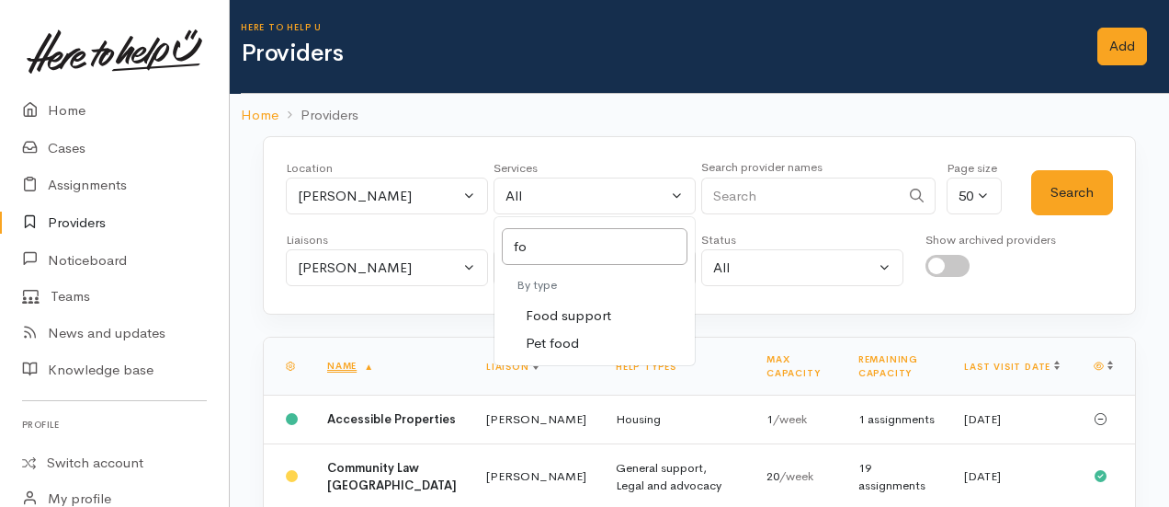
click at [579, 313] on span "Food support" at bounding box center [568, 315] width 85 height 21
select select "3"
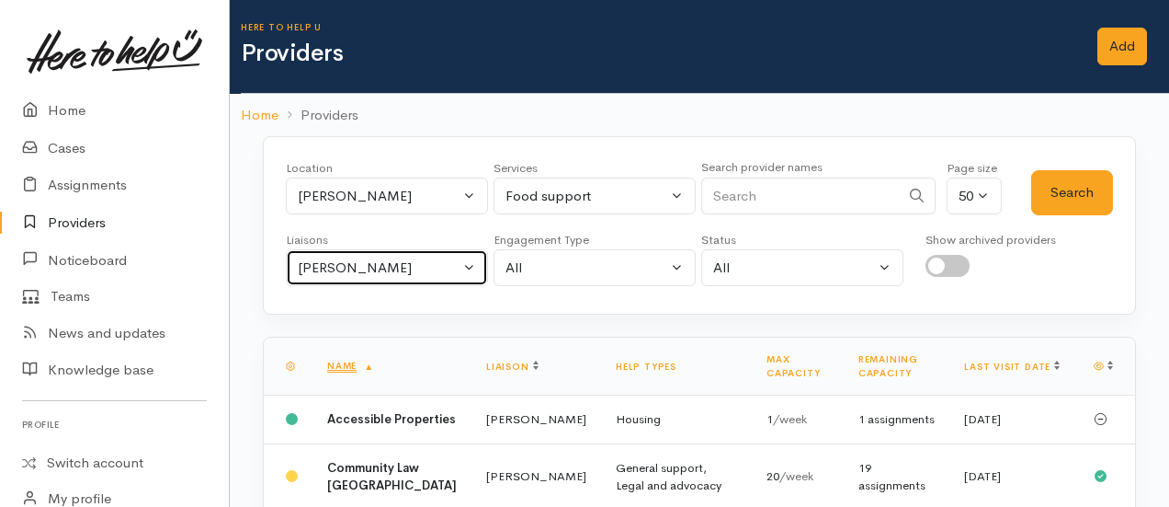
click at [364, 272] on div "[PERSON_NAME]" at bounding box center [379, 267] width 162 height 21
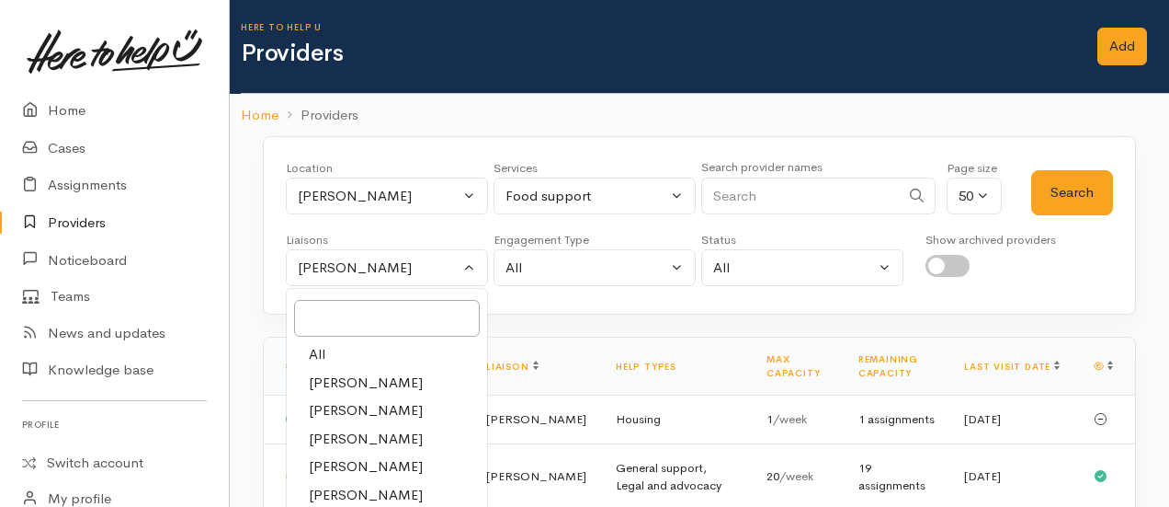
click at [312, 344] on span "All" at bounding box center [317, 354] width 17 height 21
select select "null"
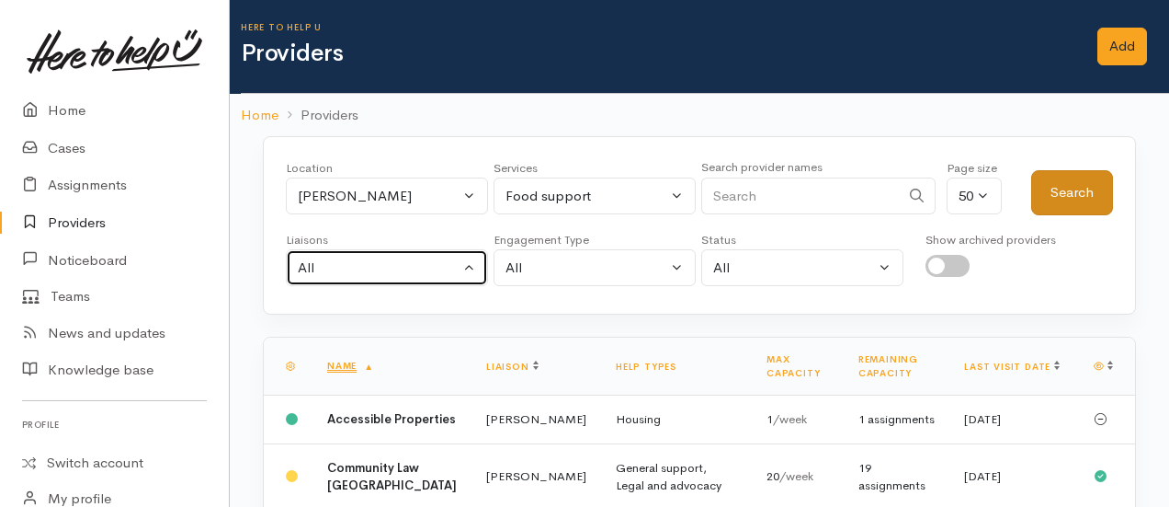
click at [1097, 189] on button "Search" at bounding box center [1072, 192] width 82 height 45
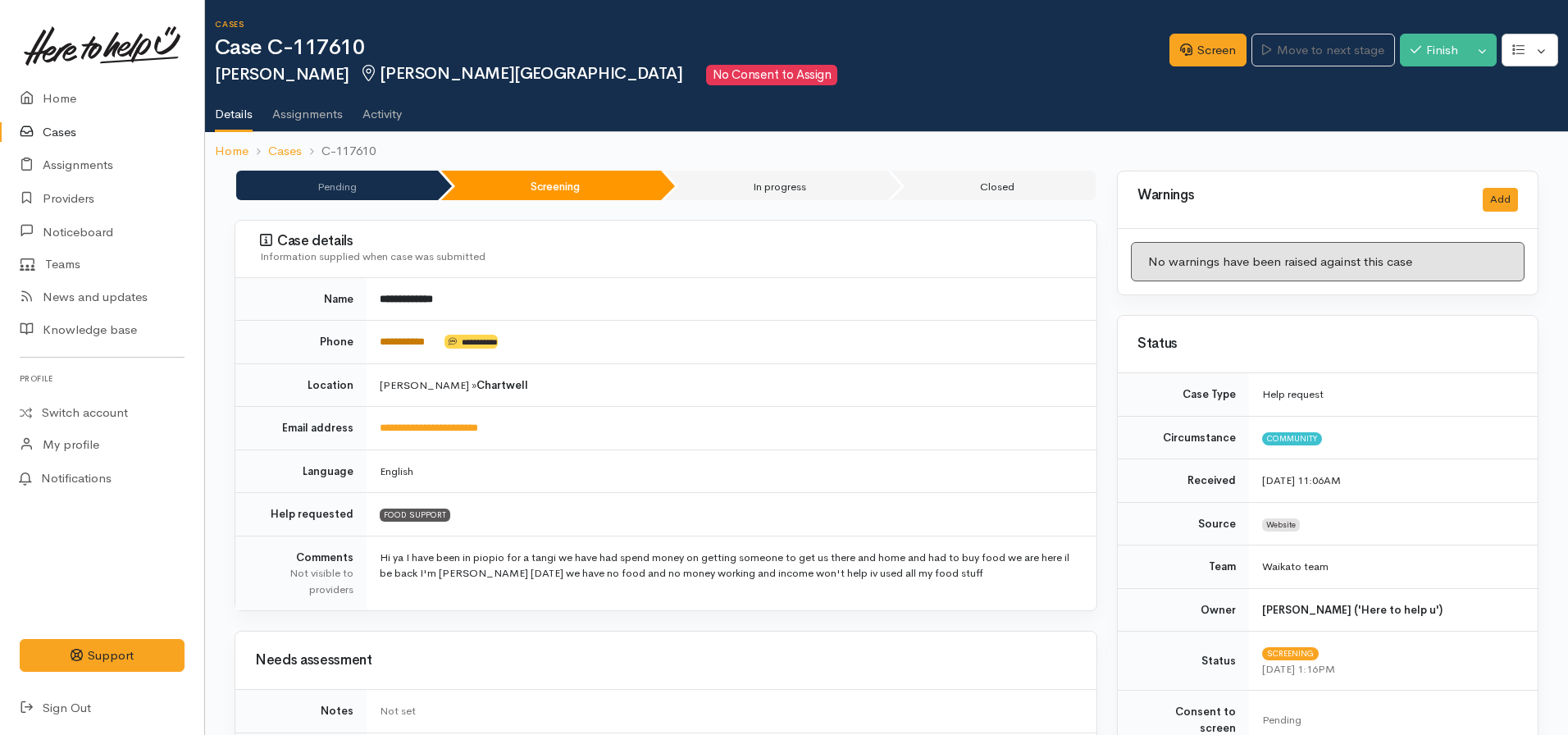
click at [411, 347] on link "**********" at bounding box center [402, 342] width 45 height 11
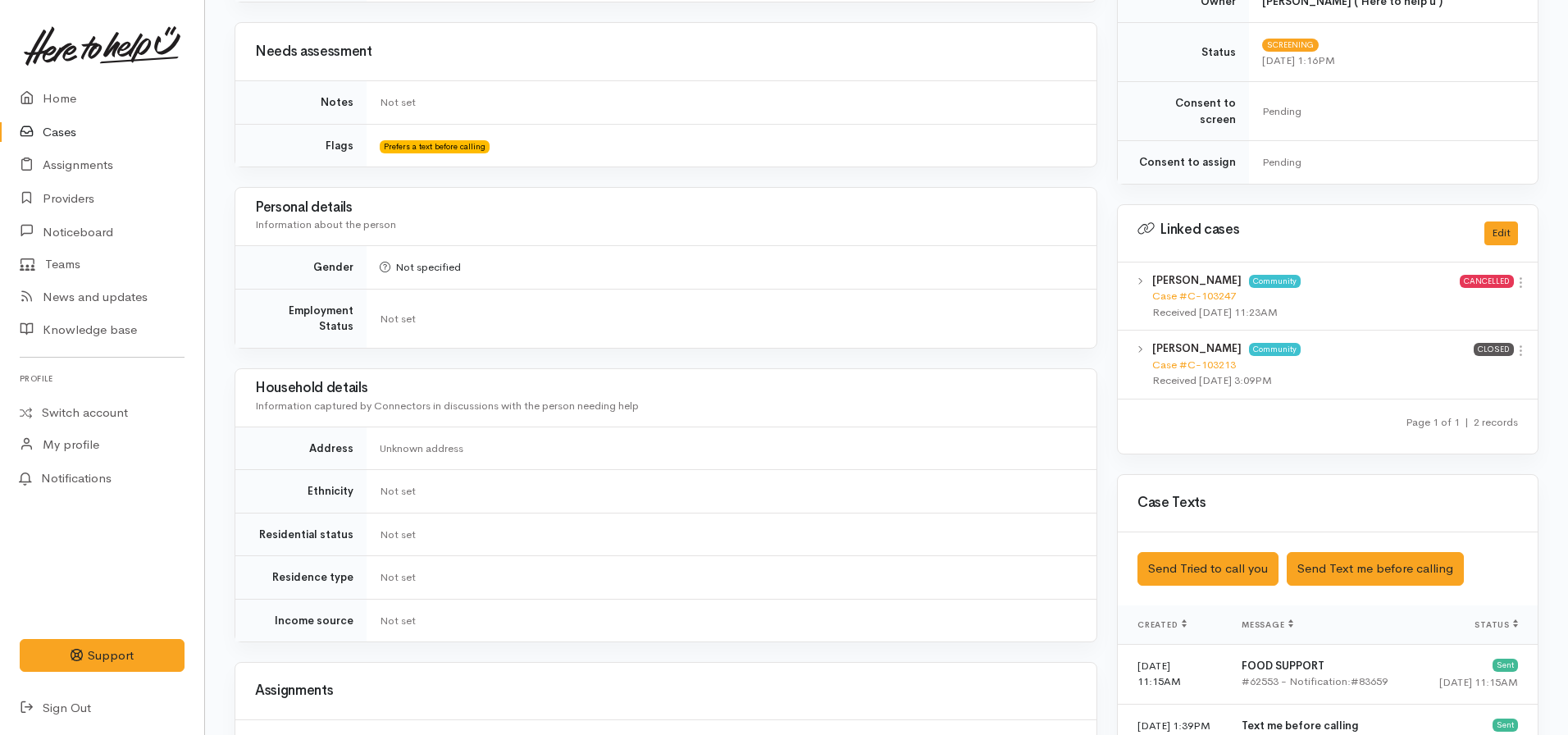
scroll to position [609, 0]
click at [1194, 551] on button "Send Tried to call you" at bounding box center [1208, 568] width 141 height 34
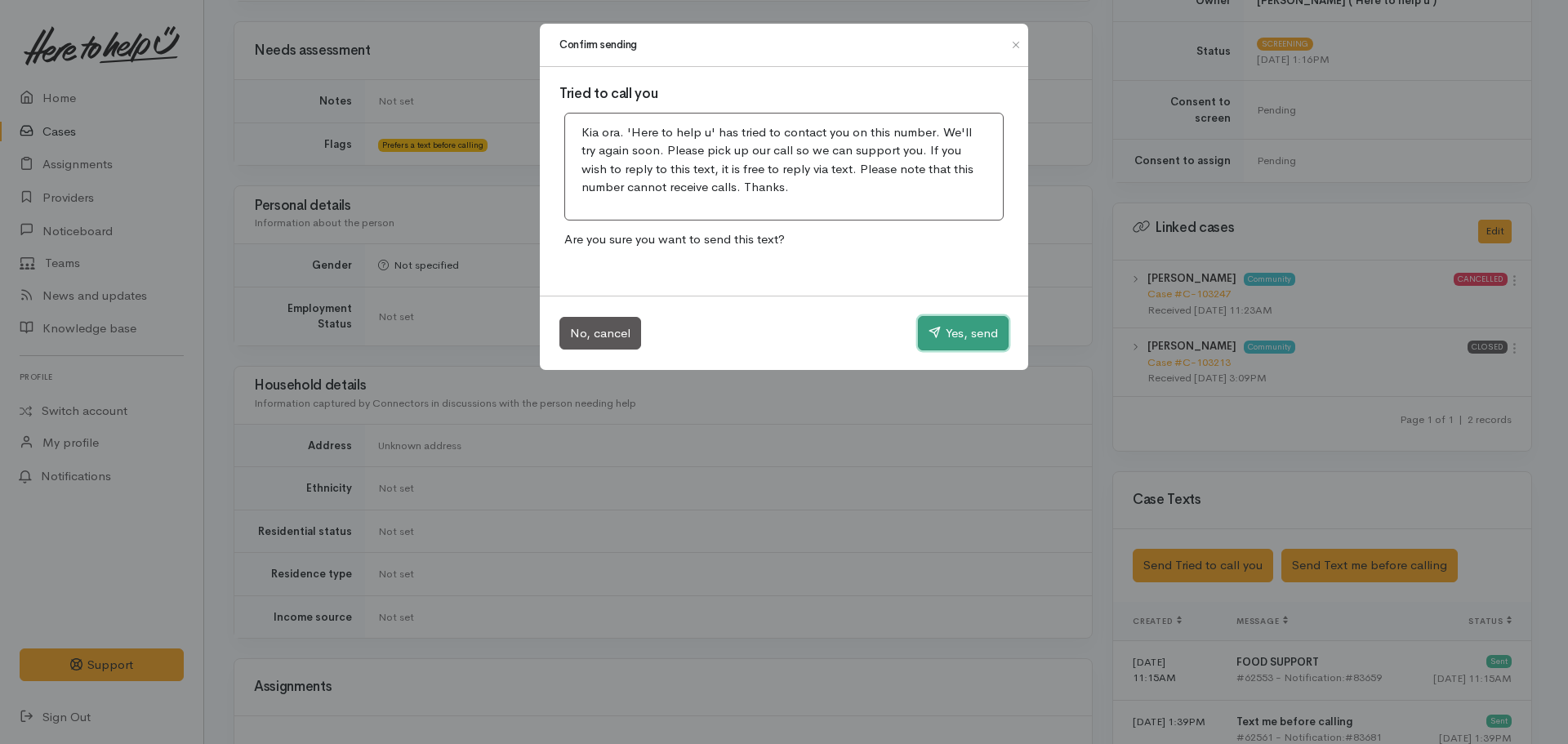
click at [961, 339] on button "Yes, send" at bounding box center [963, 333] width 91 height 35
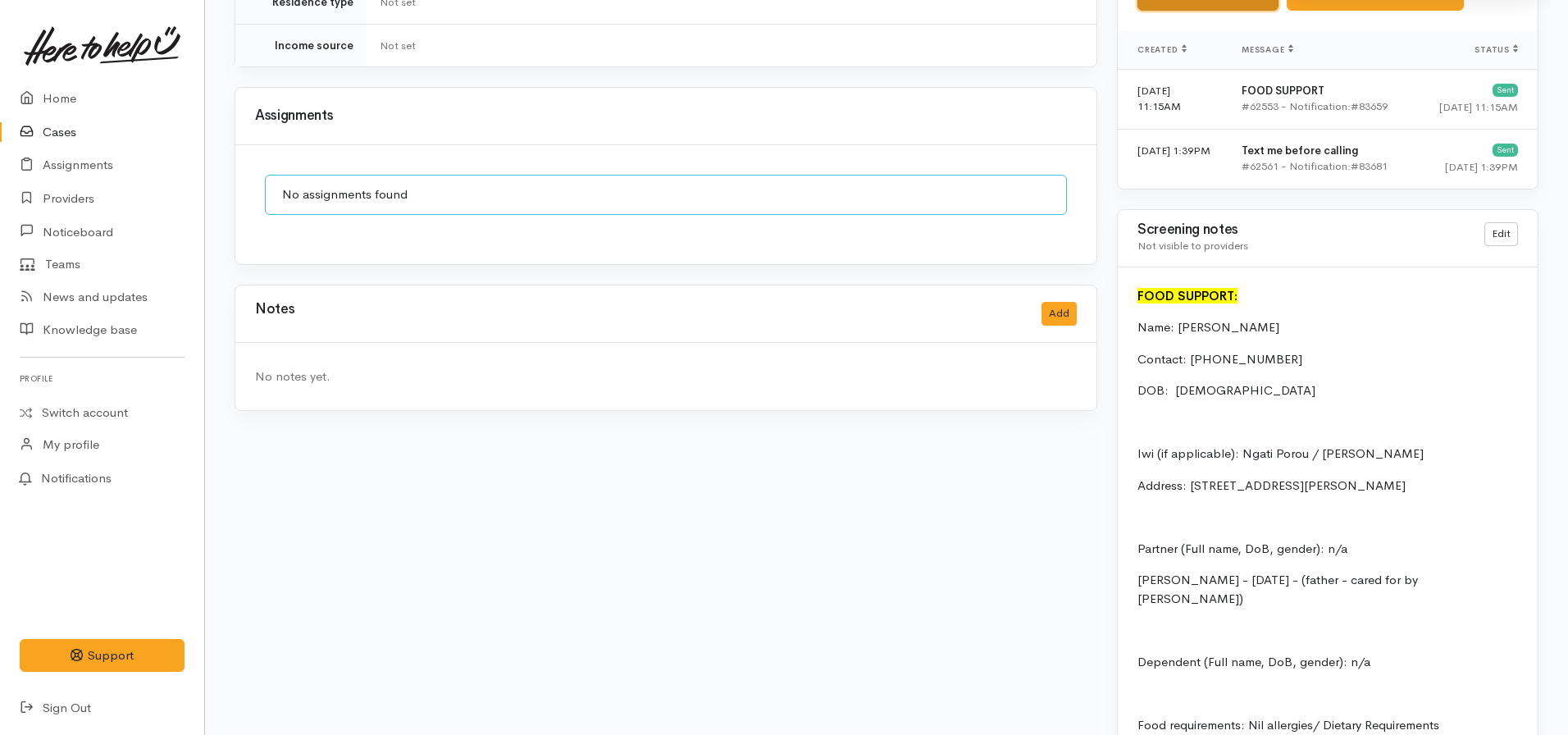
scroll to position [1184, 0]
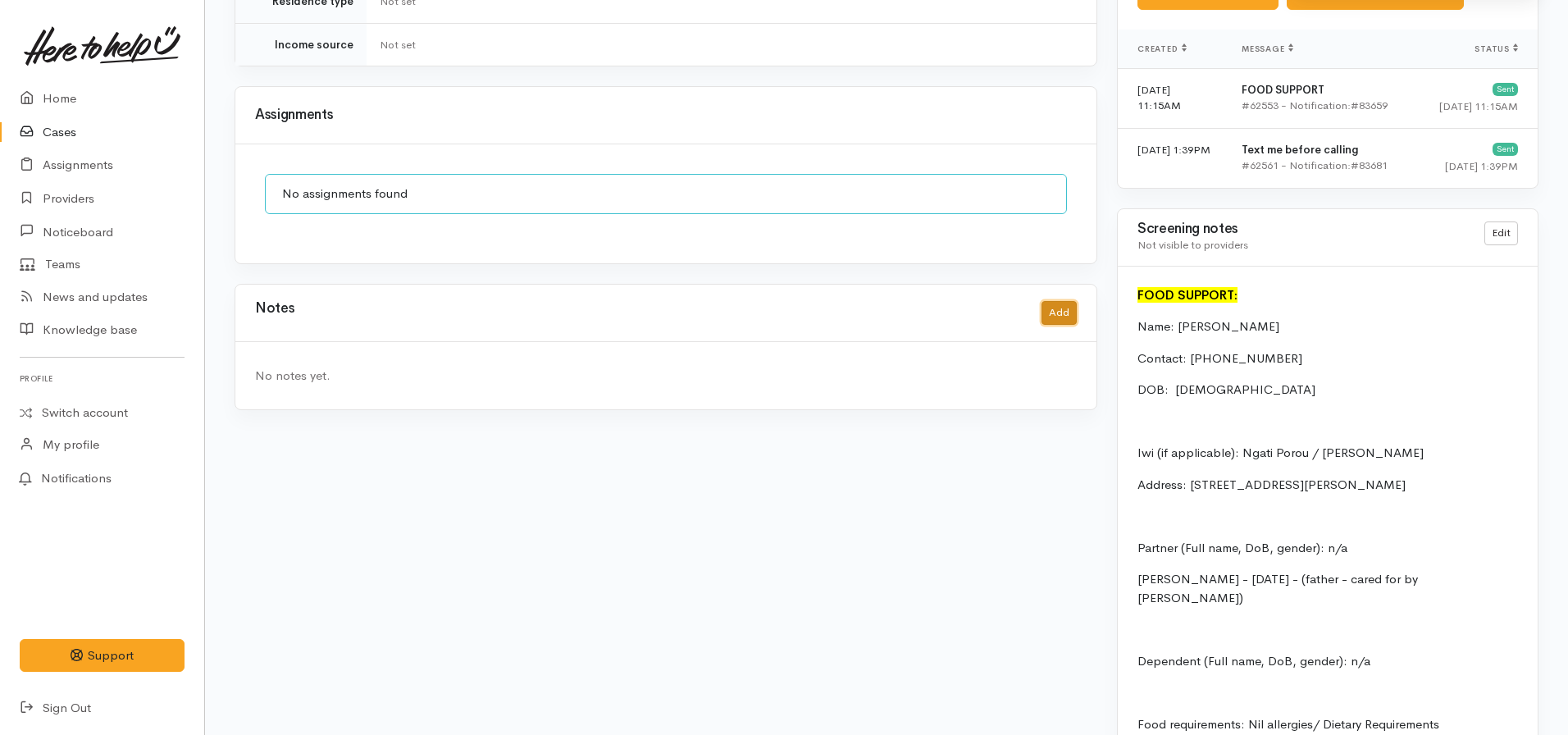
click at [1062, 301] on button "Add" at bounding box center [1059, 312] width 36 height 24
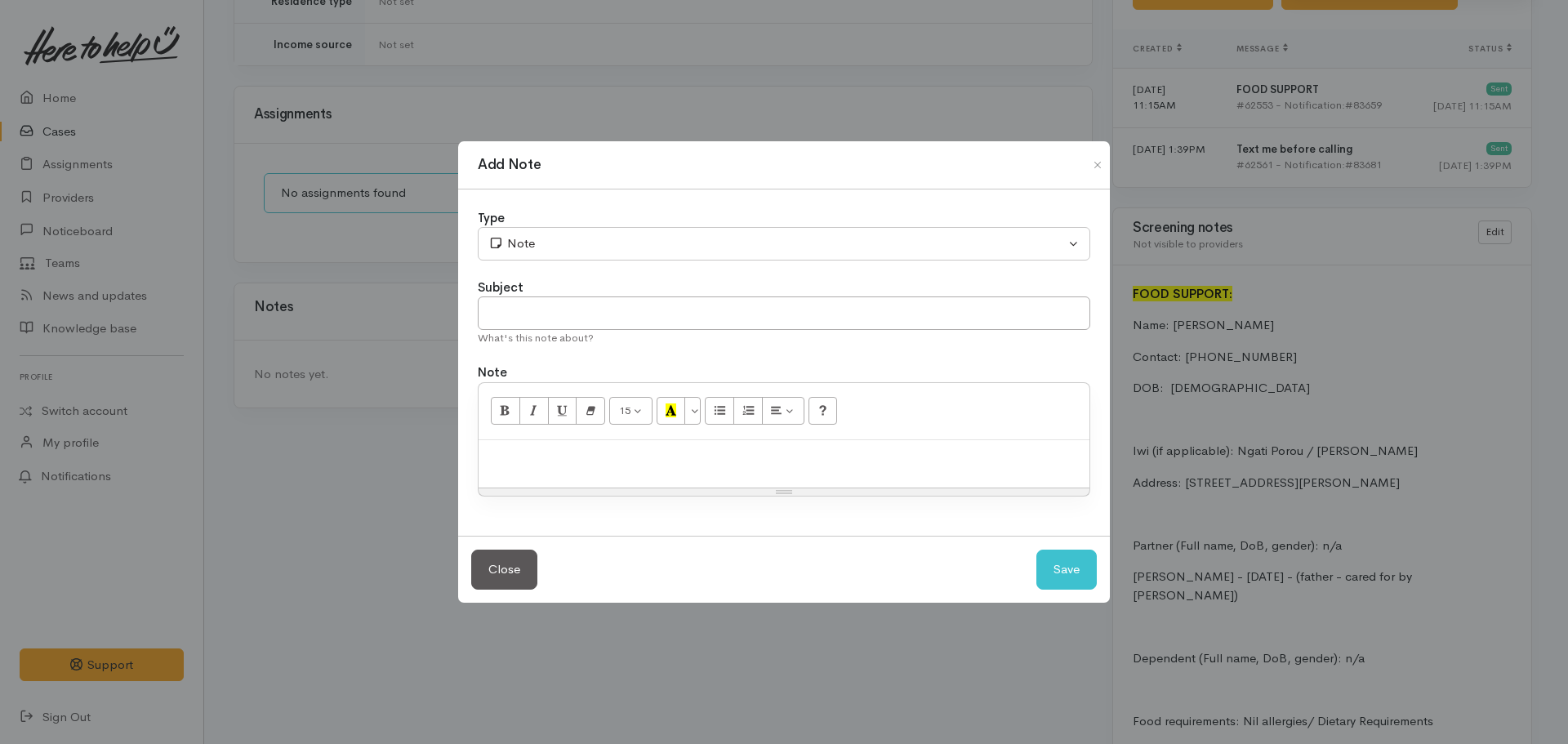
click at [752, 460] on p at bounding box center [784, 458] width 594 height 19
copy p "Attempt to contact #1"
click at [801, 455] on p "No answer. Left VM stating we'll phone again later today. Etxt prompt sent" at bounding box center [784, 458] width 594 height 19
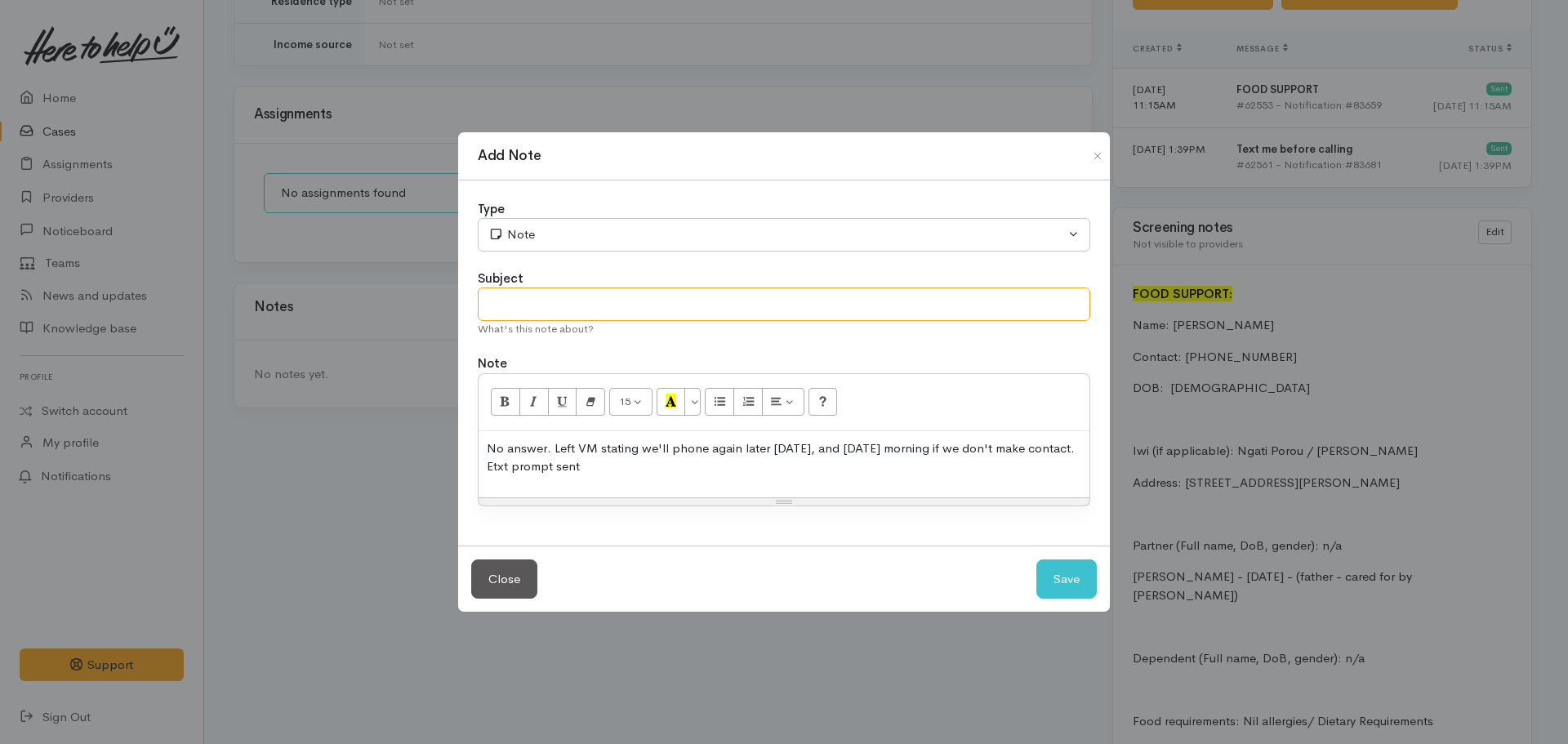
click at [558, 299] on input "text" at bounding box center [784, 305] width 612 height 34
paste input "Attempt to contact #1"
type input "Attempt to contact #1"
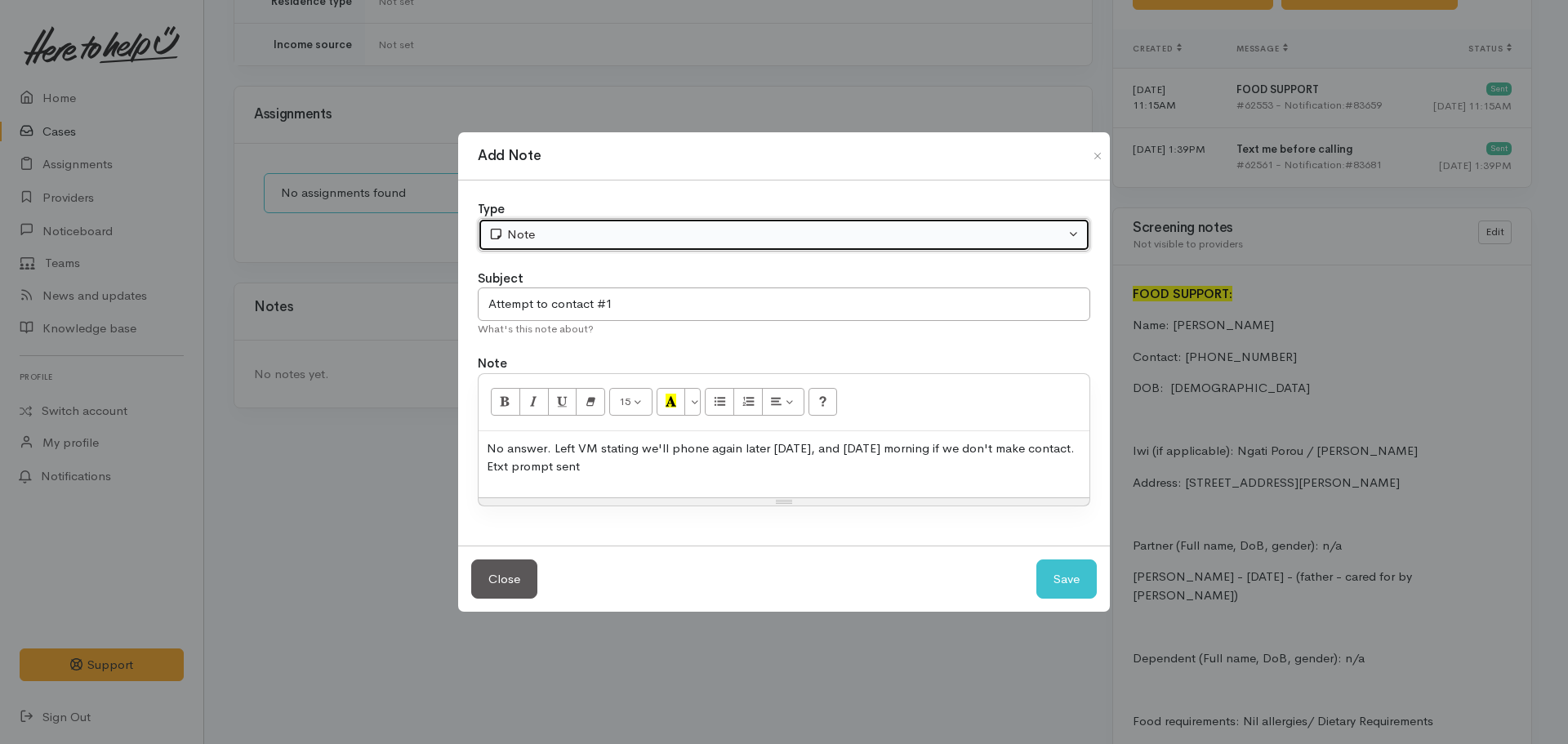
click at [566, 247] on button "Note" at bounding box center [784, 235] width 612 height 34
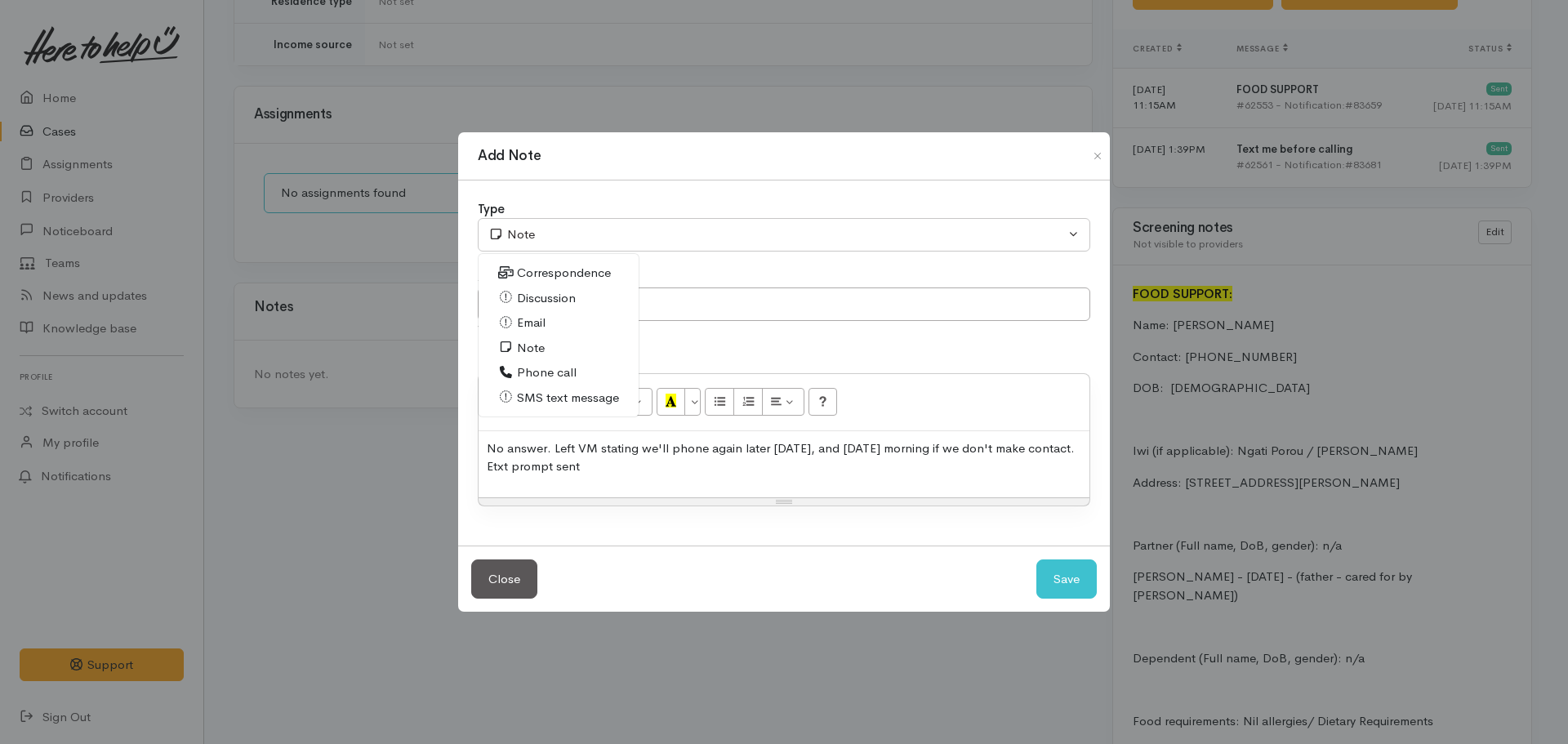
click at [567, 372] on span "Phone call" at bounding box center [546, 372] width 60 height 19
select select "3"
click at [1078, 562] on button "Save" at bounding box center [1067, 580] width 60 height 40
select select "1"
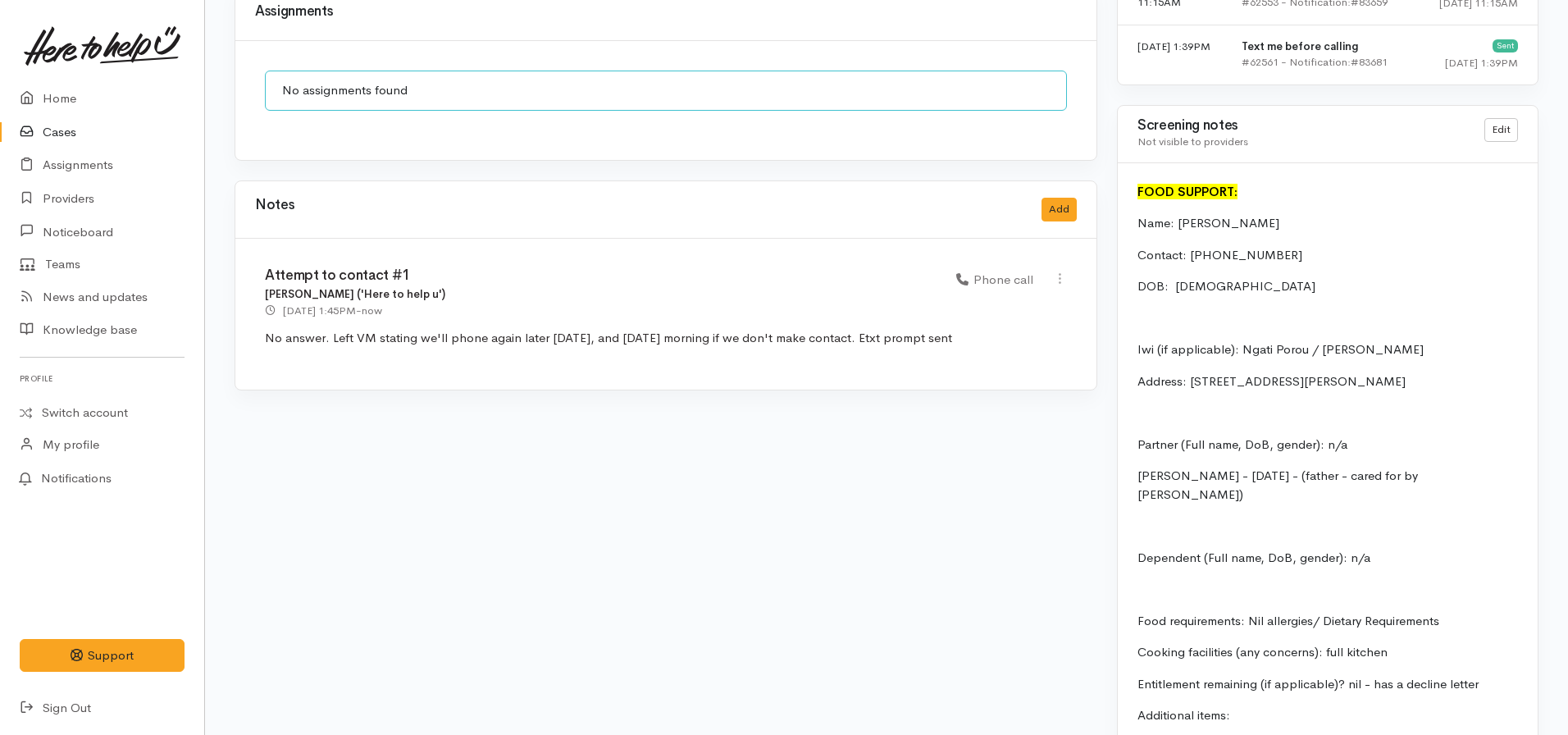
scroll to position [1291, 0]
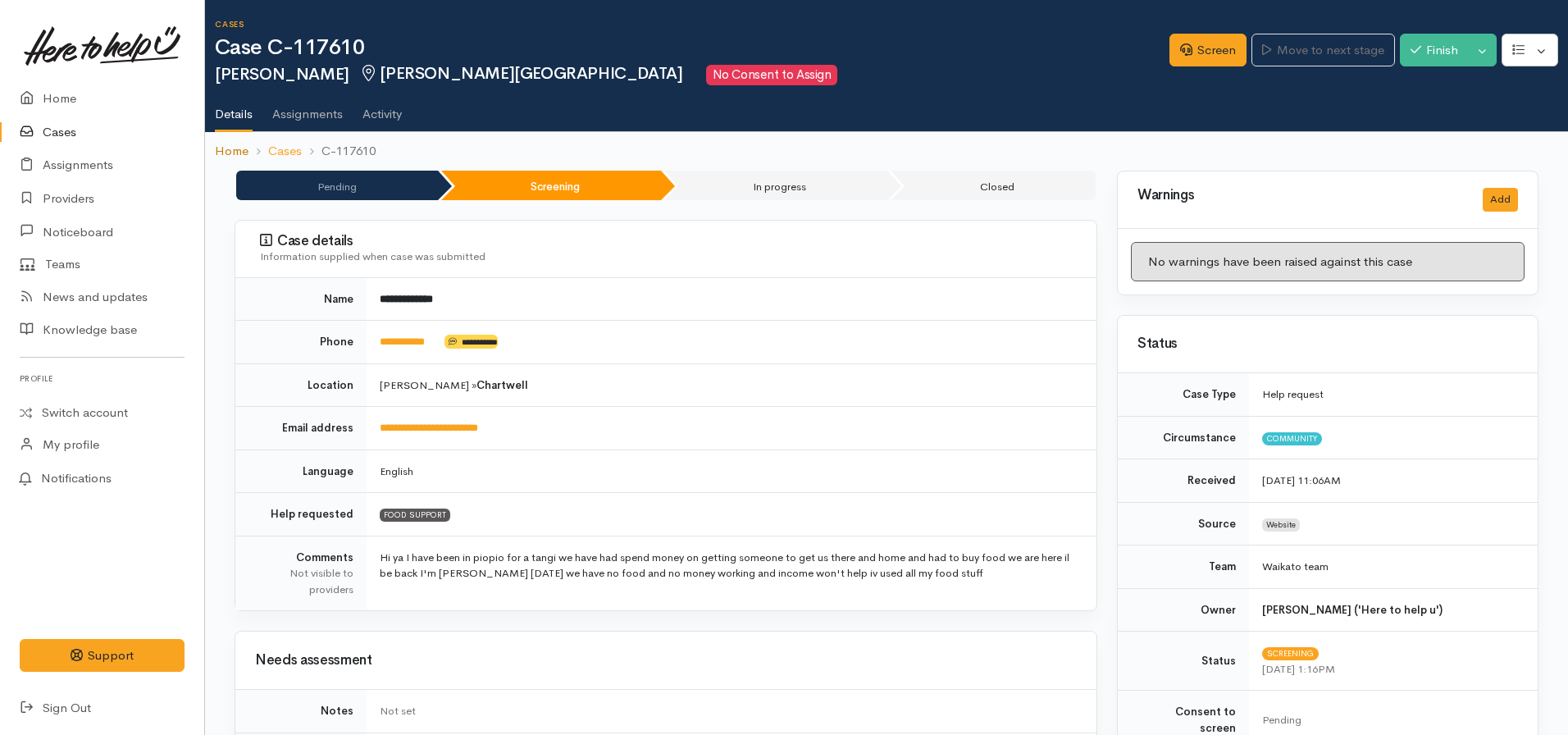
click at [243, 150] on link "Home" at bounding box center [232, 151] width 34 height 19
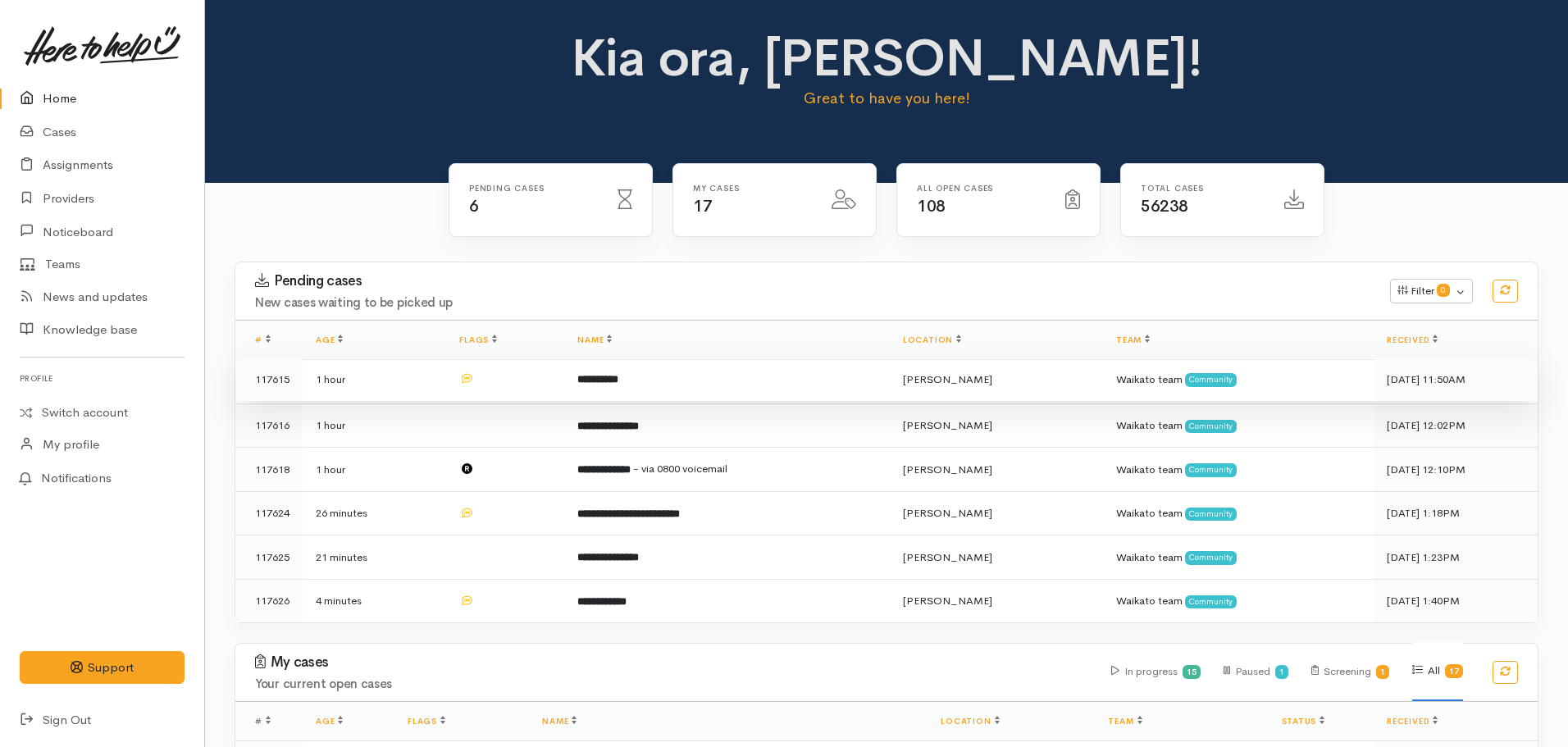
click at [618, 383] on b "**********" at bounding box center [598, 379] width 41 height 11
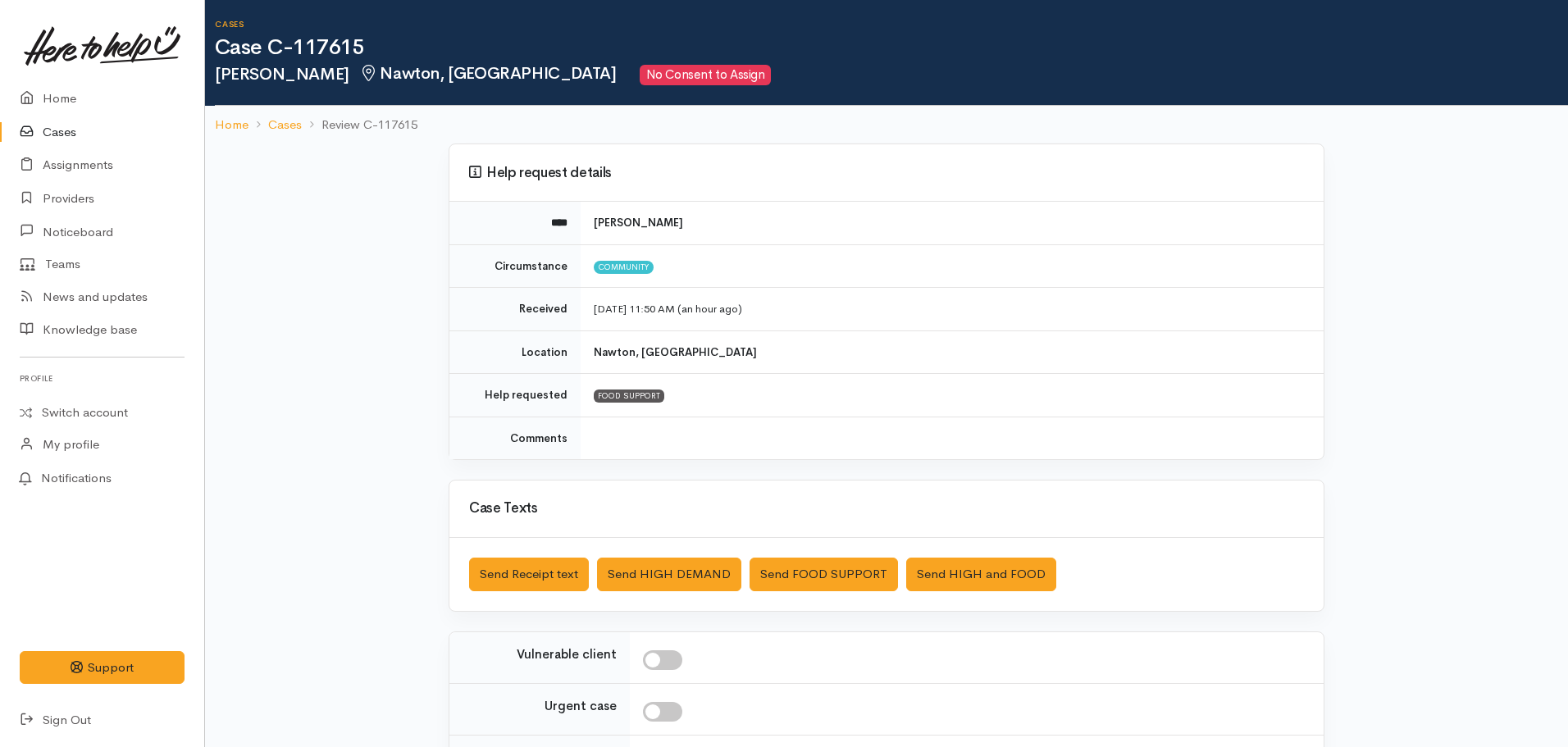
scroll to position [185, 0]
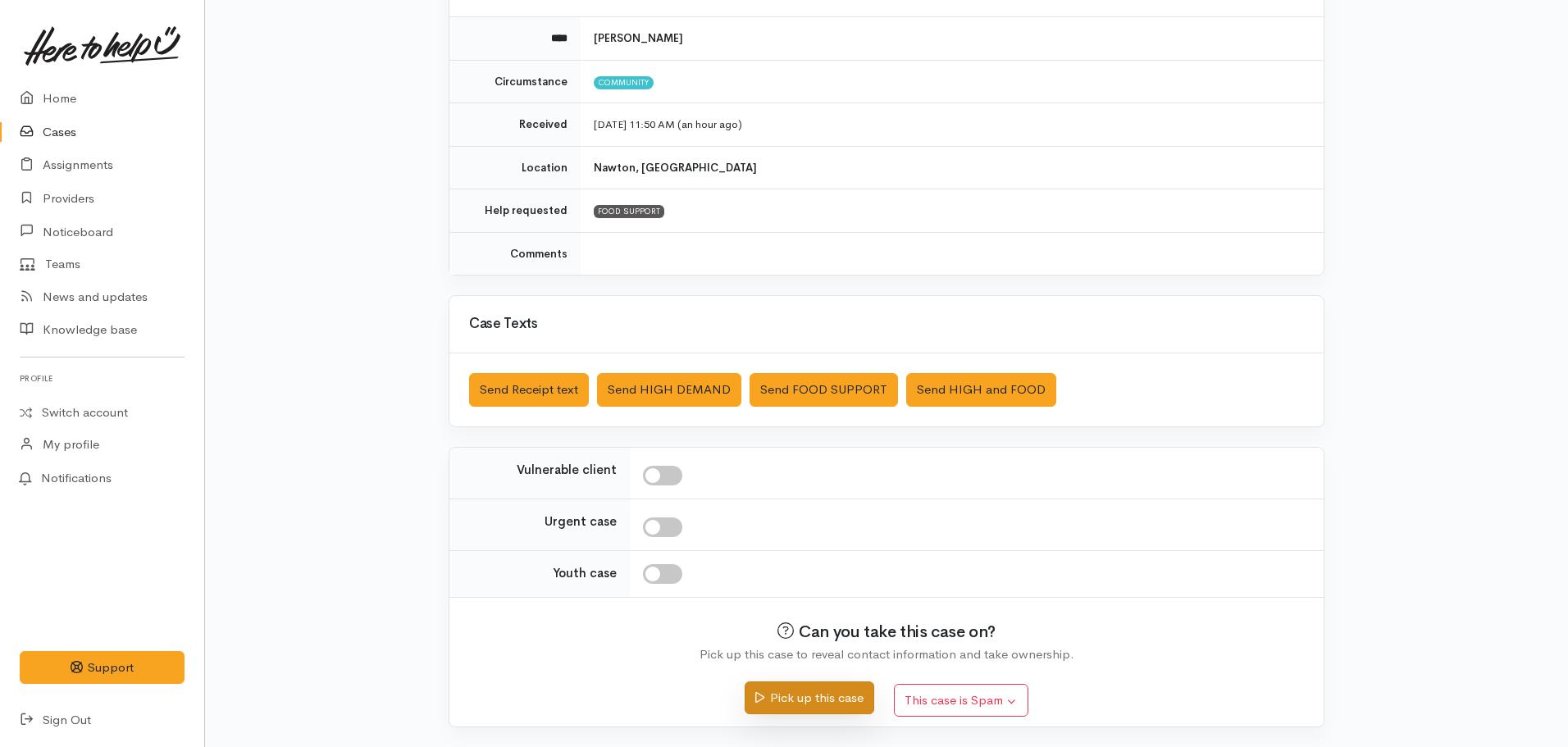
click at [816, 706] on button "Pick up this case" at bounding box center [809, 699] width 128 height 34
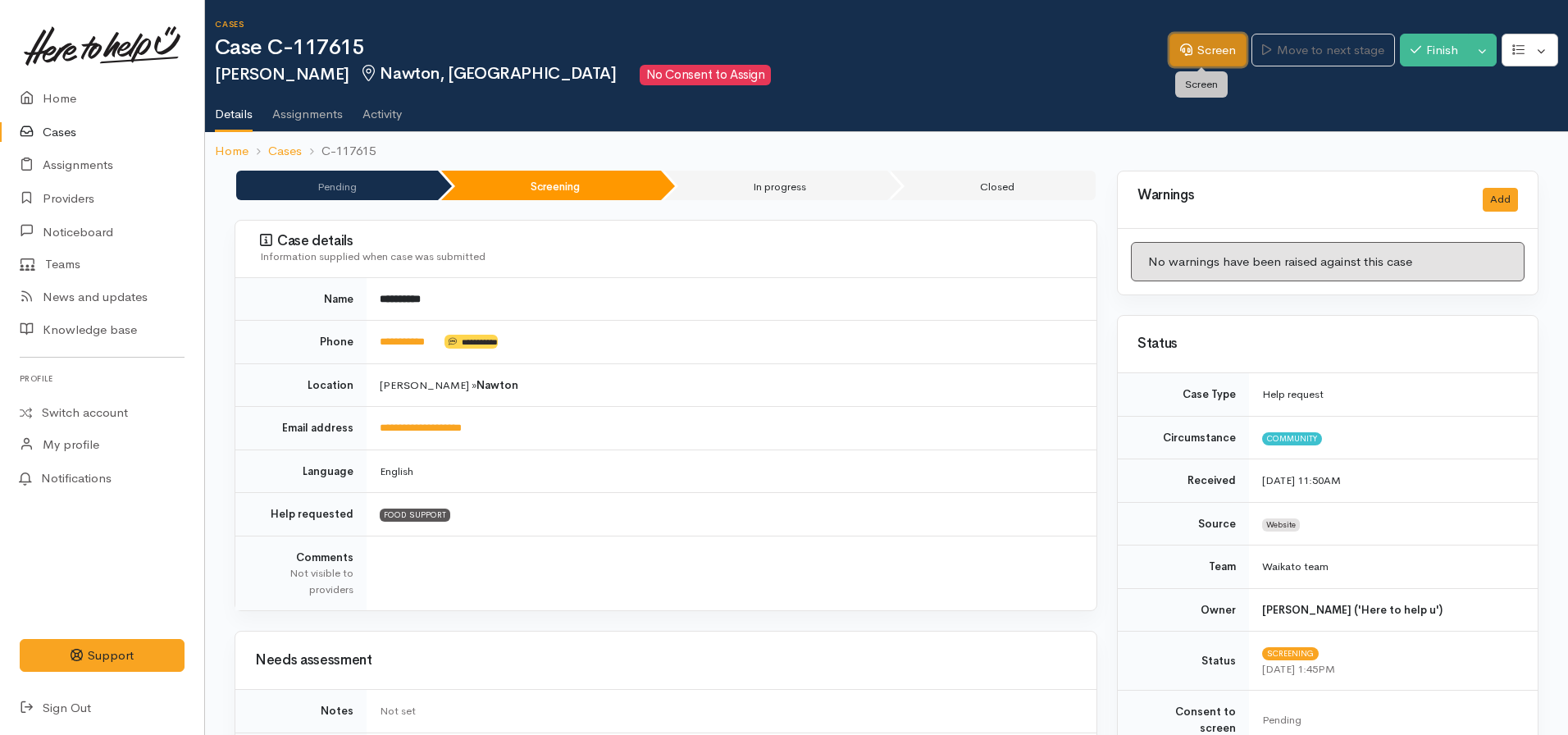
click at [1169, 50] on link "Screen" at bounding box center [1208, 51] width 77 height 34
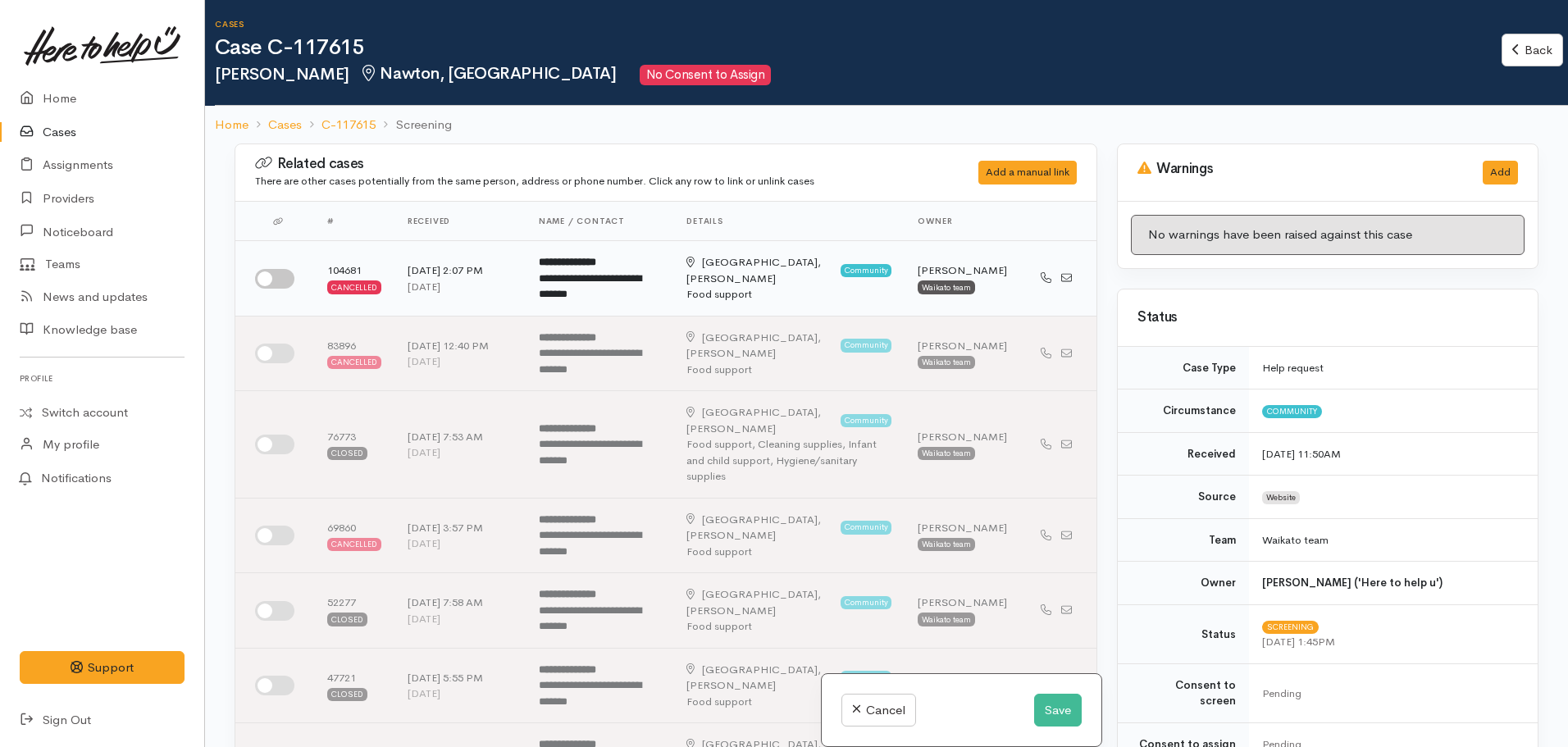
click at [276, 275] on input "checkbox" at bounding box center [275, 279] width 39 height 20
checkbox input "true"
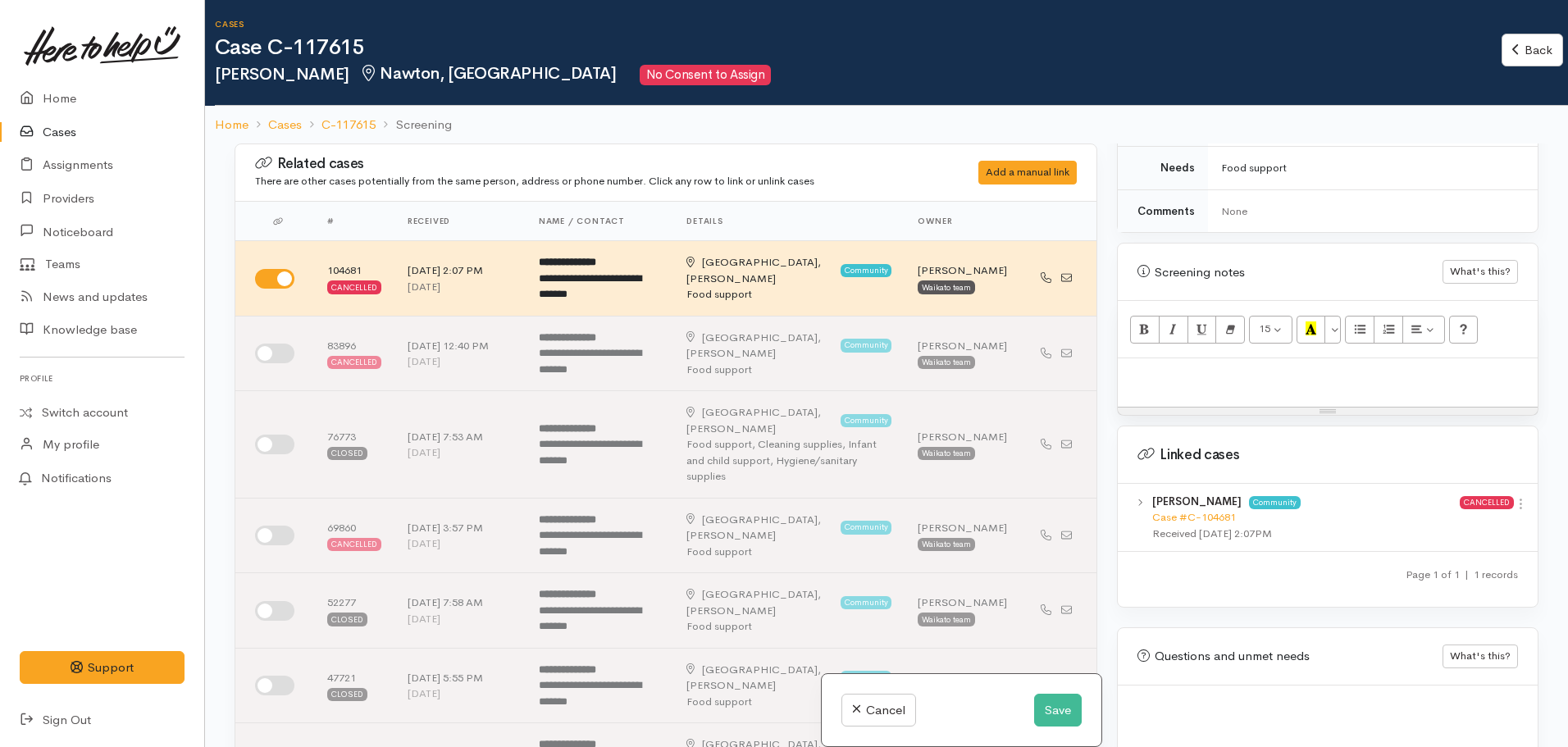
scroll to position [871, 0]
click at [1177, 509] on link "Case #C-104681" at bounding box center [1194, 516] width 84 height 14
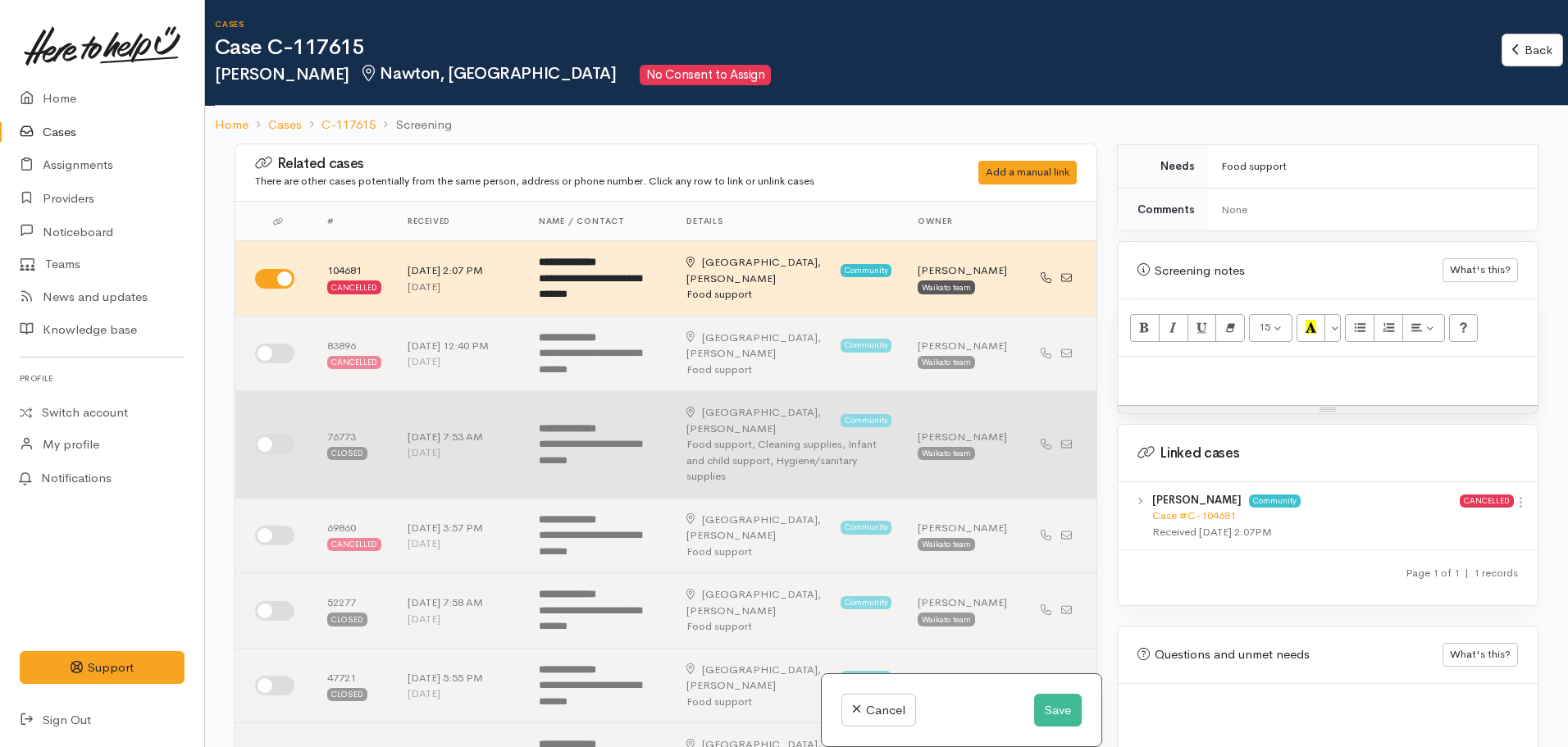
click at [268, 415] on td at bounding box center [275, 444] width 78 height 107
click at [279, 435] on input "checkbox" at bounding box center [275, 444] width 39 height 20
checkbox input "true"
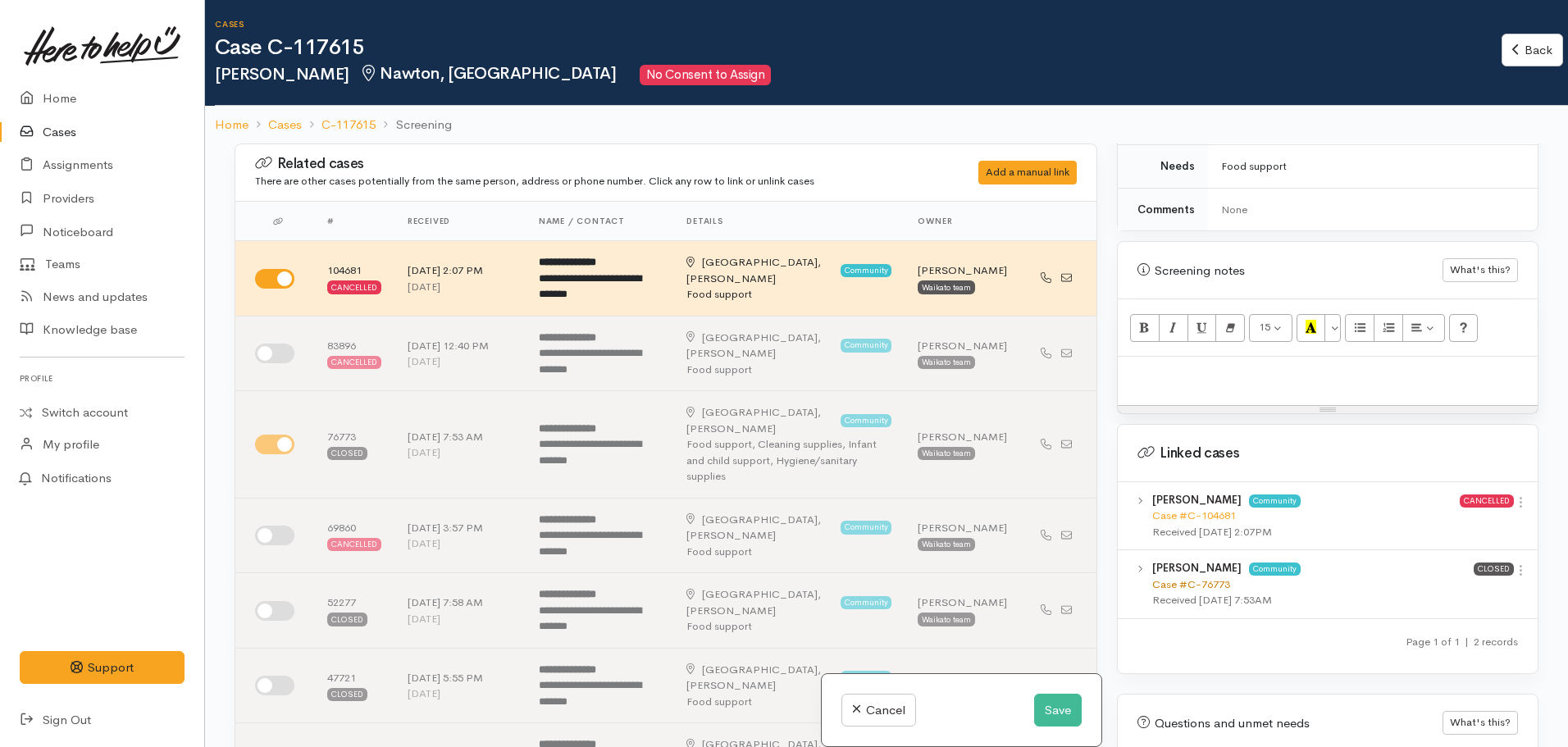
click at [1186, 577] on link "Case #C-76773" at bounding box center [1191, 585] width 78 height 14
click at [1196, 365] on p at bounding box center [1327, 374] width 403 height 19
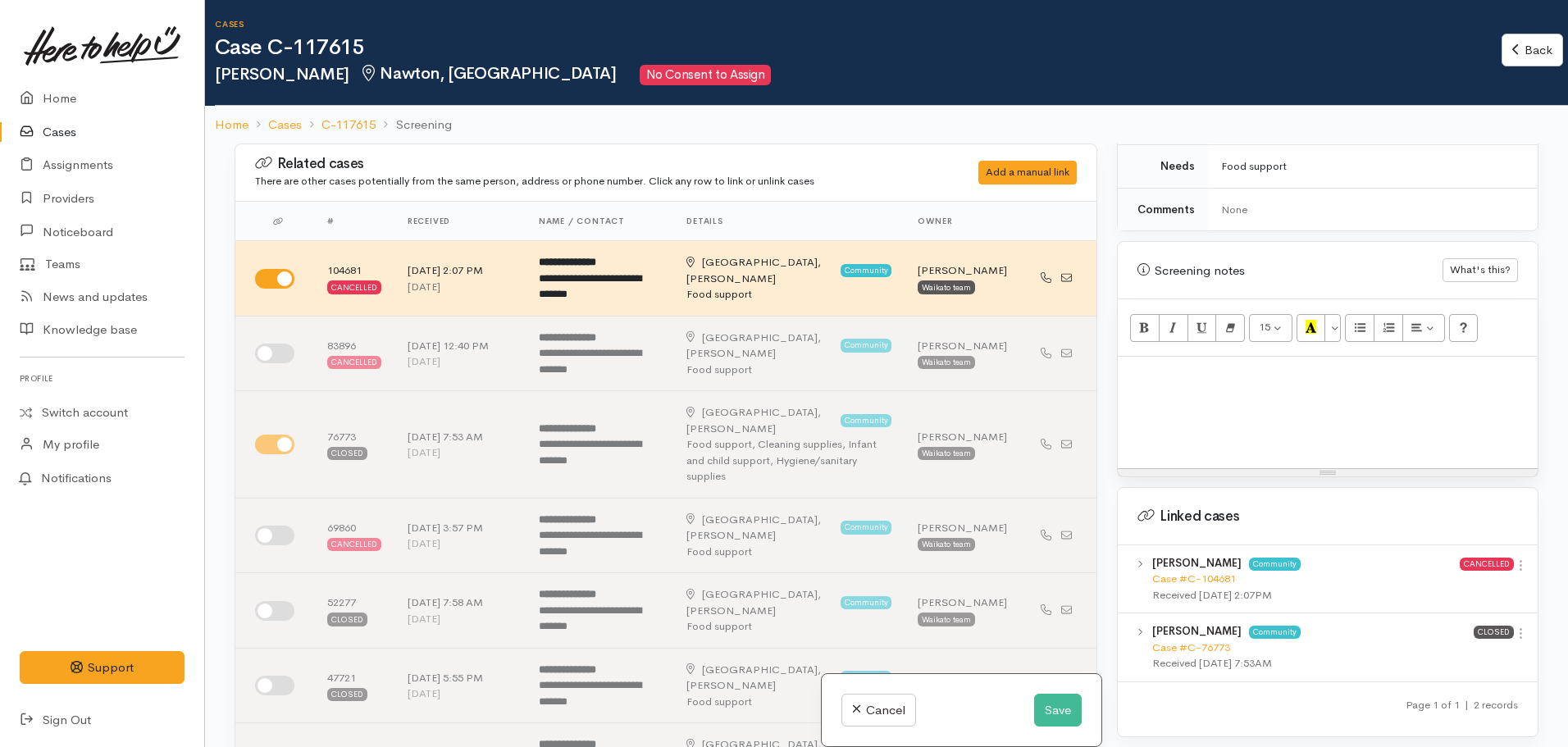
click at [1172, 365] on p at bounding box center [1327, 374] width 403 height 19
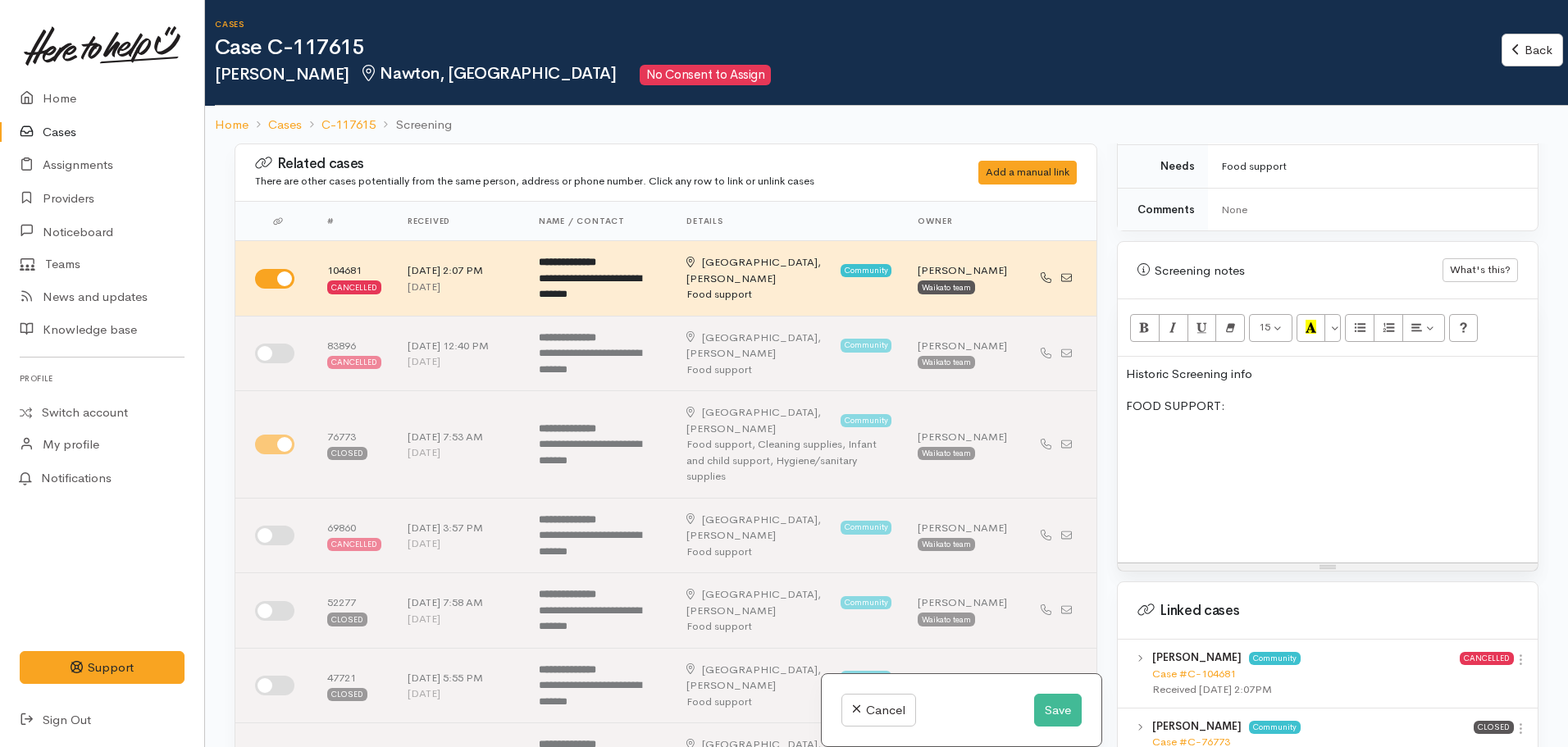
scroll to position [144, 0]
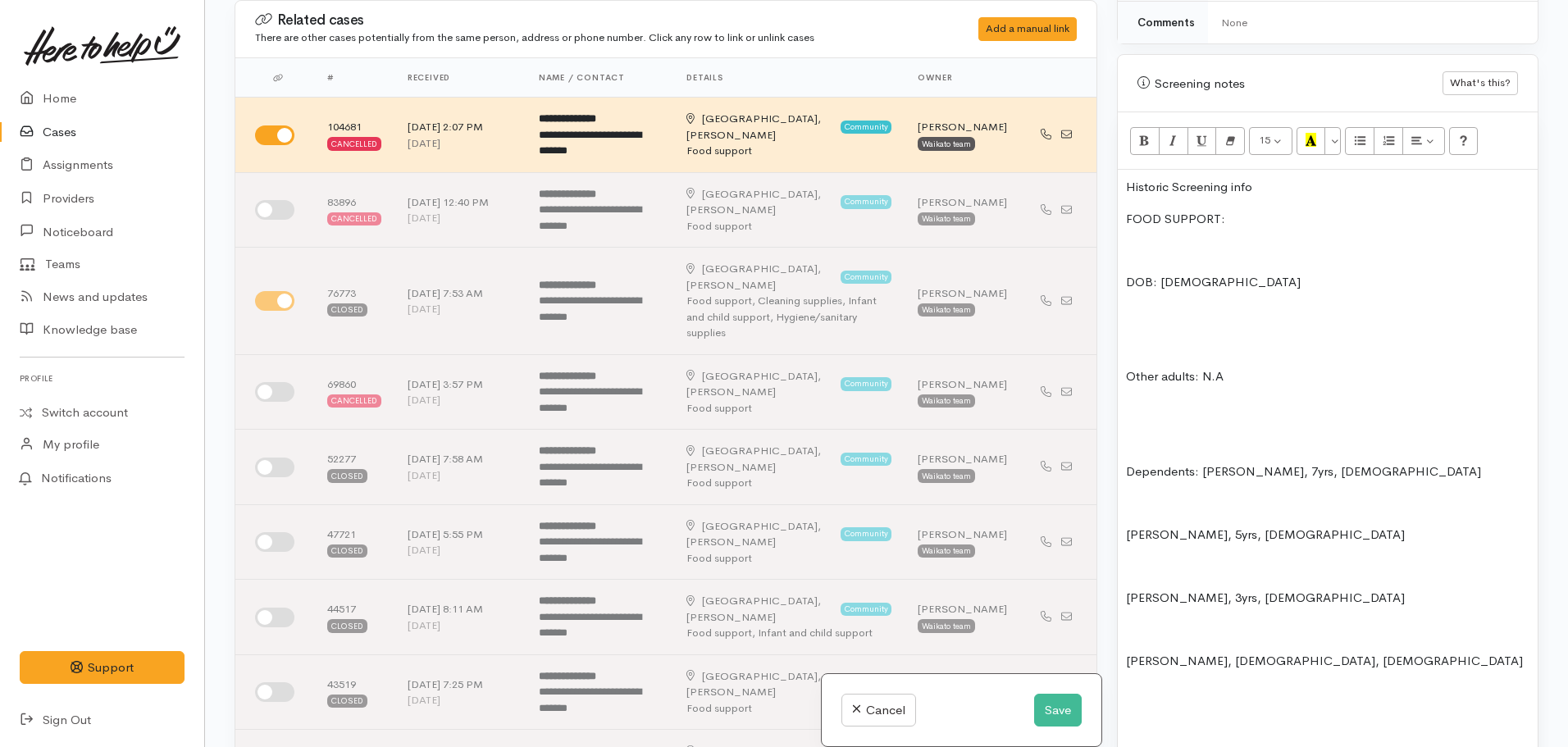
click at [1132, 241] on p at bounding box center [1327, 250] width 403 height 19
click at [1144, 304] on p at bounding box center [1327, 313] width 403 height 19
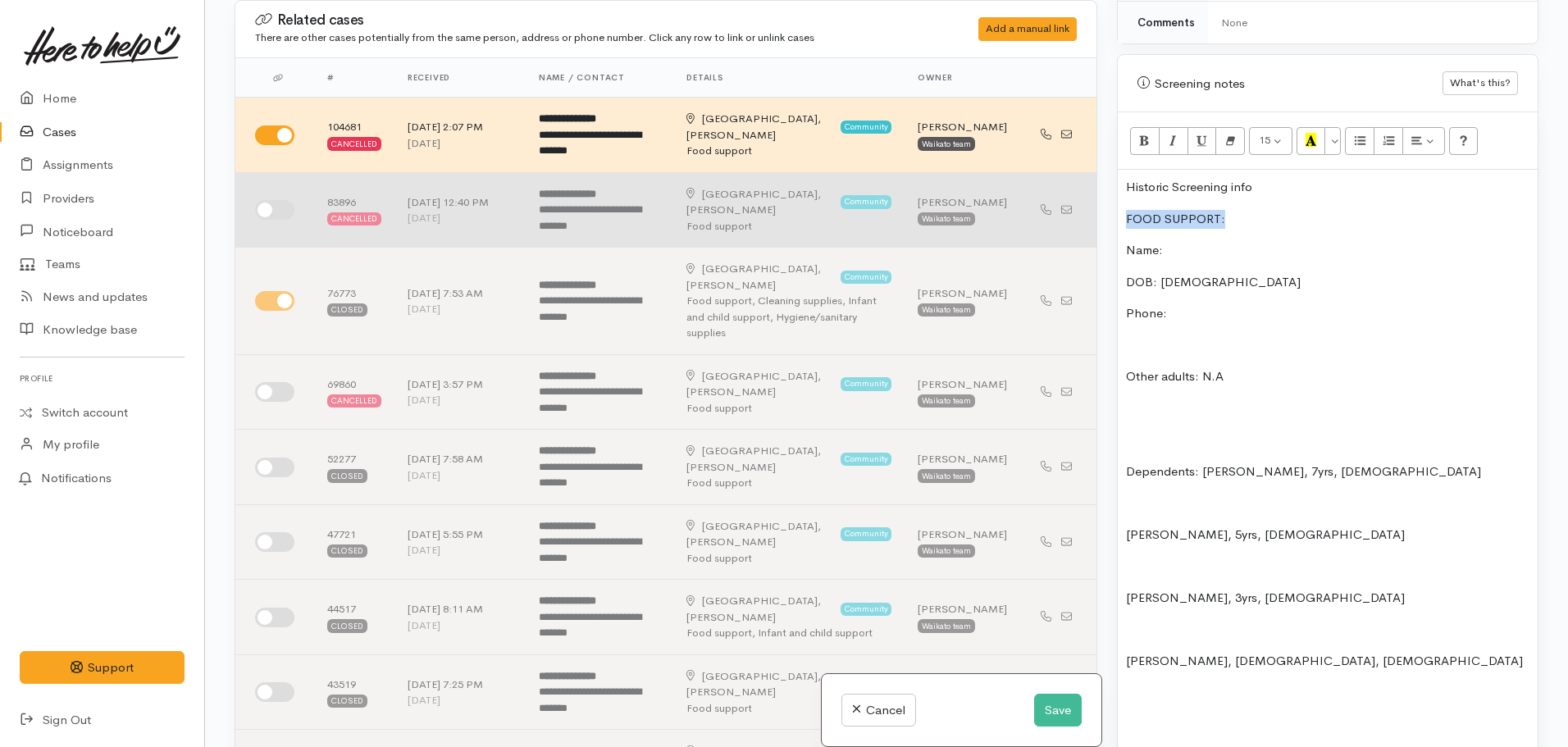
drag, startPoint x: 1238, startPoint y: 186, endPoint x: 1054, endPoint y: 209, distance: 185.4
click at [1054, 209] on div "Related cases There are other cases potentially from the same person, address o…" at bounding box center [887, 373] width 1324 height 747
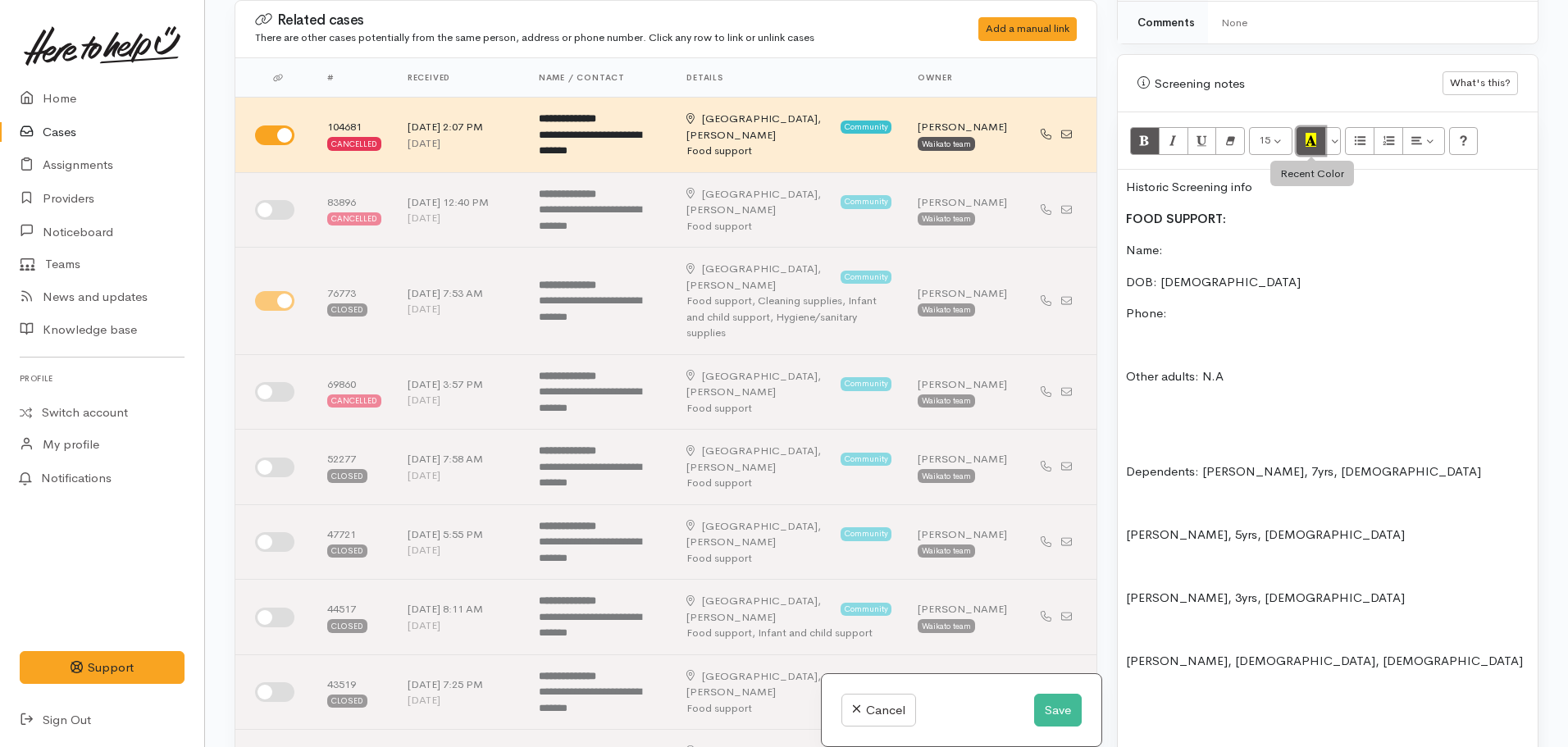
click at [1300, 127] on button "Recent Color" at bounding box center [1310, 140] width 29 height 28
click at [1151, 336] on p at bounding box center [1327, 345] width 403 height 19
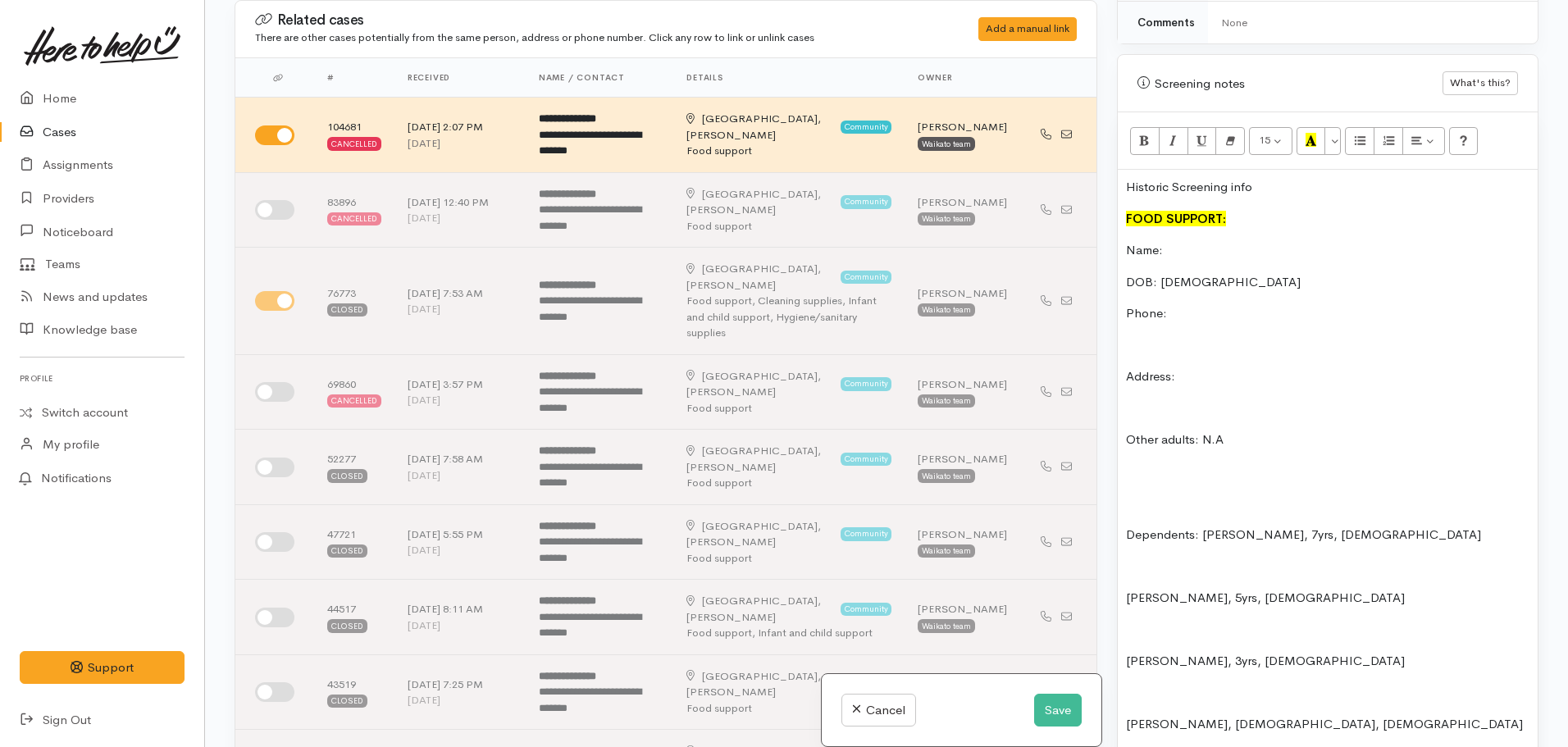
click at [1131, 526] on p "Dependents: Jason, 7yrs, male" at bounding box center [1327, 535] width 403 height 19
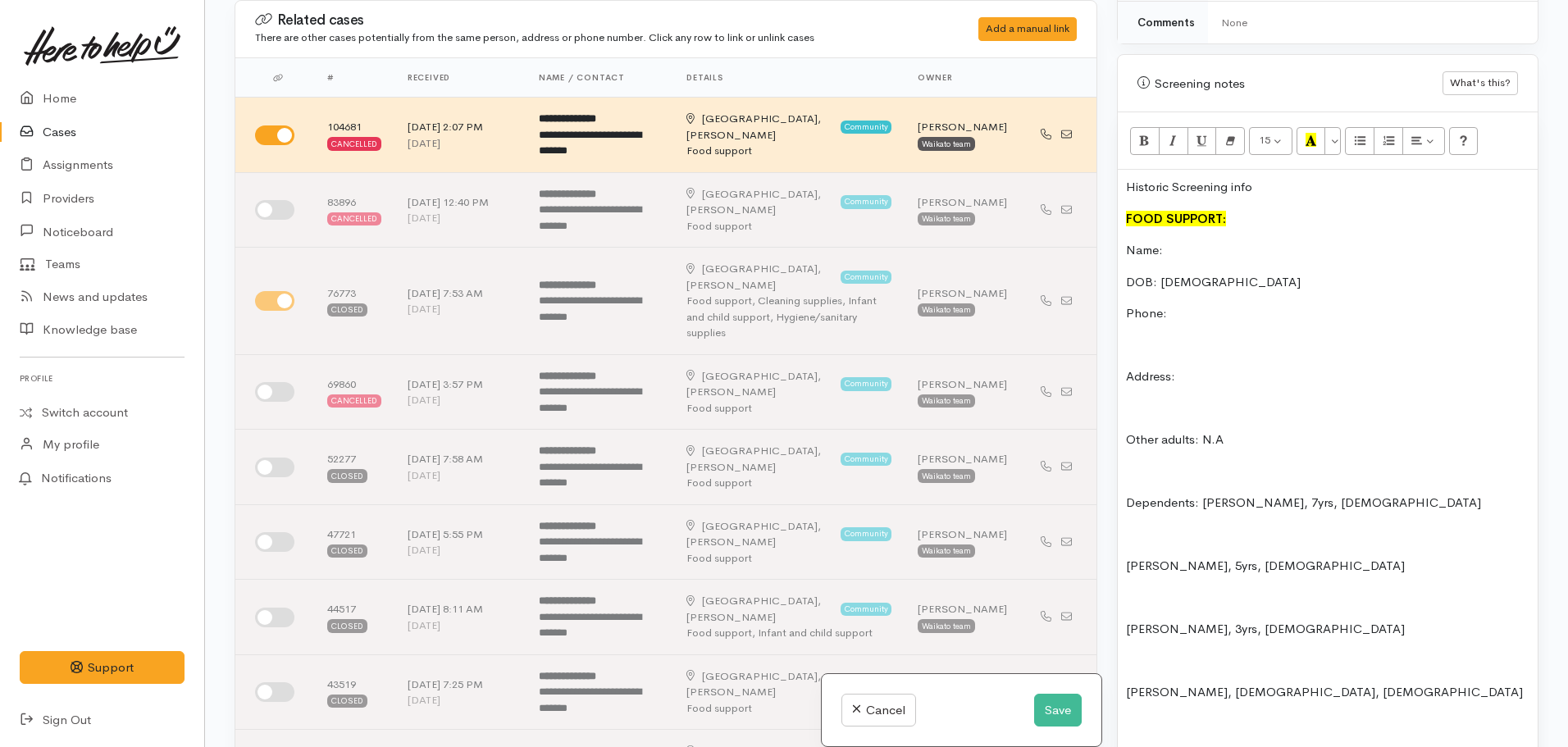
click at [1203, 494] on p "Dependents: Jason, 7yrs, male" at bounding box center [1327, 502] width 403 height 19
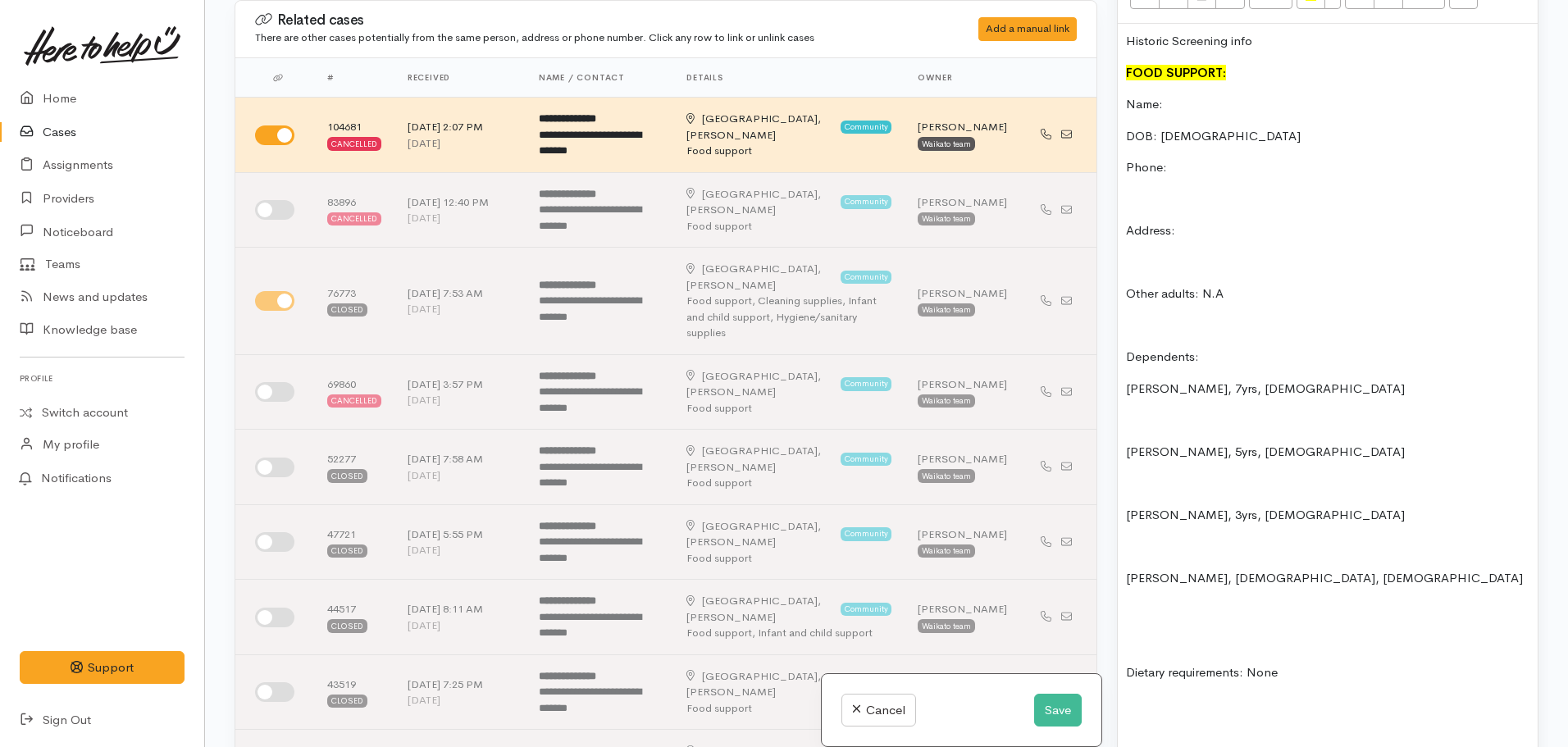
scroll to position [1062, 0]
click at [1214, 348] on p "Dependents:" at bounding box center [1327, 356] width 403 height 19
click at [1125, 369] on div "Historic Screening info FOOD SUPPORT: Name: DOB: 20/12/1995 Phone: Address: Oth…" at bounding box center [1327, 394] width 420 height 743
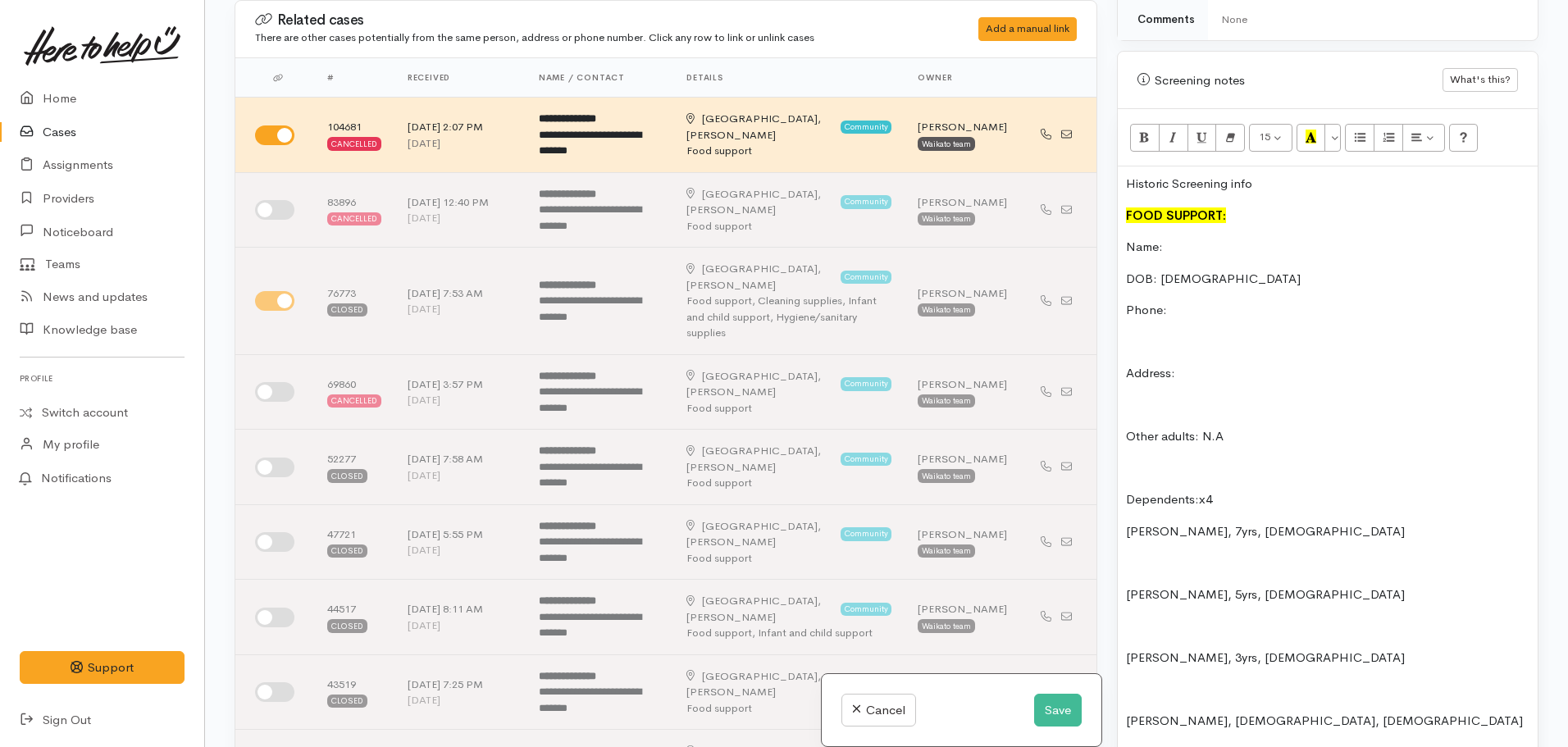
scroll to position [917, 0]
click at [1359, 130] on icon "Unordered list (CTRL+SHIFT+NUM7)" at bounding box center [1360, 137] width 11 height 14
click at [1124, 575] on div "Historic Screening info FOOD SUPPORT: Name: DOB: 20/12/1995 Phone: Address: Oth…" at bounding box center [1327, 539] width 420 height 743
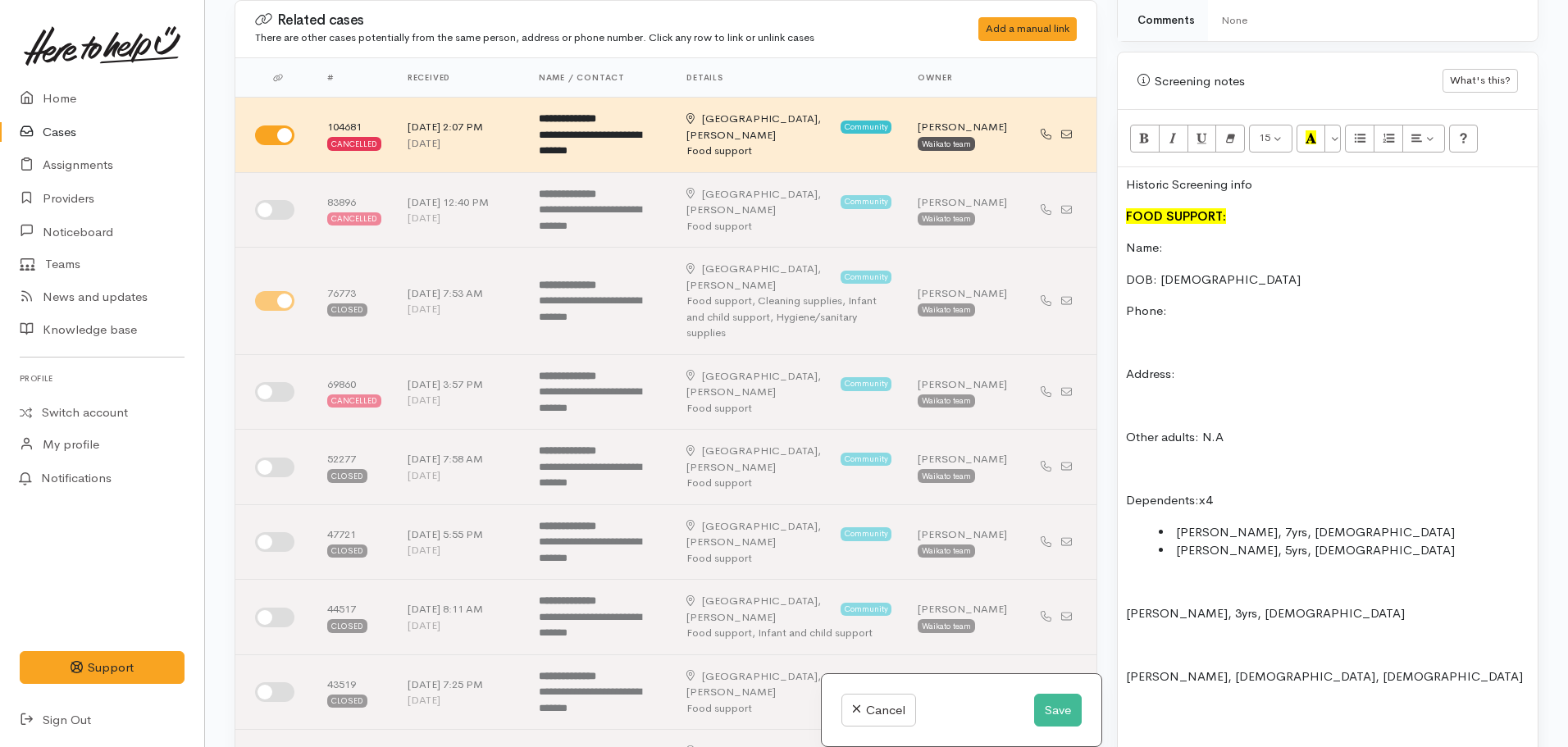
click at [1128, 605] on p "Leilani, 3yrs, female" at bounding box center [1327, 614] width 403 height 19
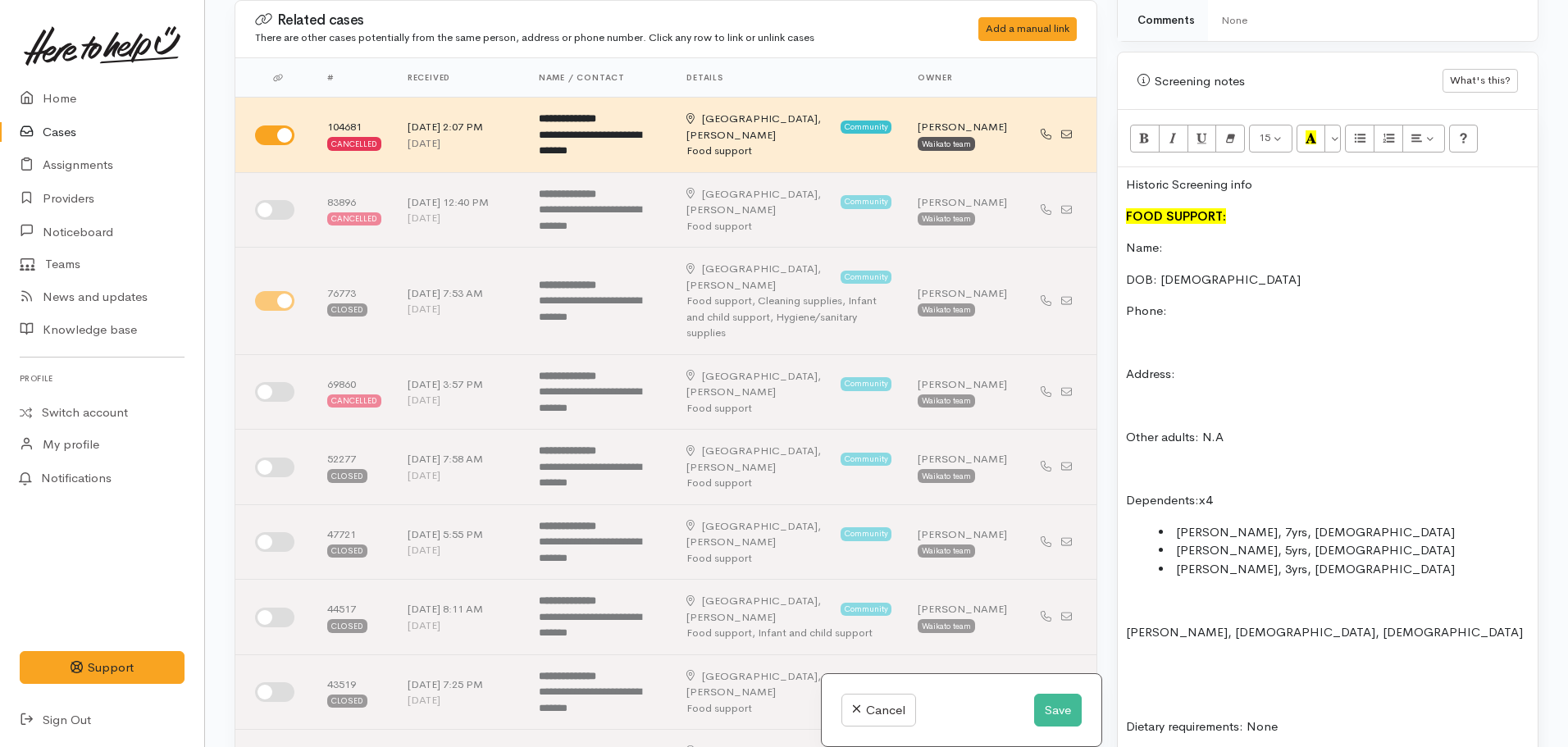
click at [1115, 617] on div "Warnings Add No warnings have been raised against this case Add Warning Title ●…" at bounding box center [1327, 373] width 442 height 747
click at [1126, 624] on p "Cortez, 14 months old, male" at bounding box center [1327, 633] width 403 height 19
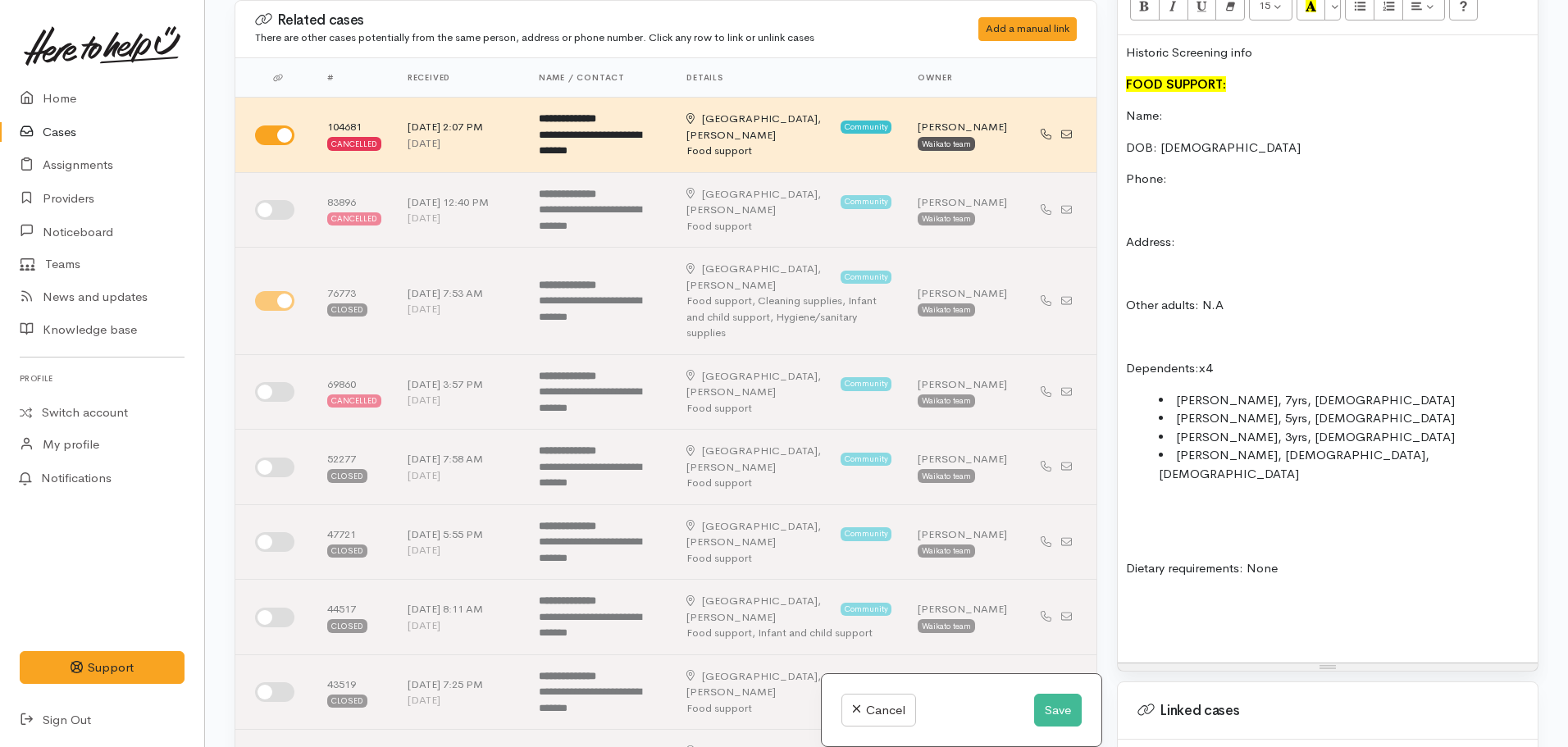
scroll to position [1050, 0]
click at [1133, 328] on p at bounding box center [1327, 336] width 403 height 19
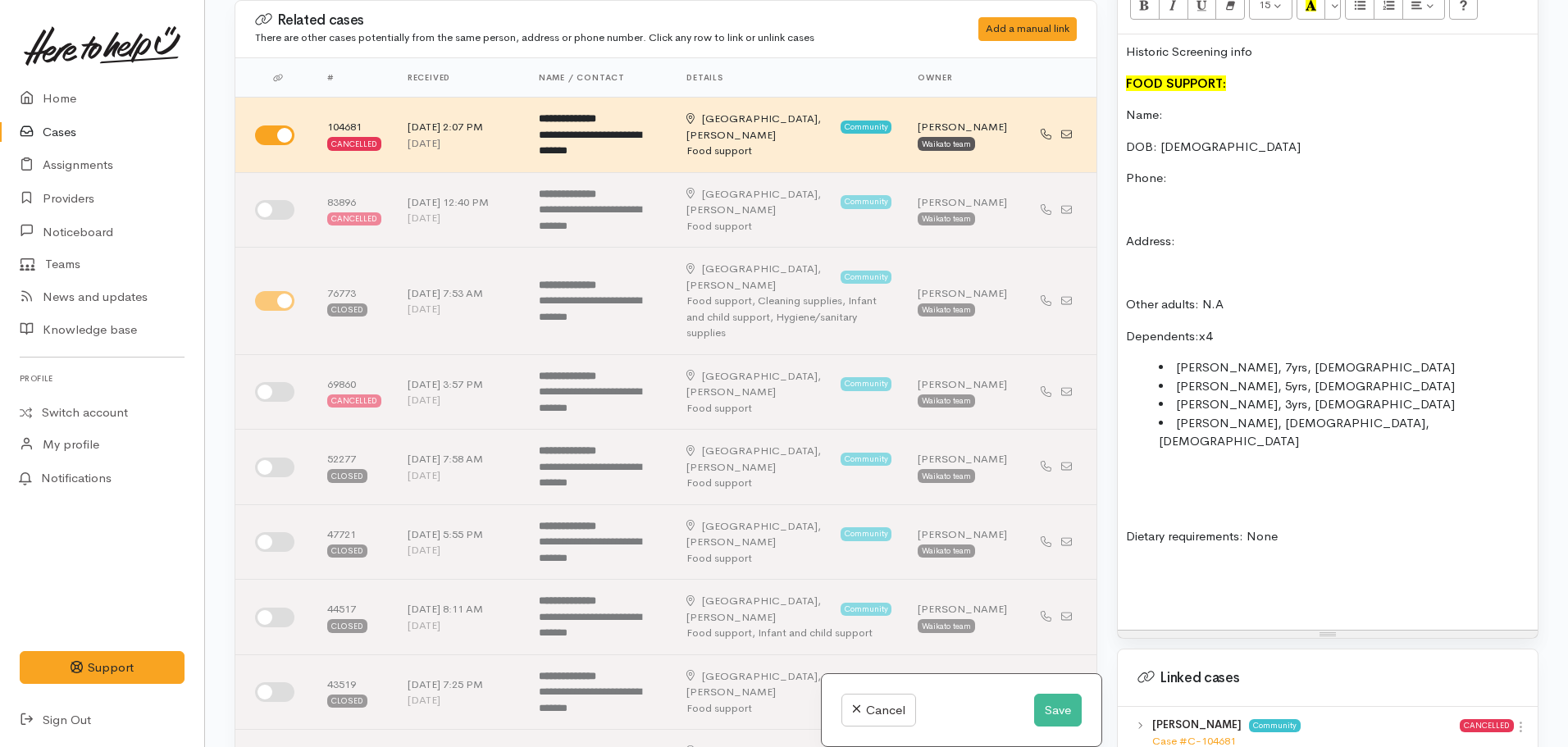
click at [1216, 295] on p "Other adults: N.A" at bounding box center [1327, 304] width 403 height 19
click at [1117, 501] on div "Screening notes What's this? <p>Historic Screening info</p><p><b><font color="#…" at bounding box center [1327, 278] width 422 height 720
click at [1119, 501] on div "Historic Screening info FOOD SUPPORT: Name: DOB: 20/12/1995 Phone: Address: Oth…" at bounding box center [1327, 332] width 420 height 595
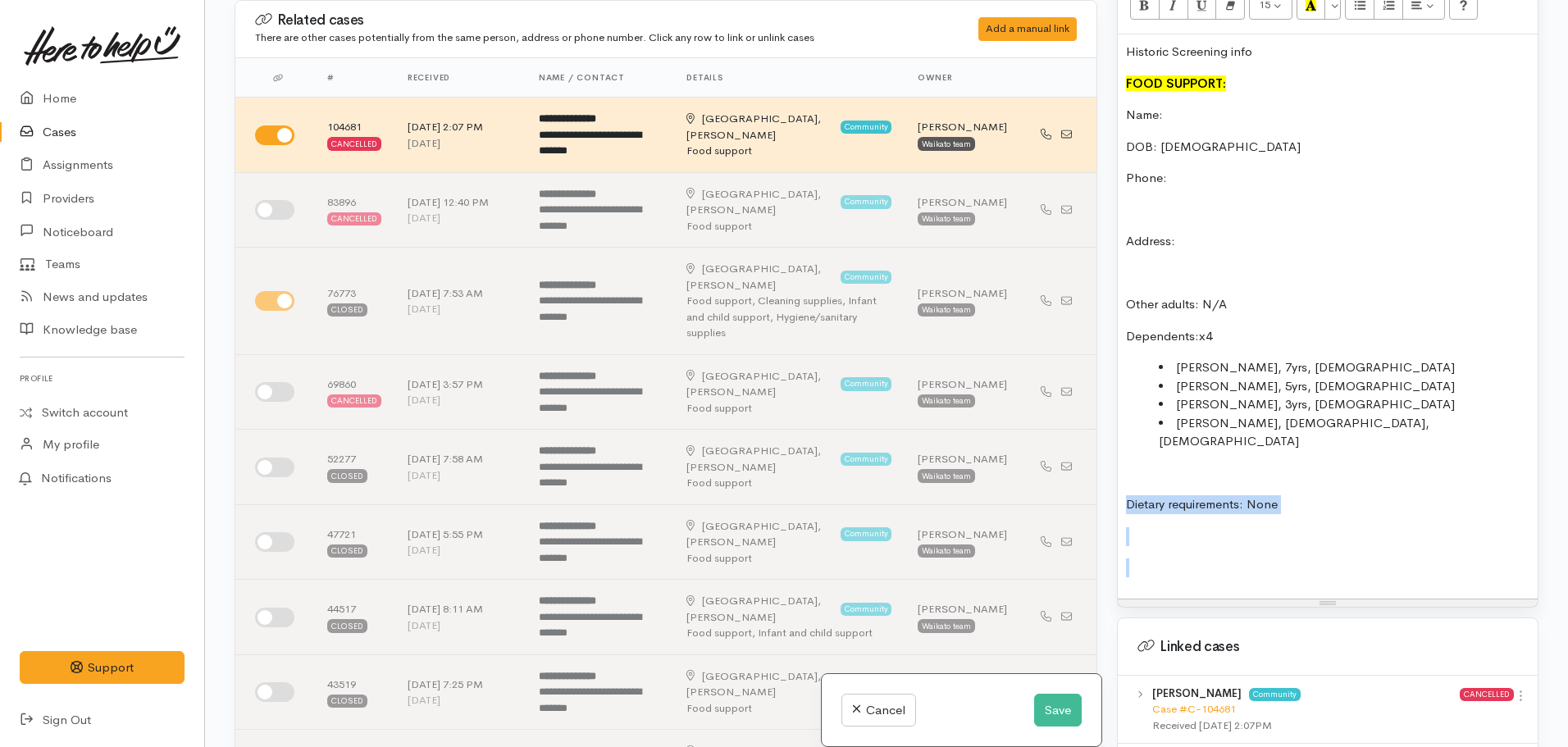
drag, startPoint x: 1172, startPoint y: 512, endPoint x: 1090, endPoint y: 469, distance: 92.6
click at [1090, 469] on div "Related cases There are other cases potentially from the same person, address o…" at bounding box center [887, 373] width 1324 height 747
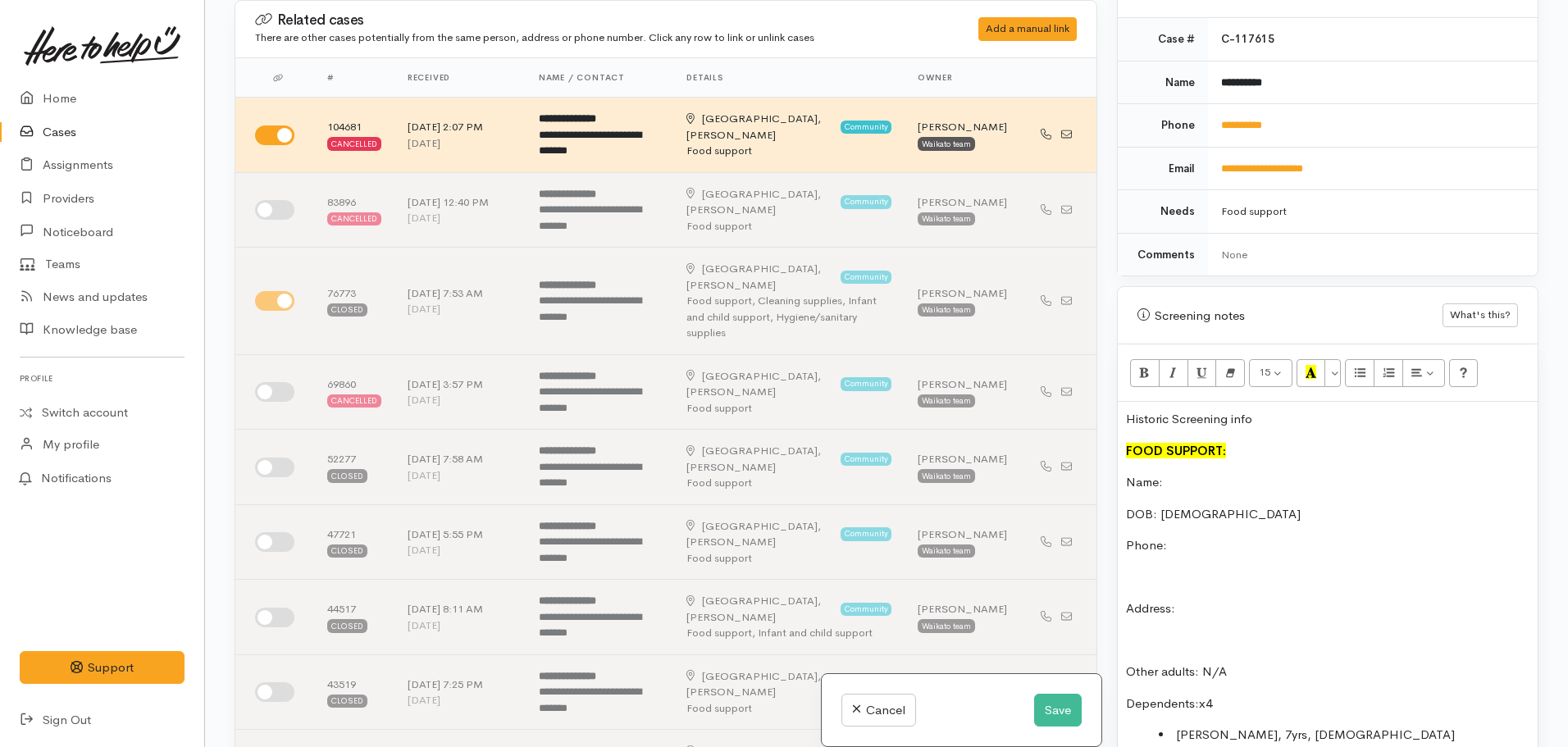
scroll to position [669, 0]
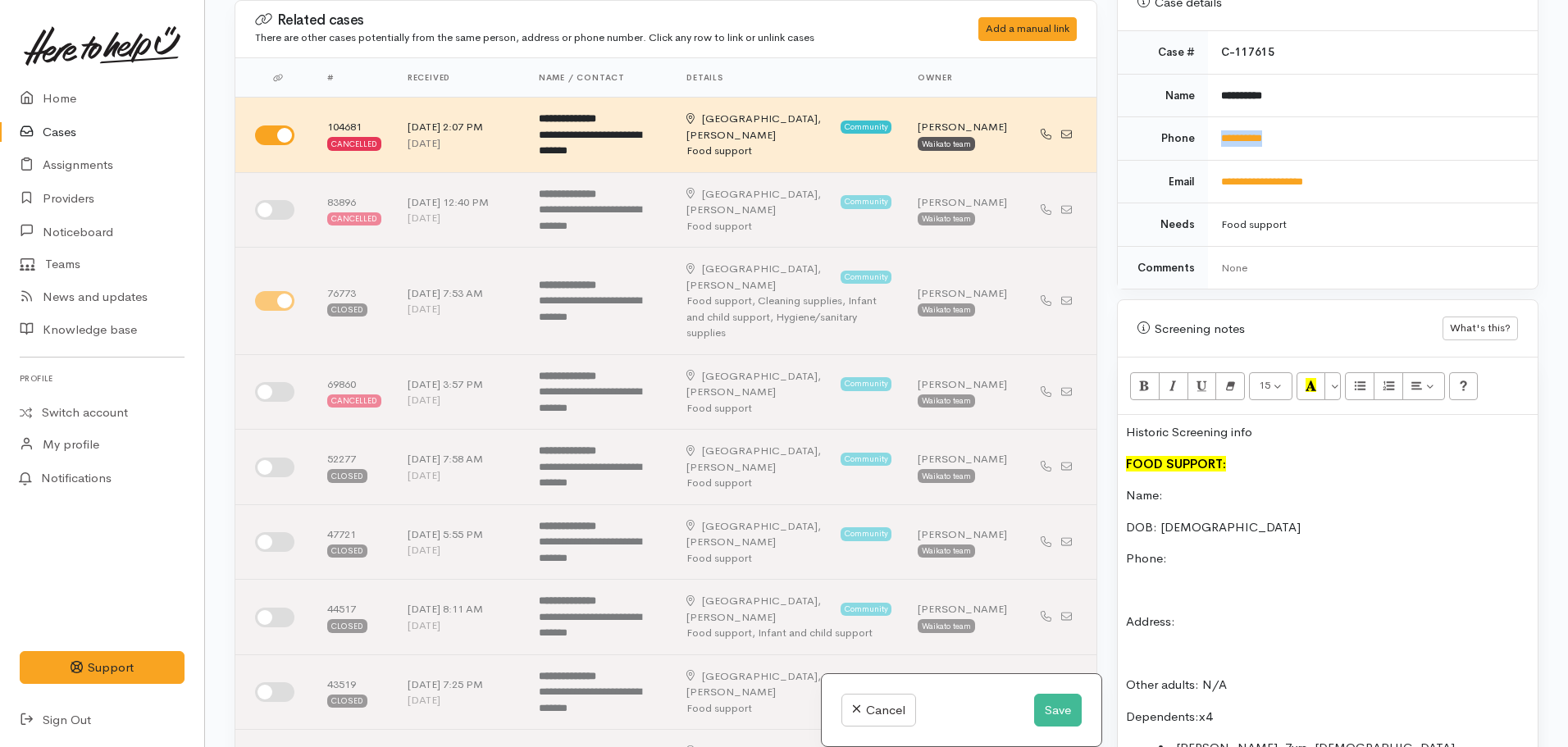
drag, startPoint x: 1290, startPoint y: 121, endPoint x: 1210, endPoint y: 127, distance: 80.2
click at [1210, 127] on td "**********" at bounding box center [1373, 138] width 330 height 44
copy link "**********"
click at [1184, 550] on p "Phone:" at bounding box center [1327, 559] width 403 height 19
click at [1202, 486] on p "Name:" at bounding box center [1327, 495] width 403 height 19
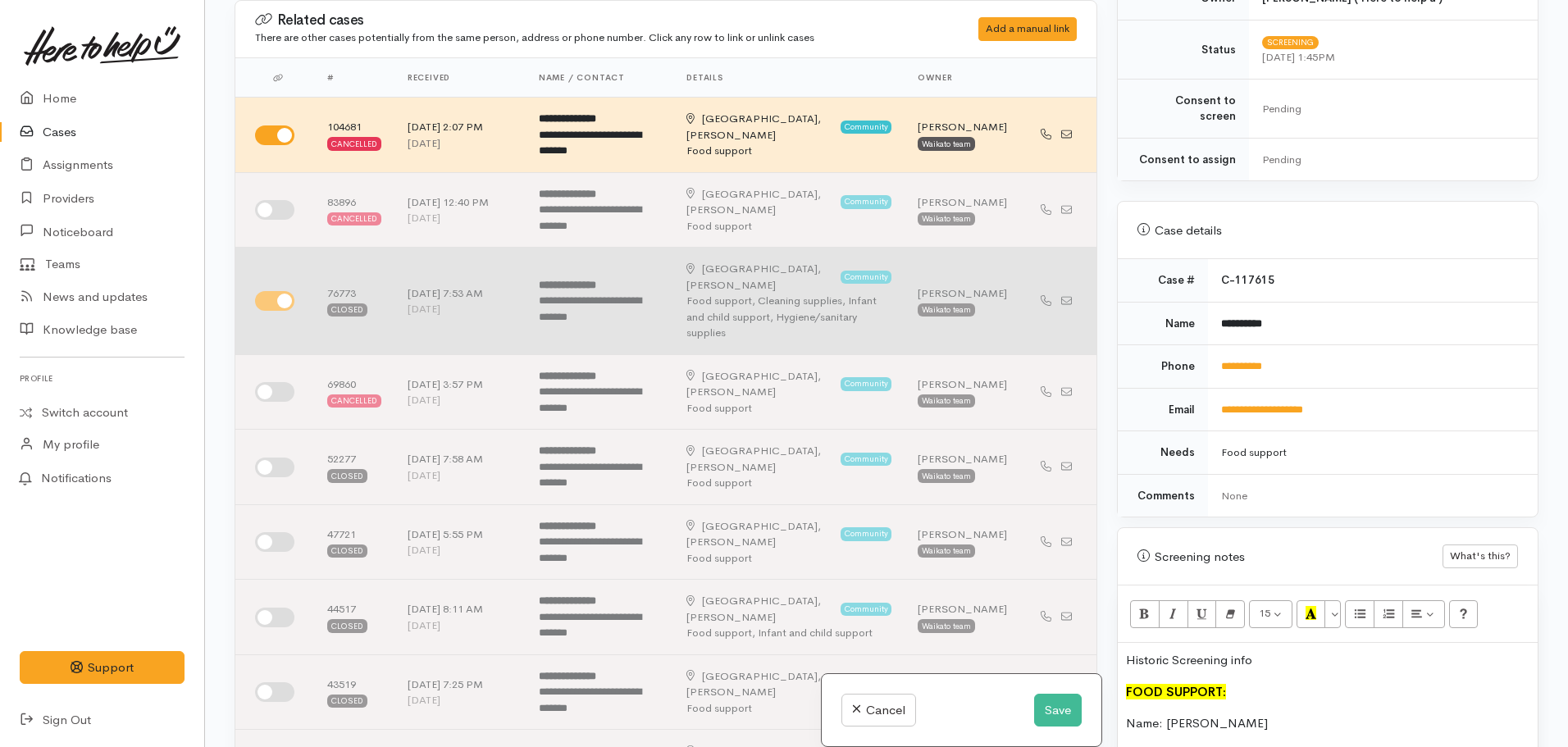
scroll to position [0, 0]
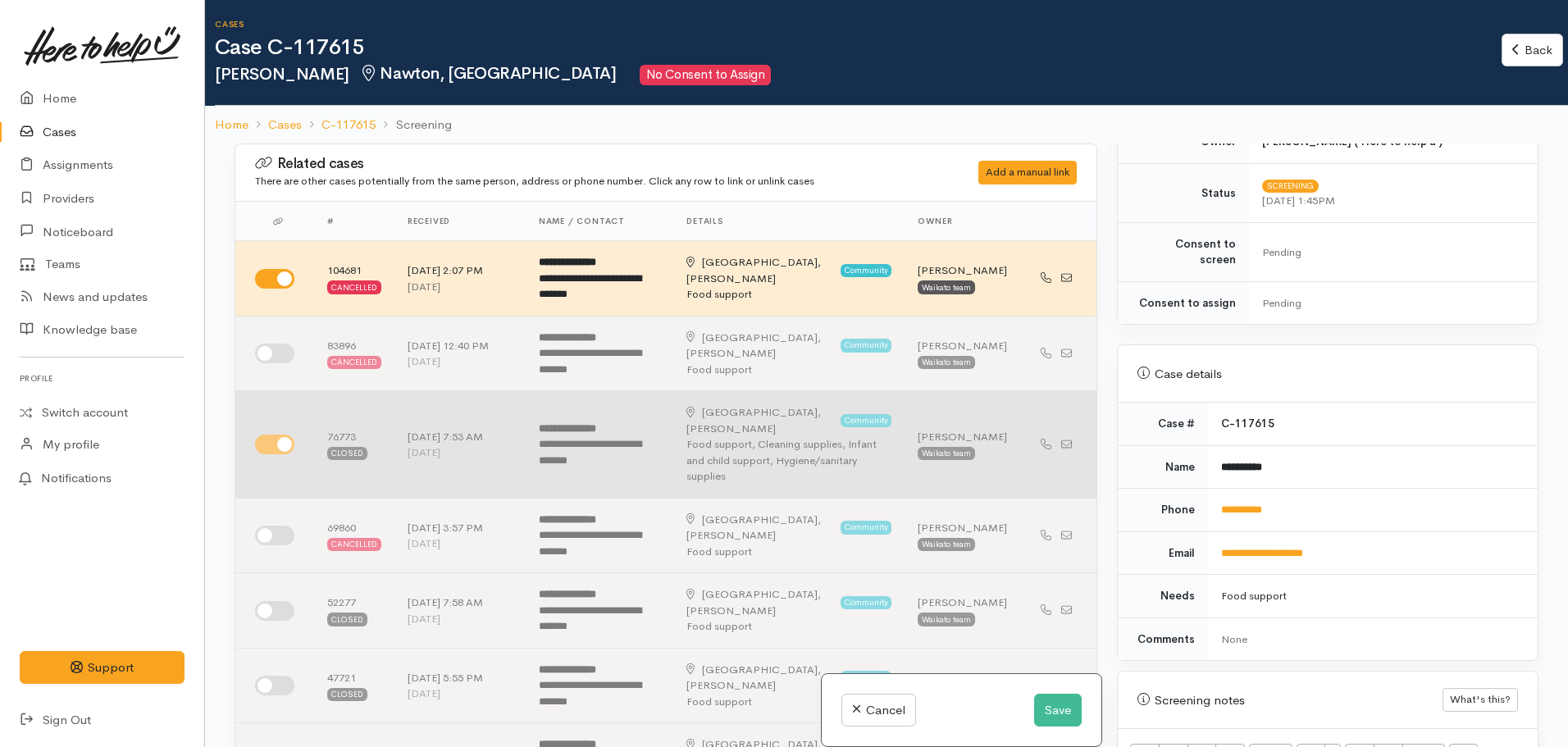
click at [268, 435] on input "checkbox" at bounding box center [275, 444] width 39 height 20
checkbox input "false"
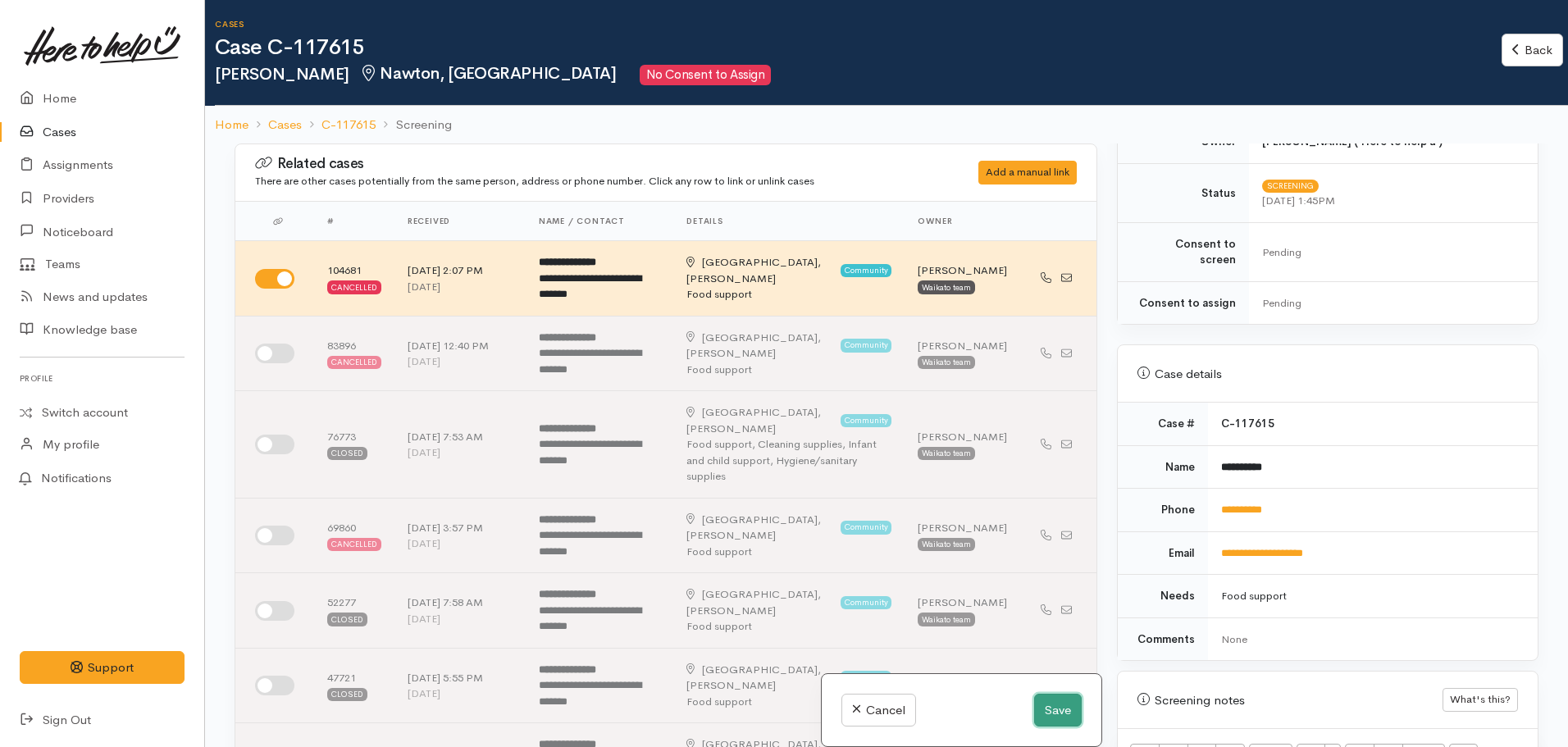
click at [1044, 710] on button "Save" at bounding box center [1057, 711] width 47 height 34
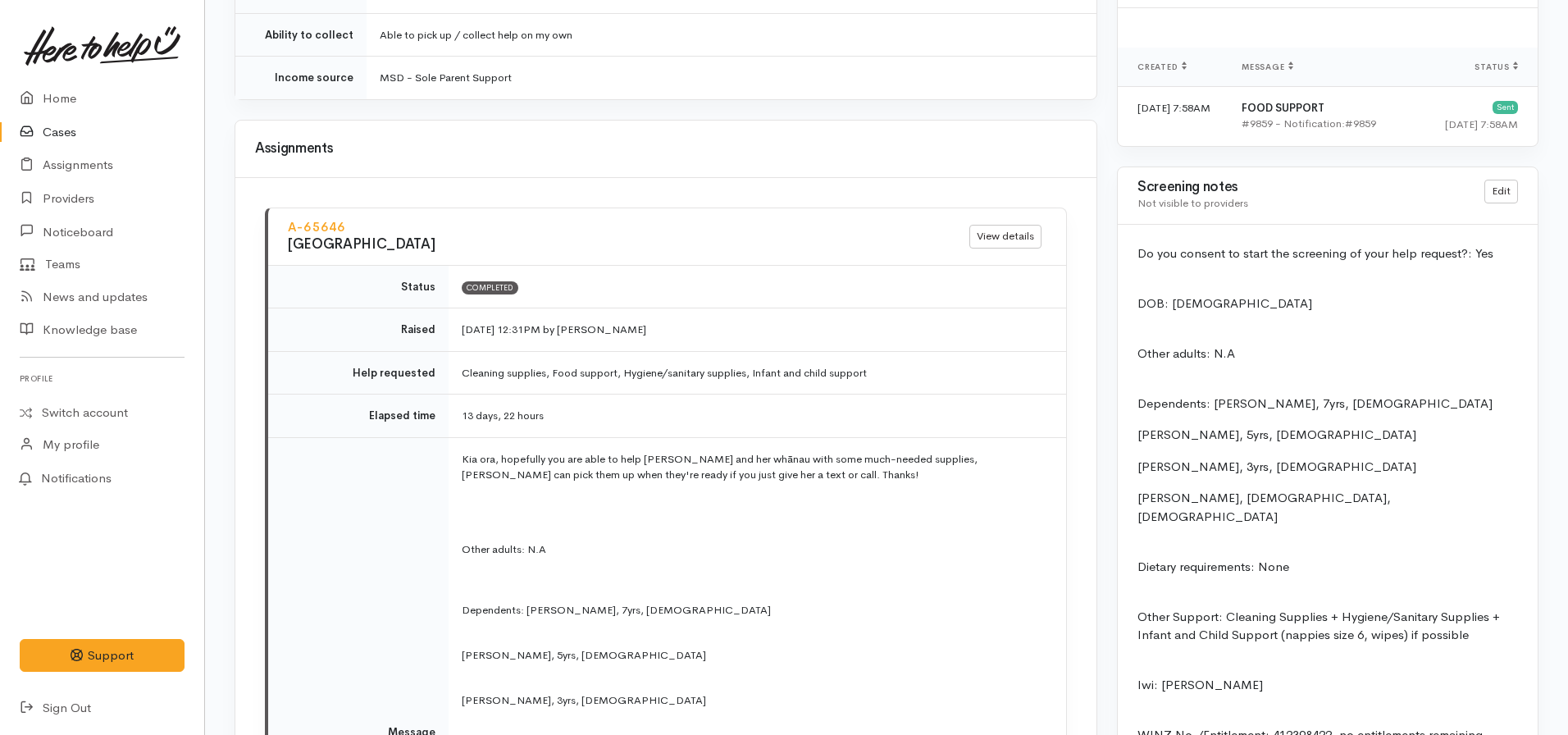
scroll to position [1407, 0]
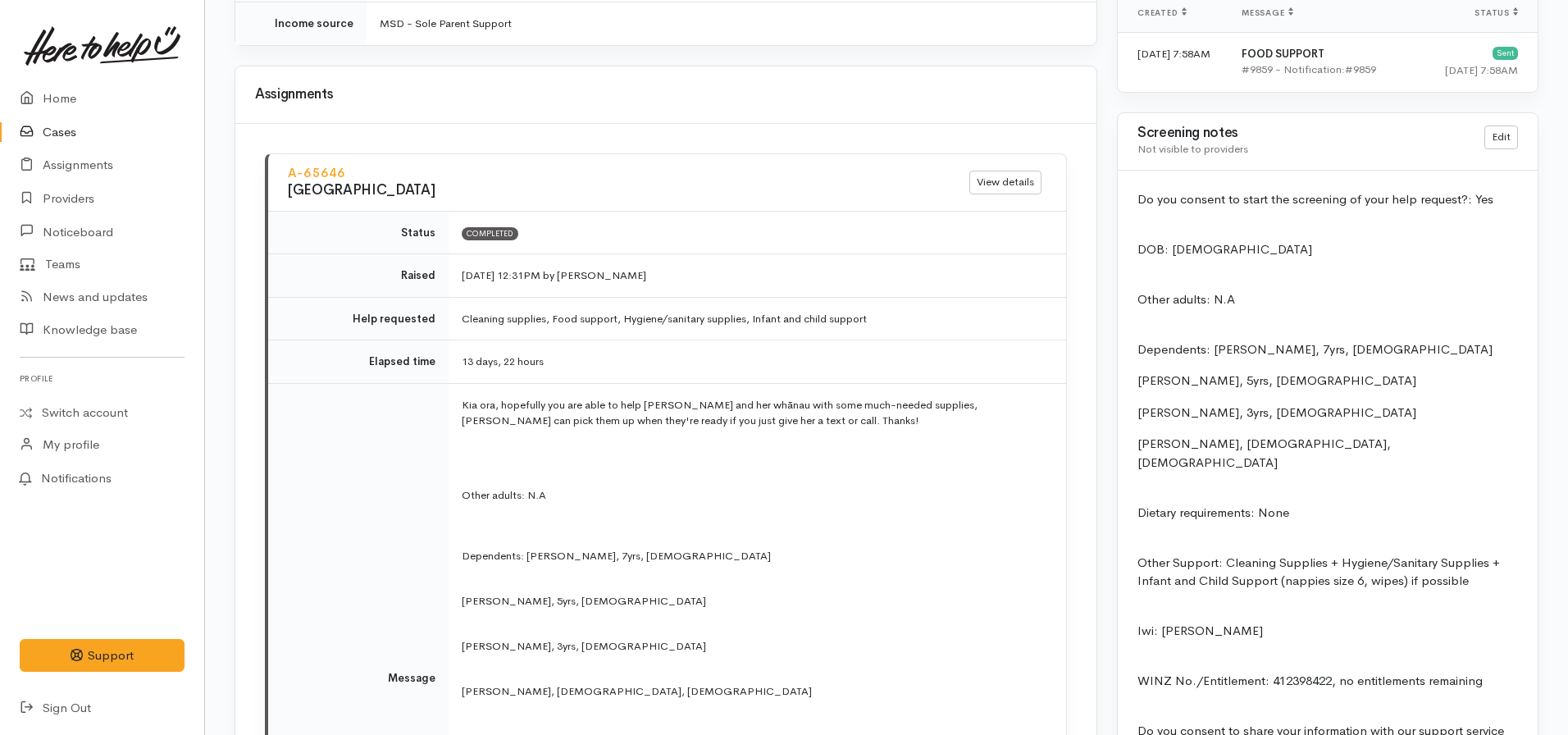
click at [1265, 455] on div "Do you consent to start the screening of your help request?: Yes DOB: [DEMOGRAP…" at bounding box center [1327, 506] width 420 height 672
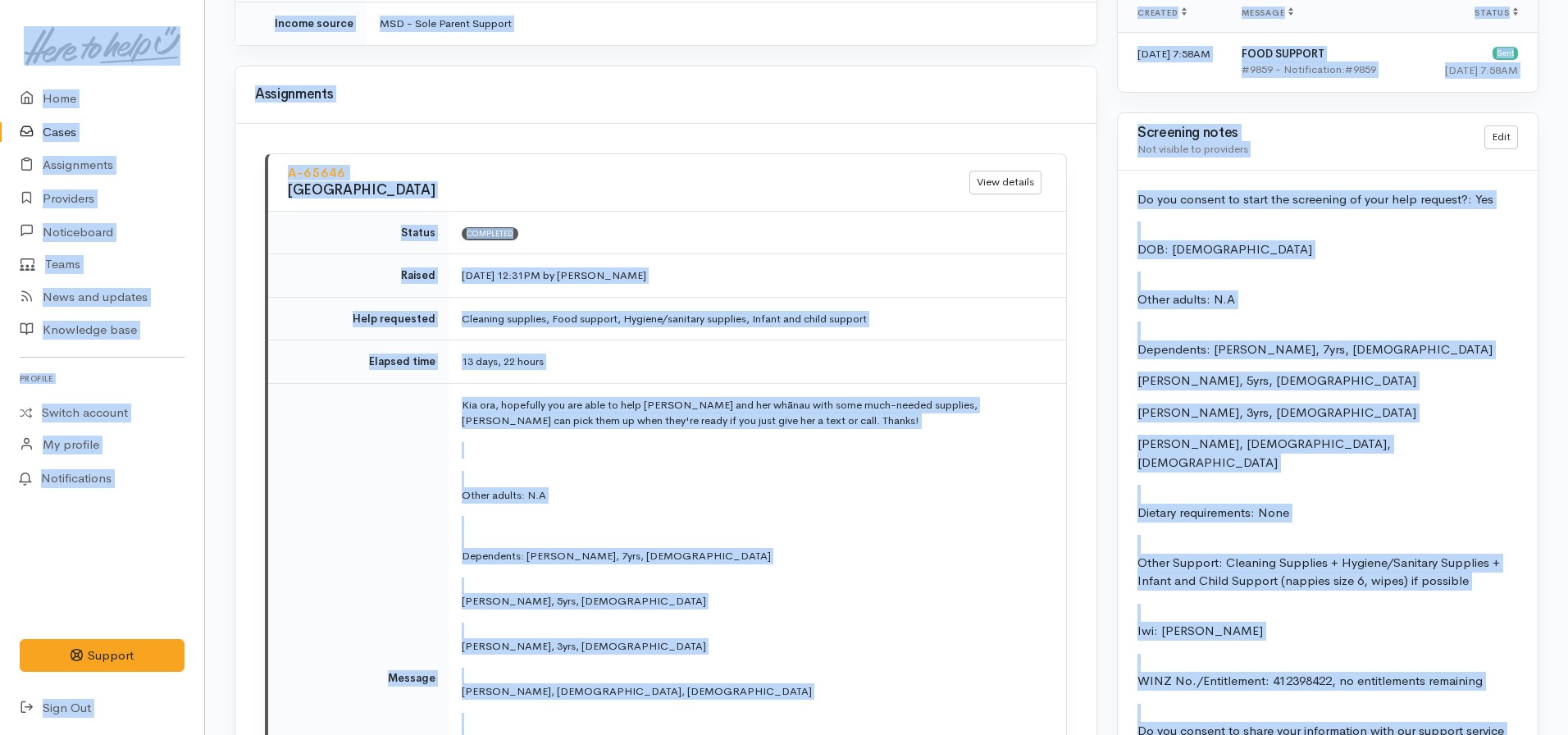
click at [1265, 455] on div "Do you consent to start the screening of your help request?: Yes DOB: [DEMOGRAP…" at bounding box center [1327, 506] width 420 height 672
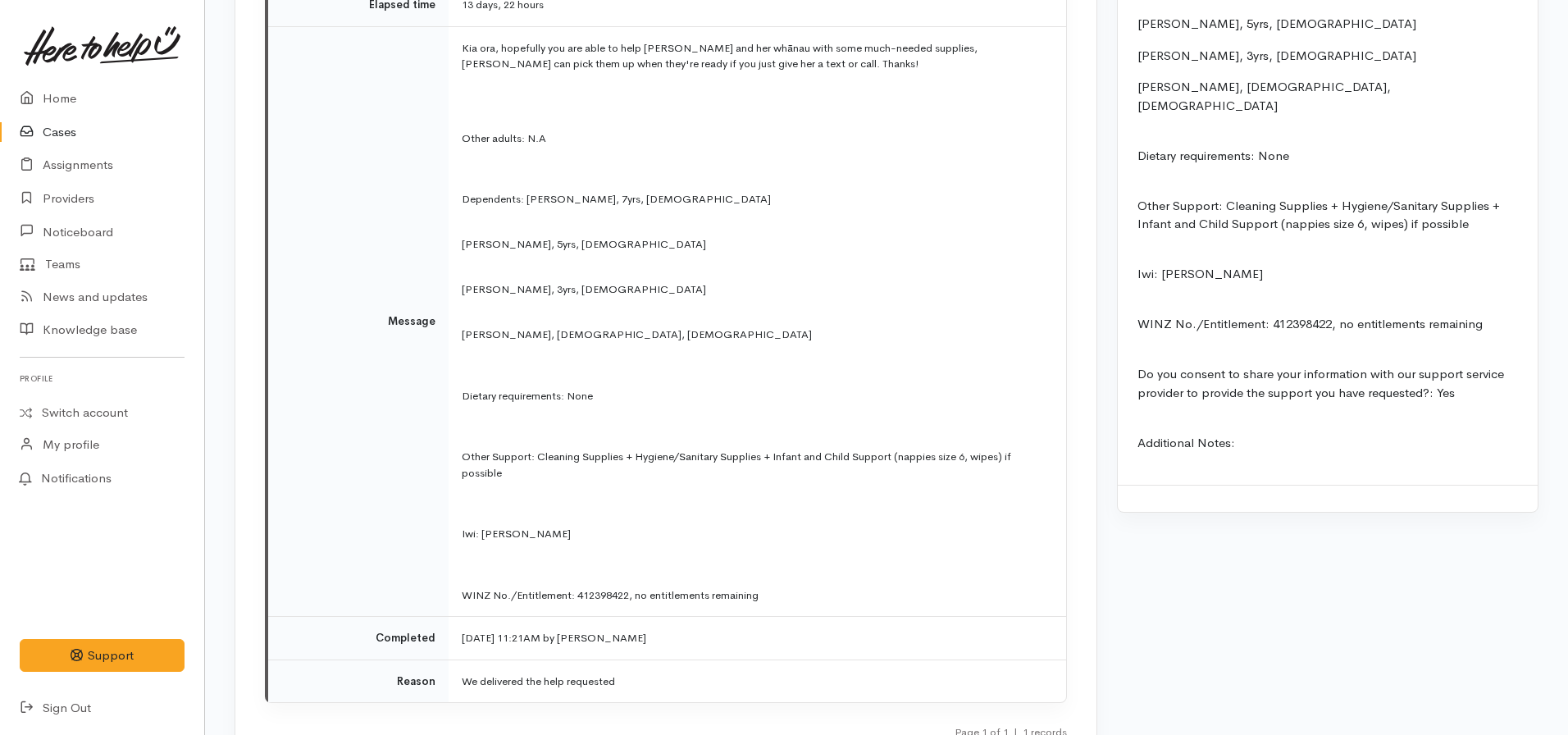
scroll to position [1763, 0]
click at [1485, 202] on p "Other Support: Cleaning Supplies + Hygiene/Sanitary Supplies + Infant and Child…" at bounding box center [1327, 205] width 381 height 56
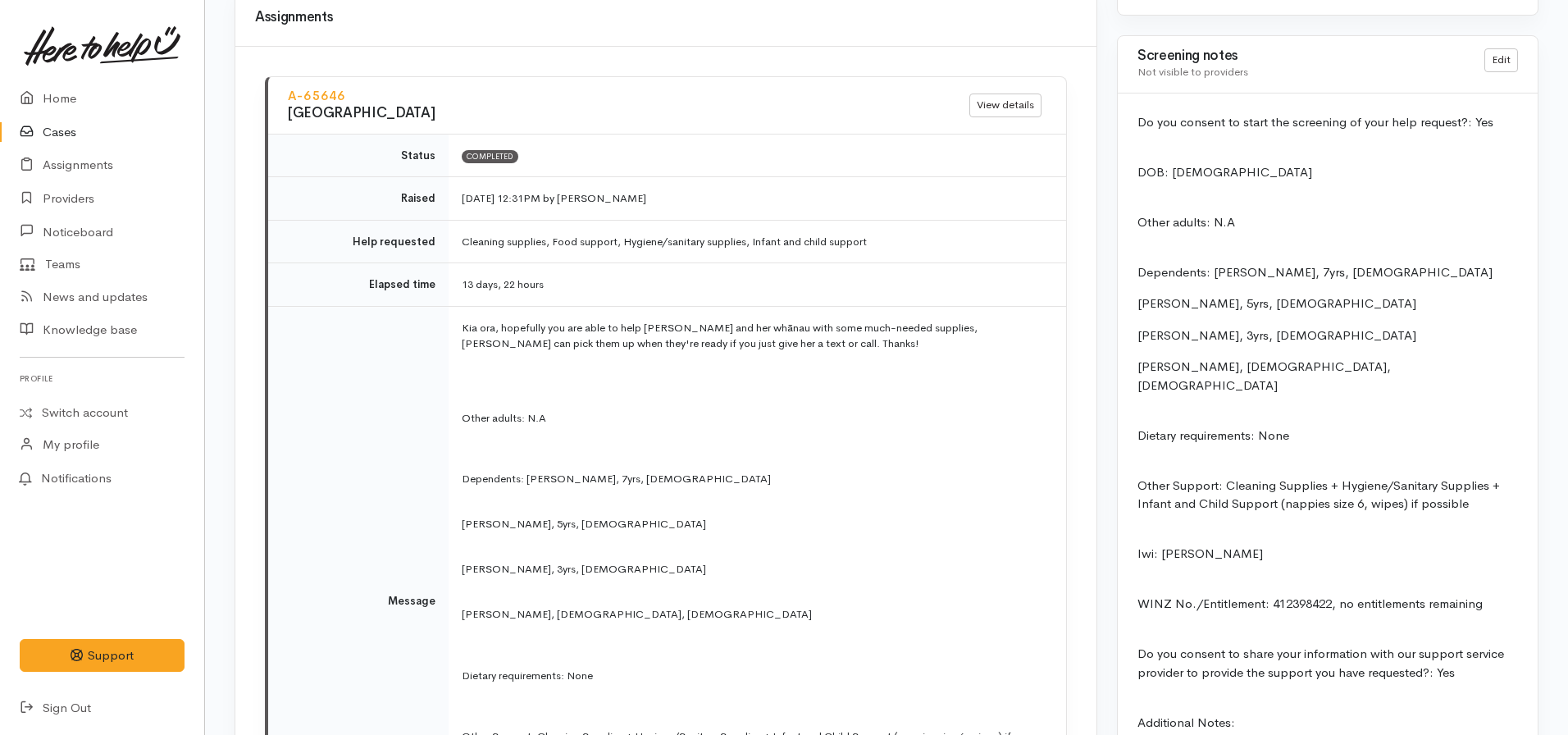
scroll to position [1467, 0]
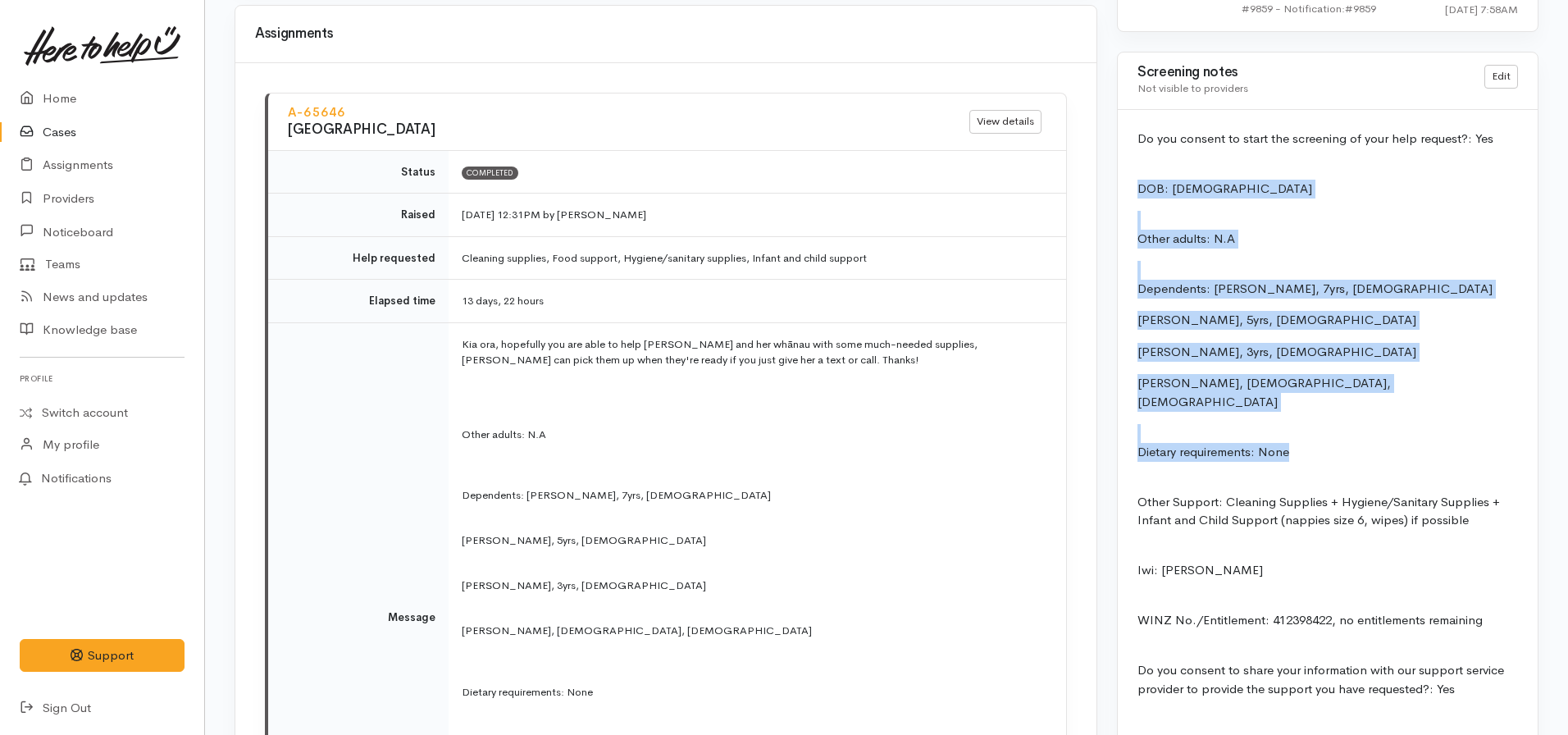
drag, startPoint x: 1316, startPoint y: 139, endPoint x: 1126, endPoint y: 183, distance: 195.0
click at [1126, 183] on div "Do you consent to start the screening of your help request?: Yes DOB: [DEMOGRAP…" at bounding box center [1327, 445] width 420 height 672
copy div "DOB: [DEMOGRAPHIC_DATA] Other adults: N.A Dependents: [PERSON_NAME], 7yrs, [DEM…"
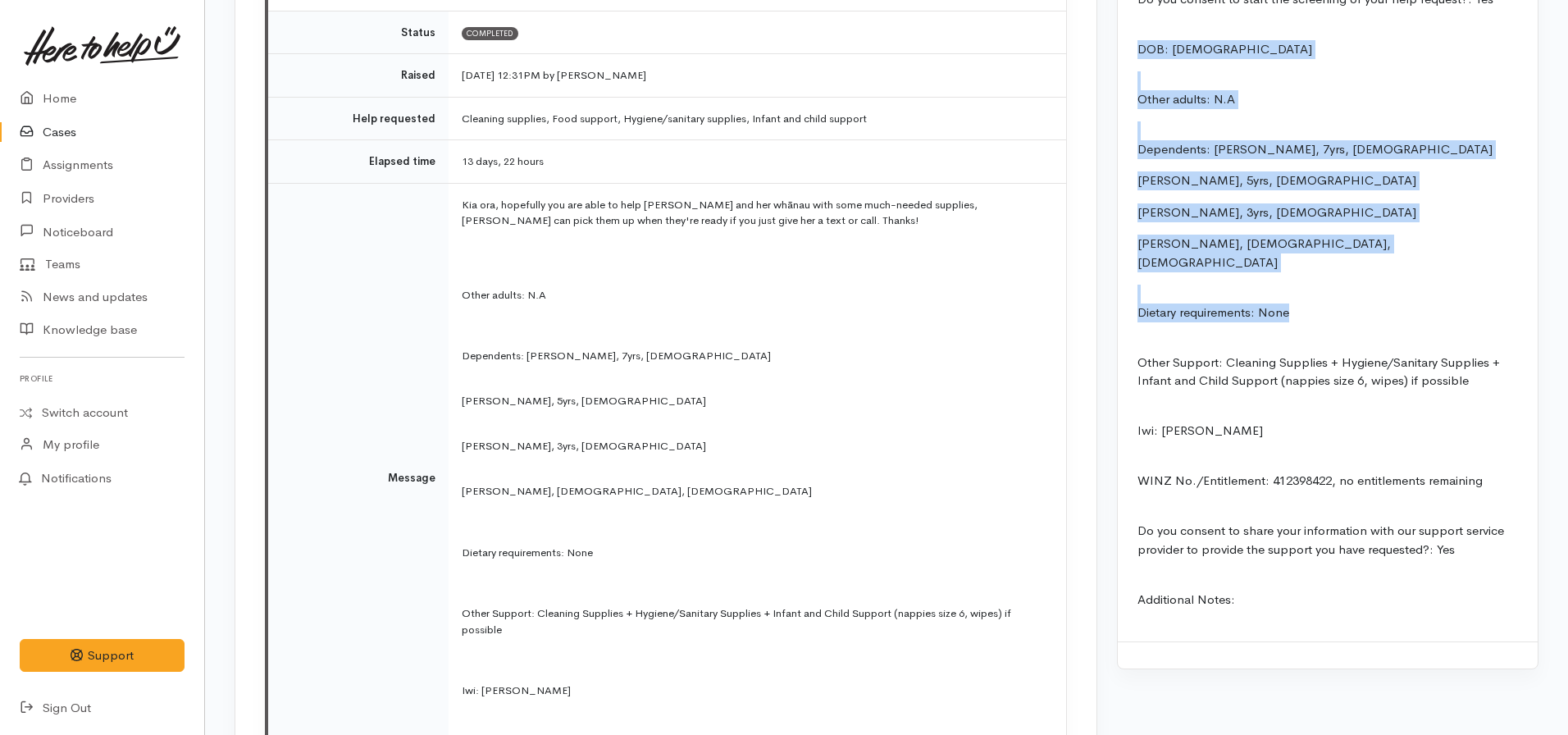
scroll to position [1614, 0]
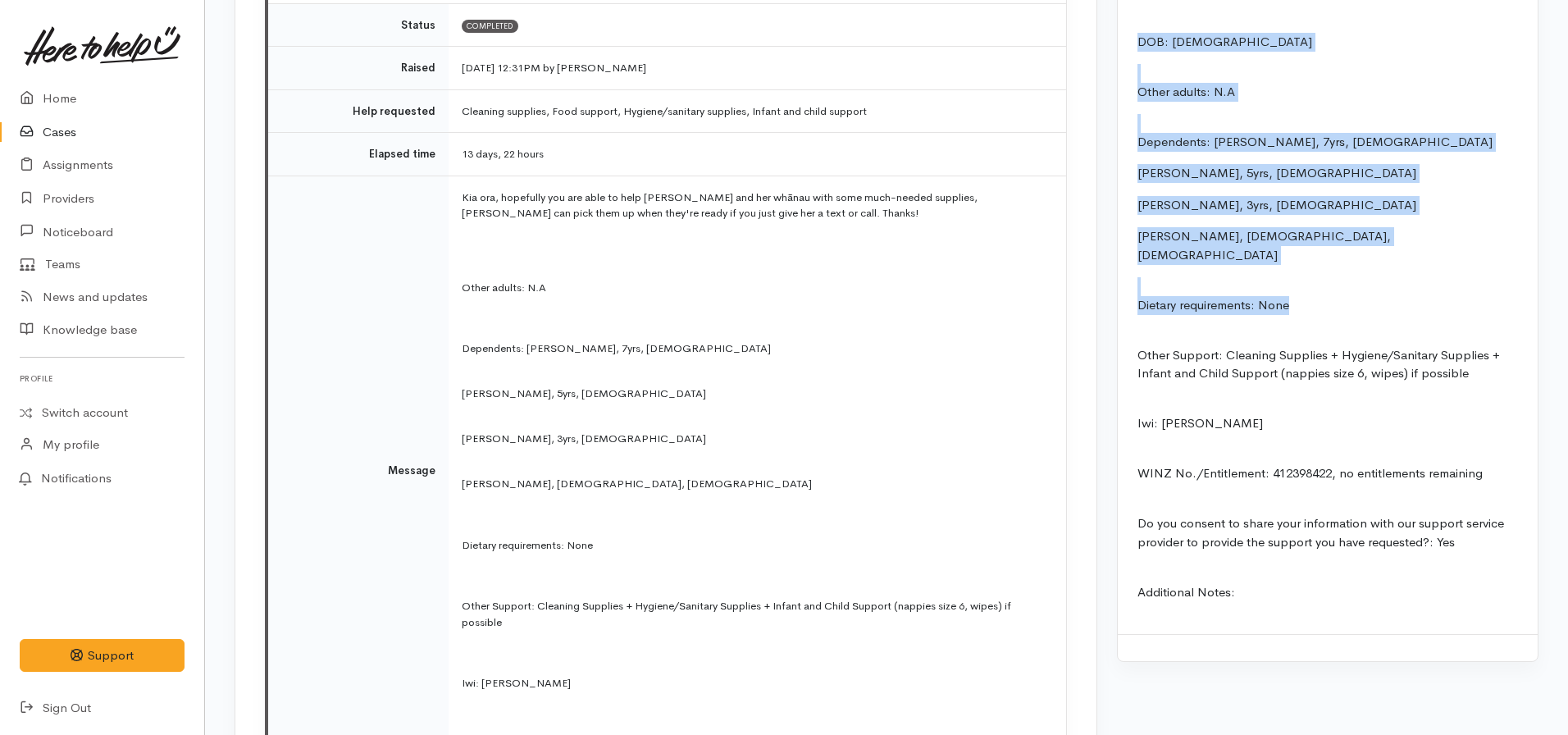
click at [75, 126] on link "Cases" at bounding box center [102, 133] width 204 height 34
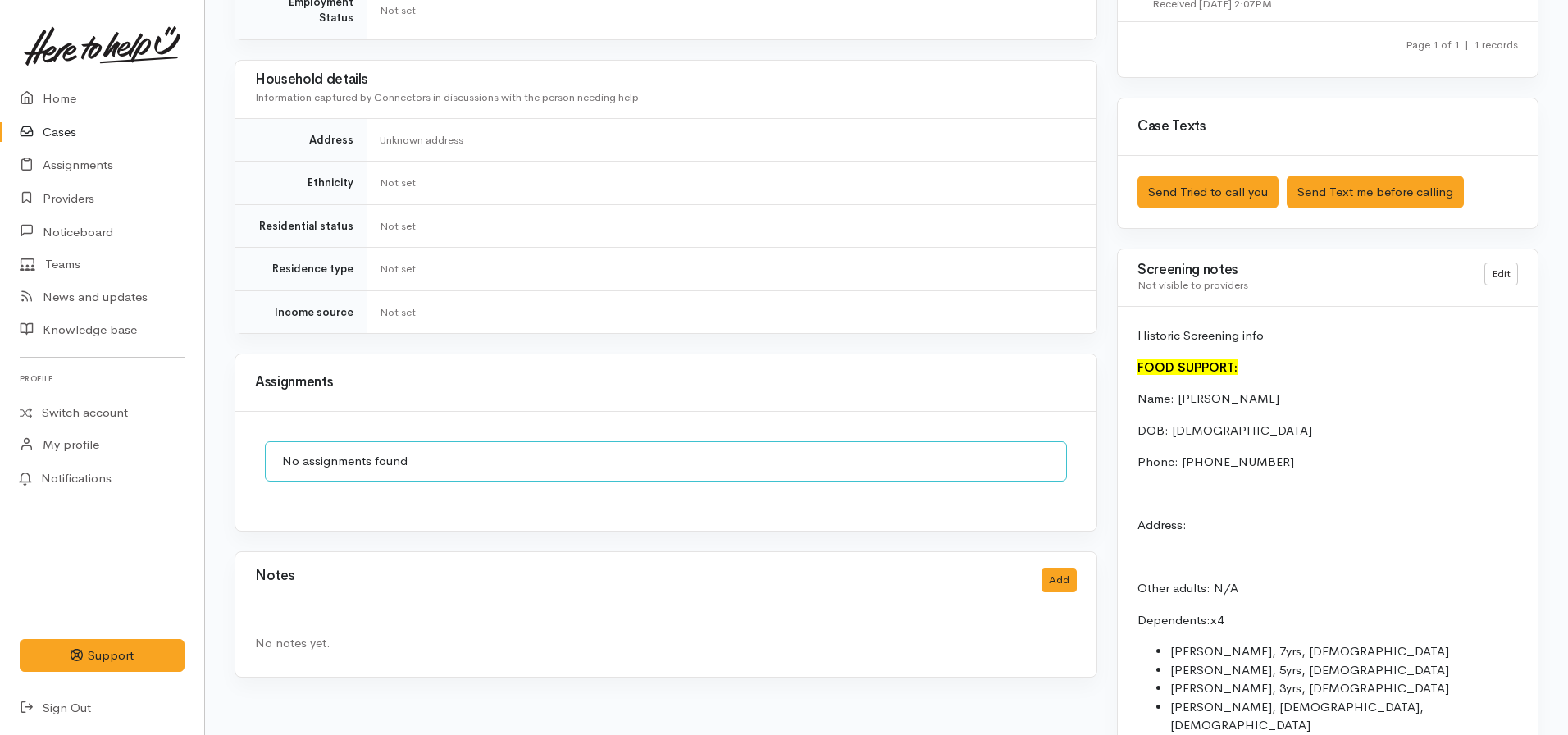
scroll to position [909, 0]
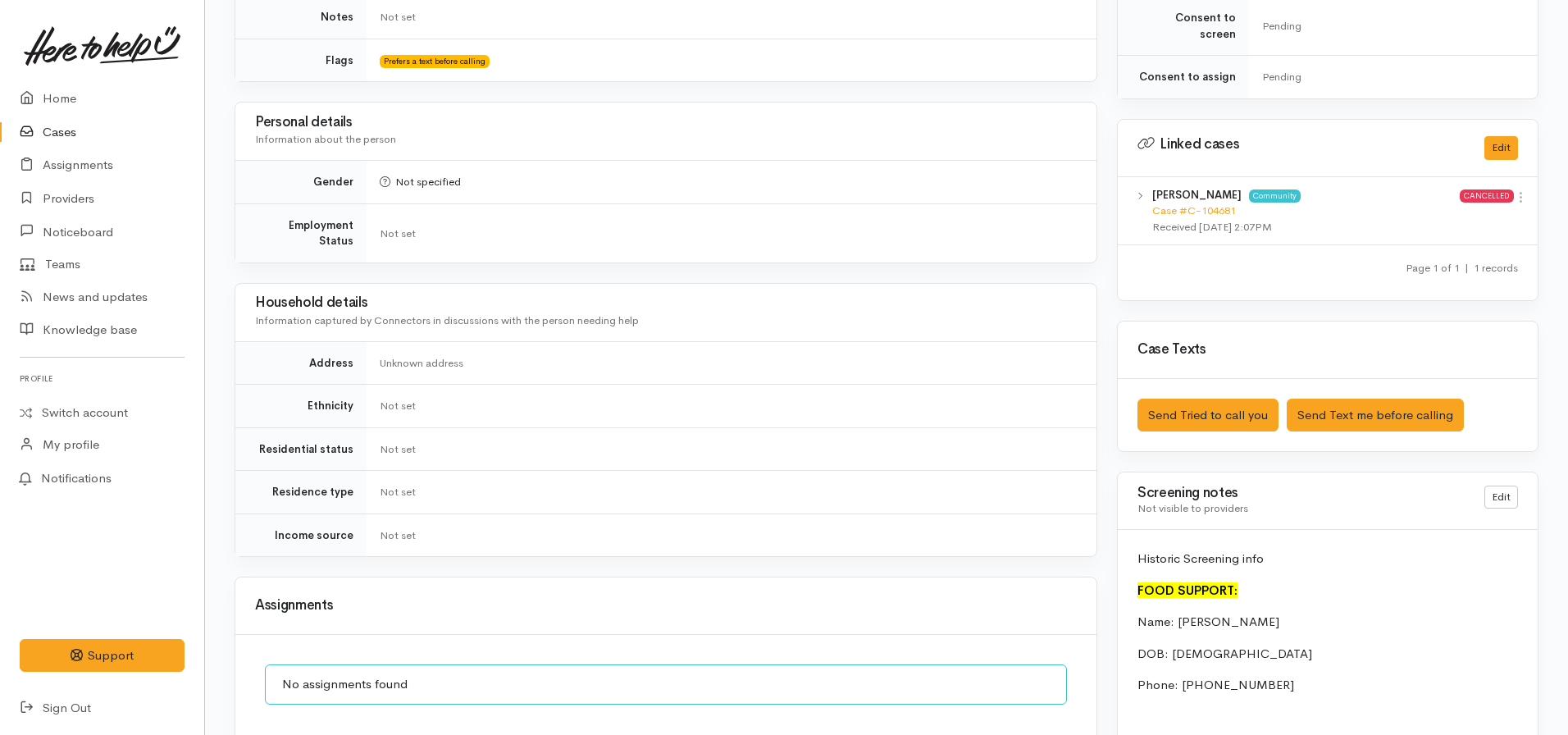
scroll to position [828, 0]
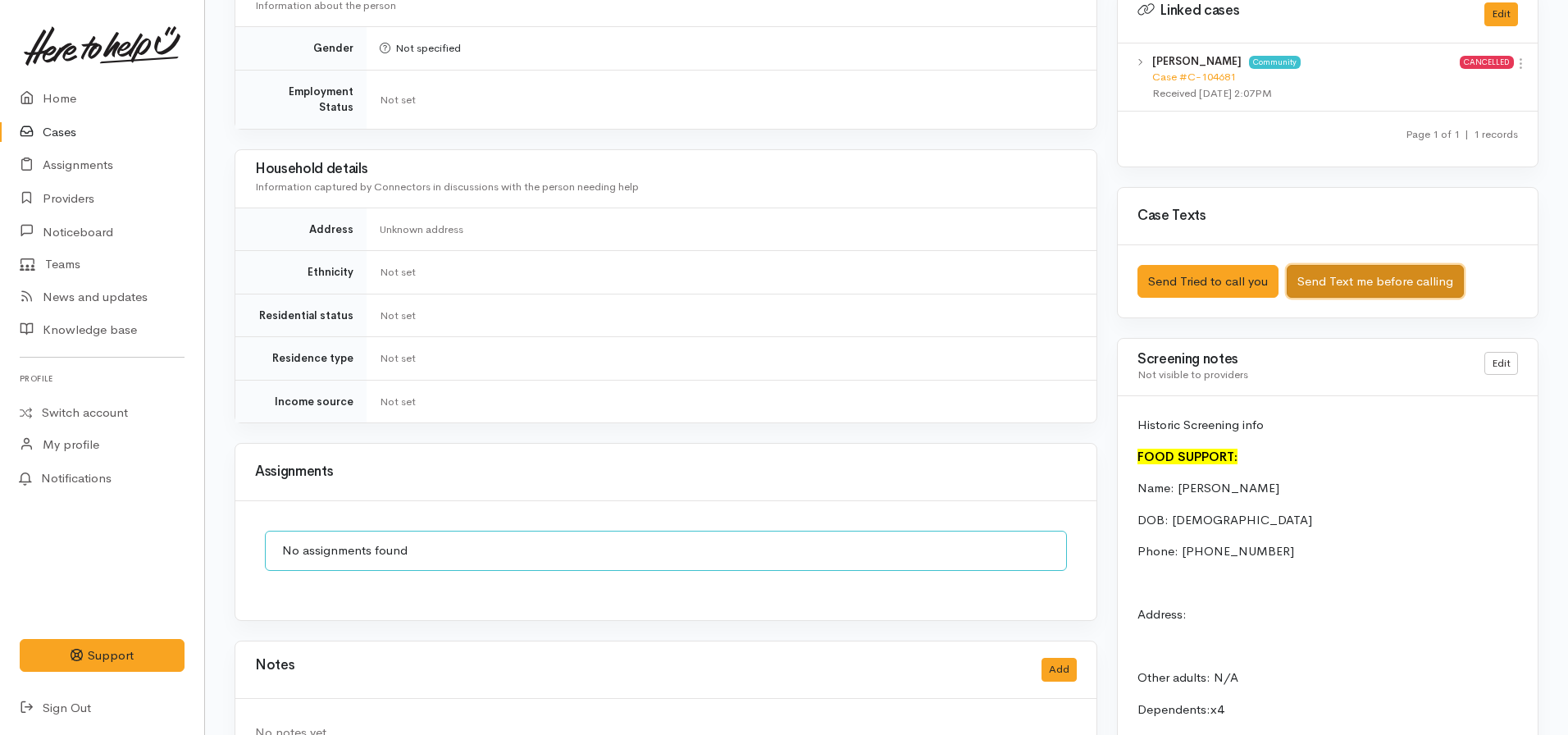
click at [1316, 265] on button "Send Text me before calling" at bounding box center [1374, 282] width 177 height 34
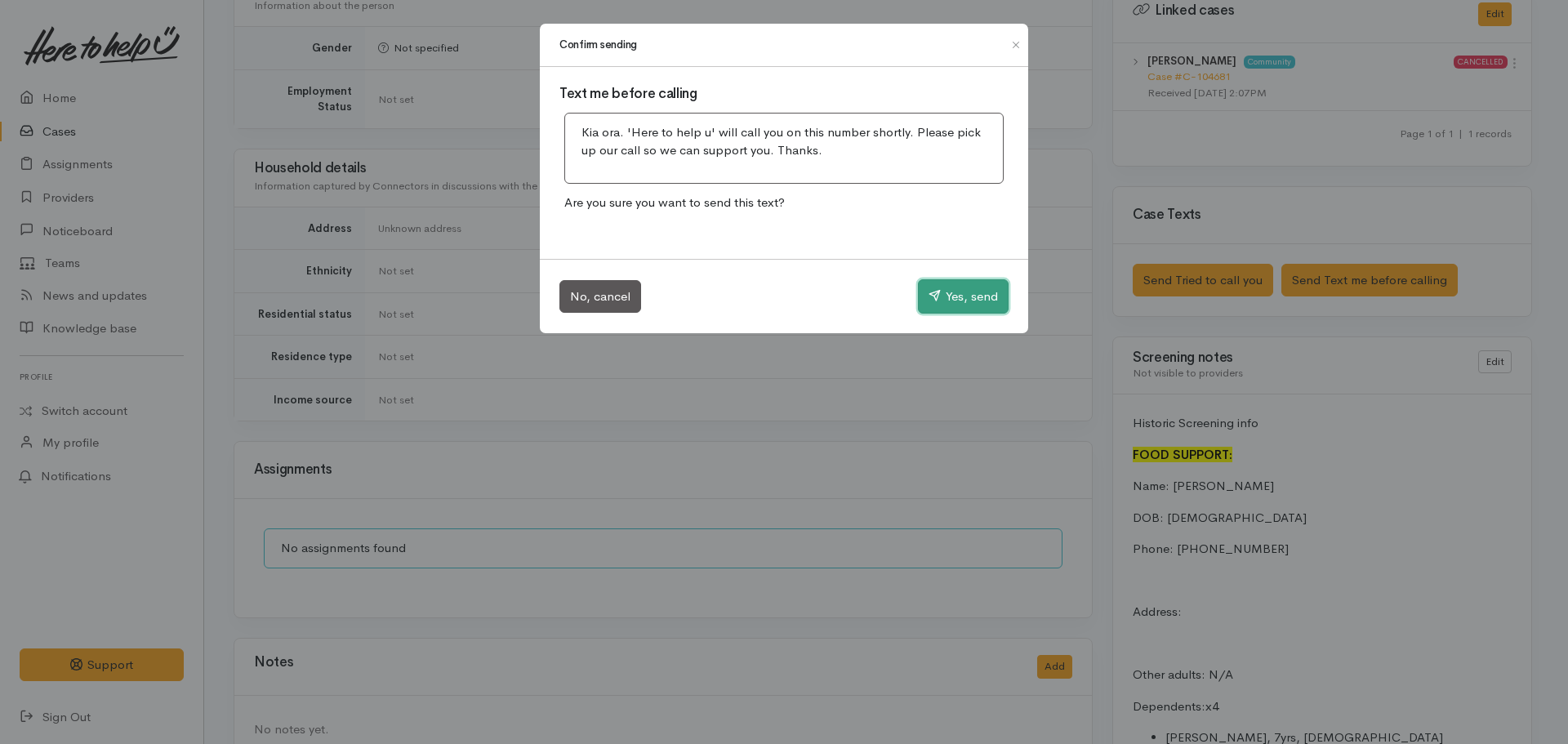
click at [959, 299] on button "Yes, send" at bounding box center [963, 296] width 91 height 35
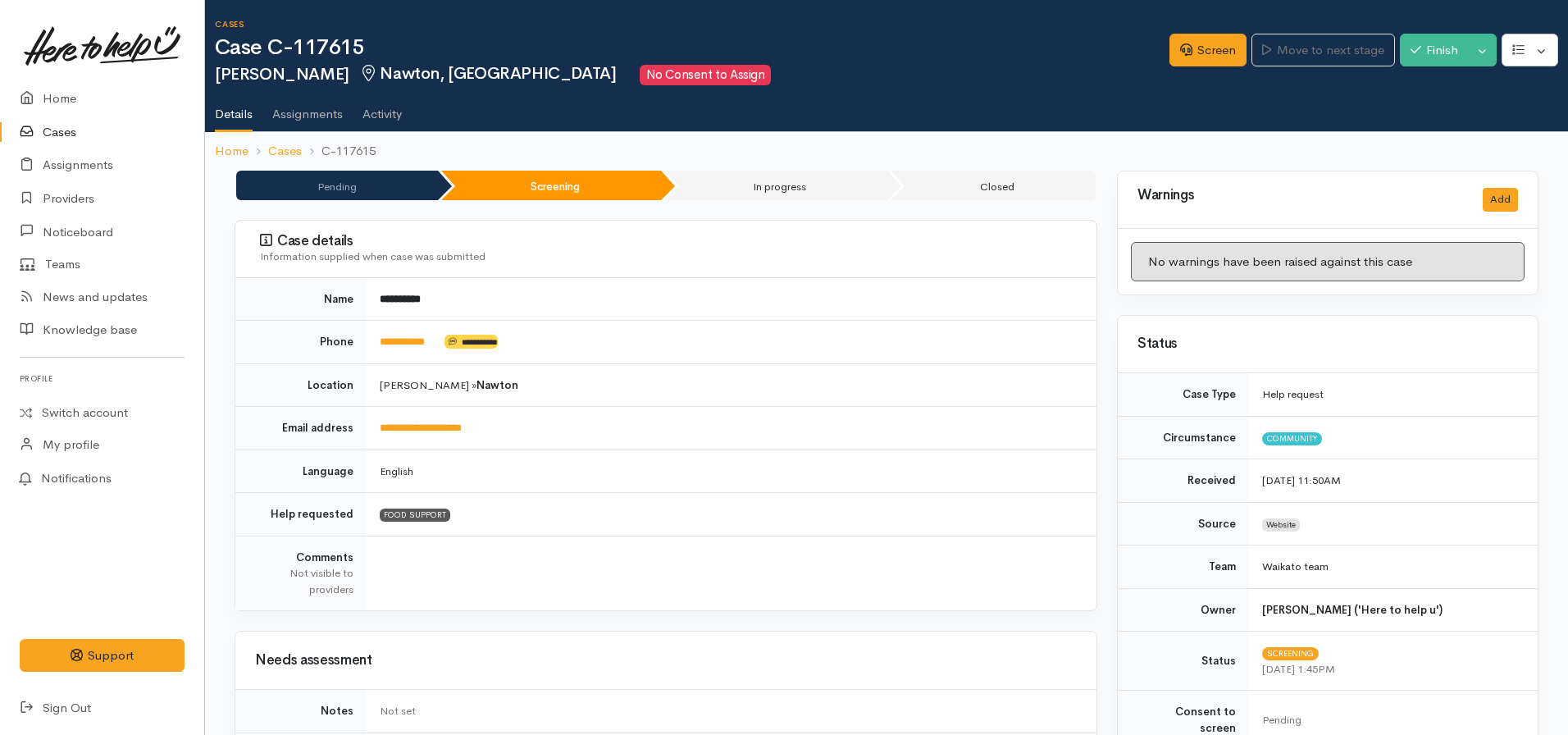
click at [405, 333] on td "**********" at bounding box center [731, 342] width 730 height 44
click at [414, 339] on link "**********" at bounding box center [402, 342] width 45 height 11
click at [1184, 57] on link "Screen" at bounding box center [1208, 51] width 77 height 34
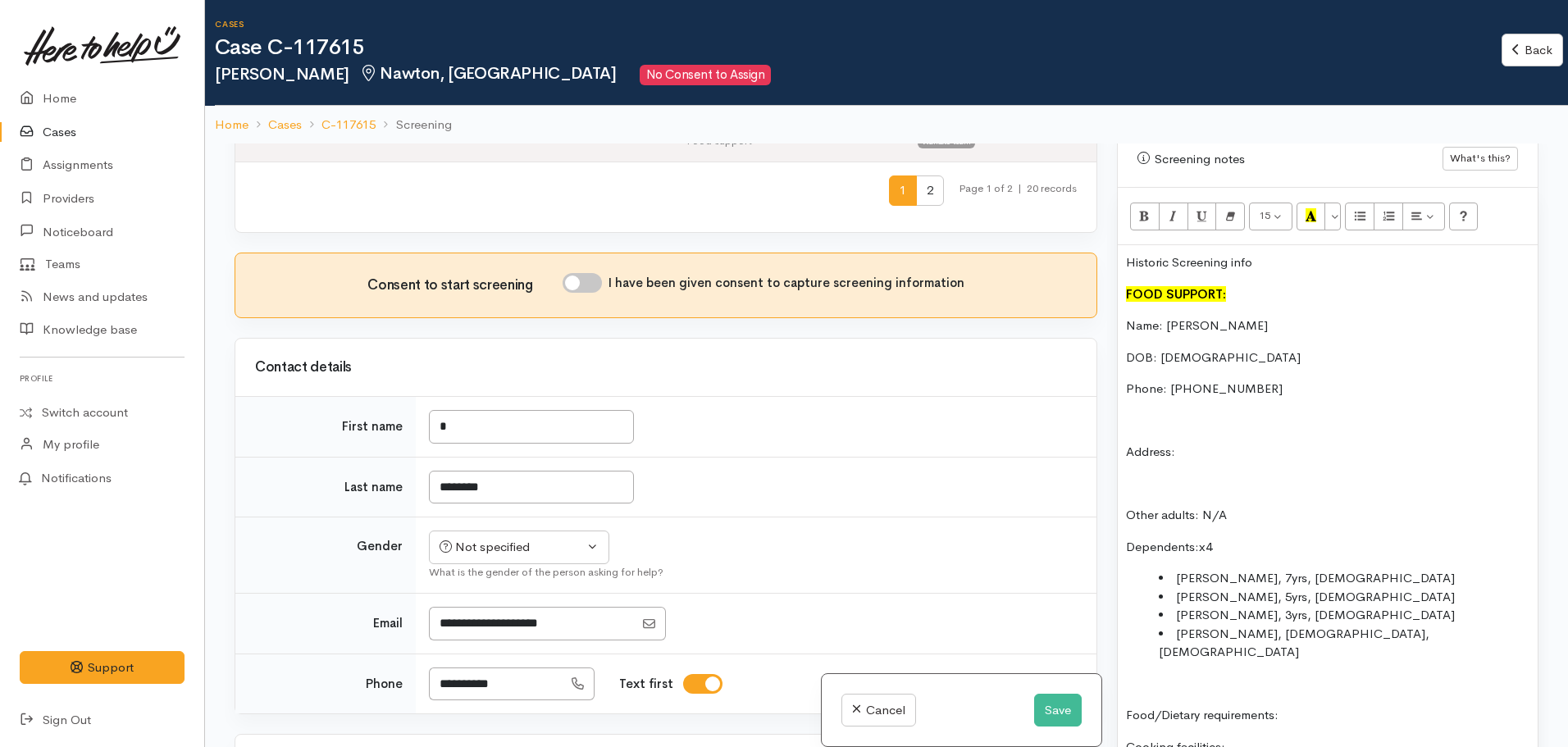
scroll to position [984, 0]
click at [574, 273] on input "I have been given consent to capture screening information" at bounding box center [582, 283] width 39 height 20
checkbox input "true"
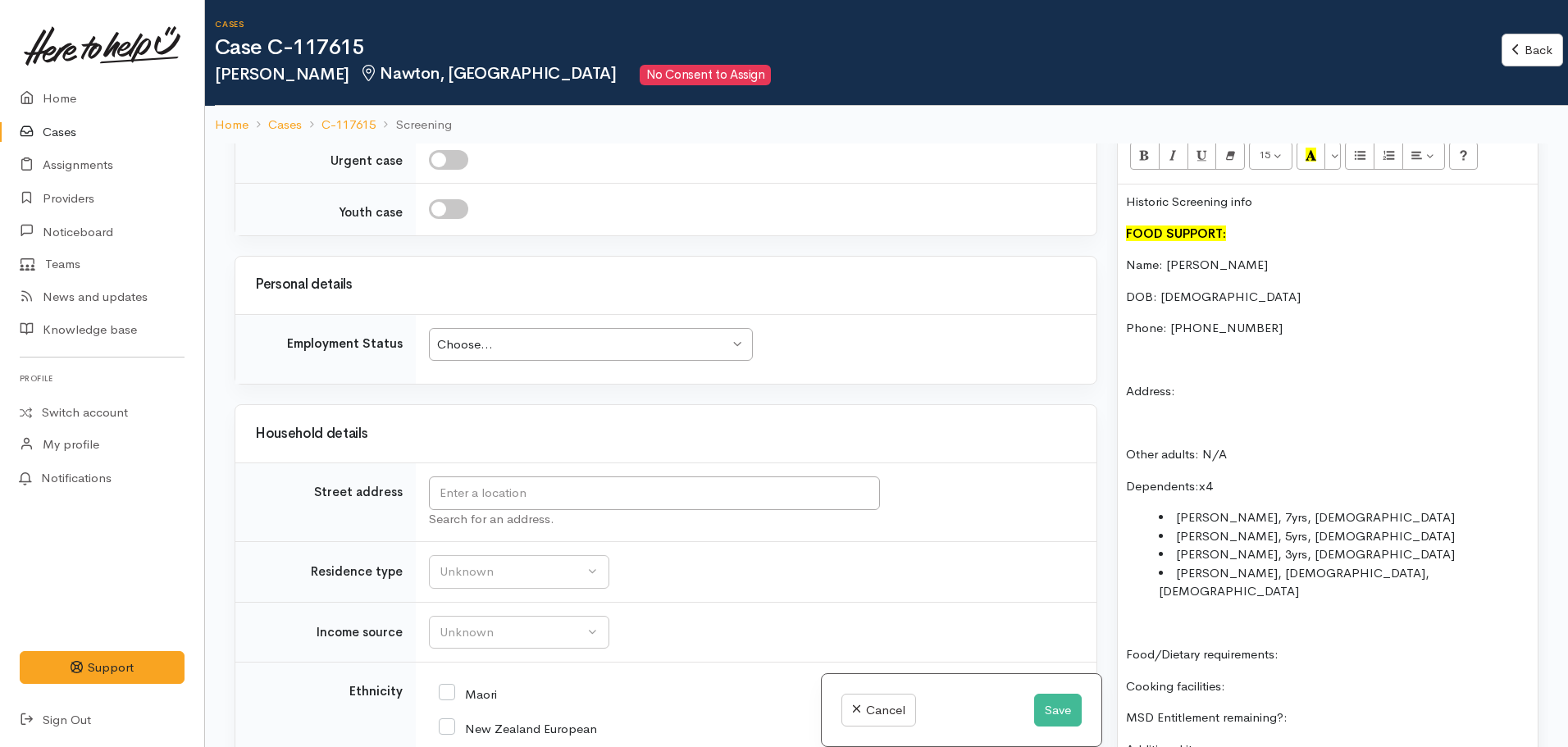
scroll to position [2377, 0]
click at [579, 473] on input "text" at bounding box center [655, 490] width 451 height 34
type input "43A Crawshaw Drive, Nawton, Hamilton, New Zealand"
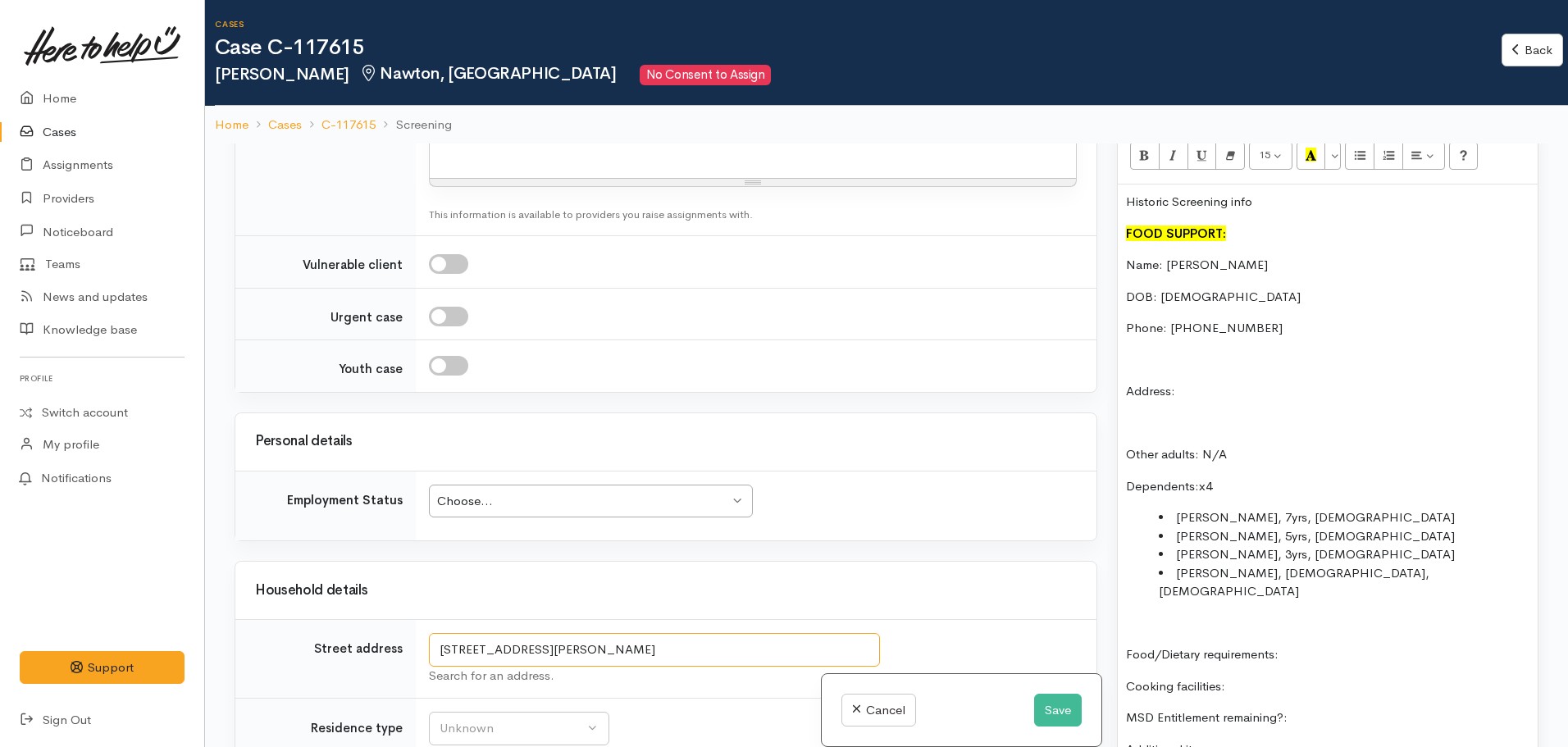
click at [593, 634] on input "43A Crawshaw Drive, Nawton, Hamilton, New Zealand" at bounding box center [655, 651] width 451 height 34
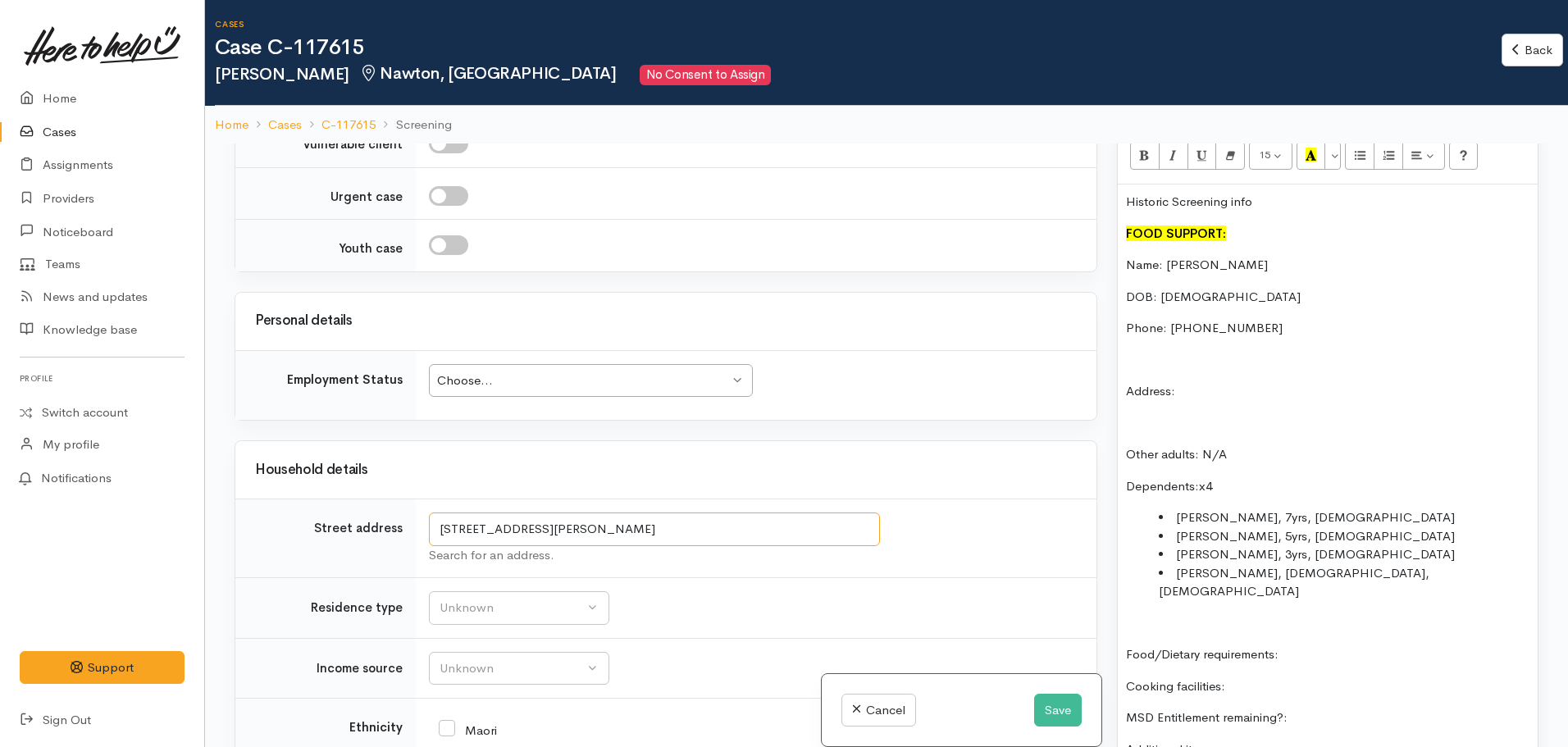
scroll to position [2498, 0]
click at [700, 637] on td "Unknown ACC Maternity leave MSD - Away from Home Allowance MSD - Child Disabili…" at bounding box center [755, 668] width 681 height 61
click at [1236, 382] on p "Address:" at bounding box center [1327, 391] width 403 height 19
drag, startPoint x: 1236, startPoint y: 378, endPoint x: 1201, endPoint y: 377, distance: 35.0
click at [1201, 382] on p "Address:" at bounding box center [1327, 391] width 403 height 19
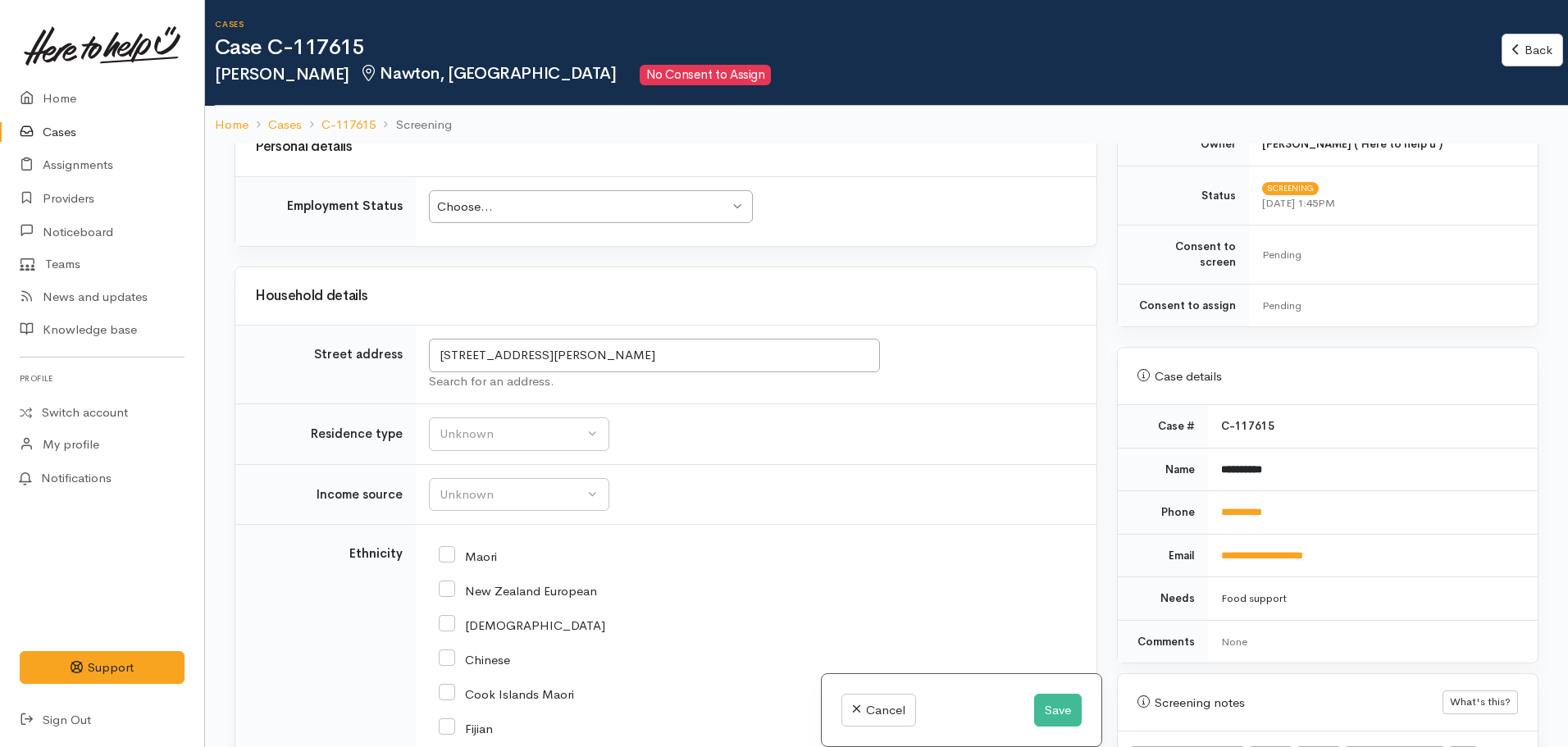
scroll to position [556, 0]
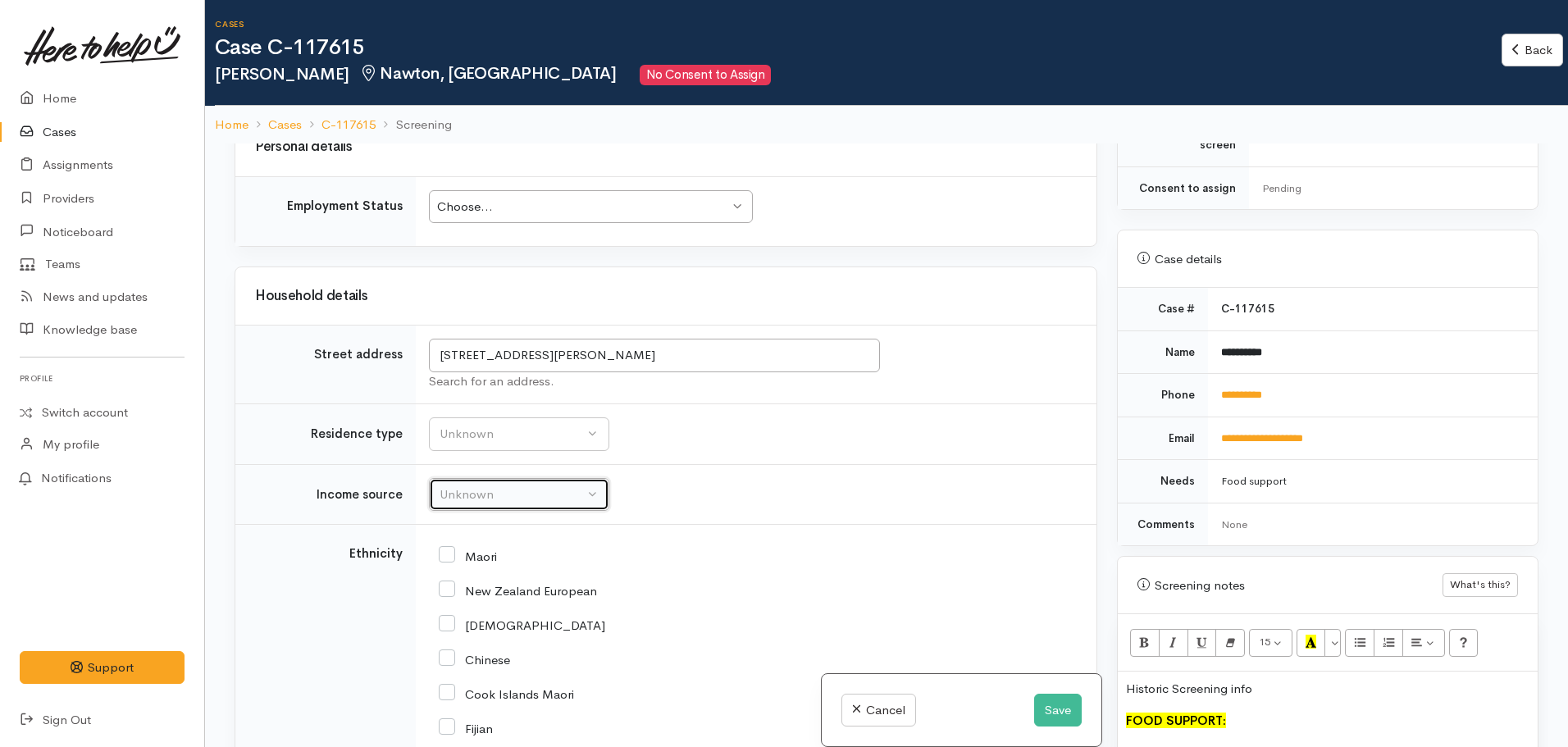
click at [555, 486] on div "Unknown" at bounding box center [512, 494] width 144 height 19
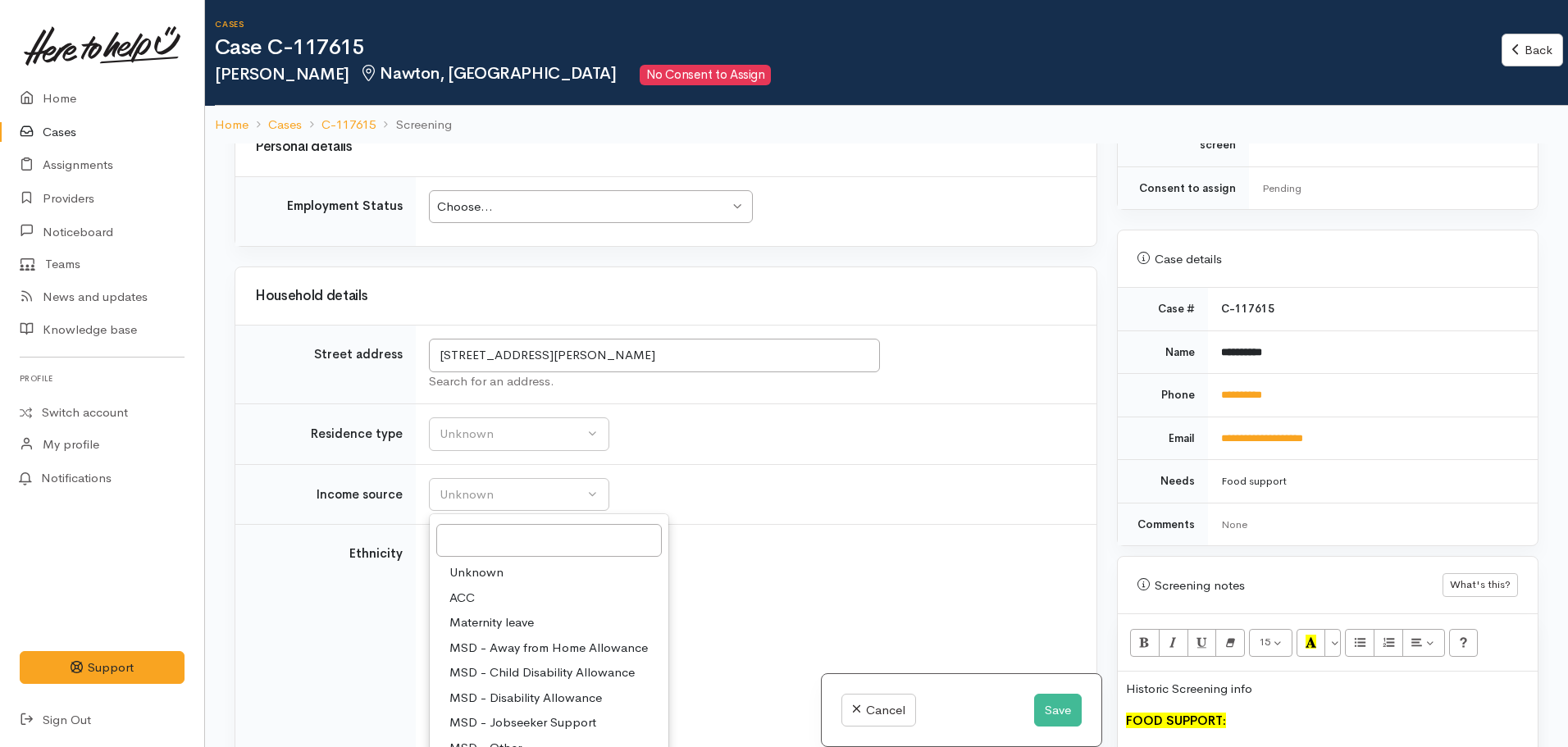
select select "7"
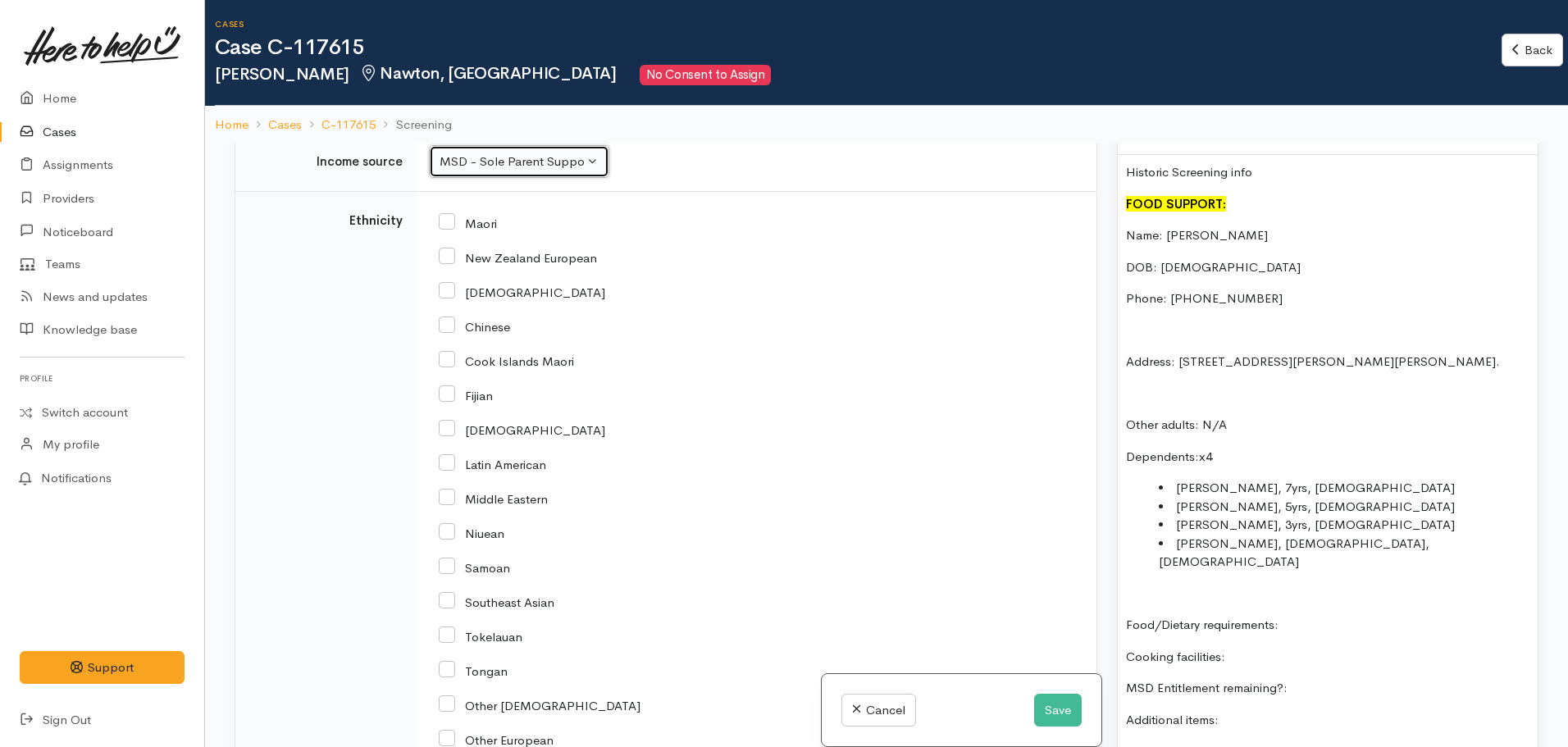
scroll to position [1143, 0]
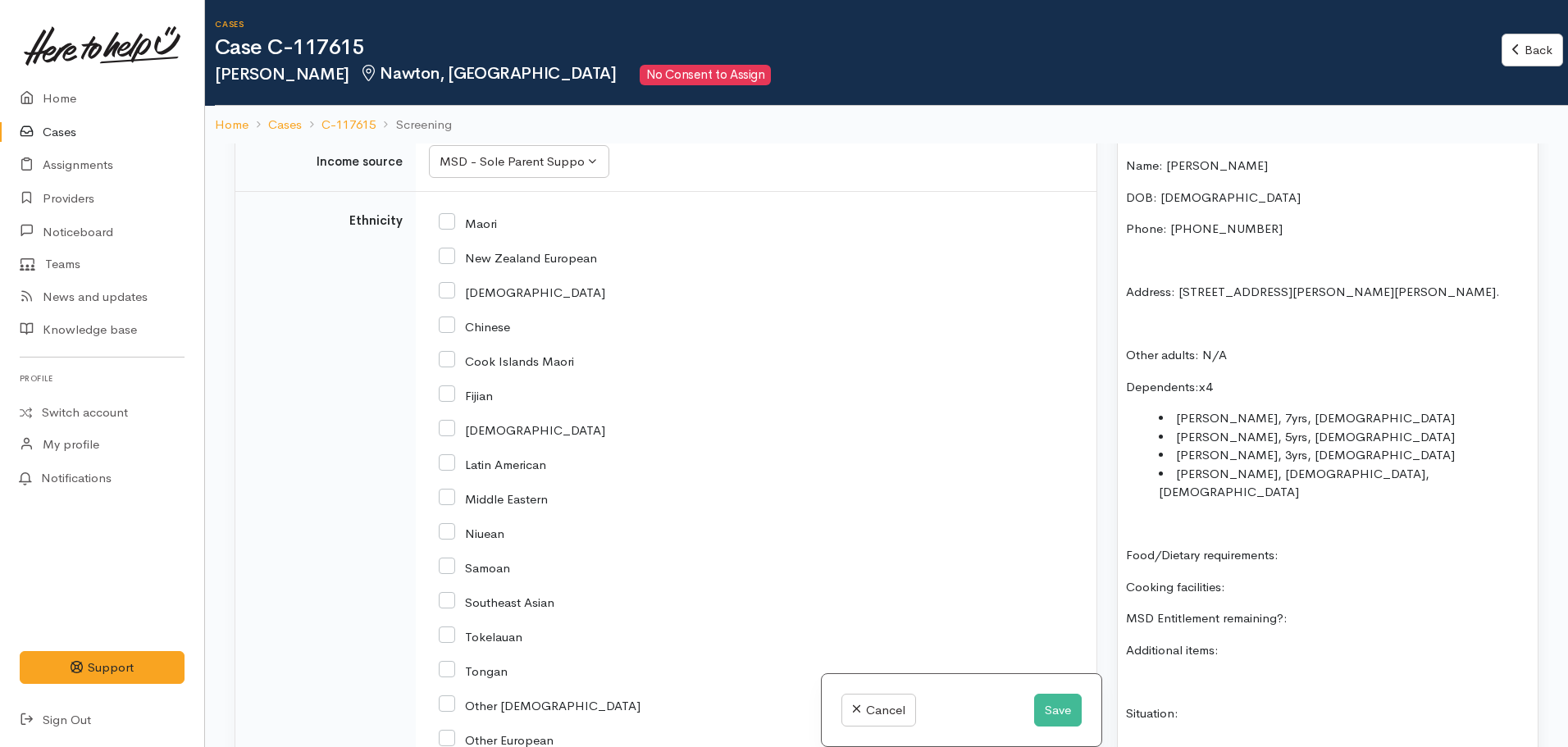
click at [1244, 346] on p "Other adults: N/A" at bounding box center [1327, 355] width 403 height 19
click at [1222, 410] on li "Jason, 7yrs, male" at bounding box center [1344, 419] width 371 height 19
click at [1306, 410] on li "Jason, 7yrs, male" at bounding box center [1344, 419] width 371 height 19
click at [1309, 428] on li "Kara-Lee, 5yrs, female" at bounding box center [1344, 437] width 371 height 19
click at [1316, 446] on li "Leilani, 3yrs, female" at bounding box center [1344, 455] width 371 height 19
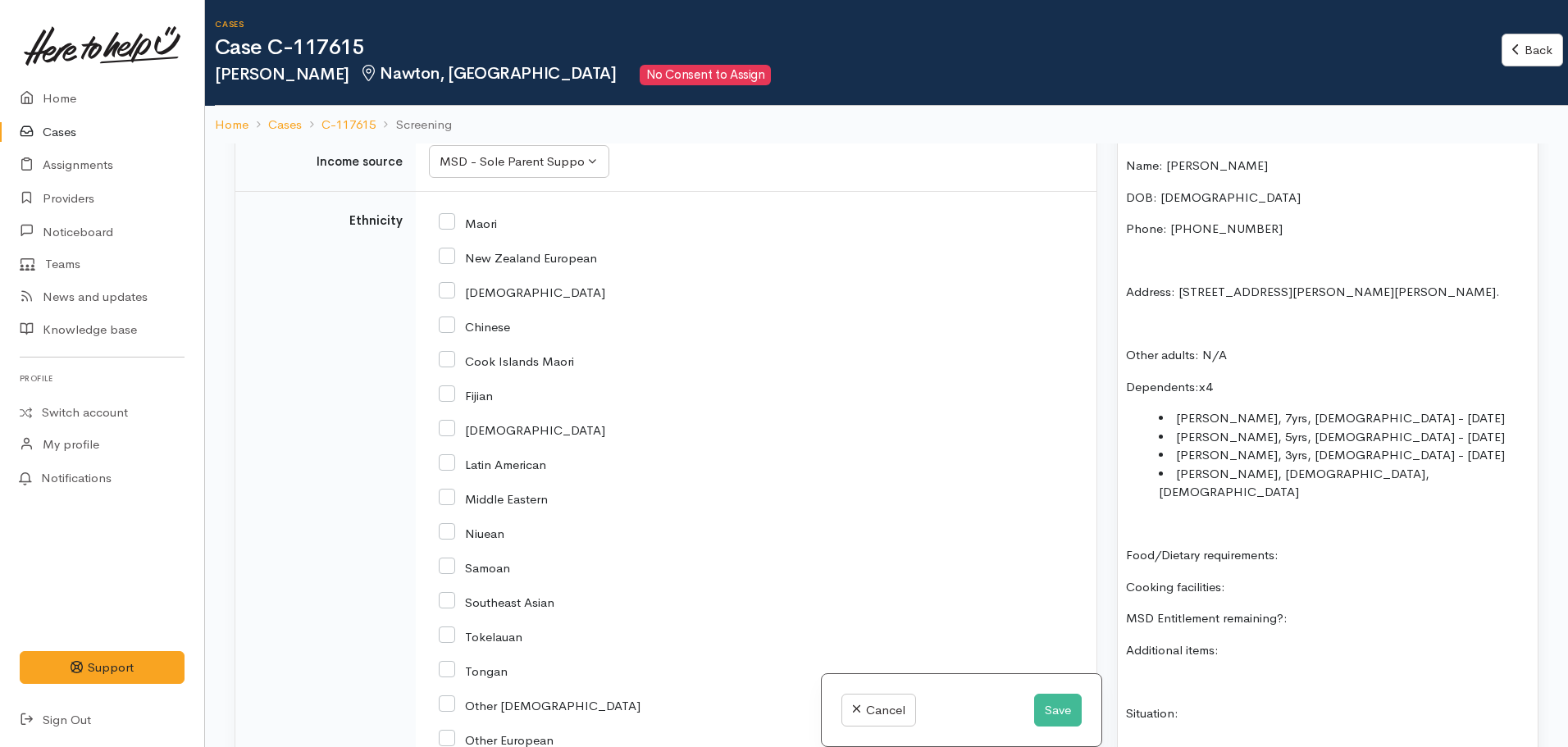
click at [1377, 465] on li "Cortez, 14 months old, male" at bounding box center [1344, 483] width 371 height 37
click at [1316, 546] on p "Food/Dietary requirements:" at bounding box center [1327, 555] width 403 height 19
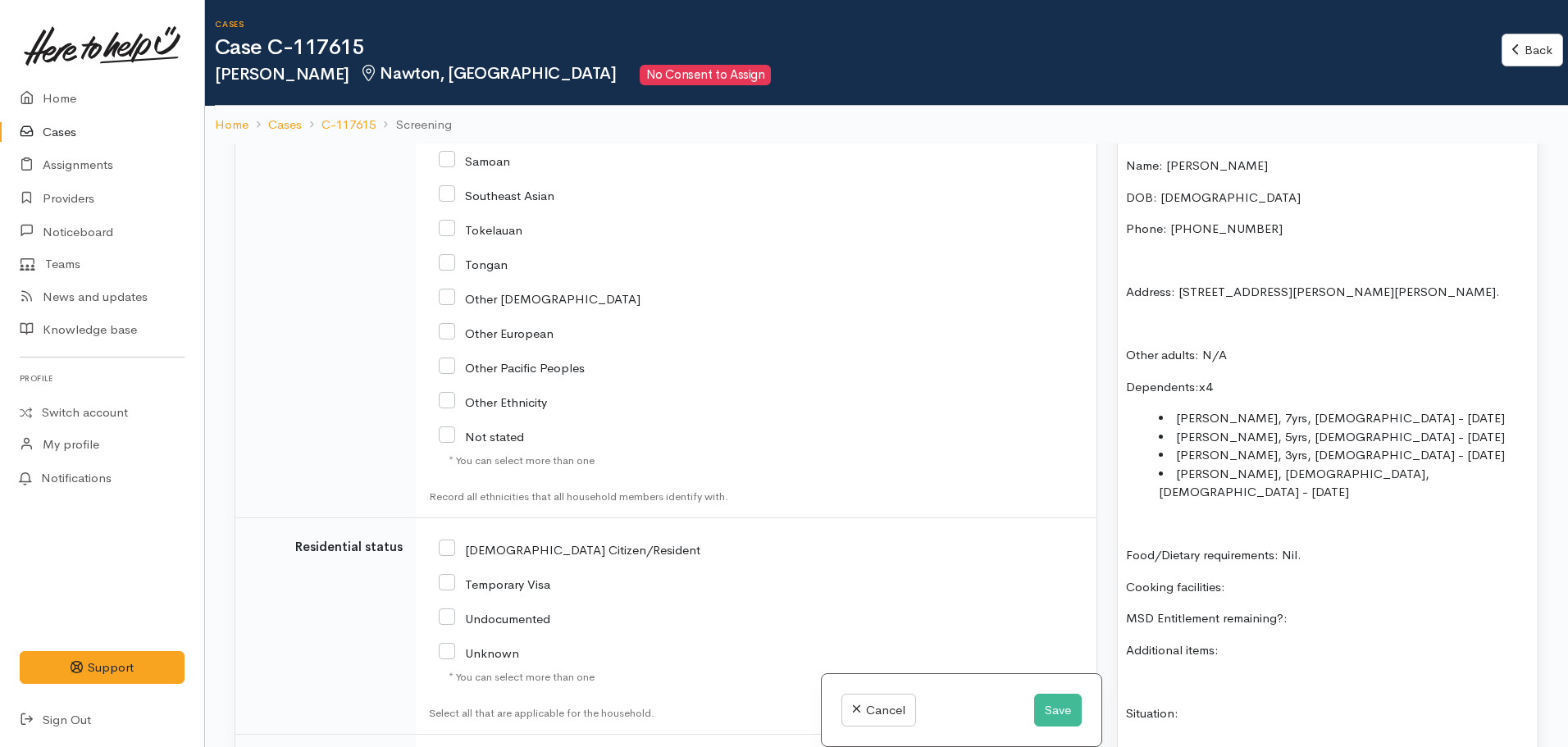
scroll to position [3427, 0]
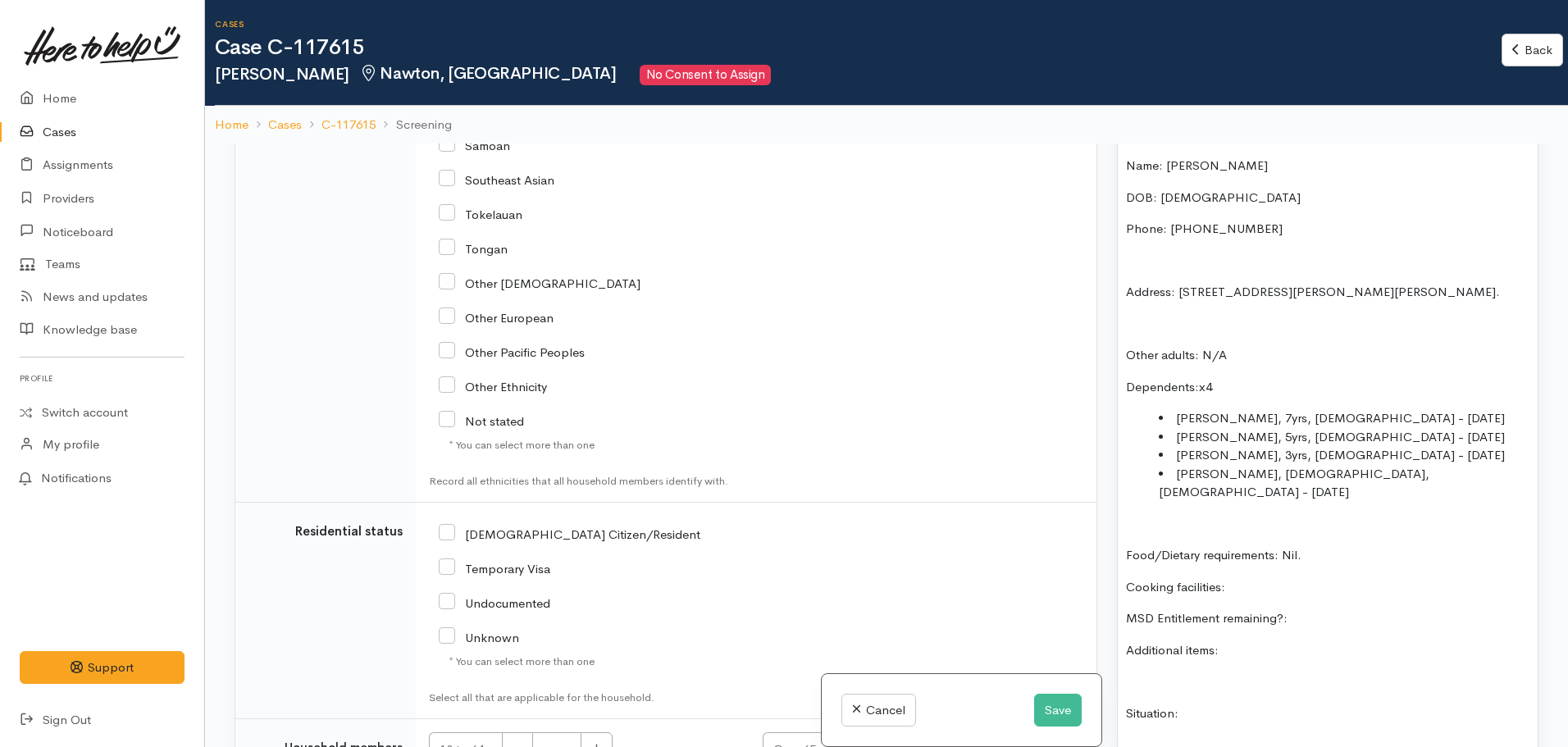
click at [1335, 610] on p "MSD Entitlement remaining?:" at bounding box center [1327, 618] width 403 height 19
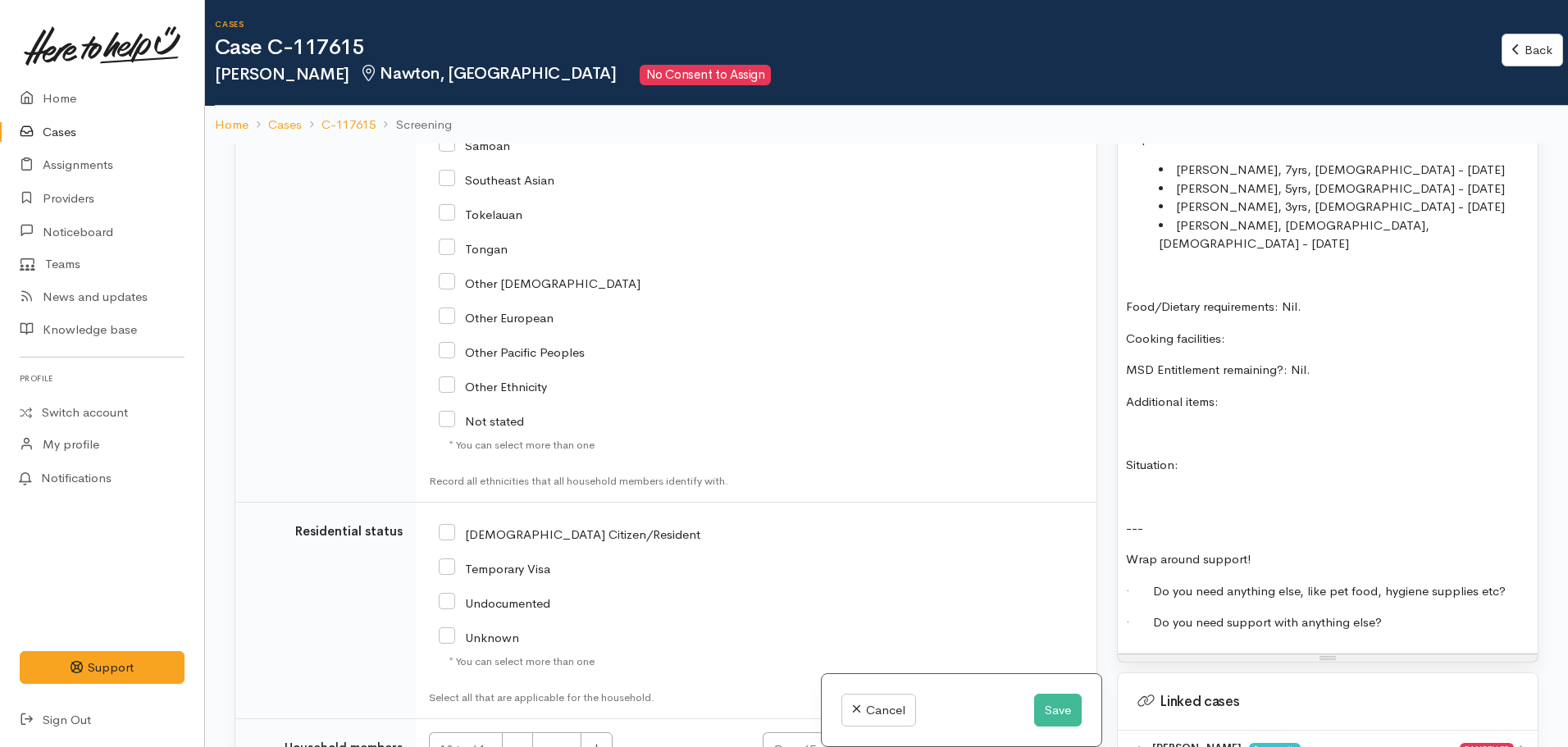
scroll to position [1397, 0]
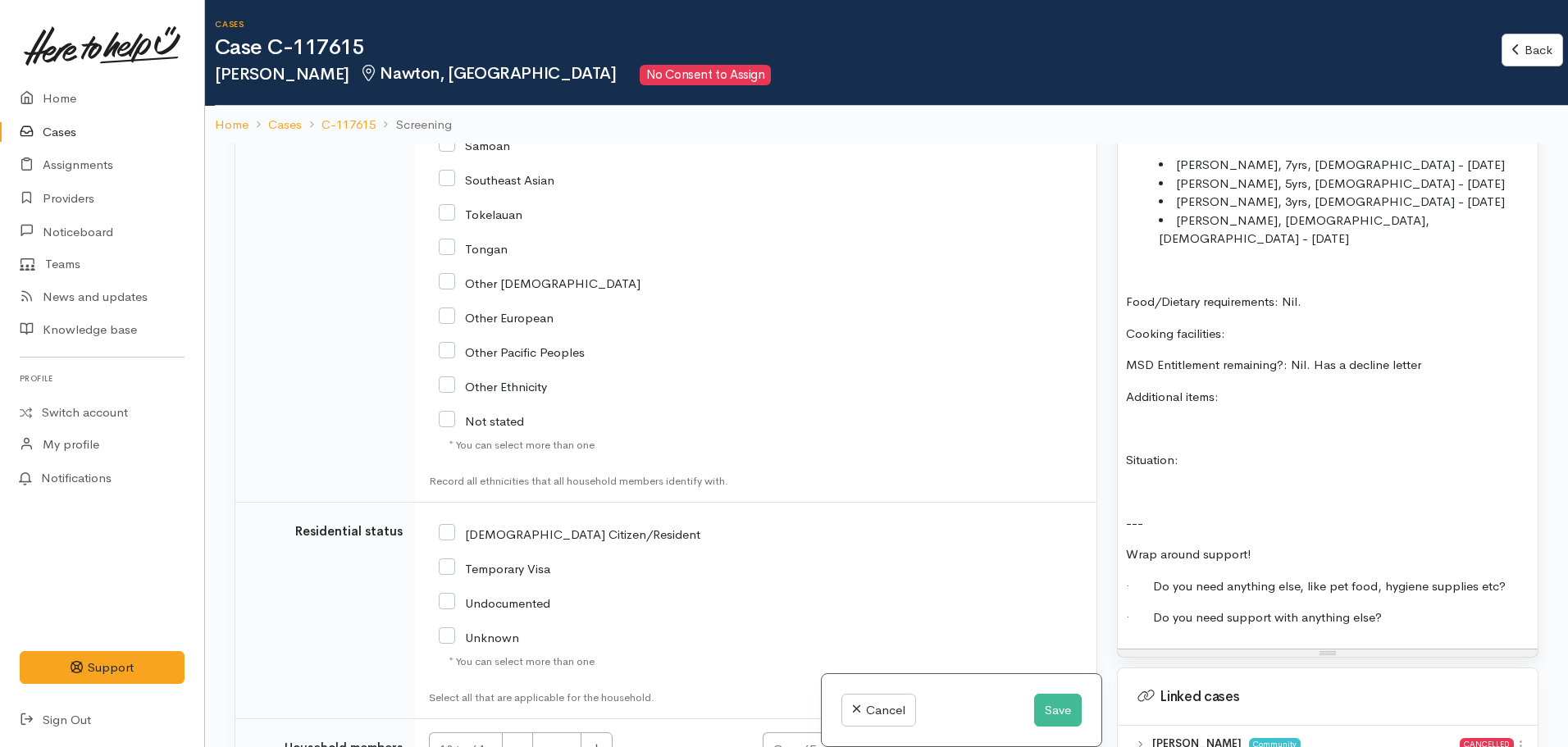
click at [1242, 388] on p "Additional items:" at bounding box center [1327, 397] width 403 height 19
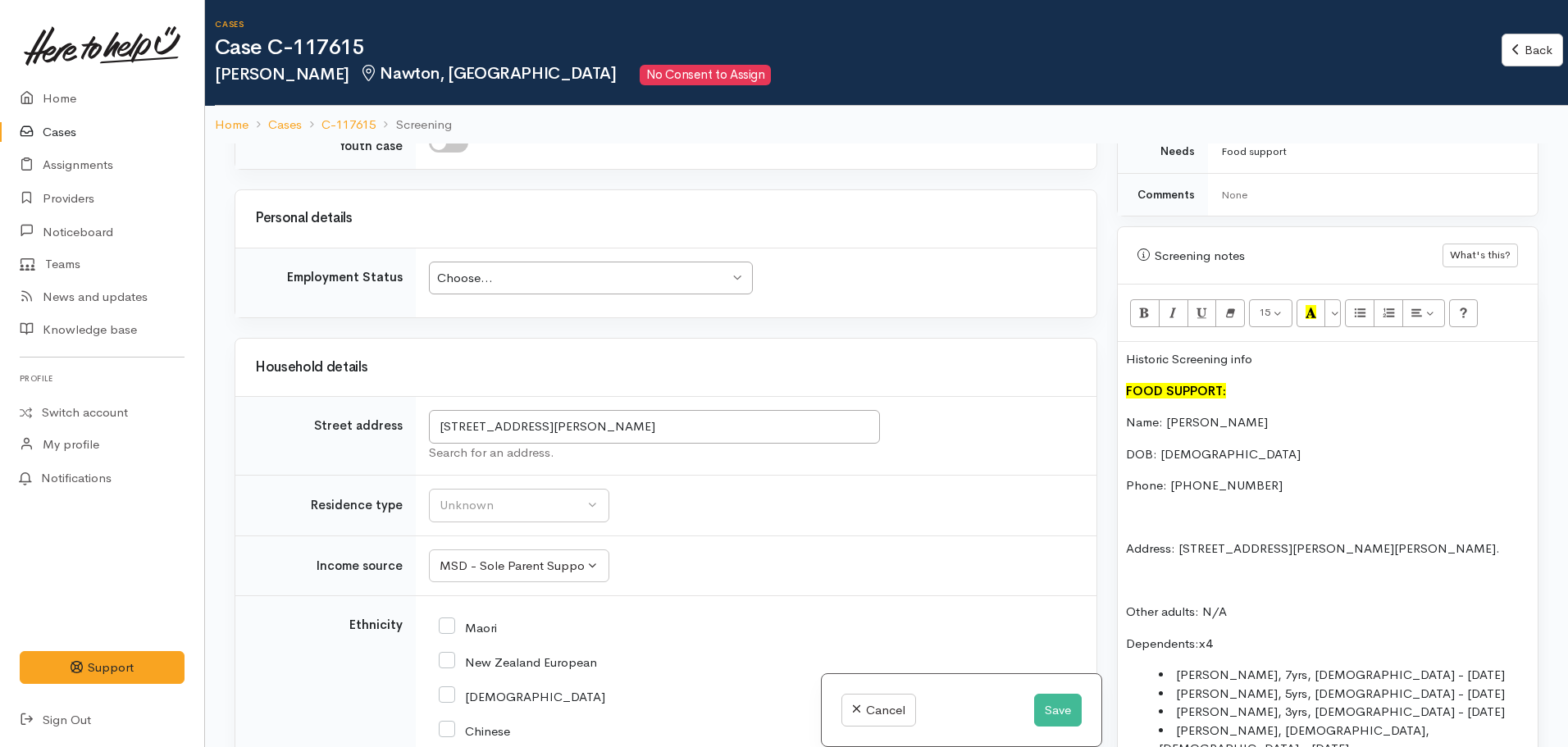
scroll to position [883, 0]
click at [1245, 449] on p "DOB: 20/12/1995" at bounding box center [1327, 458] width 403 height 19
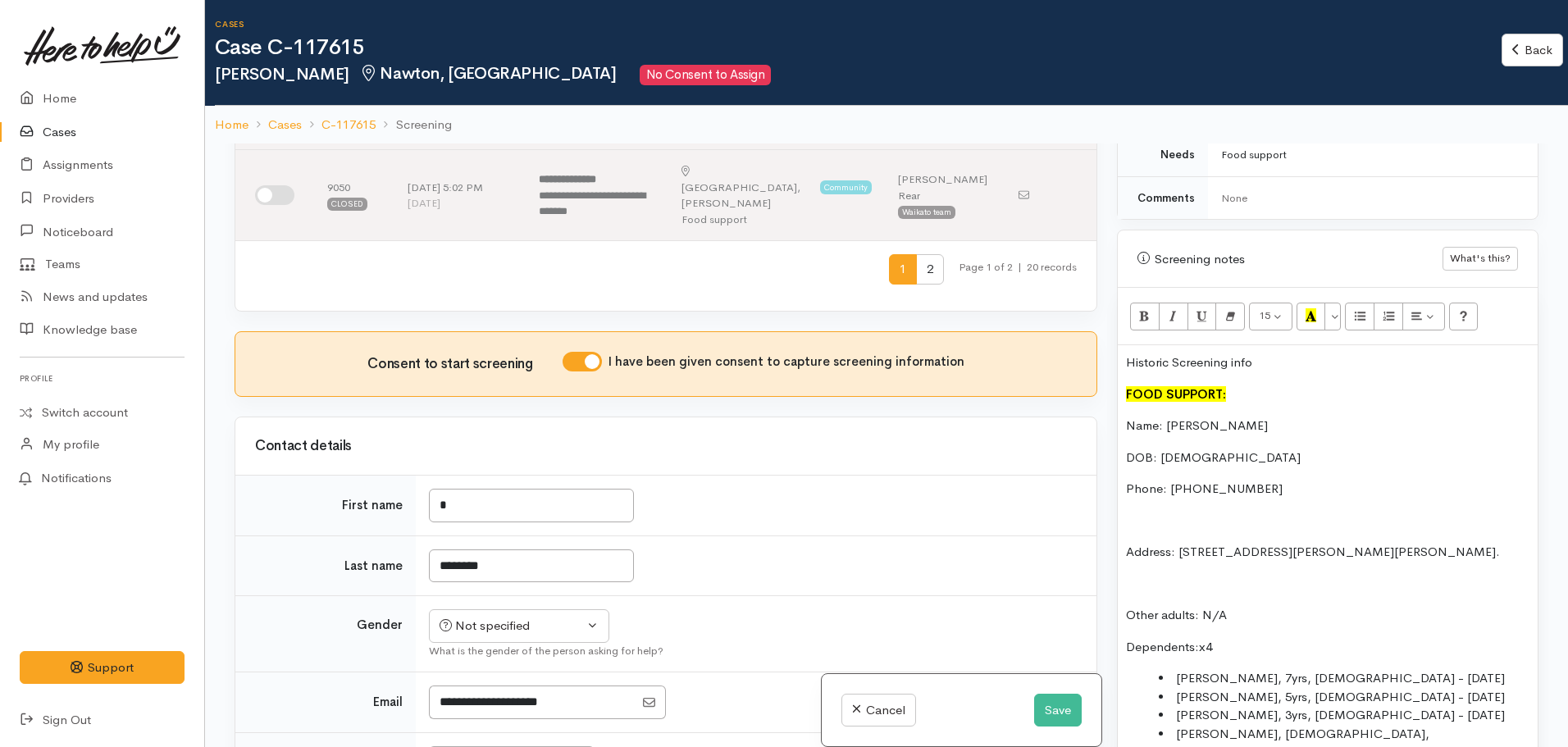
scroll to position [942, 0]
click at [518, 618] on div "Not specified" at bounding box center [512, 627] width 144 height 19
click at [486, 706] on span "Female" at bounding box center [532, 715] width 140 height 19
select select "Female"
drag, startPoint x: 1274, startPoint y: 344, endPoint x: 1096, endPoint y: 338, distance: 178.1
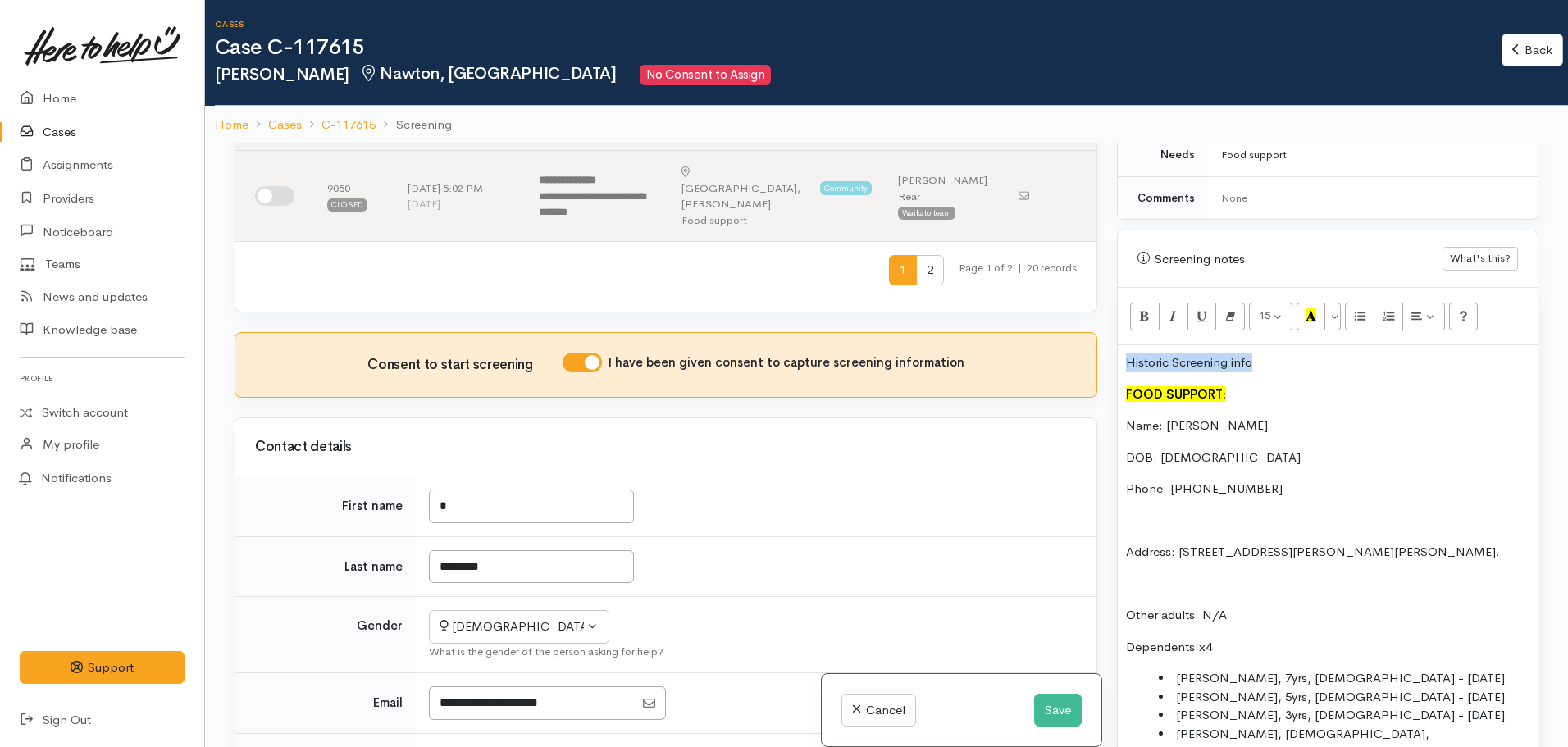
click at [1096, 338] on div "Related cases There are other cases potentially from the same person, address o…" at bounding box center [887, 517] width 1324 height 747
click at [1124, 375] on div "FOOD SUPPORT: Name: Kylee Braddock DOB: 20/12/1995 Phone: 0225827802 Address: 4…" at bounding box center [1327, 754] width 420 height 818
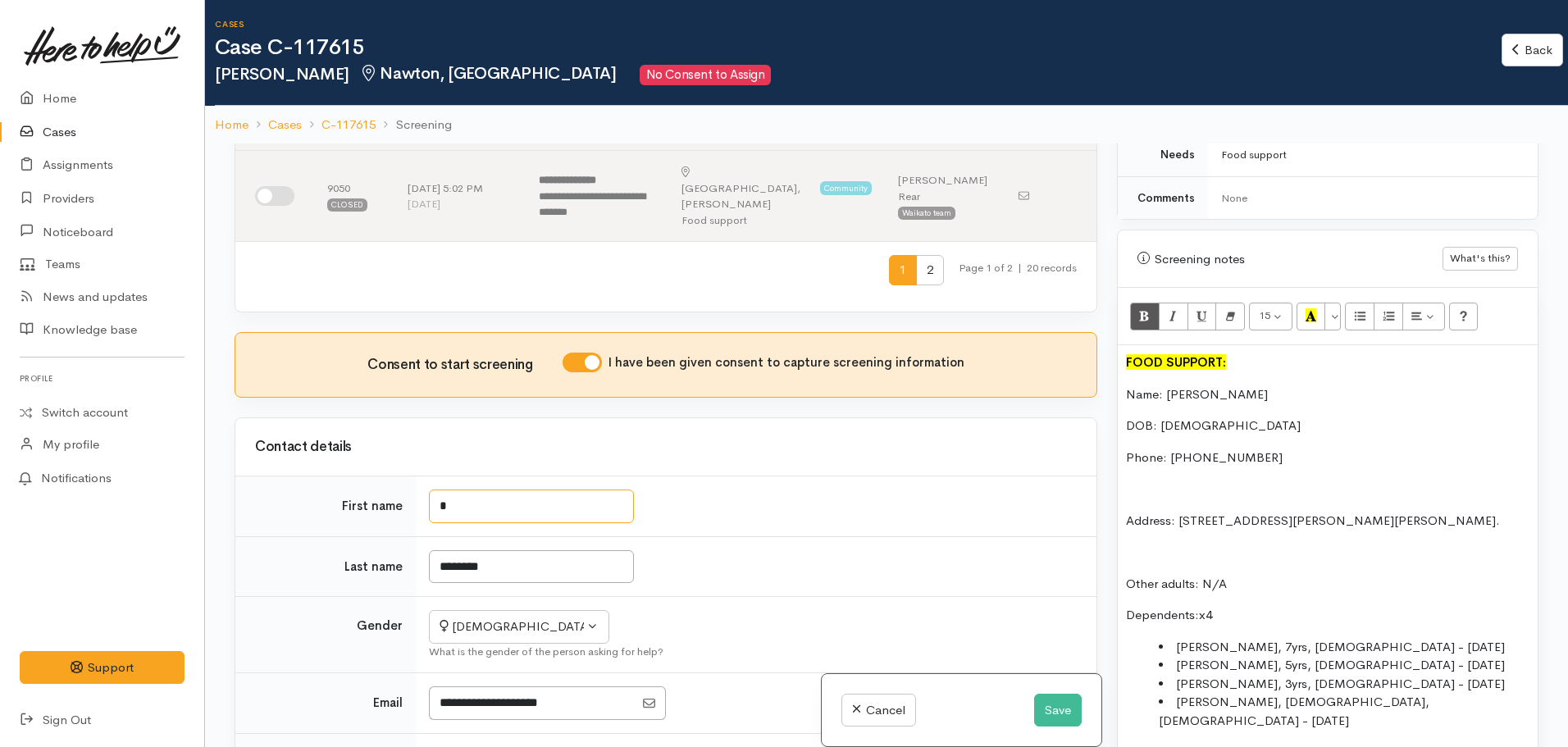
click at [469, 490] on input "*" at bounding box center [532, 507] width 205 height 34
type input "*****"
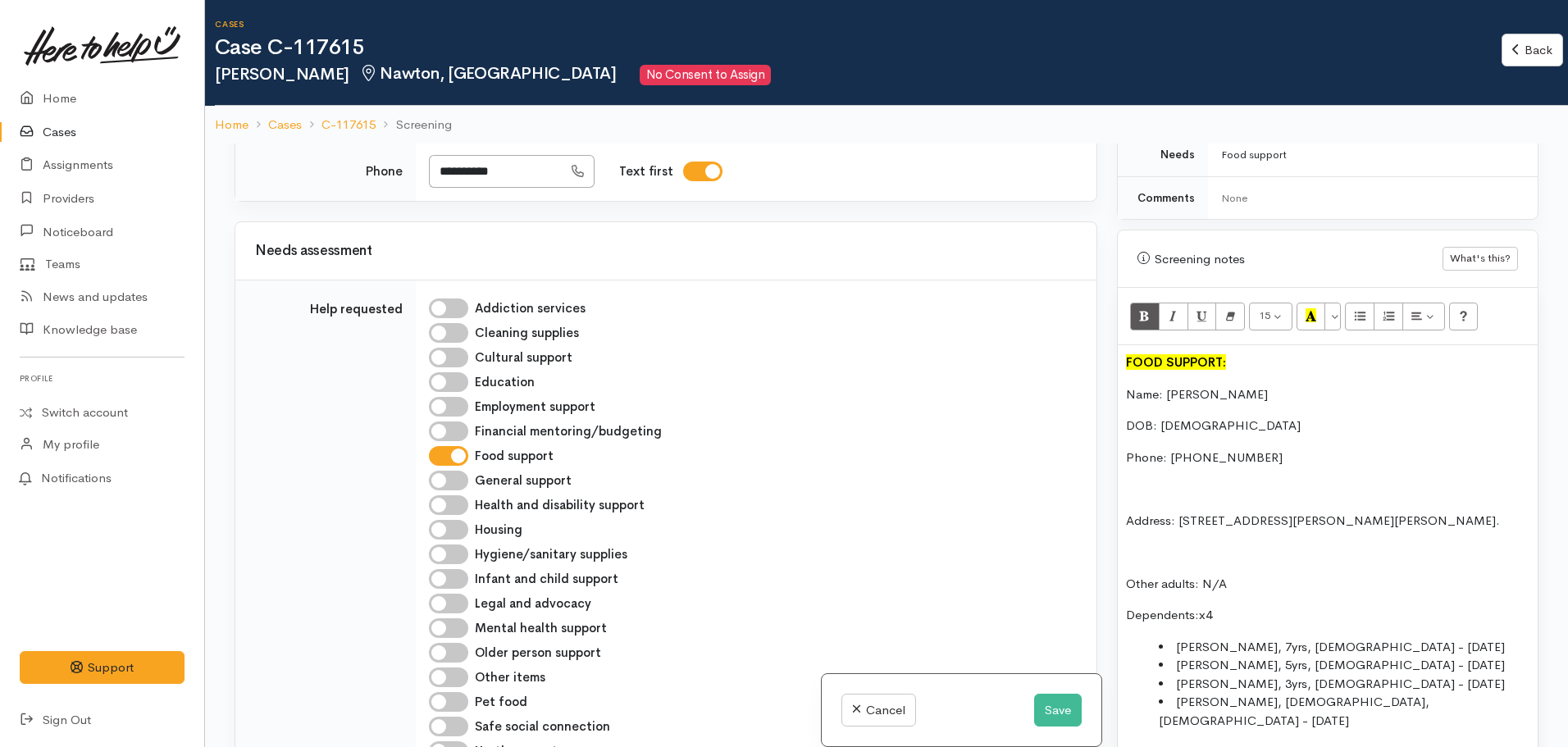
scroll to position [1536, 0]
click at [446, 544] on input "Hygiene/sanitary supplies" at bounding box center [449, 553] width 39 height 20
checkbox input "true"
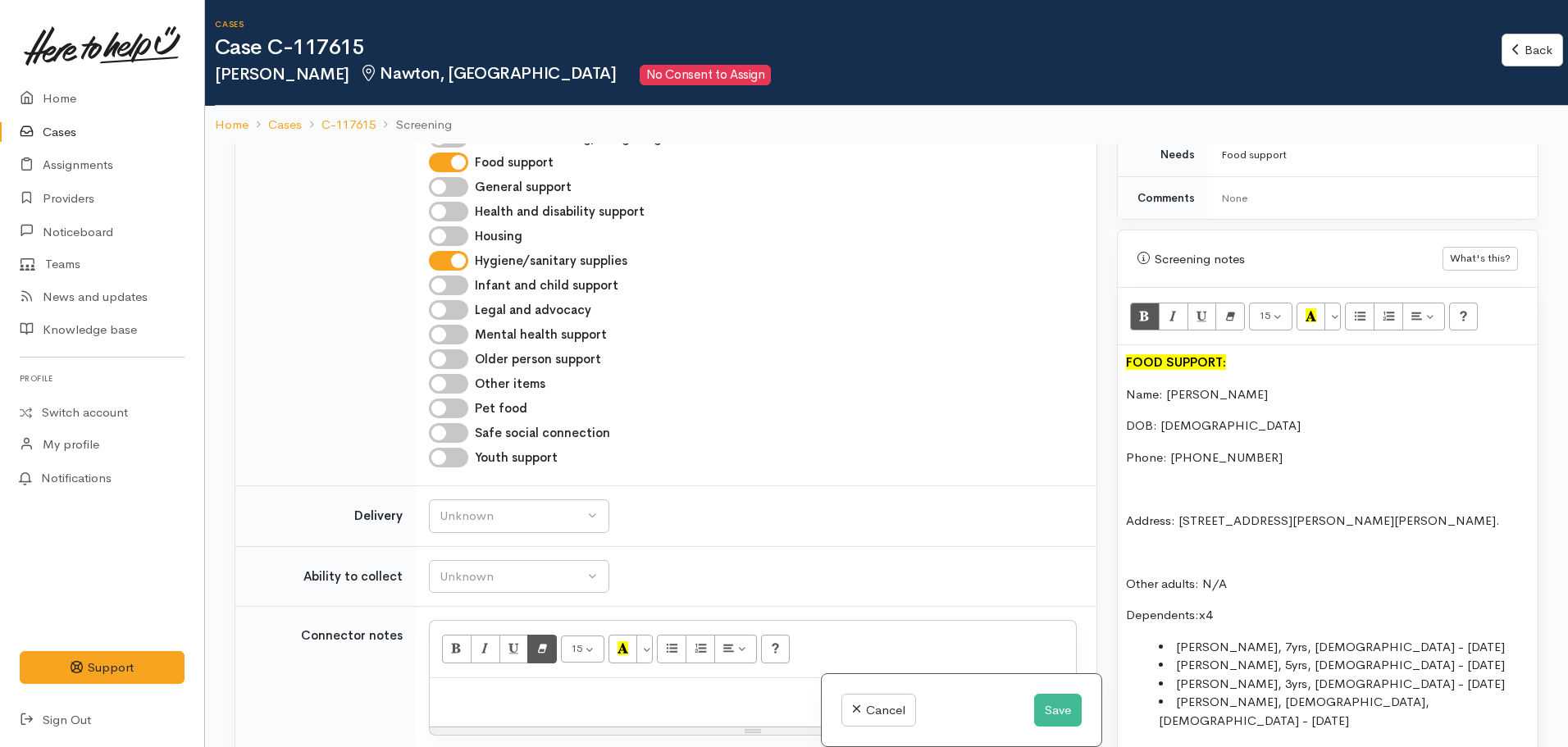
scroll to position [1830, 0]
click at [498, 558] on button "Unknown" at bounding box center [519, 575] width 180 height 34
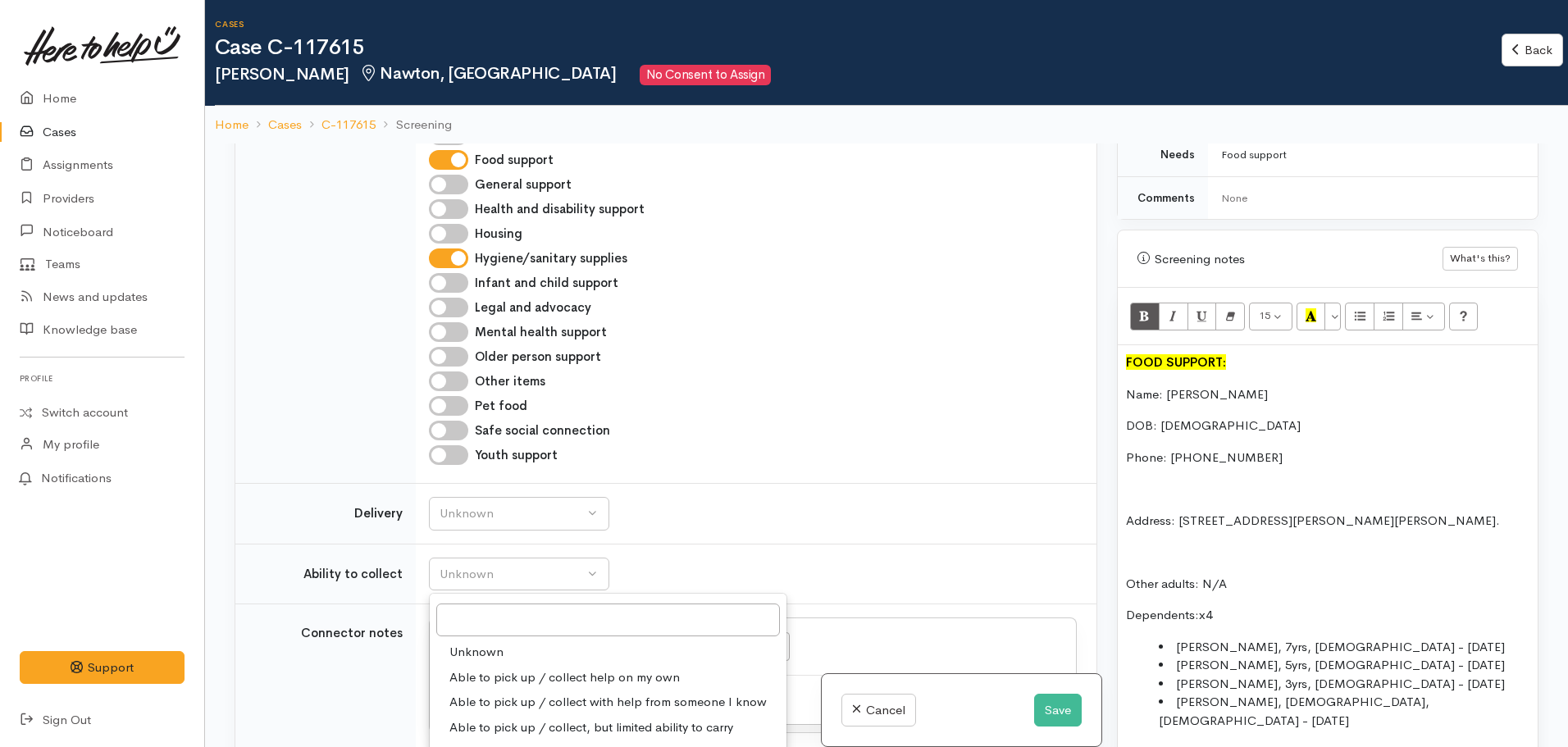
click at [546, 668] on span "Able to pick up / collect help on my own" at bounding box center [565, 677] width 230 height 19
select select "2"
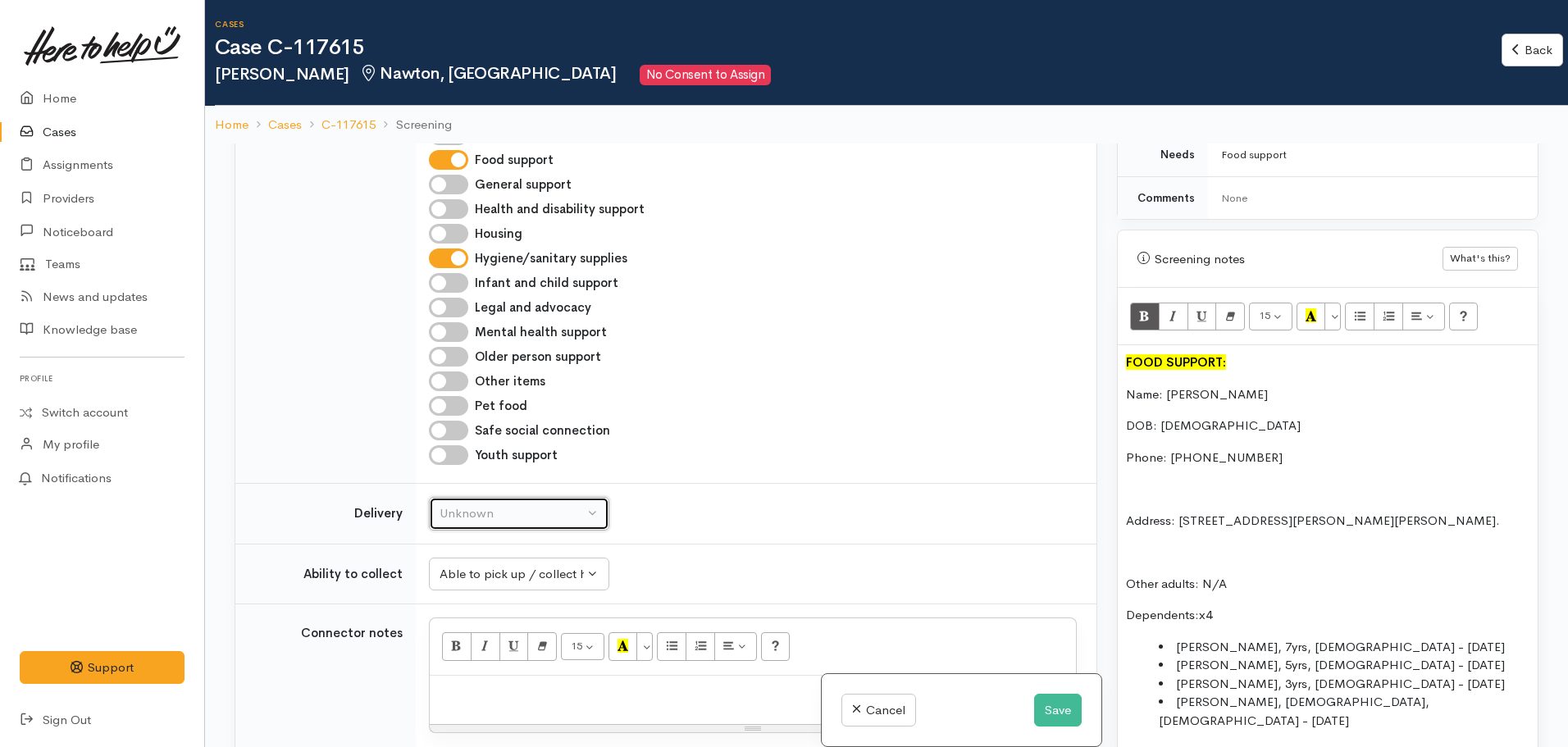
click at [493, 504] on div "Unknown" at bounding box center [512, 513] width 144 height 19
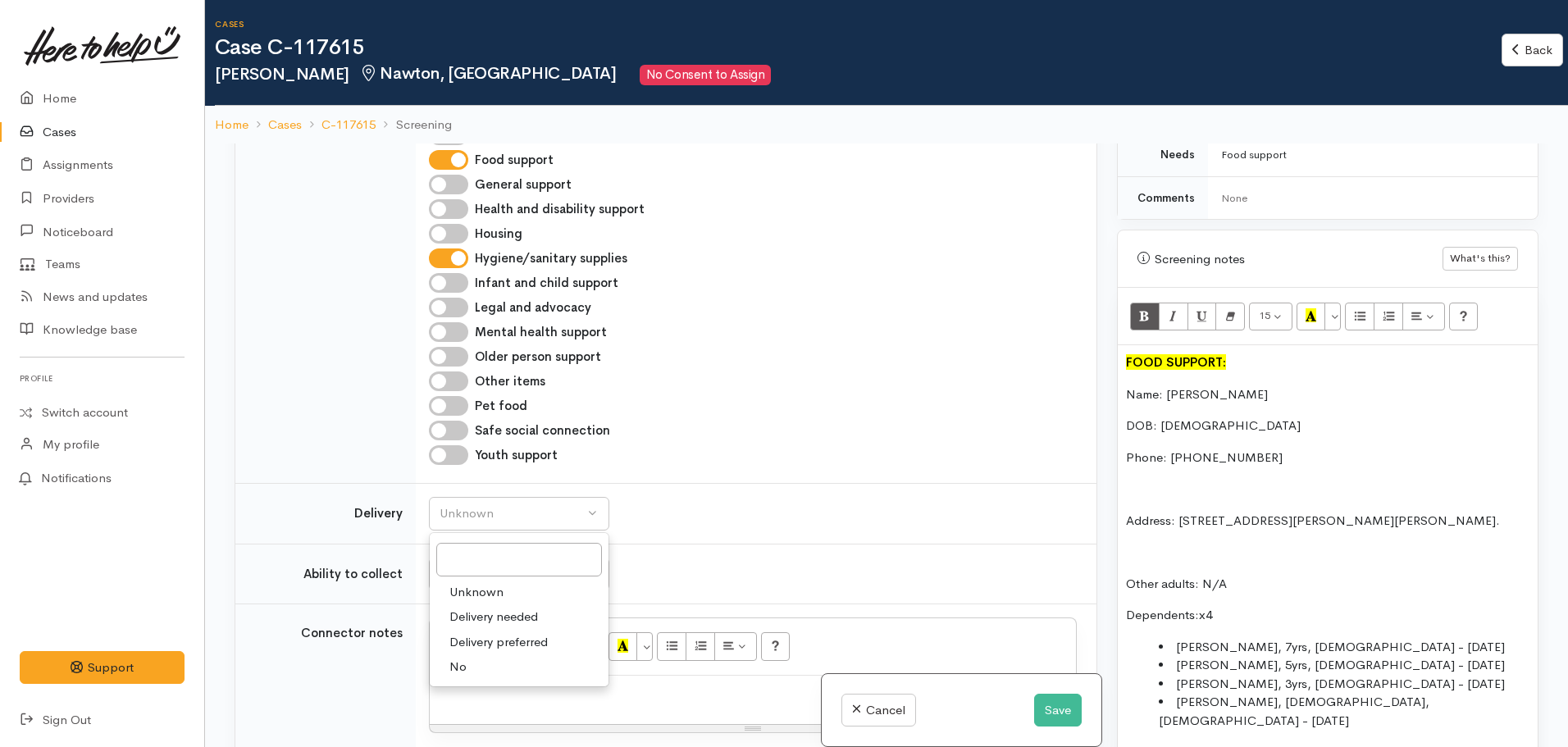
click at [482, 655] on link "No" at bounding box center [519, 668] width 178 height 25
select select "1"
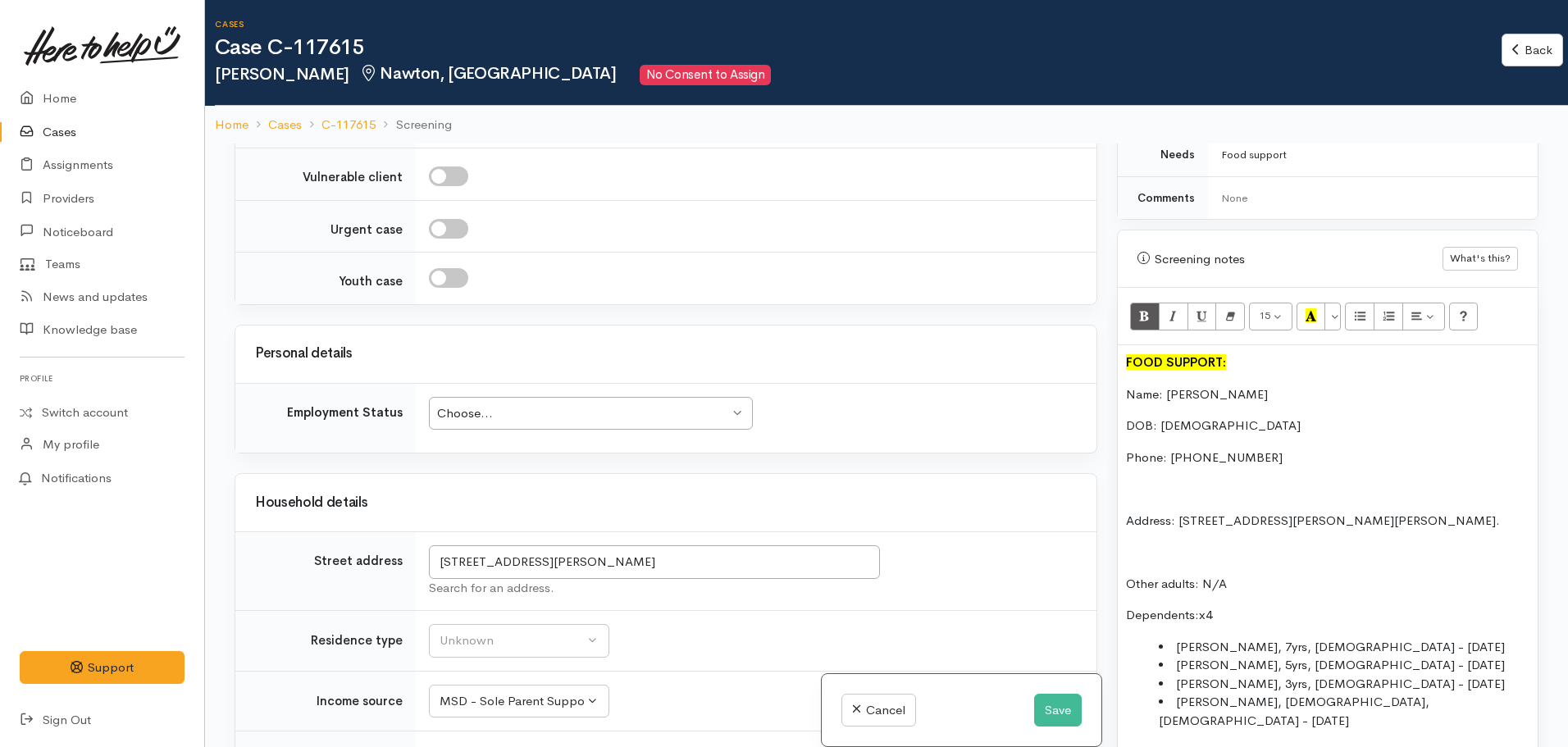
scroll to position [2484, 0]
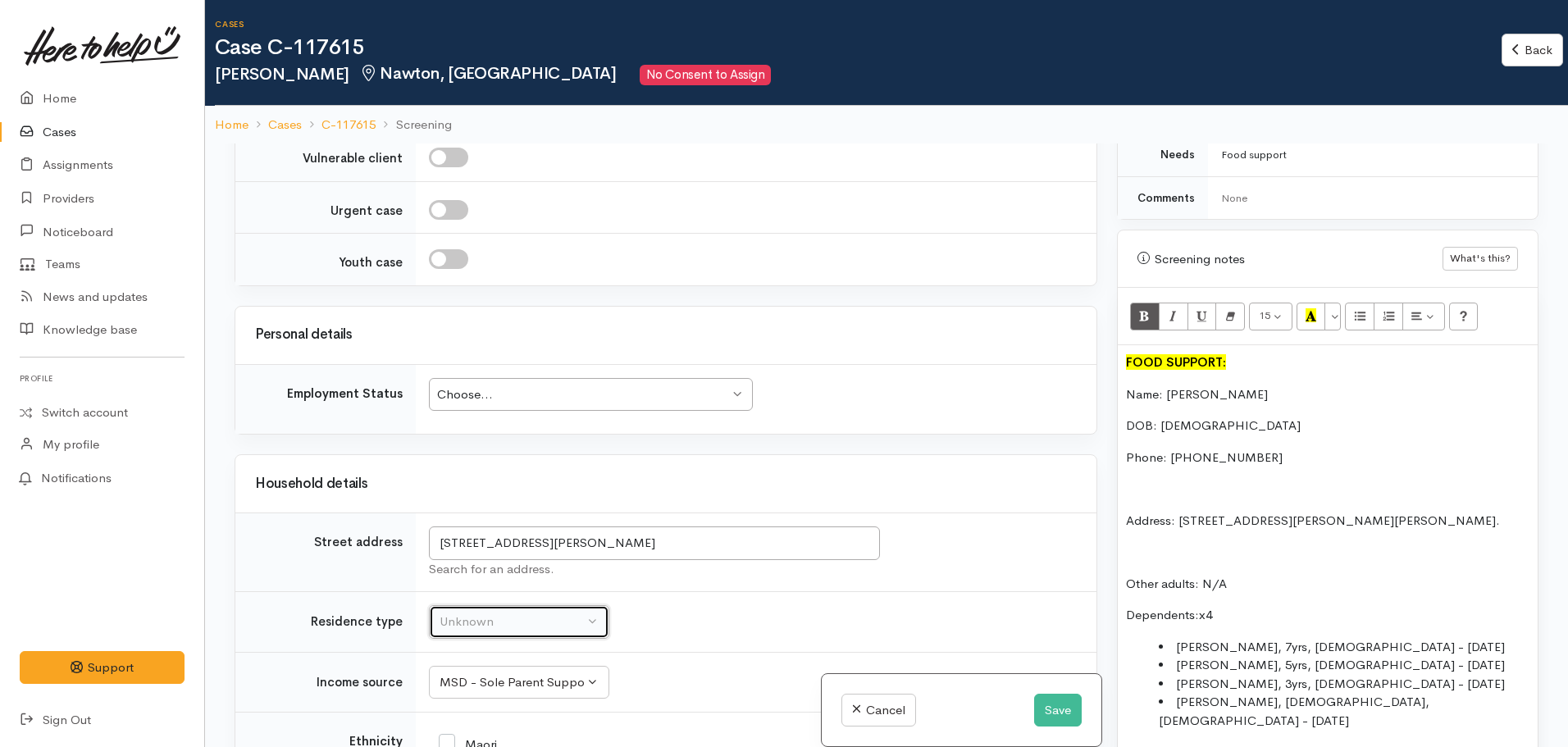
click at [485, 605] on button "Unknown" at bounding box center [519, 622] width 180 height 34
select select "2"
click at [499, 378] on div "Choose... Choose..." at bounding box center [590, 395] width 324 height 34
click at [451, 736] on input "Maori" at bounding box center [467, 743] width 58 height 15
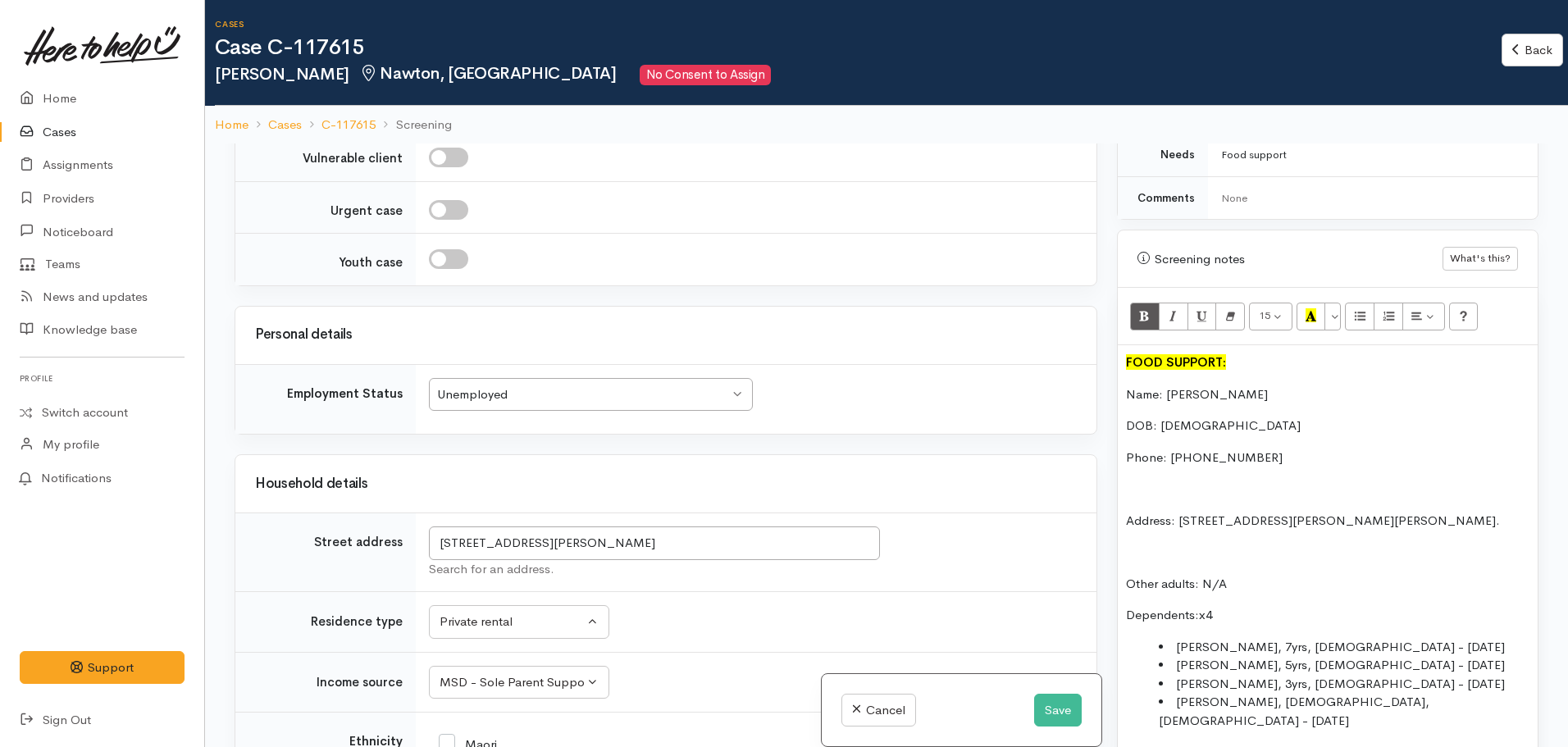
checkbox input "true"
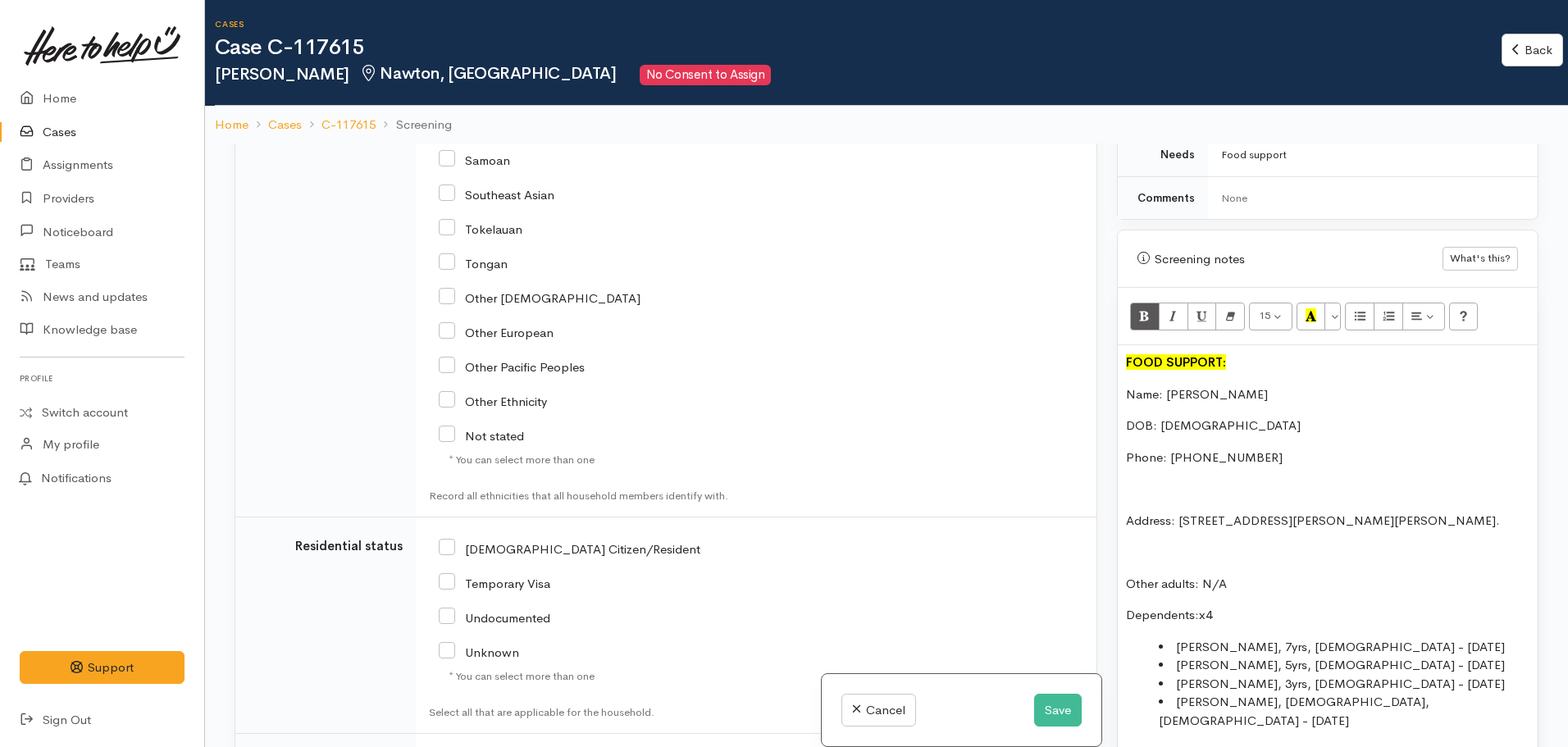
scroll to position [3443, 0]
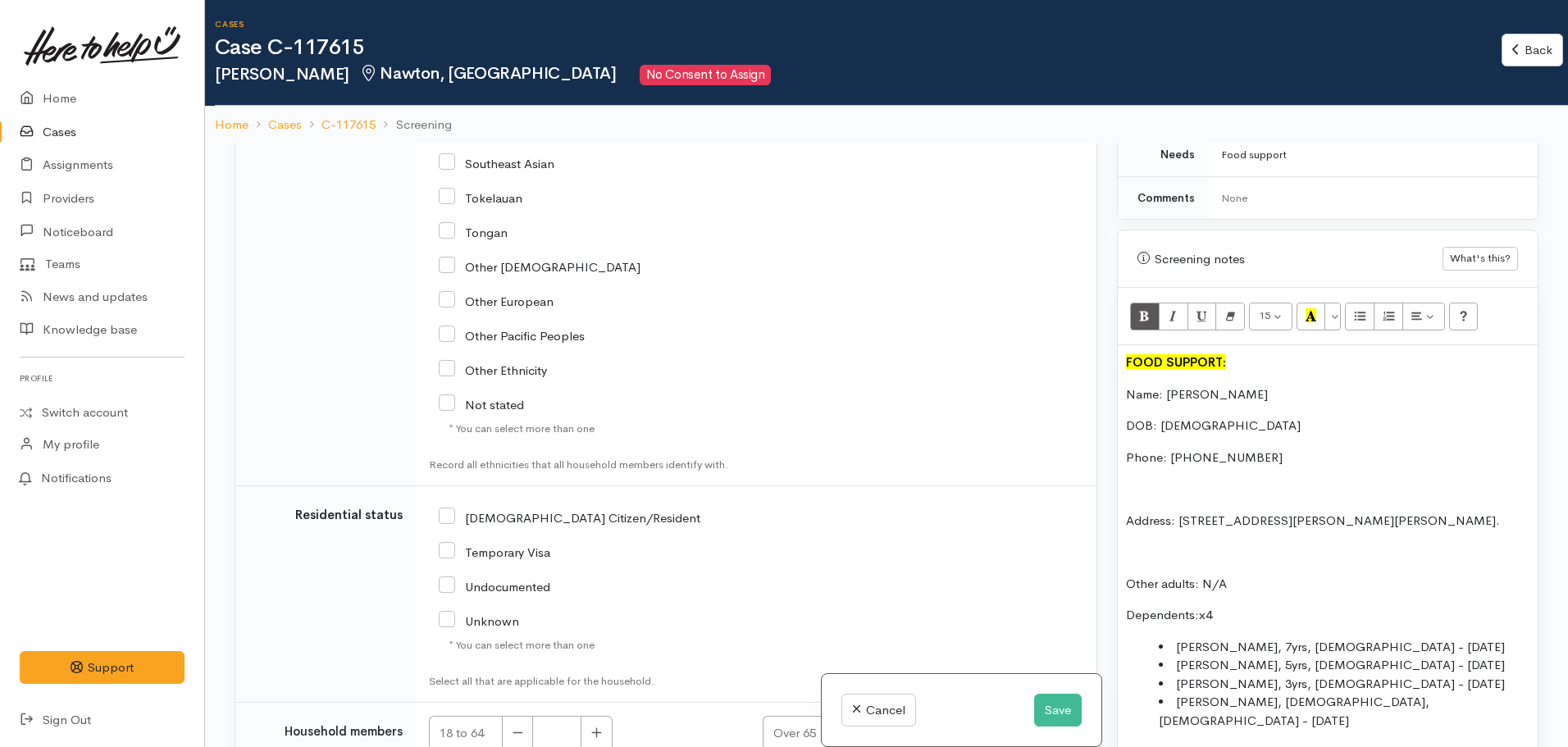
click at [450, 510] on input "NZ Citizen/Resident" at bounding box center [569, 517] width 261 height 15
checkbox input "true"
click at [585, 717] on button "button" at bounding box center [597, 735] width 32 height 36
type input "1"
click at [1287, 638] on li "Jason, 7yrs, male - 20.10.2016" at bounding box center [1344, 647] width 371 height 19
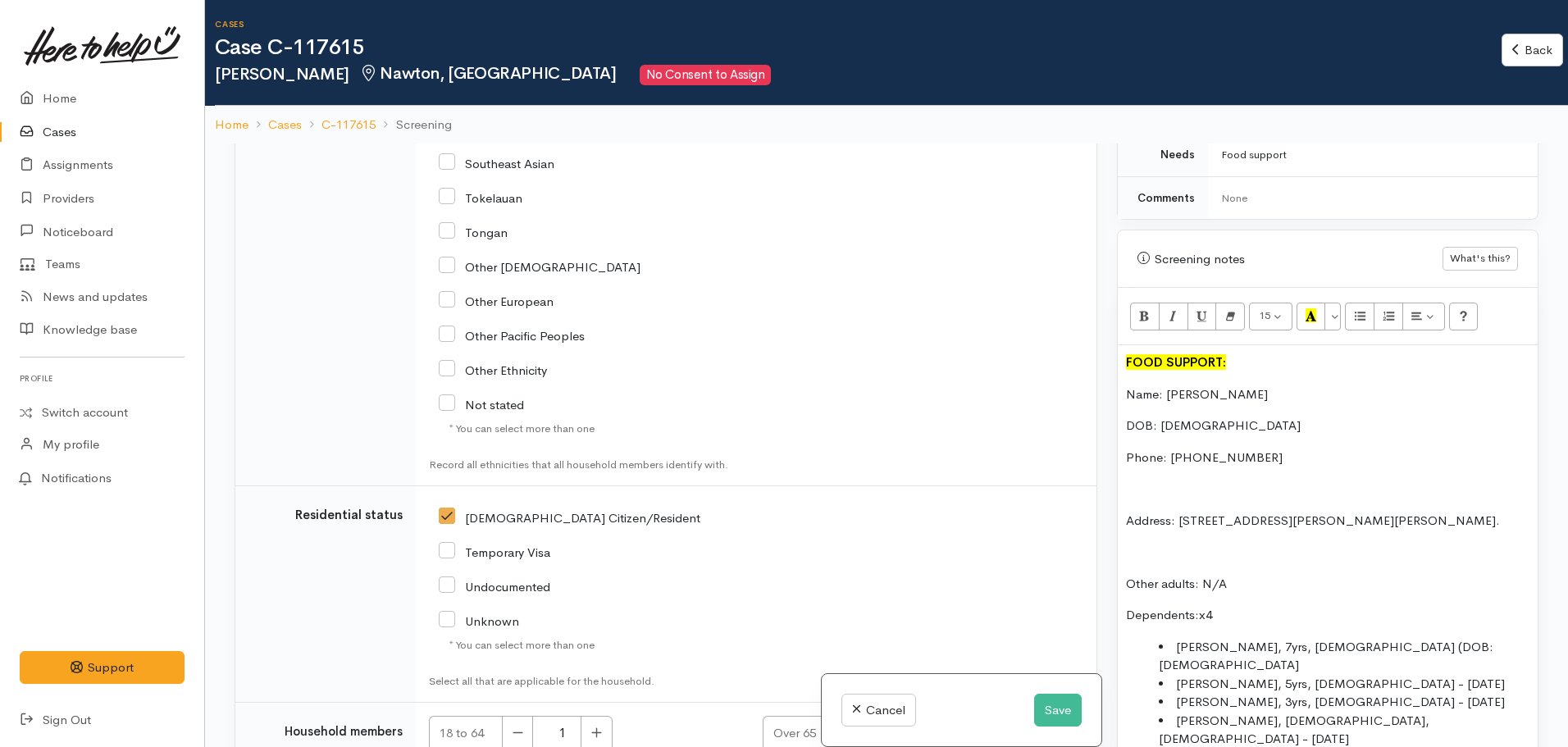
click at [1391, 638] on li "Jason, 7yrs, male (DOB: 20.10.2016" at bounding box center [1344, 656] width 371 height 37
click at [1218, 638] on li "Jason, 7yrs, male (DOB: 20.10.2016)" at bounding box center [1344, 656] width 371 height 37
click at [1240, 676] on li "Kara-Lee, 5yrs, female - 25.06.2018" at bounding box center [1344, 685] width 371 height 19
click at [1313, 676] on li "Kara-Lee, 7yrs, female - 25.06.2018" at bounding box center [1344, 685] width 371 height 19
click at [1416, 638] on li "Jason, 8yrs, male (DOB: 20.10.2016)" at bounding box center [1344, 656] width 371 height 37
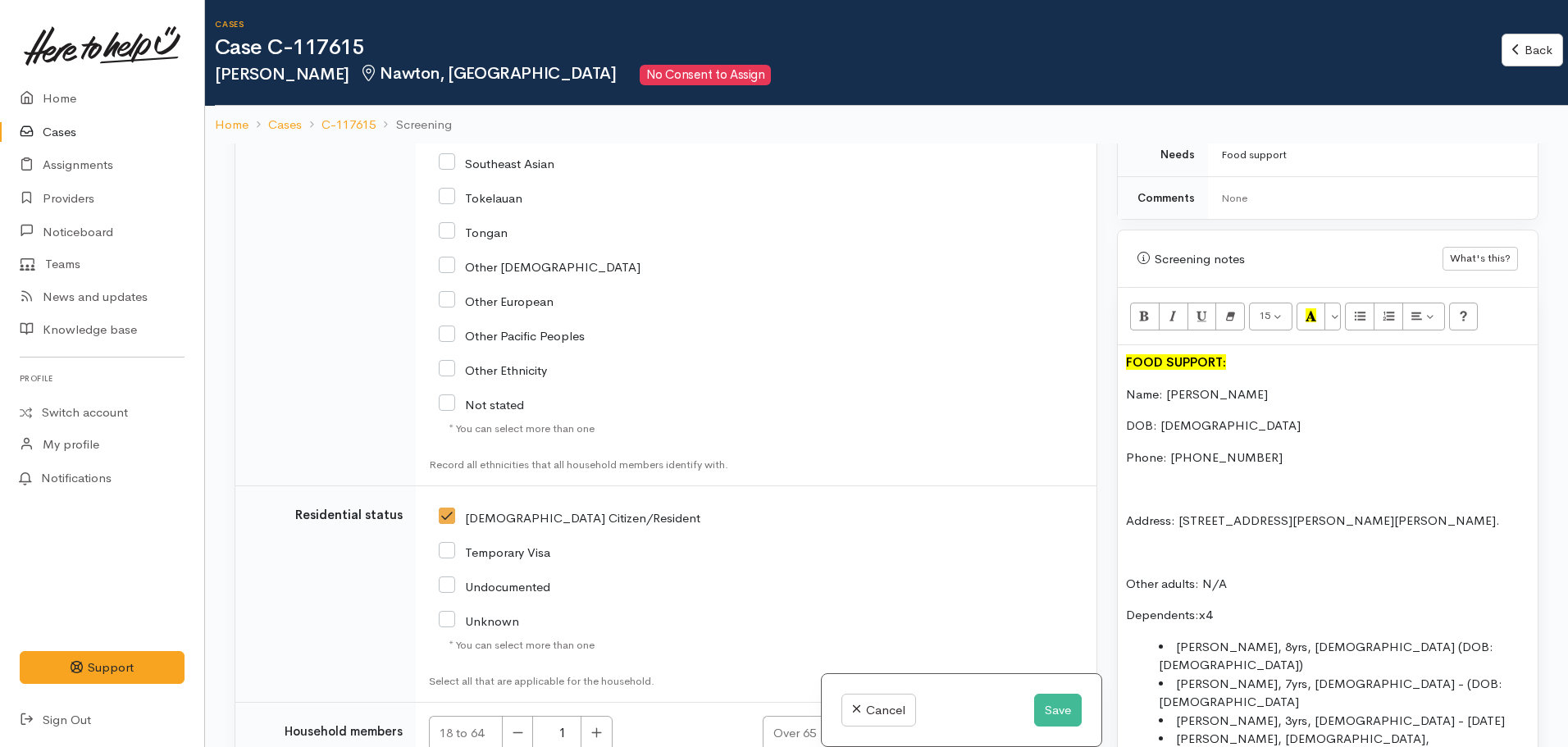
click at [1414, 676] on li "Kara-Lee, 7yrs, female - (DOB: 25.06.2018" at bounding box center [1344, 693] width 371 height 37
click at [1227, 712] on li "Leilani, 3yrs, female - 27.10.2020" at bounding box center [1344, 721] width 371 height 19
click at [1296, 712] on li "Leilani, 4yrs, female - 27.10.2020" at bounding box center [1344, 721] width 371 height 19
click at [1418, 712] on li "Leilani, 4yrs, female - (DOB: 27.10.2020" at bounding box center [1344, 730] width 371 height 37
drag, startPoint x: 1300, startPoint y: 686, endPoint x: 1265, endPoint y: 691, distance: 35.4
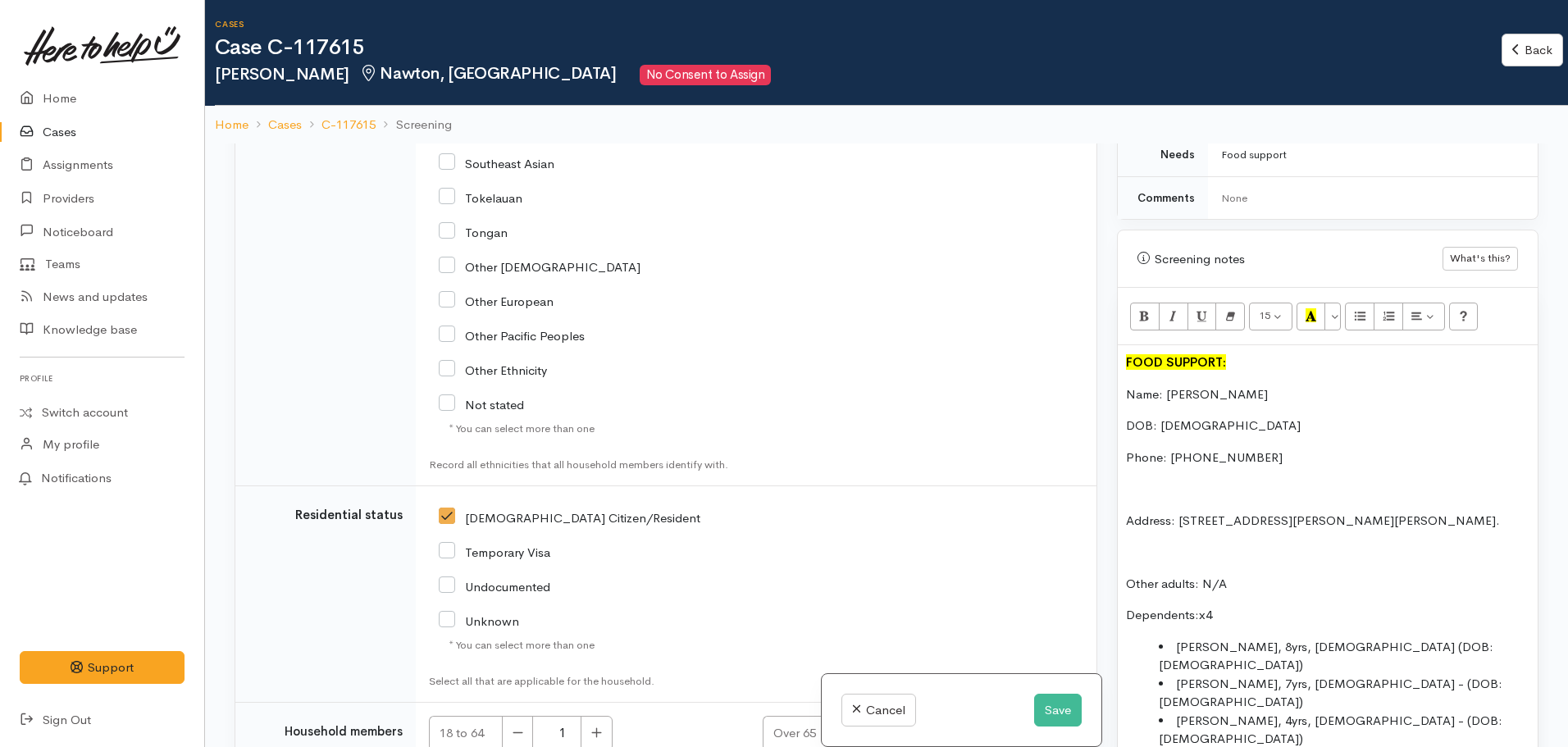
drag, startPoint x: 1299, startPoint y: 686, endPoint x: 1224, endPoint y: 687, distance: 75.0
click at [1288, 747] on li "Cortez, 2yrs, male - 03.10.2022" at bounding box center [1344, 758] width 371 height 19
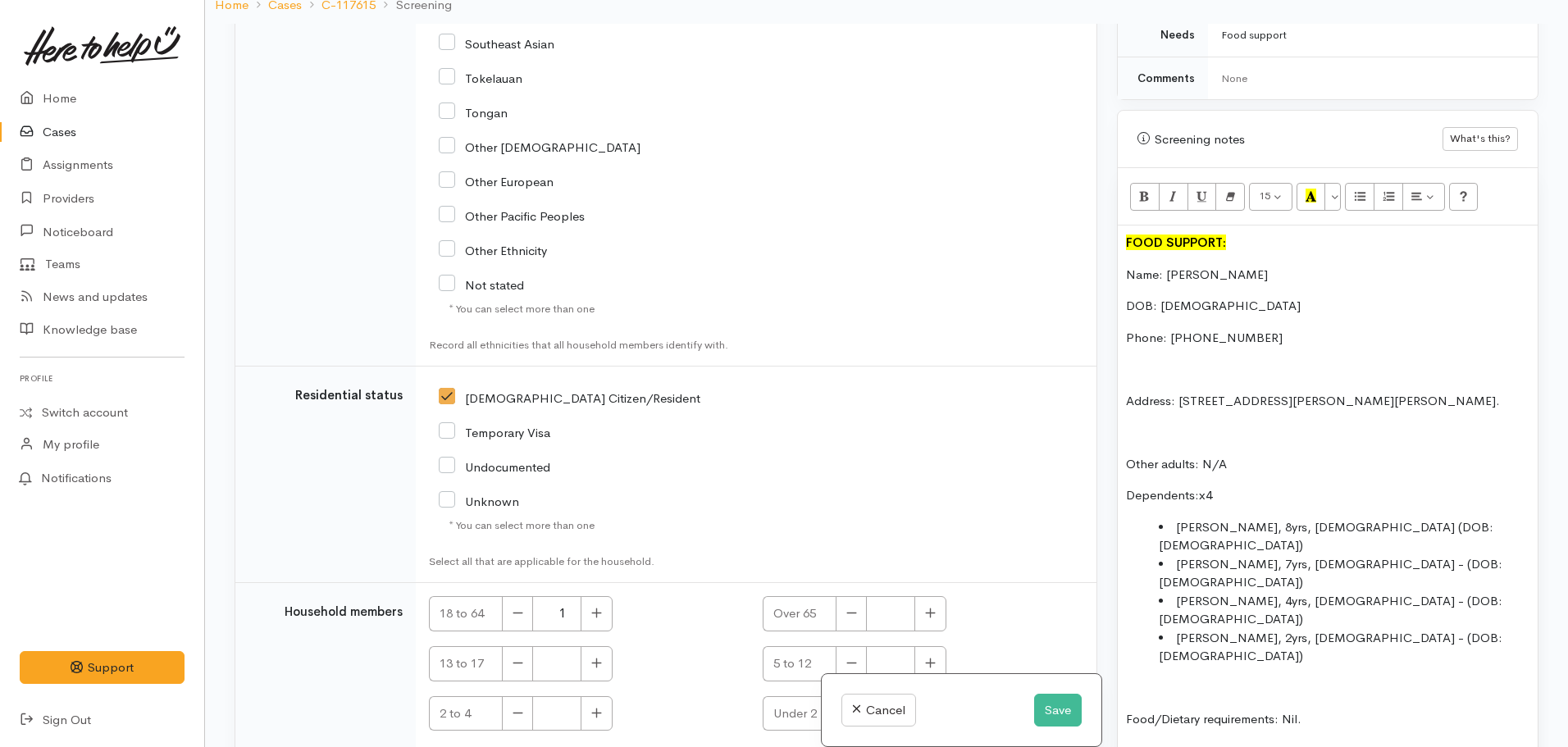
scroll to position [122, 0]
click at [929, 644] on button "button" at bounding box center [930, 662] width 32 height 36
type input "3"
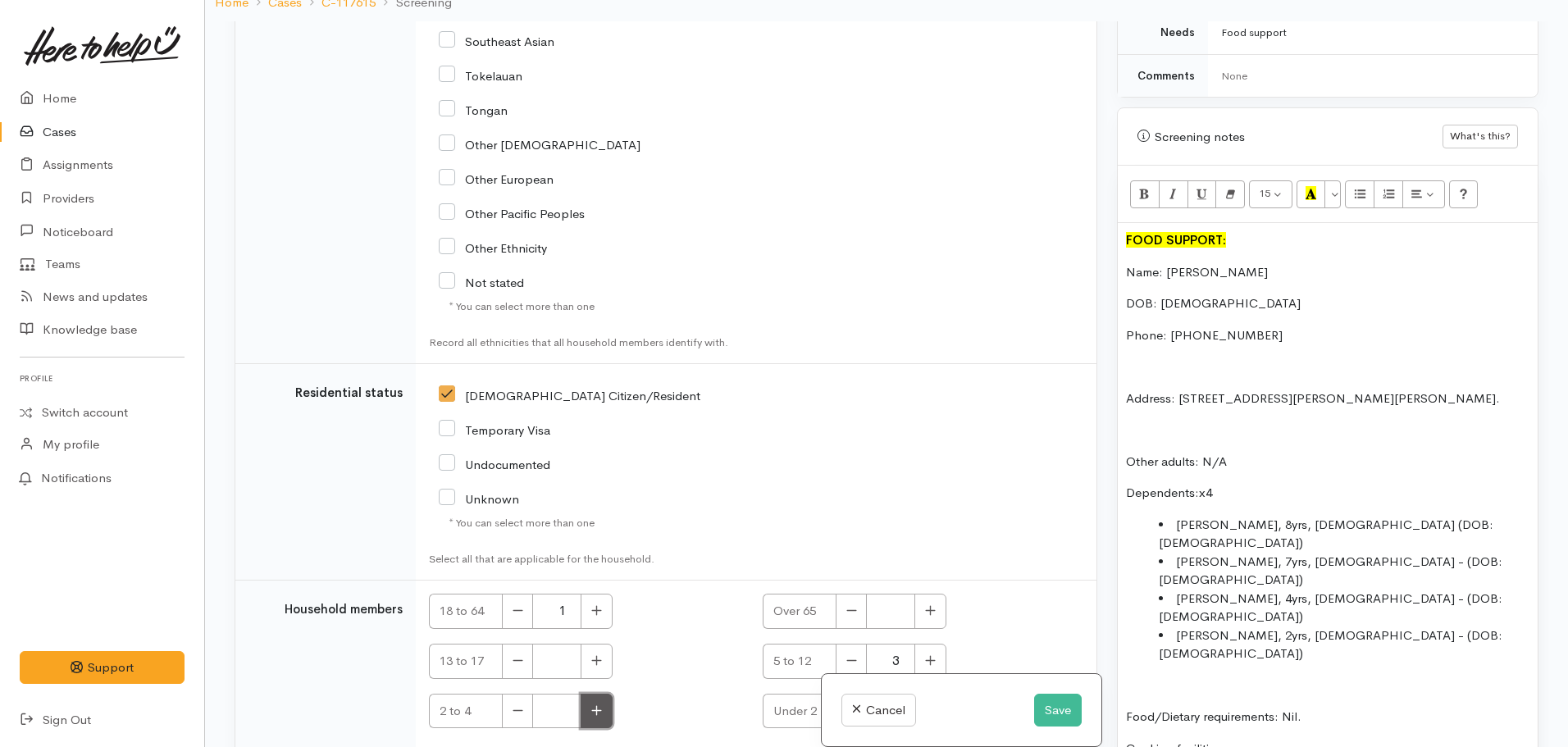
click at [597, 705] on icon "button" at bounding box center [597, 711] width 11 height 12
type input "1"
checkbox input "true"
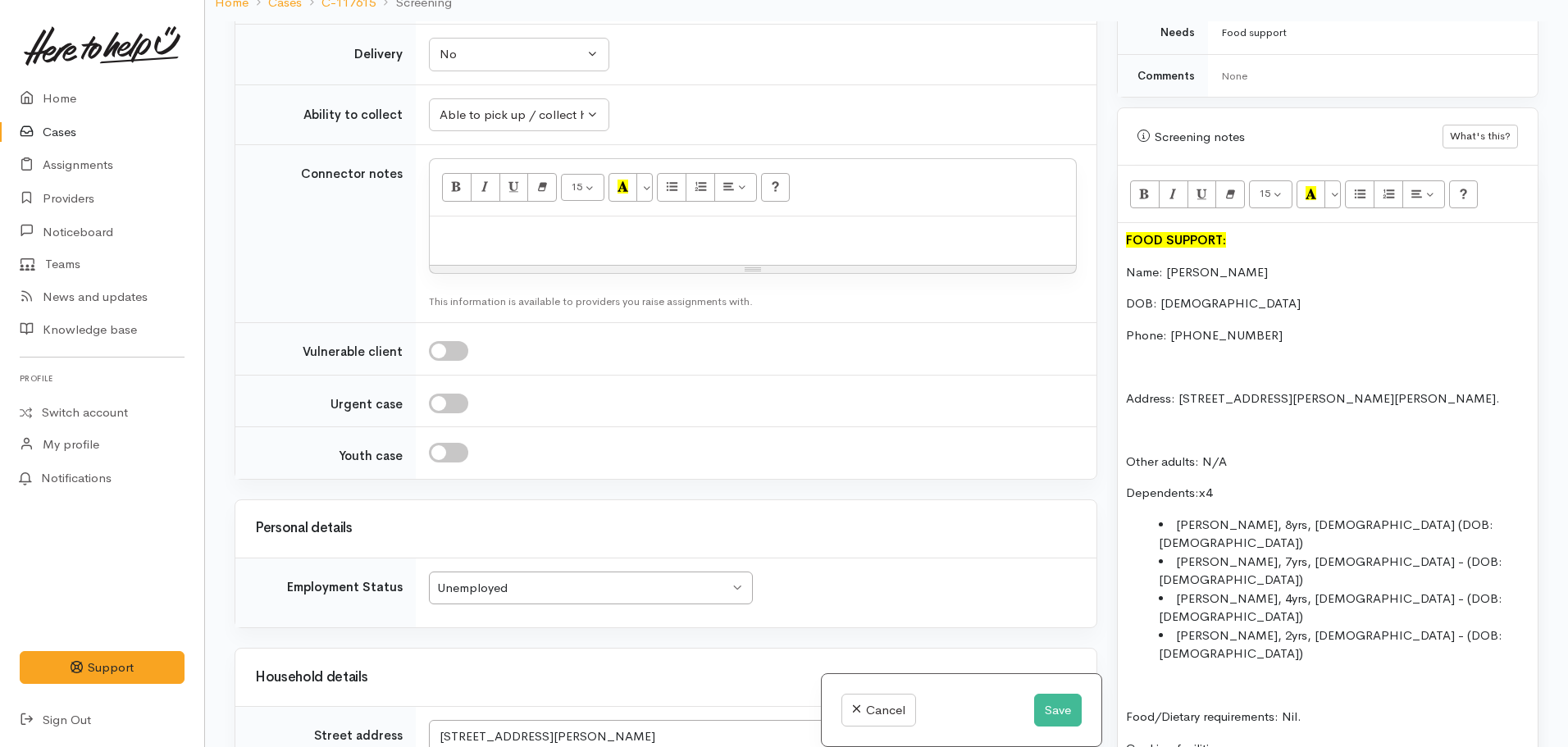
scroll to position [2167, 0]
click at [1250, 295] on p "DOB: 20/12/1995" at bounding box center [1327, 303] width 403 height 19
click at [1374, 708] on p "Food/Dietary requirements: Nil." at bounding box center [1327, 717] width 403 height 19
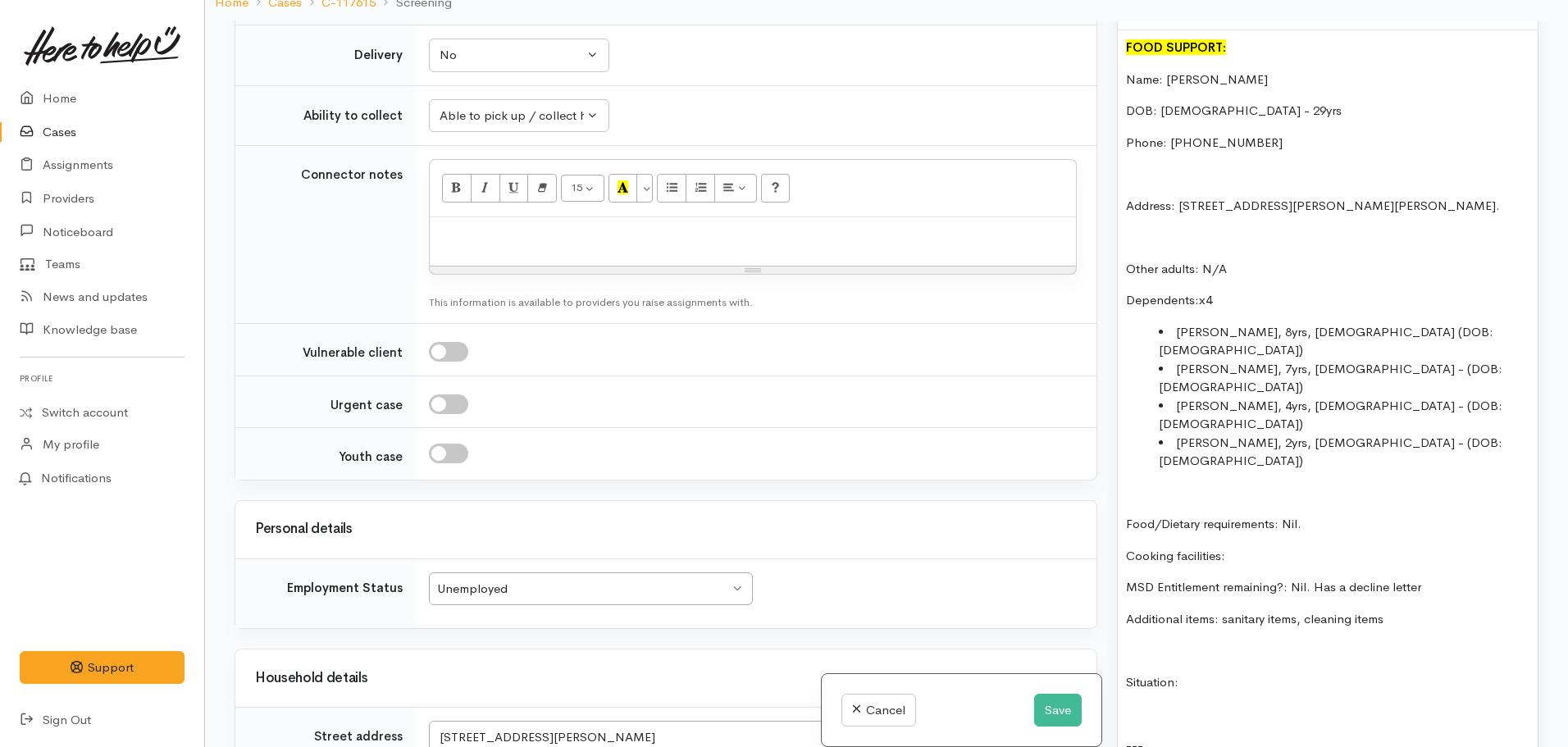
scroll to position [1076, 0]
drag, startPoint x: 1412, startPoint y: 530, endPoint x: 1318, endPoint y: 528, distance: 94.0
click at [1318, 610] on p "Additional items: sanitary items, cleaning items" at bounding box center [1327, 618] width 403 height 19
click at [1256, 546] on p "Cooking facilities:" at bounding box center [1327, 555] width 403 height 19
click at [1221, 610] on p "Additional items: sanitary items, cleaning items" at bounding box center [1327, 618] width 403 height 19
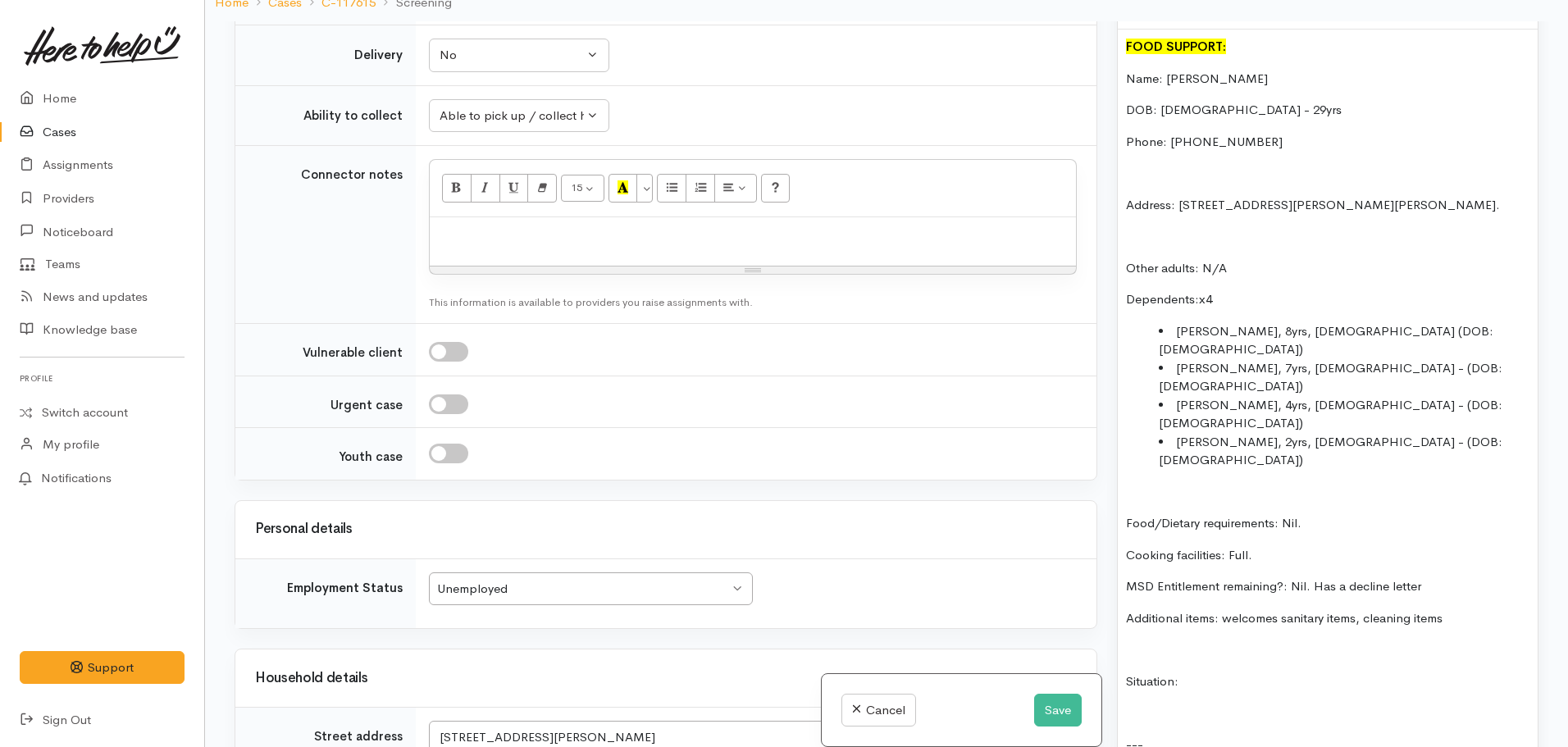
drag, startPoint x: 1455, startPoint y: 528, endPoint x: 1366, endPoint y: 533, distance: 89.1
click at [1366, 610] on p "Additional items: welcomes sanitary items, cleaning items" at bounding box center [1327, 618] width 403 height 19
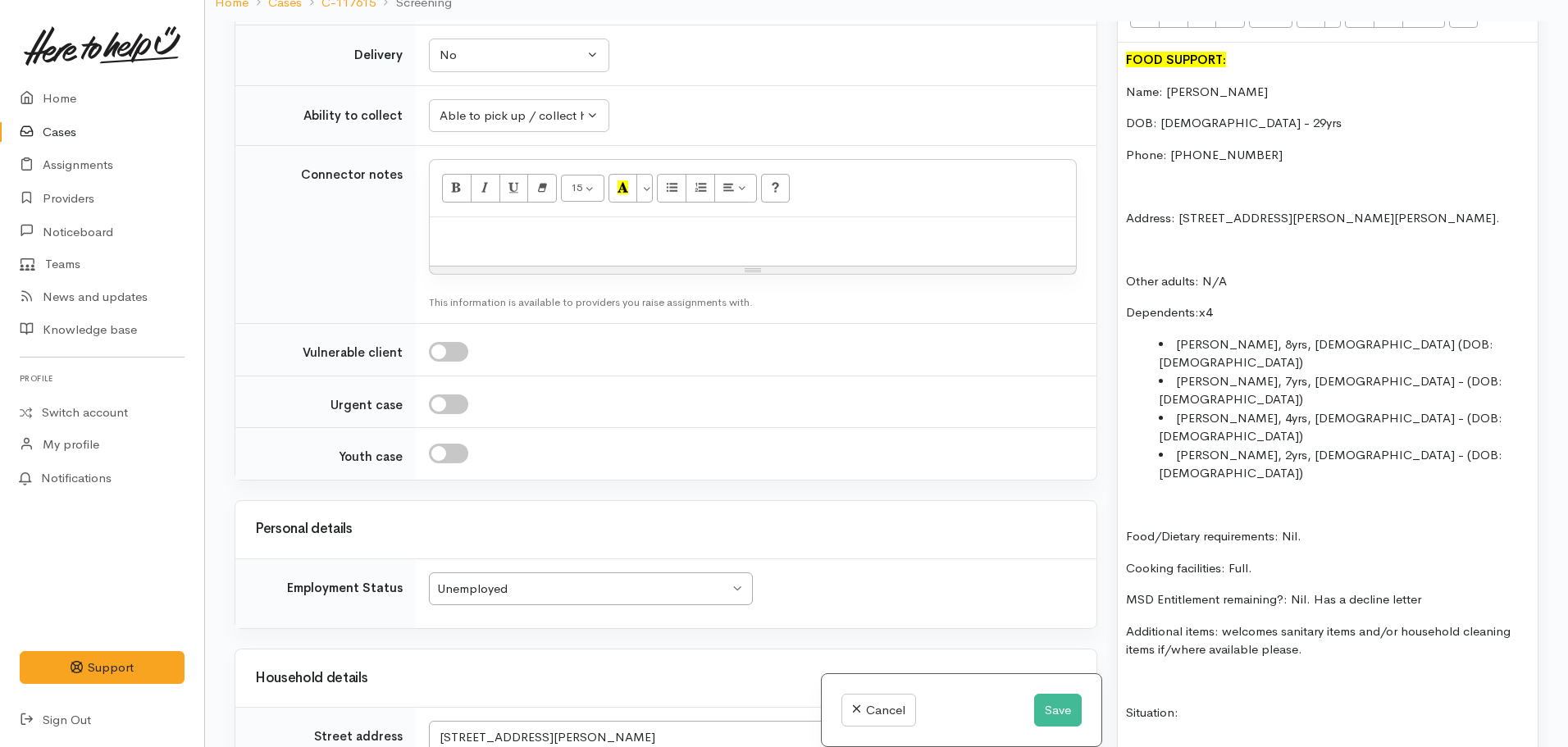
scroll to position [1064, 0]
drag, startPoint x: 1172, startPoint y: 658, endPoint x: 1121, endPoint y: 591, distance: 84.2
click at [1121, 591] on div "FOOD SUPPORT: Name: Kylee Braddock DOB: 20/12/1995 - 29yrs Phone: 0225827802 Ad…" at bounding box center [1327, 471] width 420 height 859
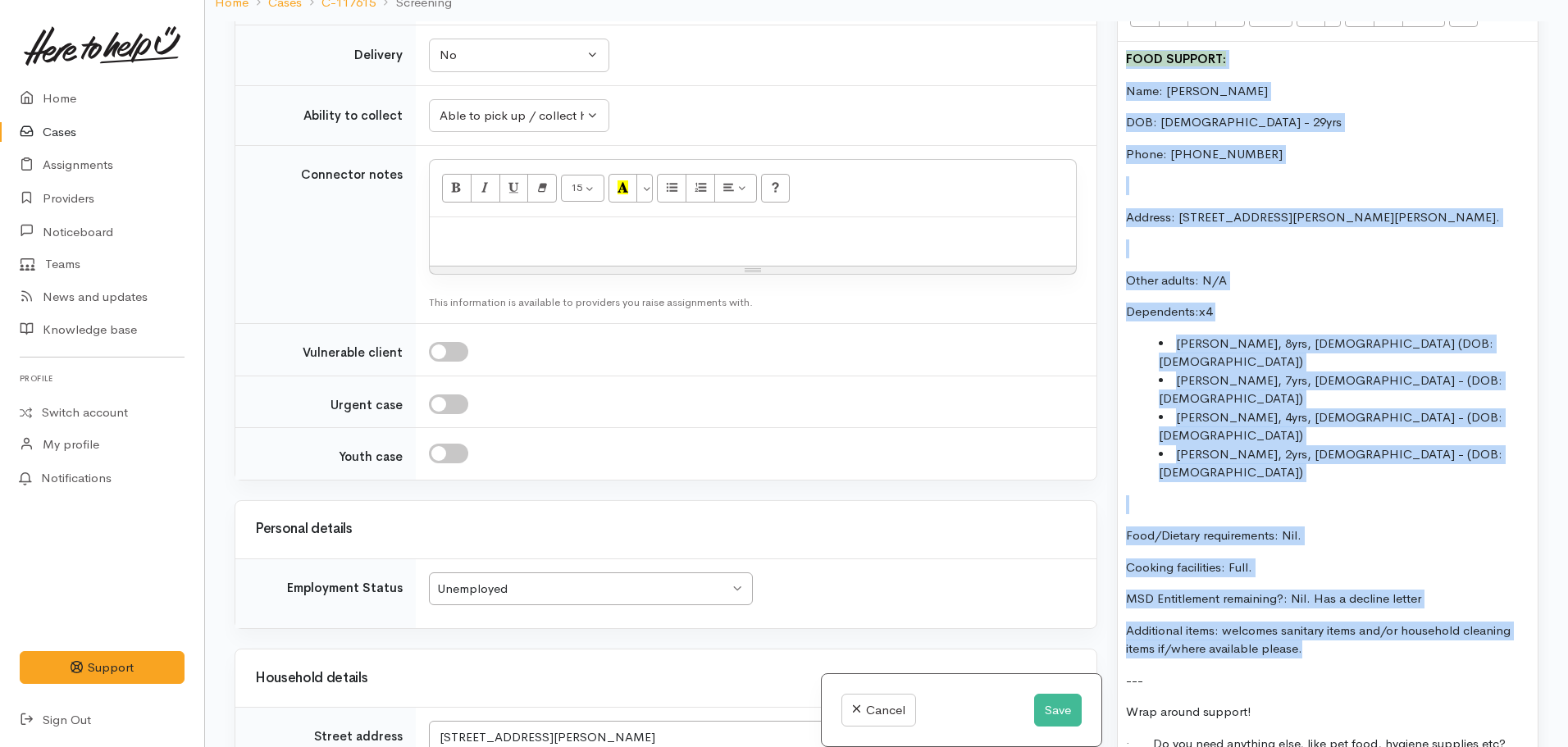
drag, startPoint x: 1329, startPoint y: 560, endPoint x: 1094, endPoint y: 40, distance: 570.6
click at [1094, 40] on div "Related cases There are other cases potentially from the same person, address o…" at bounding box center [887, 394] width 1324 height 747
copy div "FOOD SUPPORT: Name: Kylee Braddock DOB: 20/12/1995 - 29yrs Phone: 0225827802 Ad…"
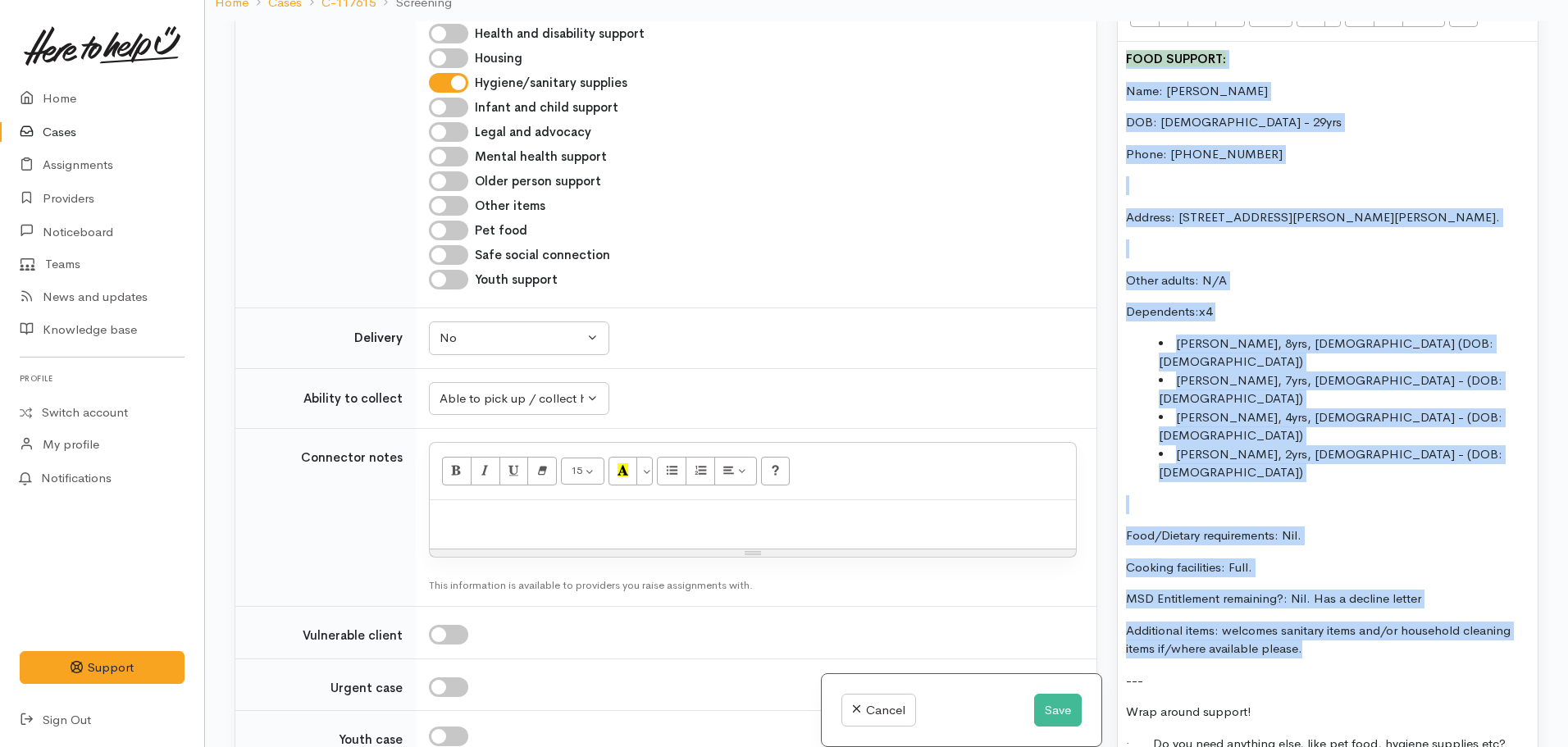
scroll to position [1883, 0]
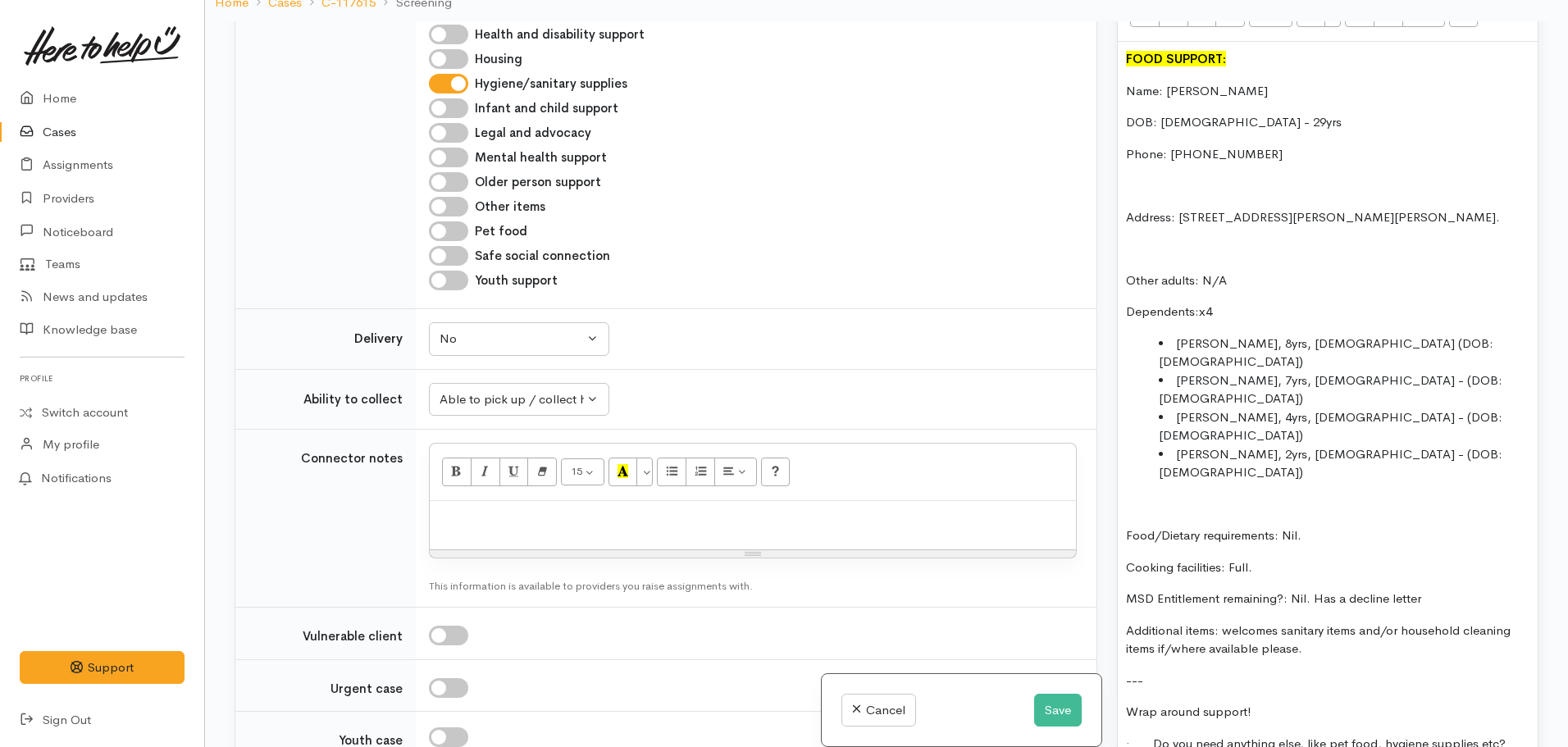
click at [466, 510] on p at bounding box center [753, 519] width 630 height 19
paste div
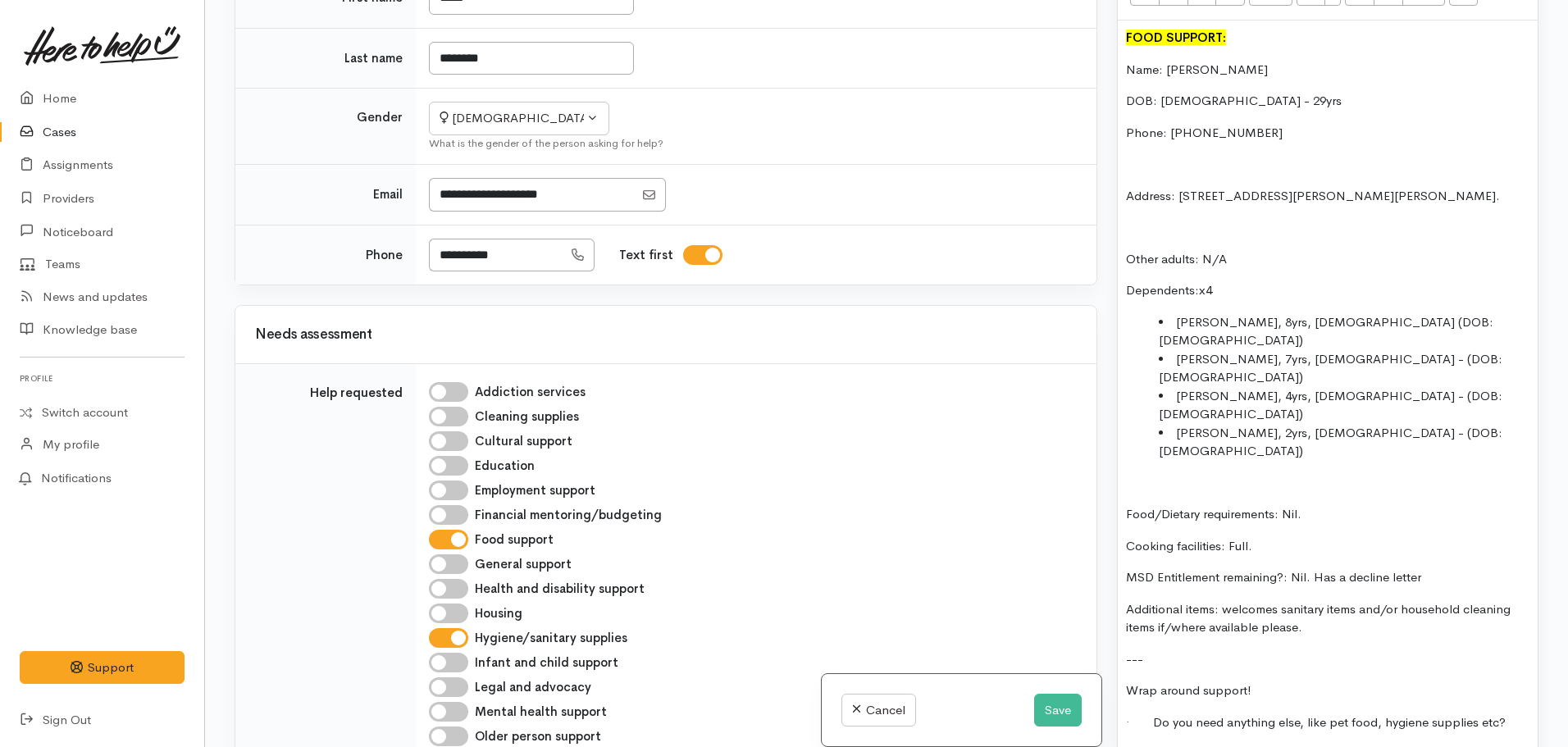
scroll to position [1307, 0]
click at [442, 406] on input "Cleaning supplies" at bounding box center [449, 416] width 39 height 20
checkbox input "true"
drag, startPoint x: 1299, startPoint y: 637, endPoint x: 1518, endPoint y: 629, distance: 219.1
click at [1518, 714] on p "· Do you need anything else, like pet food, hygiene supplies etc?" at bounding box center [1327, 723] width 403 height 19
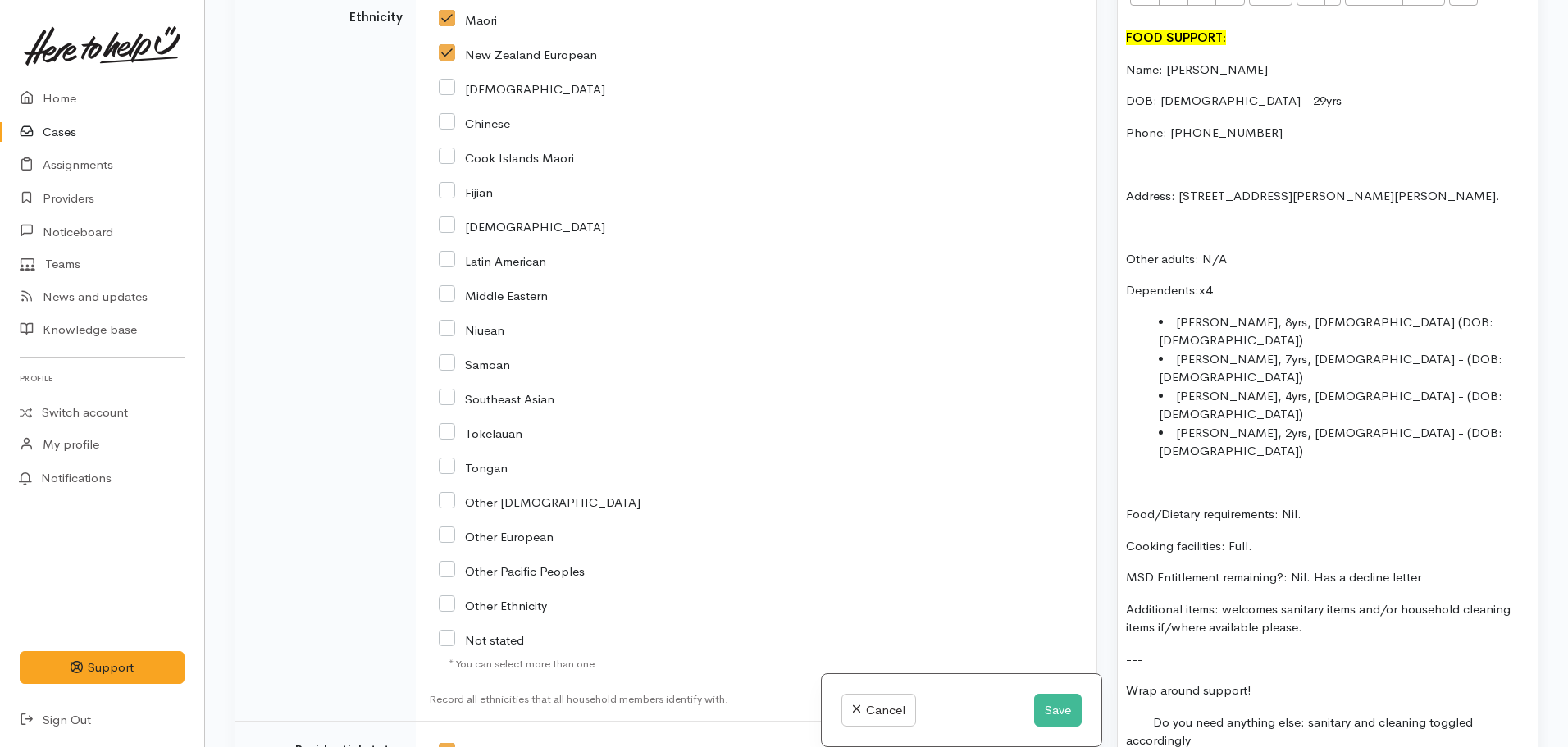
scroll to position [3940, 0]
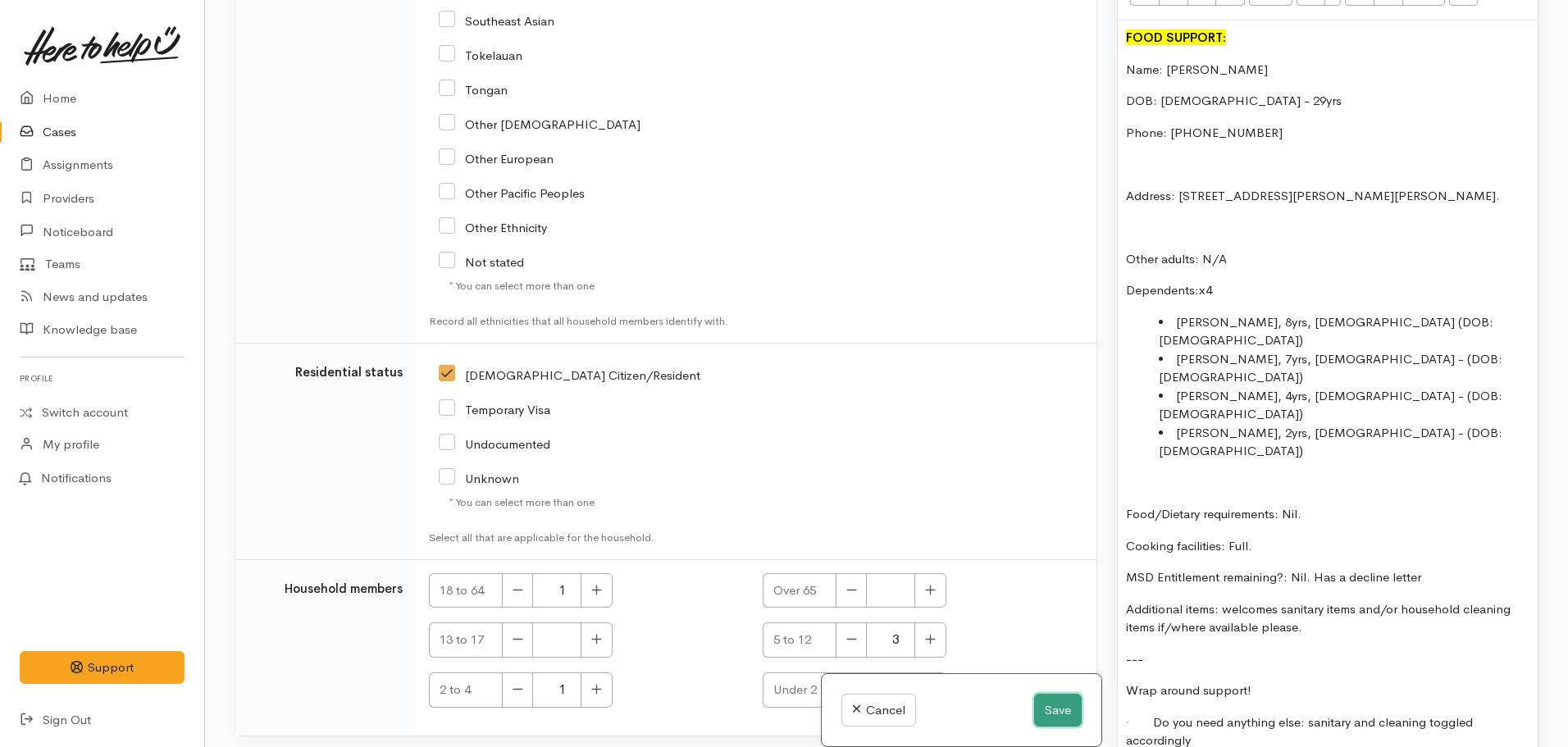
click at [1052, 721] on button "Save" at bounding box center [1057, 711] width 47 height 34
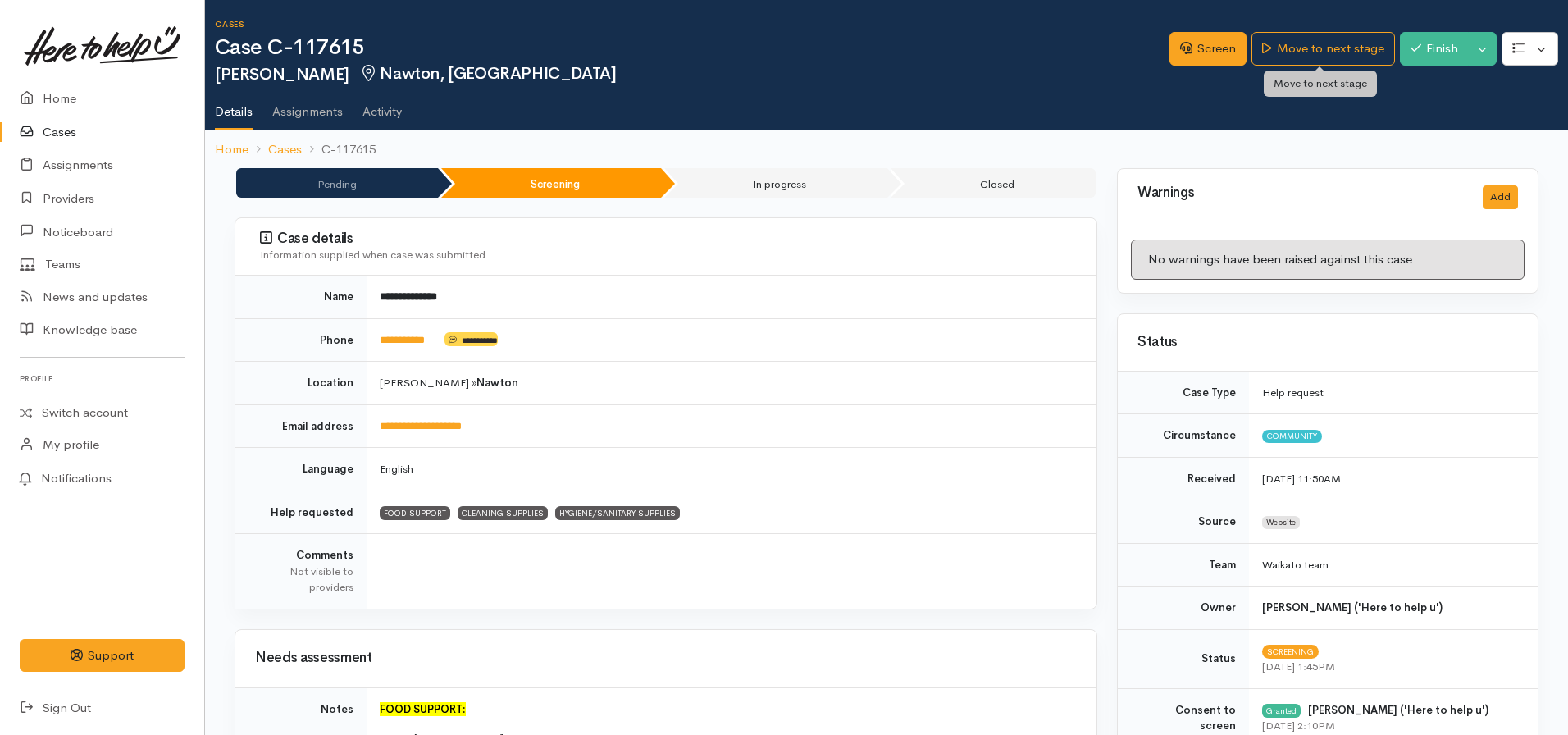
click at [1283, 26] on div "Screen Move to next stage Finish Toggle Dropdown Pause Cancel" at bounding box center [1368, 52] width 399 height 54
click at [1283, 47] on link "Move to next stage" at bounding box center [1323, 49] width 143 height 34
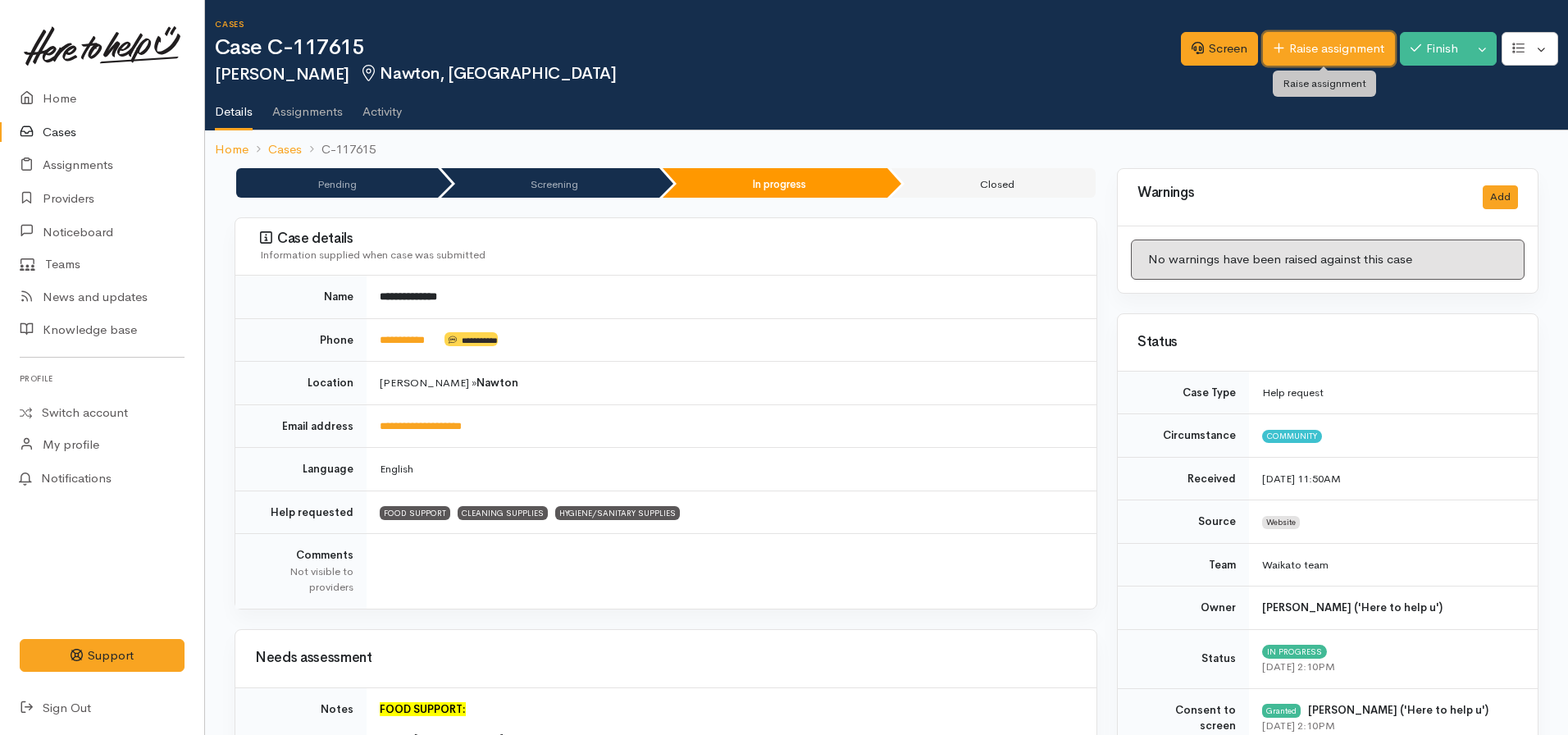
click at [1300, 56] on link "Raise assignment" at bounding box center [1329, 49] width 132 height 34
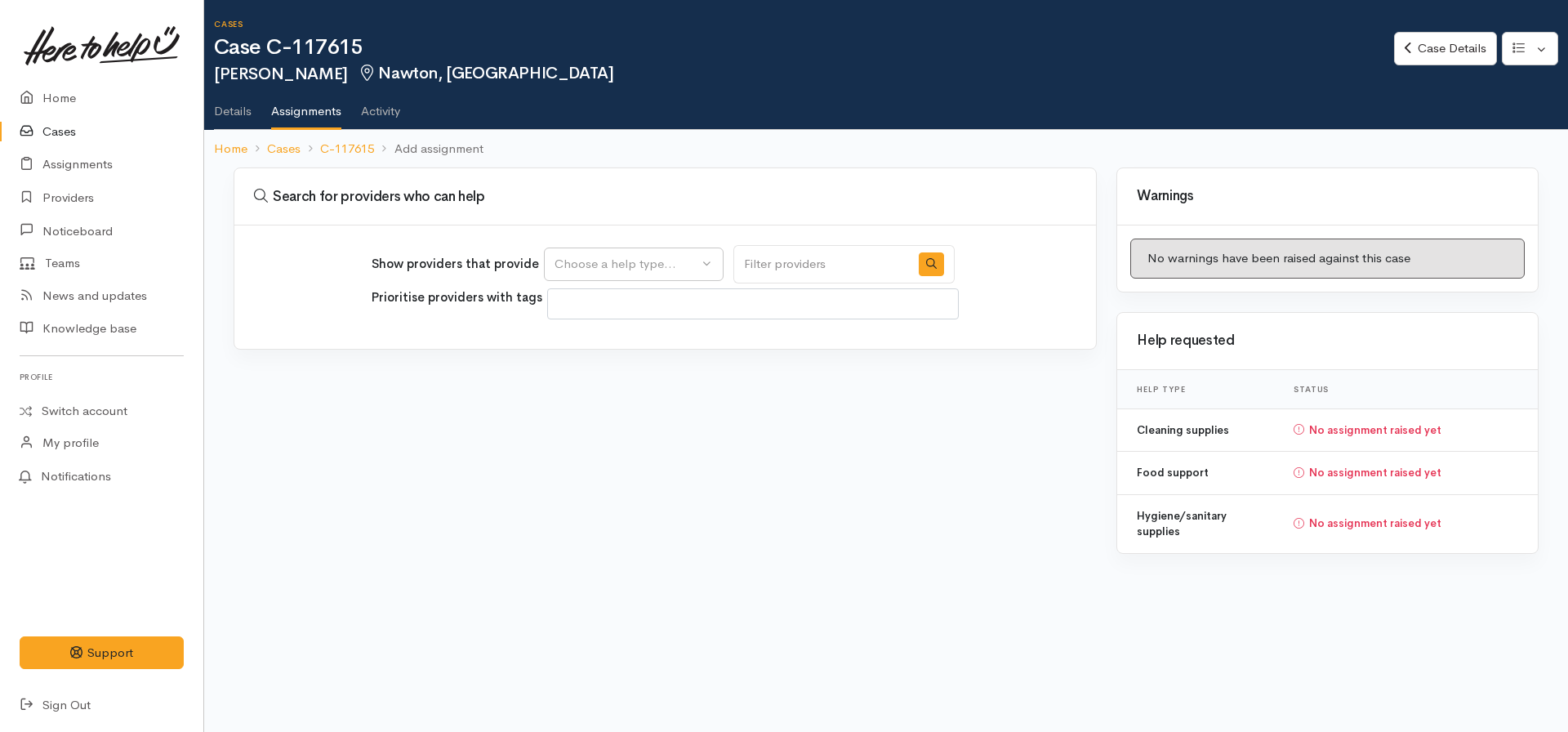
select select
click at [604, 259] on div "Choose a help type..." at bounding box center [626, 264] width 144 height 19
click at [638, 337] on span "Food support" at bounding box center [601, 342] width 76 height 19
select select "3"
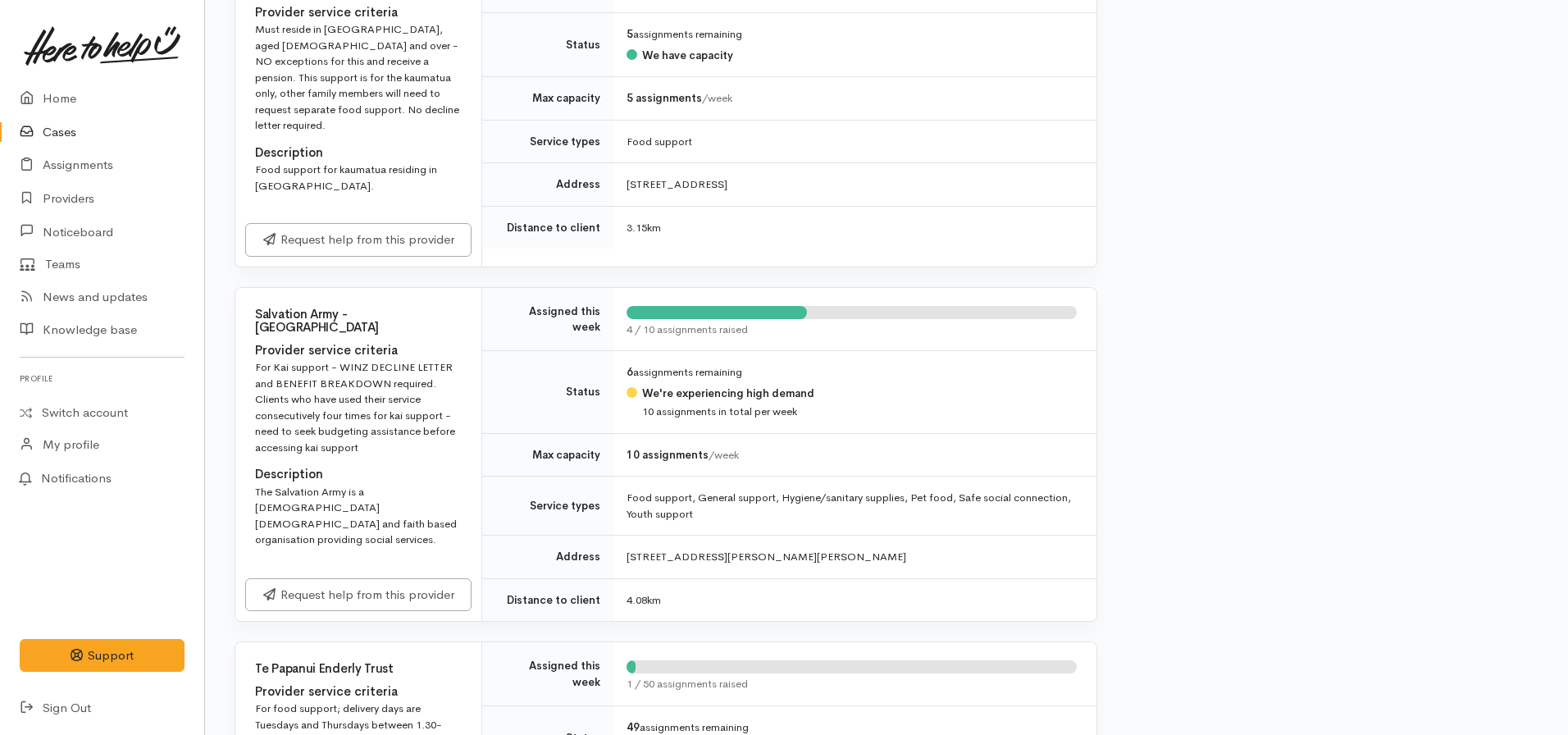
scroll to position [1161, 0]
click at [353, 574] on link "Request help from this provider" at bounding box center [359, 591] width 227 height 34
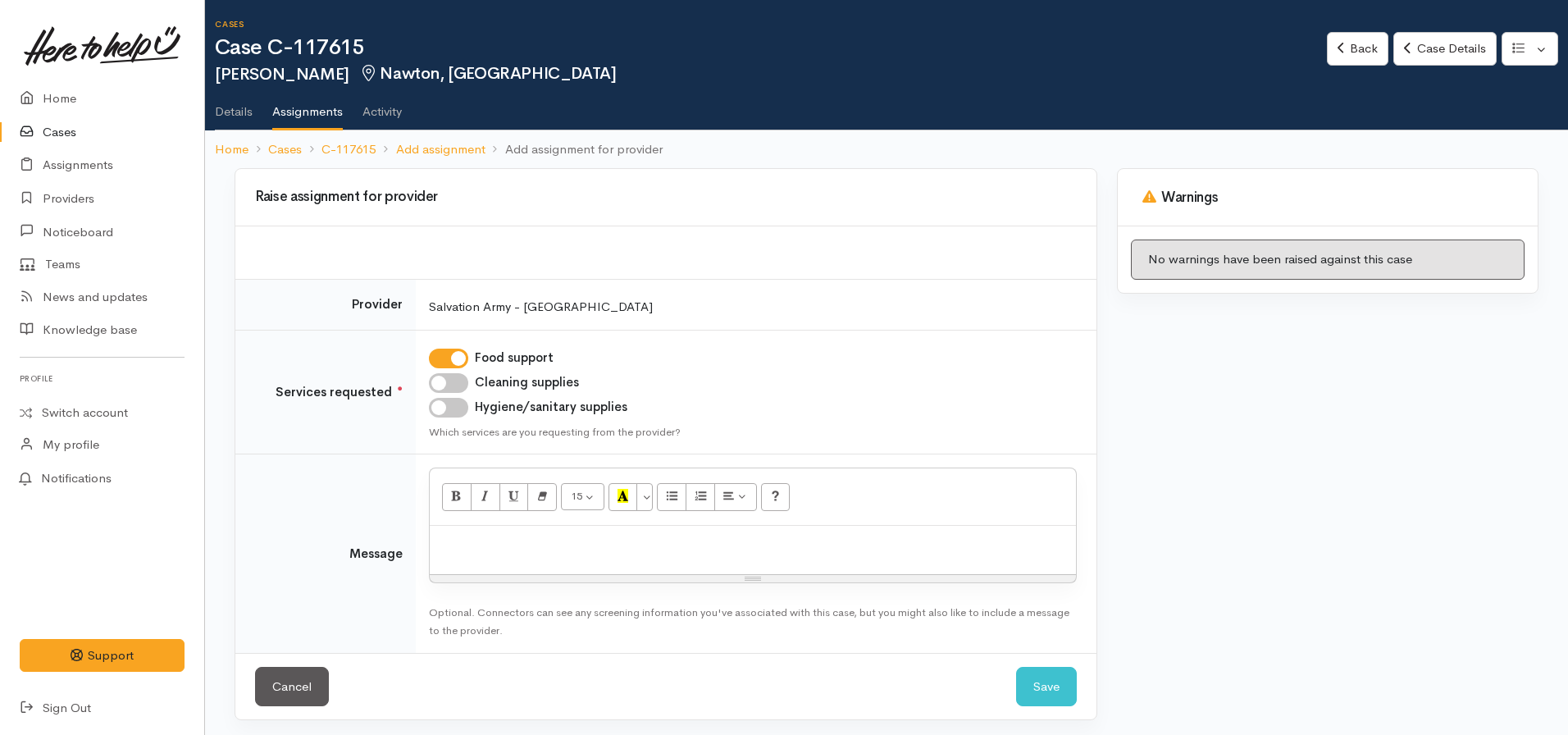
click at [446, 376] on input "Cleaning supplies" at bounding box center [449, 383] width 39 height 20
checkbox input "true"
click at [452, 411] on input "Hygiene/sanitary supplies" at bounding box center [449, 408] width 39 height 20
checkbox input "true"
click at [482, 531] on div at bounding box center [753, 549] width 646 height 48
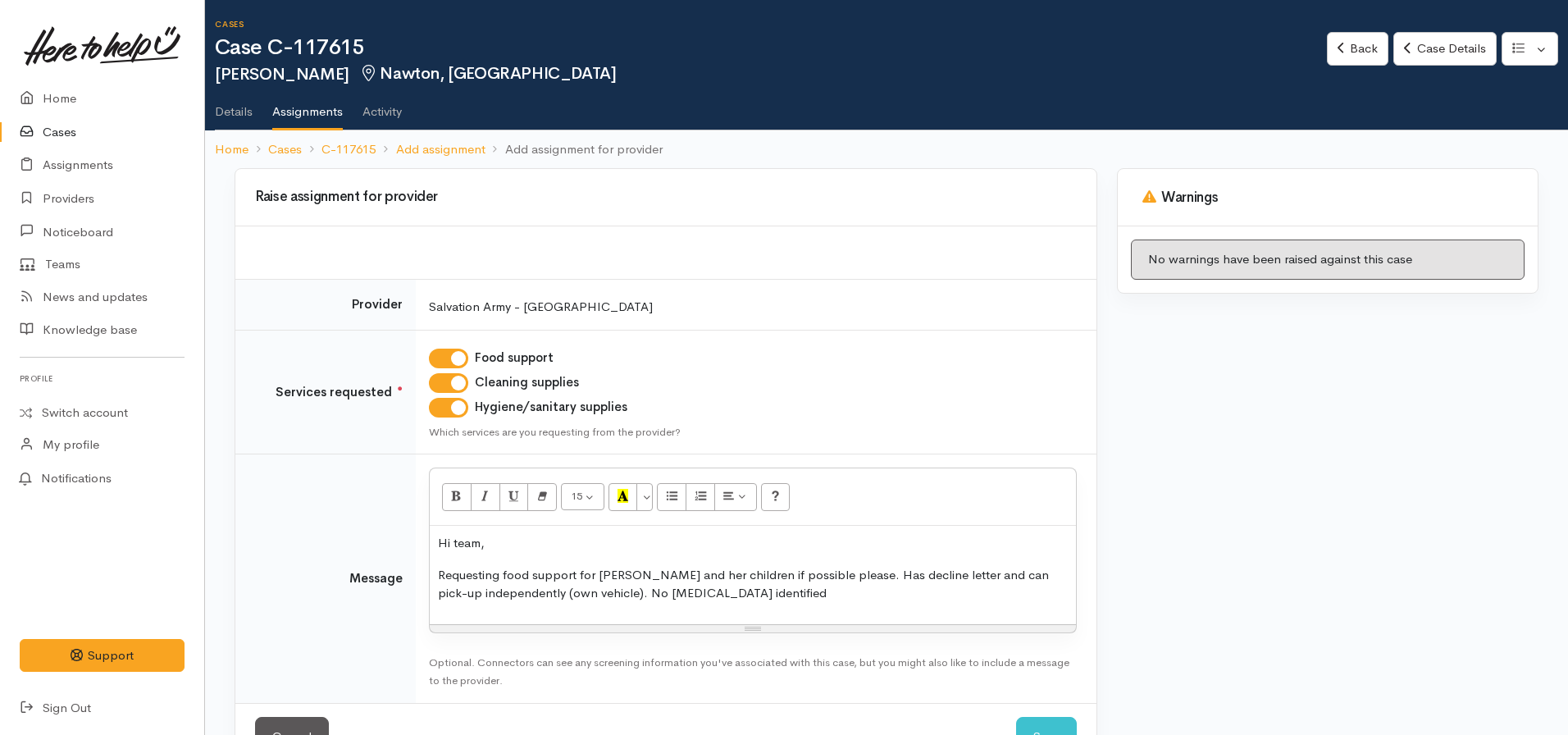
click at [767, 595] on p "Requesting food support for [PERSON_NAME] and her children if possible please. …" at bounding box center [753, 583] width 630 height 37
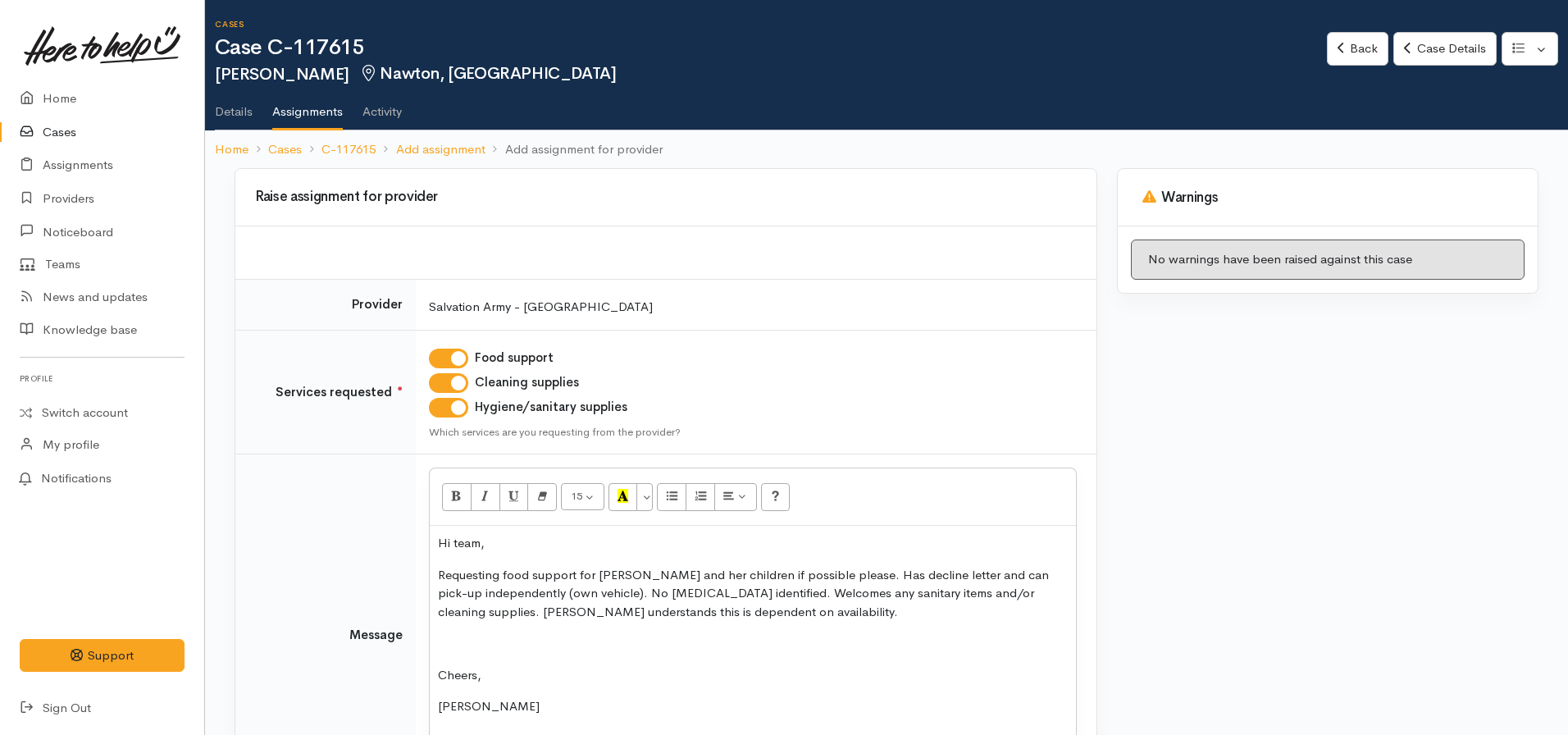
click at [747, 611] on p "Requesting food support for [PERSON_NAME] and her children if possible please. …" at bounding box center [753, 593] width 630 height 56
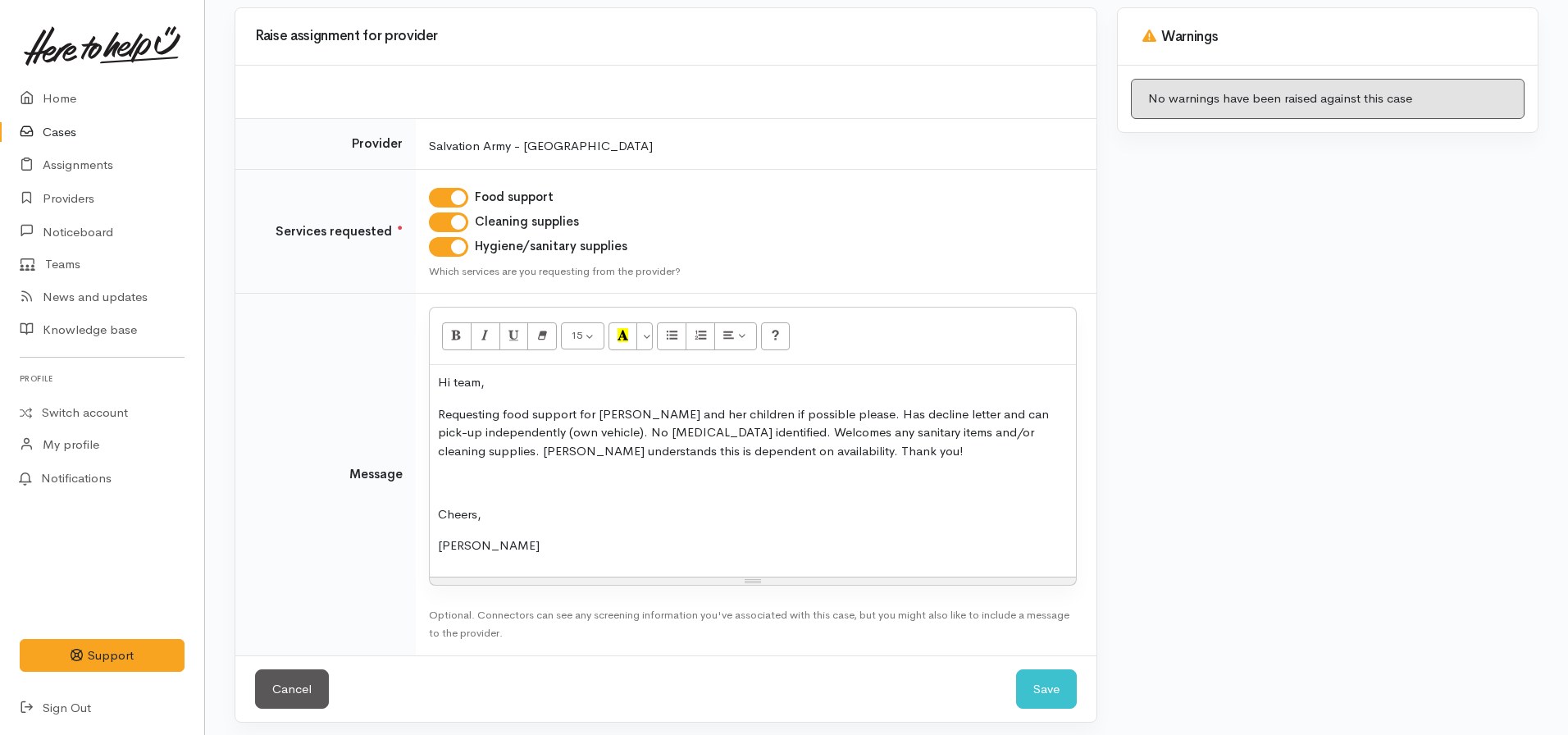
scroll to position [168, 0]
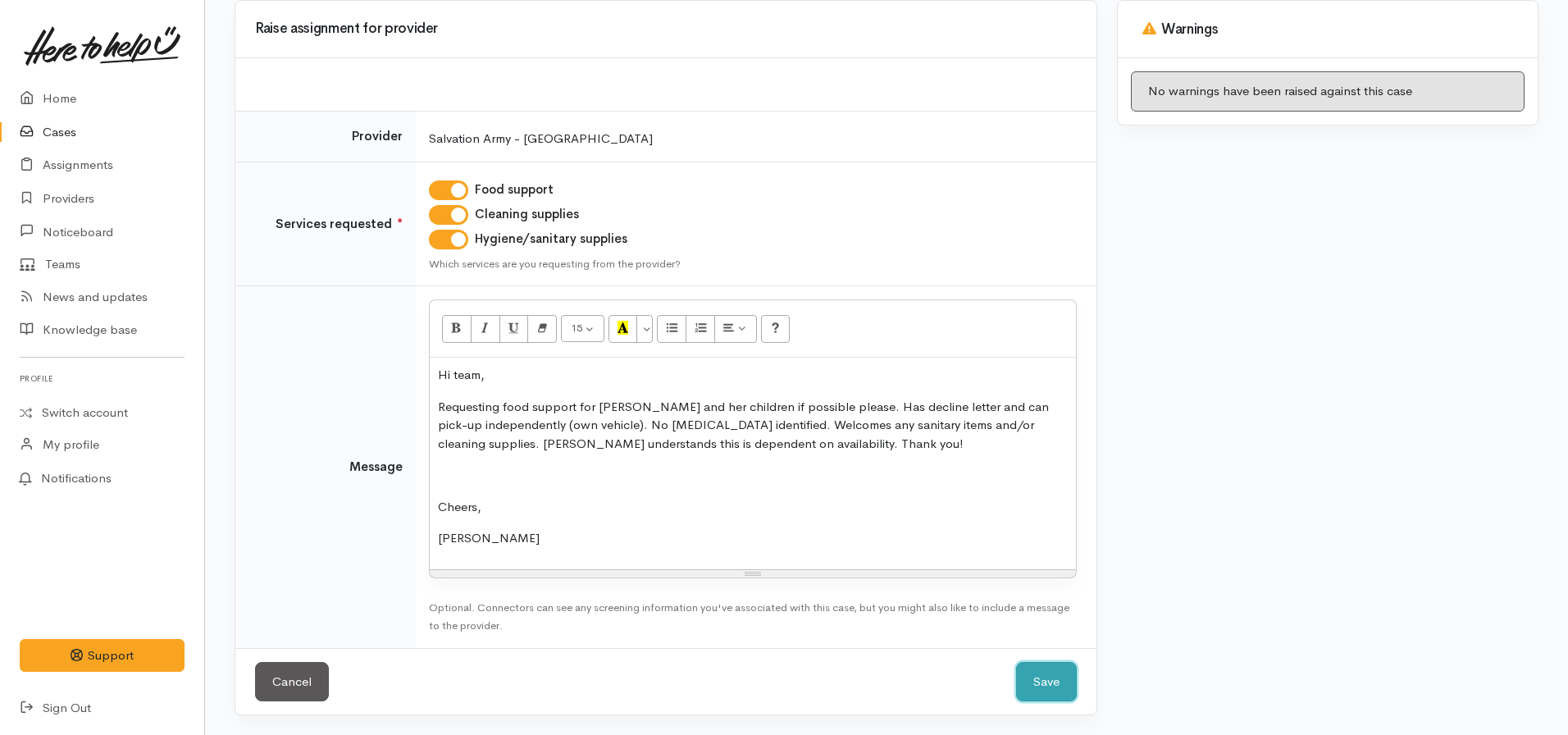
click at [1052, 680] on button "Save" at bounding box center [1046, 681] width 61 height 40
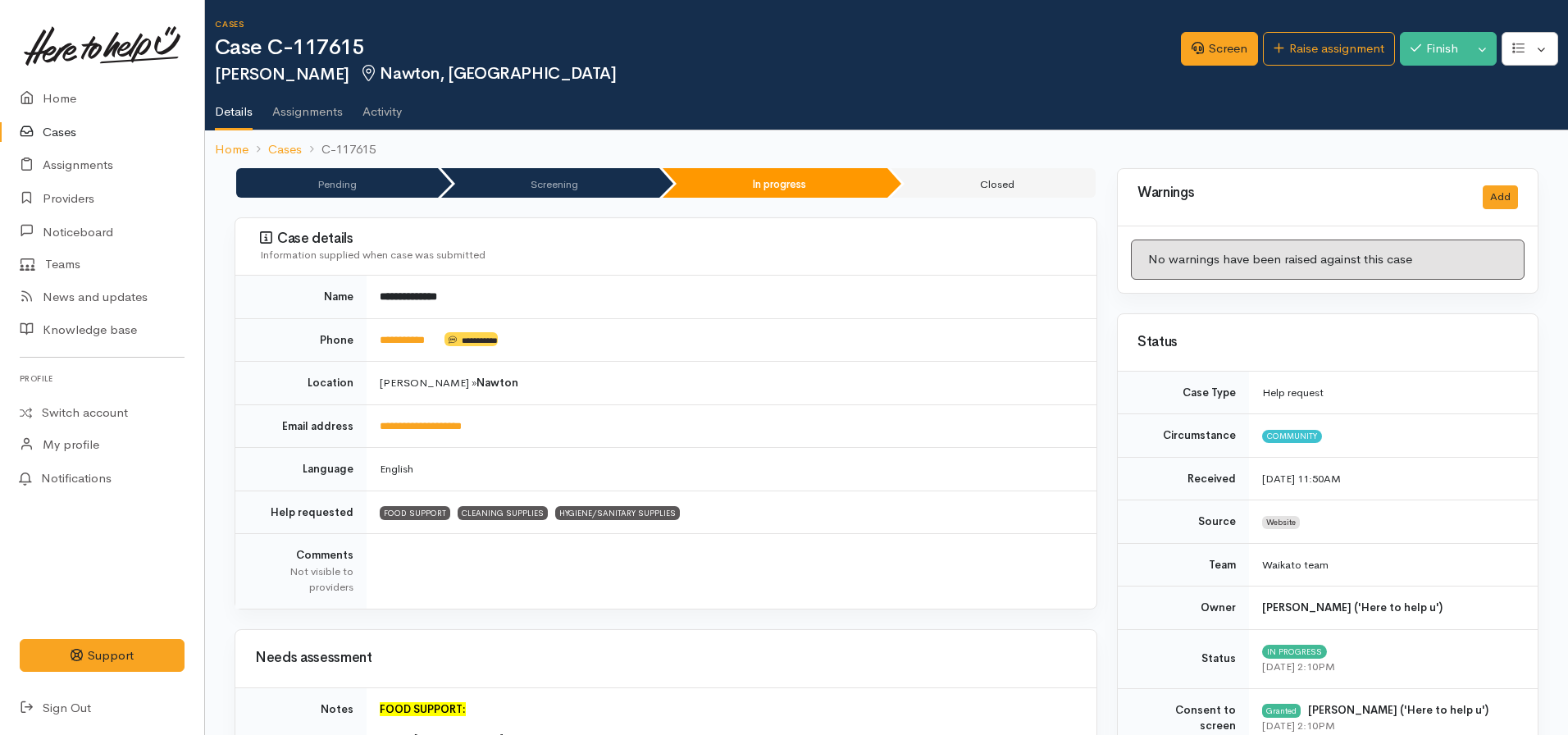
click at [70, 136] on link "Cases" at bounding box center [102, 133] width 204 height 34
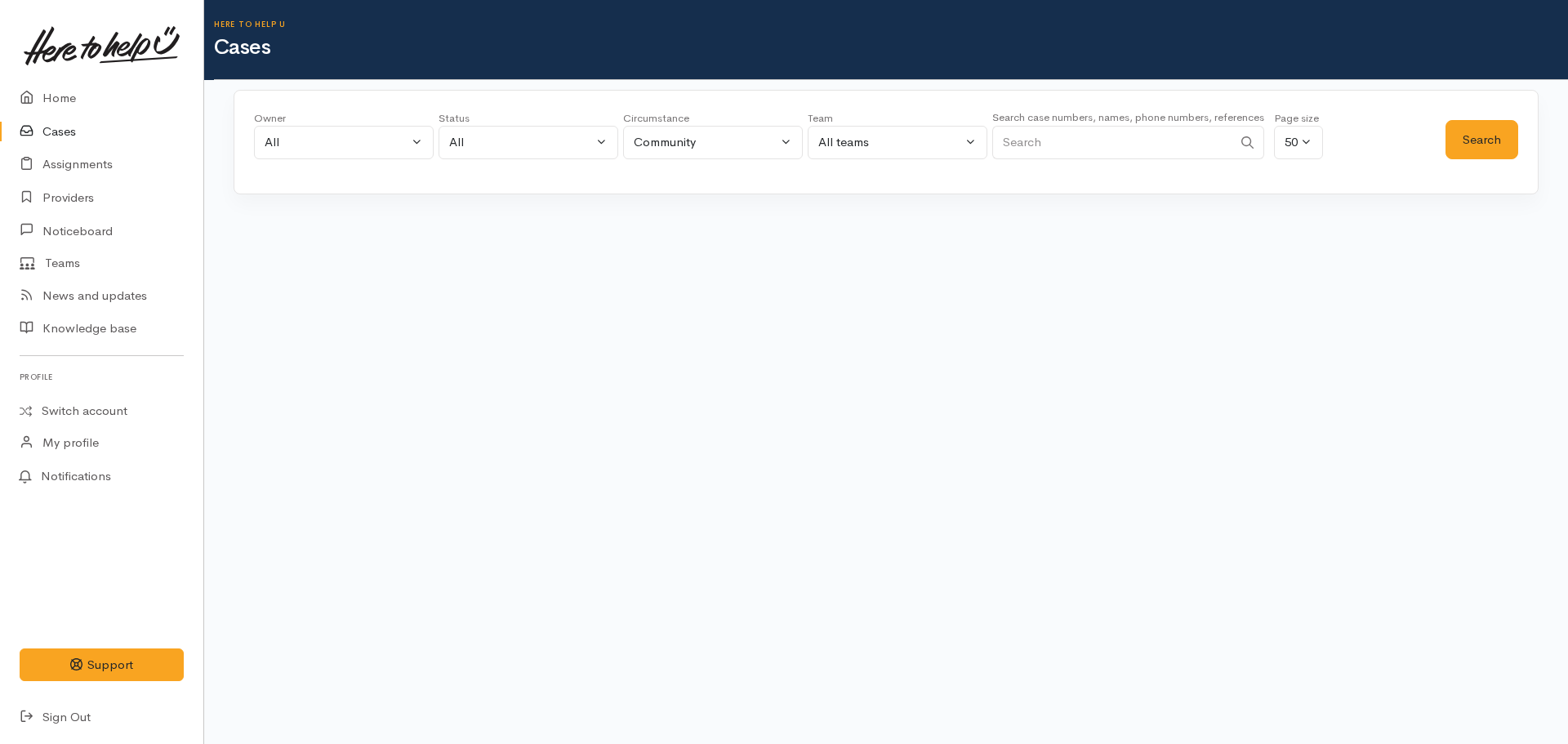
click at [1061, 155] on input "Search" at bounding box center [1112, 143] width 240 height 34
type input "0273183280"
click at [1492, 139] on button "Search" at bounding box center [1482, 140] width 73 height 40
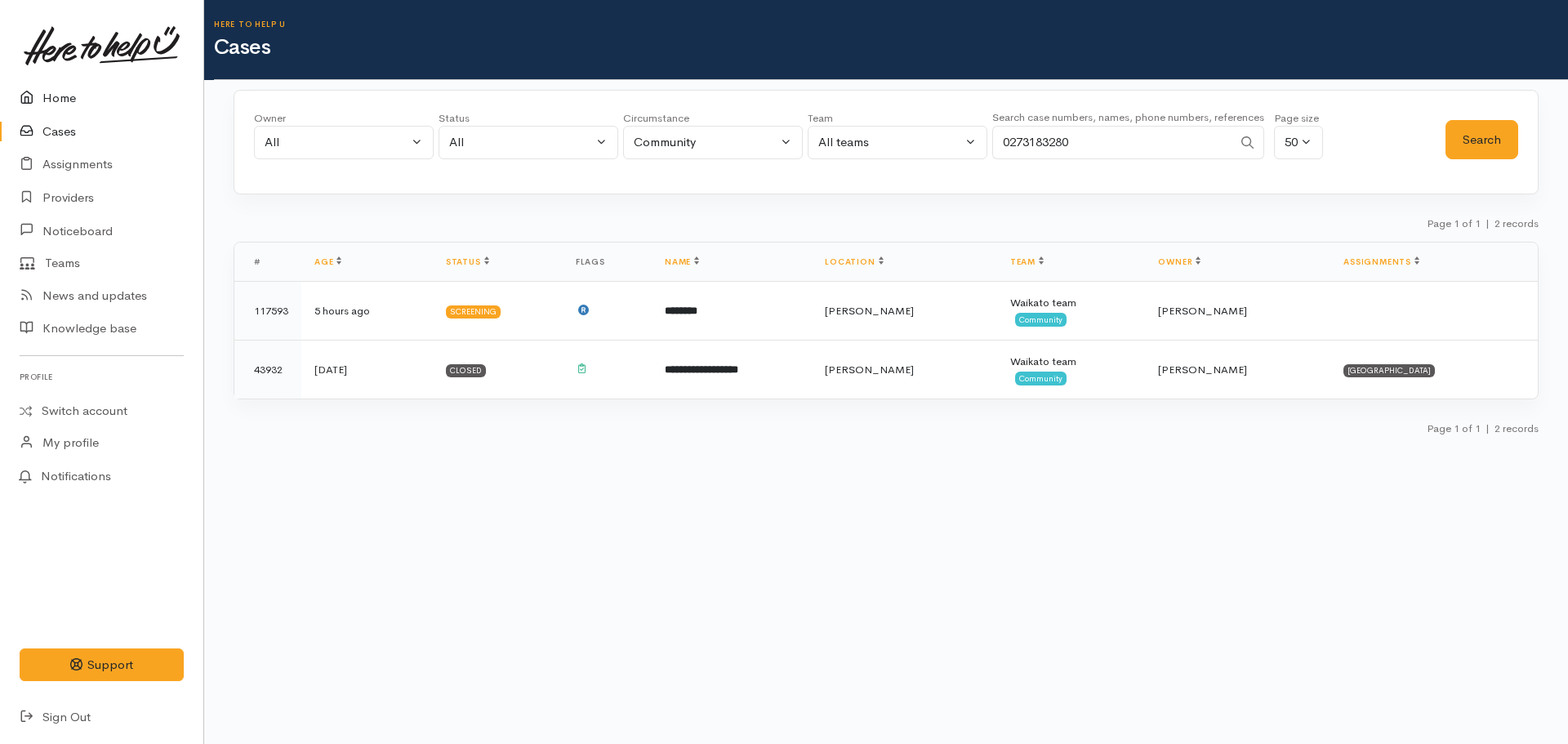
click at [72, 87] on link "Home" at bounding box center [101, 99] width 203 height 34
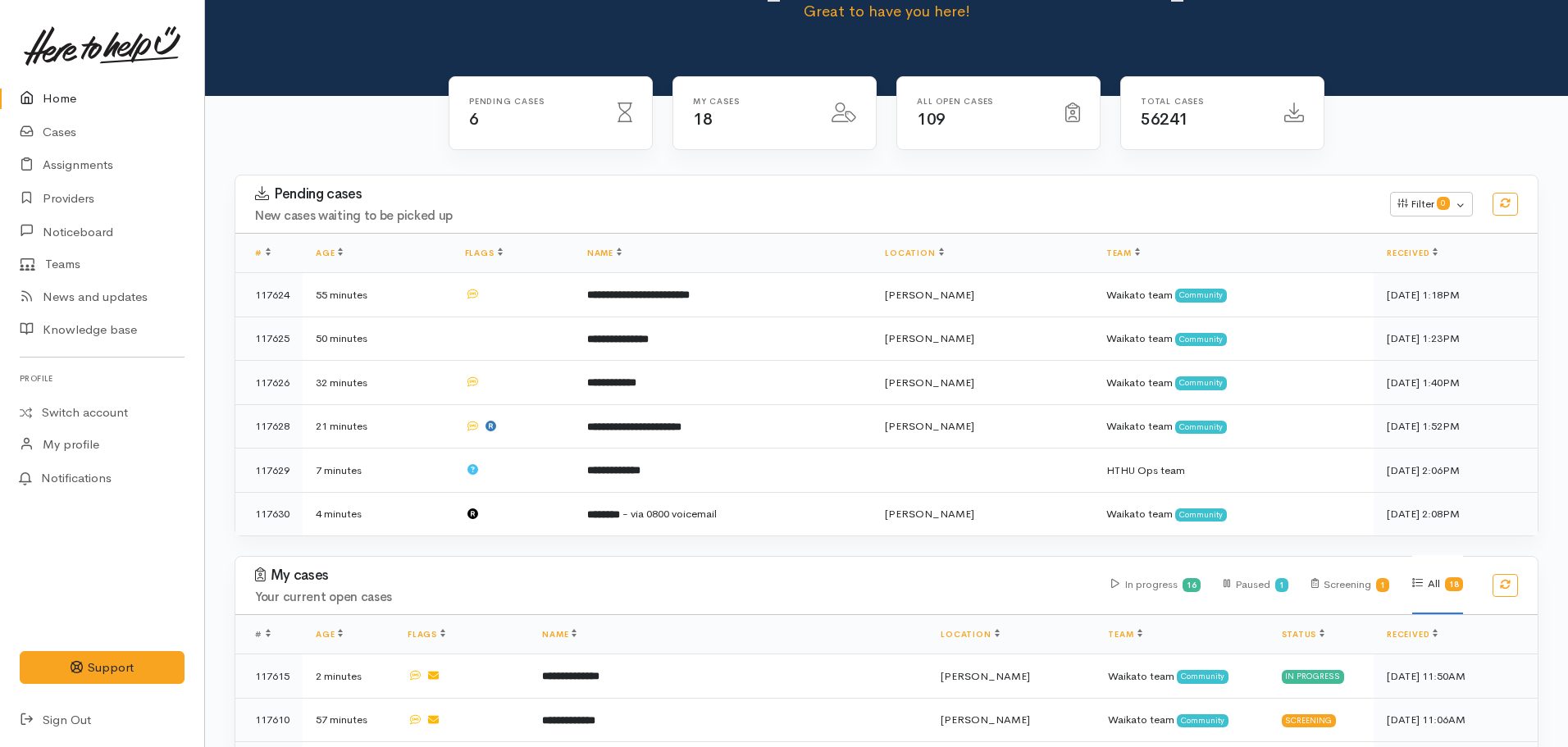
scroll to position [83, 0]
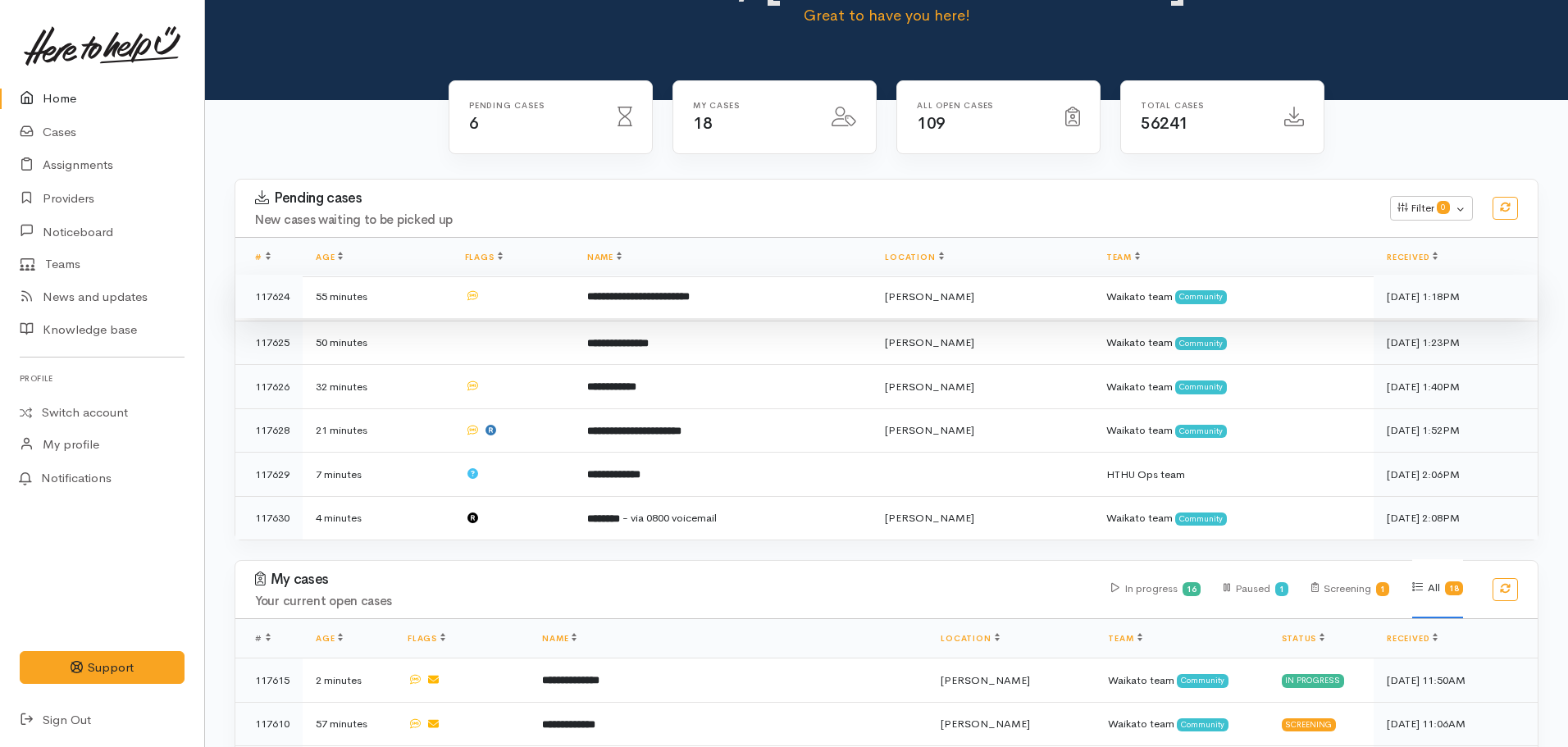
click at [605, 281] on td "**********" at bounding box center [722, 297] width 298 height 45
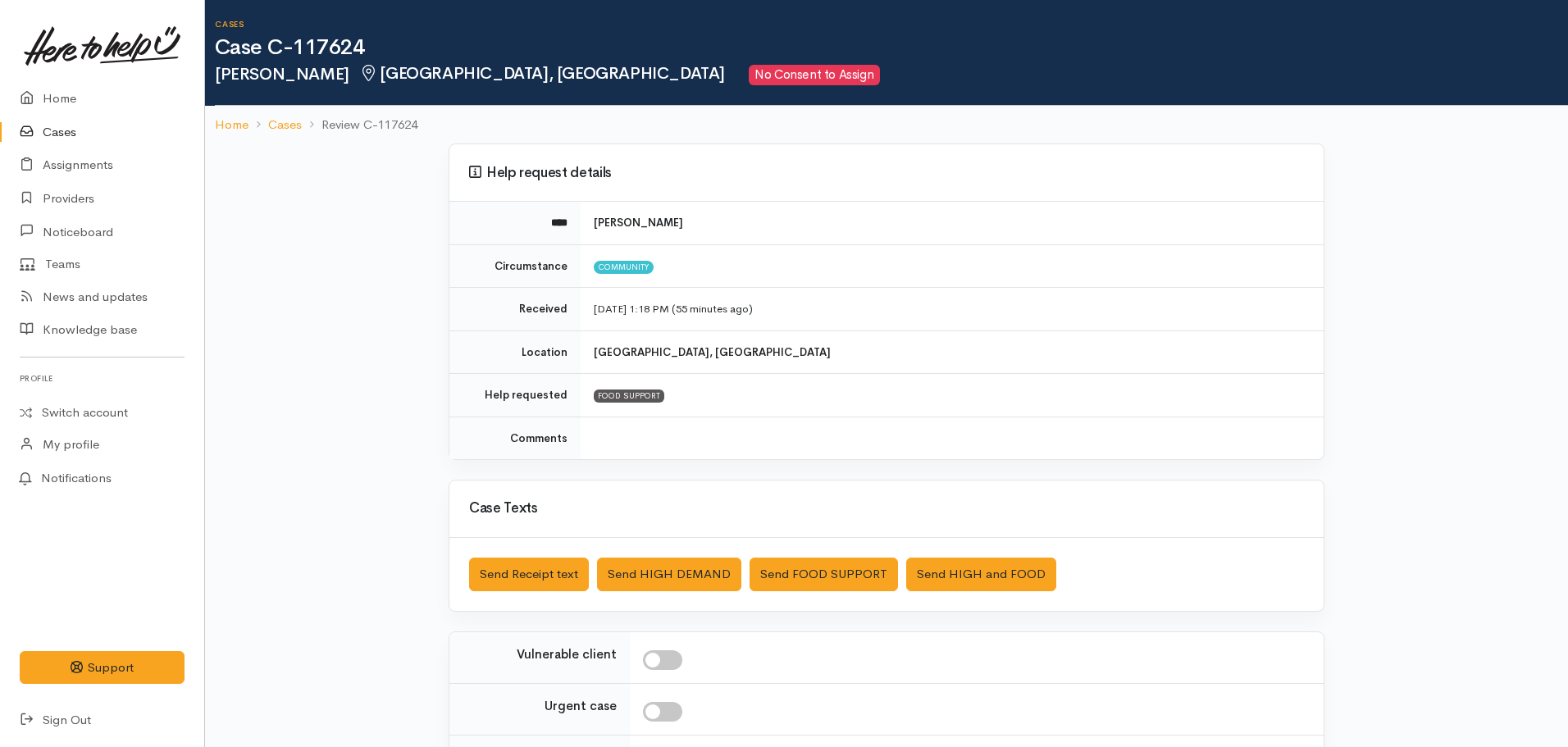
click at [228, 136] on ol "Home Cases Review C-117624" at bounding box center [887, 125] width 1343 height 38
click at [227, 117] on link "Home" at bounding box center [232, 125] width 34 height 19
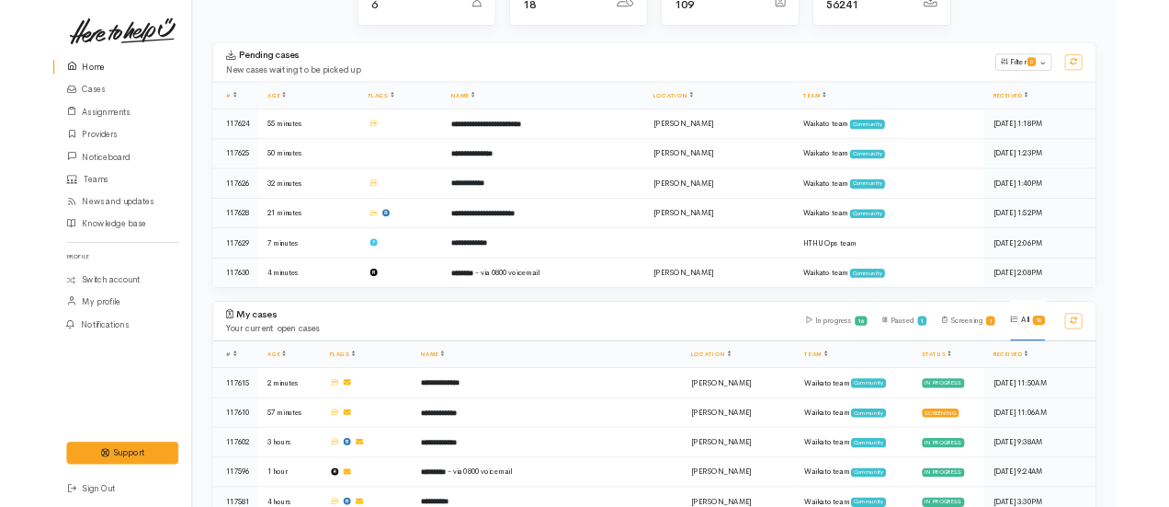
scroll to position [223, 0]
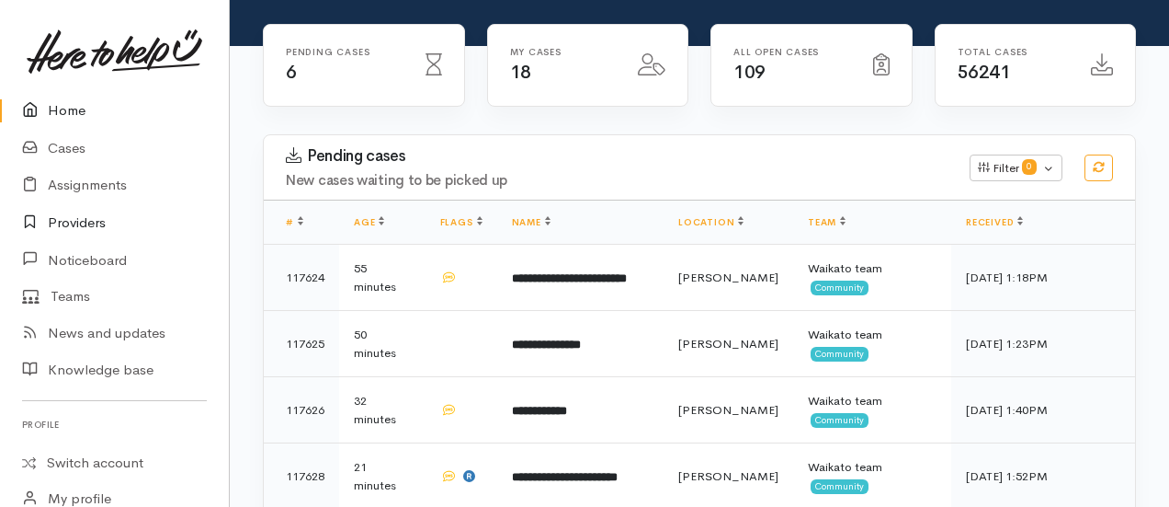
click at [88, 216] on link "Providers" at bounding box center [114, 223] width 229 height 38
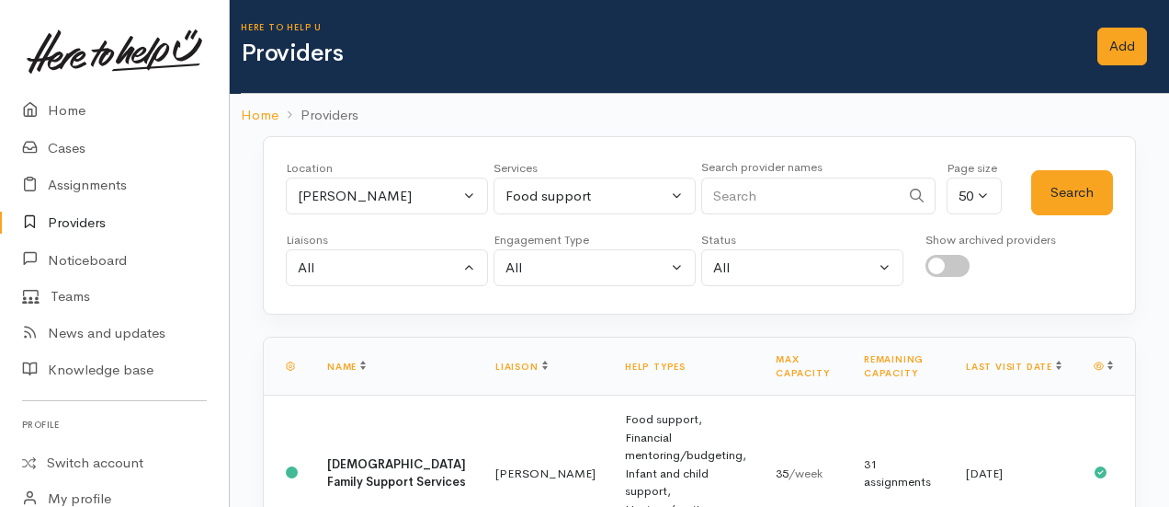
select select "3"
select select "null"
click at [62, 101] on link "Home" at bounding box center [114, 111] width 229 height 38
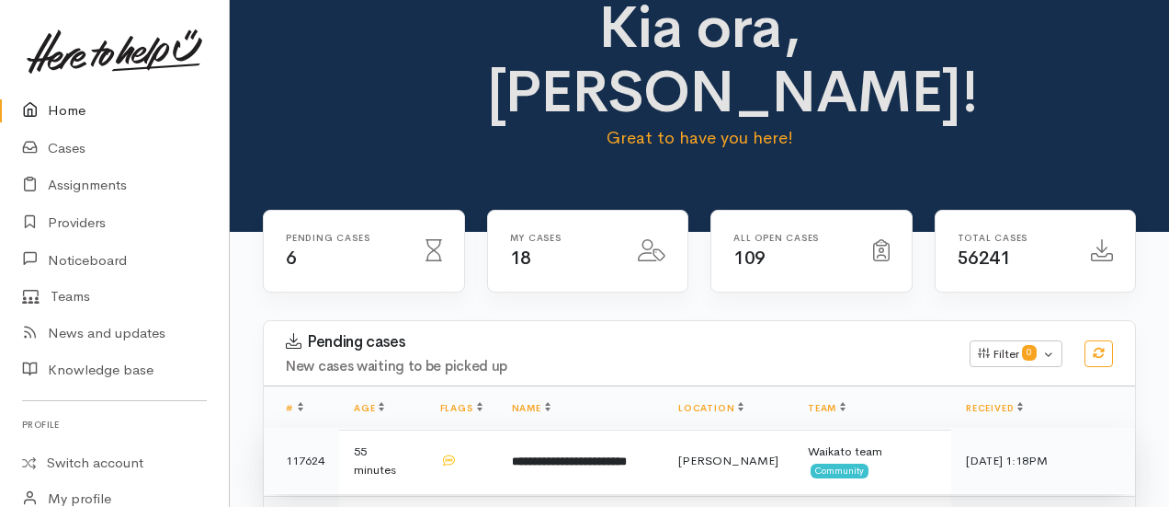
scroll to position [40, 0]
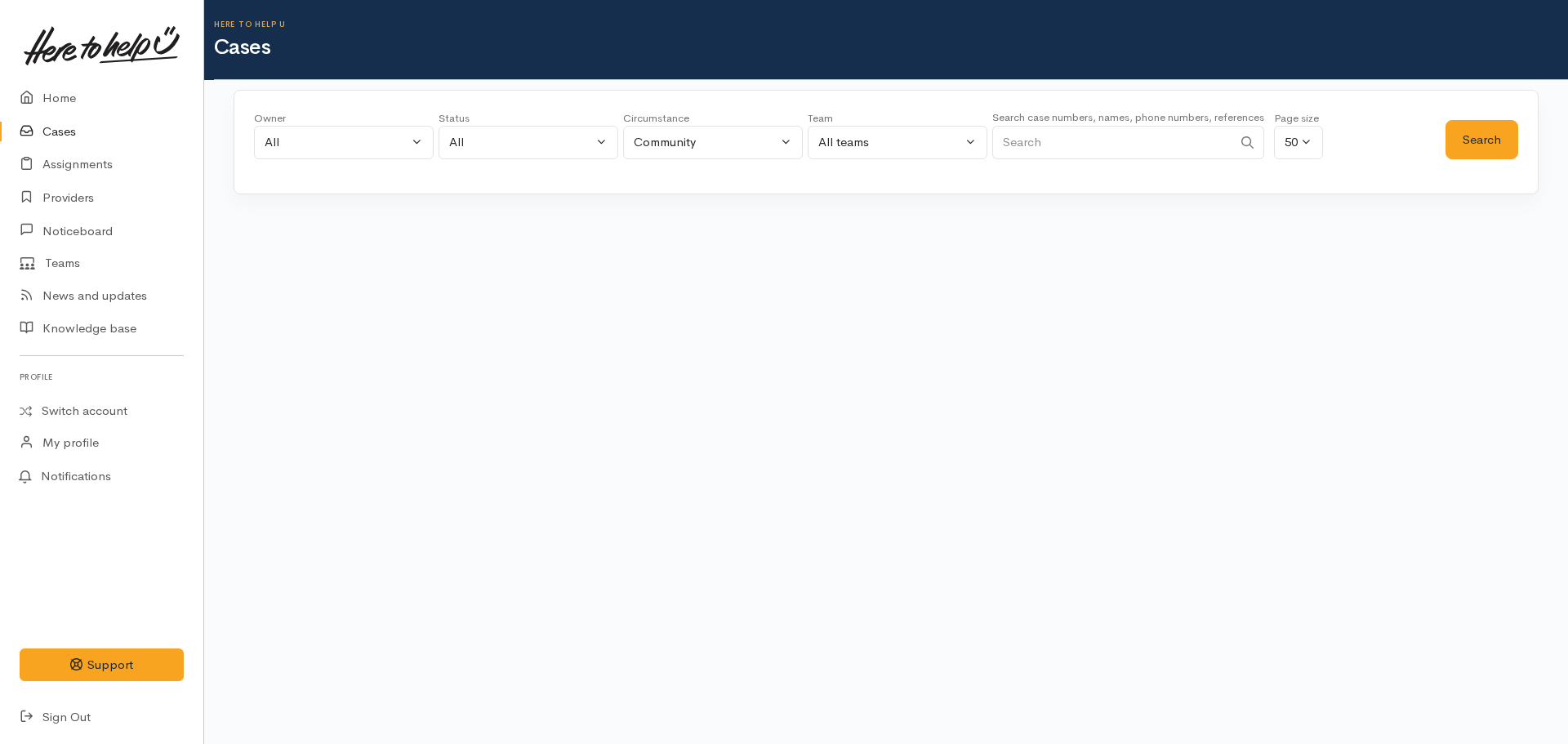
click at [1043, 151] on input "Search" at bounding box center [1112, 143] width 240 height 34
type input "0278923527"
click at [1478, 137] on button "Search" at bounding box center [1482, 140] width 73 height 40
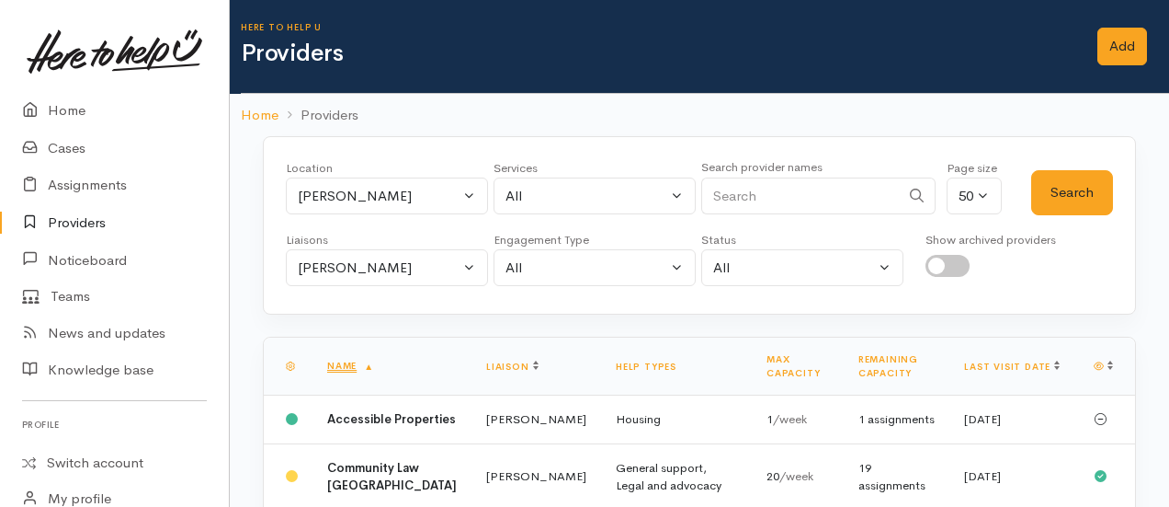
click at [735, 187] on input "Search" at bounding box center [800, 196] width 199 height 38
type input "rural support trust"
click at [1084, 186] on button "Search" at bounding box center [1072, 192] width 82 height 45
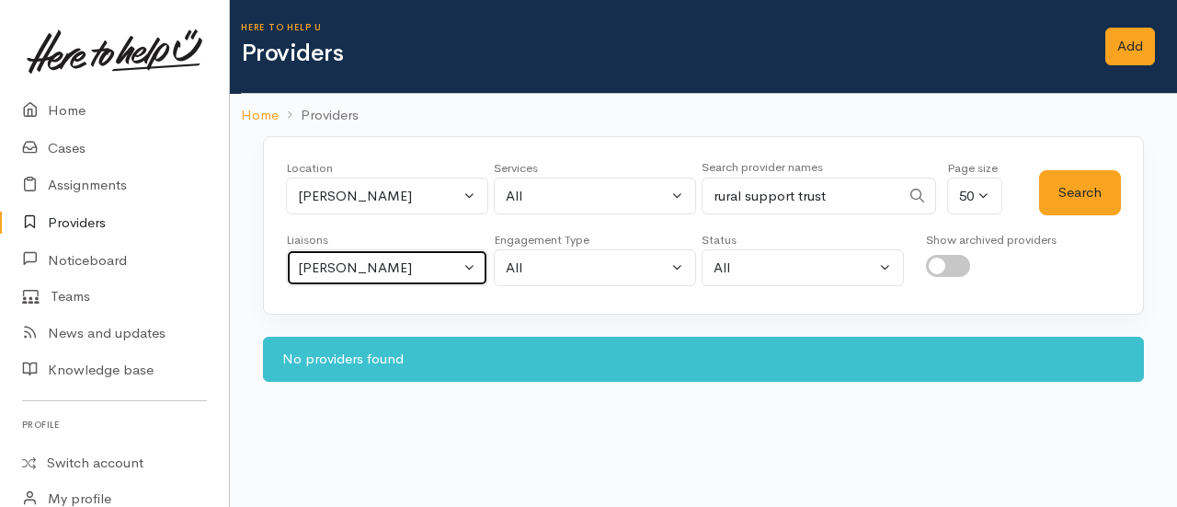
click at [331, 265] on div "[PERSON_NAME]" at bounding box center [379, 267] width 162 height 21
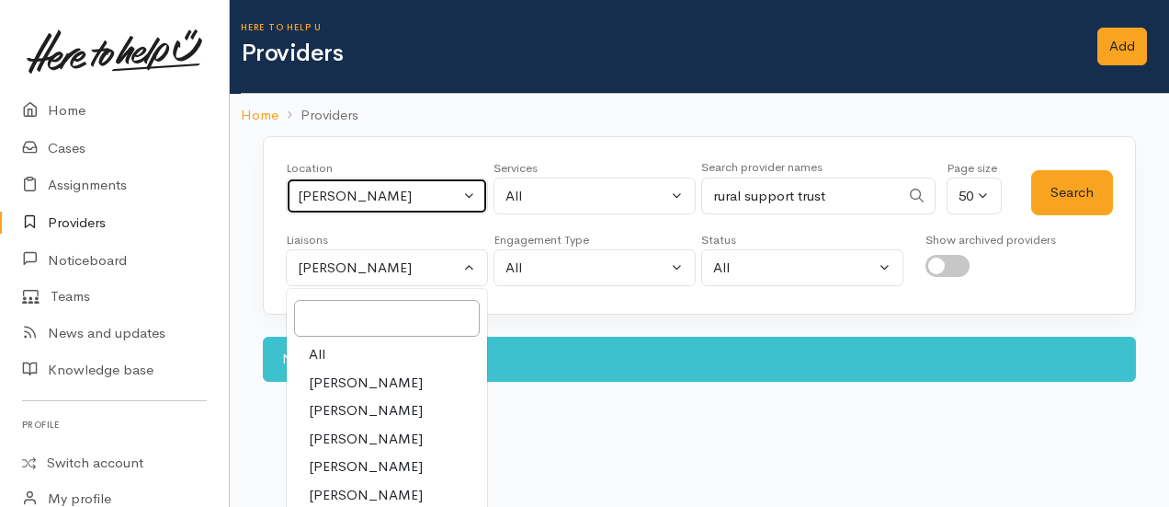
click at [359, 189] on div "[PERSON_NAME]" at bounding box center [379, 196] width 162 height 21
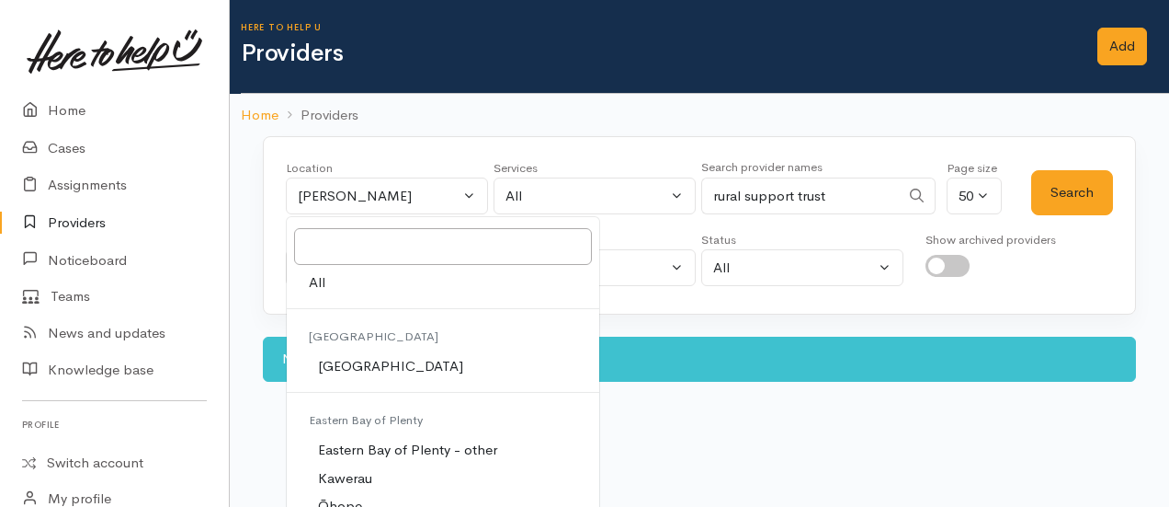
click at [320, 282] on span "All" at bounding box center [317, 282] width 17 height 21
select select "-1"
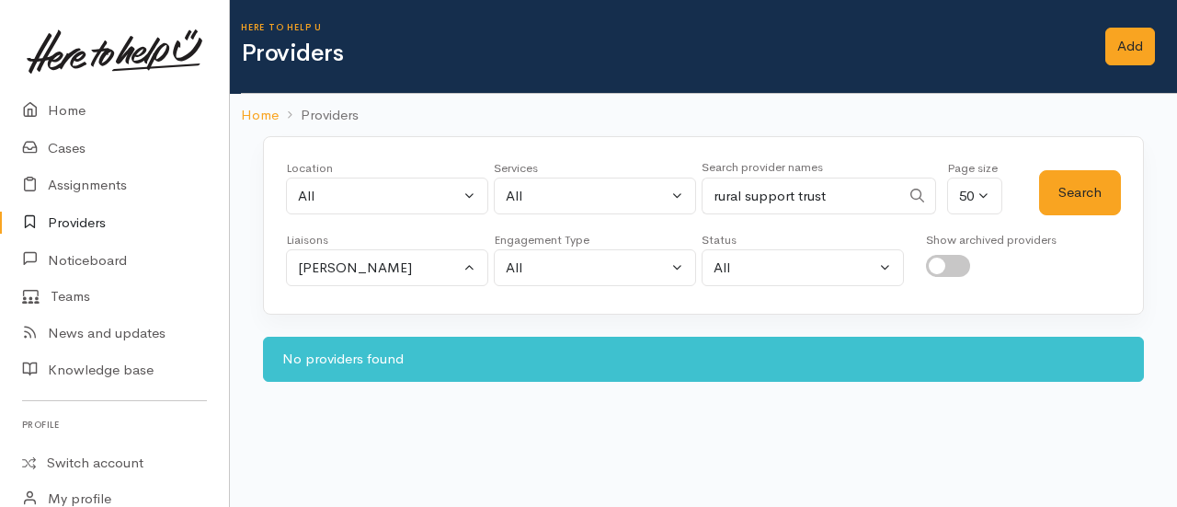
click at [1022, 176] on div "Location All Tauranga Eastern Bay of Plenty - other Kawerau Ōhope Ōpōtiki Whaka…" at bounding box center [662, 192] width 753 height 66
click at [1085, 188] on button "Search" at bounding box center [1080, 192] width 82 height 45
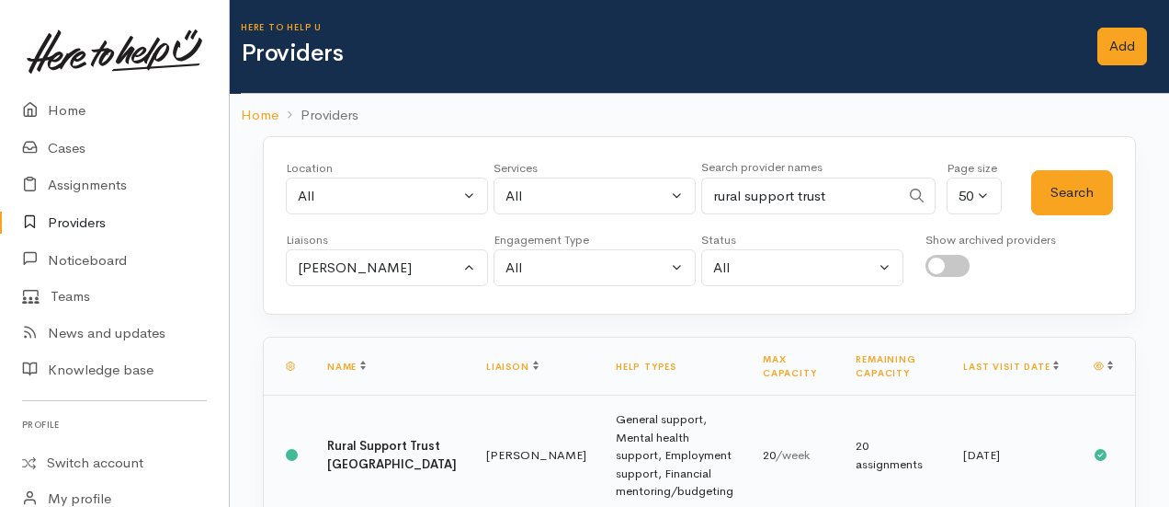
click at [317, 438] on td "Rural Support Trust [GEOGRAPHIC_DATA]" at bounding box center [392, 455] width 159 height 120
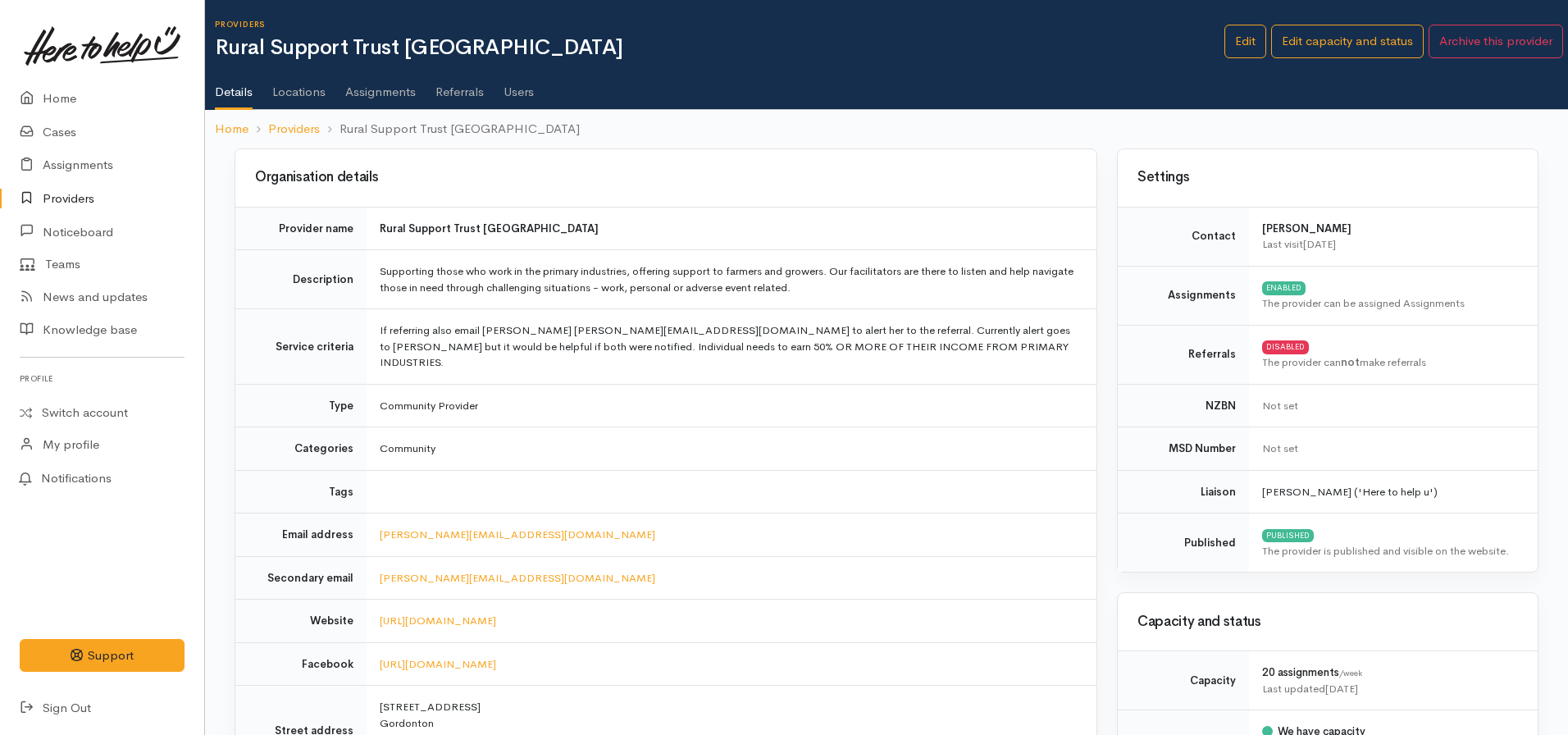
click at [393, 92] on link "Assignments" at bounding box center [380, 86] width 70 height 45
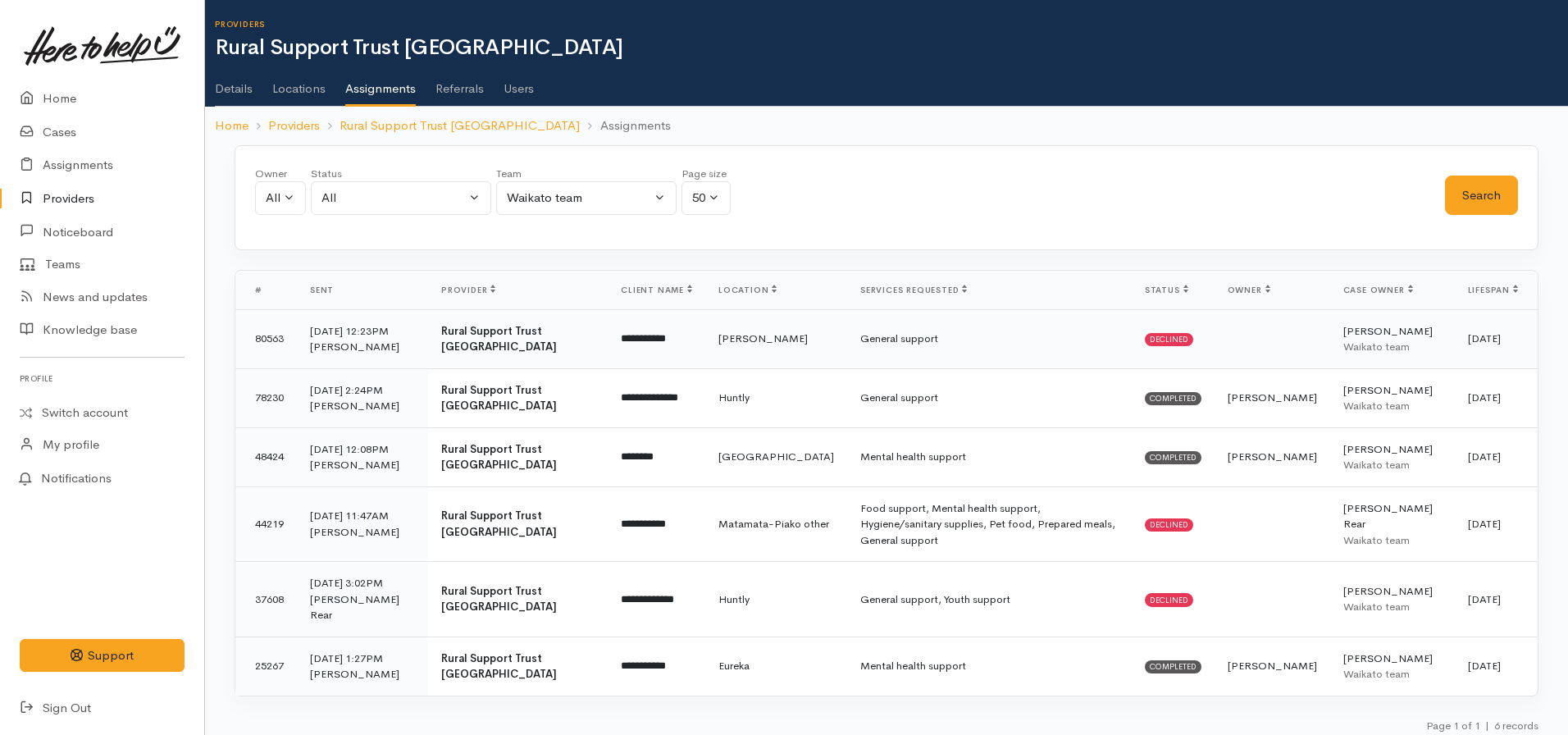
click at [971, 335] on td "General support" at bounding box center [989, 339] width 285 height 59
click at [246, 84] on link "Details" at bounding box center [234, 82] width 37 height 45
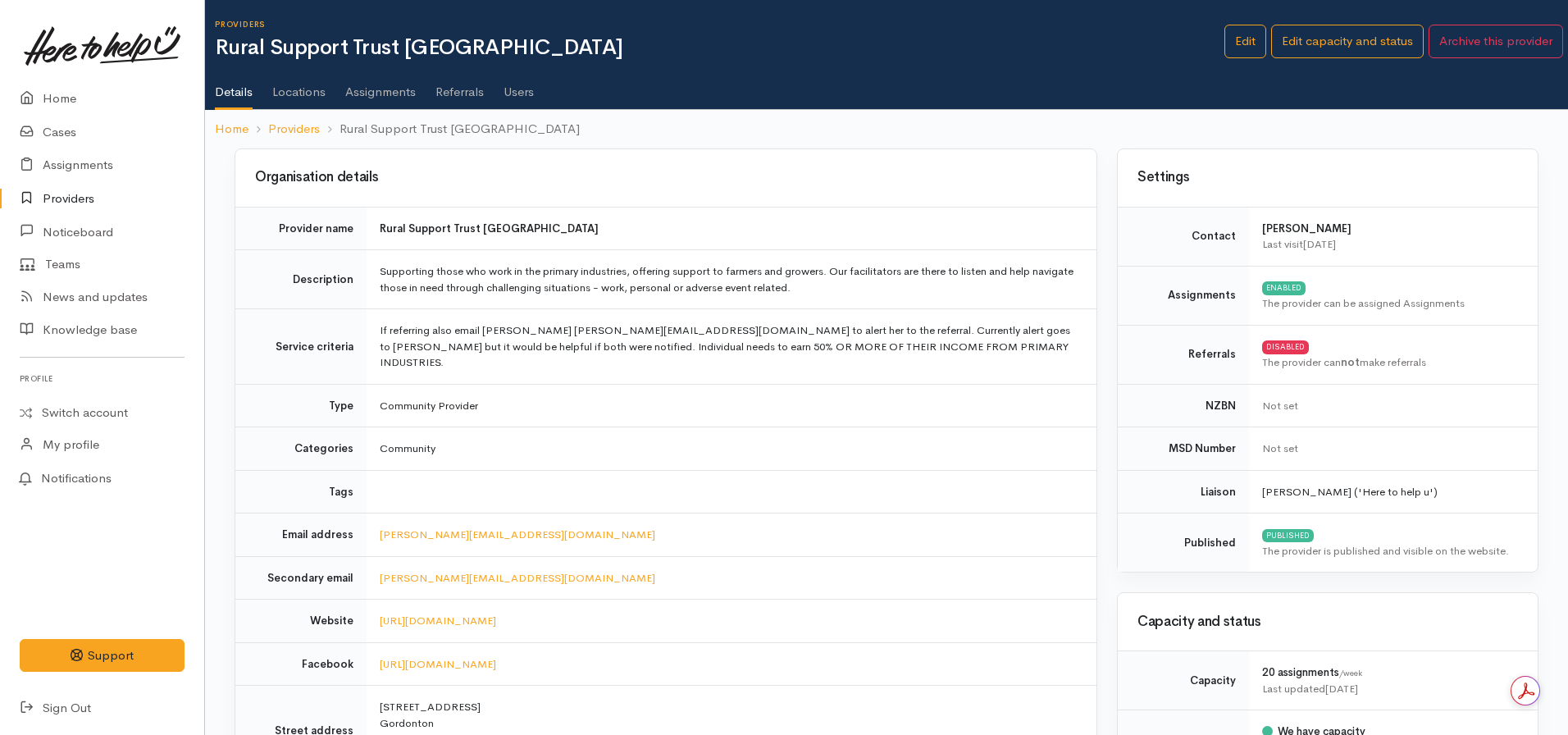
click at [517, 95] on link "Users" at bounding box center [518, 86] width 30 height 45
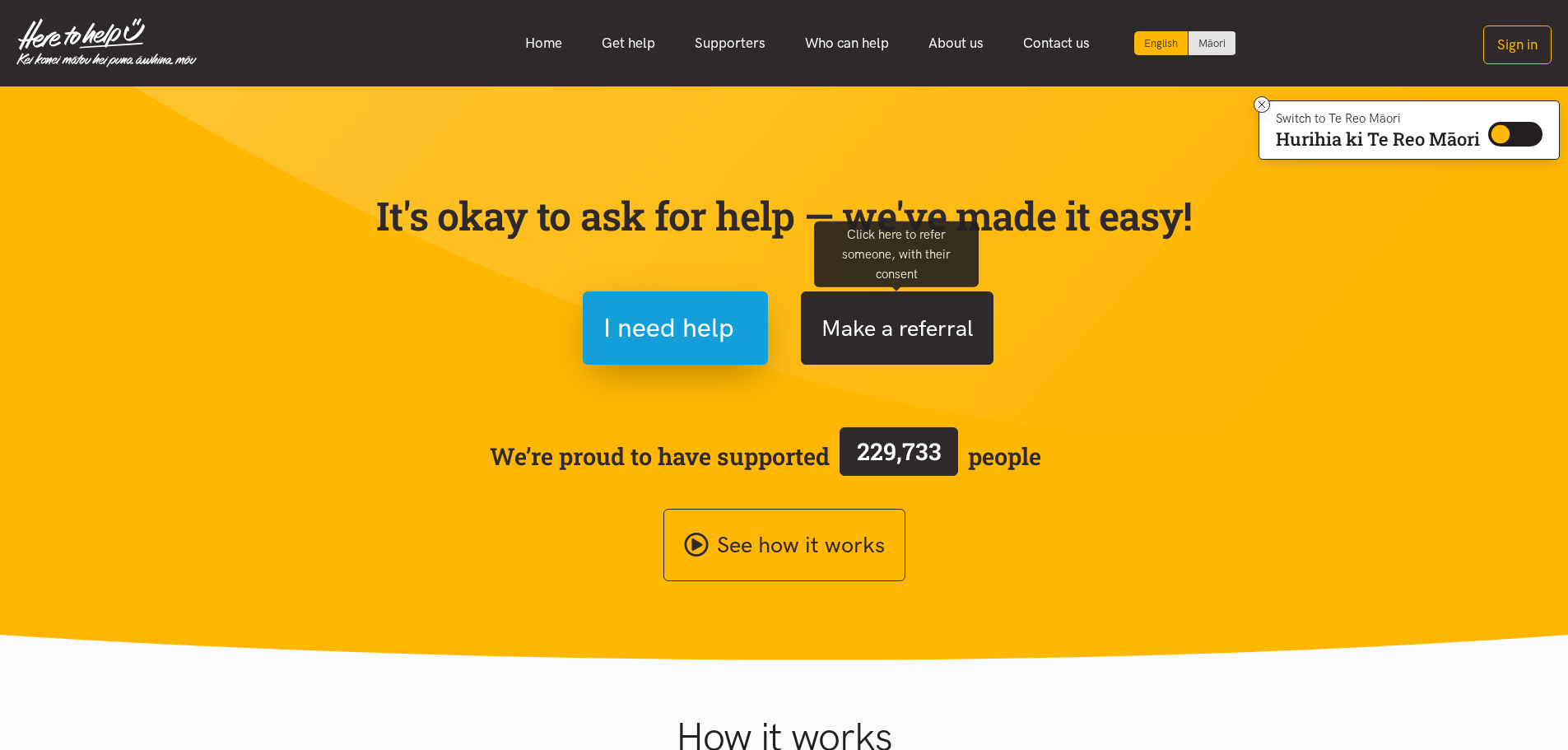
click at [903, 341] on button "Make a referral" at bounding box center [896, 328] width 193 height 73
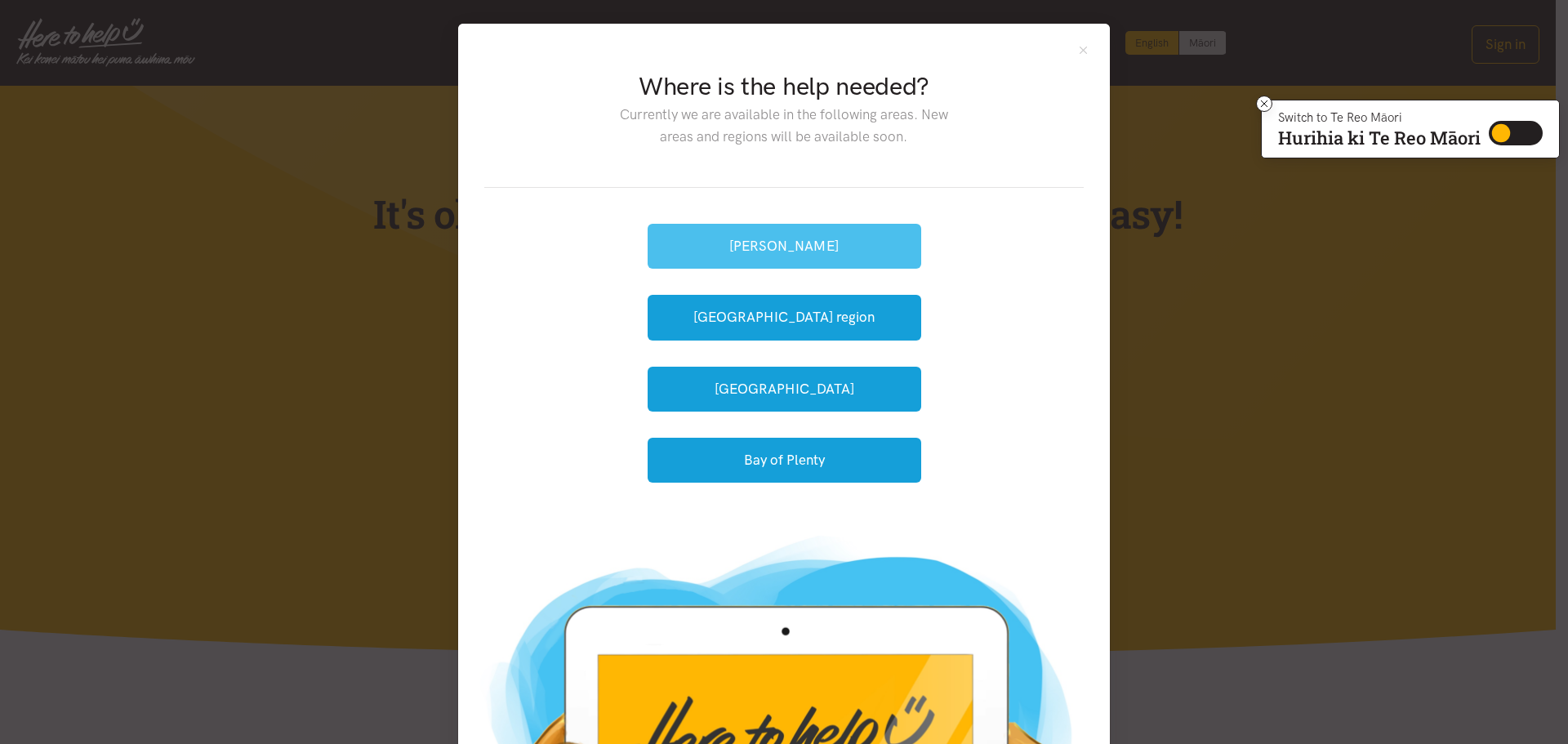
click at [784, 246] on button "[PERSON_NAME]" at bounding box center [784, 246] width 274 height 45
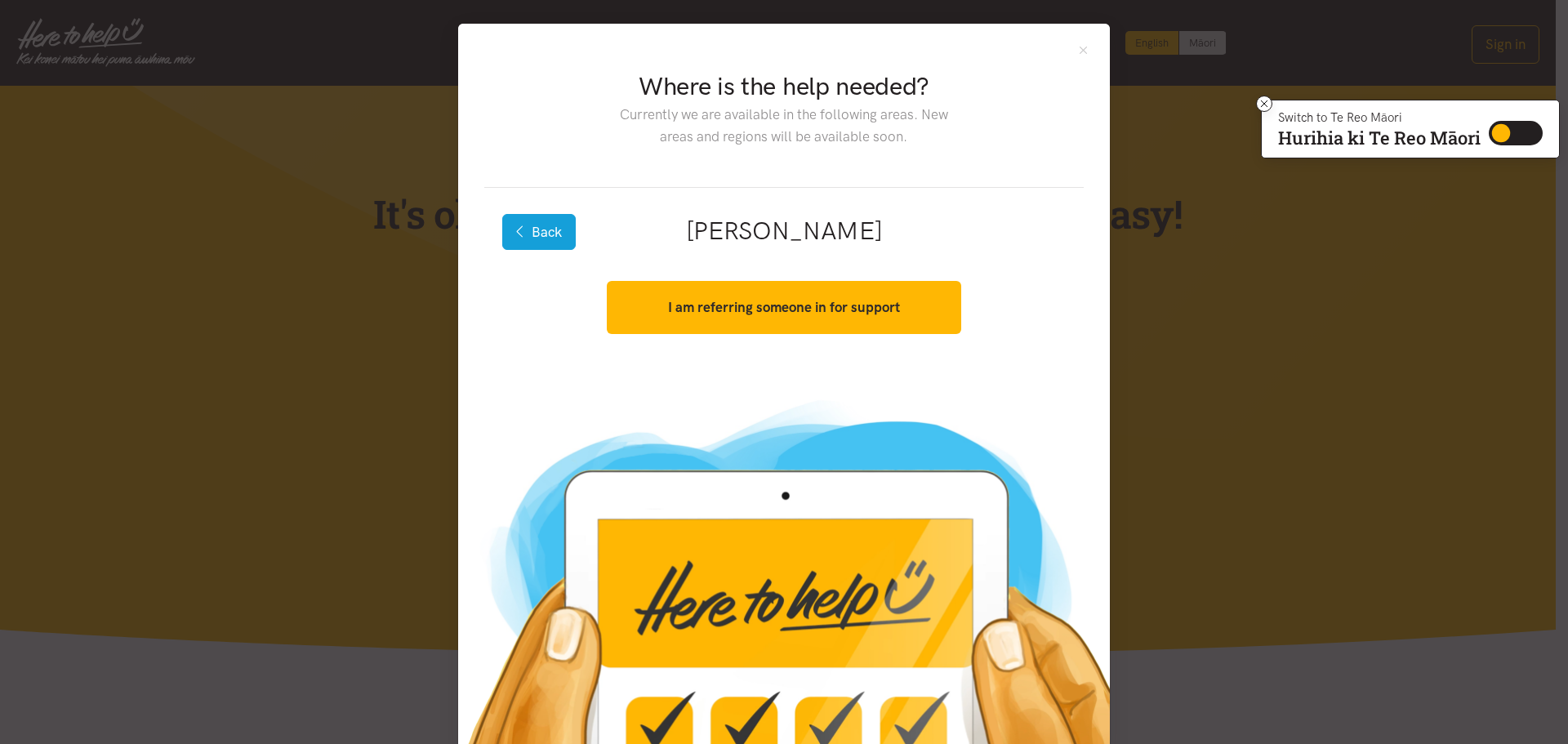
click at [528, 234] on button "Back" at bounding box center [538, 232] width 74 height 36
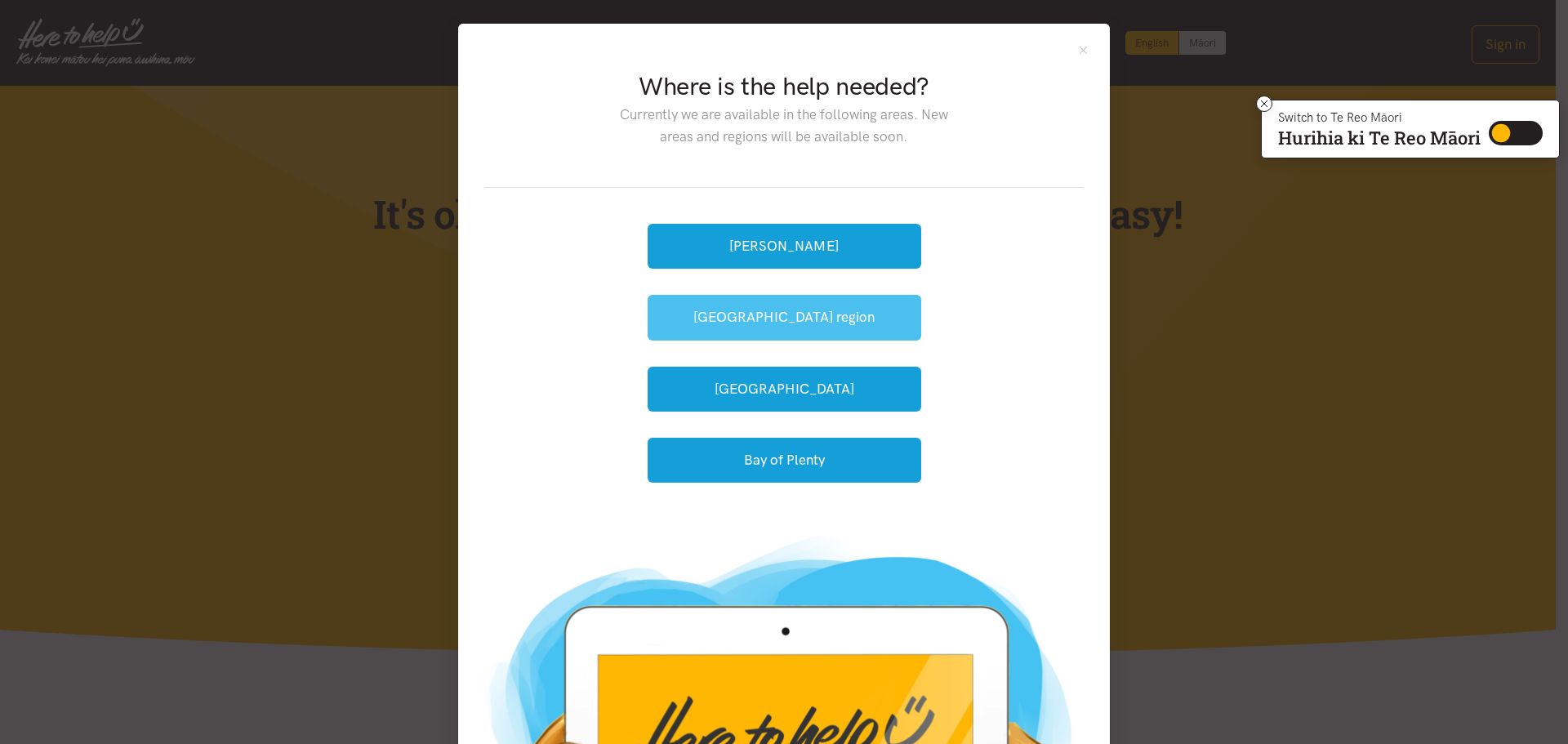
click at [794, 312] on button "[GEOGRAPHIC_DATA] region" at bounding box center [784, 317] width 274 height 45
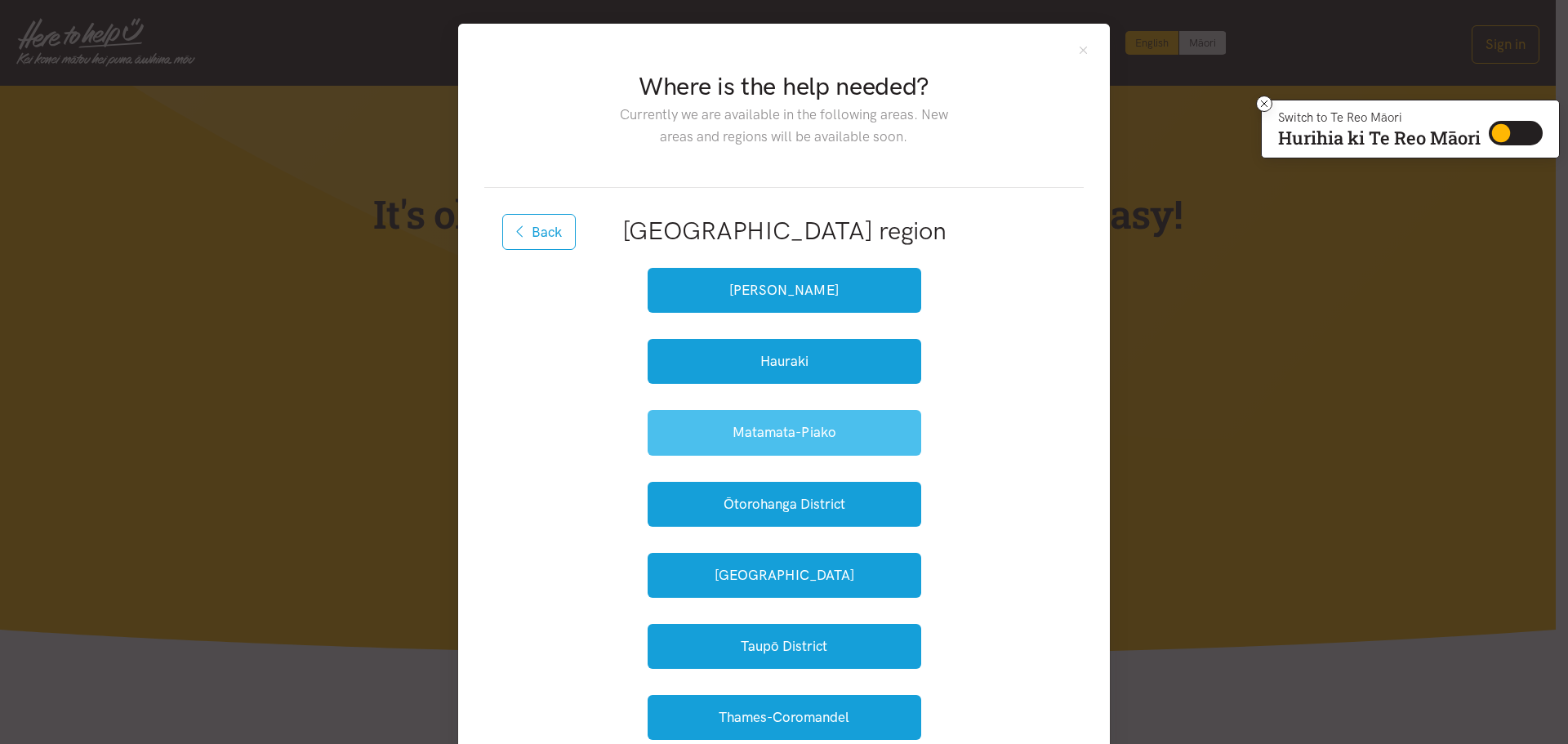
click at [758, 438] on button "Matamata-Piako" at bounding box center [784, 432] width 274 height 45
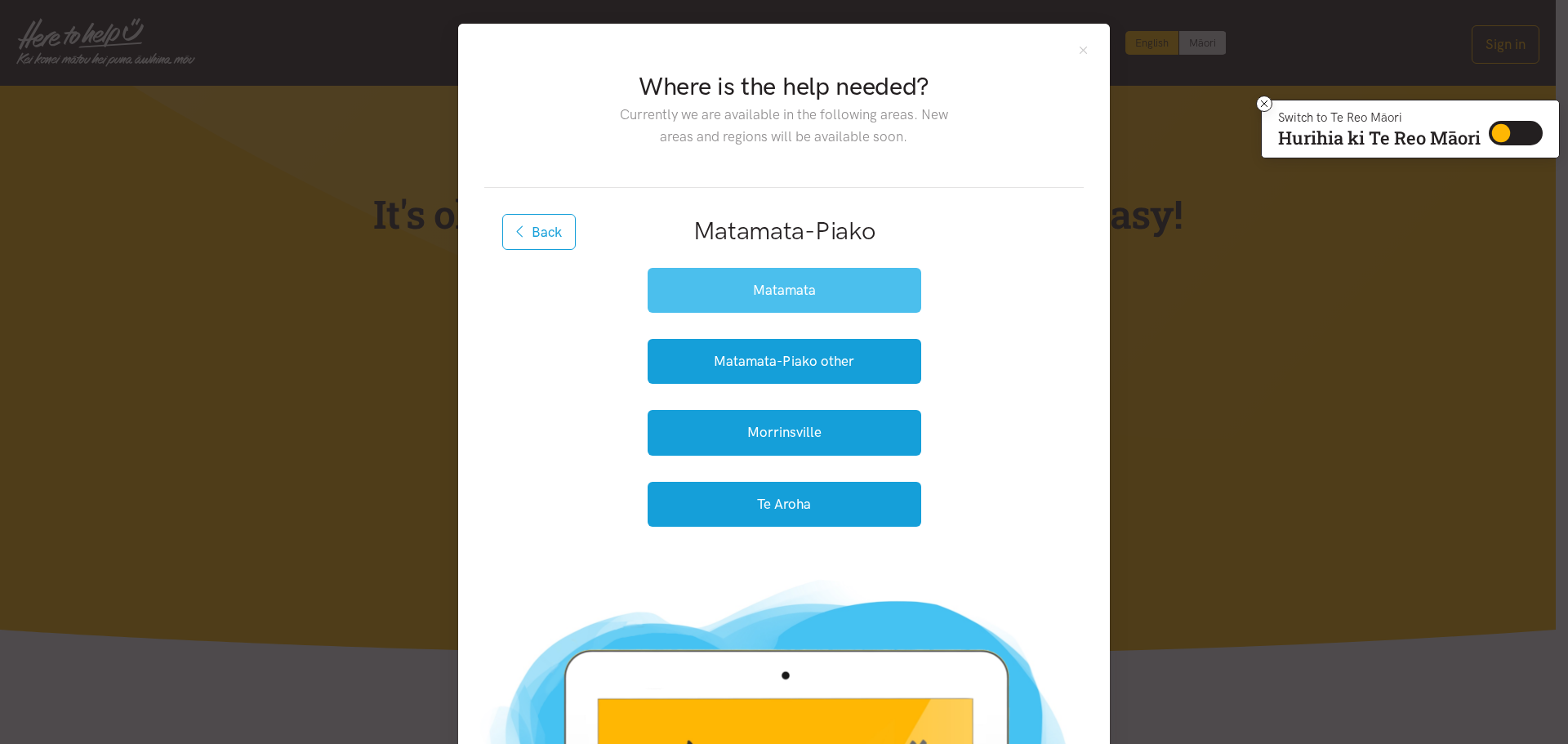
click at [802, 290] on button "Matamata" at bounding box center [784, 291] width 274 height 45
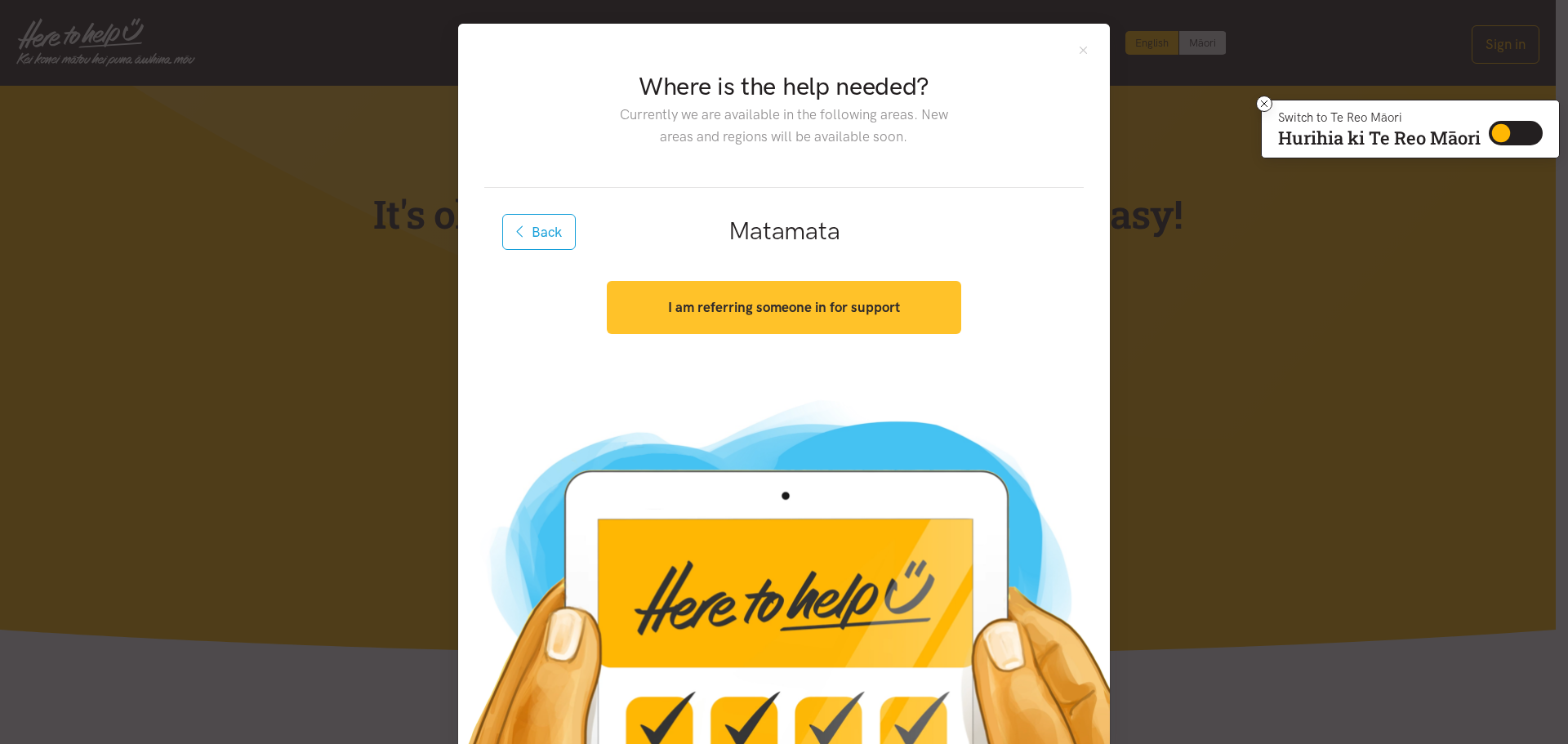
click at [808, 314] on strong "I am referring someone in for support" at bounding box center [784, 307] width 232 height 16
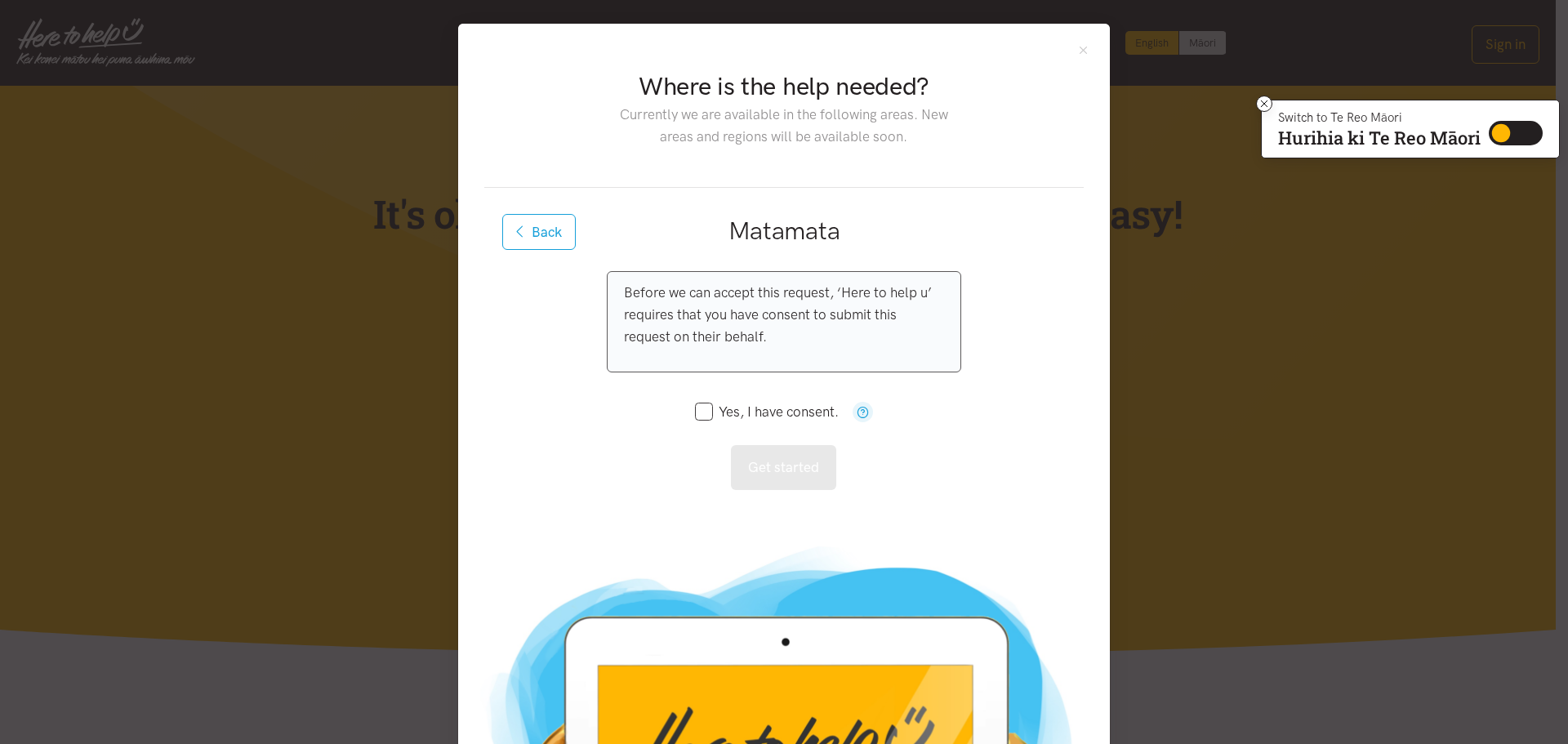
click at [710, 422] on div "Yes, I have consent." at bounding box center [784, 412] width 178 height 53
click at [695, 410] on input "Yes, I have consent." at bounding box center [767, 412] width 144 height 14
checkbox input "true"
click at [767, 468] on button "Get started" at bounding box center [784, 468] width 106 height 45
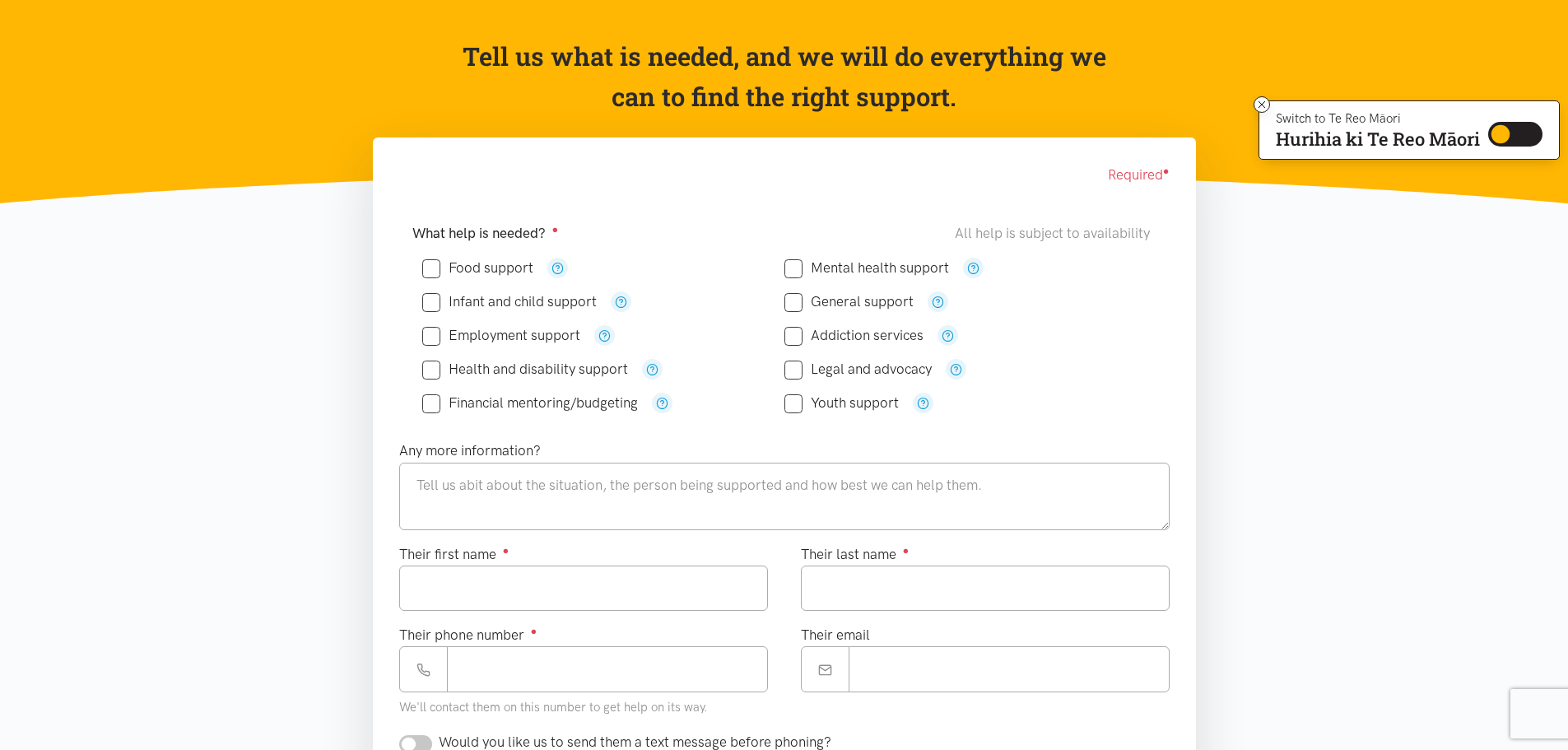
scroll to position [141, 0]
